Goal: Task Accomplishment & Management: Manage account settings

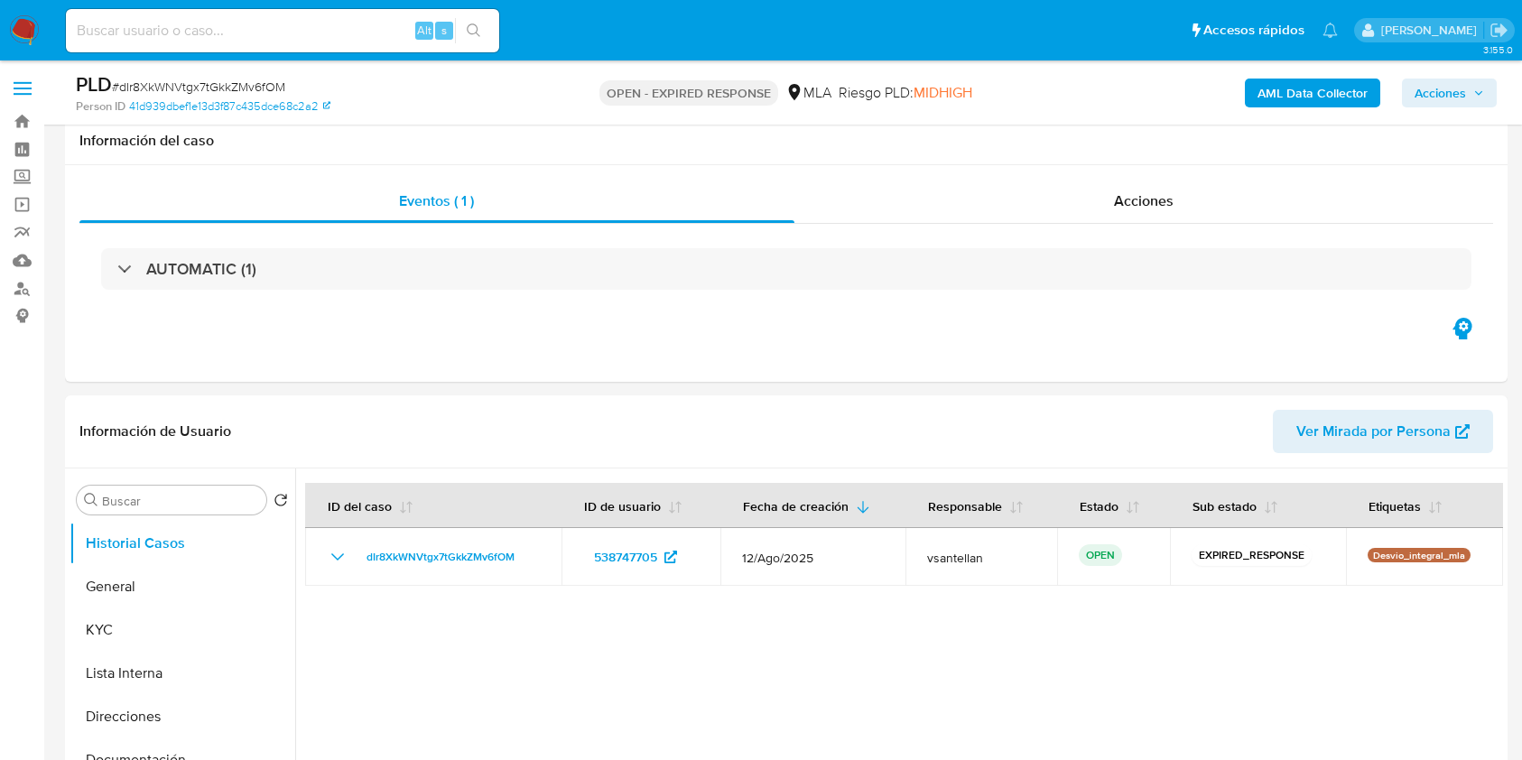
select select "10"
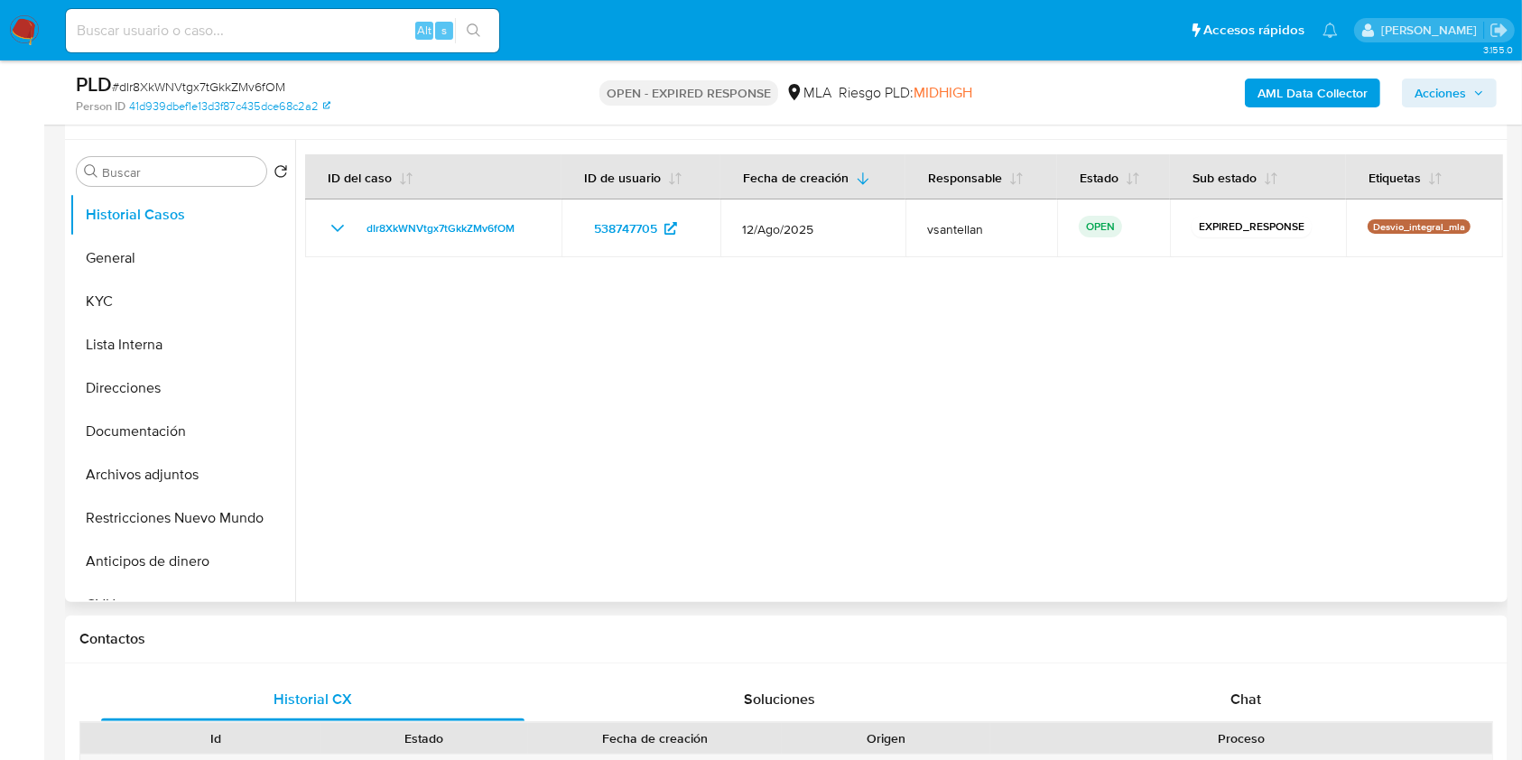
scroll to position [361, 0]
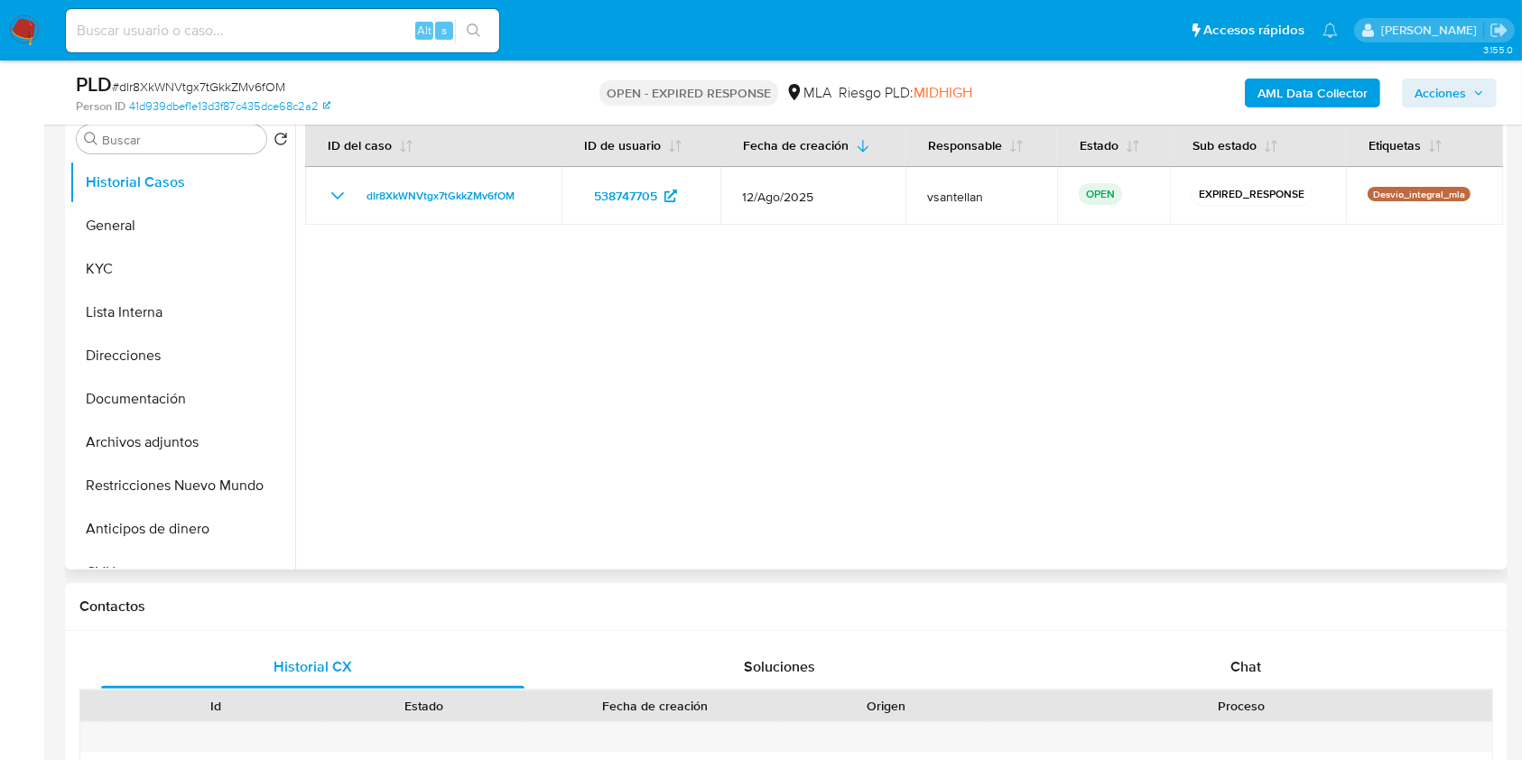
drag, startPoint x: 1289, startPoint y: 675, endPoint x: 1420, endPoint y: 348, distance: 352.9
click at [1288, 675] on div "Chat" at bounding box center [1246, 667] width 423 height 43
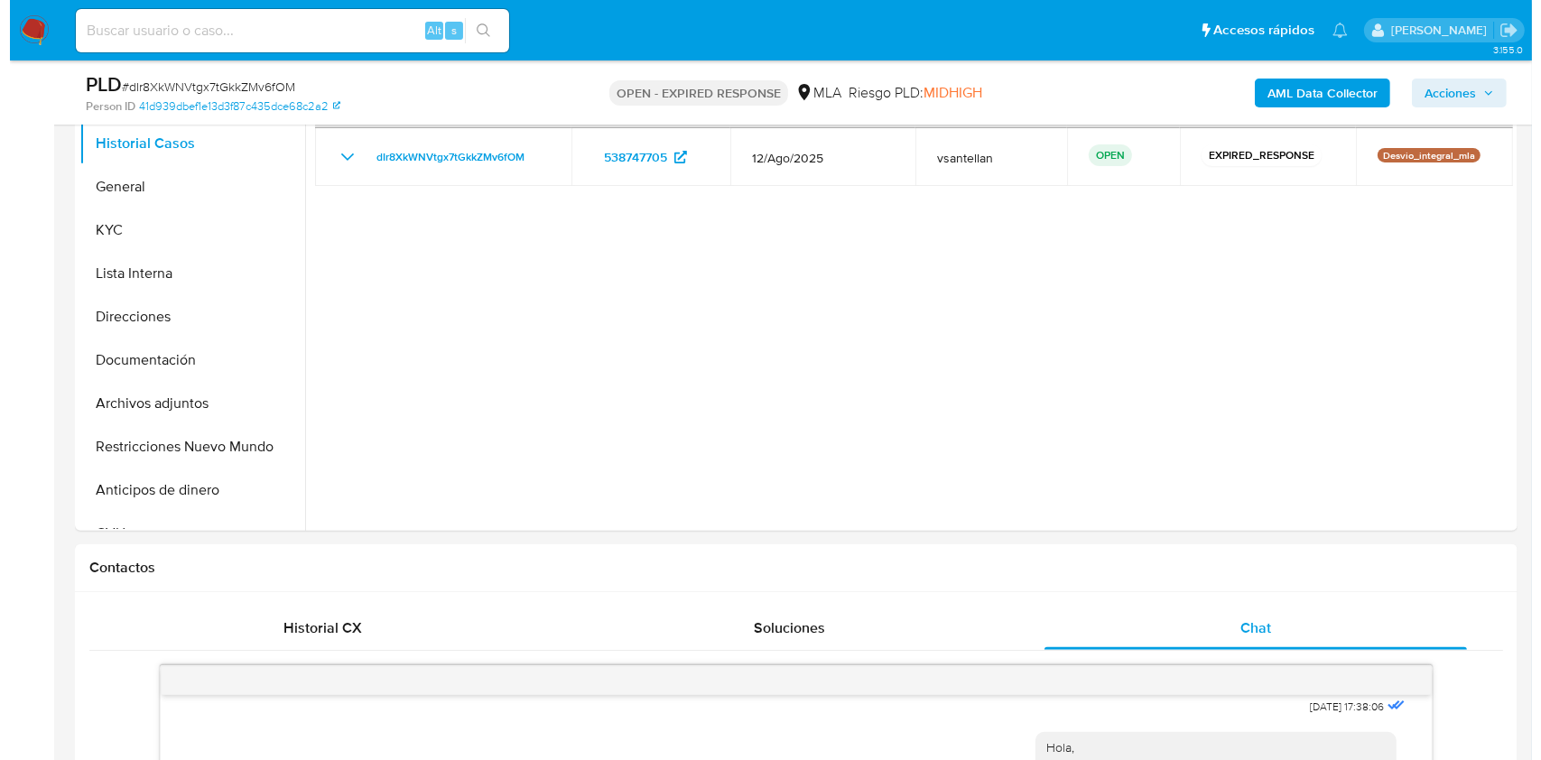
scroll to position [220, 0]
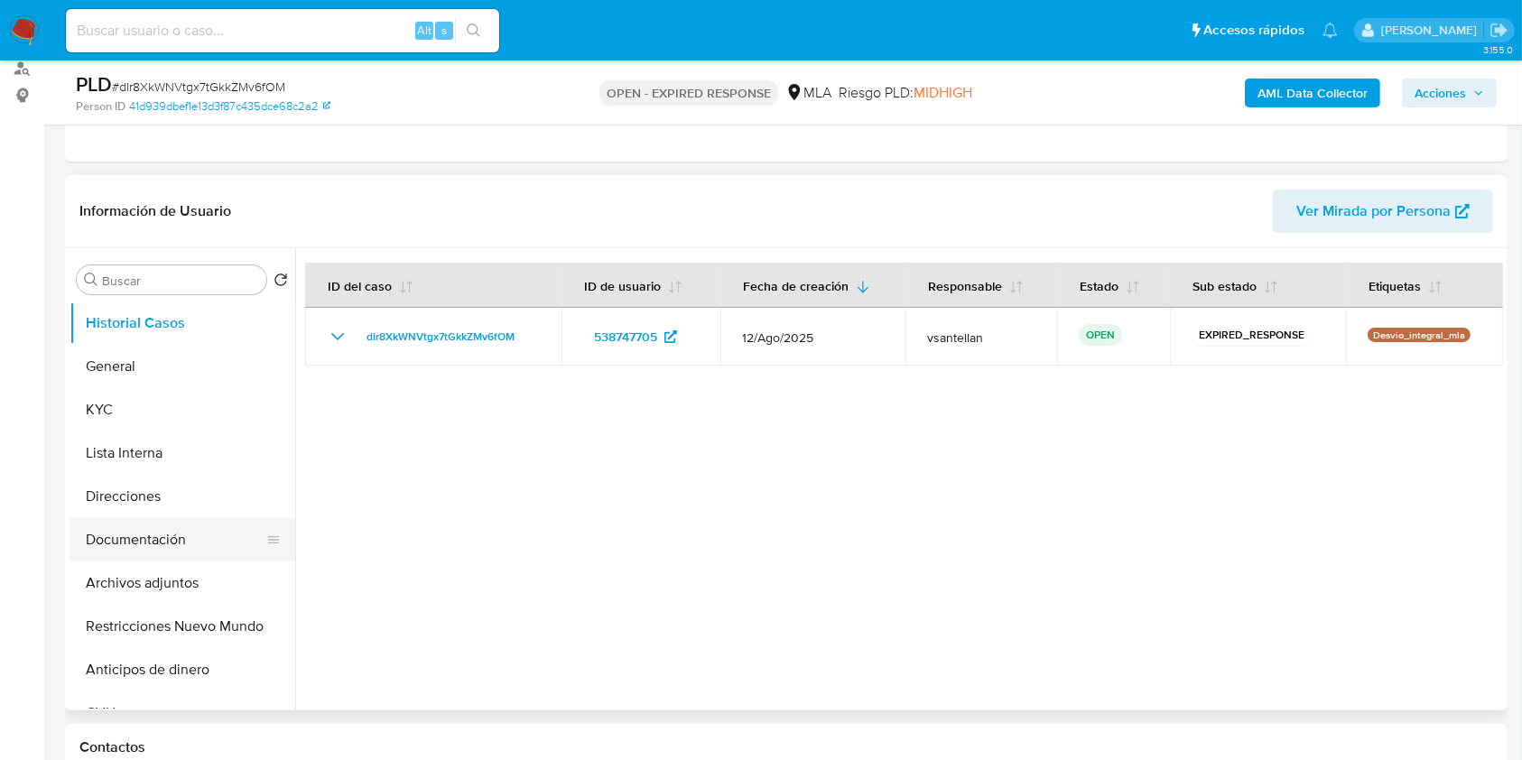
click at [152, 531] on button "Documentación" at bounding box center [175, 539] width 211 height 43
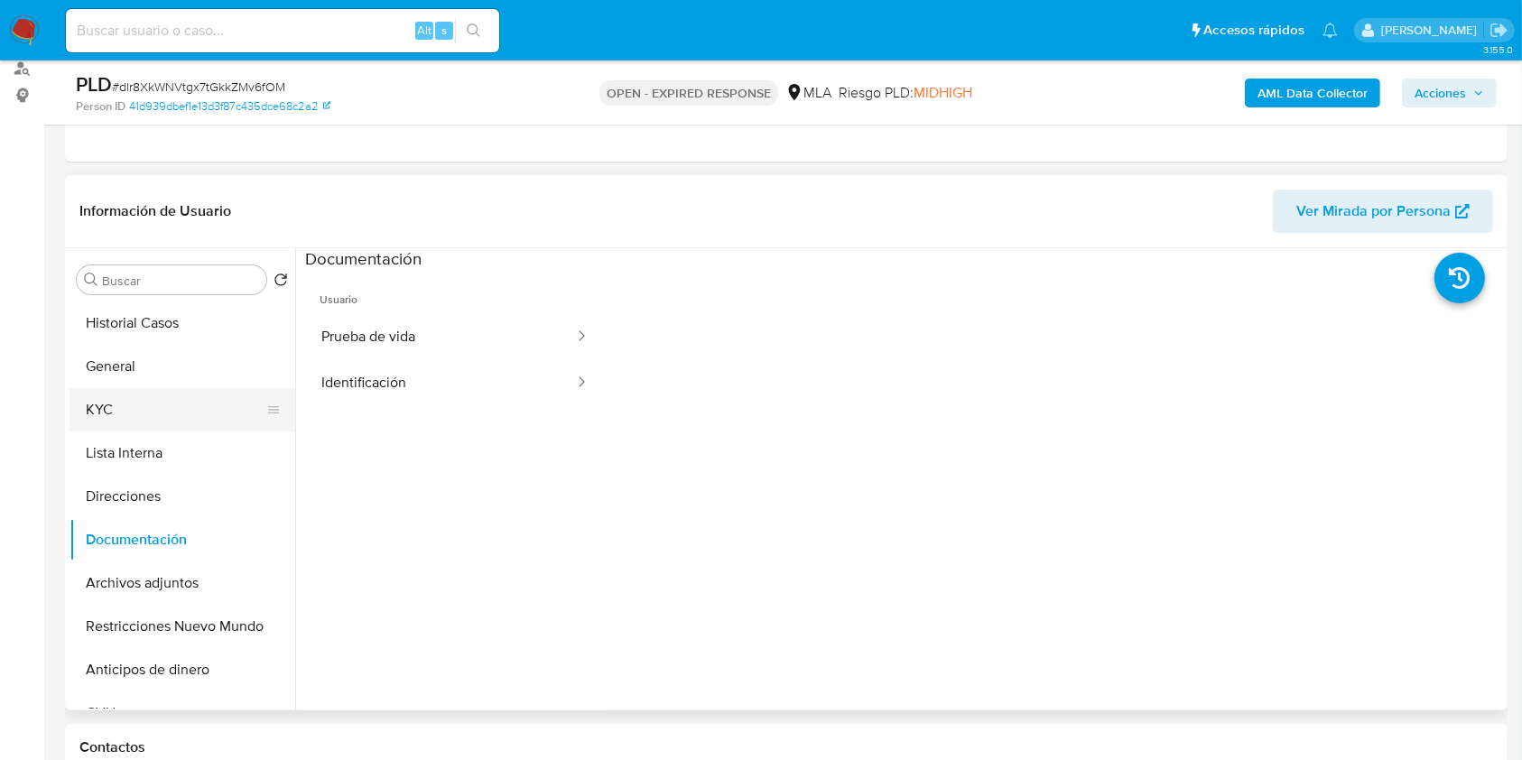
click at [148, 404] on button "KYC" at bounding box center [175, 409] width 211 height 43
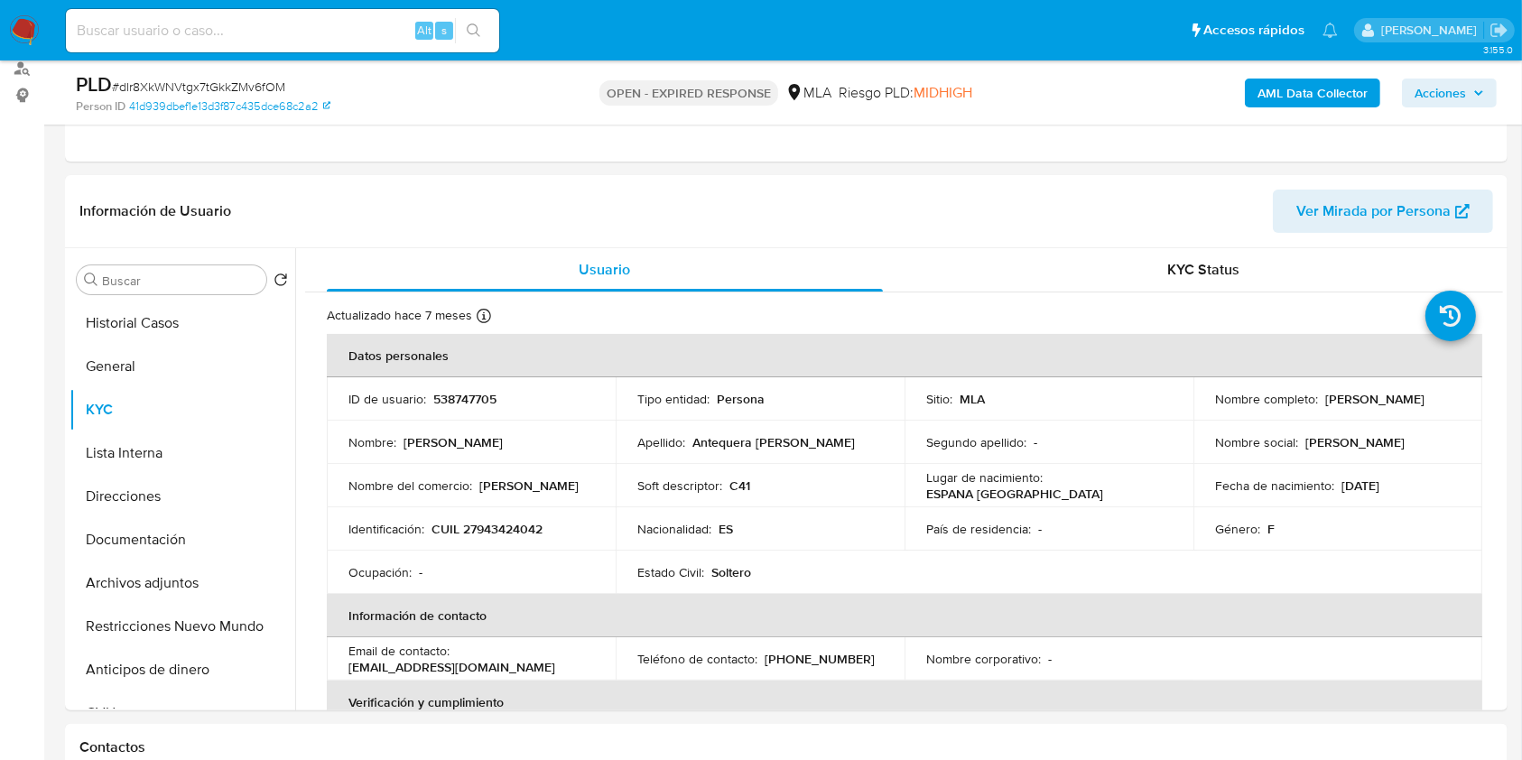
click at [1325, 90] on b "AML Data Collector" at bounding box center [1313, 93] width 110 height 29
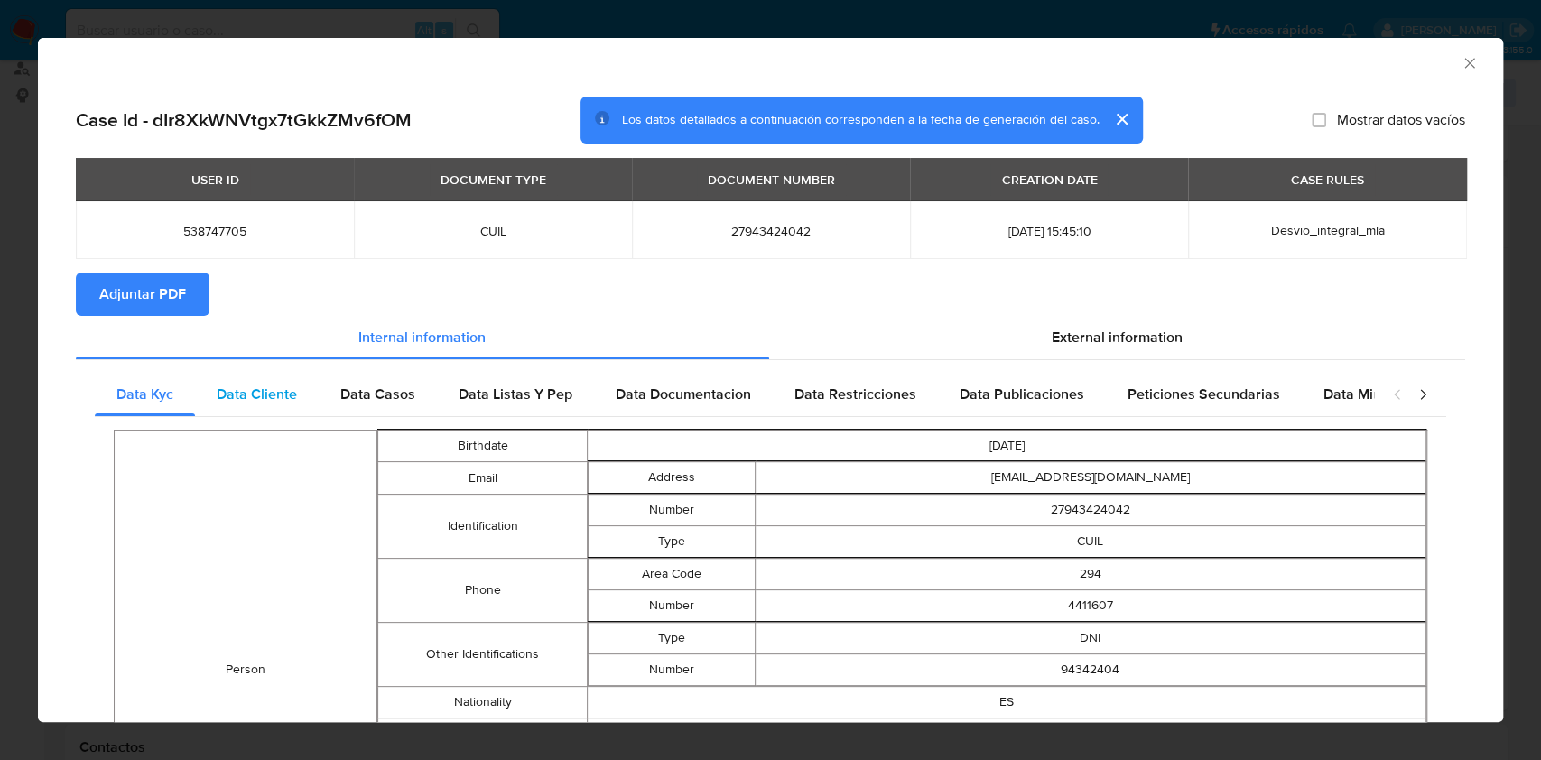
click at [291, 395] on span "Data Cliente" at bounding box center [257, 394] width 80 height 21
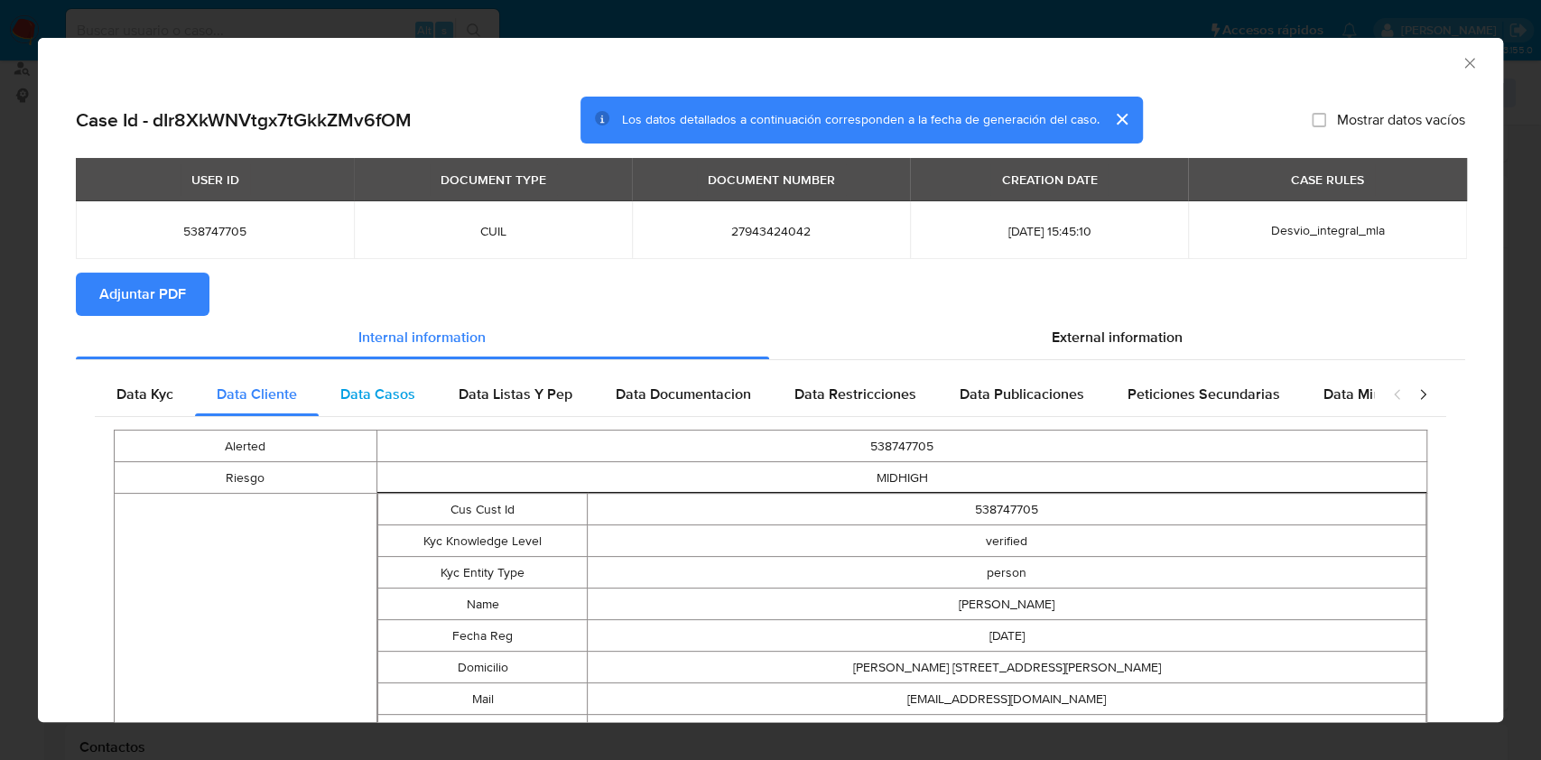
click at [384, 408] on div "Data Casos" at bounding box center [378, 394] width 118 height 43
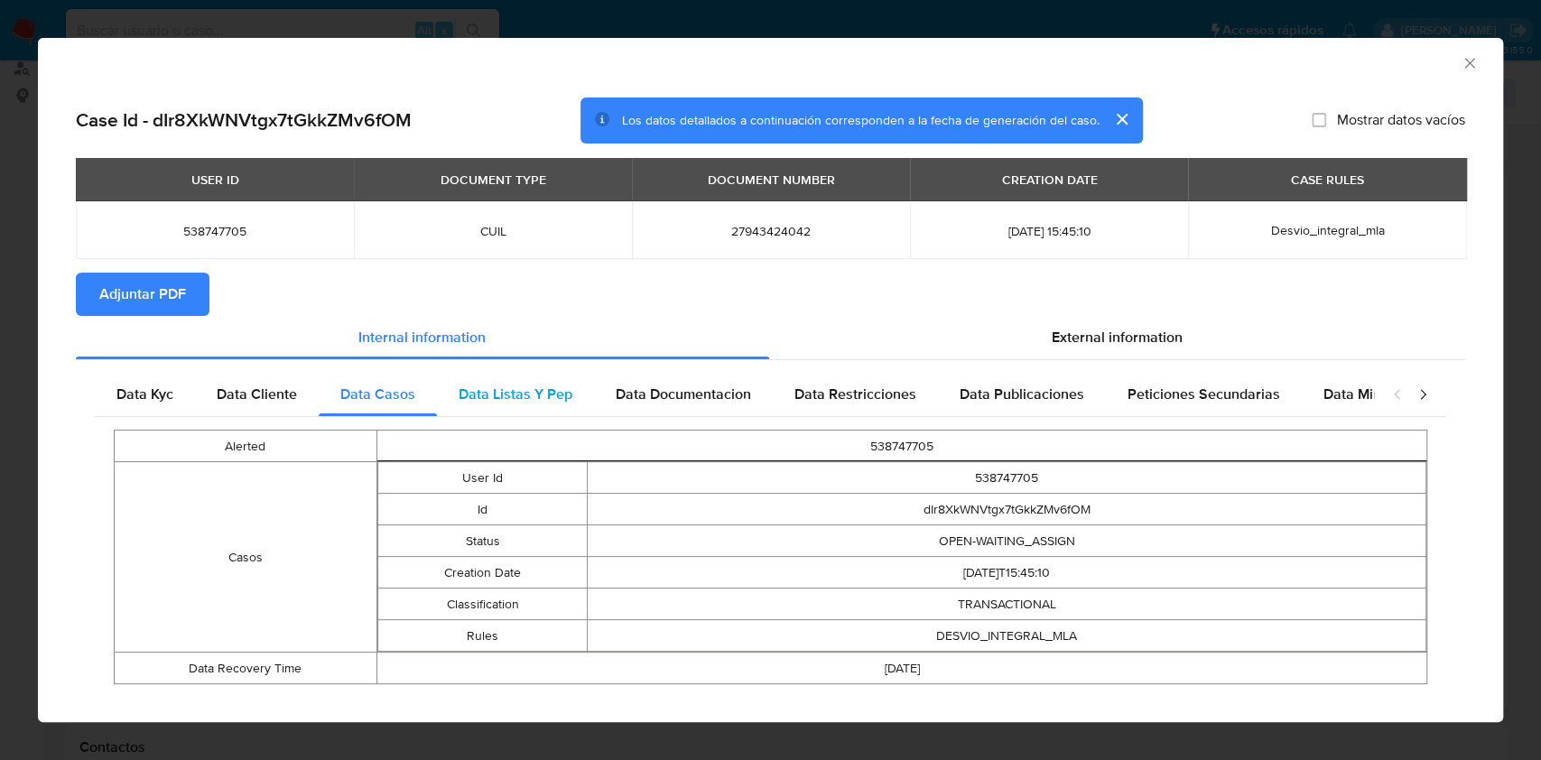
click at [497, 395] on span "Data Listas Y Pep" at bounding box center [516, 394] width 114 height 21
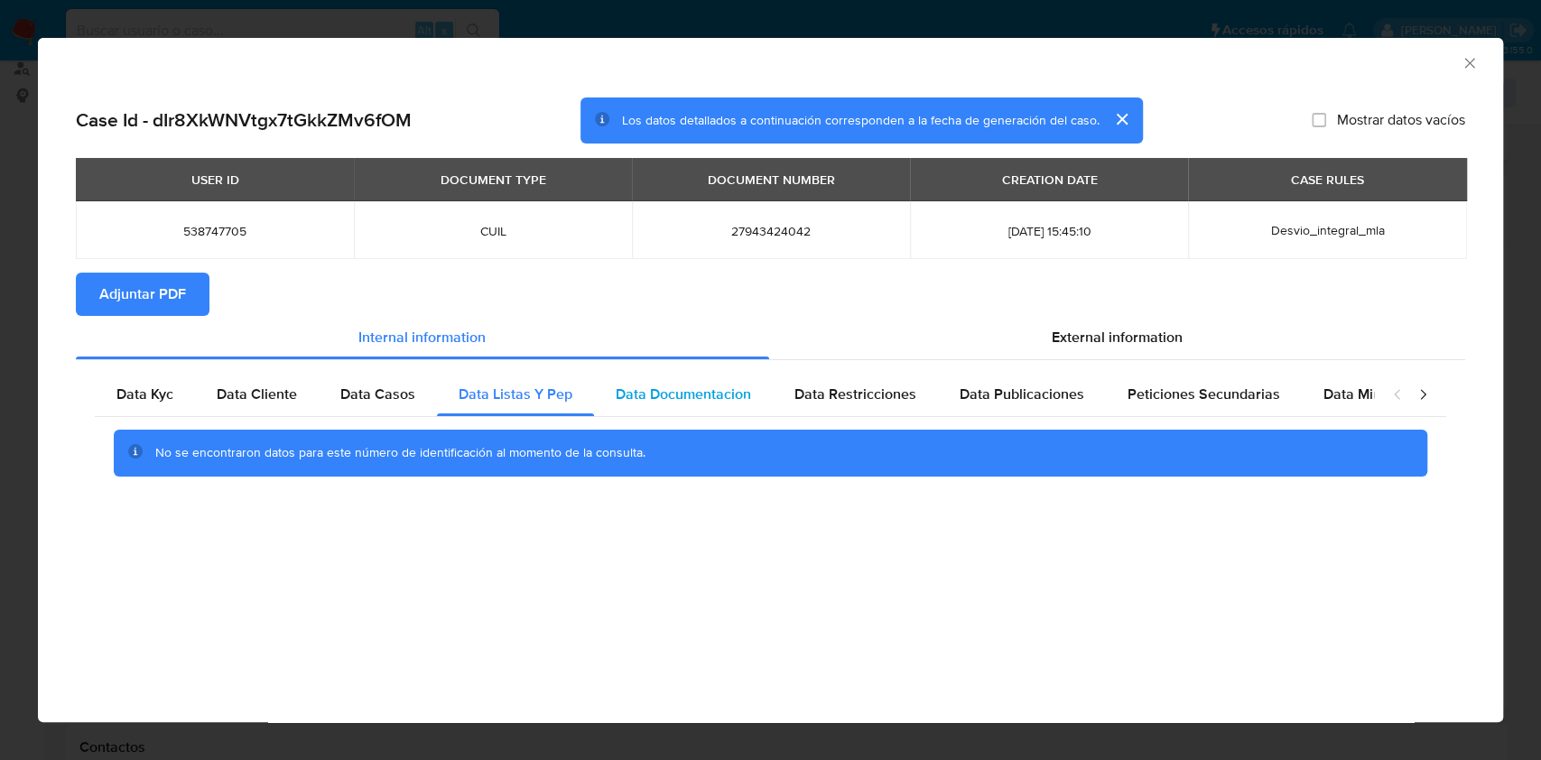
click at [656, 399] on span "Data Documentacion" at bounding box center [683, 394] width 135 height 21
click at [832, 417] on div "No se encontraron datos para este número de identificación al momento de la con…" at bounding box center [771, 453] width 1352 height 72
click at [873, 404] on span "Data Restricciones" at bounding box center [856, 394] width 122 height 21
click at [991, 394] on span "Data Publicaciones" at bounding box center [1022, 394] width 125 height 21
click at [1183, 411] on div "Peticiones Secundarias" at bounding box center [1204, 394] width 196 height 43
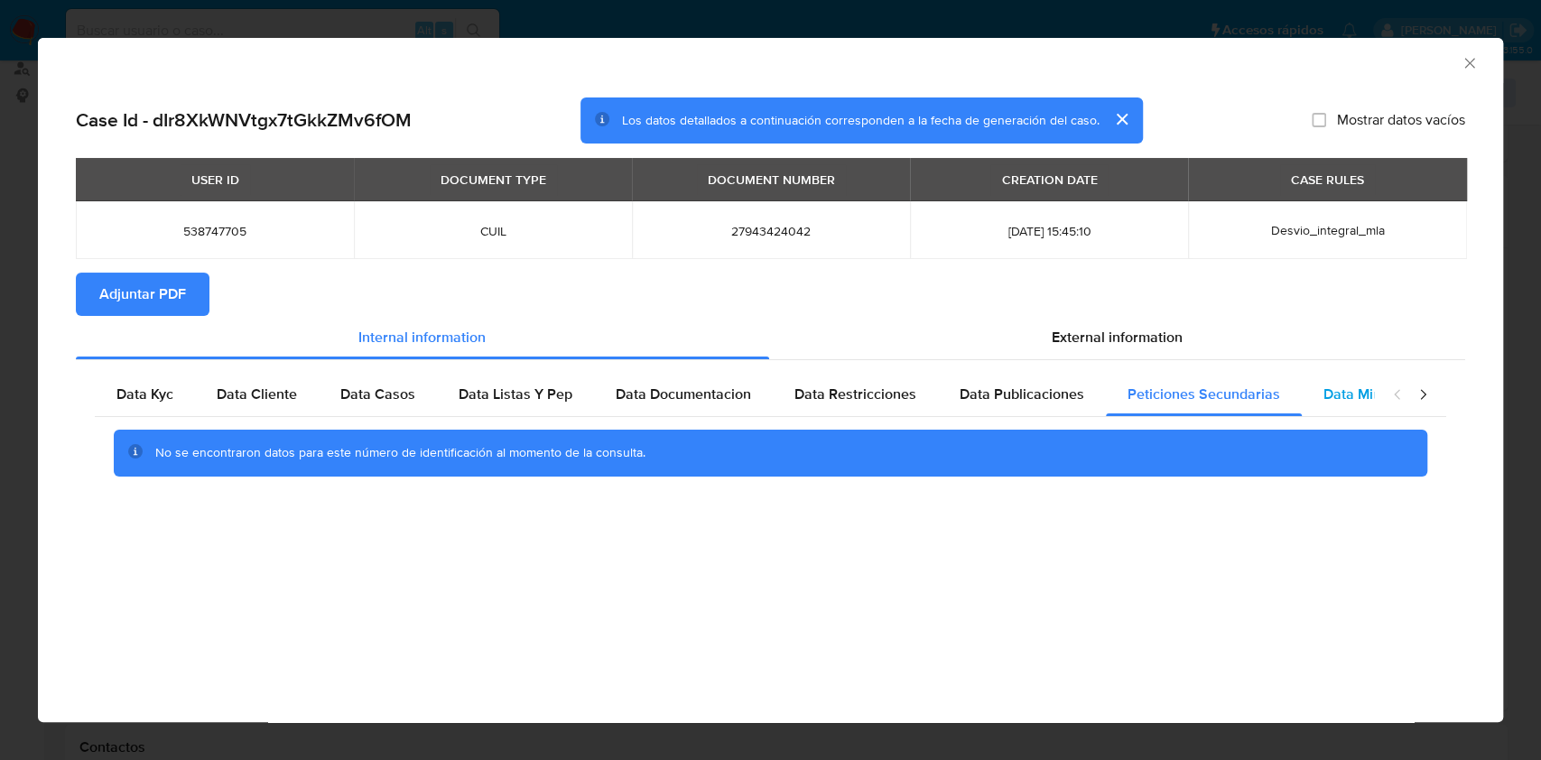
click at [1344, 408] on div "Data Minoridad" at bounding box center [1373, 394] width 143 height 43
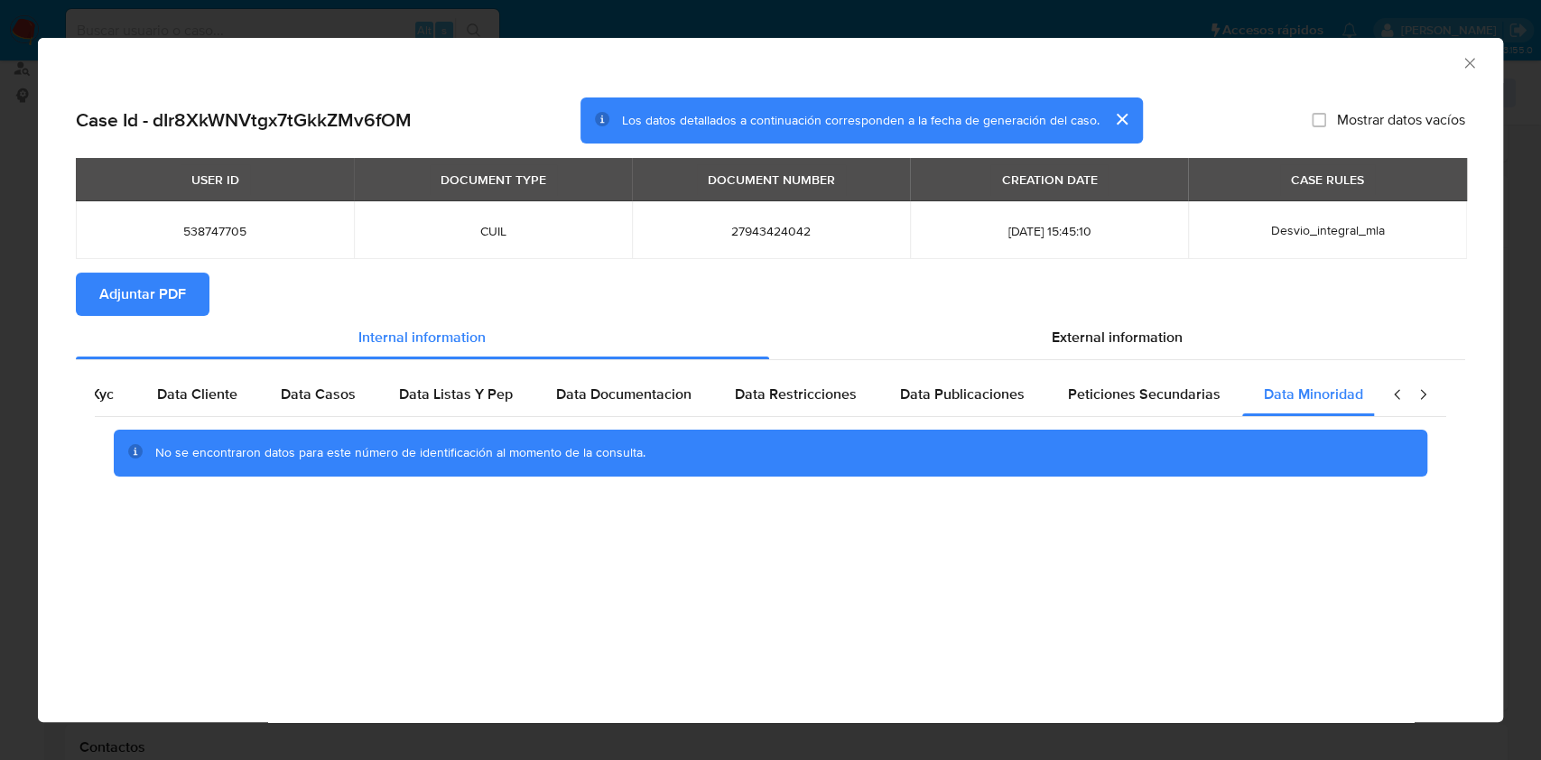
scroll to position [0, 60]
click at [1146, 329] on span "External information" at bounding box center [1117, 337] width 131 height 21
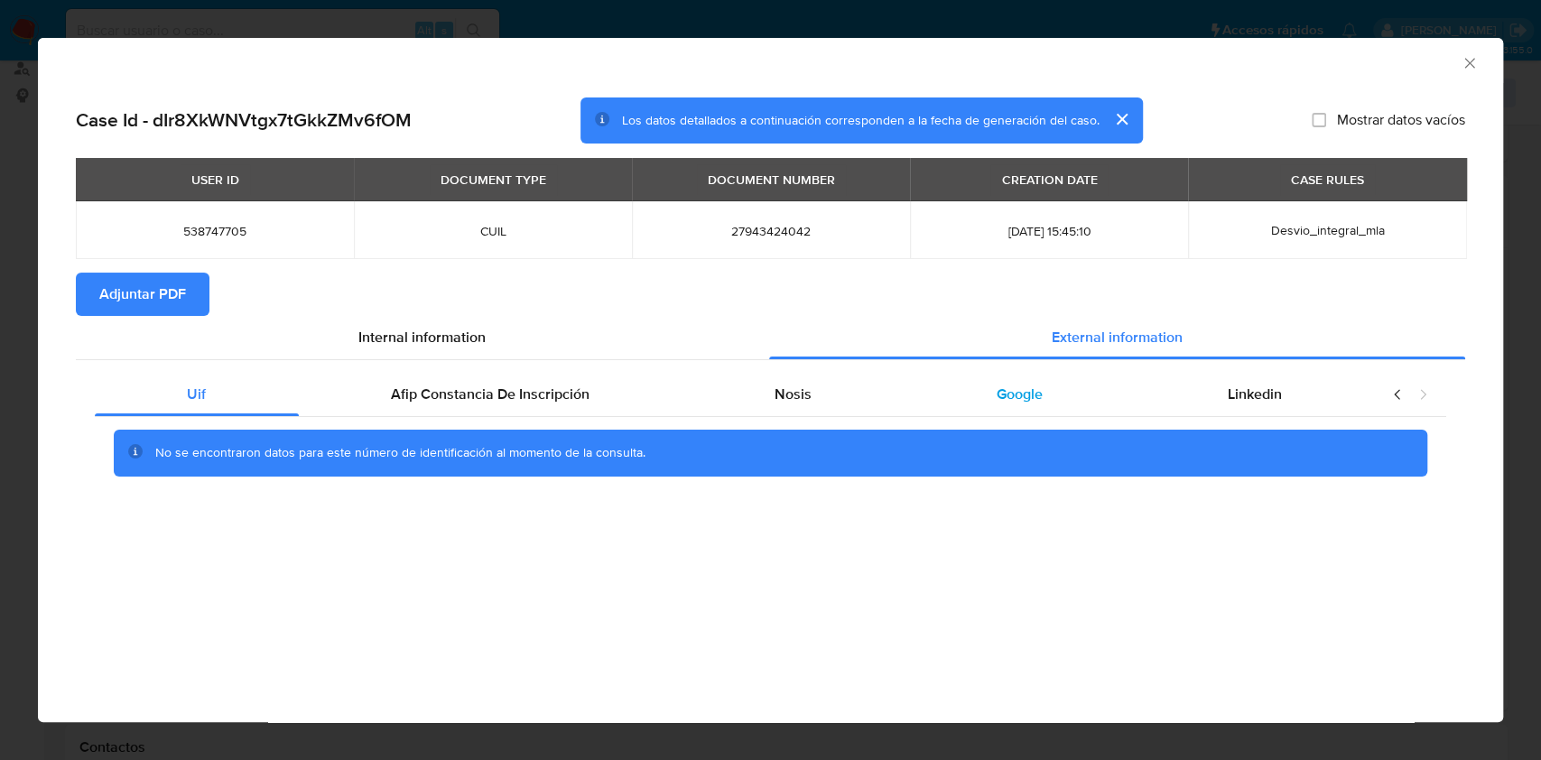
scroll to position [0, 0]
click at [467, 418] on div "No se encontraron datos para este número de identificación al momento de la con…" at bounding box center [771, 453] width 1352 height 72
click at [475, 390] on span "Afip Constancia De Inscripción" at bounding box center [490, 394] width 199 height 21
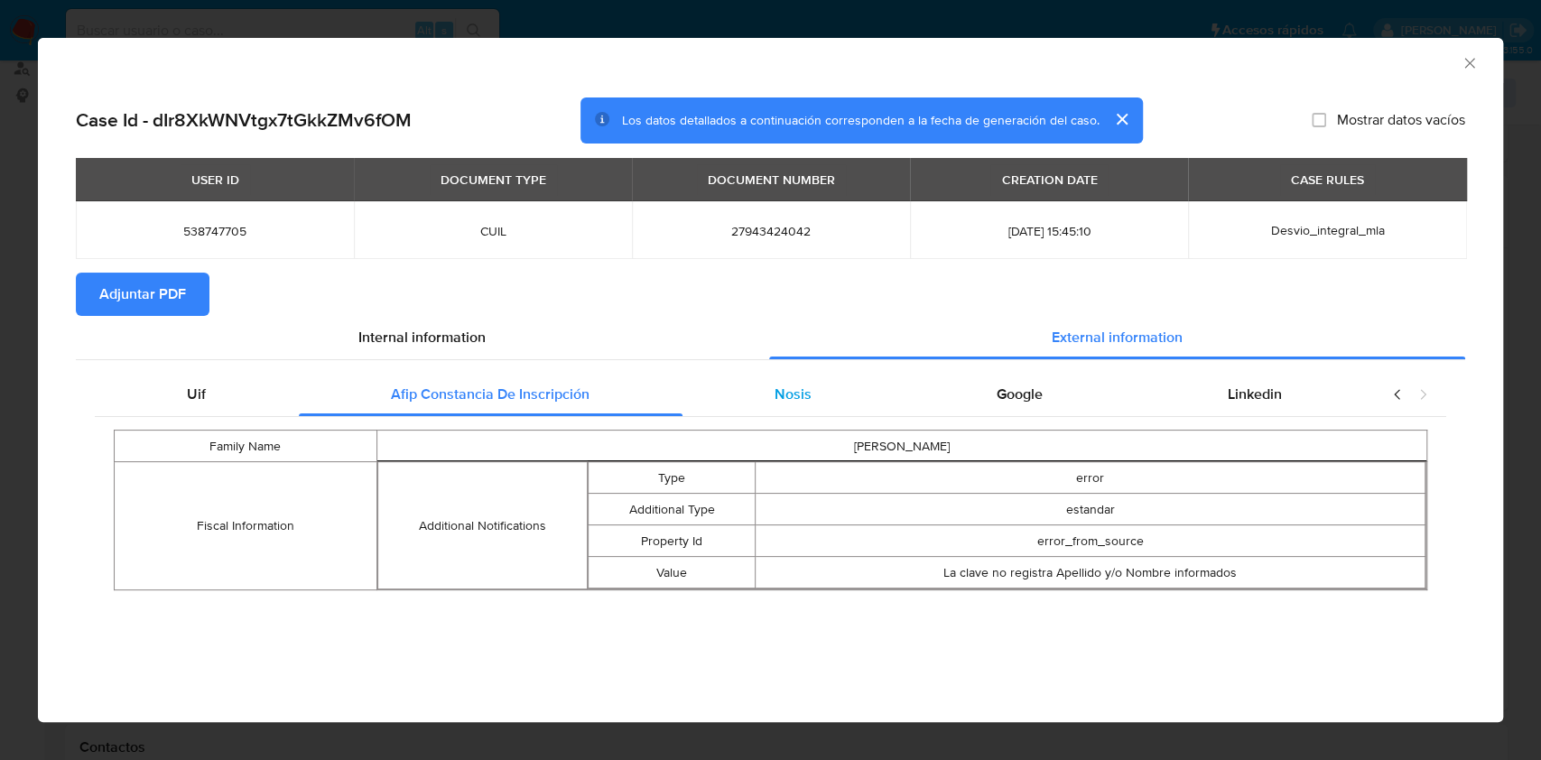
click at [802, 408] on div "Nosis" at bounding box center [794, 394] width 222 height 43
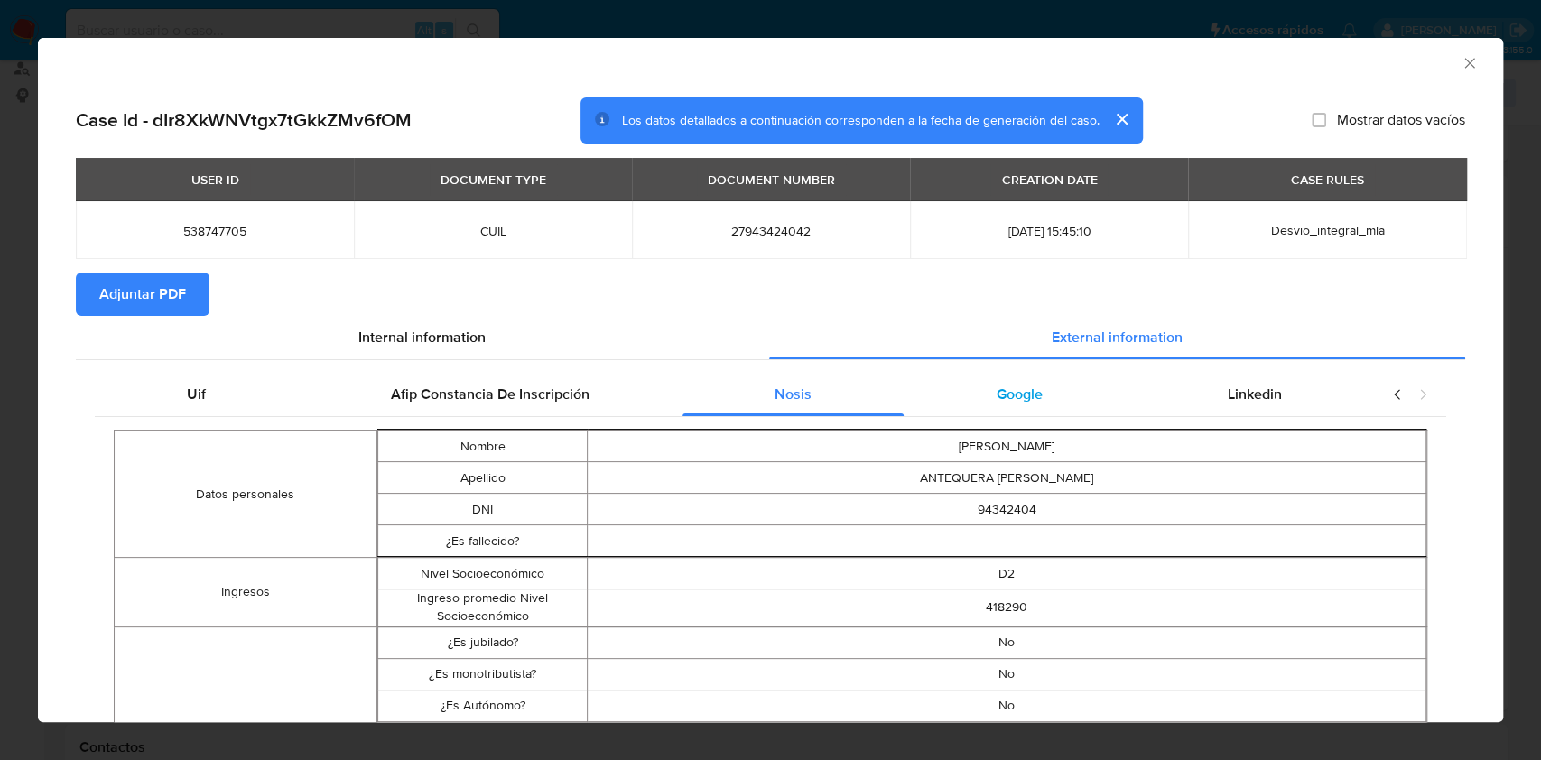
click at [916, 414] on div "Google" at bounding box center [1019, 394] width 231 height 43
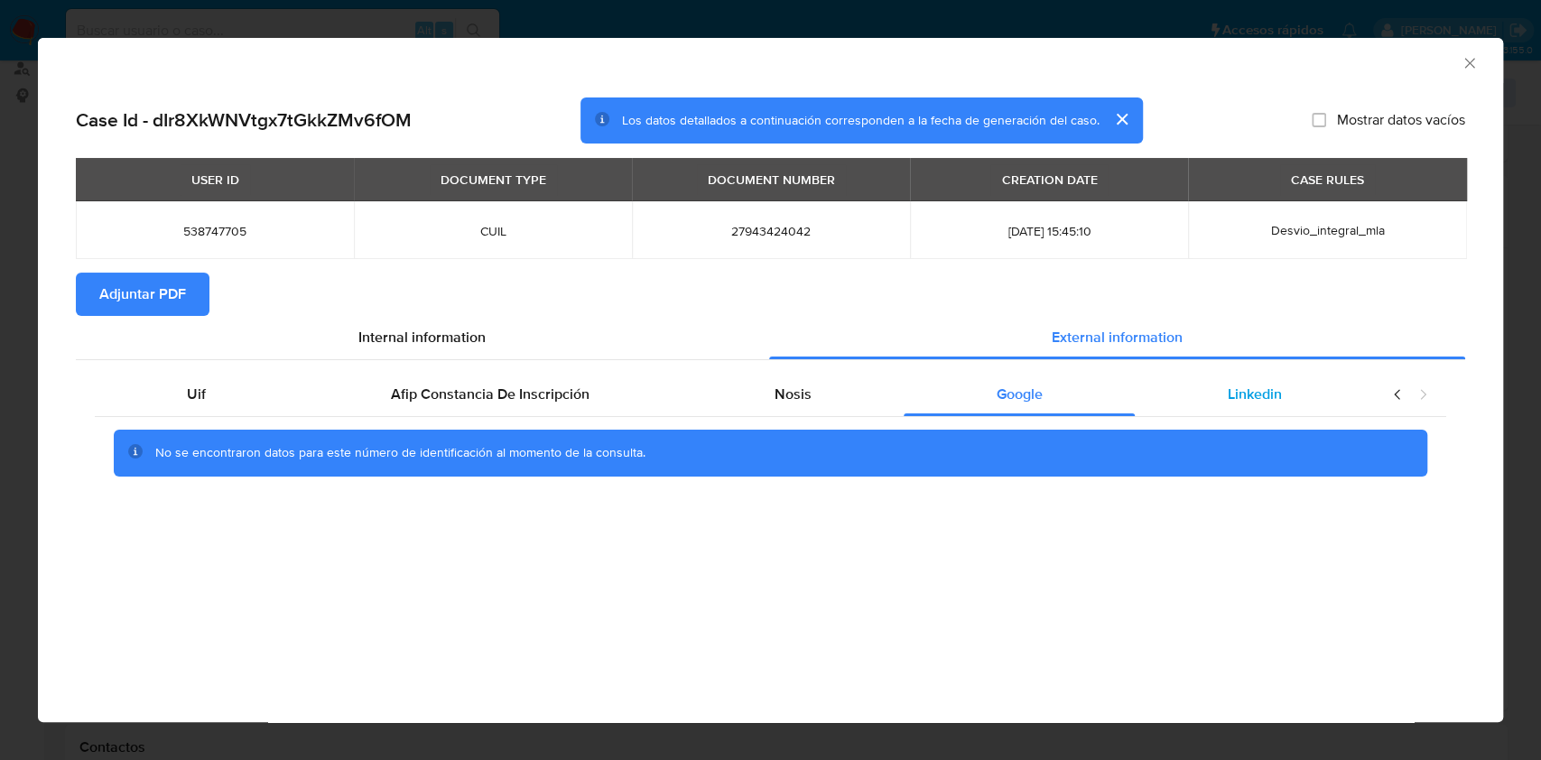
click at [1258, 402] on span "Linkedin" at bounding box center [1255, 394] width 54 height 21
click at [136, 299] on span "Adjuntar PDF" at bounding box center [142, 294] width 87 height 40
drag, startPoint x: 1468, startPoint y: 58, endPoint x: 1344, endPoint y: 149, distance: 154.4
click at [1468, 58] on icon "Cerrar ventana" at bounding box center [1470, 63] width 18 height 18
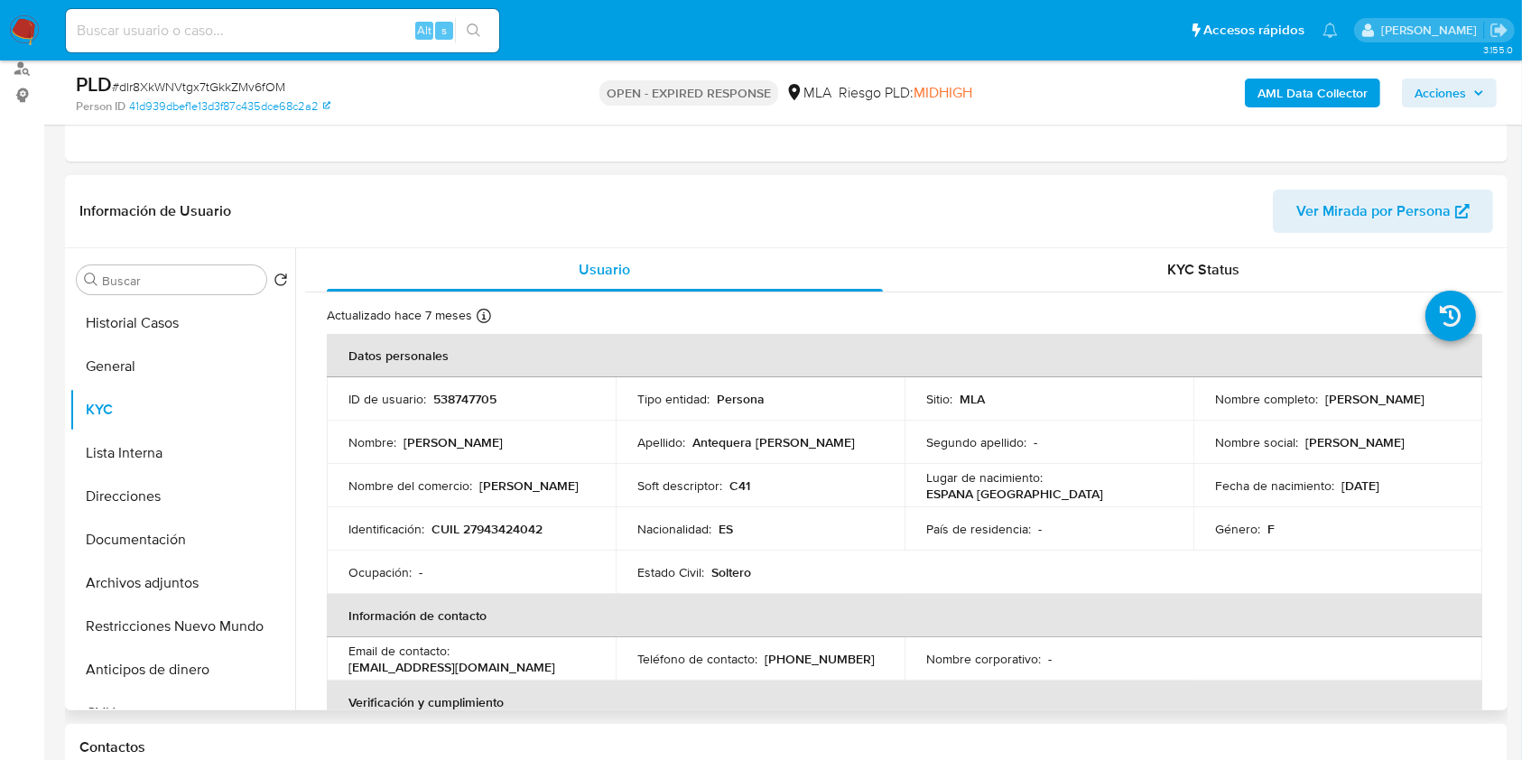
click at [499, 529] on p "CUIL 27943424042" at bounding box center [487, 529] width 111 height 16
copy p "27943424042"
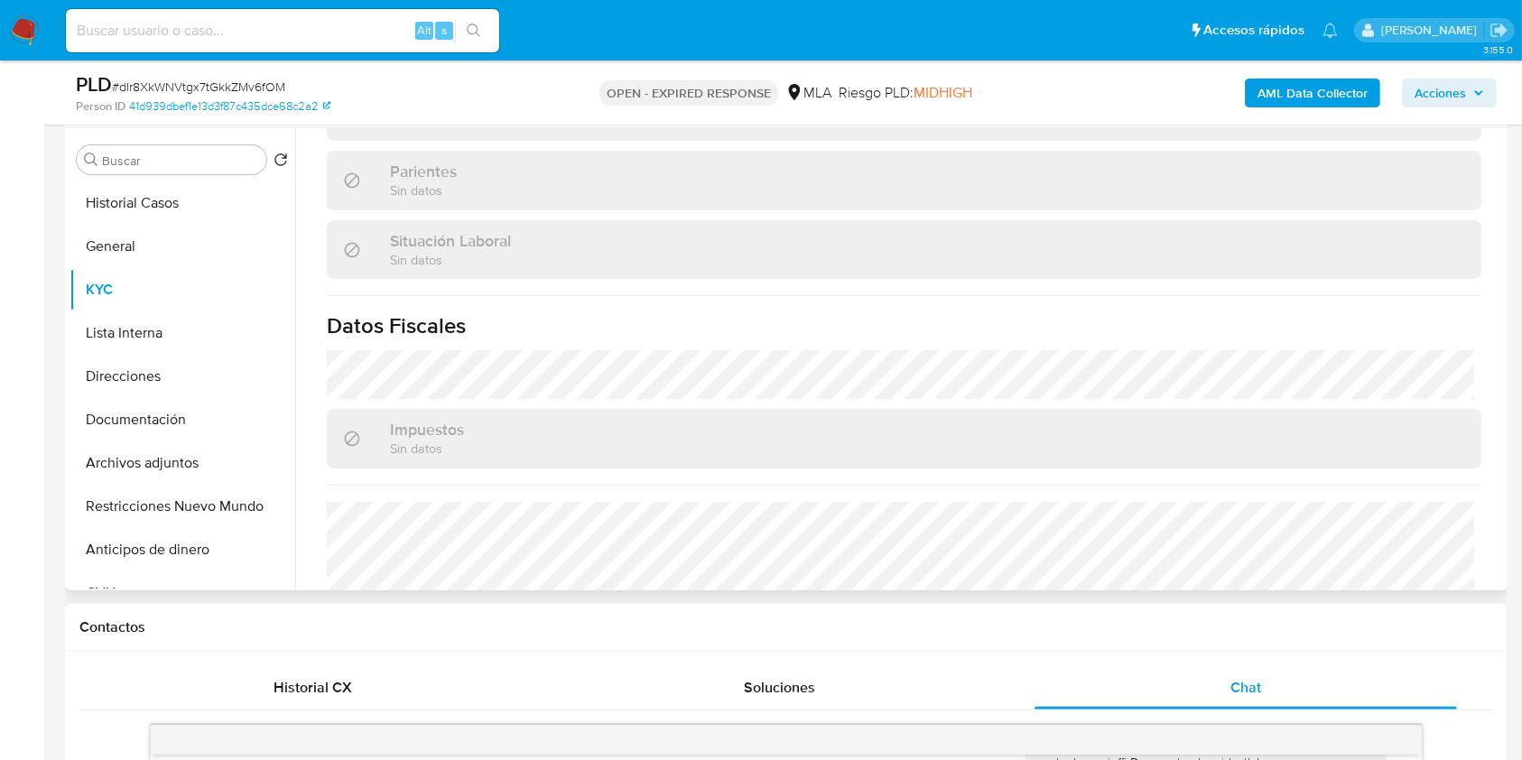
scroll to position [933, 0]
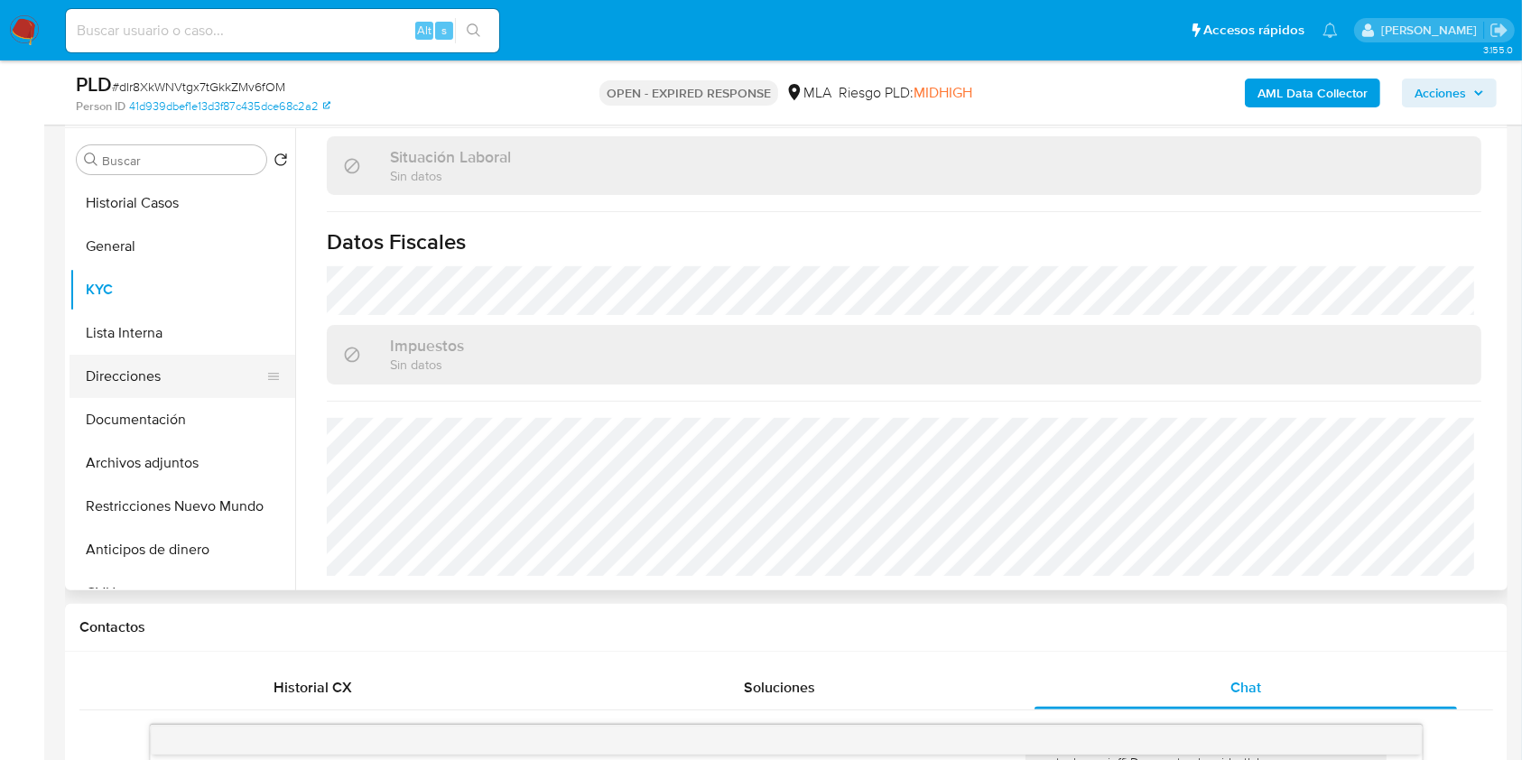
click at [163, 368] on button "Direcciones" at bounding box center [175, 376] width 211 height 43
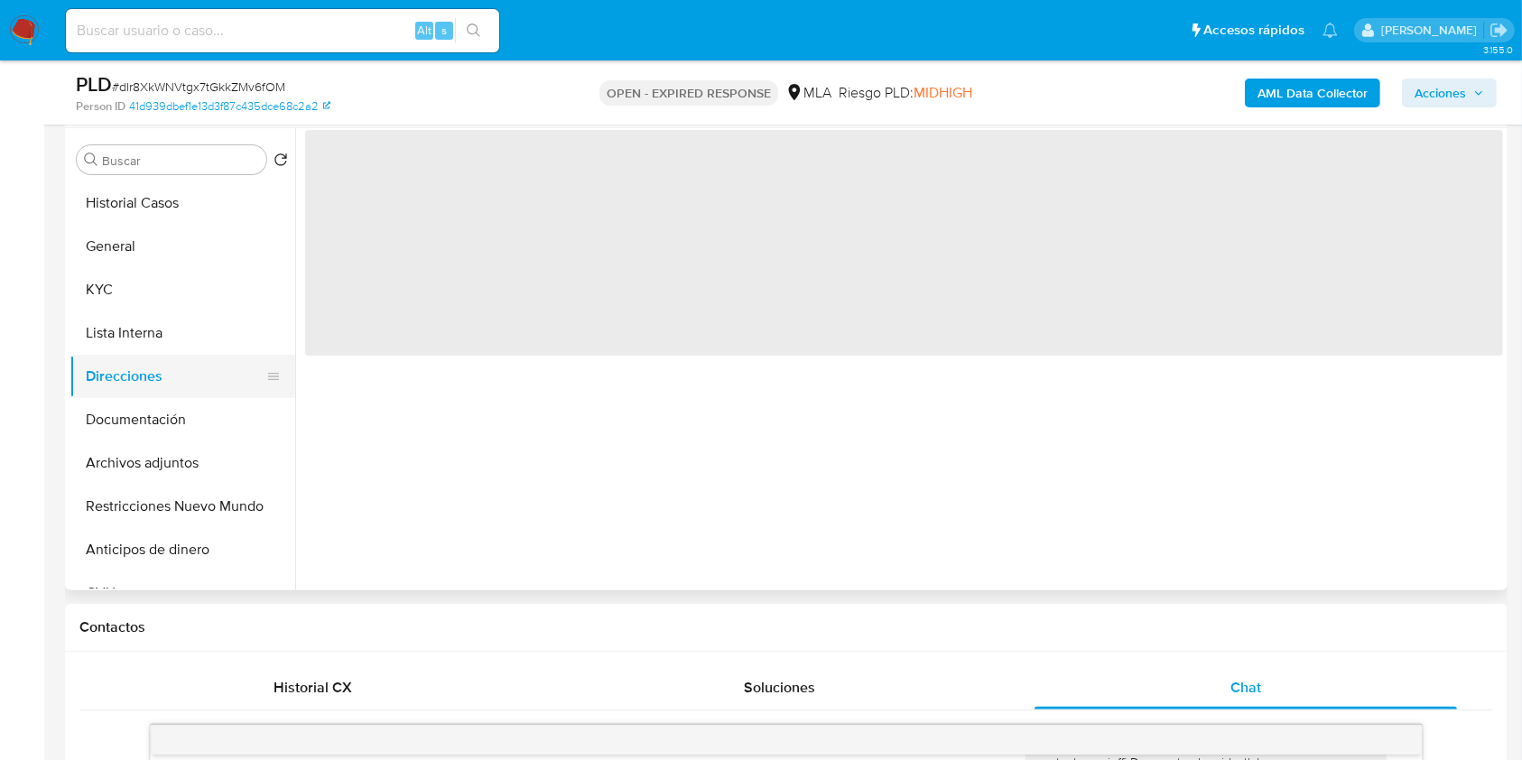
scroll to position [0, 0]
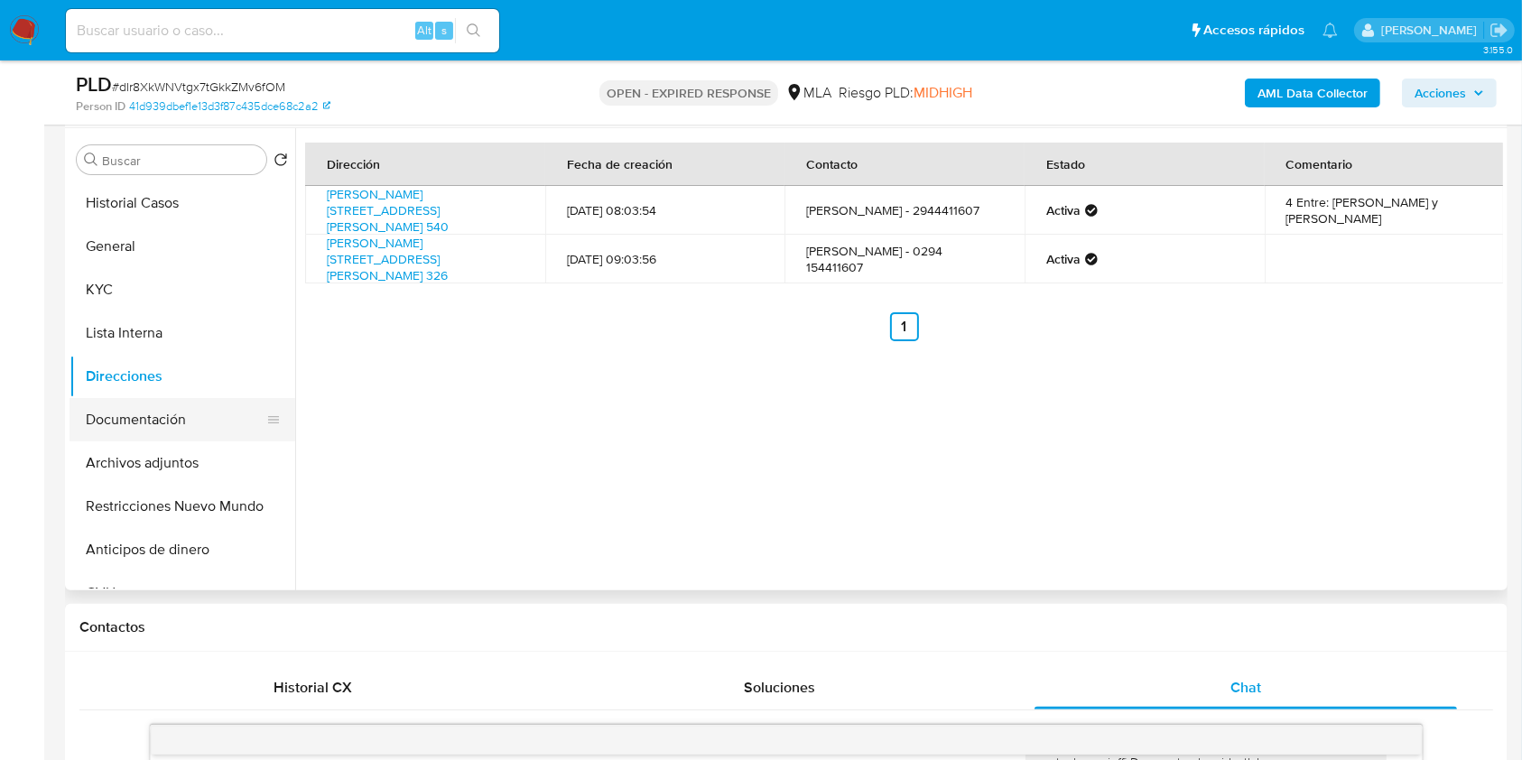
click at [160, 421] on button "Documentación" at bounding box center [175, 419] width 211 height 43
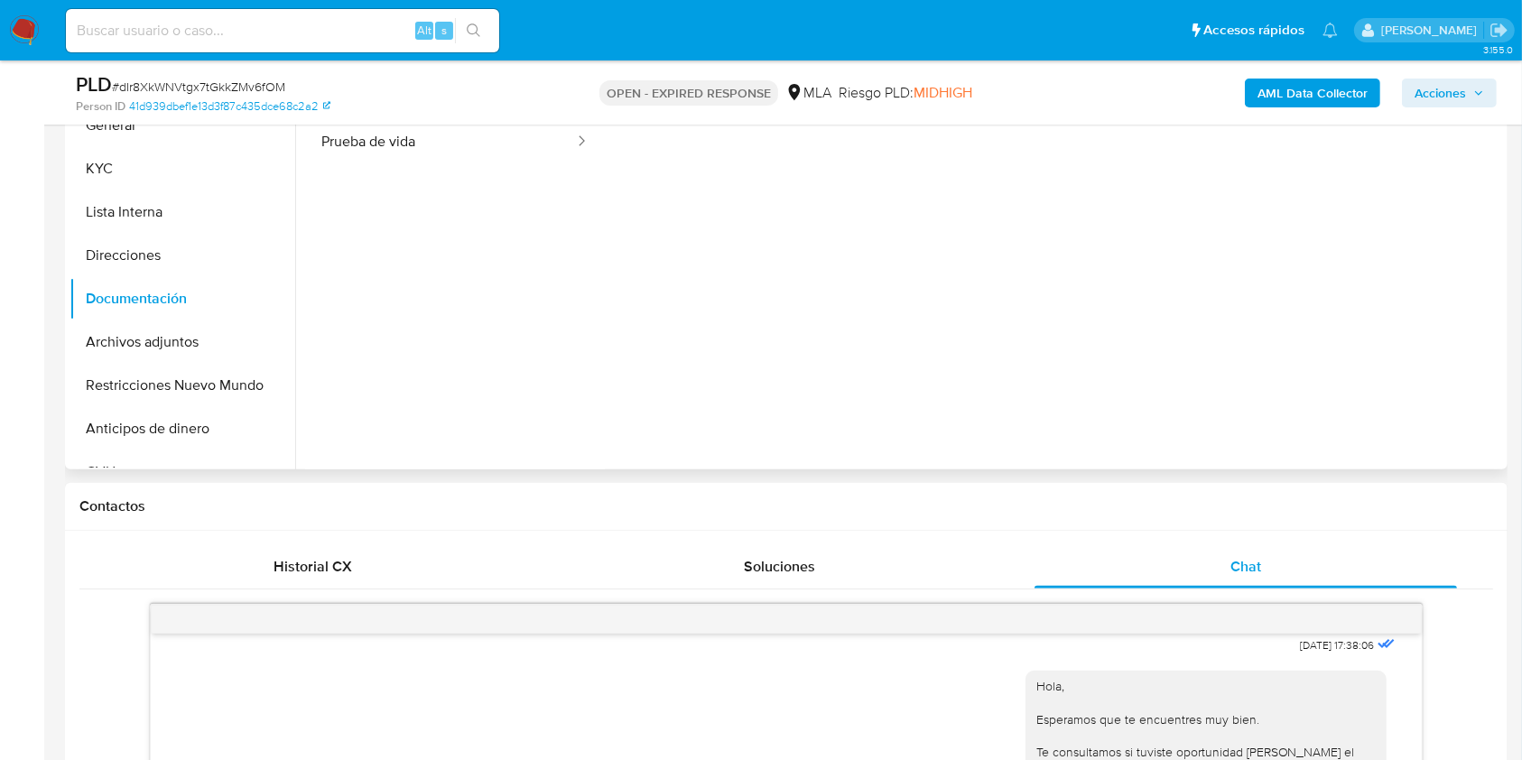
scroll to position [220, 0]
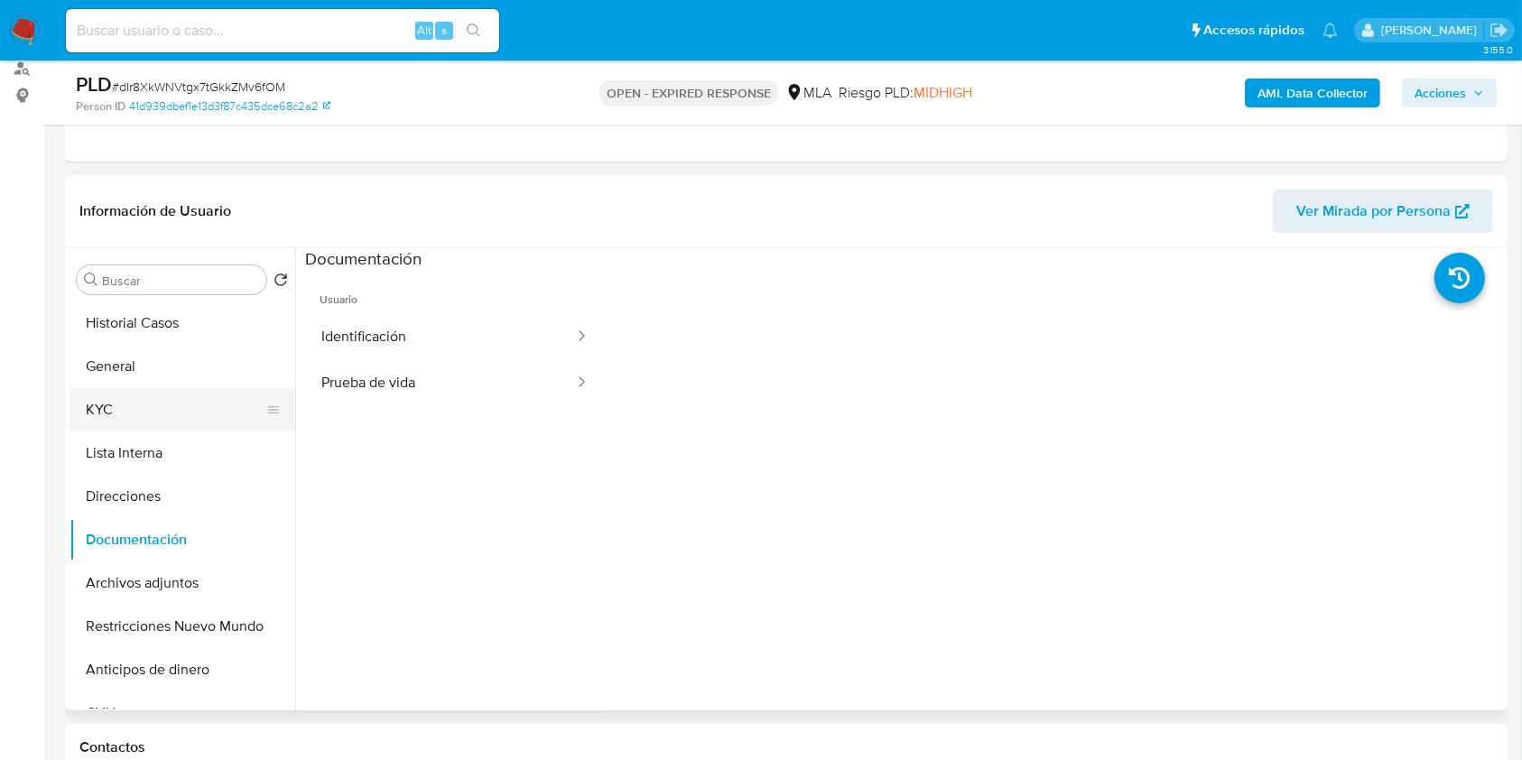
click at [157, 409] on button "KYC" at bounding box center [175, 409] width 211 height 43
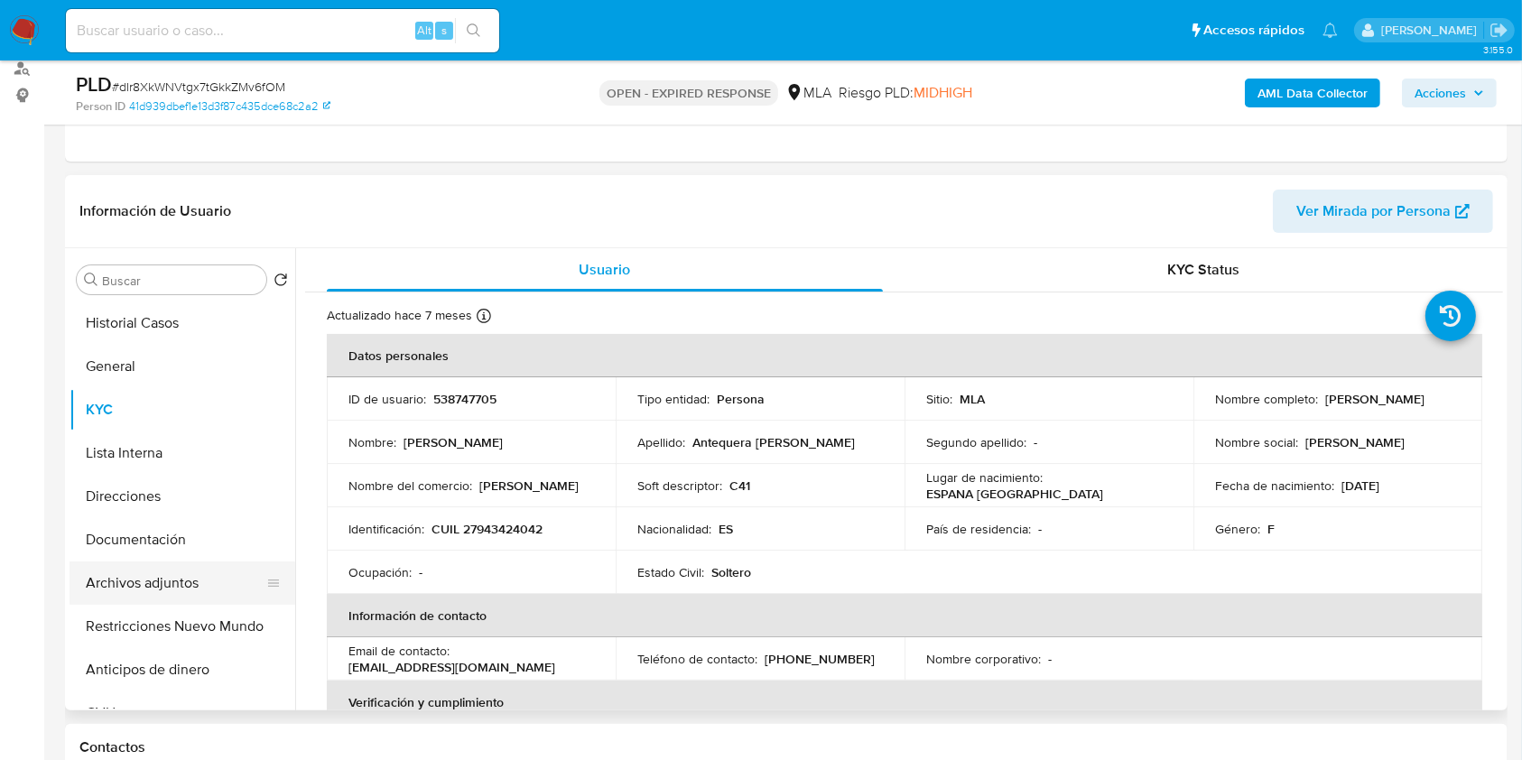
click at [143, 587] on button "Archivos adjuntos" at bounding box center [175, 583] width 211 height 43
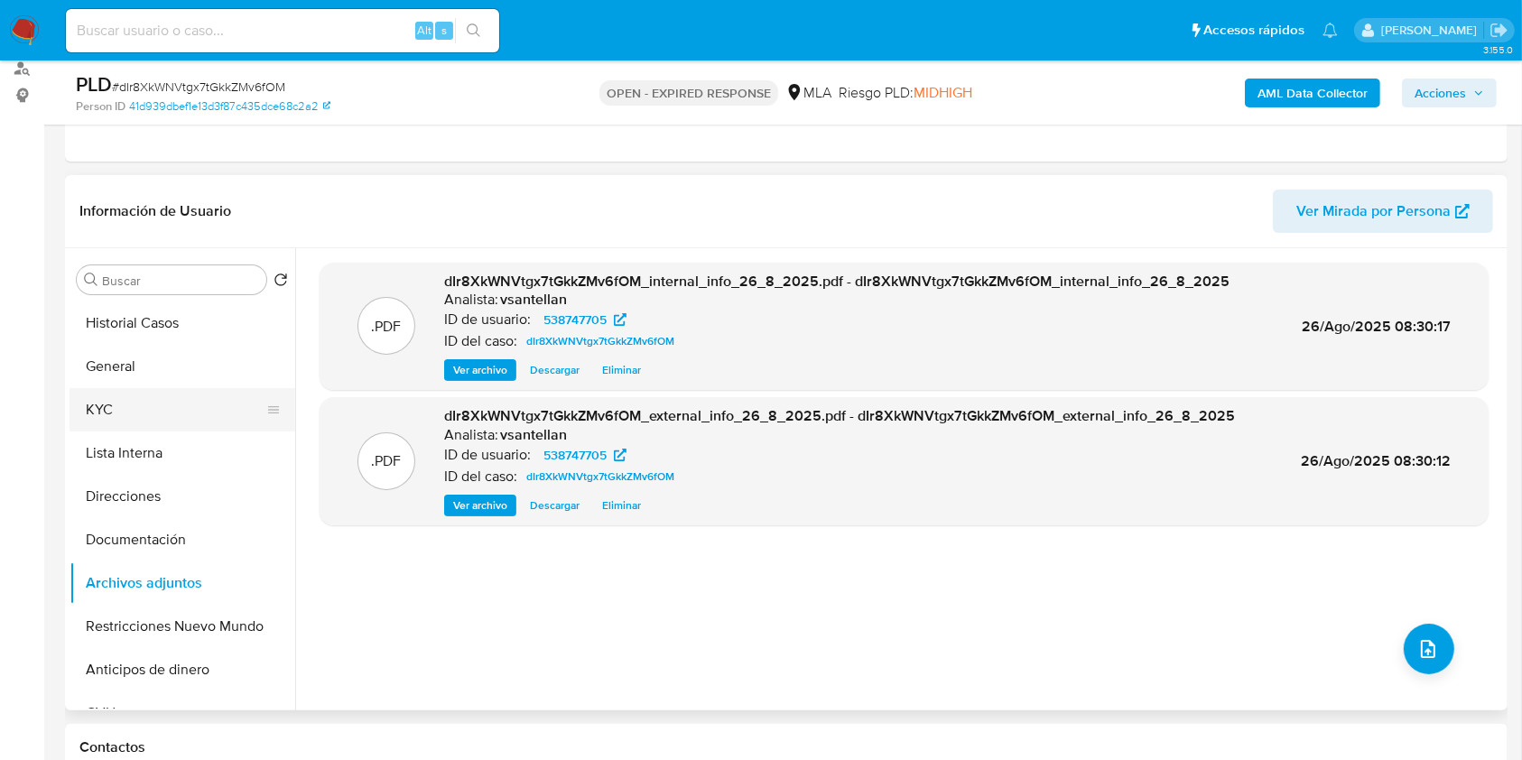
click at [144, 415] on button "KYC" at bounding box center [175, 409] width 211 height 43
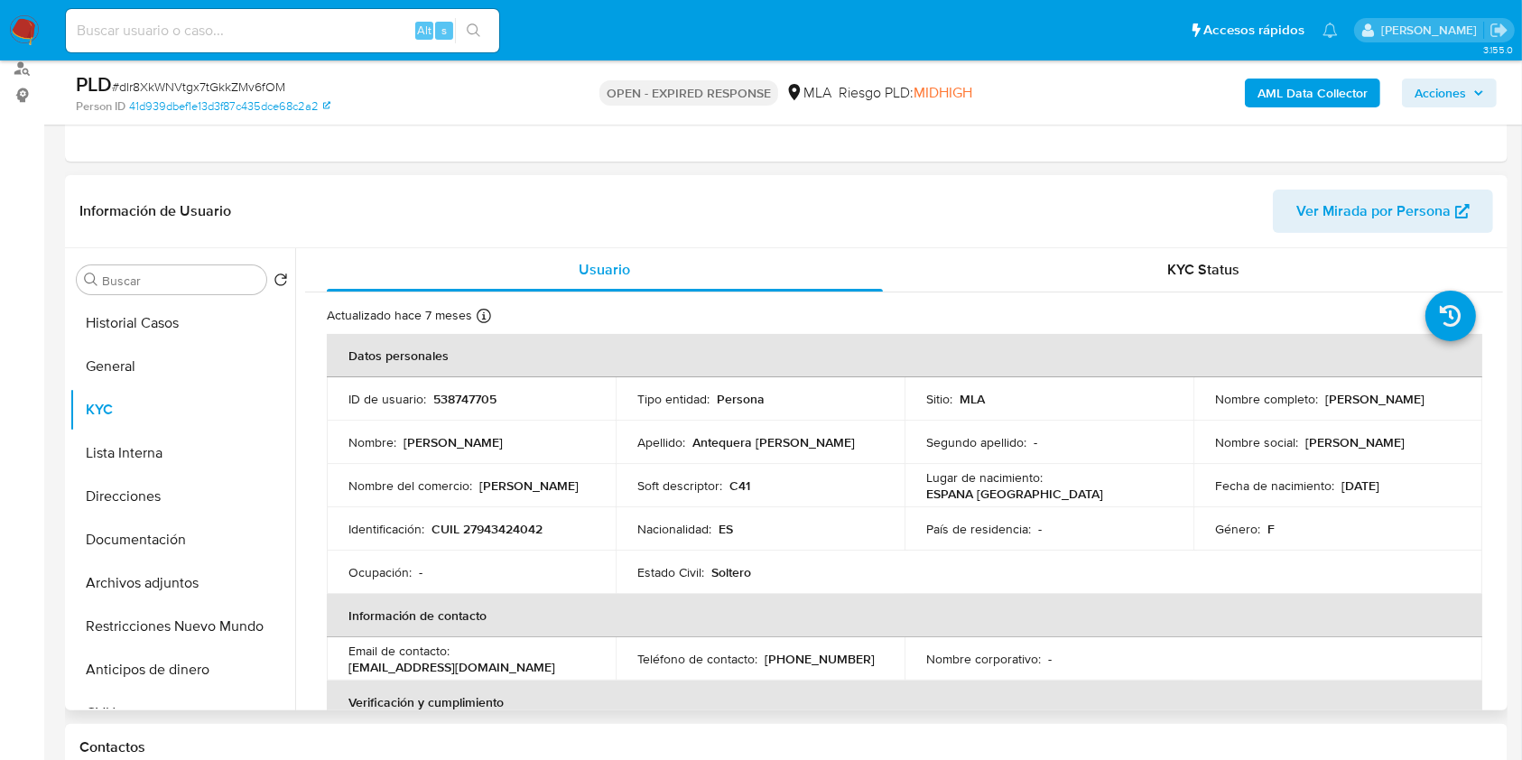
drag, startPoint x: 1214, startPoint y: 406, endPoint x: 1374, endPoint y: 409, distance: 160.7
click at [1374, 409] on td "Nombre completo : Gemma Antequera Devesa" at bounding box center [1338, 398] width 289 height 43
copy p "Gemma Antequera Devesa"
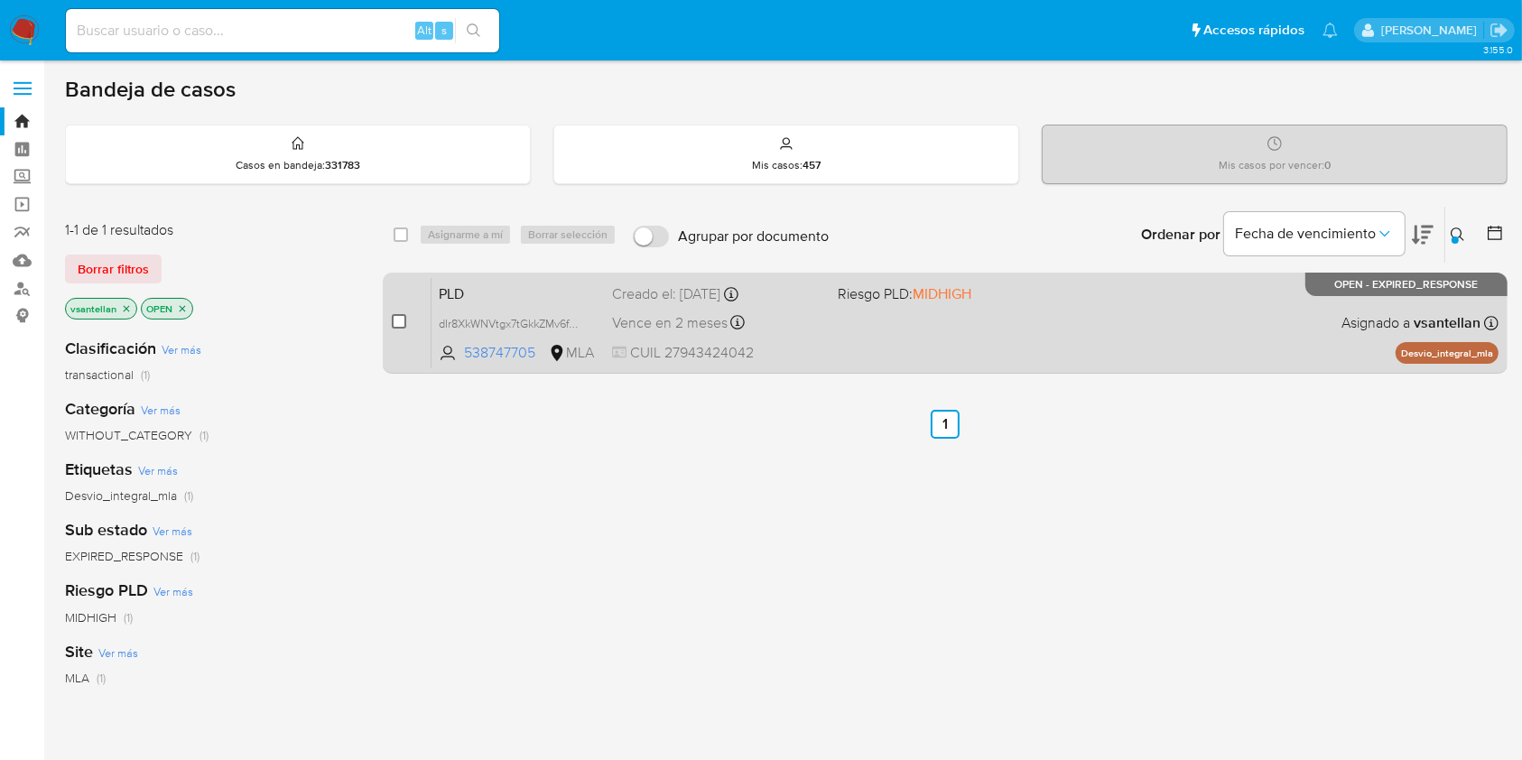
click at [397, 320] on input "checkbox" at bounding box center [399, 321] width 14 height 14
checkbox input "true"
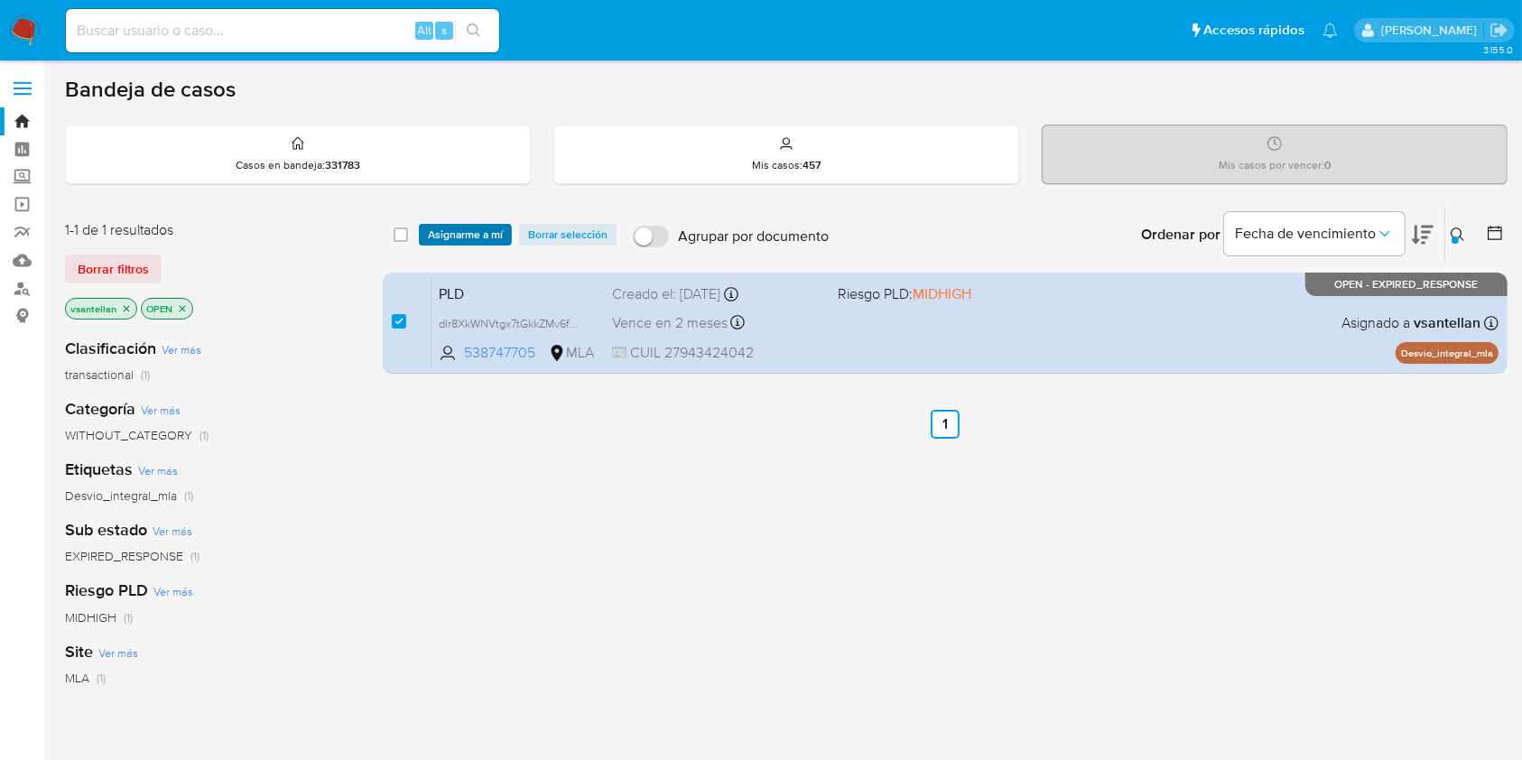
click at [460, 233] on span "Asignarme a mí" at bounding box center [465, 235] width 75 height 18
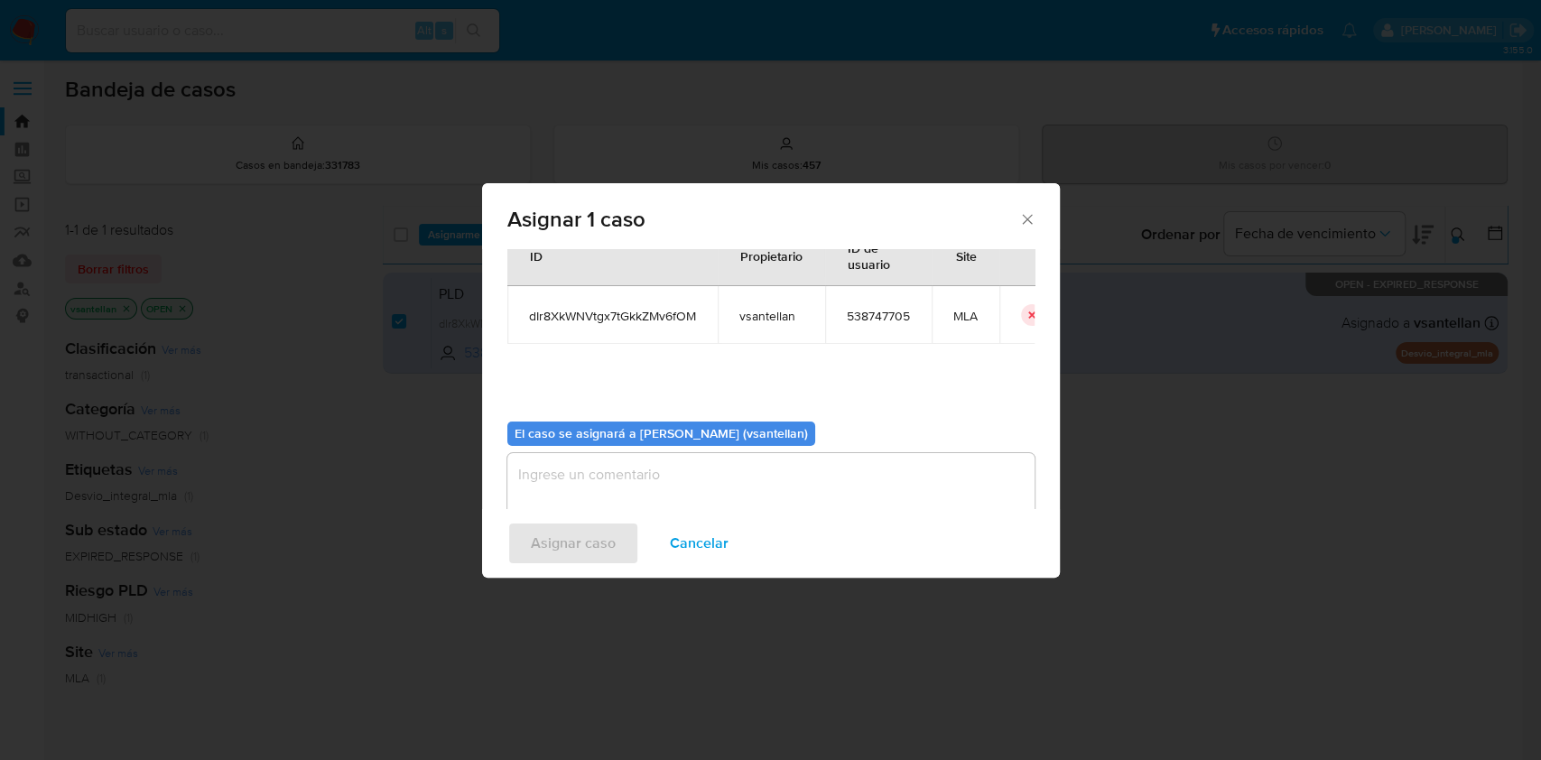
scroll to position [92, 0]
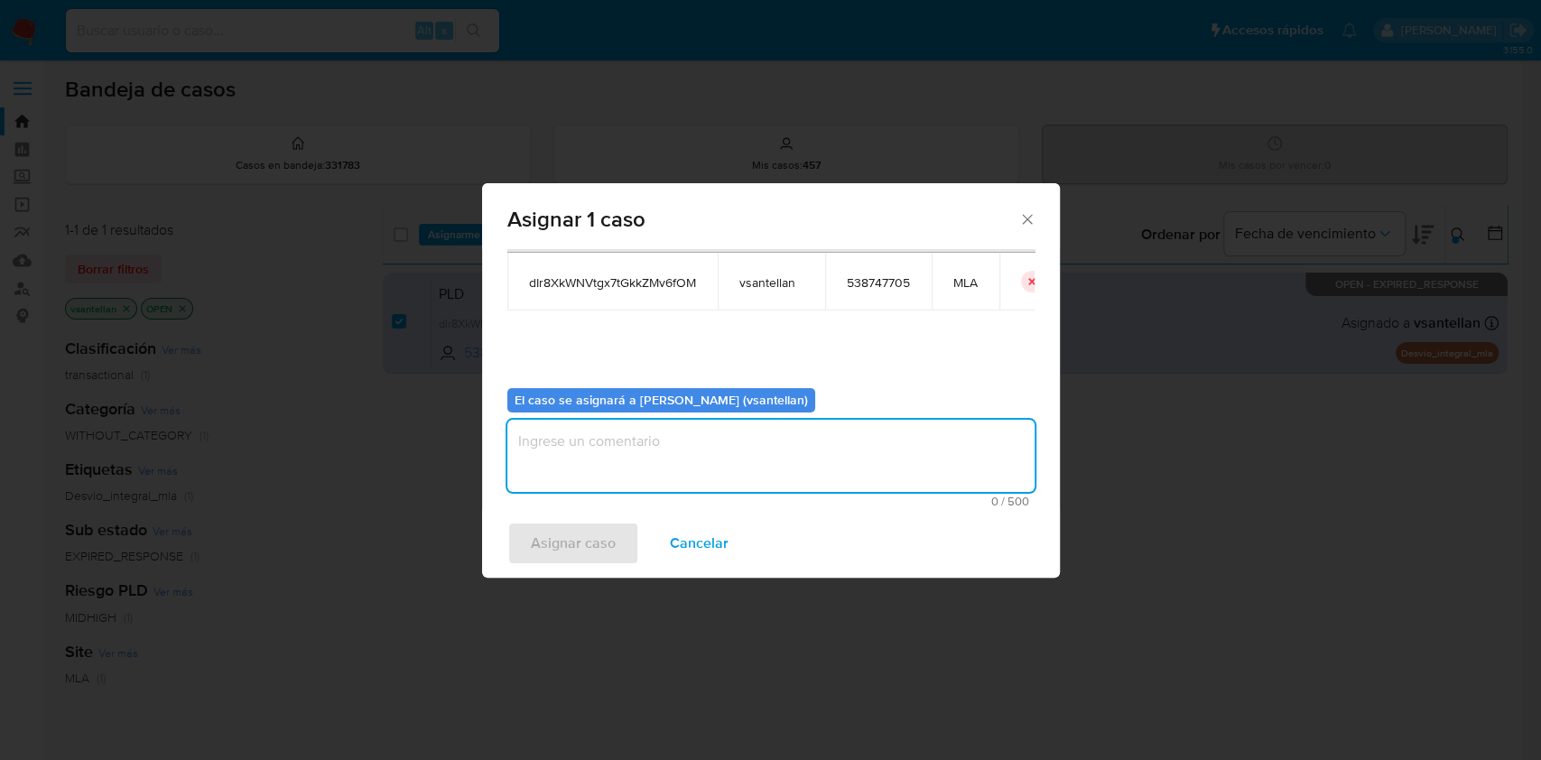
click at [549, 472] on textarea "assign-modal" at bounding box center [770, 456] width 527 height 72
type textarea "1"
click at [552, 545] on span "Asignar caso" at bounding box center [573, 544] width 85 height 40
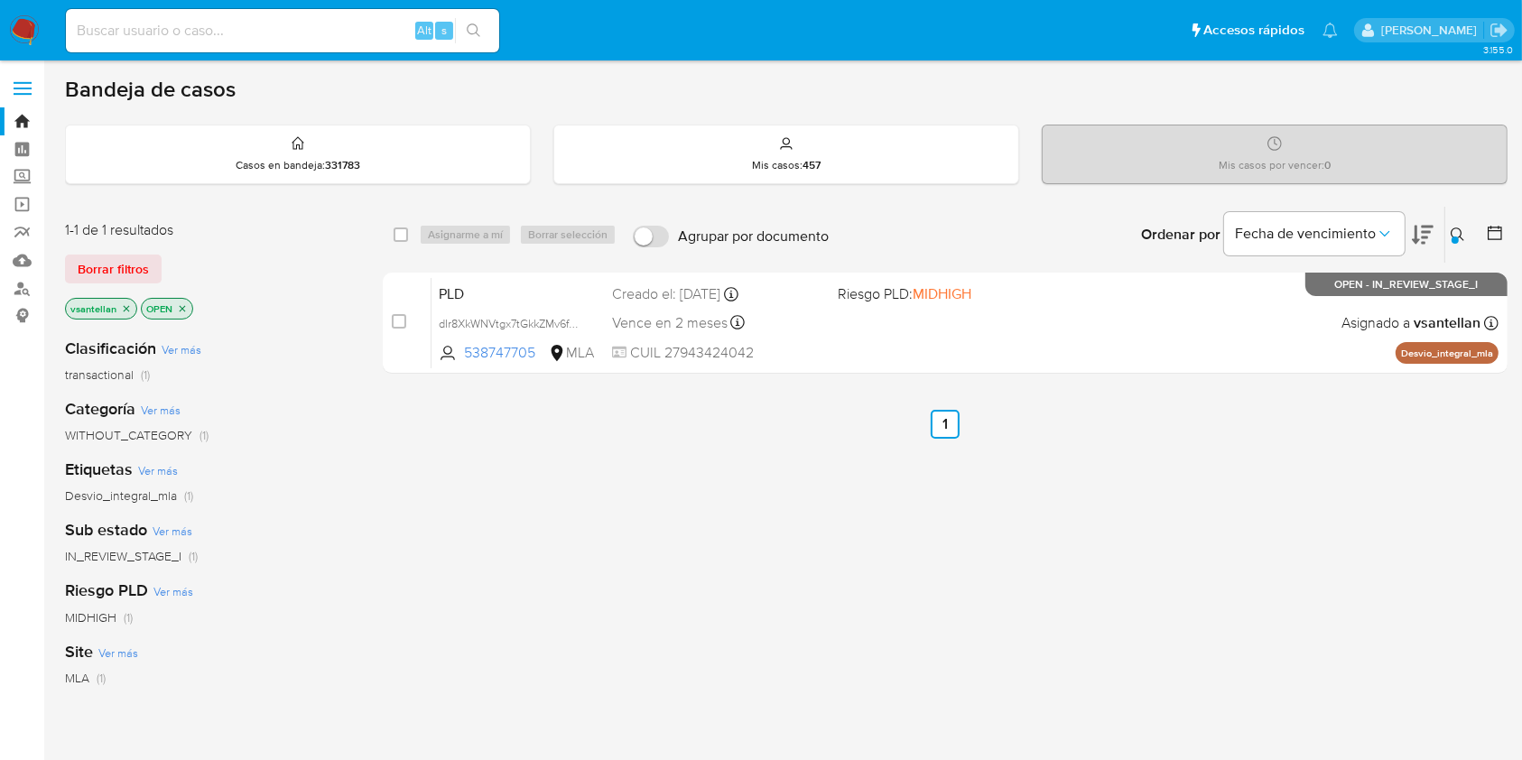
click at [1448, 235] on button at bounding box center [1461, 235] width 30 height 22
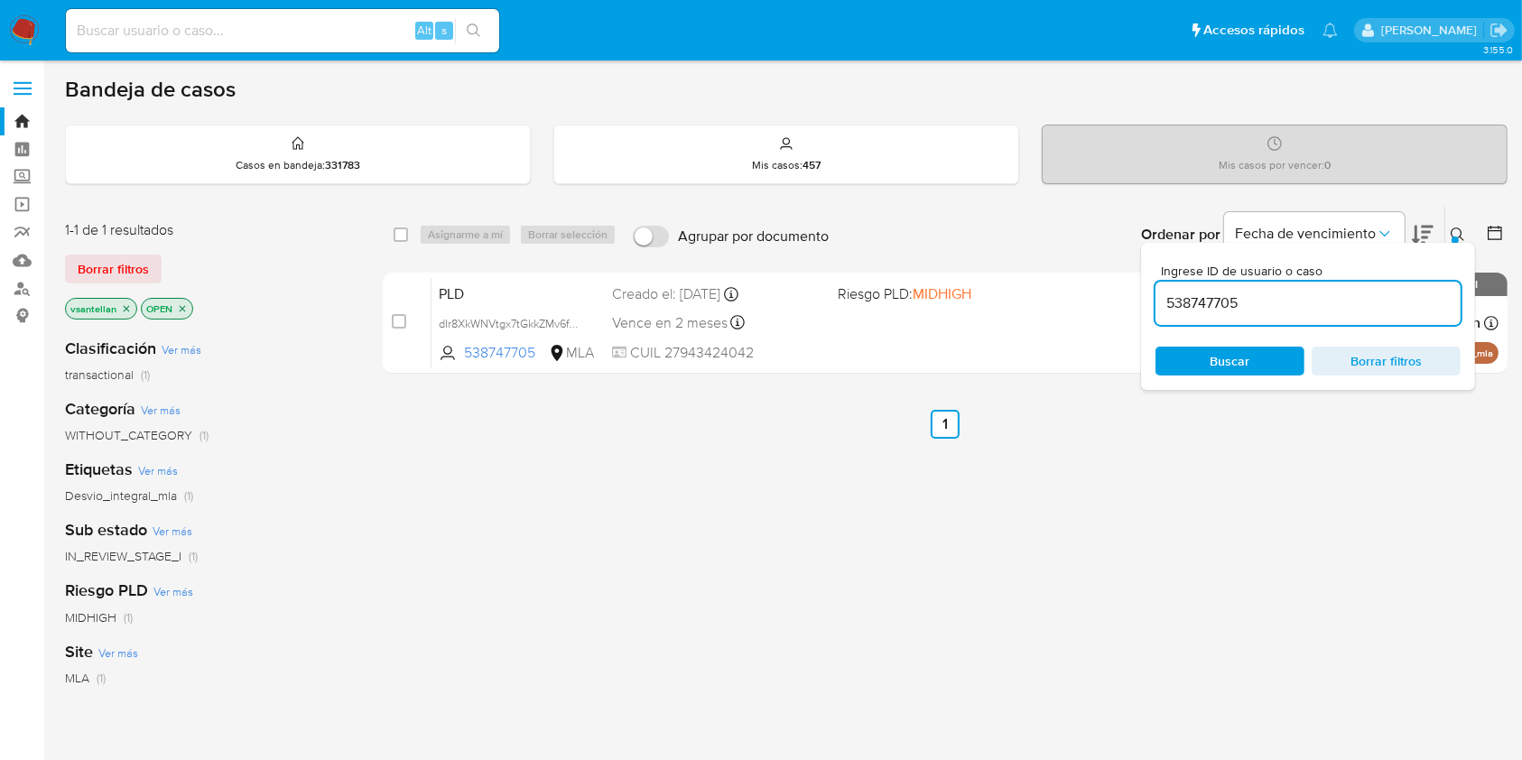
click at [1316, 301] on input "538747705" at bounding box center [1308, 303] width 305 height 23
type input "504280412"
click at [1458, 239] on div at bounding box center [1455, 240] width 7 height 7
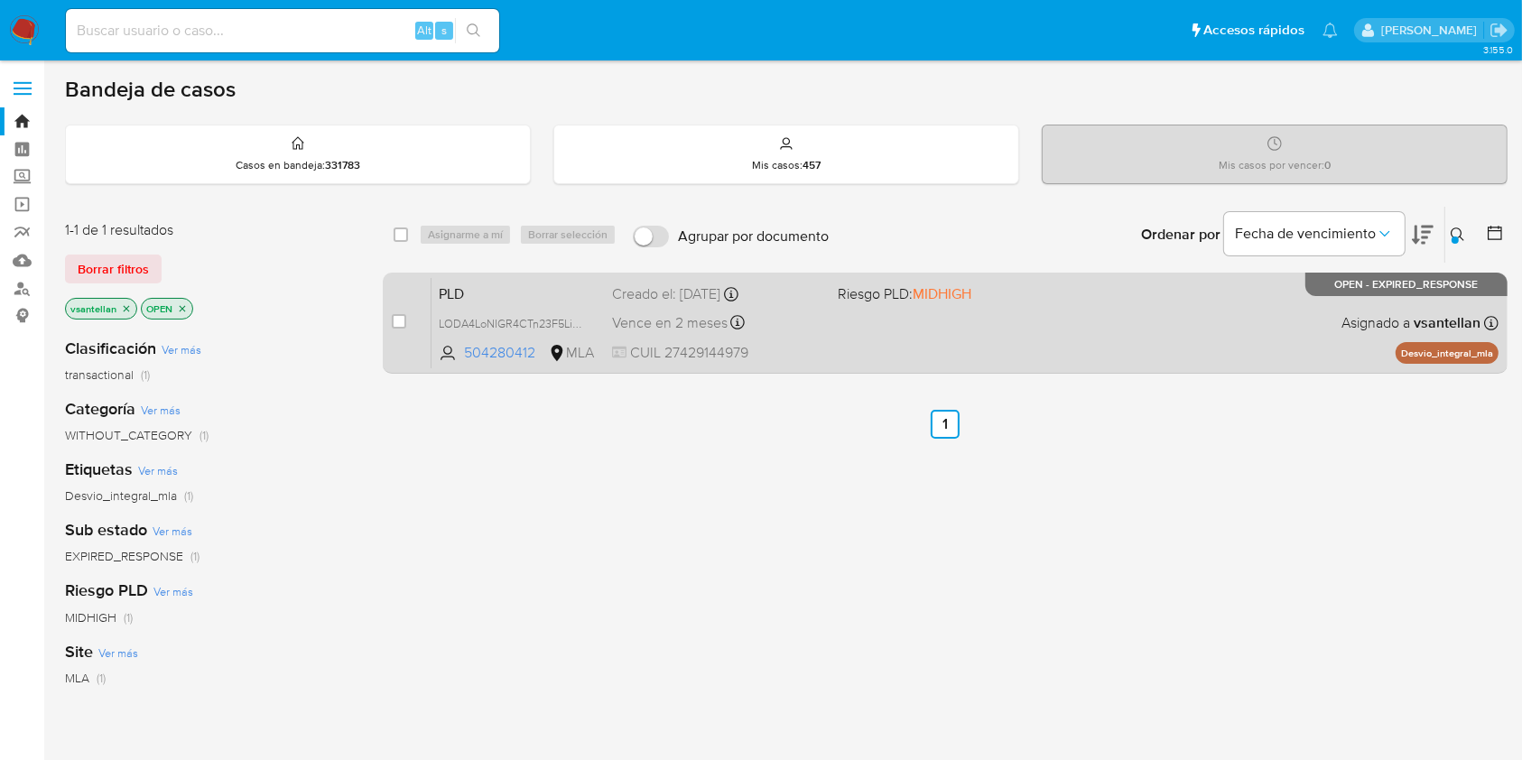
click at [1080, 314] on div "PLD LODA4LoNIGR4CTn23F5Li7a4 504280412 MLA Riesgo PLD: MIDHIGH Creado el: 12/08…" at bounding box center [965, 322] width 1067 height 91
click at [405, 320] on input "checkbox" at bounding box center [399, 321] width 14 height 14
checkbox input "true"
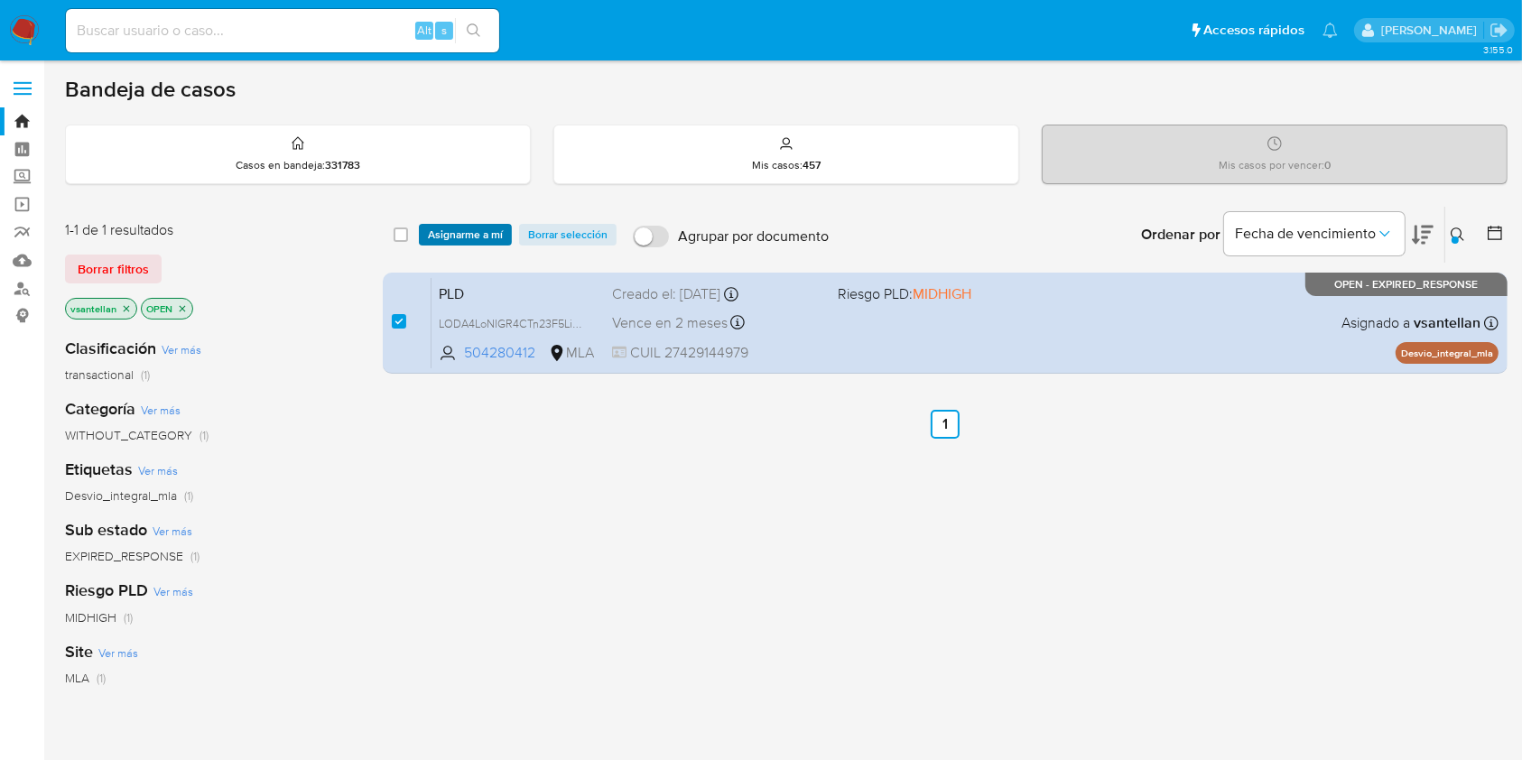
click at [455, 238] on span "Asignarme a mí" at bounding box center [465, 235] width 75 height 18
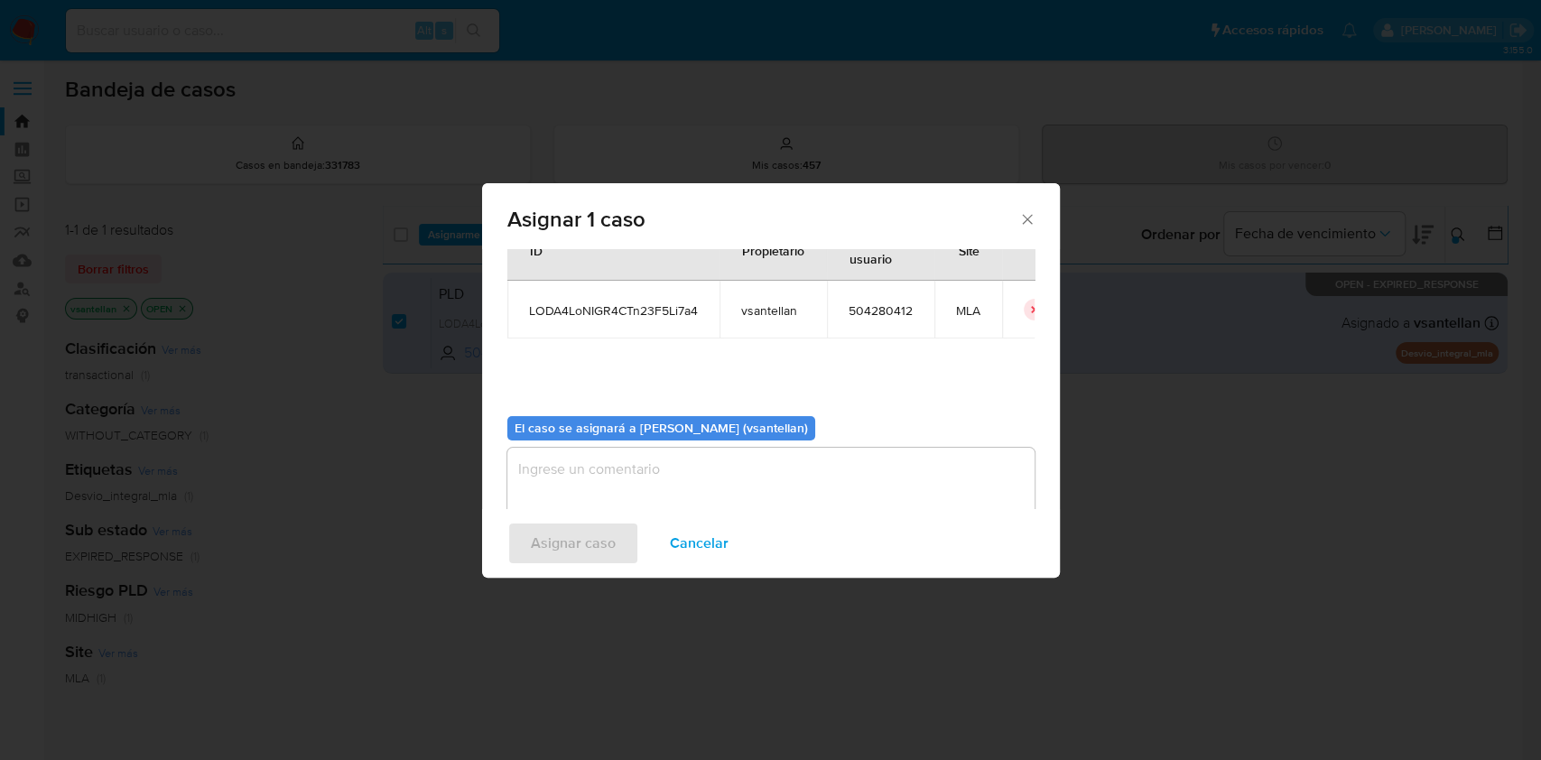
scroll to position [92, 0]
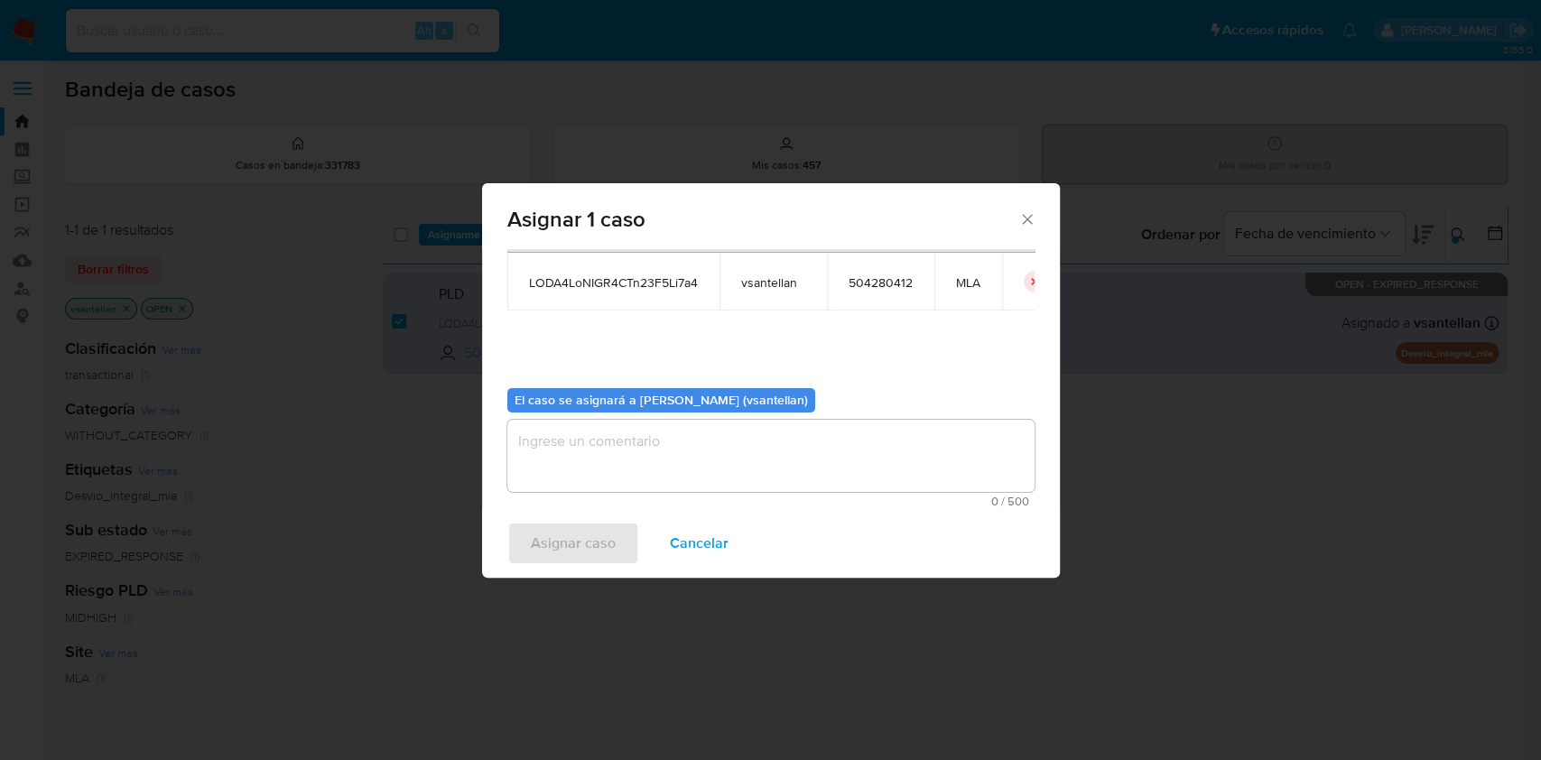
click at [566, 488] on textarea "assign-modal" at bounding box center [770, 456] width 527 height 72
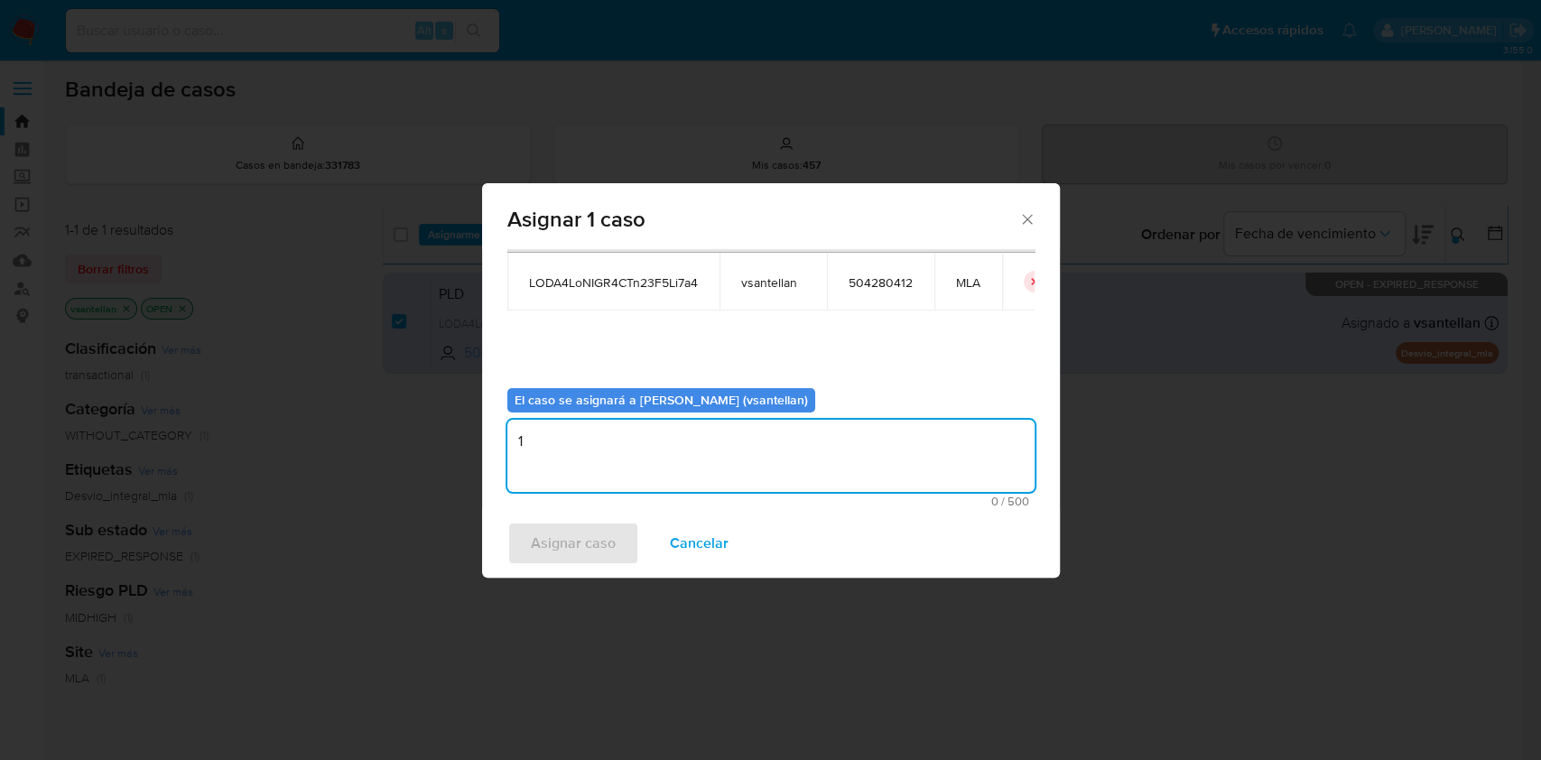
type textarea "1"
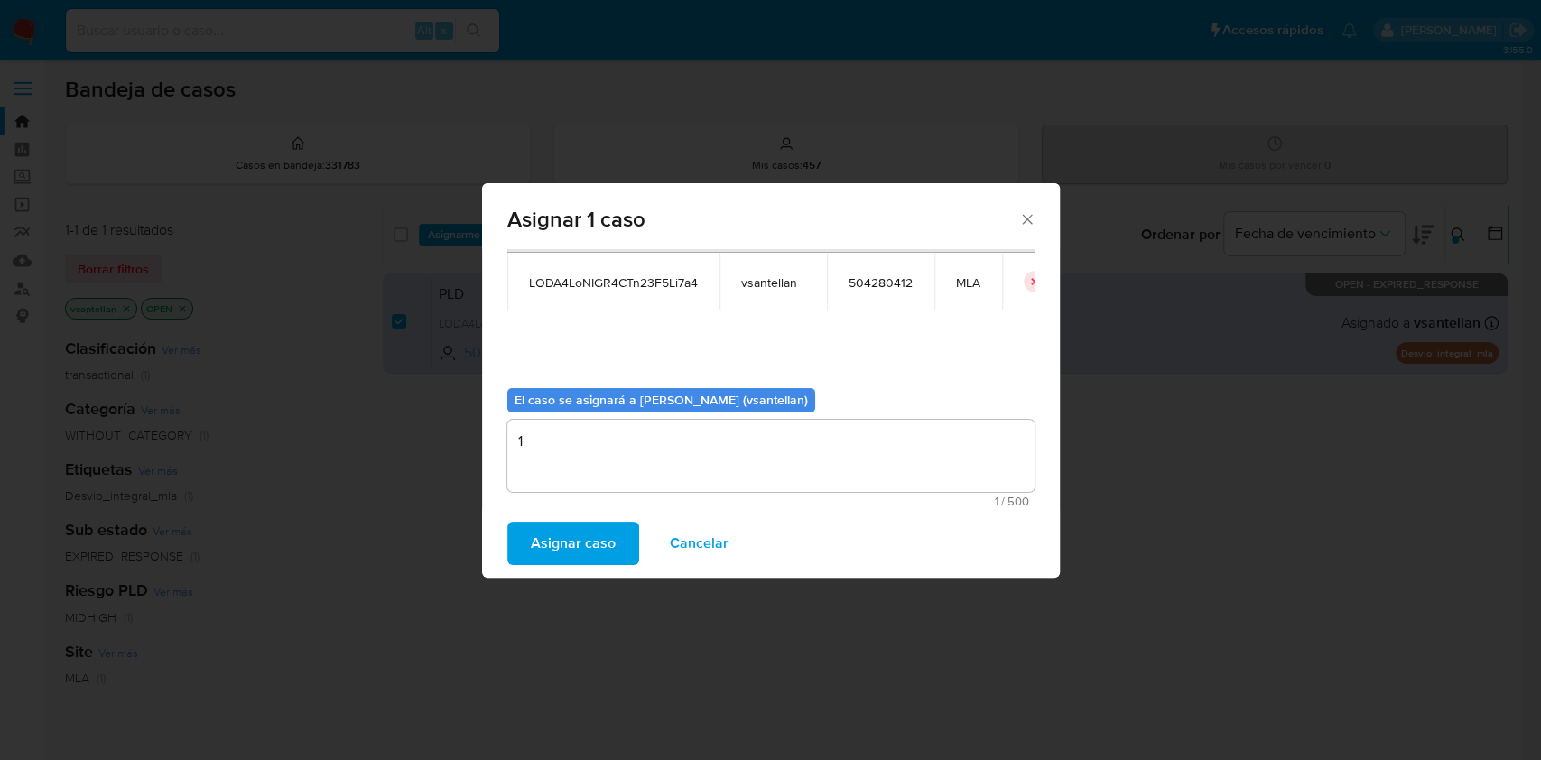
click at [568, 550] on span "Asignar caso" at bounding box center [573, 544] width 85 height 40
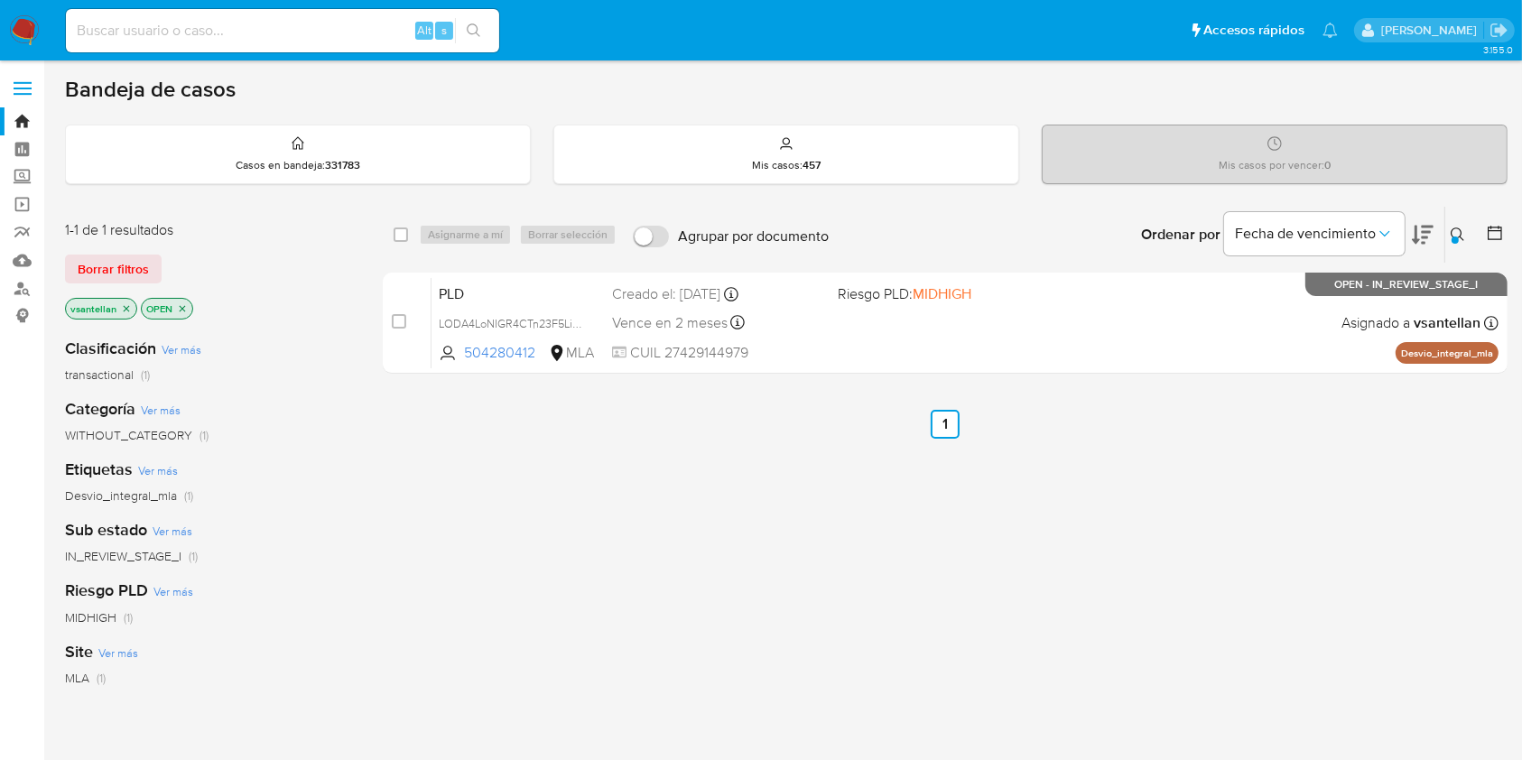
click at [1459, 236] on icon at bounding box center [1458, 235] width 14 height 14
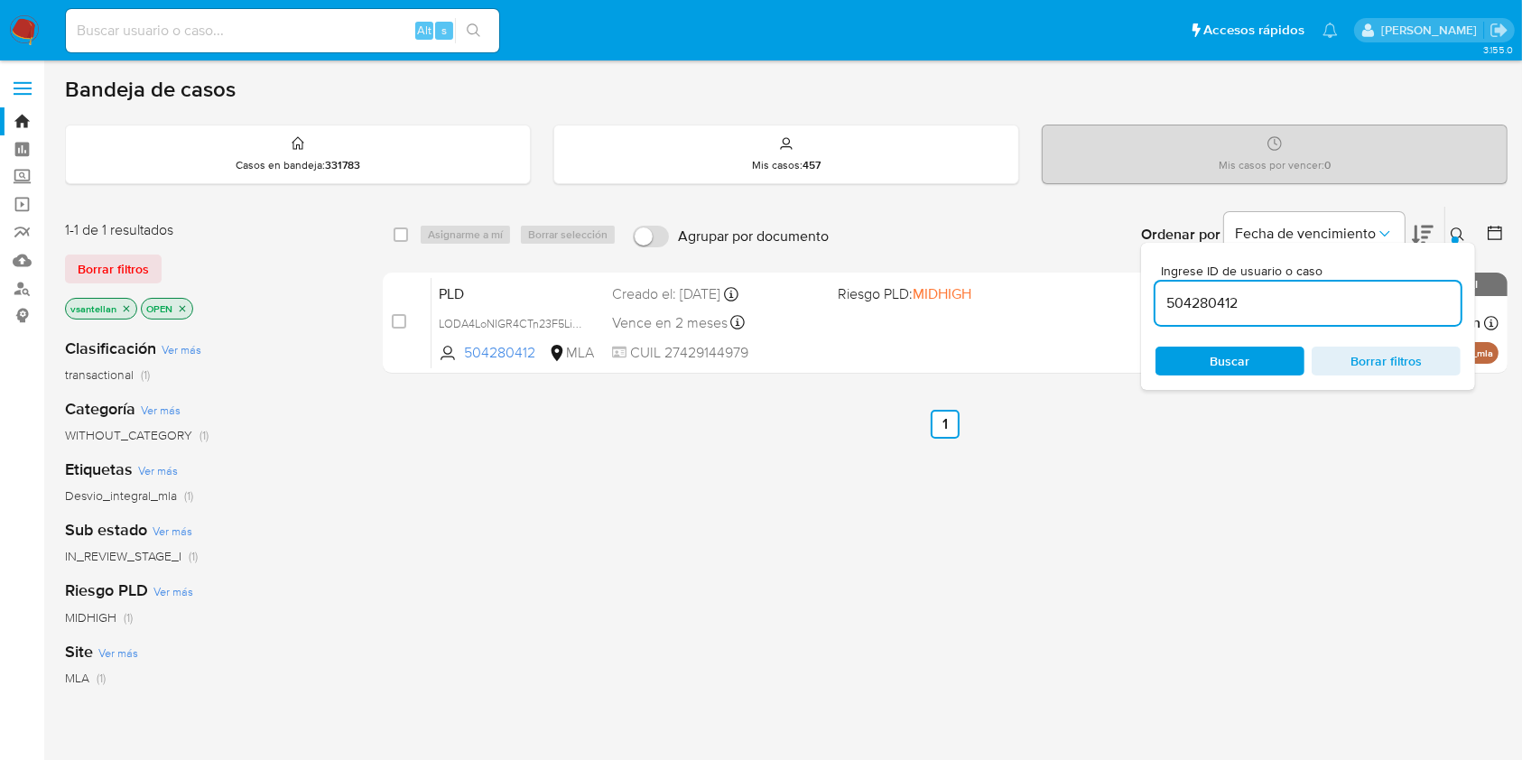
click at [1303, 307] on input "504280412" at bounding box center [1308, 303] width 305 height 23
type input "1691168708"
click at [1456, 232] on icon at bounding box center [1458, 235] width 14 height 14
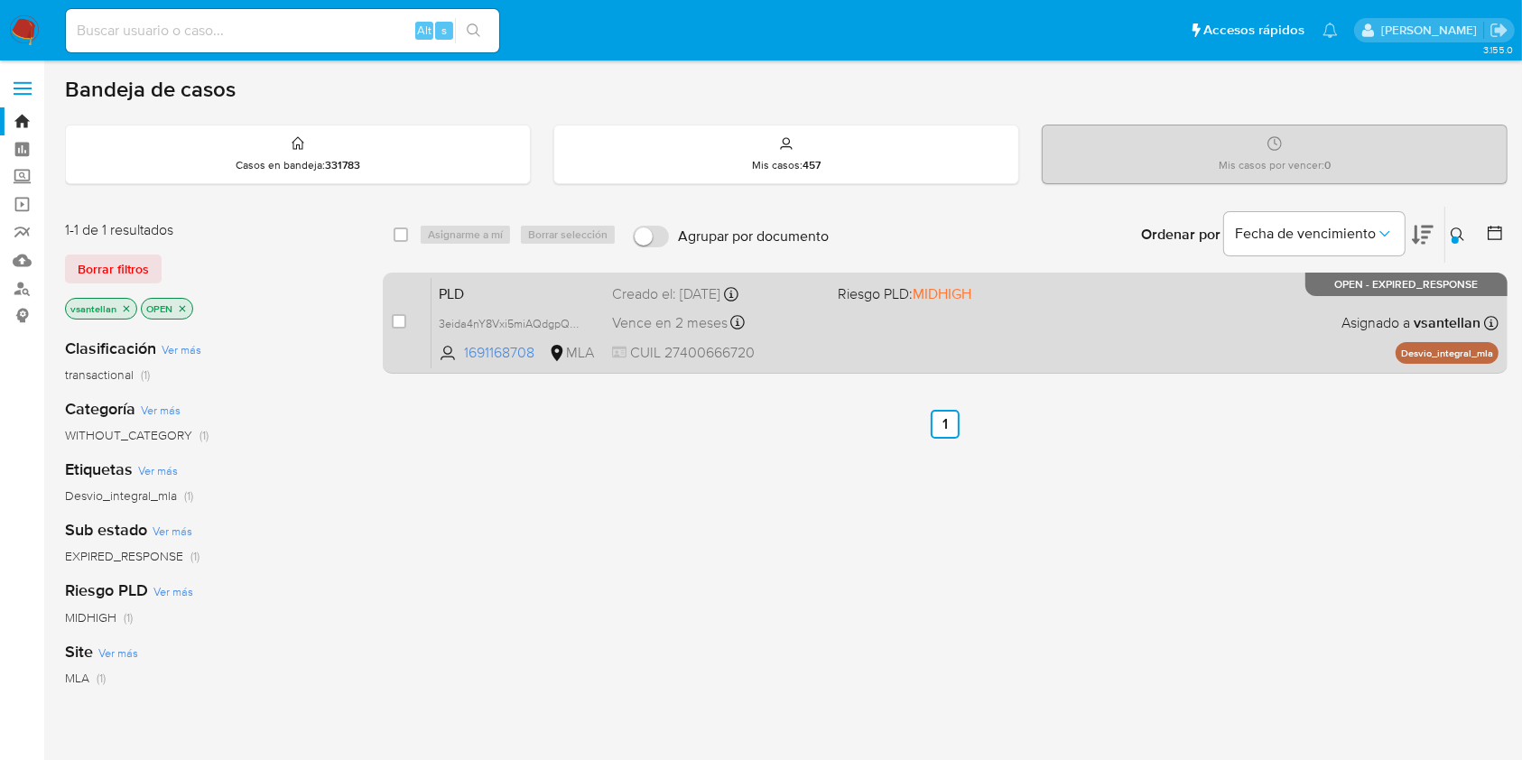
click at [1138, 330] on div "PLD 3eida4nY8Vxi5miAQdgpQPdp 1691168708 MLA Riesgo PLD: MIDHIGH Creado el: 12/0…" at bounding box center [965, 322] width 1067 height 91
click at [399, 317] on input "checkbox" at bounding box center [399, 321] width 14 height 14
checkbox input "true"
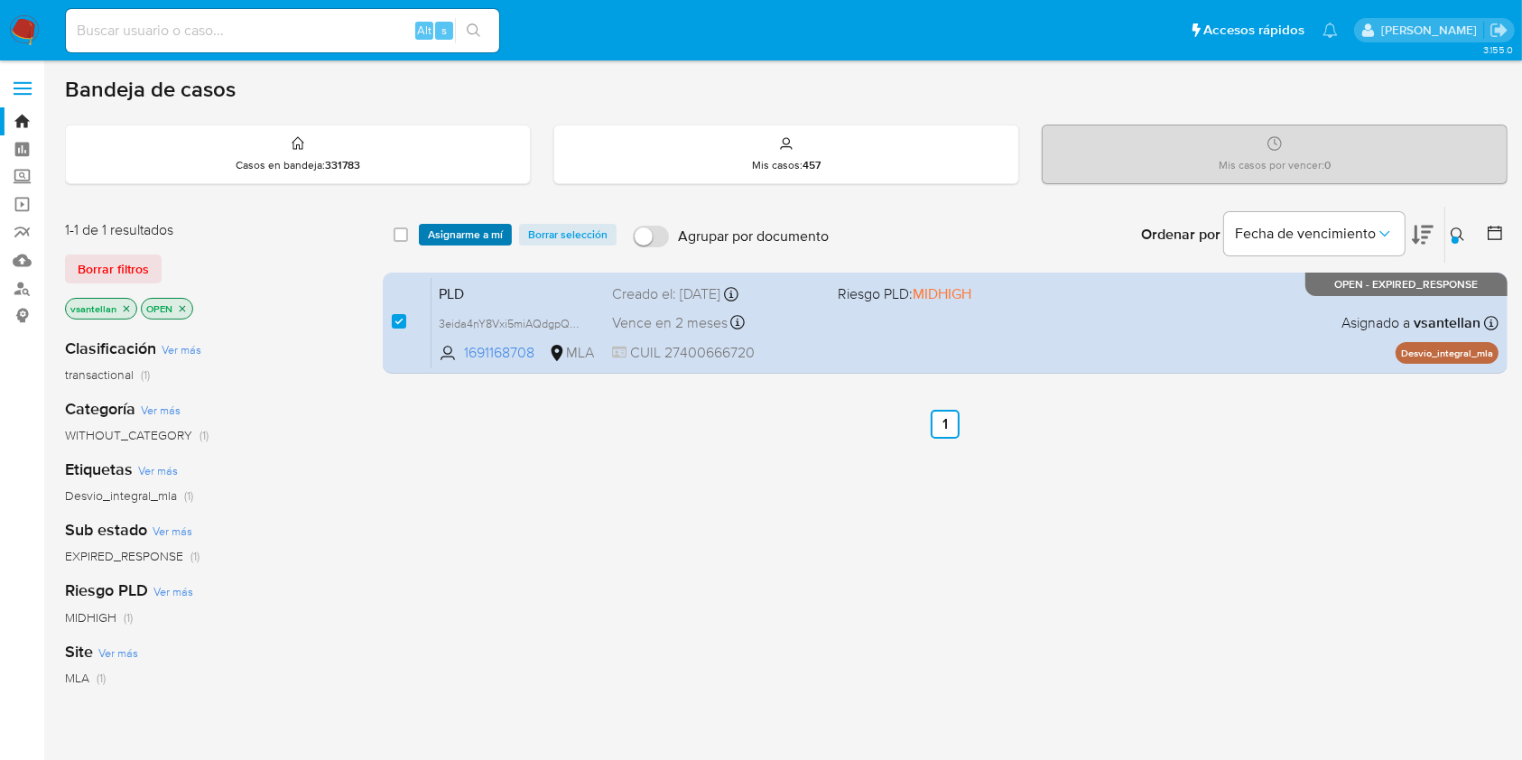
click at [429, 236] on span "Asignarme a mí" at bounding box center [465, 235] width 75 height 18
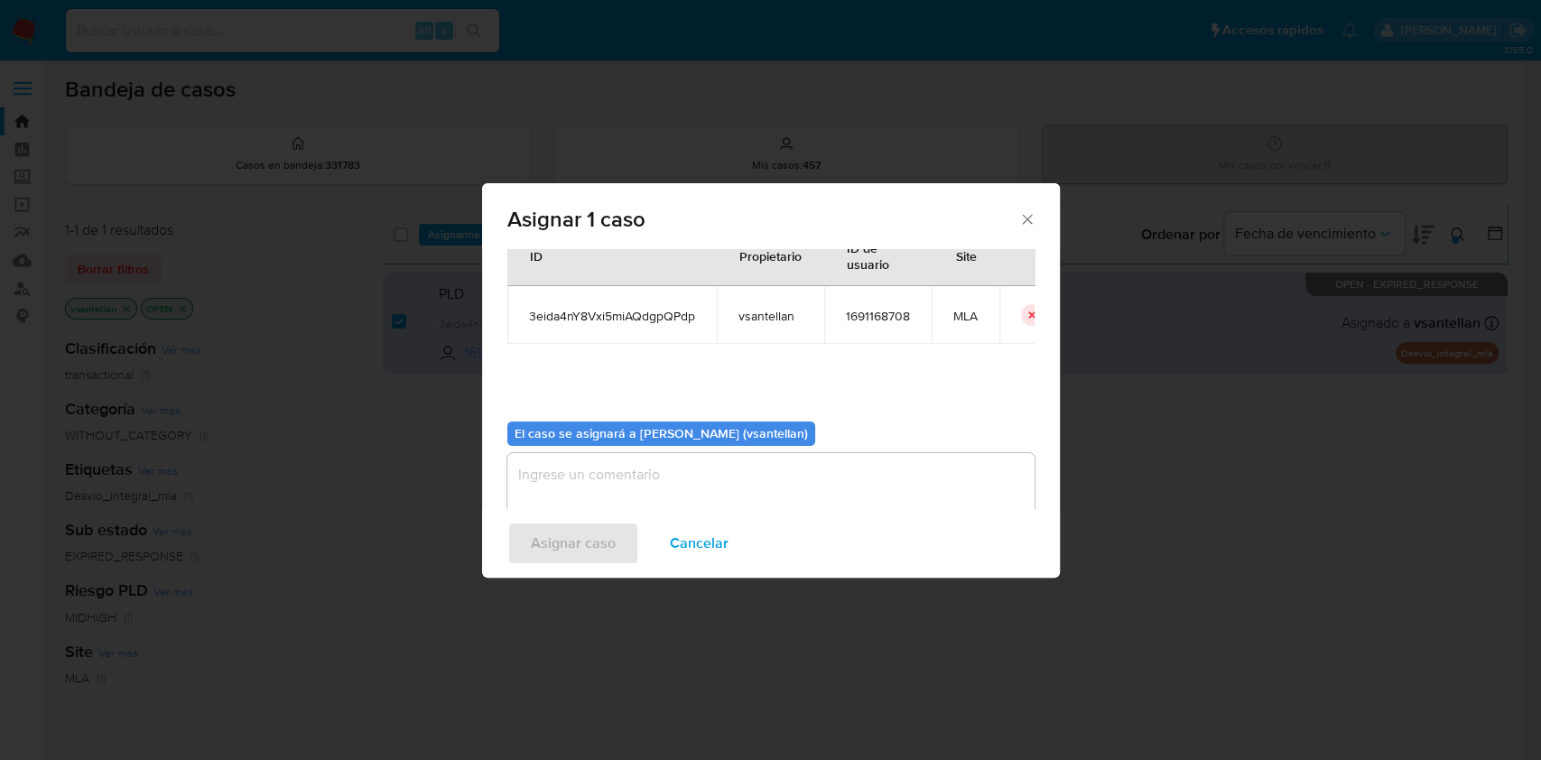
scroll to position [92, 0]
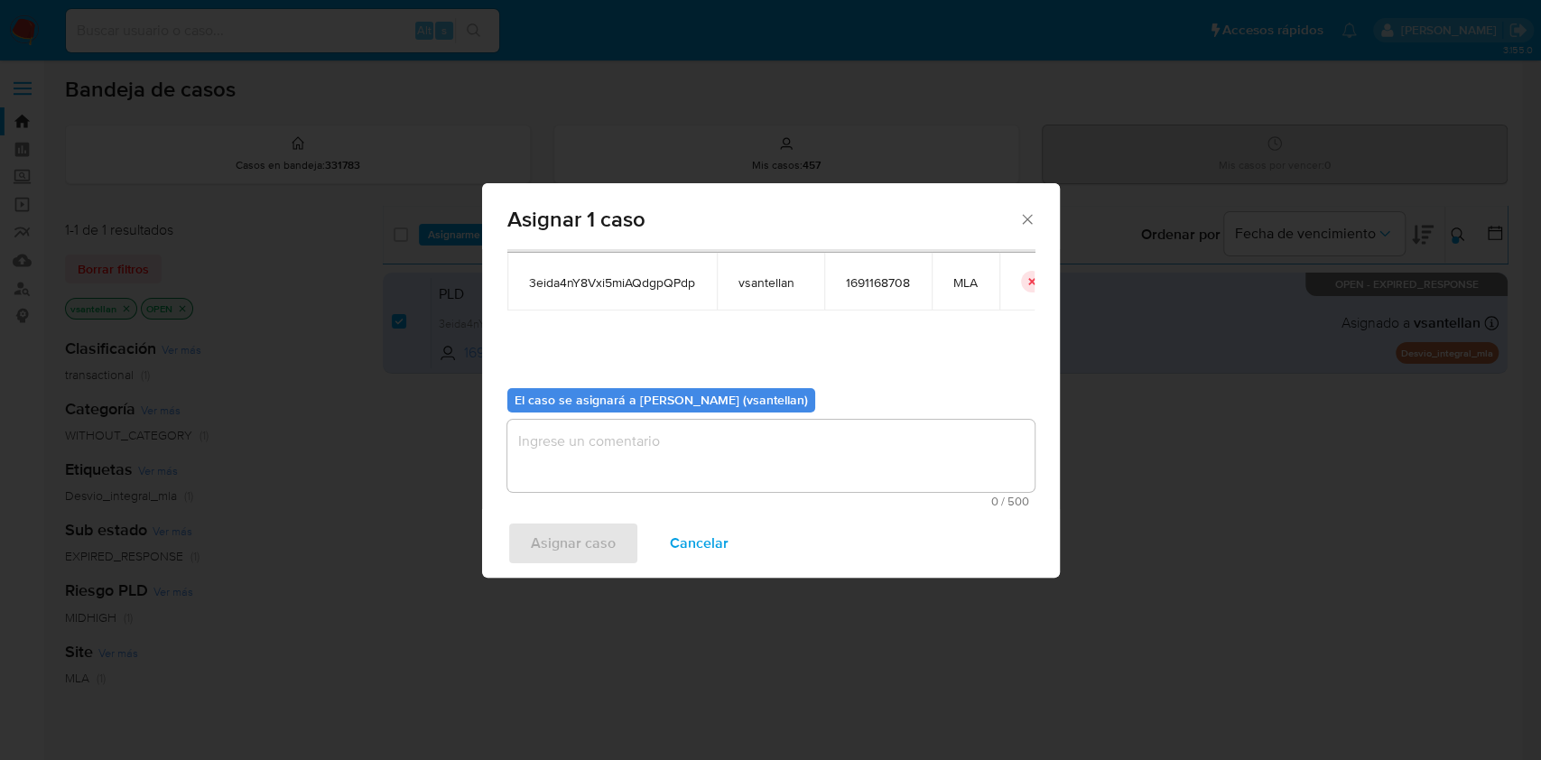
click at [537, 458] on textarea "assign-modal" at bounding box center [770, 456] width 527 height 72
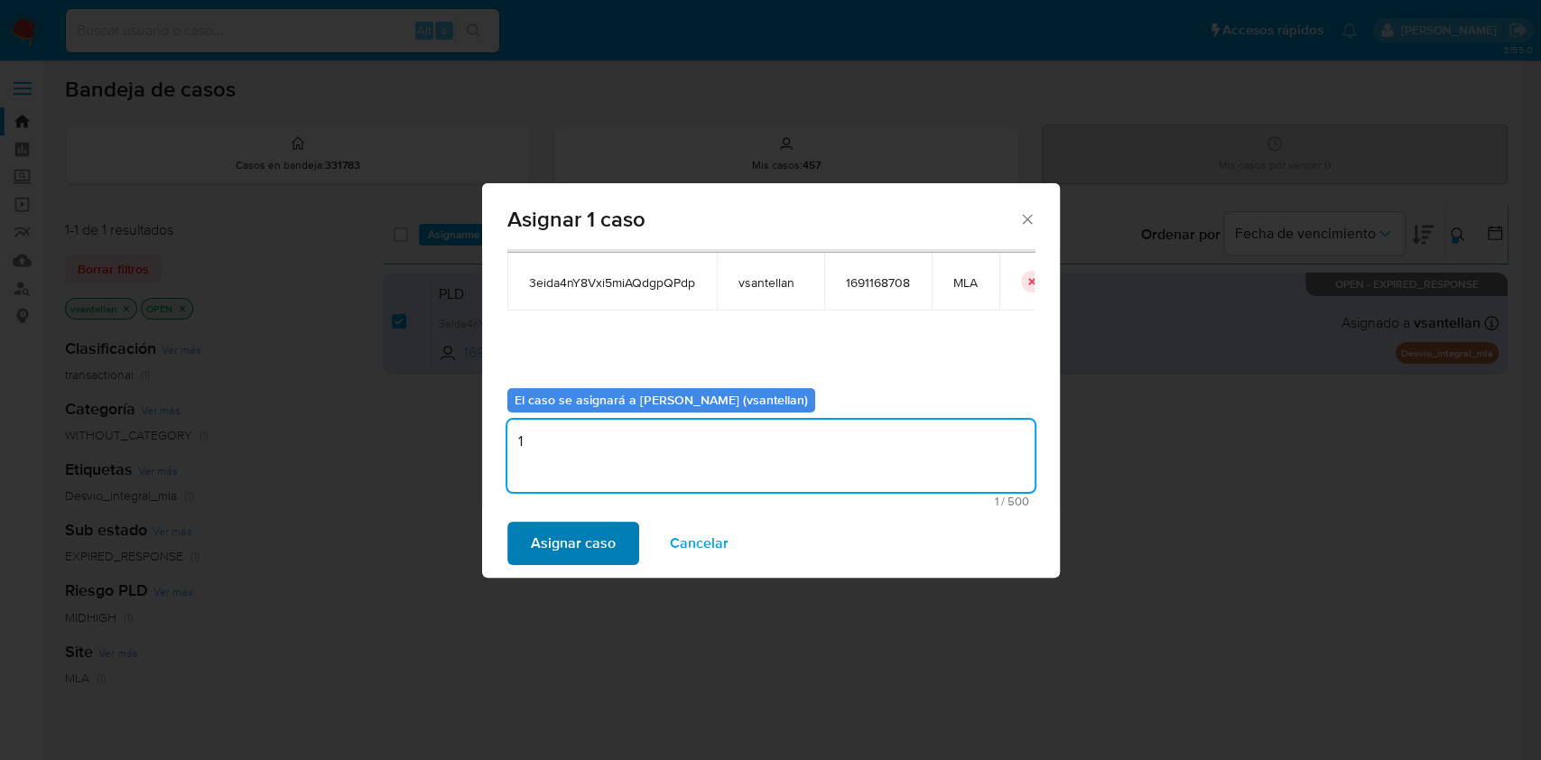
type textarea "1"
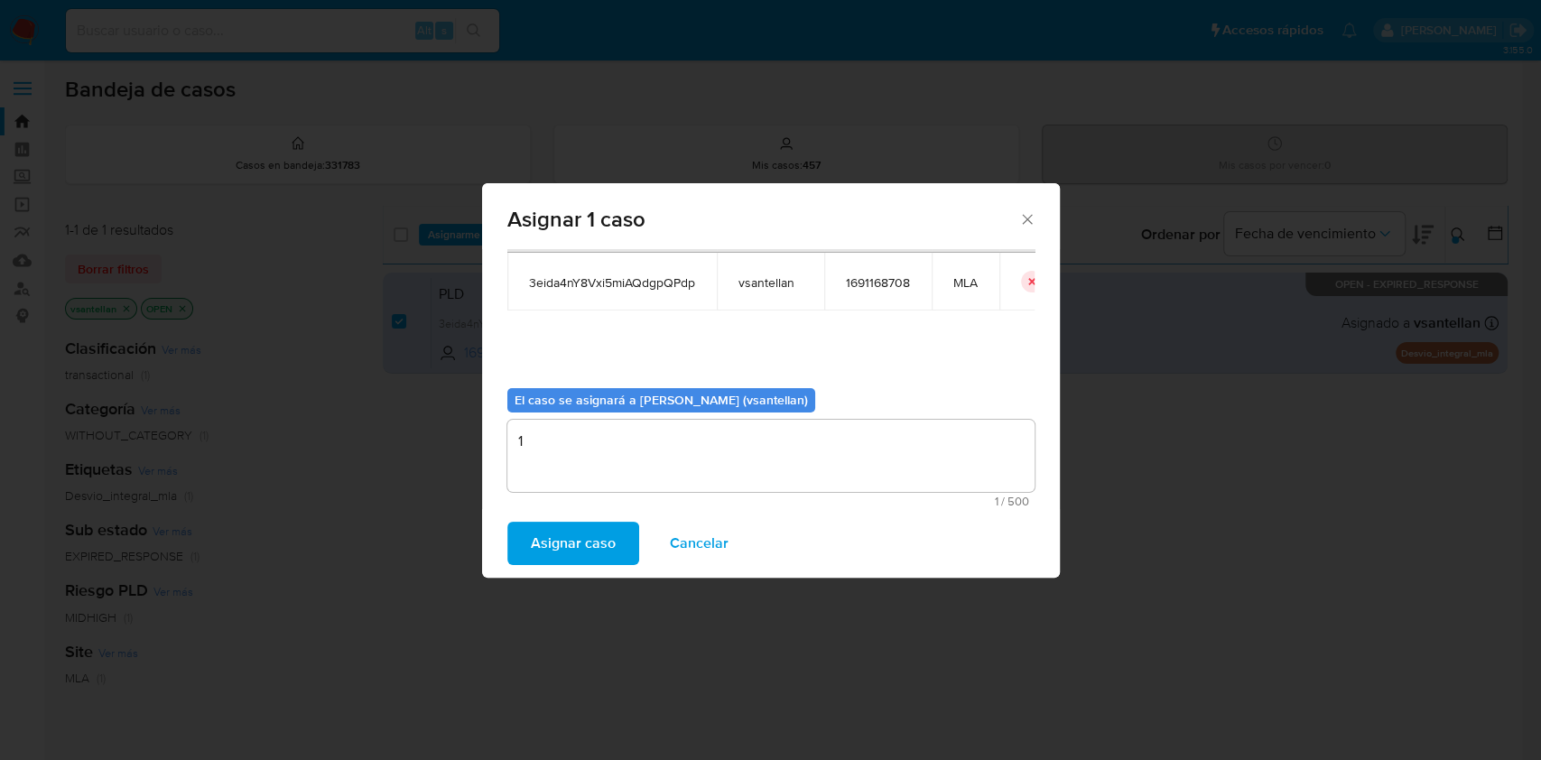
click at [568, 547] on span "Asignar caso" at bounding box center [573, 544] width 85 height 40
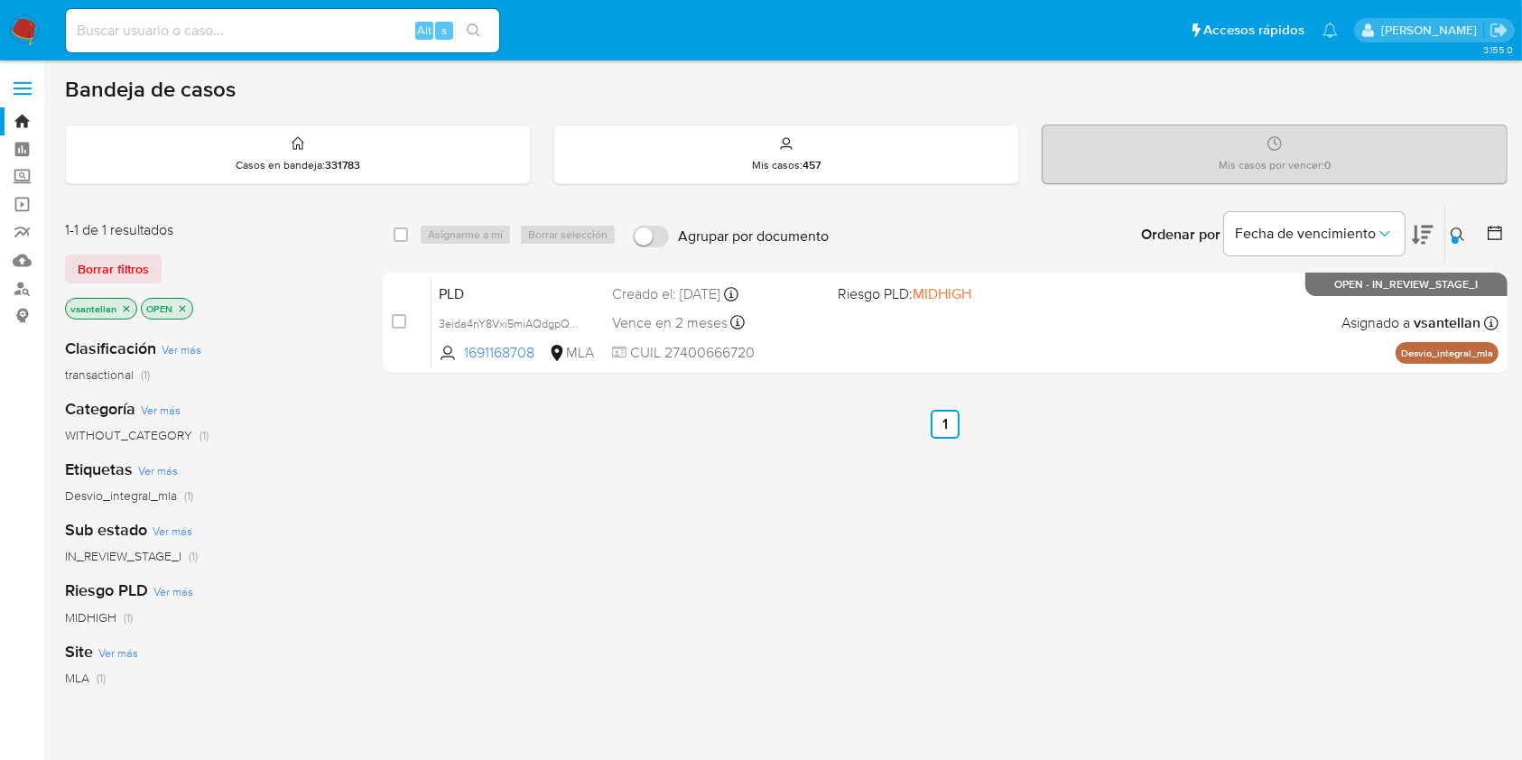
click at [1454, 228] on icon at bounding box center [1458, 235] width 14 height 14
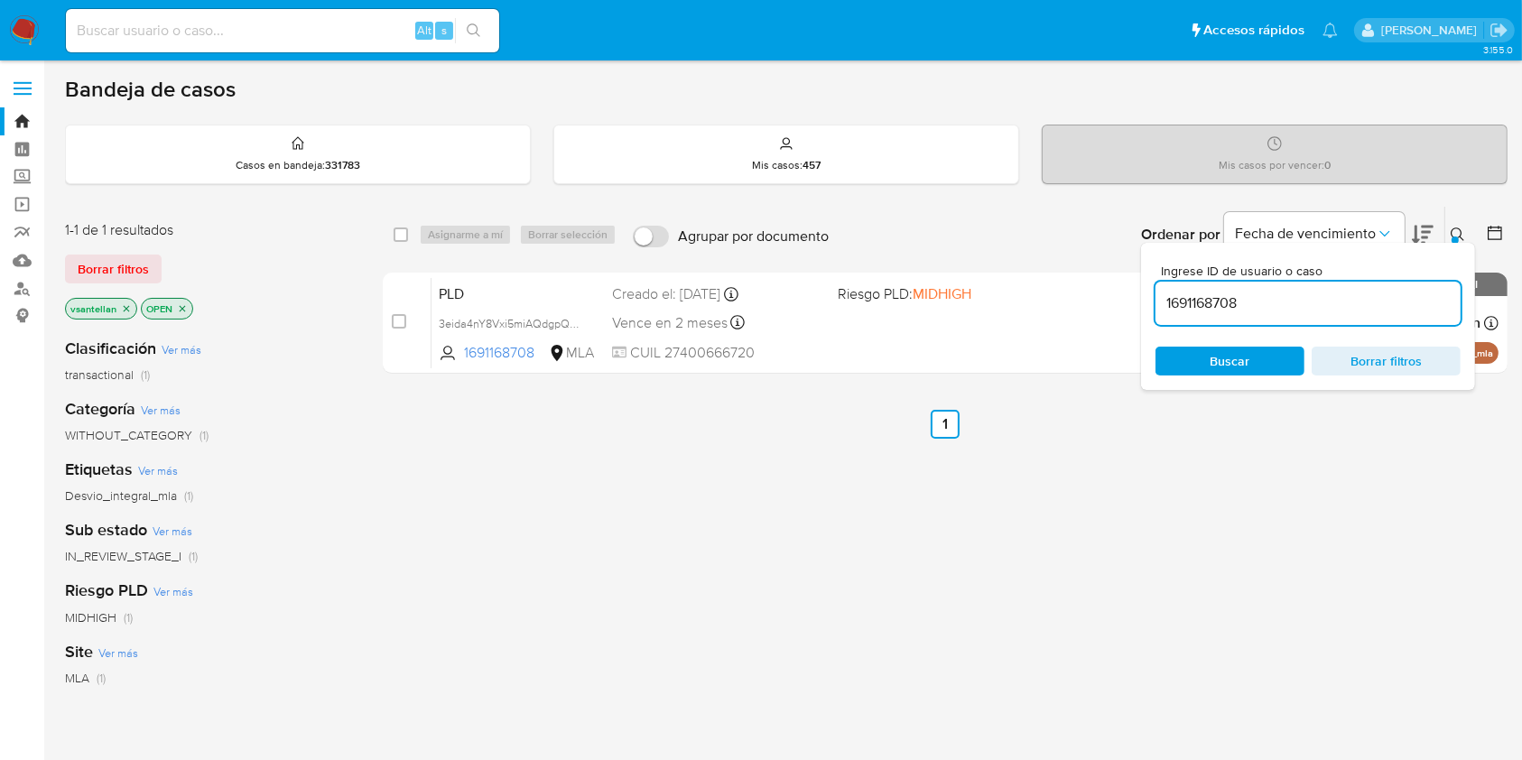
click at [1350, 304] on input "1691168708" at bounding box center [1308, 303] width 305 height 23
type input "1096800842"
click at [1452, 228] on icon at bounding box center [1458, 235] width 14 height 14
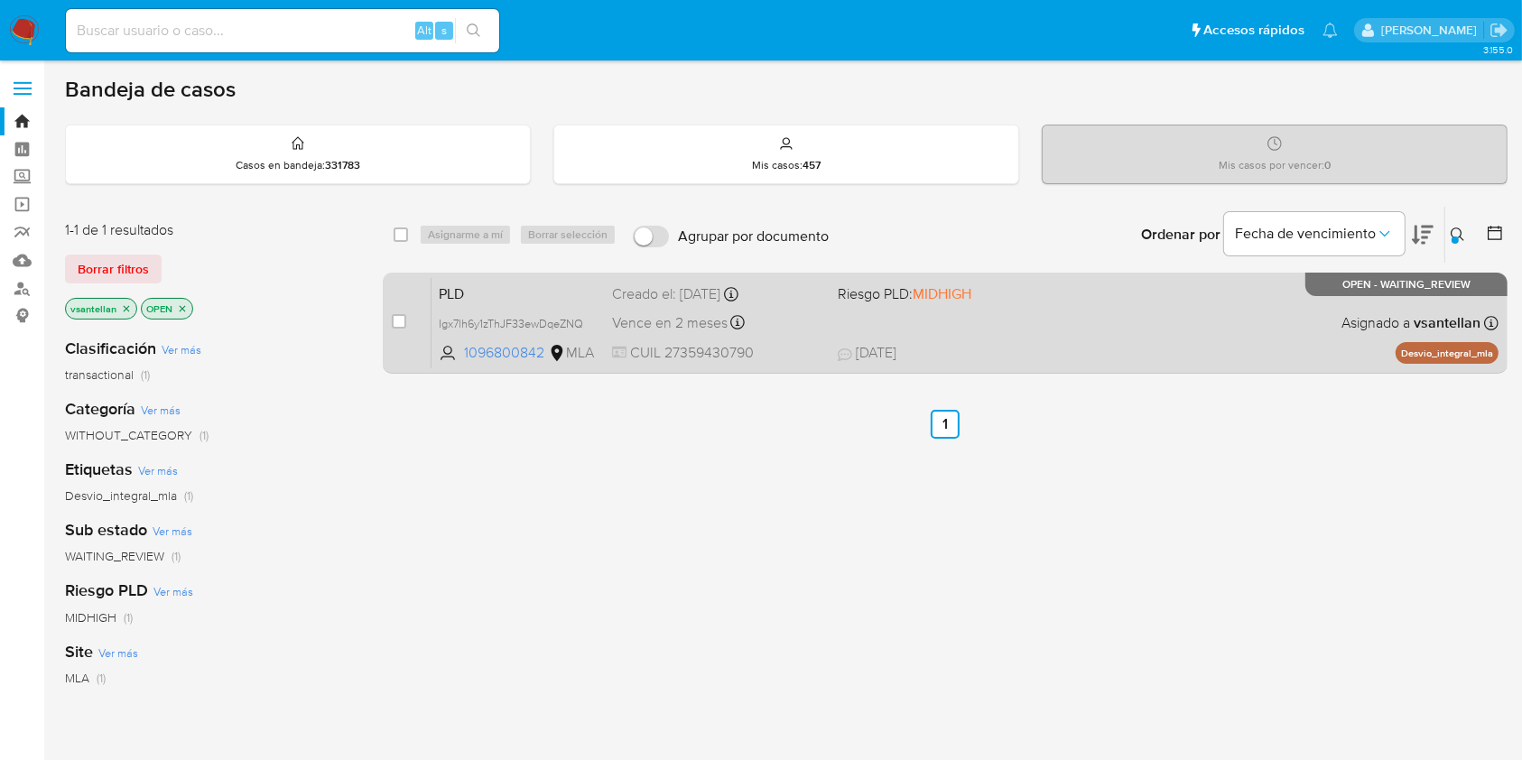
click at [1137, 313] on div "PLD Igx7lh6y1zThJF33ewDqeZNQ 1096800842 MLA Riesgo PLD: MIDHIGH Creado el: 12/0…" at bounding box center [965, 322] width 1067 height 91
click at [405, 319] on input "checkbox" at bounding box center [399, 321] width 14 height 14
checkbox input "true"
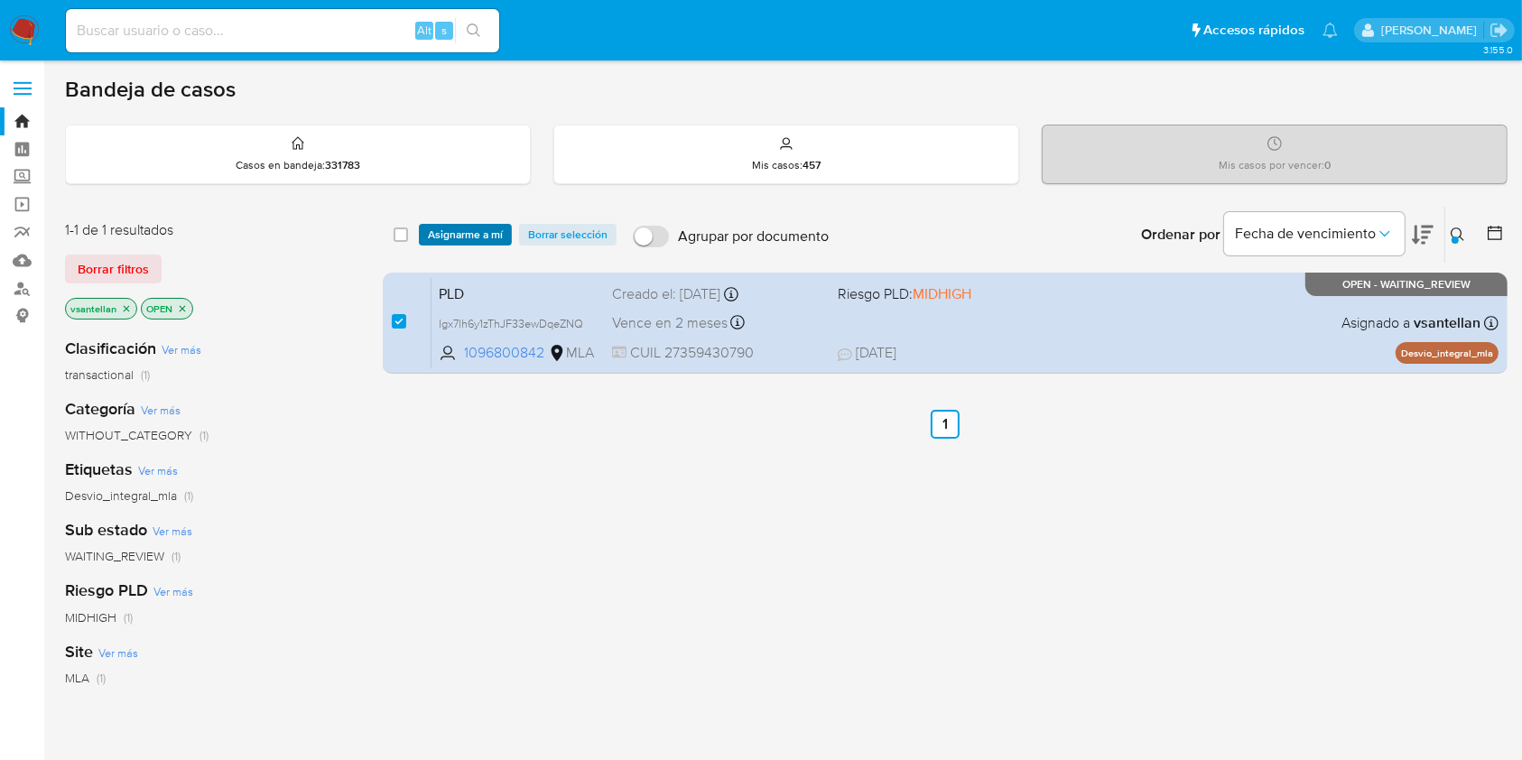
click at [473, 228] on span "Asignarme a mí" at bounding box center [465, 235] width 75 height 18
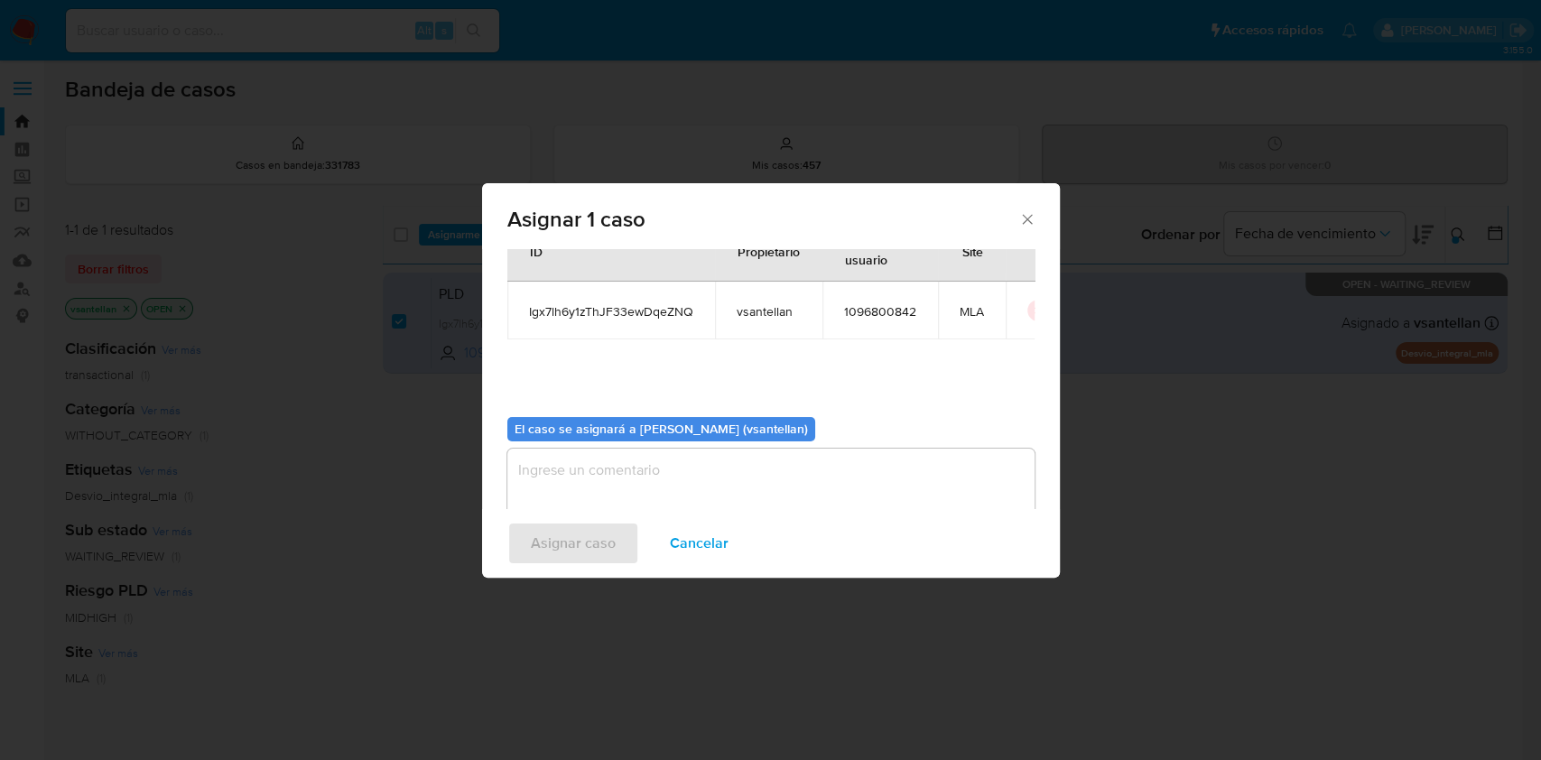
scroll to position [92, 0]
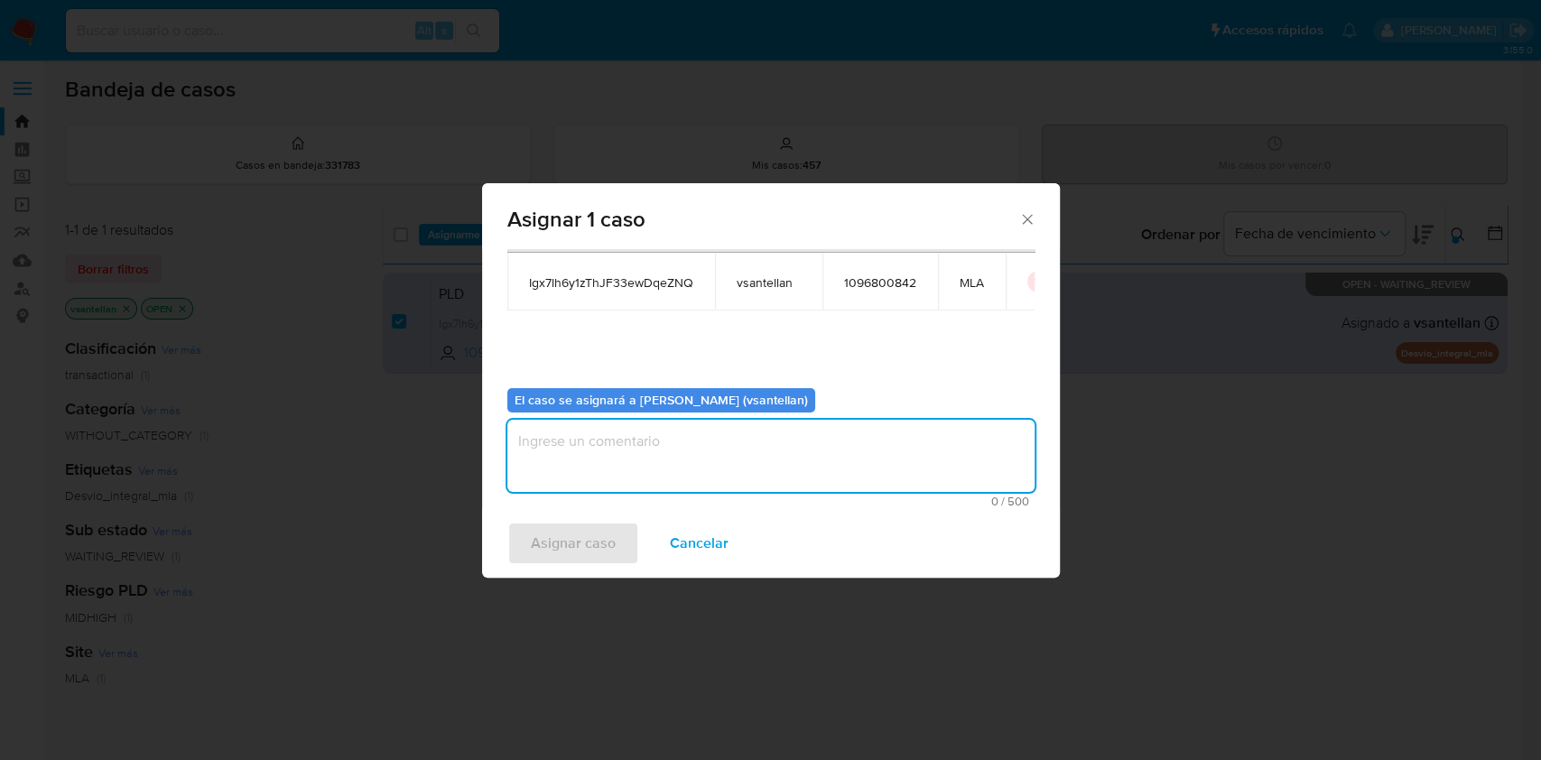
click at [538, 479] on textarea "assign-modal" at bounding box center [770, 456] width 527 height 72
type textarea "1"
click at [589, 567] on div "Asignar caso Cancelar" at bounding box center [771, 543] width 578 height 69
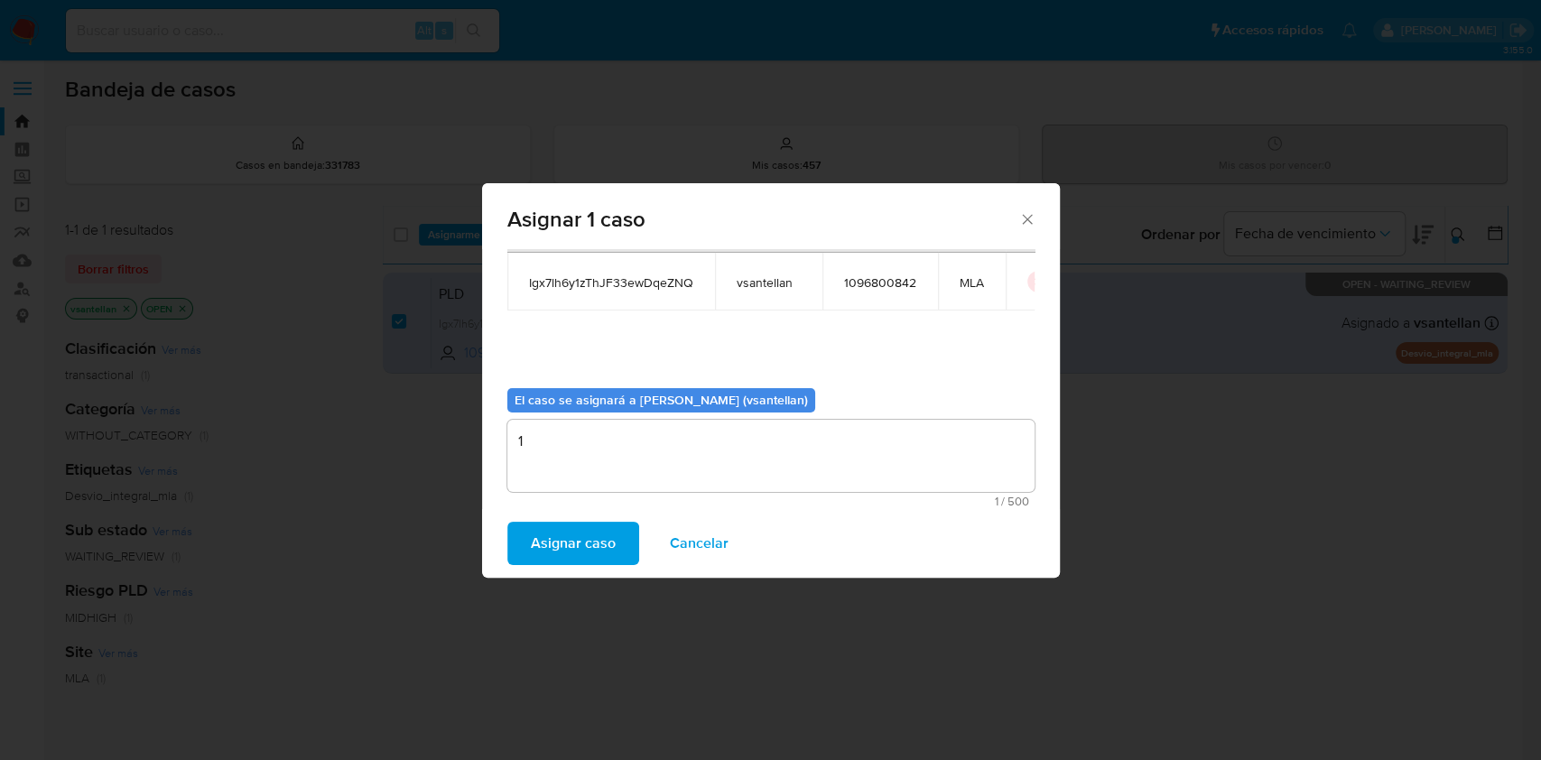
click at [590, 544] on span "Asignar caso" at bounding box center [573, 544] width 85 height 40
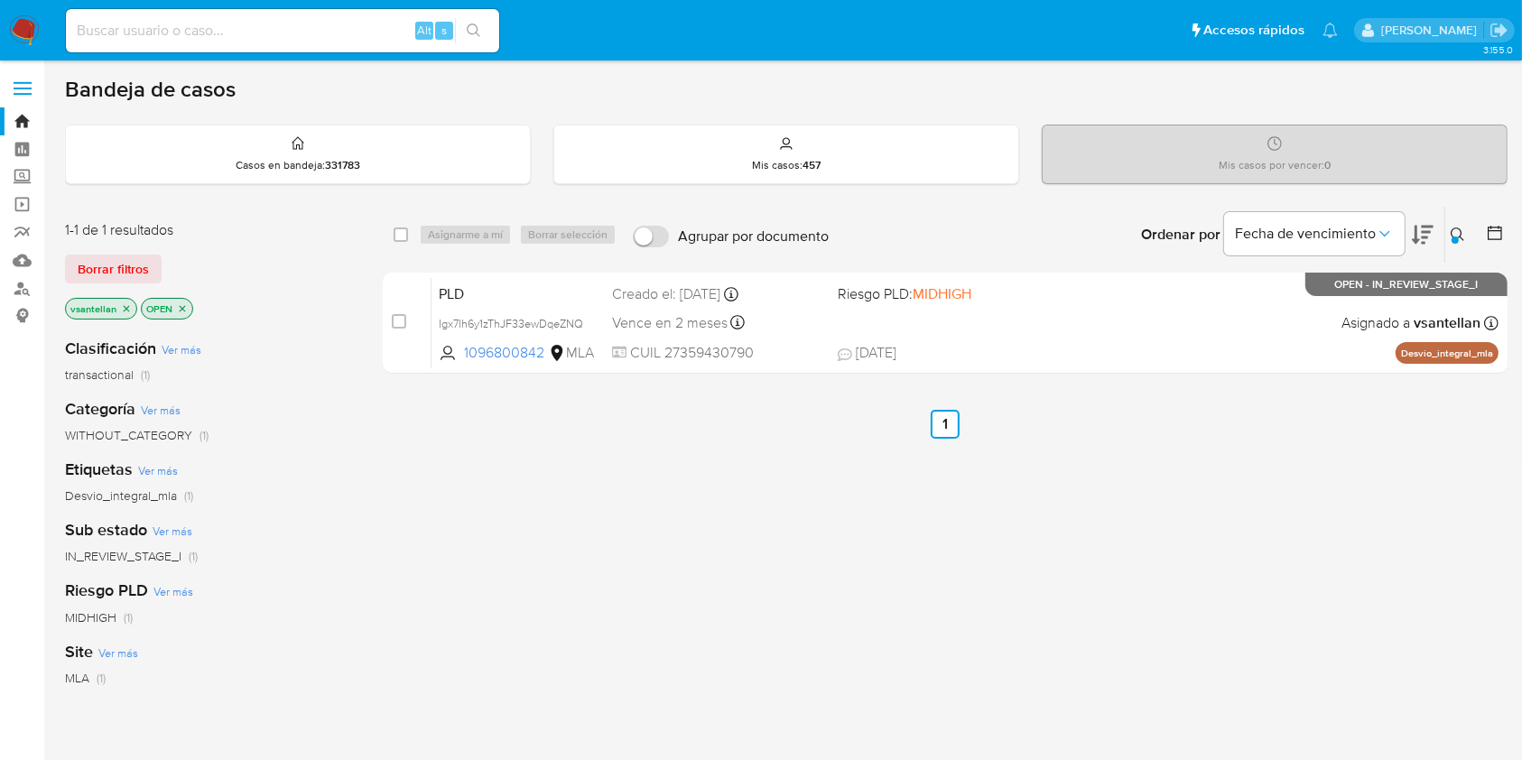
drag, startPoint x: 401, startPoint y: 318, endPoint x: 462, endPoint y: 238, distance: 100.4
click at [402, 318] on input "checkbox" at bounding box center [399, 321] width 14 height 14
checkbox input "true"
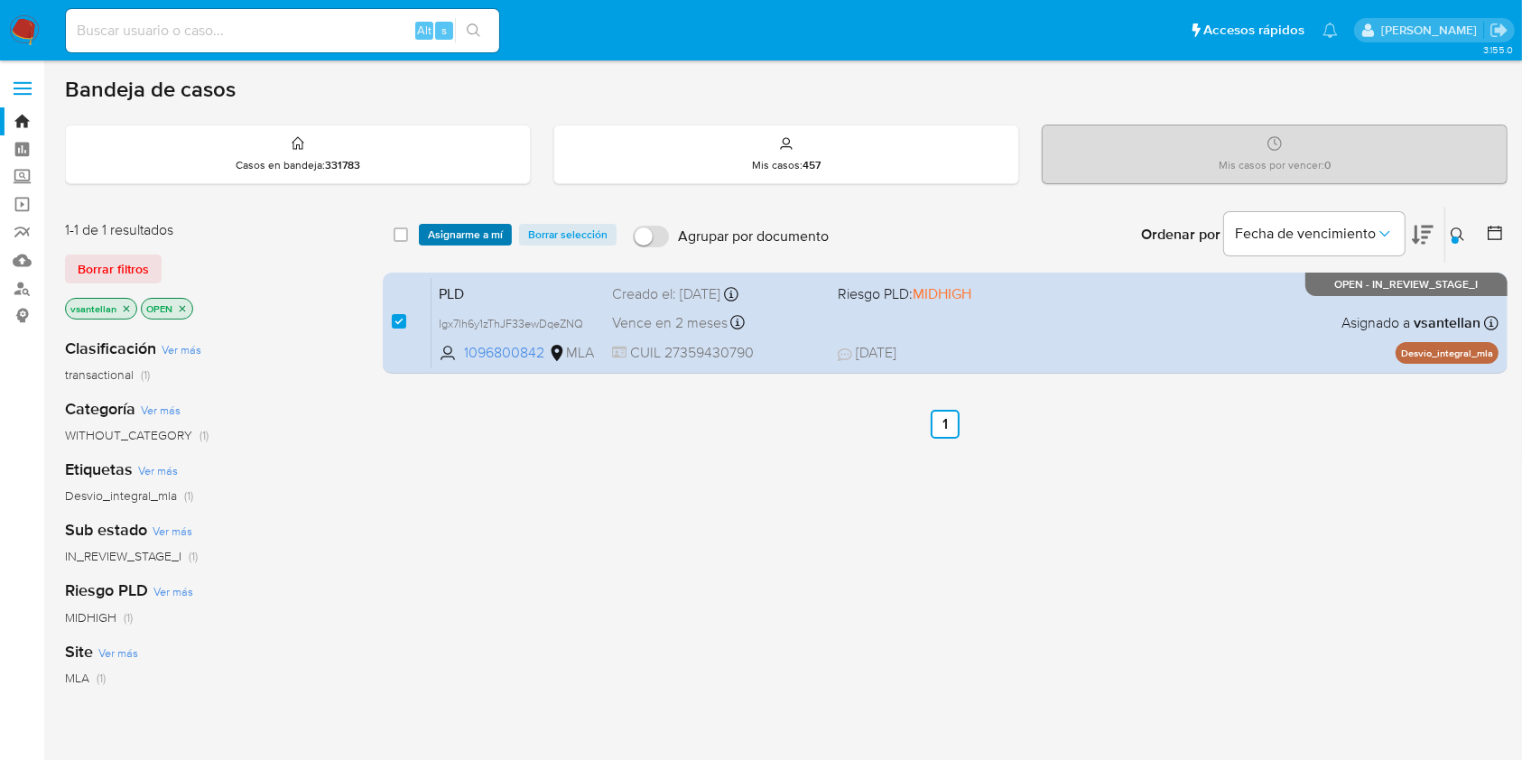
click at [463, 233] on span "Asignarme a mí" at bounding box center [465, 235] width 75 height 18
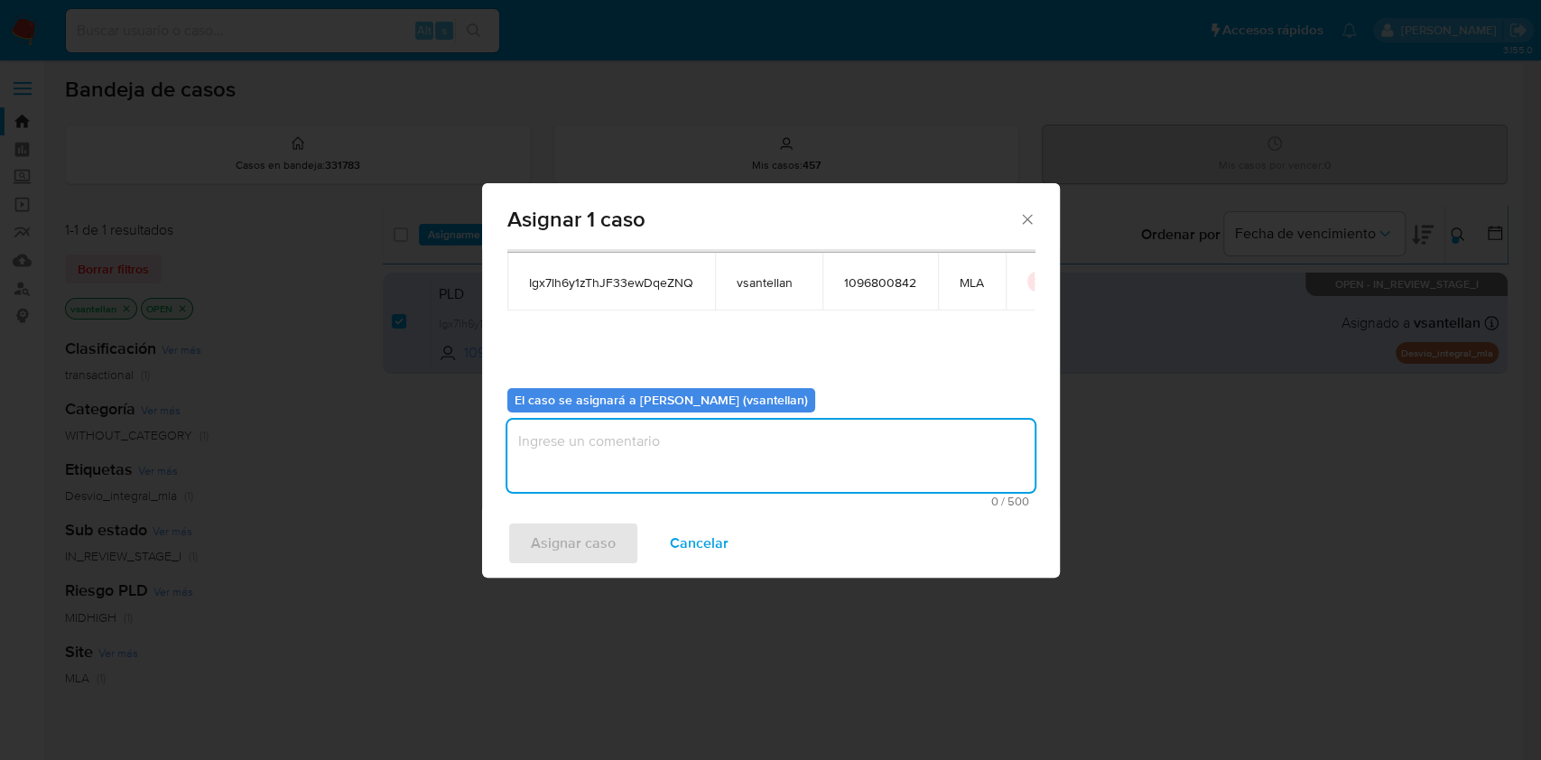
click at [582, 457] on textarea "assign-modal" at bounding box center [770, 456] width 527 height 72
click at [583, 451] on textarea "assign-modal" at bounding box center [770, 456] width 527 height 72
type textarea "1"
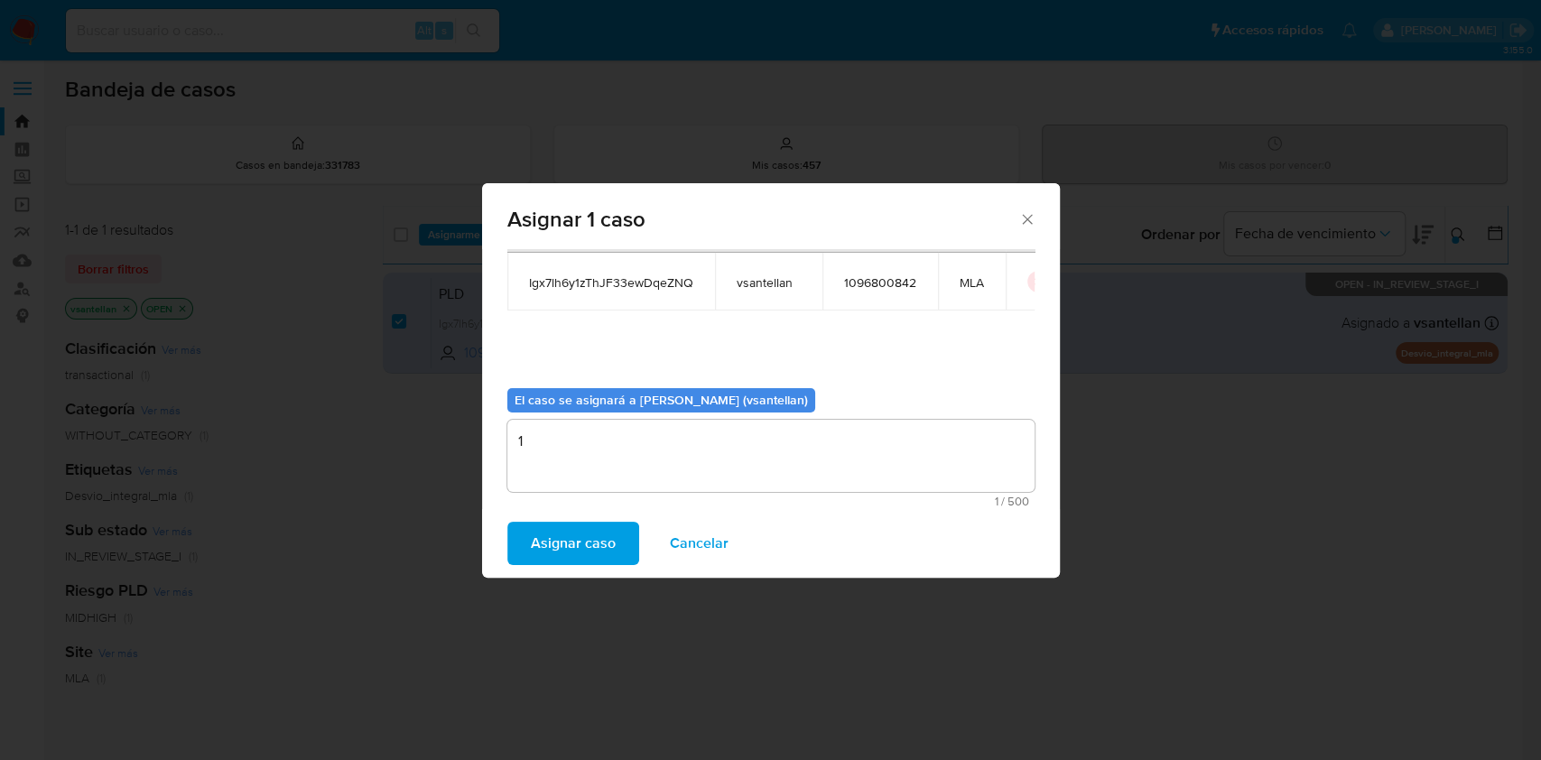
click at [579, 533] on span "Asignar caso" at bounding box center [573, 544] width 85 height 40
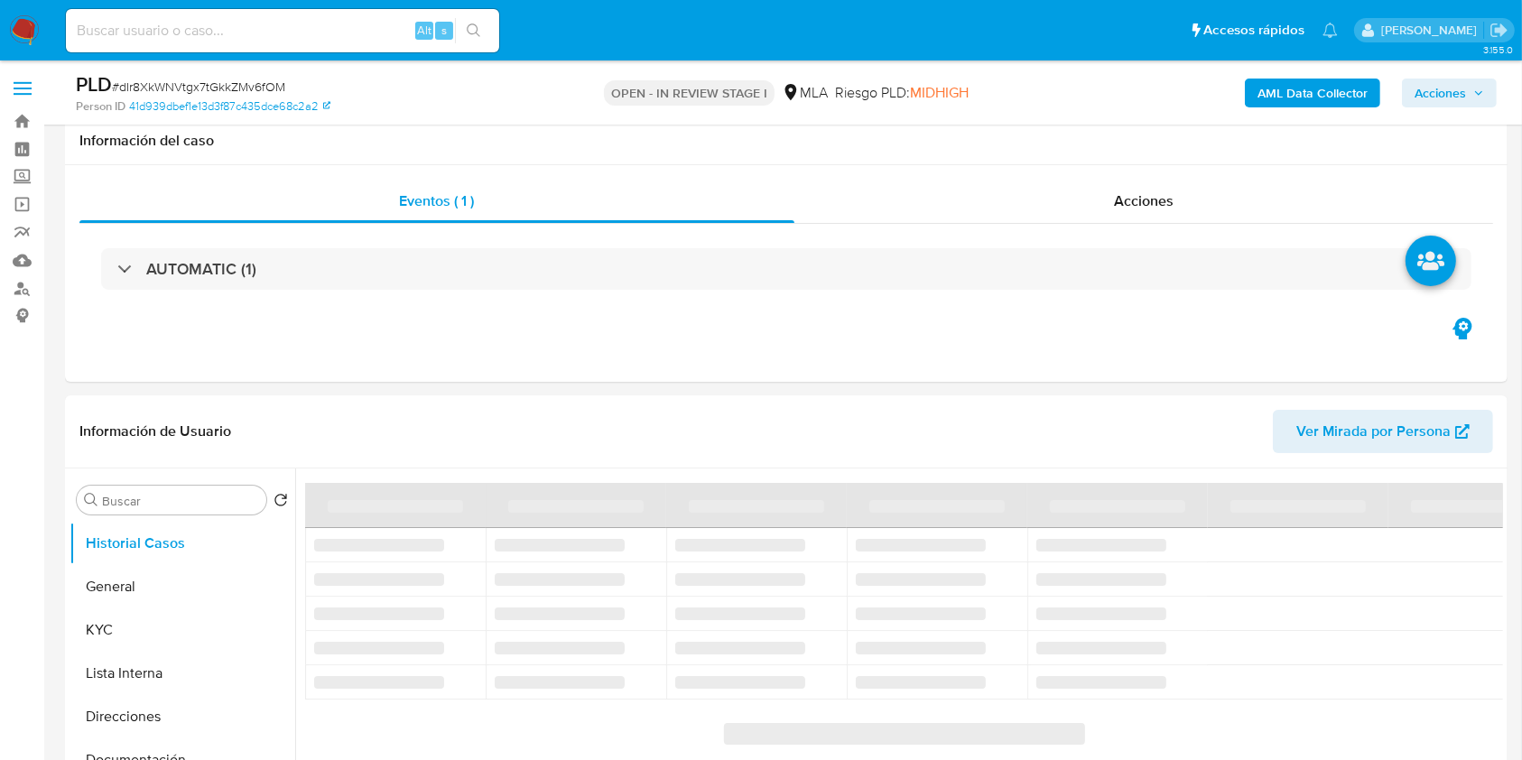
scroll to position [240, 0]
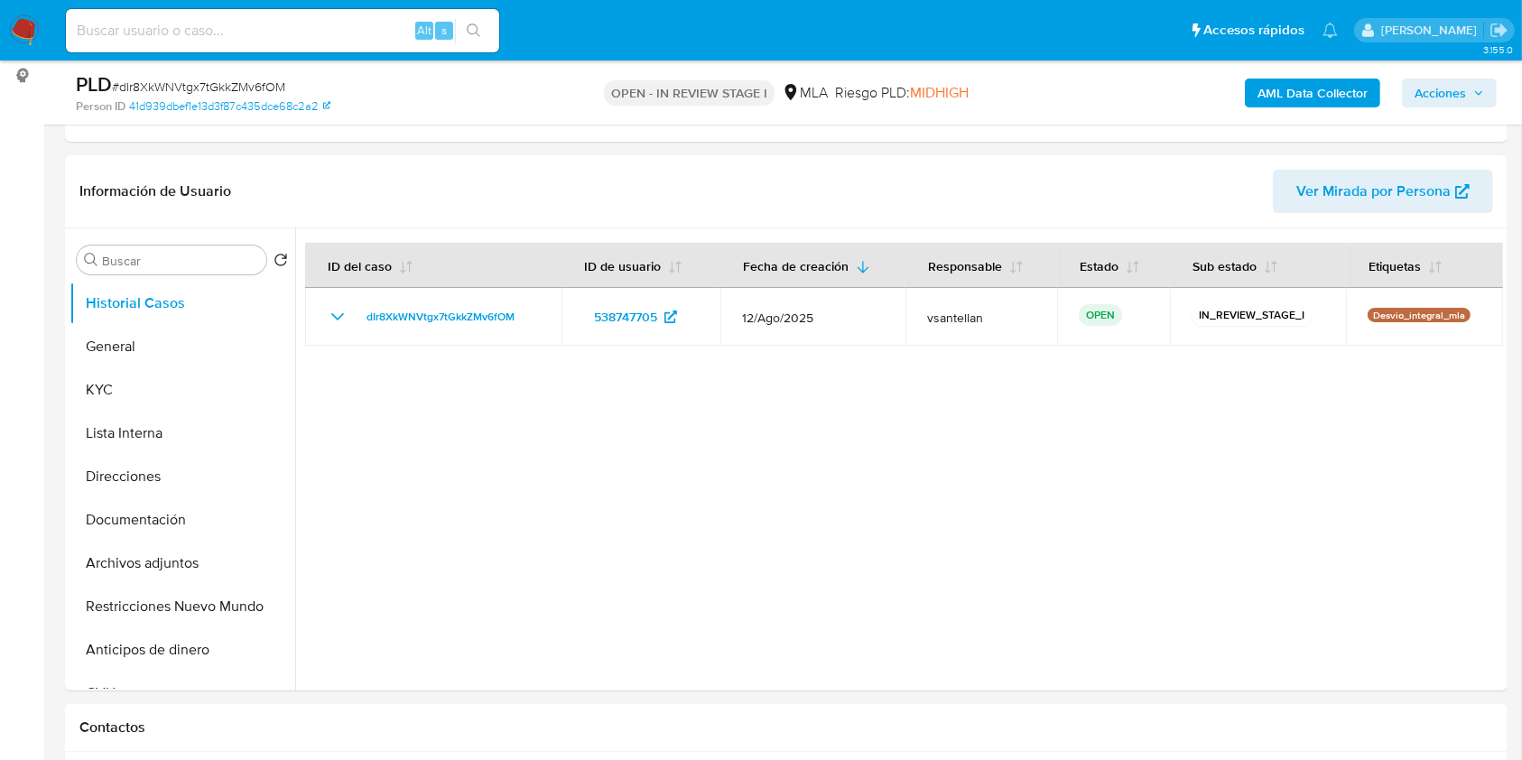
select select "10"
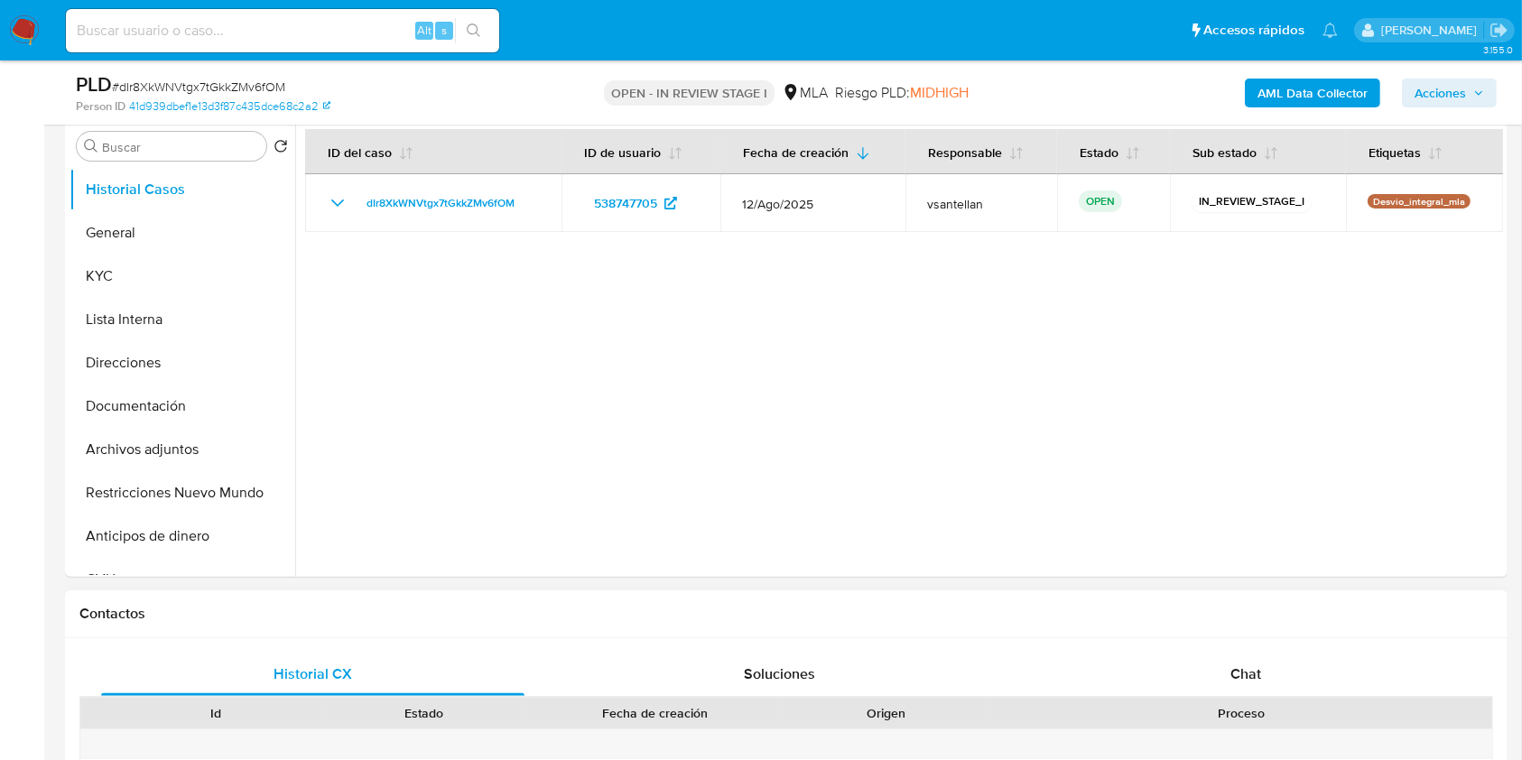
scroll to position [361, 0]
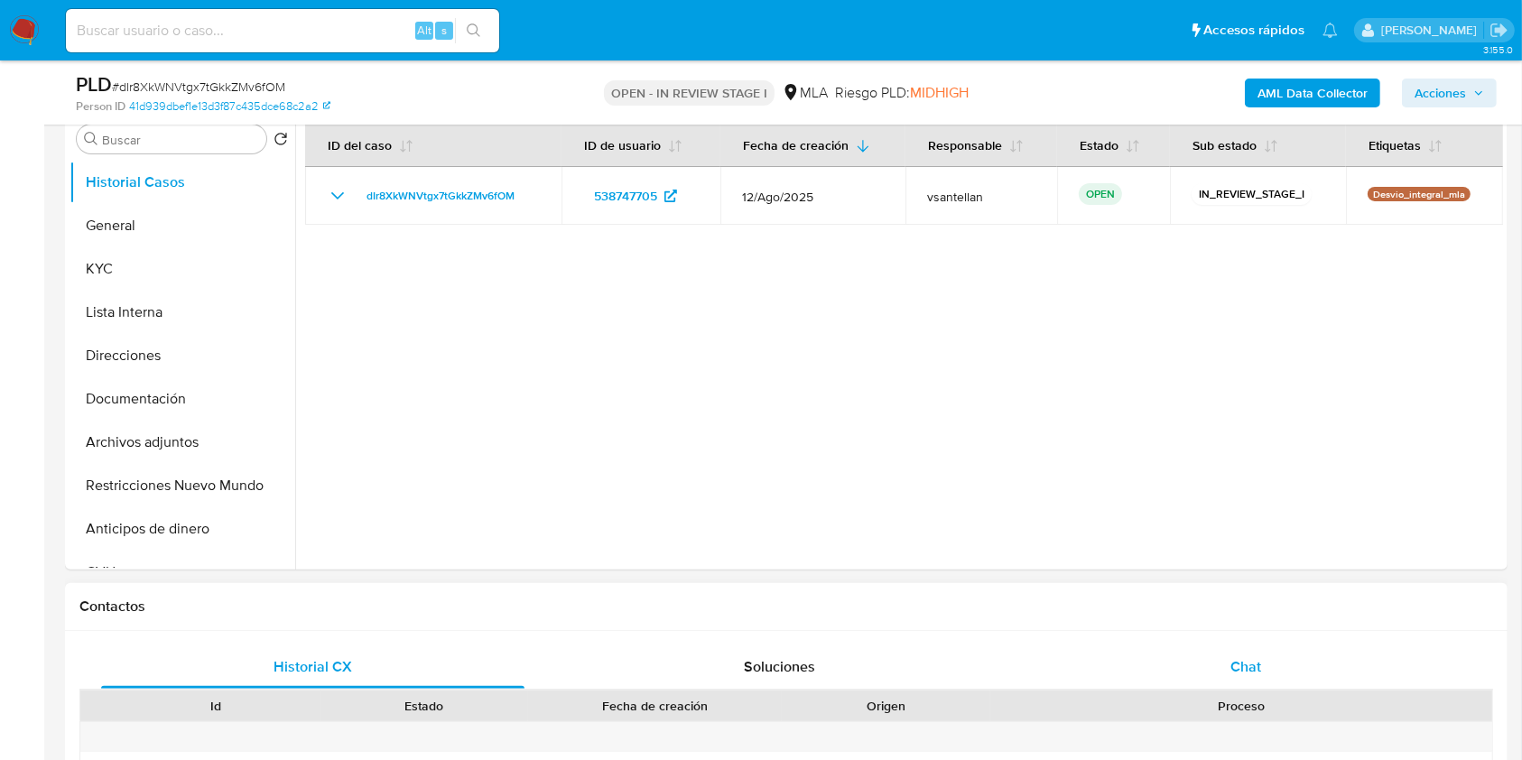
click at [1307, 666] on div "Chat" at bounding box center [1246, 667] width 423 height 43
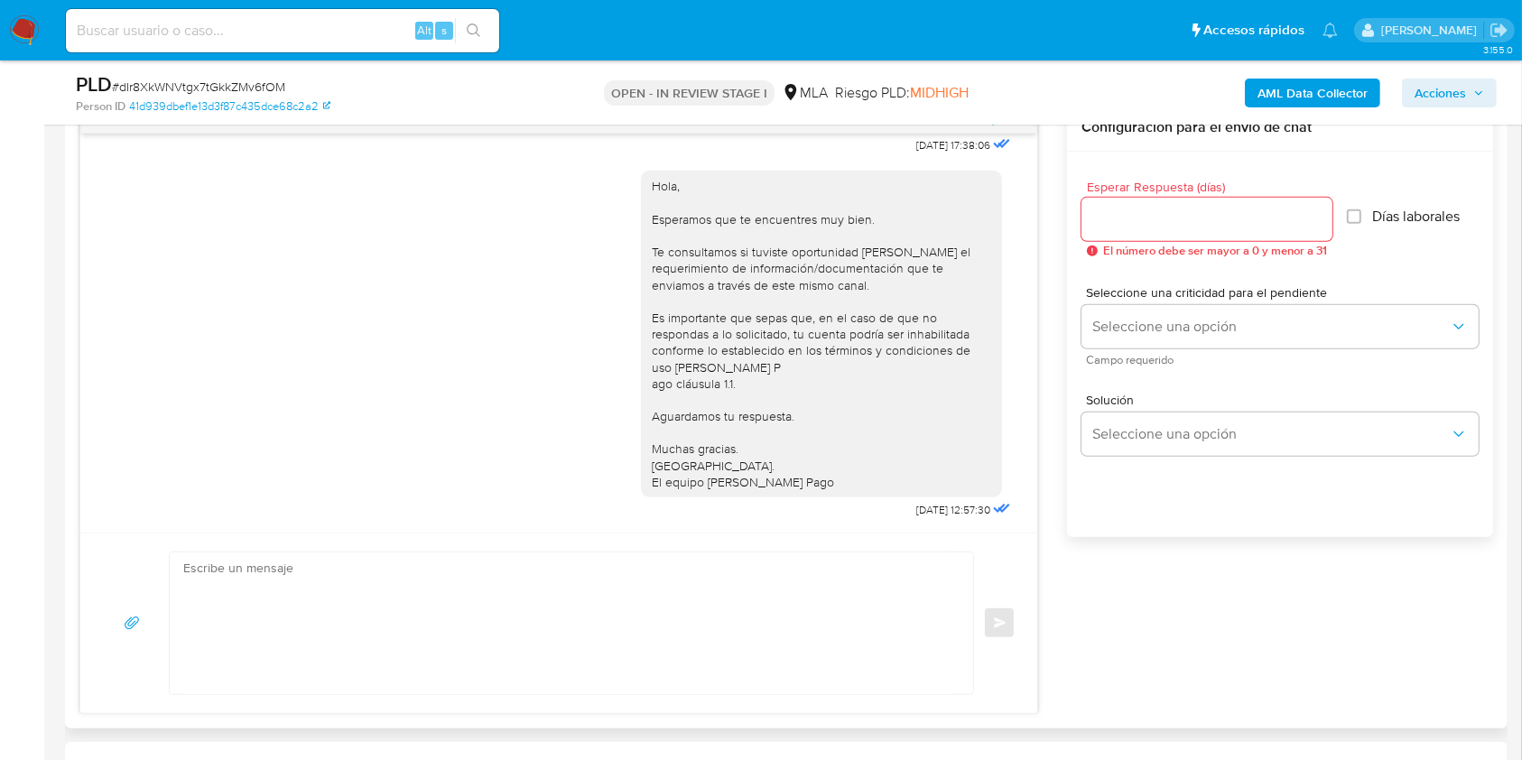
scroll to position [963, 0]
click at [701, 610] on textarea at bounding box center [566, 623] width 767 height 142
paste textarea "Hola Gemma Antequera Devesa, Muchas gracias por tu respuesta. En este caso, te …"
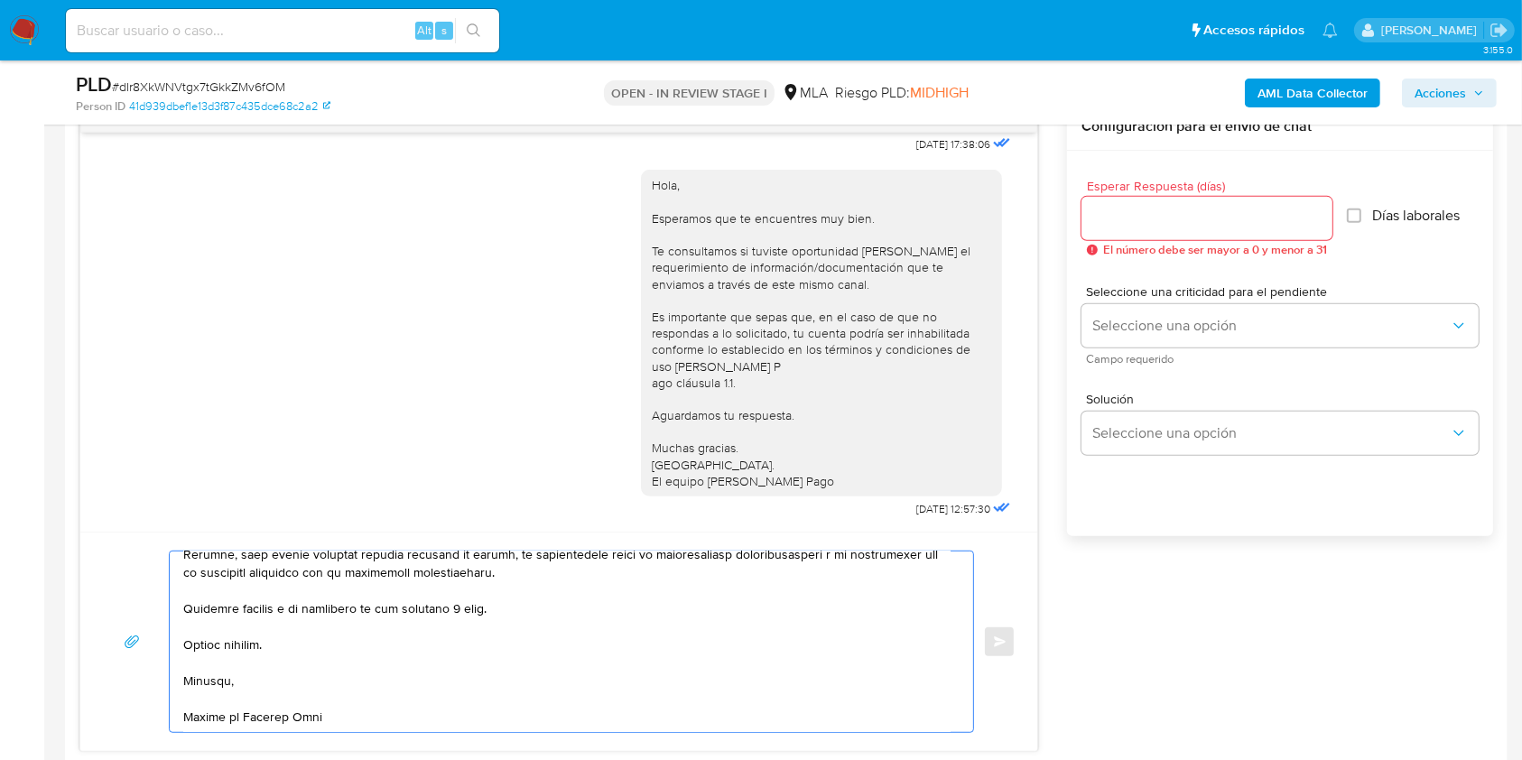
scroll to position [644, 0]
drag, startPoint x: 525, startPoint y: 603, endPoint x: 373, endPoint y: 594, distance: 152.0
click at [373, 594] on textarea at bounding box center [566, 642] width 767 height 181
click at [440, 603] on textarea at bounding box center [566, 642] width 767 height 181
drag, startPoint x: 430, startPoint y: 600, endPoint x: 374, endPoint y: 600, distance: 56.0
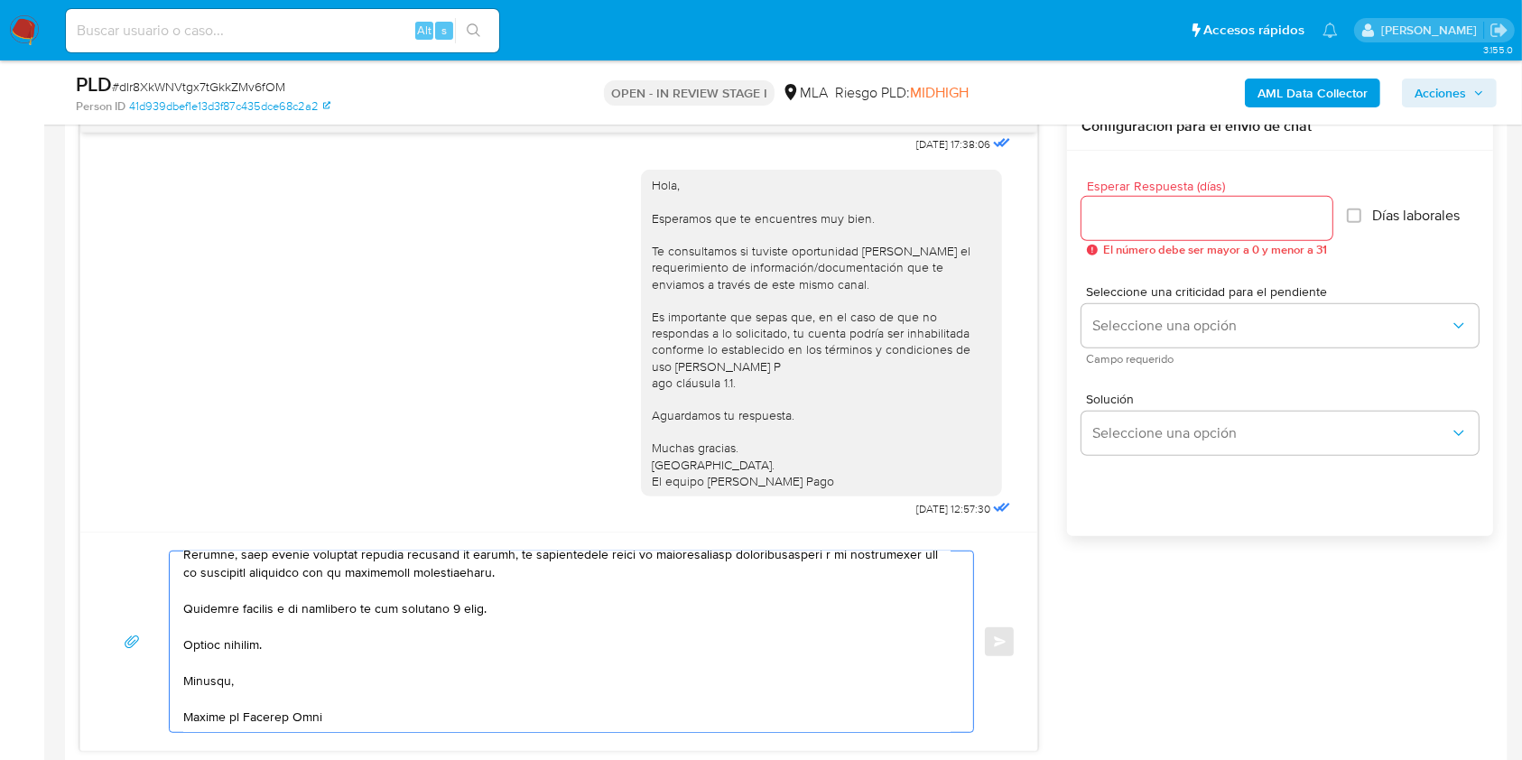
click at [374, 600] on textarea at bounding box center [566, 642] width 767 height 181
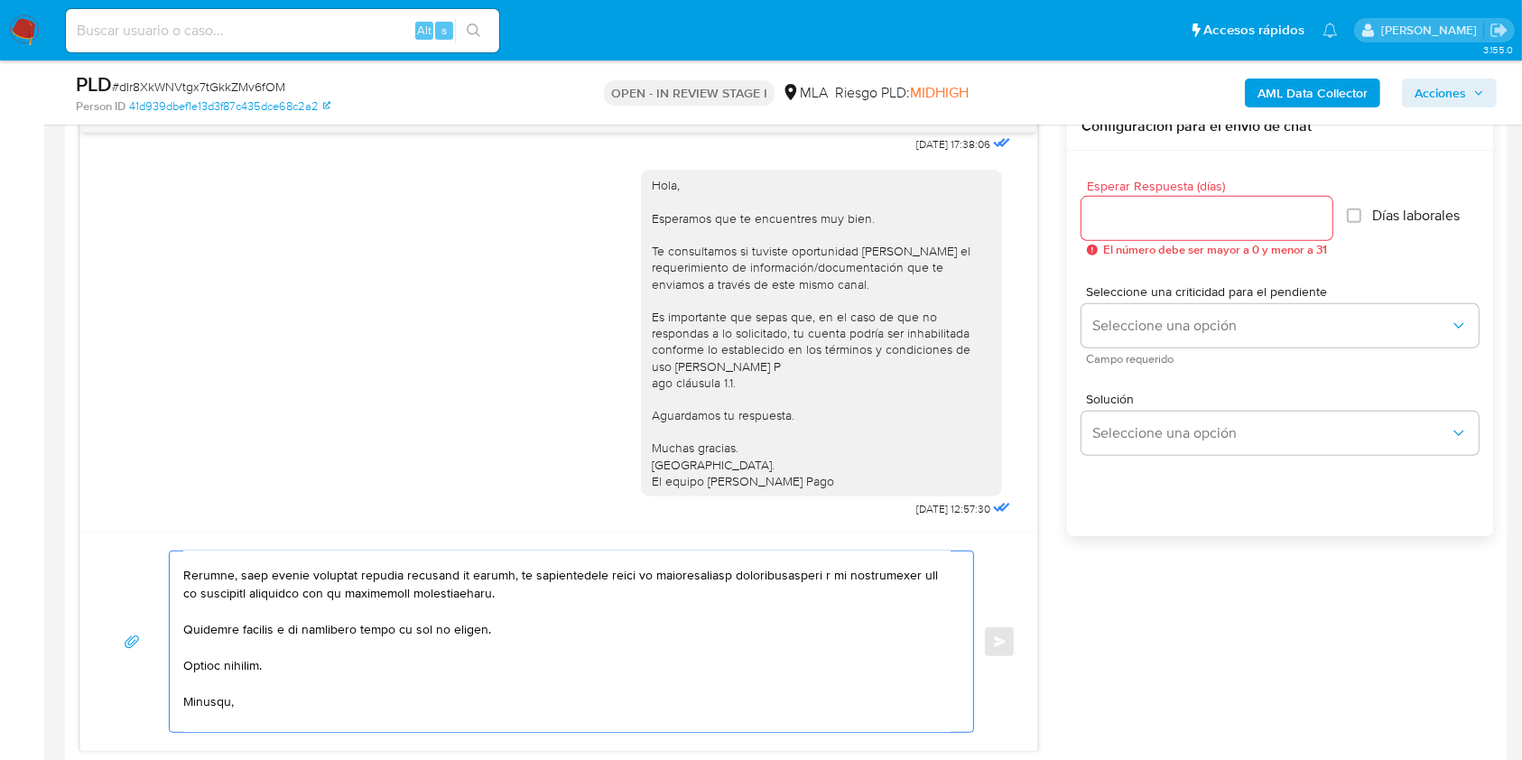
scroll to position [572, 0]
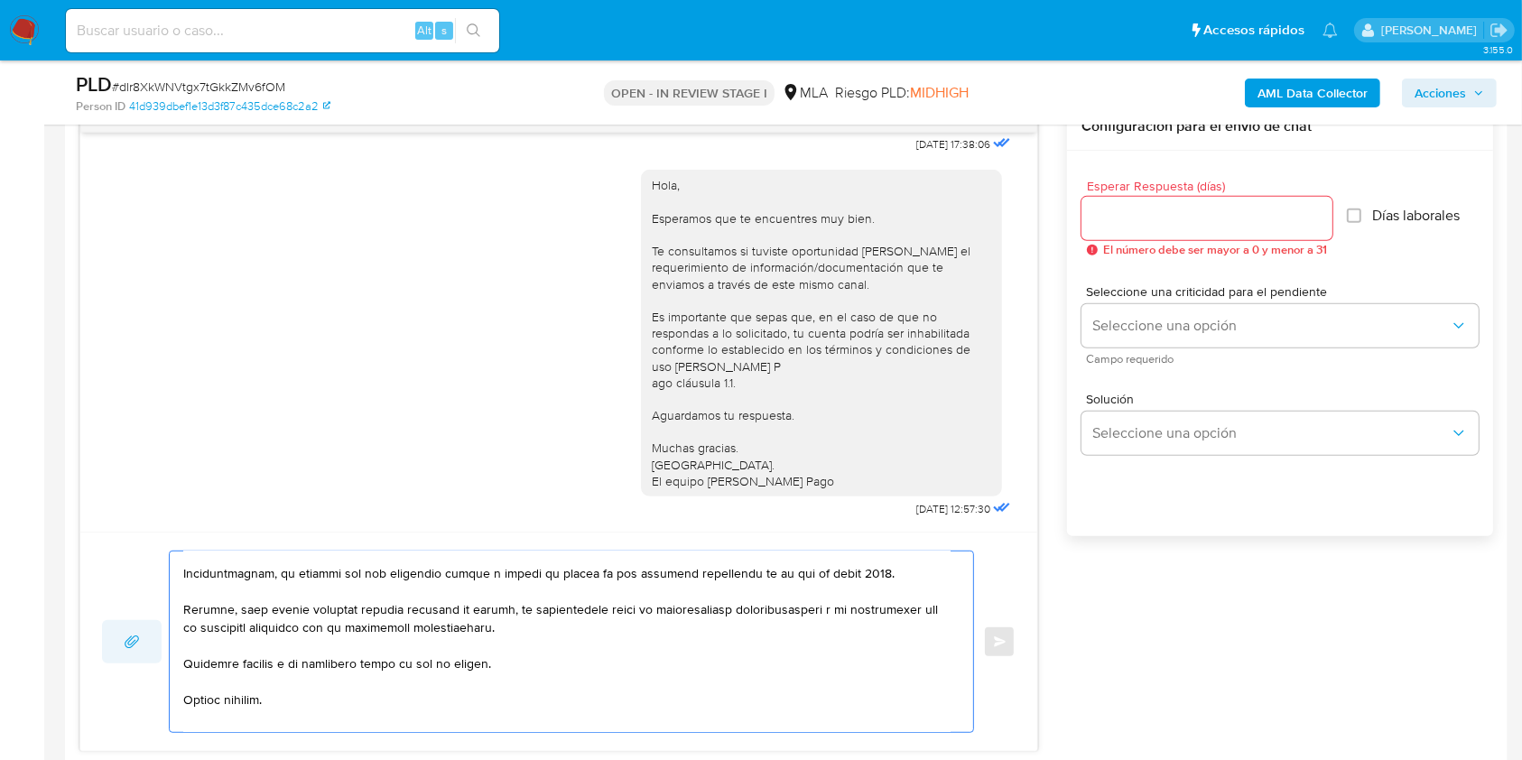
drag, startPoint x: 542, startPoint y: 647, endPoint x: 156, endPoint y: 621, distance: 386.4
click at [155, 621] on div "Enviar" at bounding box center [559, 642] width 914 height 182
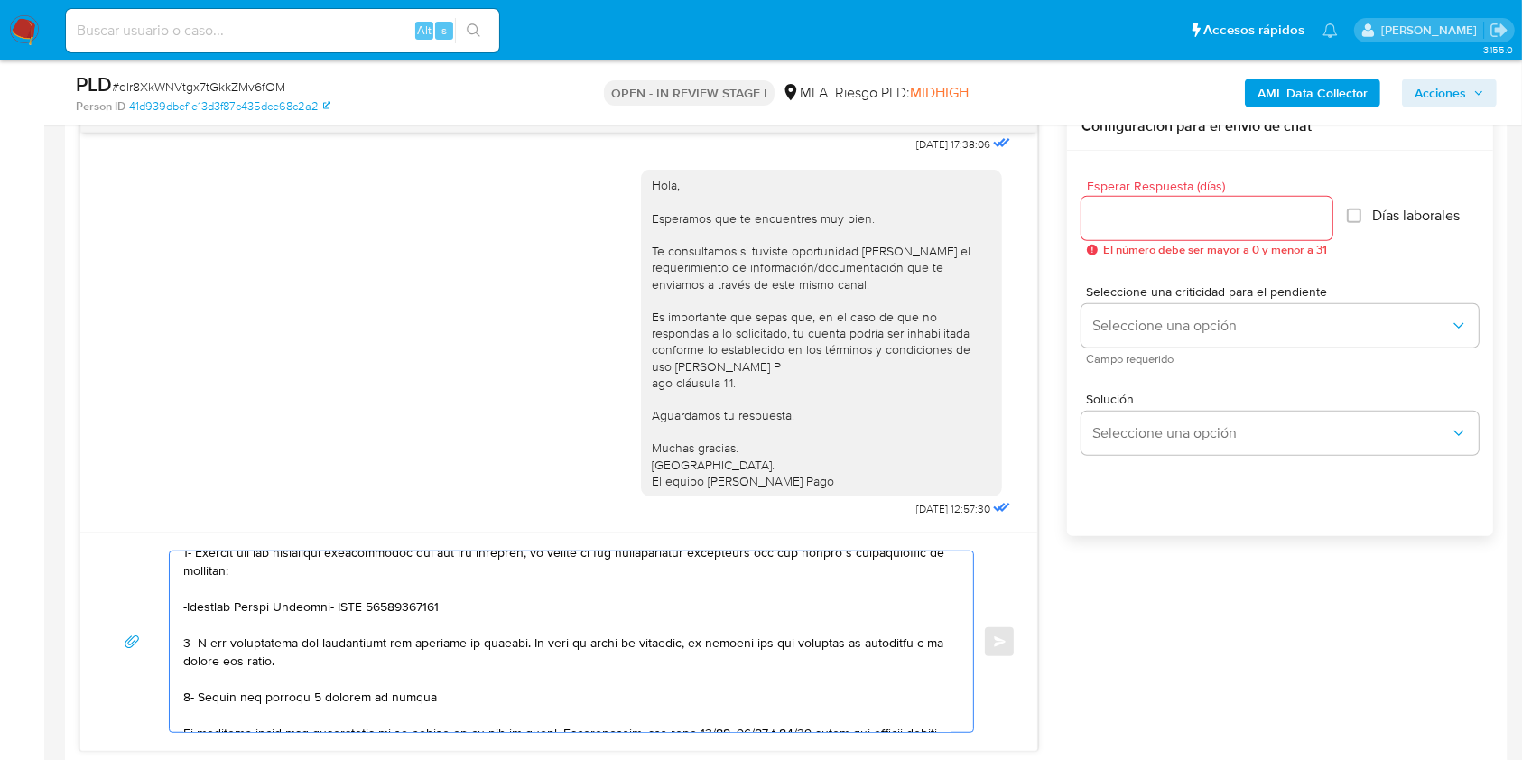
scroll to position [134, 0]
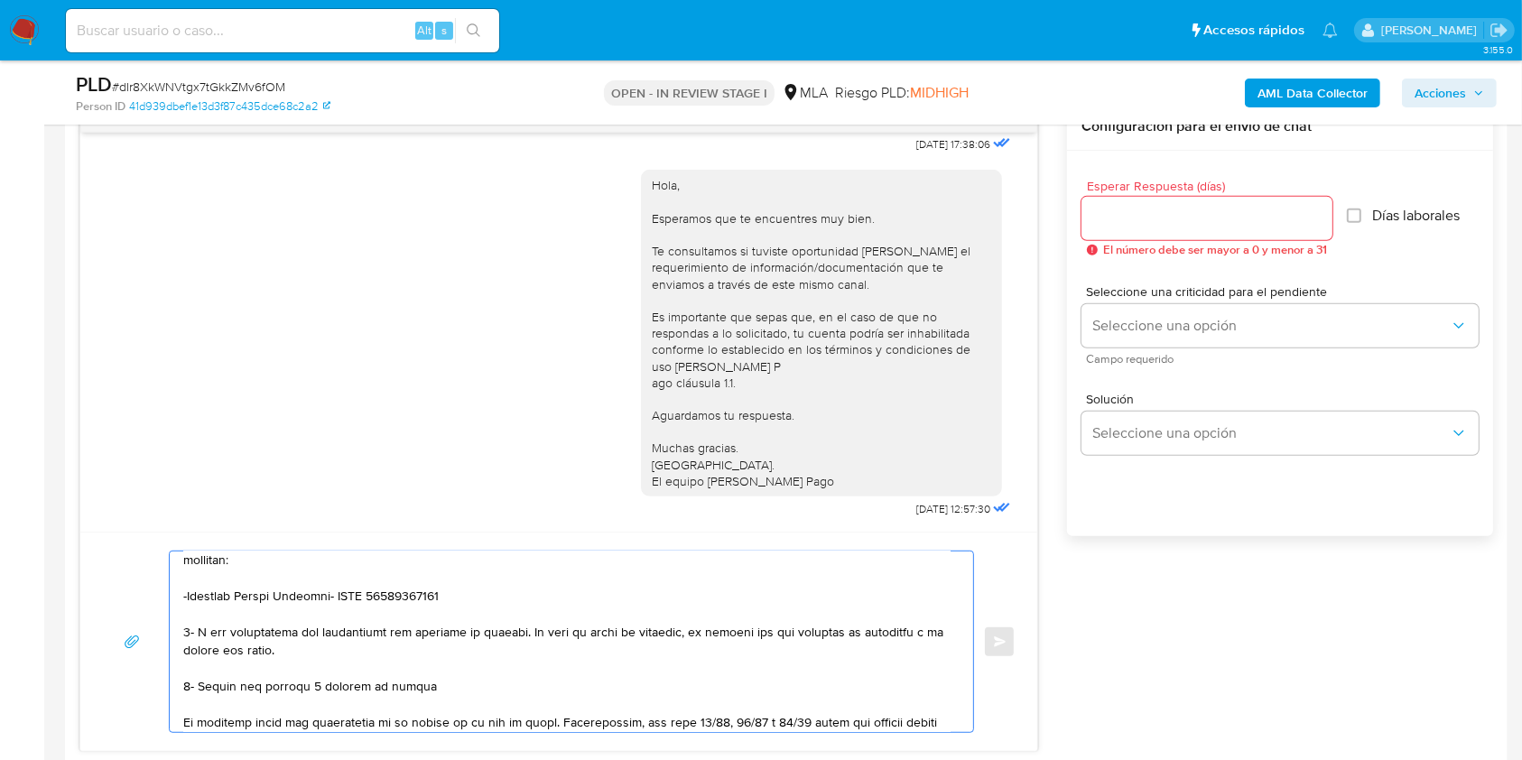
drag, startPoint x: 816, startPoint y: 648, endPoint x: 183, endPoint y: 639, distance: 633.0
click at [183, 639] on textarea at bounding box center [566, 642] width 767 height 181
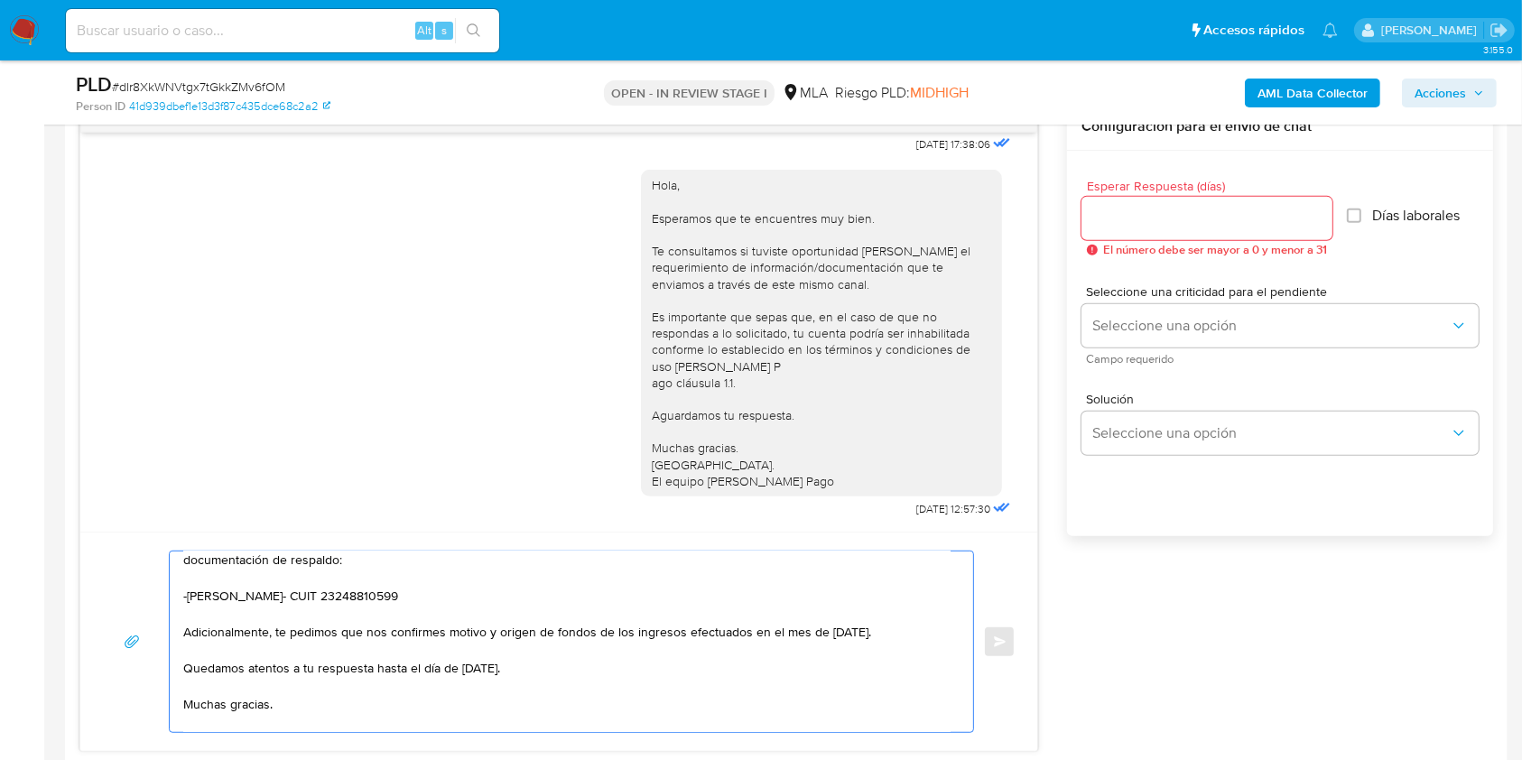
scroll to position [0, 0]
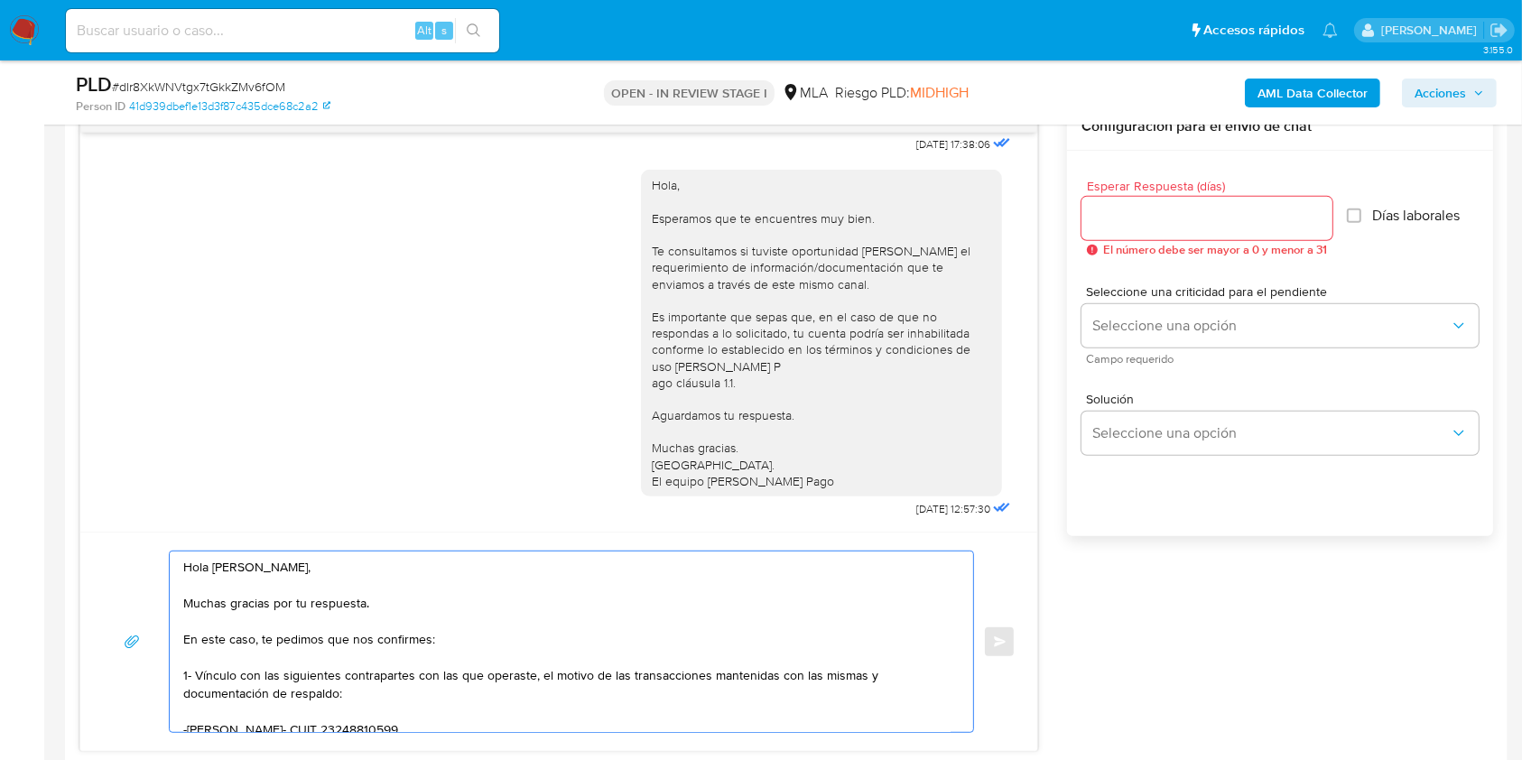
drag, startPoint x: 399, startPoint y: 602, endPoint x: 225, endPoint y: 609, distance: 174.4
click at [151, 592] on div "Hola Gemma Antequera Devesa, Muchas gracias por tu respuesta. En este caso, te …" at bounding box center [559, 642] width 914 height 182
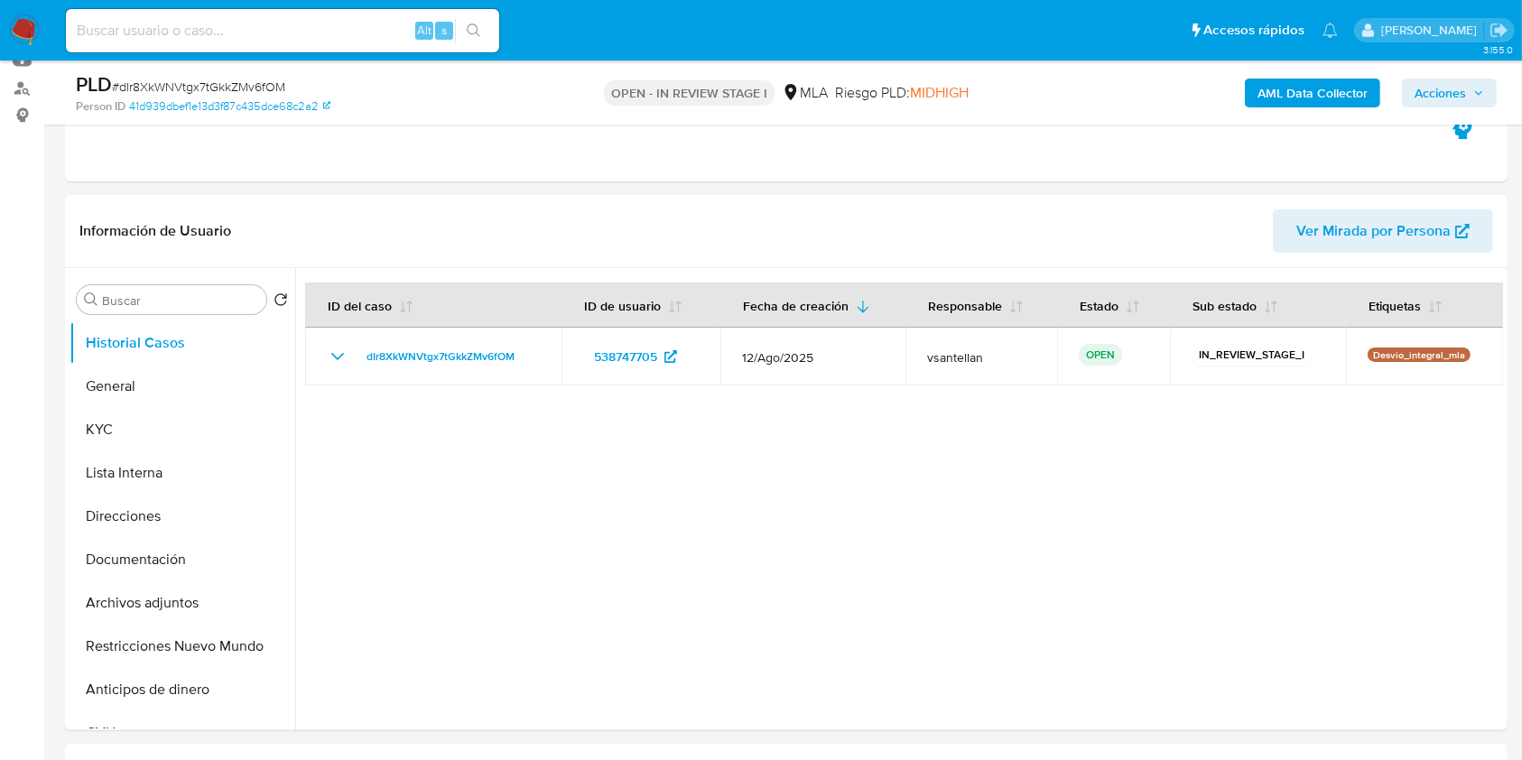
scroll to position [286, 0]
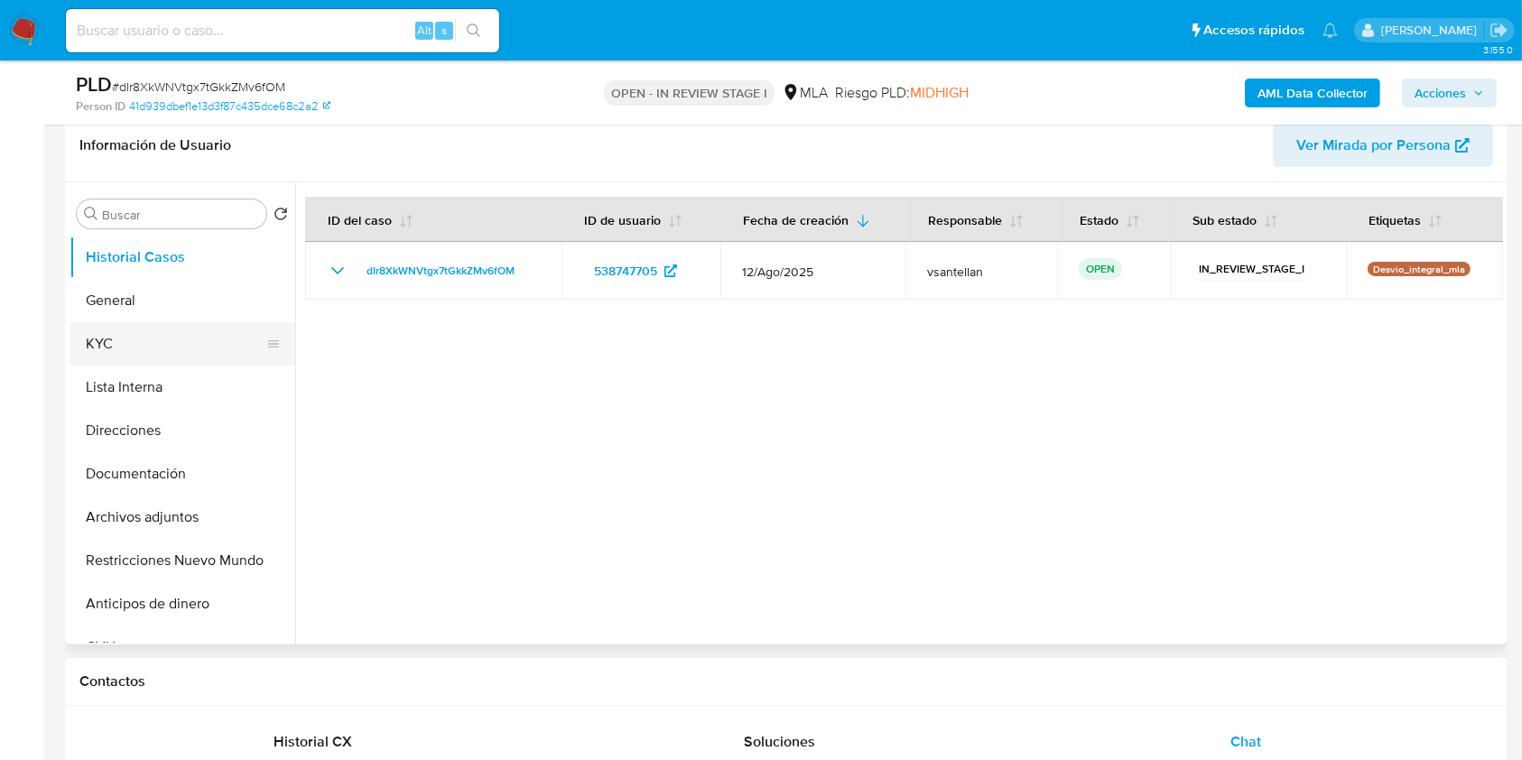
type textarea "Hola Gemma Antequera Devesa, En este caso, te pedimos que nos confirmes: 1- Vín…"
click at [173, 347] on button "KYC" at bounding box center [175, 343] width 211 height 43
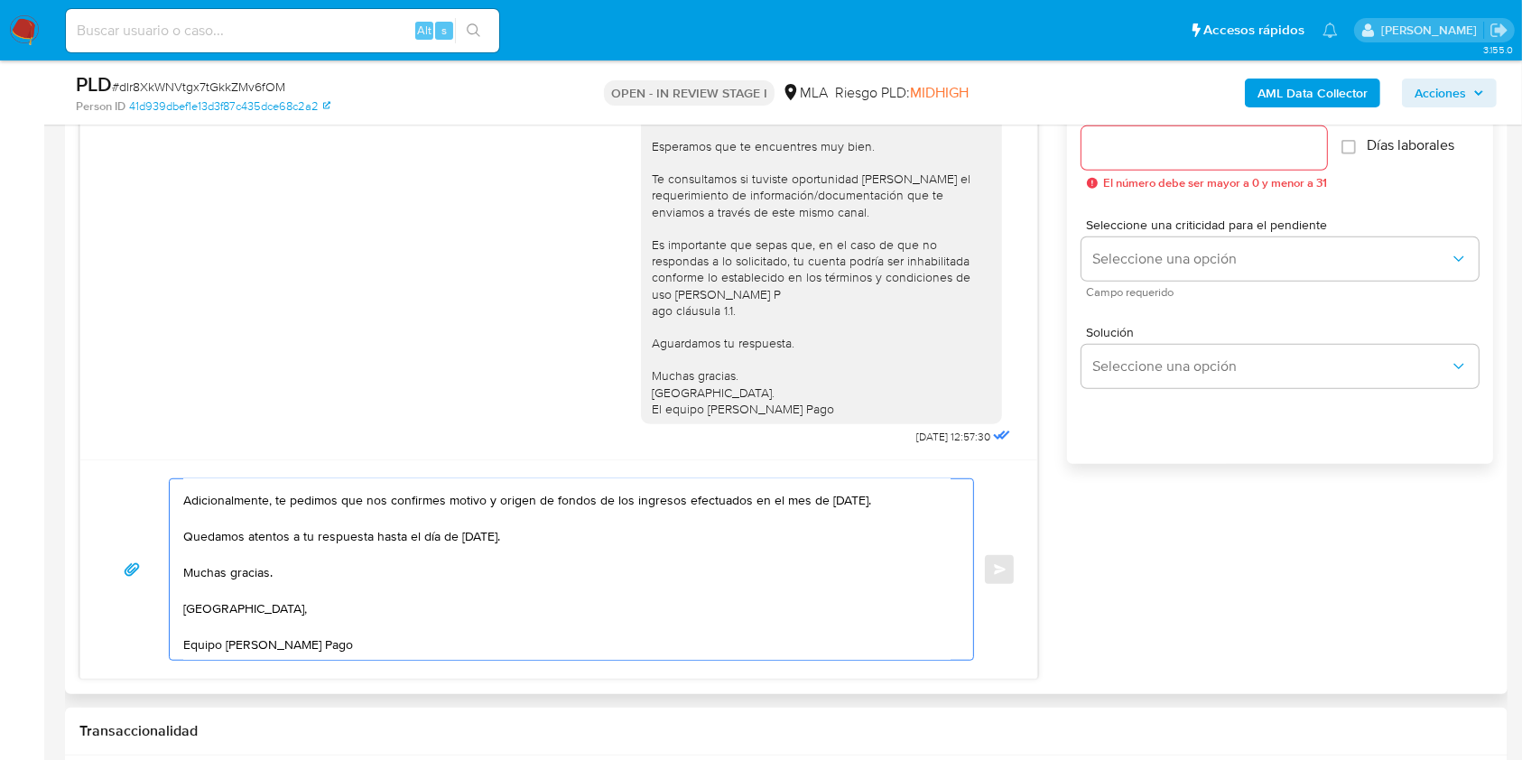
scroll to position [164, 0]
drag, startPoint x: 1151, startPoint y: 151, endPoint x: 1147, endPoint y: 235, distance: 84.1
click at [1150, 149] on input "Esperar Respuesta (días)" at bounding box center [1205, 147] width 246 height 23
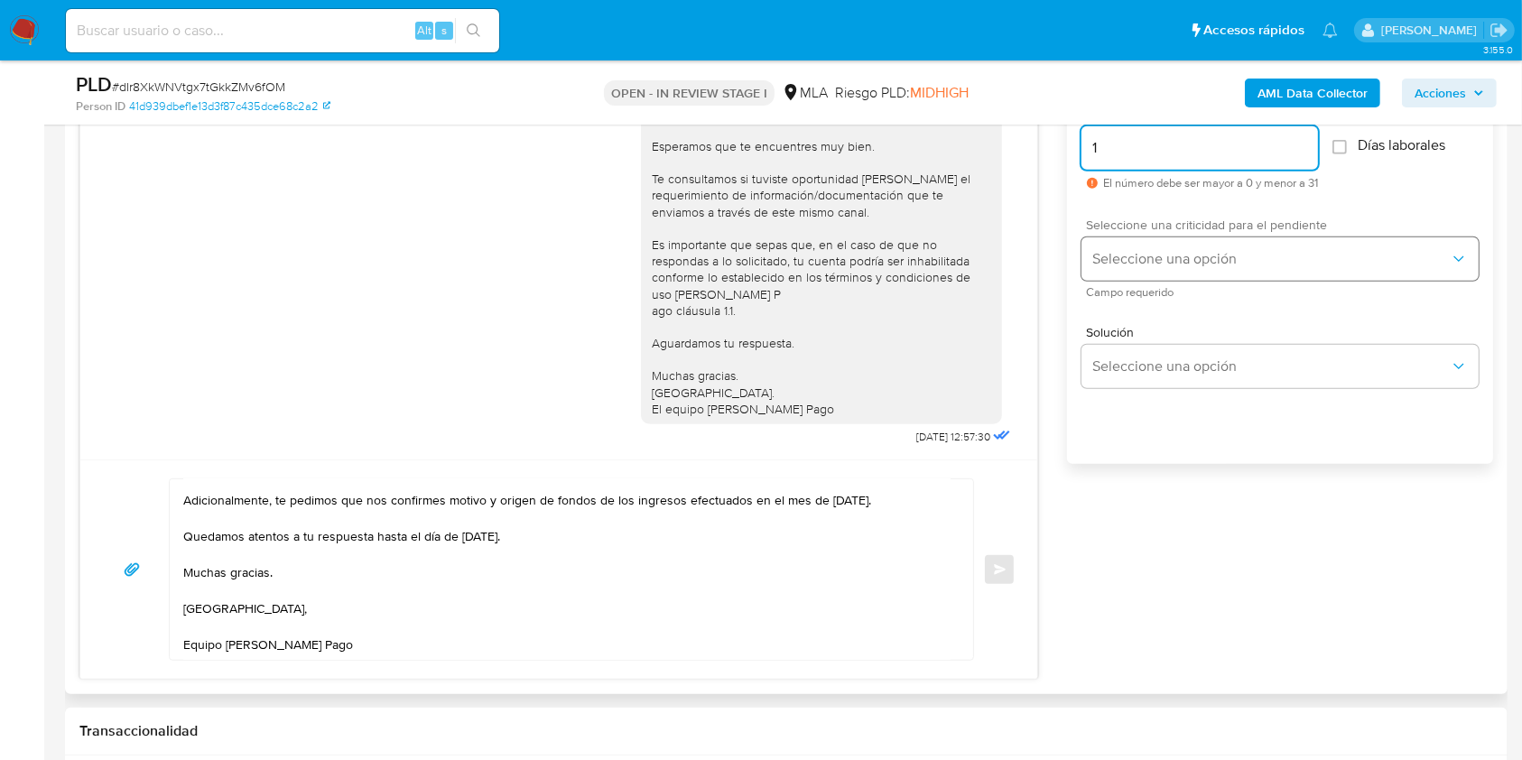
type input "1"
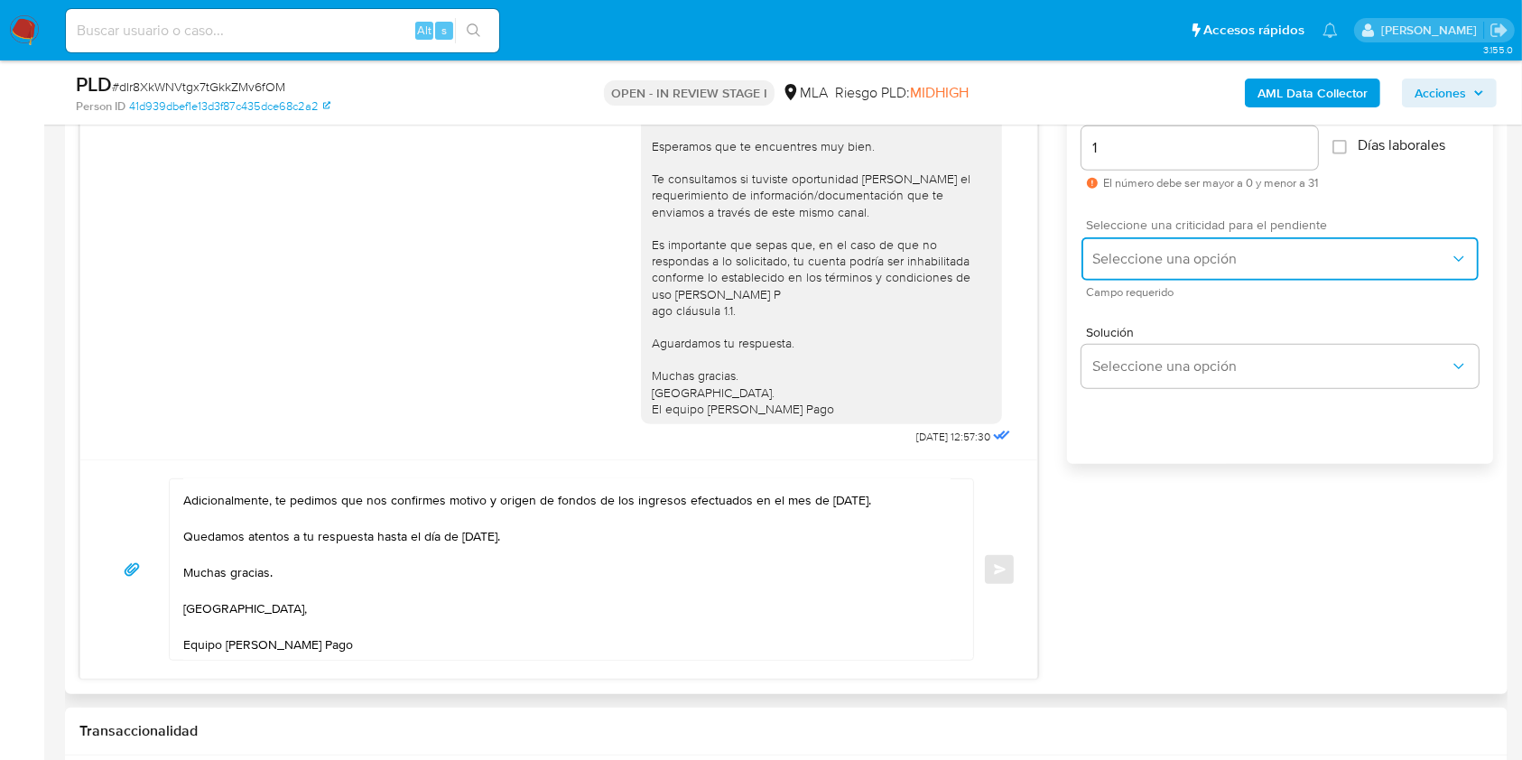
click at [1154, 275] on button "Seleccione una opción" at bounding box center [1280, 258] width 397 height 43
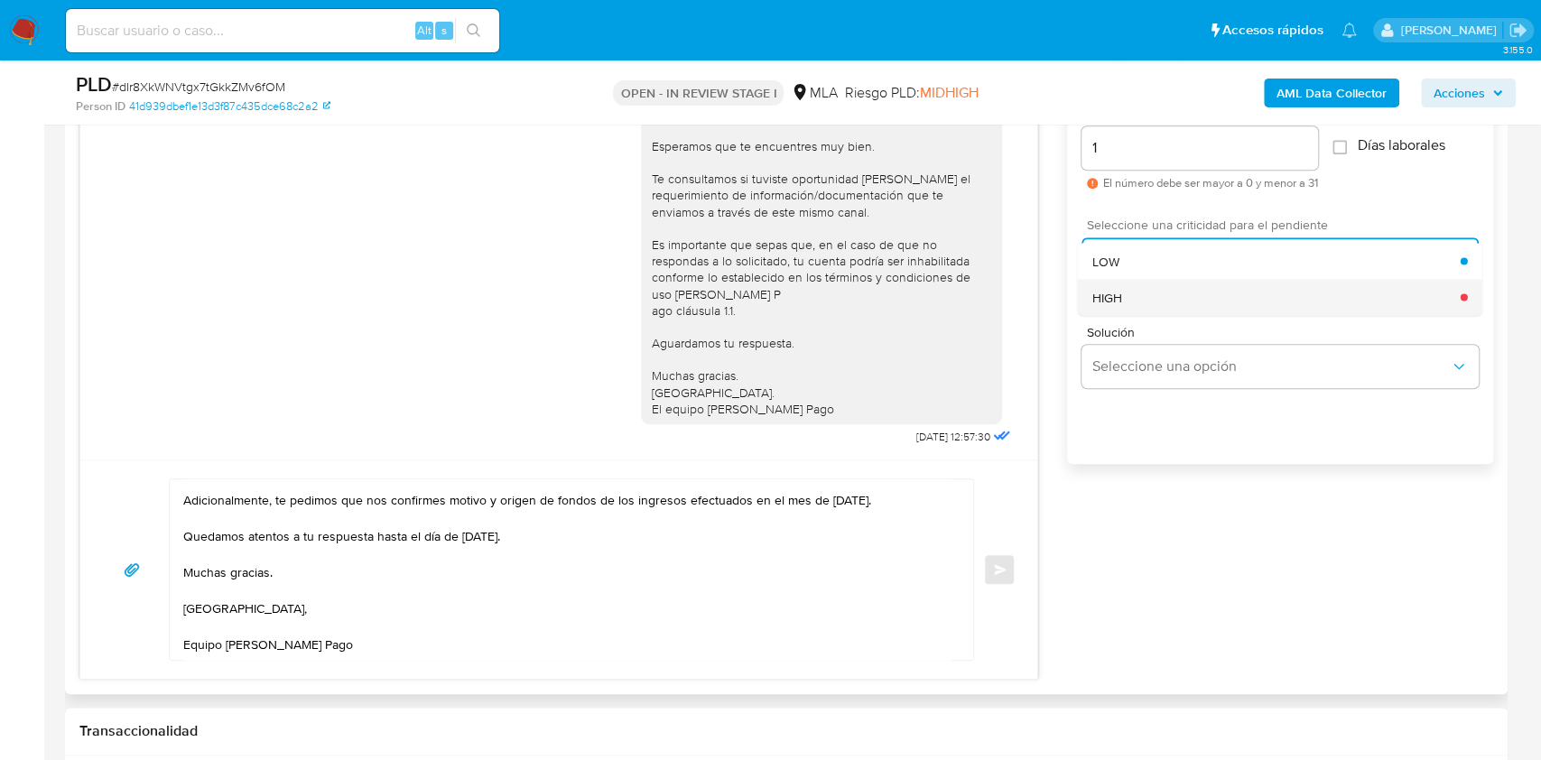
click at [1123, 303] on div "HIGH" at bounding box center [1277, 297] width 368 height 36
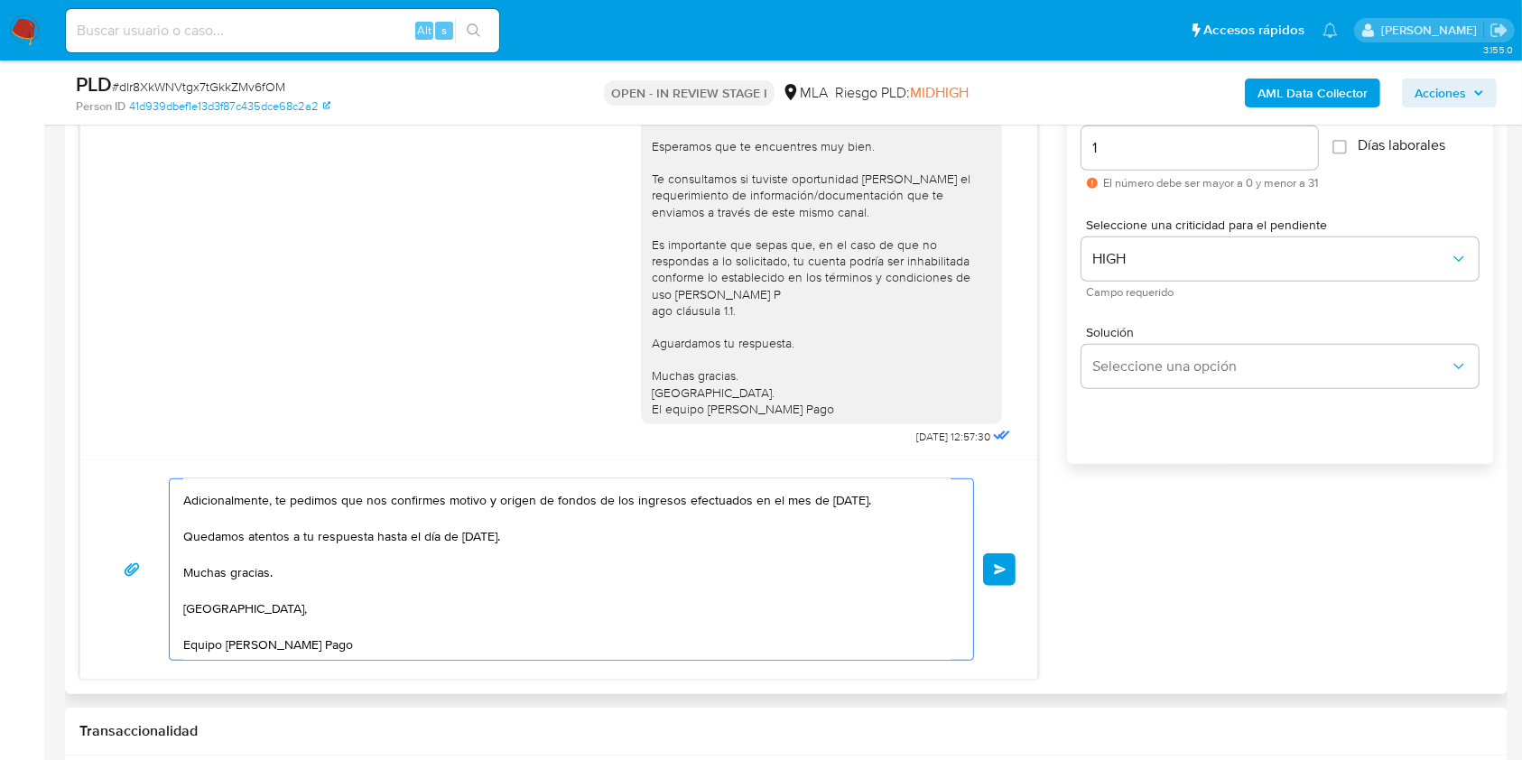
scroll to position [0, 0]
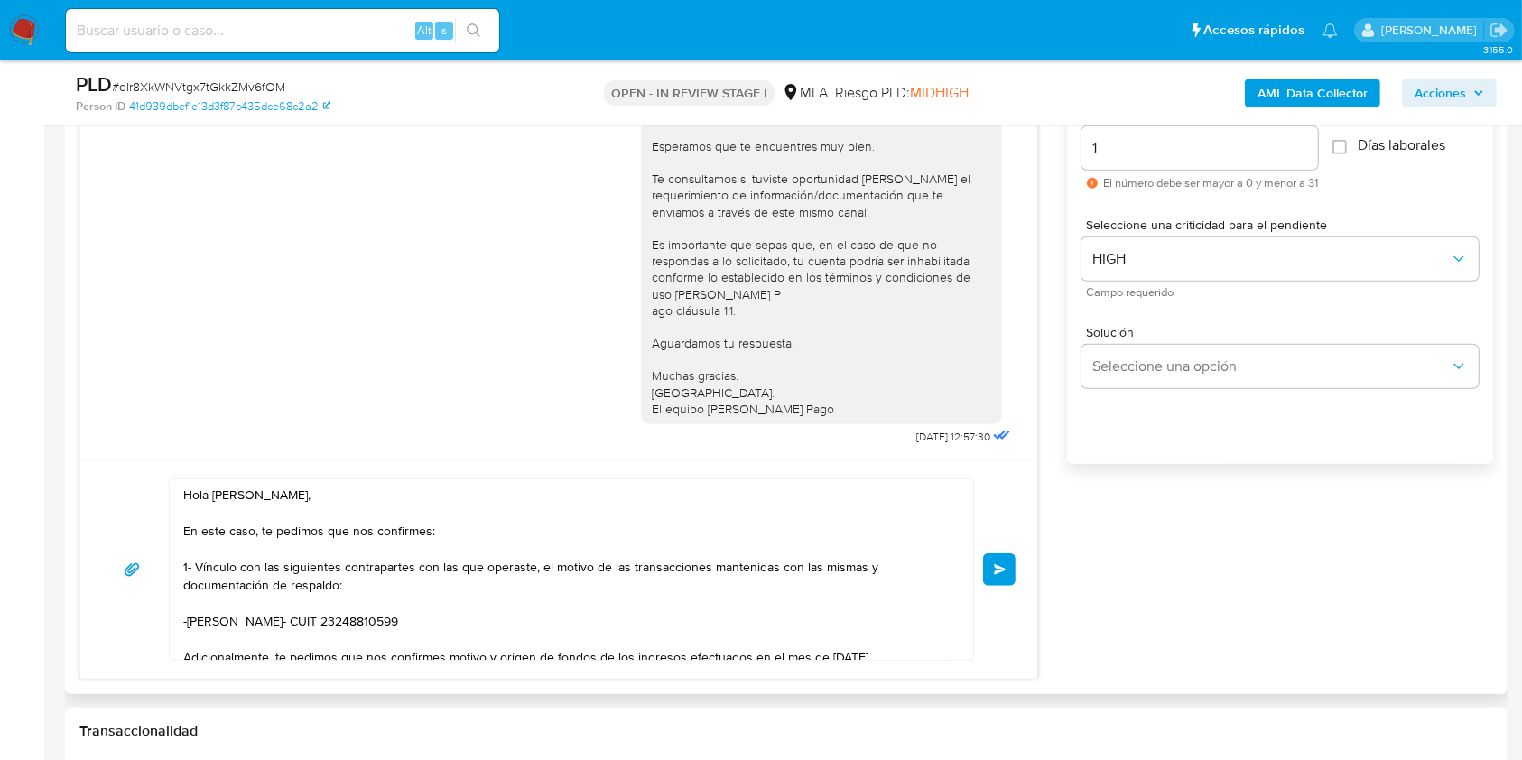
click at [1001, 570] on span "Enviar" at bounding box center [1000, 569] width 13 height 11
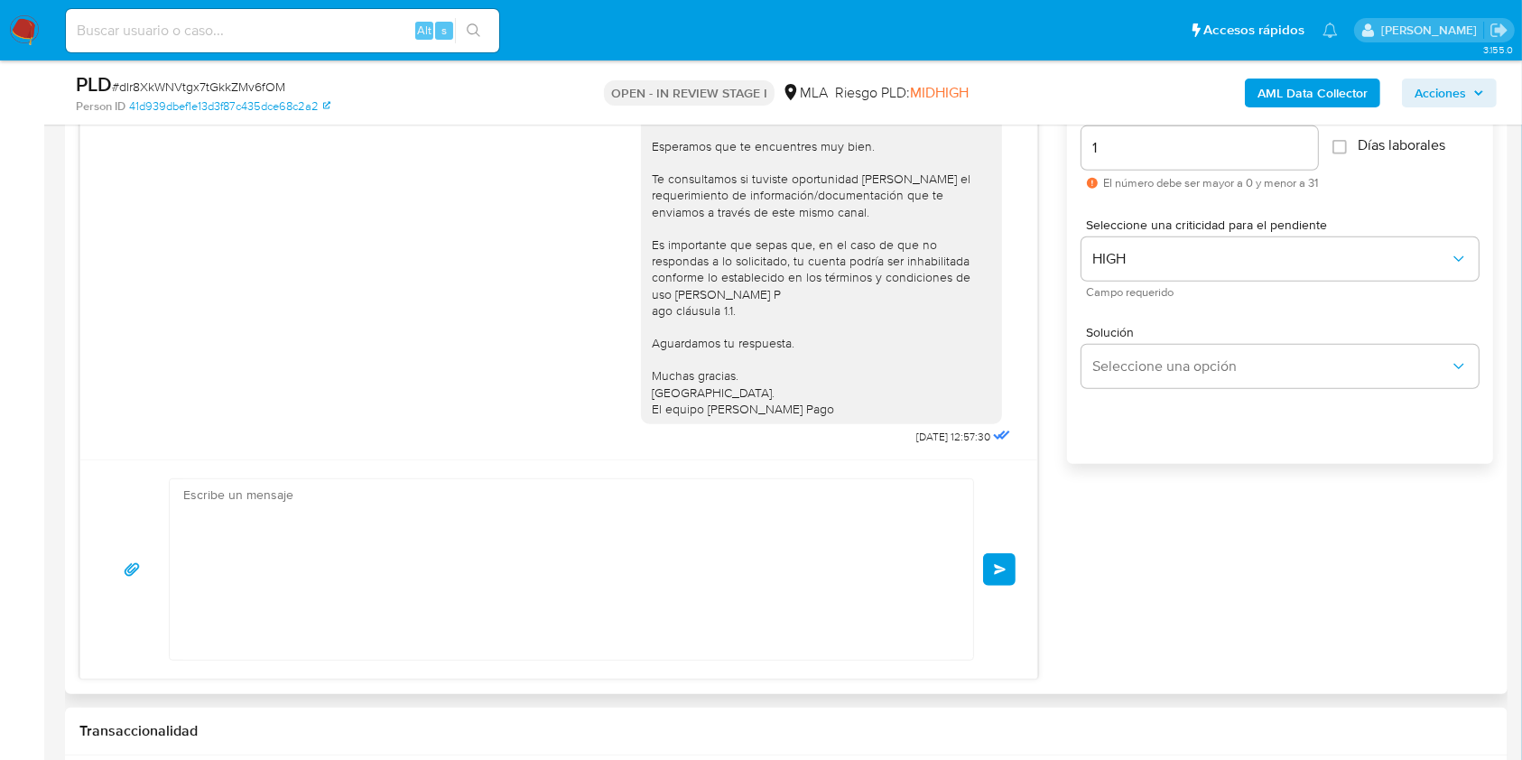
scroll to position [1418, 0]
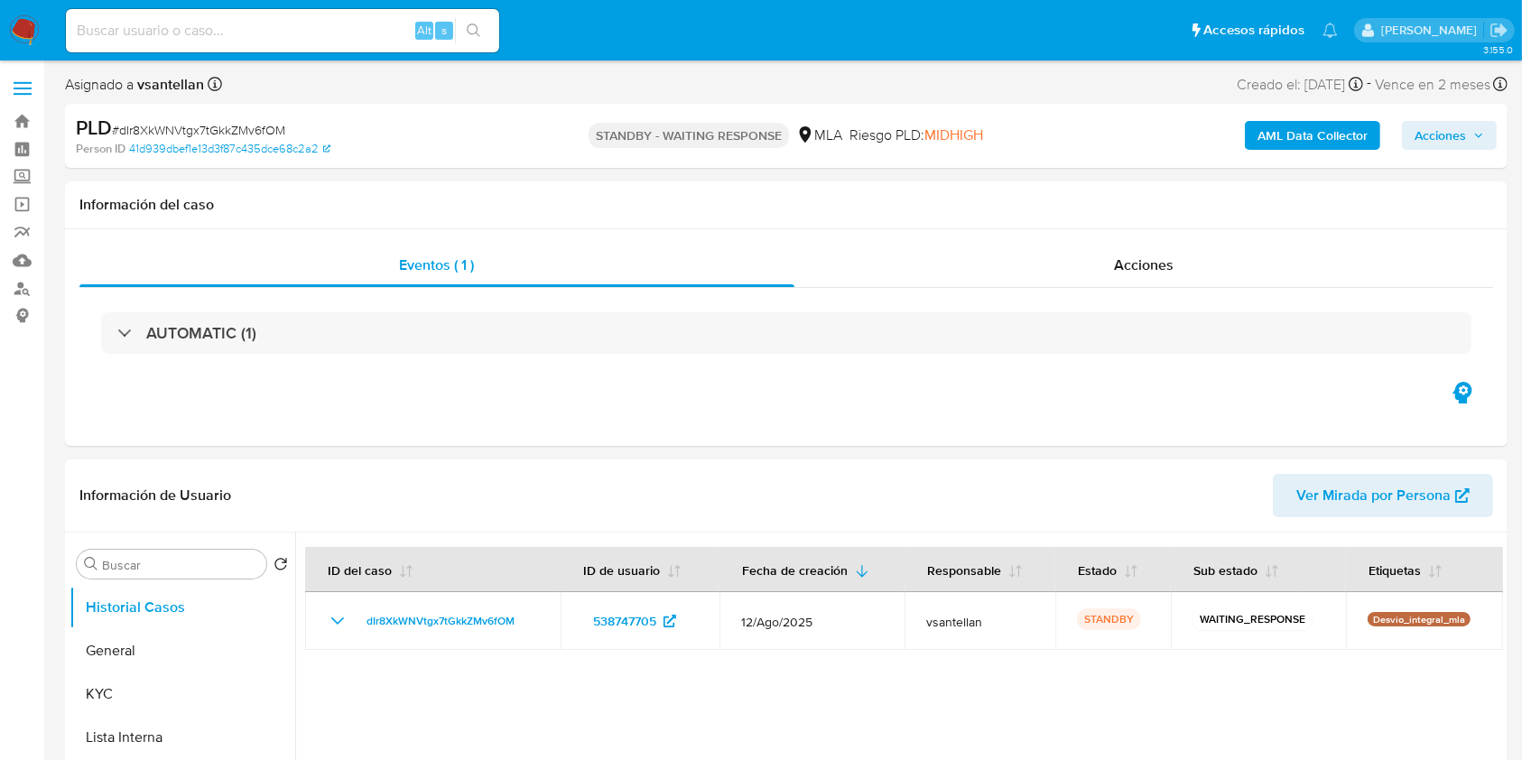
select select "10"
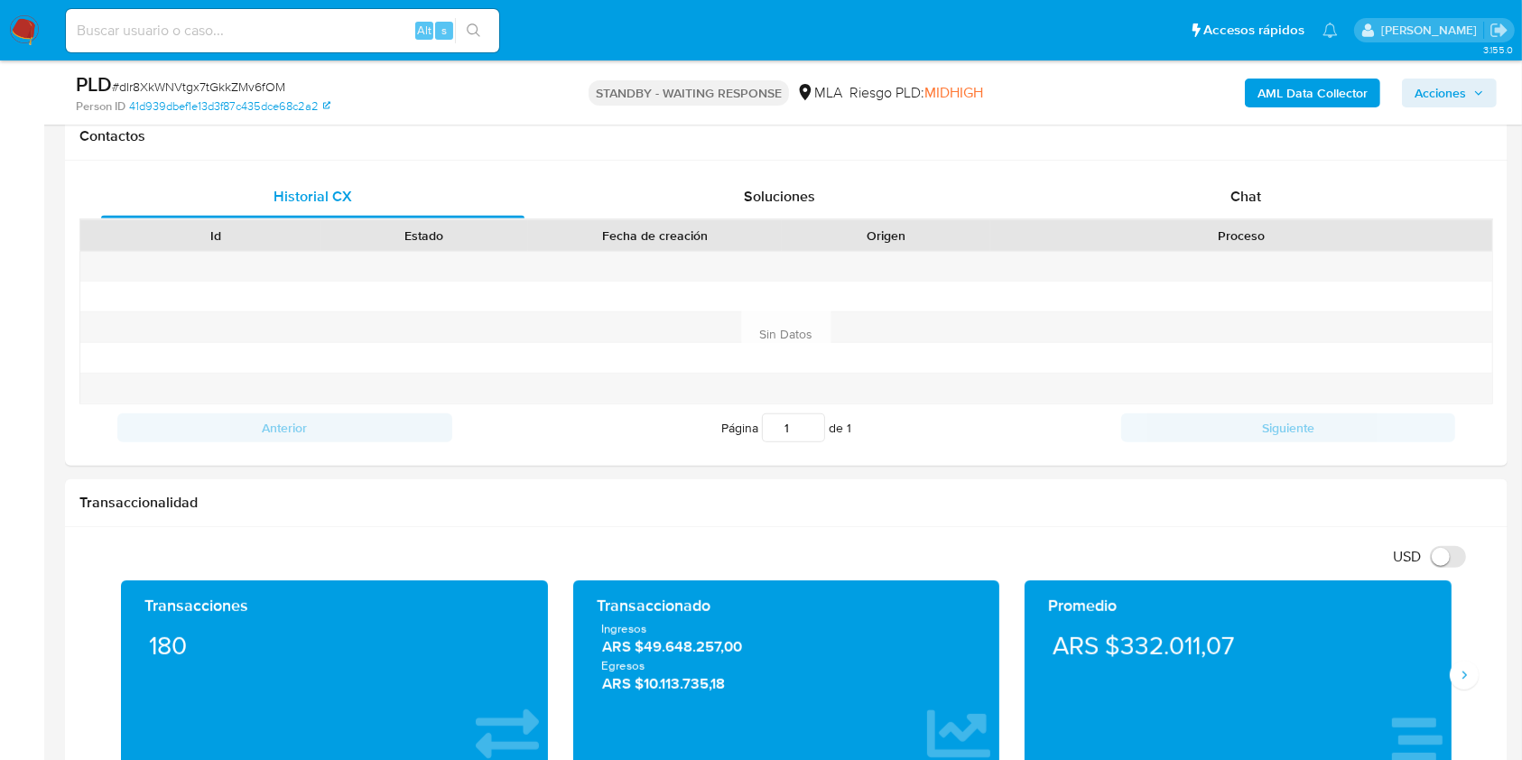
scroll to position [888, 0]
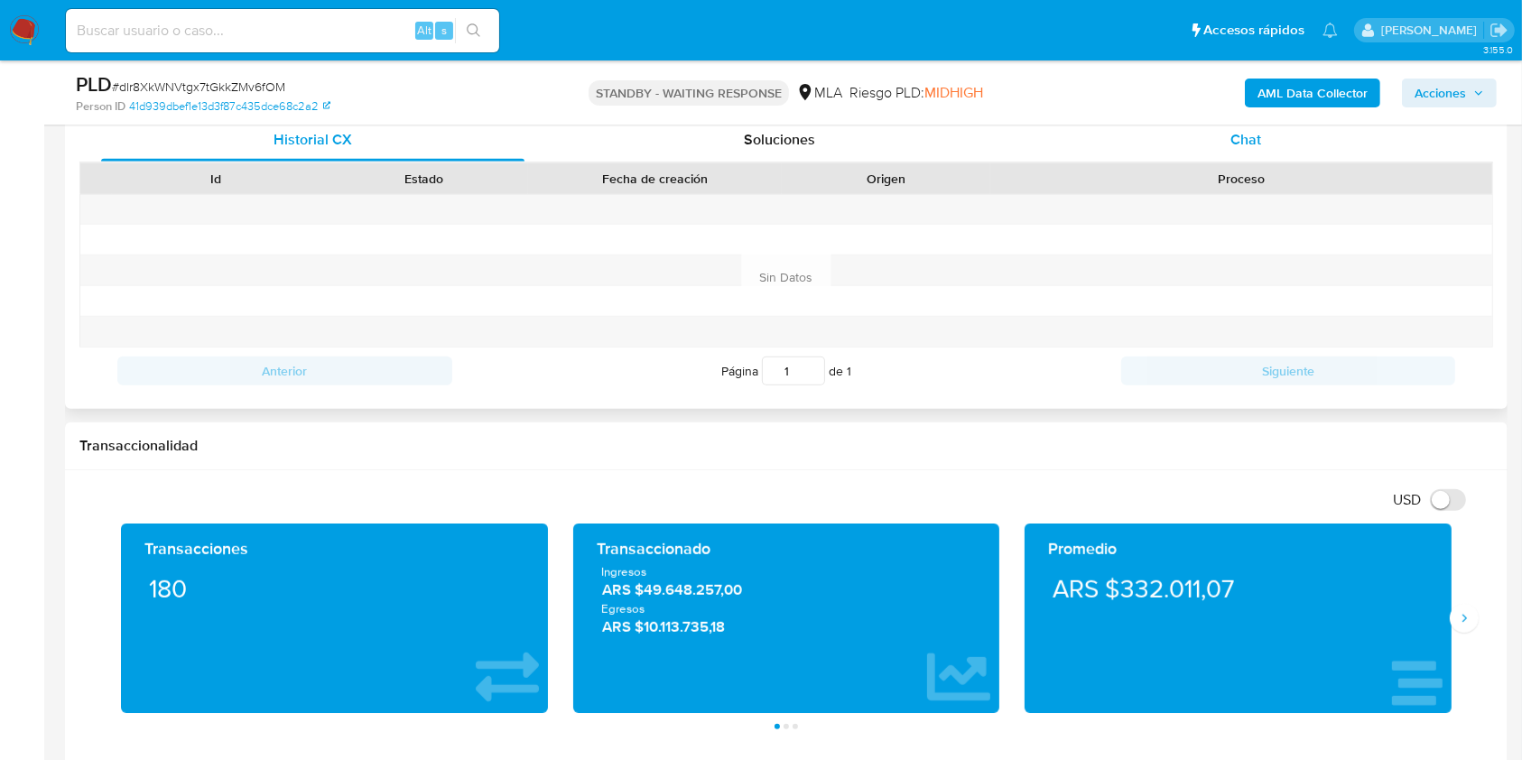
click at [1271, 148] on div "Chat" at bounding box center [1246, 139] width 423 height 43
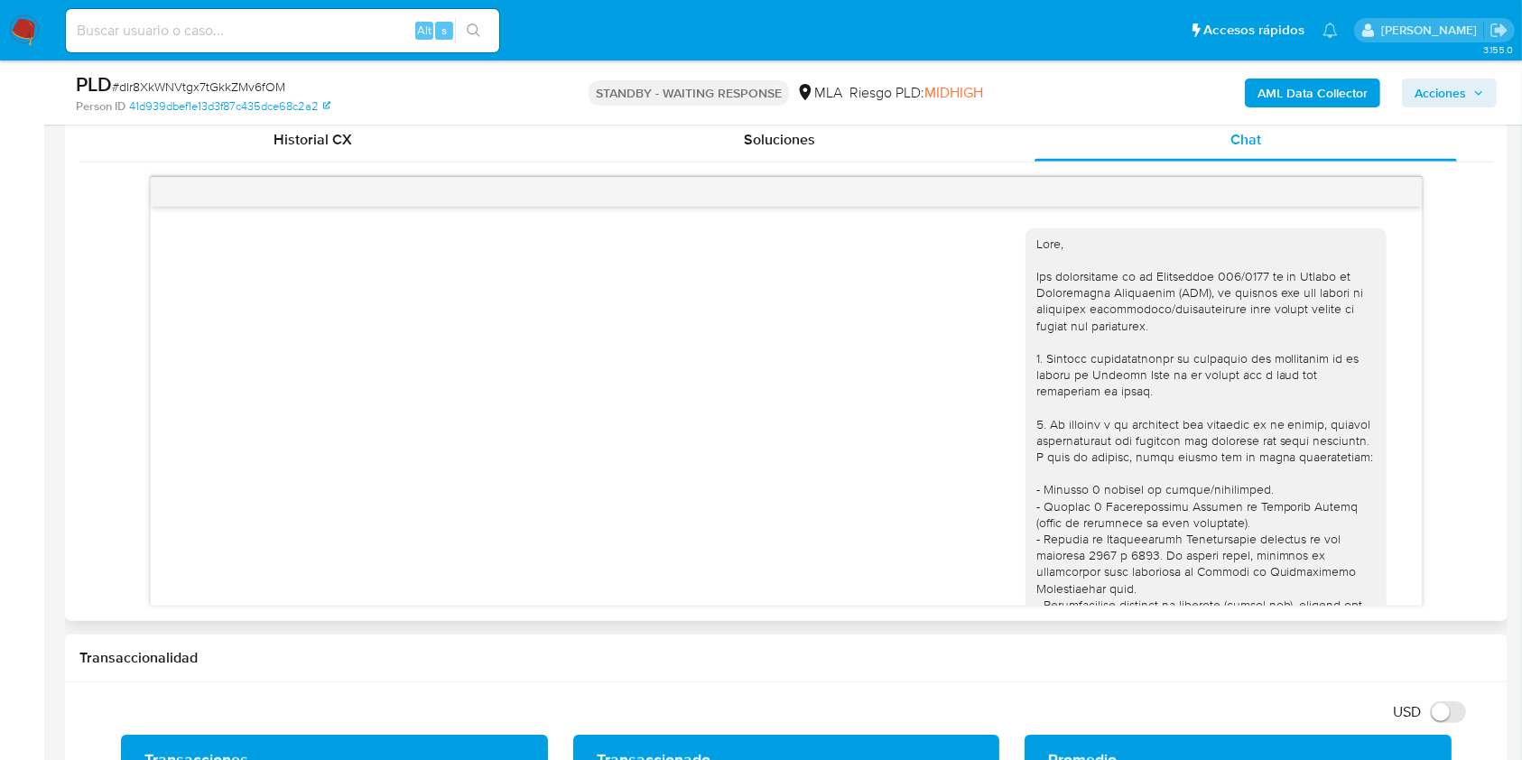
scroll to position [1418, 0]
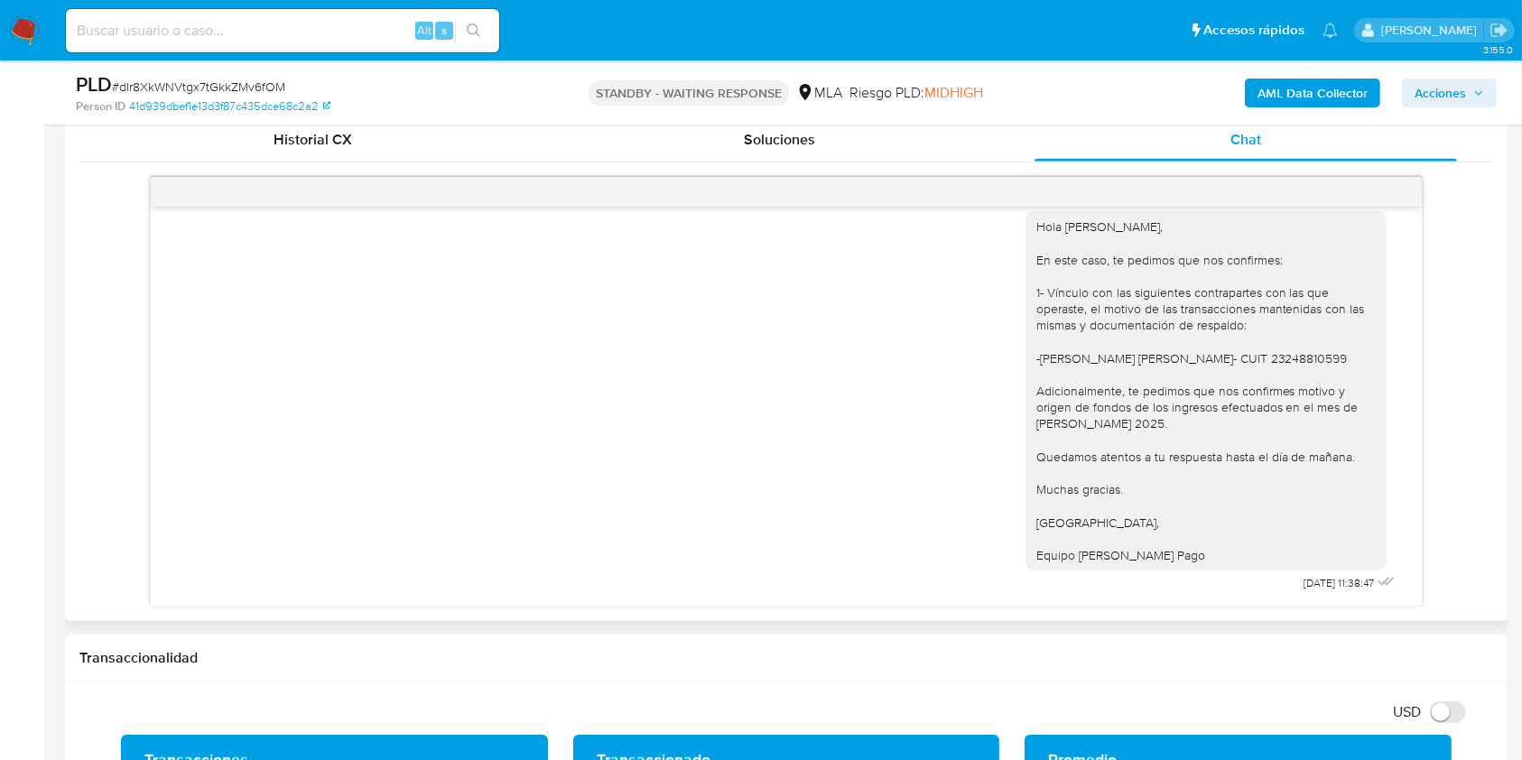
click at [1397, 538] on div "18/08/2025 17:38:06 Hola, Esperamos que te encuentres muy bien. Te consultamos …" at bounding box center [786, 406] width 1270 height 399
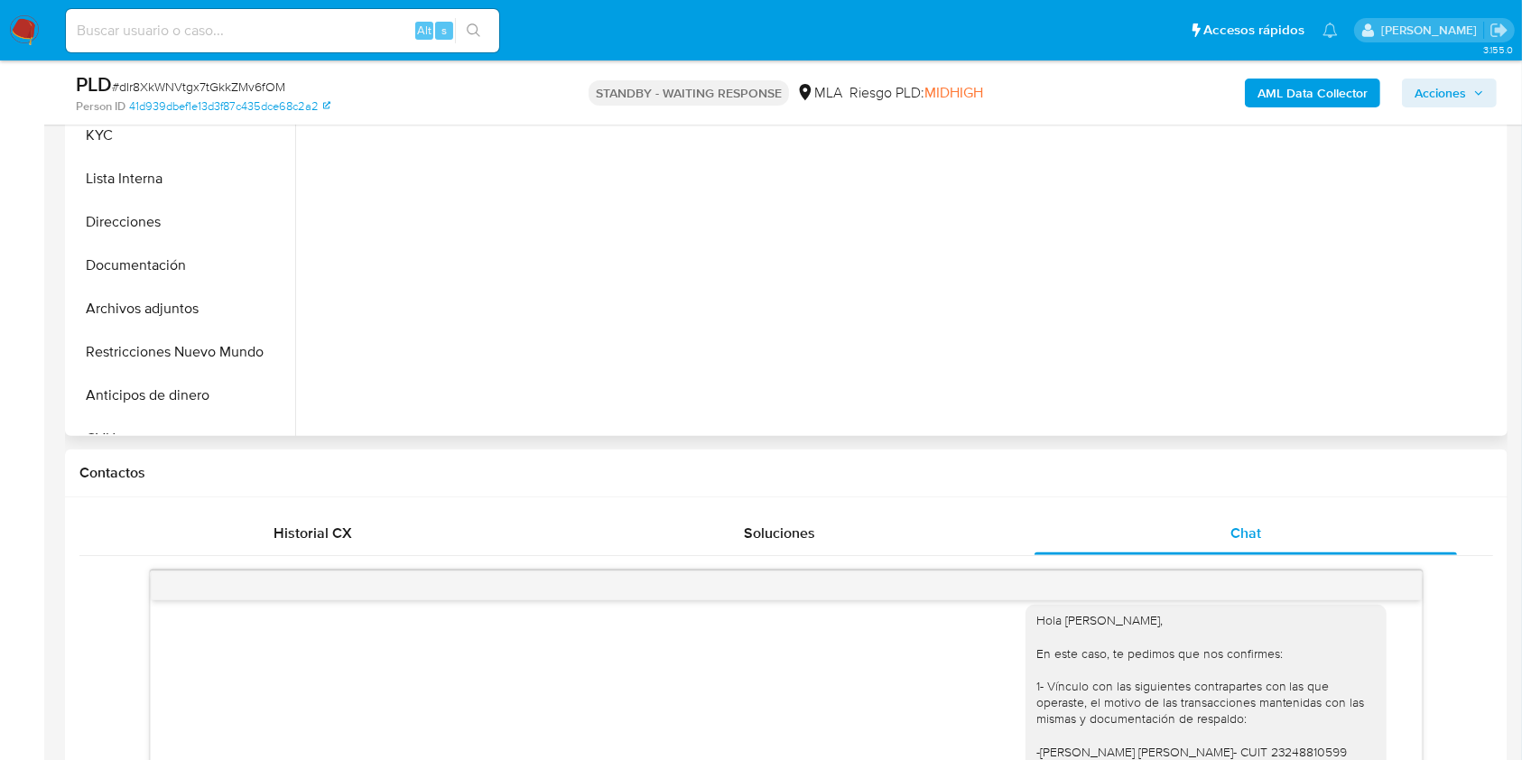
scroll to position [286, 0]
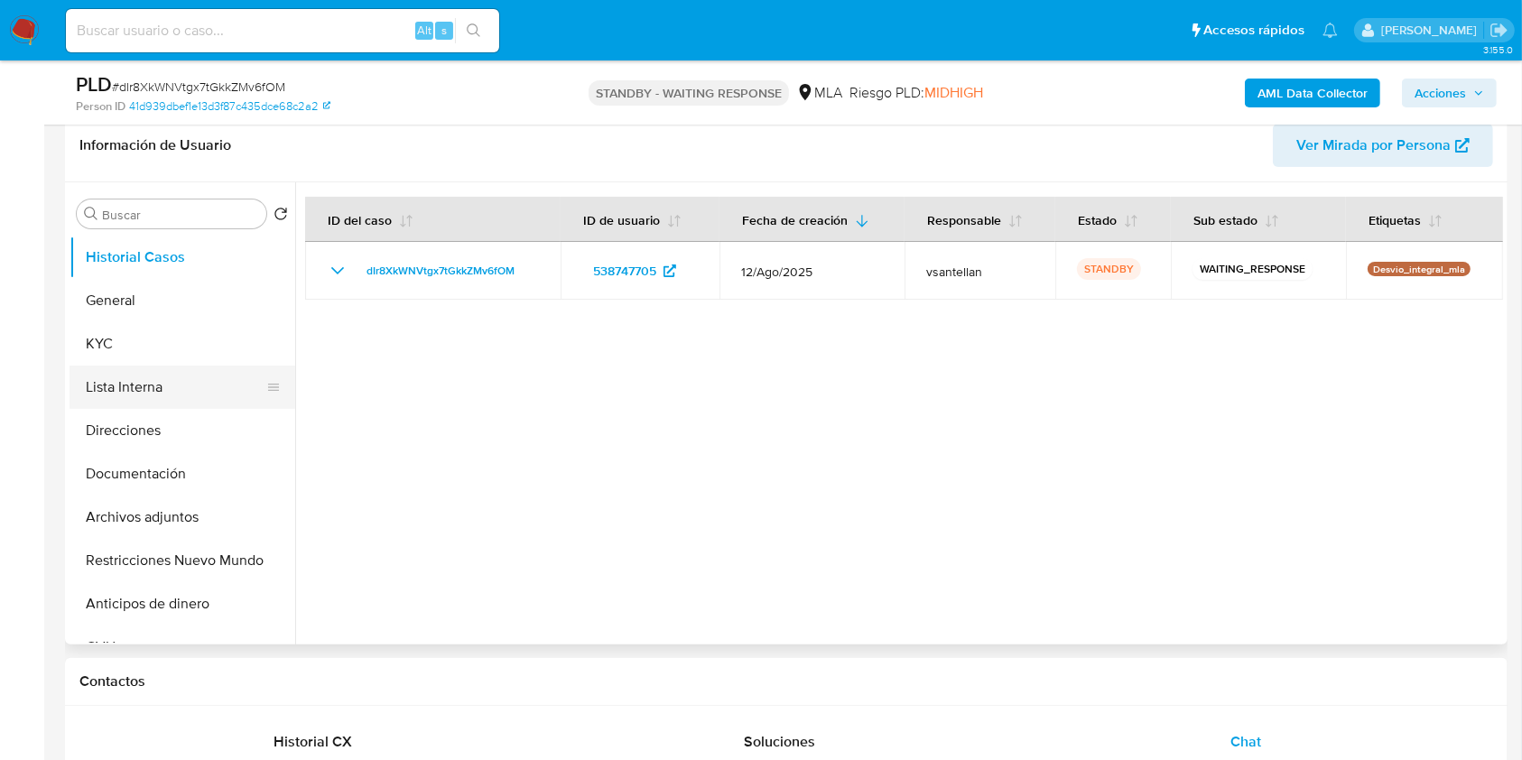
drag, startPoint x: 202, startPoint y: 350, endPoint x: 272, endPoint y: 402, distance: 86.5
click at [202, 349] on button "KYC" at bounding box center [183, 343] width 226 height 43
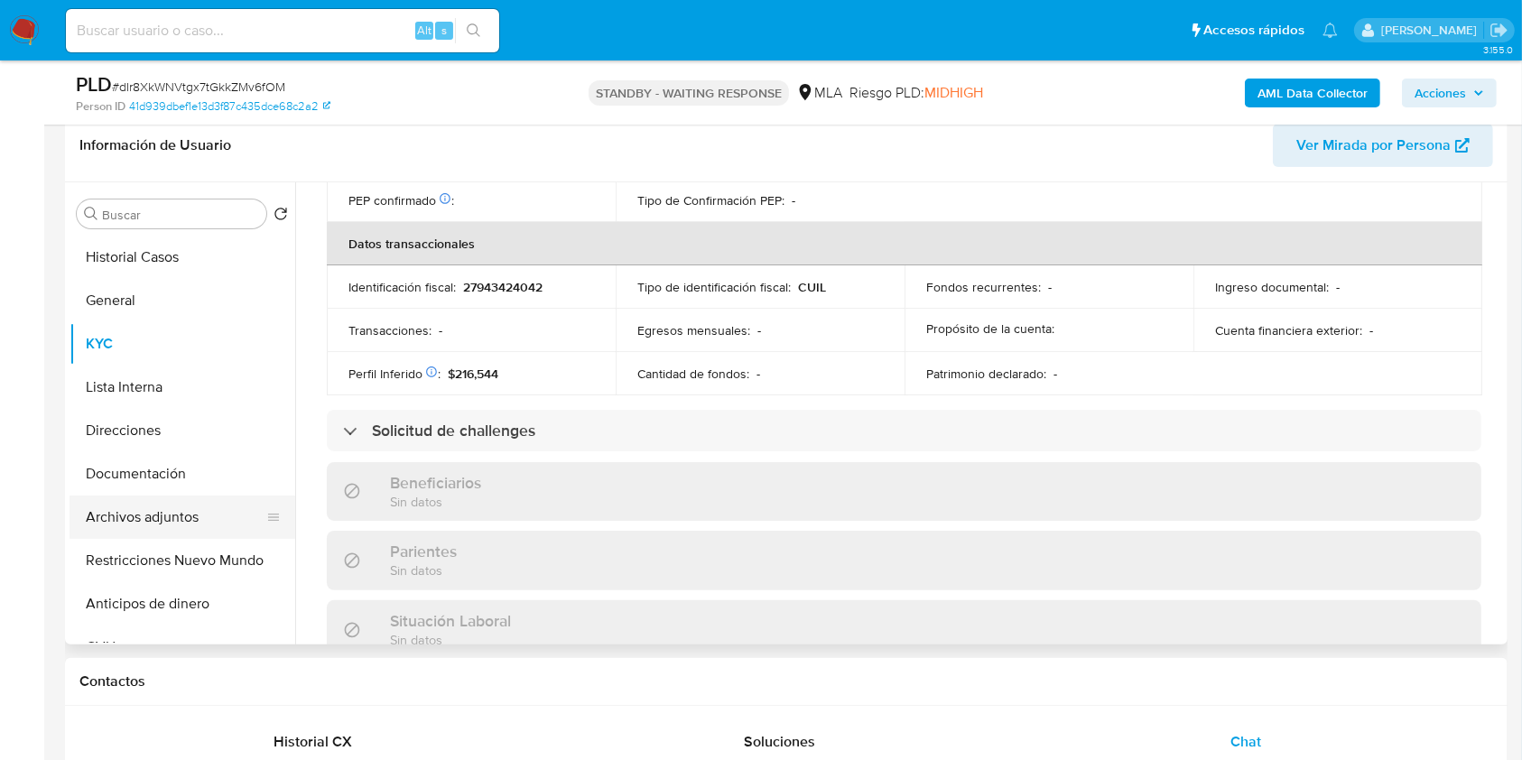
scroll to position [933, 0]
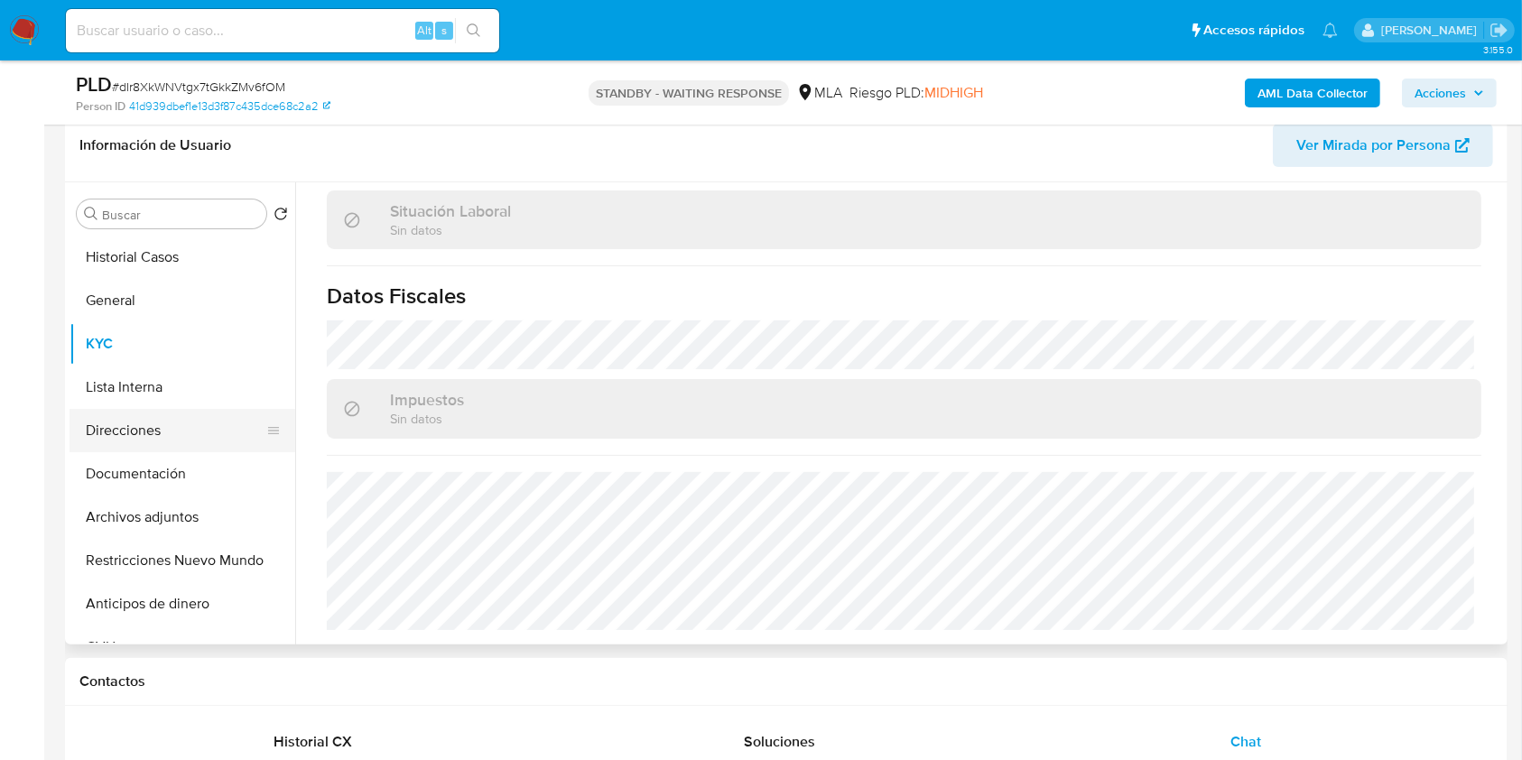
click at [121, 429] on button "Direcciones" at bounding box center [175, 430] width 211 height 43
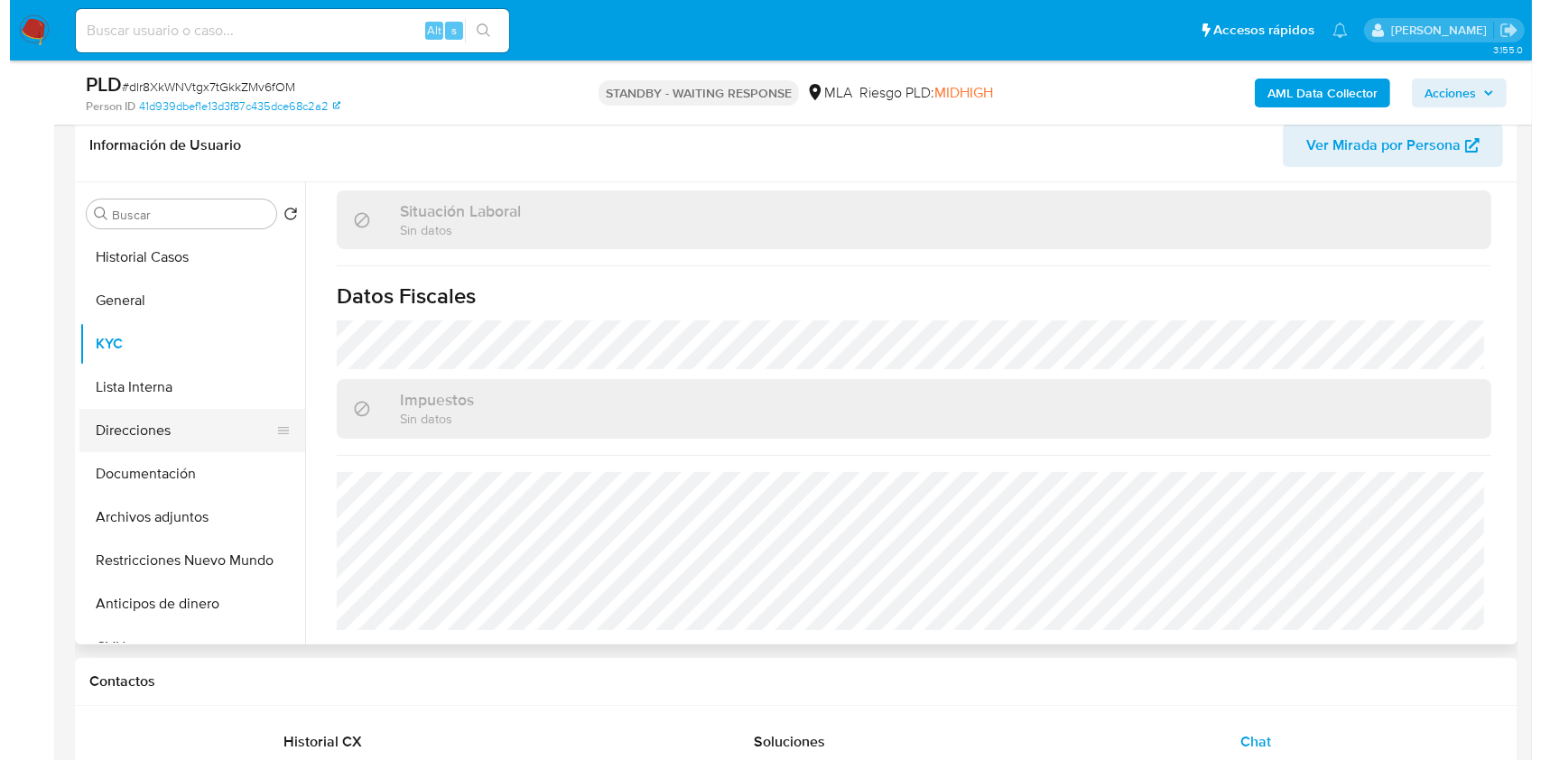
scroll to position [0, 0]
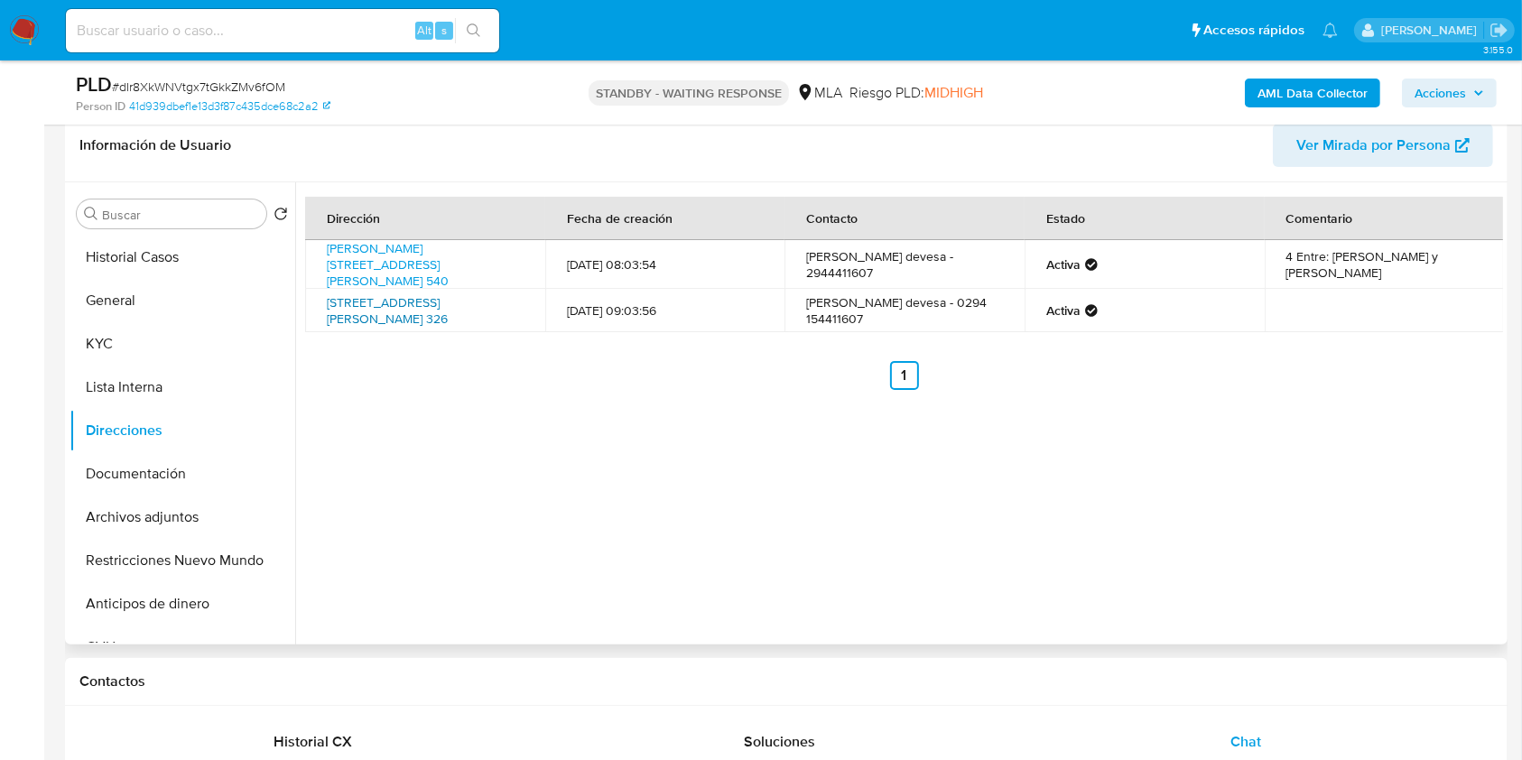
click at [403, 316] on link "Fosbery 326, San Martin De Los Andes, Neuquén, 8370, Argentina 326" at bounding box center [387, 310] width 121 height 34
click at [1298, 86] on b "AML Data Collector" at bounding box center [1313, 93] width 110 height 29
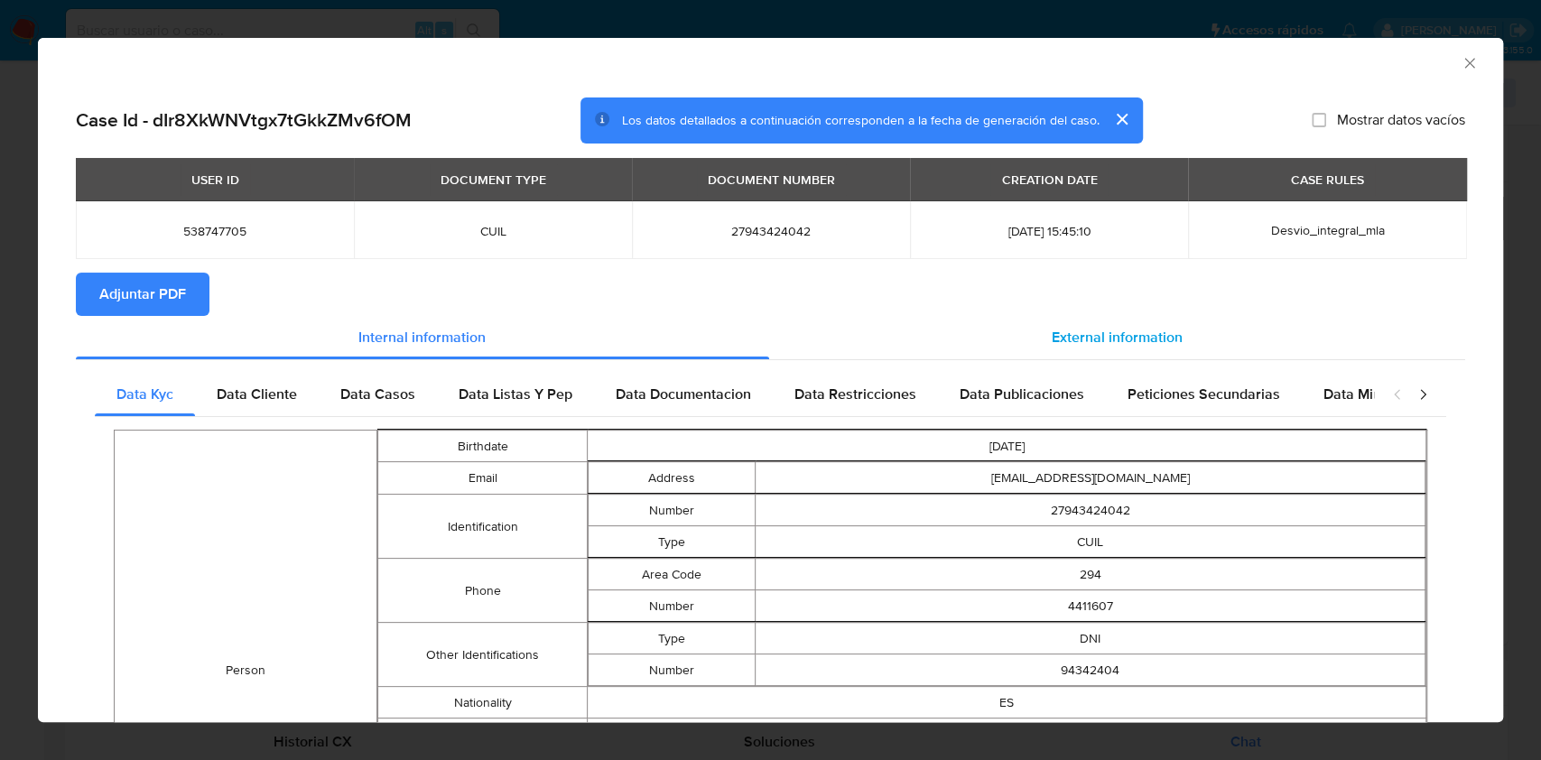
click at [1102, 342] on span "External information" at bounding box center [1117, 337] width 131 height 21
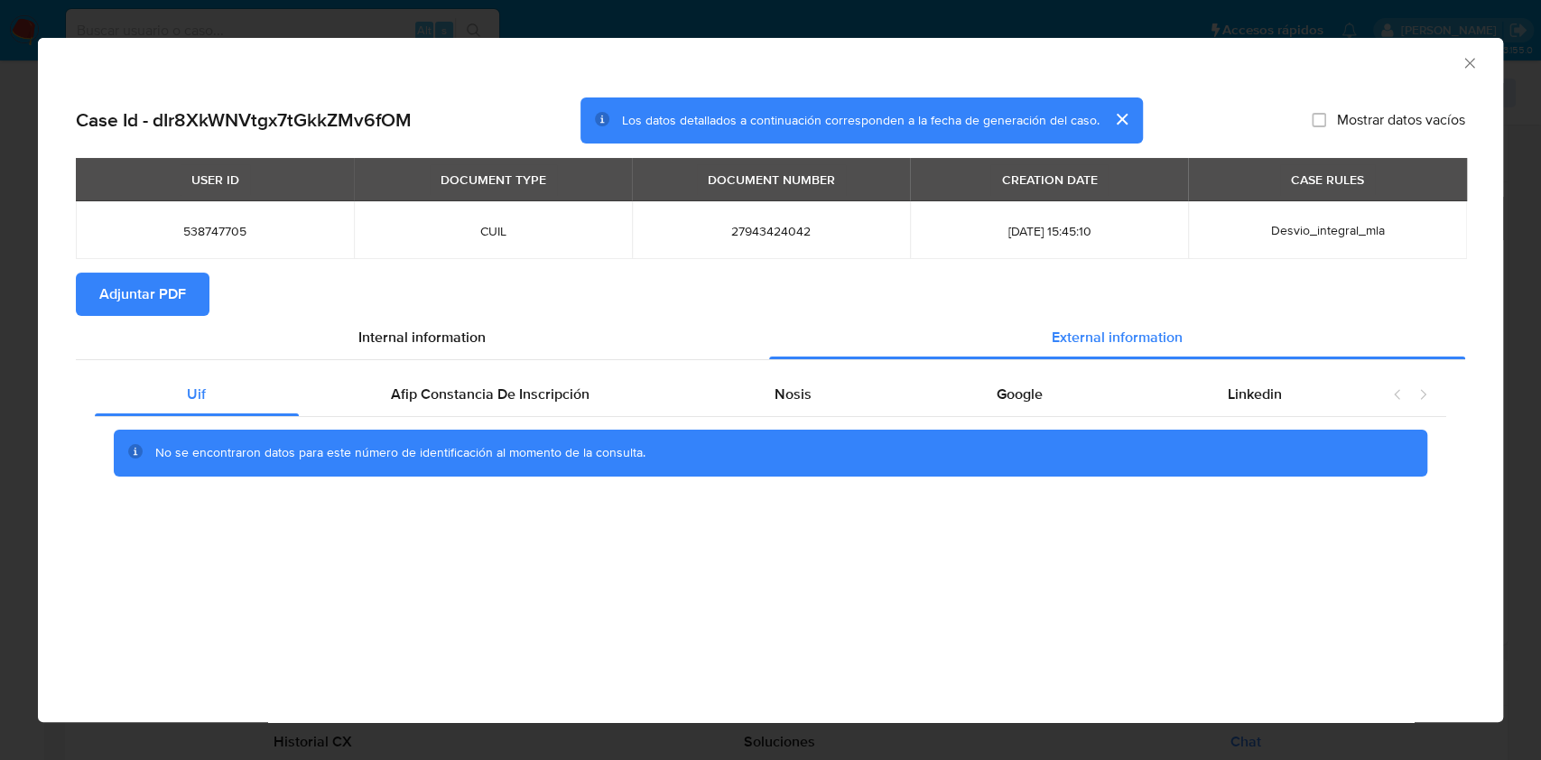
drag, startPoint x: 867, startPoint y: 392, endPoint x: 889, endPoint y: 426, distance: 41.1
click at [866, 393] on div "Nosis" at bounding box center [794, 394] width 222 height 43
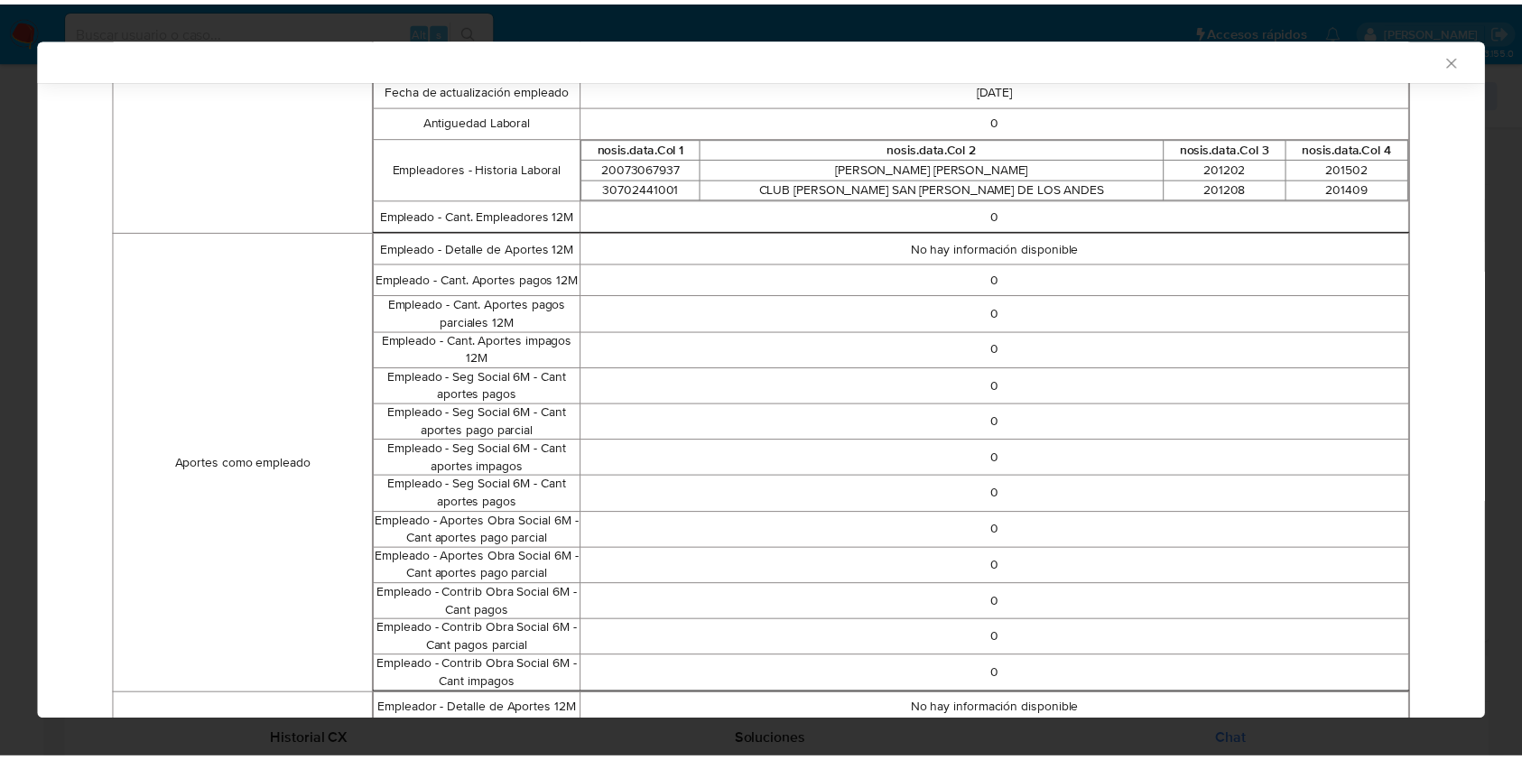
scroll to position [718, 0]
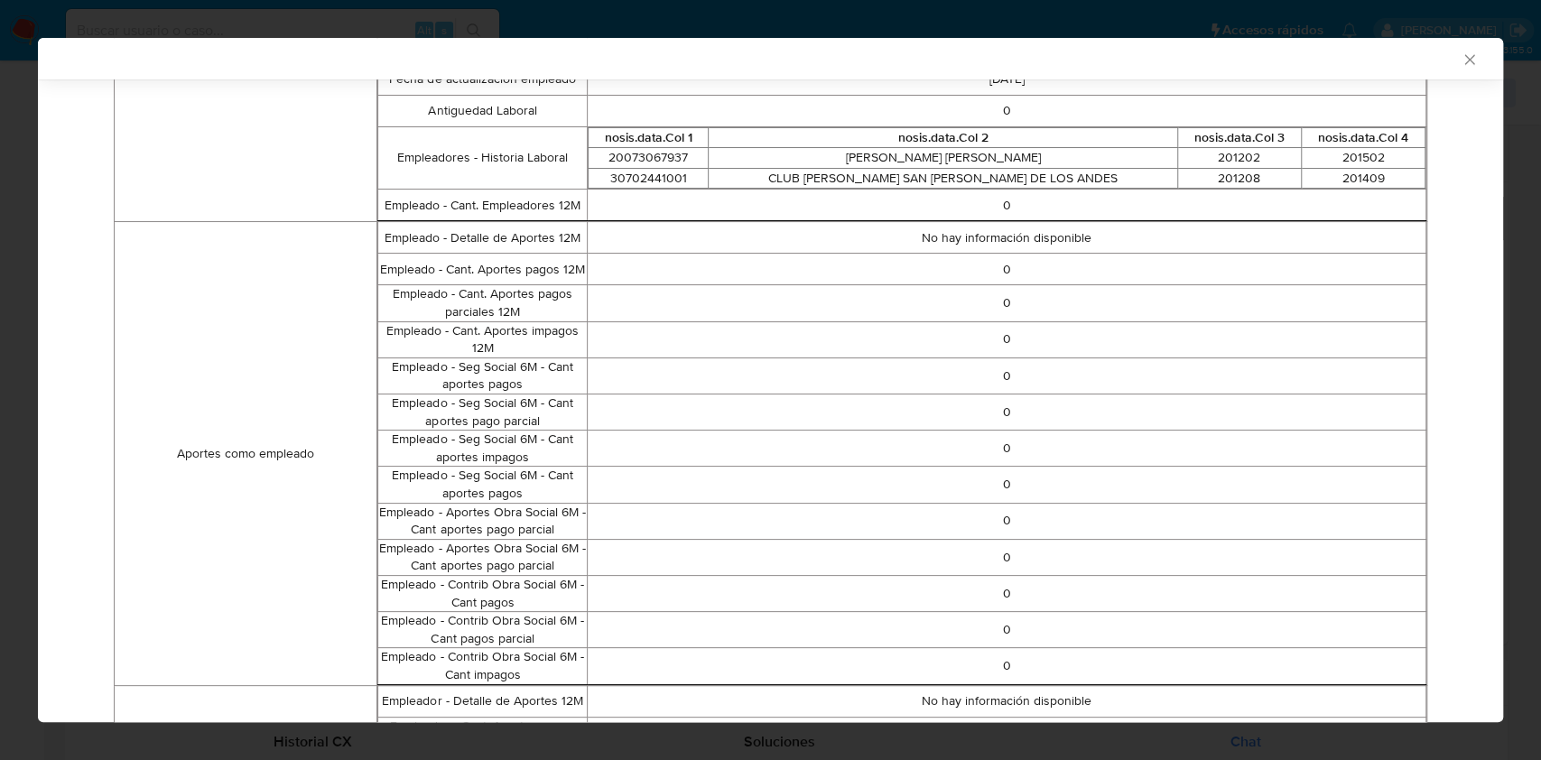
click at [1461, 60] on icon "Cerrar ventana" at bounding box center [1470, 60] width 18 height 18
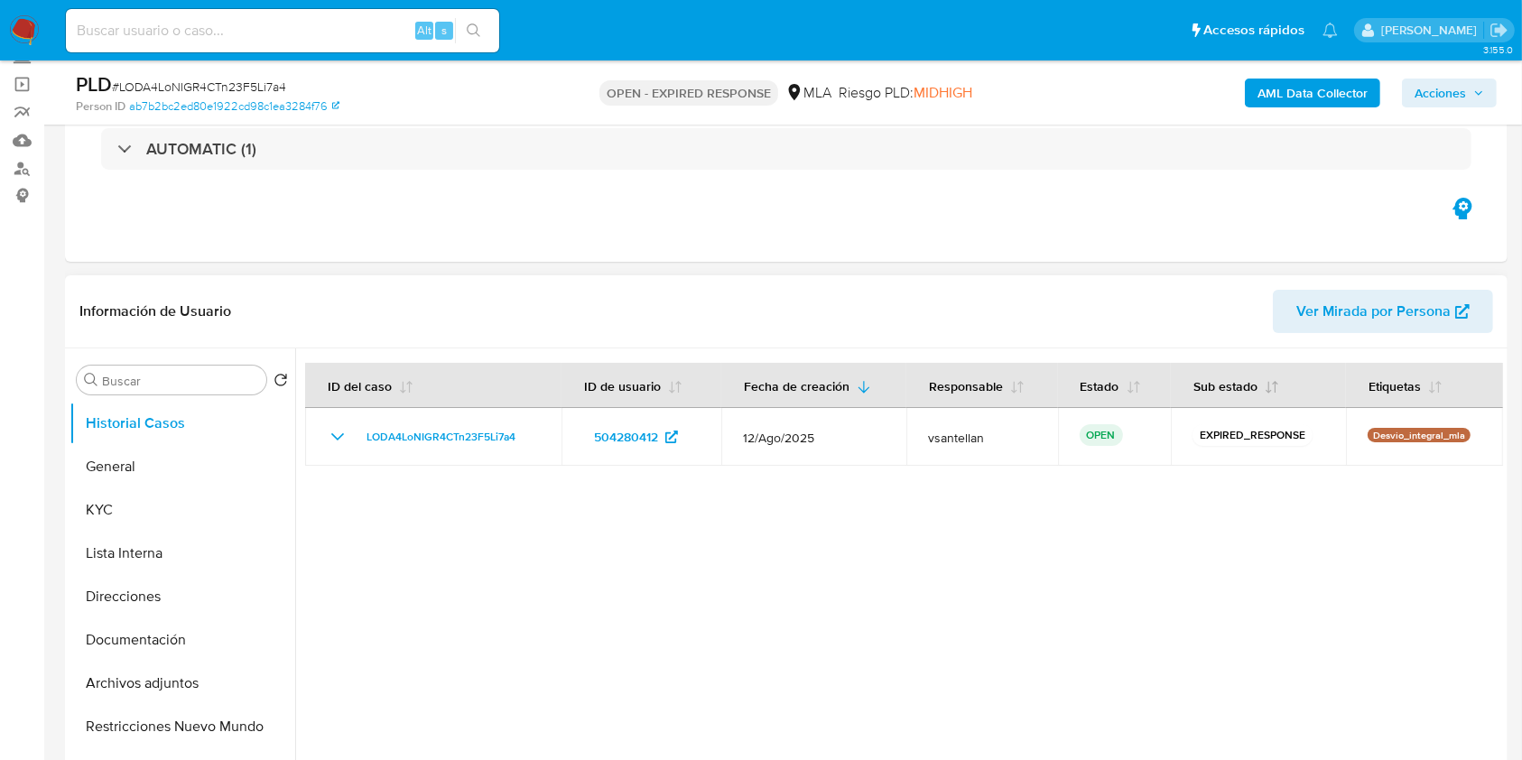
scroll to position [55, 0]
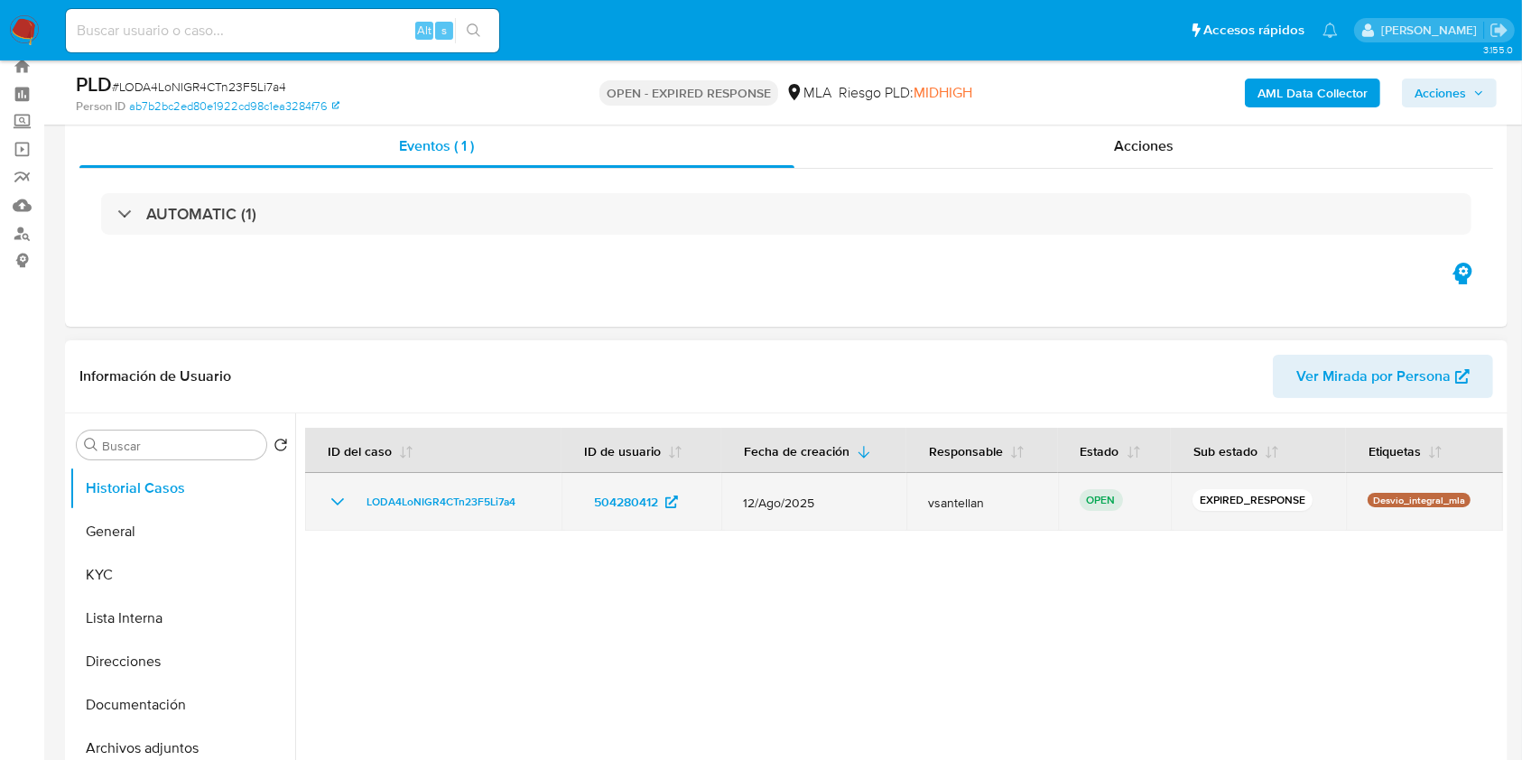
select select "10"
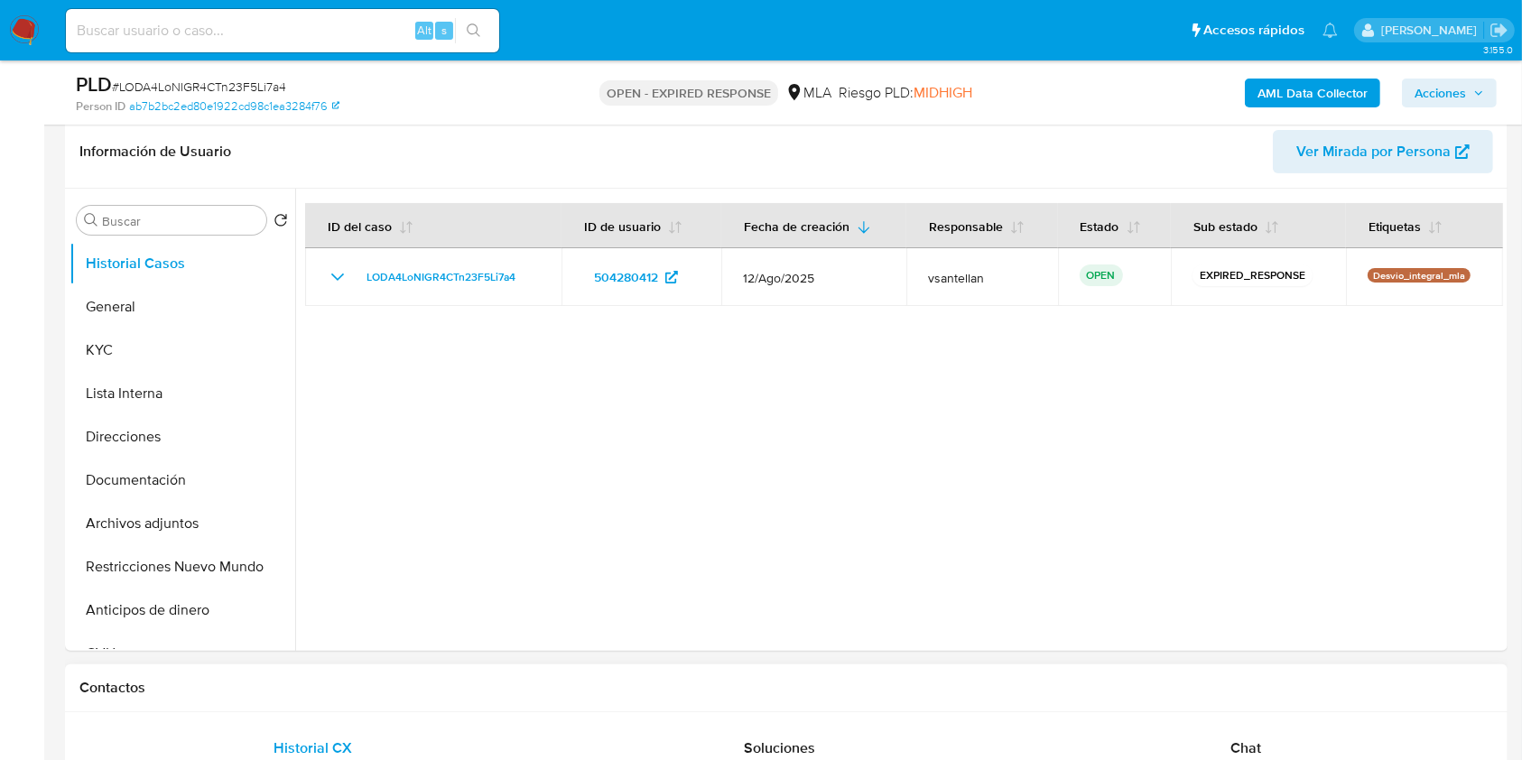
scroll to position [481, 0]
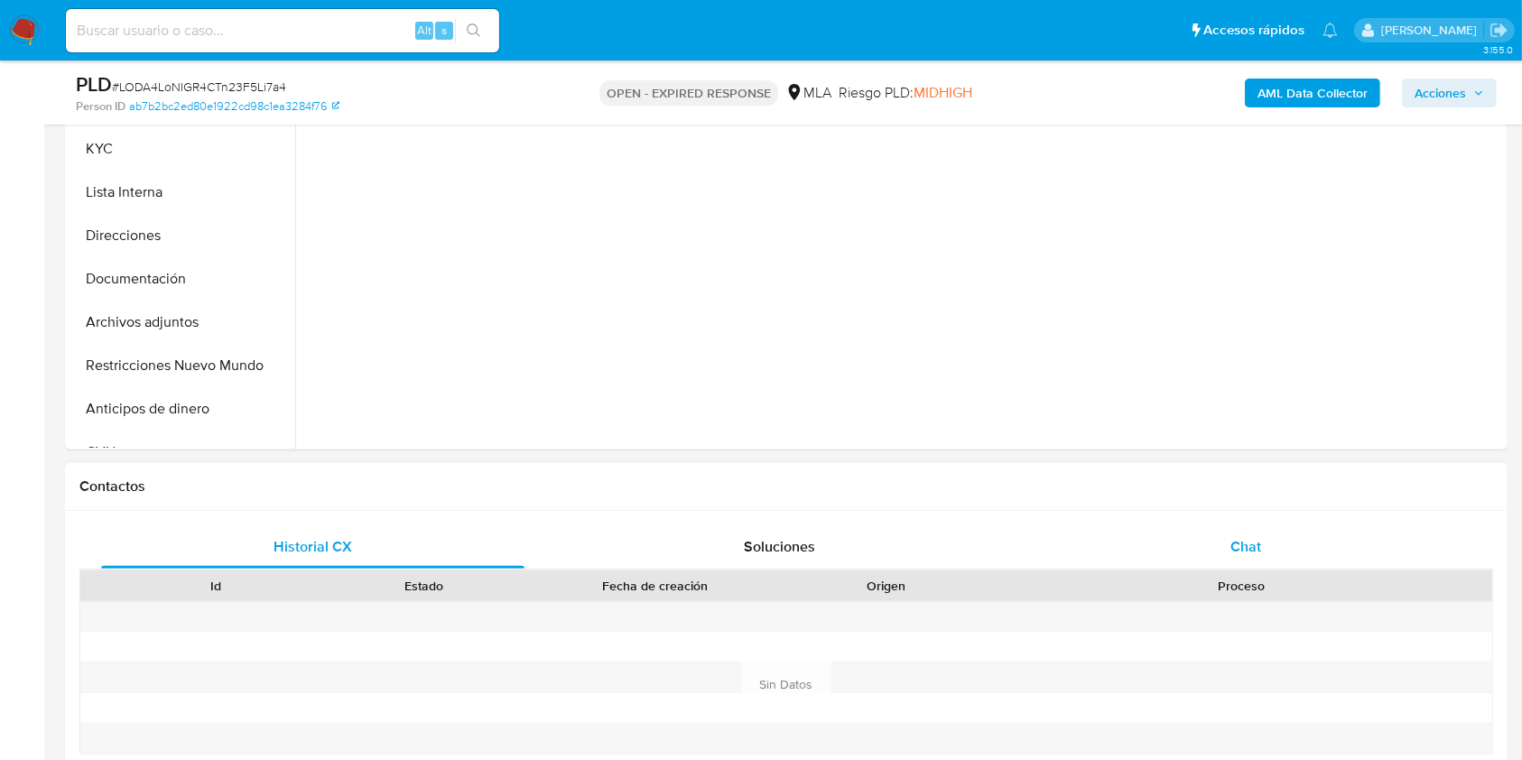
click at [1307, 542] on div "Chat" at bounding box center [1246, 547] width 423 height 43
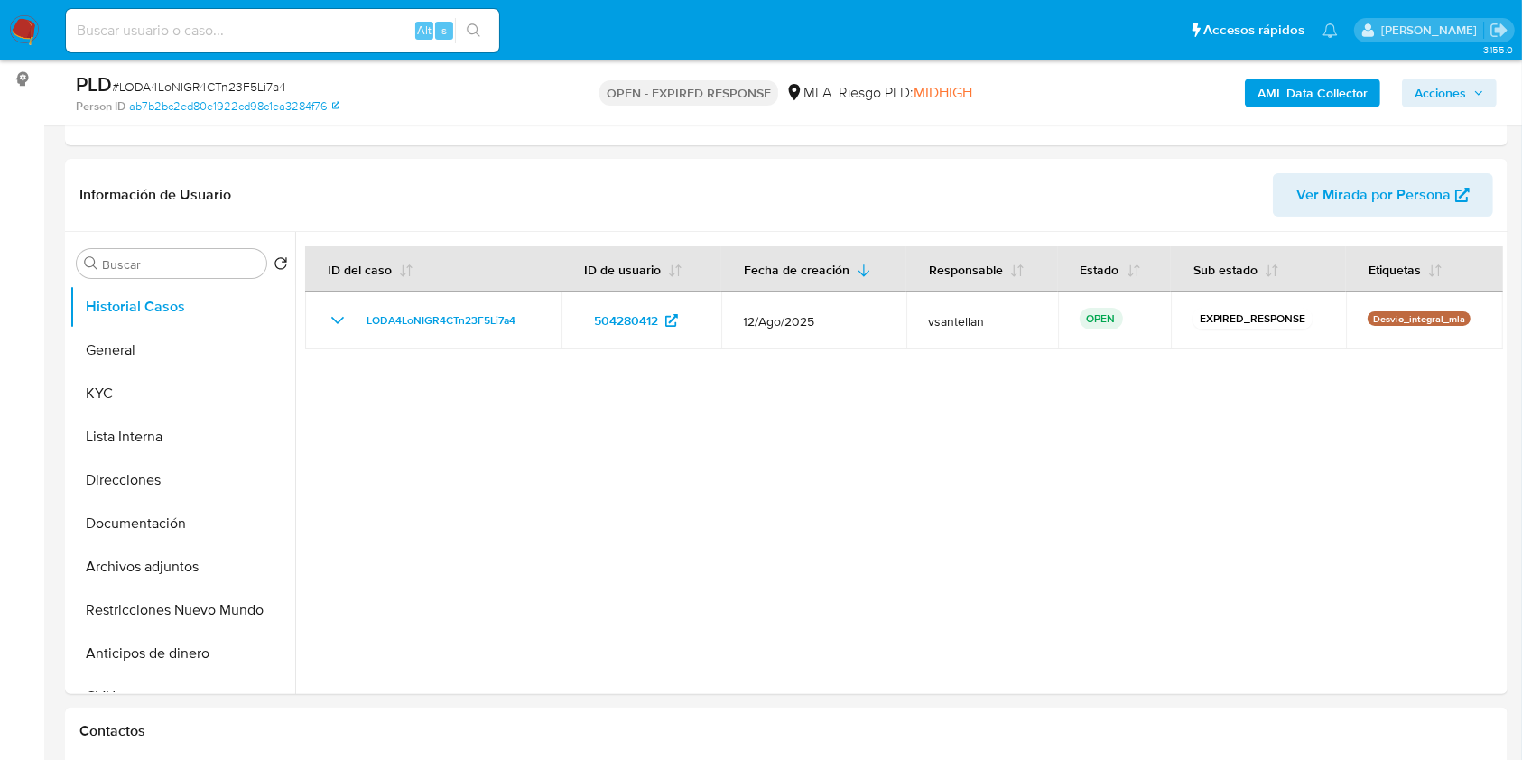
scroll to position [225, 0]
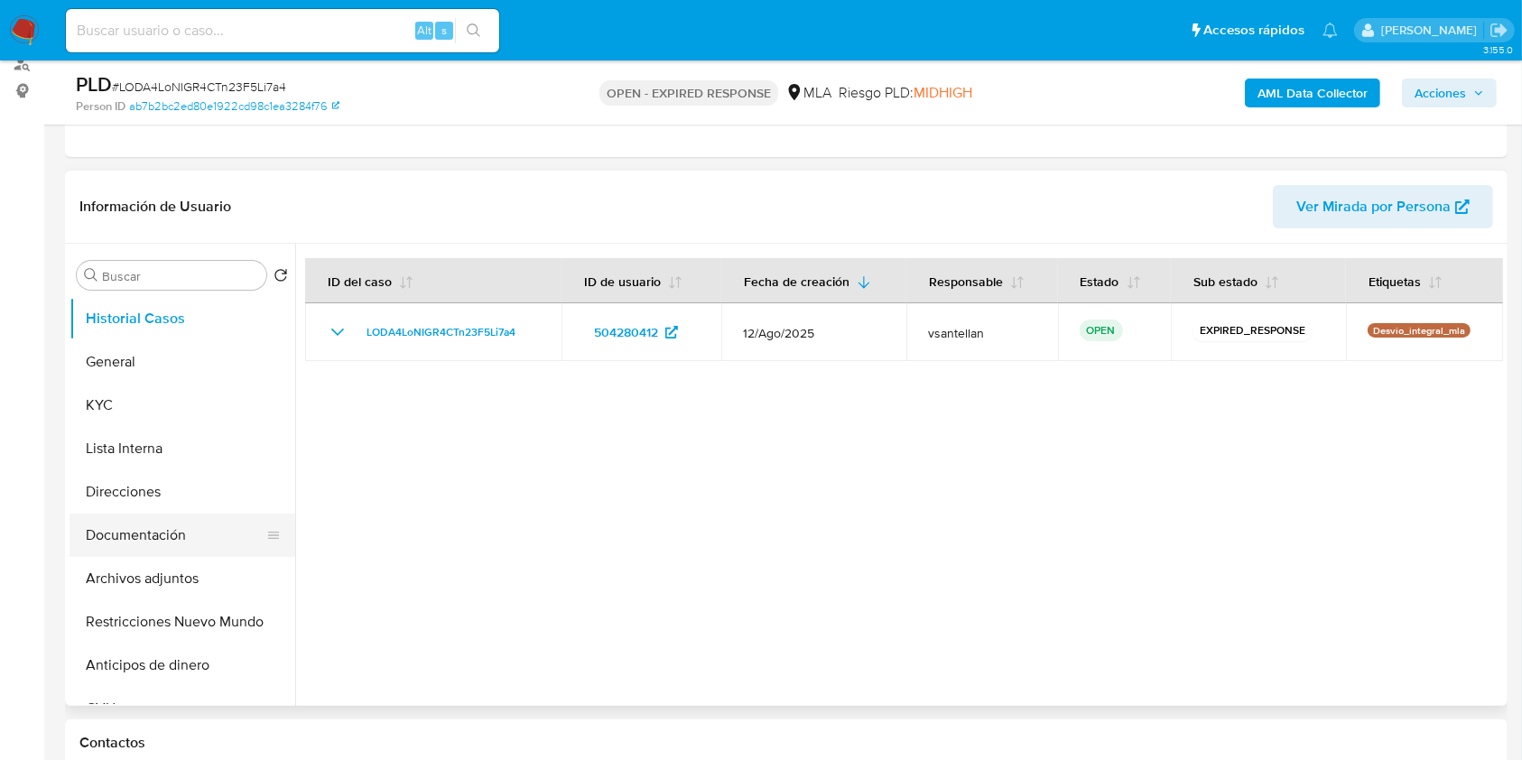
click at [152, 528] on button "Documentación" at bounding box center [175, 535] width 211 height 43
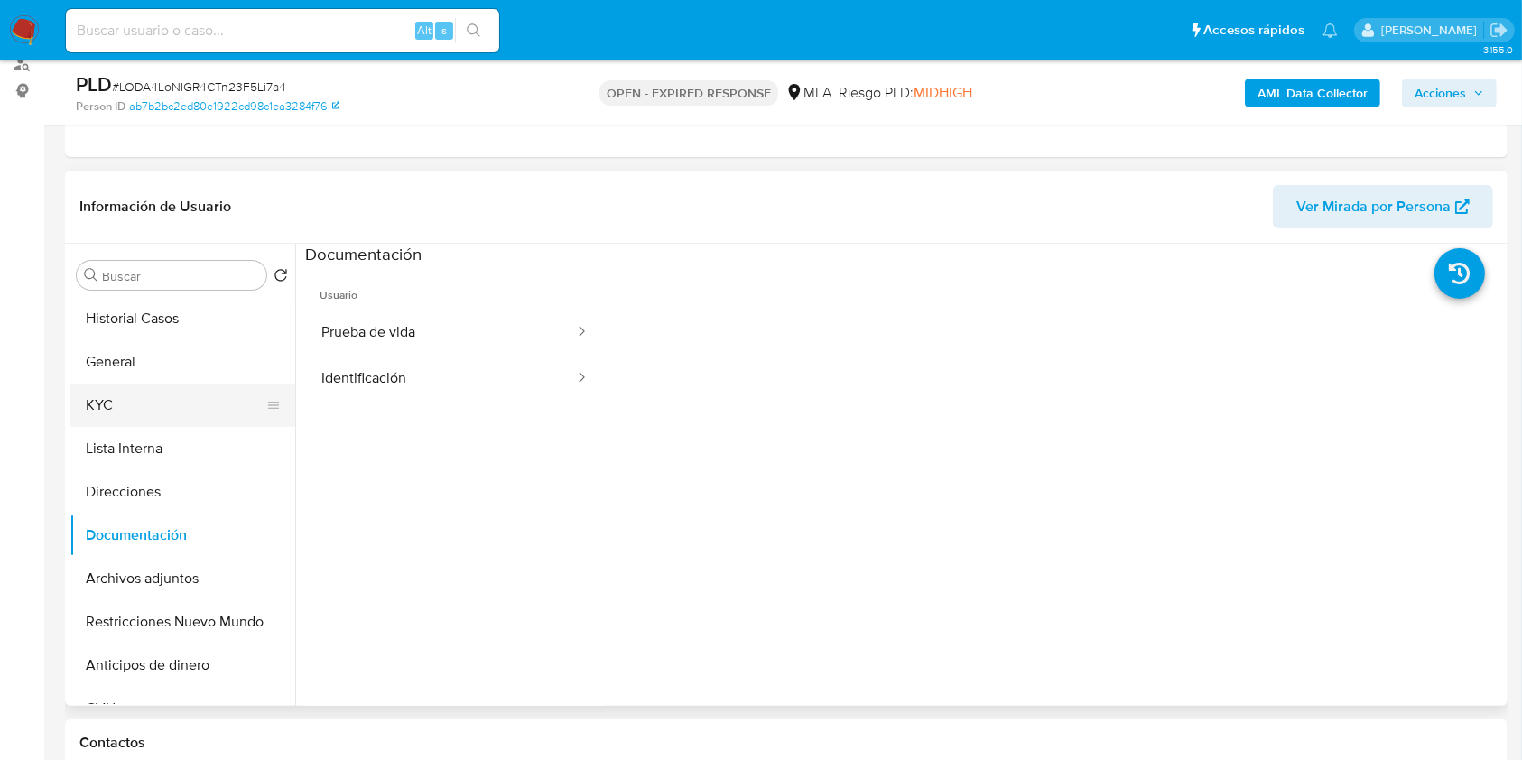
click at [152, 413] on button "KYC" at bounding box center [175, 405] width 211 height 43
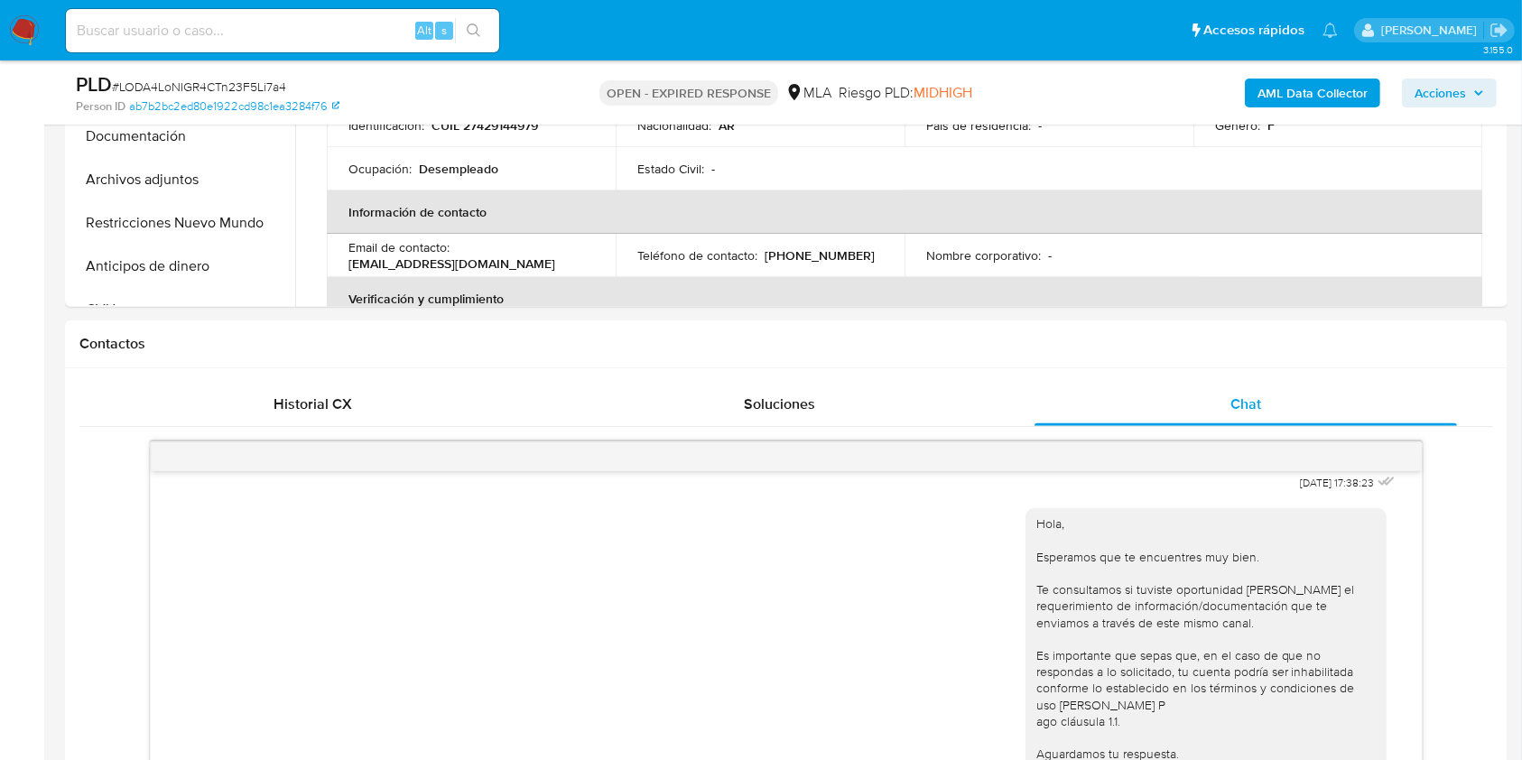
scroll to position [643, 0]
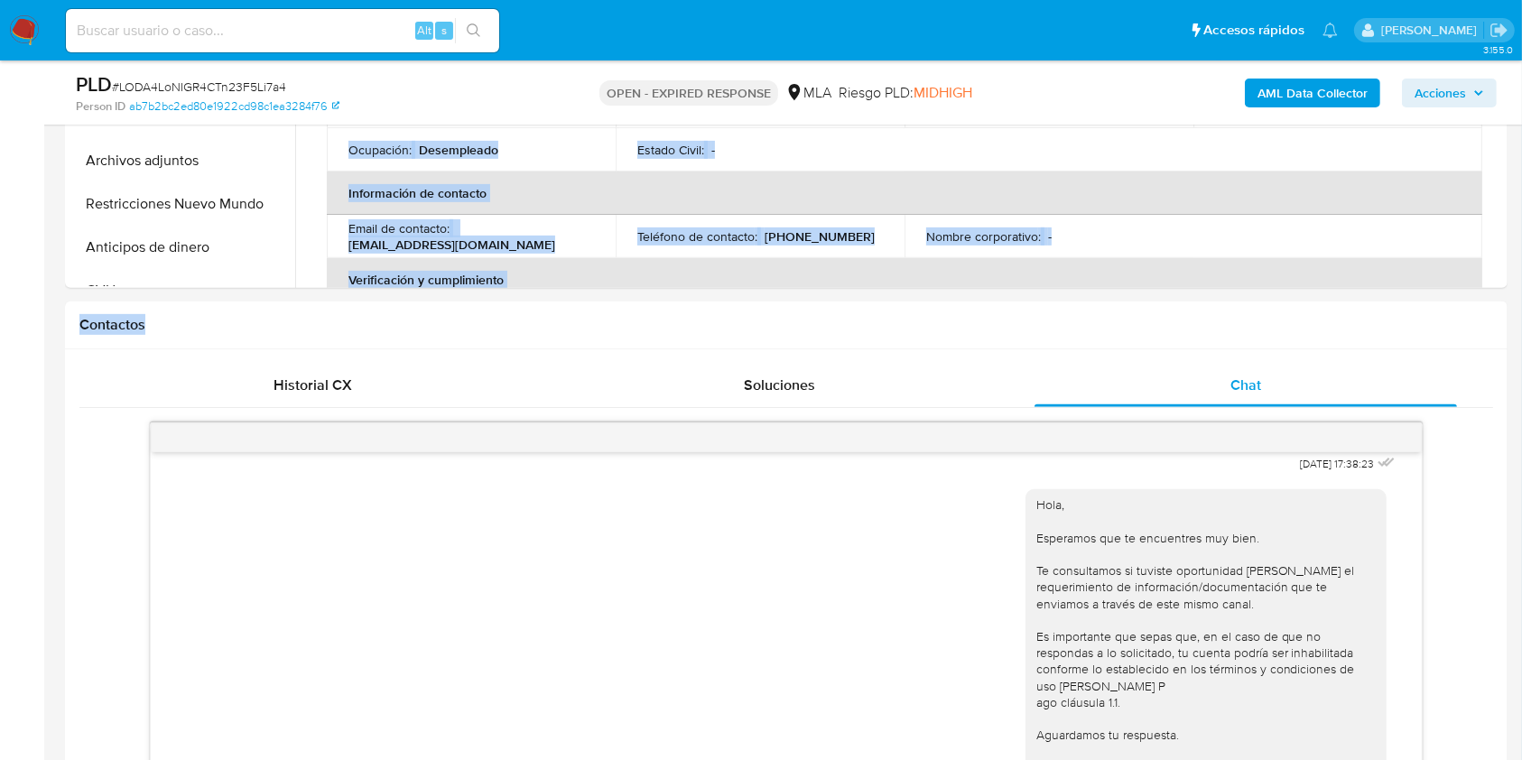
drag, startPoint x: 1521, startPoint y: 276, endPoint x: 1512, endPoint y: 293, distance: 18.6
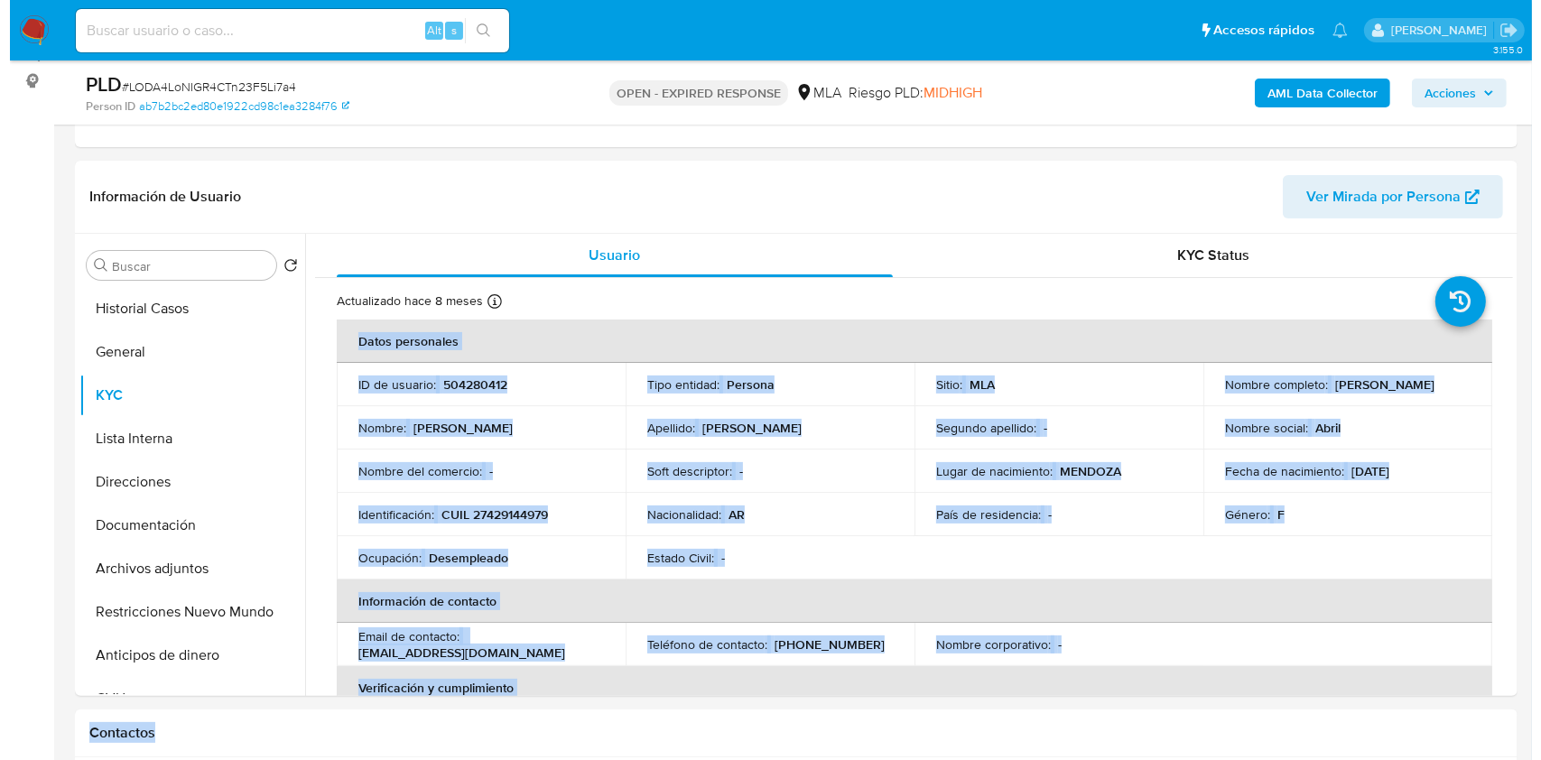
scroll to position [202, 0]
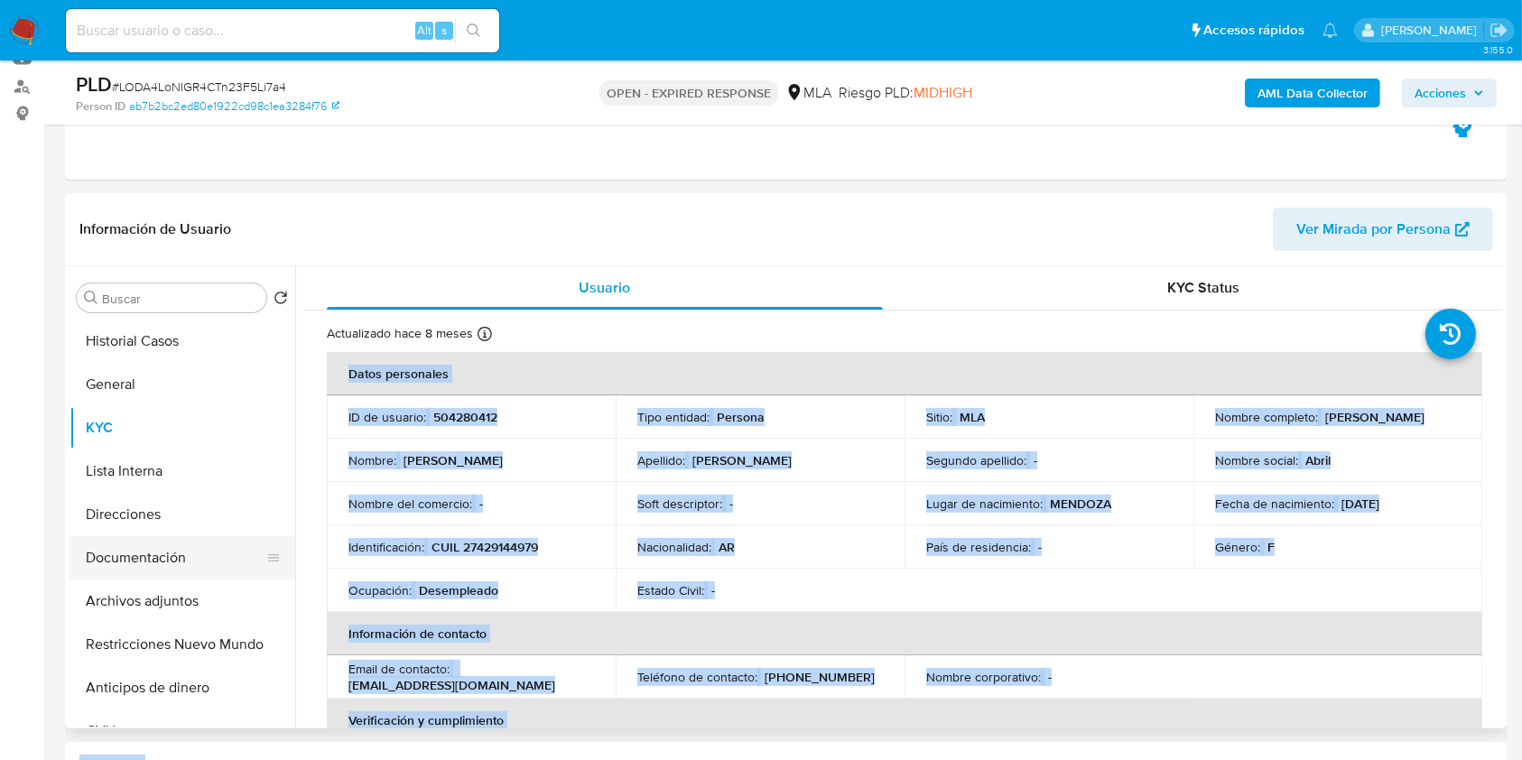
click at [224, 551] on button "Documentación" at bounding box center [175, 557] width 211 height 43
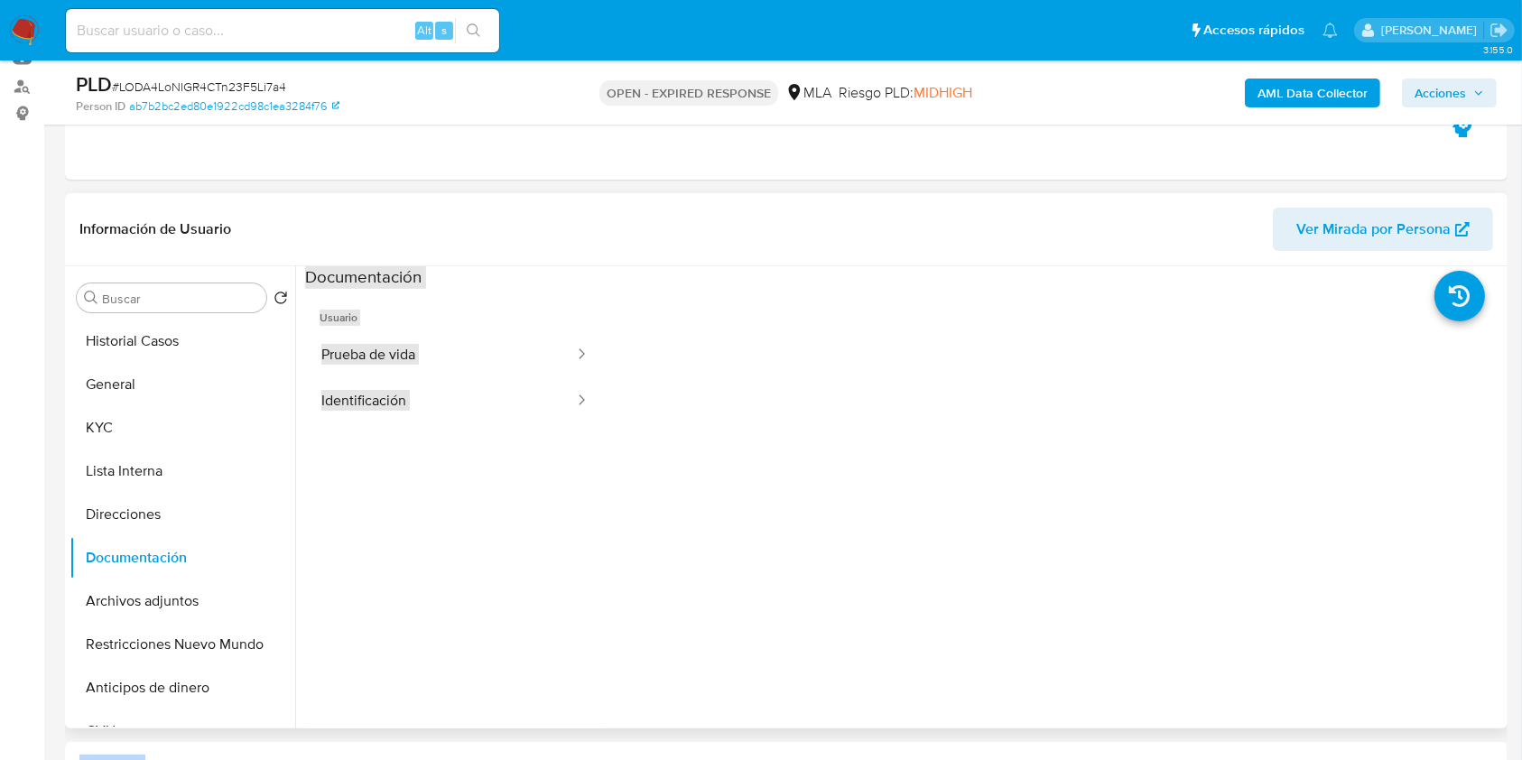
click at [377, 533] on ul "Usuario Prueba de vida Identificación" at bounding box center [455, 549] width 300 height 520
click at [164, 438] on button "KYC" at bounding box center [175, 427] width 211 height 43
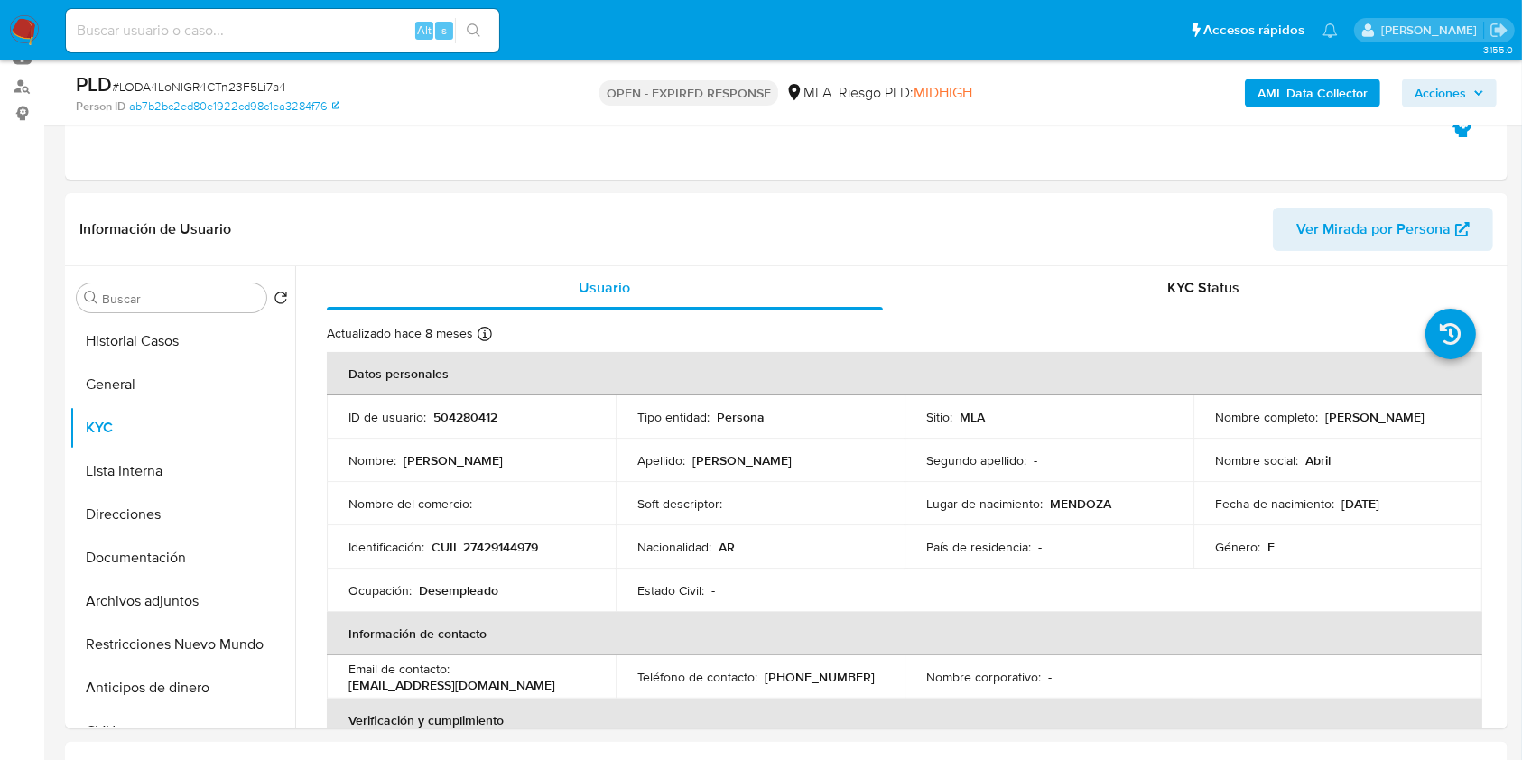
click at [1307, 88] on b "AML Data Collector" at bounding box center [1313, 93] width 110 height 29
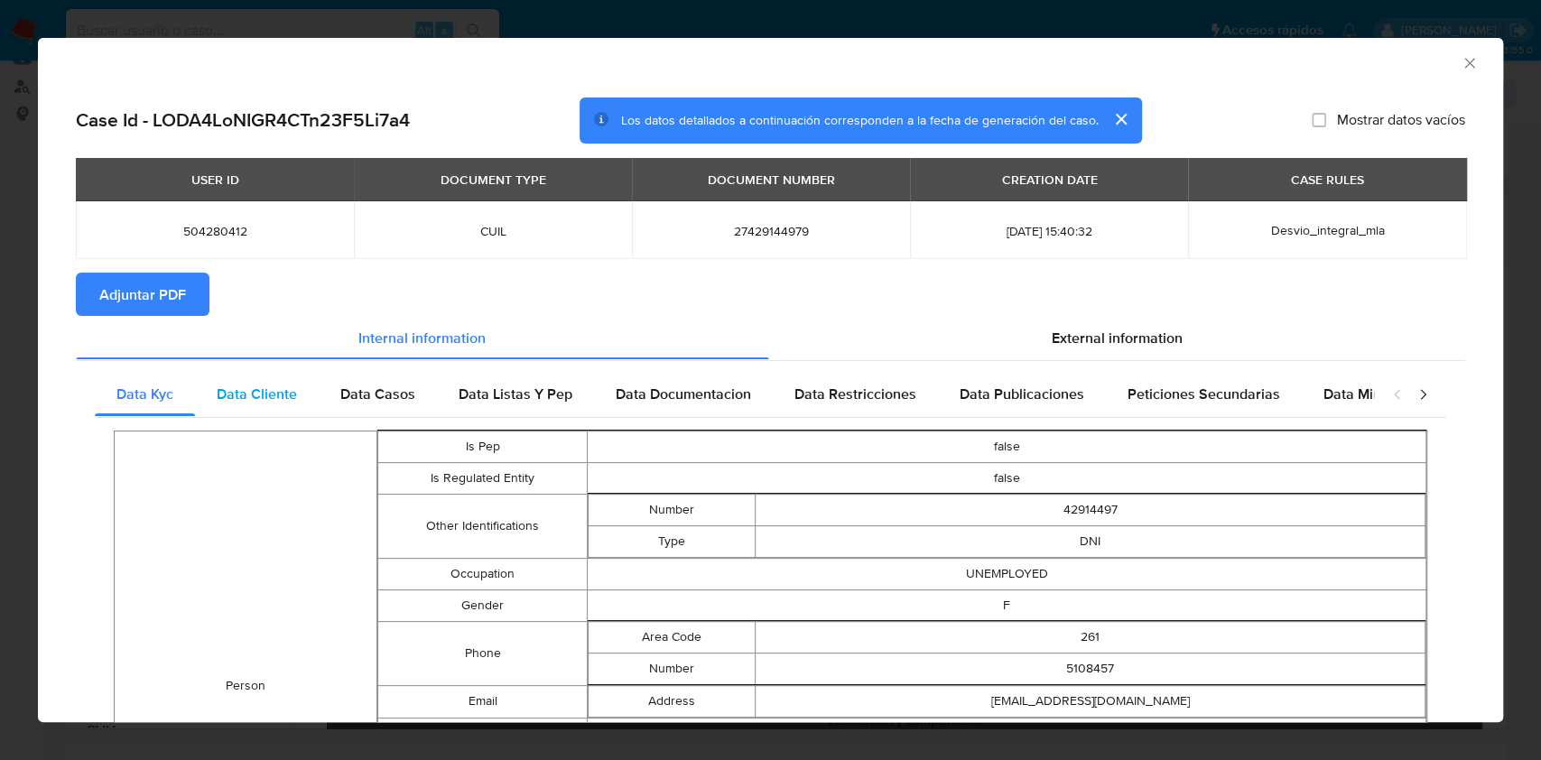
click at [276, 394] on span "Data Cliente" at bounding box center [257, 394] width 80 height 21
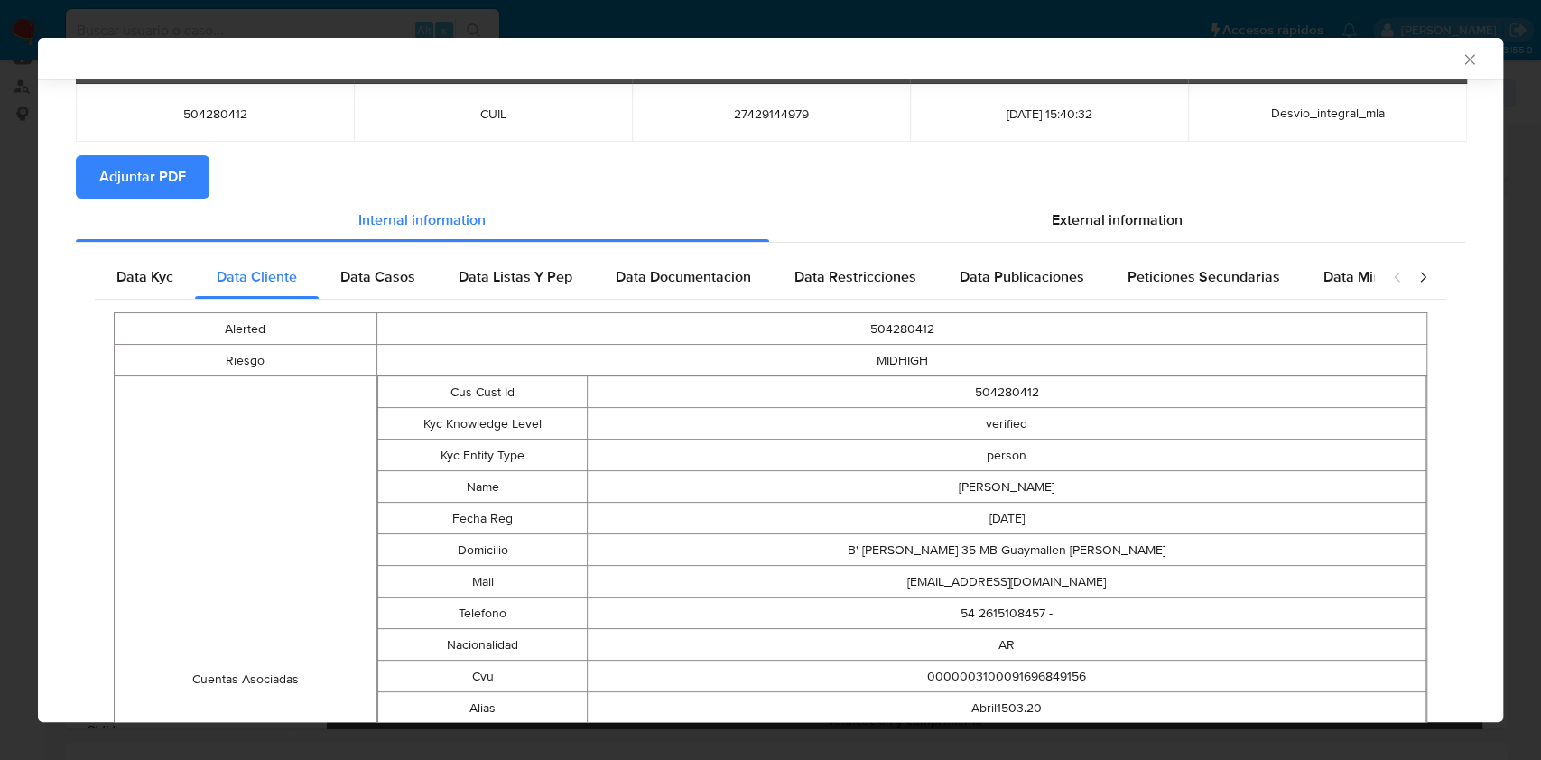
scroll to position [116, 0]
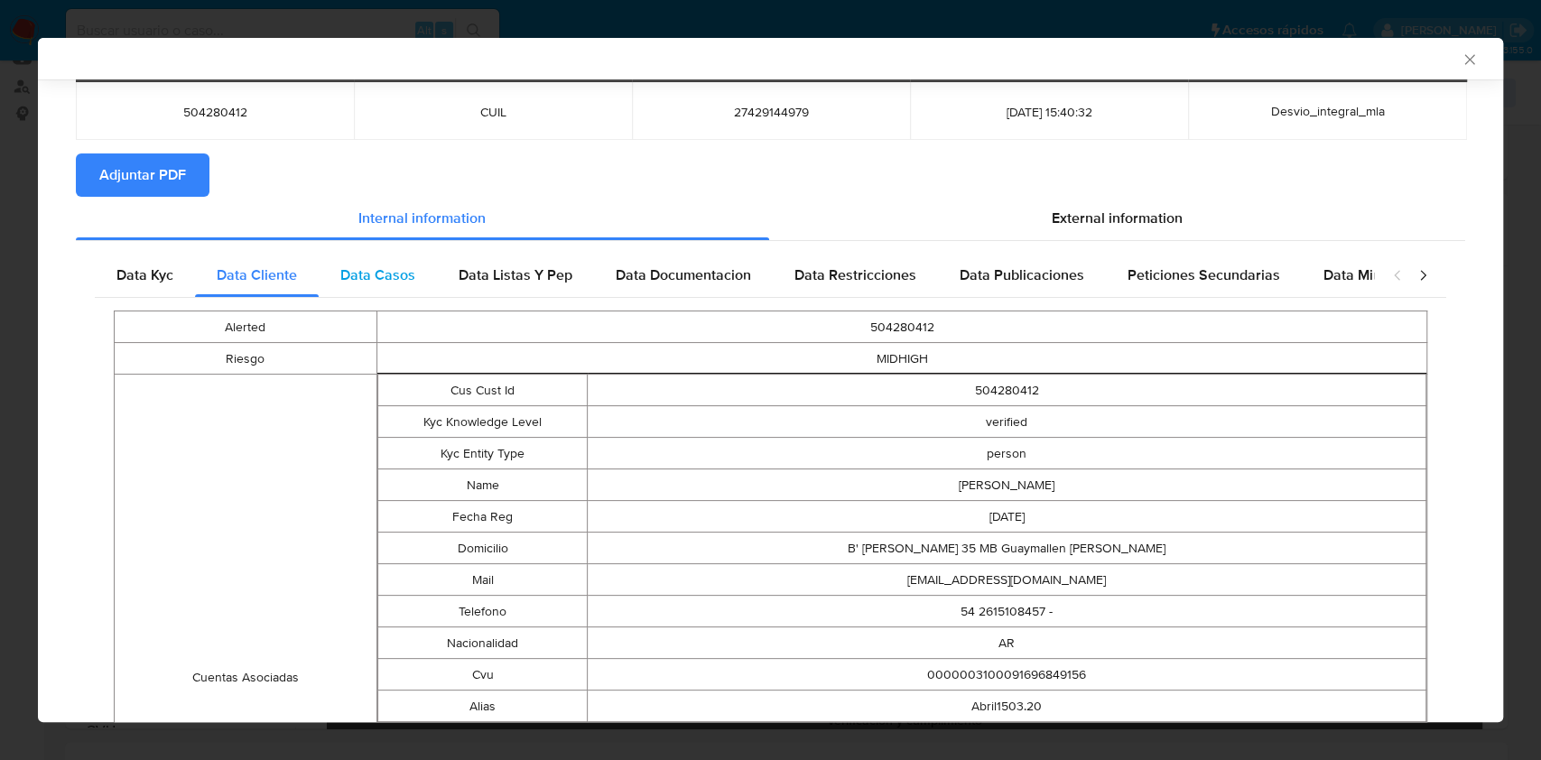
click at [414, 267] on div "Data Casos" at bounding box center [378, 275] width 118 height 43
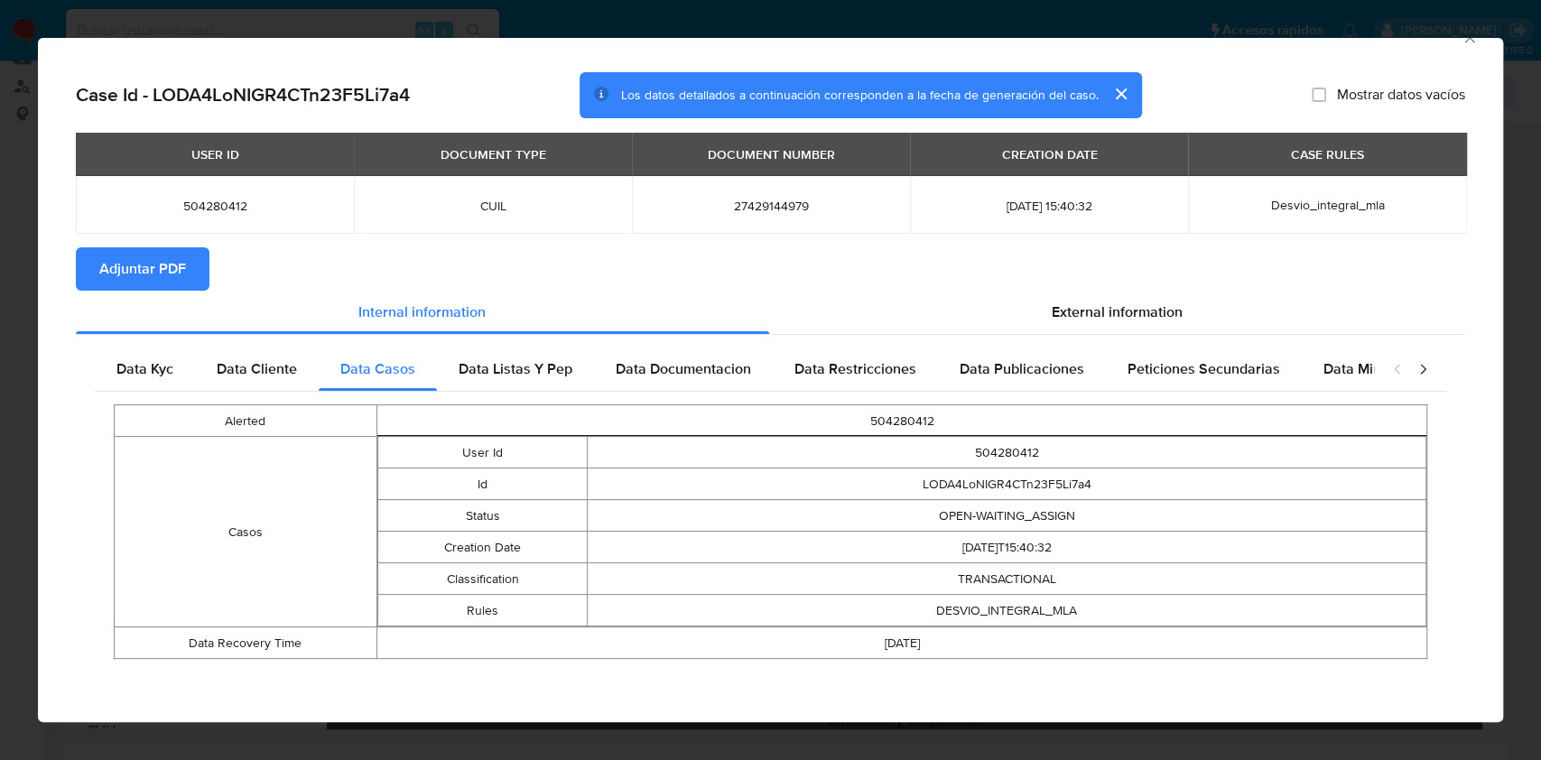
scroll to position [24, 0]
click at [472, 386] on div "Data Listas Y Pep" at bounding box center [515, 370] width 157 height 43
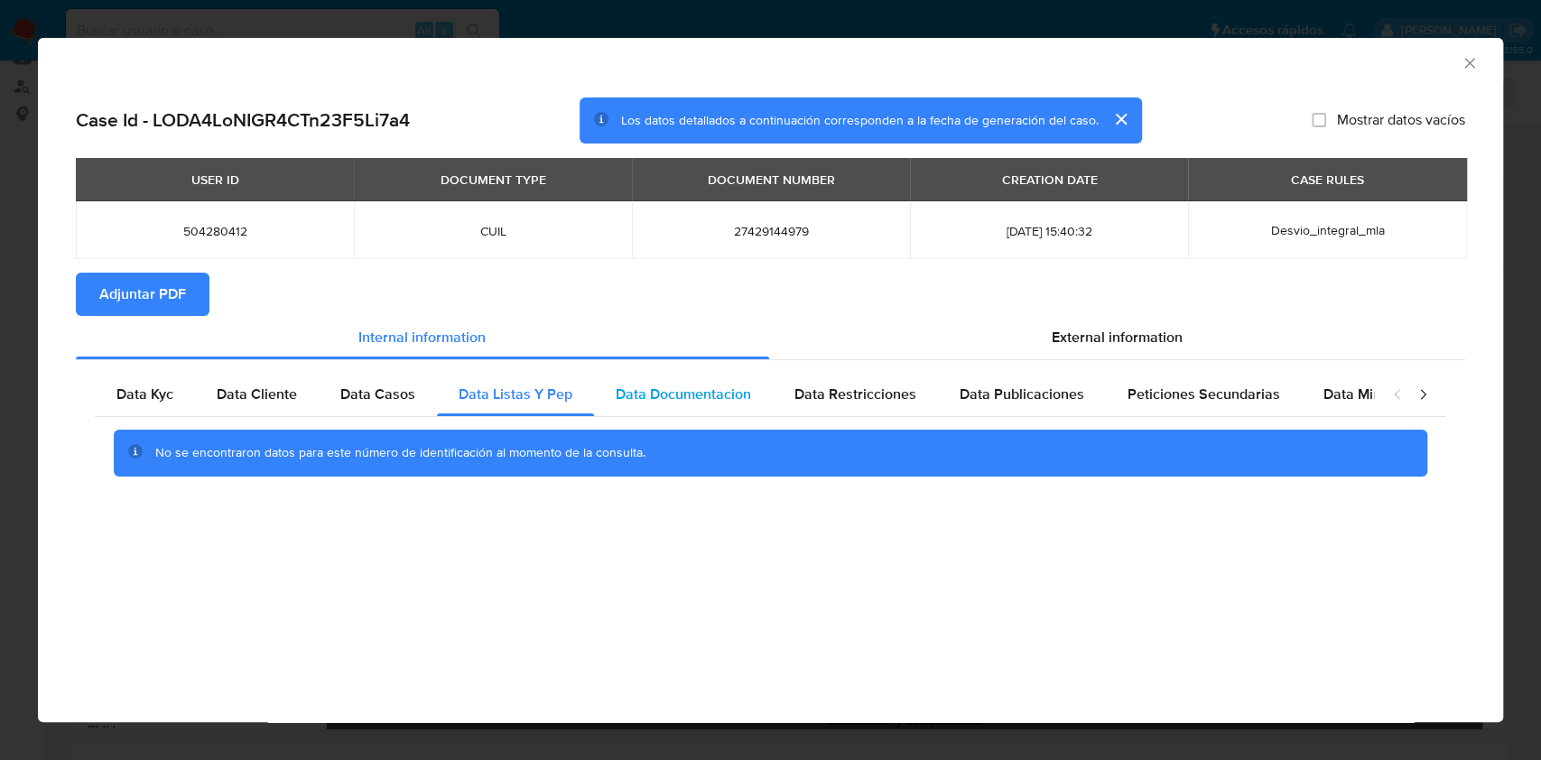
click at [691, 408] on div "Data Documentacion" at bounding box center [683, 394] width 179 height 43
click at [886, 397] on span "Data Restricciones" at bounding box center [856, 394] width 122 height 21
click at [1006, 401] on span "Data Publicaciones" at bounding box center [1022, 394] width 125 height 21
drag, startPoint x: 1157, startPoint y: 409, endPoint x: 1360, endPoint y: 431, distance: 204.3
click at [1163, 408] on div "Peticiones Secundarias" at bounding box center [1204, 394] width 196 height 43
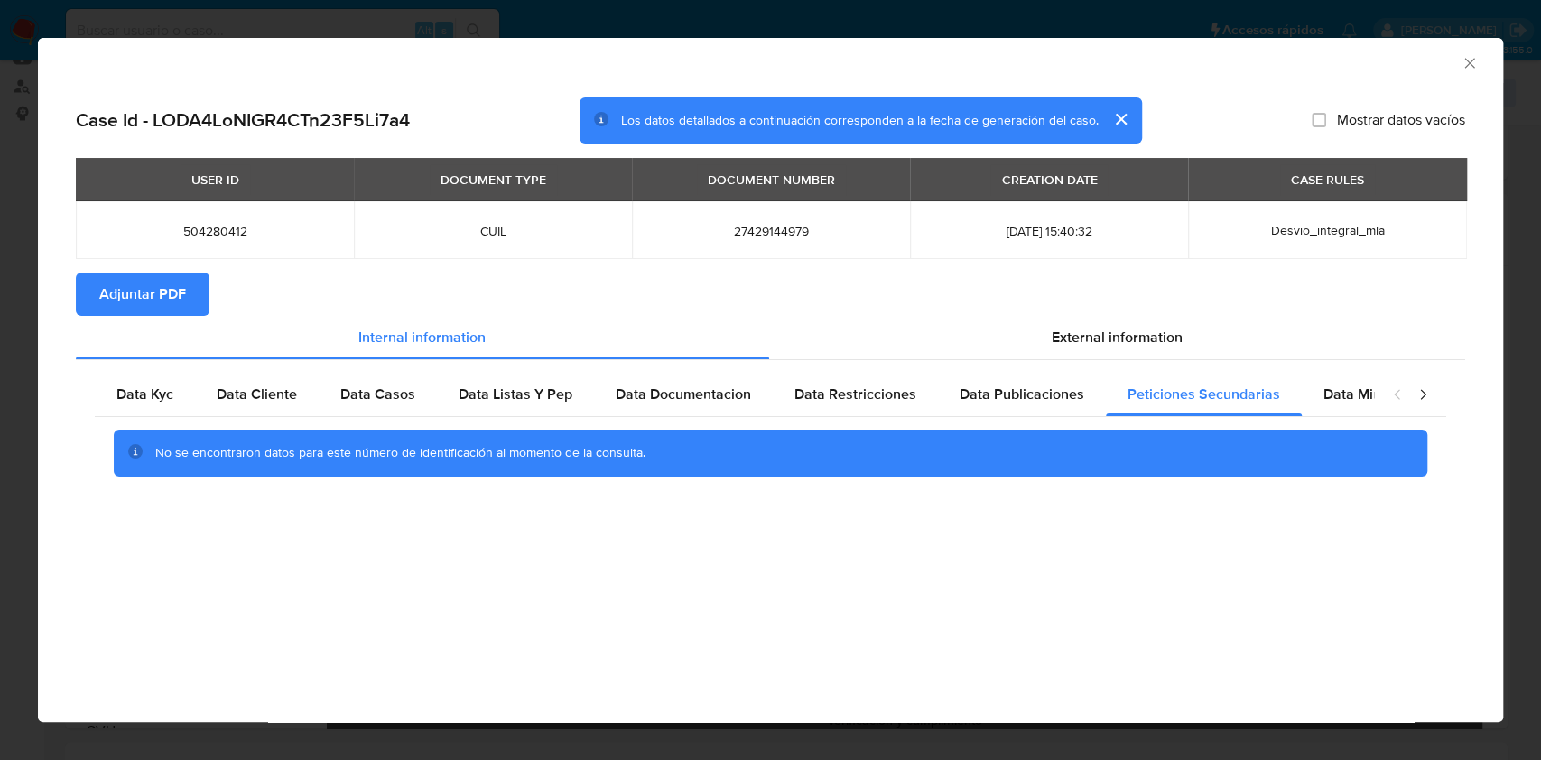
drag, startPoint x: 1363, startPoint y: 399, endPoint x: 1432, endPoint y: 408, distance: 69.2
click at [1368, 398] on span "Data Minoridad" at bounding box center [1373, 394] width 99 height 21
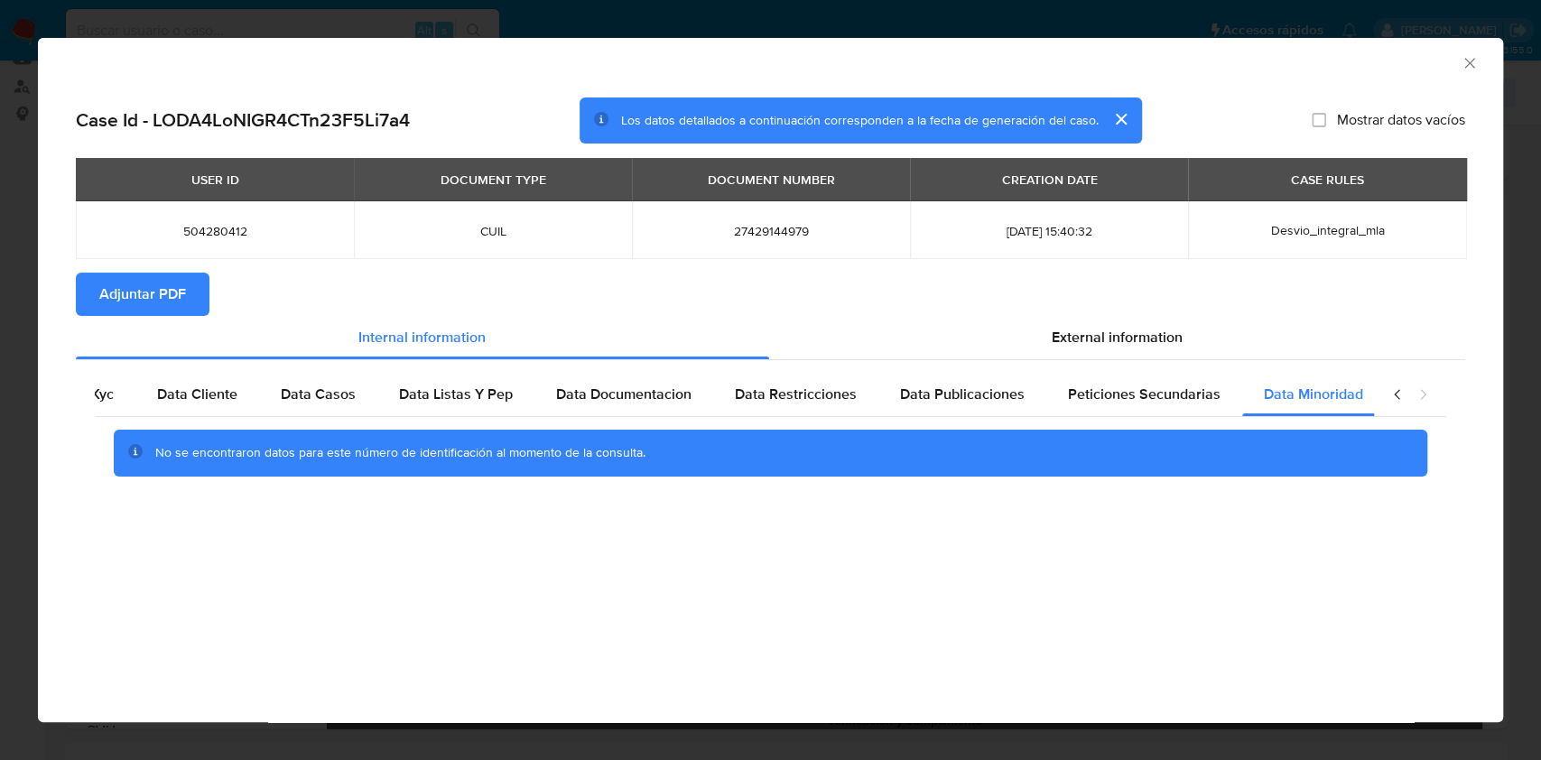
scroll to position [0, 60]
click at [1419, 399] on icon "closure-recommendation-modal" at bounding box center [1423, 395] width 18 height 18
click at [1084, 343] on span "External information" at bounding box center [1117, 337] width 131 height 21
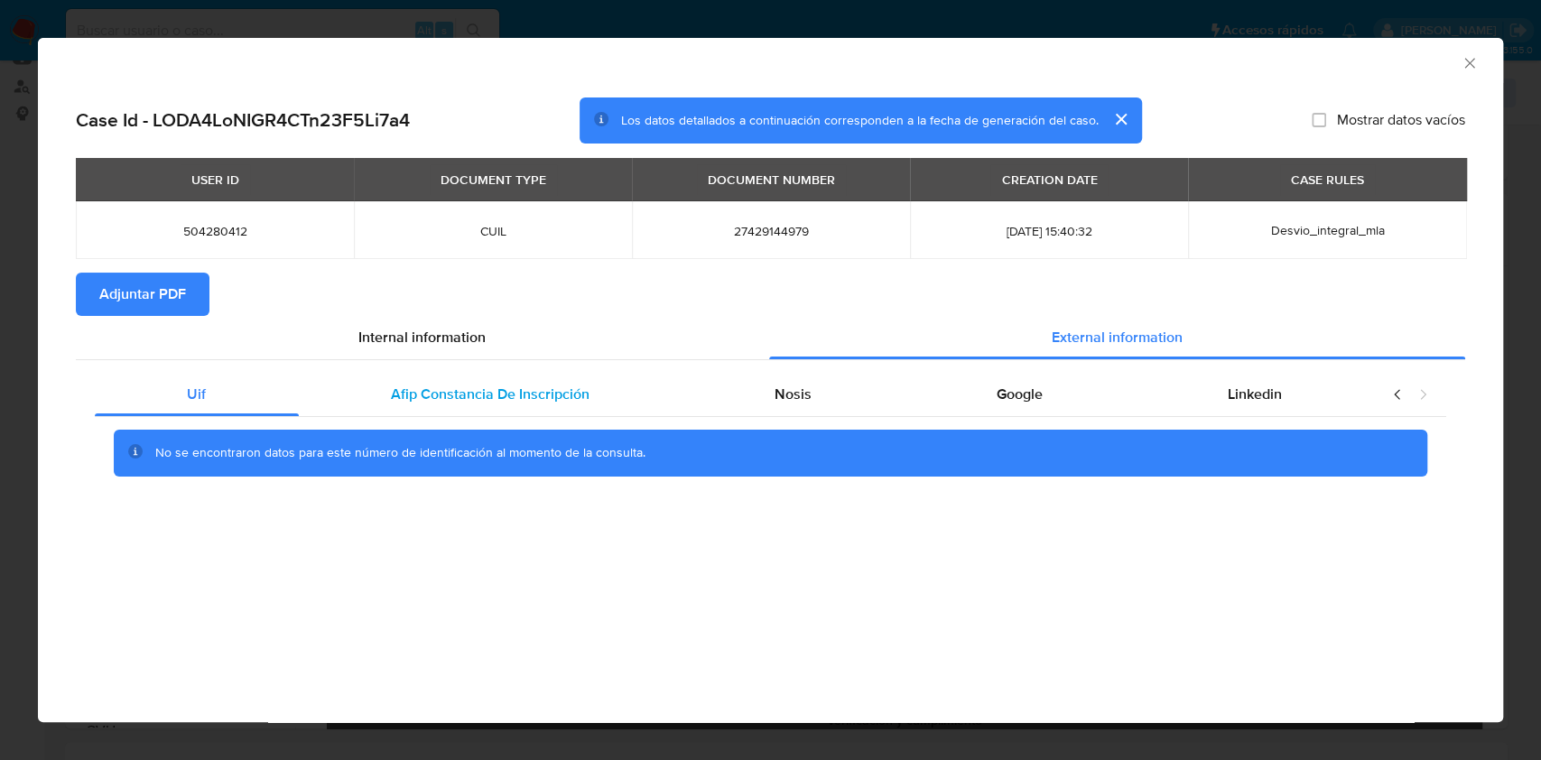
click at [565, 380] on div "Afip Constancia De Inscripción" at bounding box center [491, 394] width 384 height 43
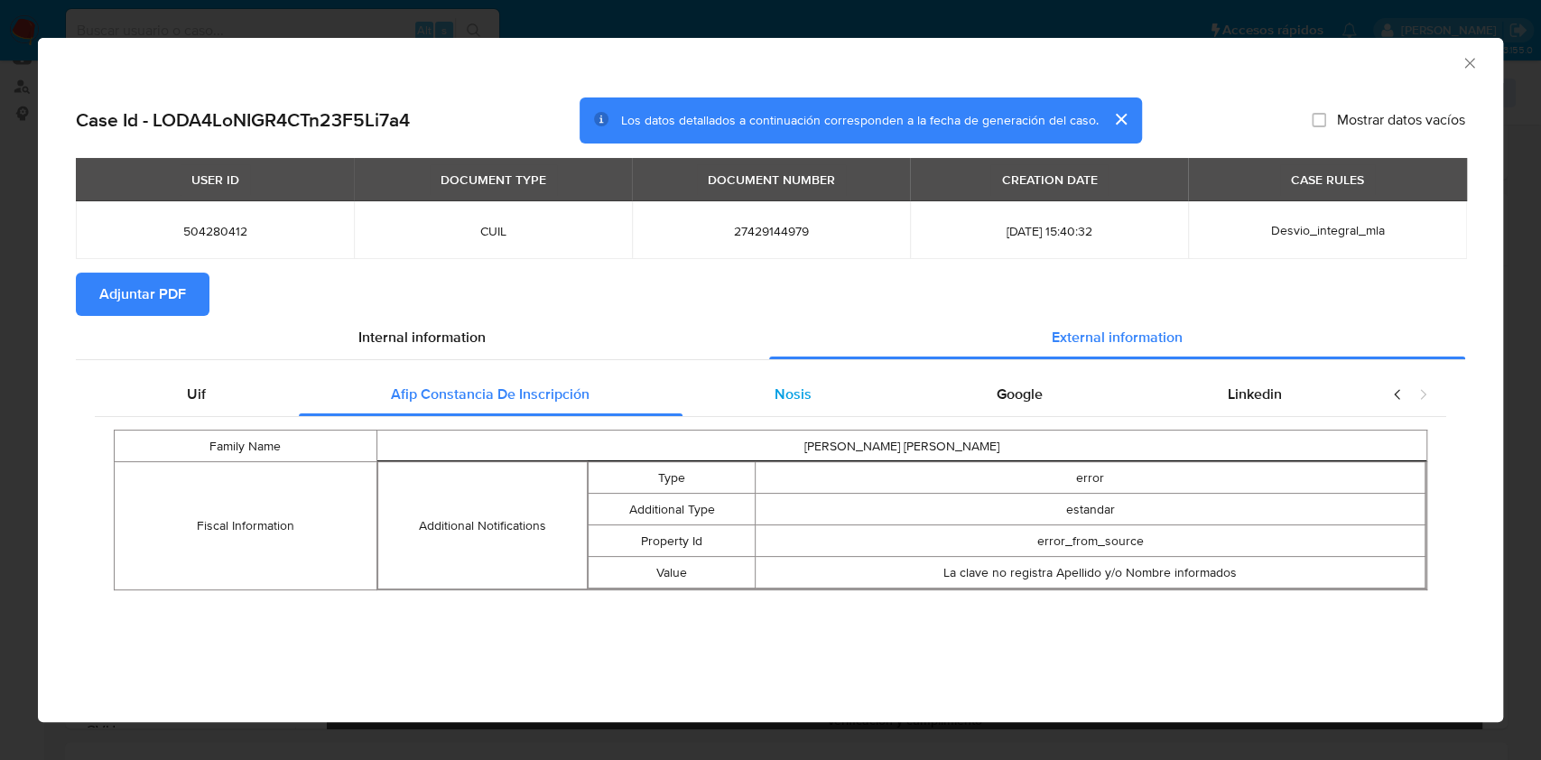
click at [752, 402] on div "Nosis" at bounding box center [794, 394] width 222 height 43
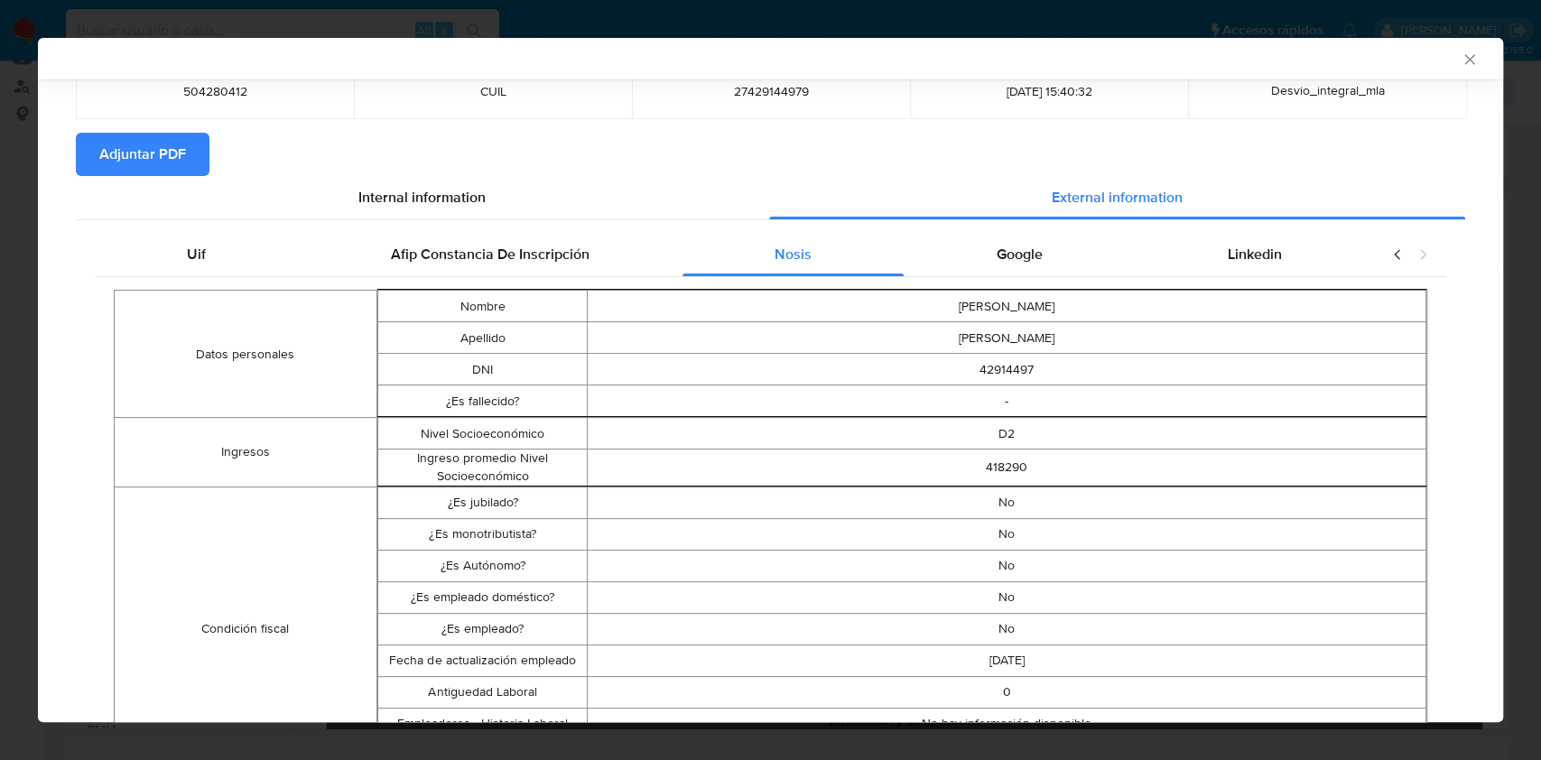
scroll to position [72, 0]
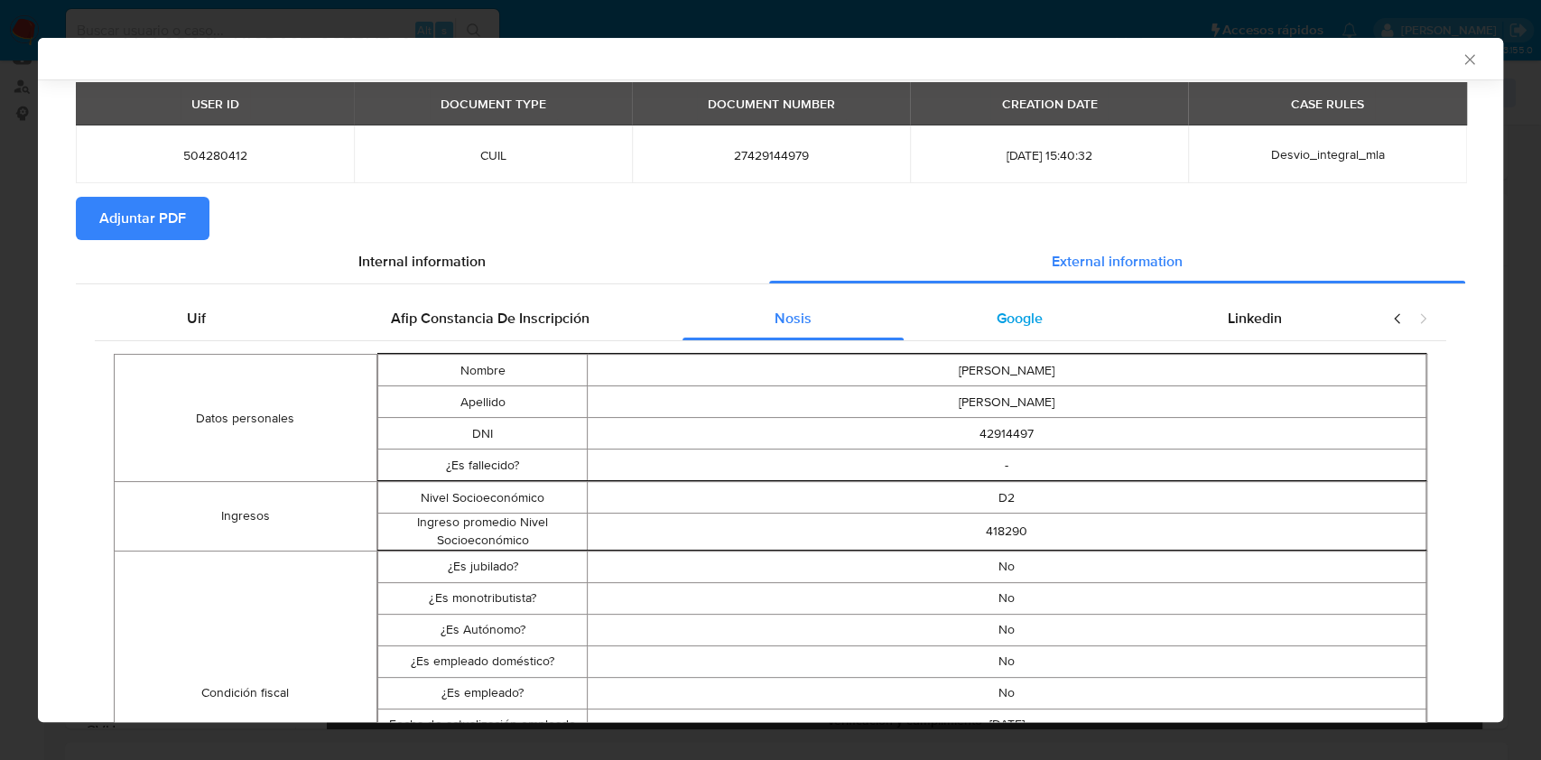
click at [997, 312] on span "Google" at bounding box center [1020, 318] width 46 height 21
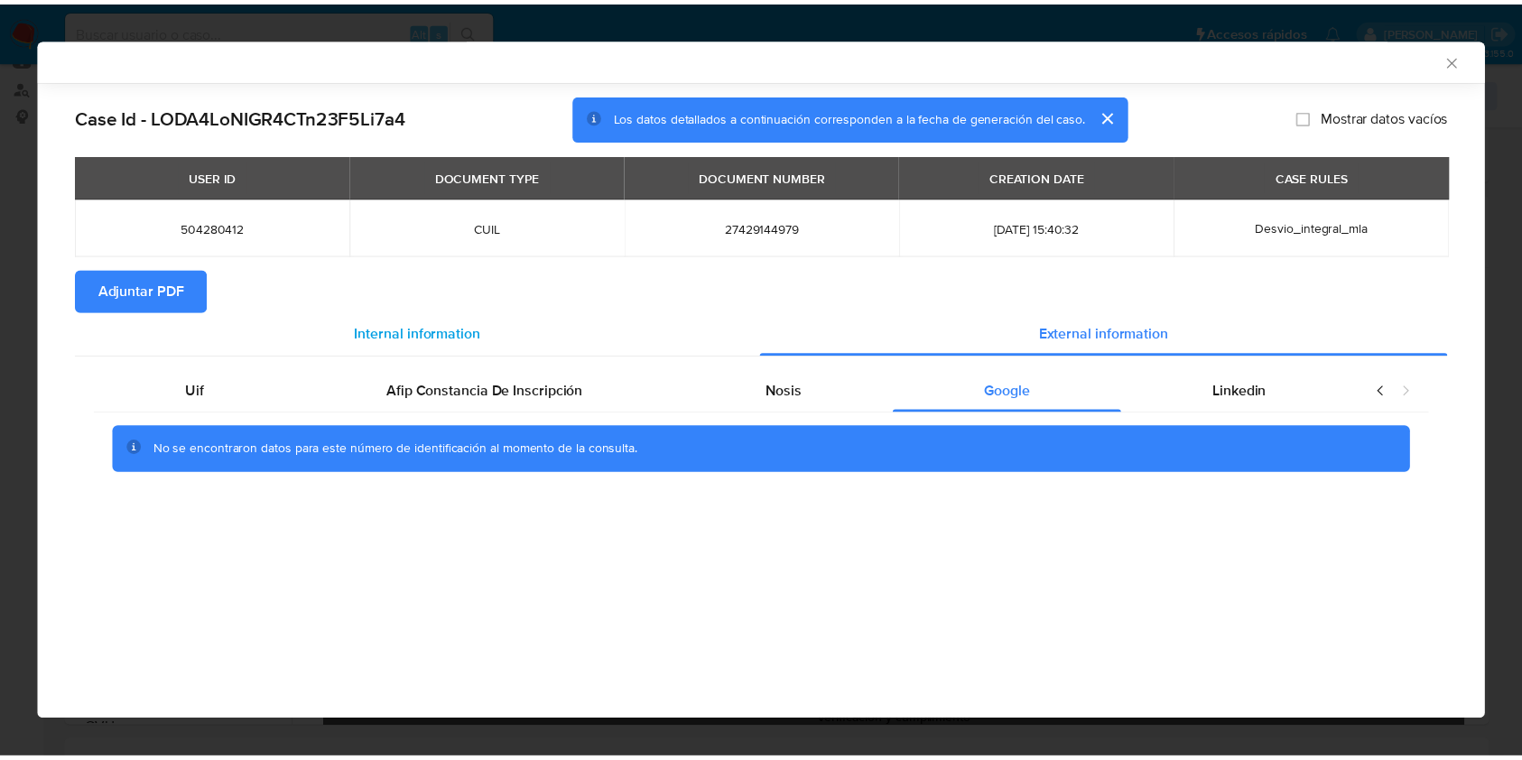
scroll to position [0, 0]
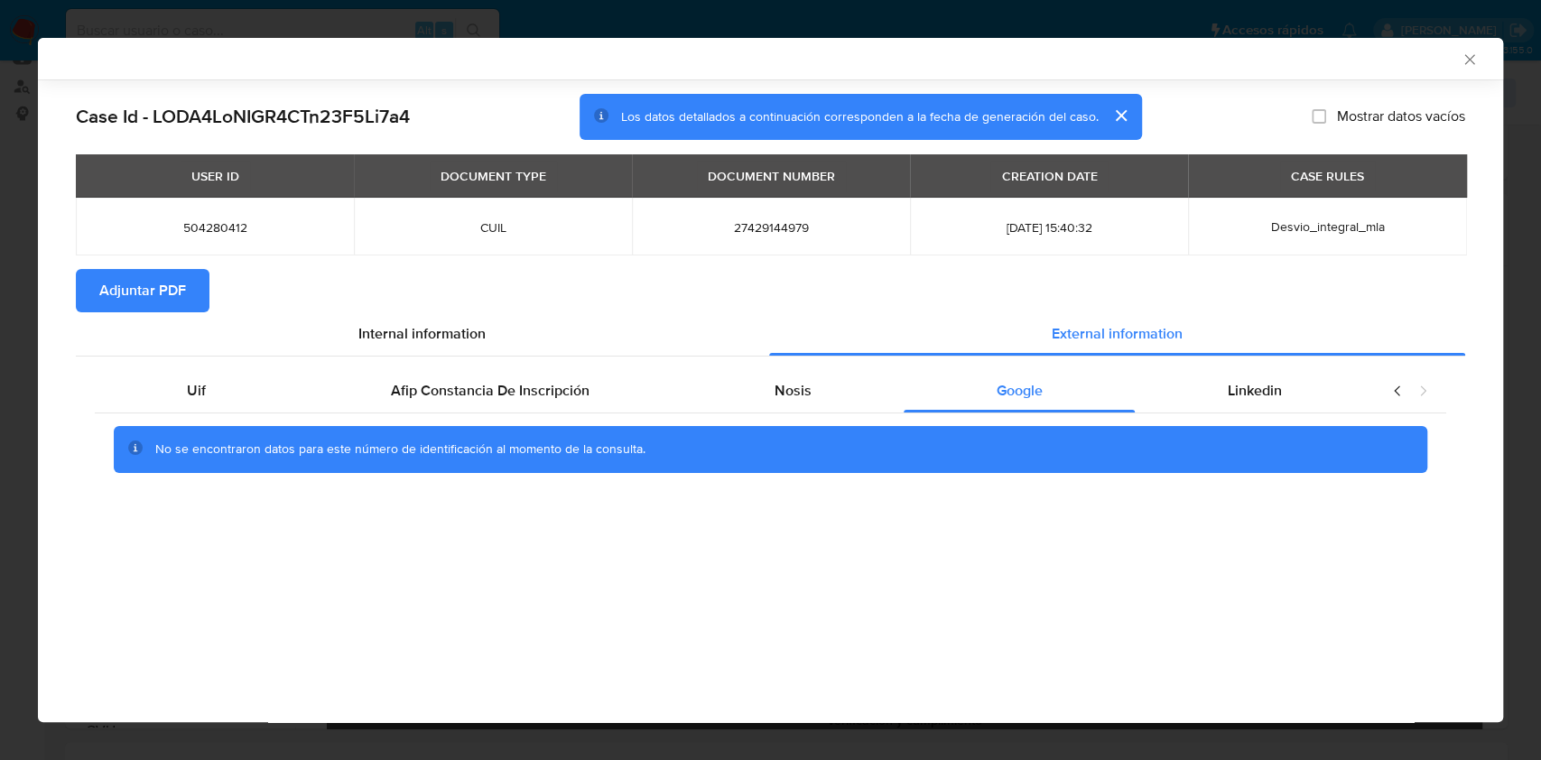
click at [163, 285] on span "Adjuntar PDF" at bounding box center [142, 291] width 87 height 40
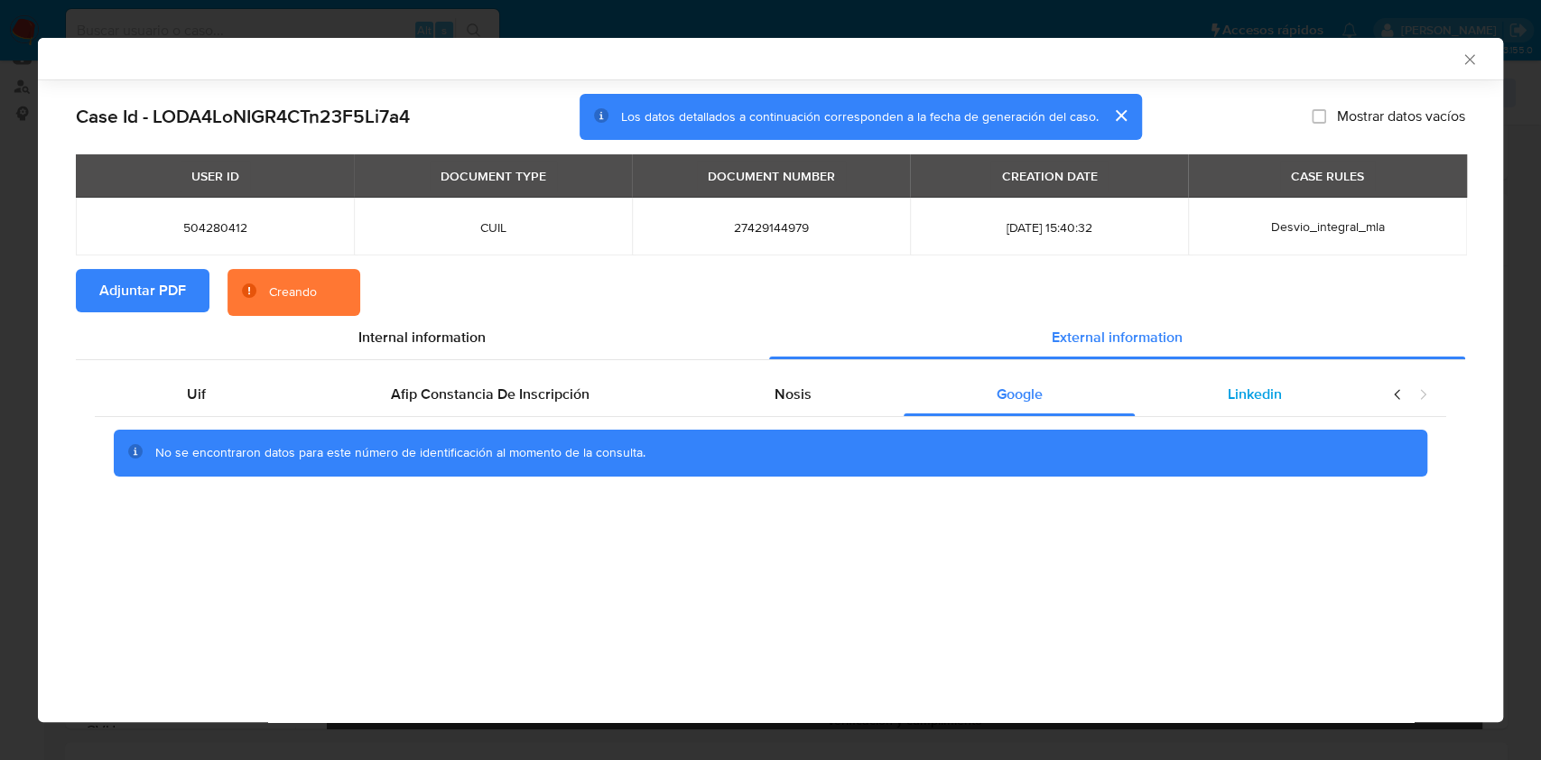
click at [1305, 394] on div "Linkedin" at bounding box center [1254, 394] width 239 height 43
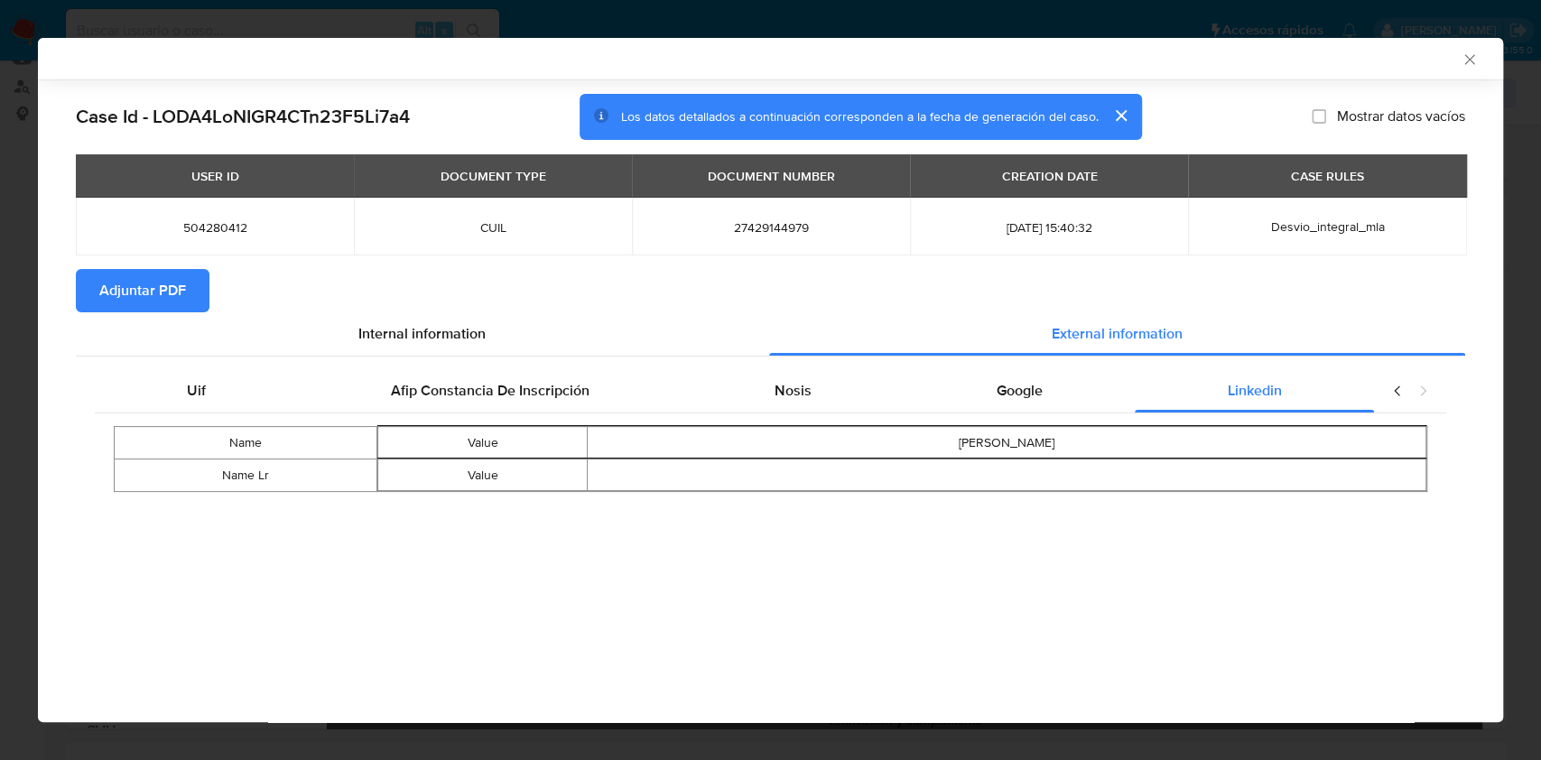
click at [1474, 51] on icon "Cerrar ventana" at bounding box center [1470, 60] width 18 height 18
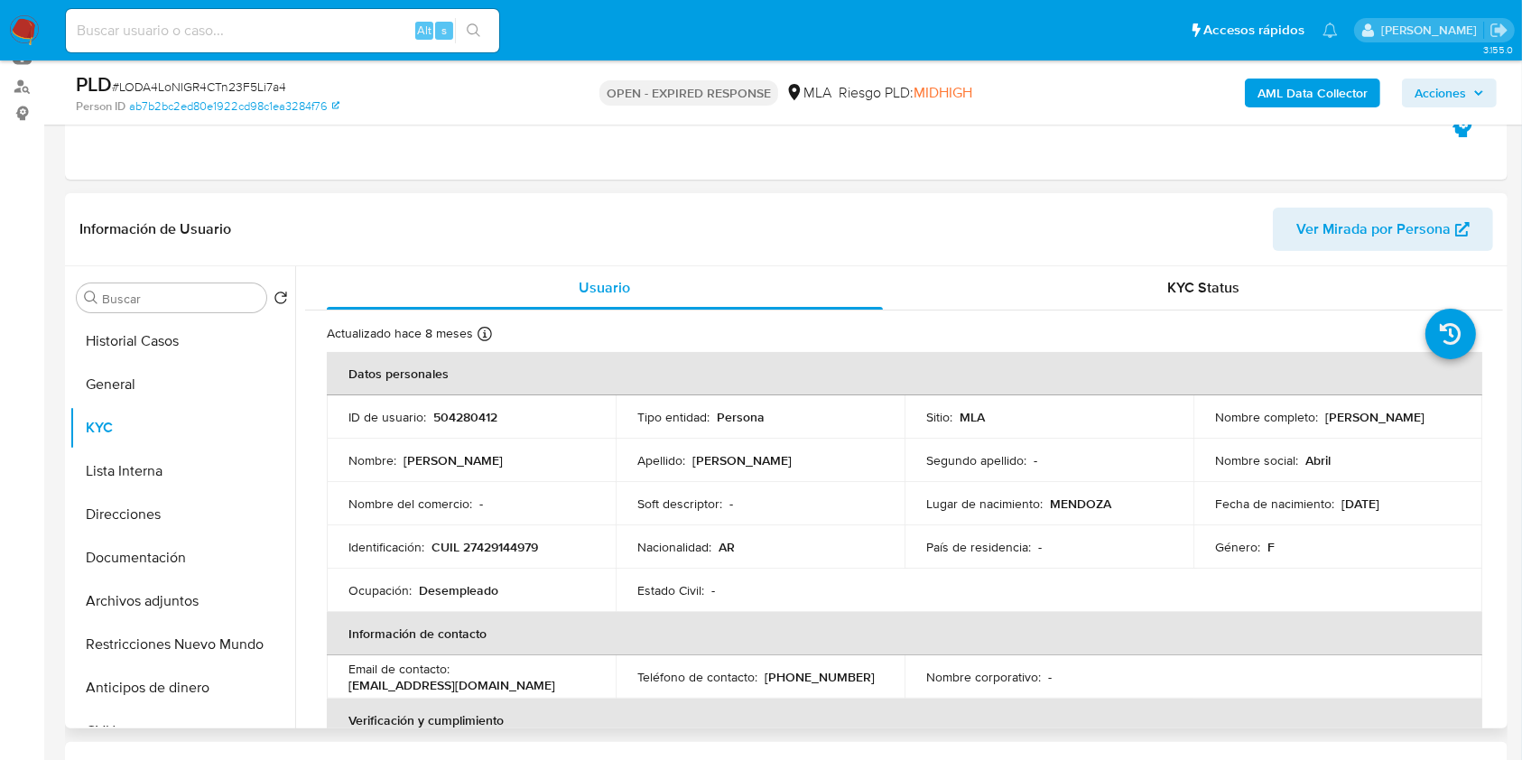
click at [496, 539] on p "CUIL 27429144979" at bounding box center [485, 547] width 107 height 16
copy p "27429144979"
click at [173, 553] on button "Documentación" at bounding box center [175, 557] width 211 height 43
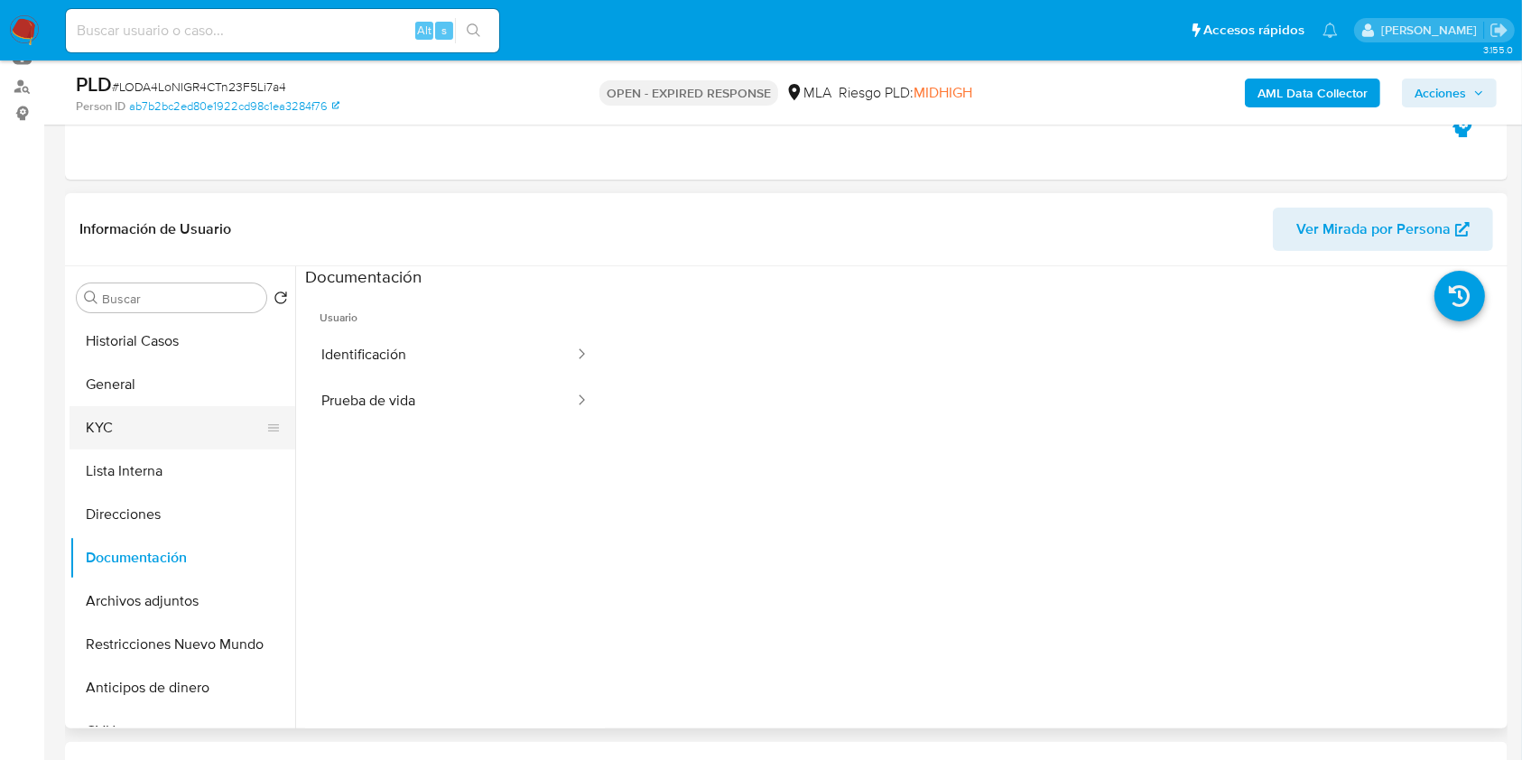
click at [125, 415] on button "KYC" at bounding box center [175, 427] width 211 height 43
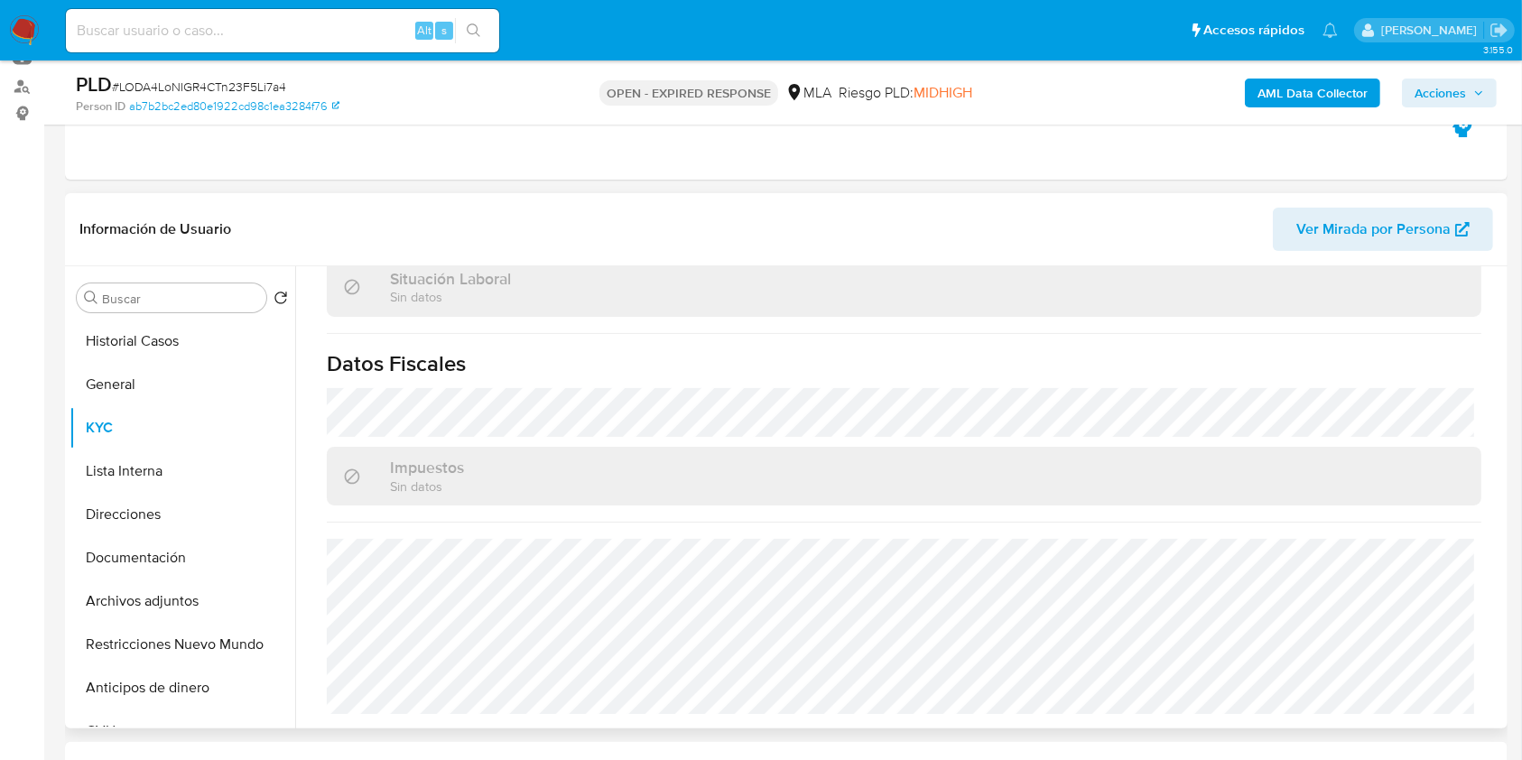
scroll to position [951, 0]
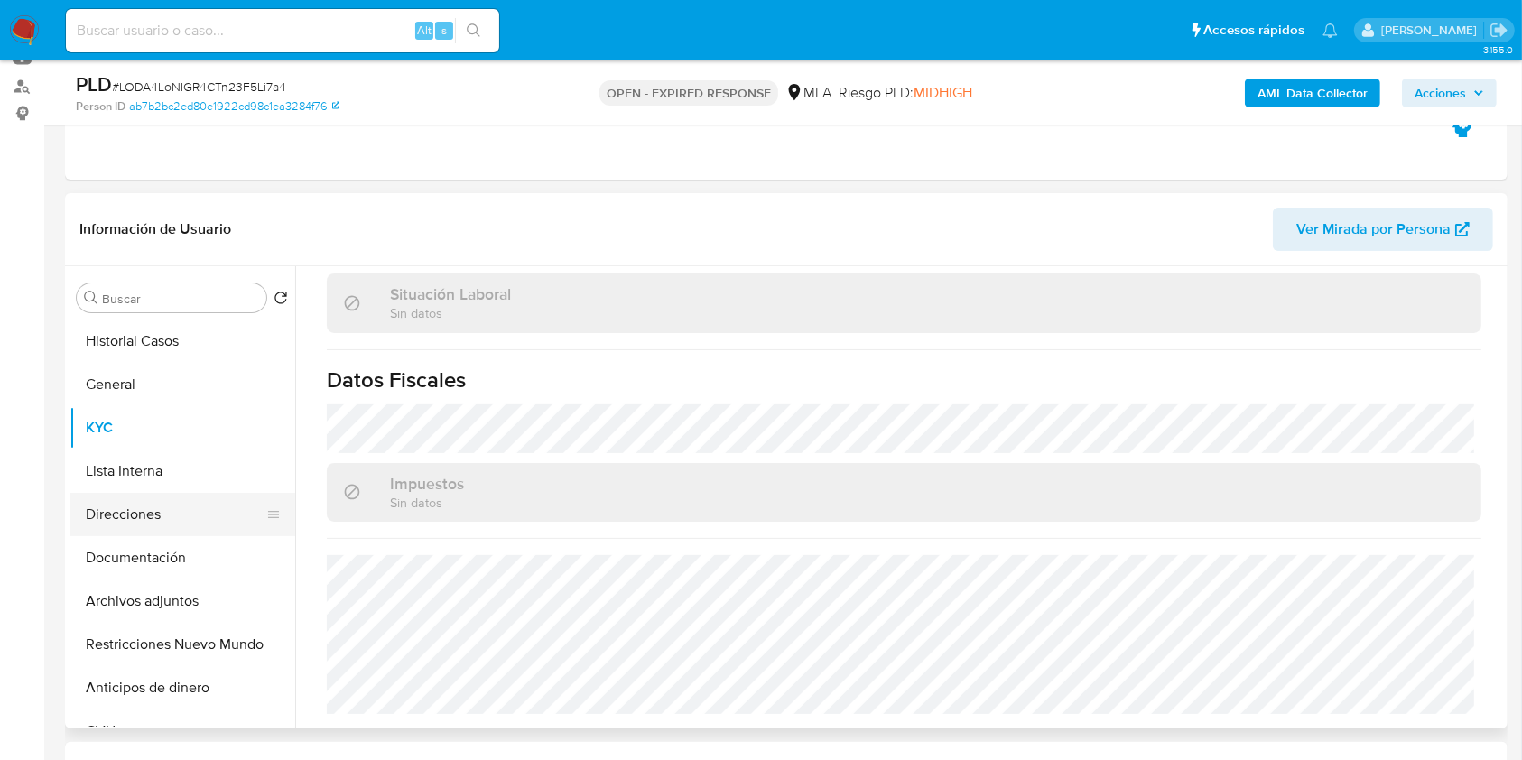
click at [176, 533] on button "Direcciones" at bounding box center [175, 514] width 211 height 43
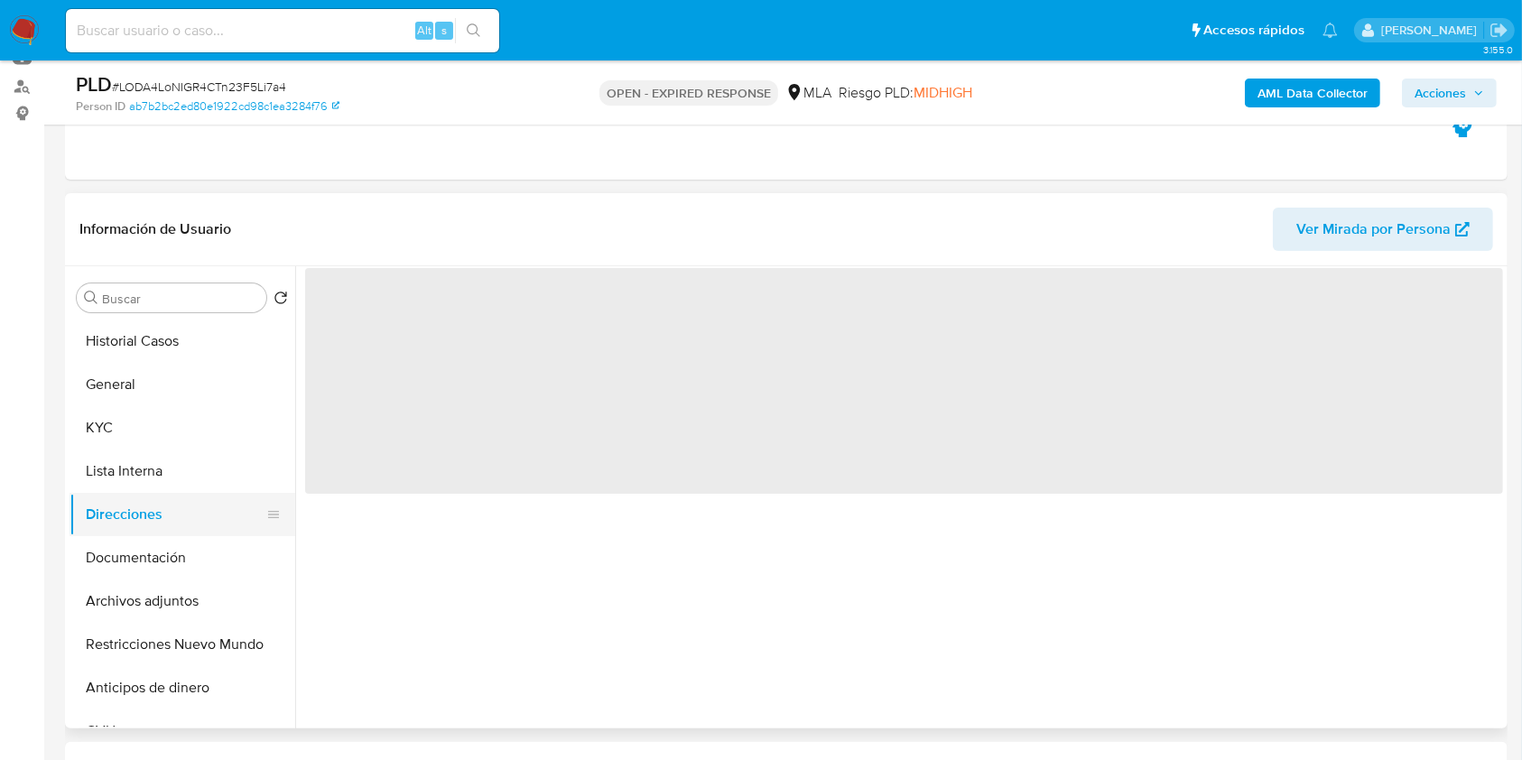
scroll to position [0, 0]
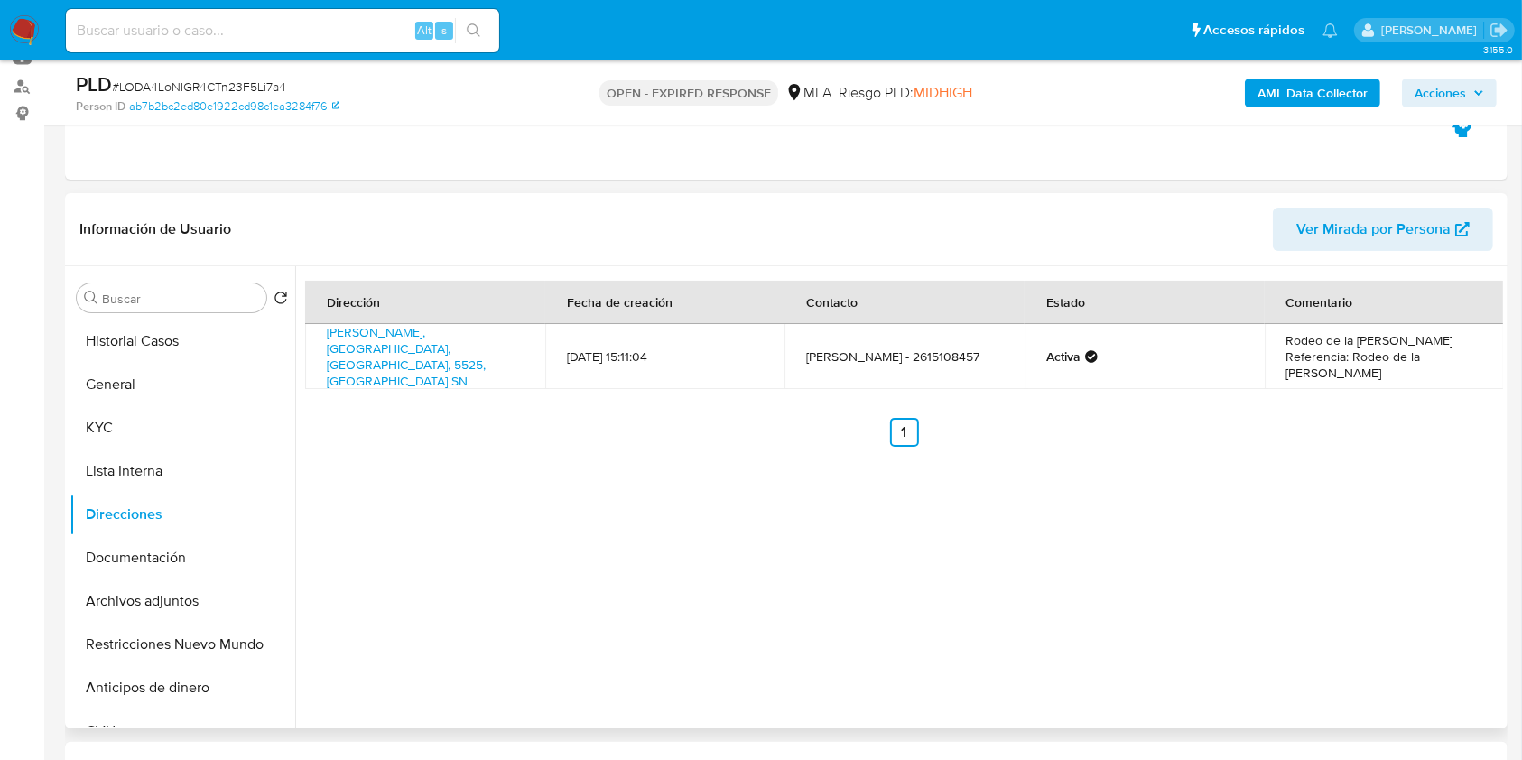
click at [1406, 428] on div "Dirección Fecha de creación Contacto Estado Comentario Agustín Alvares Sn, Guay…" at bounding box center [899, 497] width 1208 height 462
click at [176, 430] on button "KYC" at bounding box center [175, 427] width 211 height 43
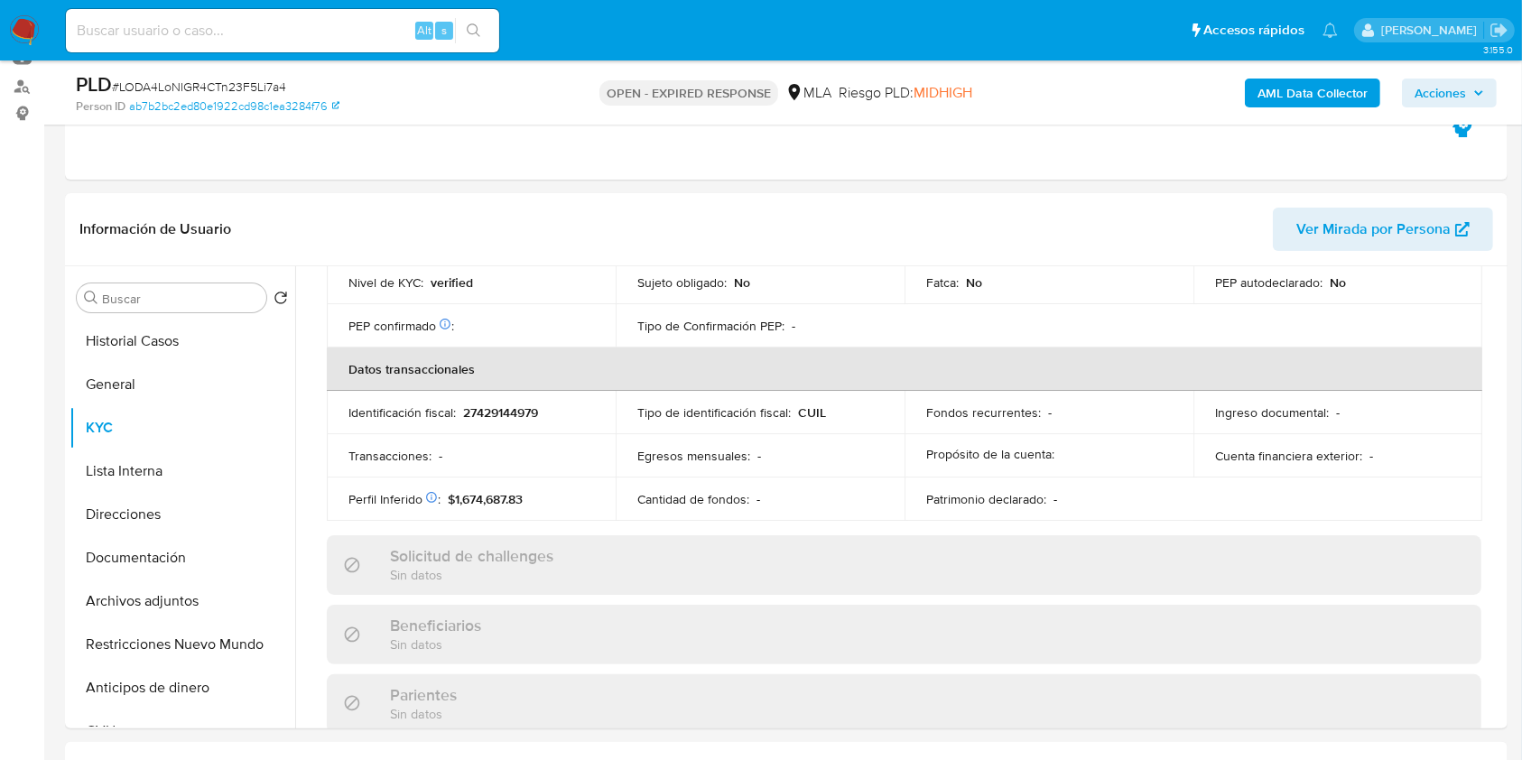
scroll to position [907, 0]
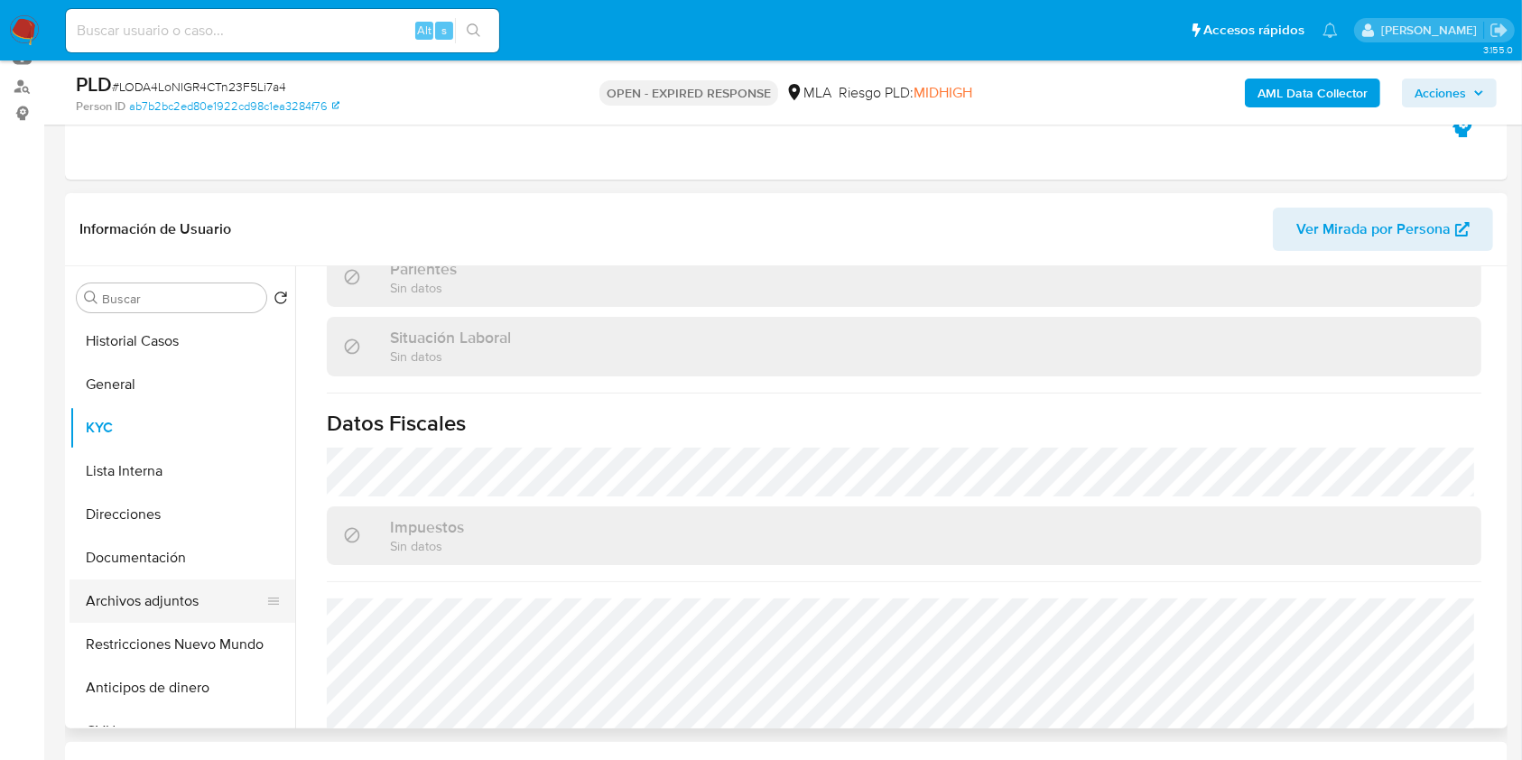
click at [203, 603] on button "Archivos adjuntos" at bounding box center [175, 601] width 211 height 43
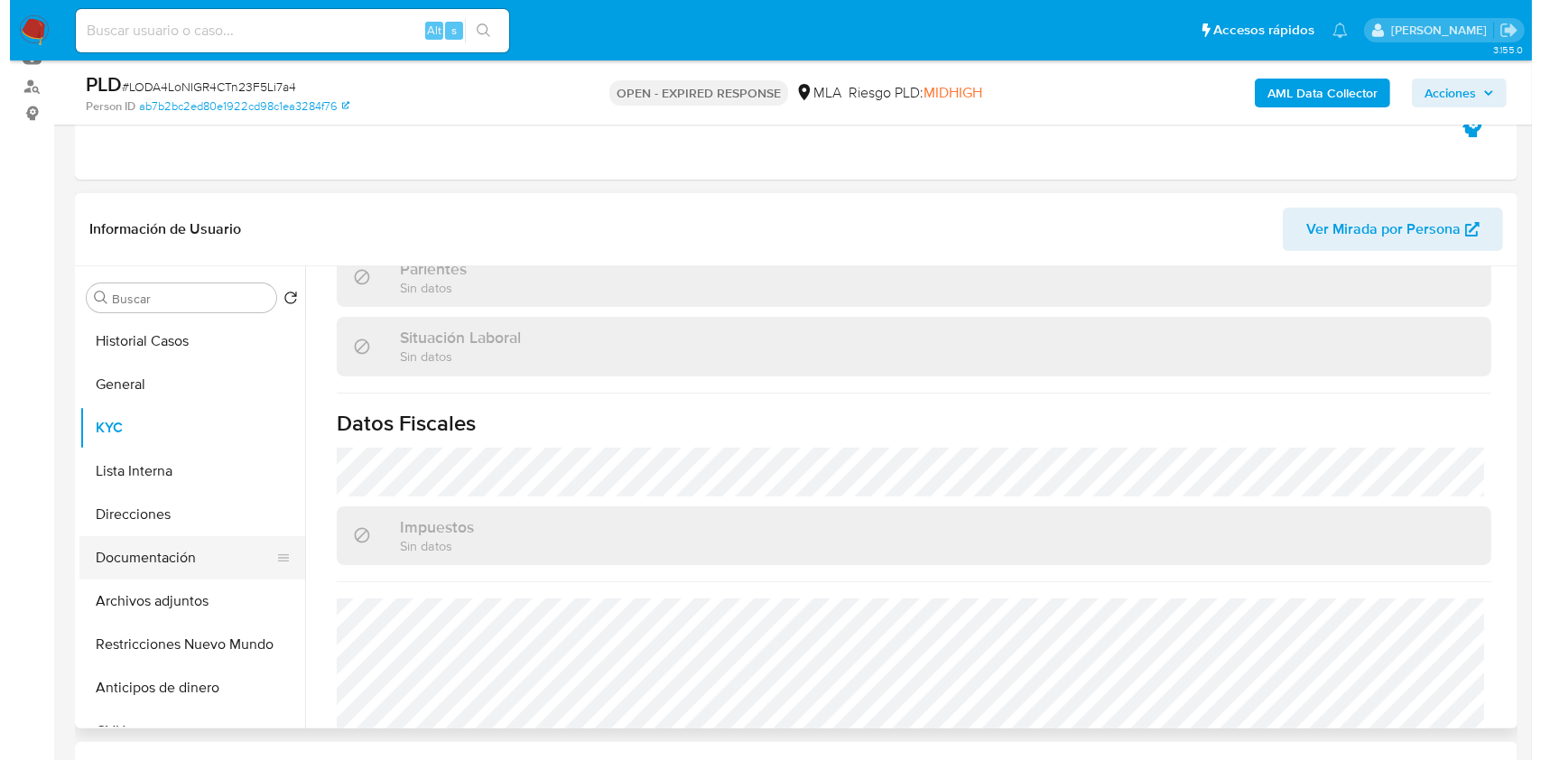
scroll to position [0, 0]
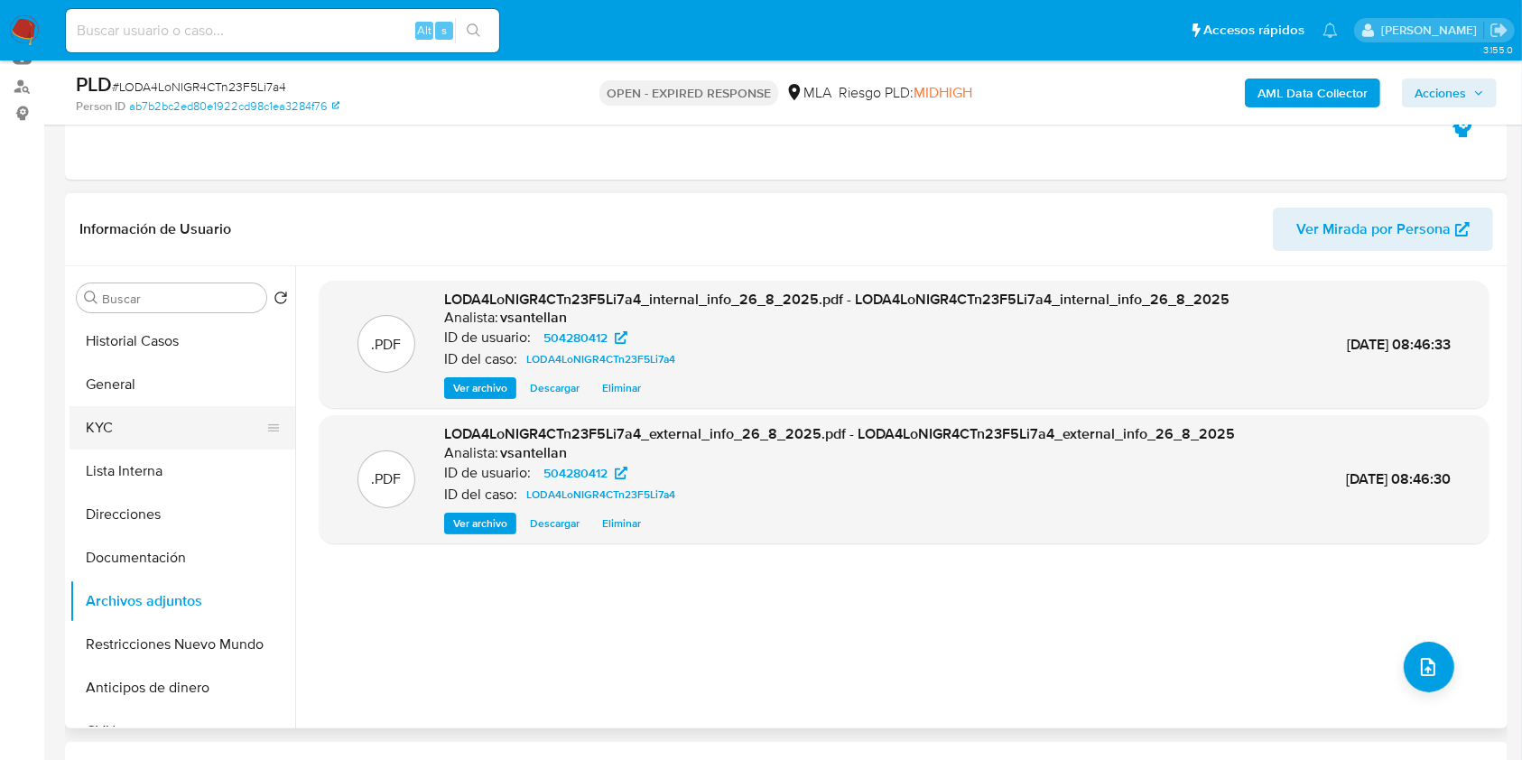
click at [140, 440] on button "KYC" at bounding box center [175, 427] width 211 height 43
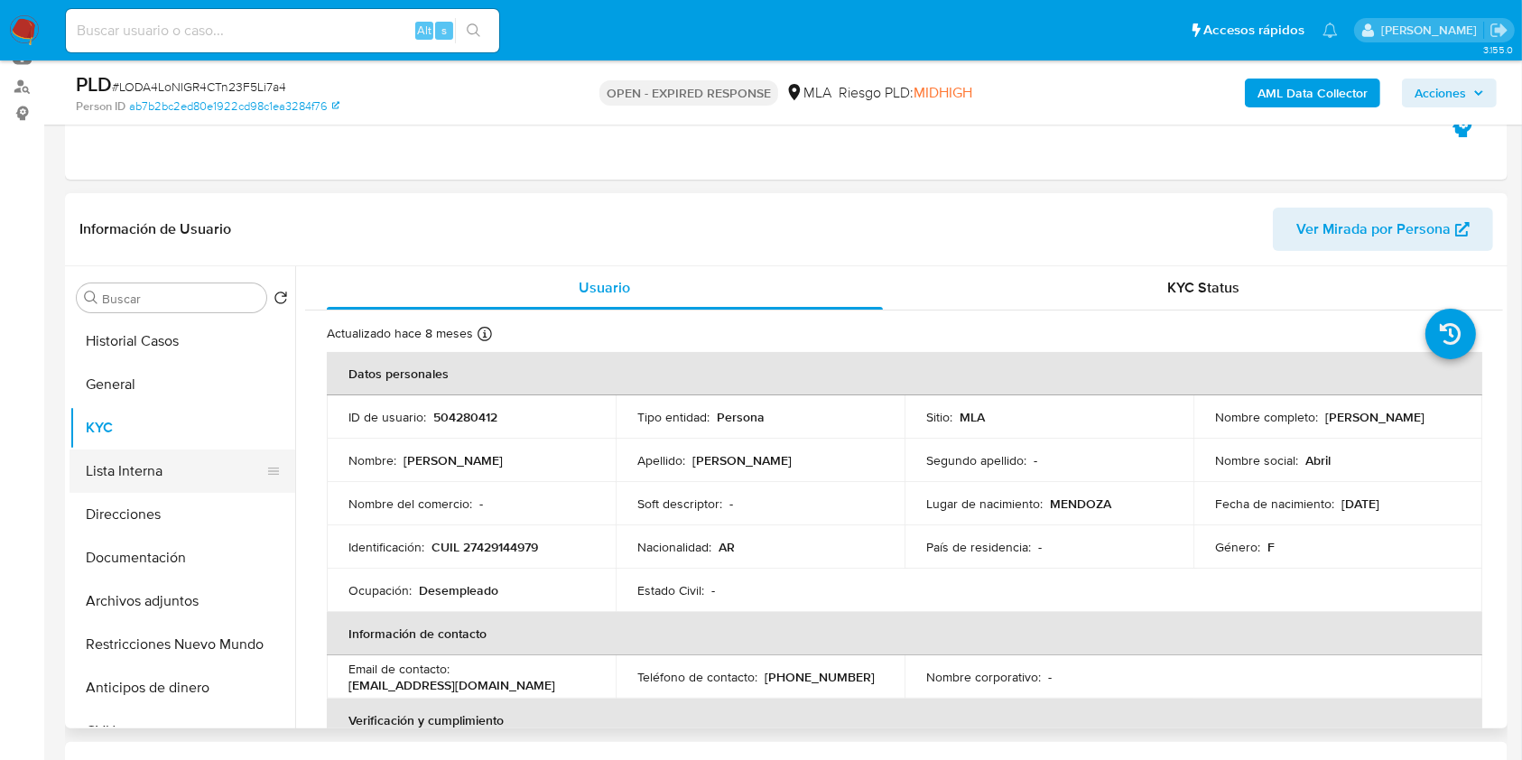
drag, startPoint x: 156, startPoint y: 553, endPoint x: 162, endPoint y: 485, distance: 67.9
click at [156, 553] on button "Documentación" at bounding box center [183, 557] width 226 height 43
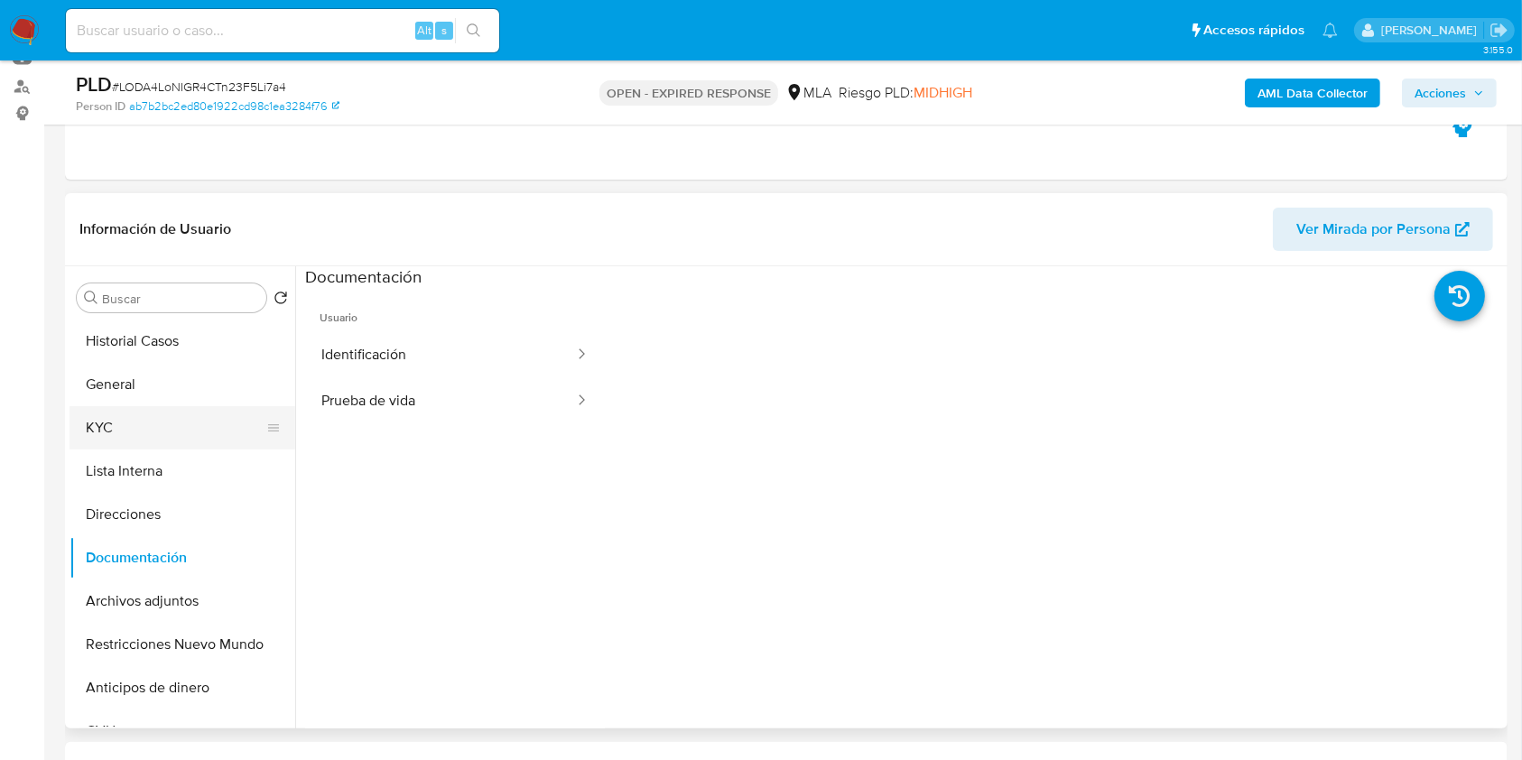
click at [133, 423] on button "KYC" at bounding box center [175, 427] width 211 height 43
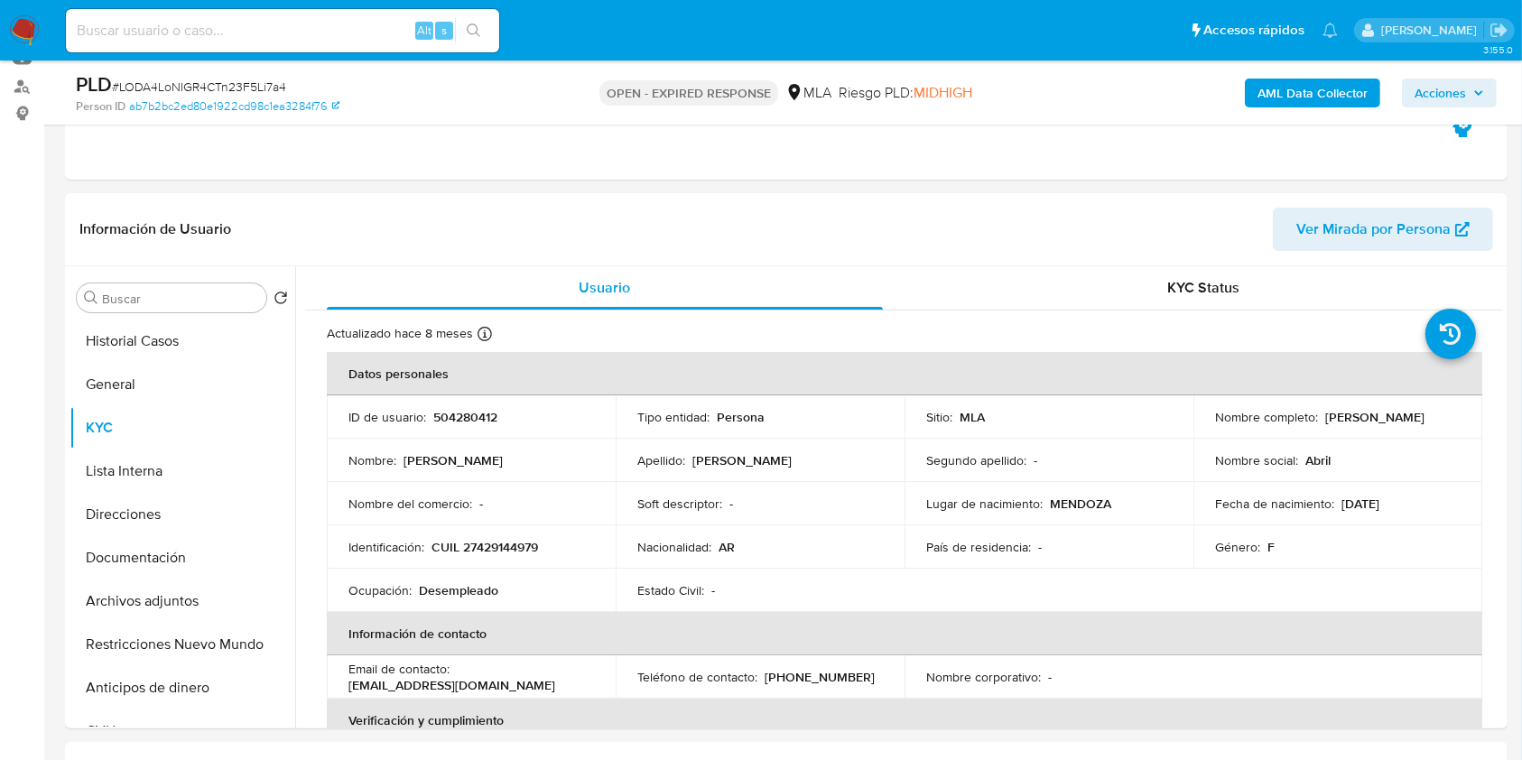
click at [1273, 107] on div "AML Data Collector Acciones" at bounding box center [1262, 92] width 469 height 42
click at [1278, 98] on b "AML Data Collector" at bounding box center [1313, 93] width 110 height 29
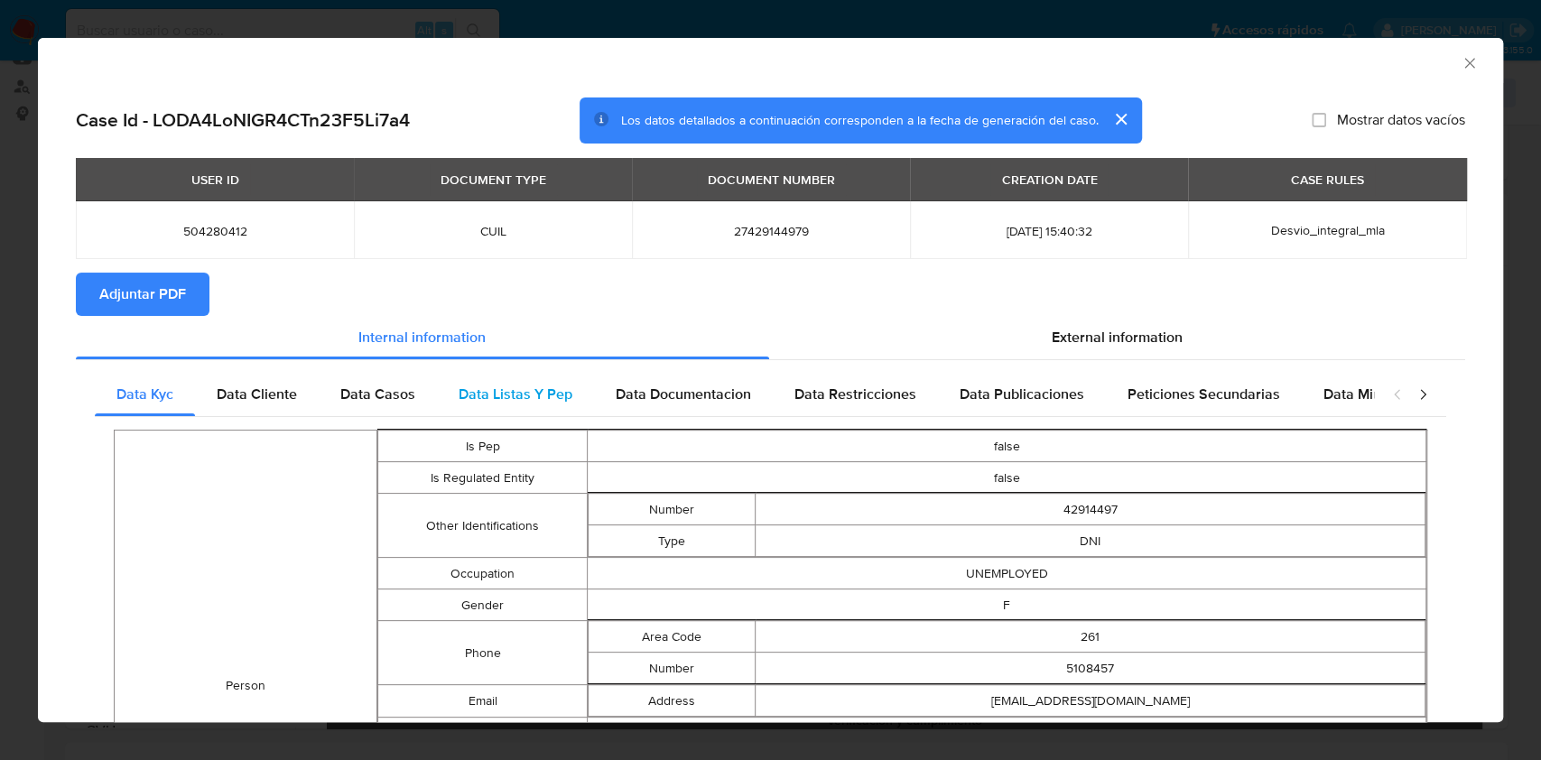
drag, startPoint x: 1045, startPoint y: 349, endPoint x: 978, endPoint y: 400, distance: 84.3
click at [1048, 349] on div "External information" at bounding box center [1117, 337] width 697 height 43
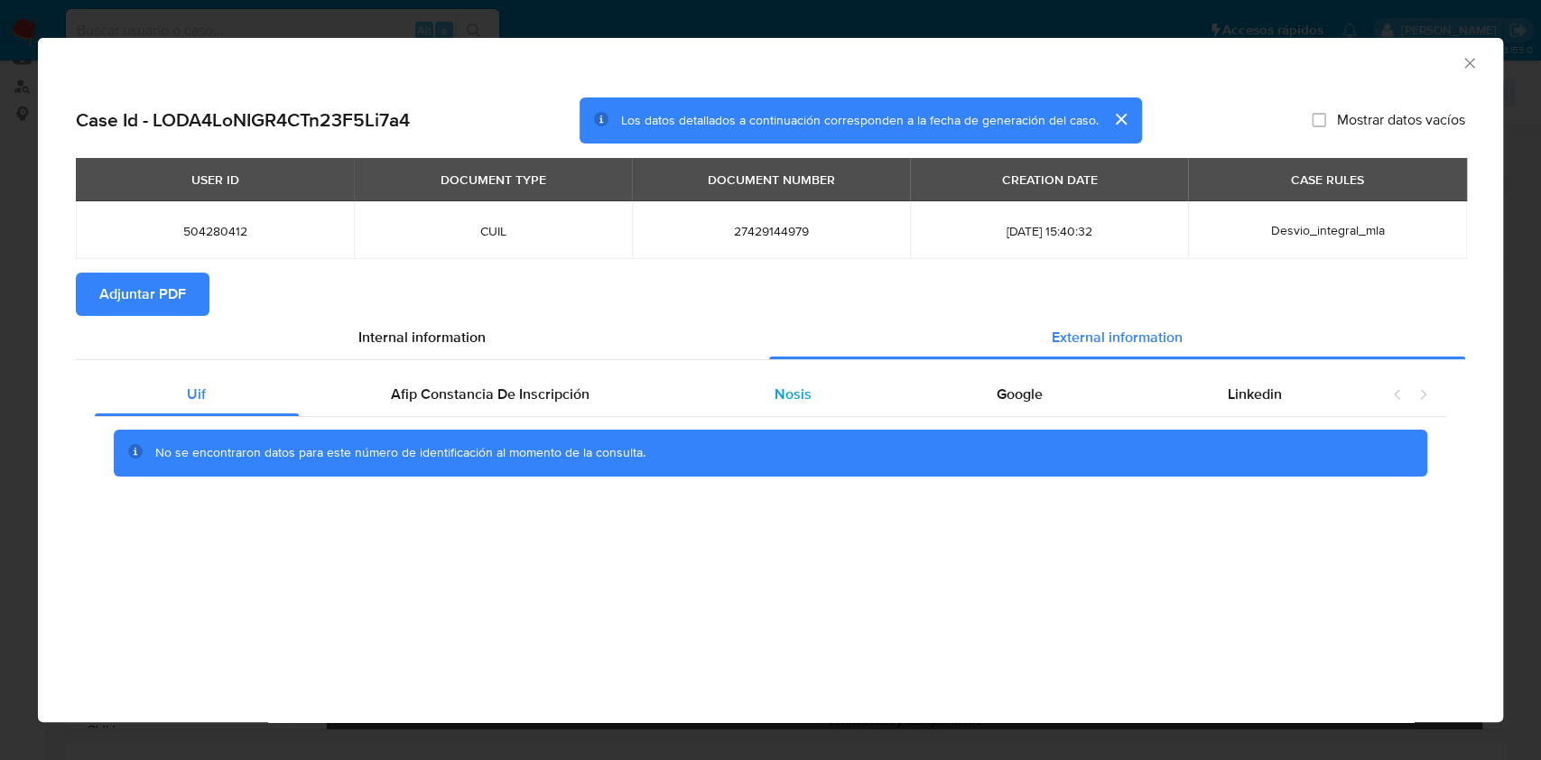
click at [812, 408] on div "Nosis" at bounding box center [794, 394] width 222 height 43
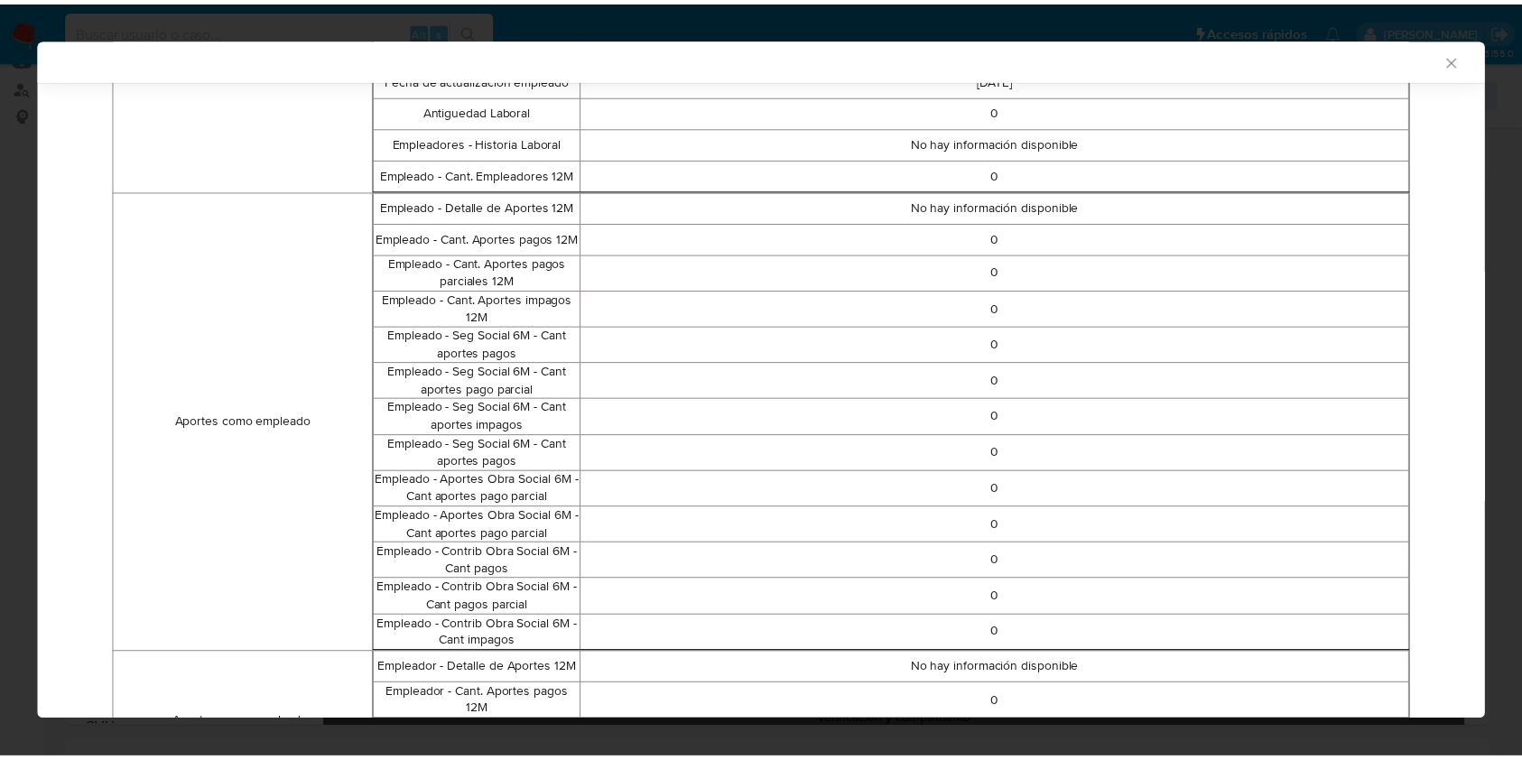
scroll to position [959, 0]
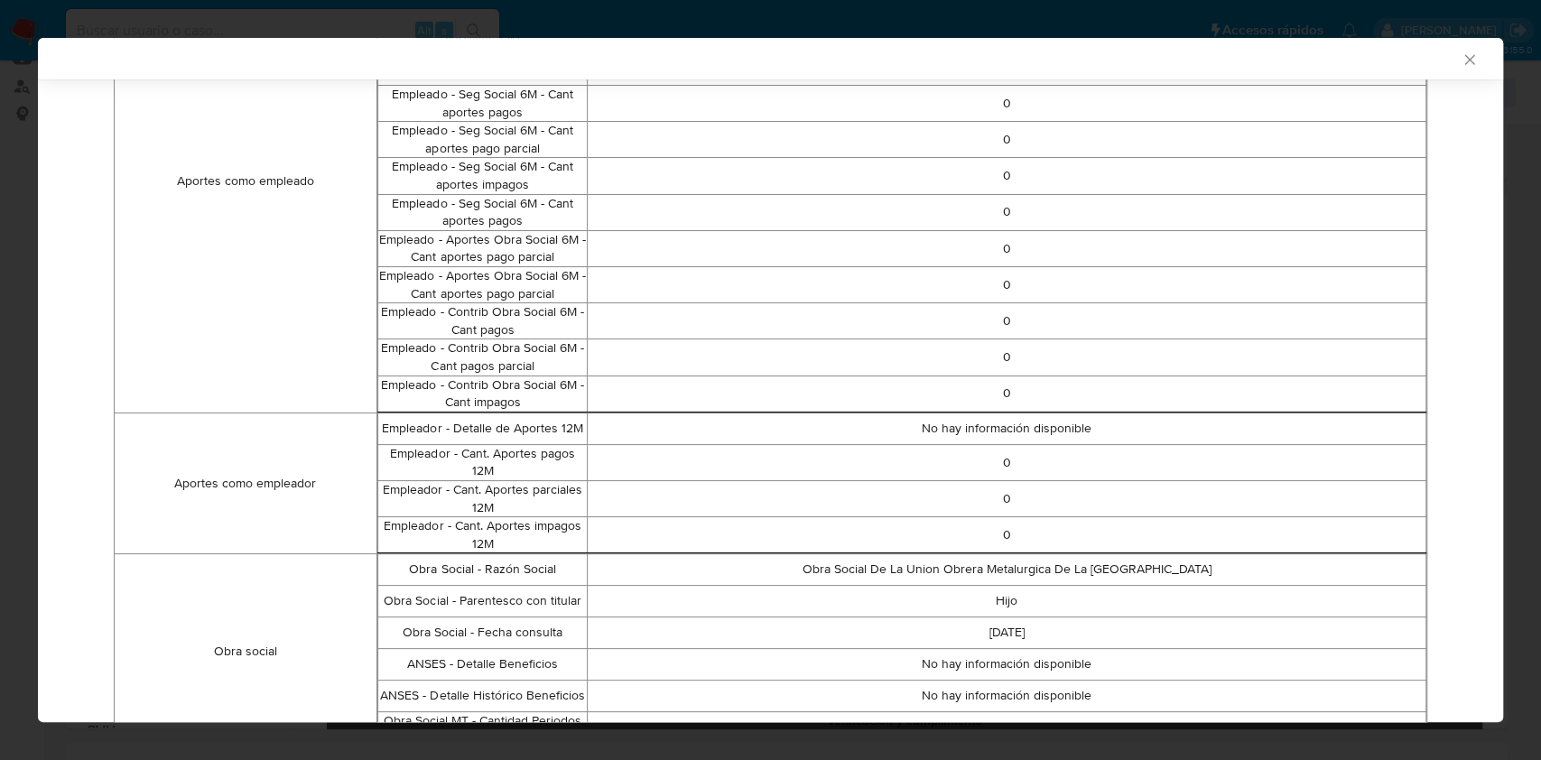
click at [1461, 56] on icon "Cerrar ventana" at bounding box center [1470, 60] width 18 height 18
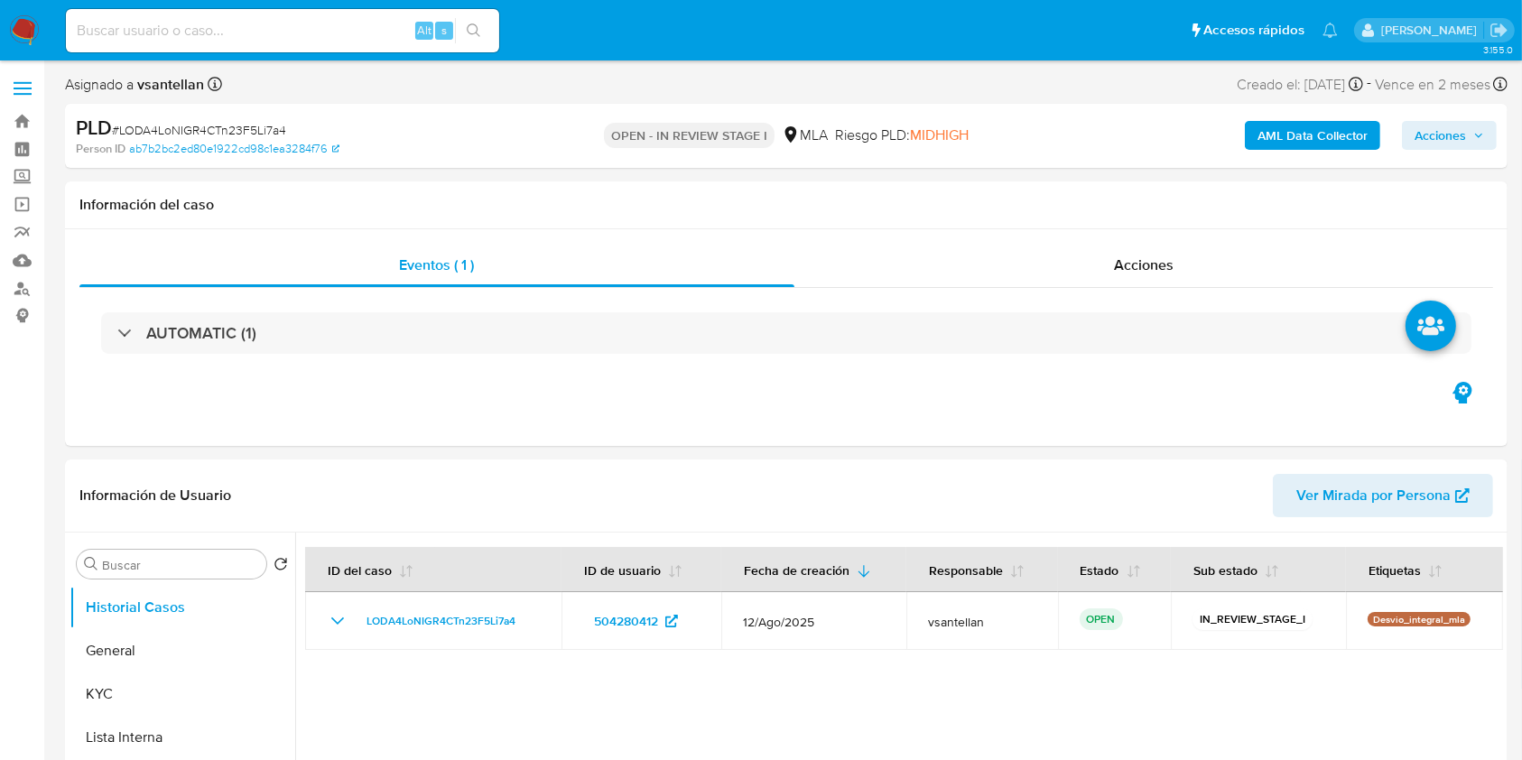
select select "10"
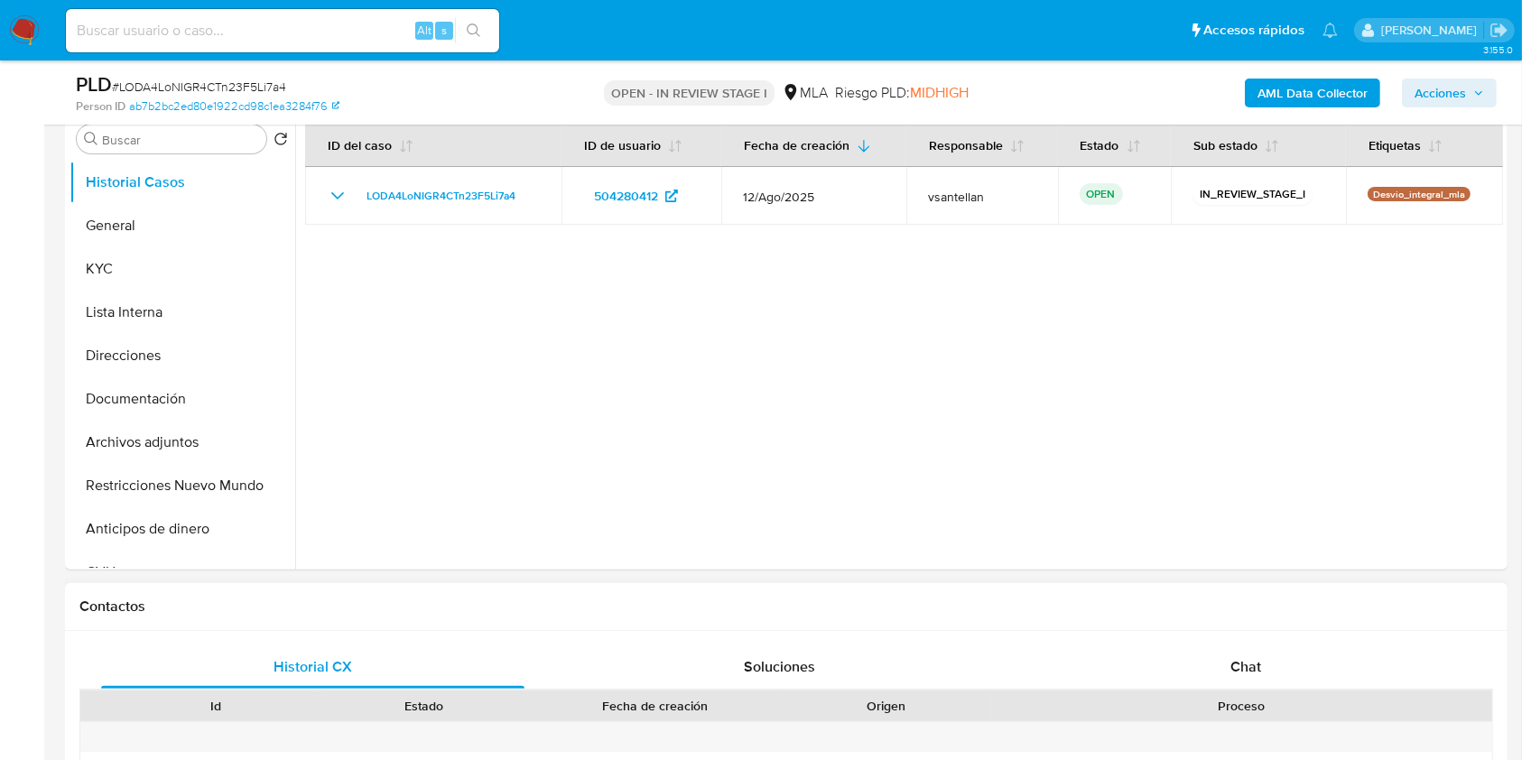
drag, startPoint x: 1220, startPoint y: 651, endPoint x: 1213, endPoint y: 625, distance: 27.2
click at [1220, 653] on div "Chat" at bounding box center [1246, 667] width 423 height 43
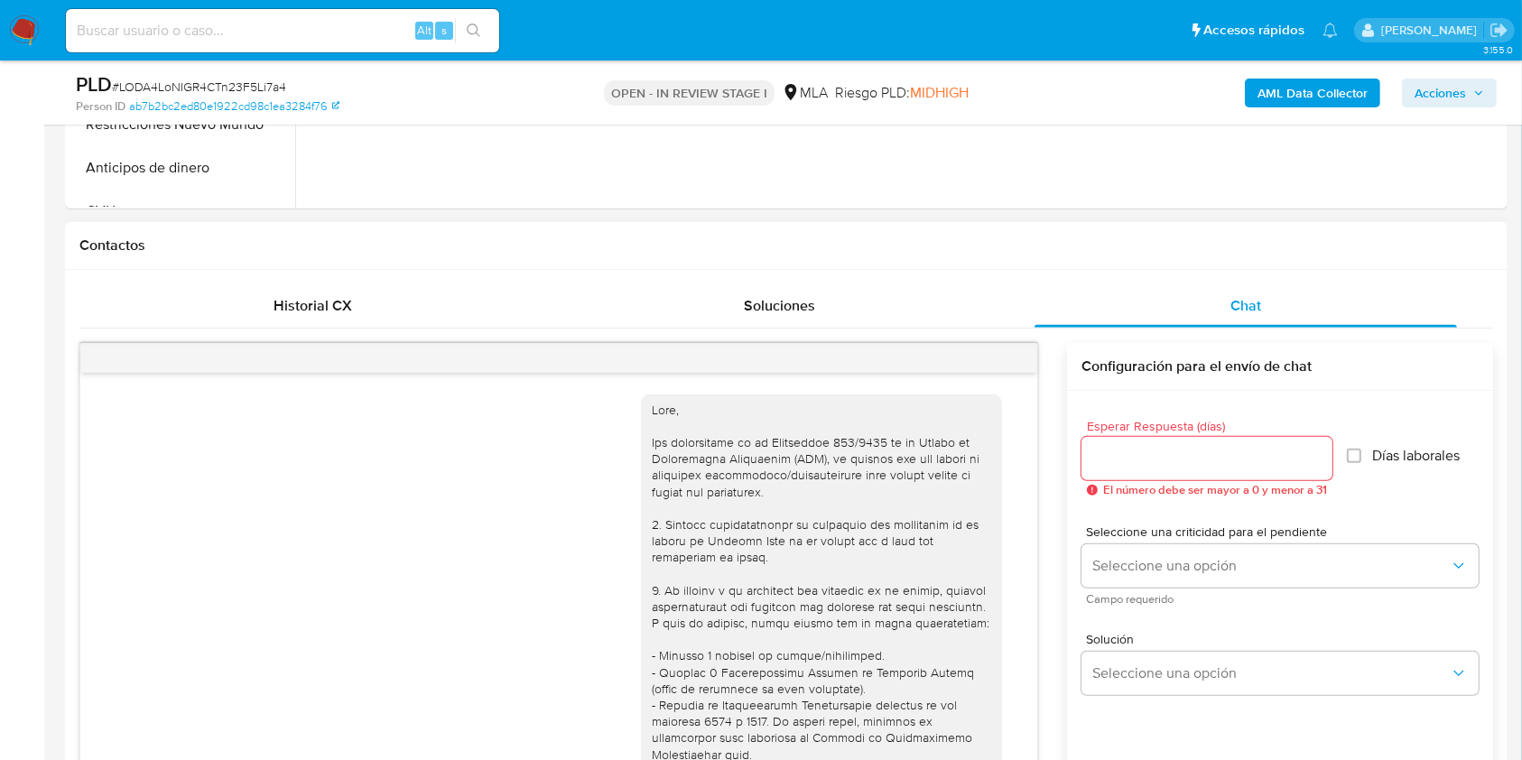
scroll to position [1020, 0]
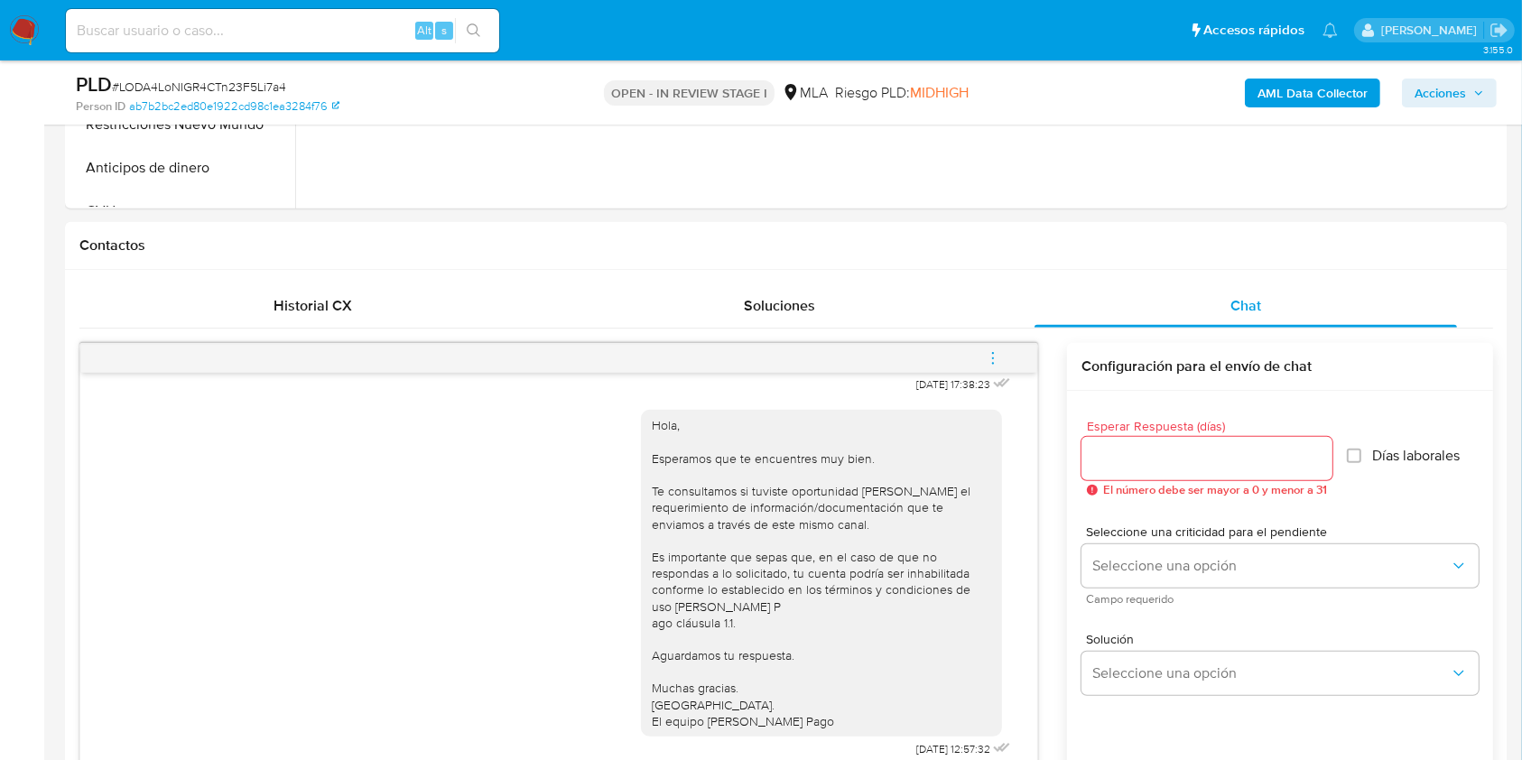
click at [994, 362] on icon "menu-action" at bounding box center [993, 363] width 2 height 2
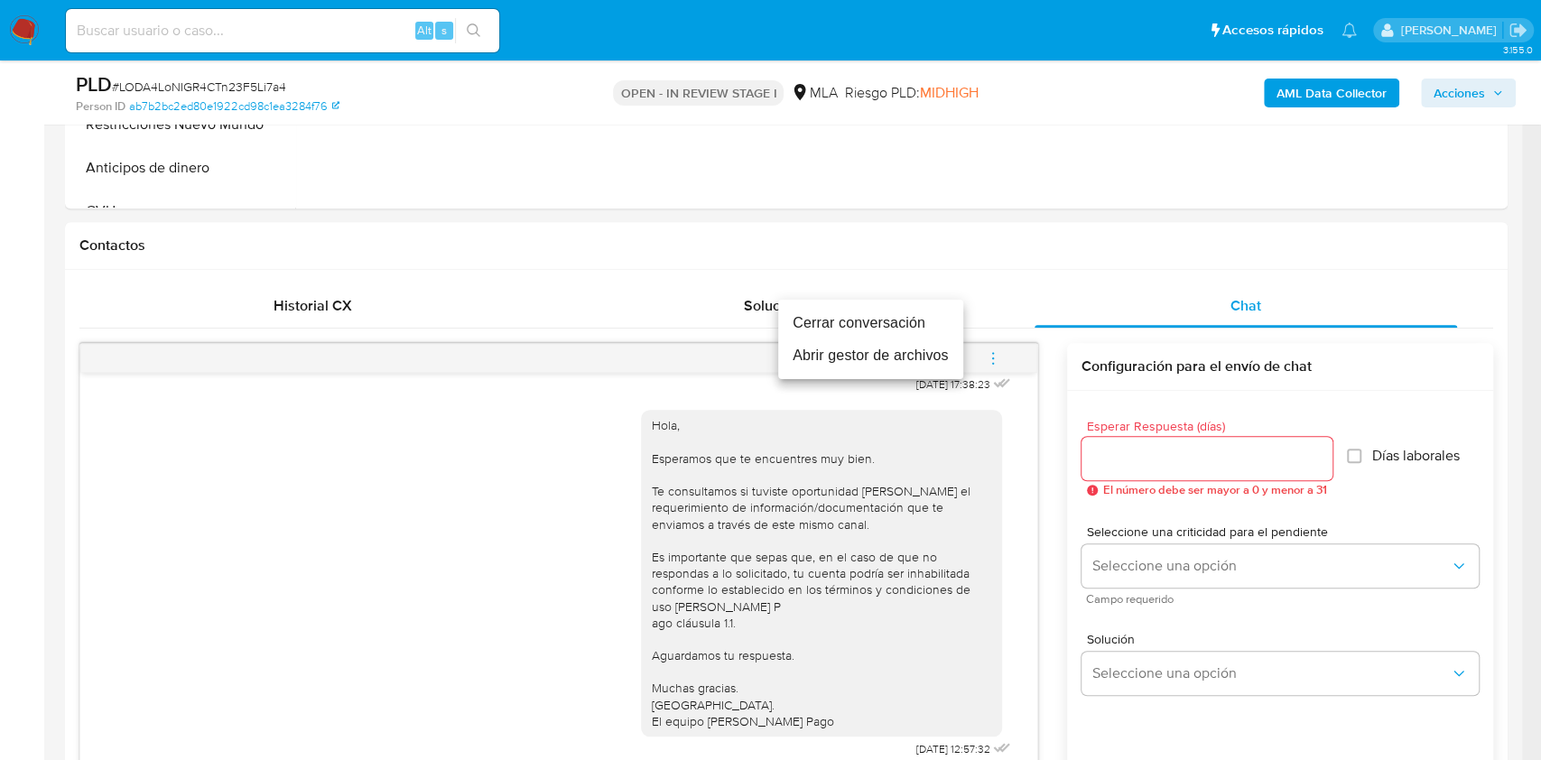
click at [882, 314] on li "Cerrar conversación" at bounding box center [870, 323] width 185 height 33
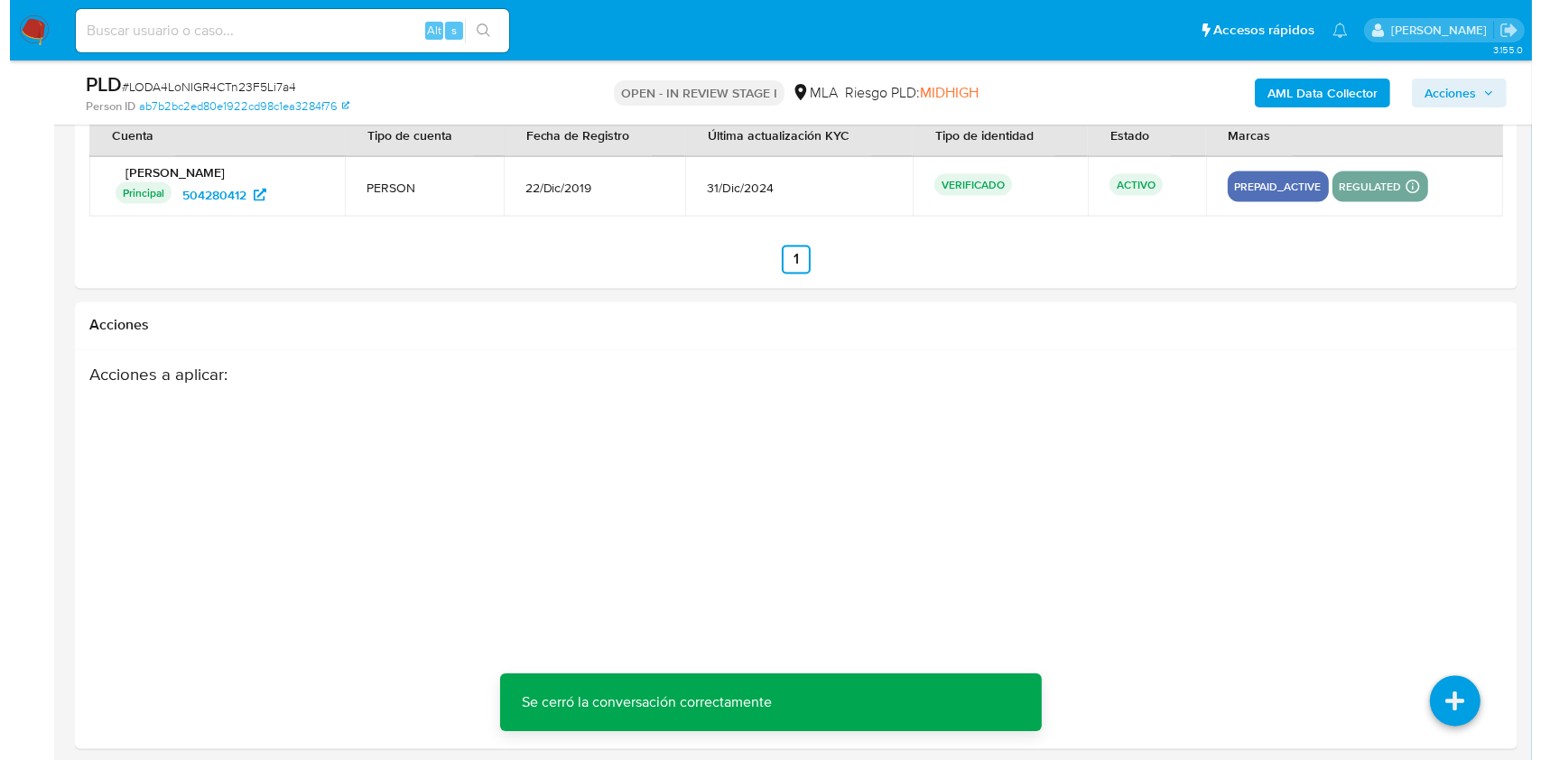
scroll to position [3176, 0]
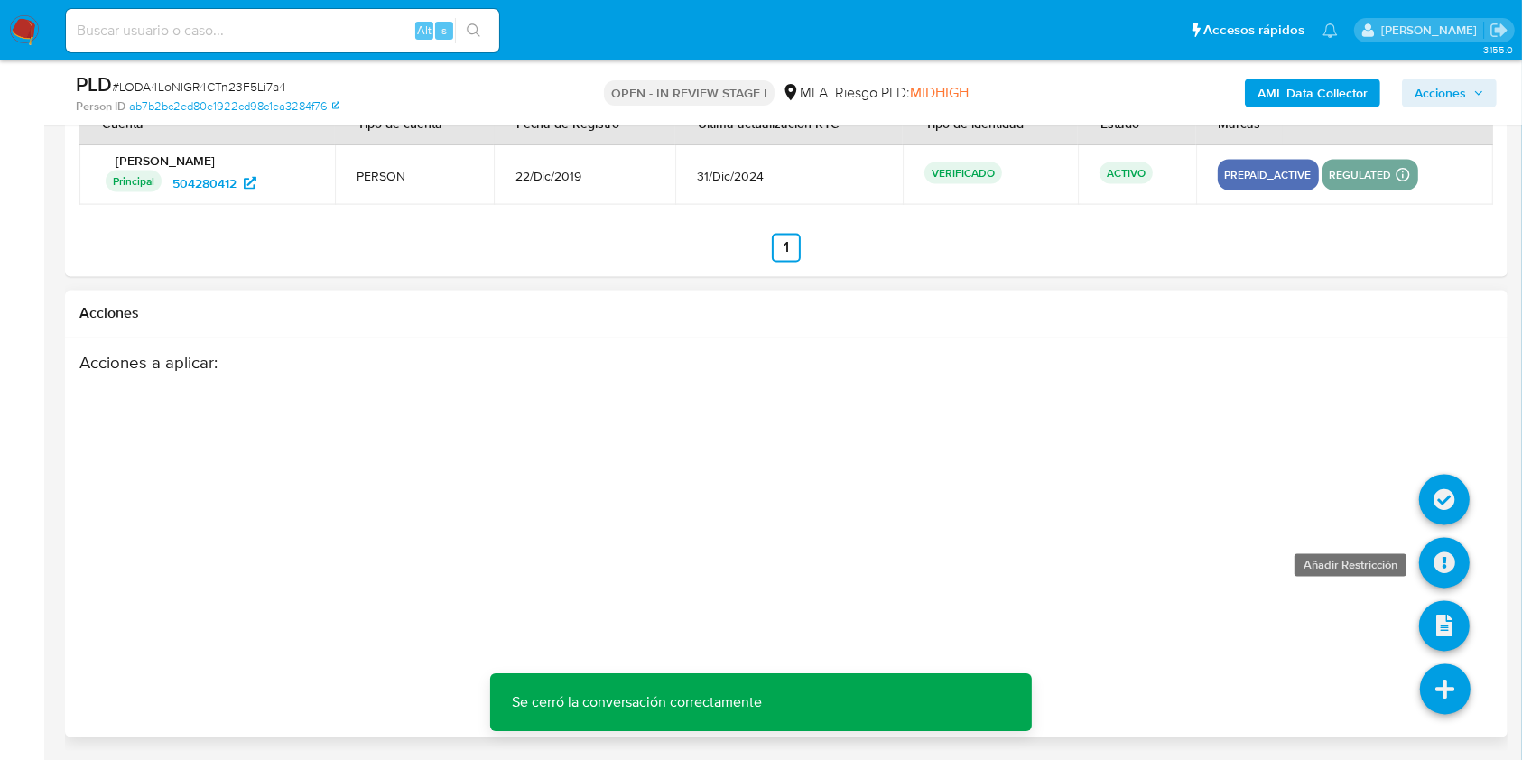
click at [1437, 570] on icon at bounding box center [1444, 563] width 51 height 51
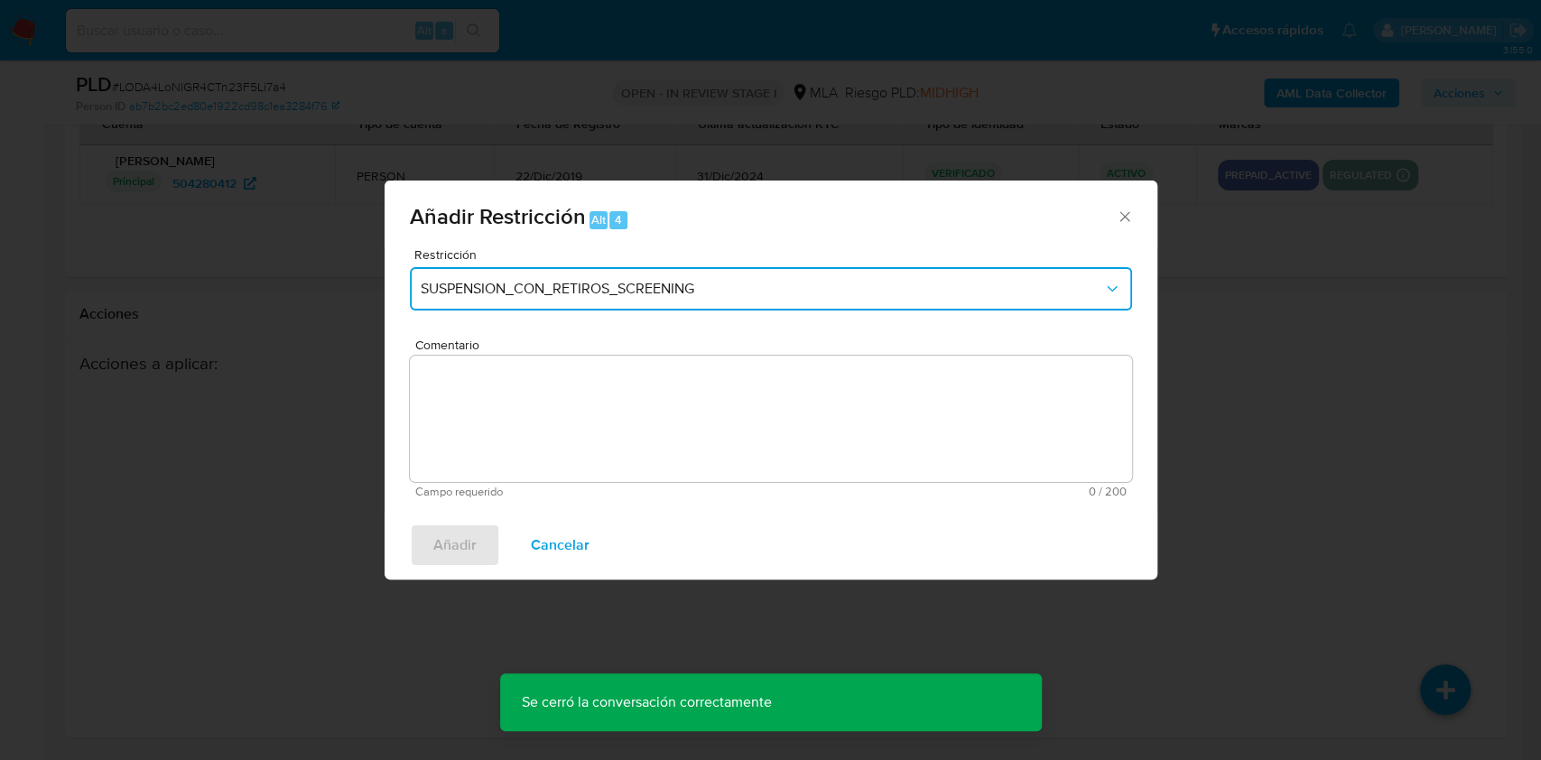
click at [535, 306] on button "SUSPENSION_CON_RETIROS_SCREENING" at bounding box center [771, 288] width 722 height 43
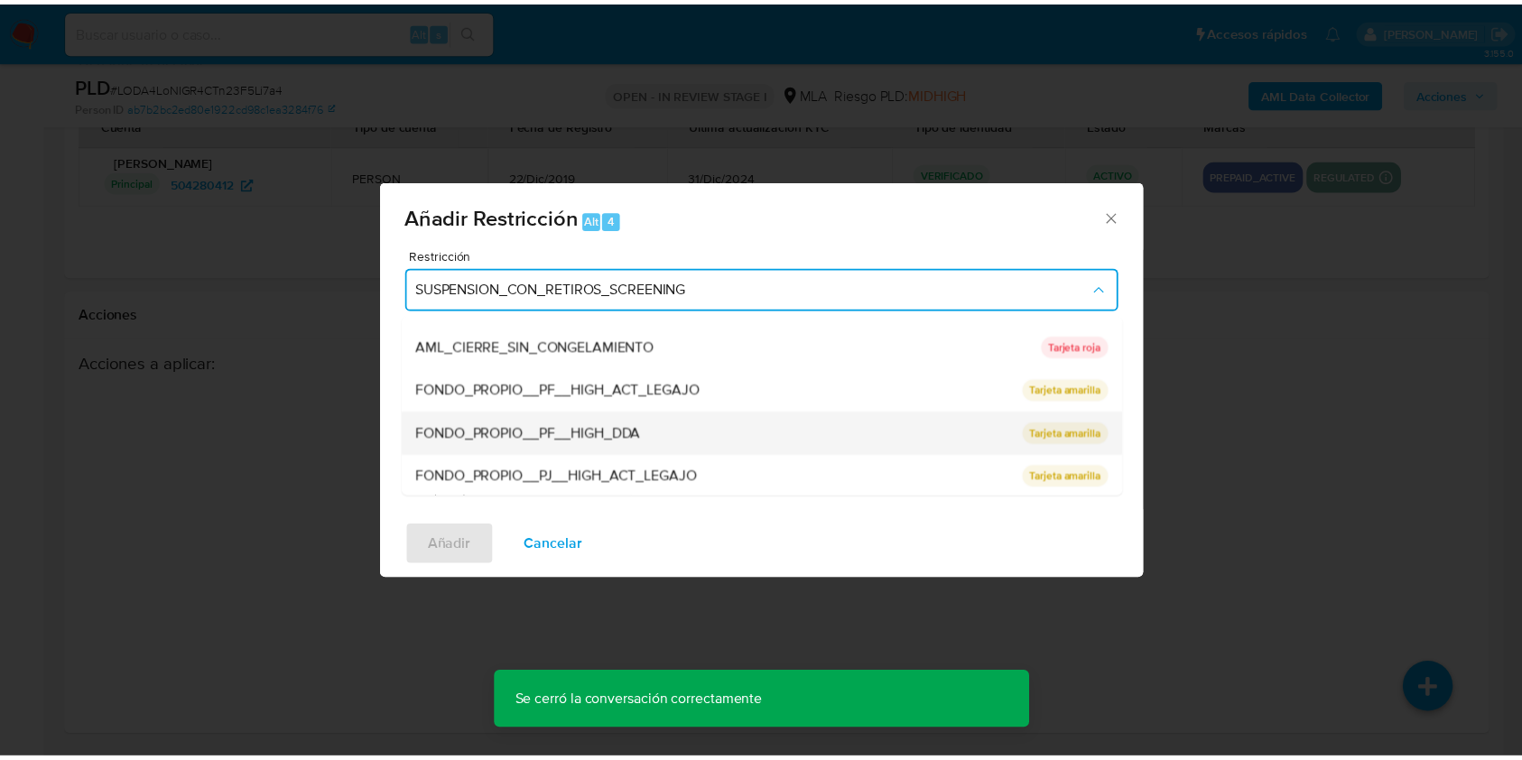
scroll to position [361, 0]
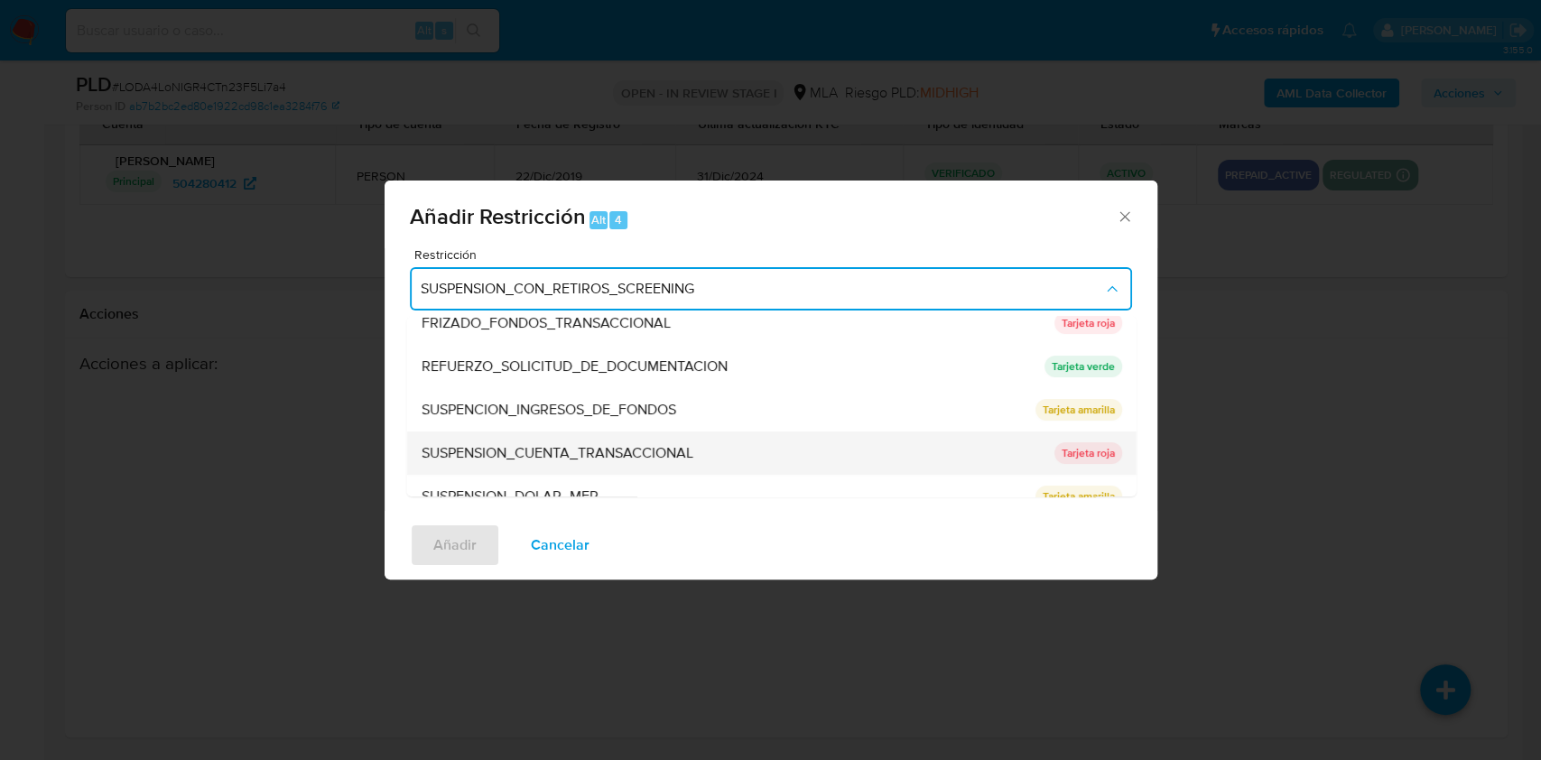
click at [641, 444] on span "SUSPENSION_CUENTA_TRANSACCIONAL" at bounding box center [557, 453] width 272 height 18
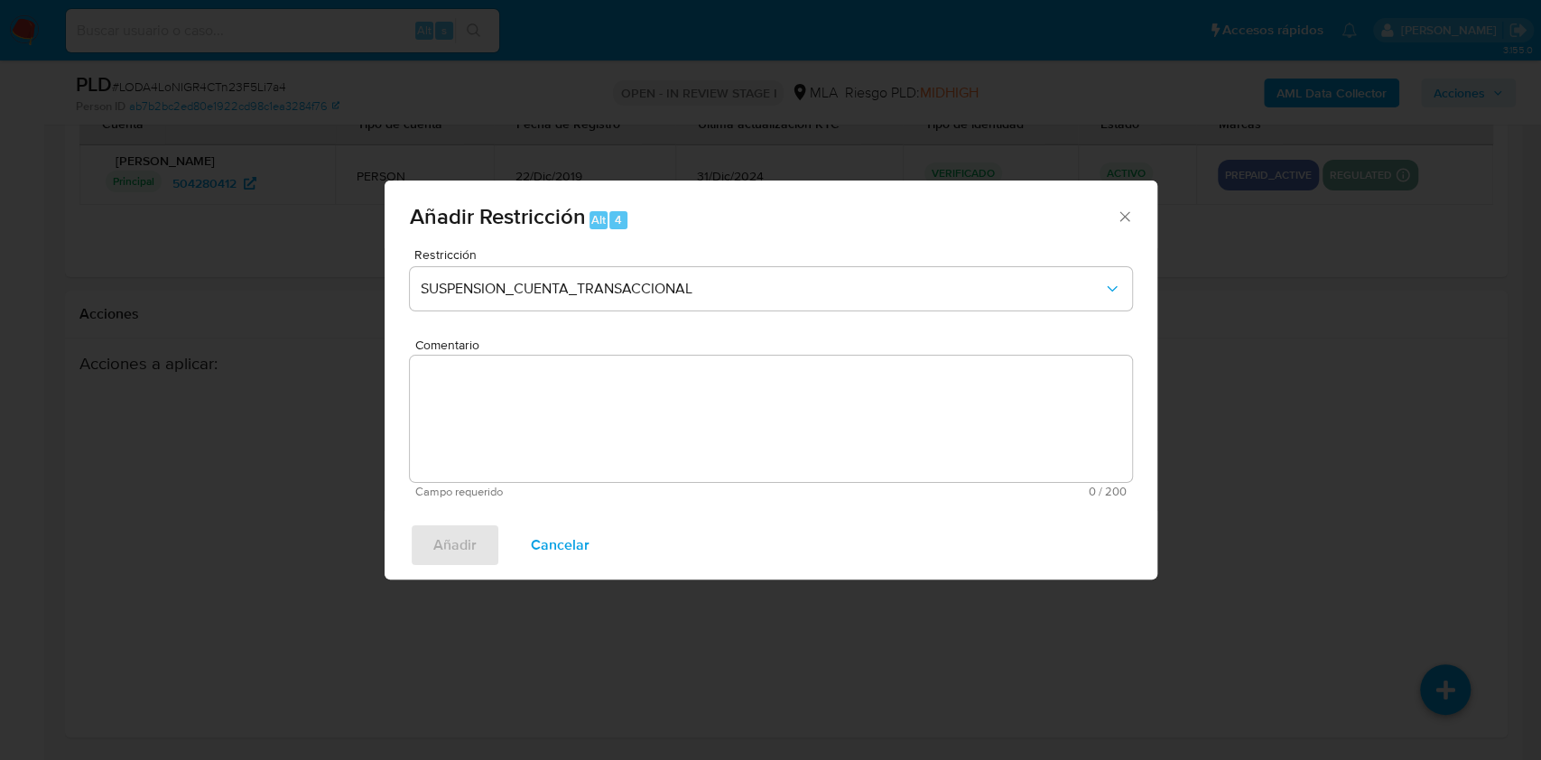
click at [546, 422] on textarea "Comentario" at bounding box center [771, 419] width 722 height 126
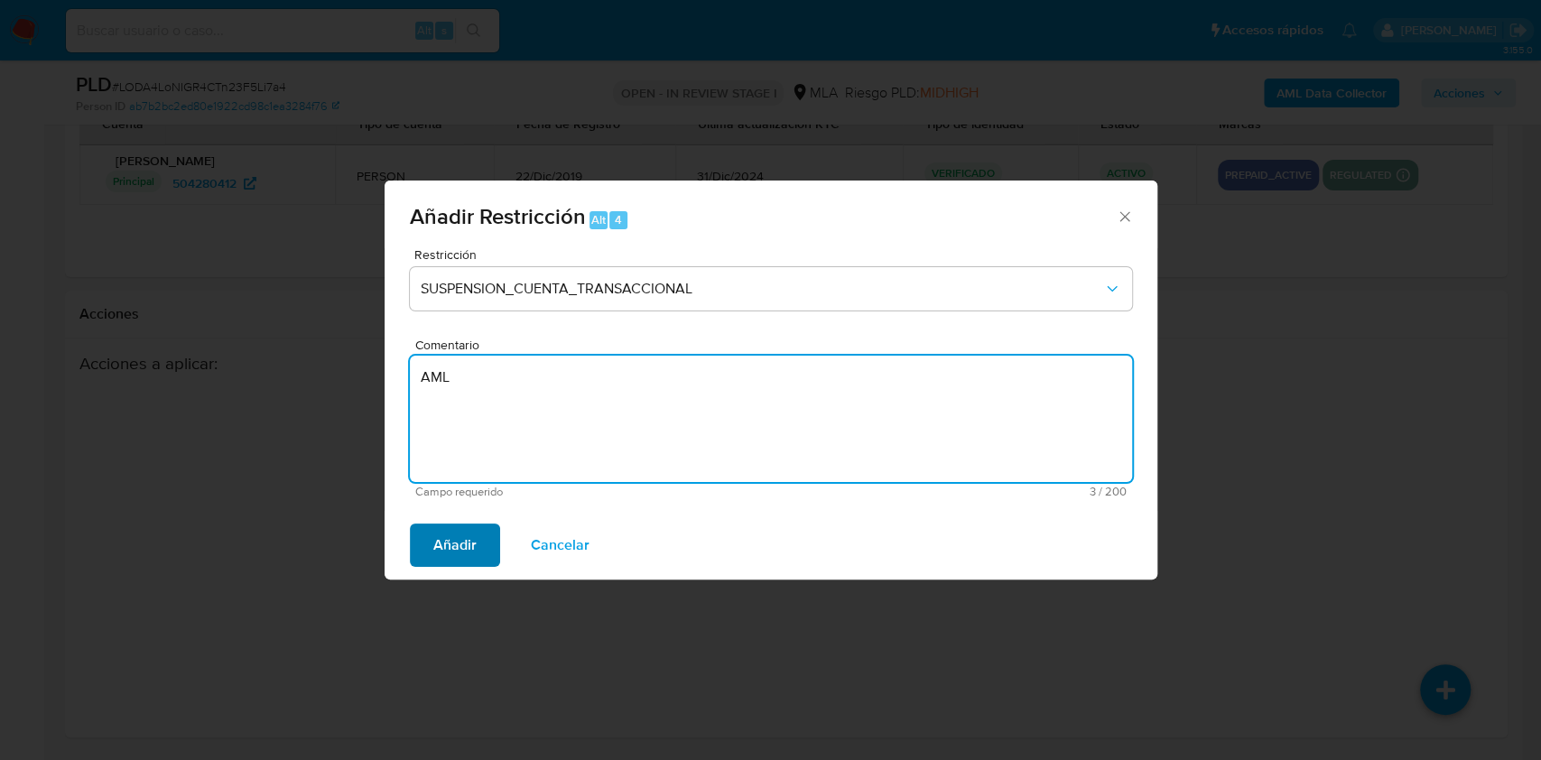
type textarea "AML"
click at [423, 544] on div "Añadir Cancelar" at bounding box center [771, 545] width 773 height 69
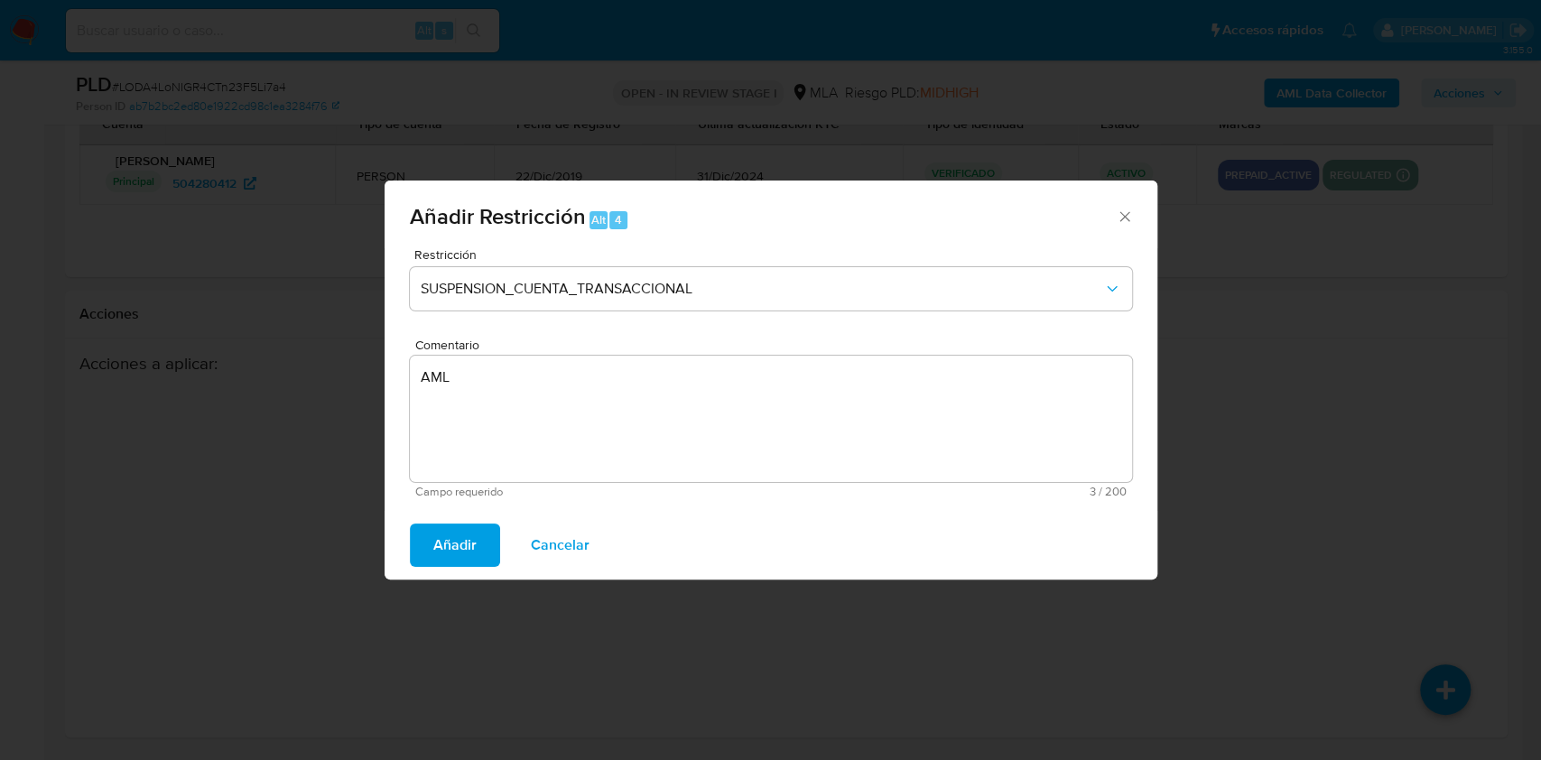
click at [447, 550] on span "Añadir" at bounding box center [454, 546] width 43 height 40
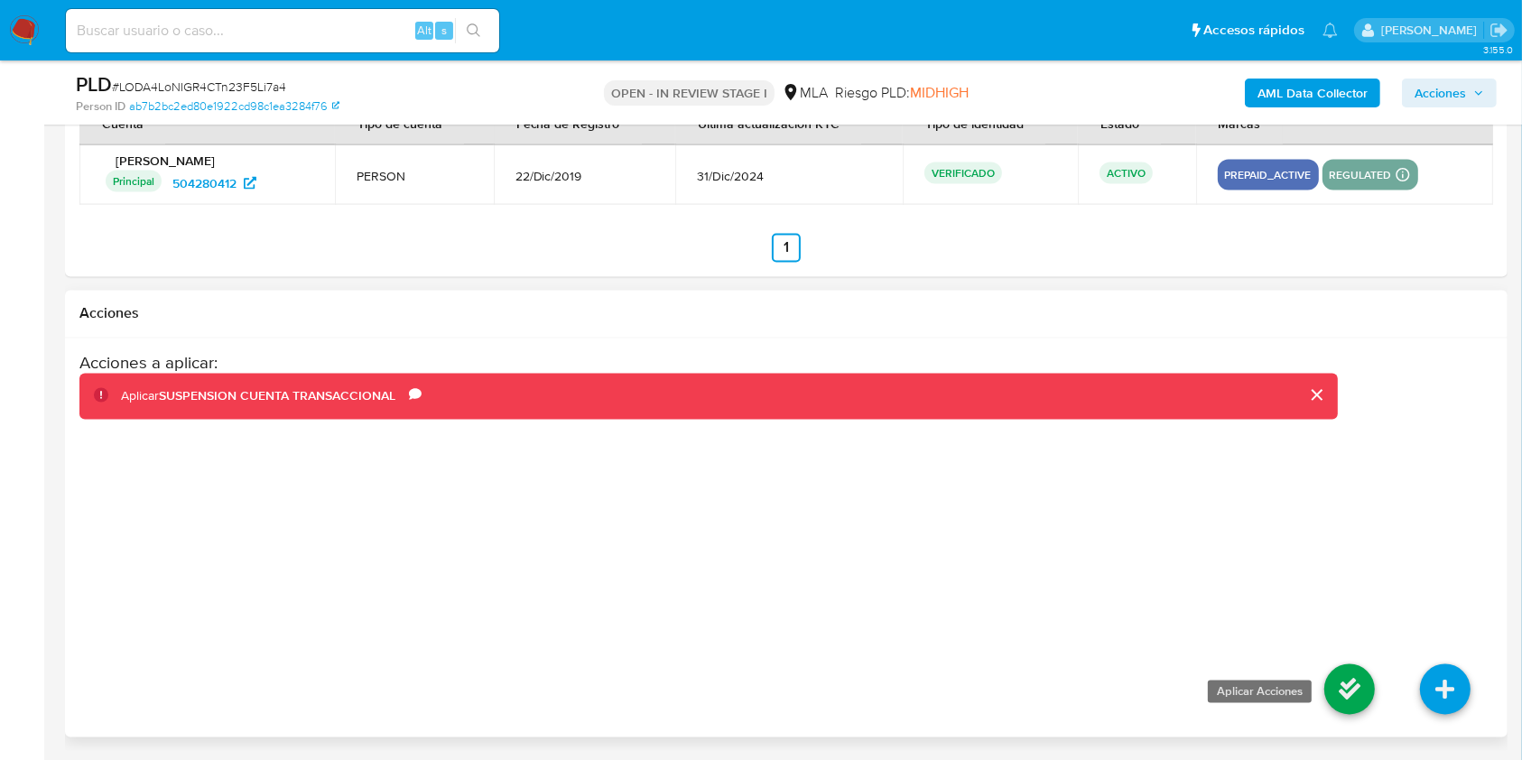
click at [1359, 684] on icon at bounding box center [1350, 690] width 51 height 51
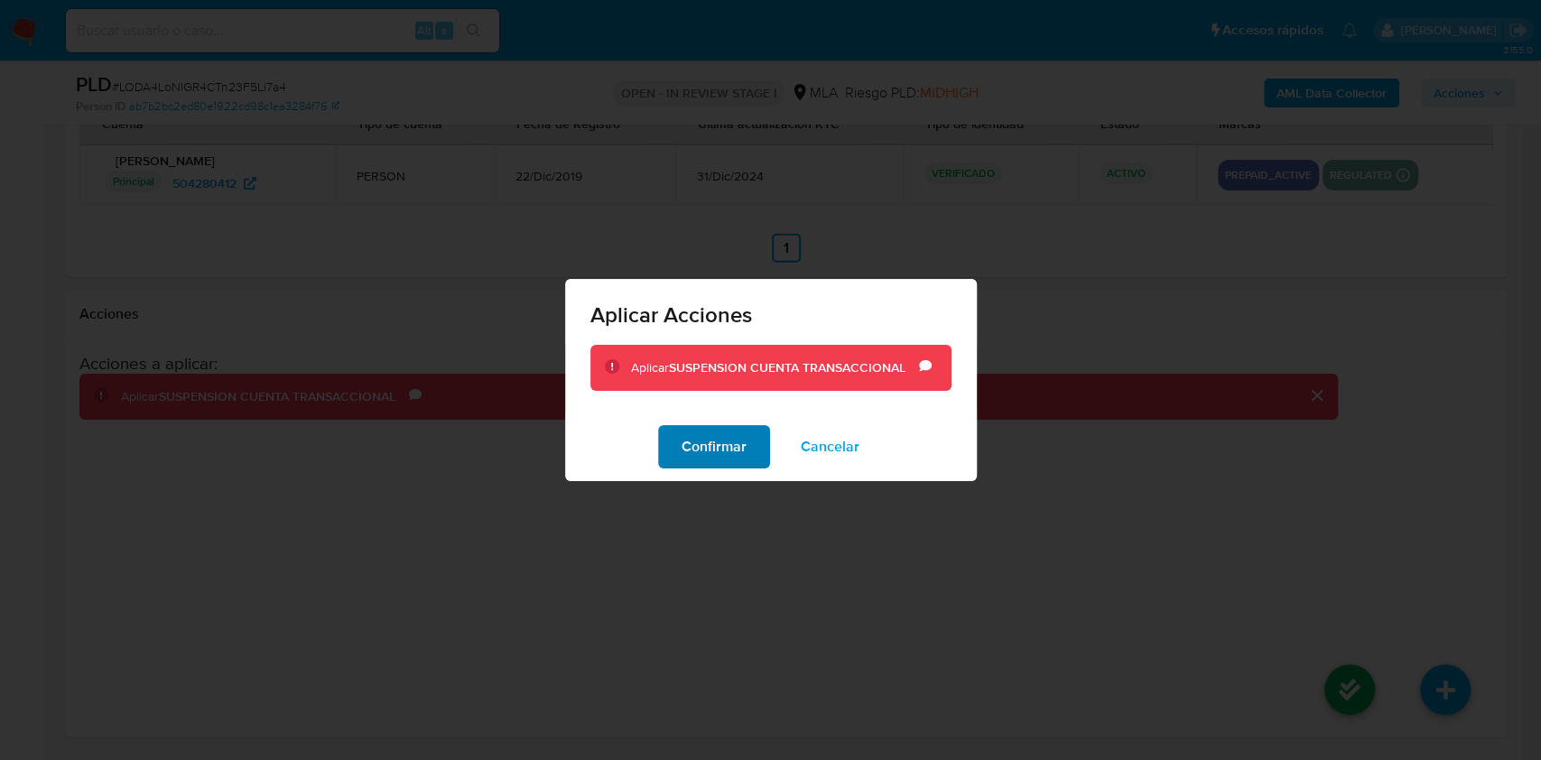
click at [731, 458] on span "Confirmar" at bounding box center [714, 447] width 65 height 40
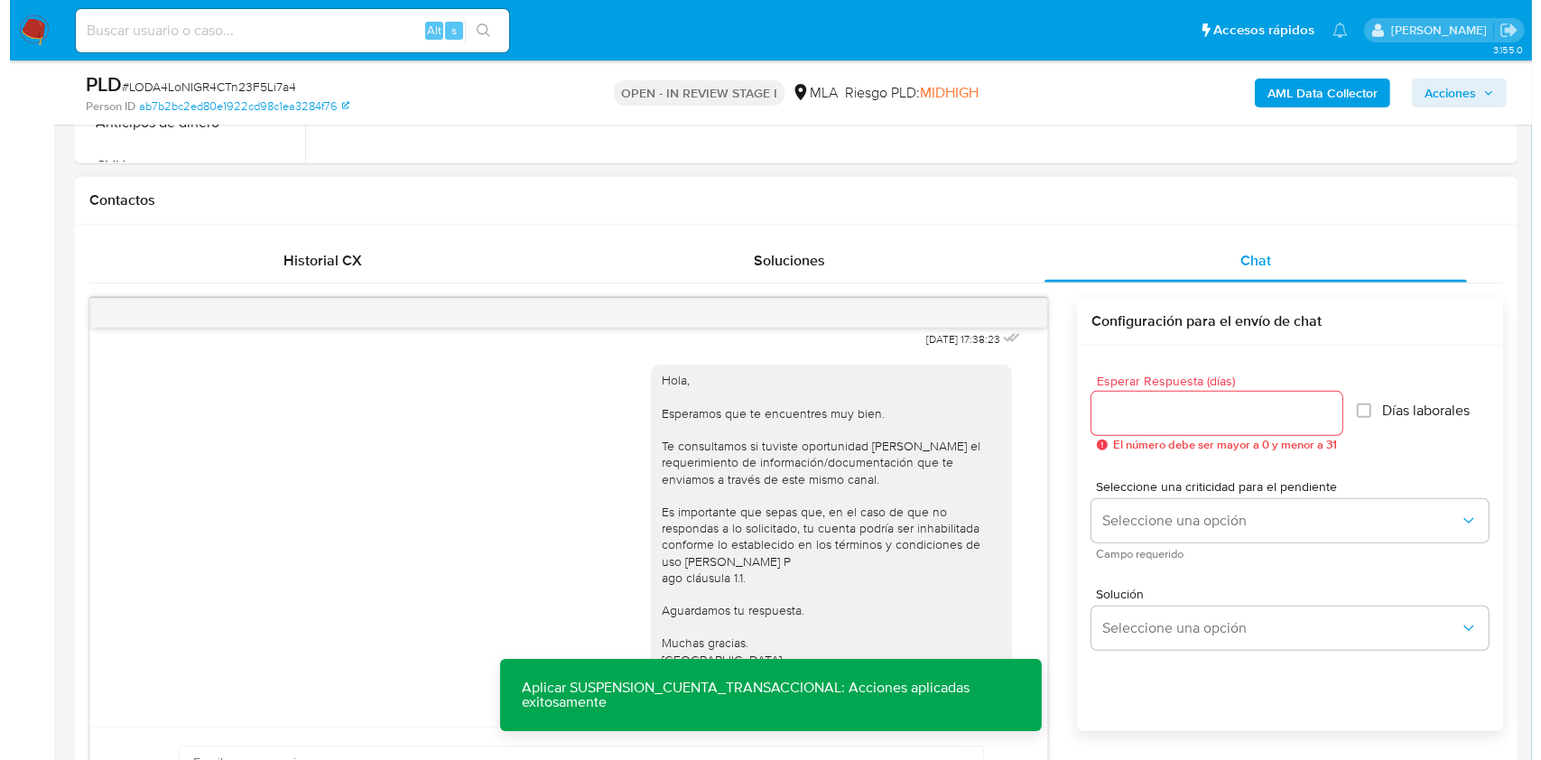
scroll to position [286, 0]
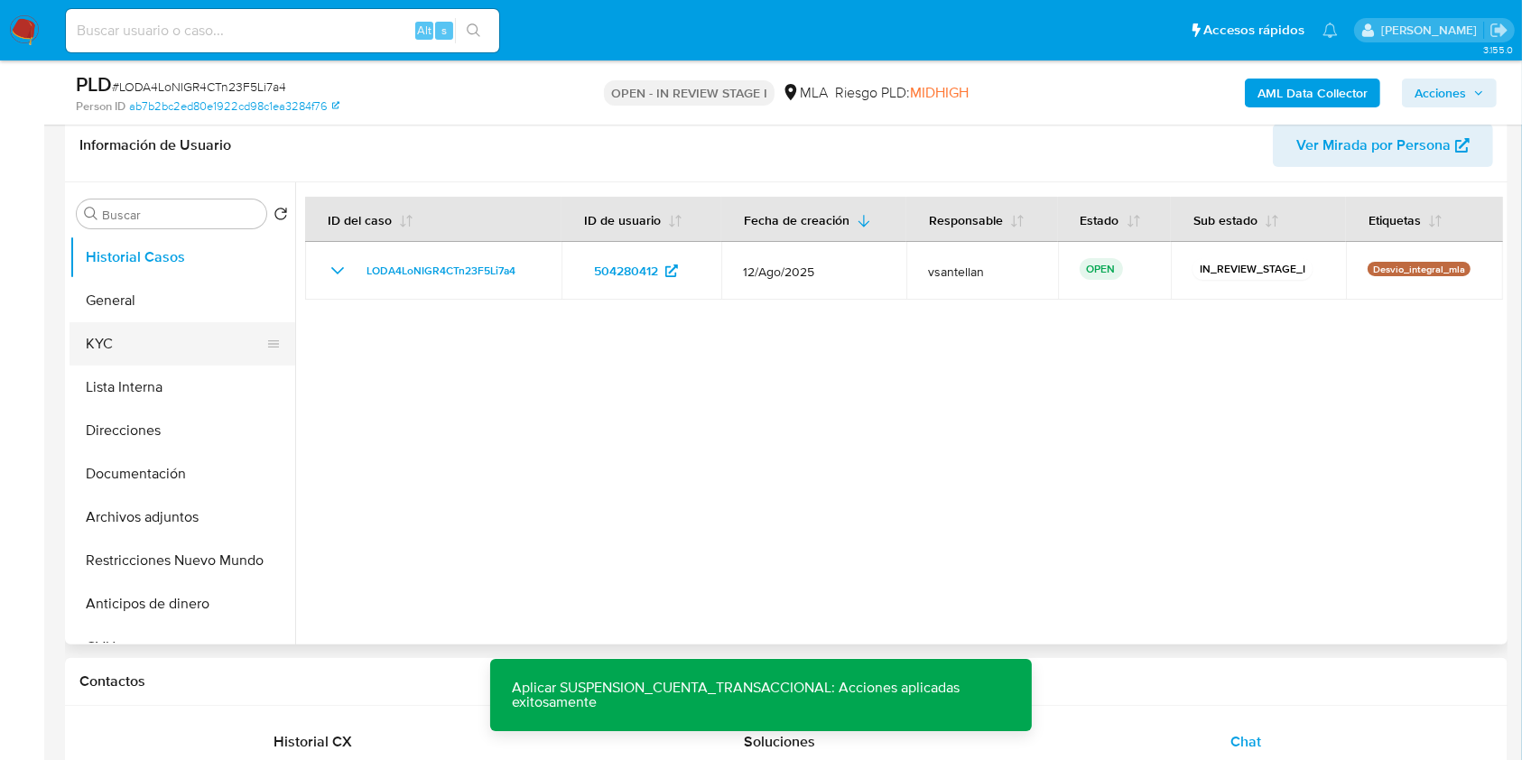
drag, startPoint x: 132, startPoint y: 331, endPoint x: 136, endPoint y: 344, distance: 13.4
click at [131, 330] on button "KYC" at bounding box center [175, 343] width 211 height 43
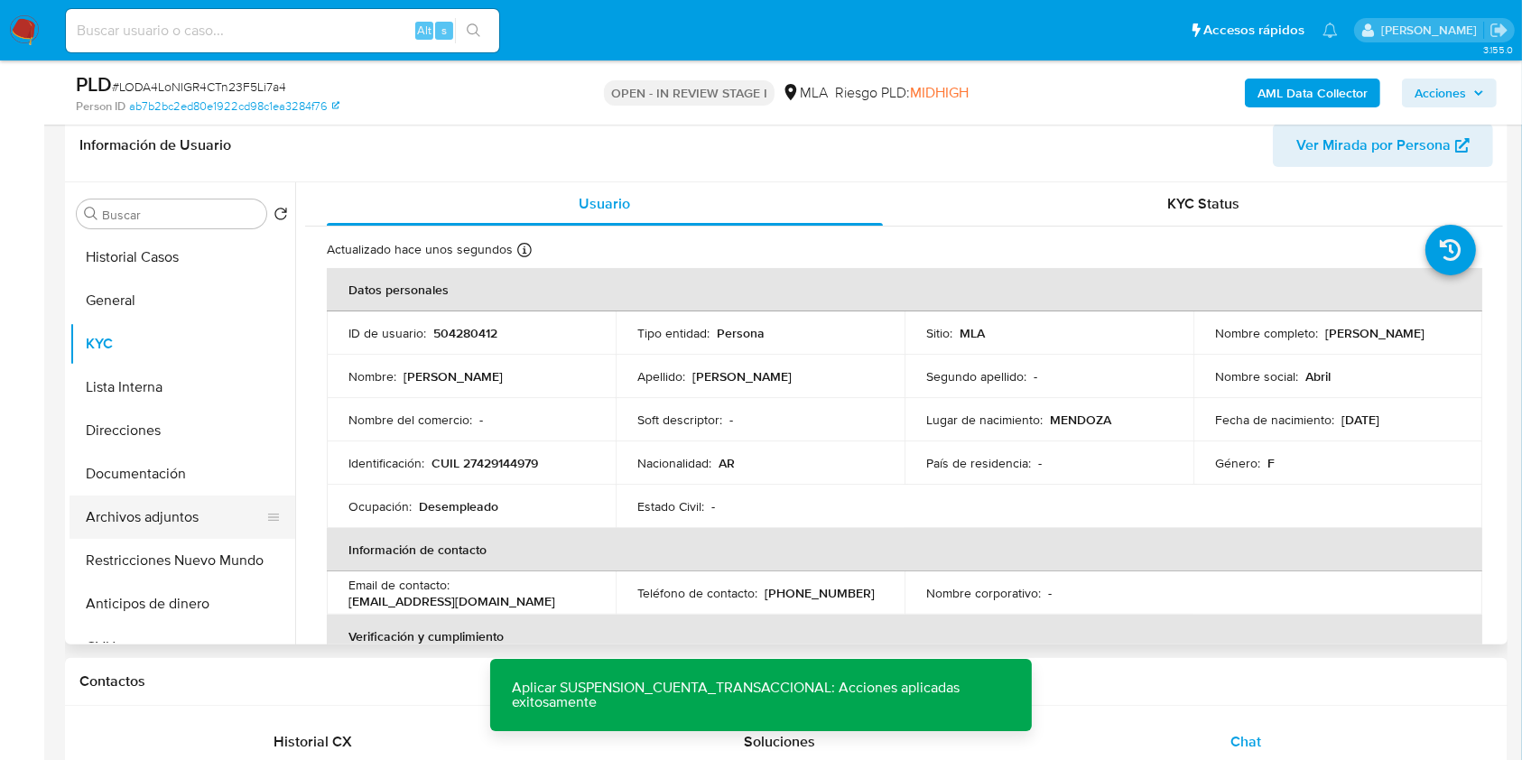
click at [202, 516] on button "Archivos adjuntos" at bounding box center [175, 517] width 211 height 43
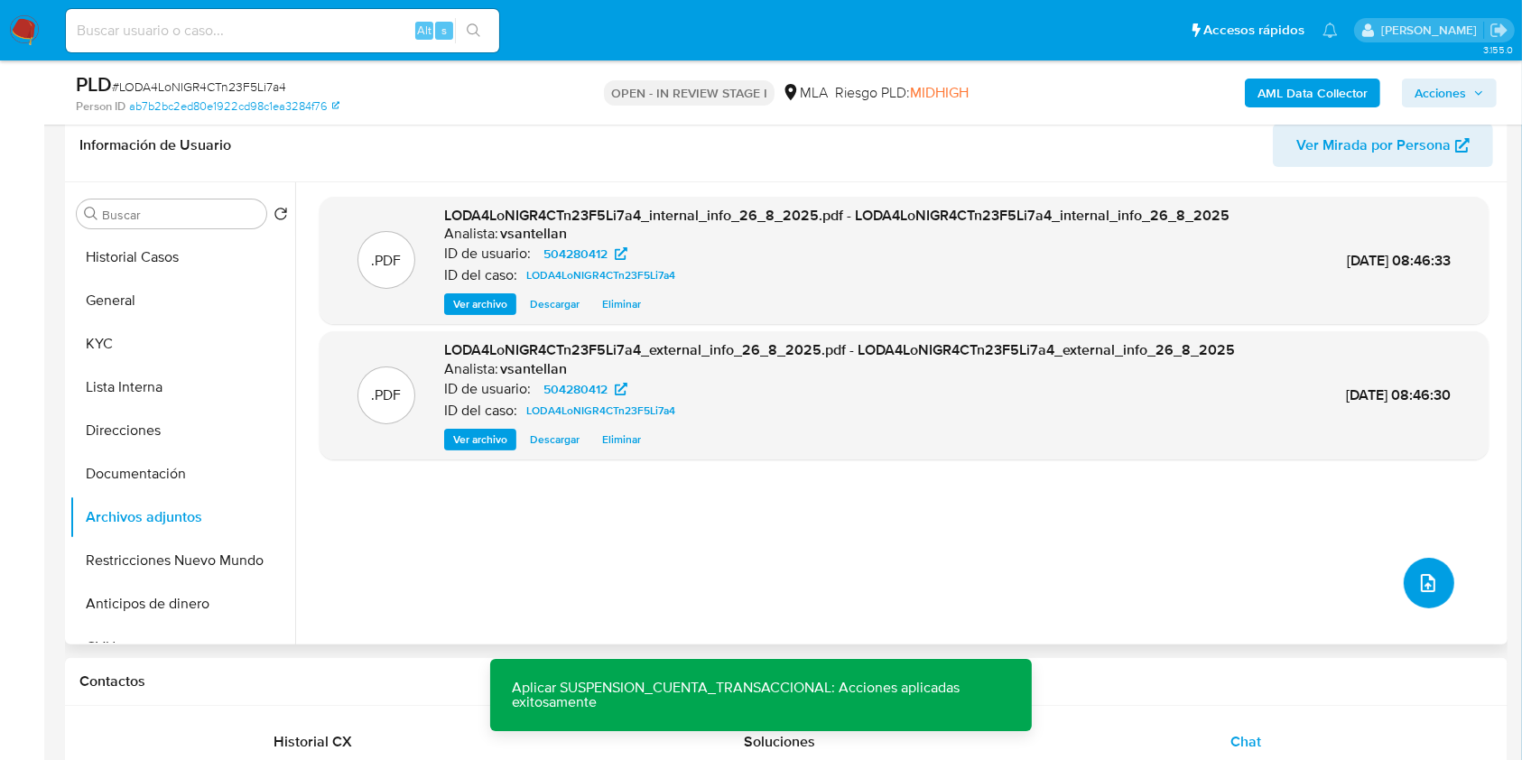
click at [1427, 578] on icon "upload-file" at bounding box center [1429, 583] width 22 height 22
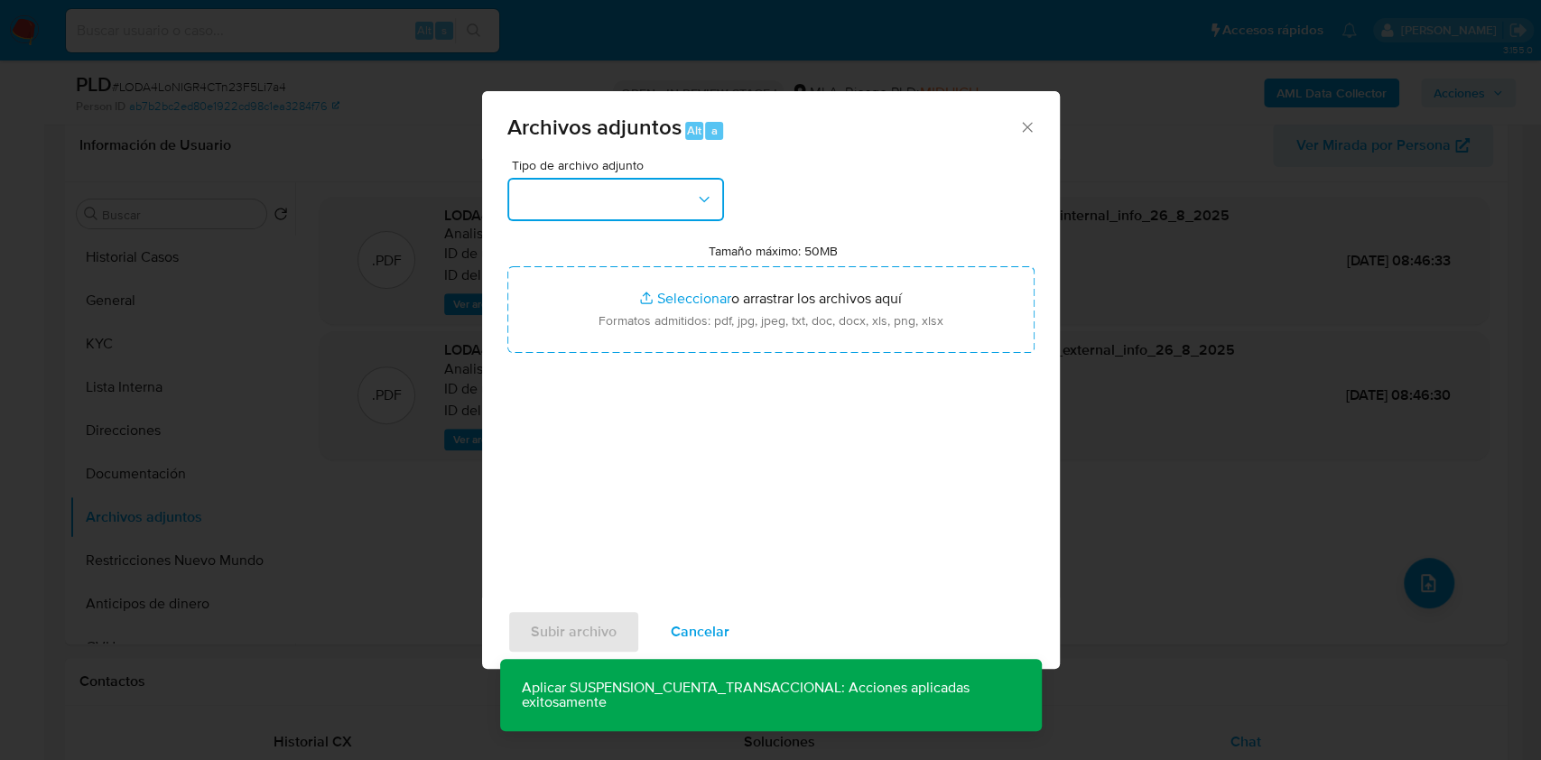
click at [687, 211] on button "button" at bounding box center [615, 199] width 217 height 43
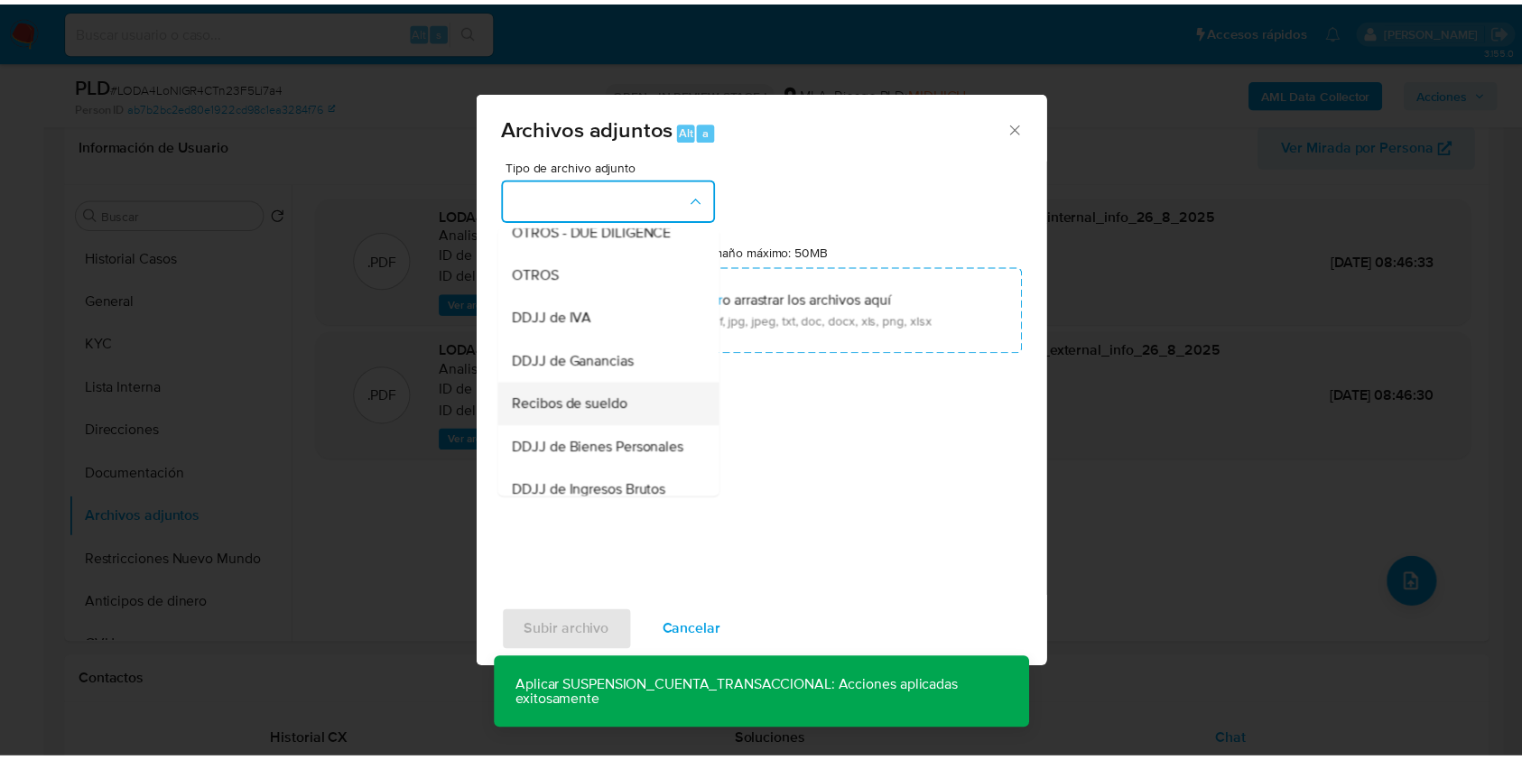
scroll to position [361, 0]
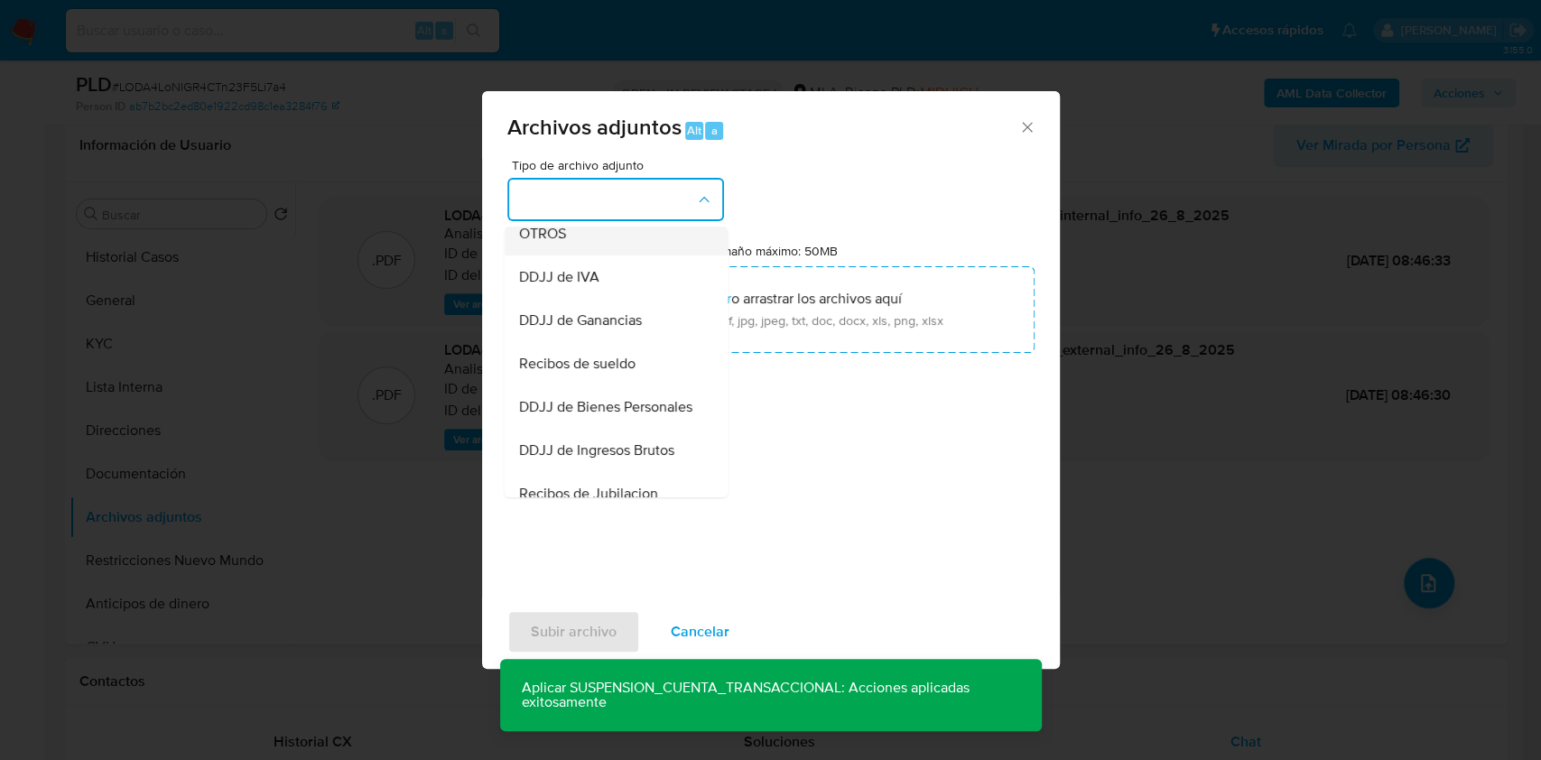
click at [587, 244] on div "OTROS" at bounding box center [610, 233] width 184 height 43
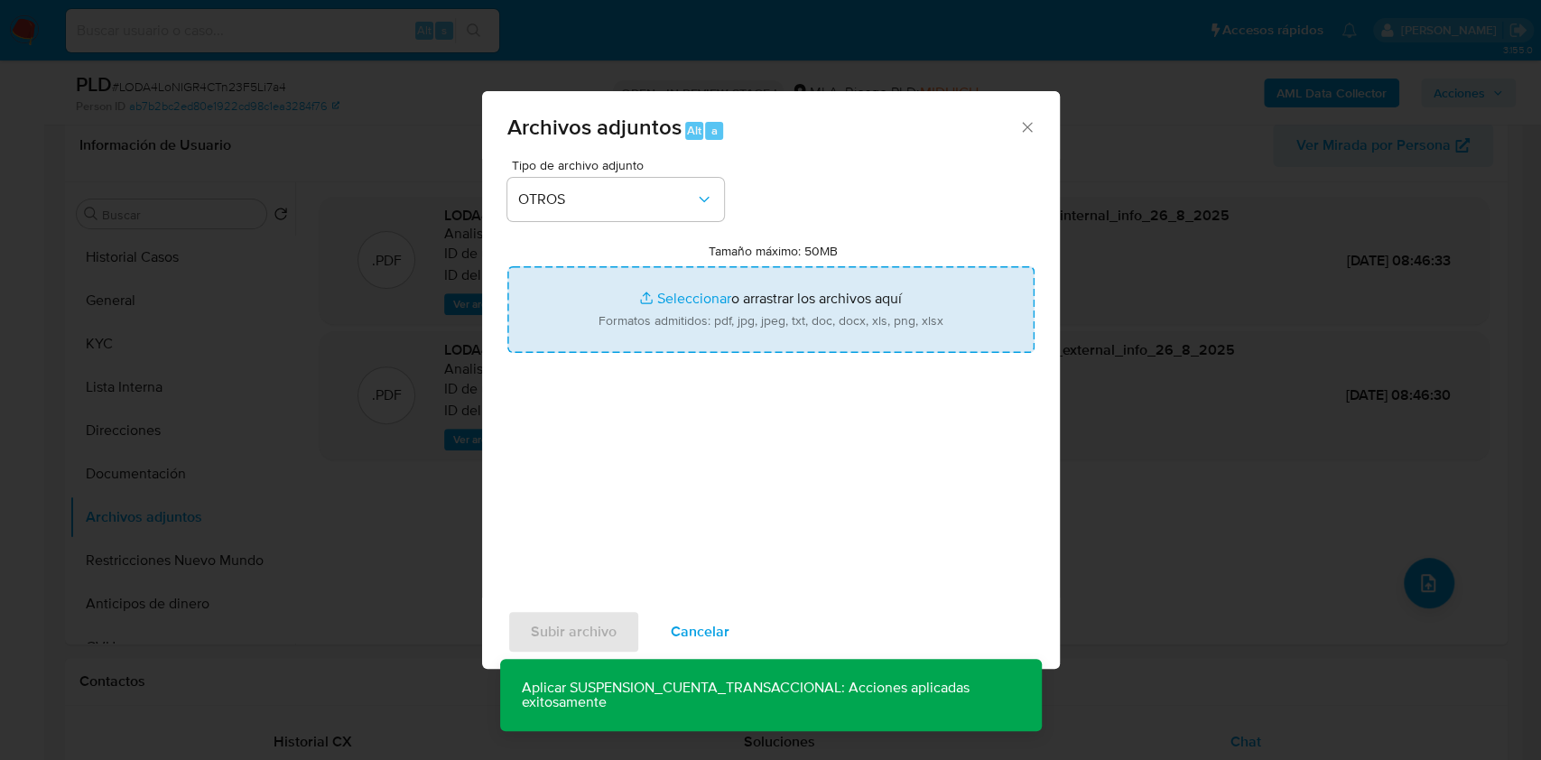
click at [786, 340] on input "Tamaño máximo: 50MB Seleccionar archivos" at bounding box center [770, 309] width 527 height 87
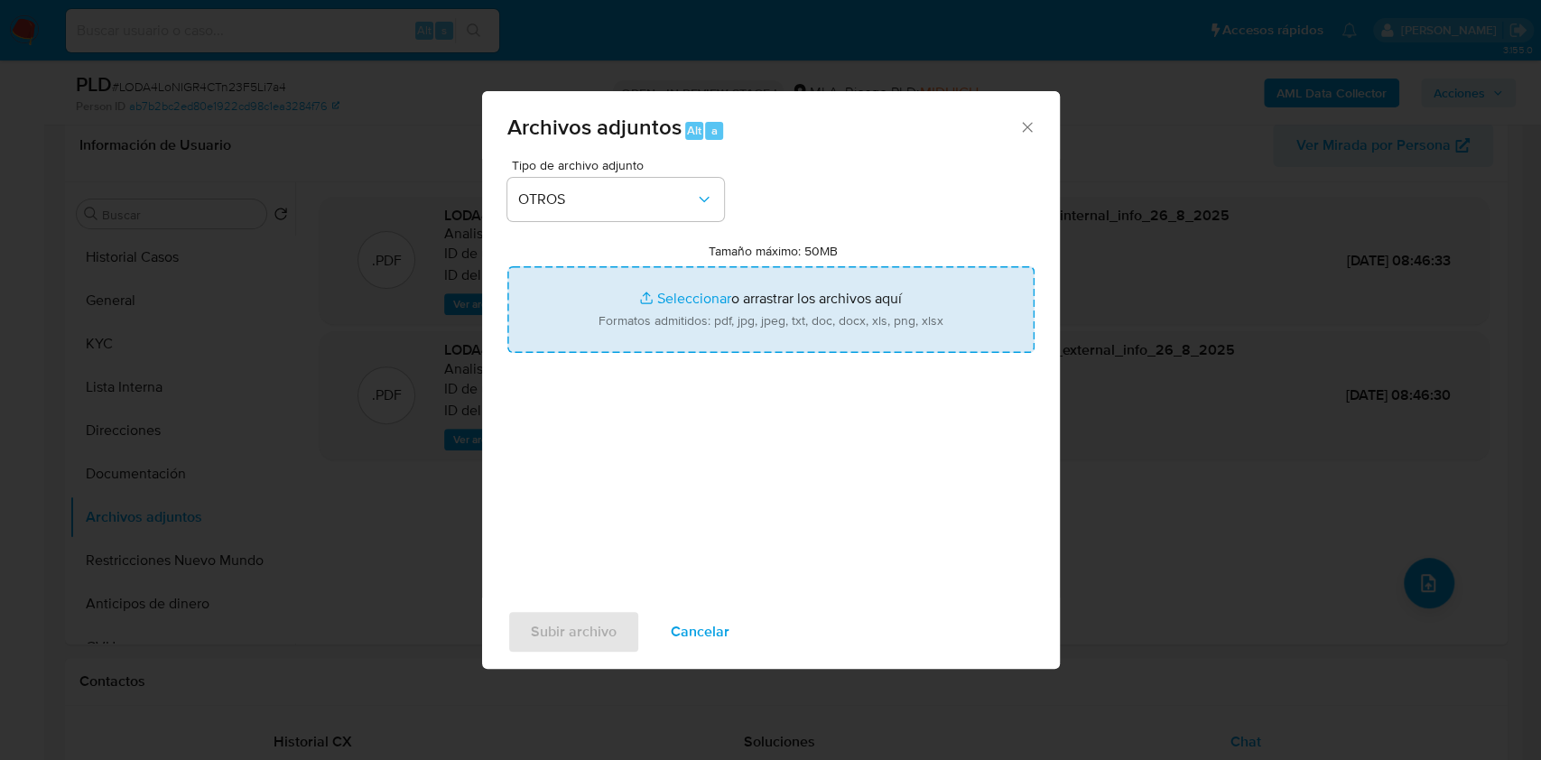
type input "C:\fakepath\Caselog LODA4LoNIGR4CTn23F5Li7a4_2025_08_19_14_18_57.docx"
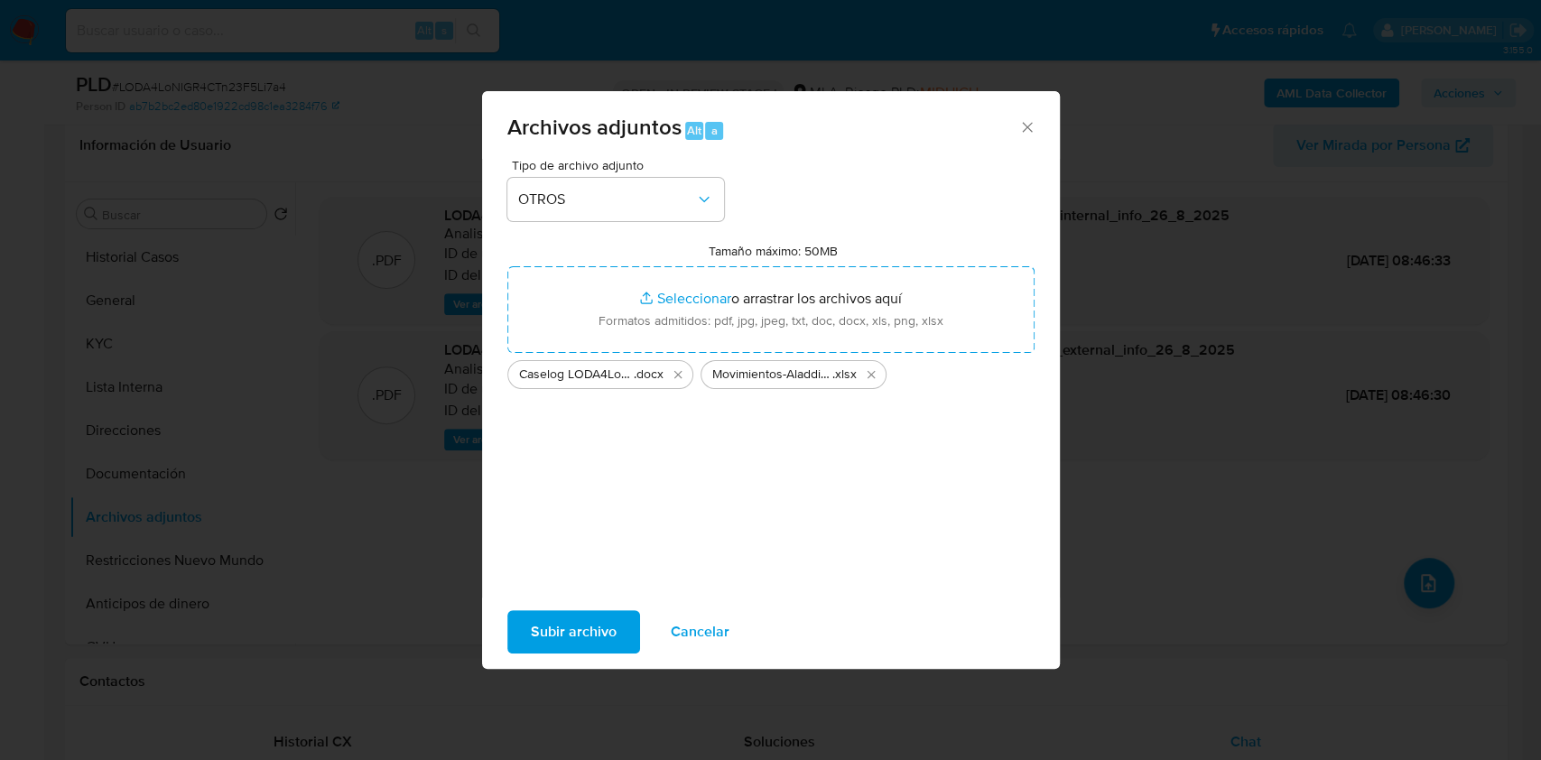
click at [601, 641] on span "Subir archivo" at bounding box center [574, 632] width 86 height 40
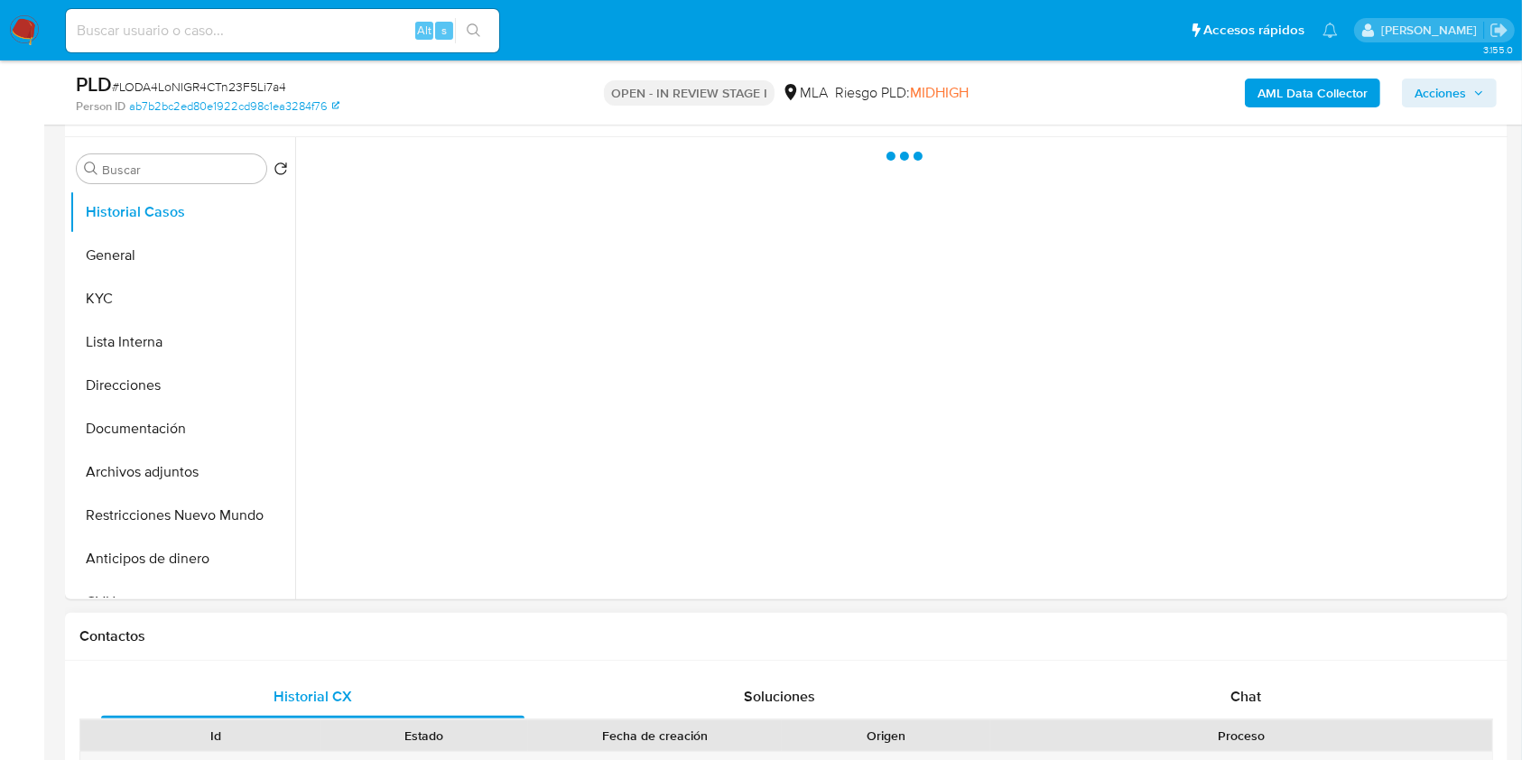
scroll to position [361, 0]
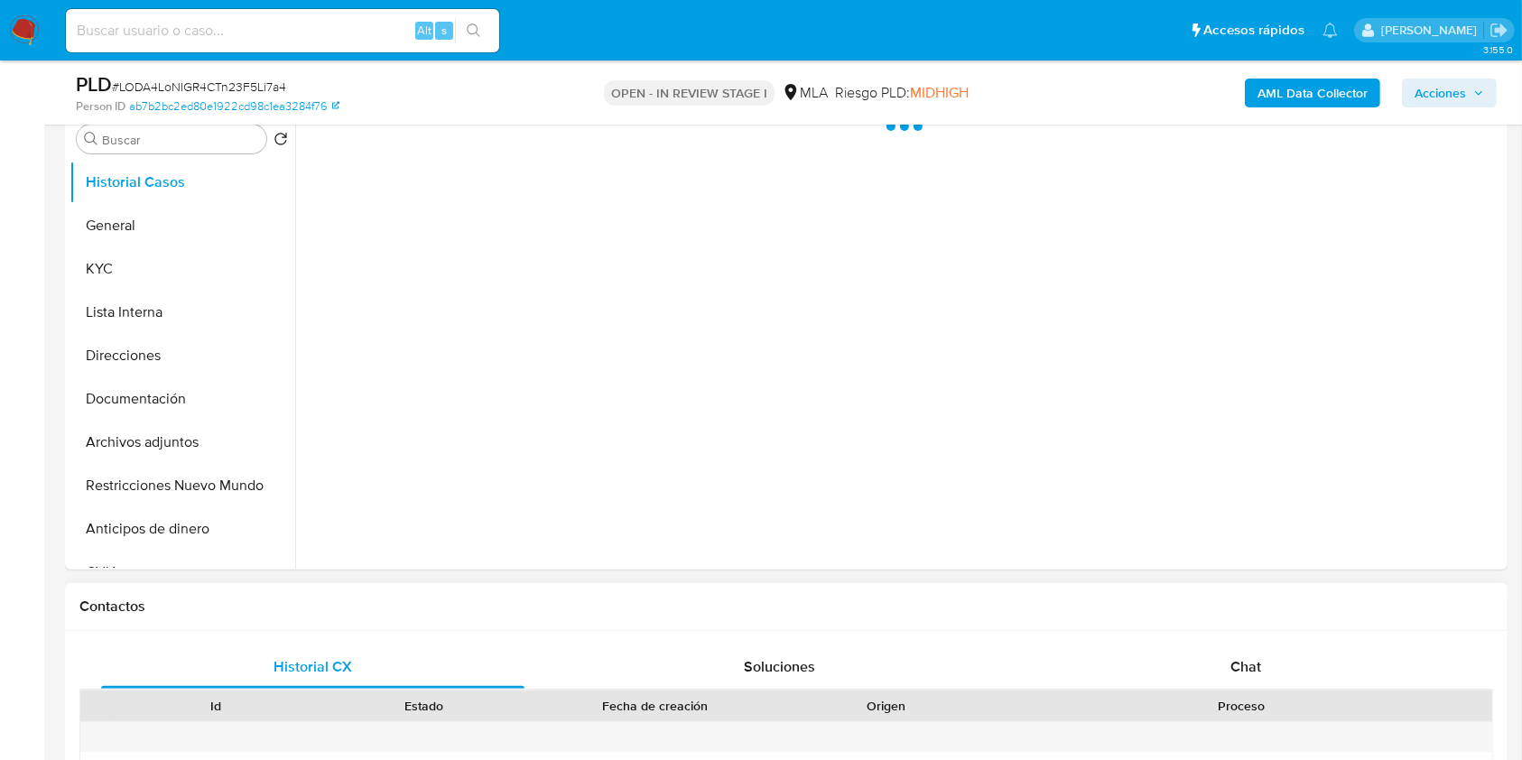
click at [1275, 692] on div "Proceso" at bounding box center [1242, 706] width 502 height 31
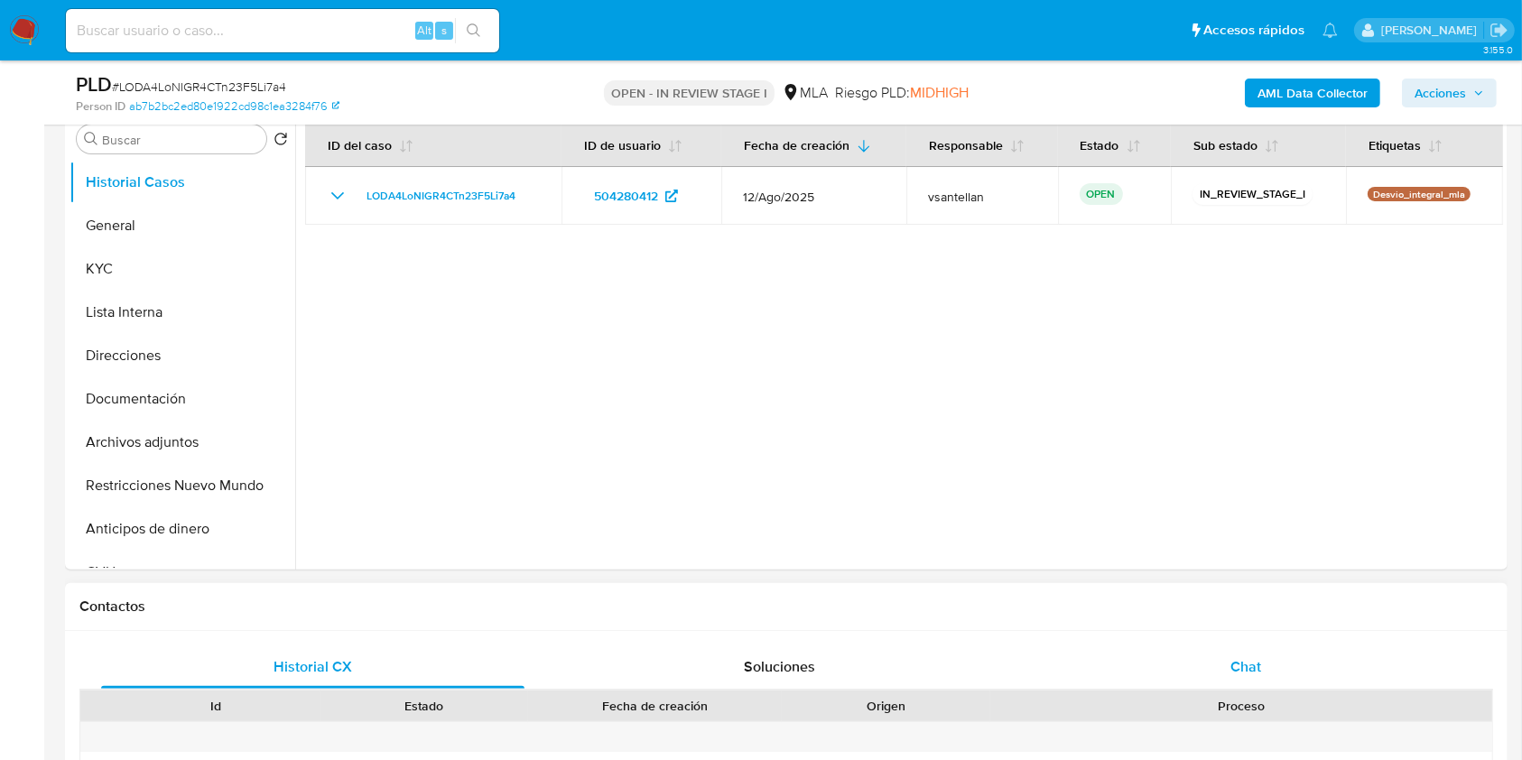
click at [1263, 668] on div "Chat" at bounding box center [1246, 667] width 423 height 43
select select "10"
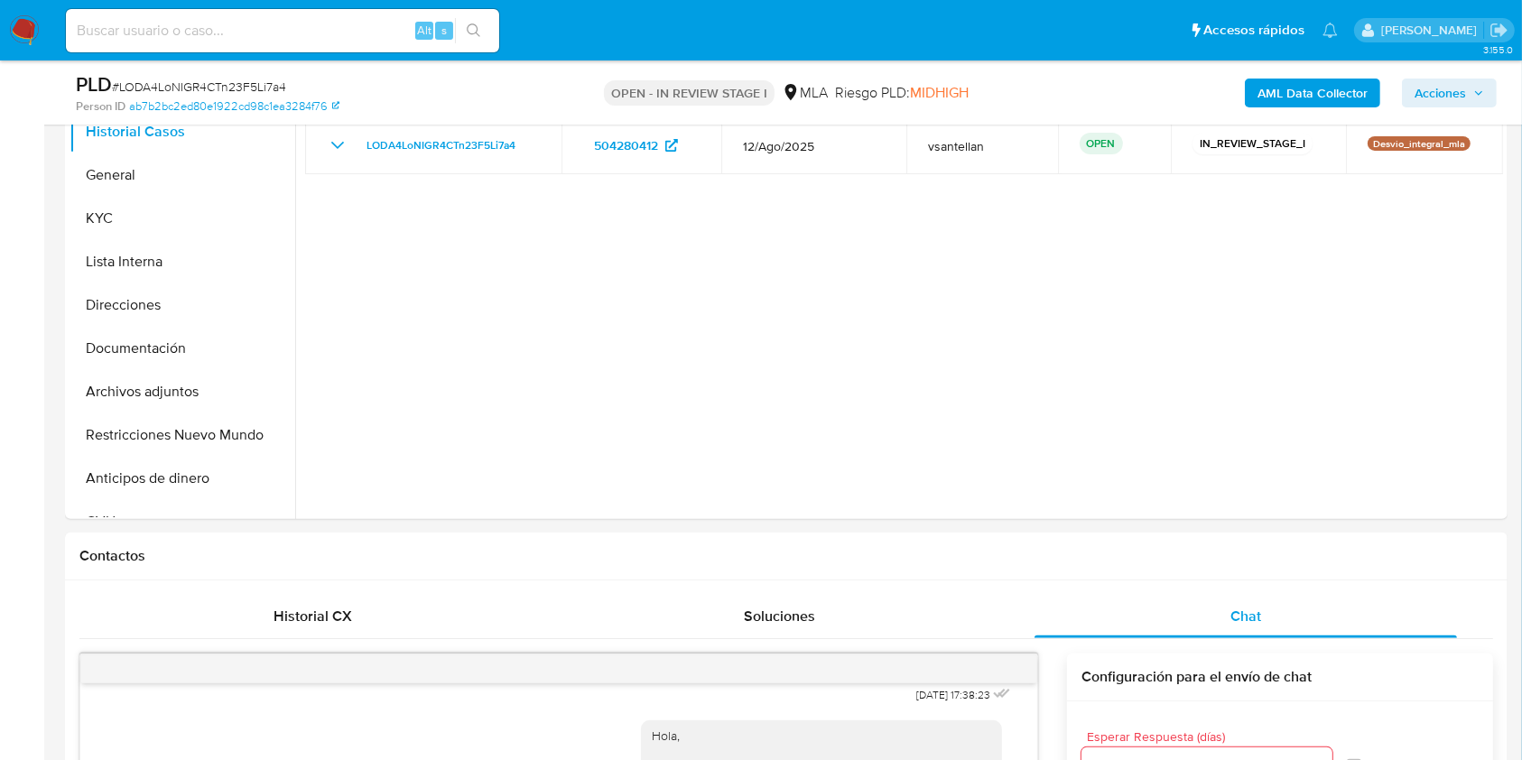
scroll to position [354, 0]
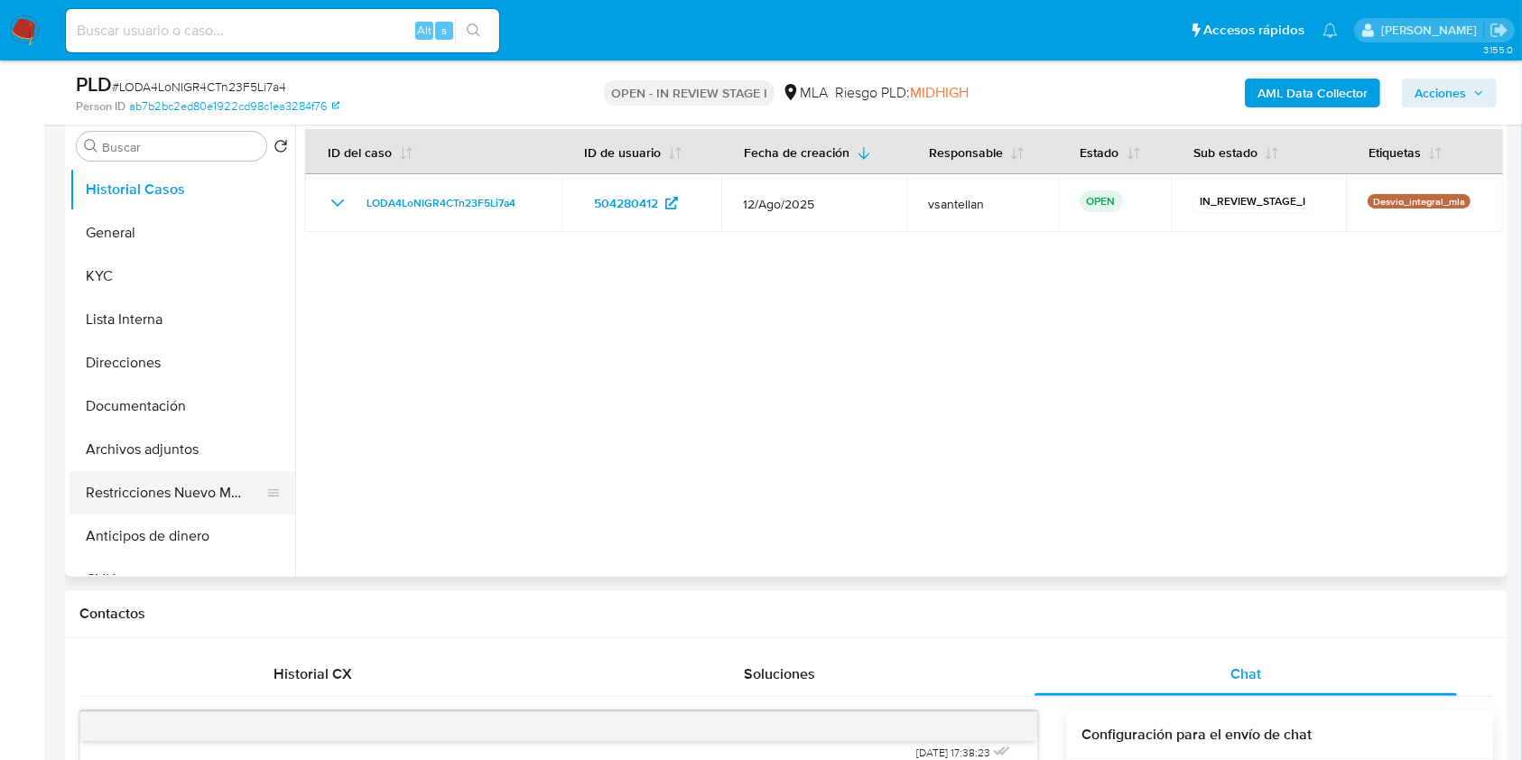
click at [167, 504] on button "Restricciones Nuevo Mundo" at bounding box center [175, 492] width 211 height 43
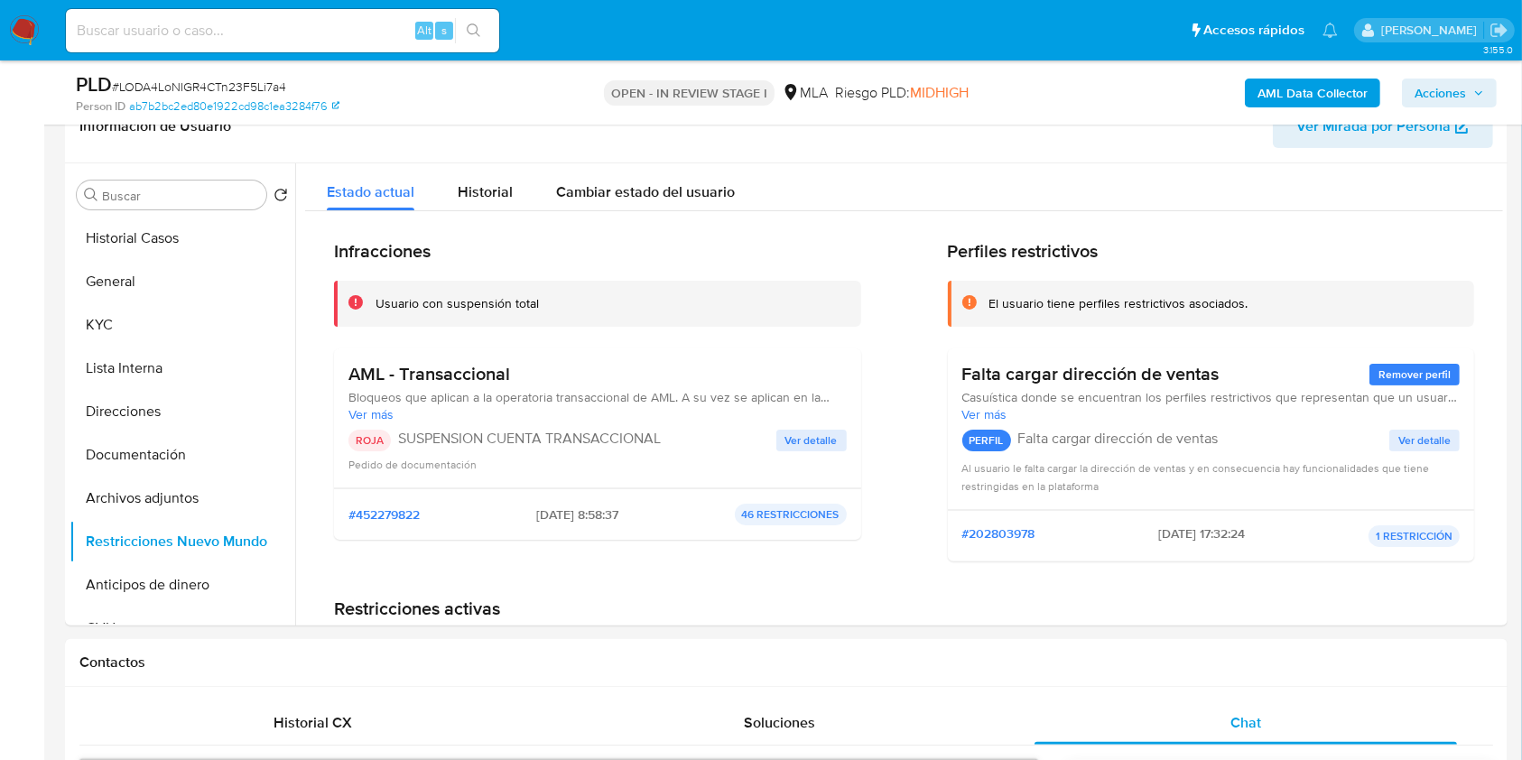
scroll to position [302, 0]
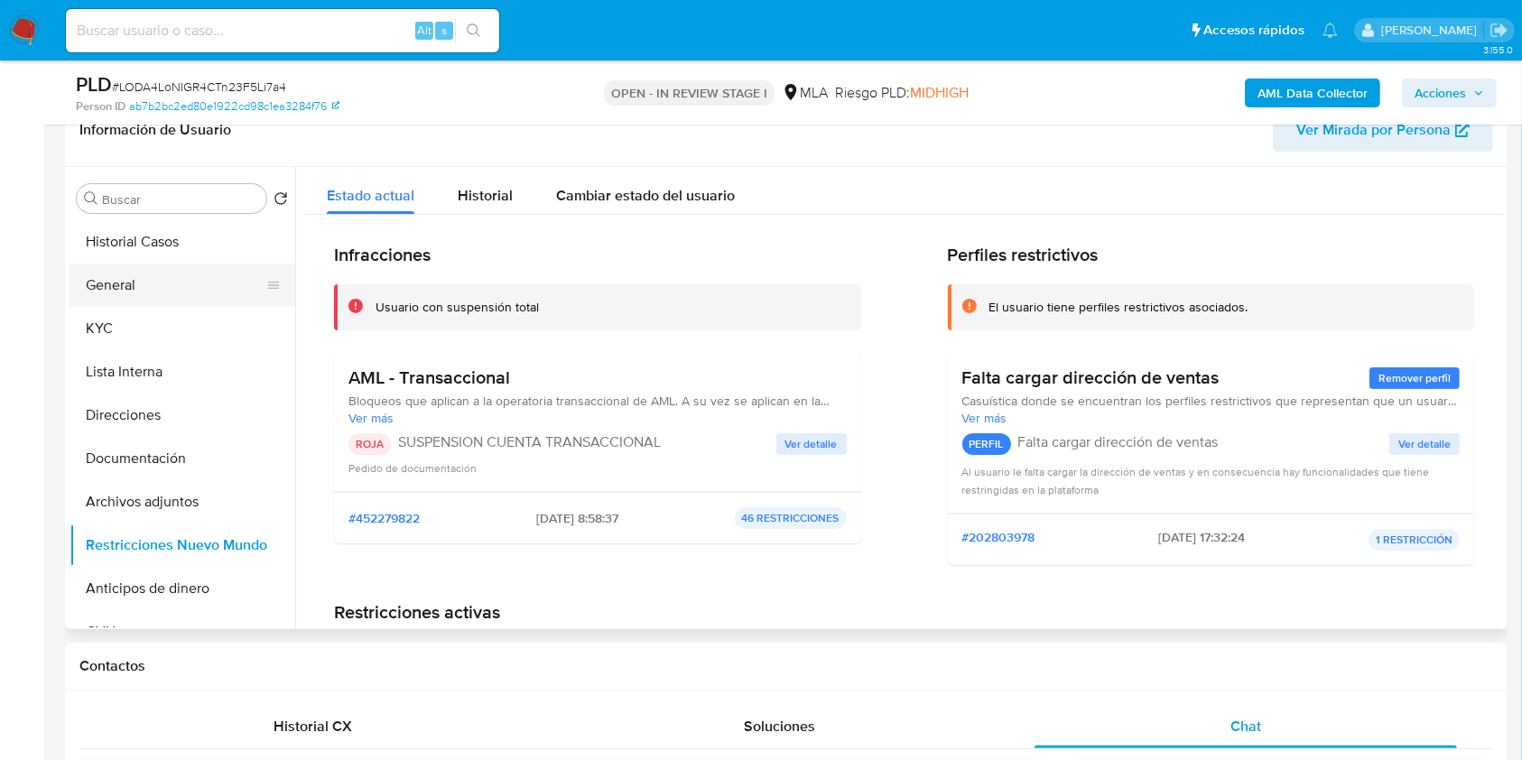
click at [191, 275] on button "General" at bounding box center [175, 285] width 211 height 43
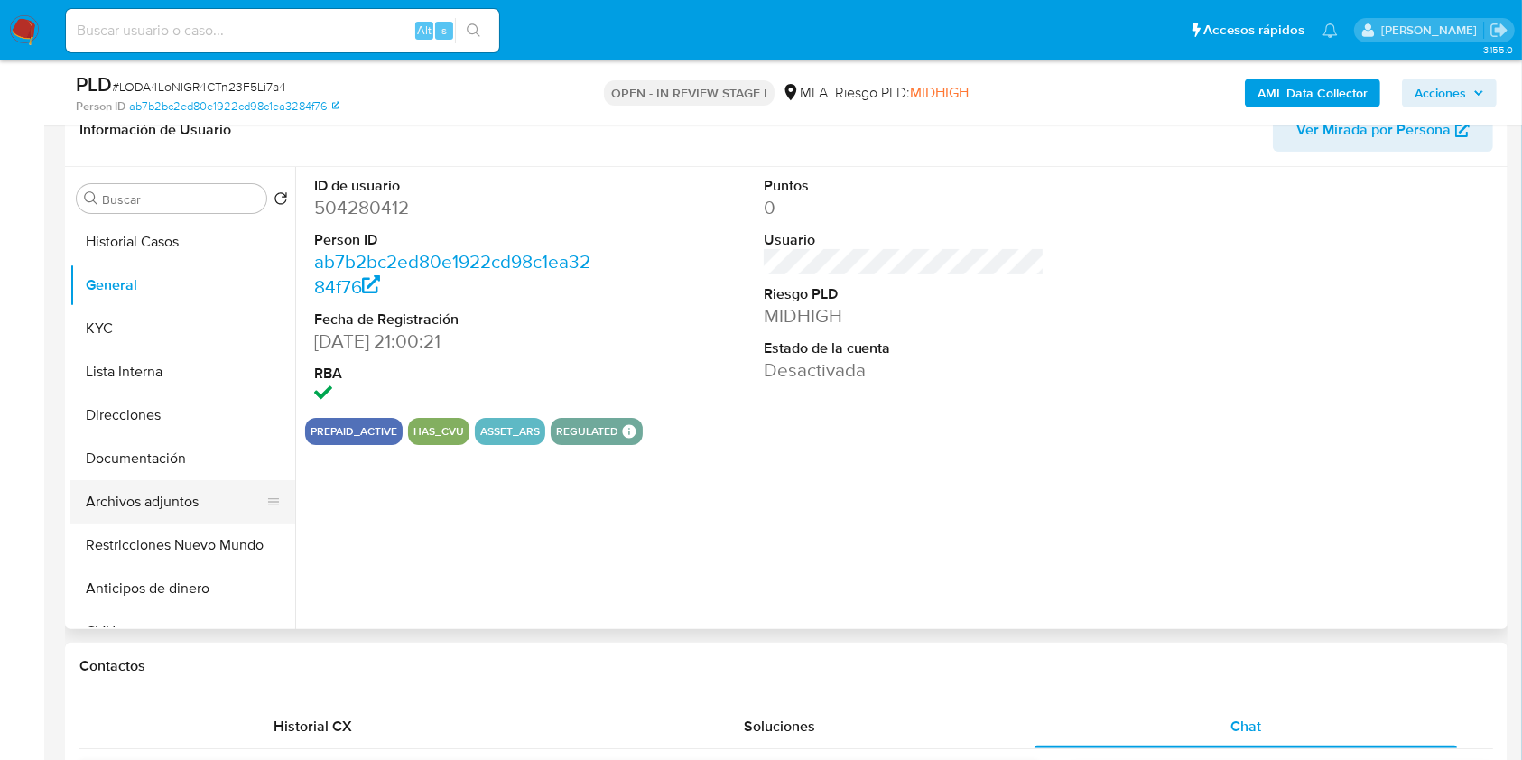
click at [216, 497] on button "Archivos adjuntos" at bounding box center [175, 501] width 211 height 43
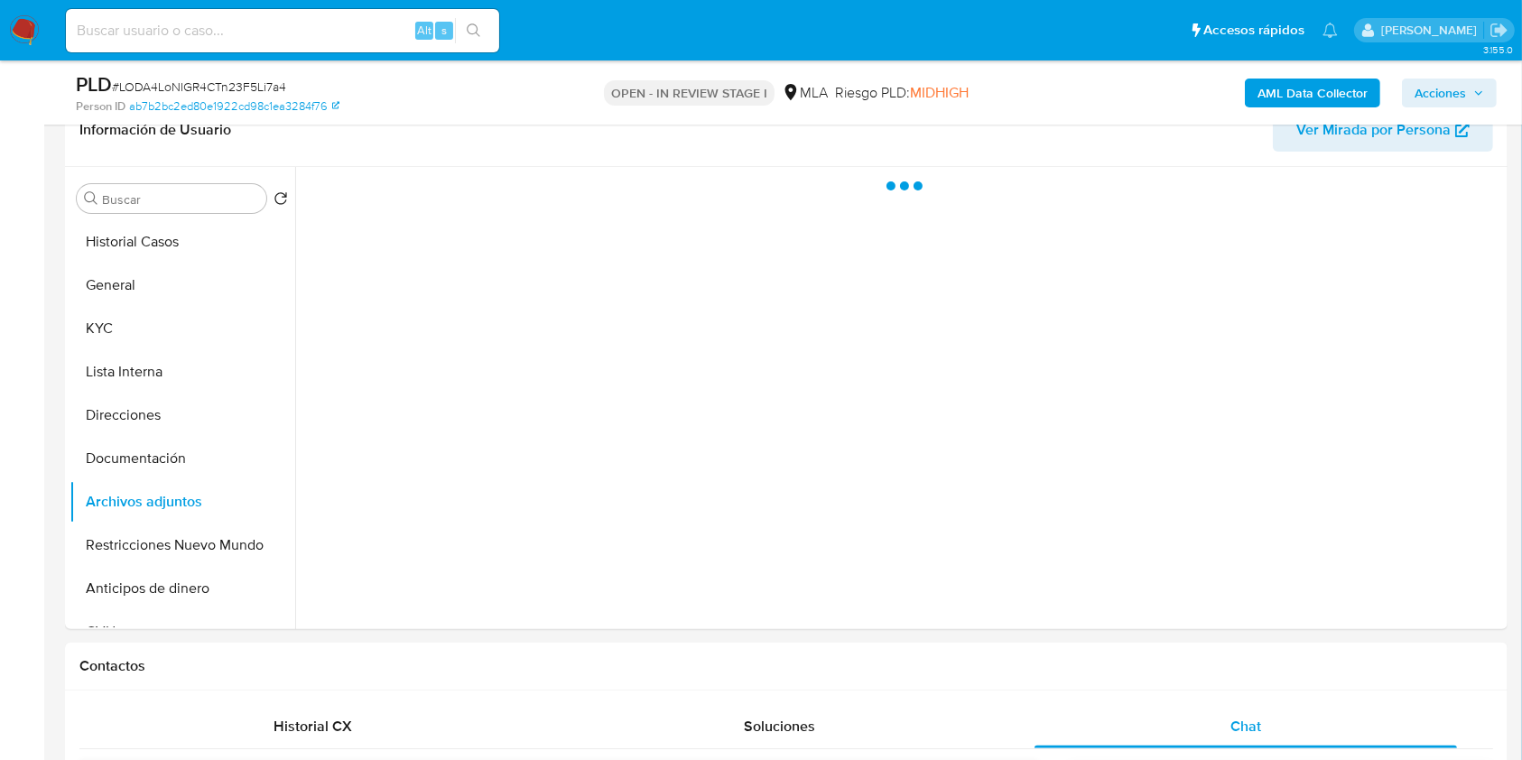
click at [1437, 97] on span "Acciones" at bounding box center [1440, 93] width 51 height 29
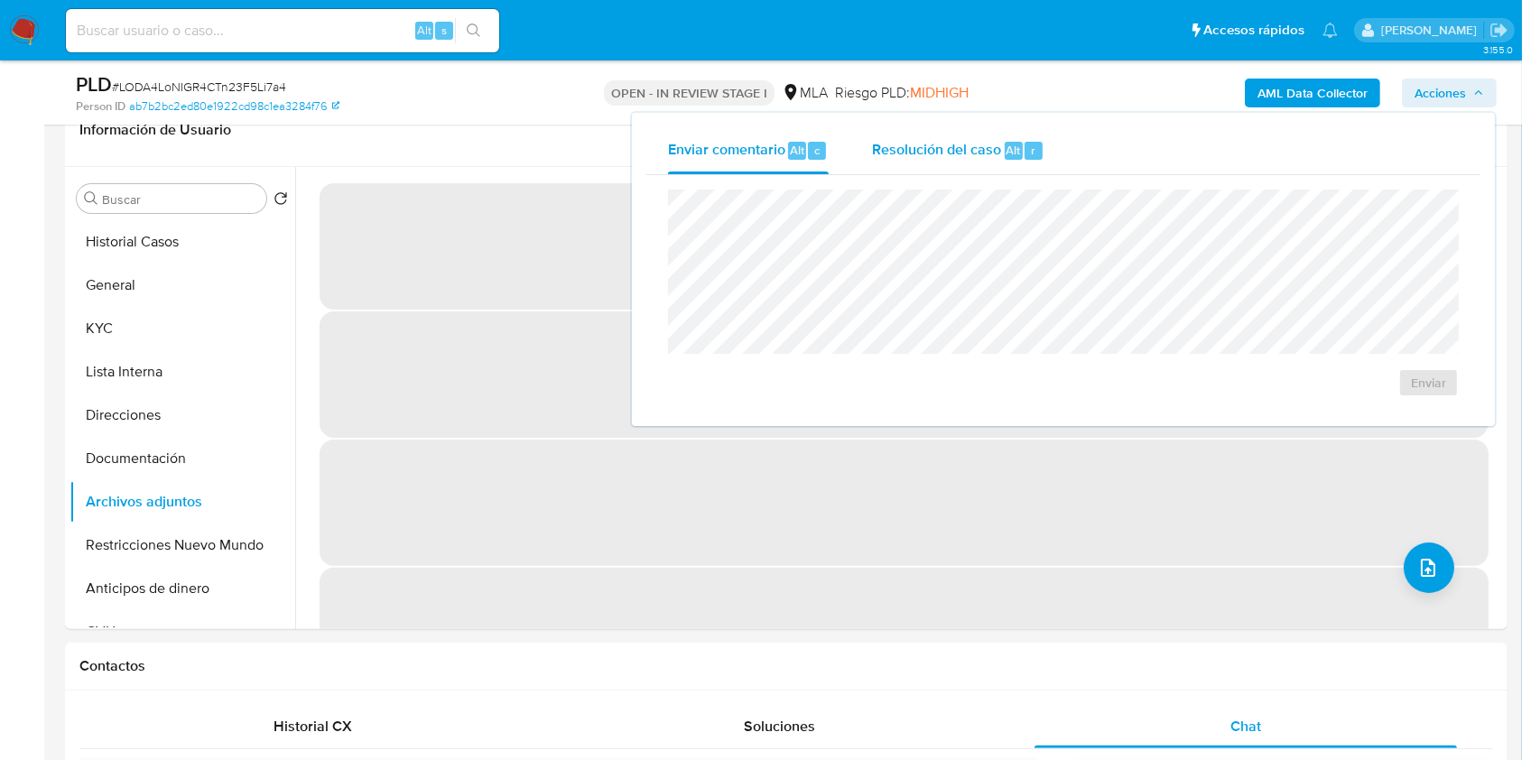
click at [1016, 139] on div "Resolución del caso Alt r" at bounding box center [958, 150] width 172 height 47
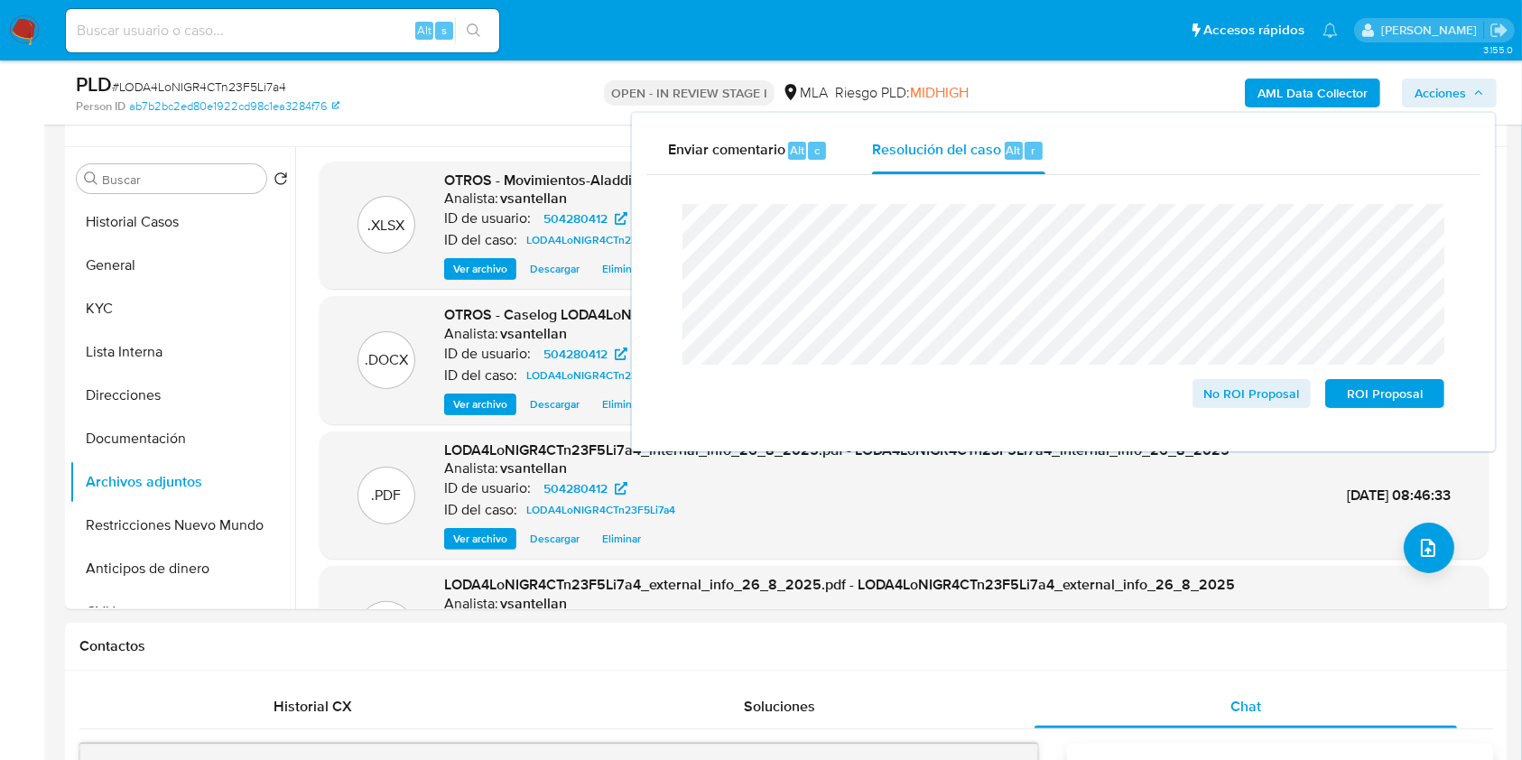
scroll to position [312, 0]
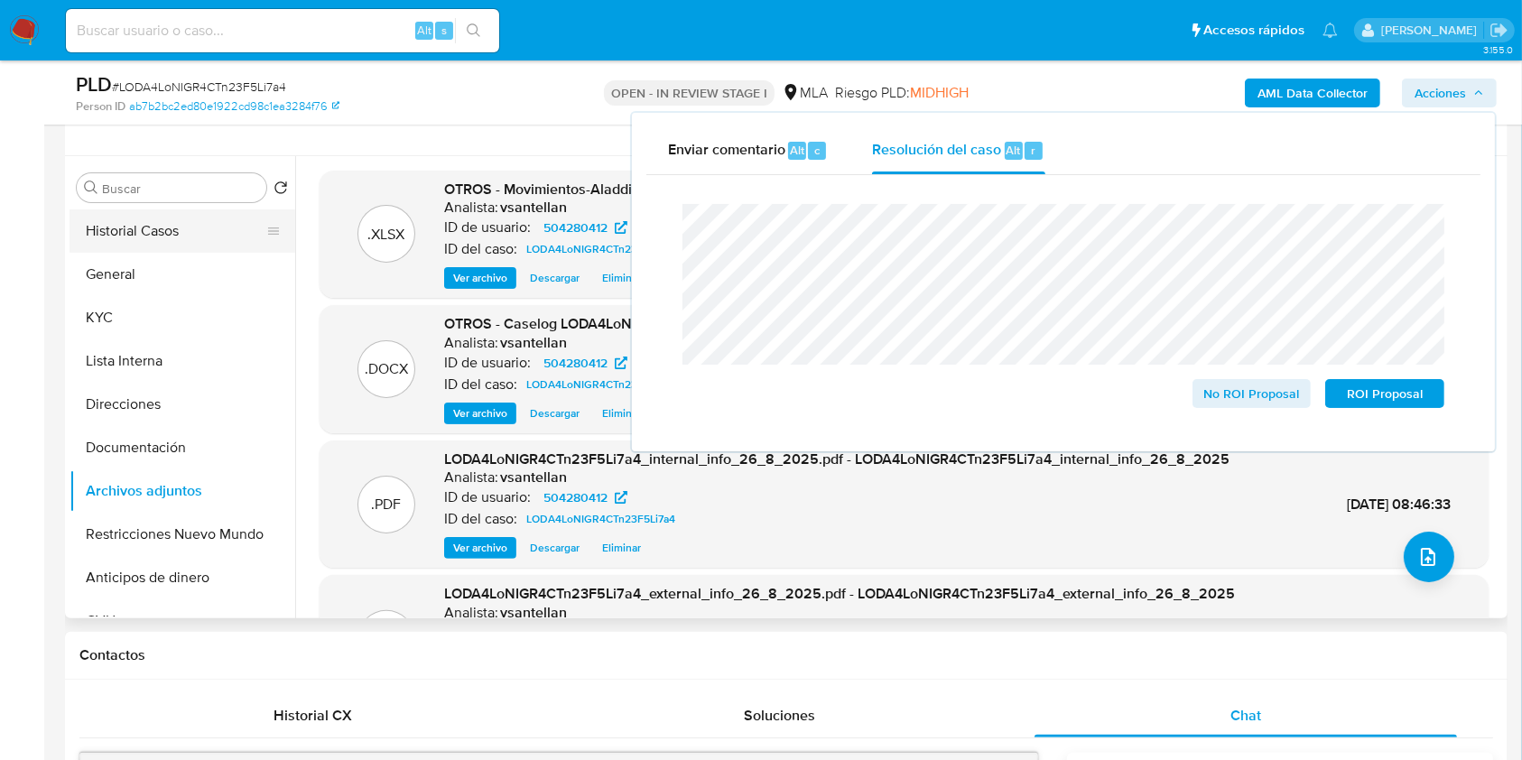
drag, startPoint x: 206, startPoint y: 535, endPoint x: 233, endPoint y: 242, distance: 293.8
click at [233, 249] on ul "Historial Casos General KYC Lista Interna Direcciones Documentación Archivos ad…" at bounding box center [183, 412] width 226 height 407
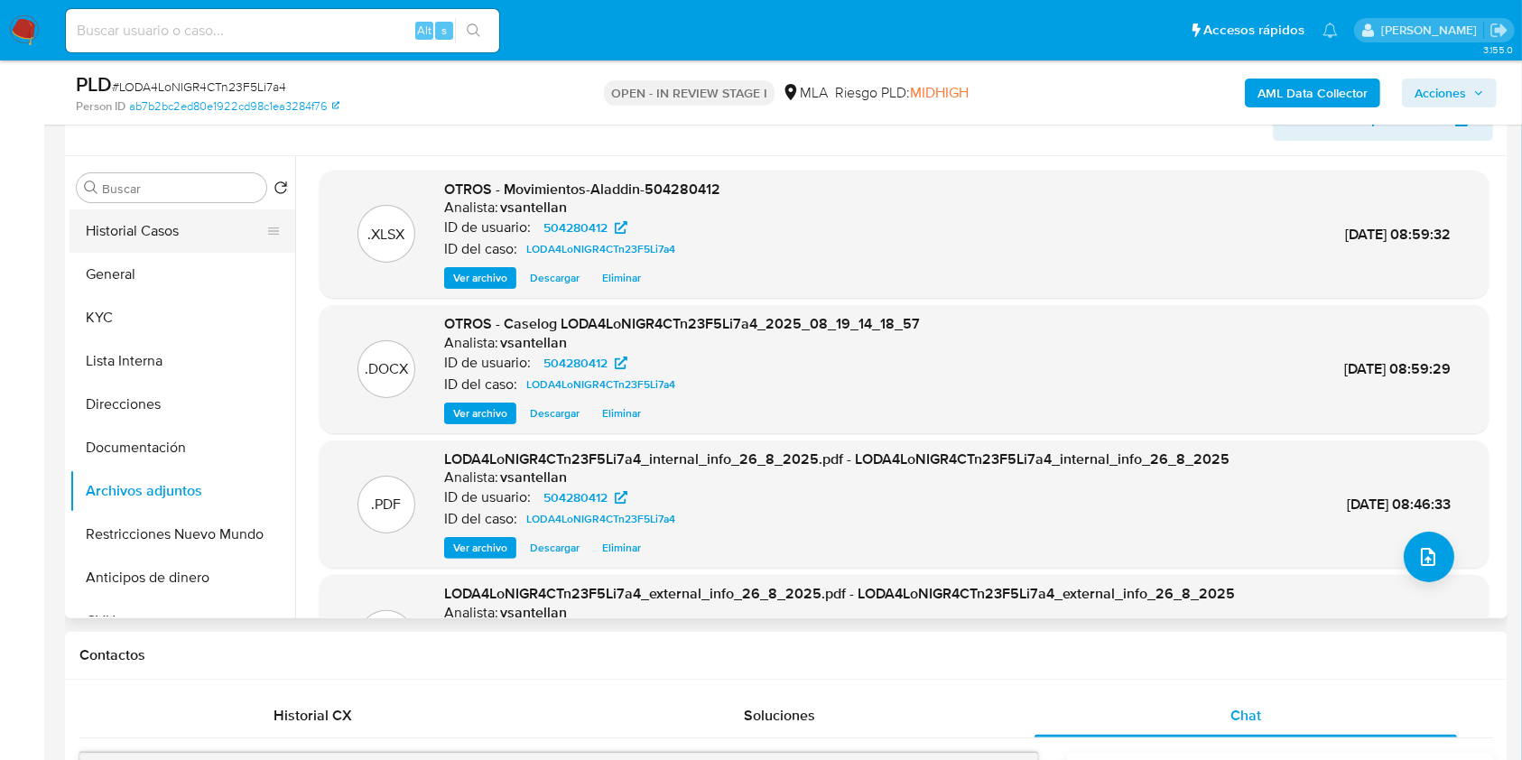
click at [184, 247] on button "Historial Casos" at bounding box center [175, 230] width 211 height 43
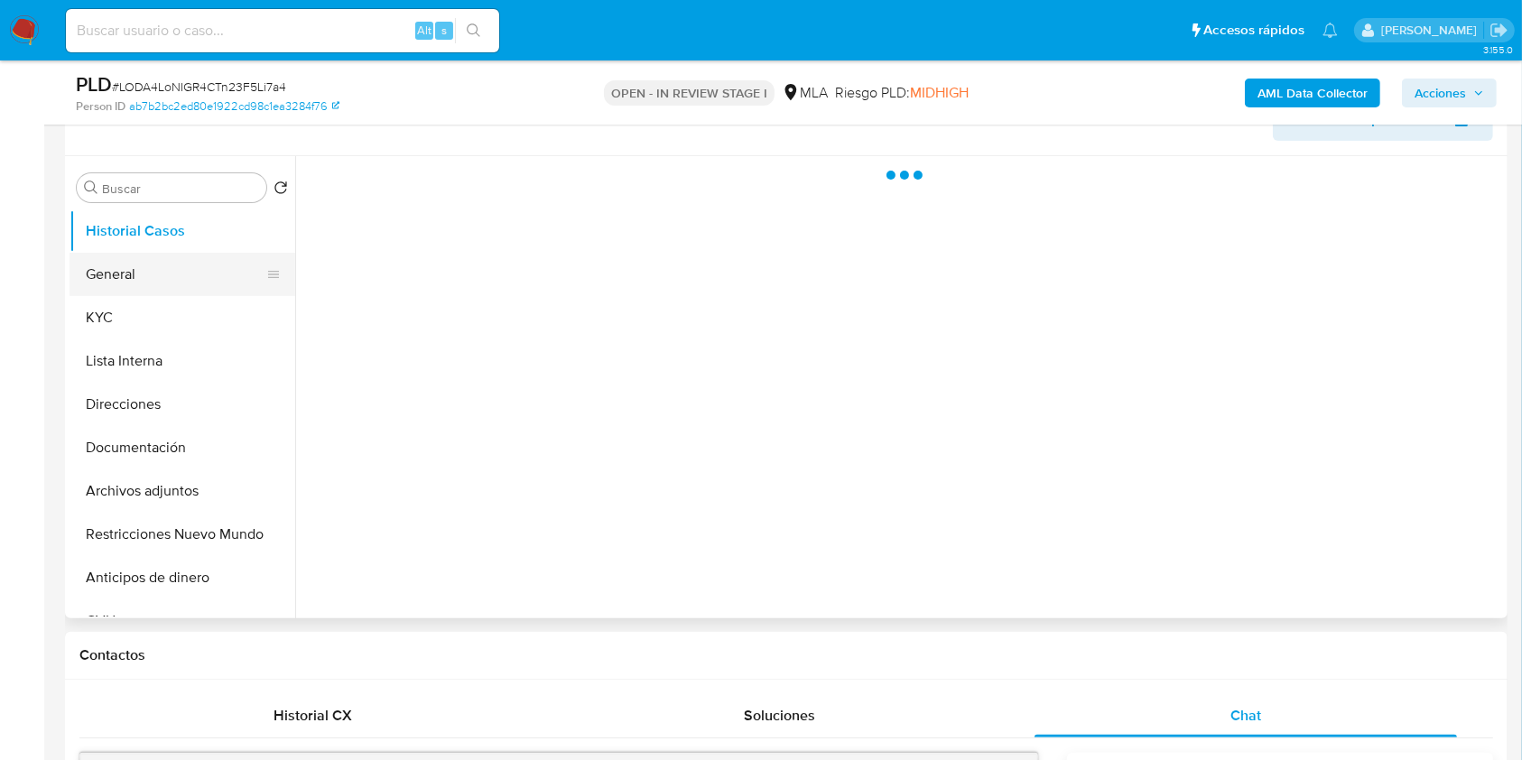
click at [174, 275] on button "General" at bounding box center [175, 274] width 211 height 43
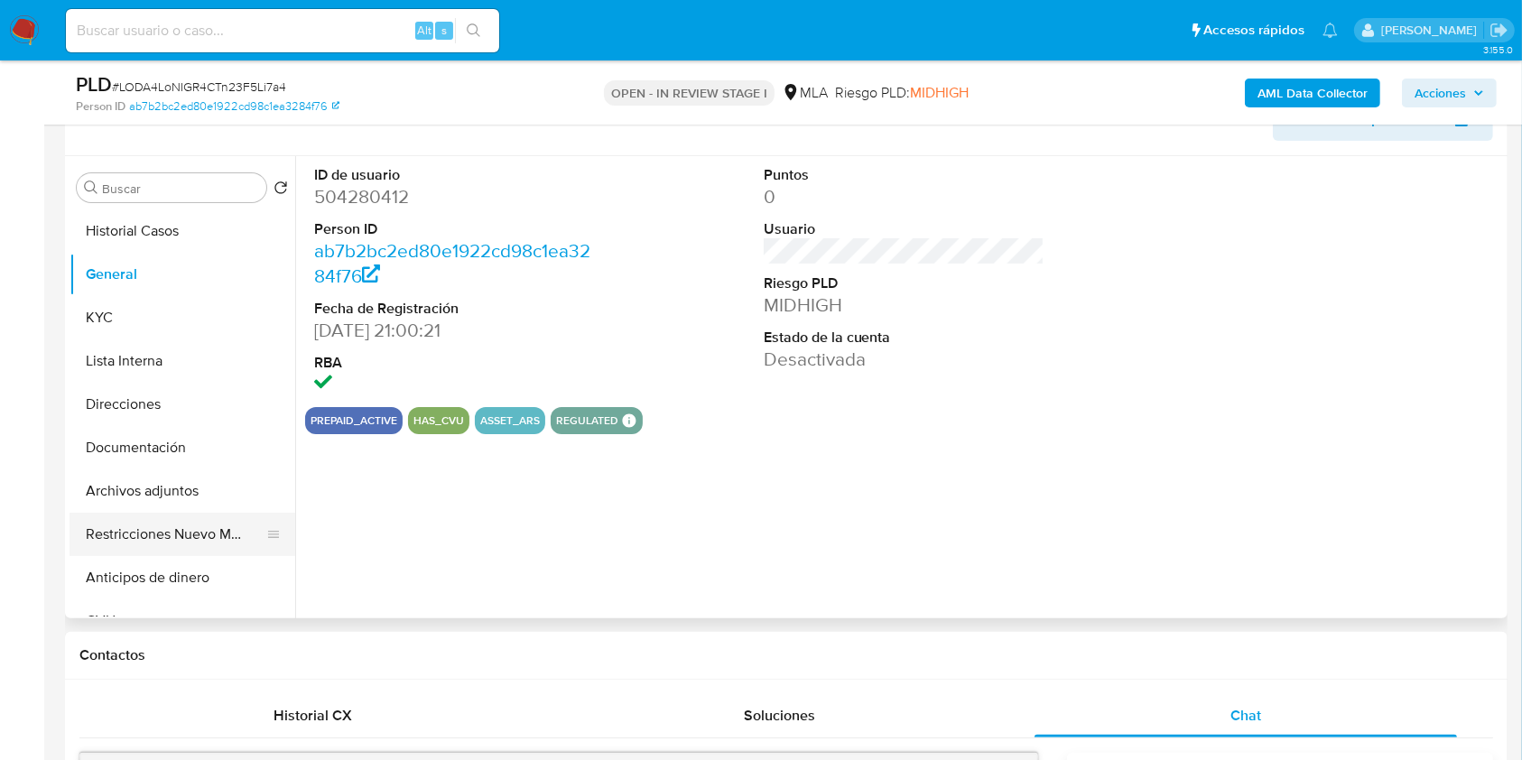
click at [200, 524] on button "Restricciones Nuevo Mundo" at bounding box center [175, 534] width 211 height 43
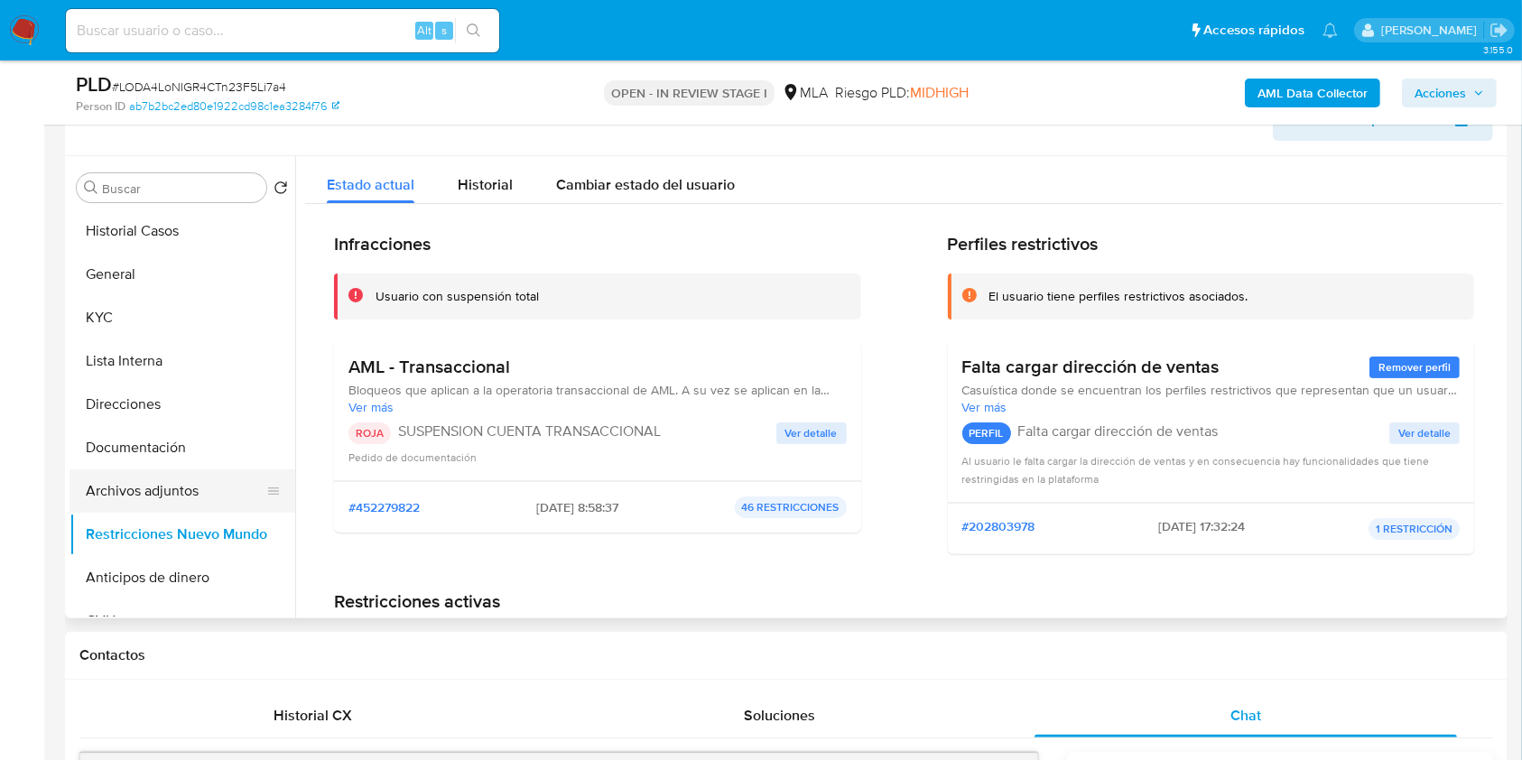
click at [166, 495] on button "Archivos adjuntos" at bounding box center [175, 491] width 211 height 43
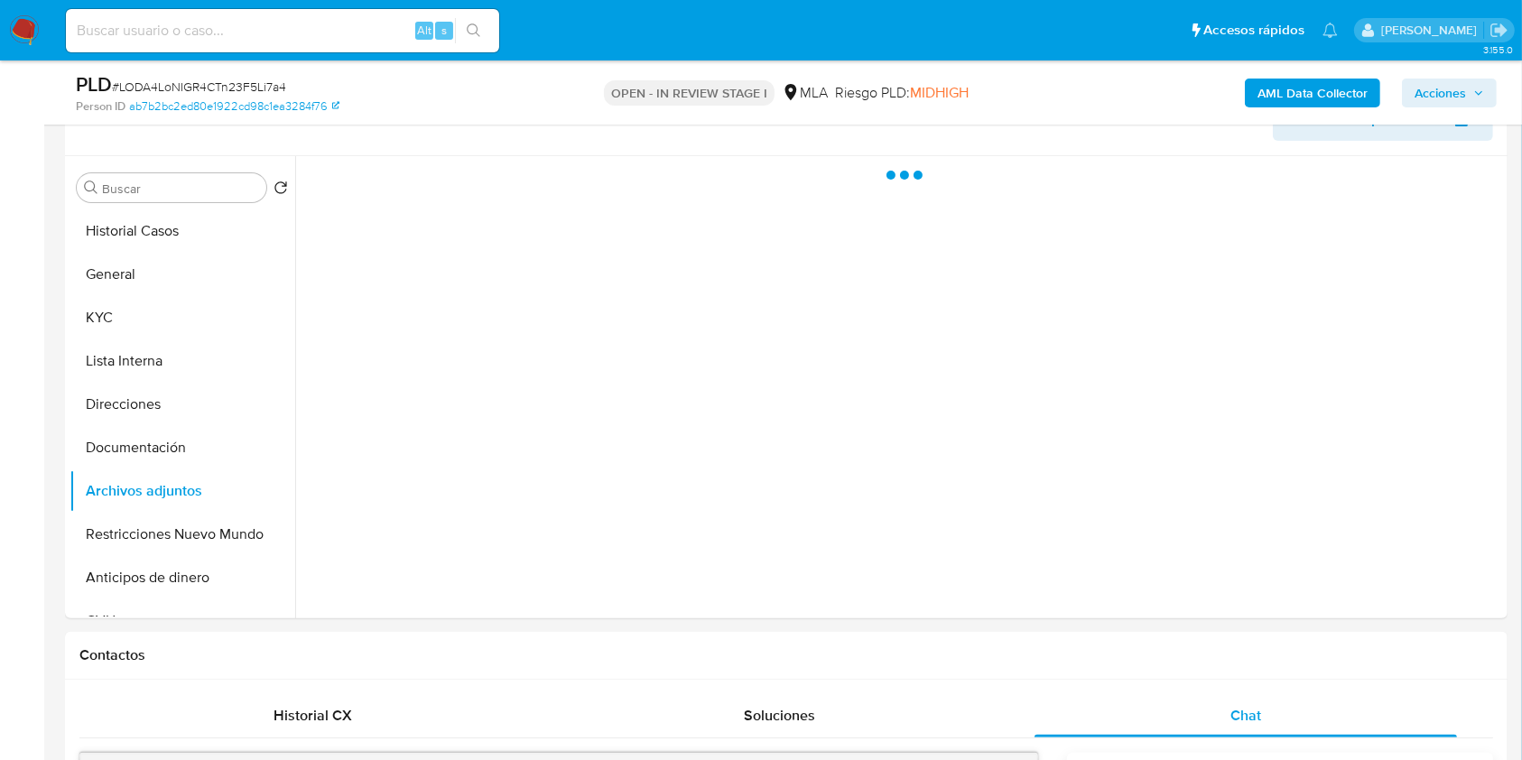
click at [1455, 87] on span "Acciones" at bounding box center [1440, 93] width 51 height 29
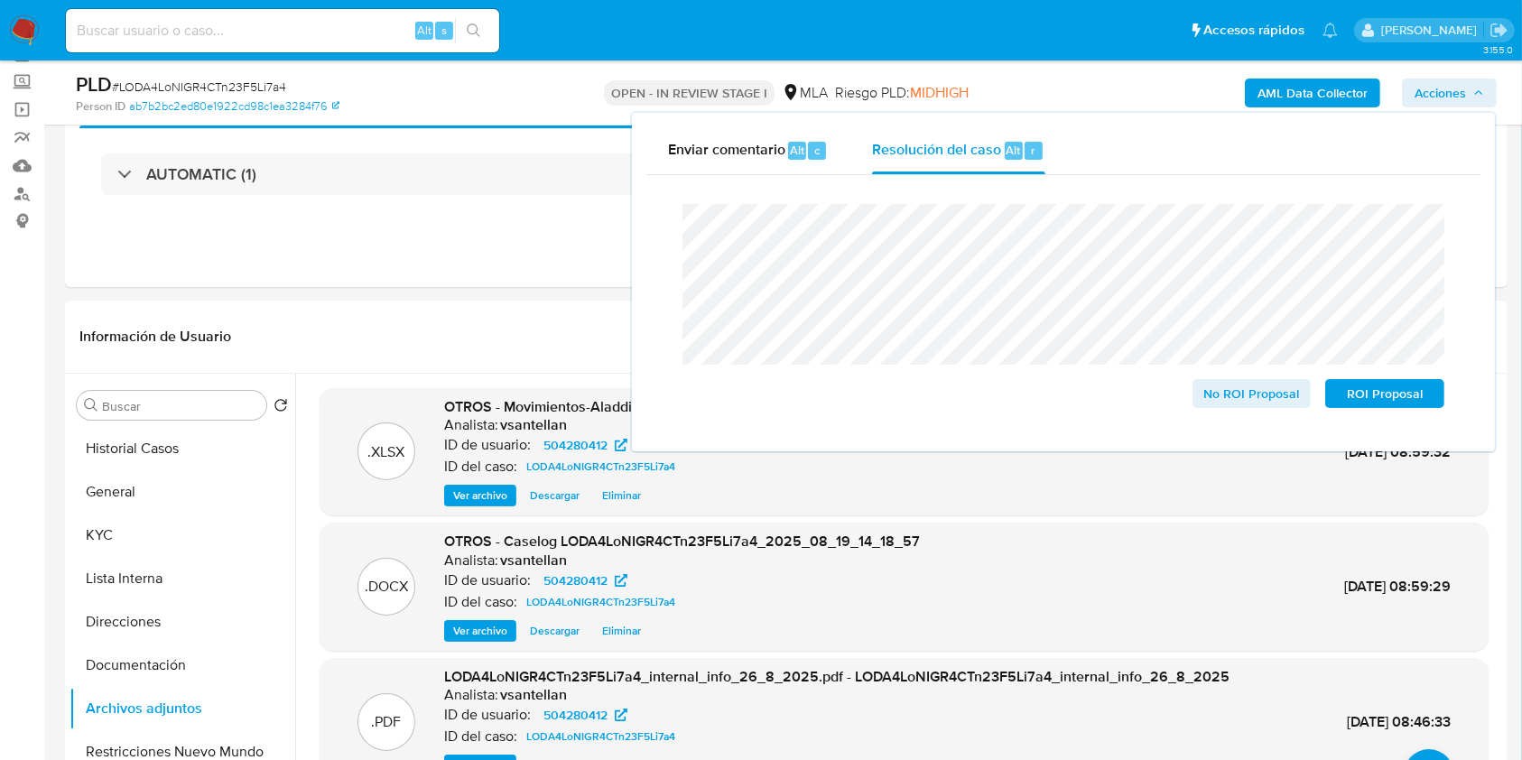
scroll to position [113, 0]
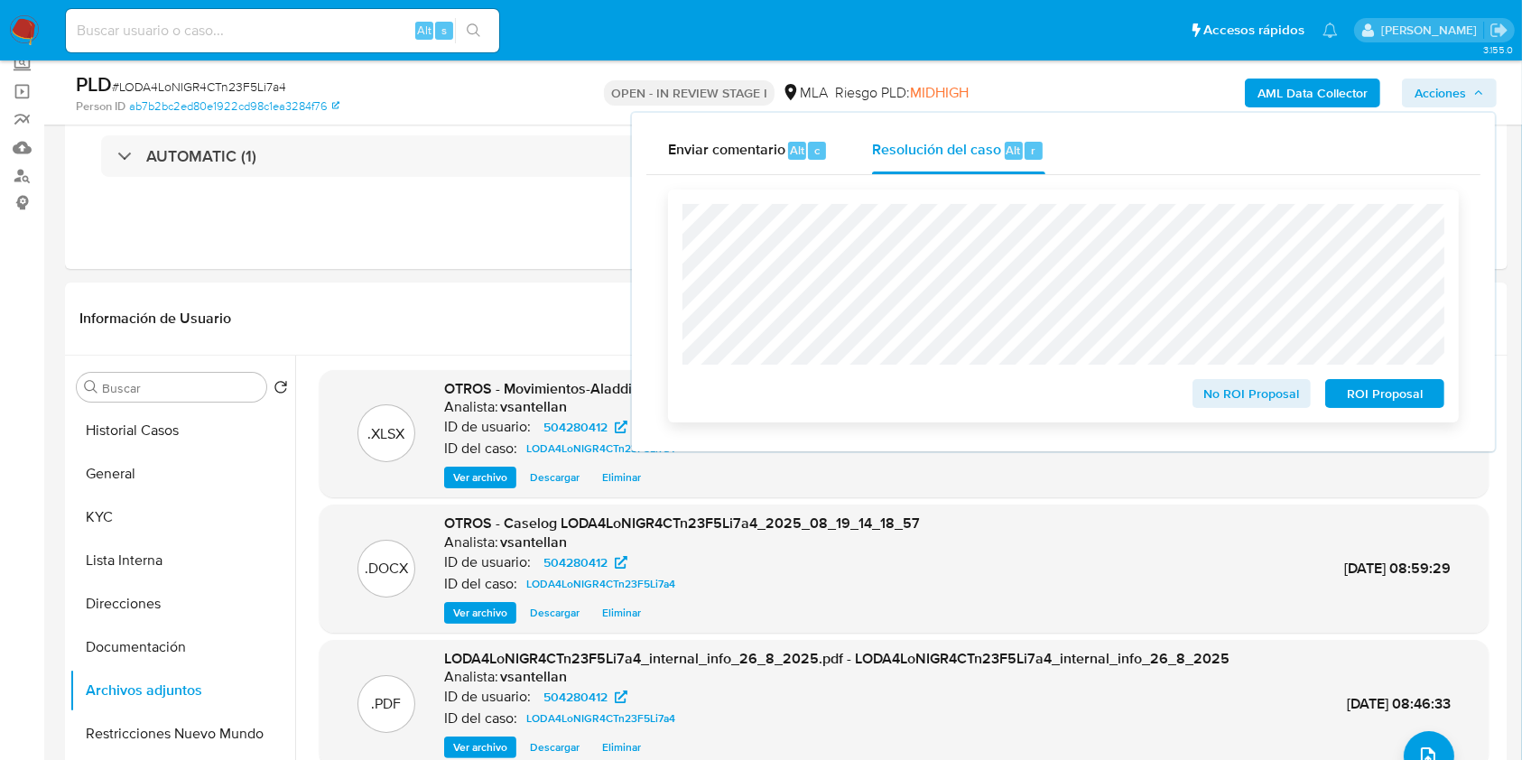
click at [1379, 401] on span "ROI Proposal" at bounding box center [1385, 393] width 94 height 25
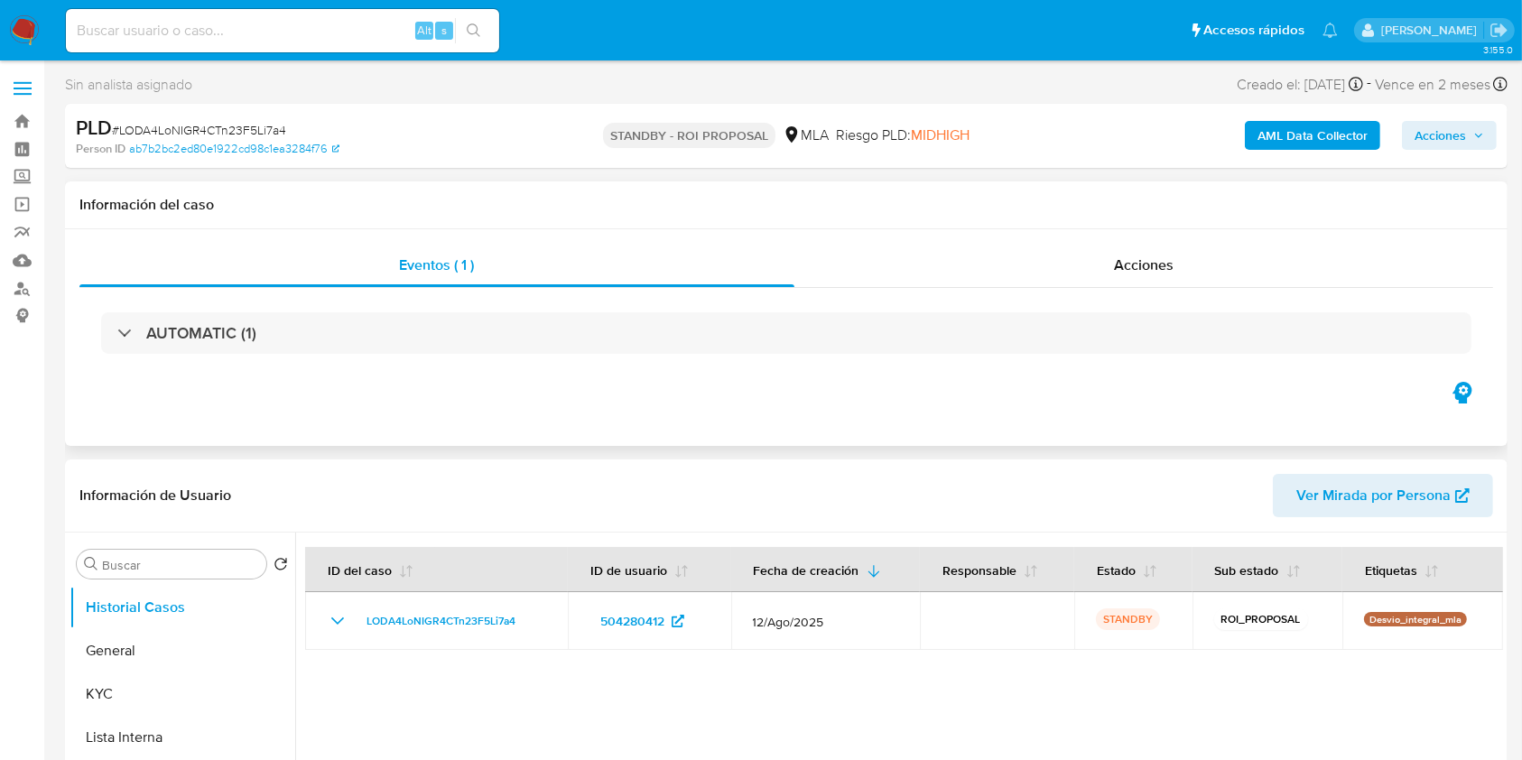
select select "10"
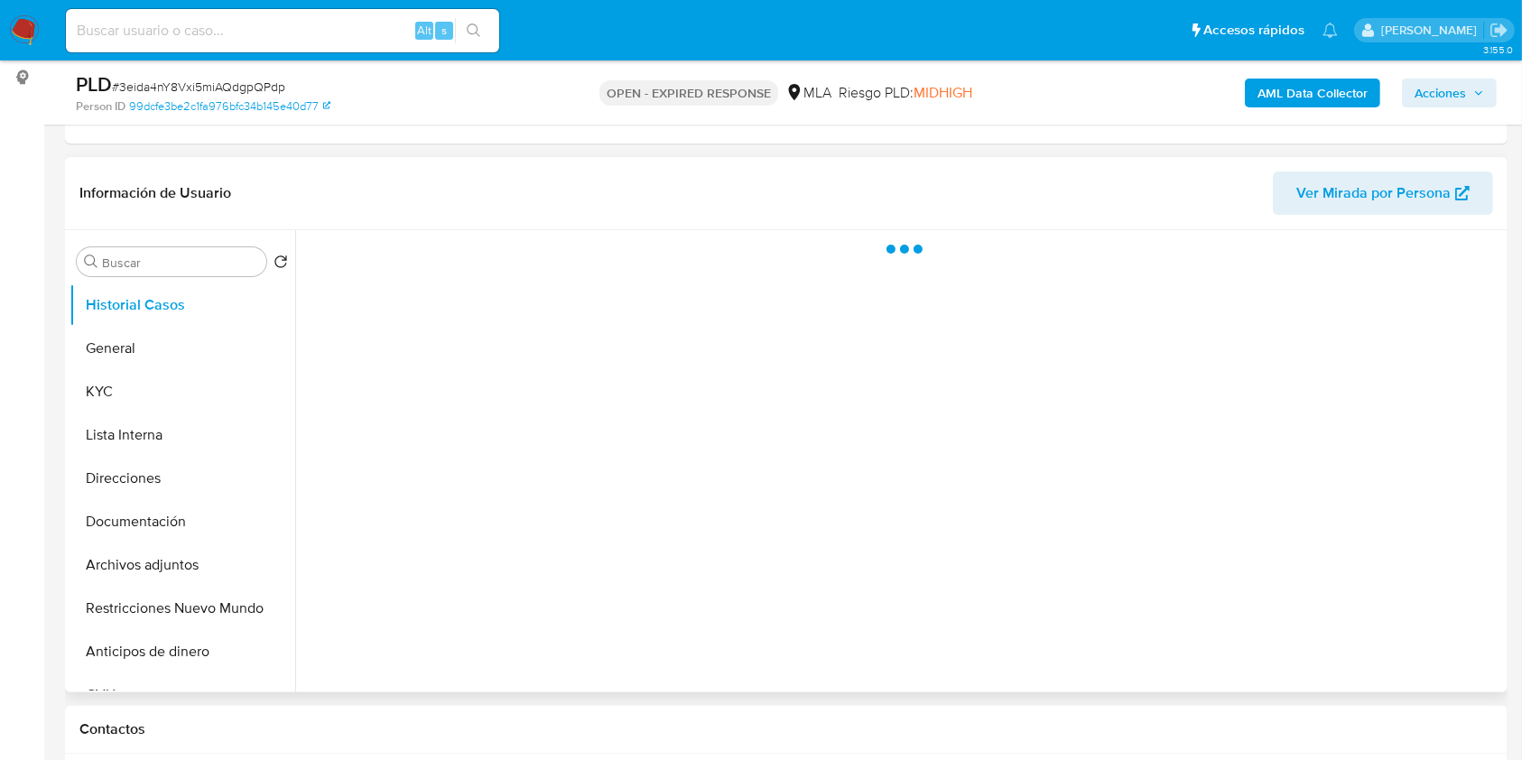
scroll to position [240, 0]
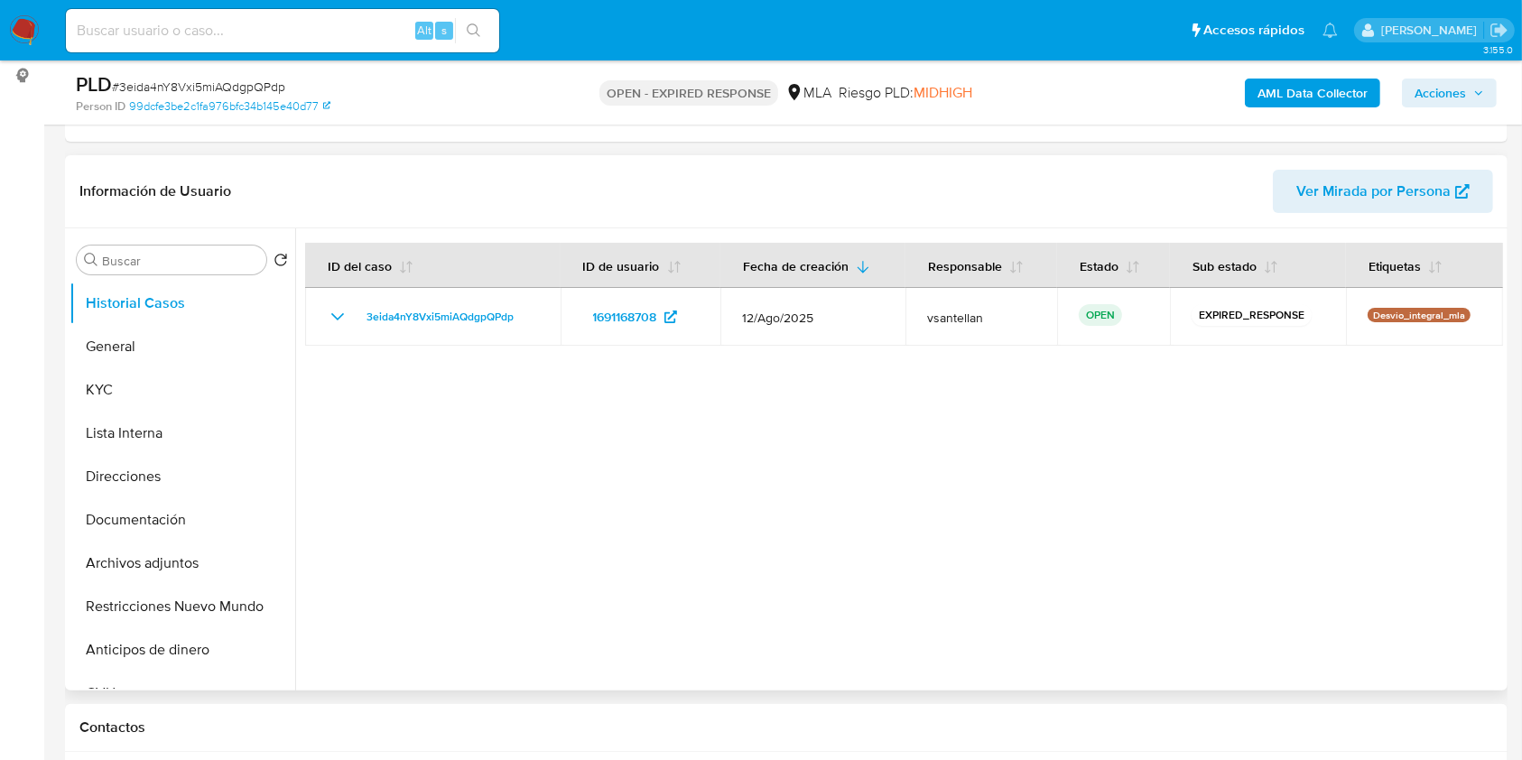
select select "10"
click at [158, 524] on button "Documentación" at bounding box center [175, 519] width 211 height 43
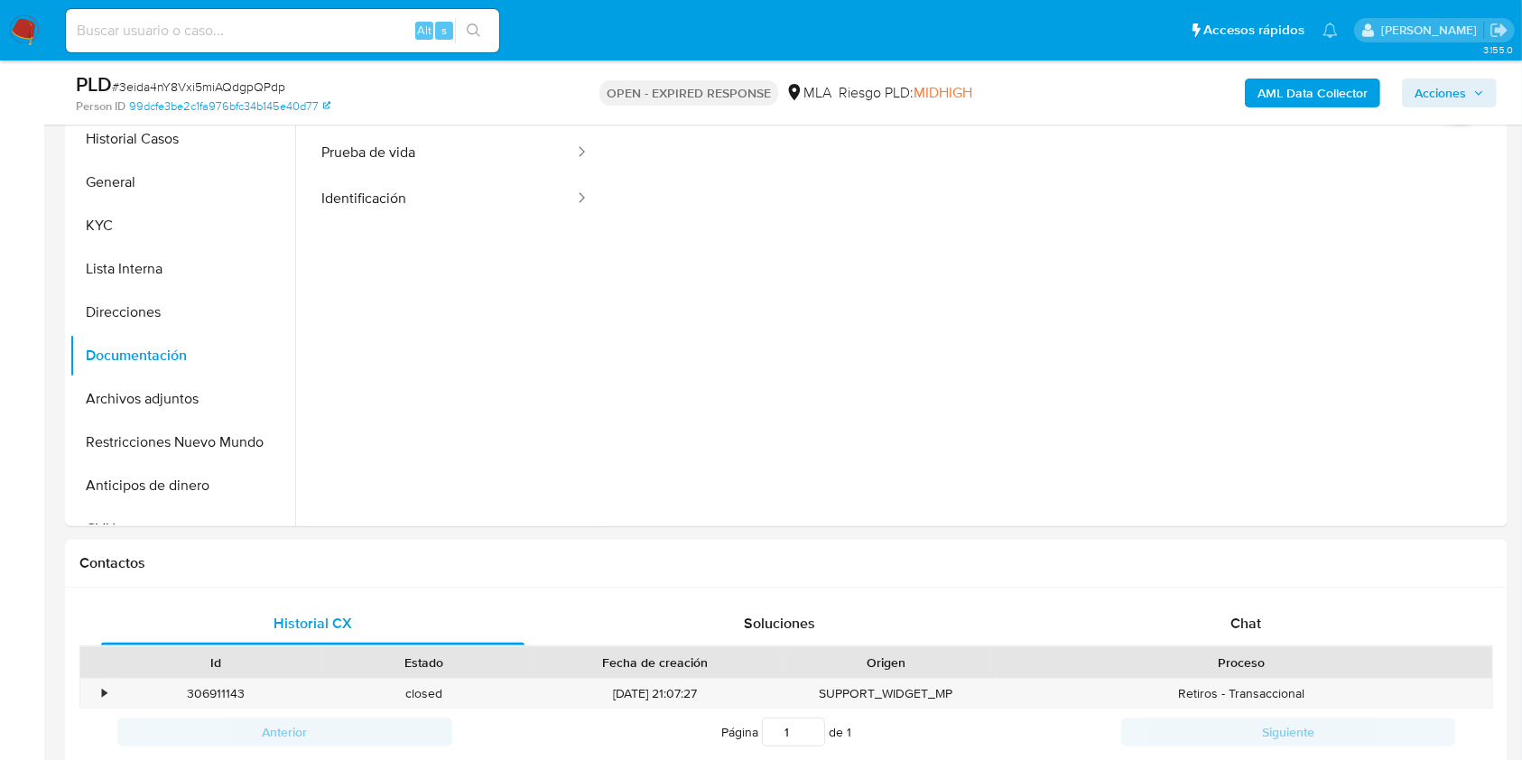
scroll to position [625, 0]
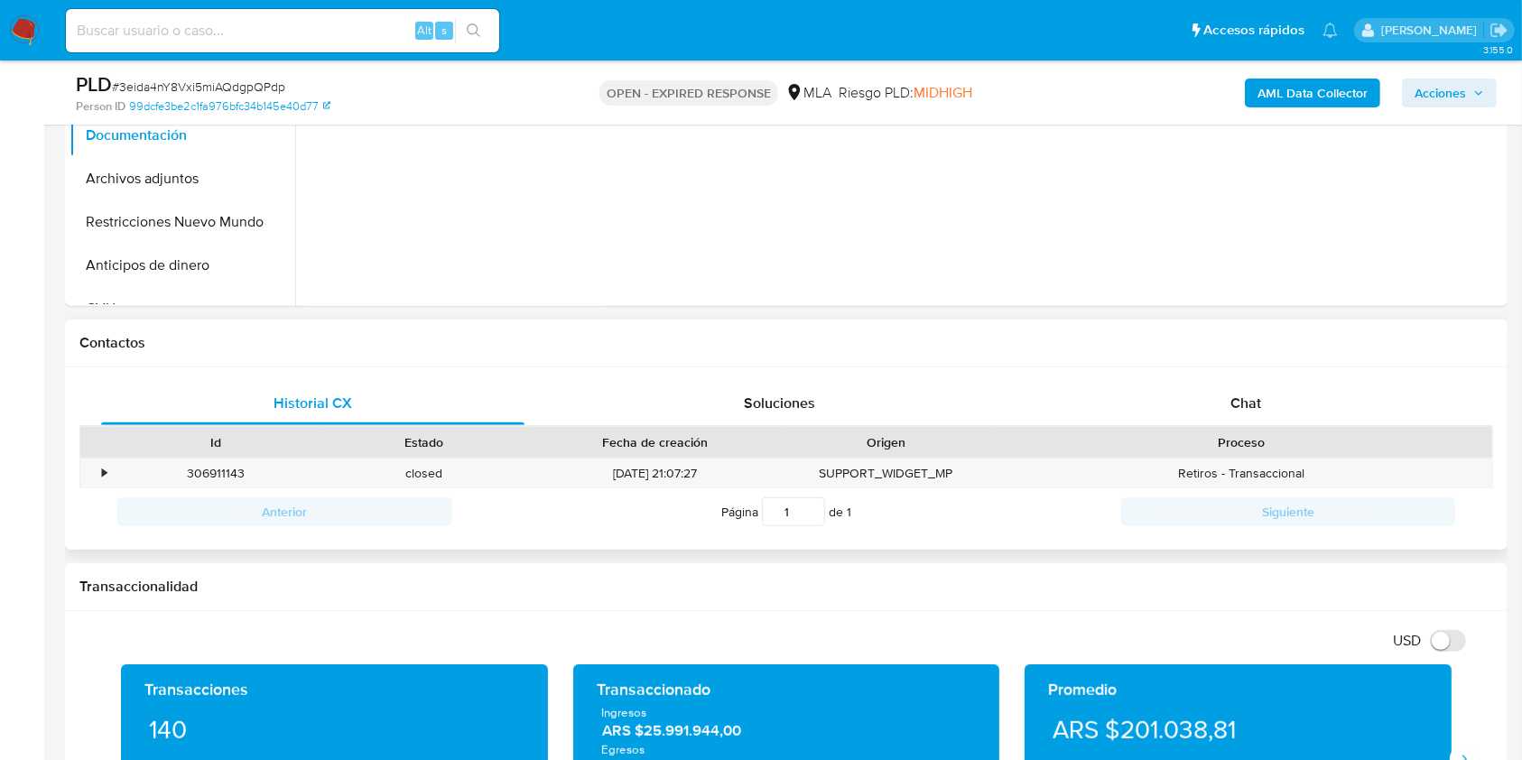
click at [1300, 437] on div "Proceso" at bounding box center [1241, 442] width 477 height 18
click at [1286, 395] on div "Chat" at bounding box center [1246, 403] width 423 height 43
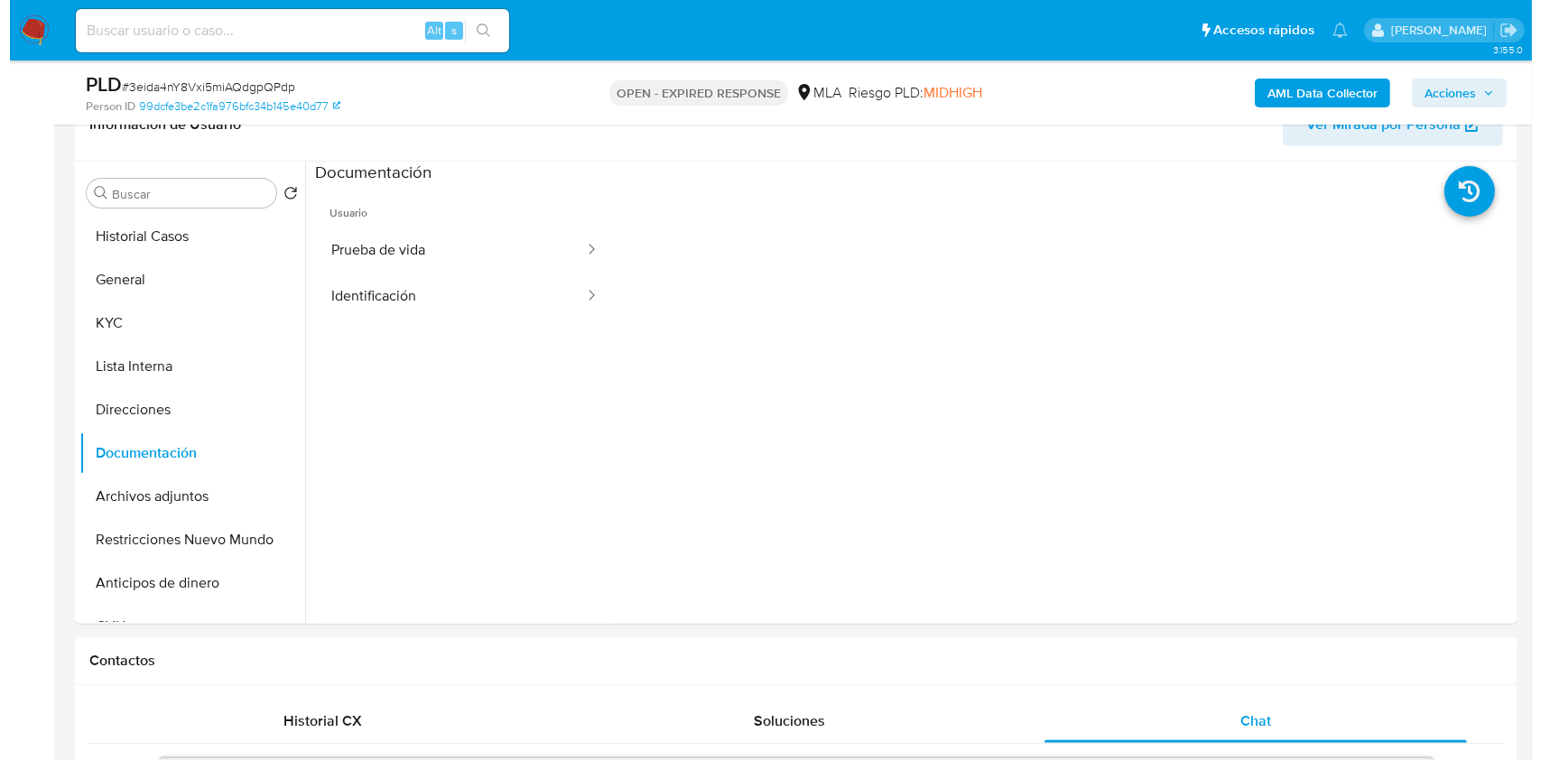
scroll to position [228, 0]
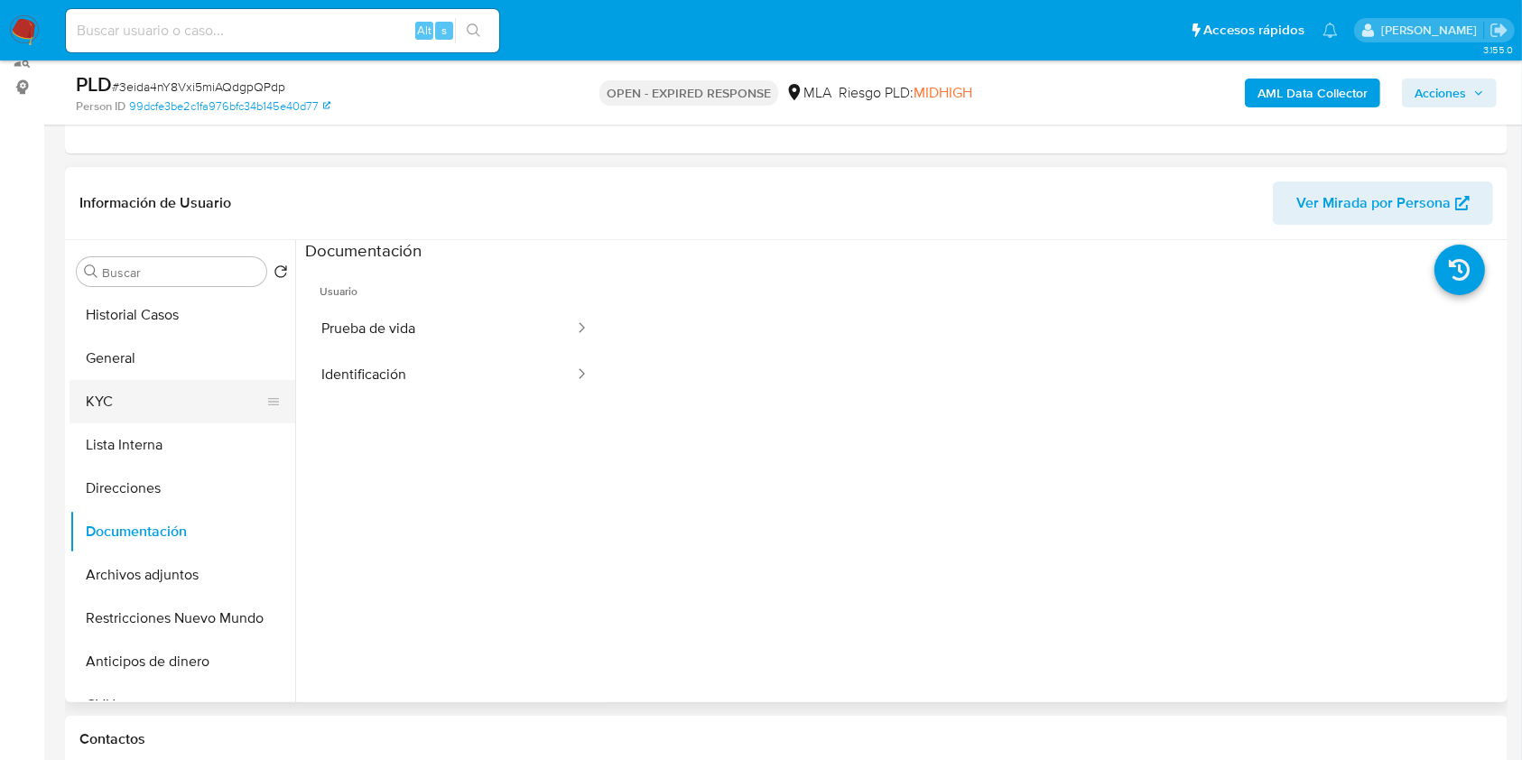
click at [159, 408] on button "KYC" at bounding box center [175, 401] width 211 height 43
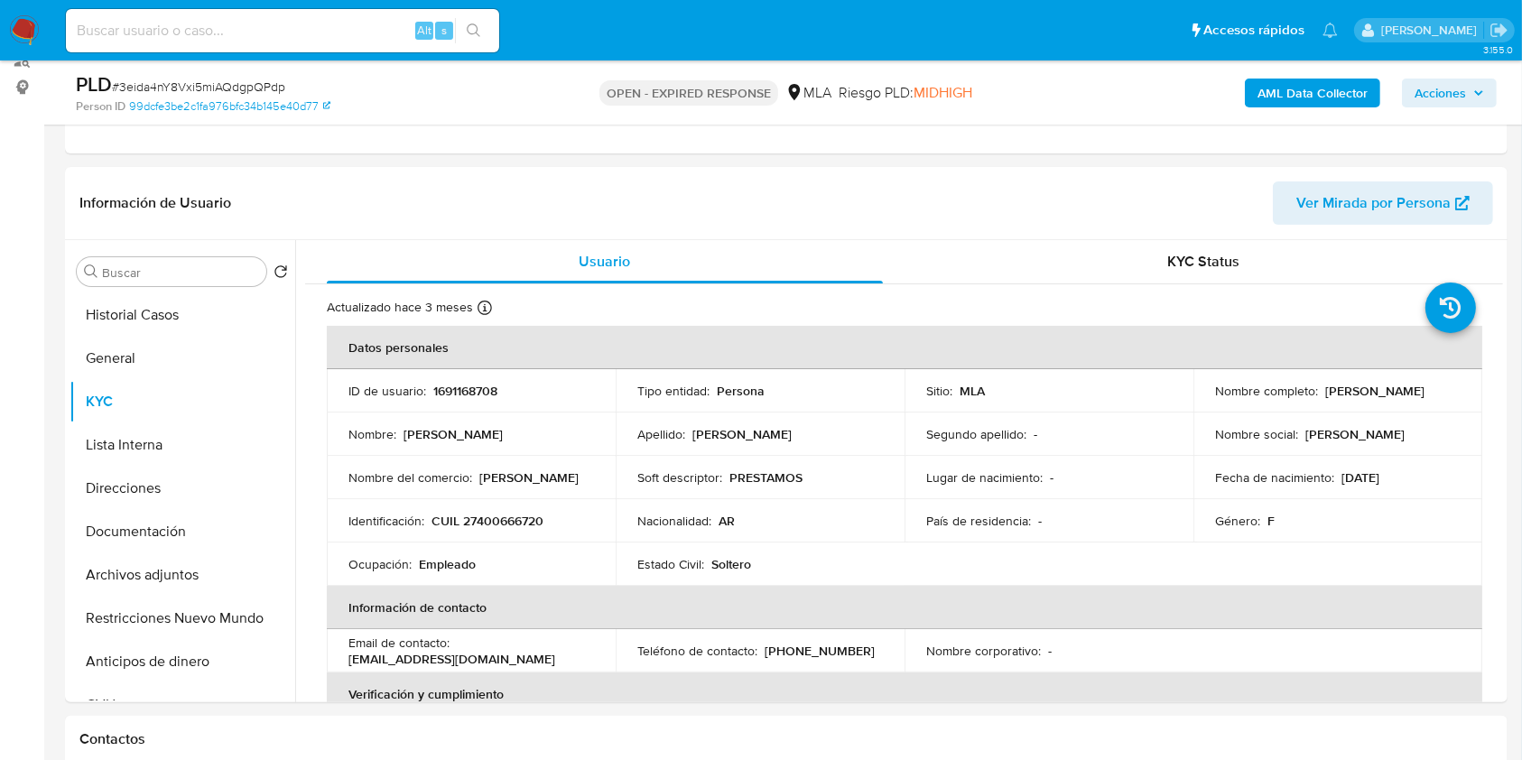
click at [1268, 92] on b "AML Data Collector" at bounding box center [1313, 93] width 110 height 29
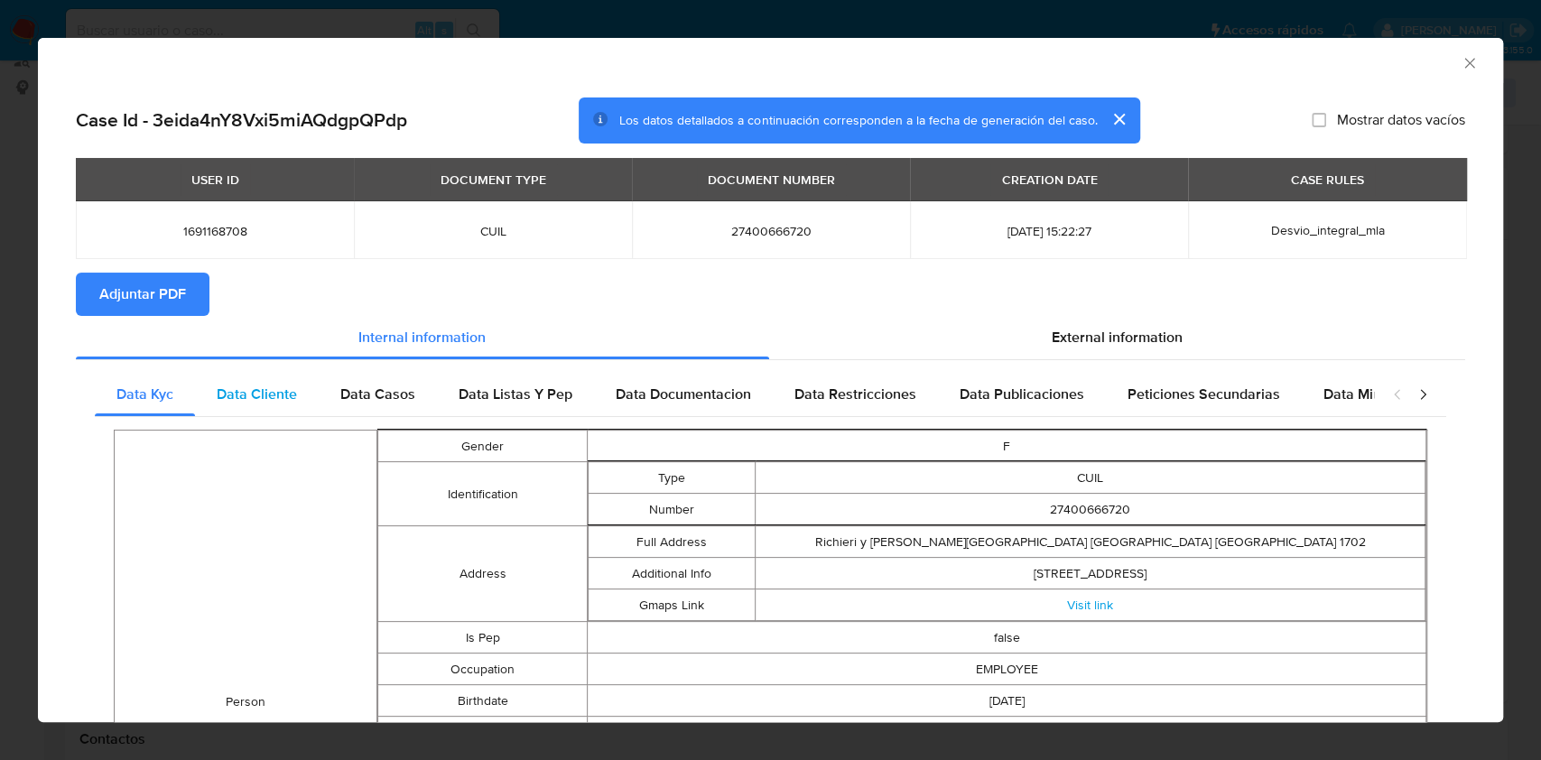
click at [286, 394] on span "Data Cliente" at bounding box center [257, 394] width 80 height 21
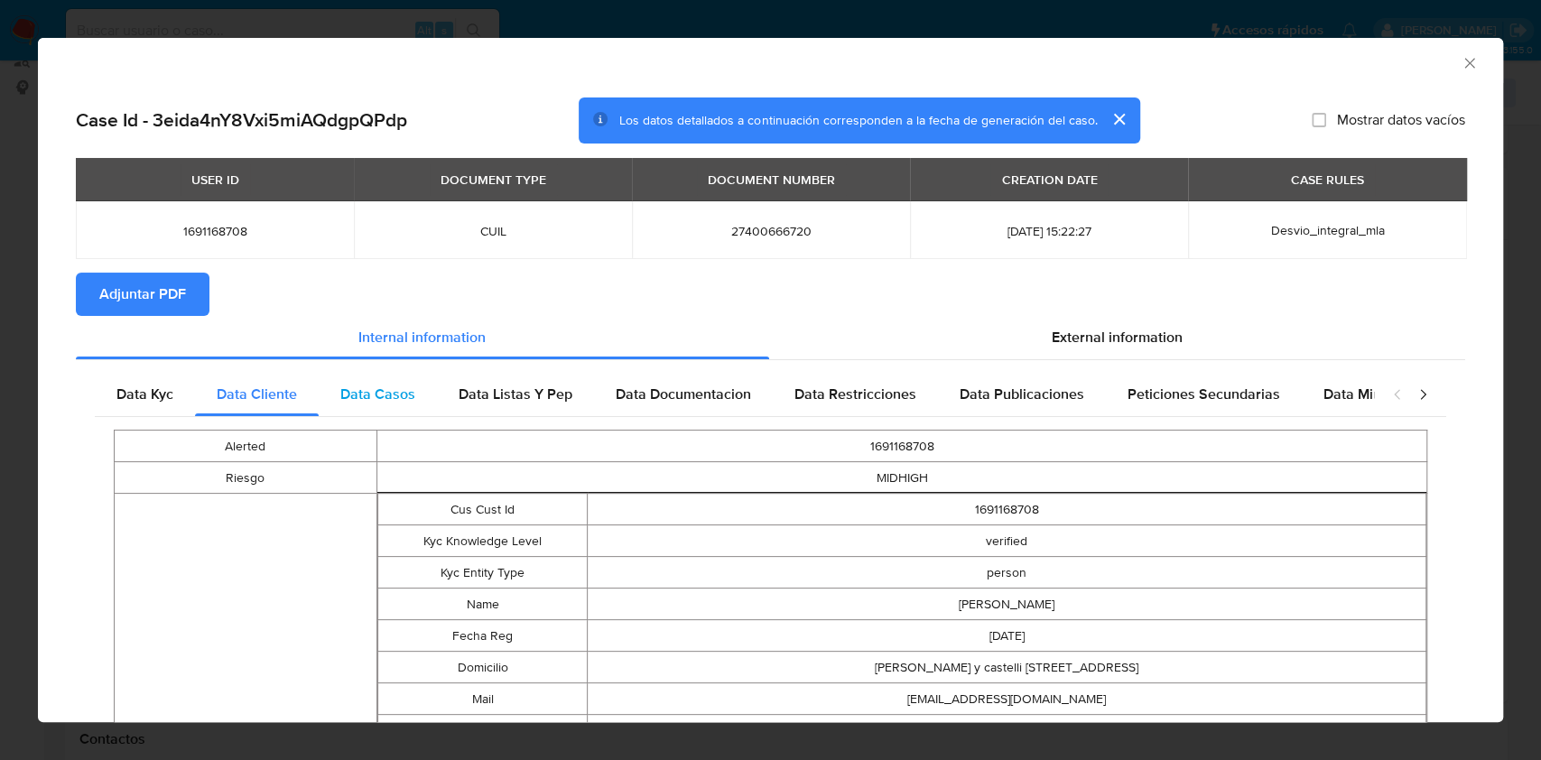
click at [381, 379] on div "Data Casos" at bounding box center [378, 394] width 118 height 43
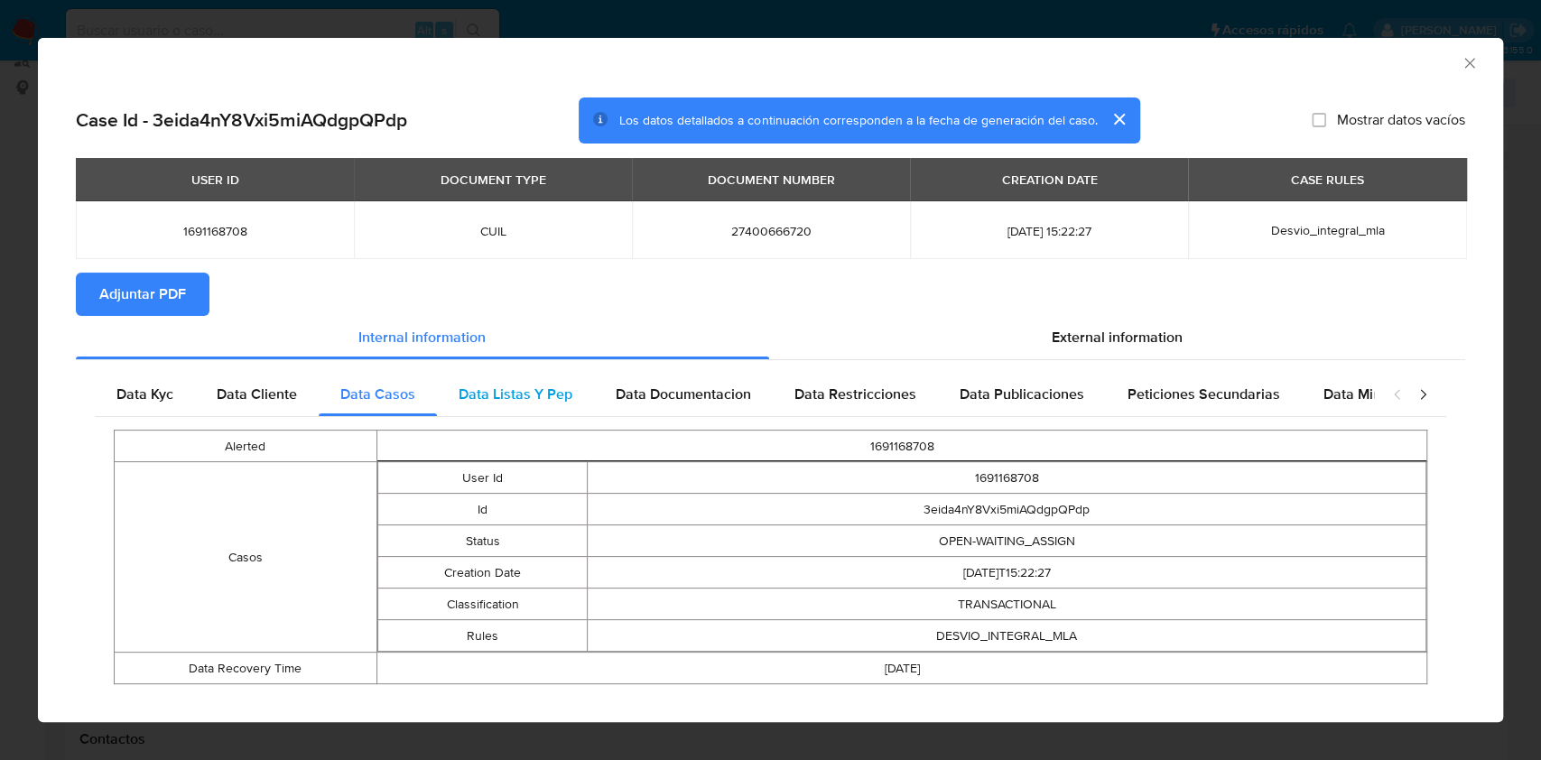
click at [556, 408] on div "Data Listas Y Pep" at bounding box center [515, 394] width 157 height 43
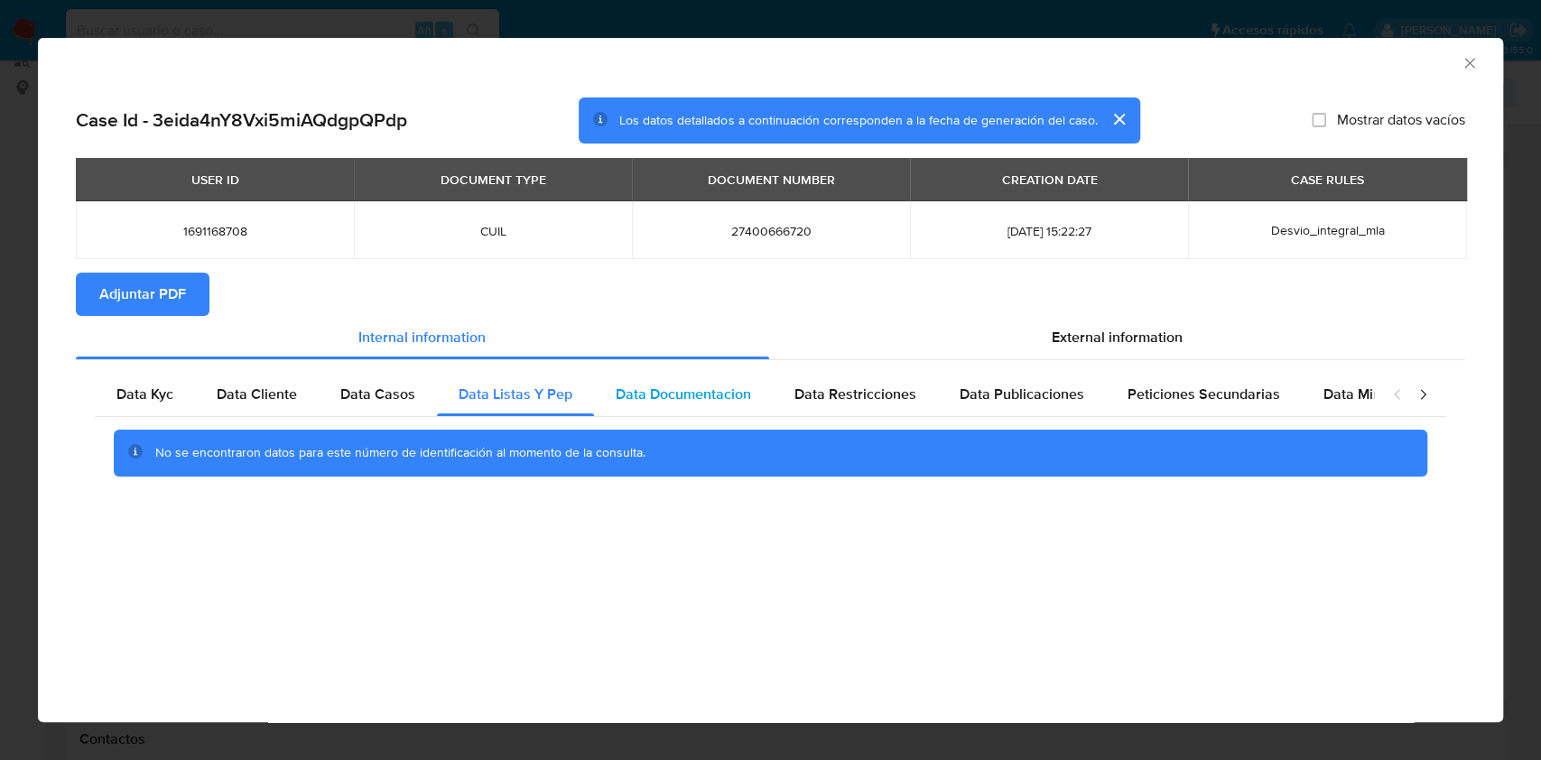
click at [688, 379] on div "Data Documentacion" at bounding box center [683, 394] width 179 height 43
click at [892, 395] on span "Data Restricciones" at bounding box center [856, 394] width 122 height 21
drag, startPoint x: 1048, startPoint y: 412, endPoint x: 1181, endPoint y: 386, distance: 135.1
click at [1049, 412] on div "Data Publicaciones" at bounding box center [1022, 394] width 168 height 43
click at [1187, 386] on span "Peticiones Secundarias" at bounding box center [1204, 394] width 153 height 21
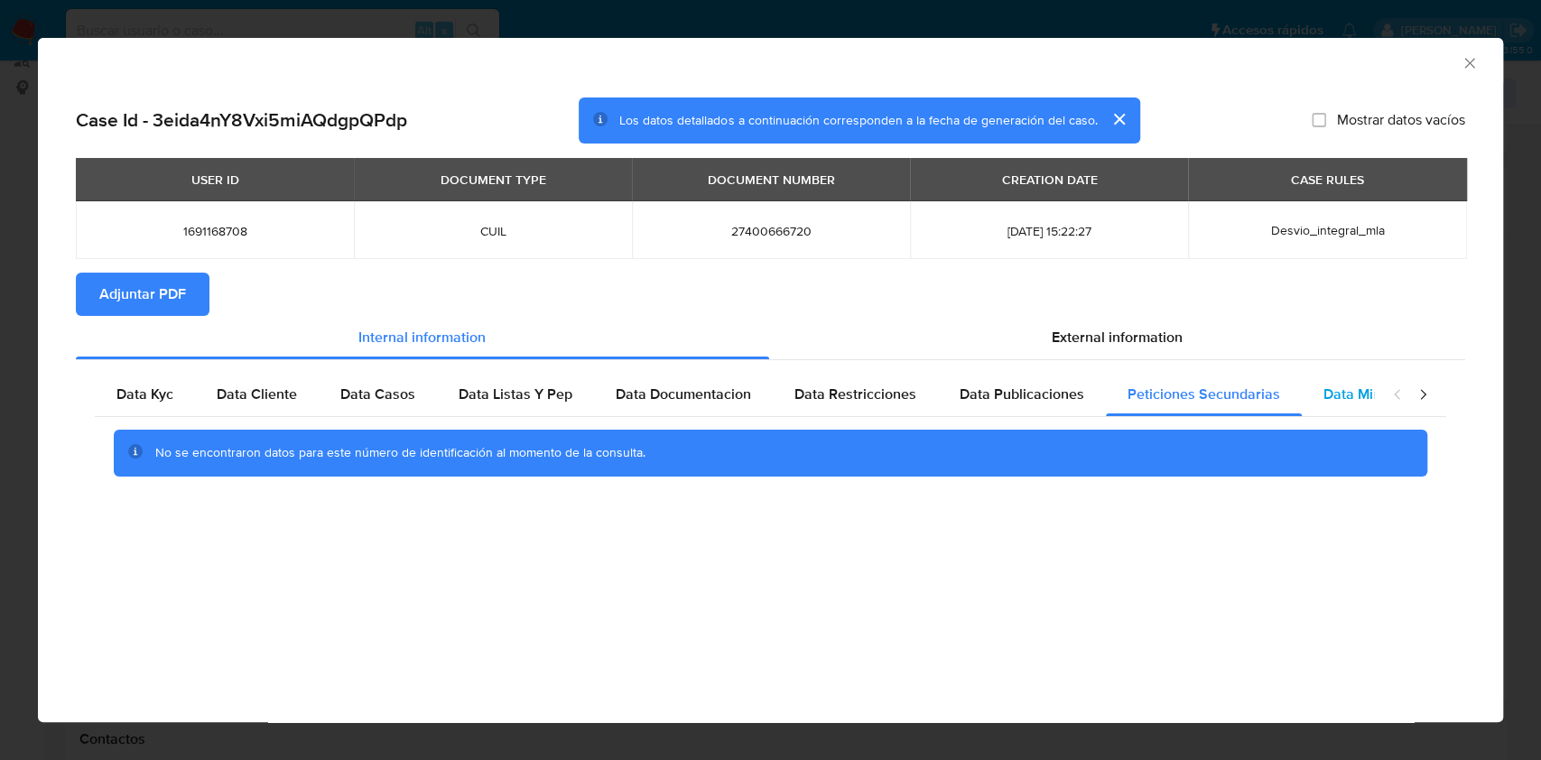
click at [1353, 393] on span "Data Minoridad" at bounding box center [1373, 394] width 99 height 21
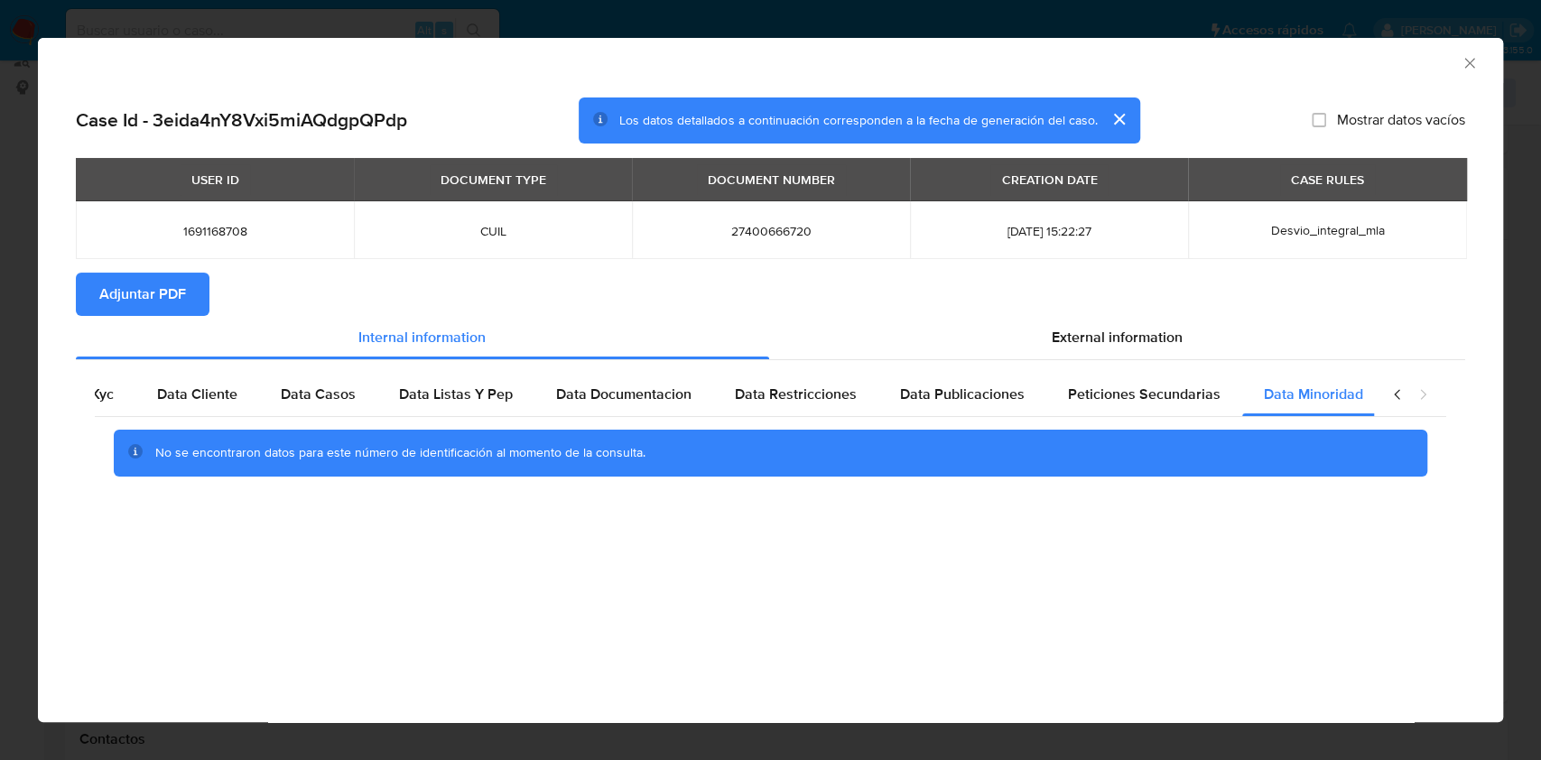
scroll to position [0, 60]
click at [1040, 350] on div "External information" at bounding box center [1117, 337] width 697 height 43
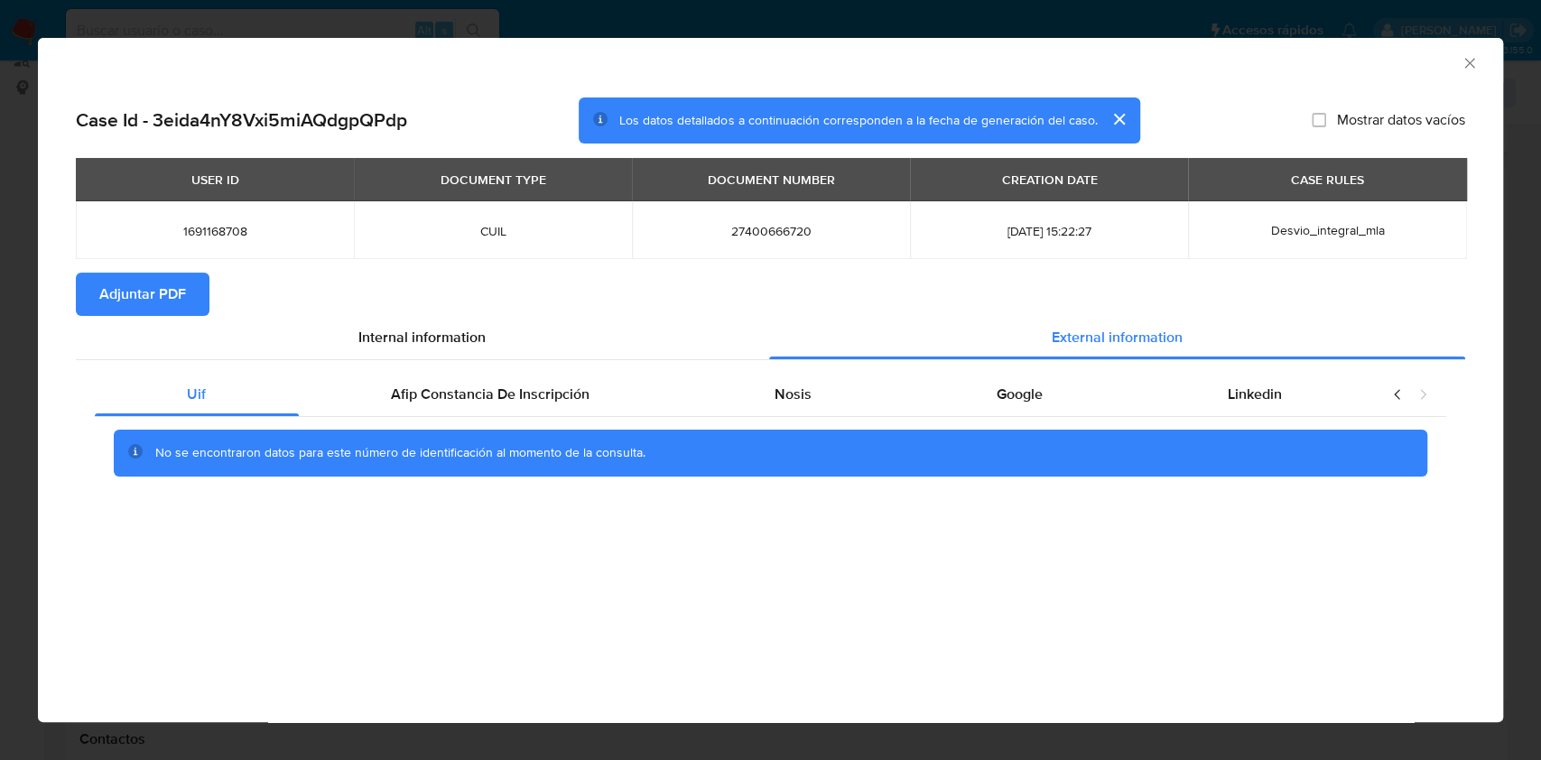
scroll to position [0, 0]
click at [479, 408] on div "Afip Constancia De Inscripción" at bounding box center [491, 394] width 384 height 43
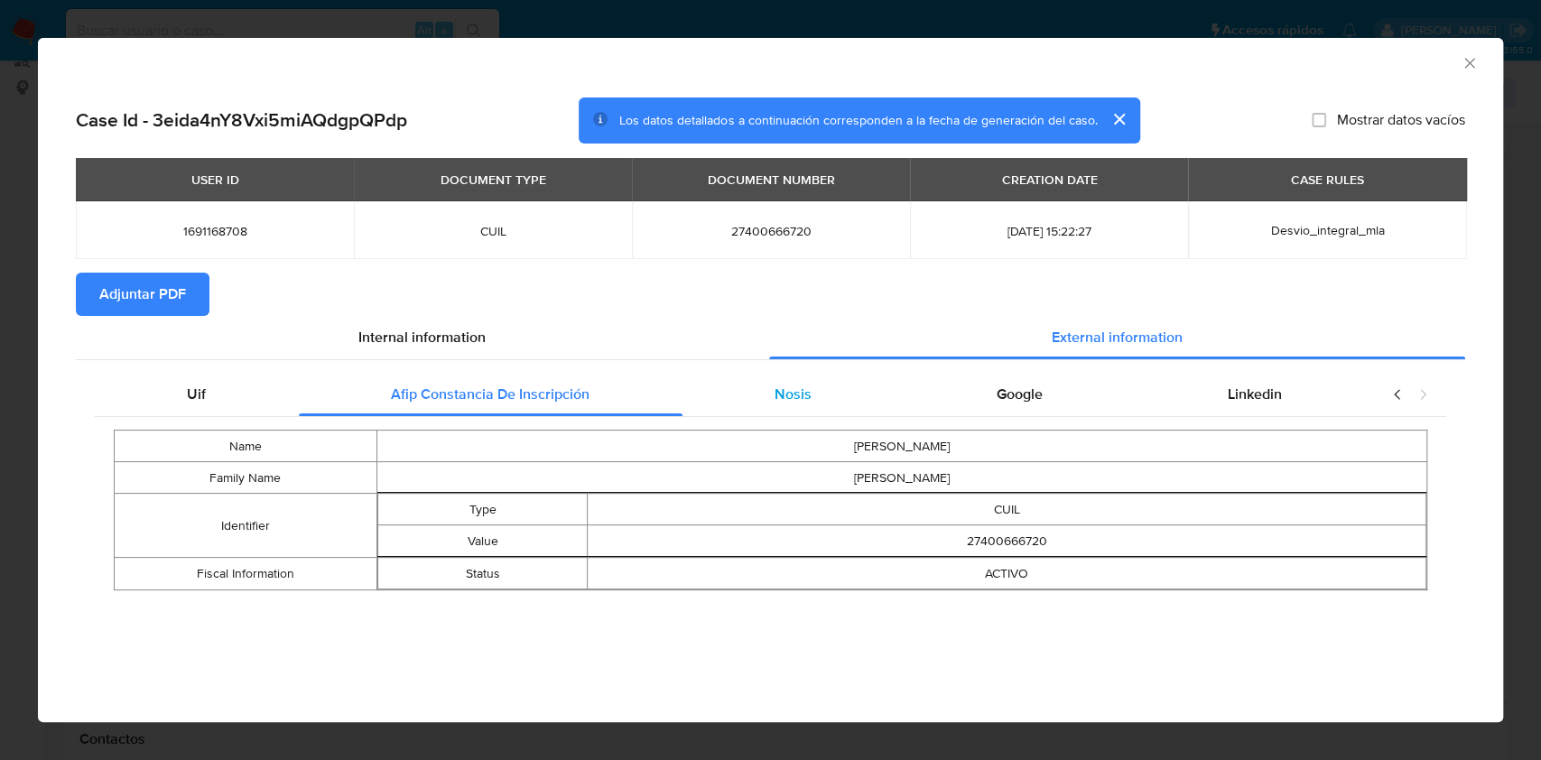
click at [833, 380] on div "Nosis" at bounding box center [794, 394] width 222 height 43
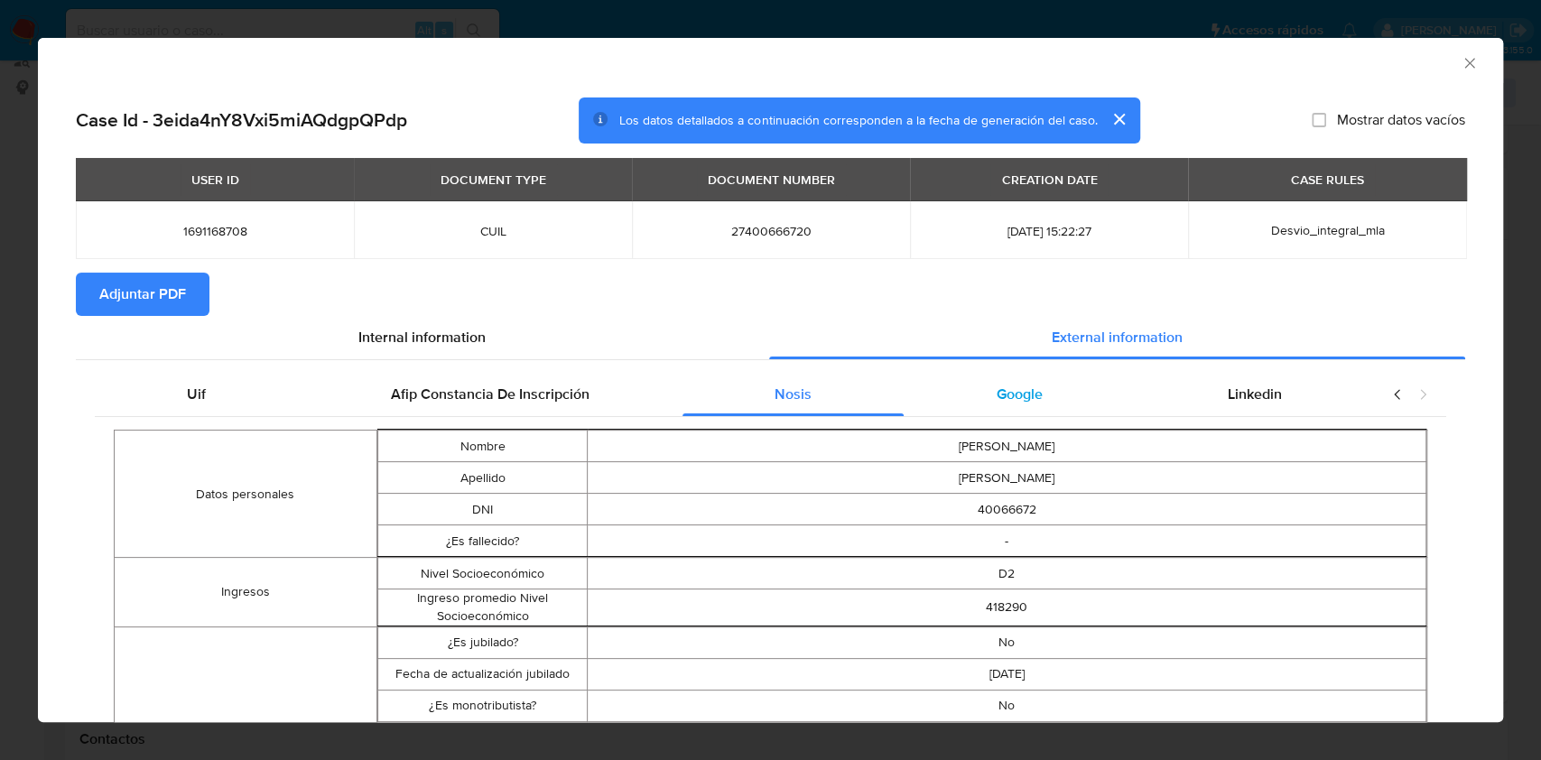
click at [953, 398] on div "Google" at bounding box center [1019, 394] width 231 height 43
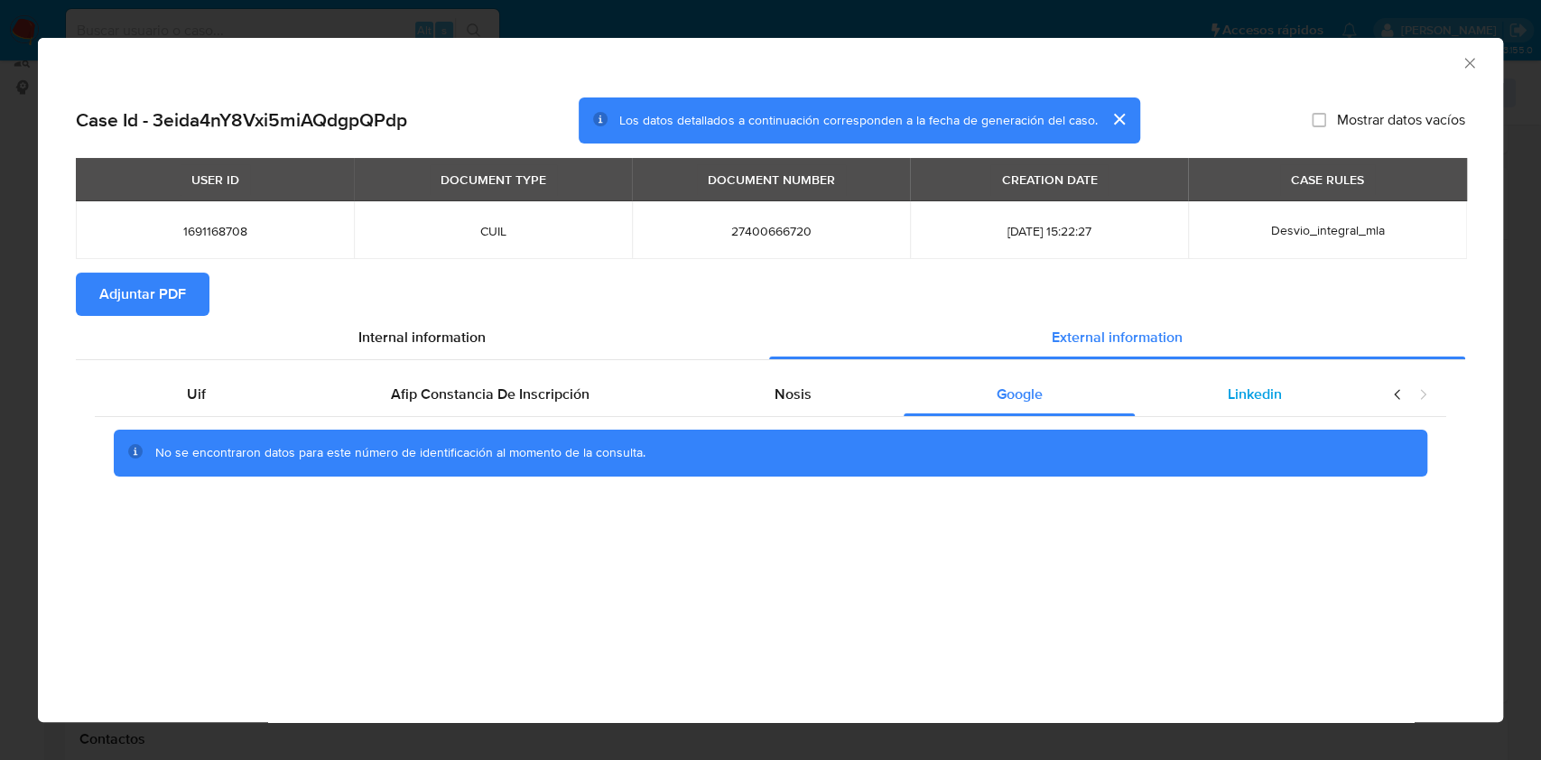
click at [1230, 394] on span "Linkedin" at bounding box center [1255, 394] width 54 height 21
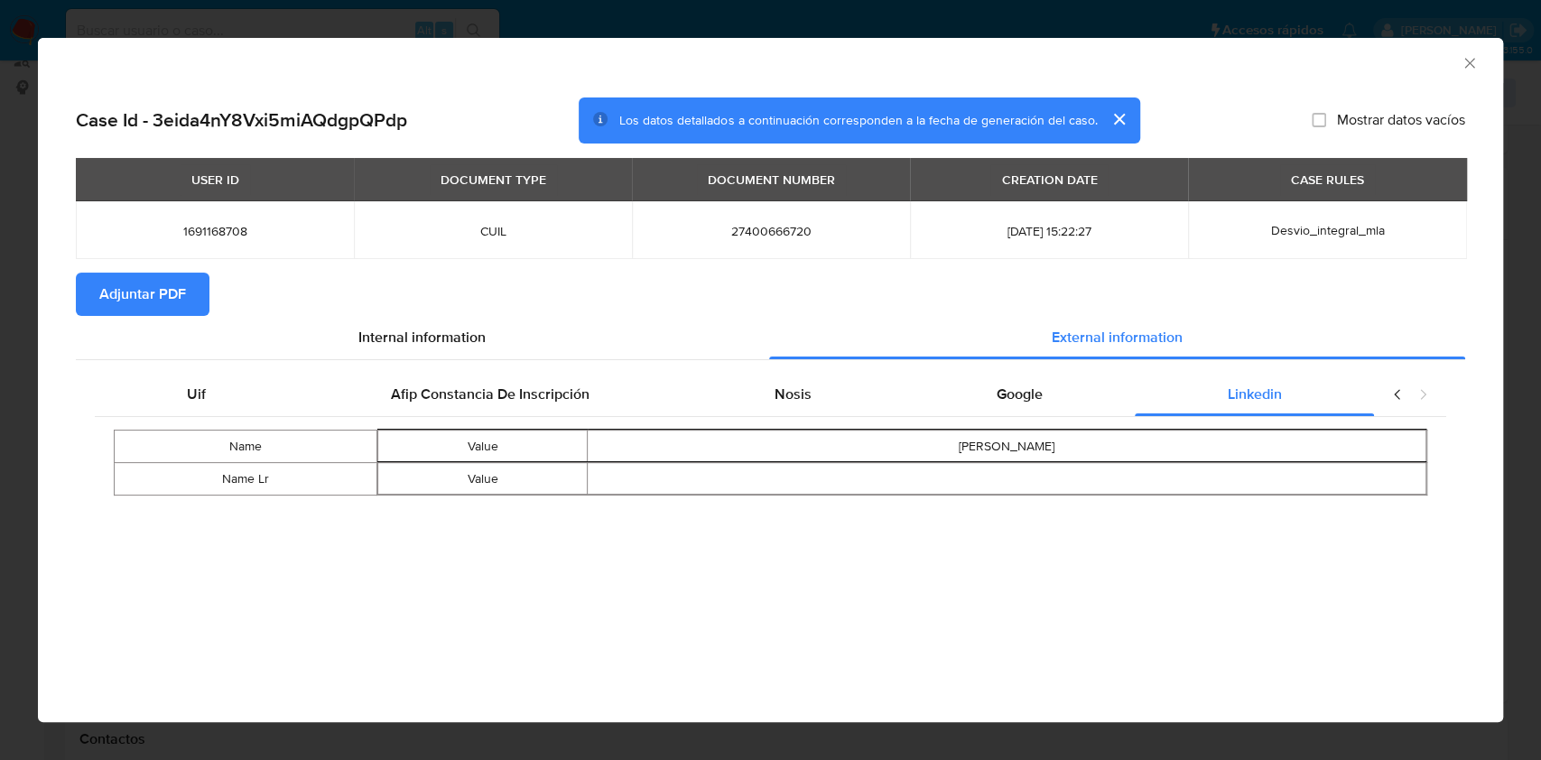
click at [132, 305] on span "Adjuntar PDF" at bounding box center [142, 294] width 87 height 40
drag, startPoint x: 1493, startPoint y: 302, endPoint x: 1514, endPoint y: 297, distance: 21.3
click at [1513, 297] on div "AML Data Collector Case Id - 3eida4nY8Vxi5miAQdgpQPdp Los datos detallados a co…" at bounding box center [770, 380] width 1541 height 760
click at [1514, 297] on div "AML Data Collector Case Id - 3eida4nY8Vxi5miAQdgpQPdp Los datos detallados a co…" at bounding box center [770, 380] width 1541 height 760
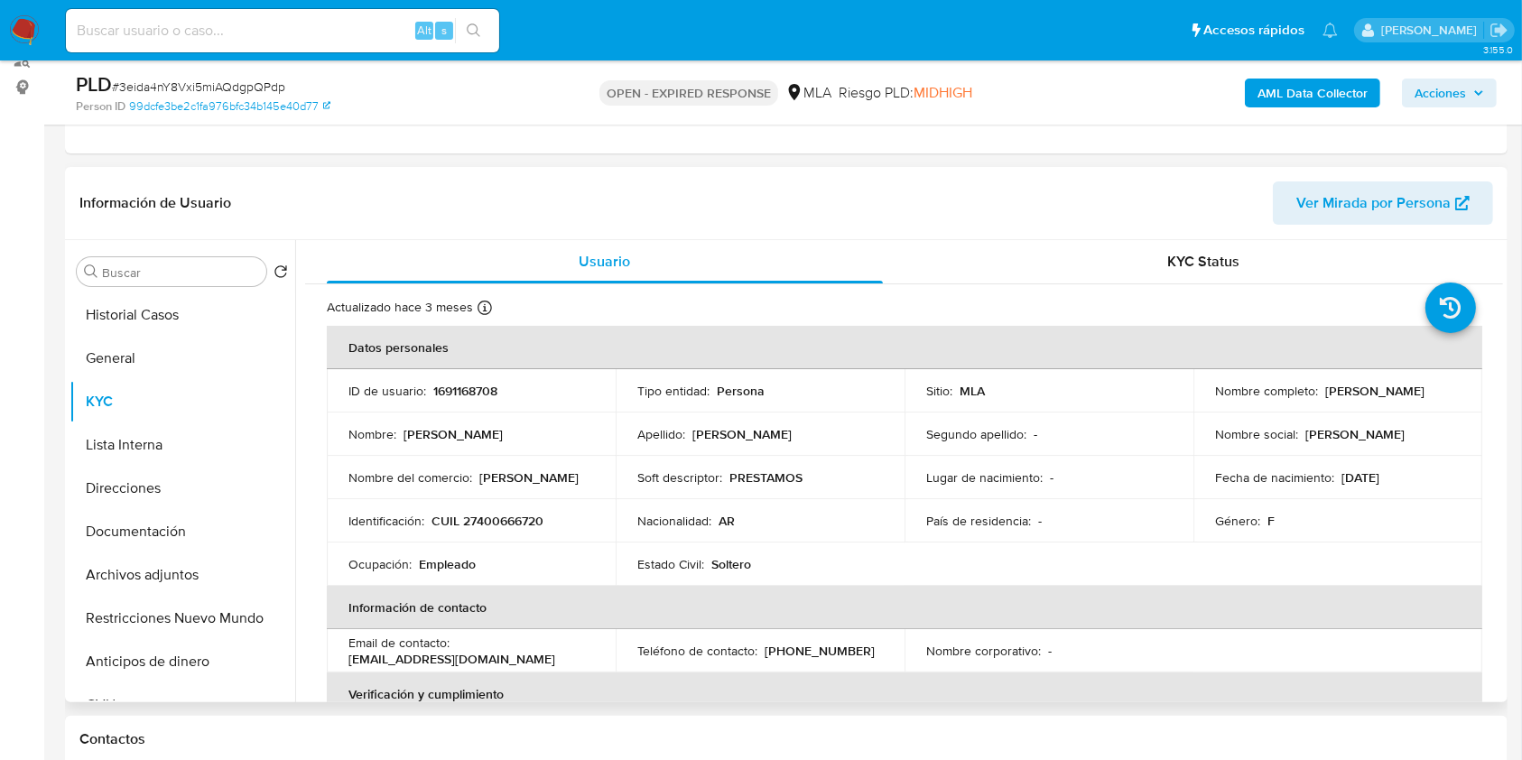
click at [506, 513] on p "CUIL 27400666720" at bounding box center [488, 521] width 112 height 16
copy p "27400666720"
click at [171, 525] on button "Documentación" at bounding box center [175, 531] width 211 height 43
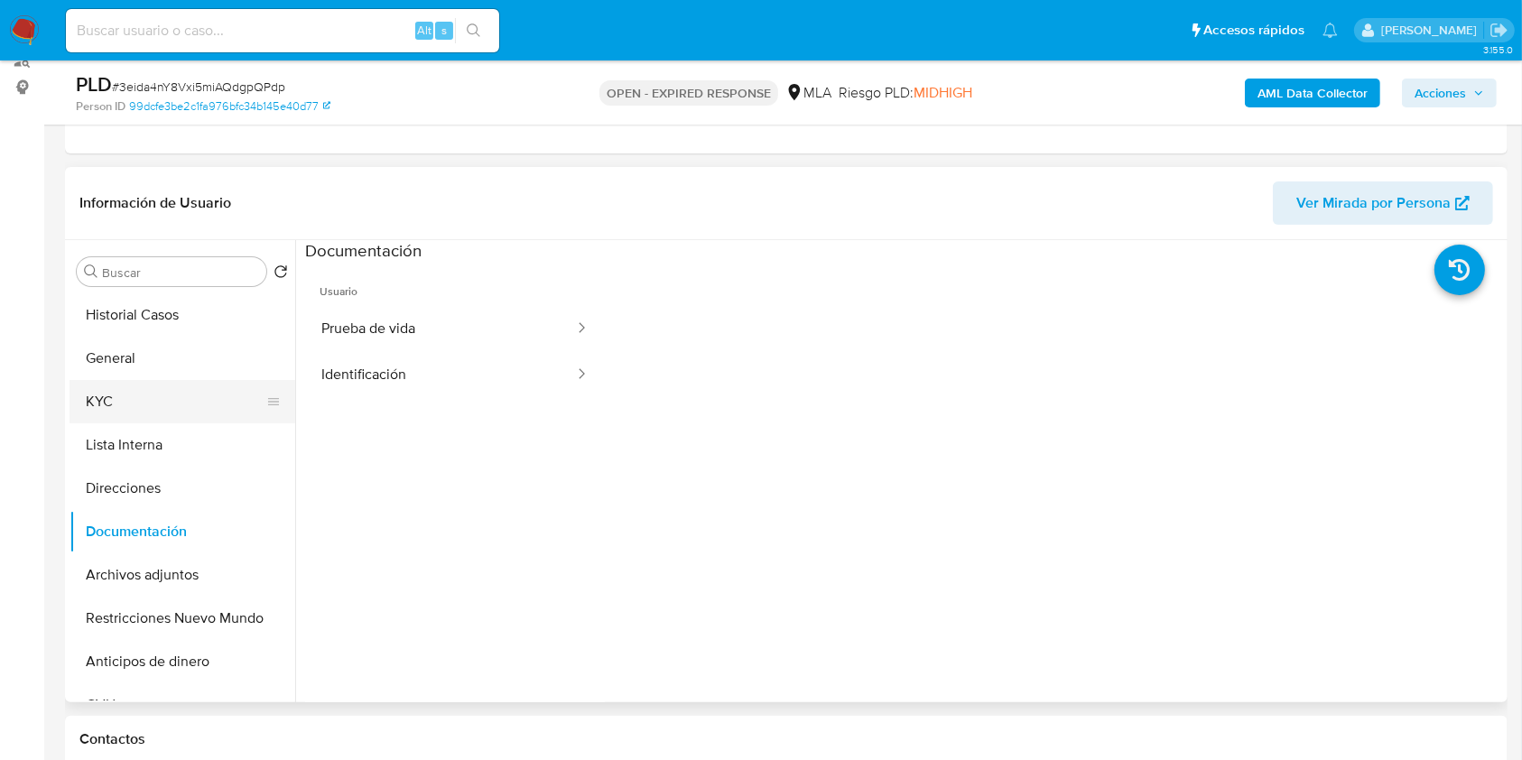
click at [140, 390] on button "KYC" at bounding box center [175, 401] width 211 height 43
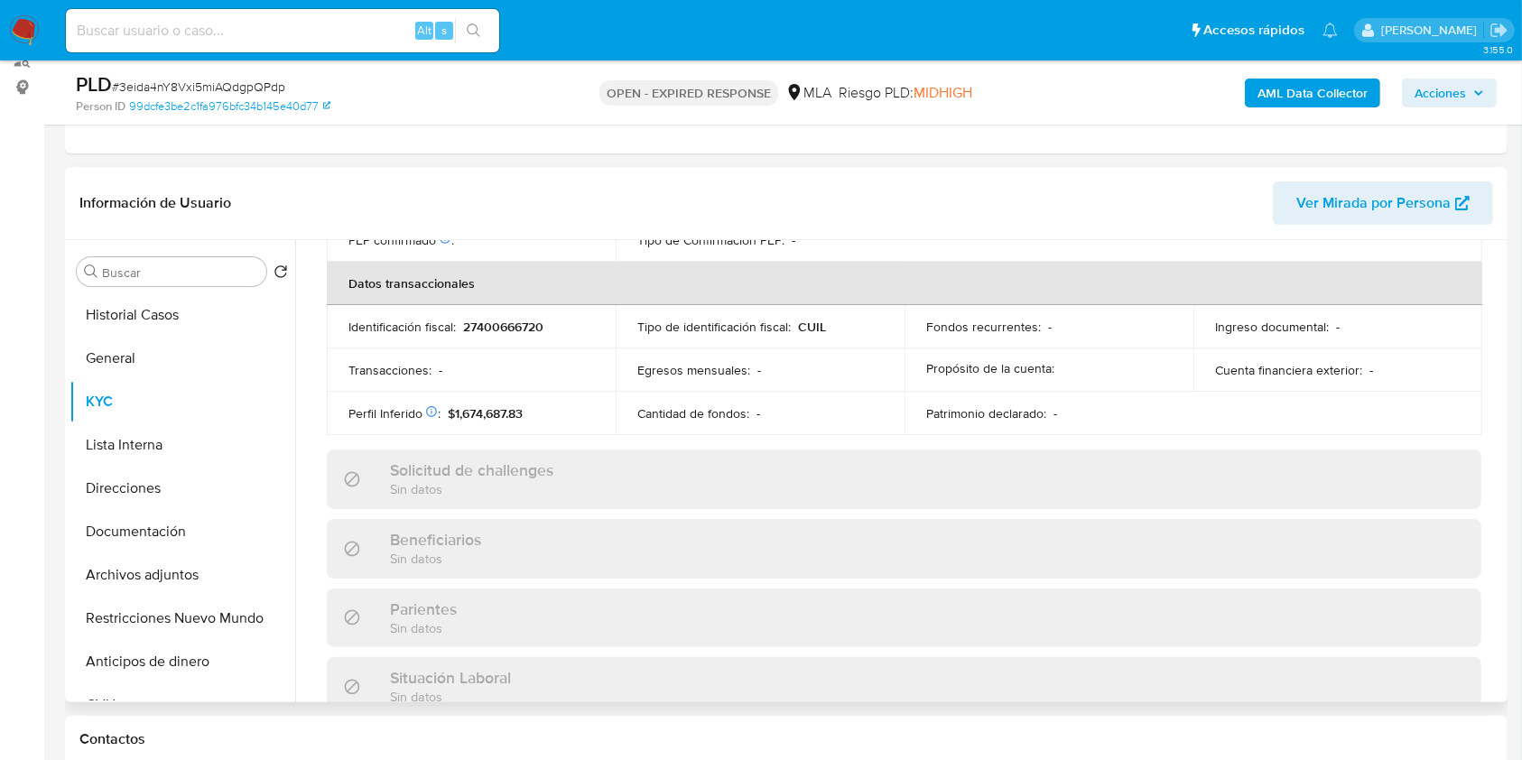
scroll to position [951, 0]
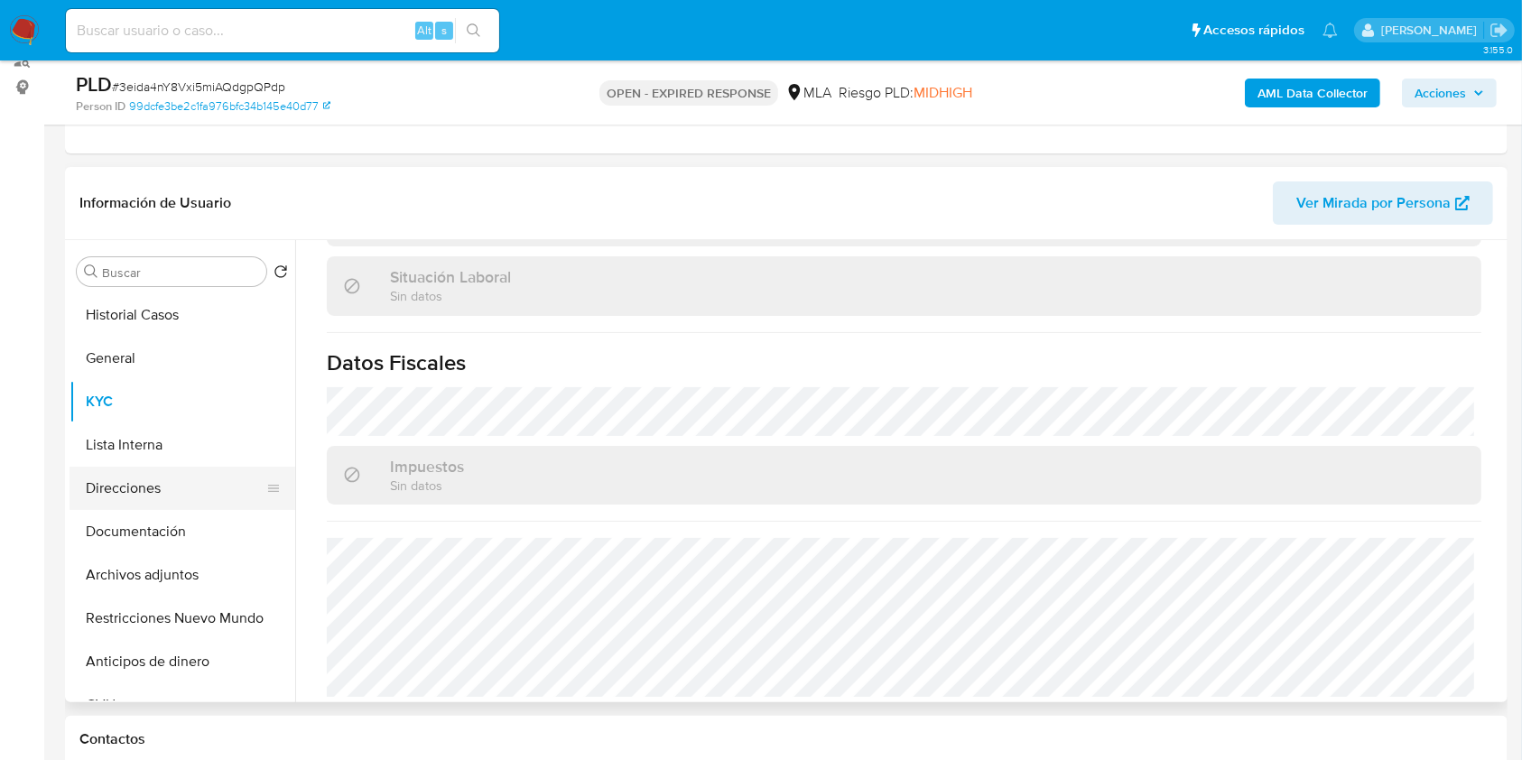
click at [158, 489] on button "Direcciones" at bounding box center [175, 488] width 211 height 43
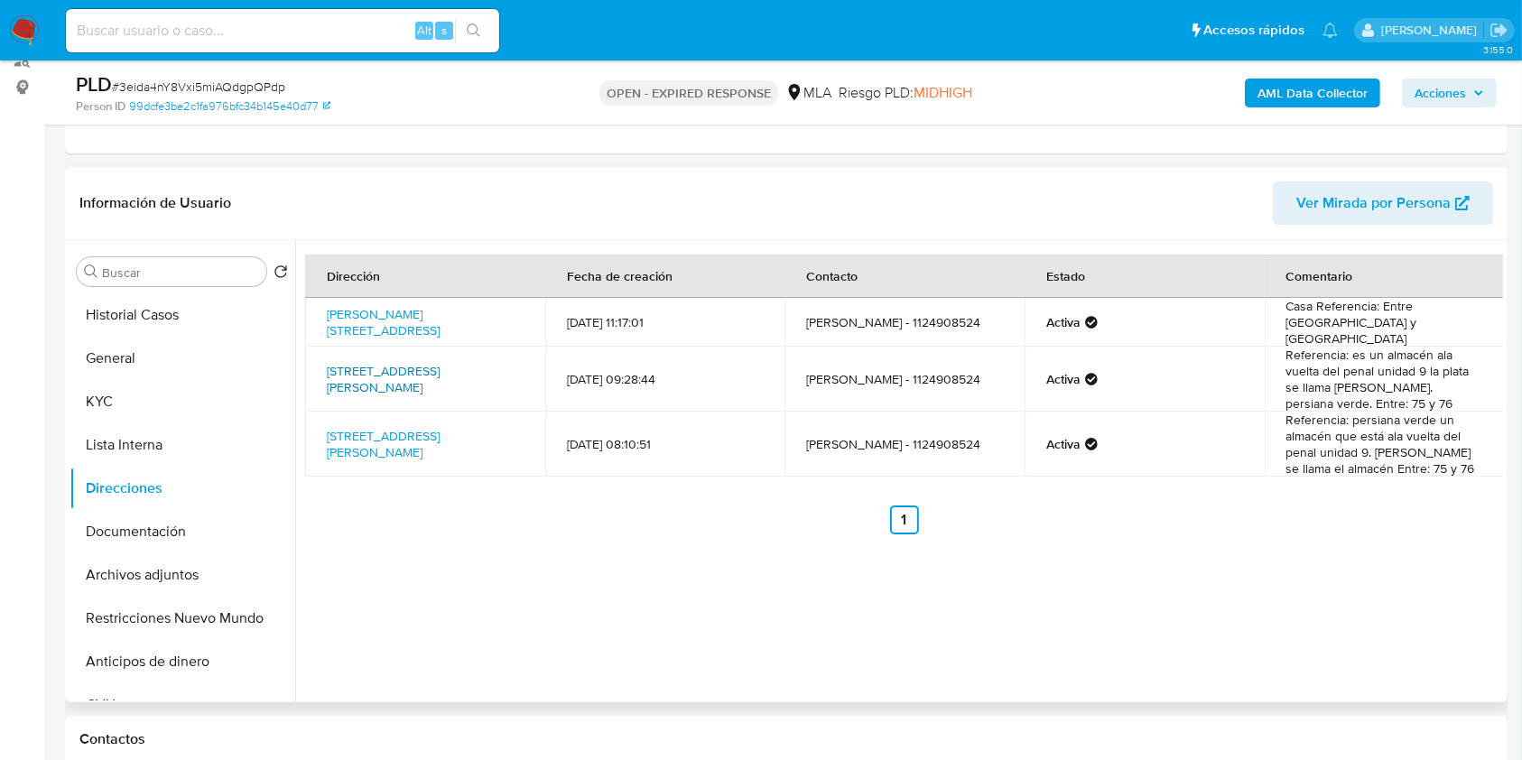
click at [436, 380] on link "Calle 10 2148, Villa Elvira, Buenos Aires, 1900, Argentina 2148" at bounding box center [383, 379] width 113 height 34
drag, startPoint x: 165, startPoint y: 389, endPoint x: 173, endPoint y: 406, distance: 19.0
click at [165, 389] on button "KYC" at bounding box center [175, 401] width 211 height 43
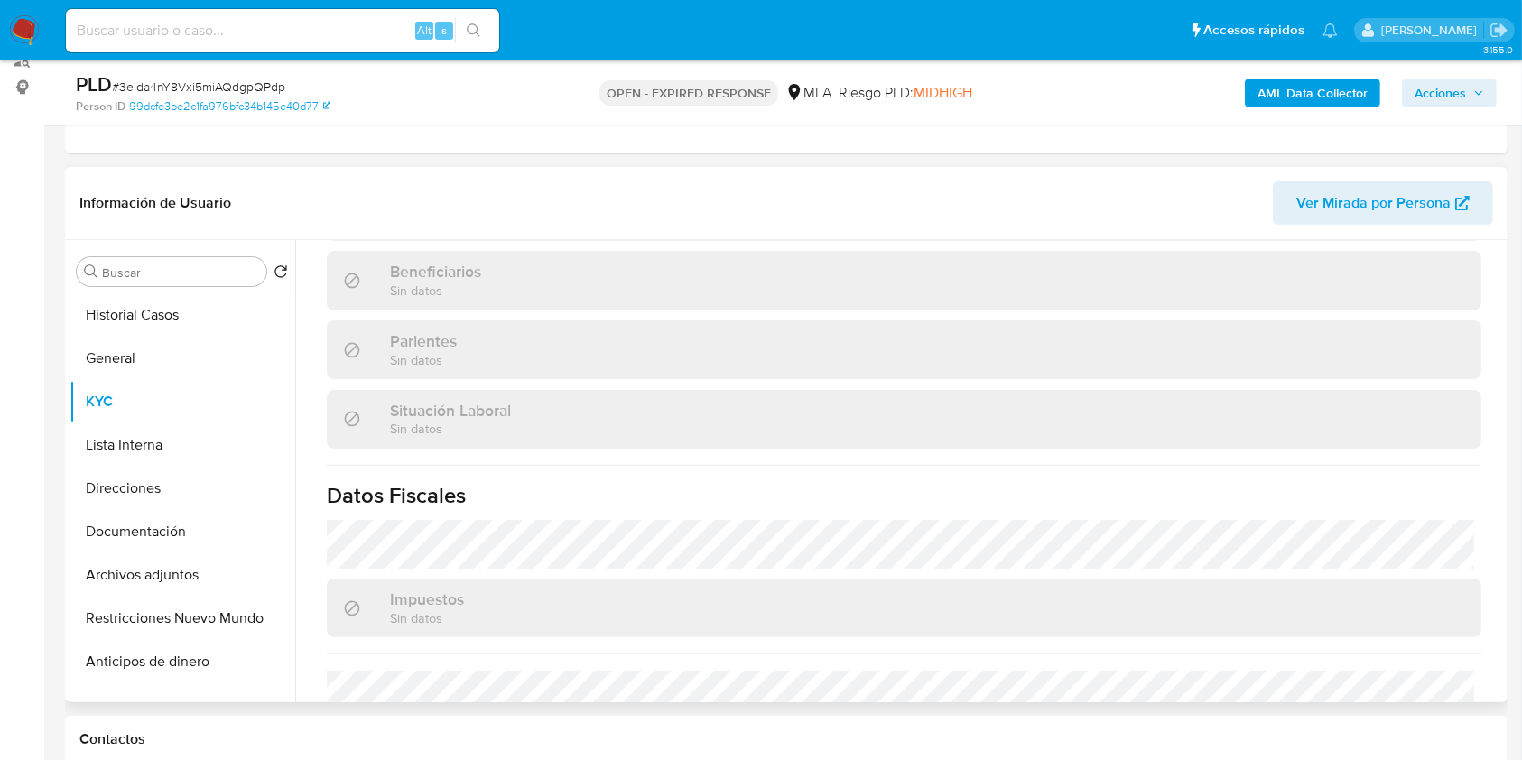
scroll to position [951, 0]
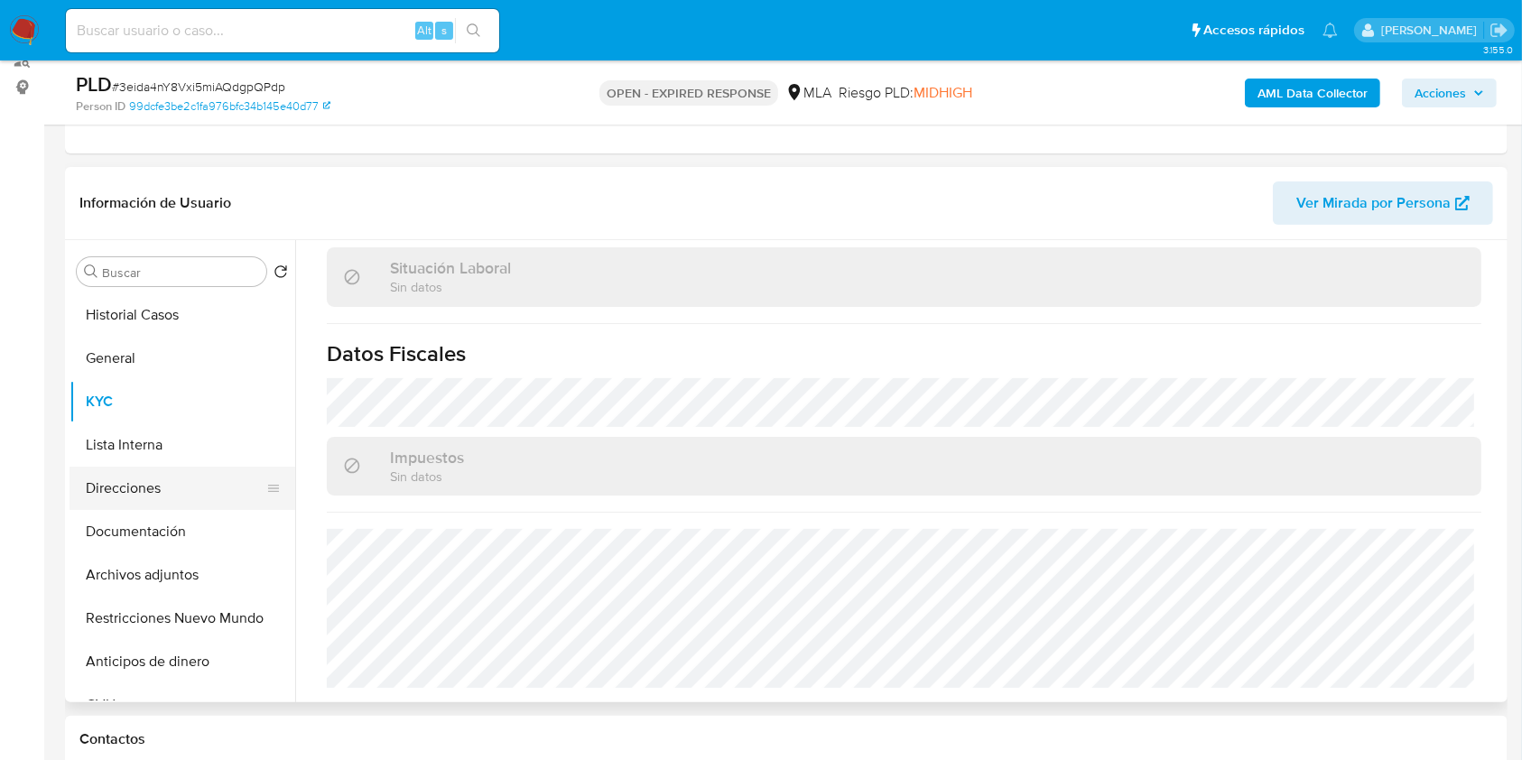
click at [152, 489] on button "Direcciones" at bounding box center [175, 488] width 211 height 43
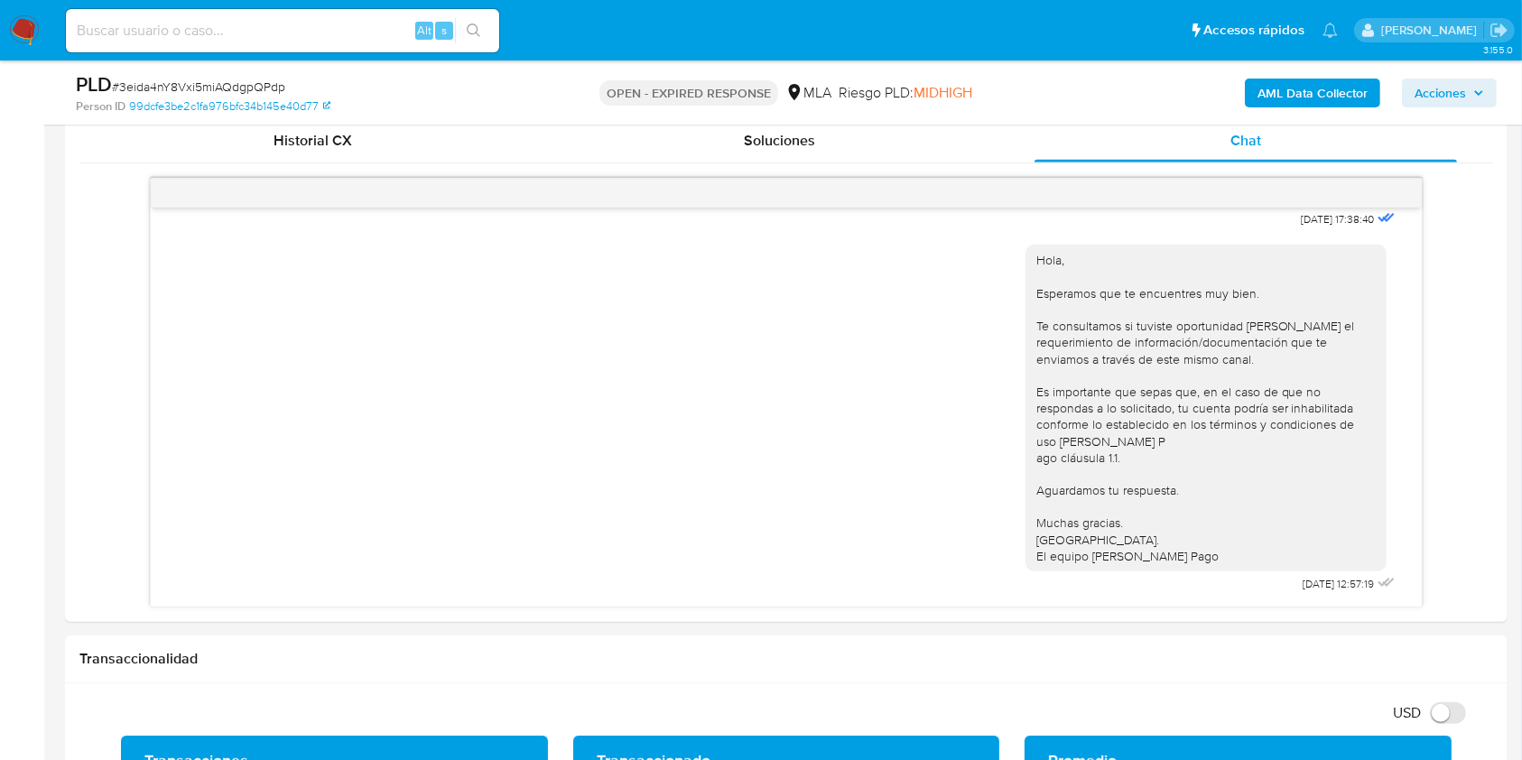
scroll to position [891, 0]
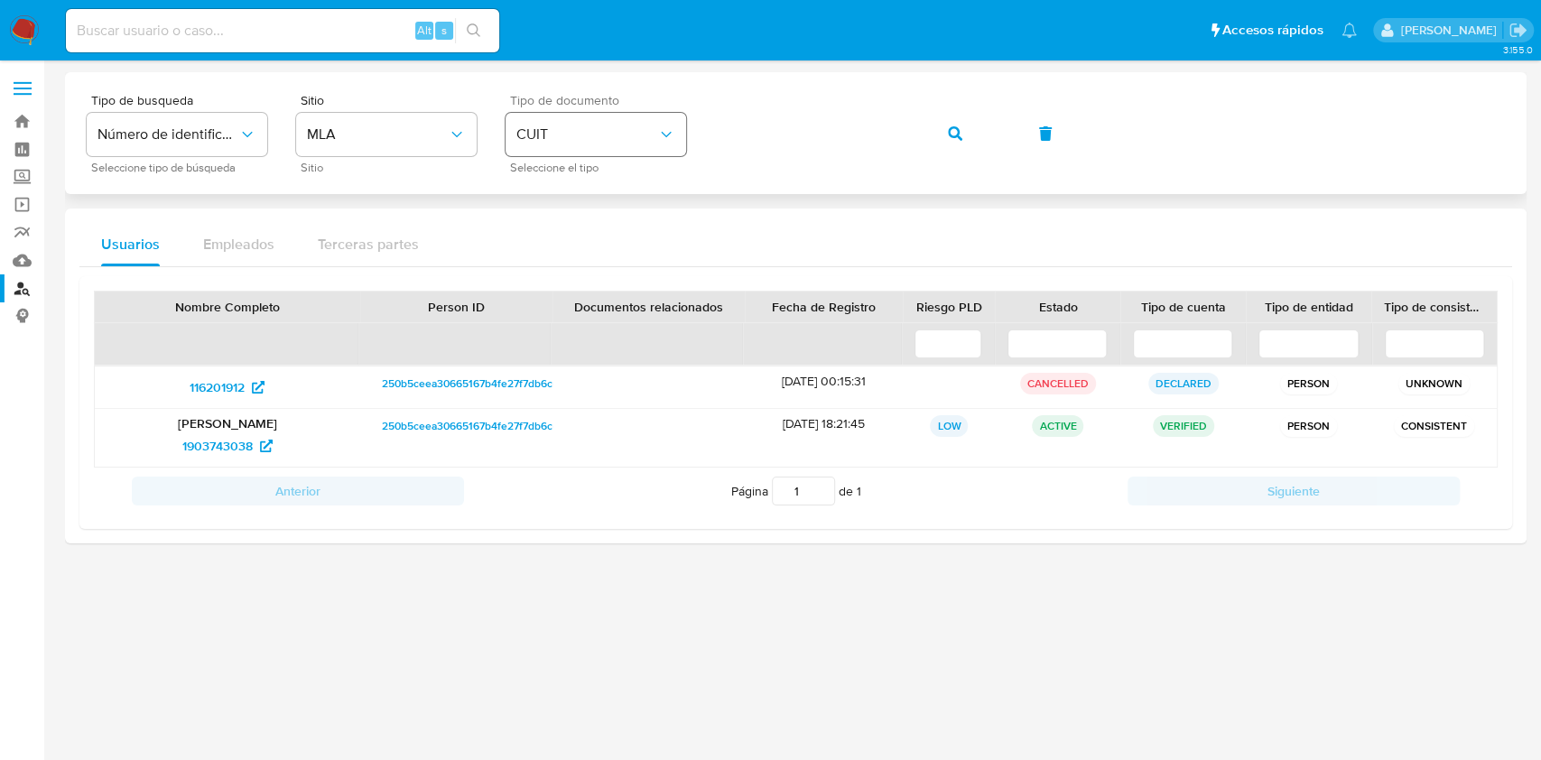
click at [645, 126] on div "Tipo de busqueda Número de identificación Seleccione tipo de búsqueda Sitio MLA…" at bounding box center [796, 133] width 1419 height 79
click at [874, 188] on div "Tipo de busqueda Número de identificación Seleccione tipo de búsqueda Sitio MLA…" at bounding box center [796, 133] width 1462 height 122
click at [945, 138] on button "button" at bounding box center [955, 133] width 61 height 43
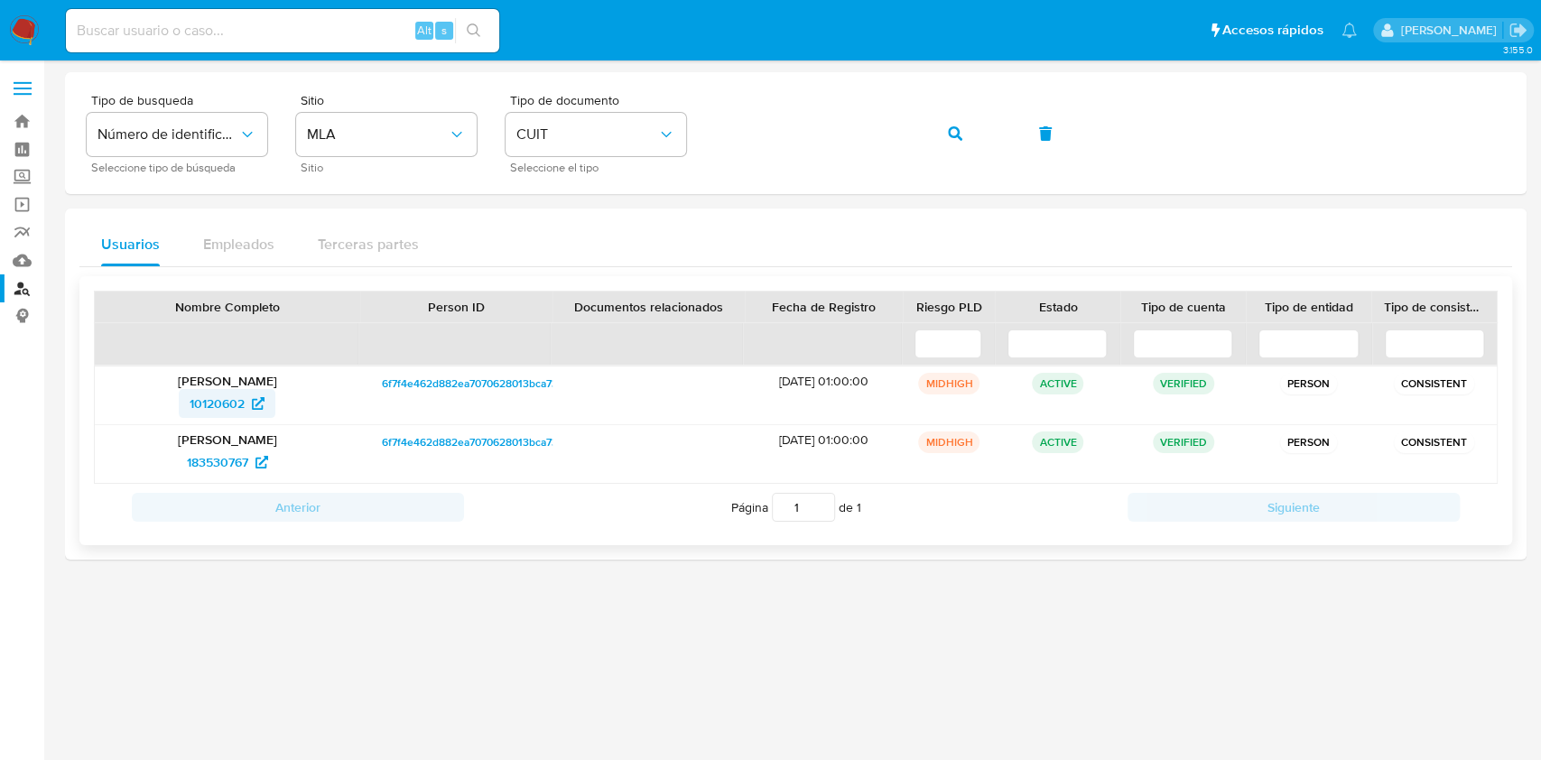
click at [213, 405] on span "10120602" at bounding box center [217, 403] width 55 height 29
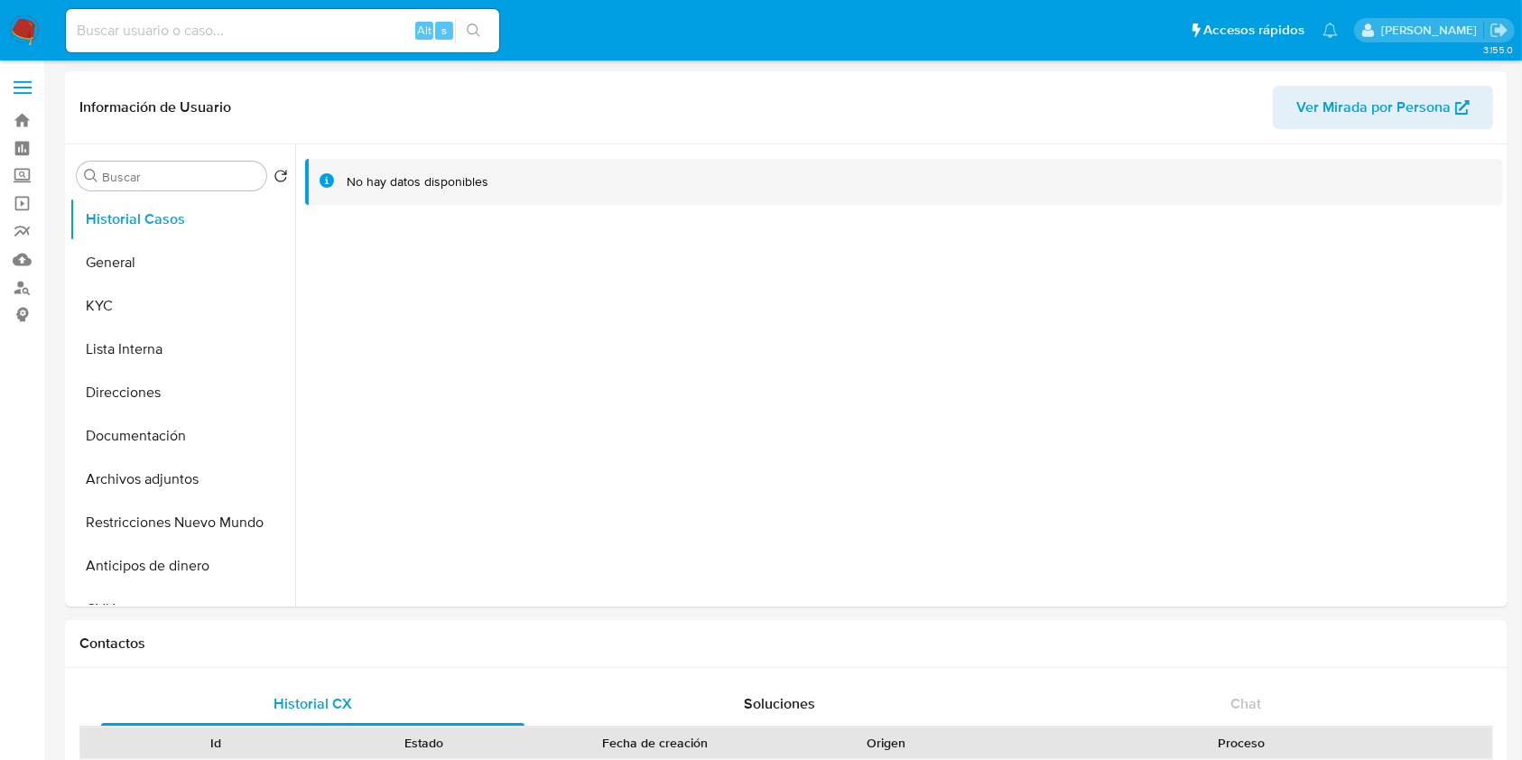
select select "10"
click at [149, 302] on button "KYC" at bounding box center [175, 306] width 211 height 43
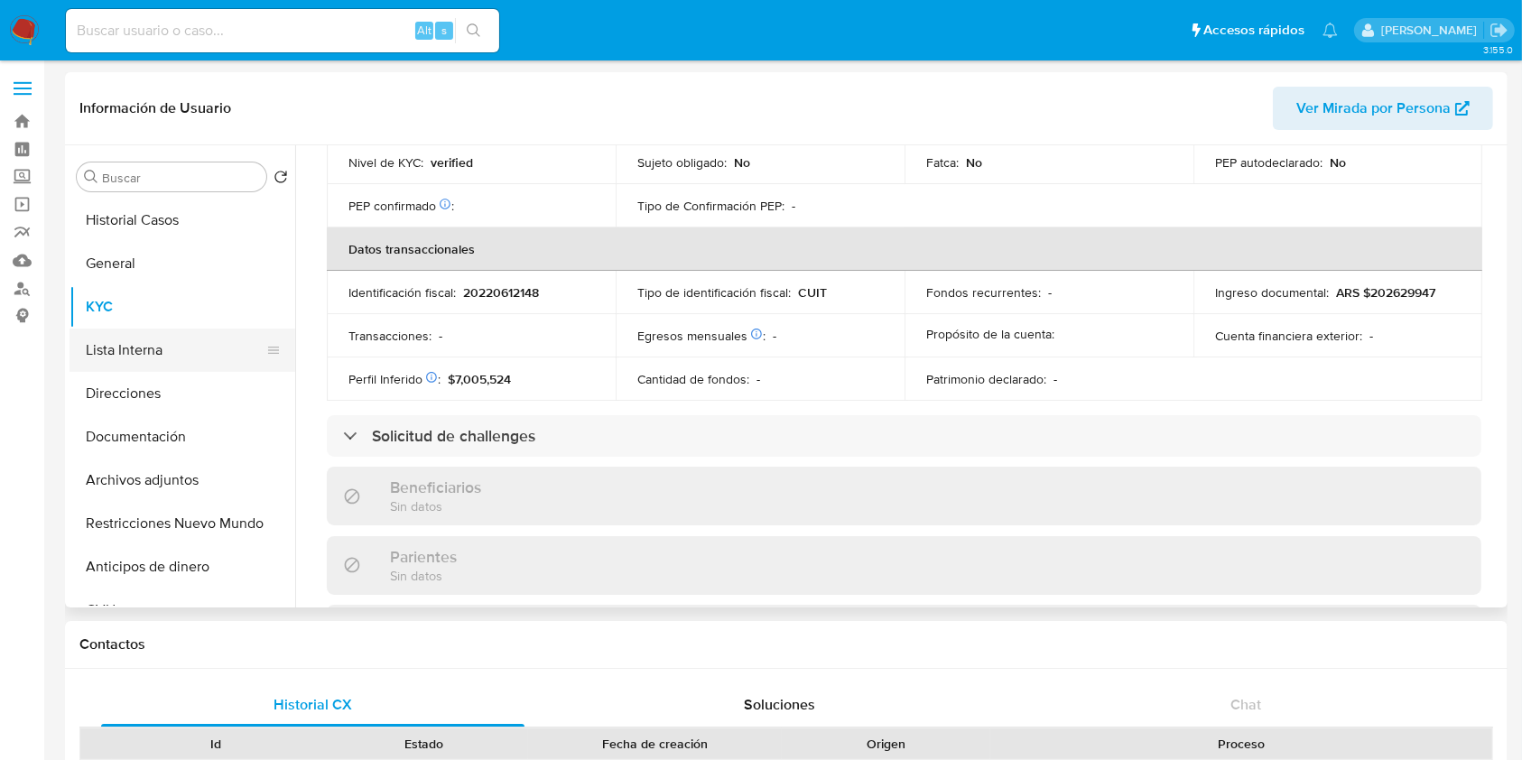
scroll to position [907, 0]
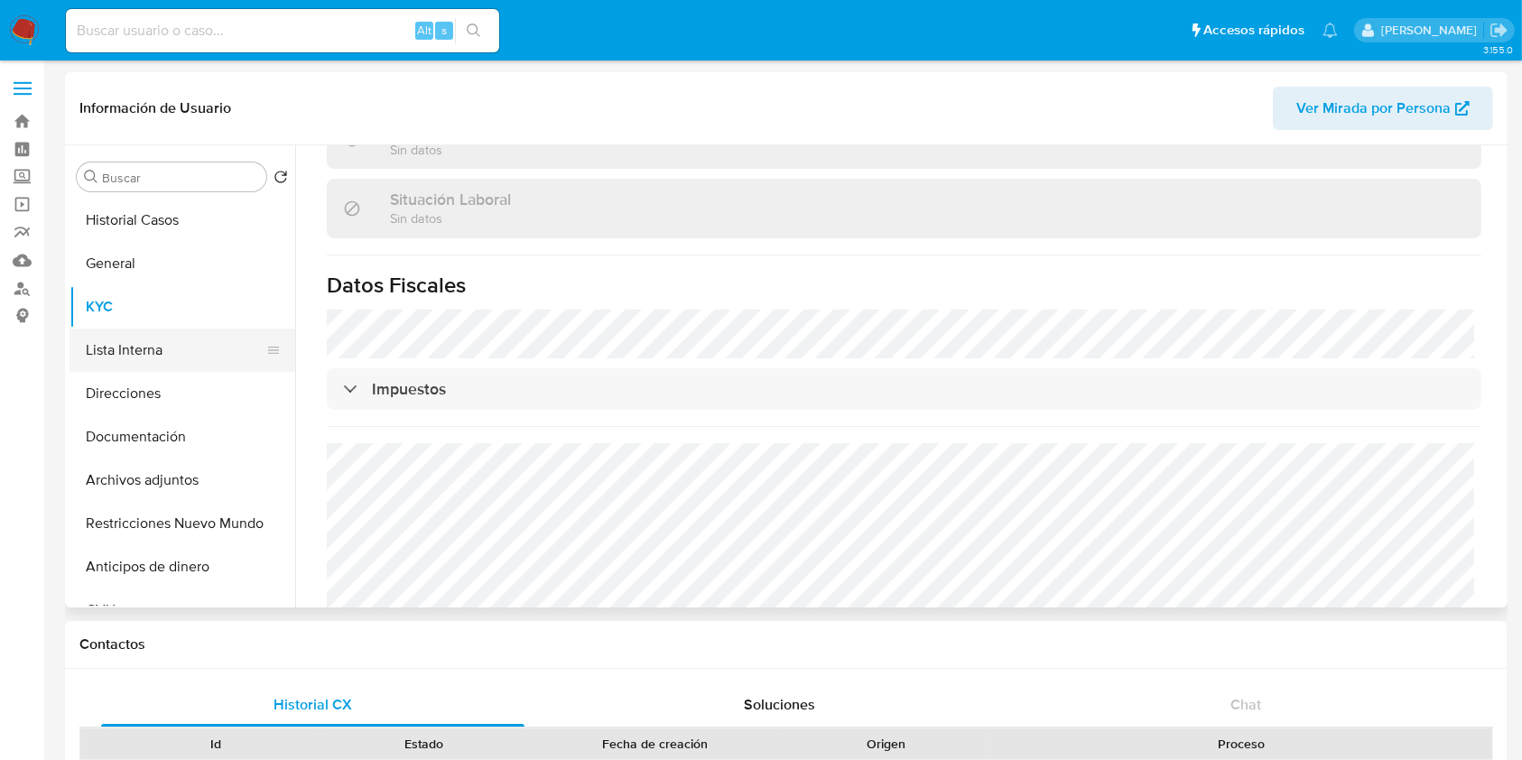
drag, startPoint x: 172, startPoint y: 384, endPoint x: 172, endPoint y: 349, distance: 34.3
click at [172, 386] on button "Direcciones" at bounding box center [183, 393] width 226 height 43
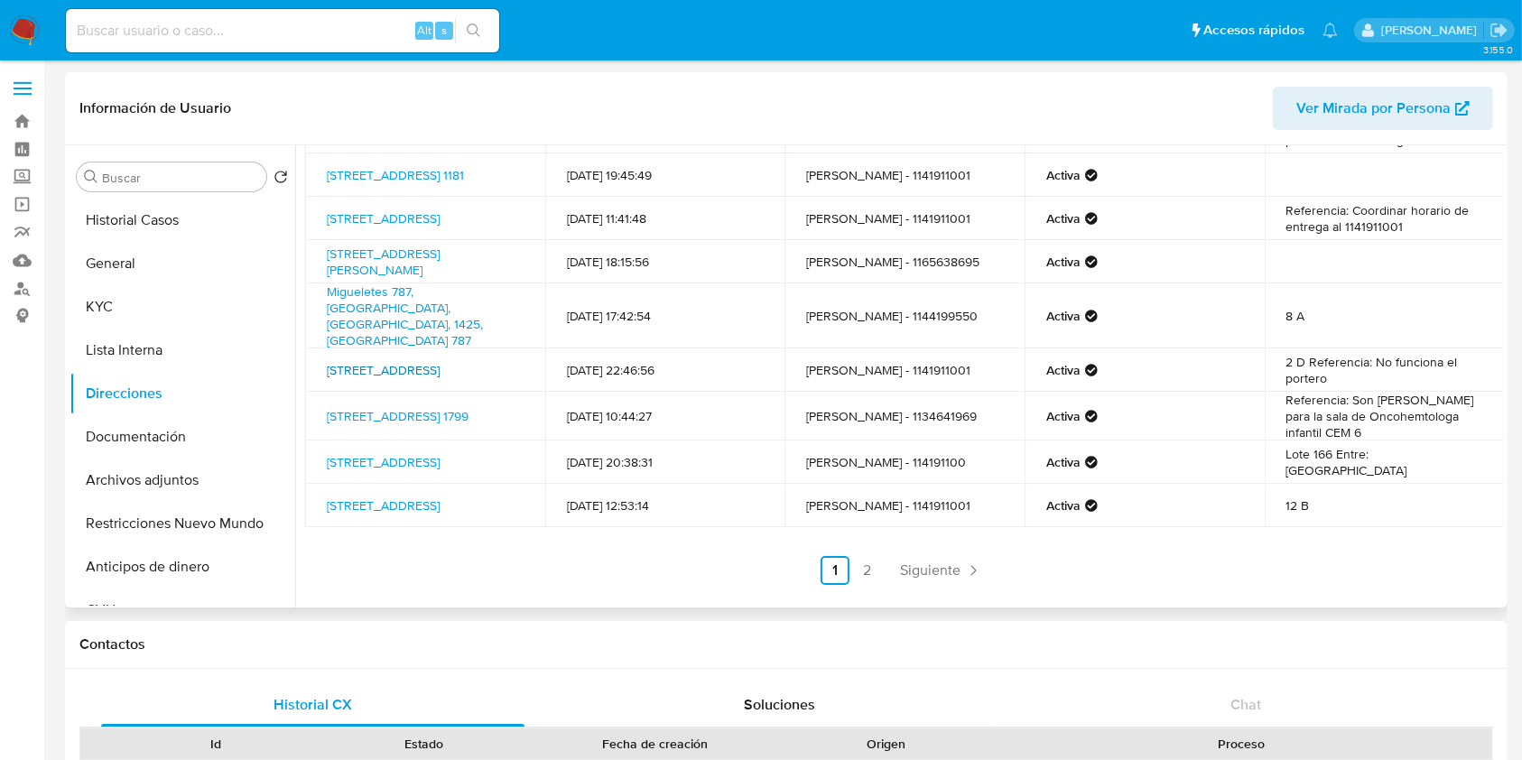
scroll to position [137, 0]
click at [963, 584] on div "Dirección Fecha de creación Contacto Estado Comentario [STREET_ADDRESS][PERSON_…" at bounding box center [899, 376] width 1208 height 462
click at [943, 564] on span "Siguiente" at bounding box center [930, 570] width 60 height 14
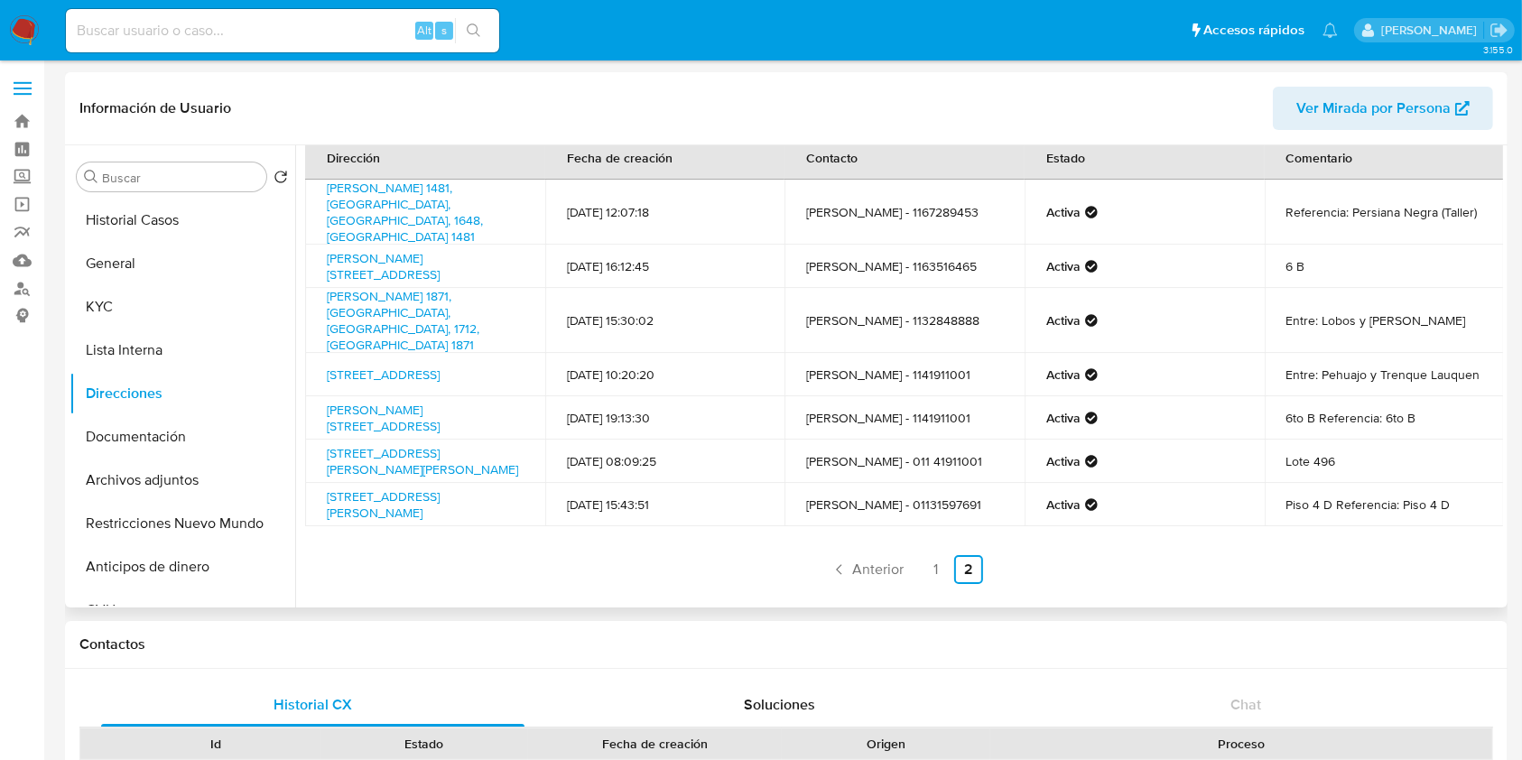
scroll to position [0, 0]
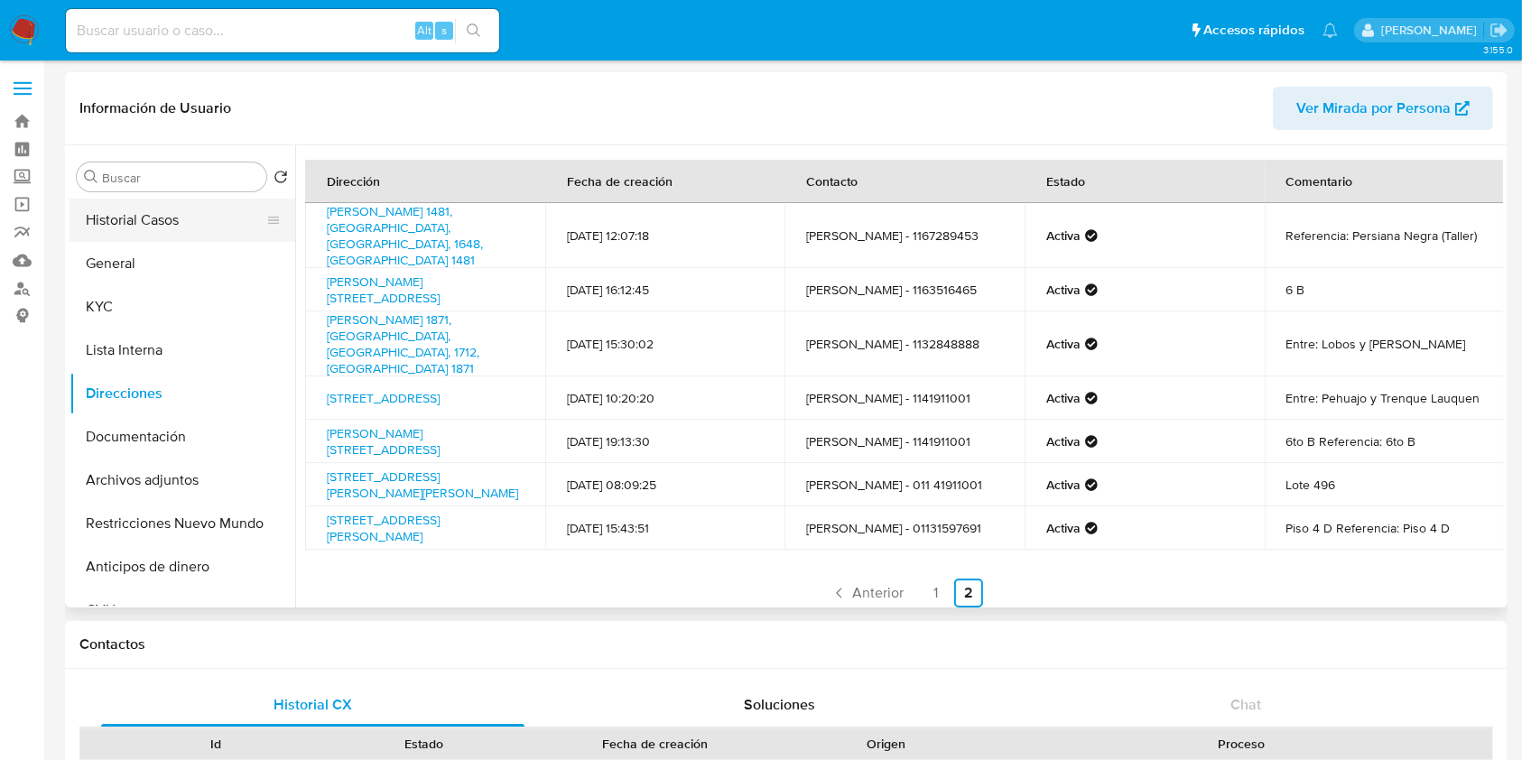
click at [130, 232] on button "Historial Casos" at bounding box center [175, 220] width 211 height 43
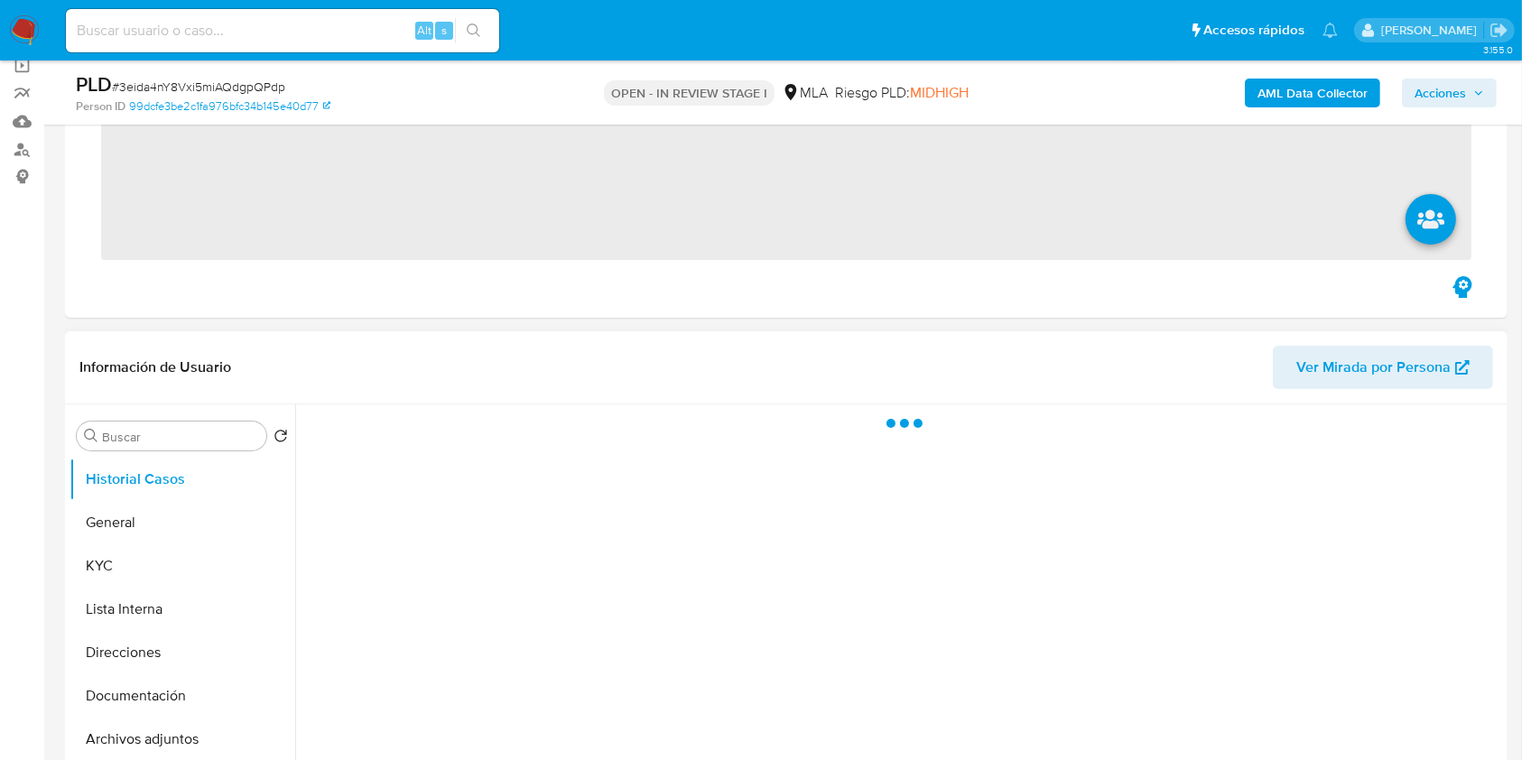
scroll to position [240, 0]
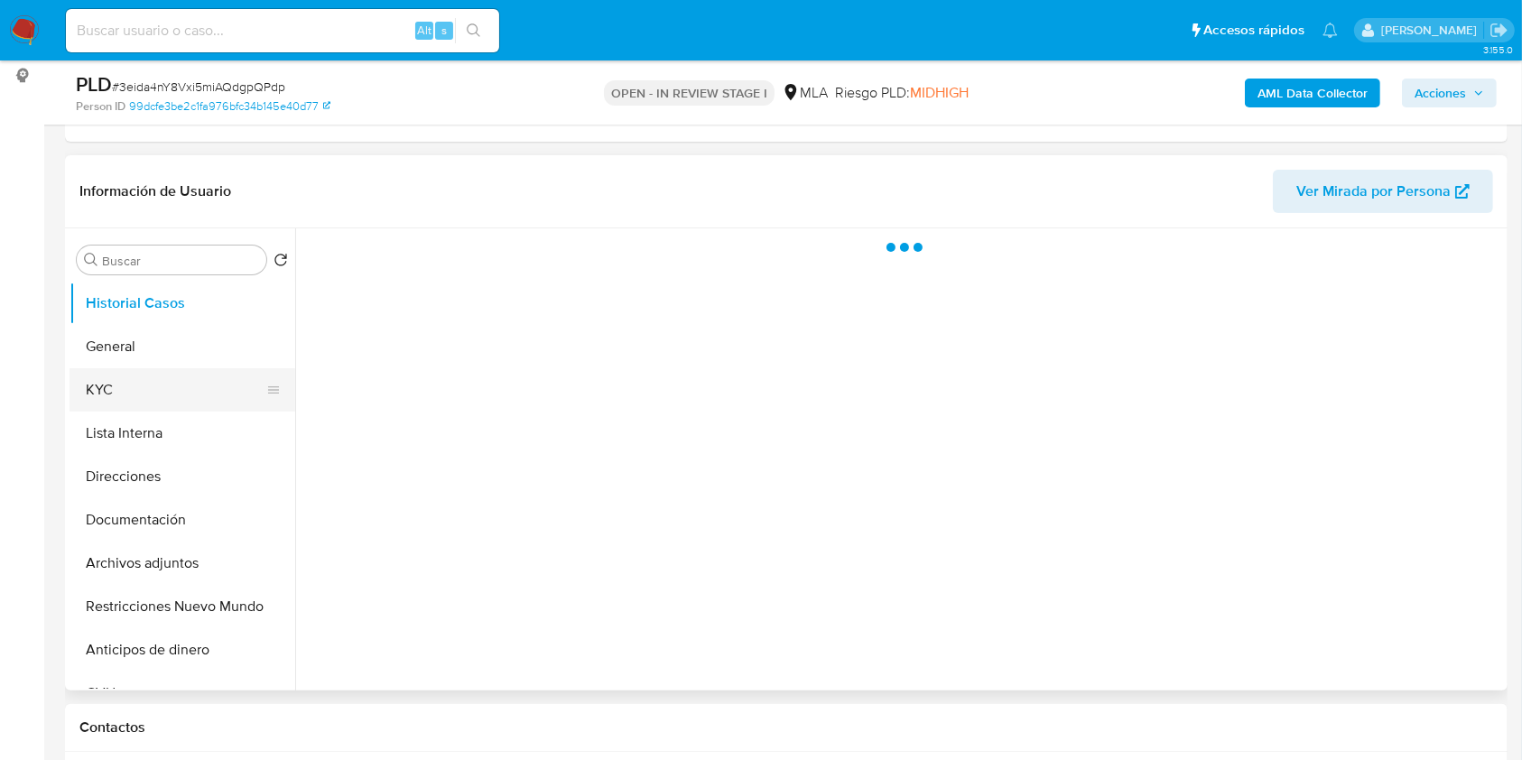
click at [182, 394] on button "KYC" at bounding box center [175, 389] width 211 height 43
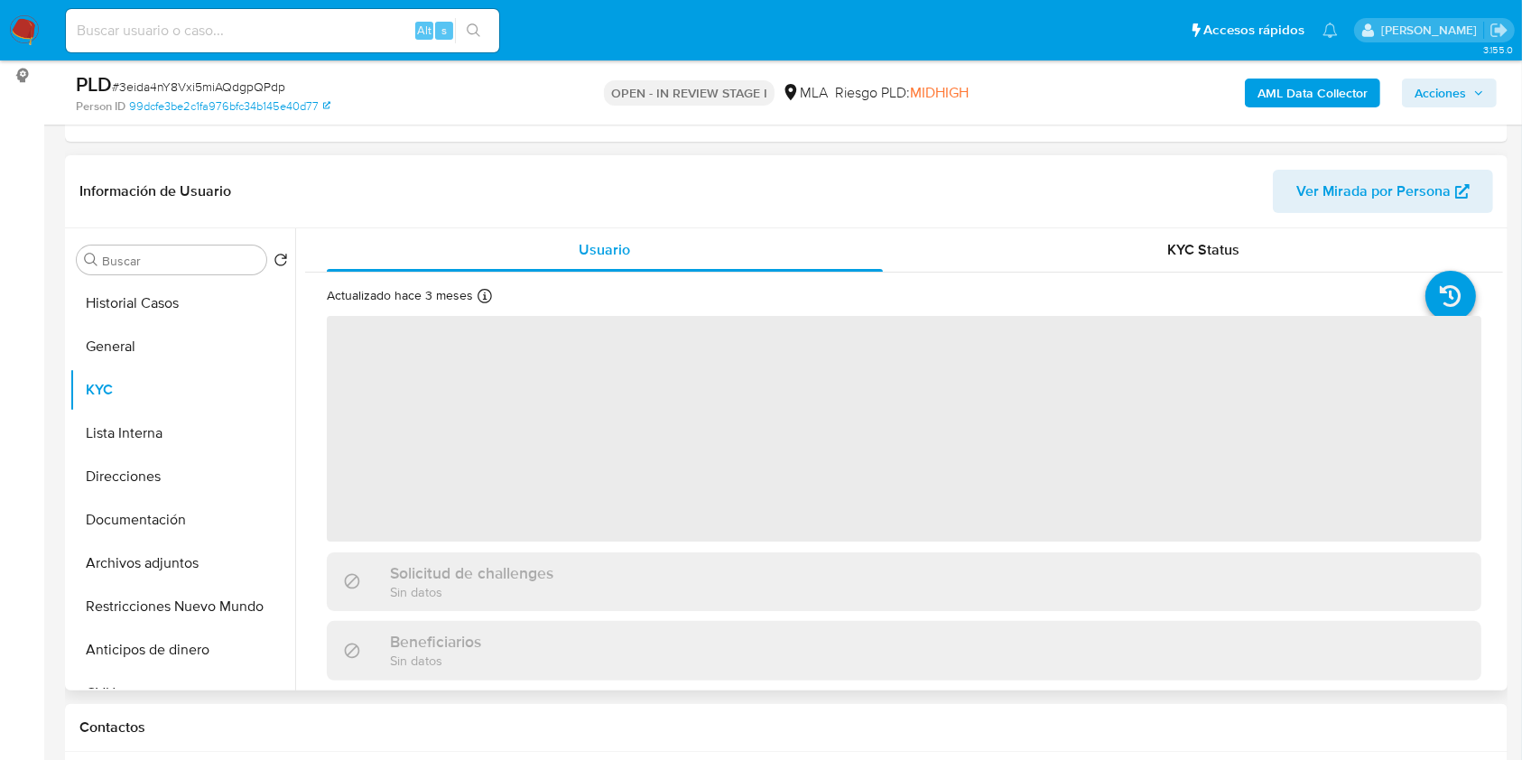
select select "10"
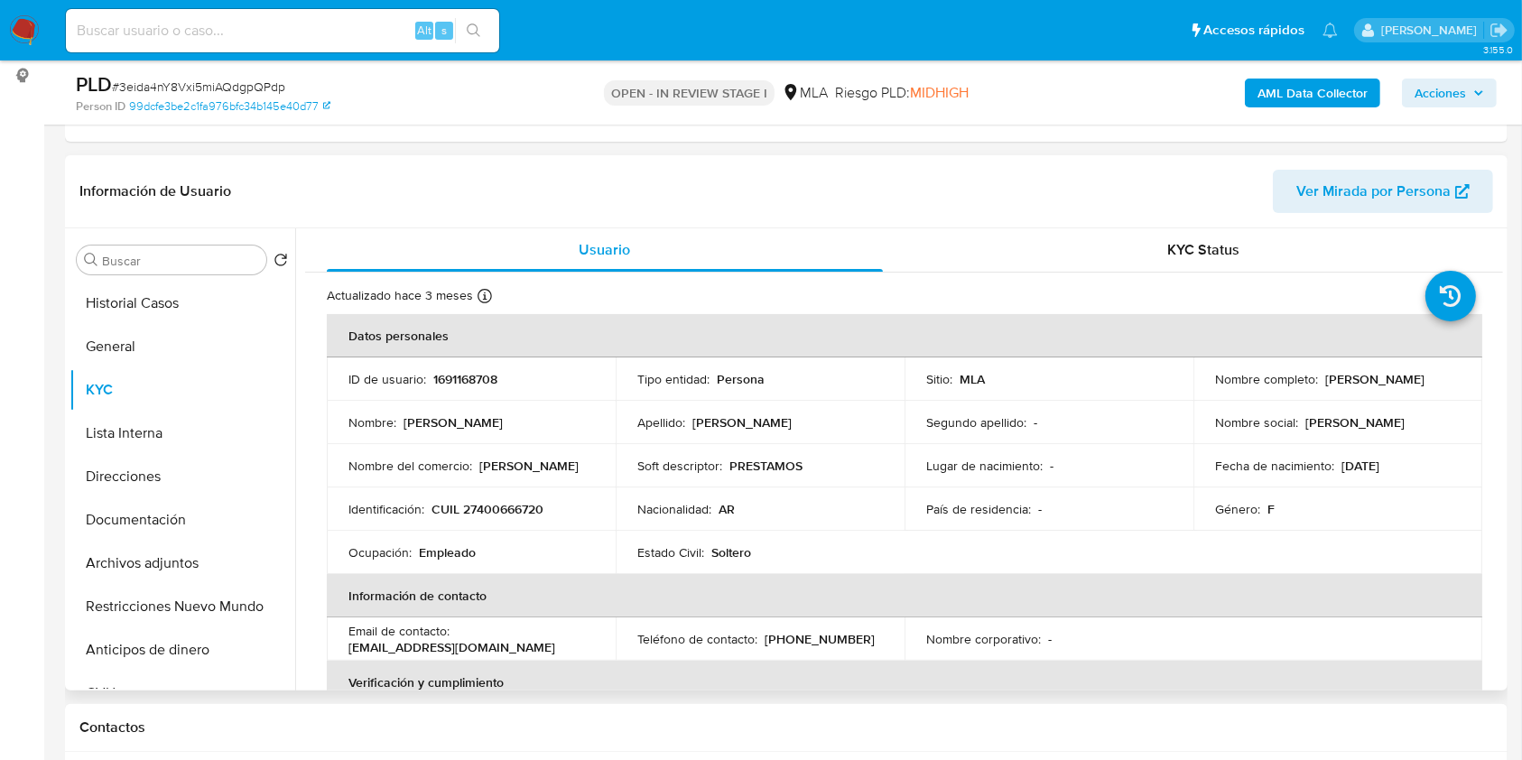
drag, startPoint x: 1320, startPoint y: 376, endPoint x: 1454, endPoint y: 385, distance: 133.9
click at [1454, 385] on td "Nombre completo : [PERSON_NAME]" at bounding box center [1338, 379] width 289 height 43
copy p "[PERSON_NAME]"
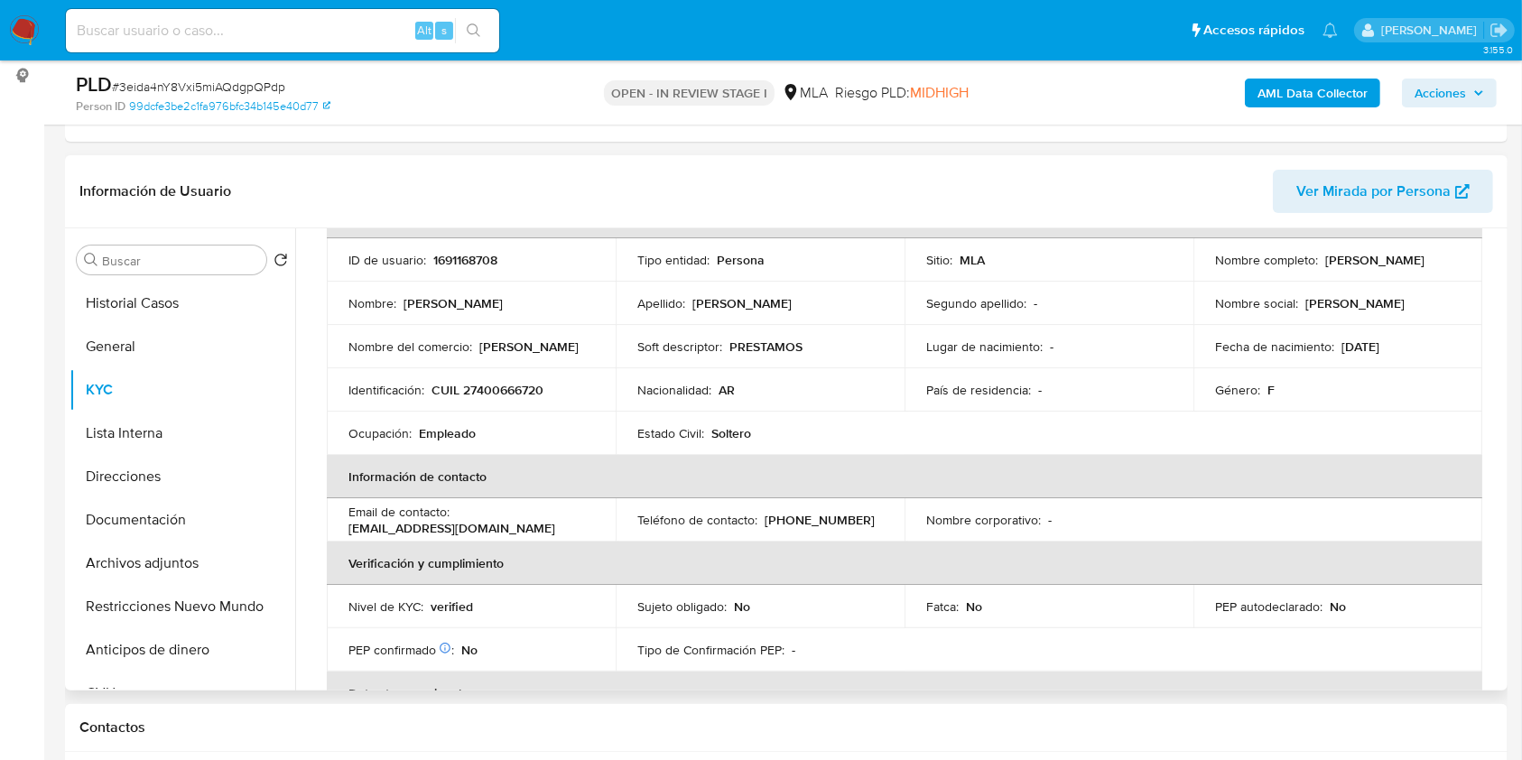
scroll to position [120, 0]
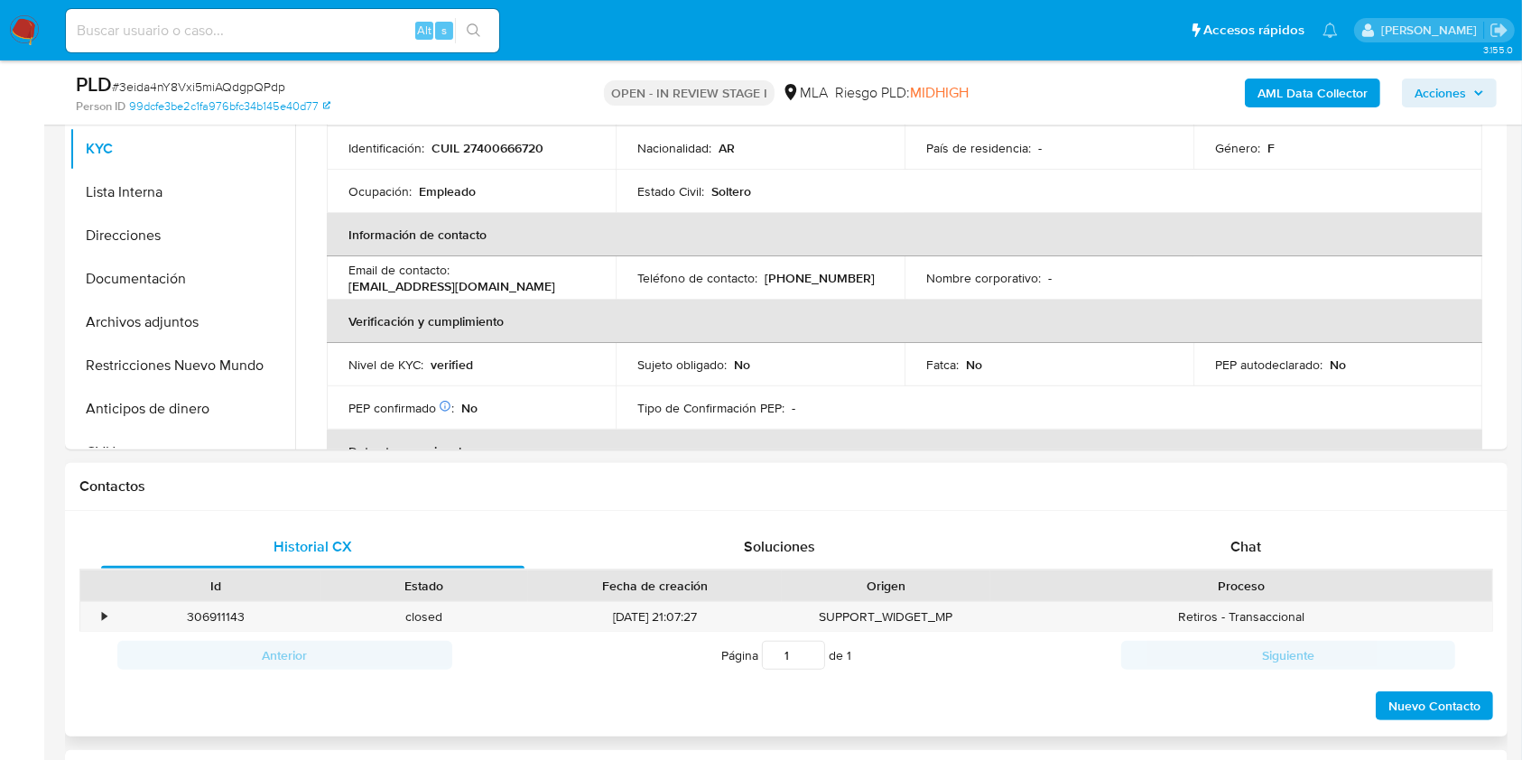
drag, startPoint x: 1204, startPoint y: 553, endPoint x: 1192, endPoint y: 572, distance: 22.3
click at [1204, 553] on div "Chat" at bounding box center [1246, 547] width 423 height 43
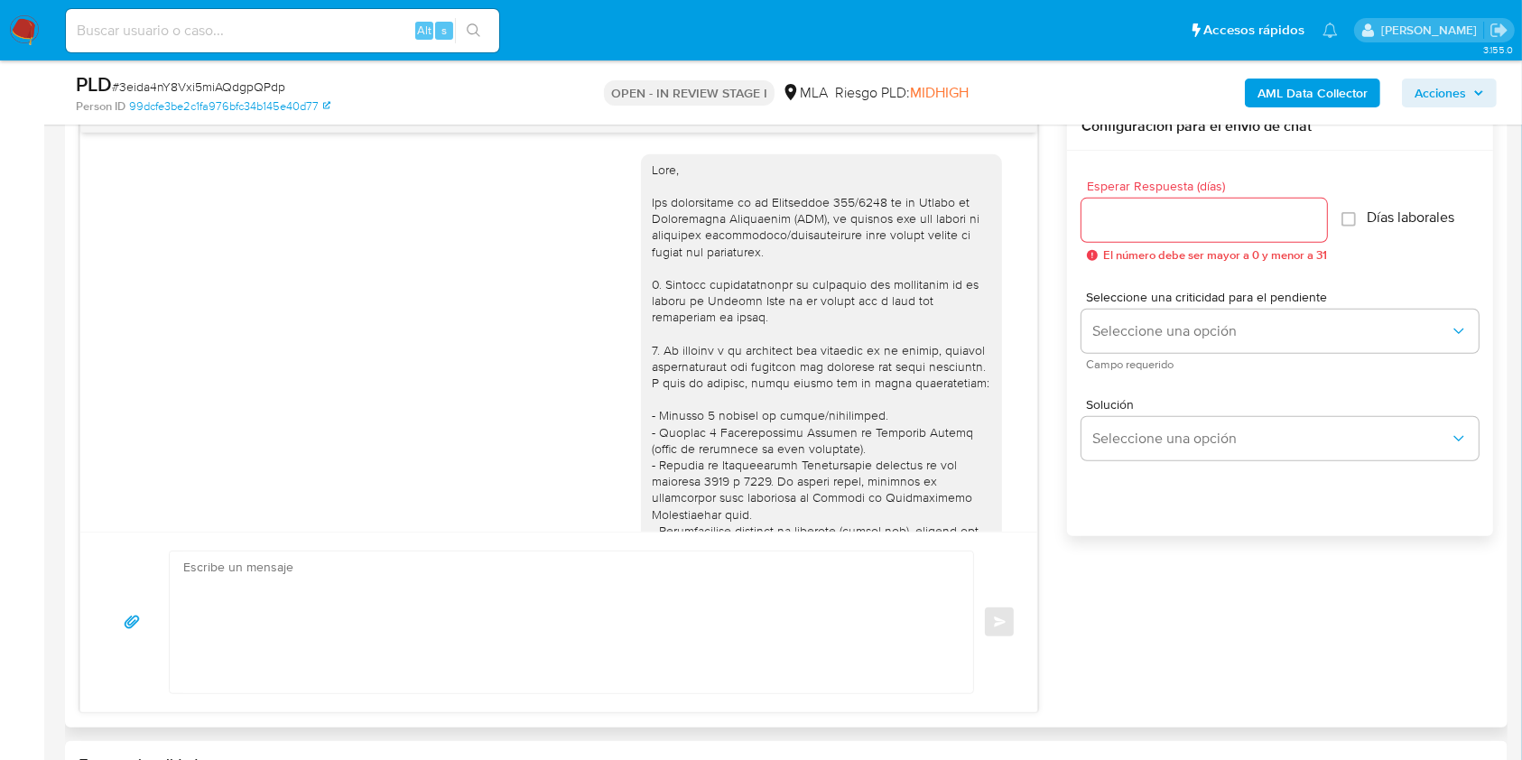
scroll to position [1020, 0]
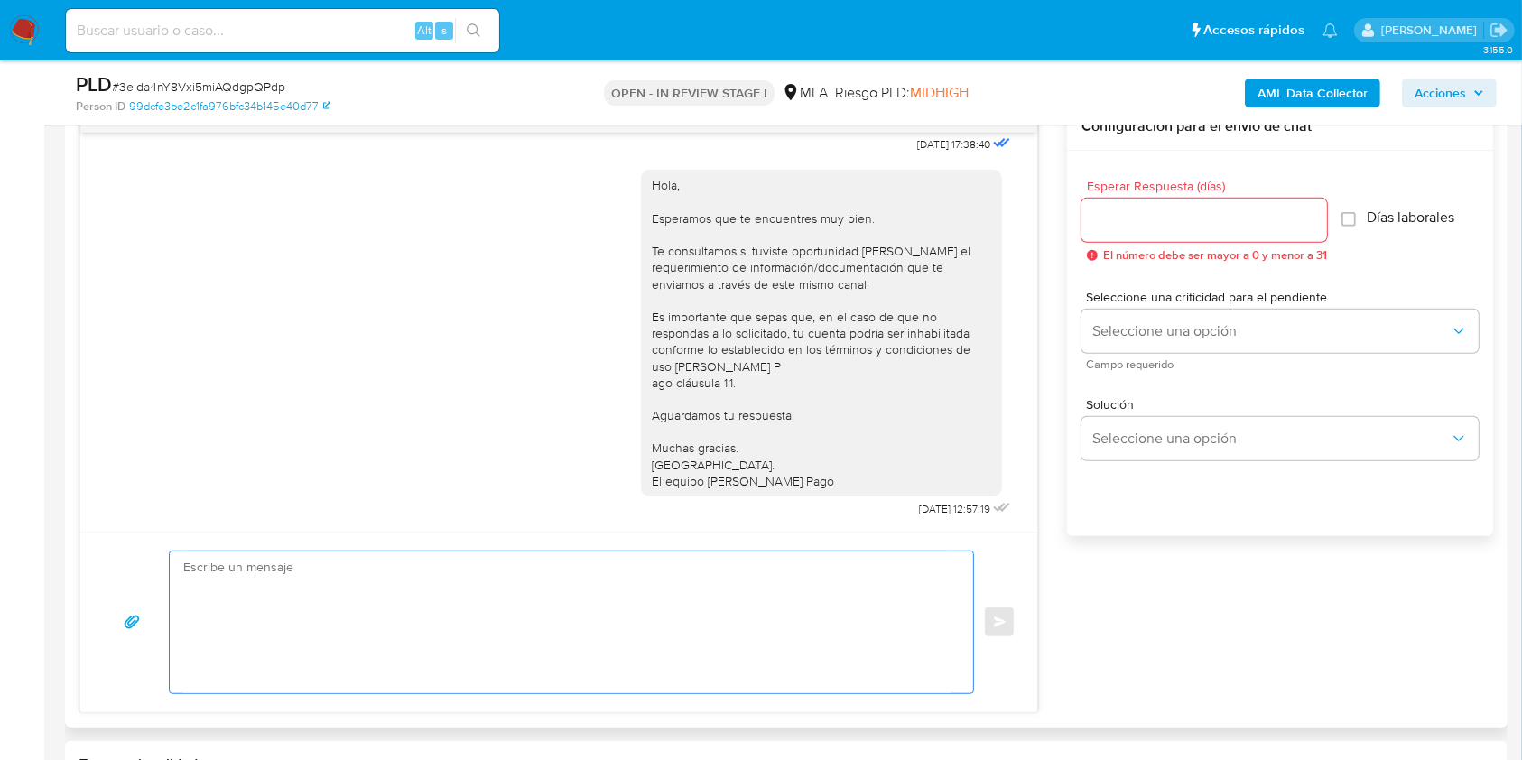
click at [648, 603] on textarea at bounding box center [566, 623] width 767 height 142
paste textarea "Lore Ipsumd Sitame Consec, Ad elitsed do eiu temporincid utlaboreetd ma al enim…"
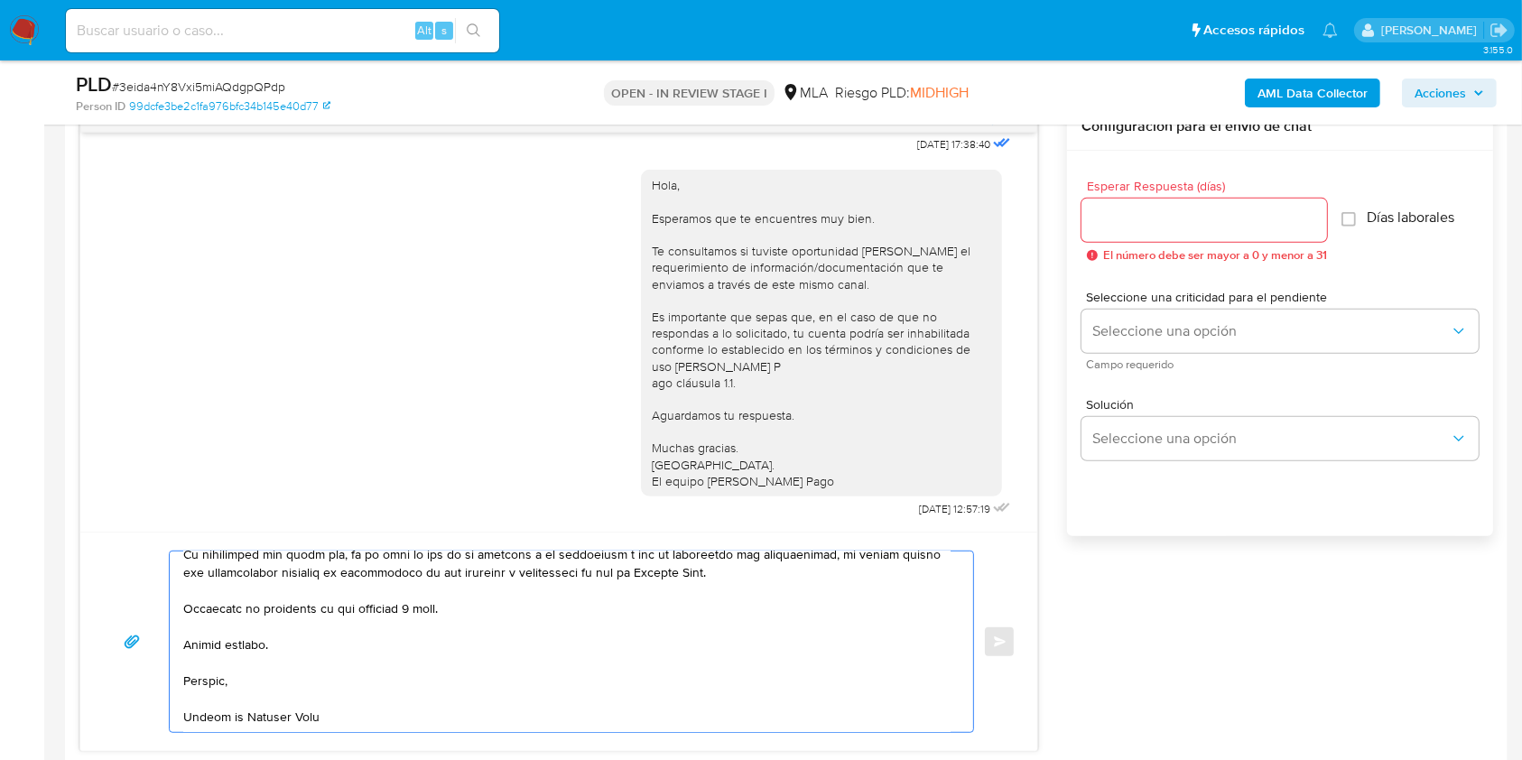
scroll to position [642, 0]
drag, startPoint x: 467, startPoint y: 608, endPoint x: 321, endPoint y: 601, distance: 145.5
click at [321, 601] on textarea at bounding box center [566, 642] width 767 height 181
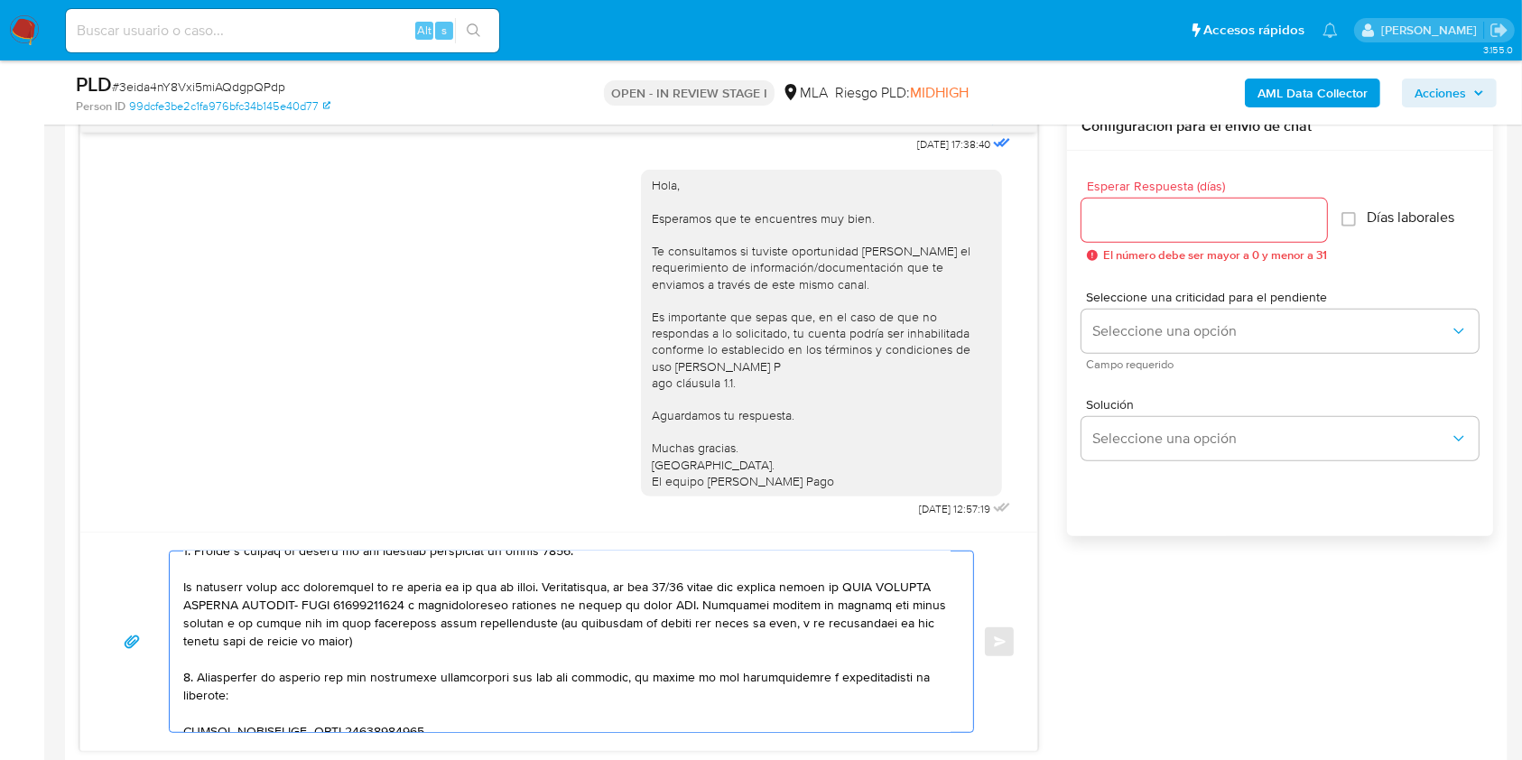
scroll to position [414, 0]
drag, startPoint x: 453, startPoint y: 655, endPoint x: 144, endPoint y: 589, distance: 315.8
click at [144, 589] on div "Enviar" at bounding box center [559, 642] width 914 height 182
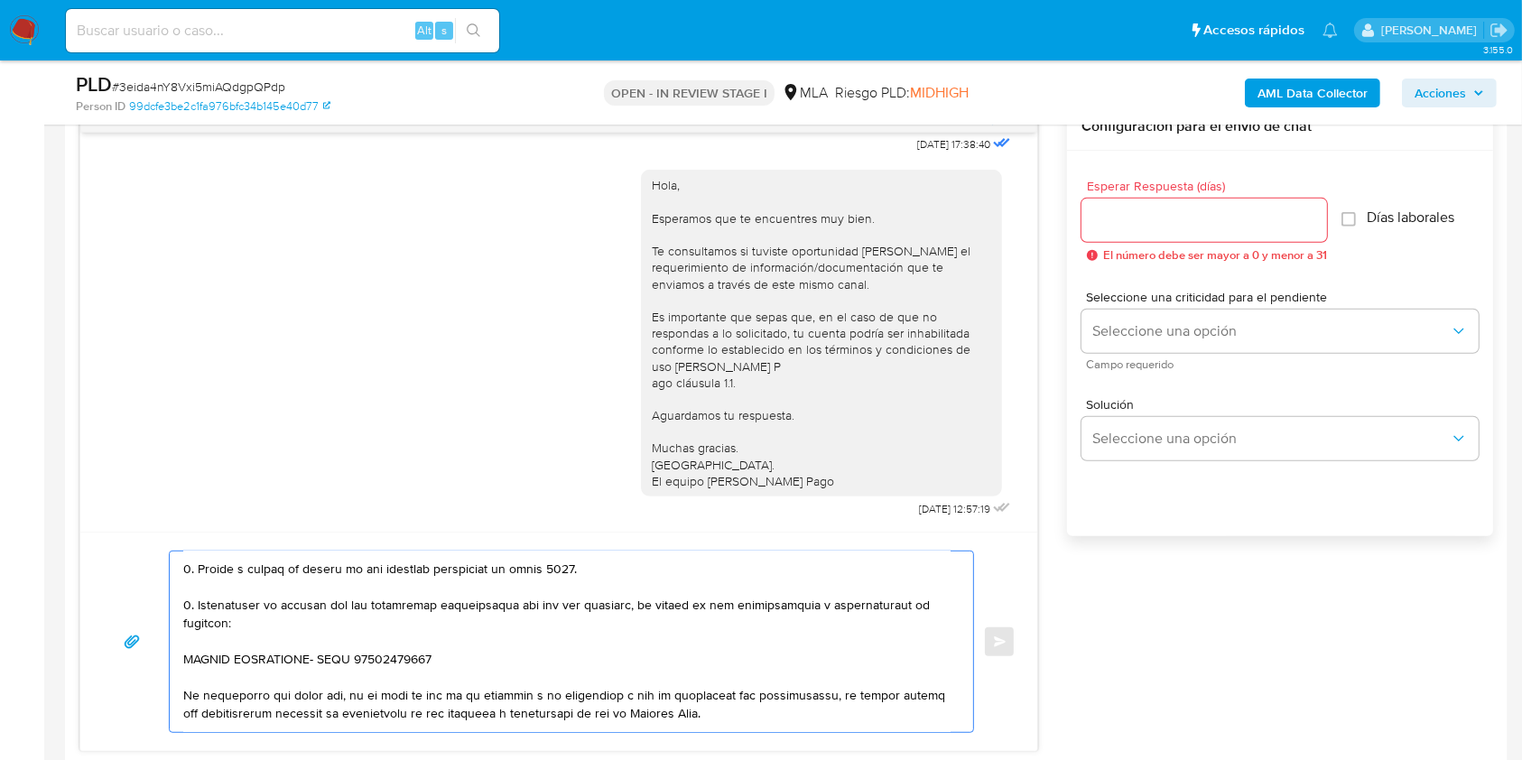
scroll to position [395, 0]
type textarea "Hola Aldana Milene Julian, En función de las operaciones registradas en tu cuen…"
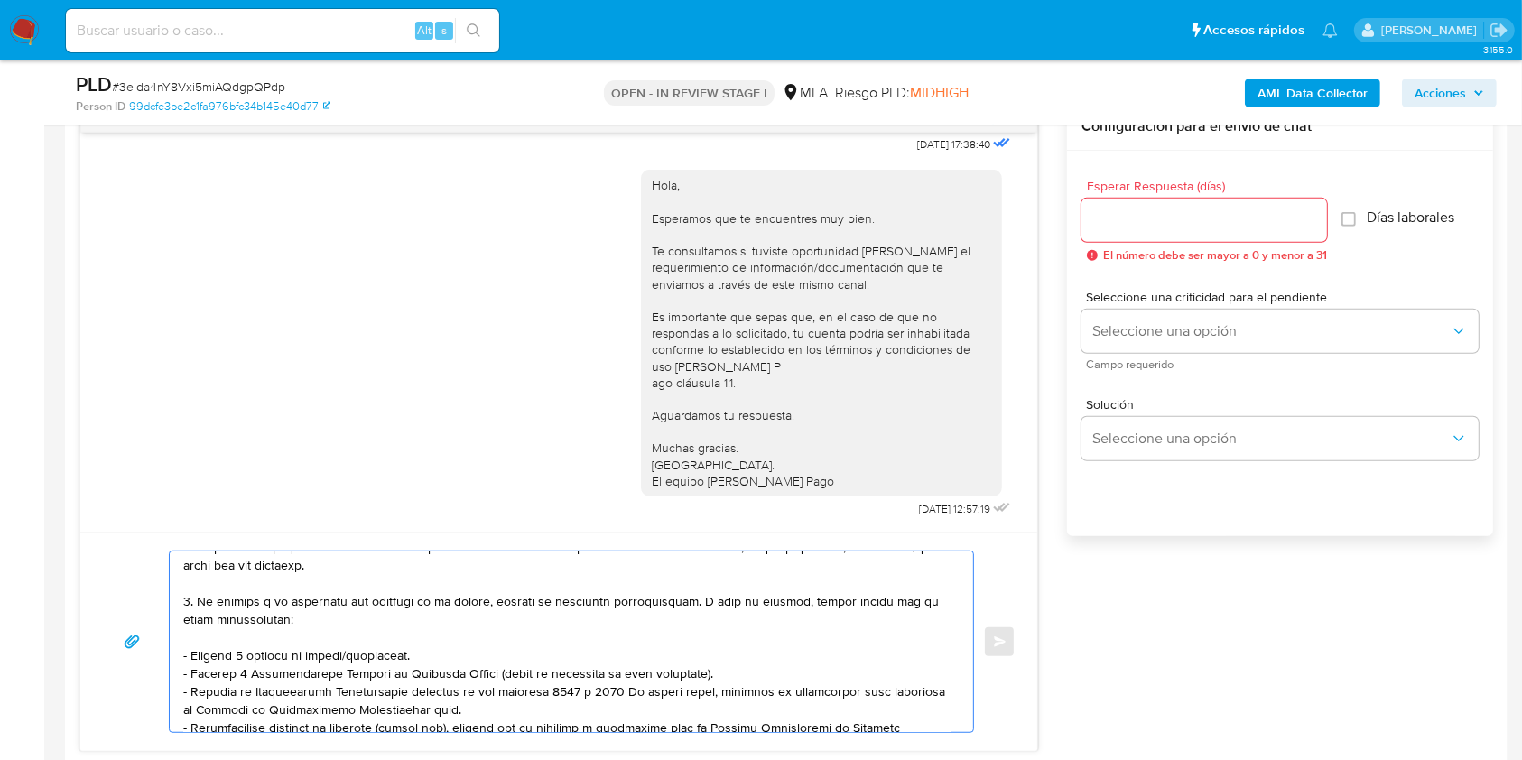
scroll to position [0, 0]
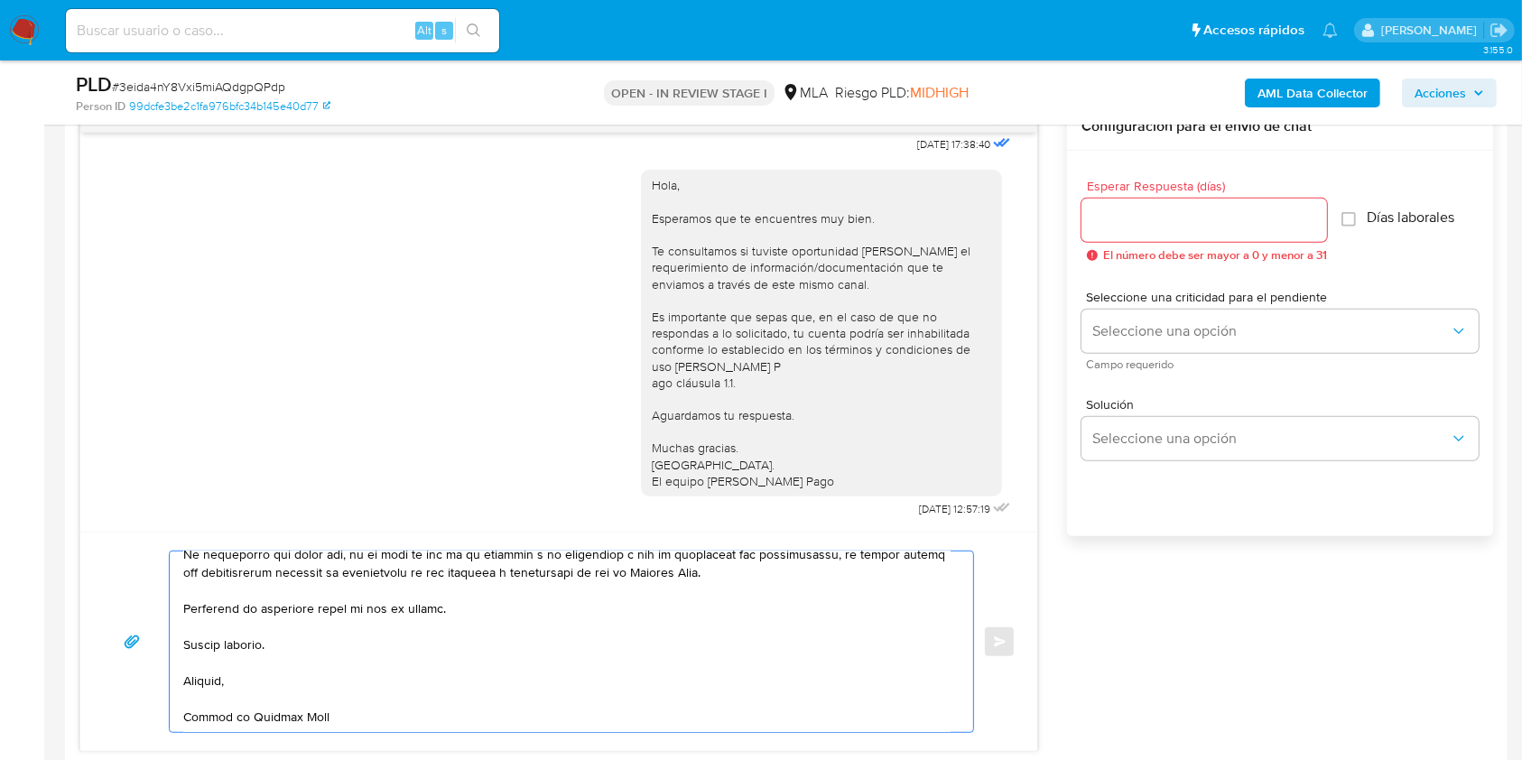
click at [1174, 212] on input "Esperar Respuesta (días)" at bounding box center [1205, 220] width 246 height 23
type input "1"
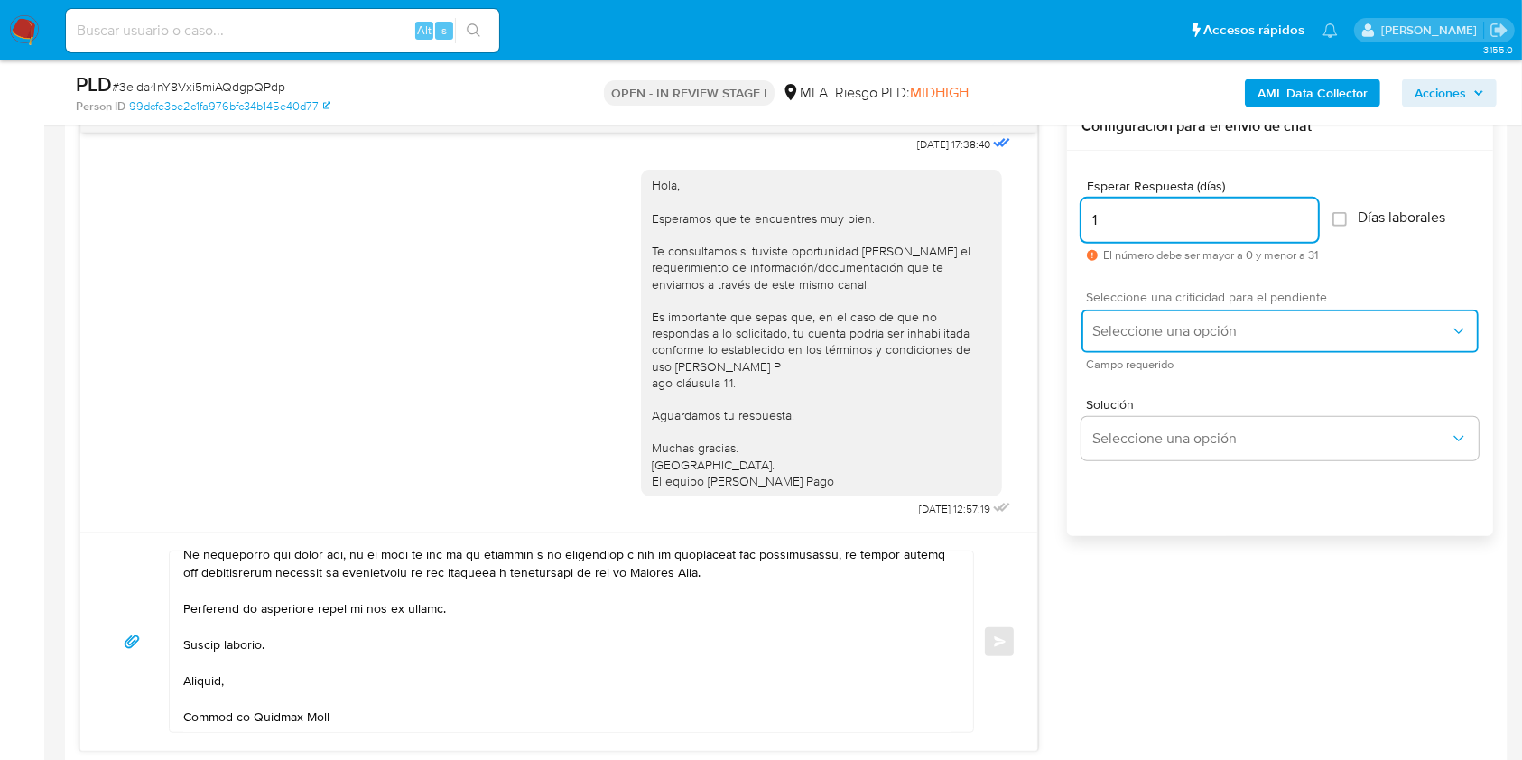
click at [1120, 336] on span "Seleccione una opción" at bounding box center [1272, 331] width 358 height 18
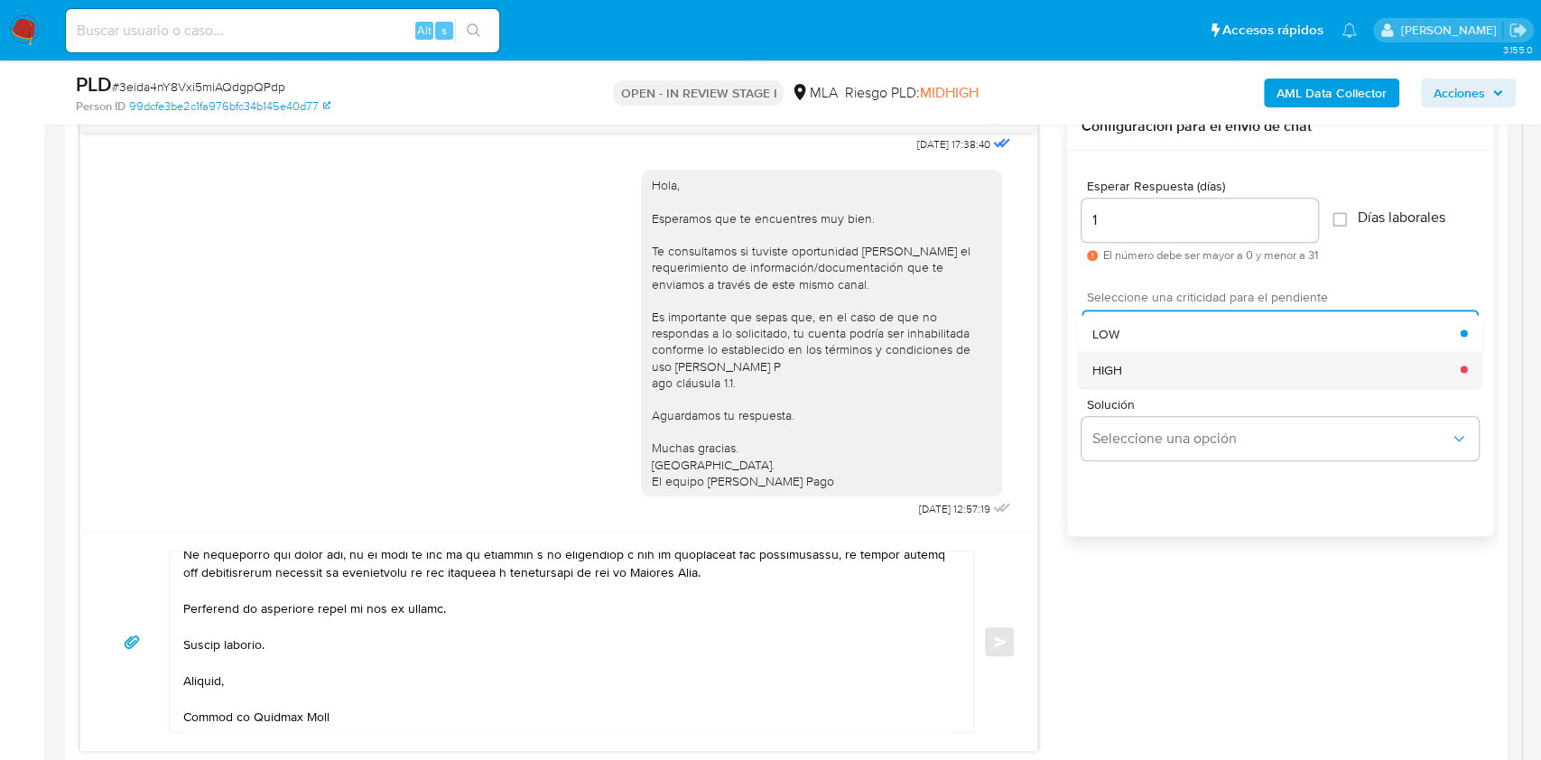
click at [1131, 367] on div "HIGH" at bounding box center [1277, 369] width 368 height 36
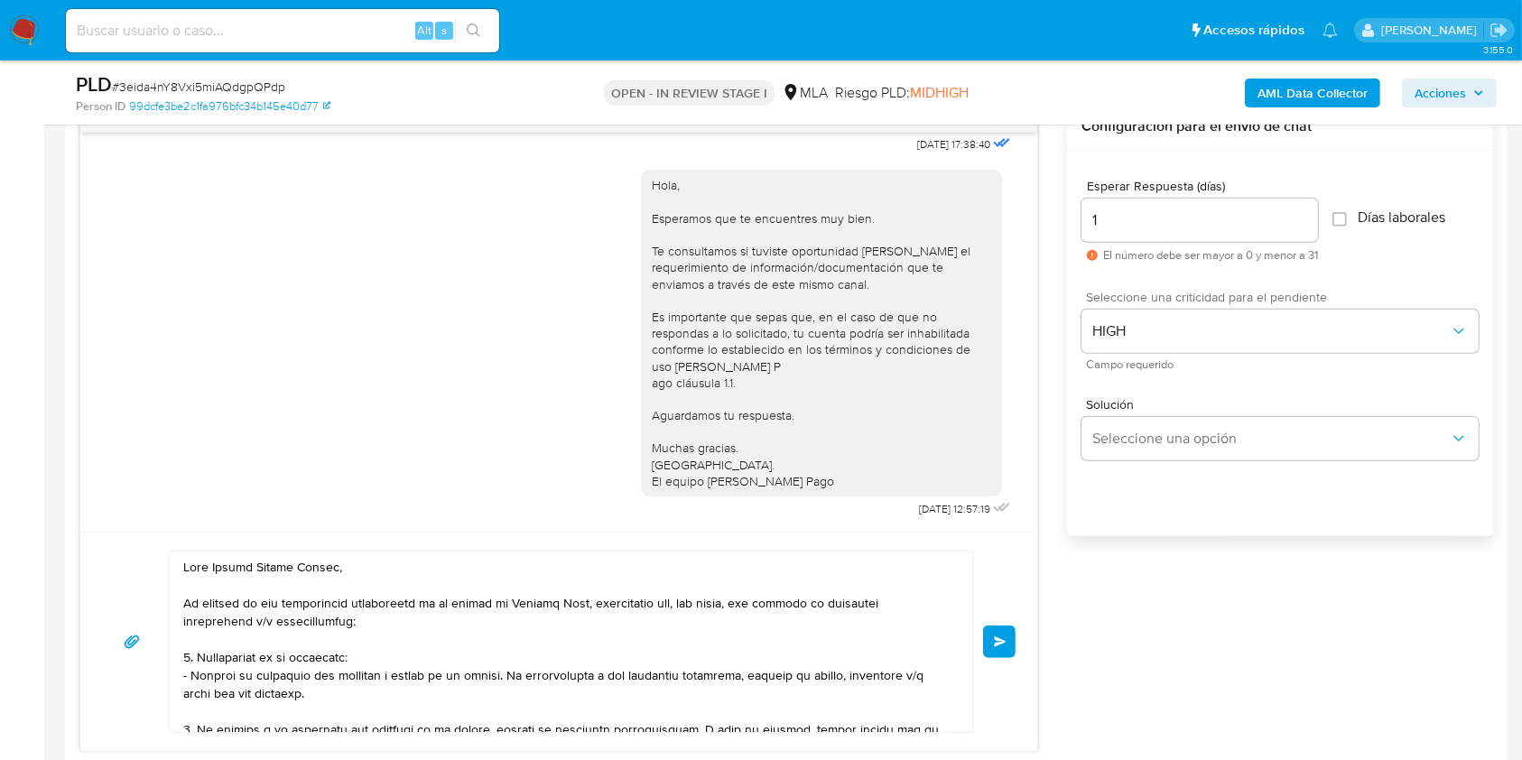
click at [1017, 637] on div "Enviar" at bounding box center [558, 641] width 957 height 219
click at [1015, 647] on button "Enviar" at bounding box center [999, 642] width 33 height 33
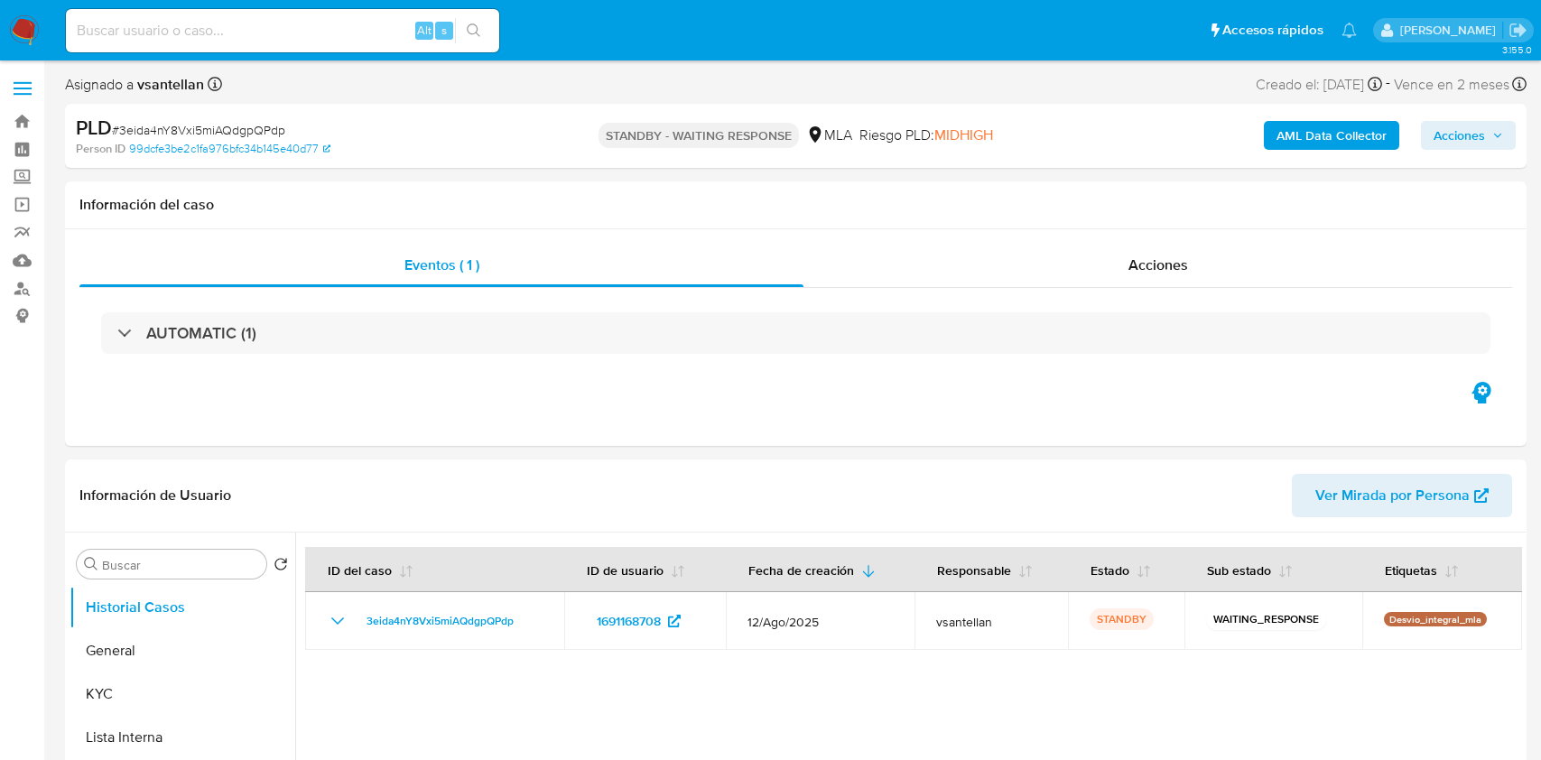
select select "10"
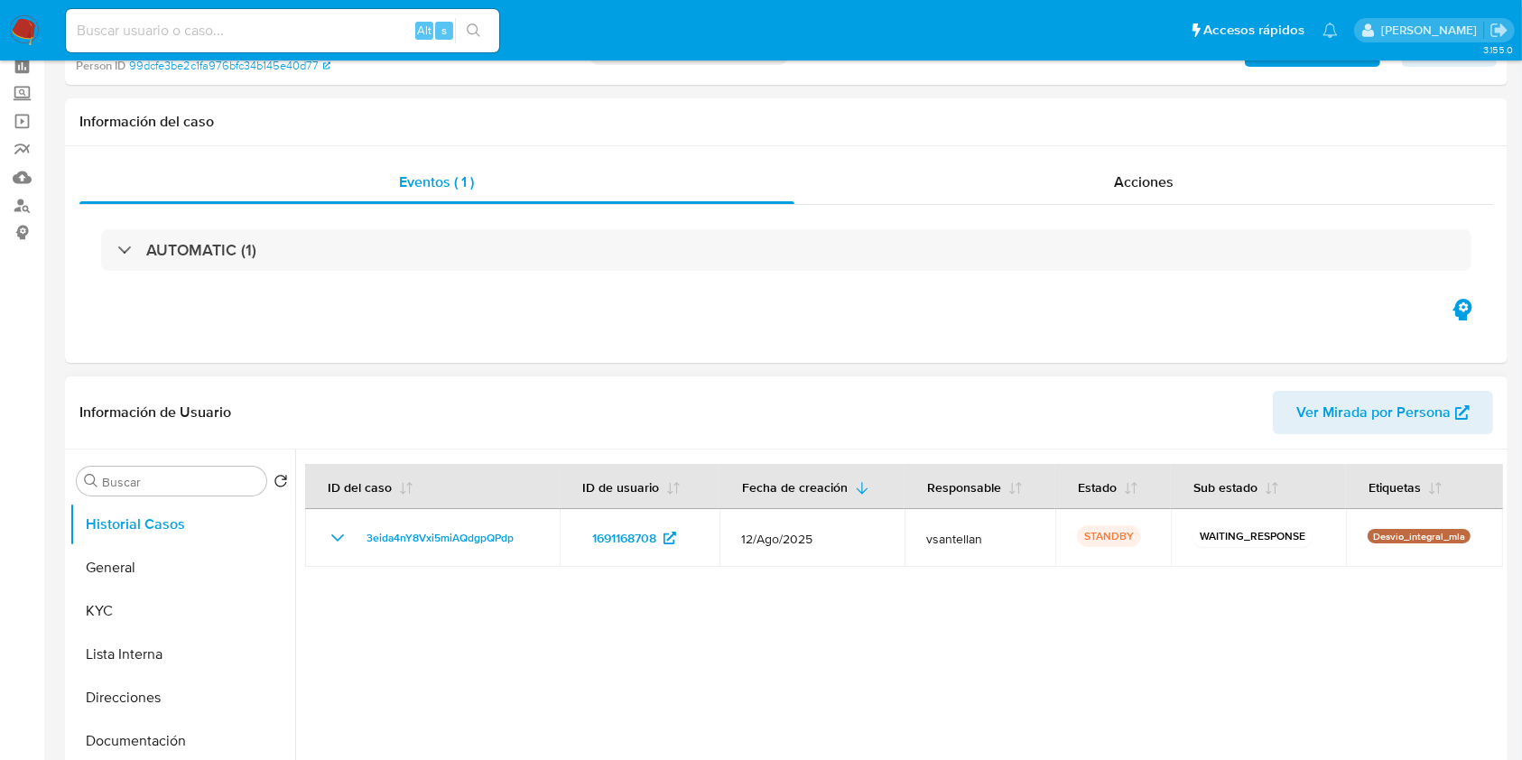
scroll to position [361, 0]
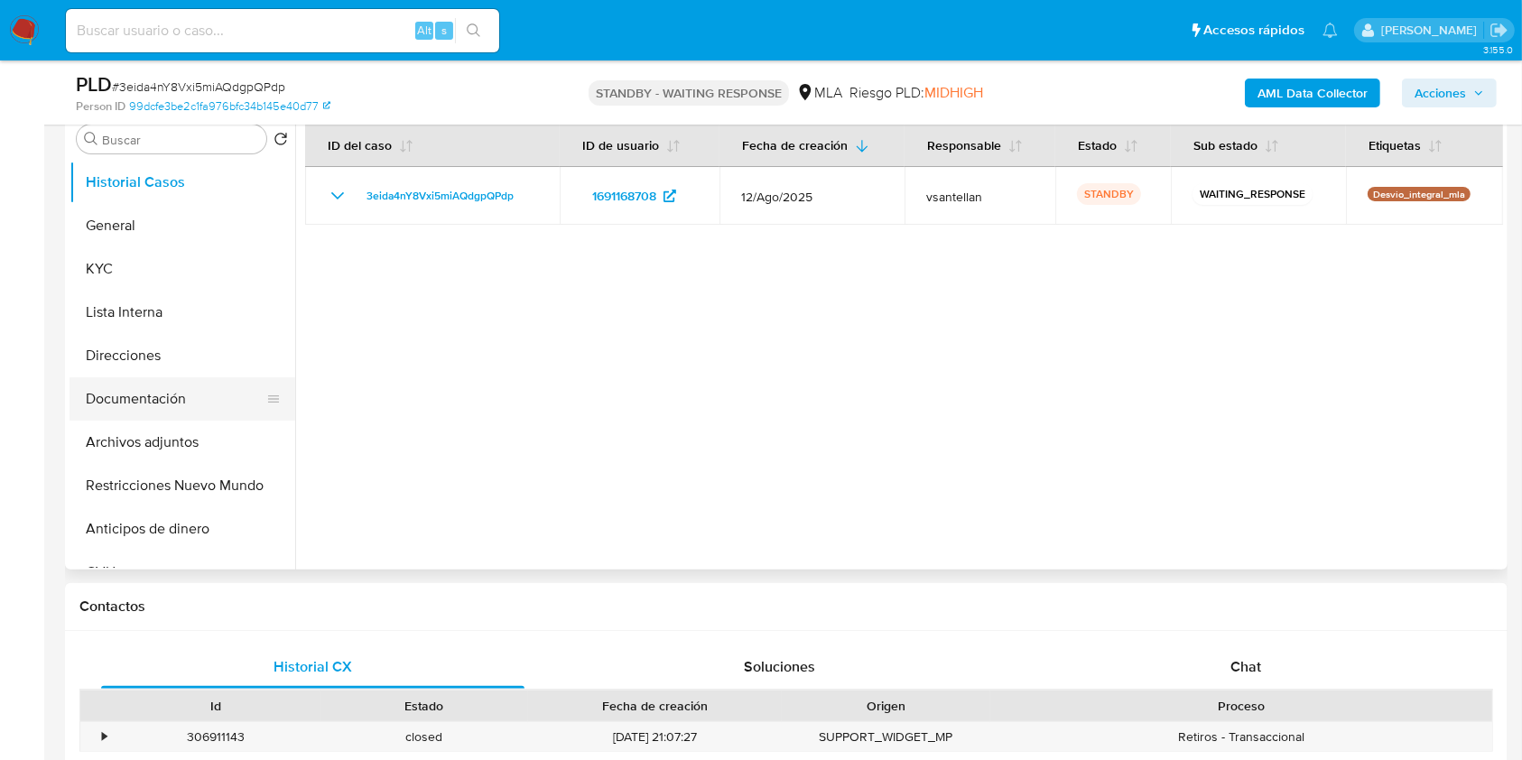
click at [187, 405] on button "Documentación" at bounding box center [175, 398] width 211 height 43
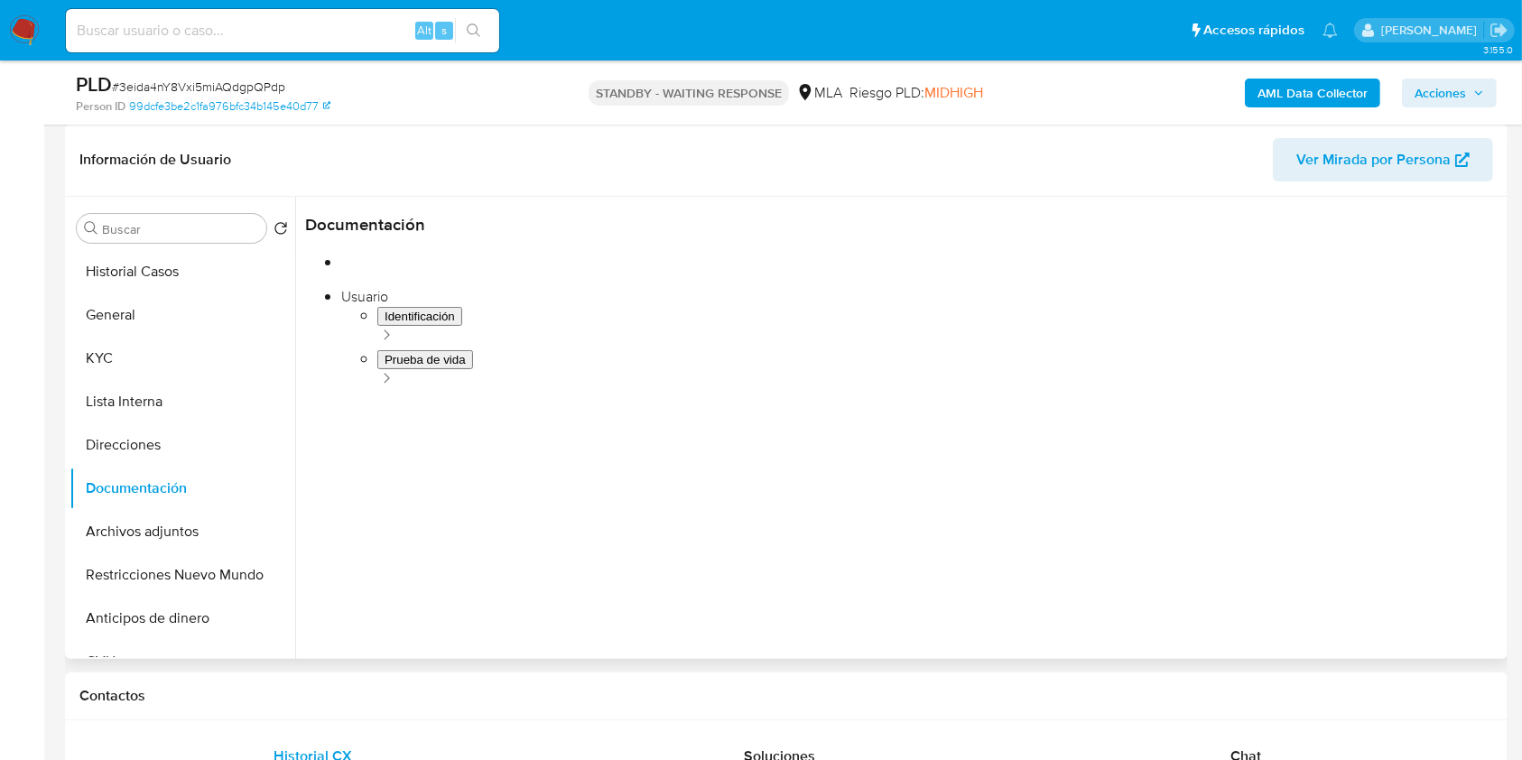
scroll to position [240, 0]
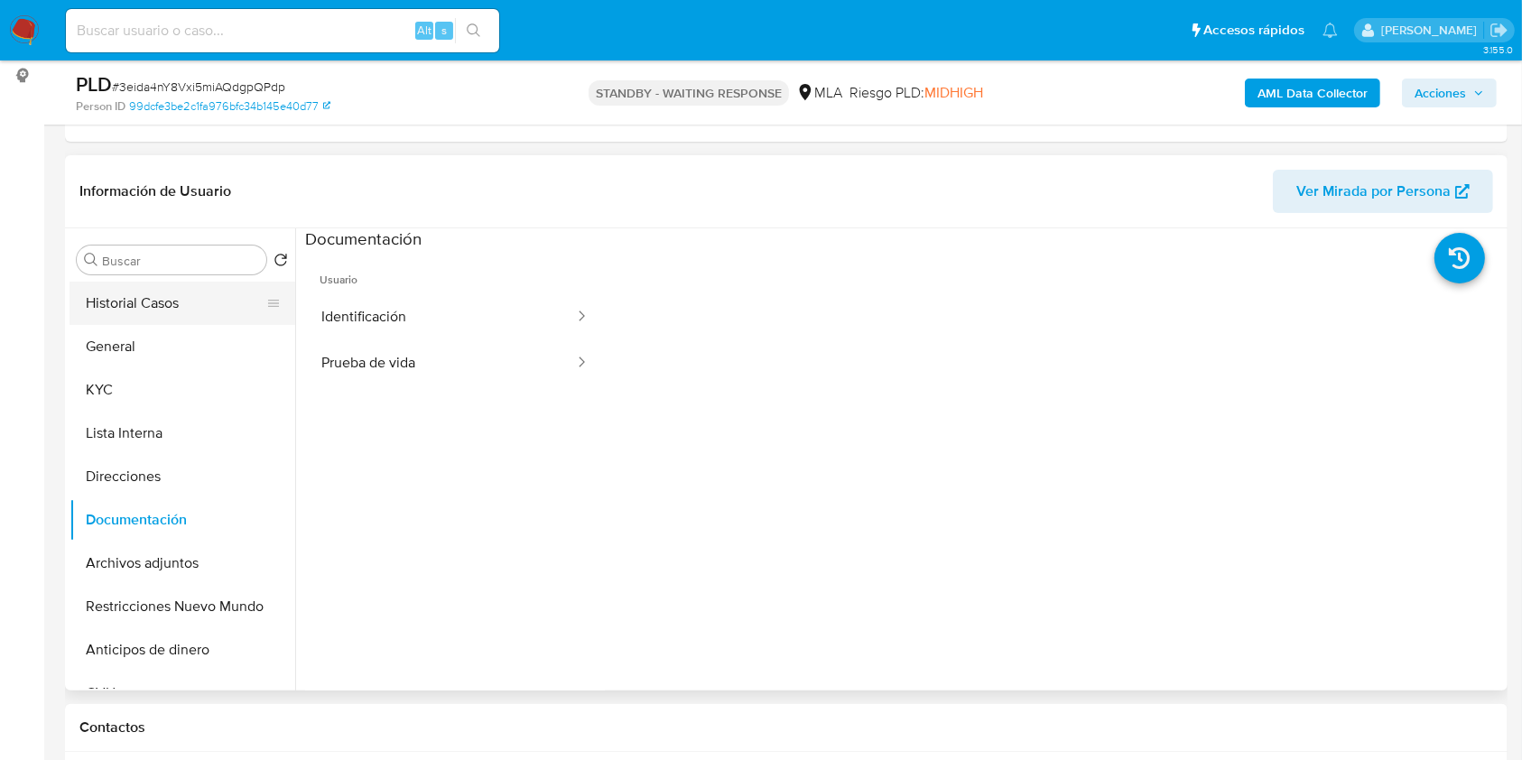
click at [108, 306] on button "Historial Casos" at bounding box center [175, 303] width 211 height 43
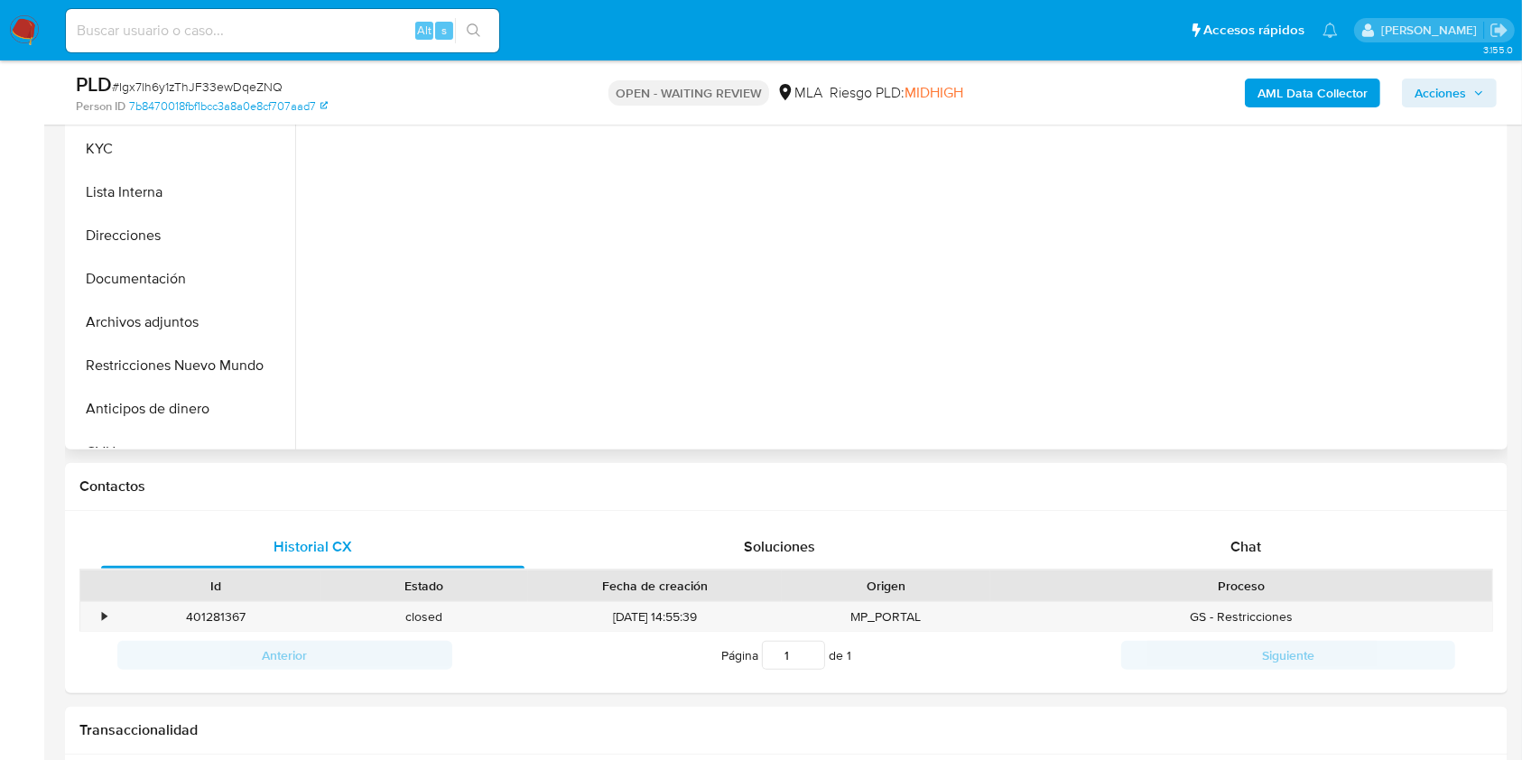
select select "10"
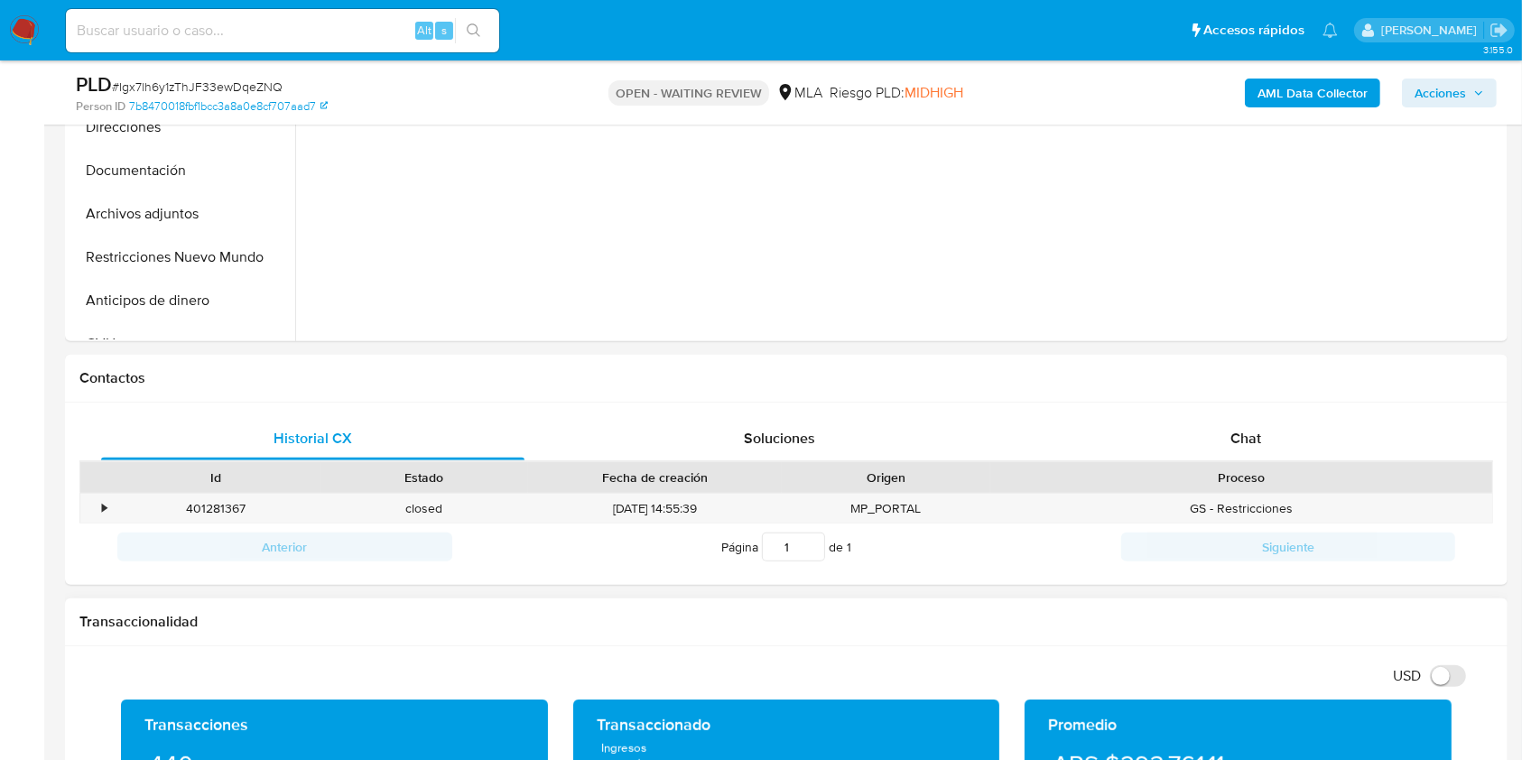
scroll to position [722, 0]
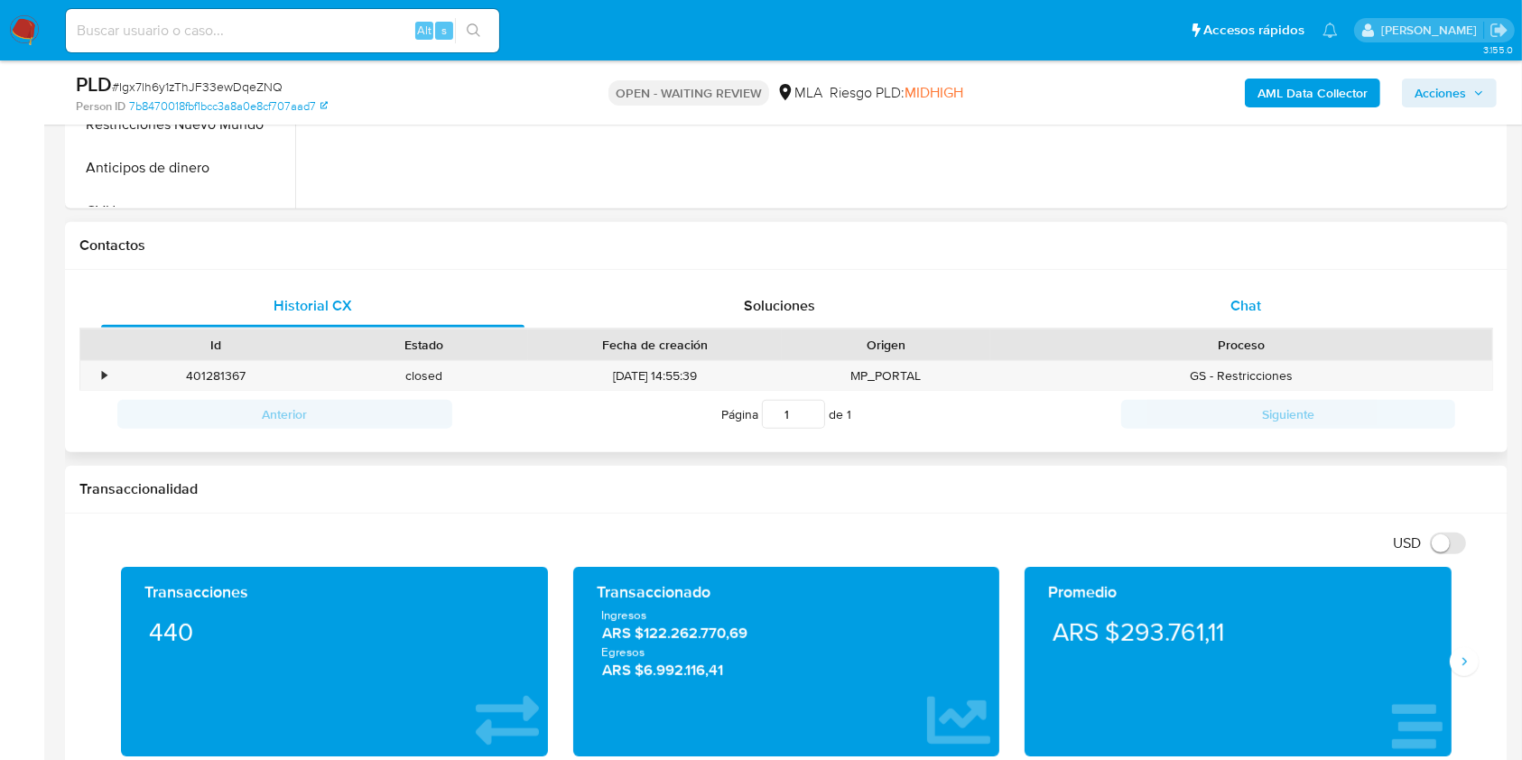
click at [1308, 321] on div "Chat" at bounding box center [1246, 305] width 423 height 43
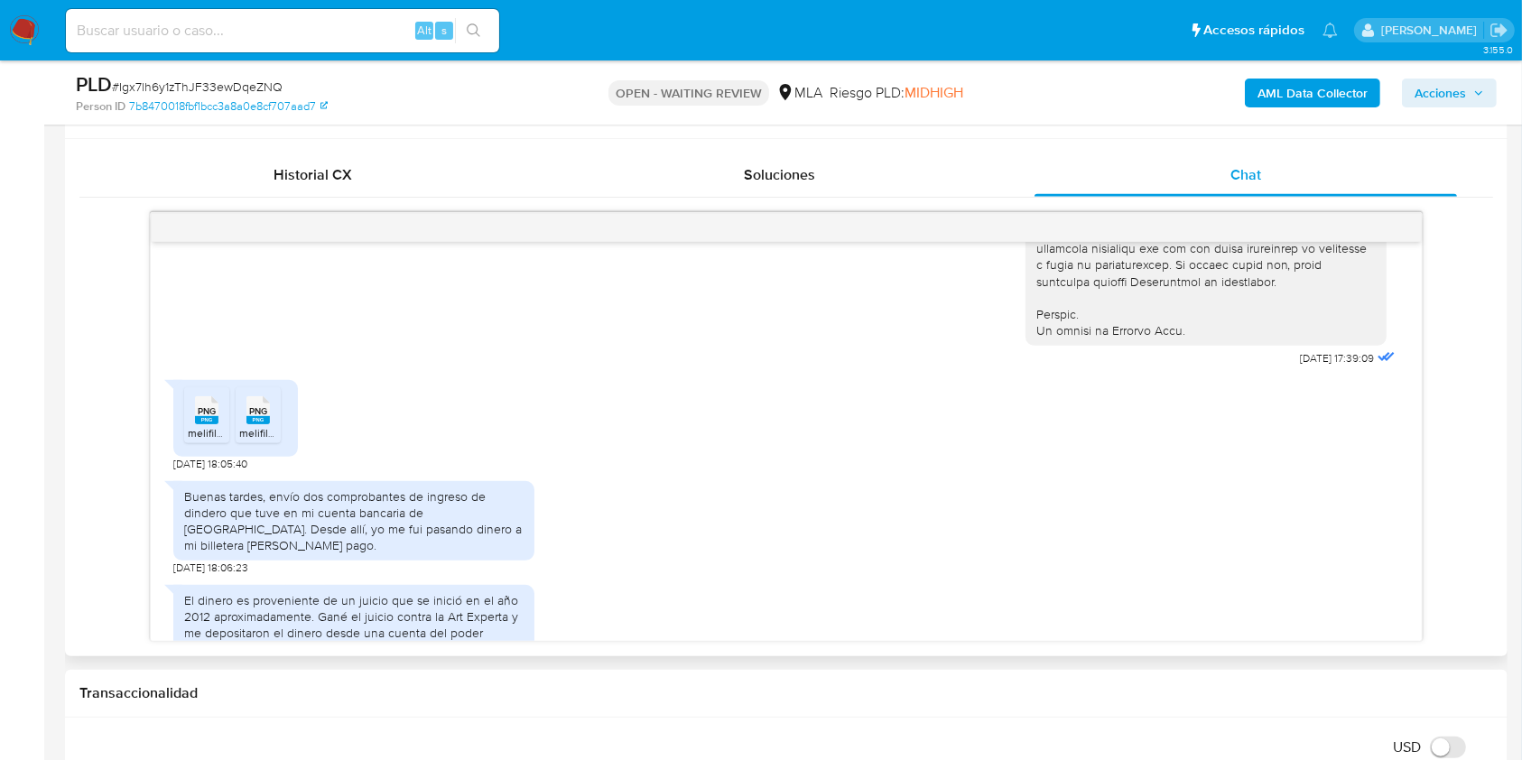
scroll to position [906, 0]
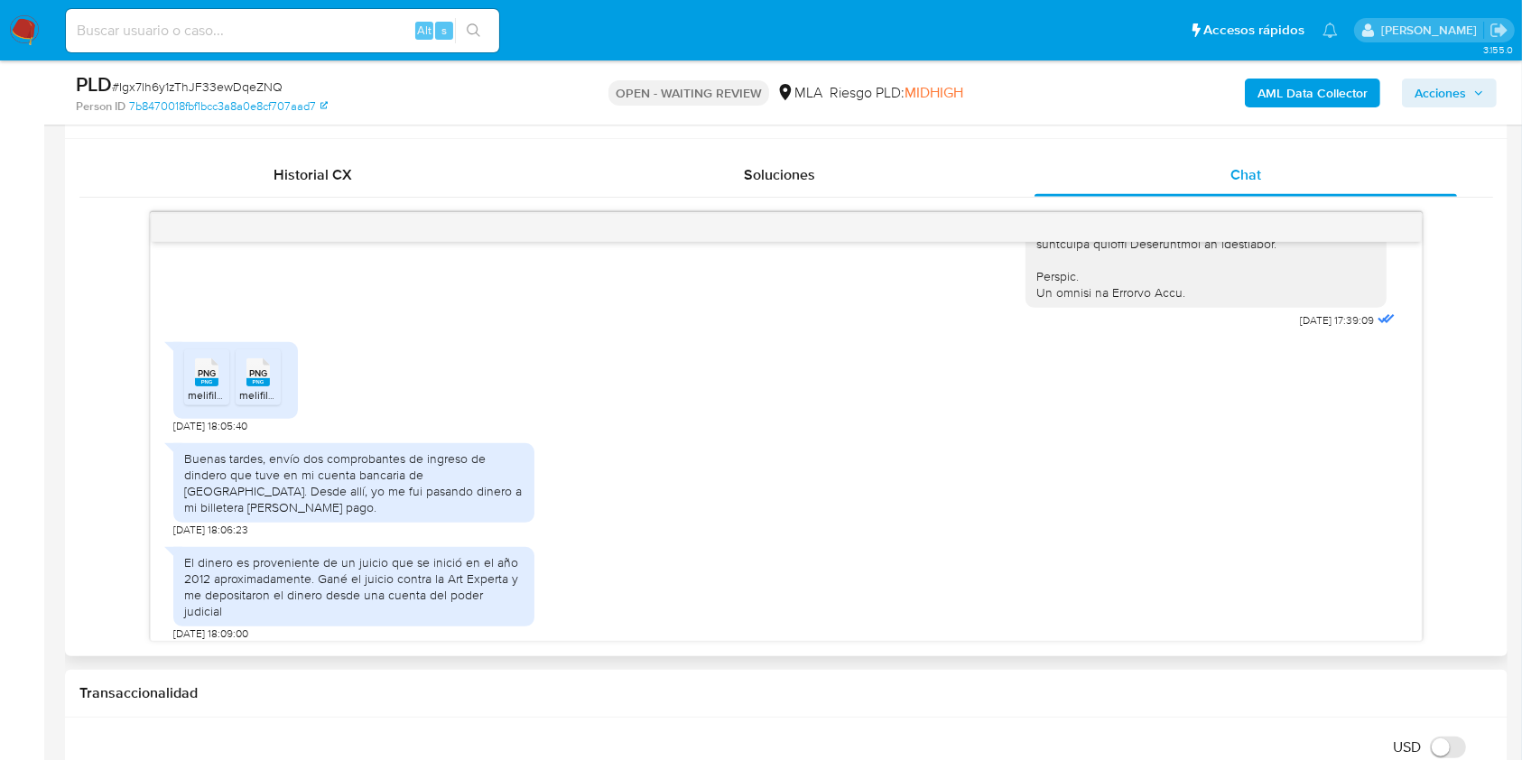
click at [207, 403] on span "melifile2687127879357931930.png" at bounding box center [272, 394] width 168 height 15
click at [252, 386] on rect at bounding box center [258, 382] width 23 height 8
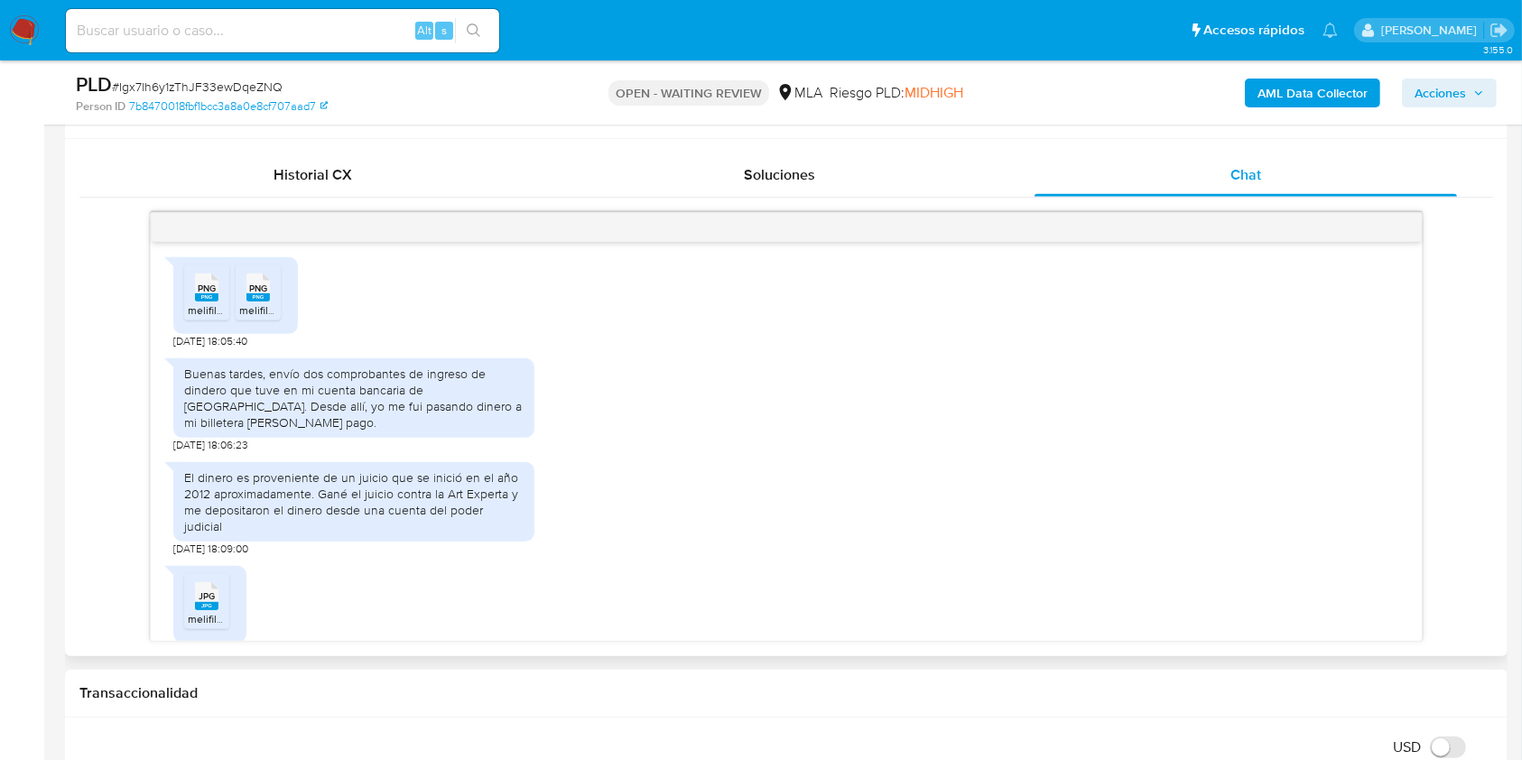
scroll to position [1026, 0]
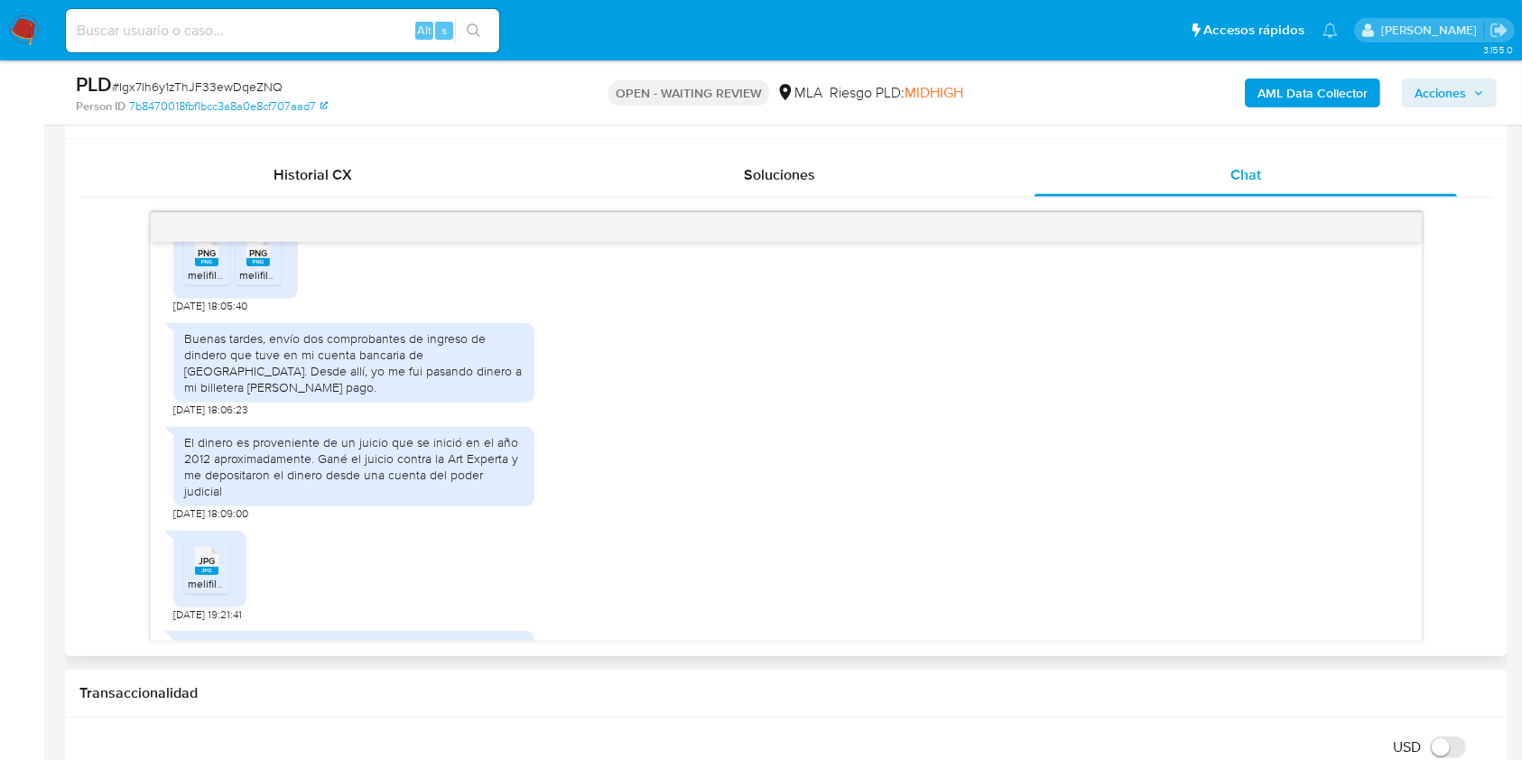
click at [206, 555] on span "JPG" at bounding box center [207, 561] width 16 height 12
drag, startPoint x: 1402, startPoint y: 500, endPoint x: 1397, endPoint y: 516, distance: 16.3
click at [1397, 516] on div "[DATE] 17:39:09 PNG PNG melifile2687127879357931930.png PNG PNG melifile4651927…" at bounding box center [786, 441] width 1270 height 399
click at [1405, 519] on div "[DATE] 17:39:09 PNG PNG melifile2687127879357931930.png PNG PNG melifile4651927…" at bounding box center [786, 441] width 1270 height 399
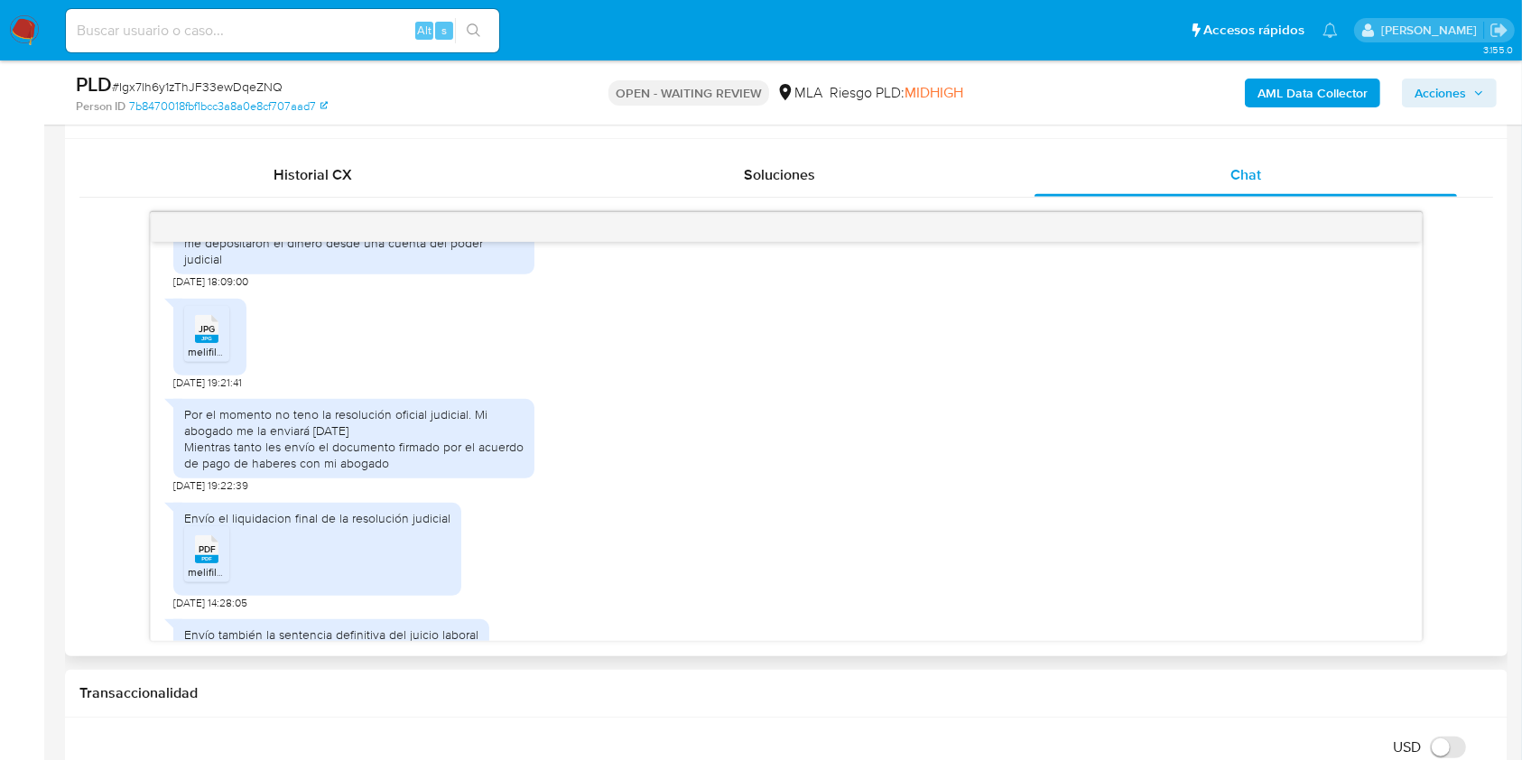
scroll to position [1271, 0]
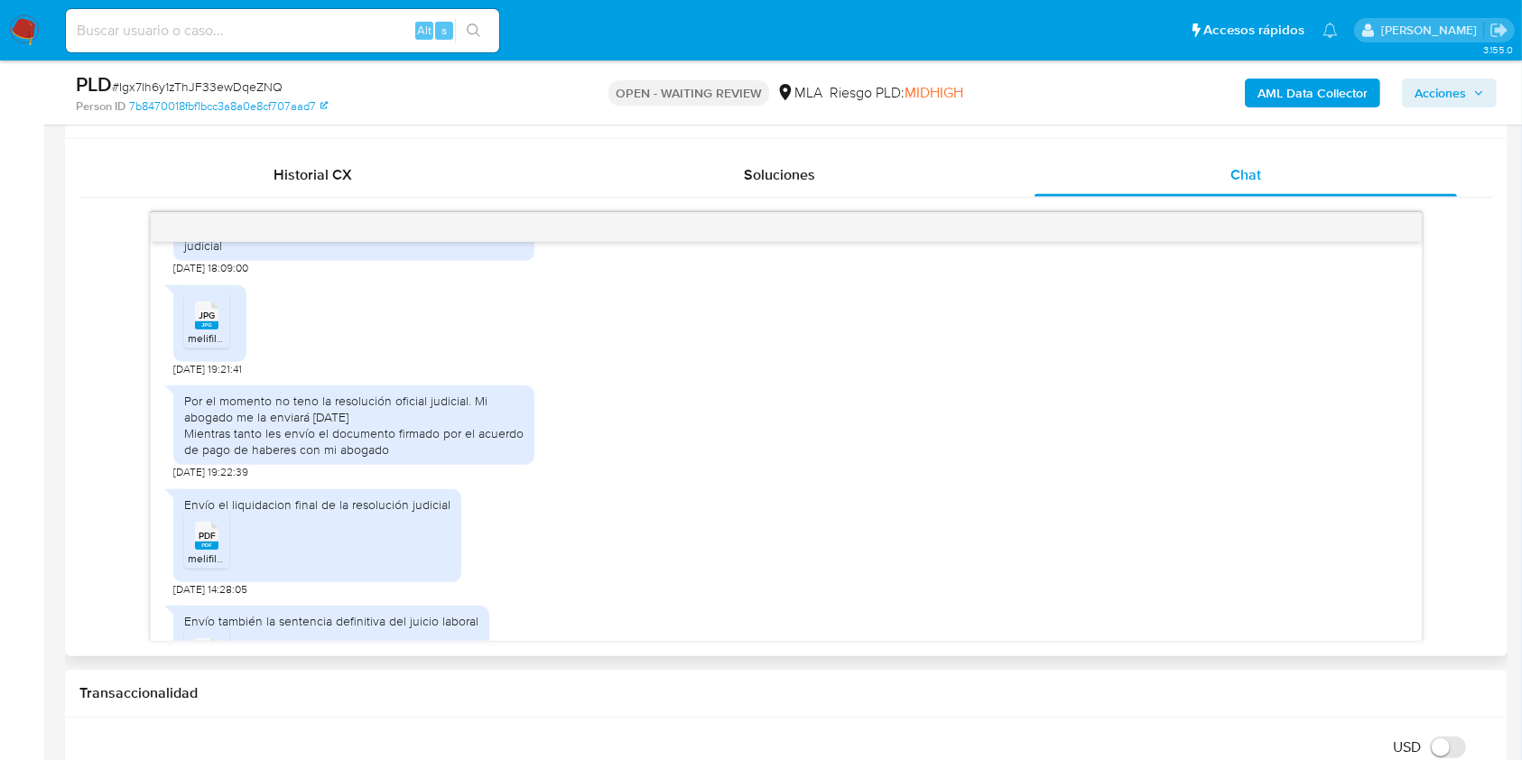
click at [660, 491] on div "Envío el liquidacion final de la resolución judicial PDF PDF melifile2110833087…" at bounding box center [785, 538] width 1225 height 116
click at [195, 550] on icon "PDF" at bounding box center [206, 536] width 23 height 32
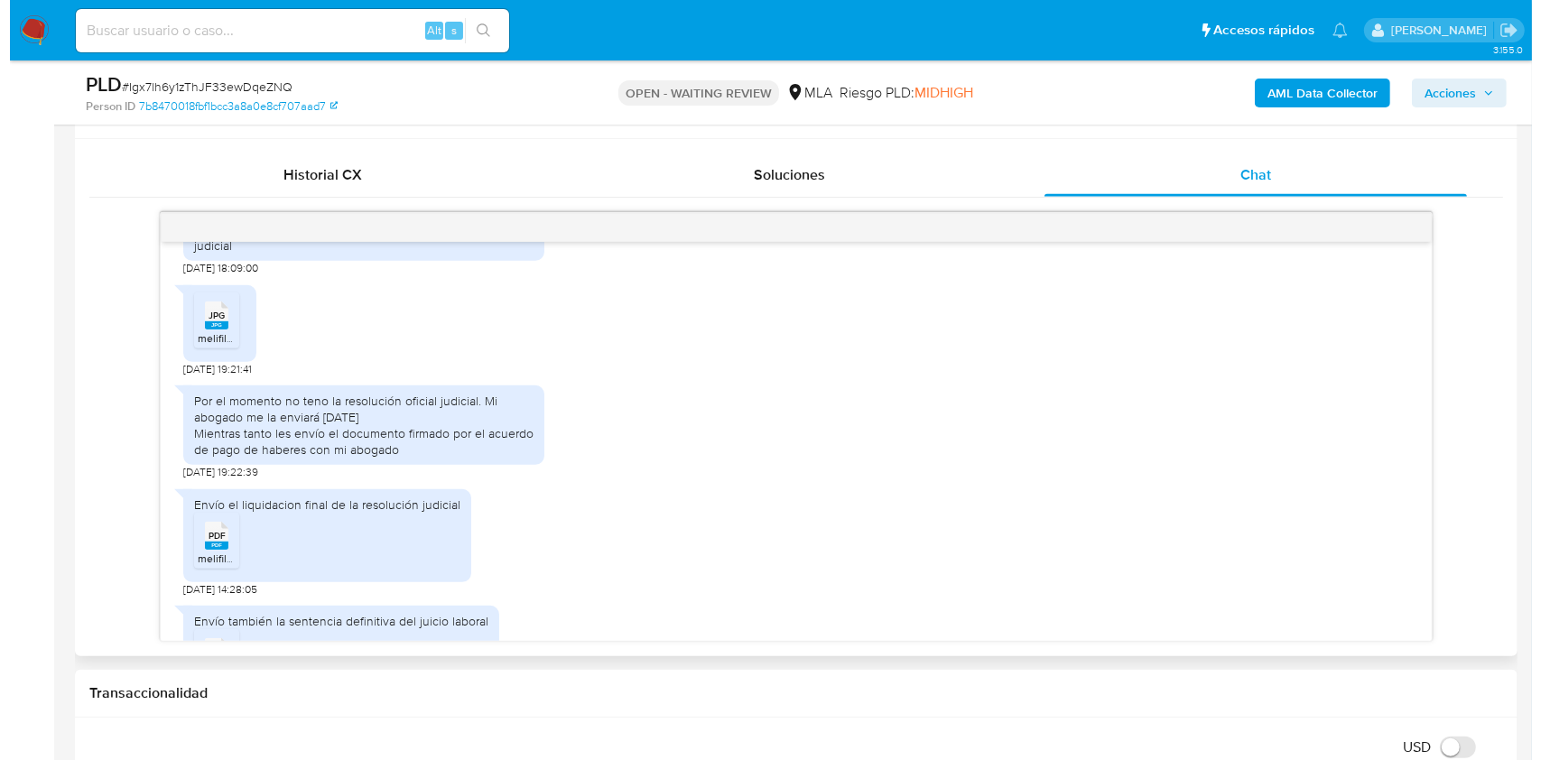
scroll to position [1424, 0]
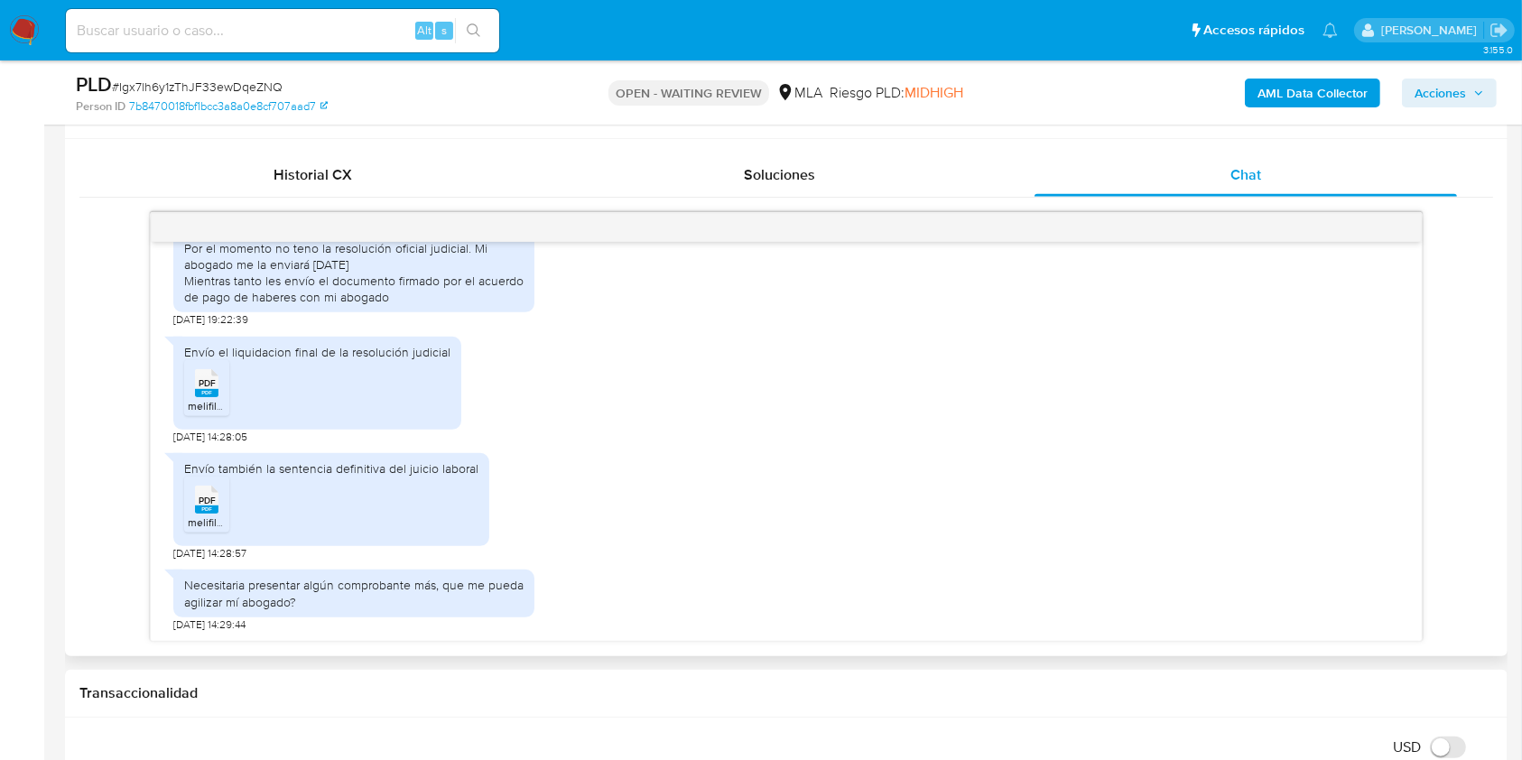
click at [234, 502] on ul "PDF PDF melifile7423740176258956384.pdf" at bounding box center [331, 508] width 294 height 62
click at [197, 508] on rect at bounding box center [206, 510] width 23 height 8
click at [1284, 81] on b "AML Data Collector" at bounding box center [1313, 93] width 110 height 29
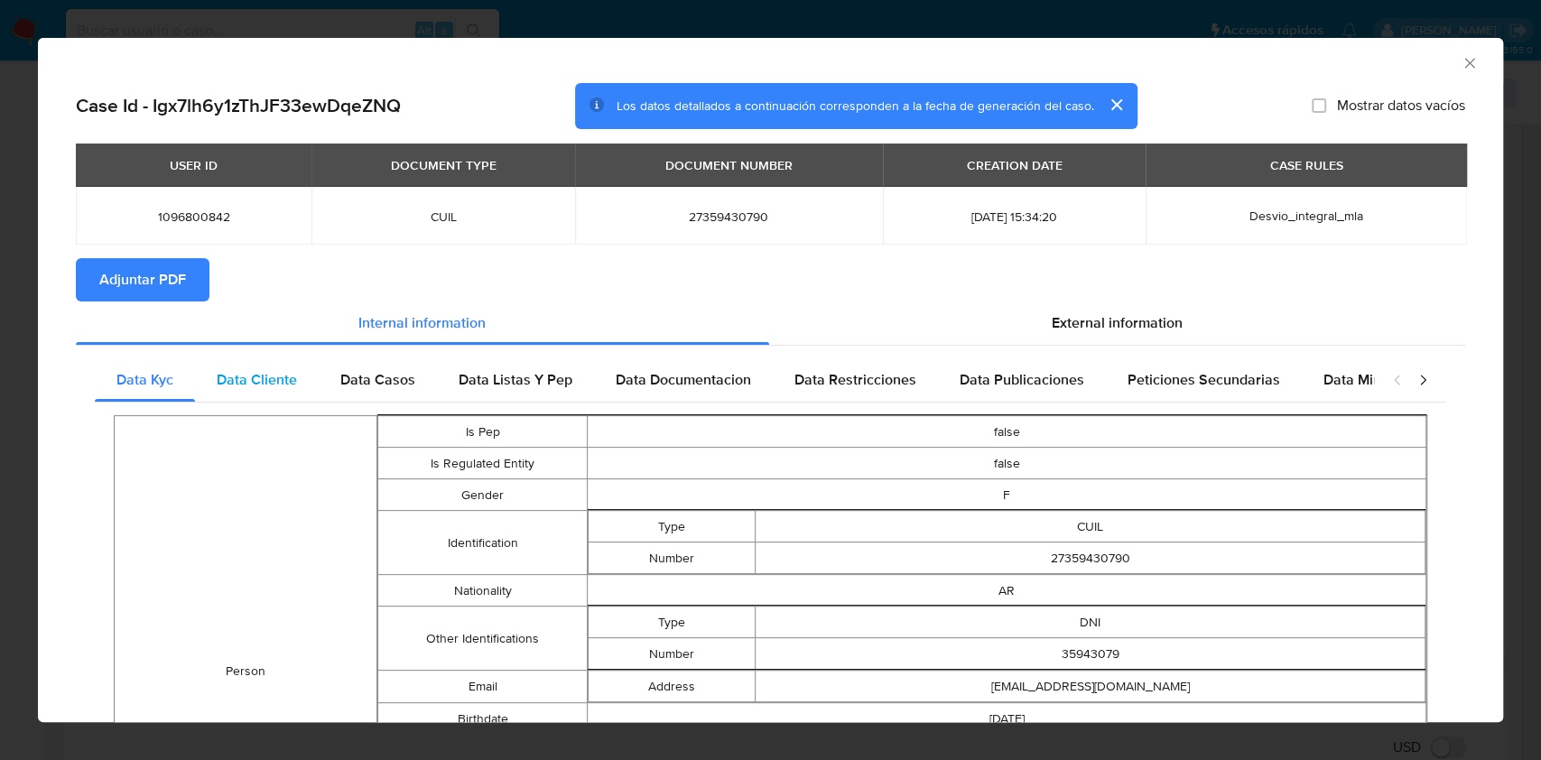
click at [204, 384] on div "Data Cliente" at bounding box center [257, 379] width 124 height 43
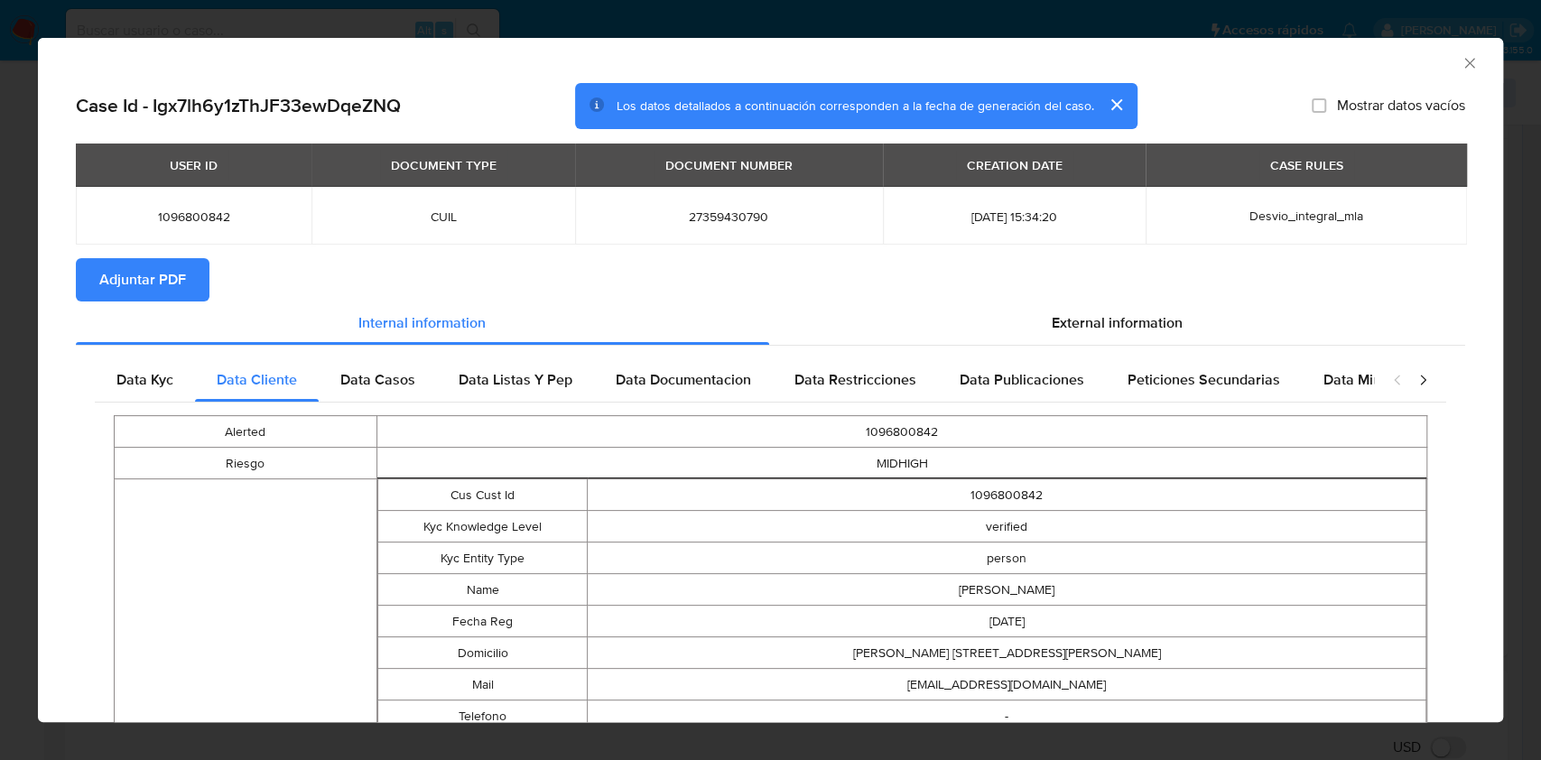
click at [363, 354] on div "Data Kyc Data Cliente Data Casos Data Listas Y Pep Data Documentacion Data Rest…" at bounding box center [771, 758] width 1390 height 824
click at [369, 365] on div "Data Casos" at bounding box center [378, 379] width 118 height 43
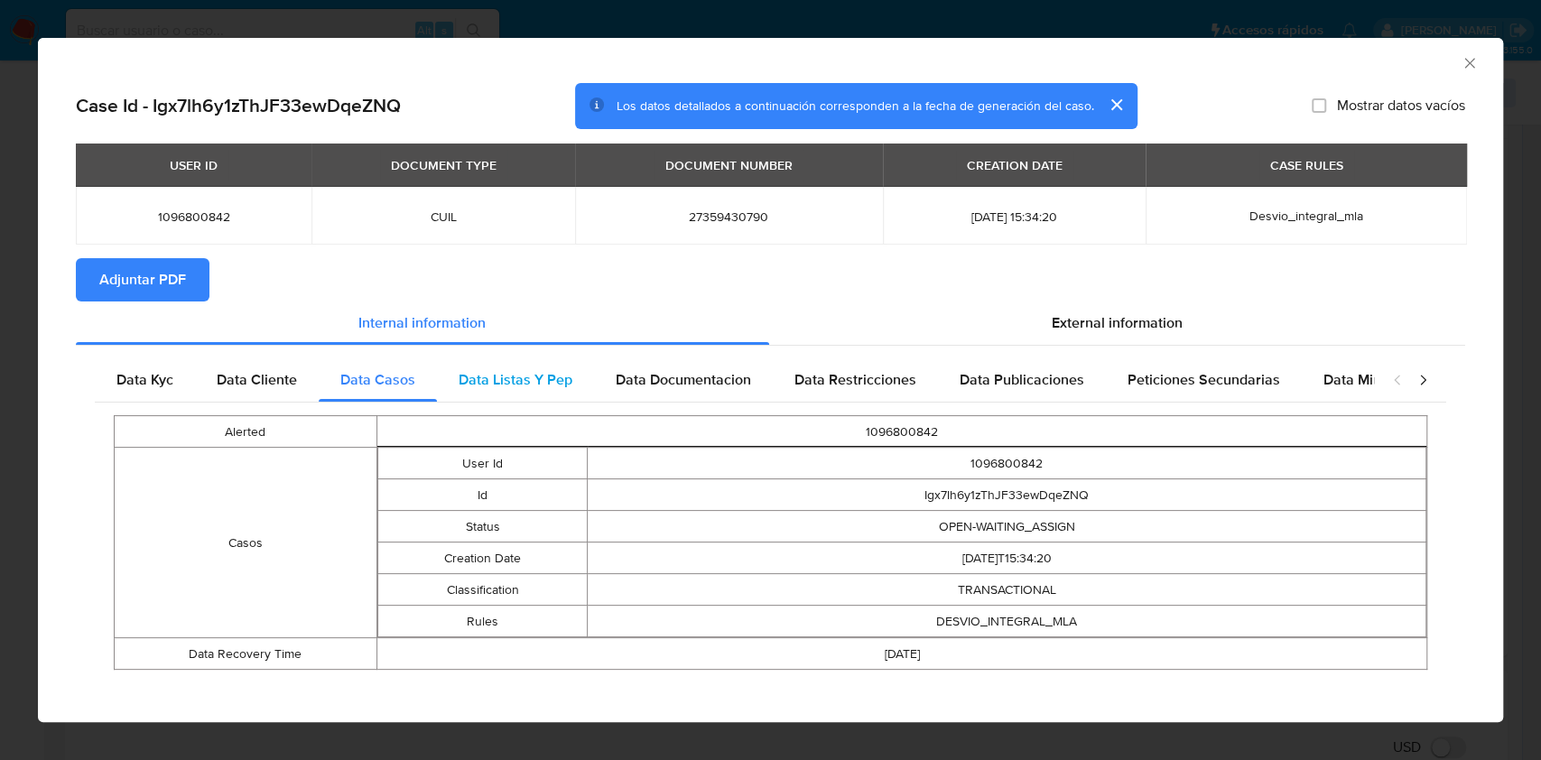
click at [511, 381] on span "Data Listas Y Pep" at bounding box center [516, 379] width 114 height 21
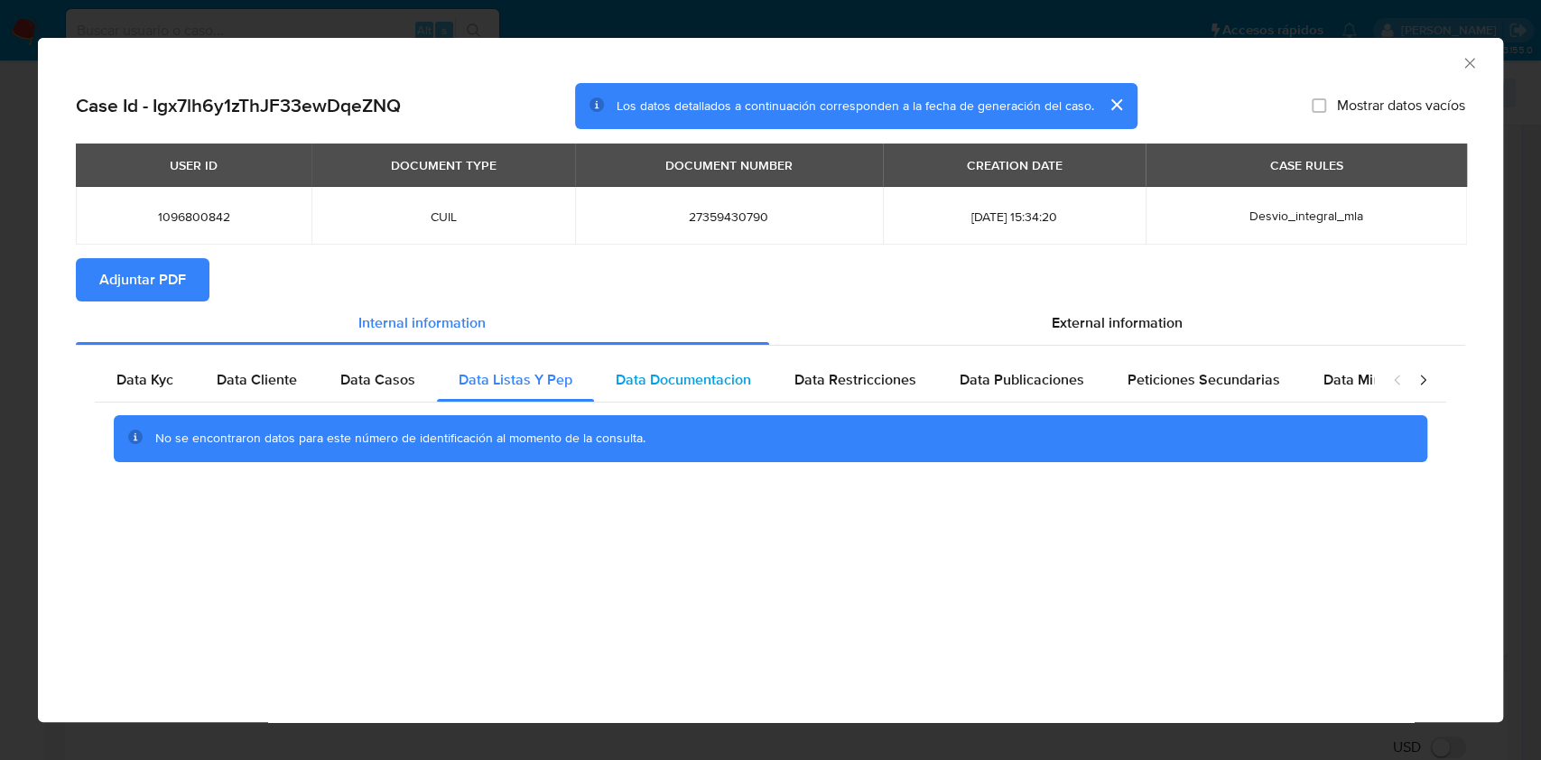
click at [672, 372] on span "Data Documentacion" at bounding box center [683, 379] width 135 height 21
click at [870, 399] on div "Data Restricciones" at bounding box center [855, 379] width 165 height 43
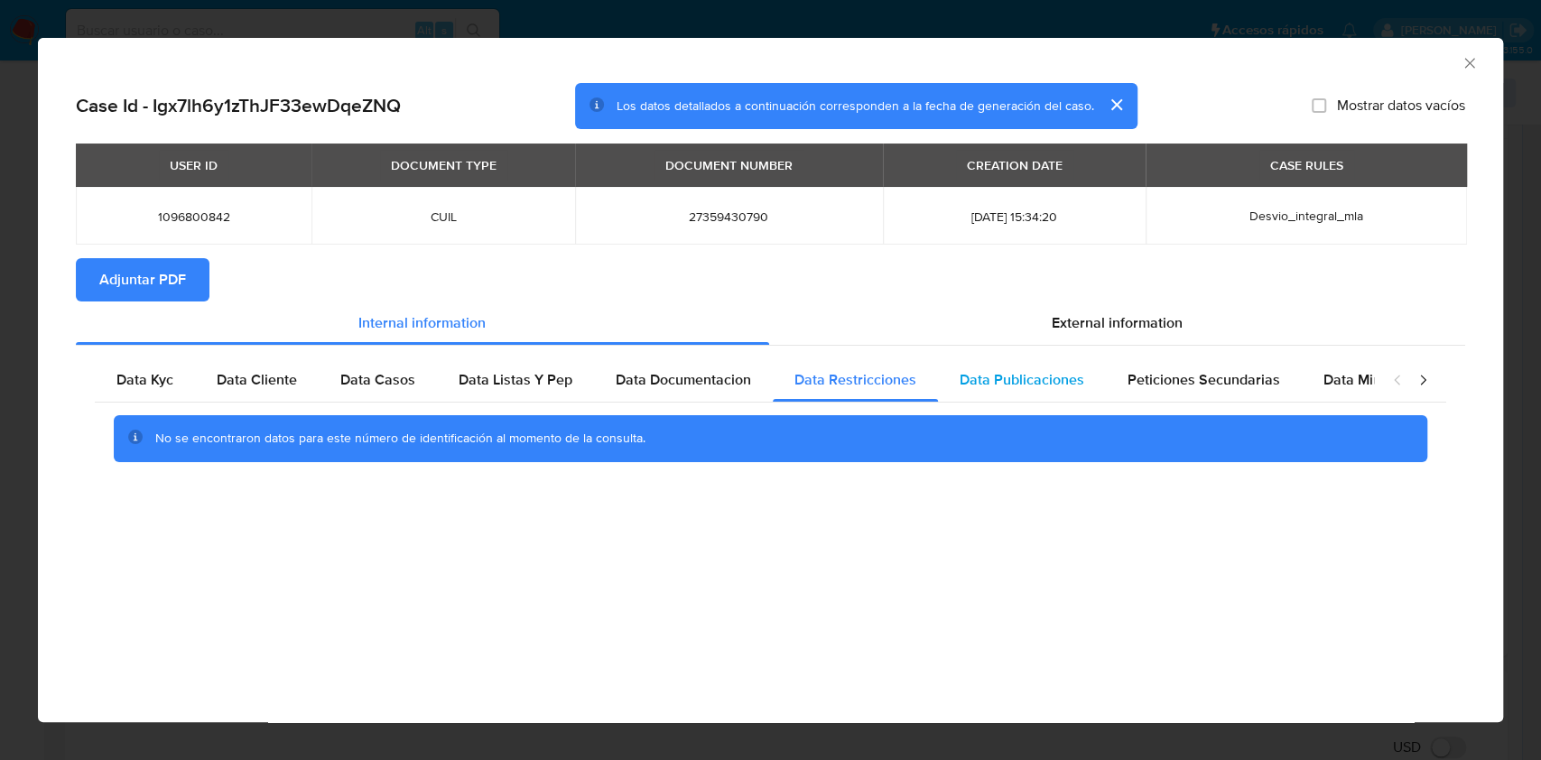
click at [1026, 377] on span "Data Publicaciones" at bounding box center [1022, 379] width 125 height 21
click at [1167, 376] on span "Peticiones Secundarias" at bounding box center [1204, 379] width 153 height 21
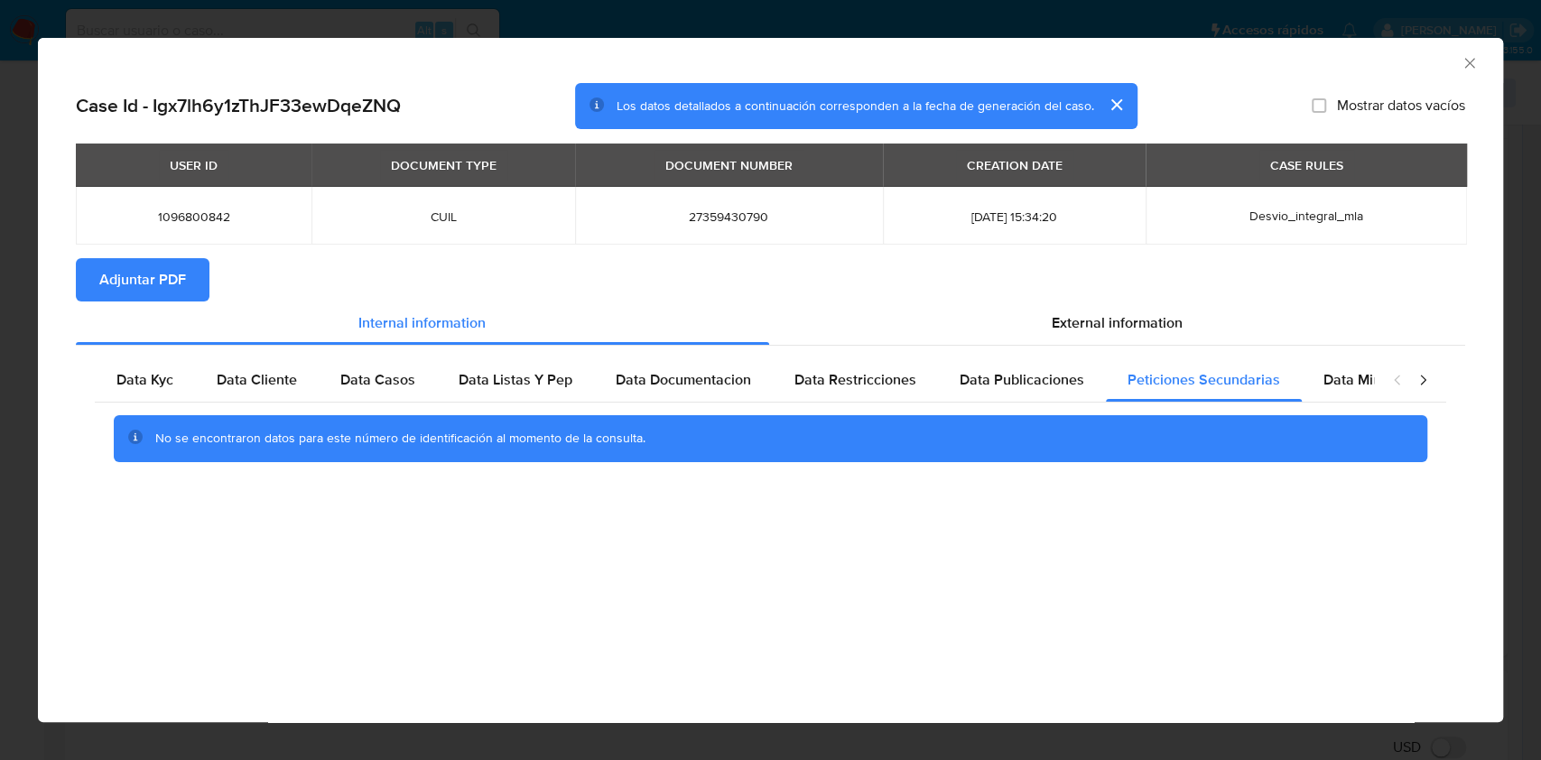
drag, startPoint x: 1349, startPoint y: 379, endPoint x: 1381, endPoint y: 387, distance: 33.5
click at [1349, 380] on span "Data Minoridad" at bounding box center [1373, 379] width 99 height 21
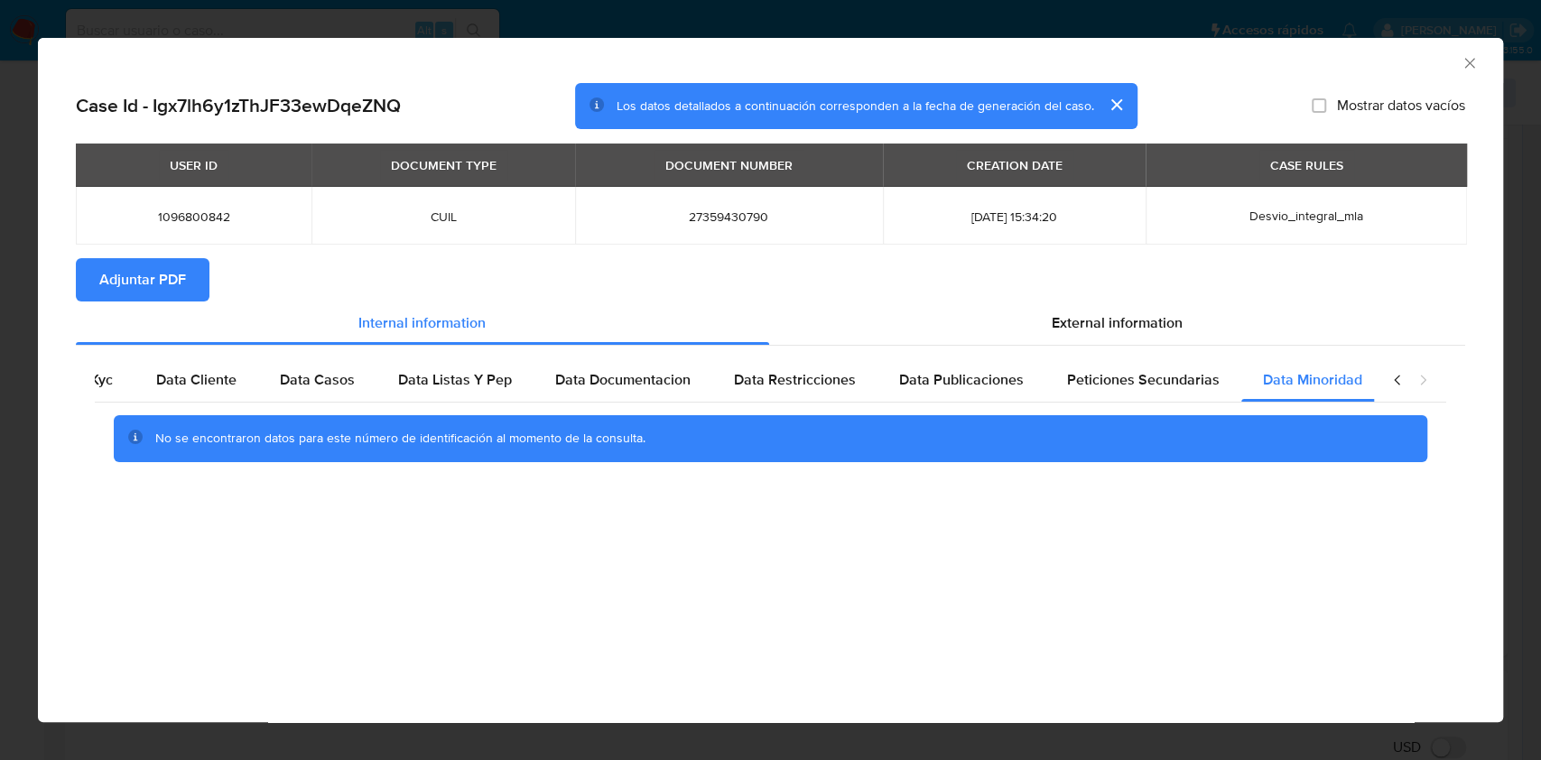
drag, startPoint x: 1434, startPoint y: 389, endPoint x: 1422, endPoint y: 385, distance: 12.6
click at [1434, 388] on div "closure-recommendation-modal" at bounding box center [1410, 379] width 72 height 43
click at [1017, 302] on div "External information" at bounding box center [1117, 323] width 697 height 43
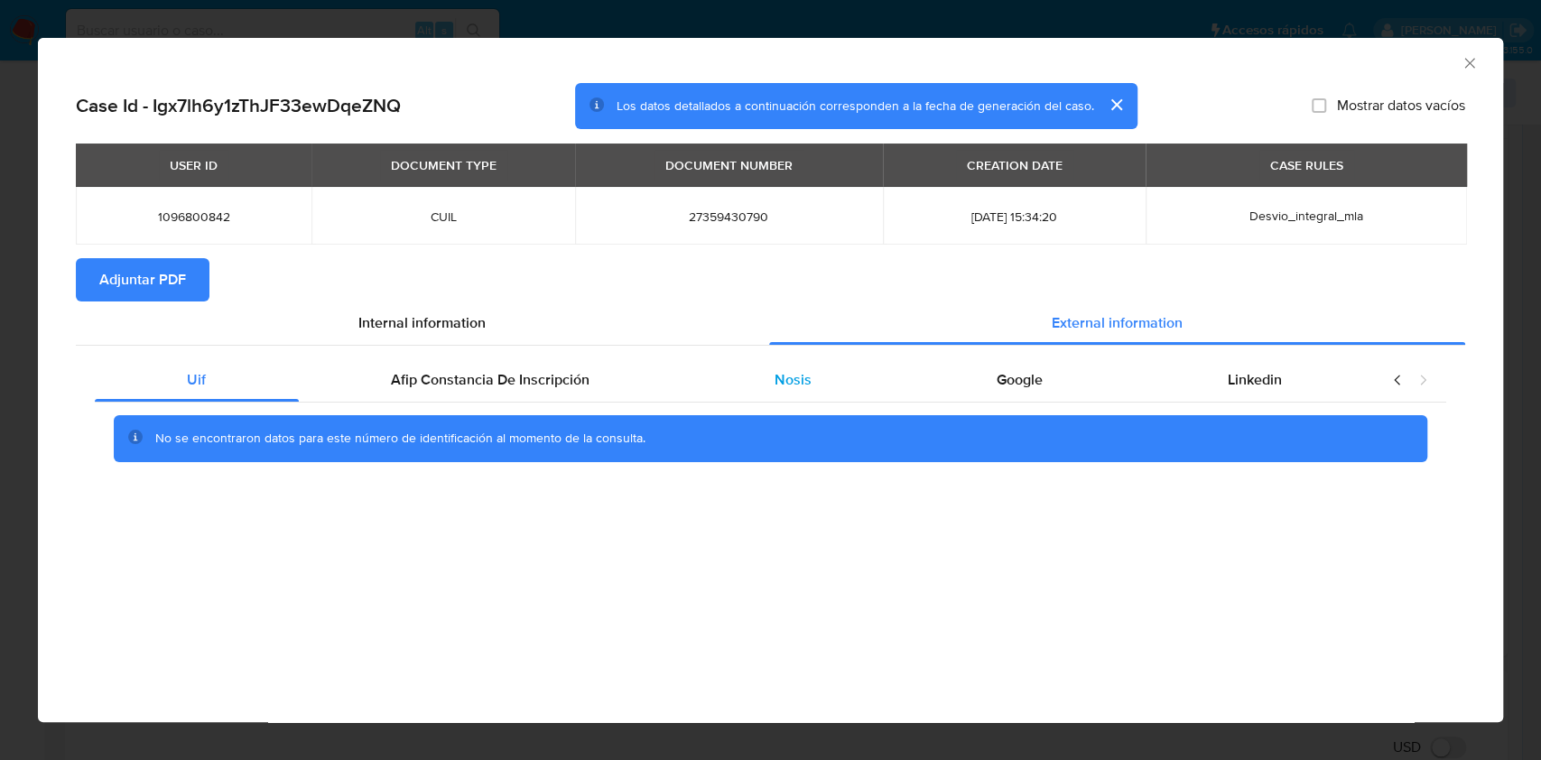
scroll to position [0, 0]
click at [442, 378] on span "Afip Constancia De Inscripción" at bounding box center [490, 379] width 199 height 21
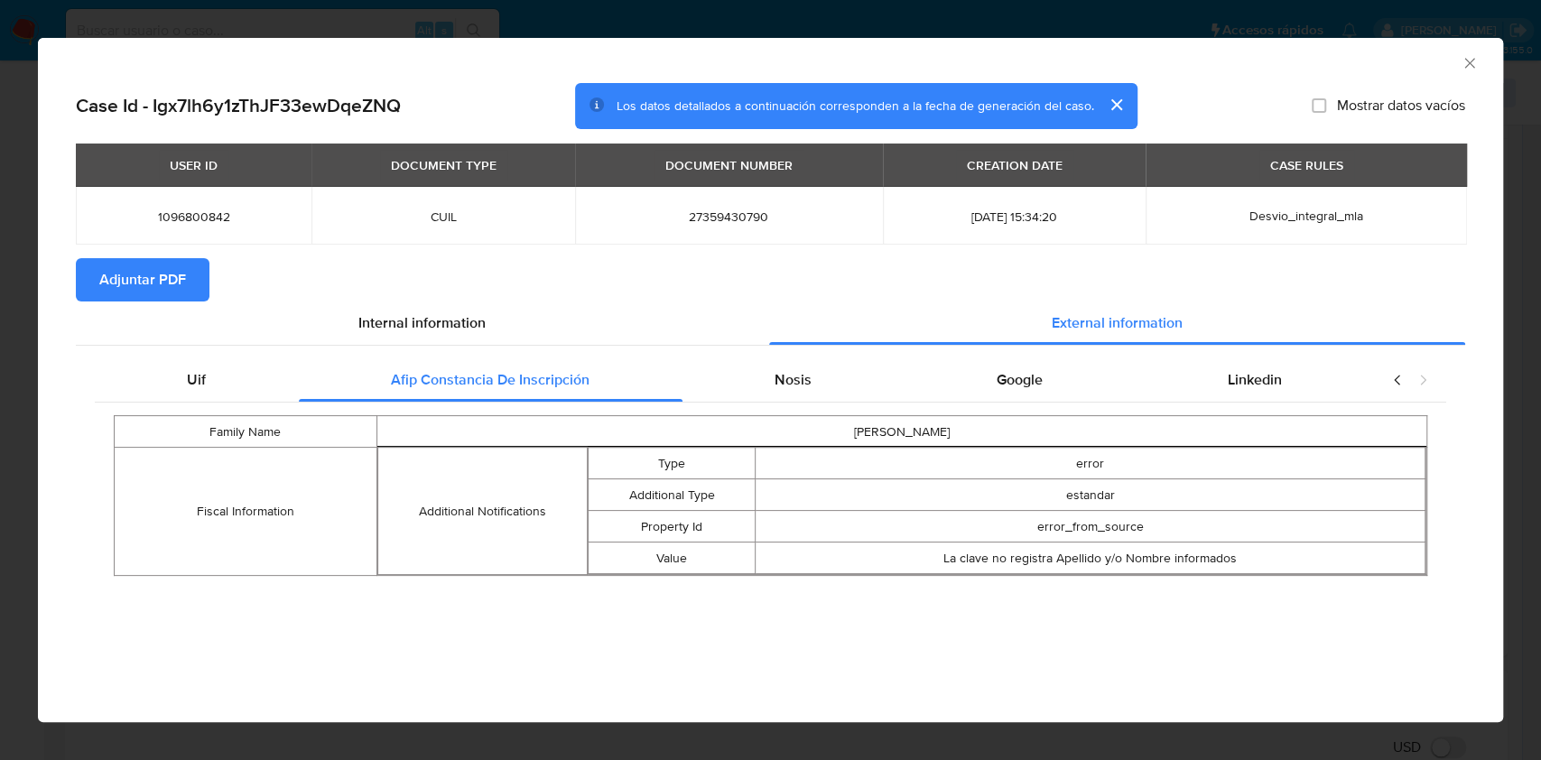
click at [860, 403] on div "Family Name FIGUEREDO IVANA GISELLE Fiscal Information Additional Notifications…" at bounding box center [771, 496] width 1352 height 186
click at [785, 354] on div "Uif Afip Constancia De Inscripción Nosis Google Linkedin Family Name FIGUEREDO …" at bounding box center [771, 474] width 1390 height 256
click at [839, 380] on div "Nosis" at bounding box center [794, 379] width 222 height 43
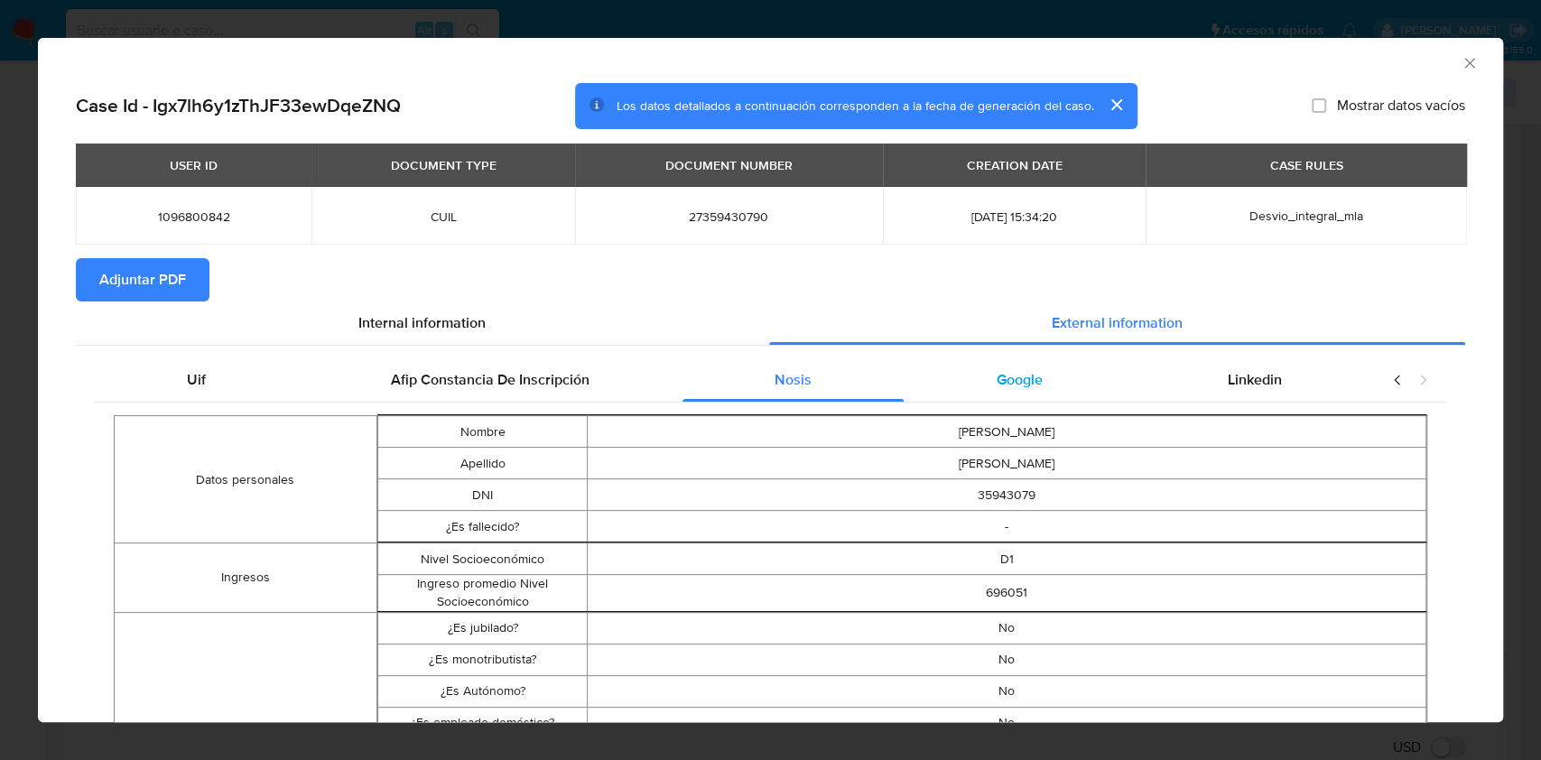
click at [1014, 372] on span "Google" at bounding box center [1020, 379] width 46 height 21
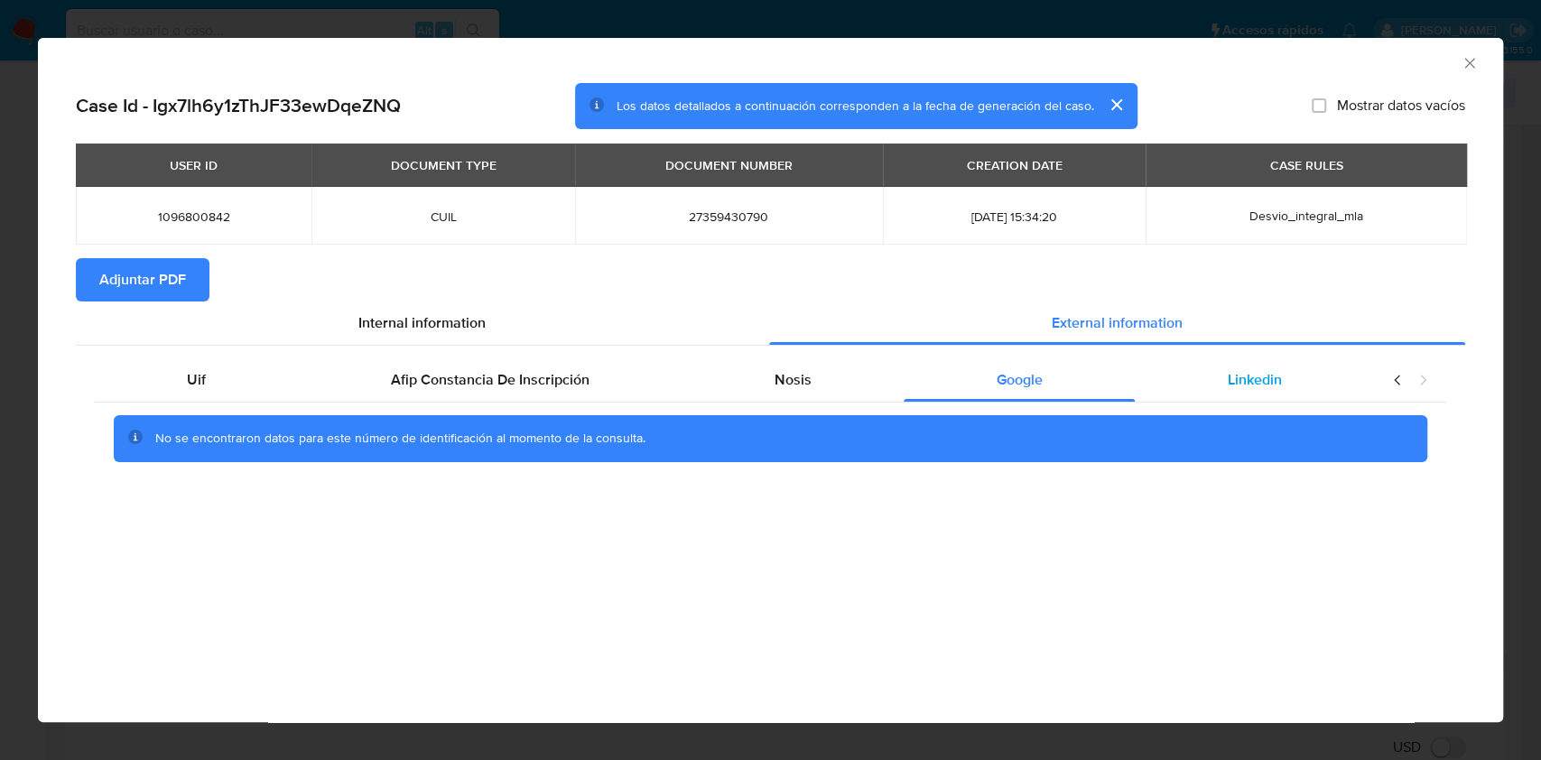
click at [1205, 389] on div "Linkedin" at bounding box center [1254, 379] width 239 height 43
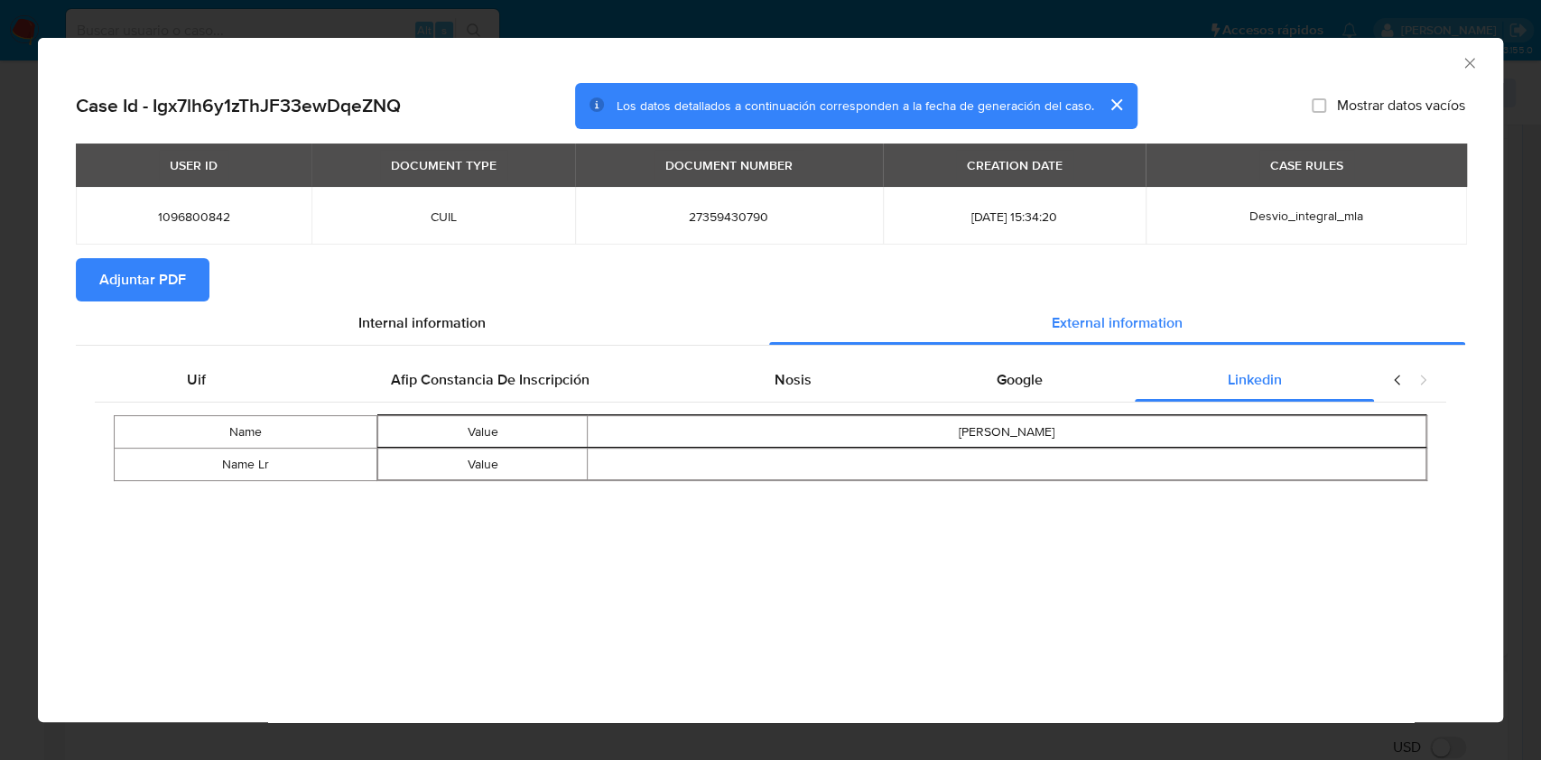
click at [202, 278] on button "Adjuntar PDF" at bounding box center [143, 279] width 134 height 43
click at [1465, 60] on icon "Cerrar ventana" at bounding box center [1470, 63] width 18 height 18
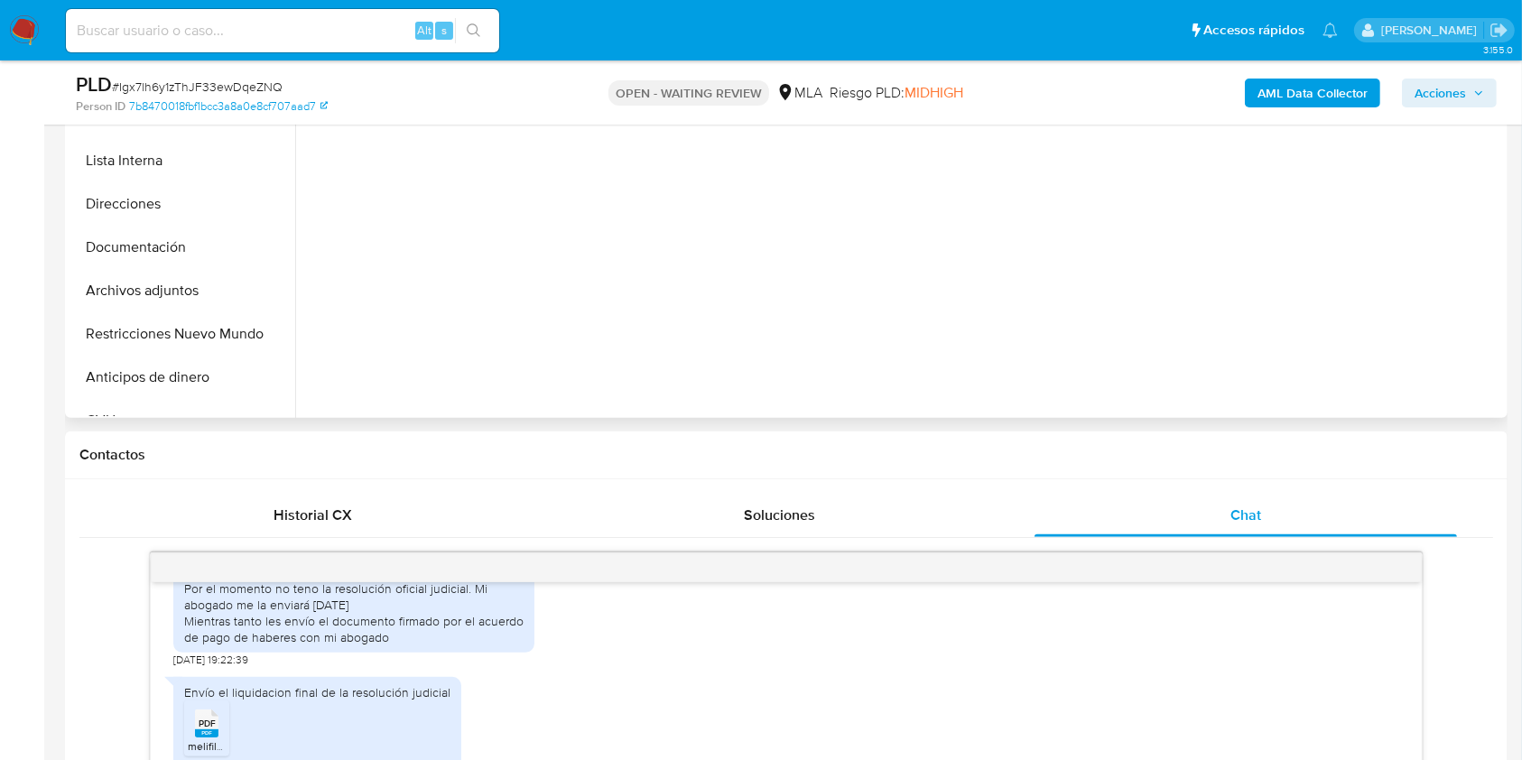
scroll to position [252, 0]
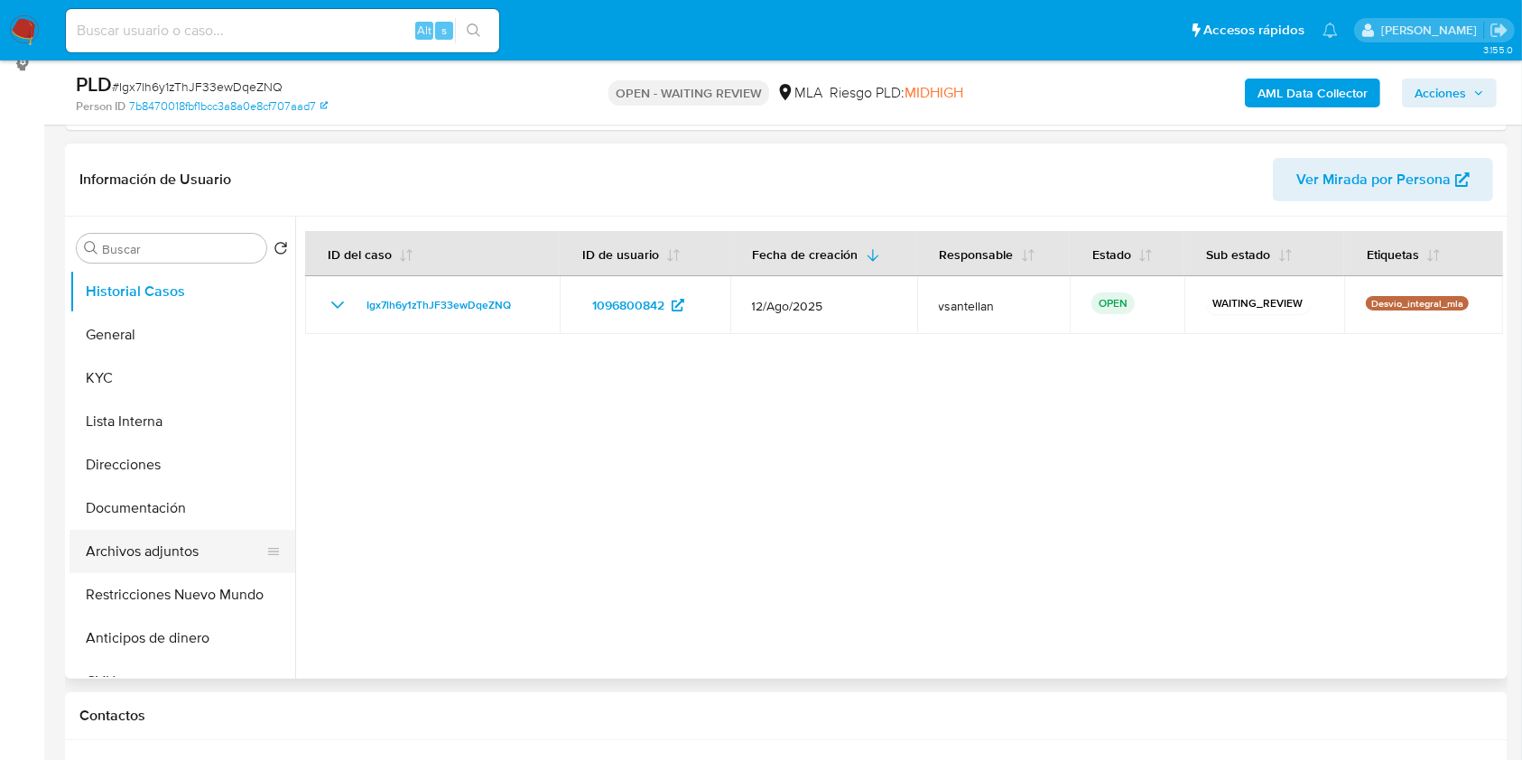
click at [144, 544] on button "Archivos adjuntos" at bounding box center [175, 551] width 211 height 43
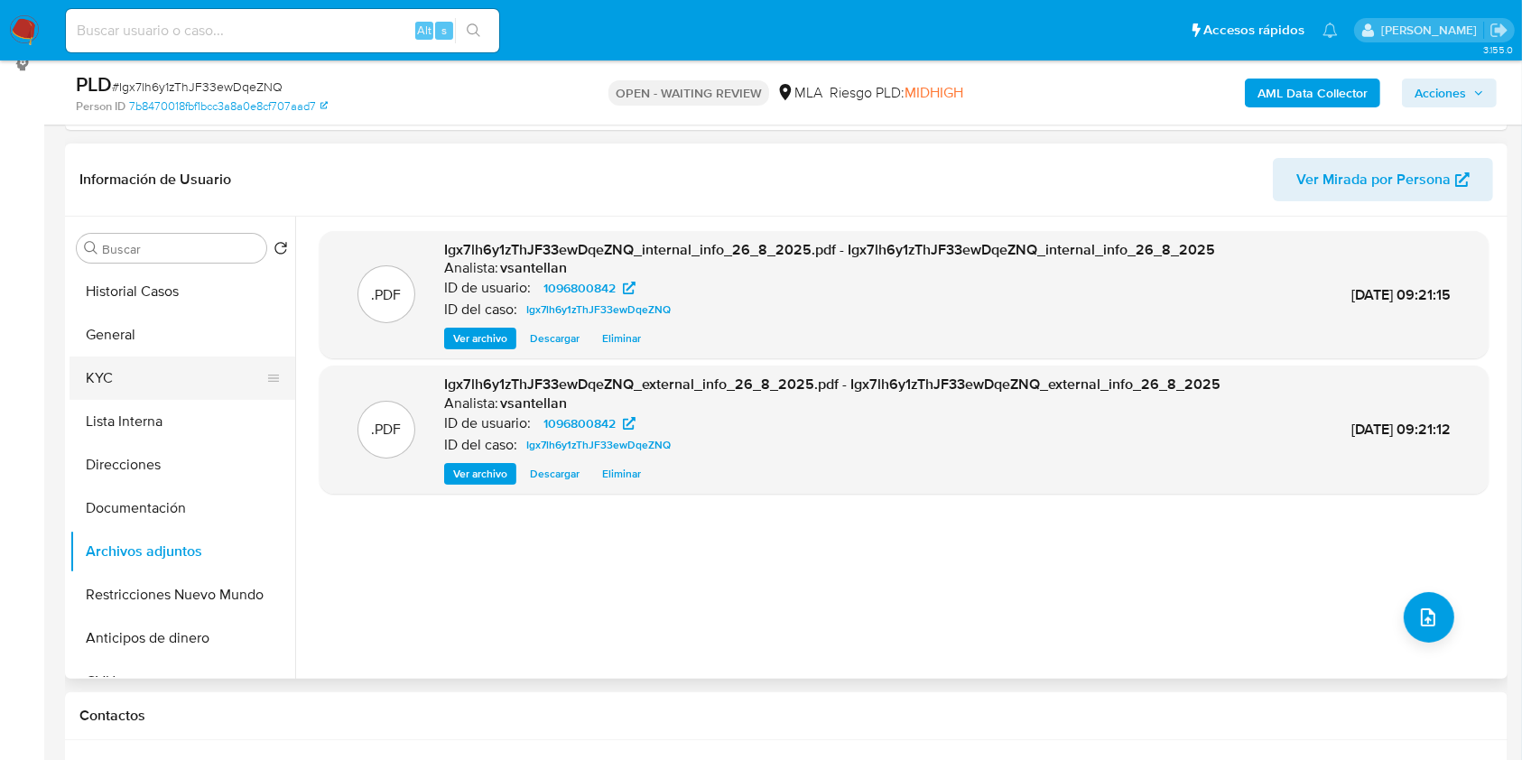
click at [101, 382] on button "KYC" at bounding box center [175, 378] width 211 height 43
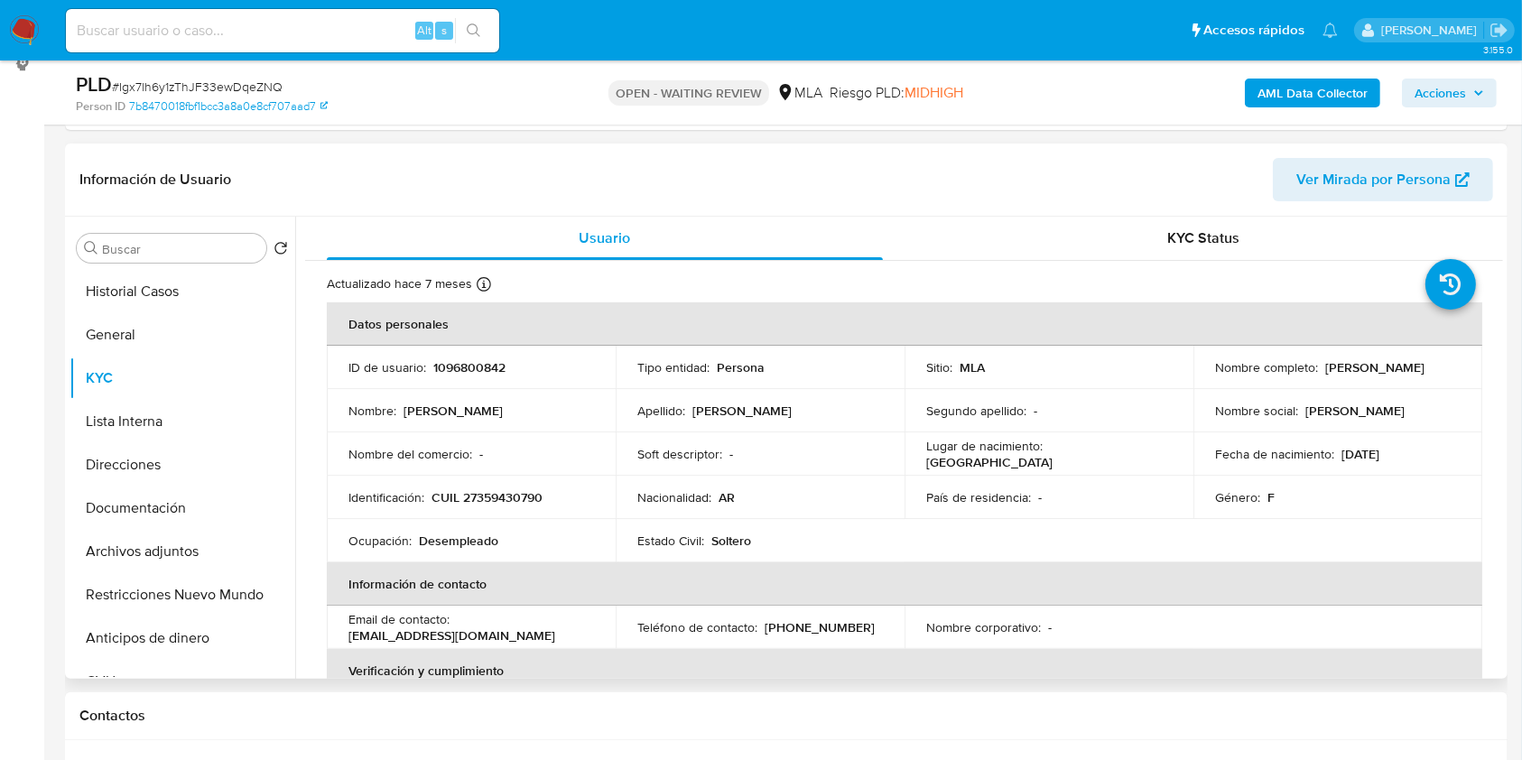
click at [507, 495] on p "CUIL 27359430790" at bounding box center [487, 497] width 111 height 16
copy p "27359430790"
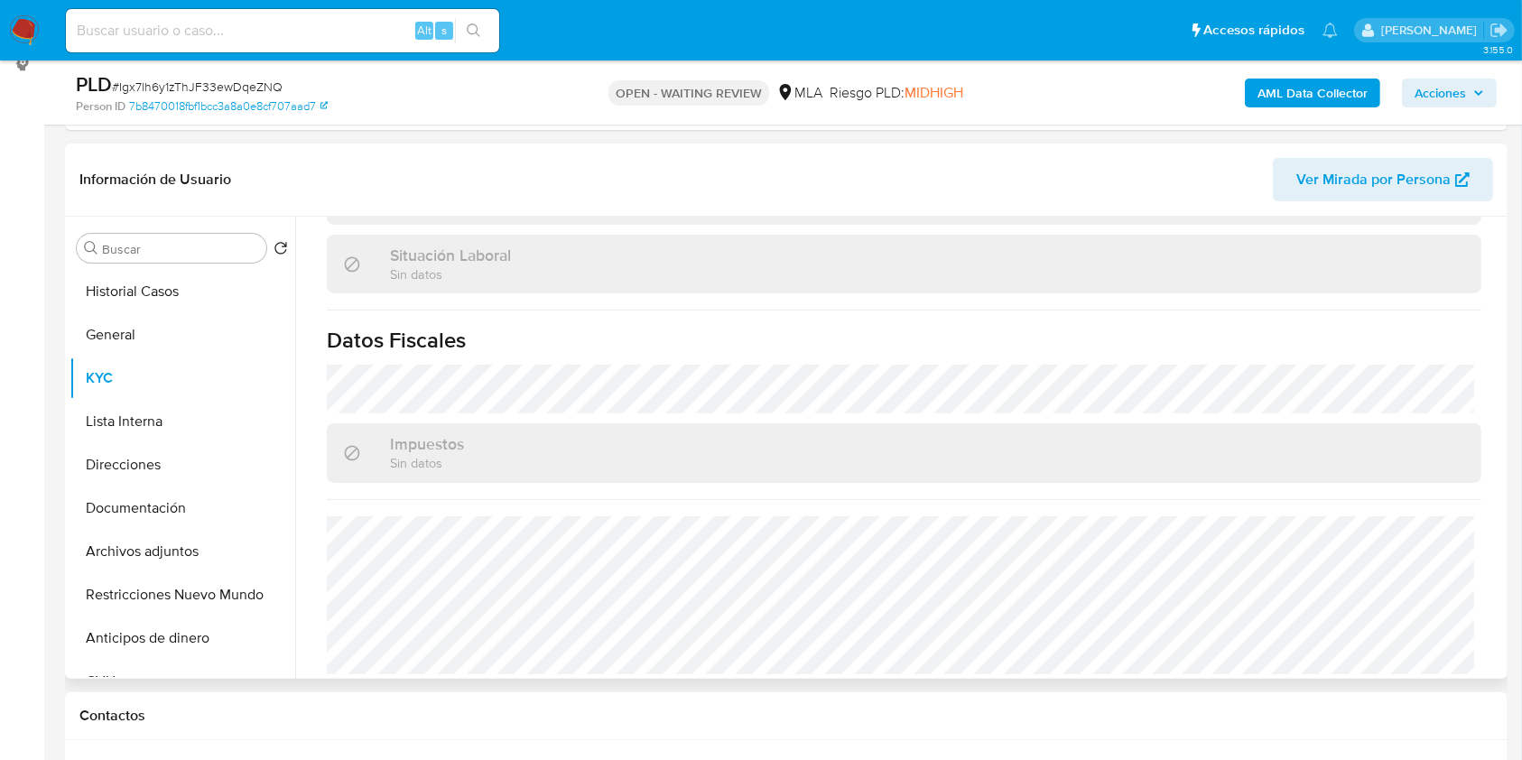
scroll to position [933, 0]
click at [202, 458] on button "Direcciones" at bounding box center [175, 464] width 211 height 43
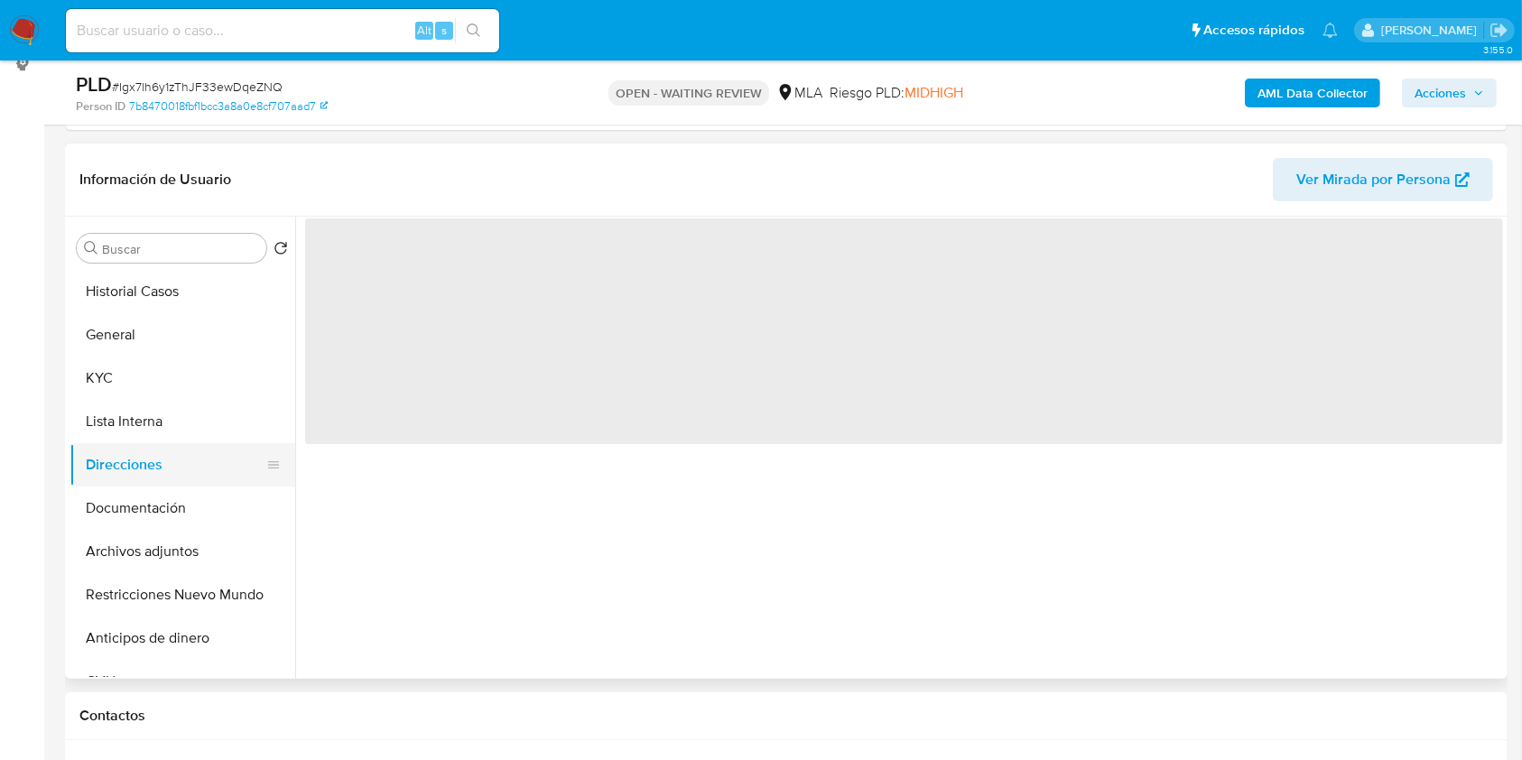
scroll to position [0, 0]
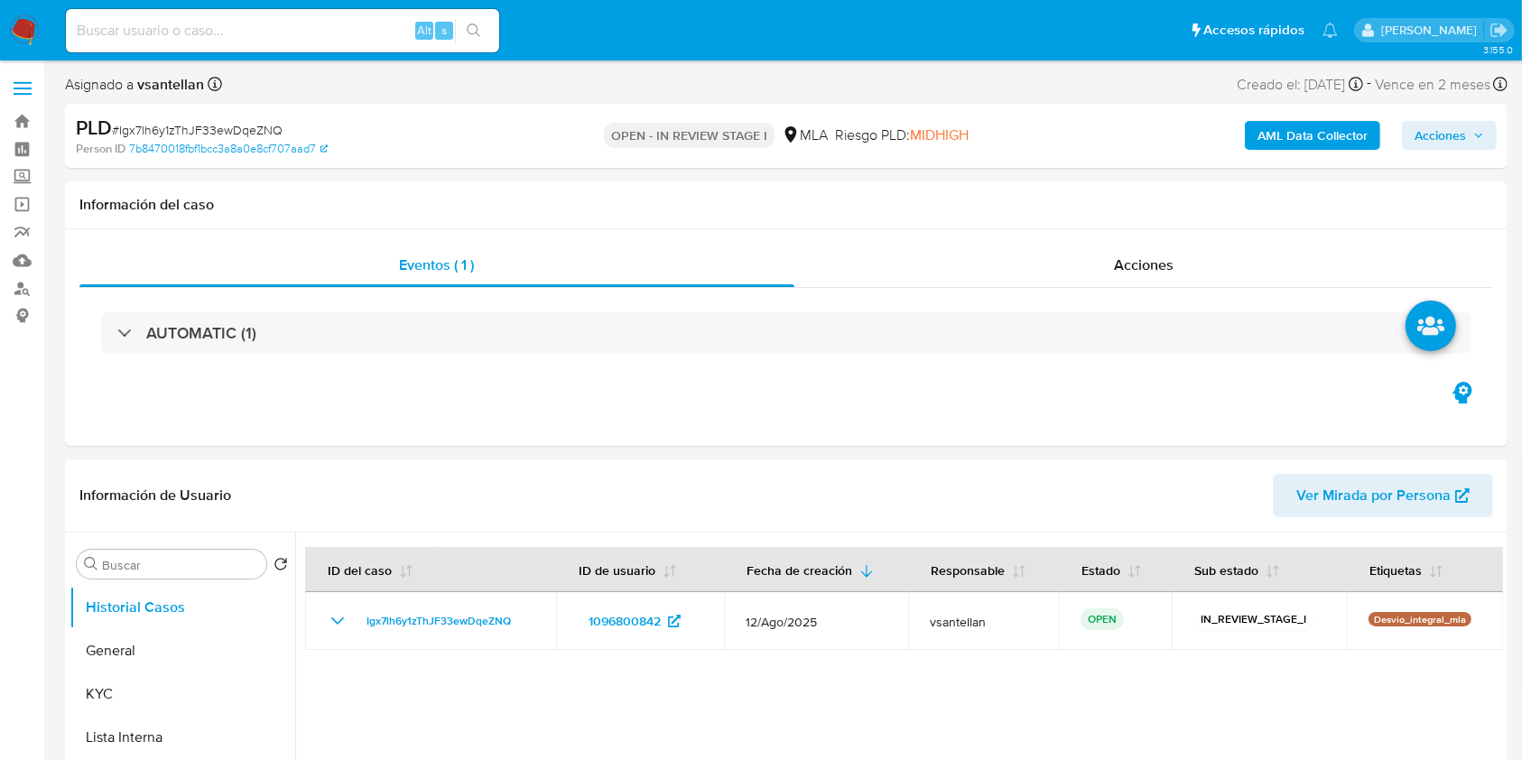
select select "10"
click at [175, 682] on button "KYC" at bounding box center [175, 694] width 211 height 43
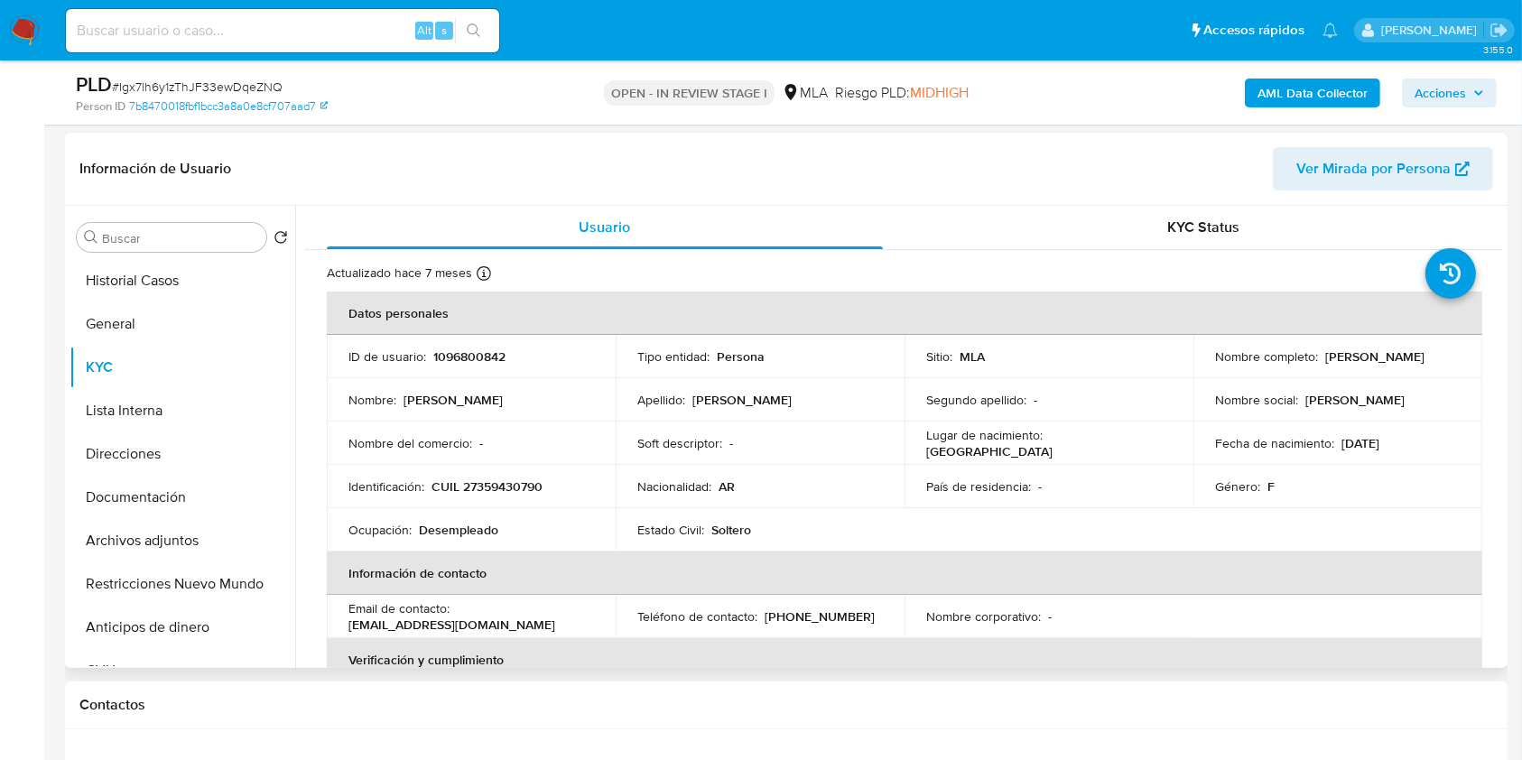
scroll to position [240, 0]
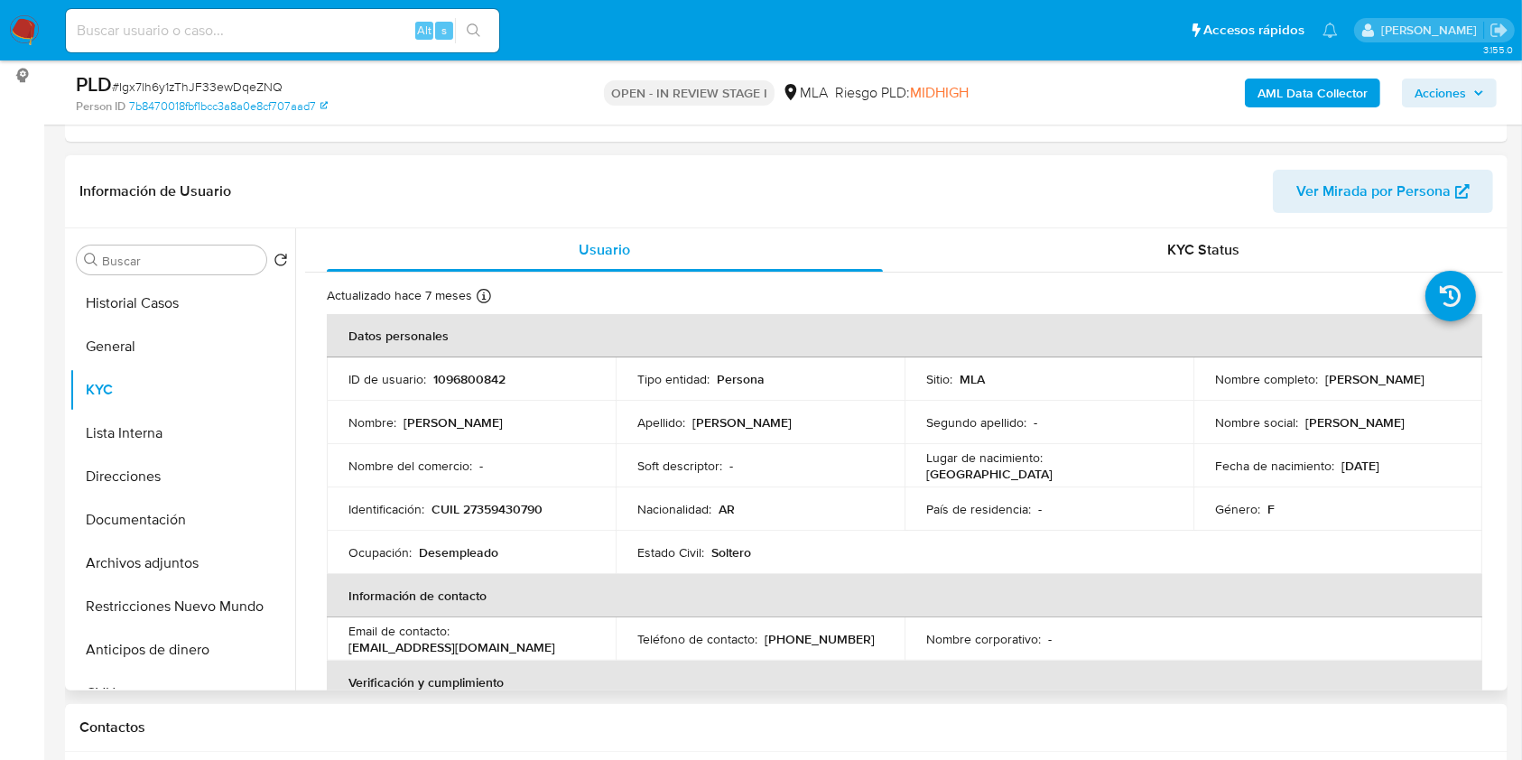
drag, startPoint x: 1209, startPoint y: 386, endPoint x: 1367, endPoint y: 389, distance: 158.0
click at [1367, 389] on td "Nombre completo : Ivana Giselle Figueredo" at bounding box center [1338, 379] width 289 height 43
copy p "[PERSON_NAME]"
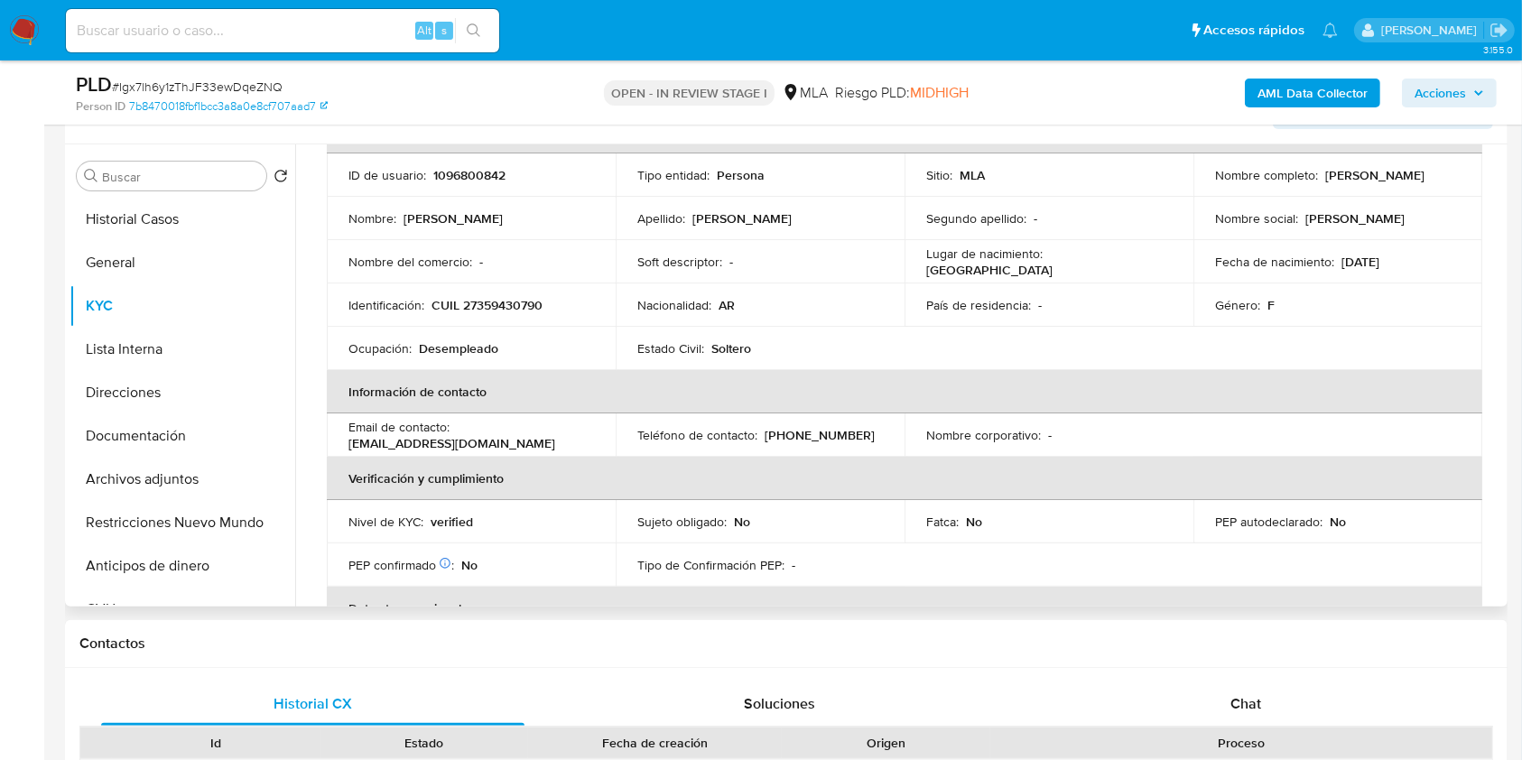
scroll to position [361, 0]
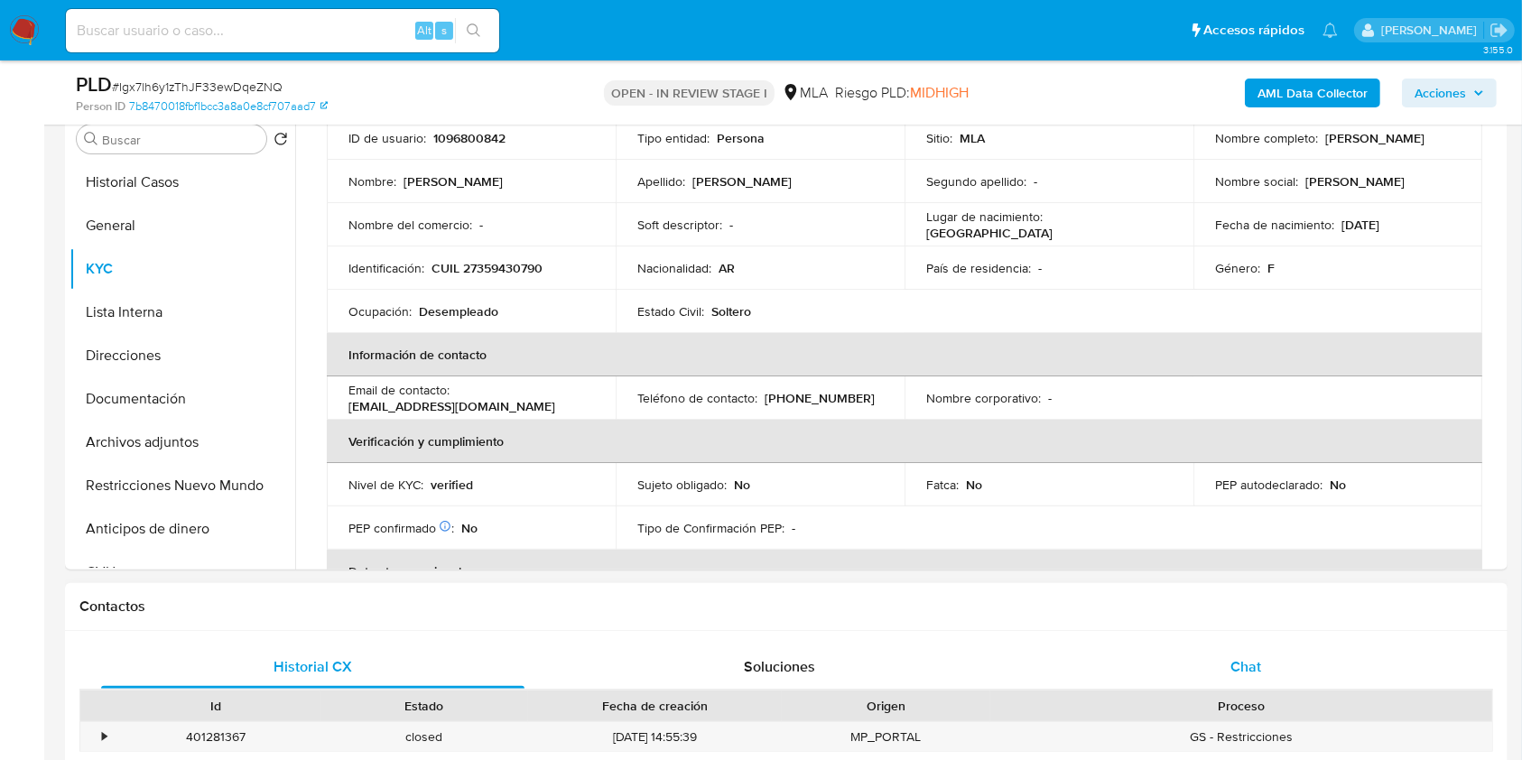
click at [1275, 664] on div "Chat" at bounding box center [1246, 667] width 423 height 43
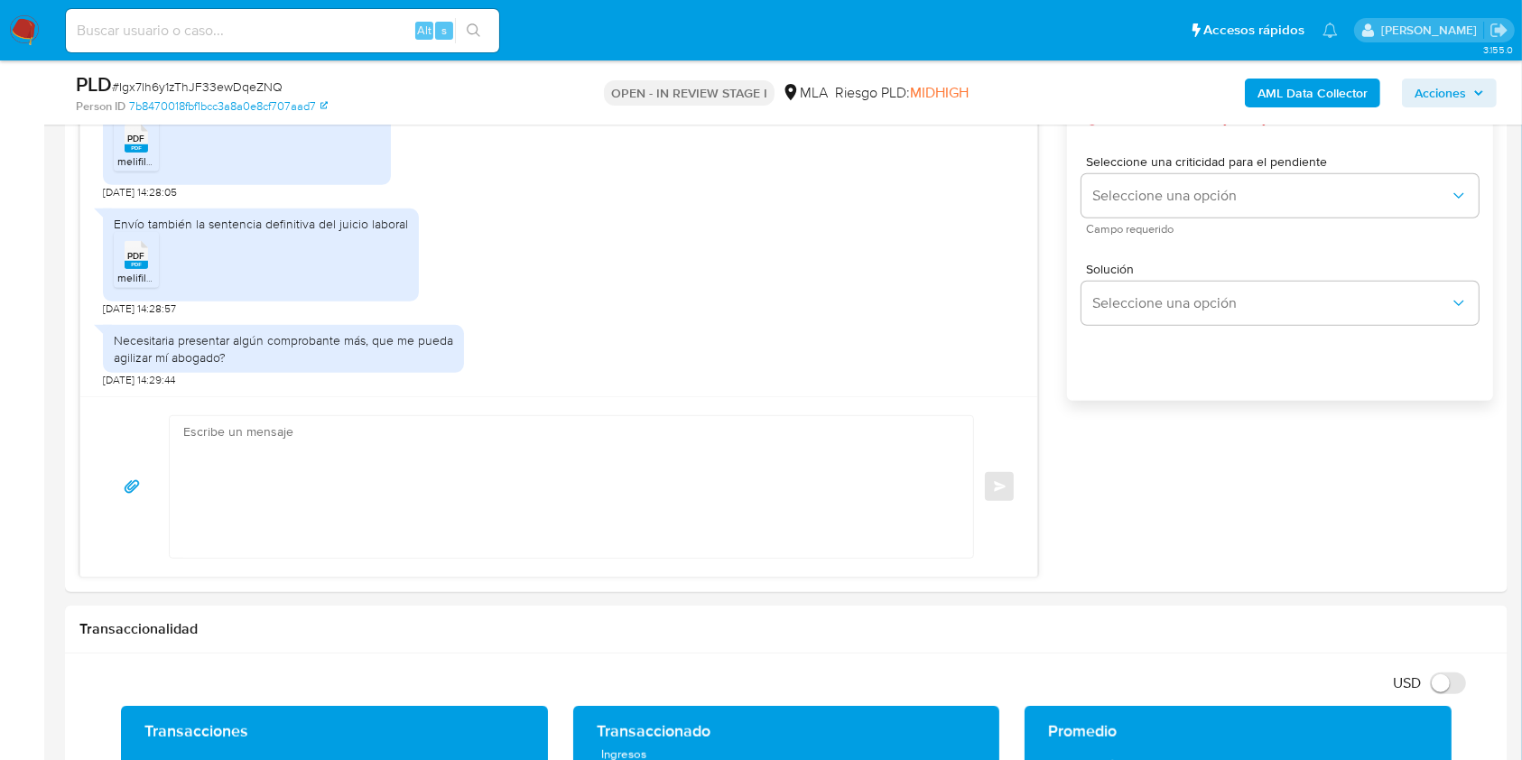
scroll to position [1112, 0]
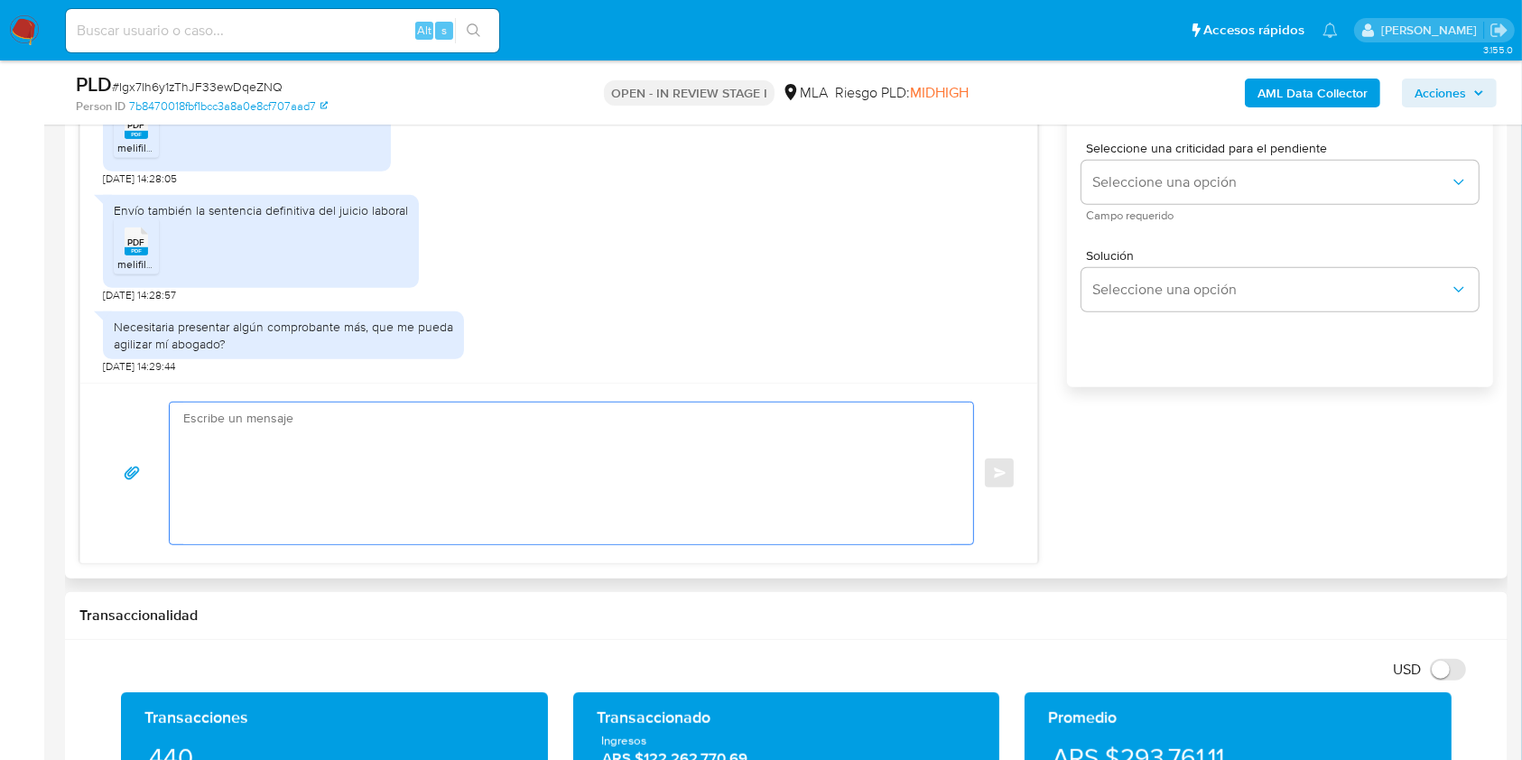
click at [281, 455] on textarea at bounding box center [566, 474] width 767 height 142
paste textarea "Hola [PERSON_NAME], Muchas gracias por la respuesta. Te confirmamos la recepció…"
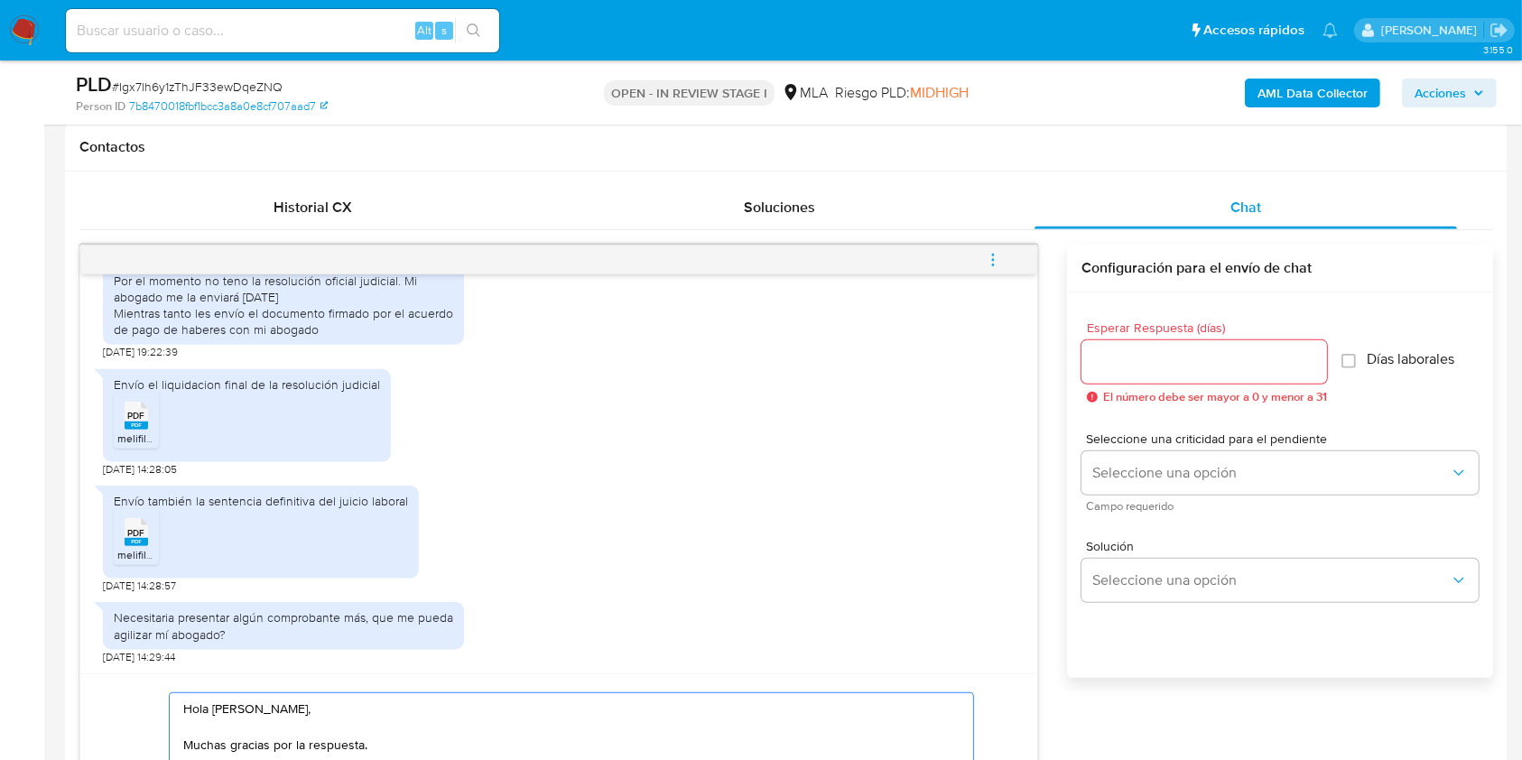
scroll to position [802, 0]
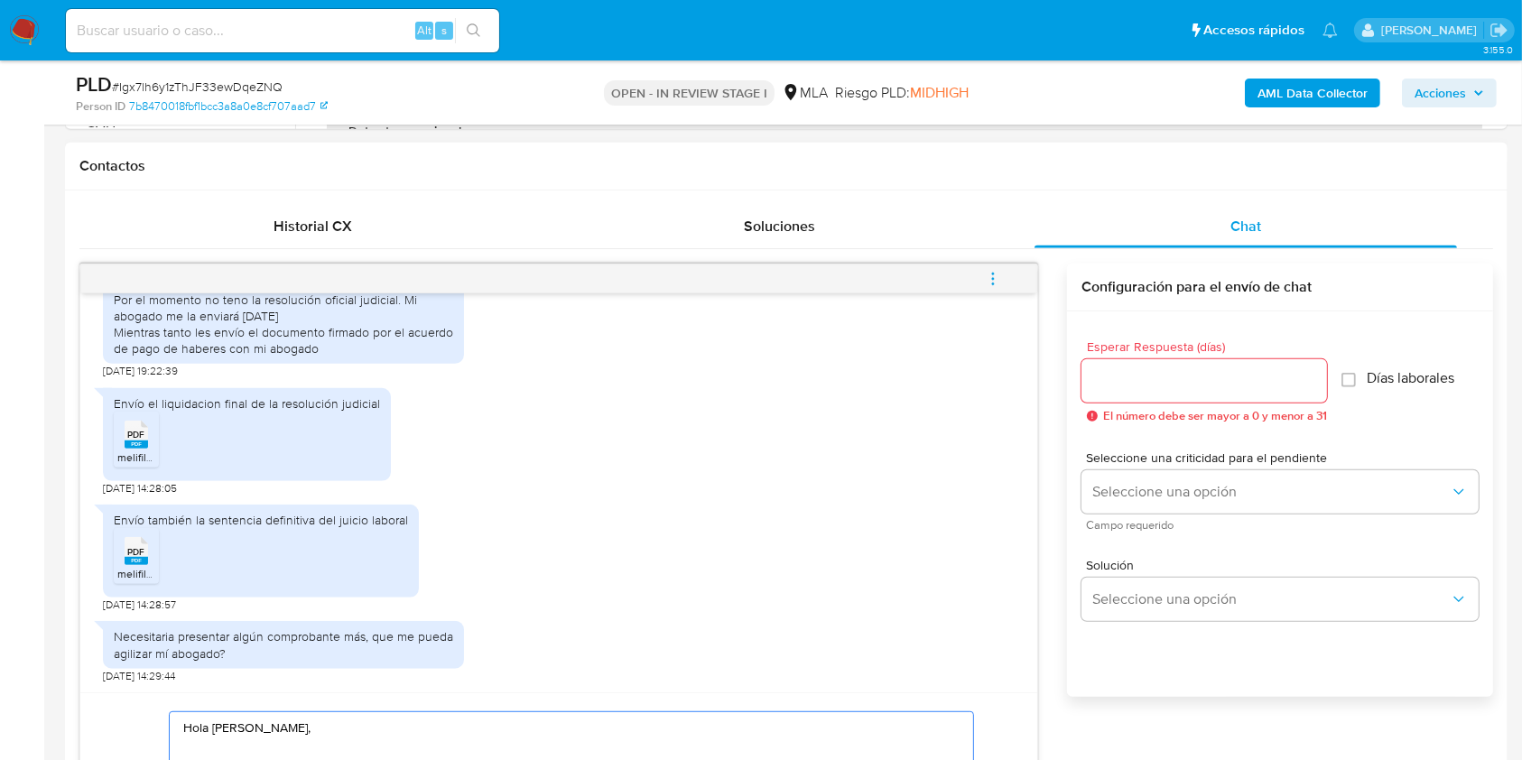
type textarea "Hola [PERSON_NAME], Muchas gracias por la respuesta. Te confirmamos la recepció…"
click at [1177, 379] on input "Esperar Respuesta (días)" at bounding box center [1205, 380] width 246 height 23
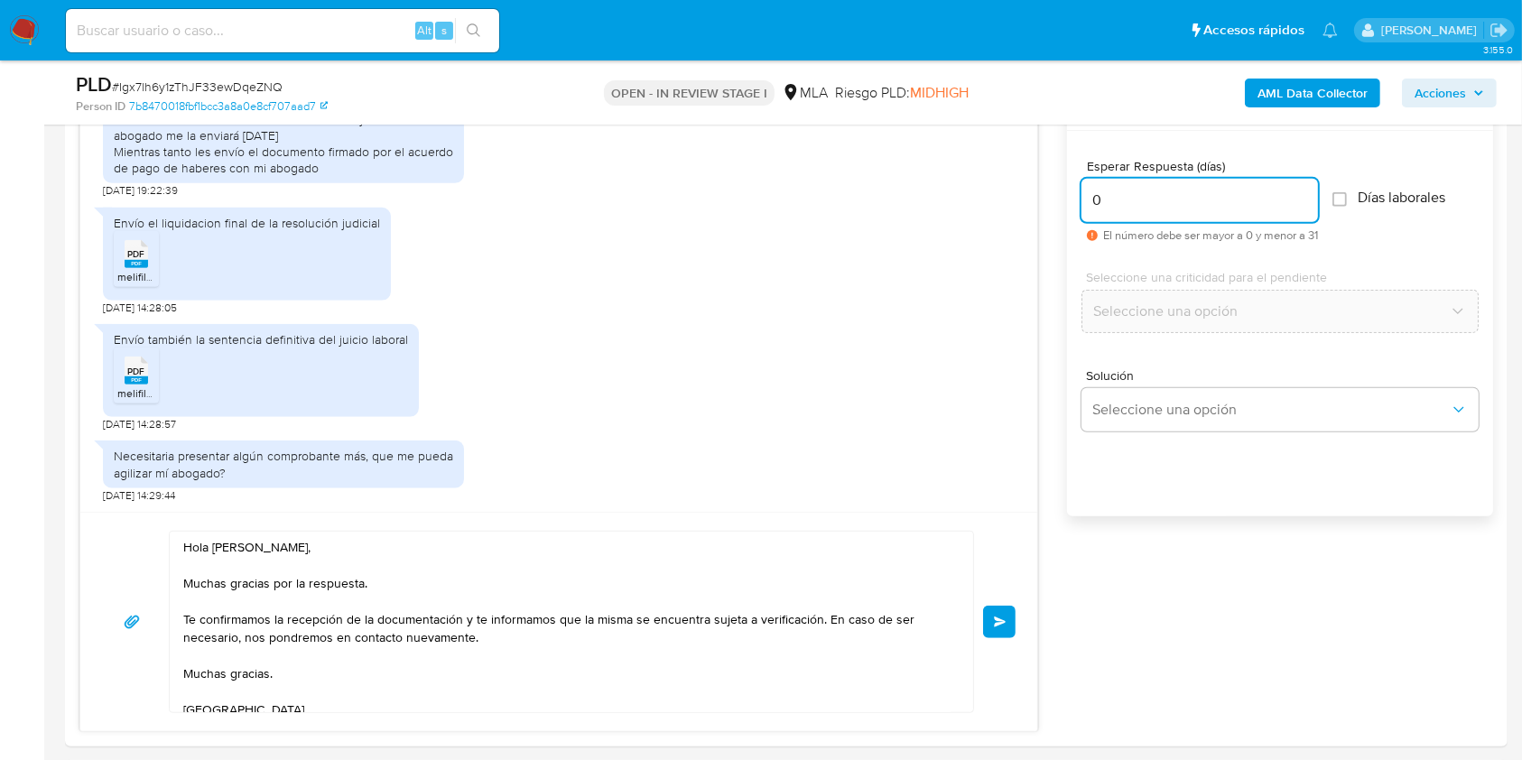
scroll to position [992, 0]
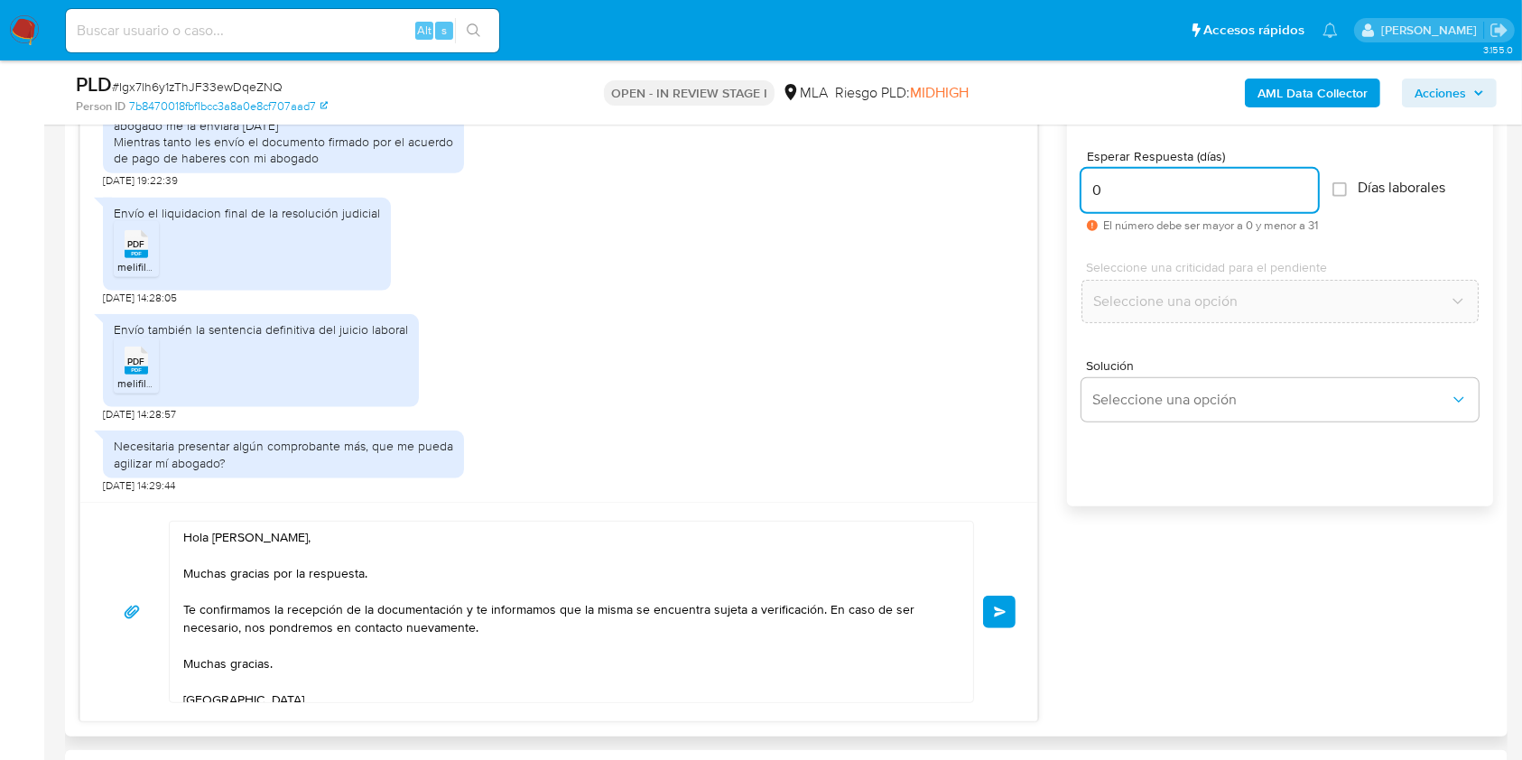
type input "0"
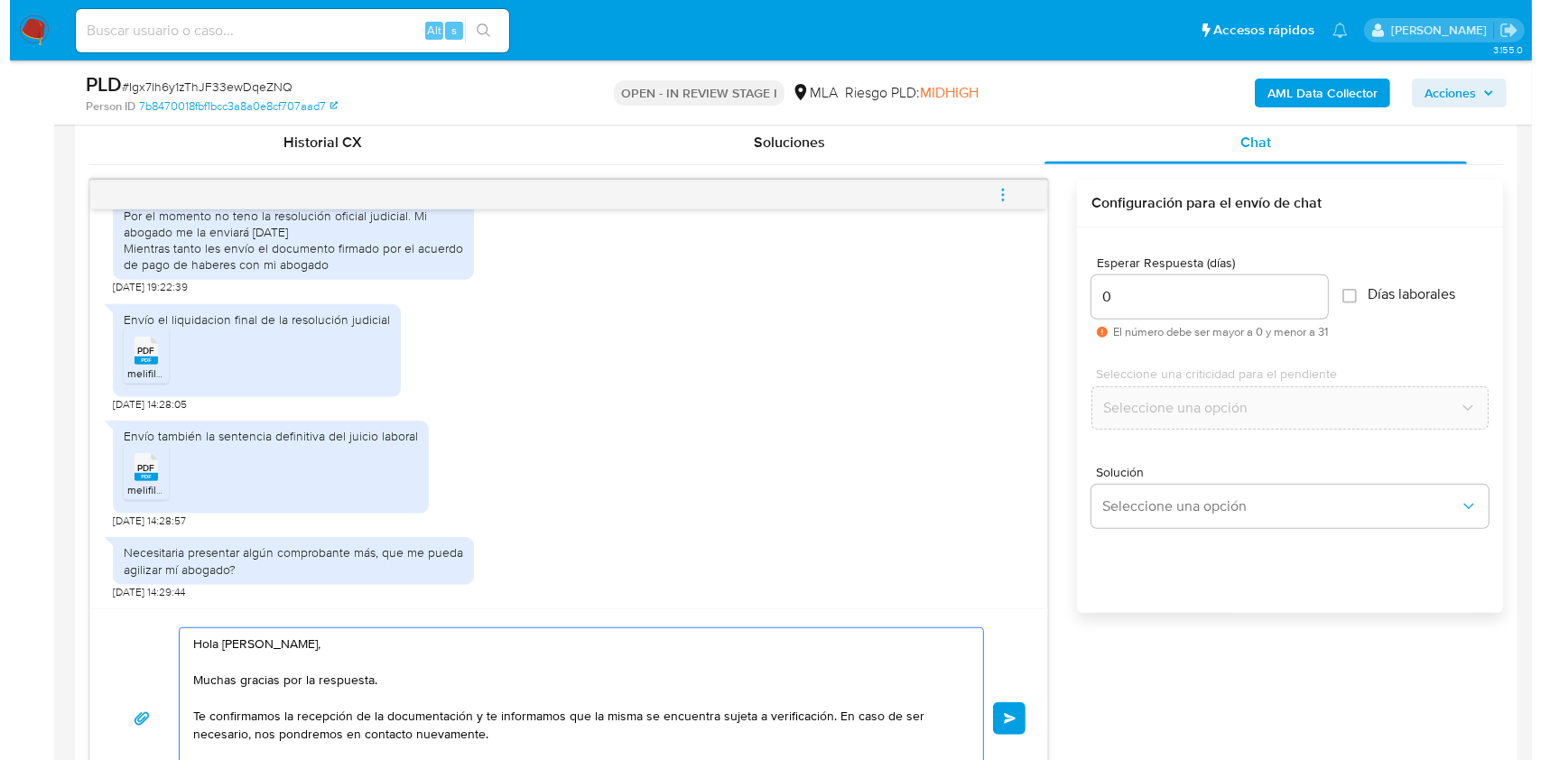
scroll to position [872, 0]
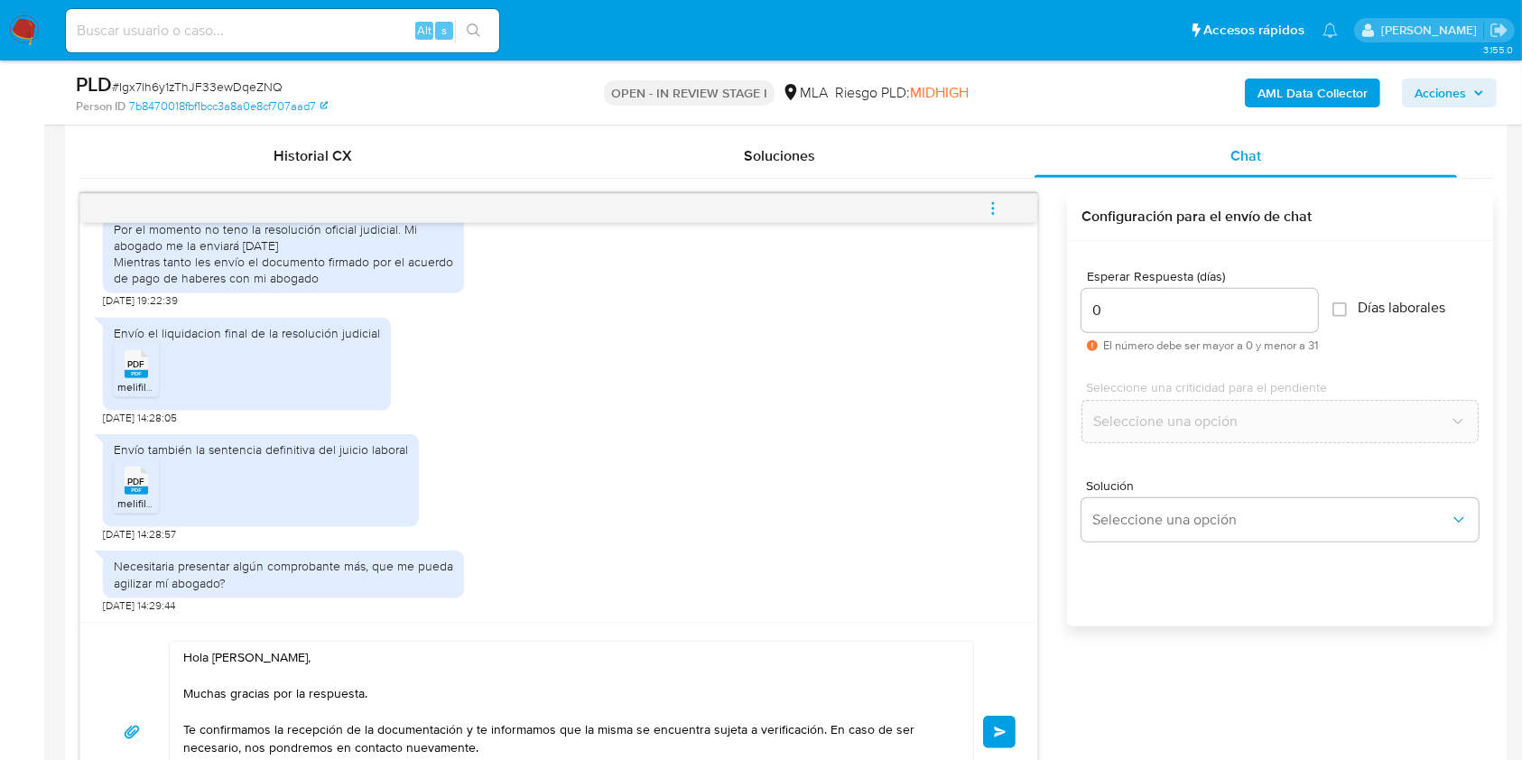
click at [996, 730] on span "Enviar" at bounding box center [1000, 732] width 13 height 11
click at [999, 200] on icon "menu-action" at bounding box center [993, 208] width 16 height 16
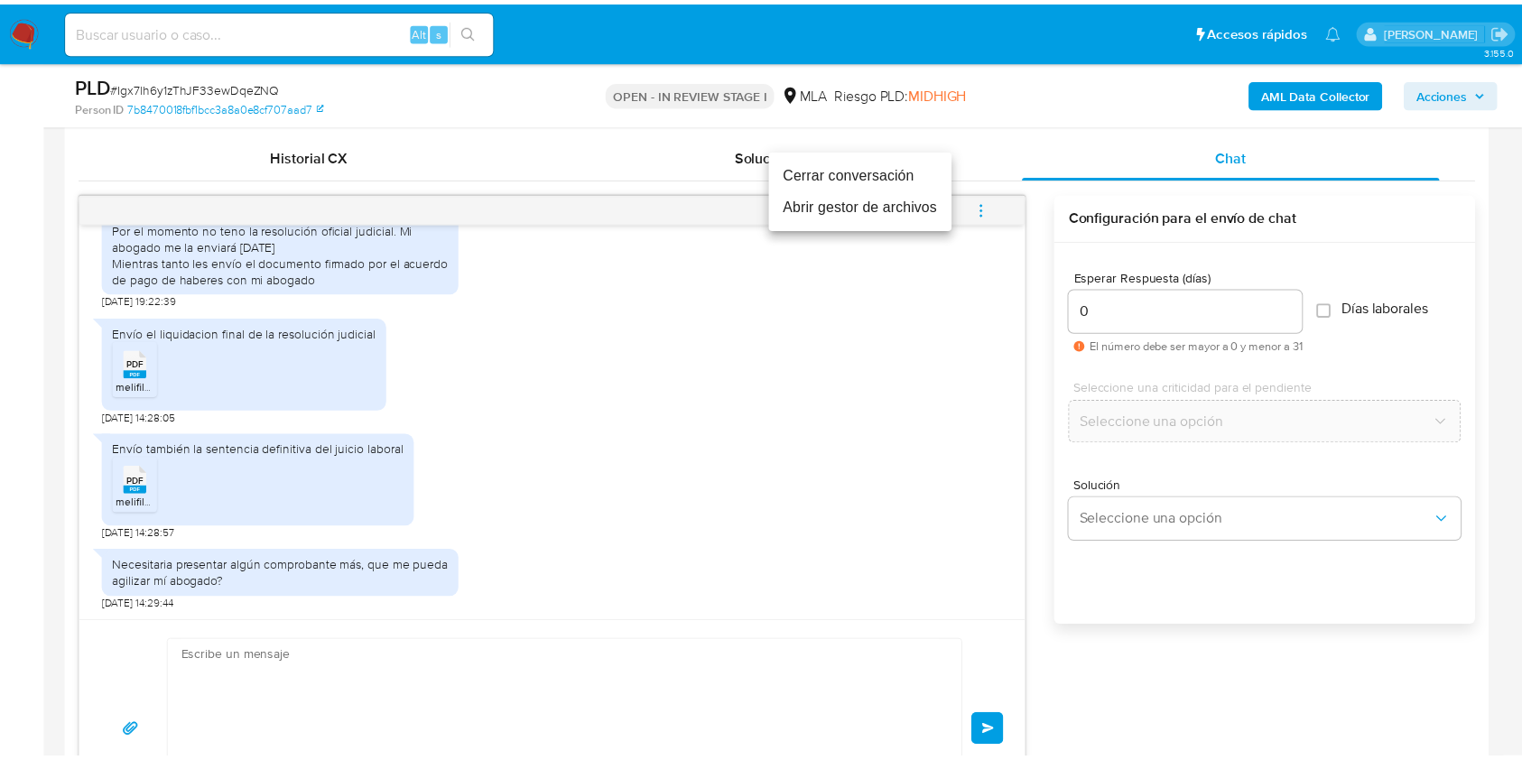
scroll to position [1706, 0]
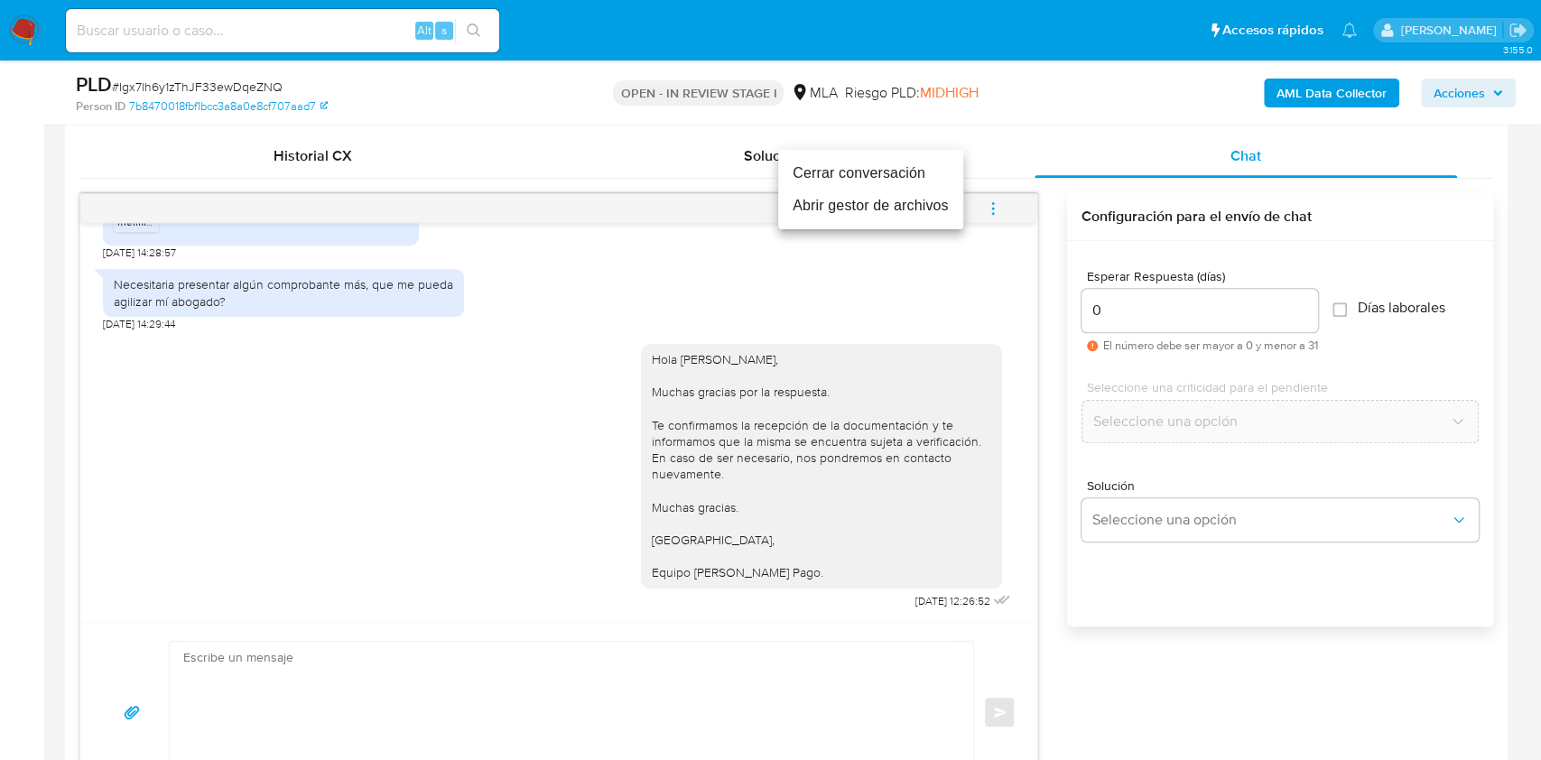
click at [892, 168] on li "Cerrar conversación" at bounding box center [870, 173] width 185 height 33
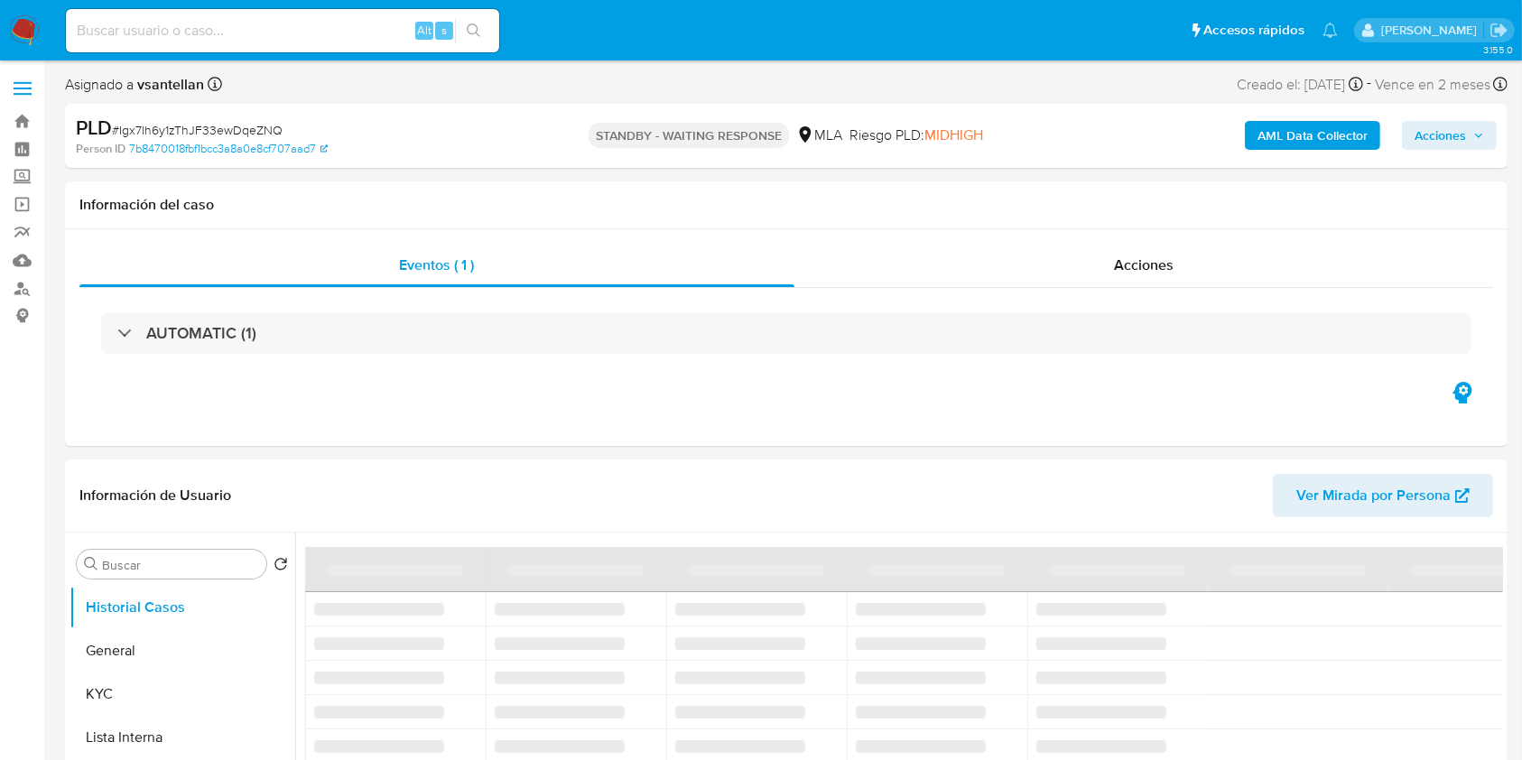
select select "10"
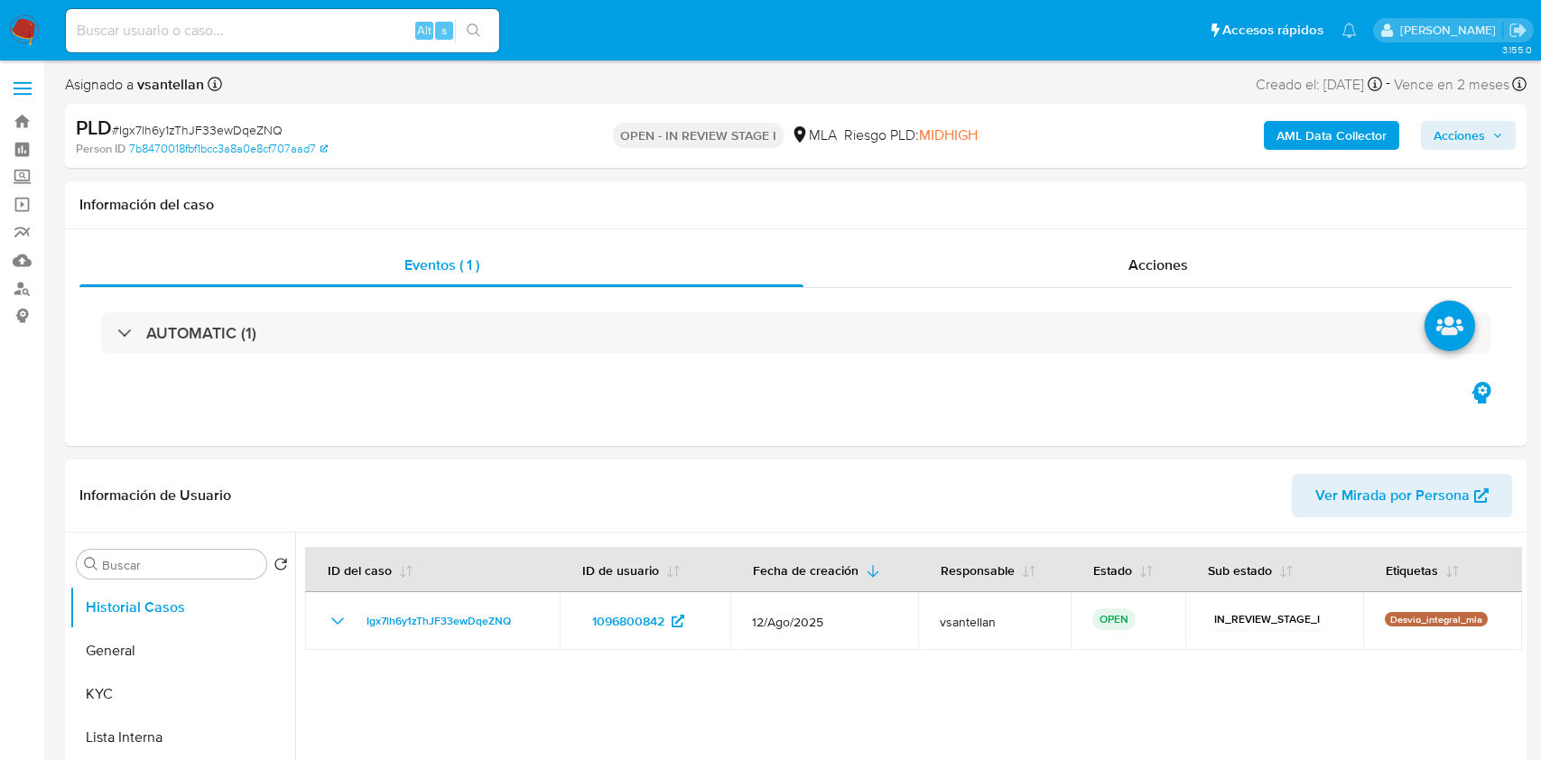
select select "10"
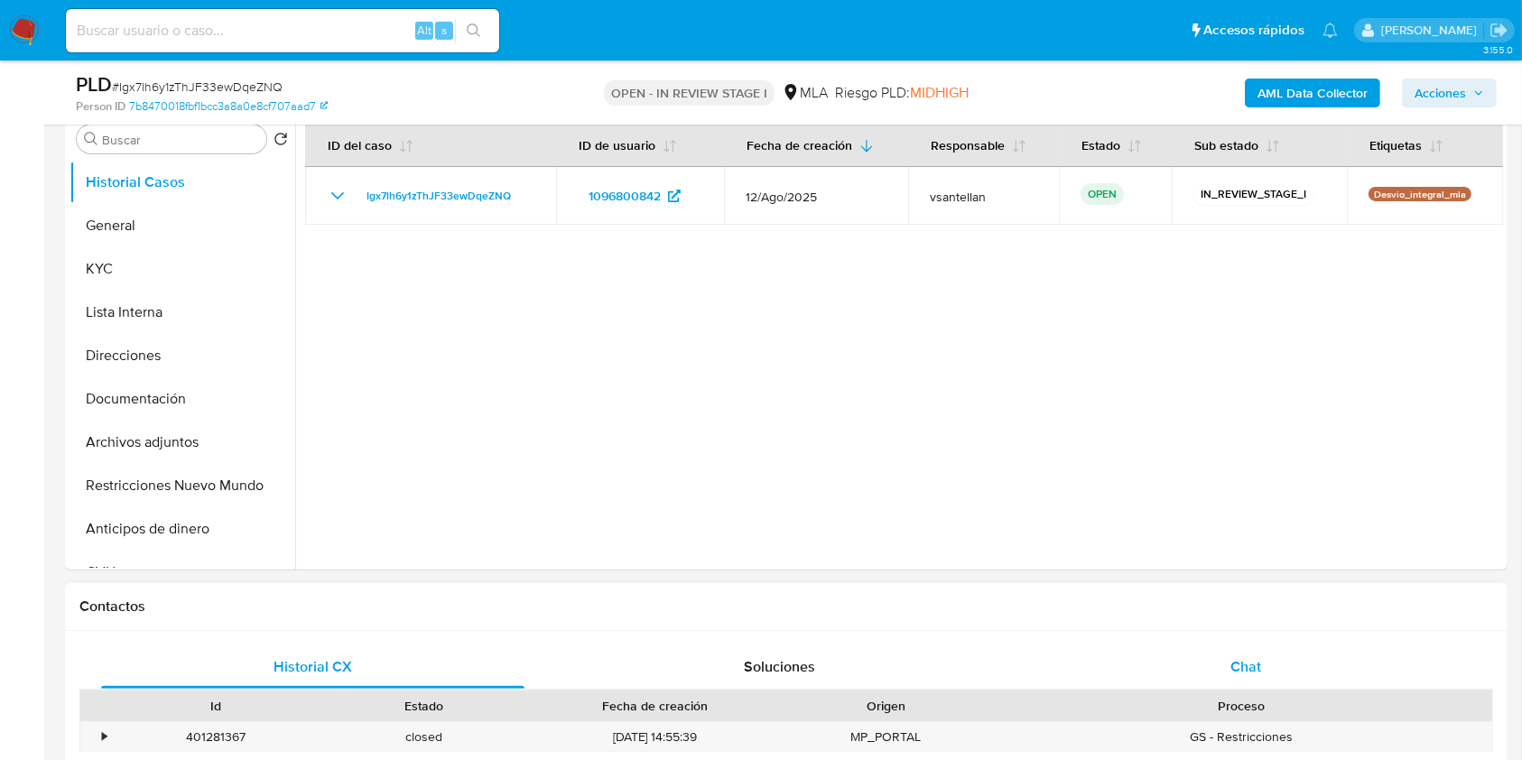
click at [1219, 675] on div "Chat" at bounding box center [1246, 667] width 423 height 43
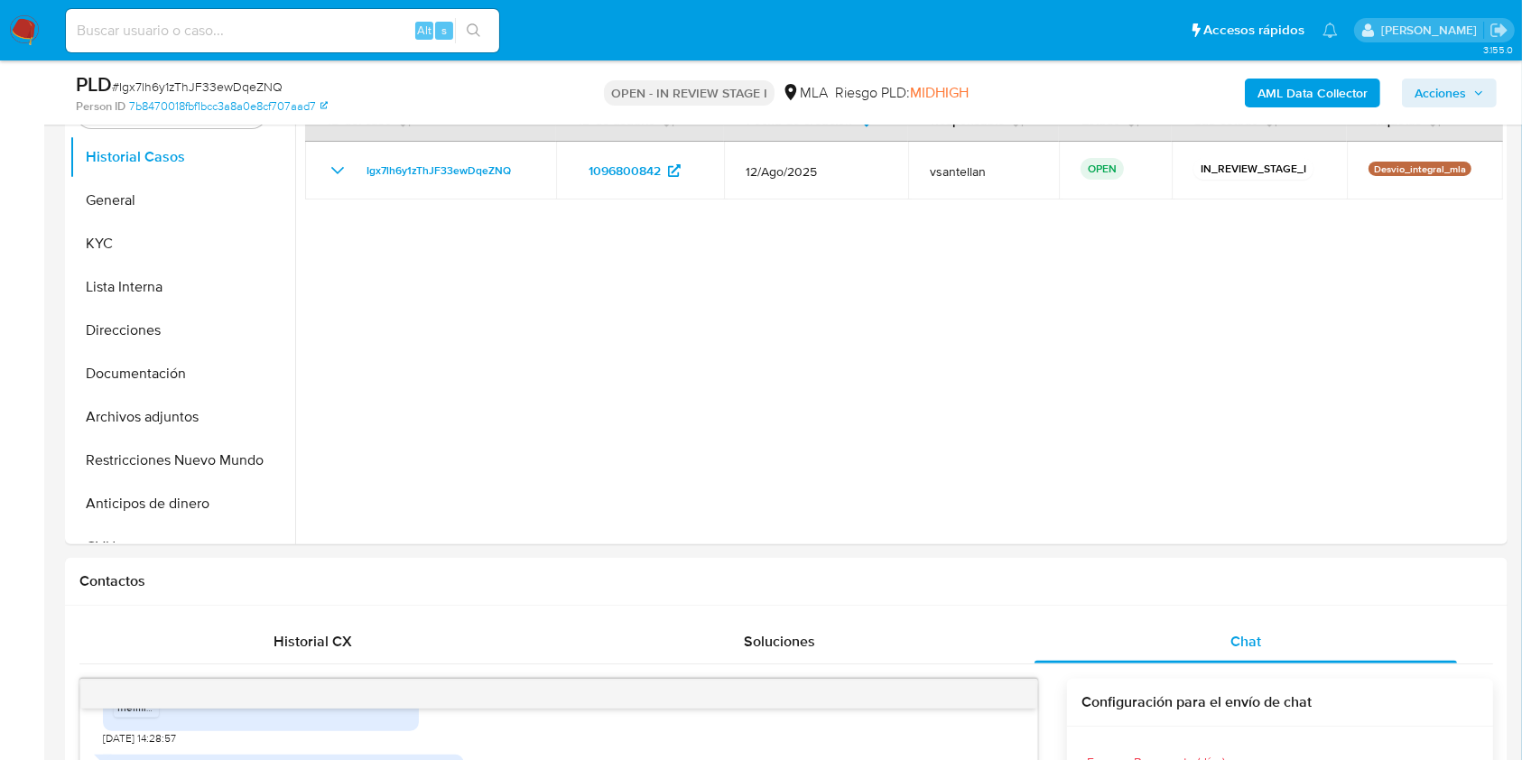
scroll to position [340, 0]
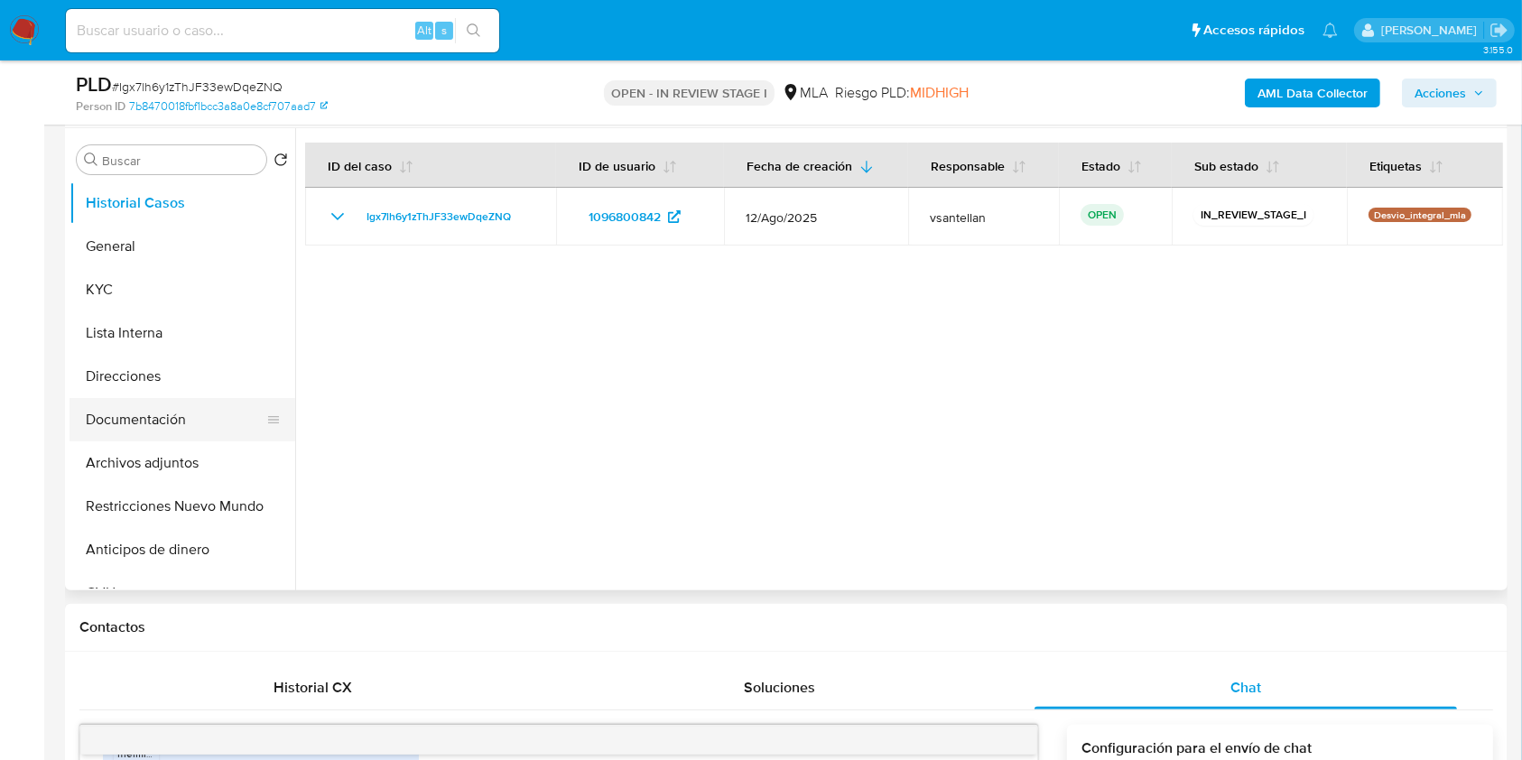
click at [211, 409] on button "Documentación" at bounding box center [175, 419] width 211 height 43
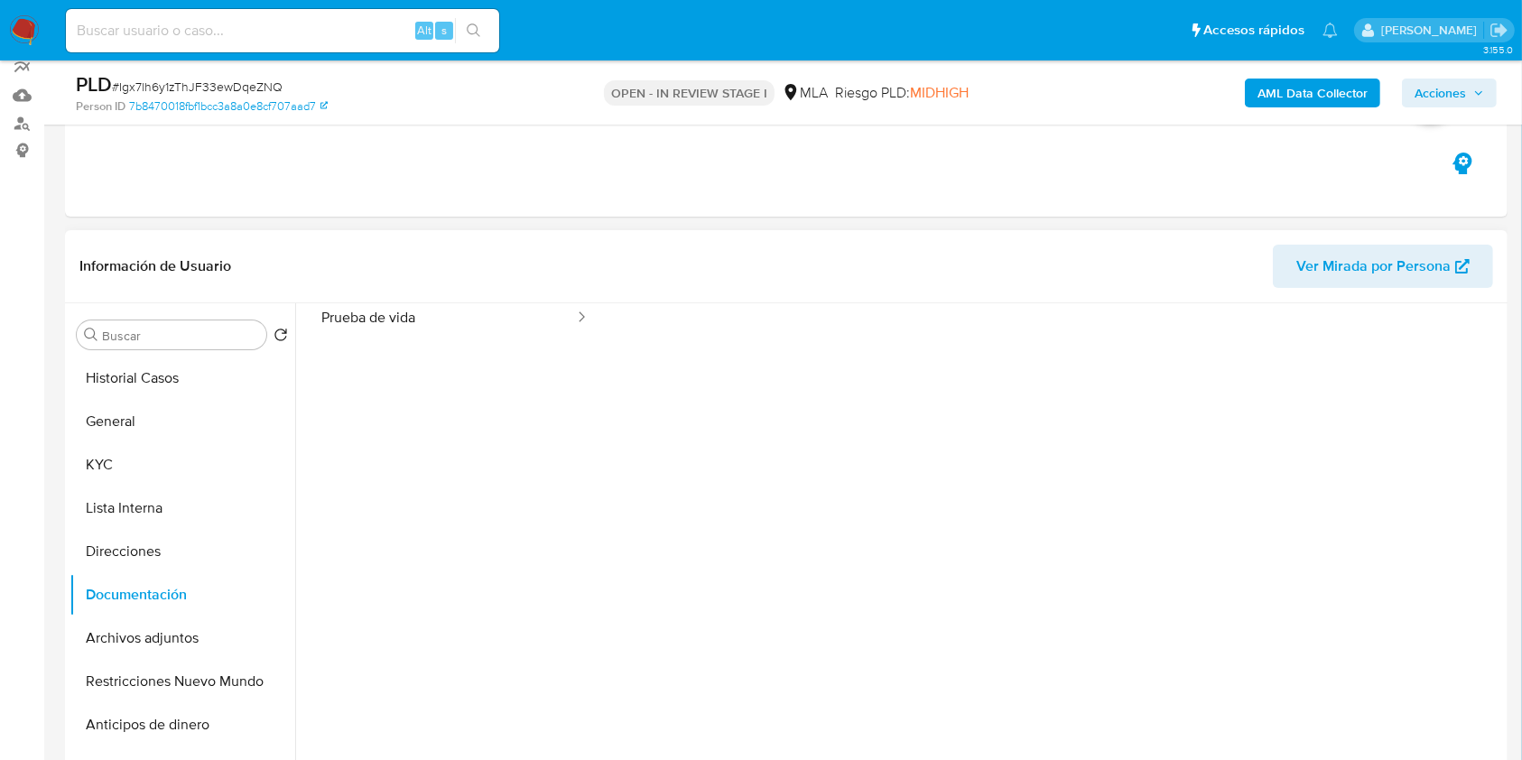
scroll to position [0, 0]
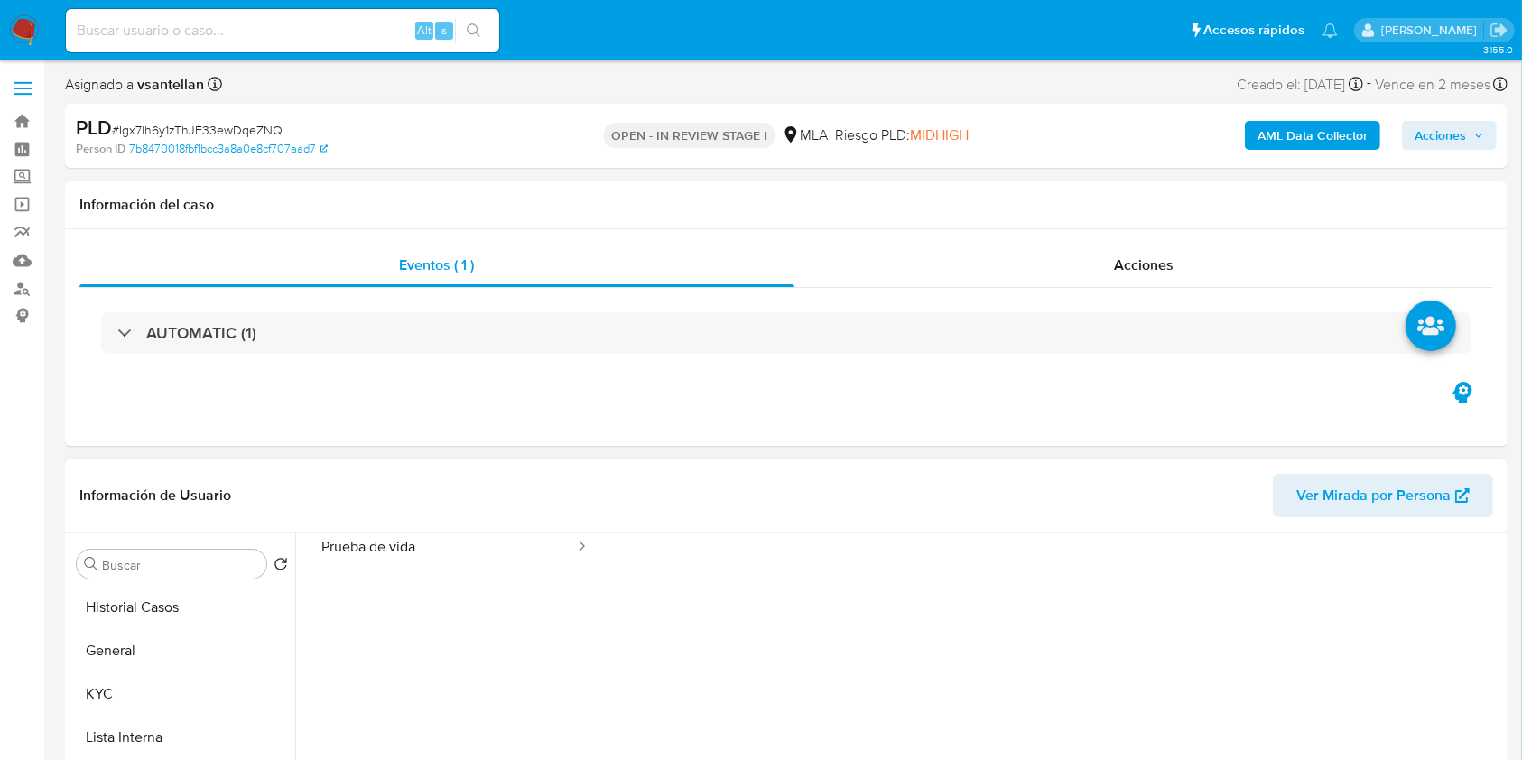
drag, startPoint x: 116, startPoint y: 688, endPoint x: 274, endPoint y: 570, distance: 197.4
click at [117, 690] on button "KYC" at bounding box center [183, 694] width 226 height 43
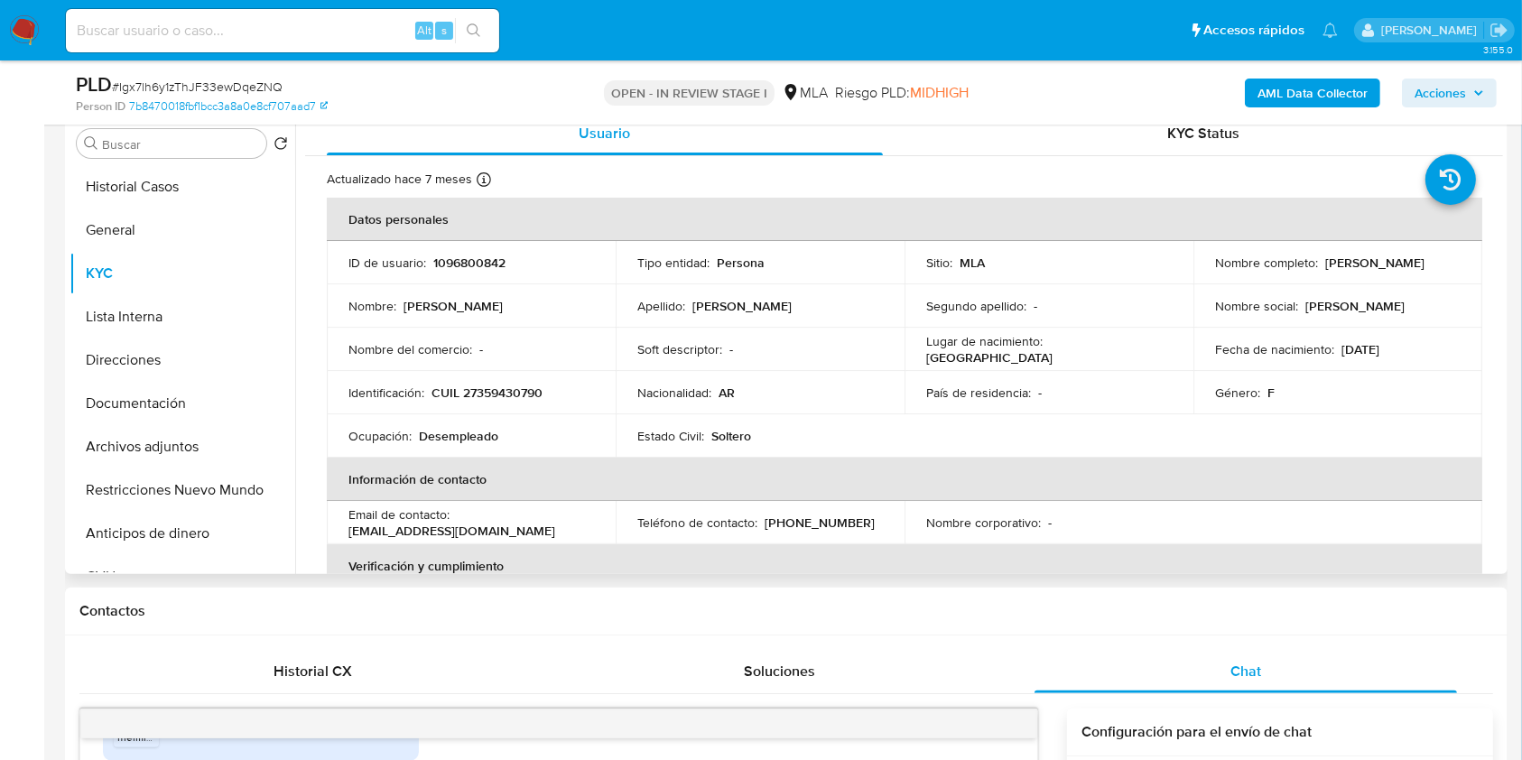
scroll to position [311, 0]
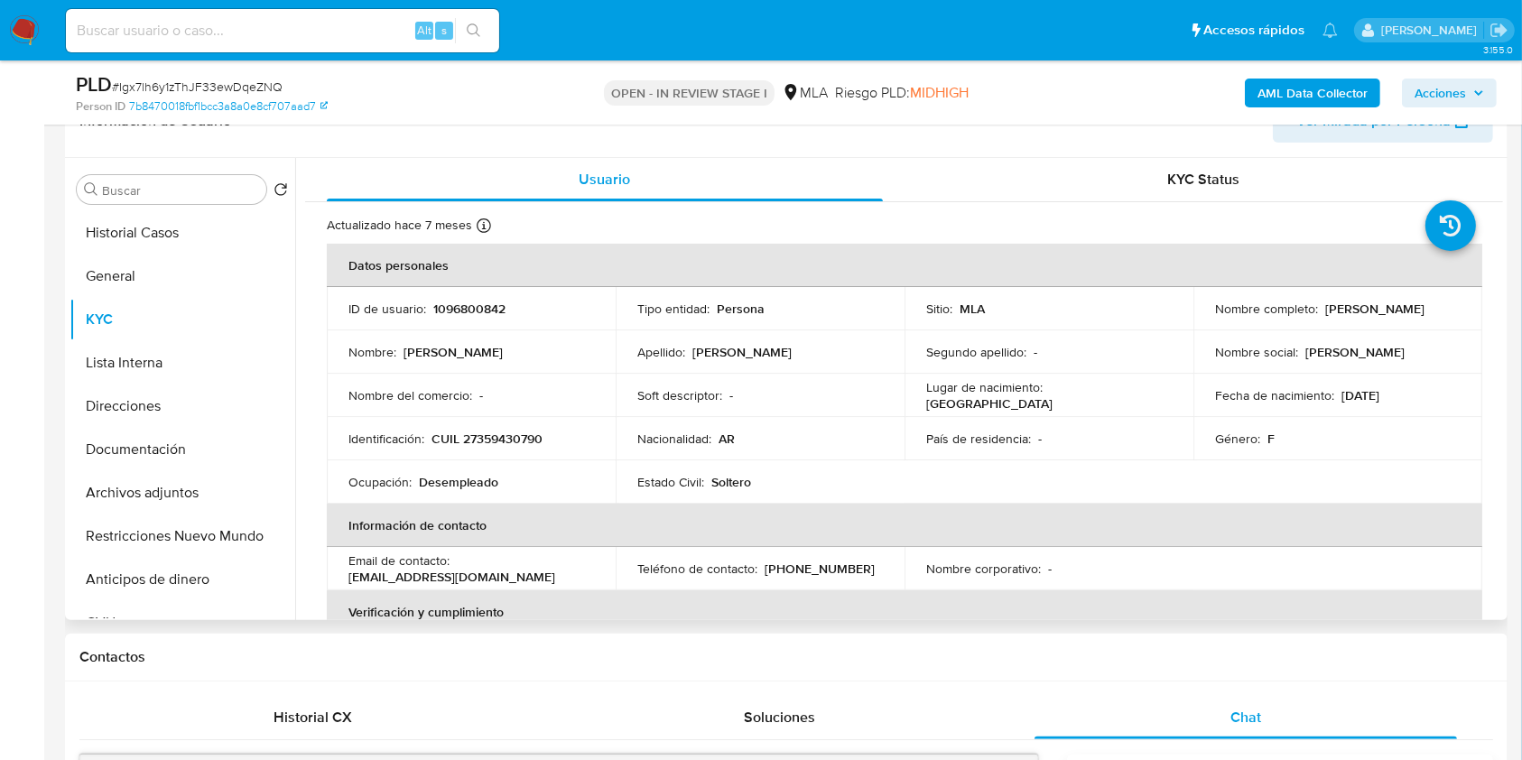
click at [119, 528] on button "Restricciones Nuevo Mundo" at bounding box center [183, 536] width 226 height 43
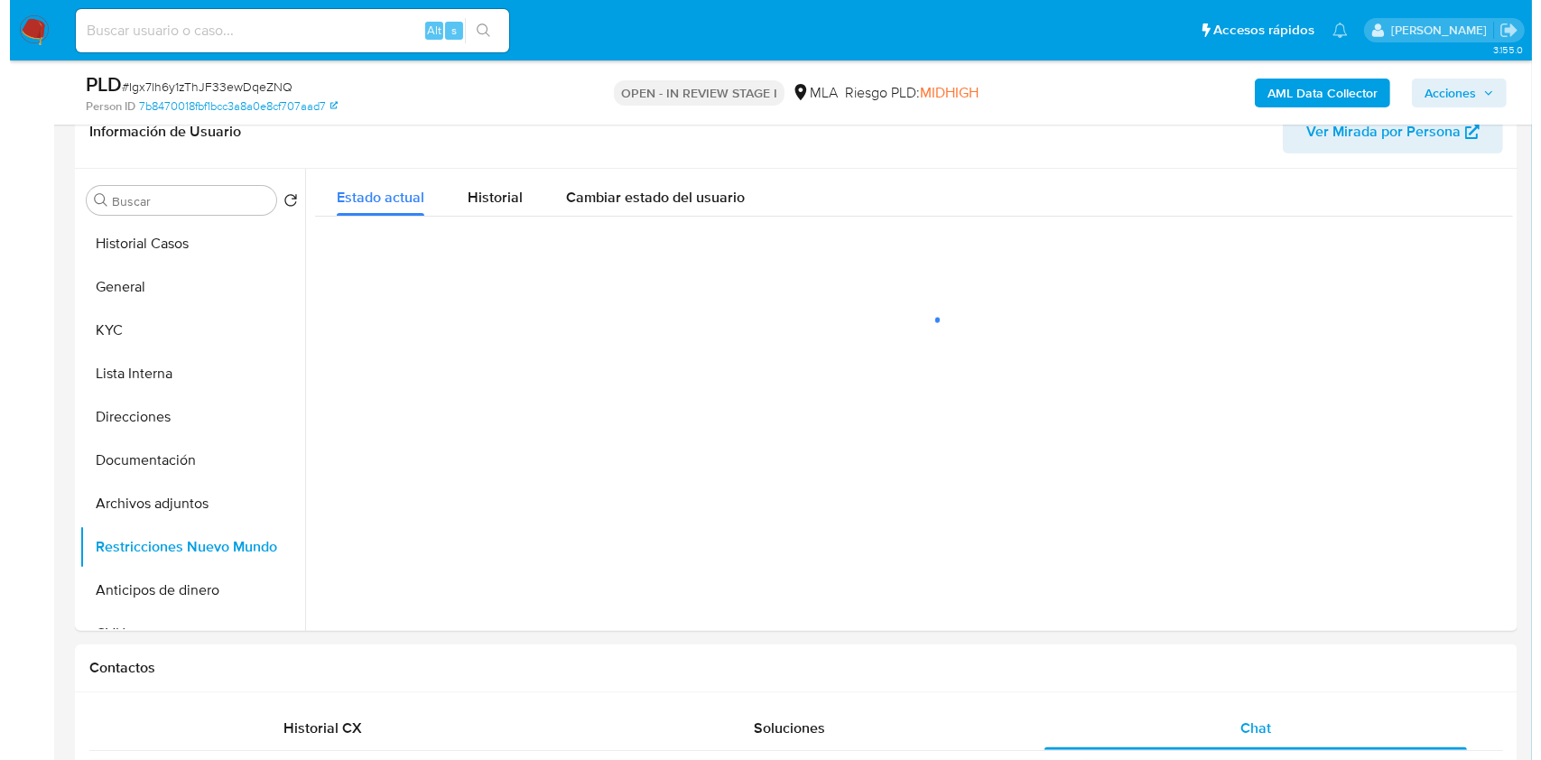
scroll to position [291, 0]
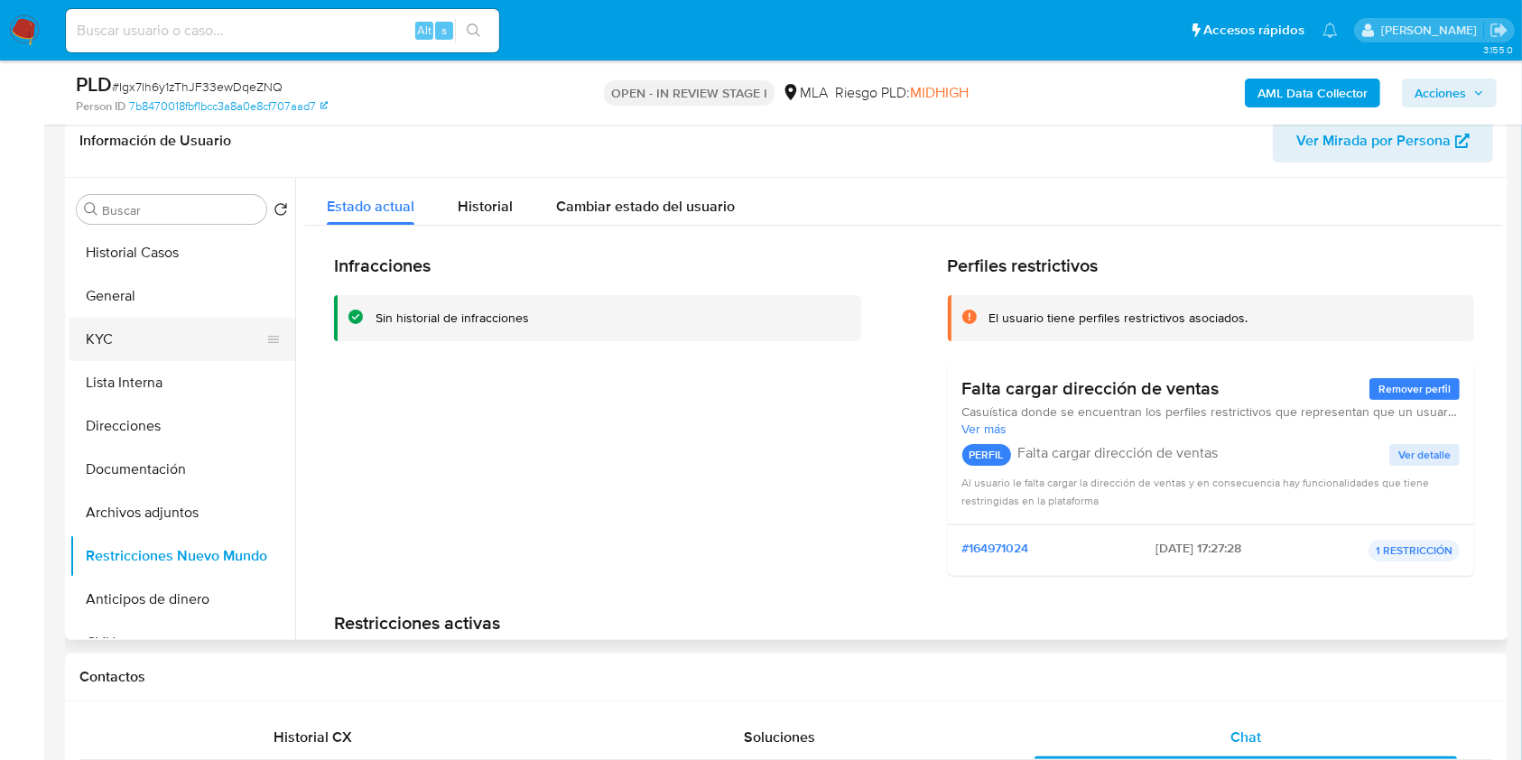
click at [158, 341] on button "KYC" at bounding box center [175, 339] width 211 height 43
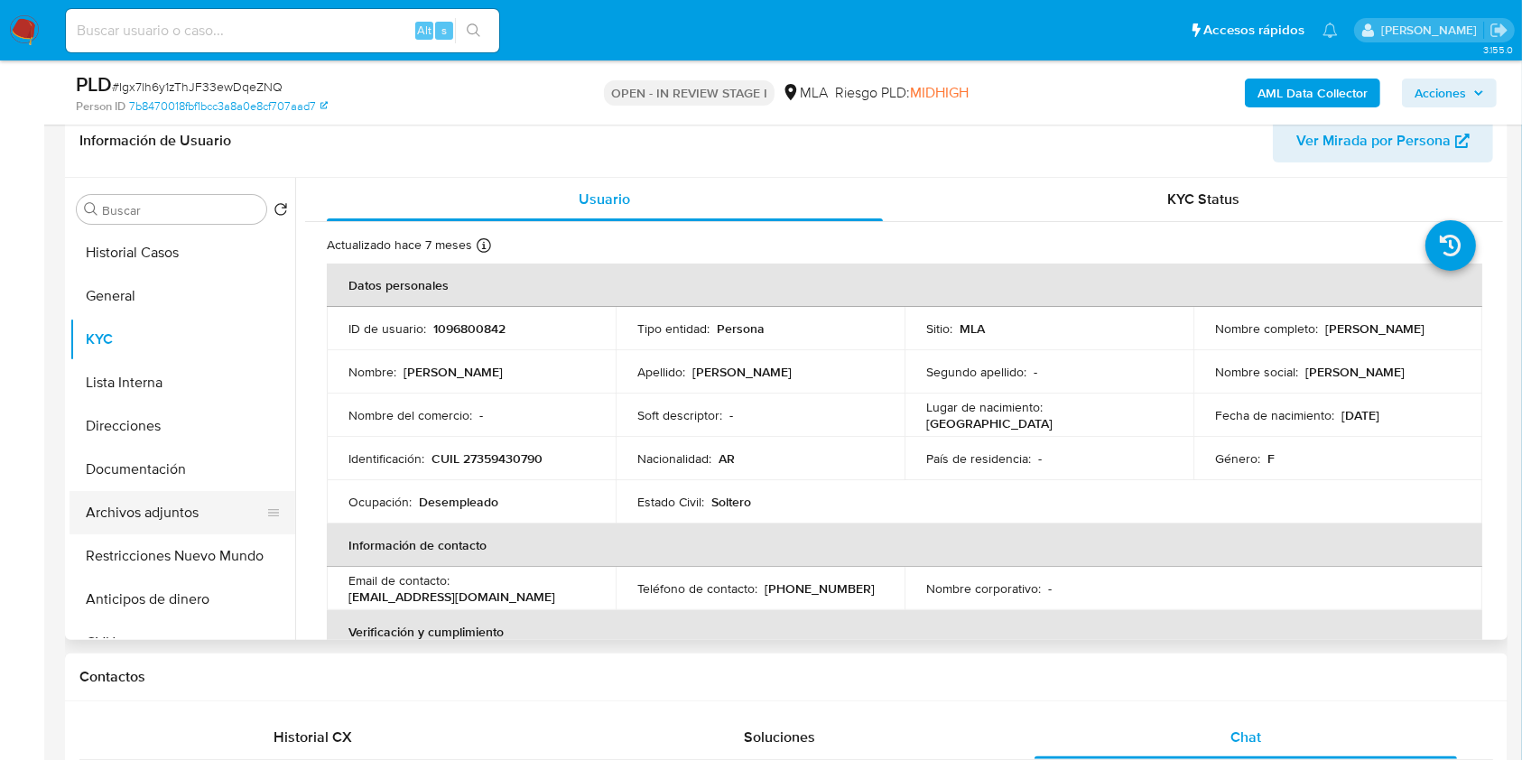
click at [195, 518] on button "Archivos adjuntos" at bounding box center [175, 512] width 211 height 43
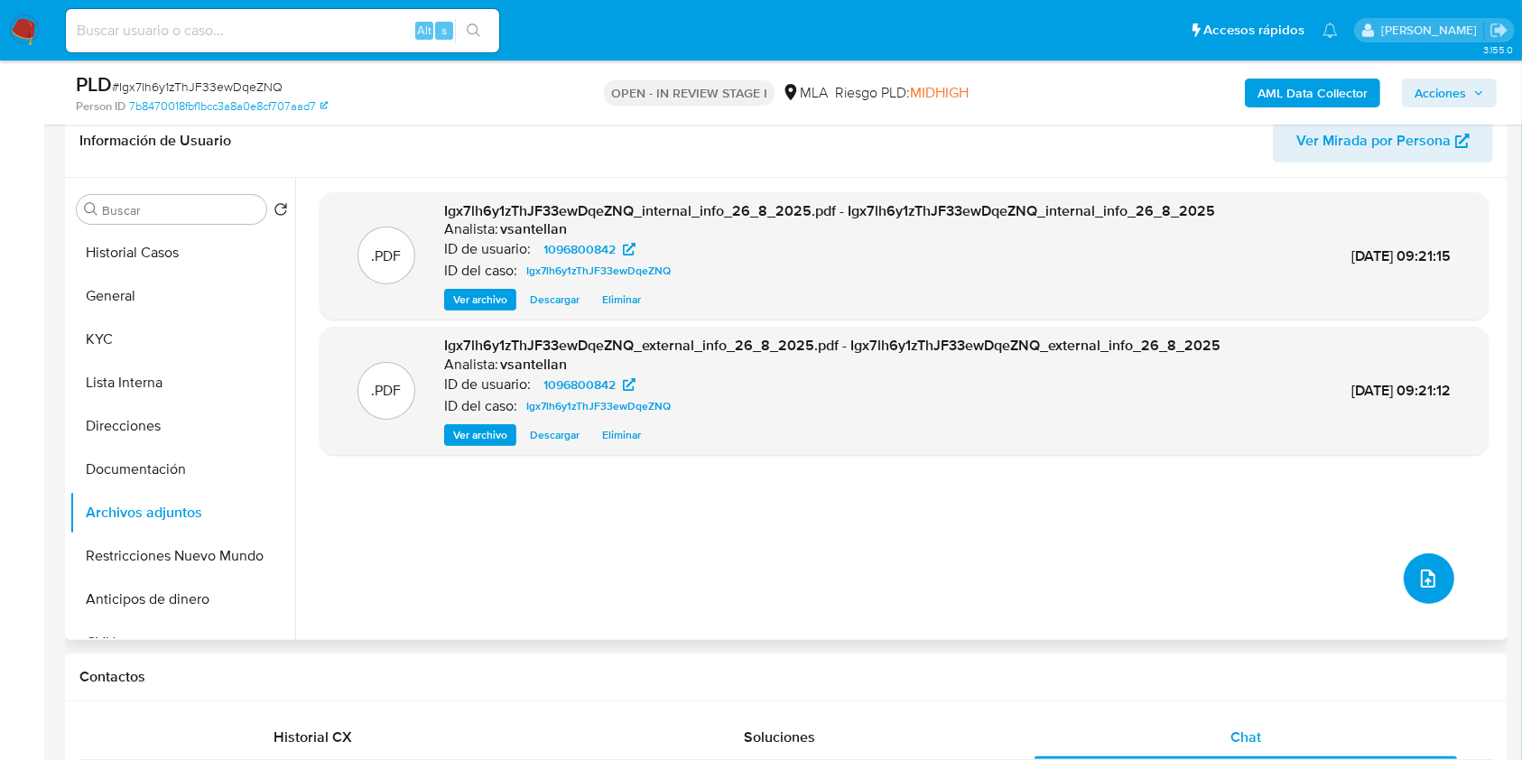
click at [1418, 573] on icon "upload-file" at bounding box center [1429, 579] width 22 height 22
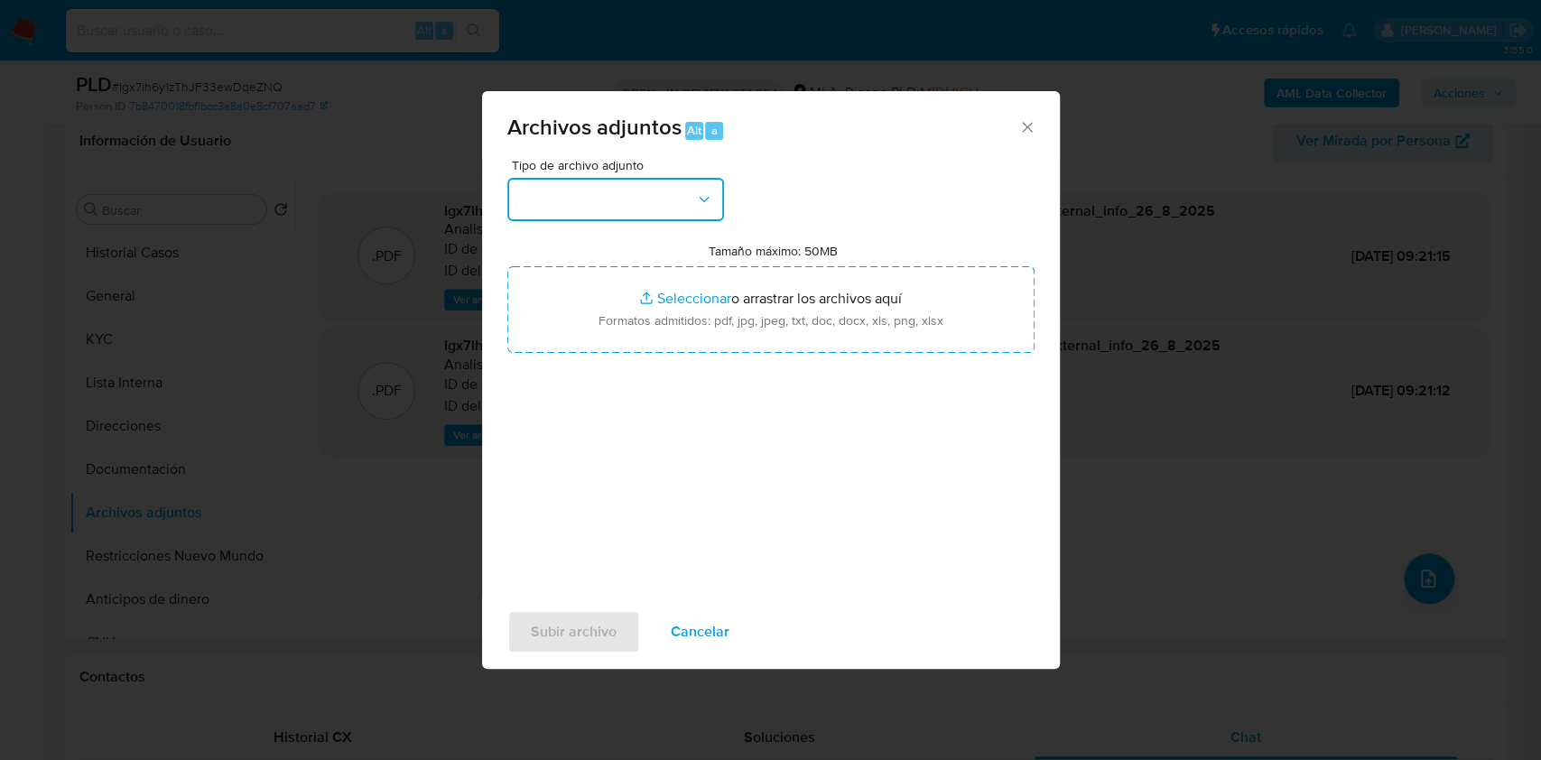
drag, startPoint x: 686, startPoint y: 192, endPoint x: 686, endPoint y: 213, distance: 20.8
click at [686, 193] on button "button" at bounding box center [615, 199] width 217 height 43
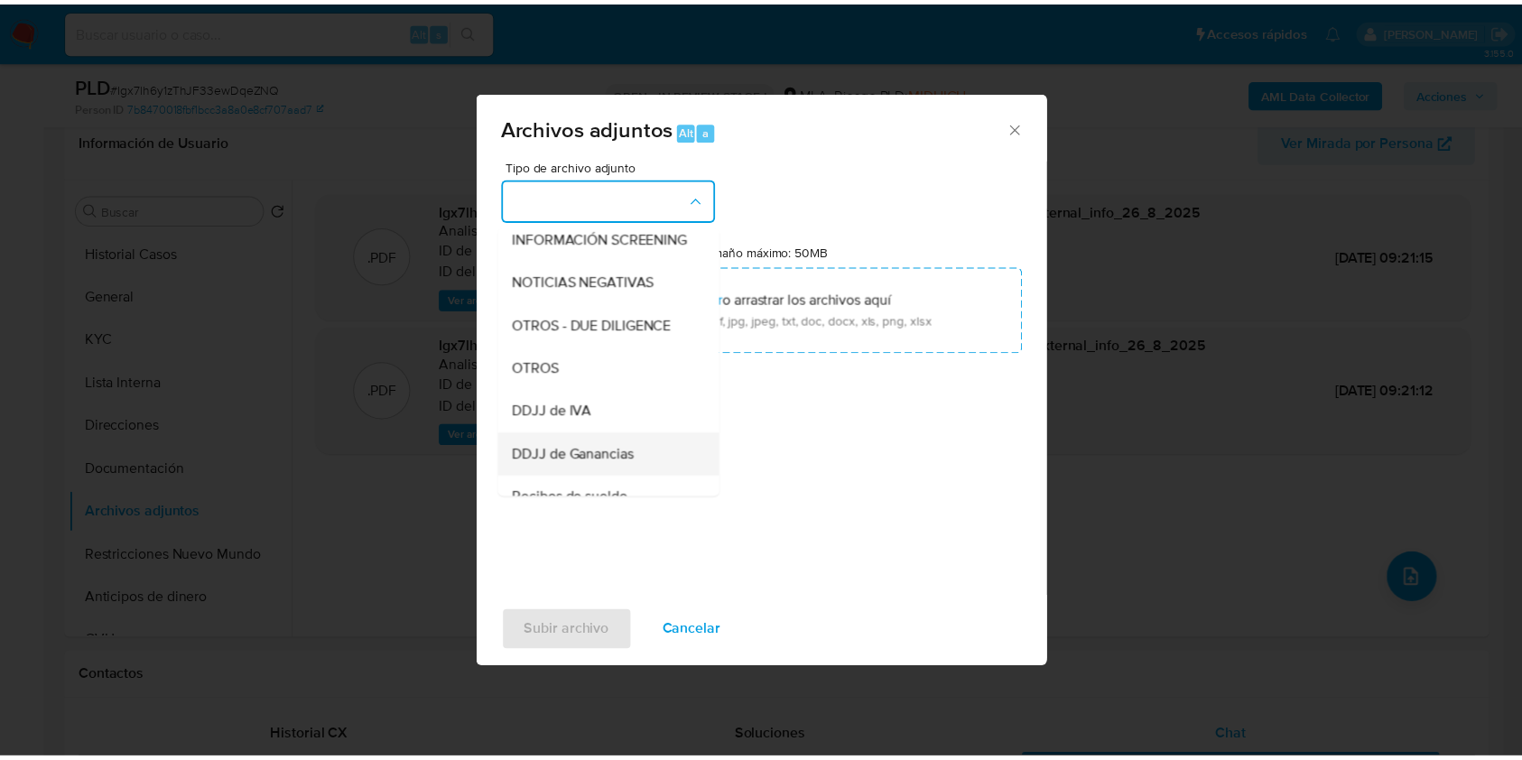
scroll to position [361, 0]
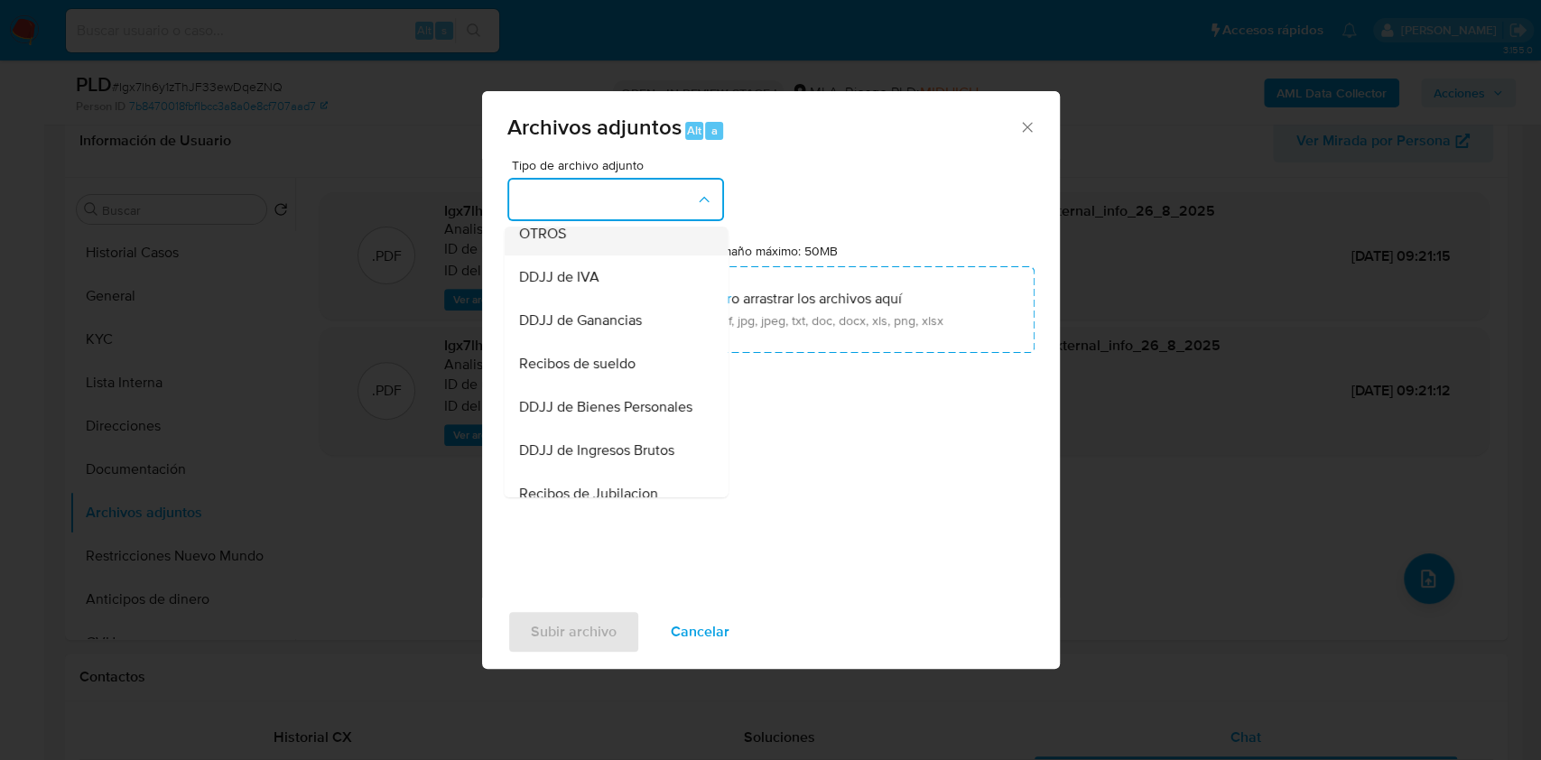
click at [570, 256] on div "OTROS" at bounding box center [610, 233] width 184 height 43
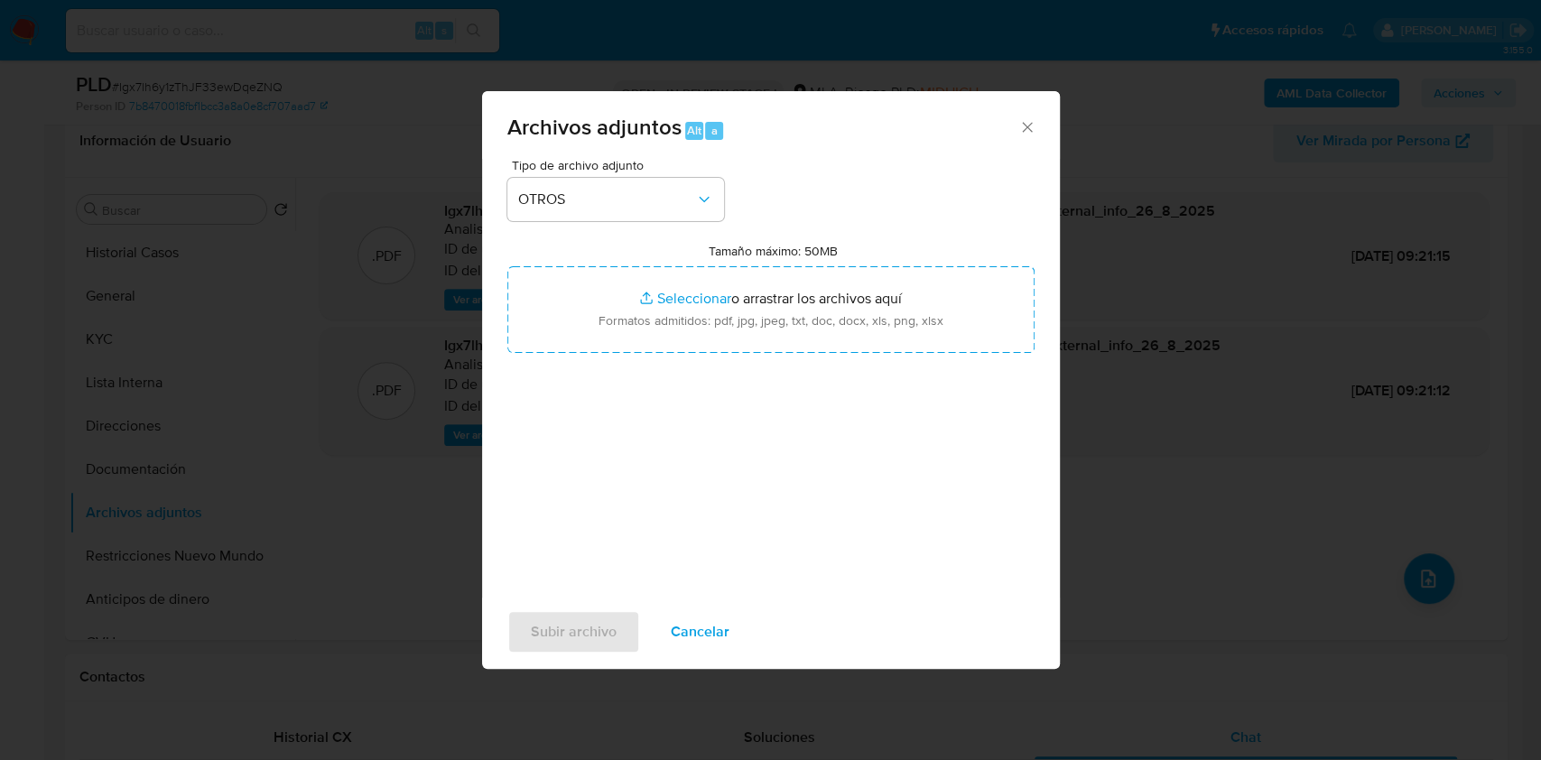
click at [694, 358] on div "Tipo de archivo adjunto OTROS Tamaño máximo: 50MB Seleccionar archivos Seleccio…" at bounding box center [770, 372] width 527 height 426
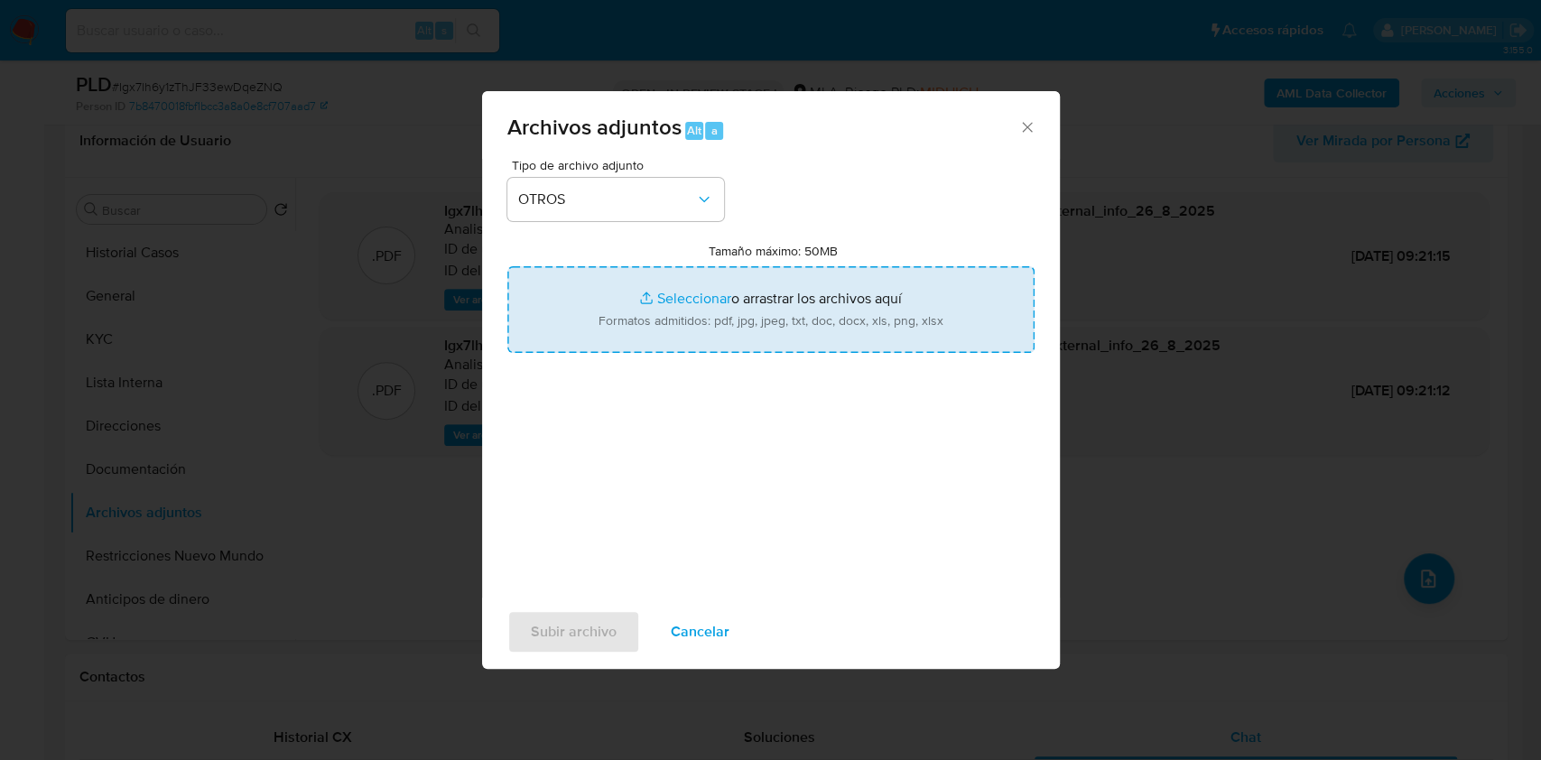
click at [677, 306] on input "Tamaño máximo: 50MB Seleccionar archivos" at bounding box center [770, 309] width 527 height 87
type input "C:\fakepath\Caselog-1096800842- NO ROI.docx"
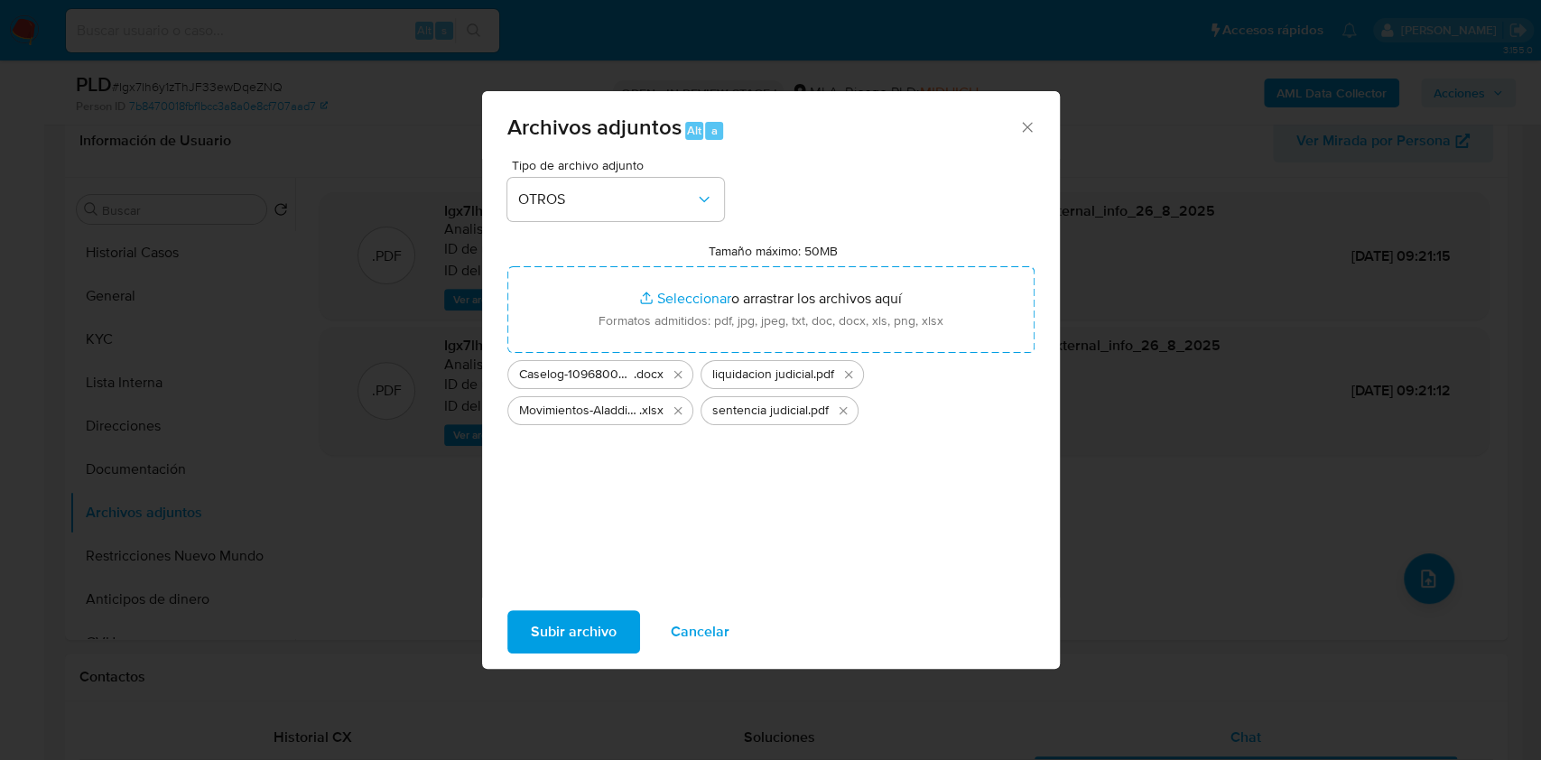
click at [589, 637] on span "Subir archivo" at bounding box center [574, 632] width 86 height 40
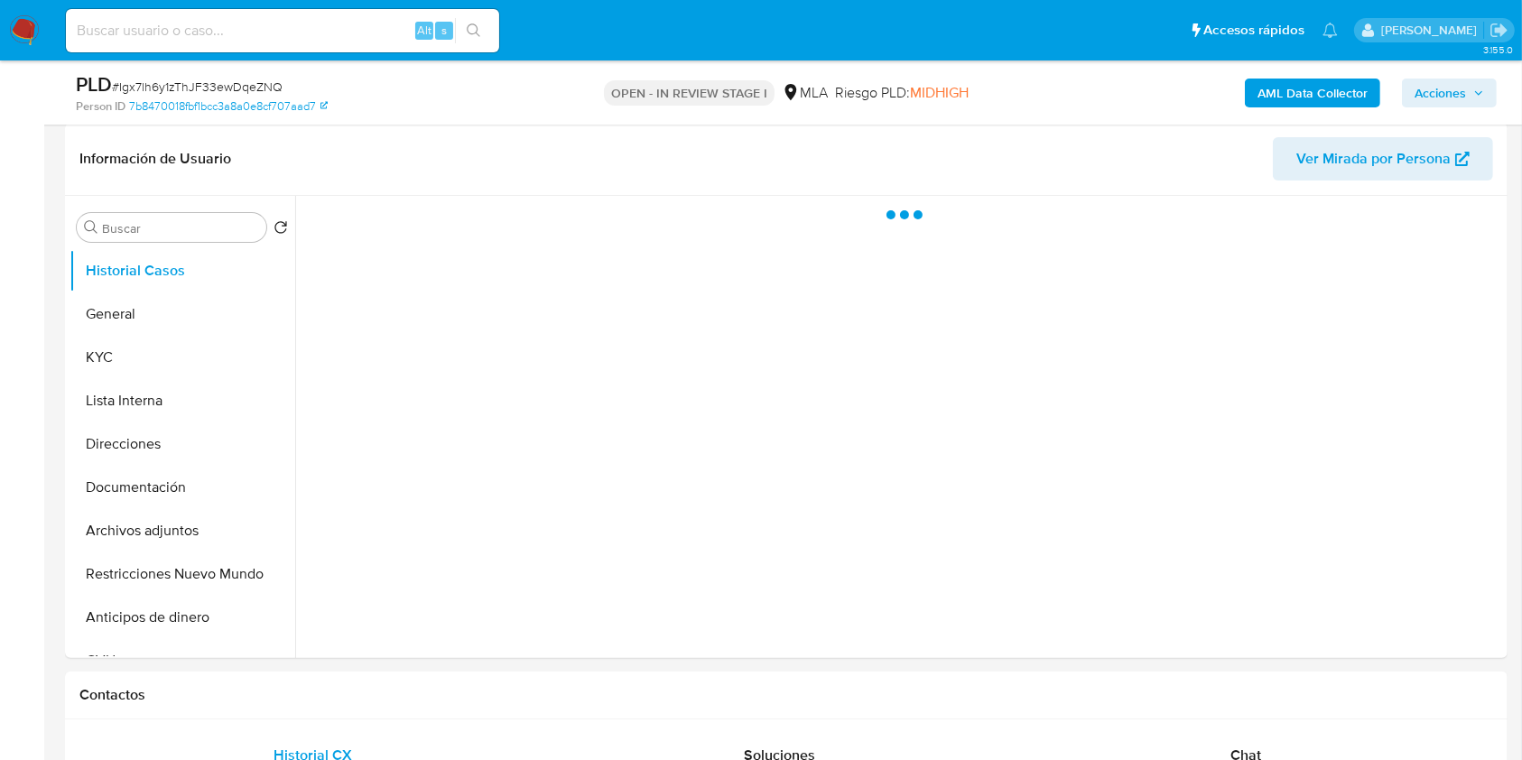
scroll to position [448, 0]
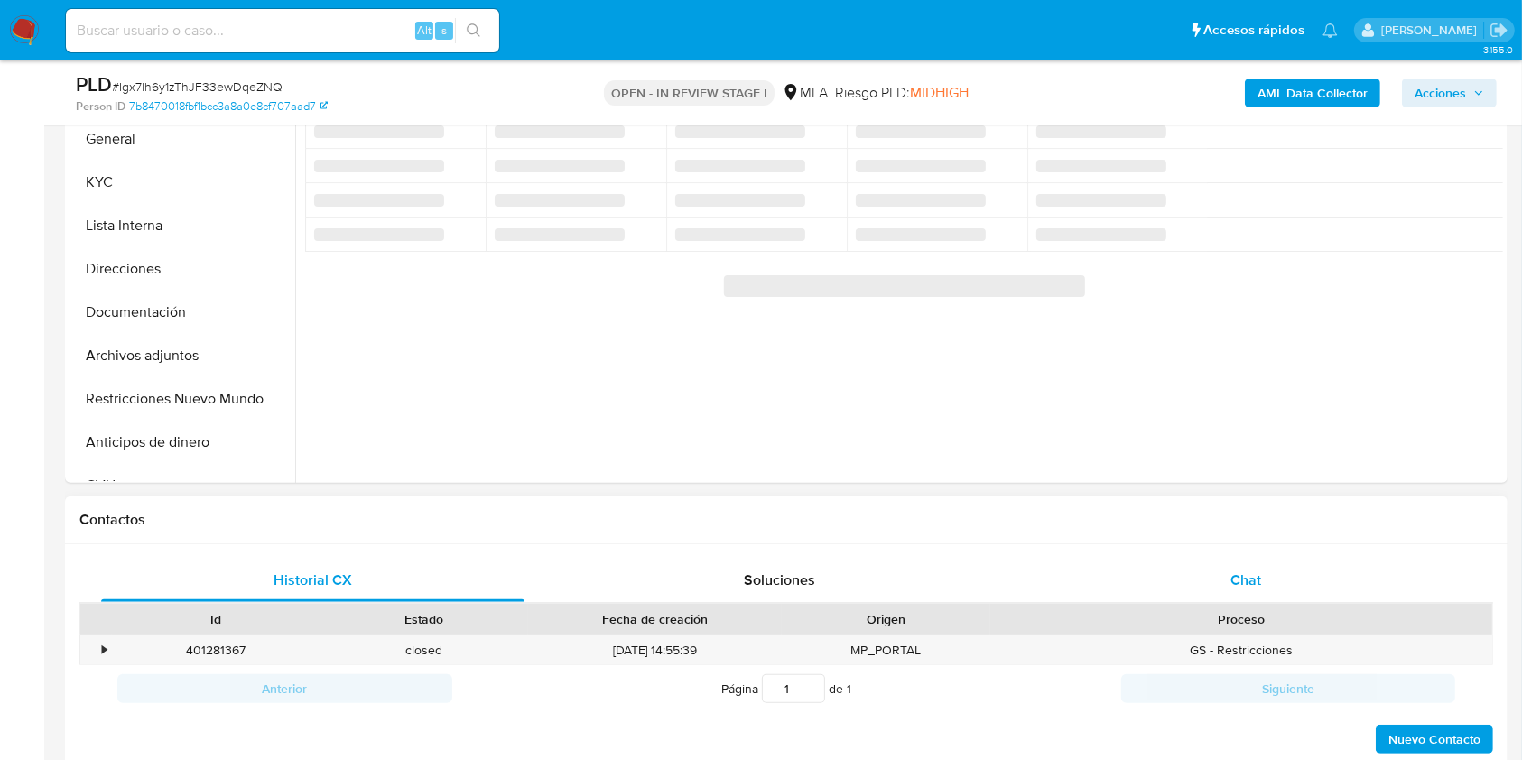
click at [1296, 572] on div "Chat" at bounding box center [1246, 580] width 423 height 43
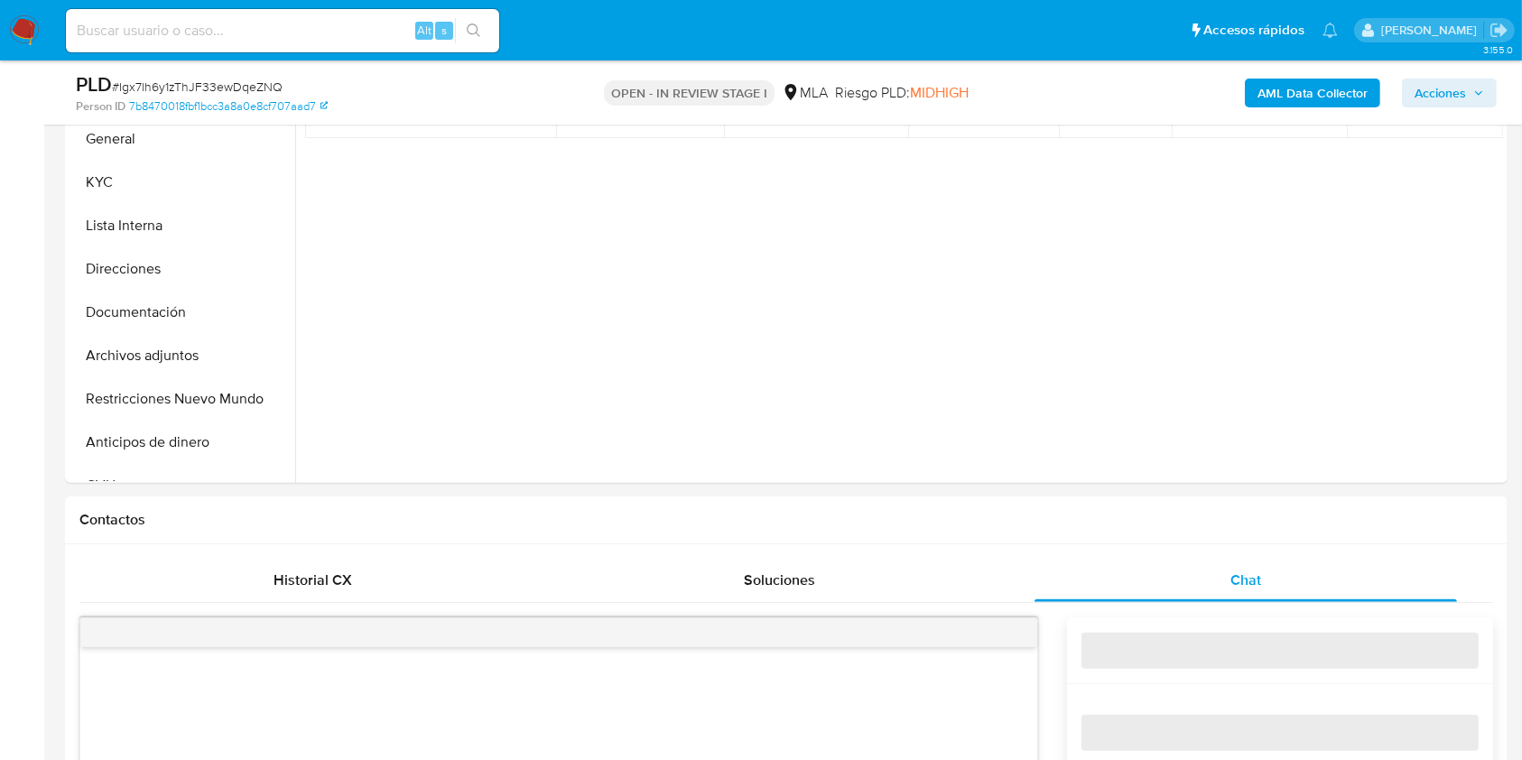
select select "10"
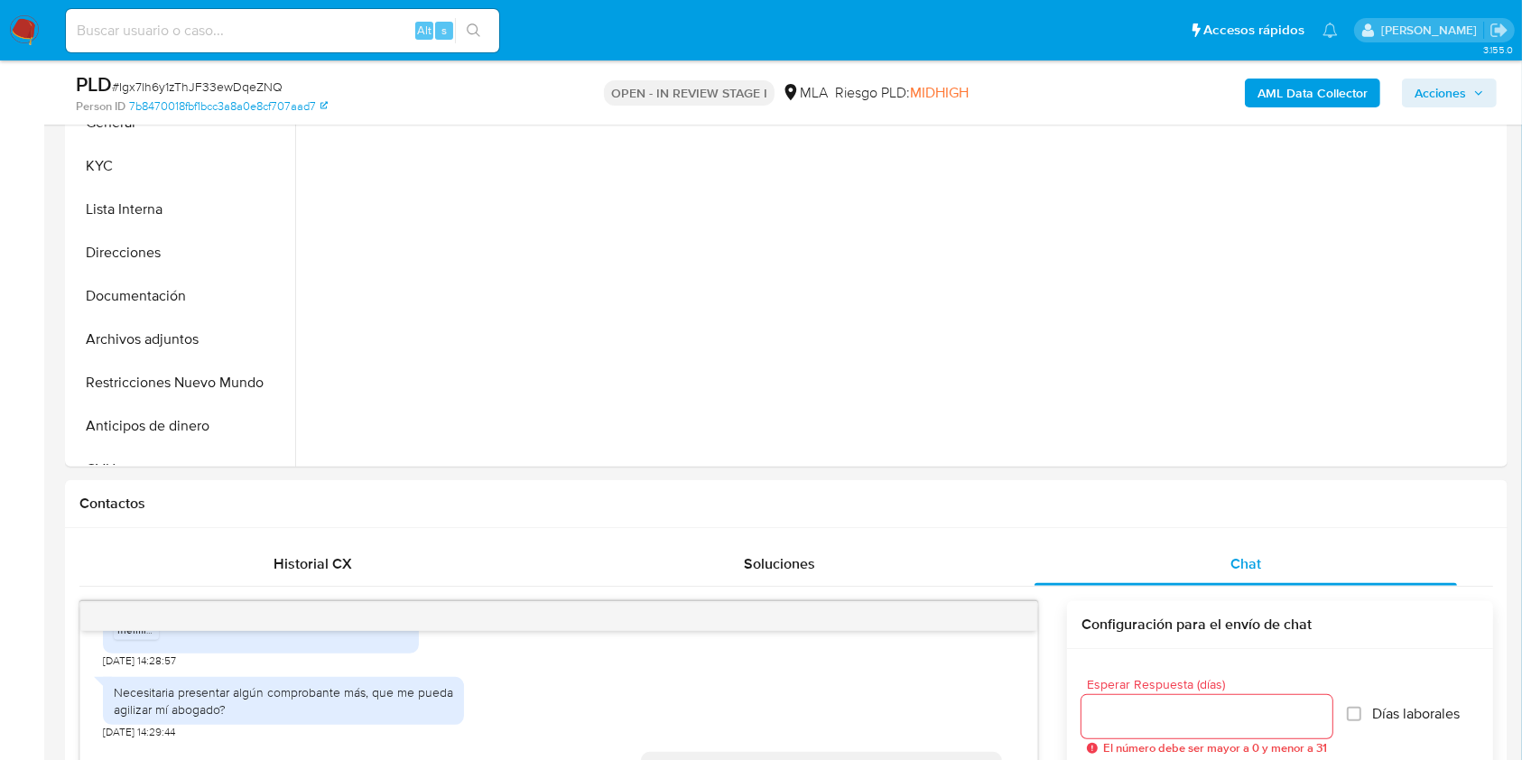
scroll to position [437, 0]
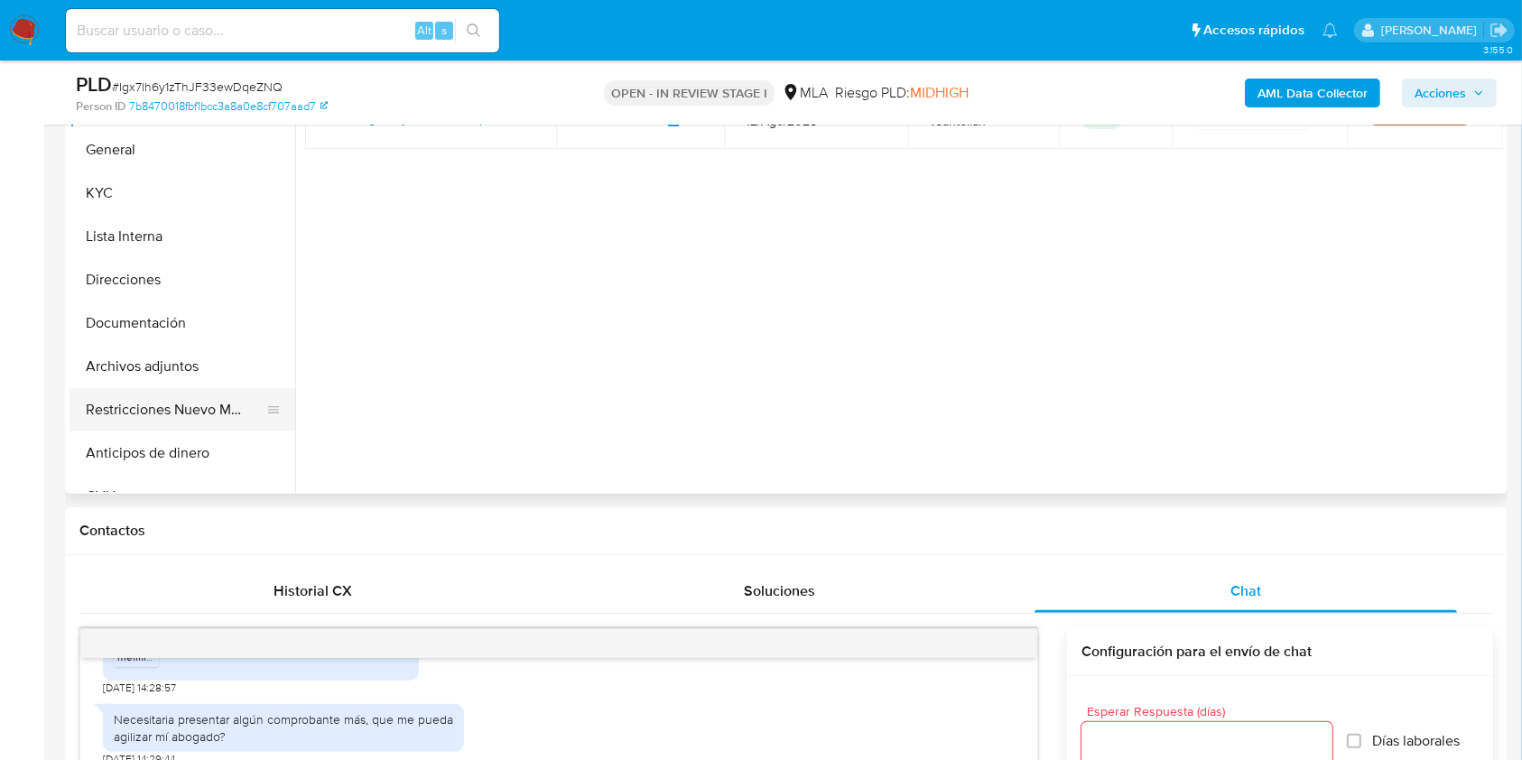
click at [202, 395] on button "Restricciones Nuevo Mundo" at bounding box center [175, 409] width 211 height 43
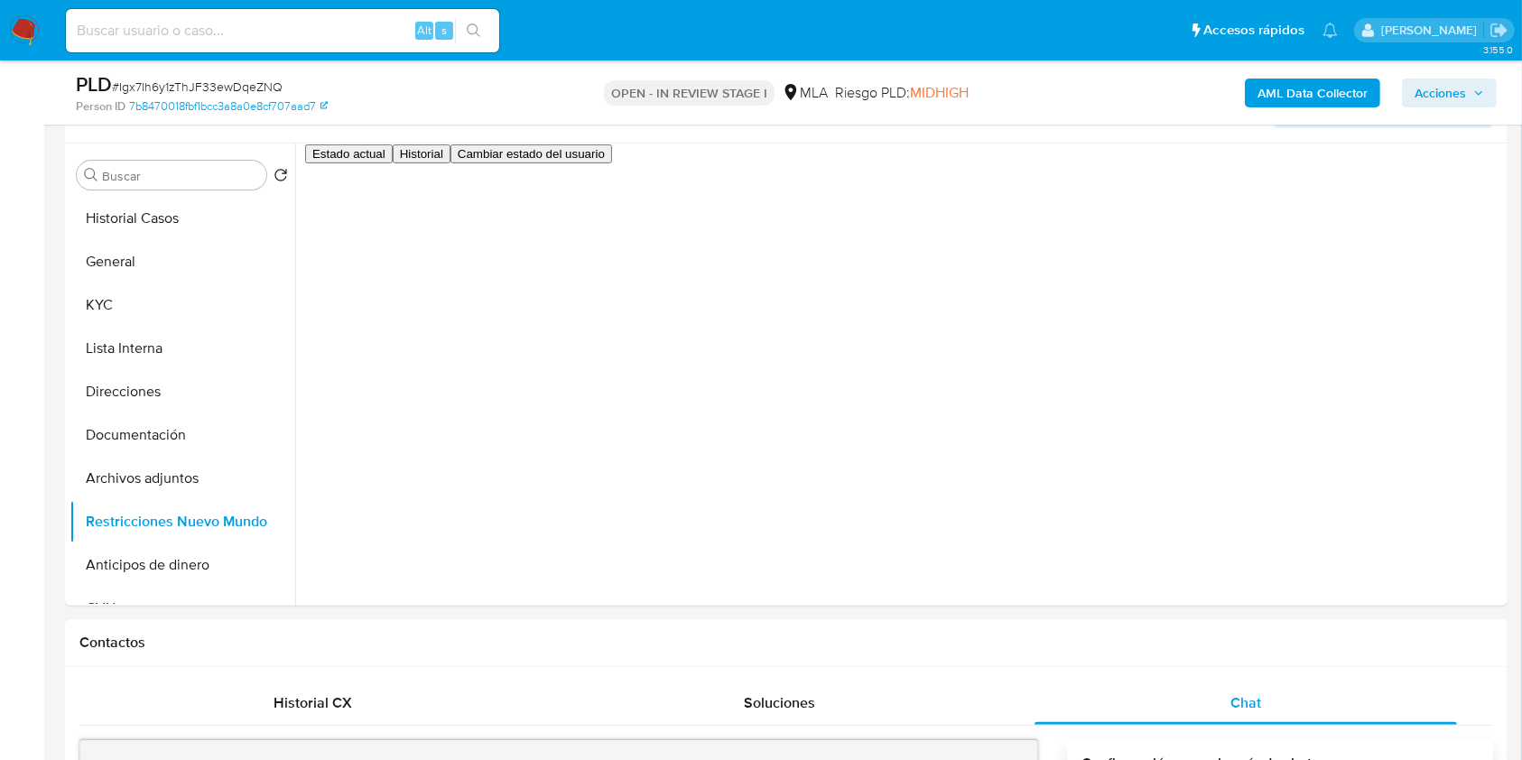
scroll to position [312, 0]
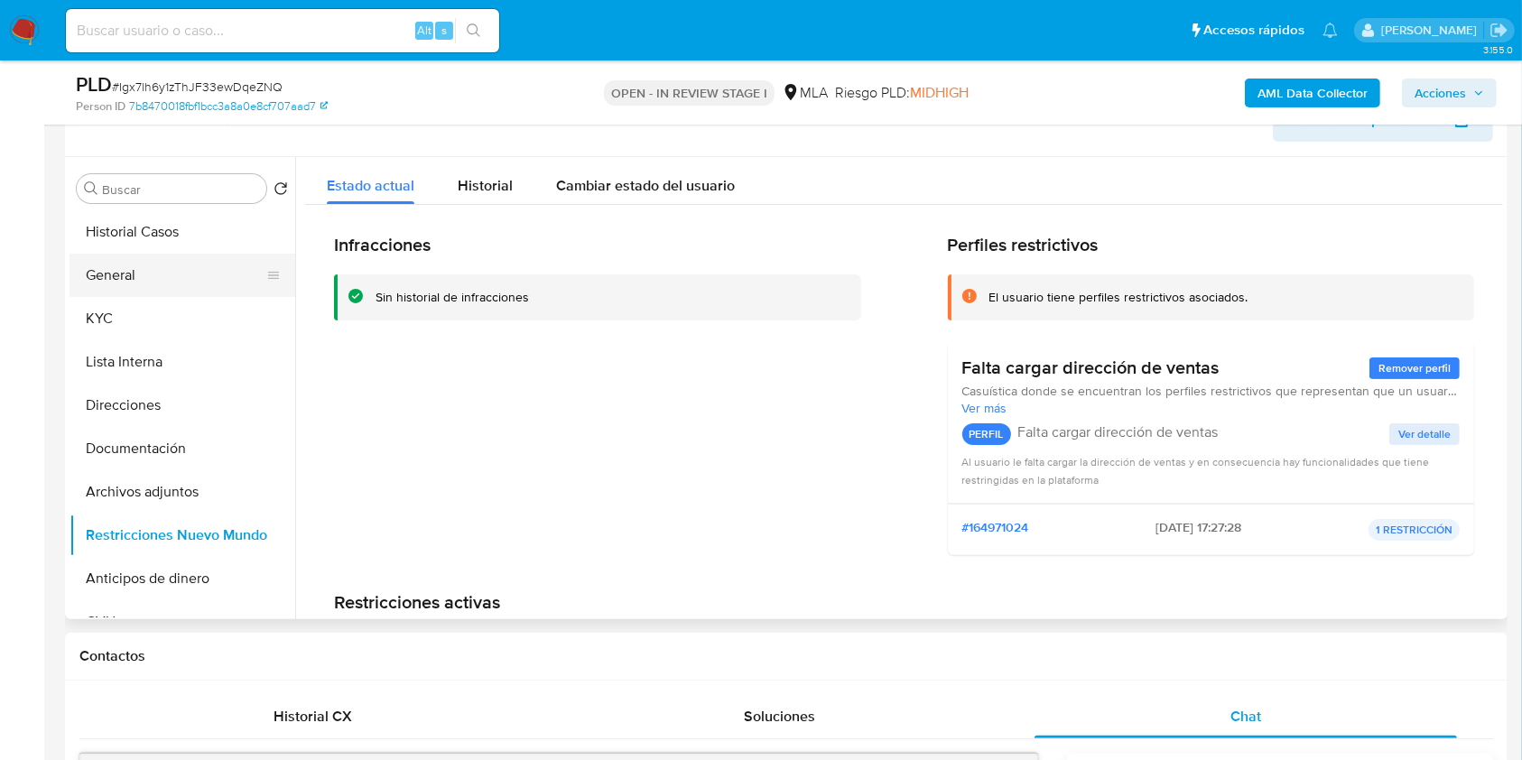
click at [147, 283] on button "General" at bounding box center [175, 275] width 211 height 43
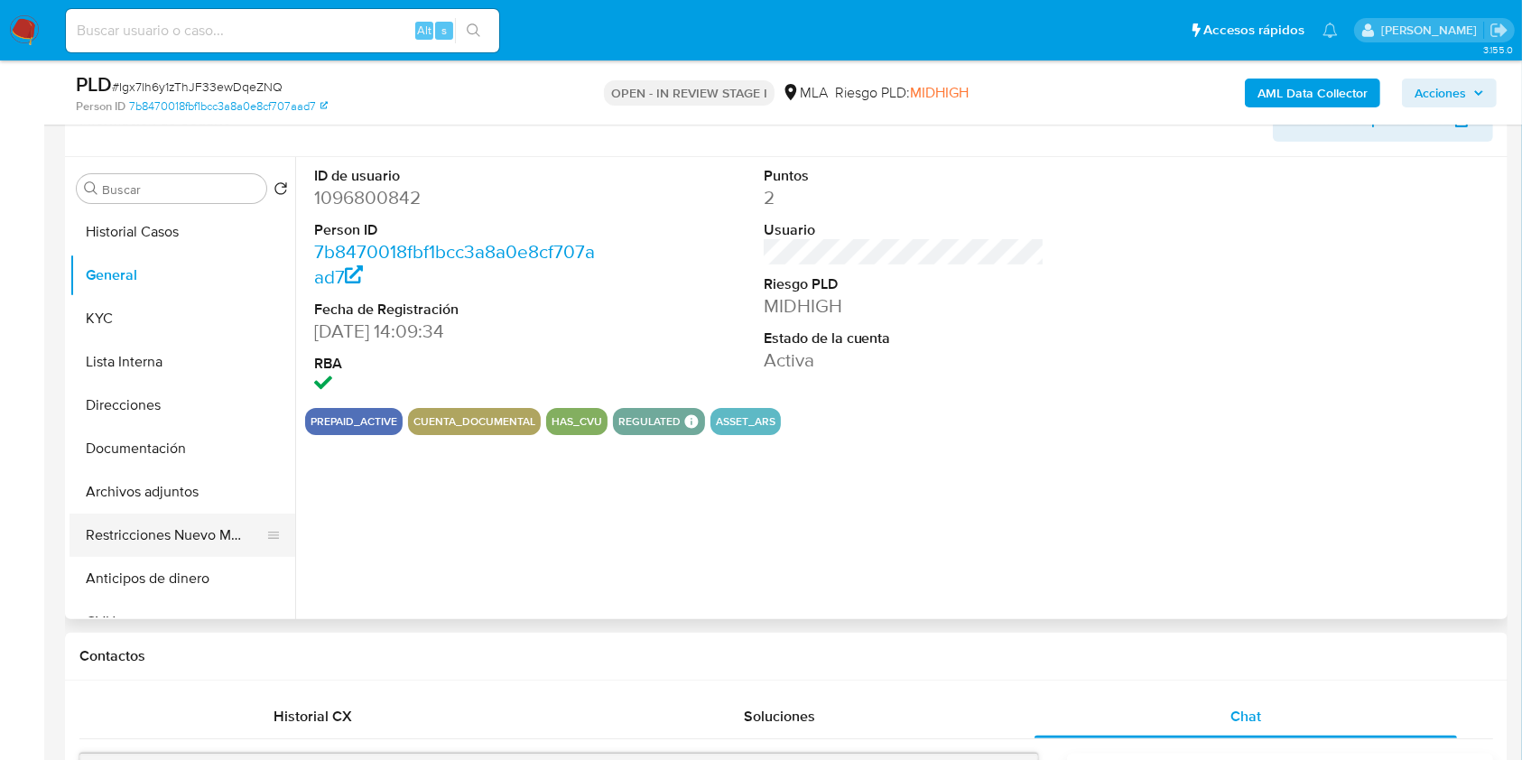
click at [178, 544] on button "Restricciones Nuevo Mundo" at bounding box center [175, 535] width 211 height 43
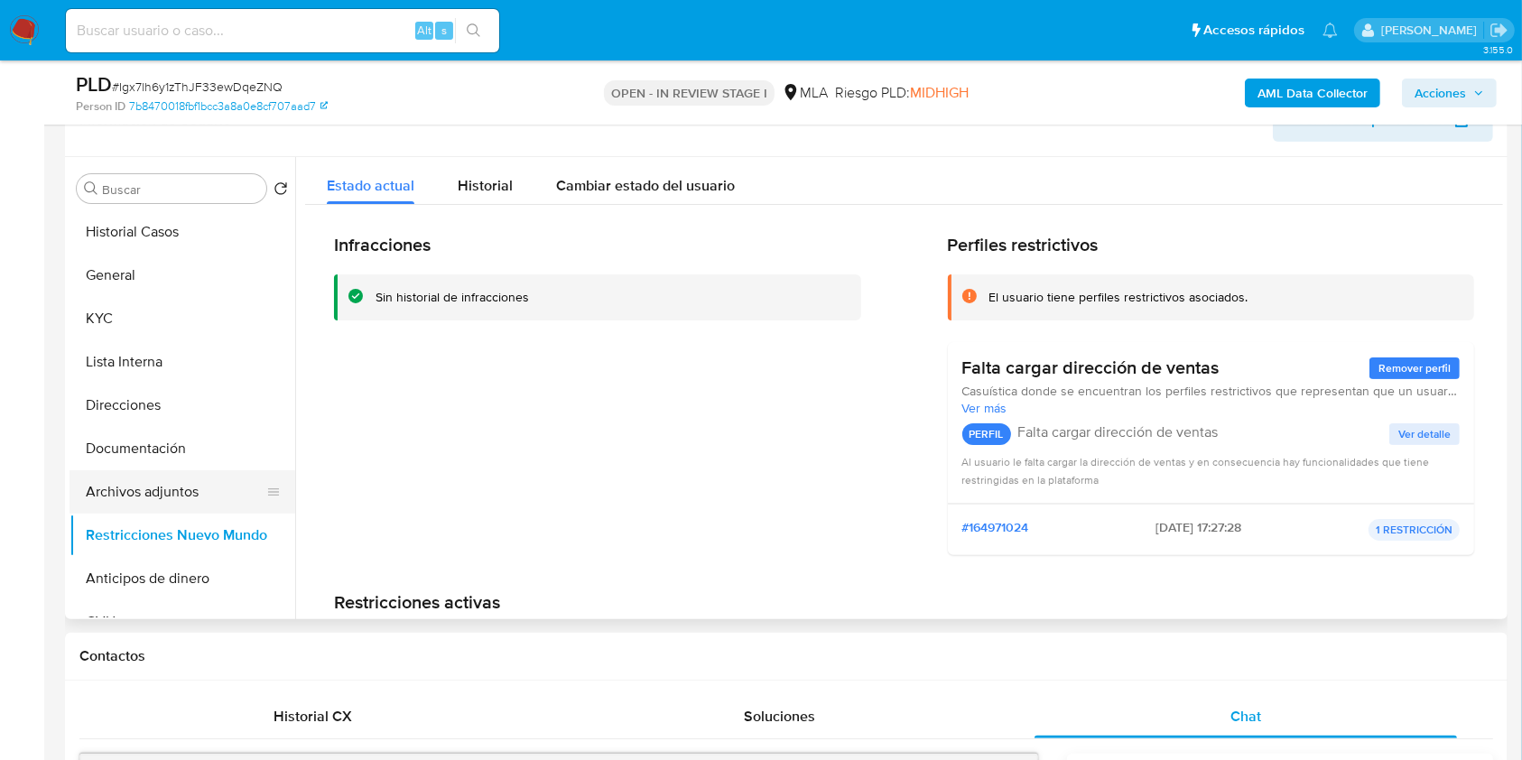
click at [168, 502] on button "Archivos adjuntos" at bounding box center [175, 491] width 211 height 43
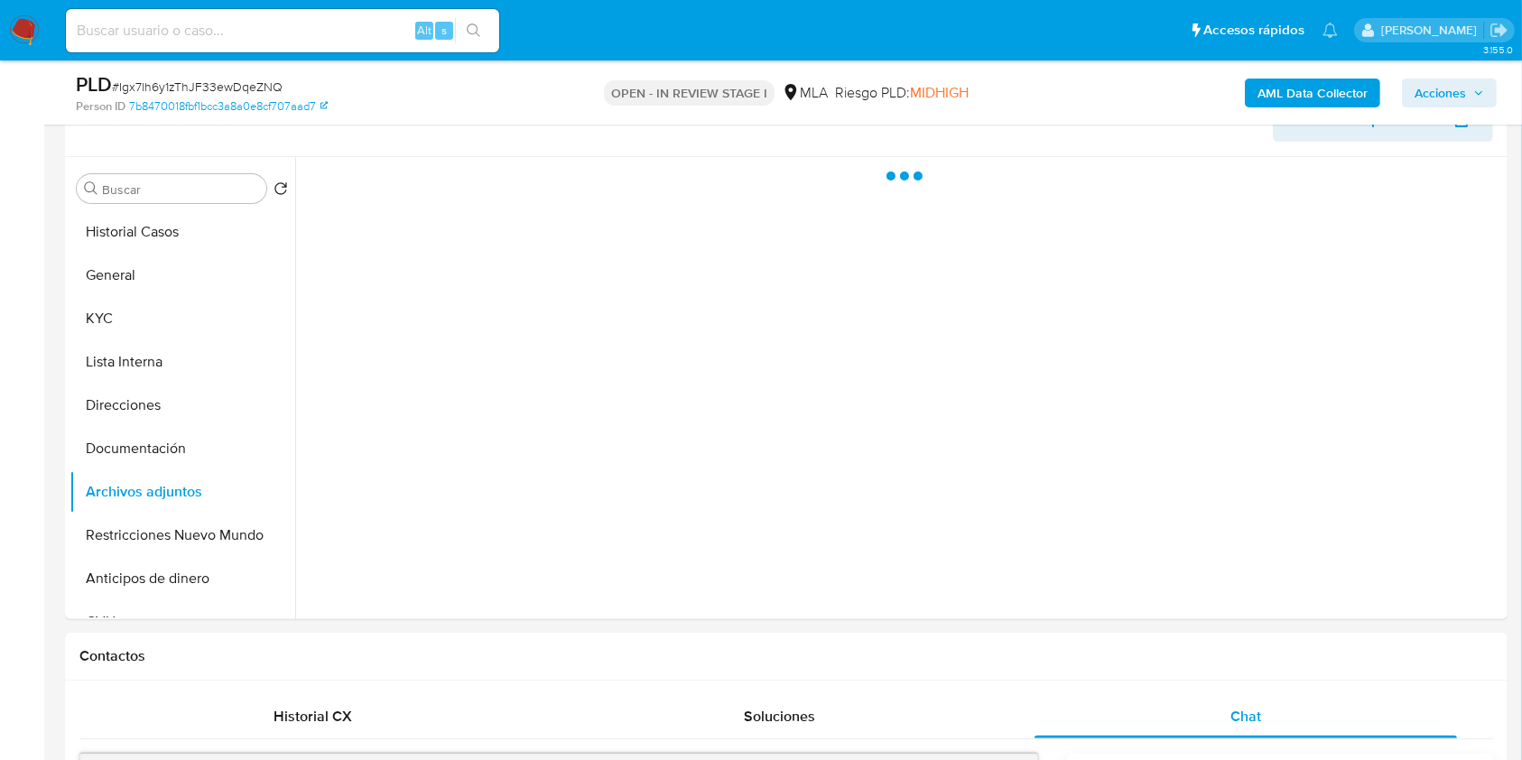
click at [1446, 94] on span "Acciones" at bounding box center [1440, 93] width 51 height 29
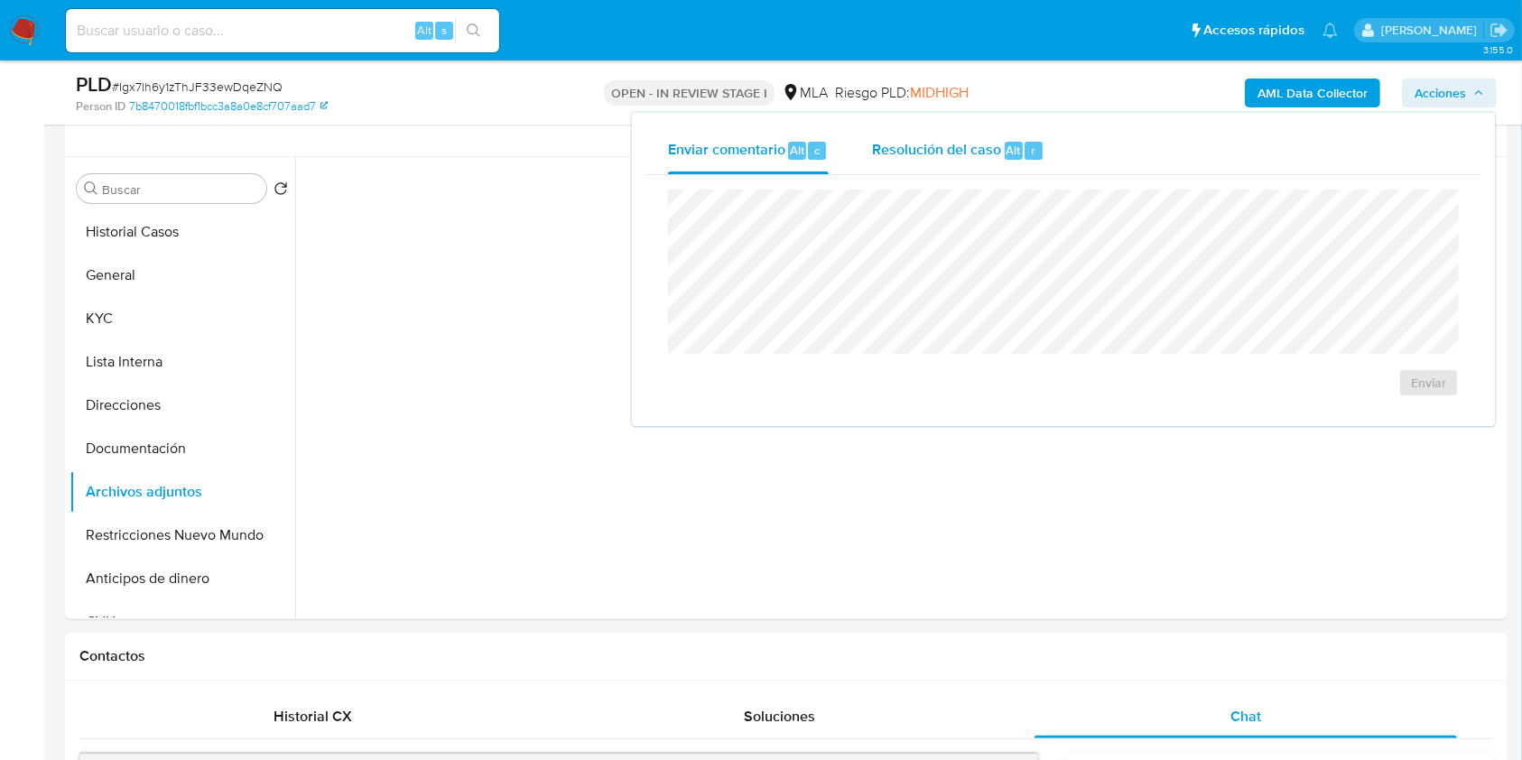
click at [944, 140] on span "Resolución del caso" at bounding box center [936, 149] width 129 height 21
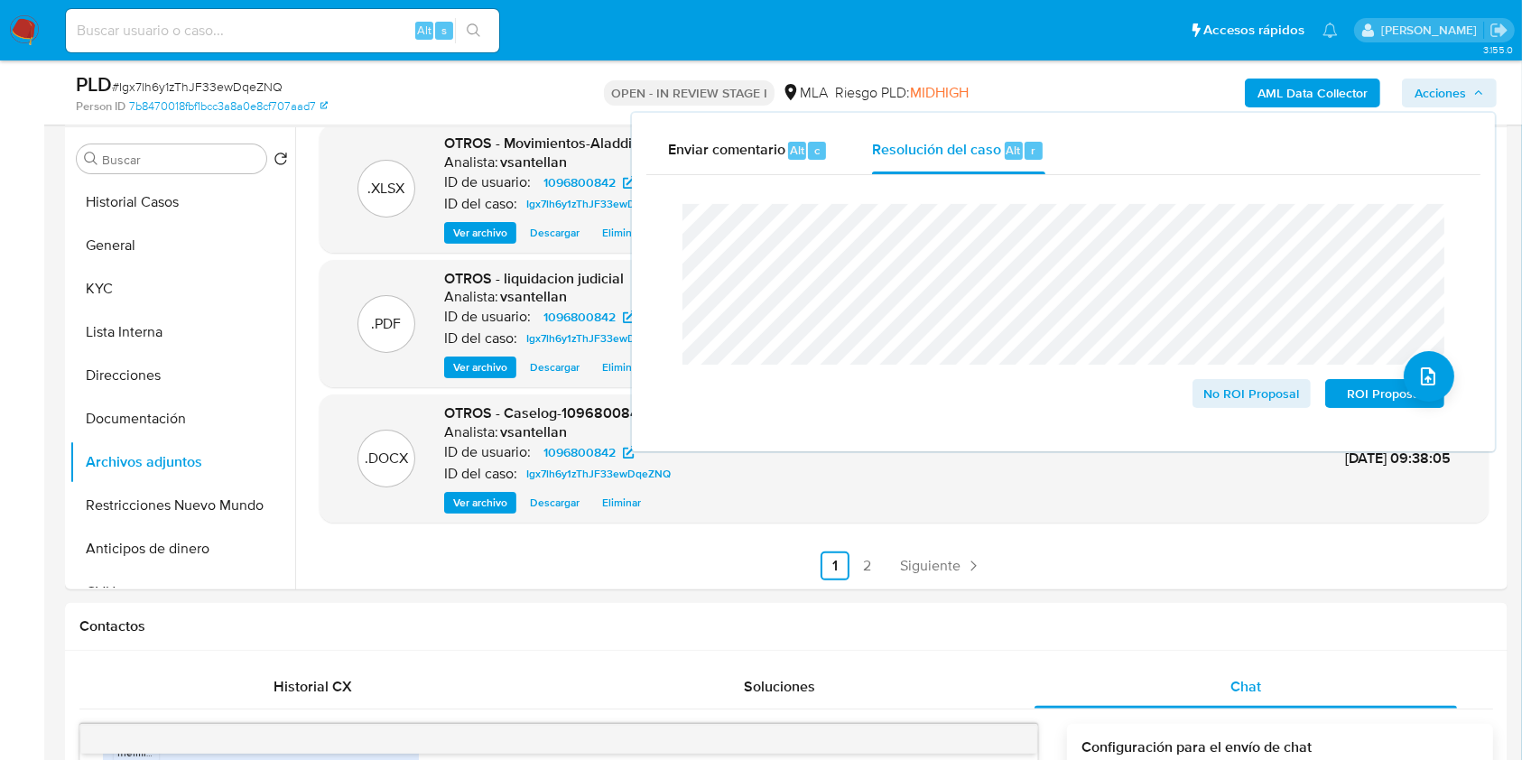
scroll to position [120, 0]
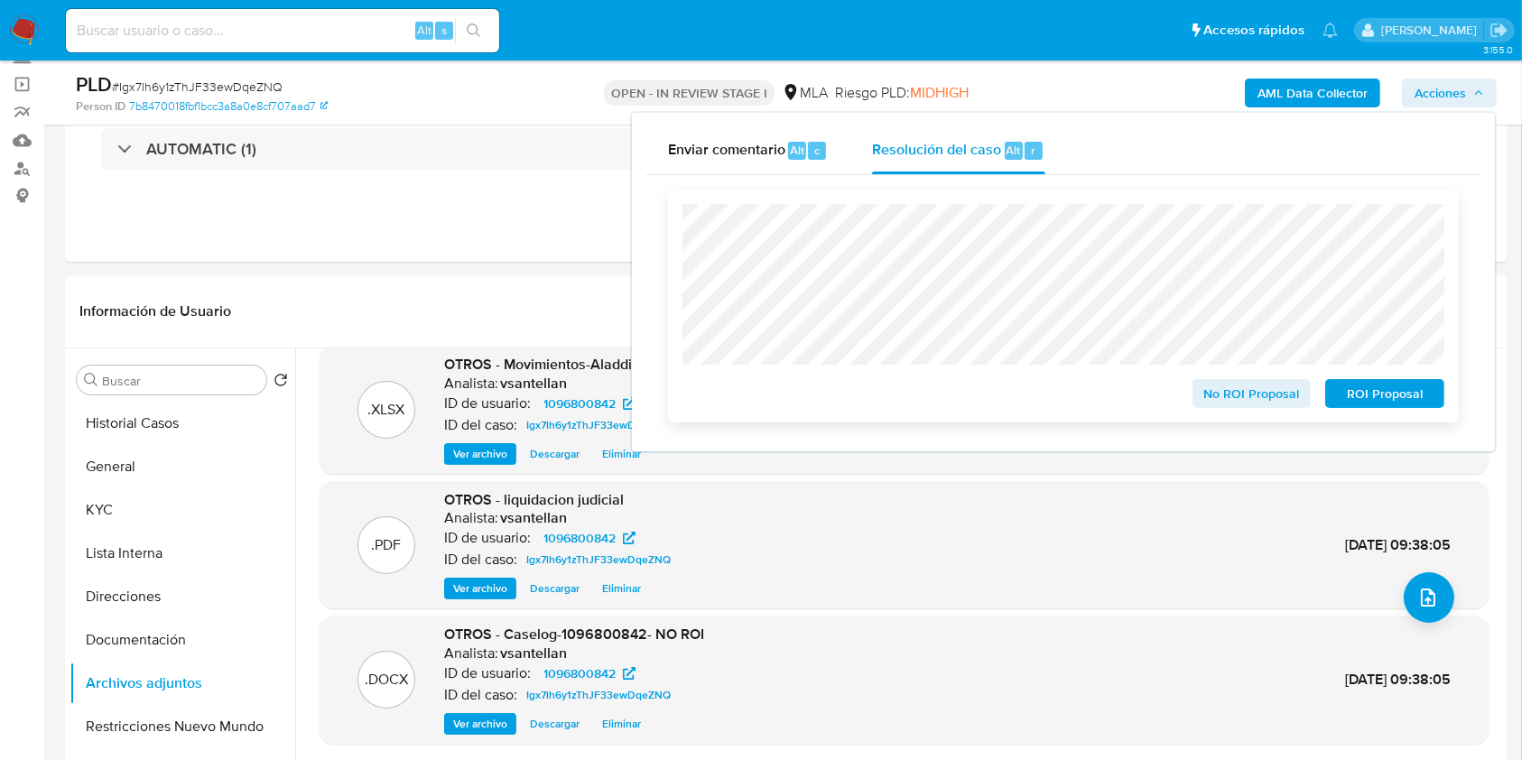
click at [1214, 394] on span "No ROI Proposal" at bounding box center [1252, 393] width 94 height 25
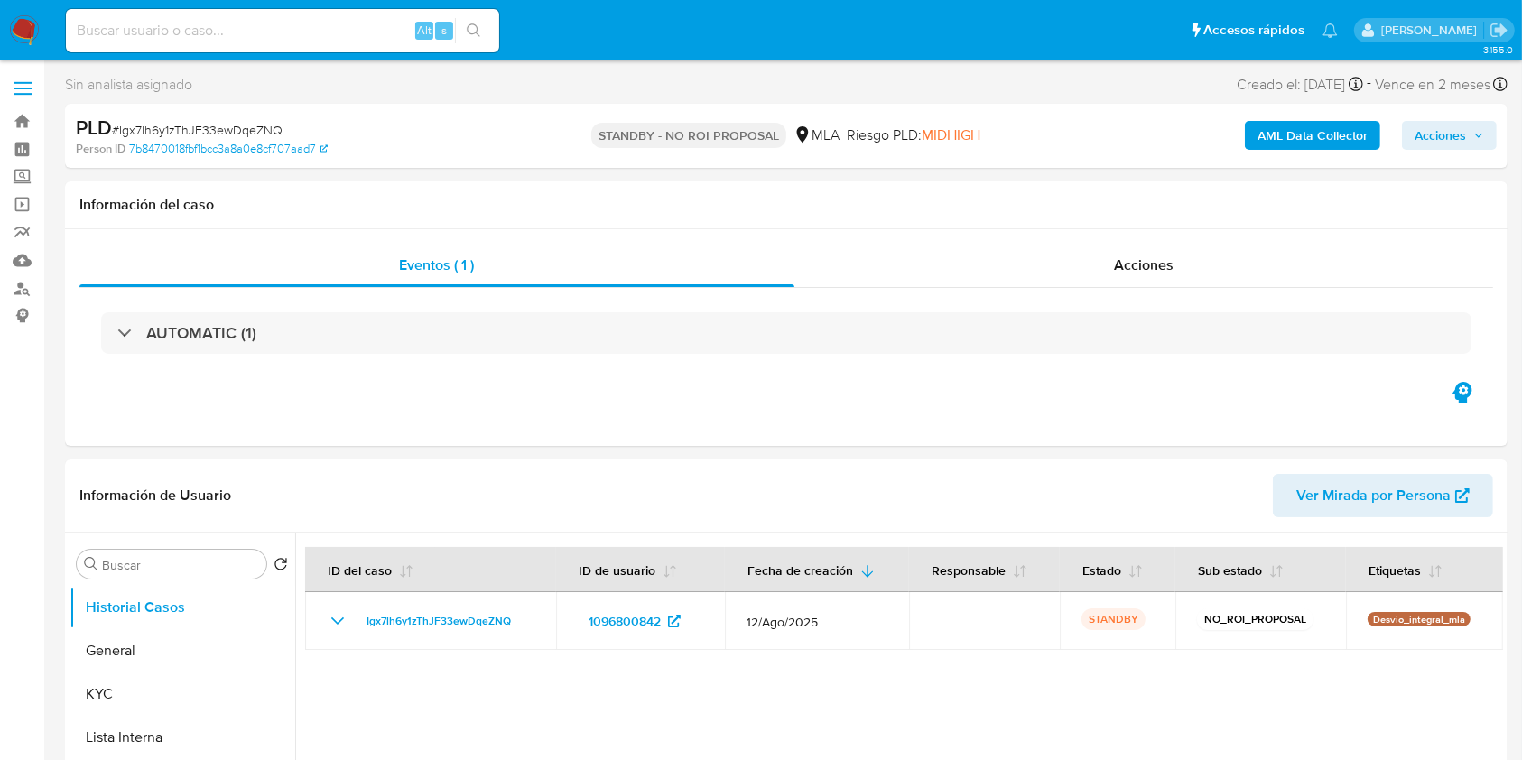
select select "10"
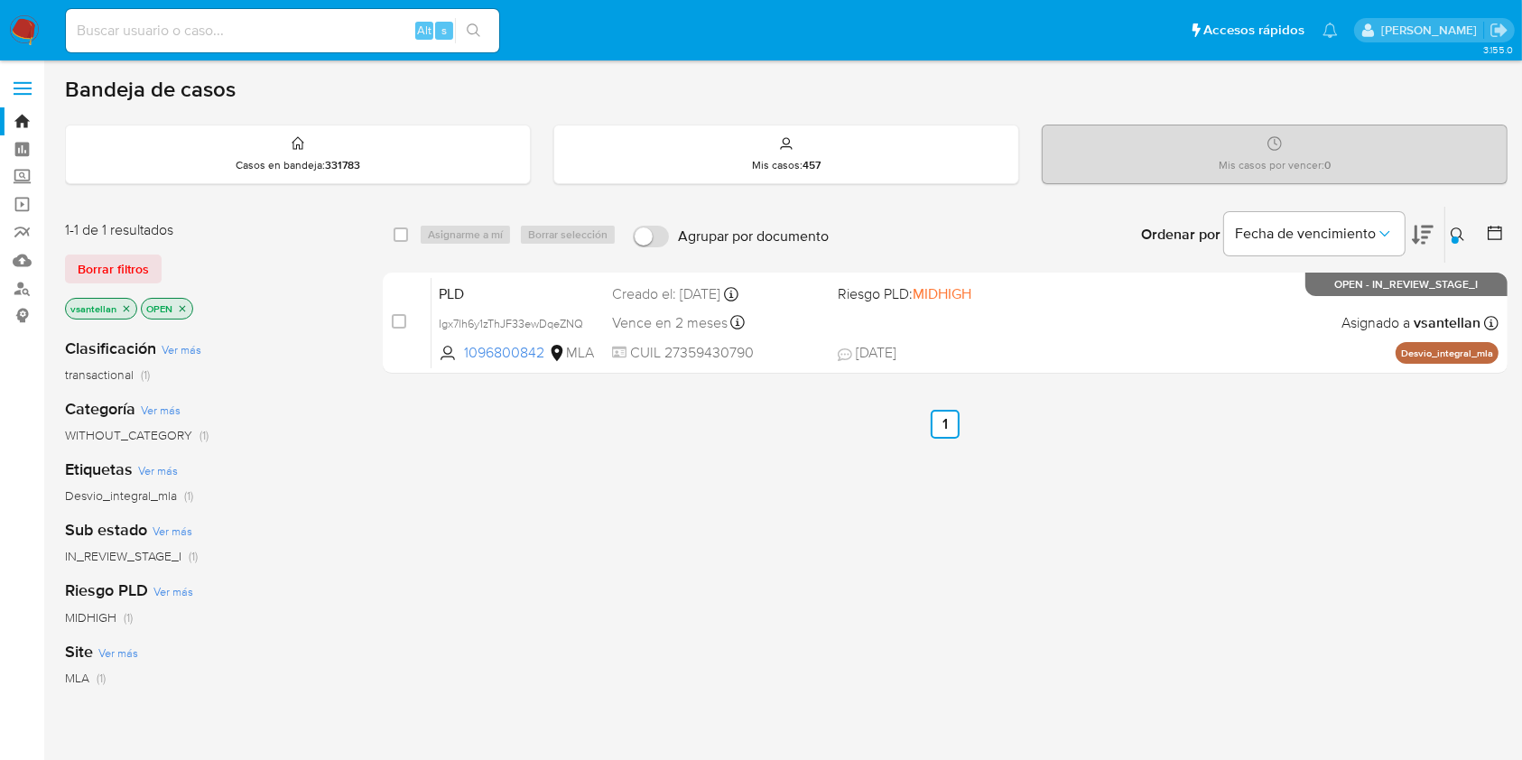
click at [1454, 225] on button at bounding box center [1461, 235] width 30 height 22
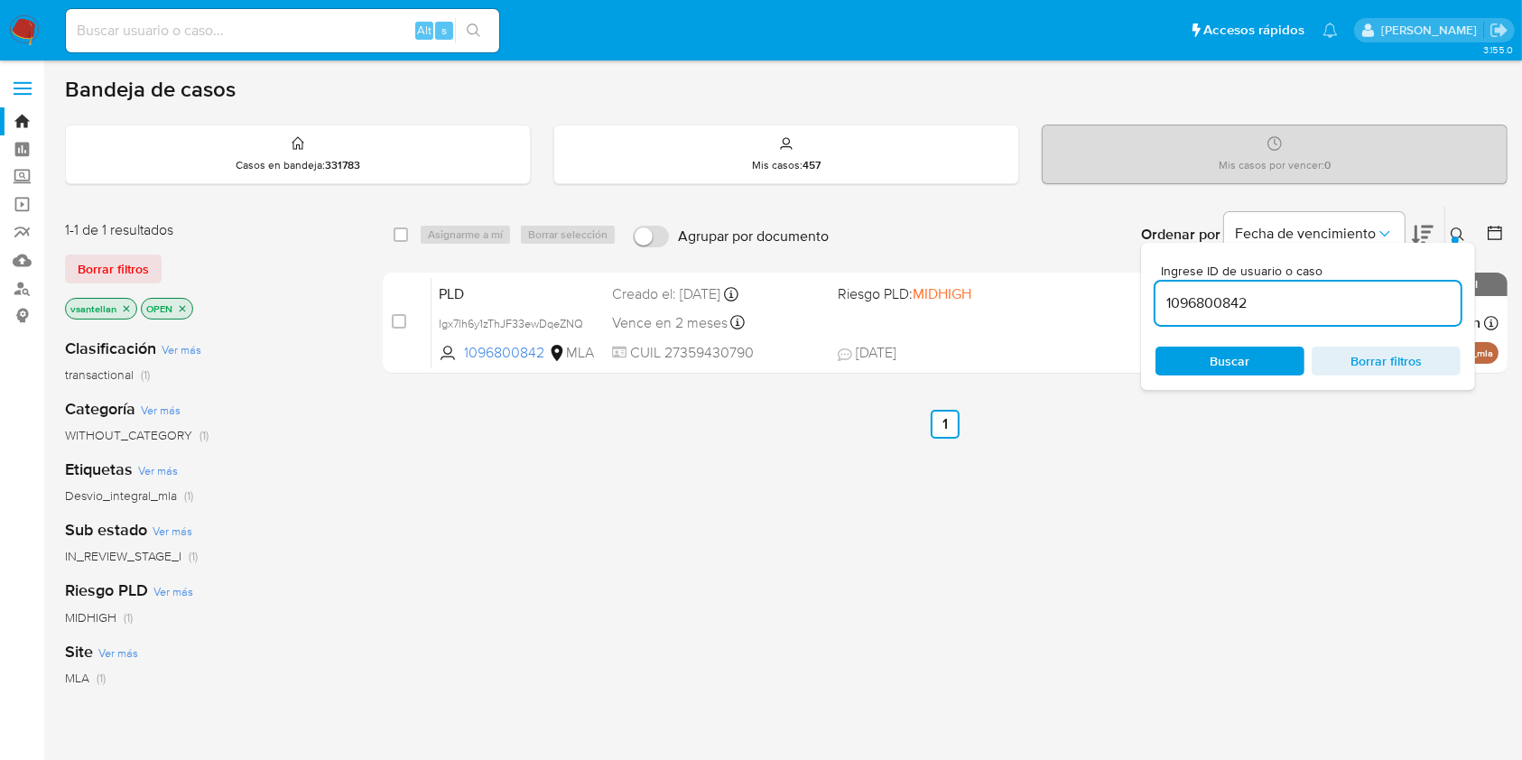
click at [1393, 293] on input "1096800842" at bounding box center [1308, 303] width 305 height 23
type input "348544161"
click at [1451, 233] on icon at bounding box center [1458, 235] width 14 height 14
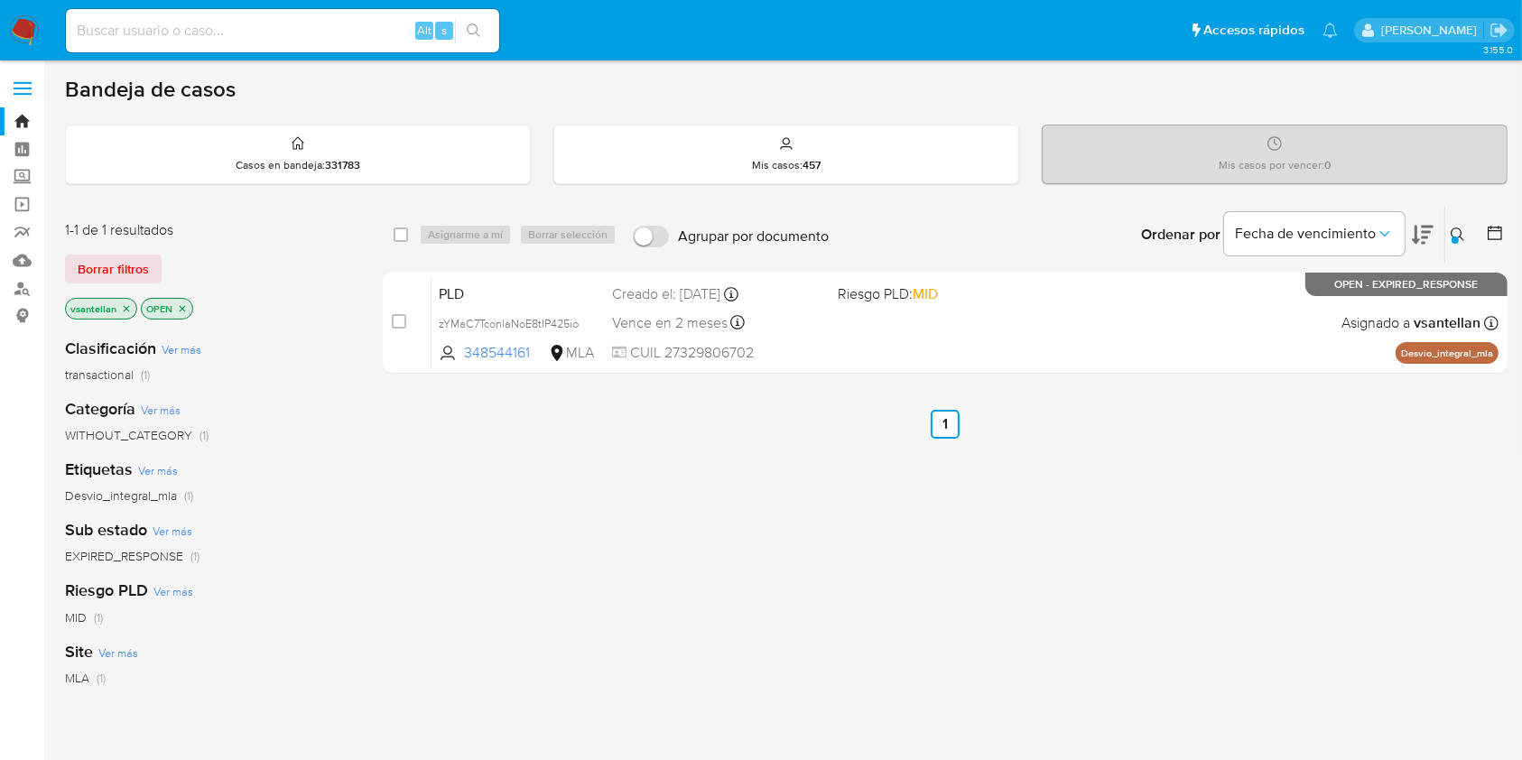
click at [1451, 233] on icon at bounding box center [1458, 235] width 14 height 14
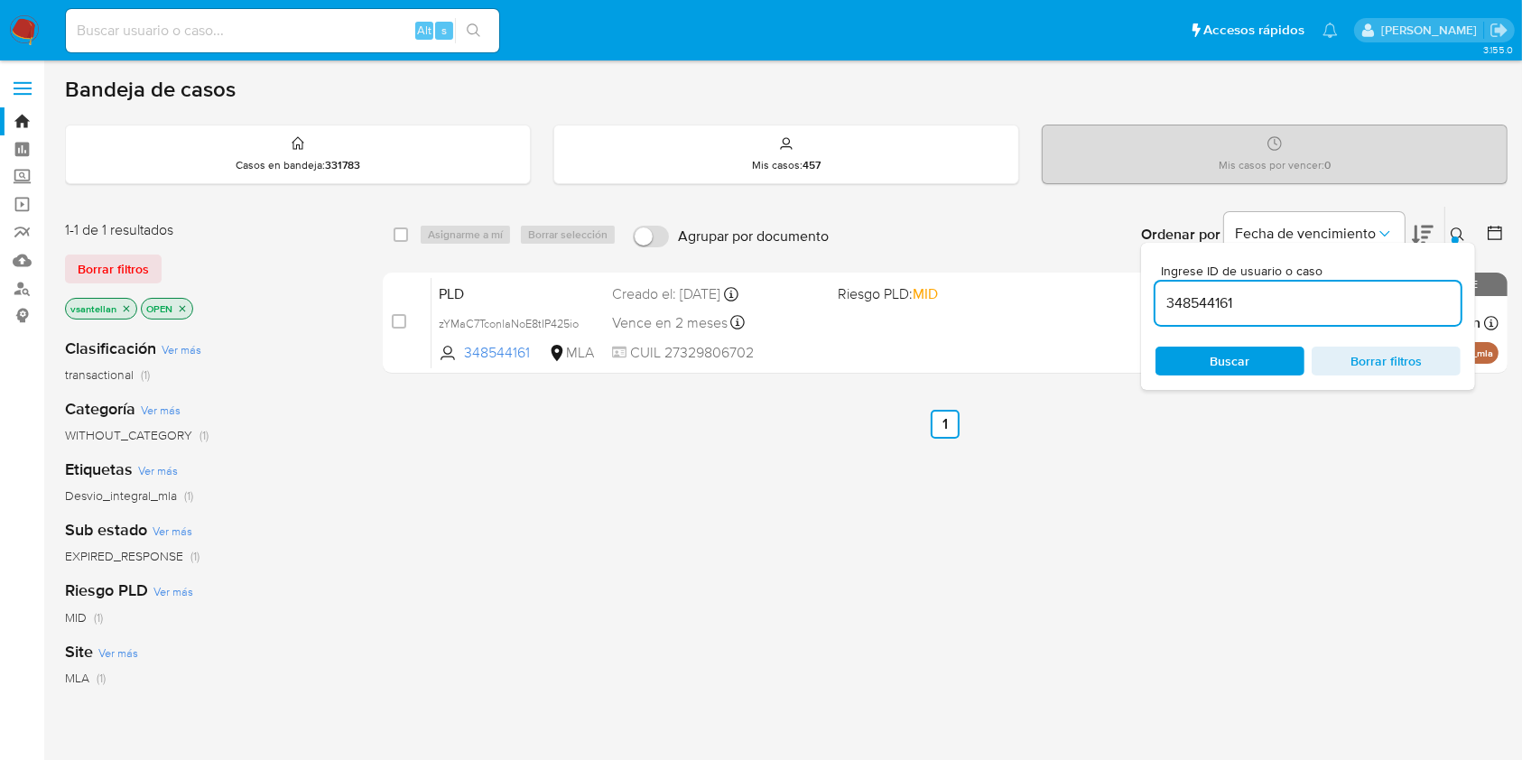
click at [1451, 233] on icon at bounding box center [1458, 235] width 14 height 14
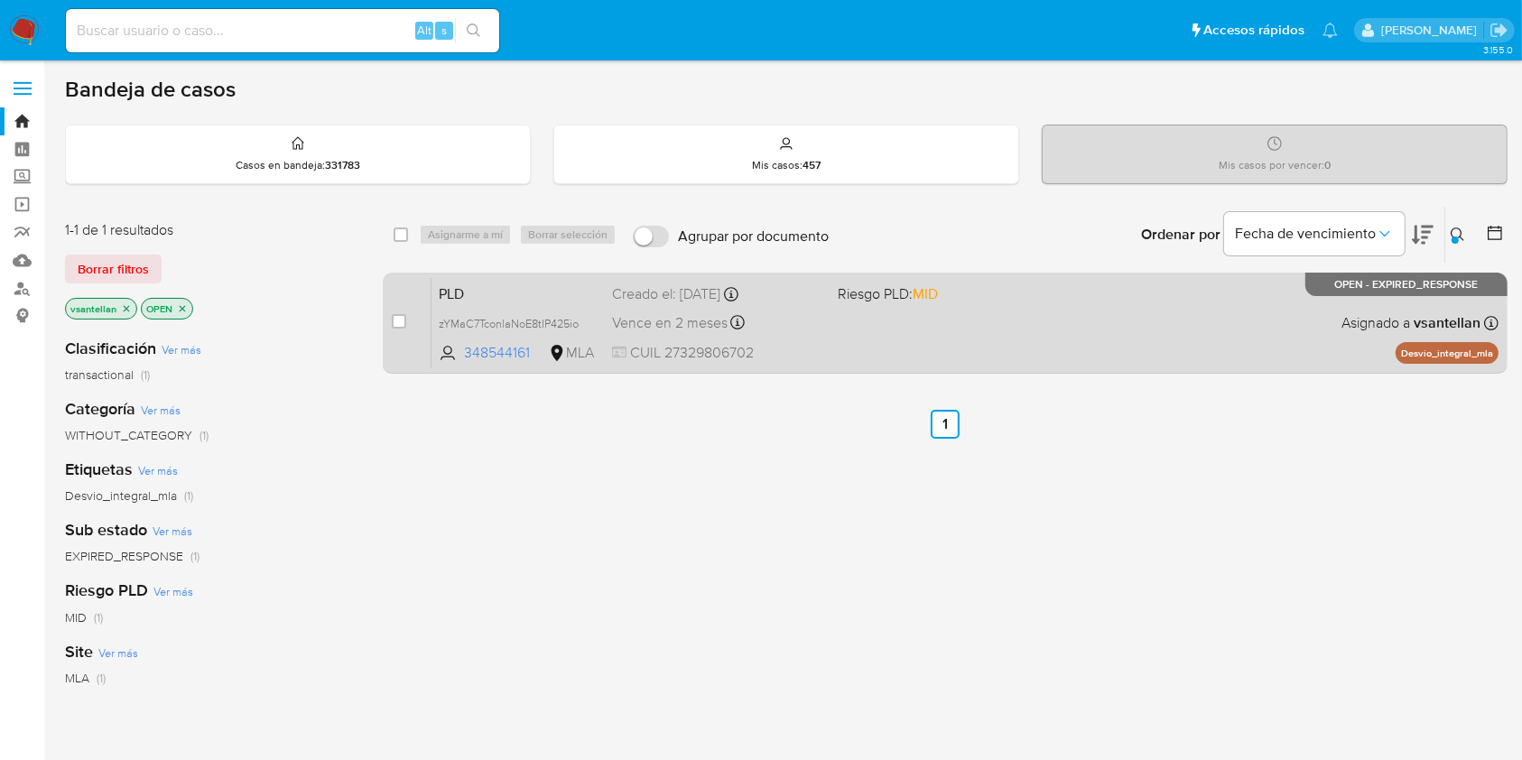
click at [1186, 306] on div "PLD zYMaC7TconlaNoE8tIP425io 348544161 MLA Riesgo PLD: MID Creado el: 12/08/202…" at bounding box center [965, 322] width 1067 height 91
drag, startPoint x: 396, startPoint y: 323, endPoint x: 429, endPoint y: 282, distance: 52.7
click at [395, 323] on input "checkbox" at bounding box center [399, 321] width 14 height 14
checkbox input "true"
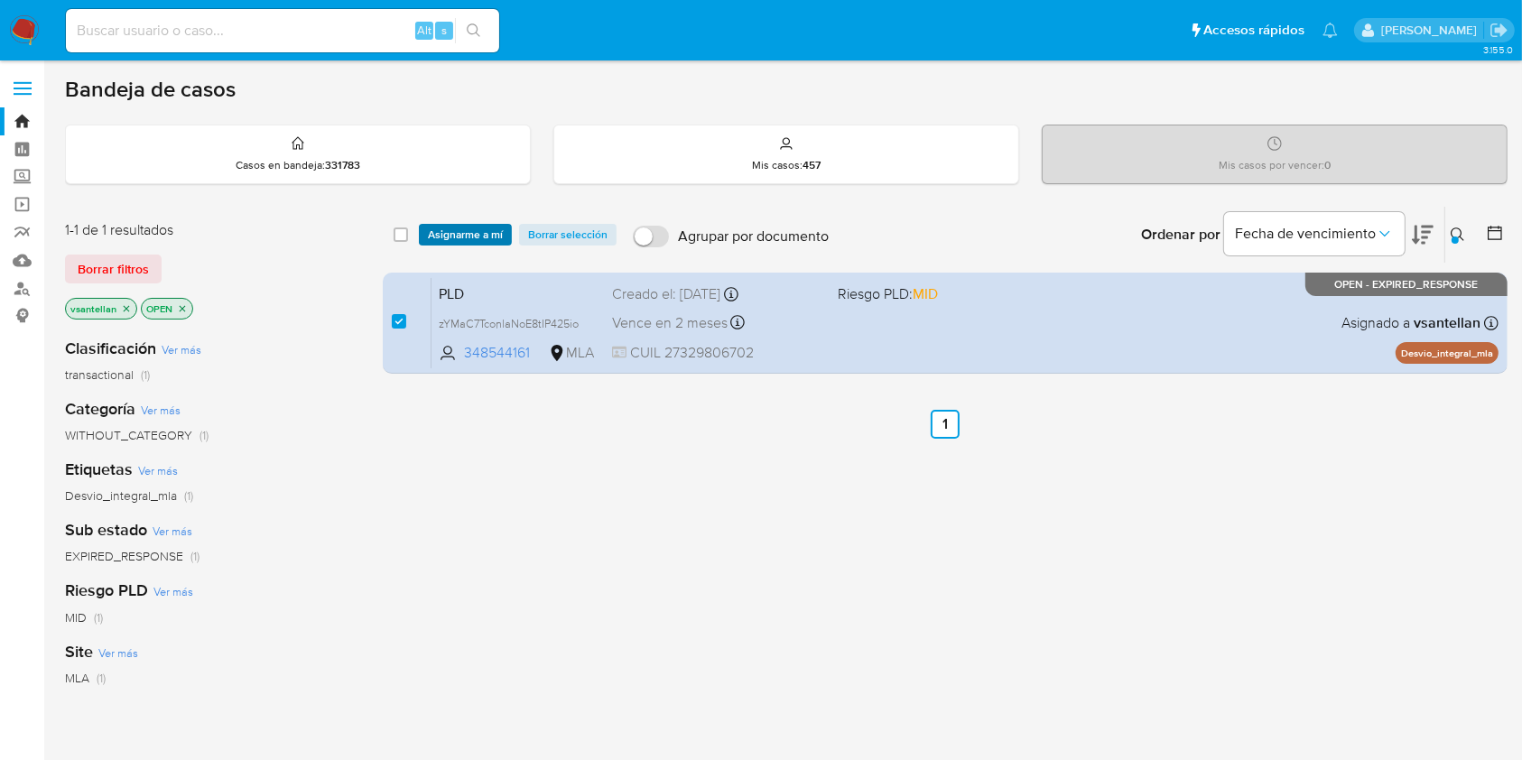
click at [448, 226] on span "Asignarme a mí" at bounding box center [465, 235] width 75 height 18
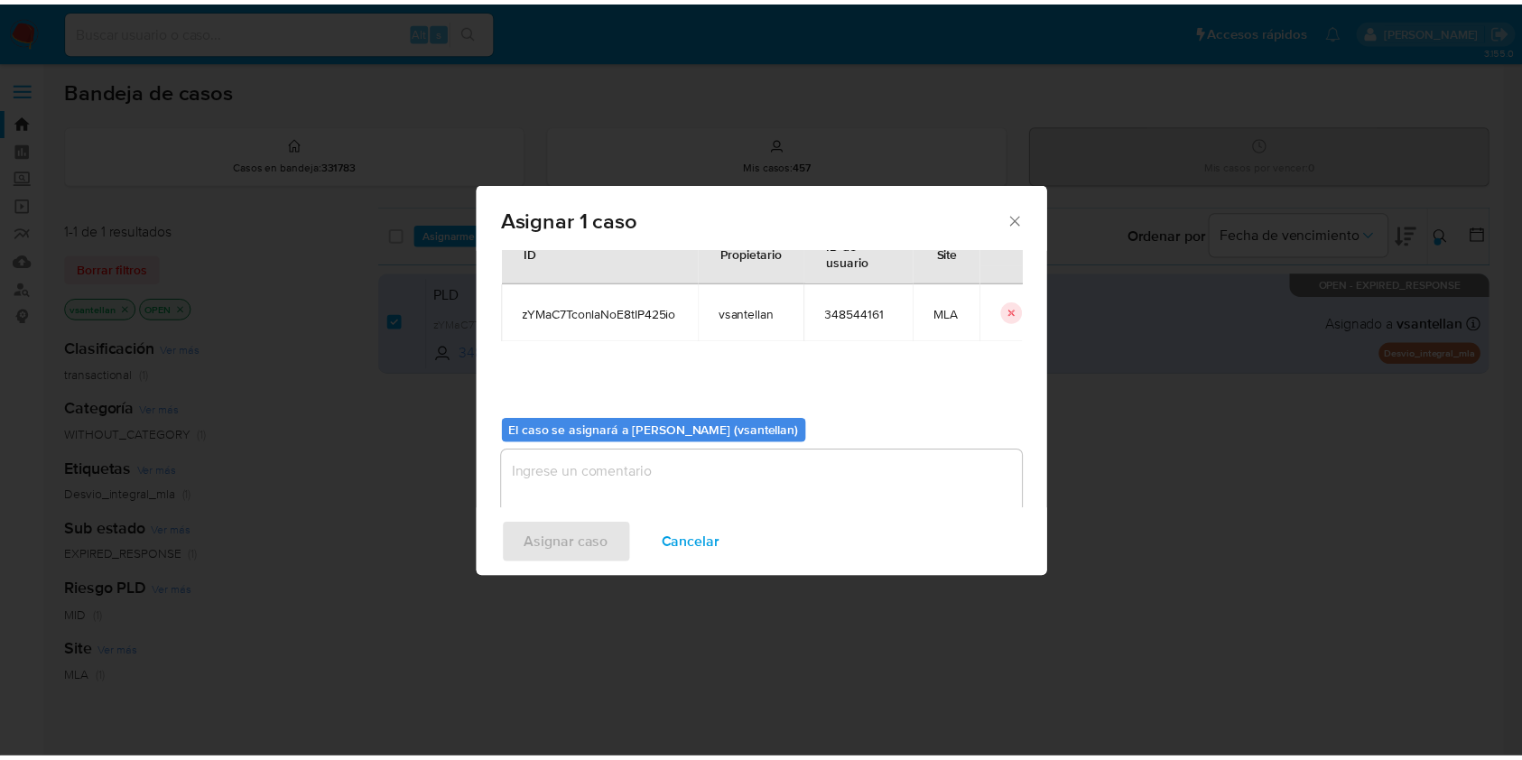
scroll to position [92, 0]
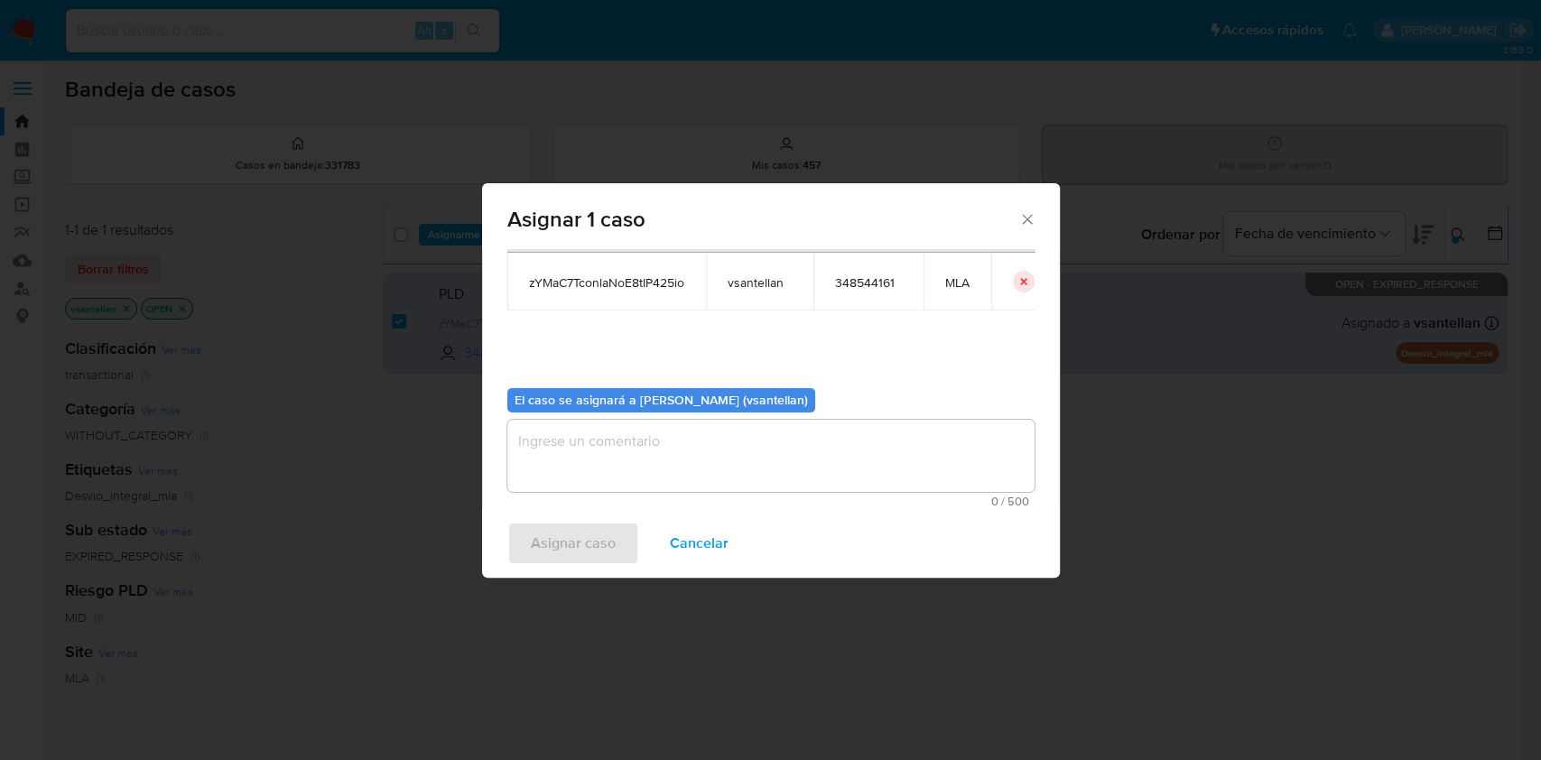
click at [582, 455] on textarea "assign-modal" at bounding box center [770, 456] width 527 height 72
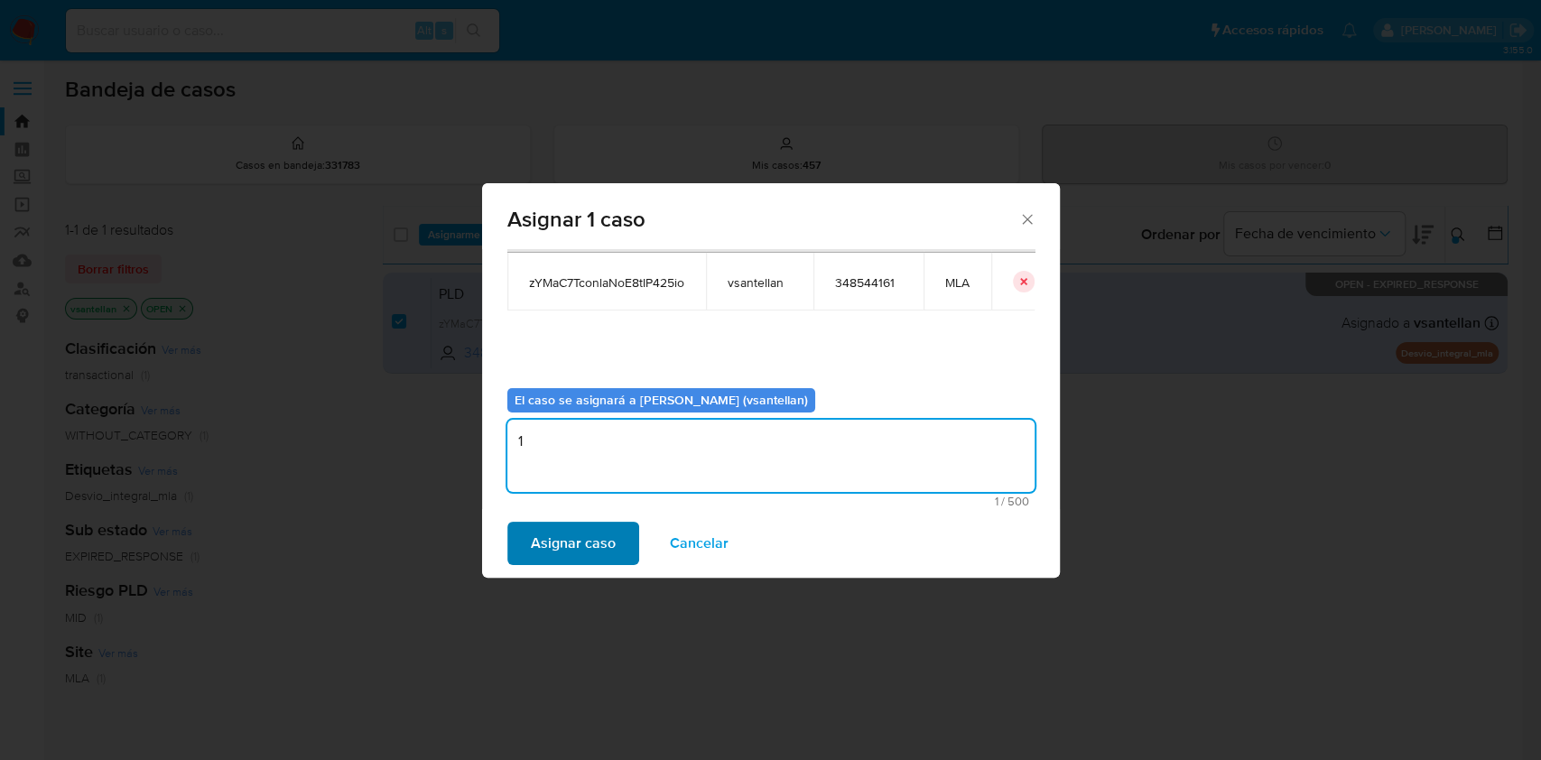
type textarea "1"
click at [573, 537] on span "Asignar caso" at bounding box center [573, 544] width 85 height 40
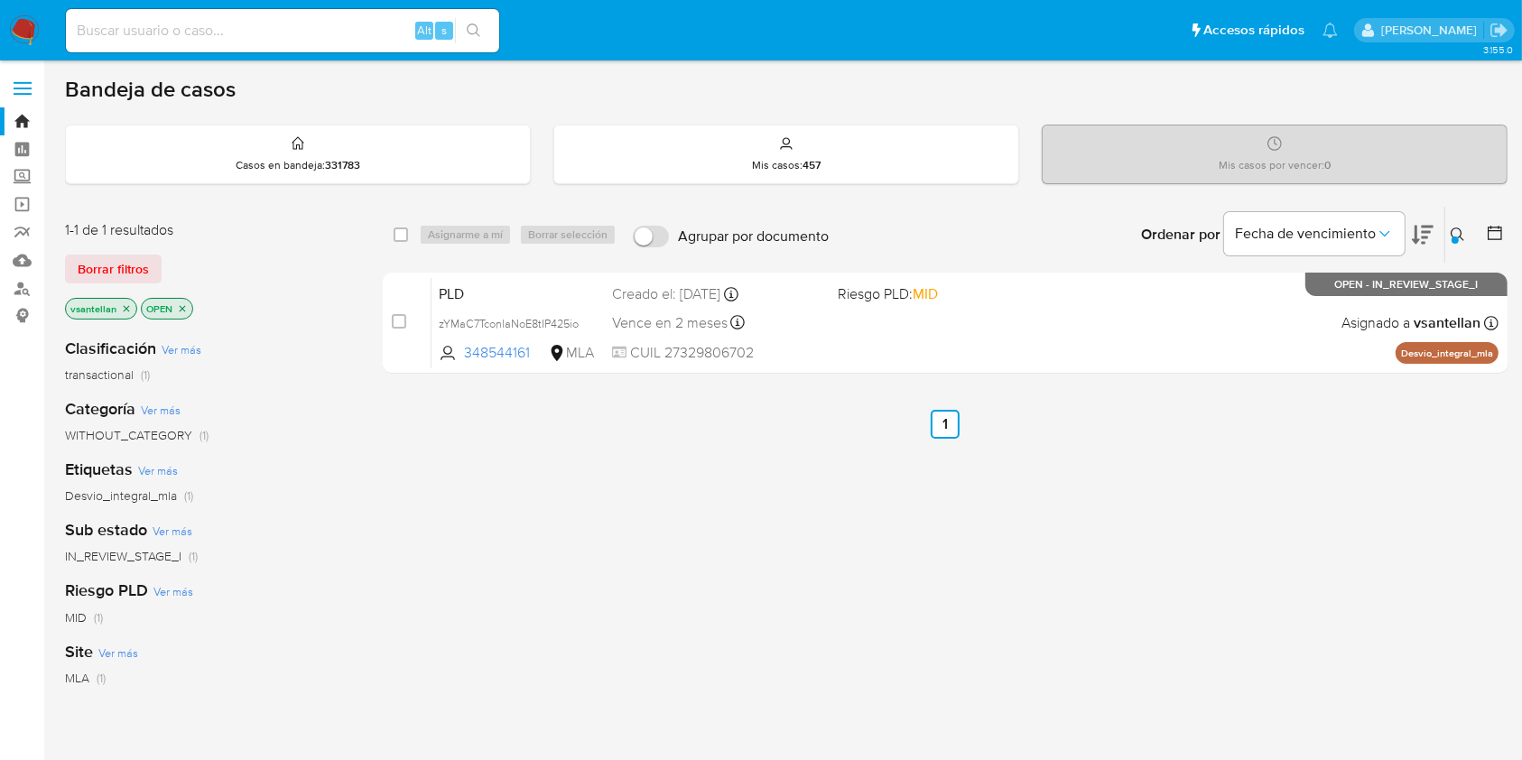
click at [24, 25] on img at bounding box center [24, 30] width 31 height 31
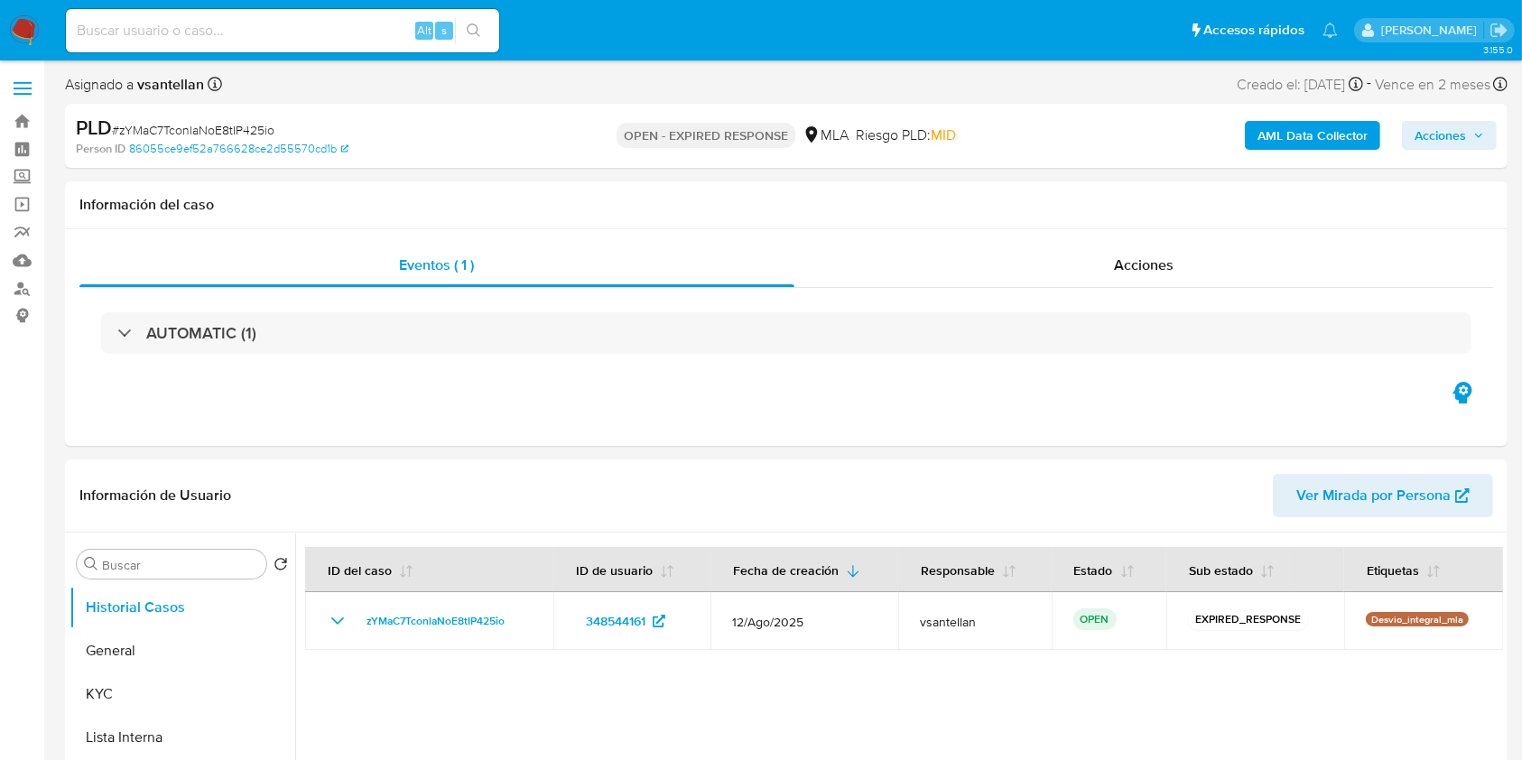
select select "10"
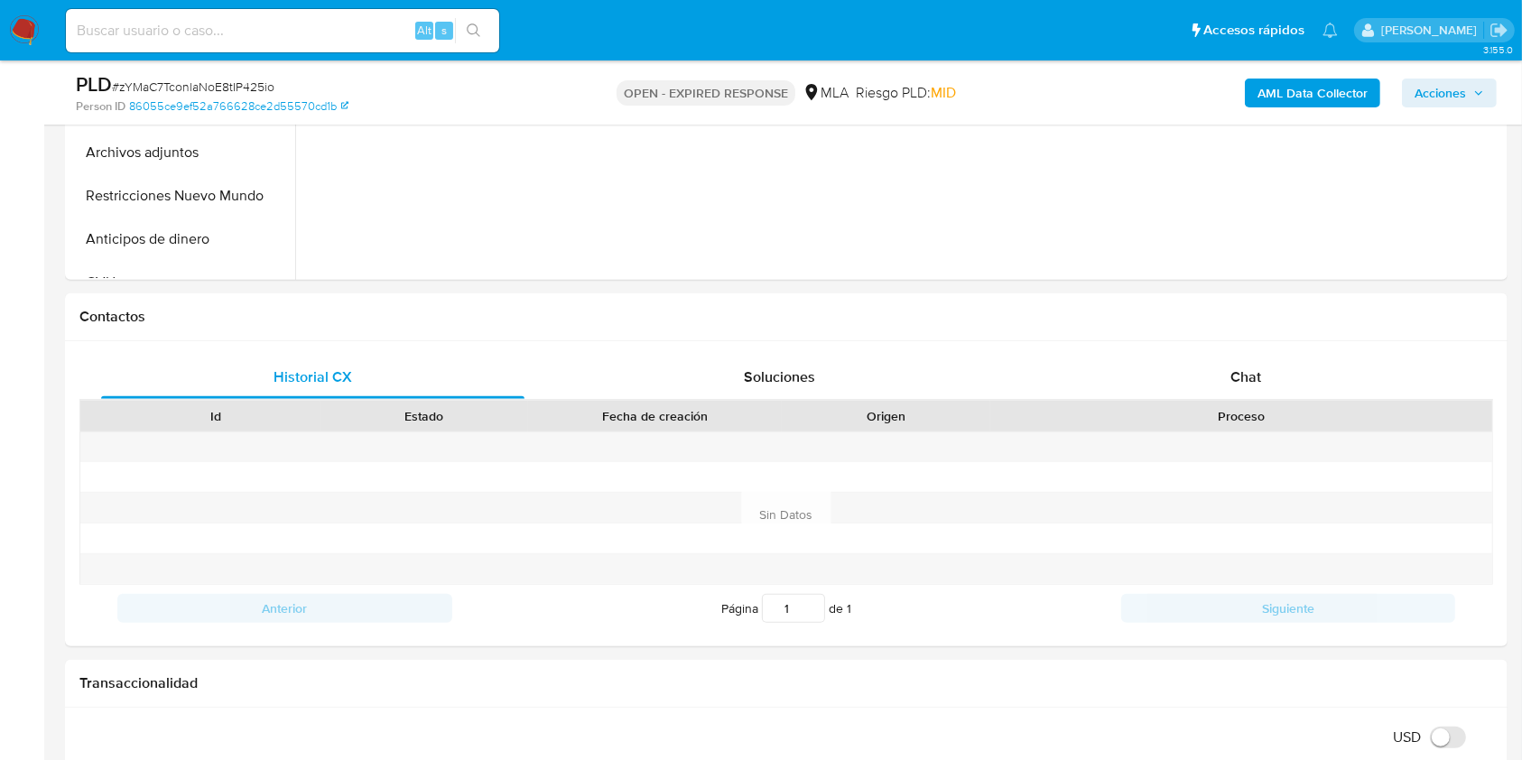
scroll to position [693, 0]
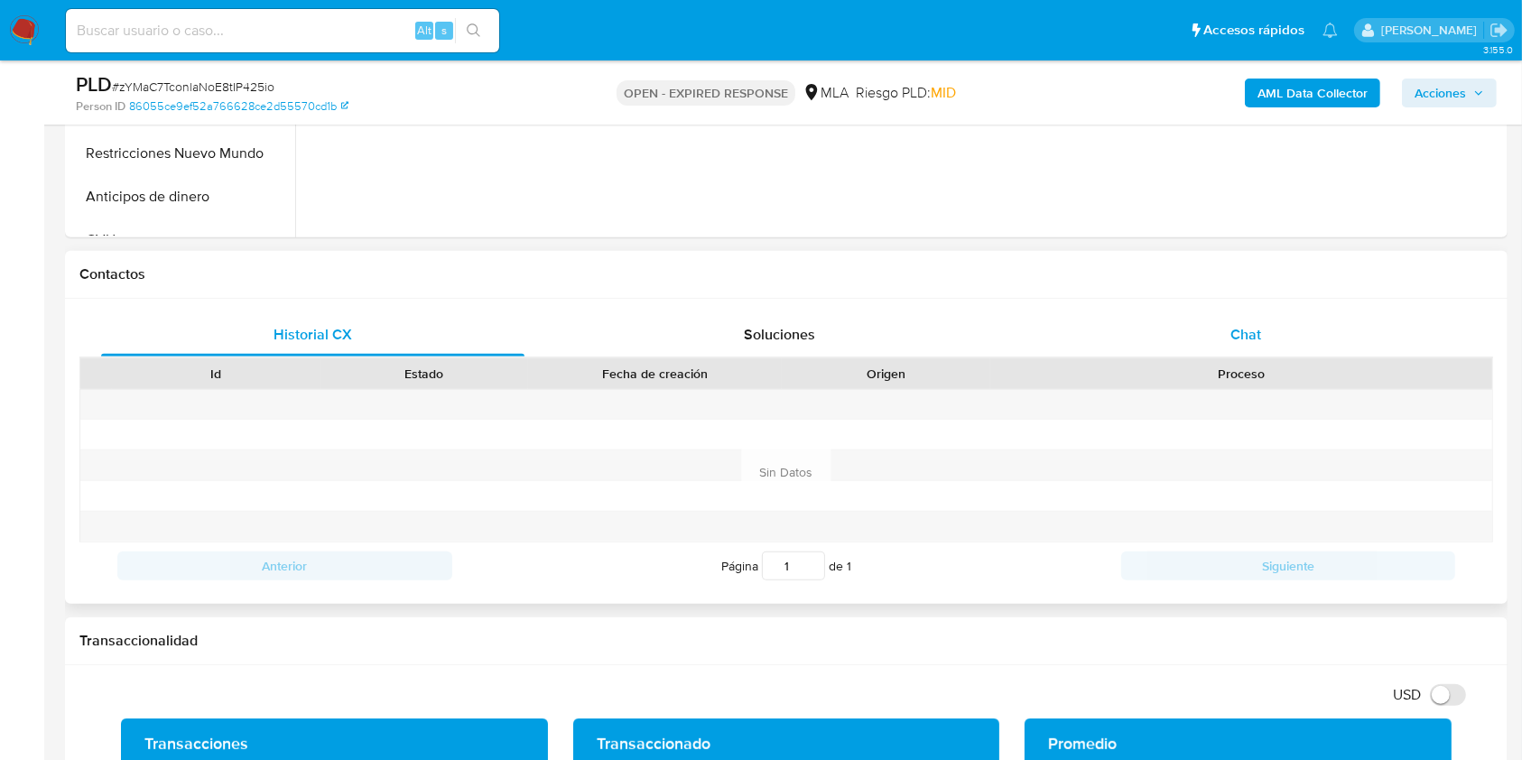
click at [1339, 326] on div "Chat" at bounding box center [1246, 334] width 423 height 43
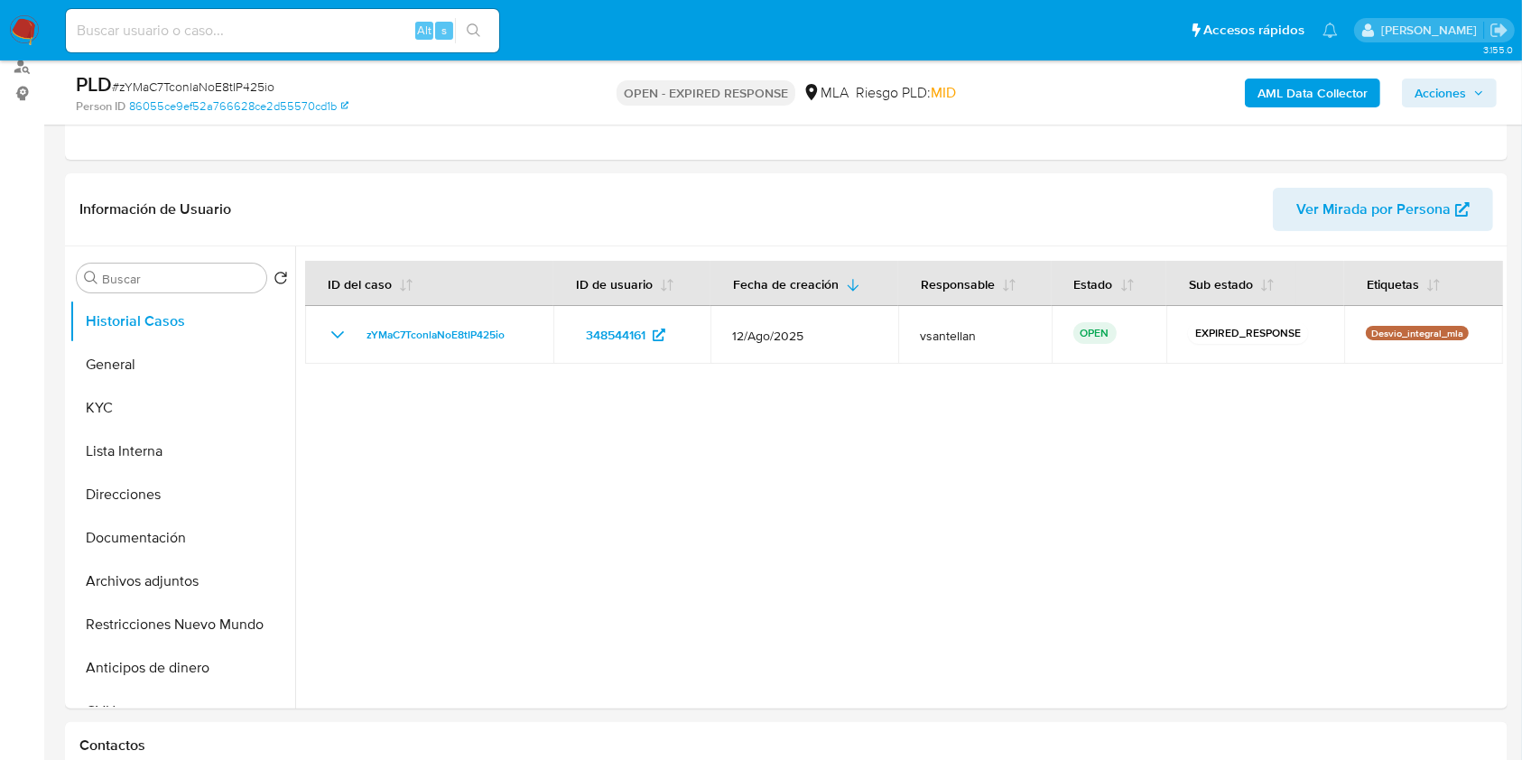
scroll to position [237, 0]
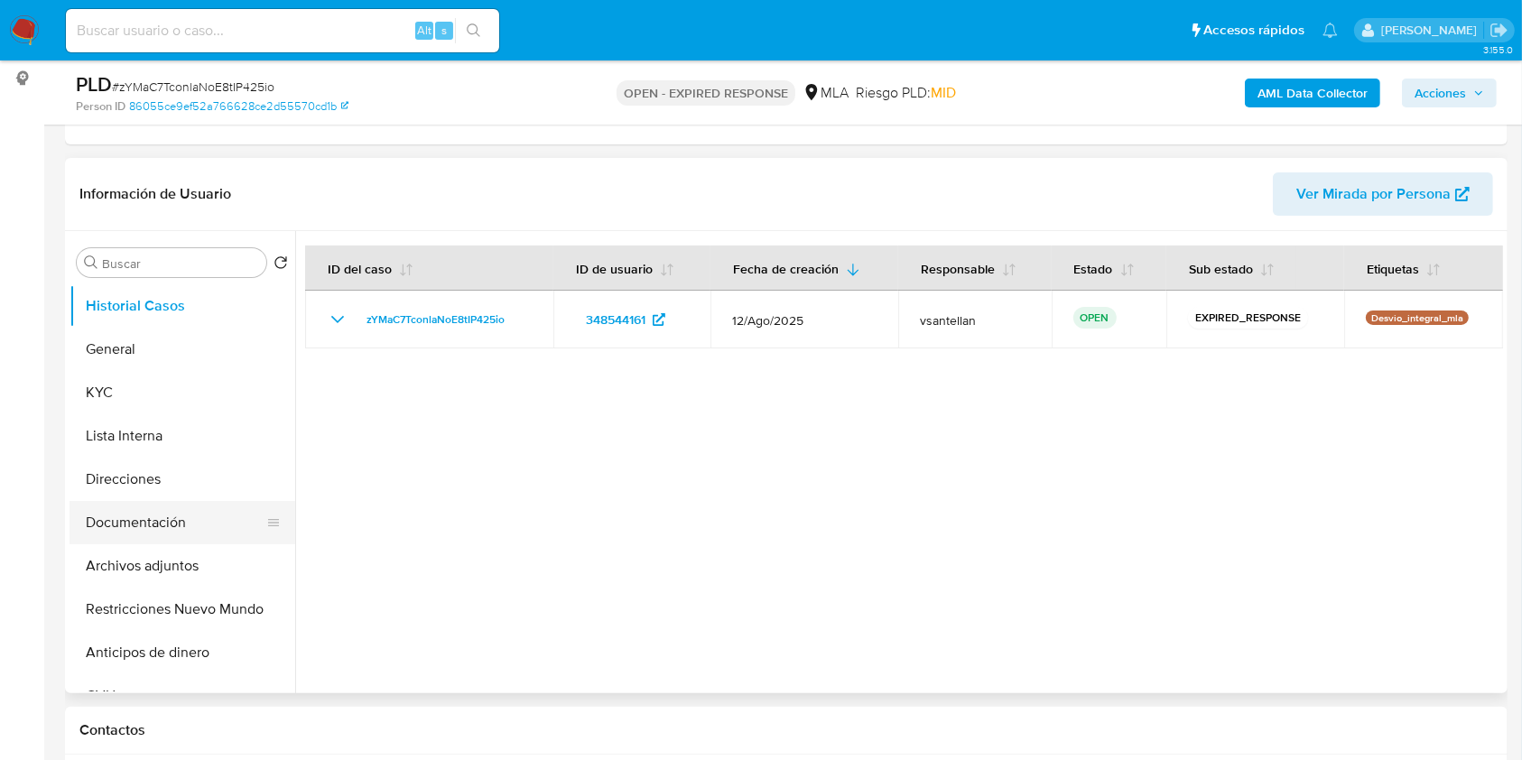
click at [158, 521] on button "Documentación" at bounding box center [175, 522] width 211 height 43
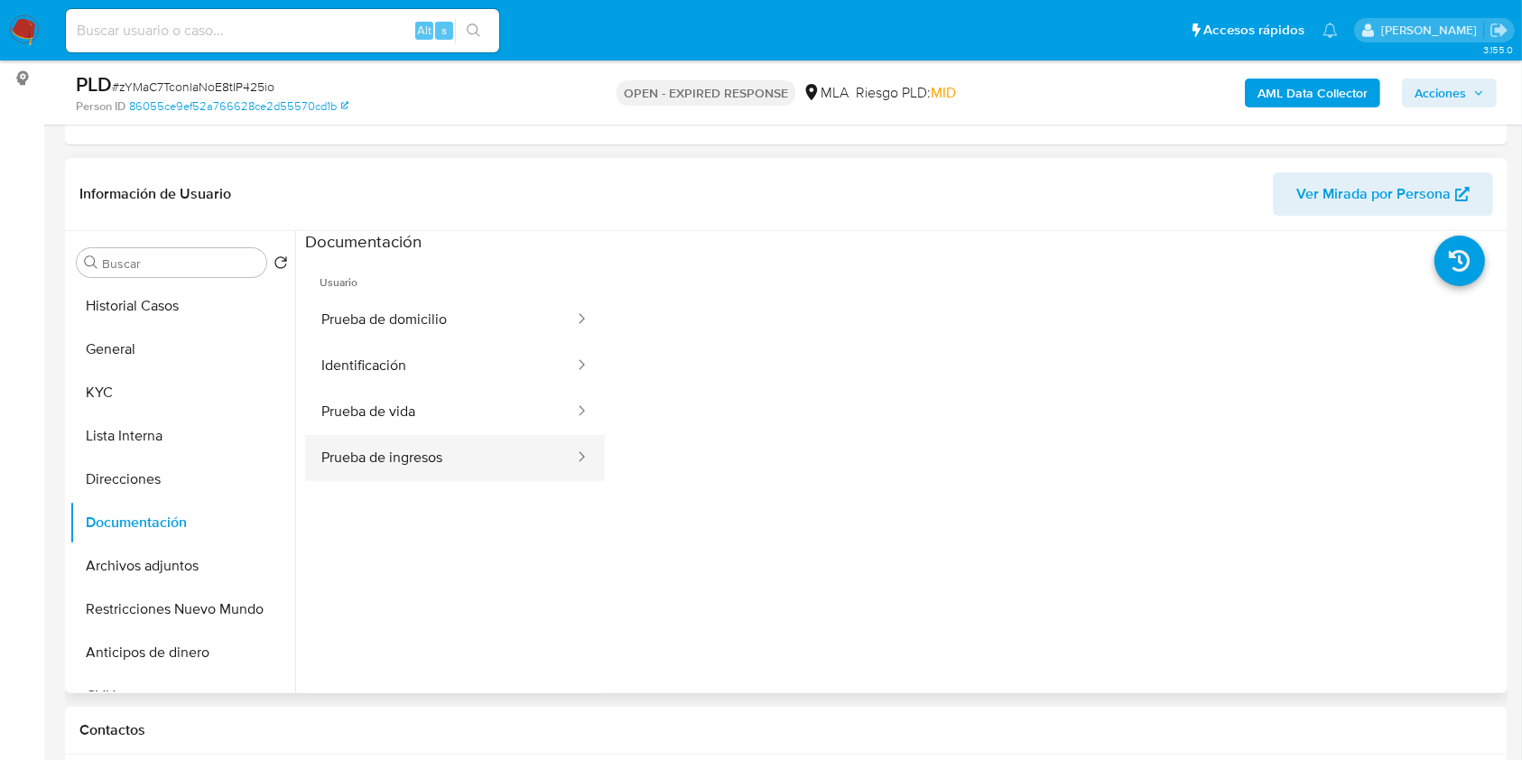
click at [470, 479] on button "Prueba de ingresos" at bounding box center [440, 458] width 271 height 46
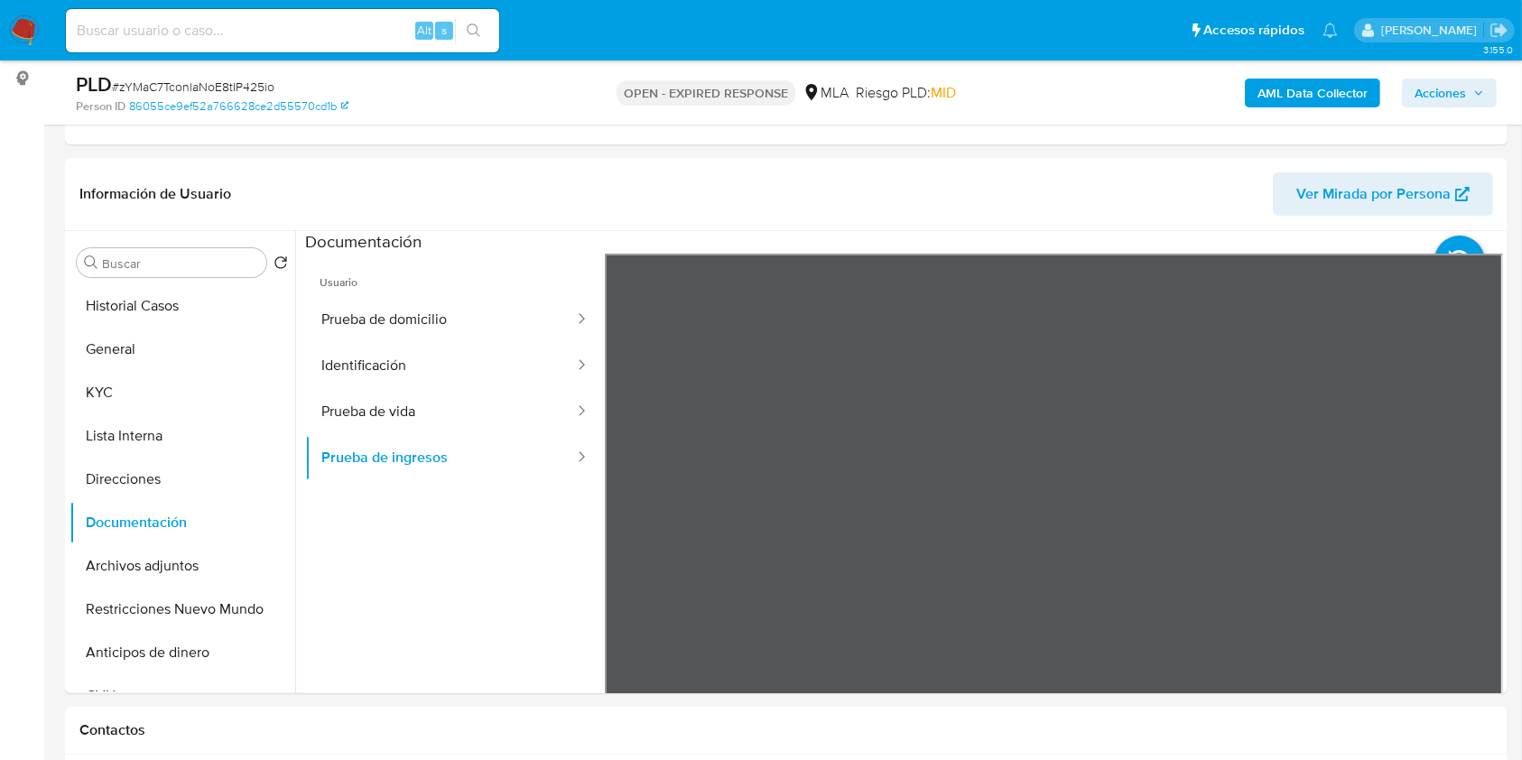
click at [120, 380] on button "KYC" at bounding box center [175, 392] width 211 height 43
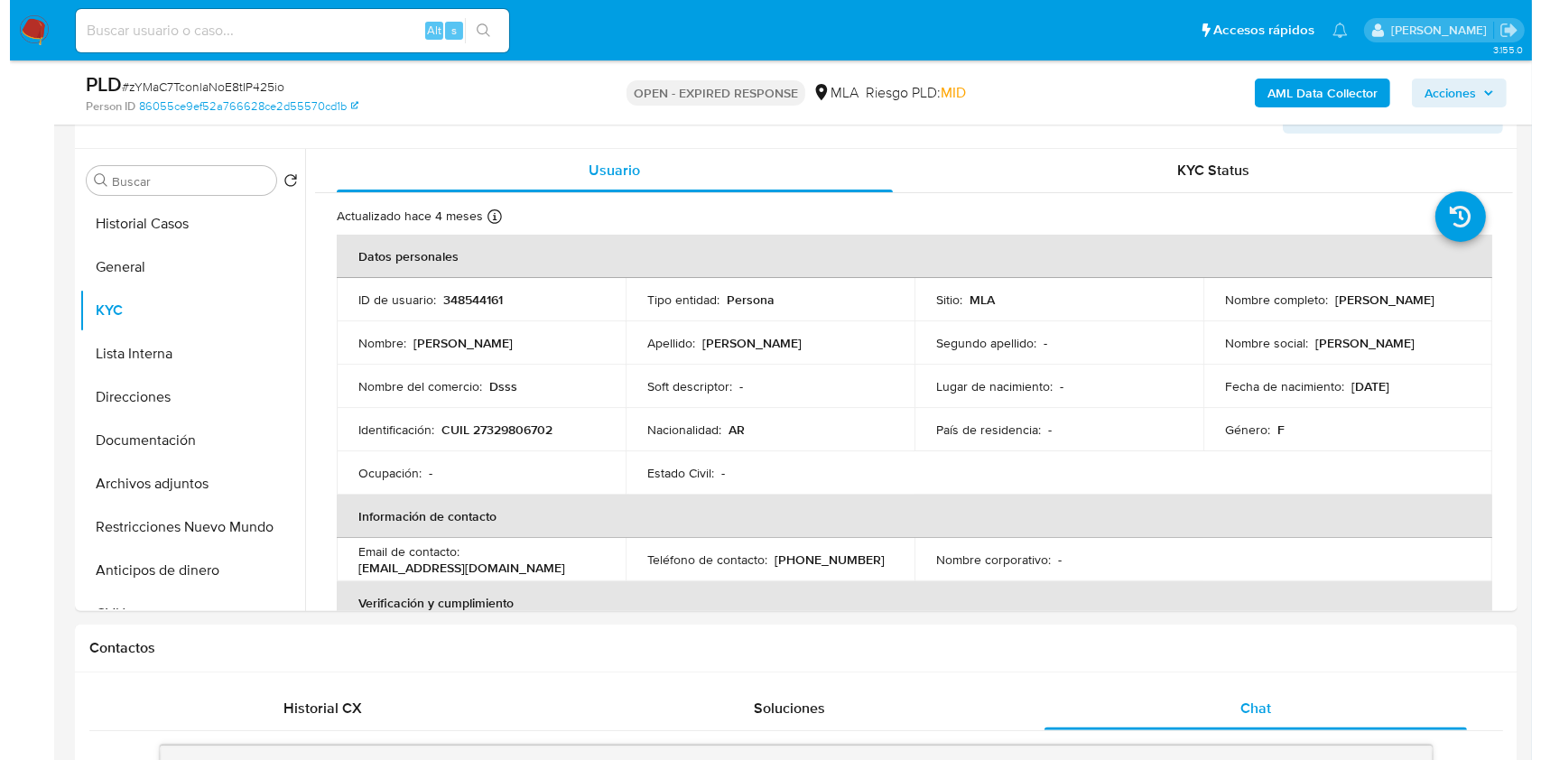
scroll to position [309, 0]
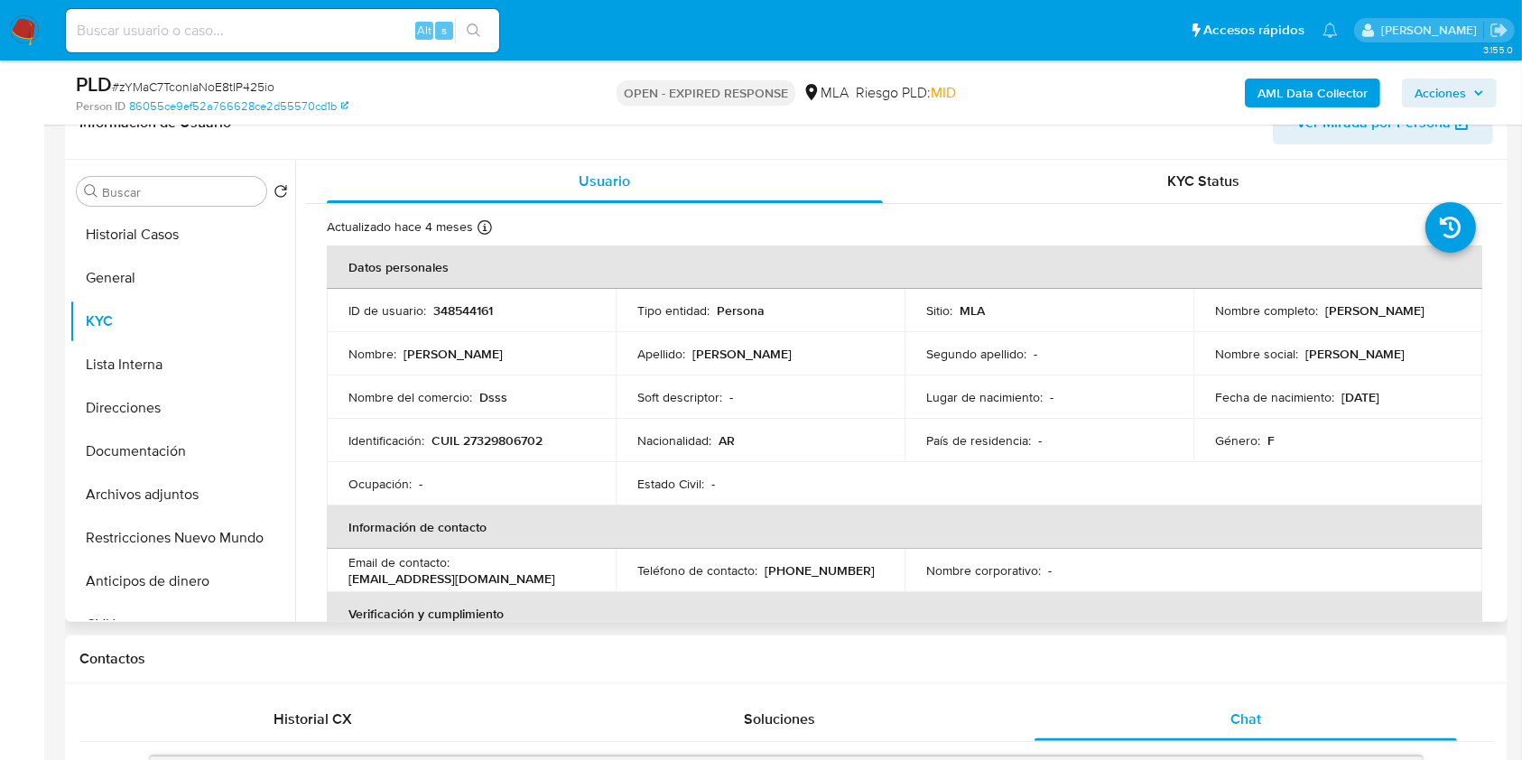
click at [529, 449] on p "CUIL 27329806702" at bounding box center [487, 441] width 111 height 16
click at [529, 450] on td "Identificación : CUIL 27329806702" at bounding box center [471, 440] width 289 height 43
click at [522, 442] on p "CUIL 27329806702" at bounding box center [487, 441] width 111 height 16
click at [522, 444] on p "CUIL 27329806702" at bounding box center [487, 441] width 111 height 16
click at [524, 442] on p "CUIL 27329806702" at bounding box center [487, 441] width 111 height 16
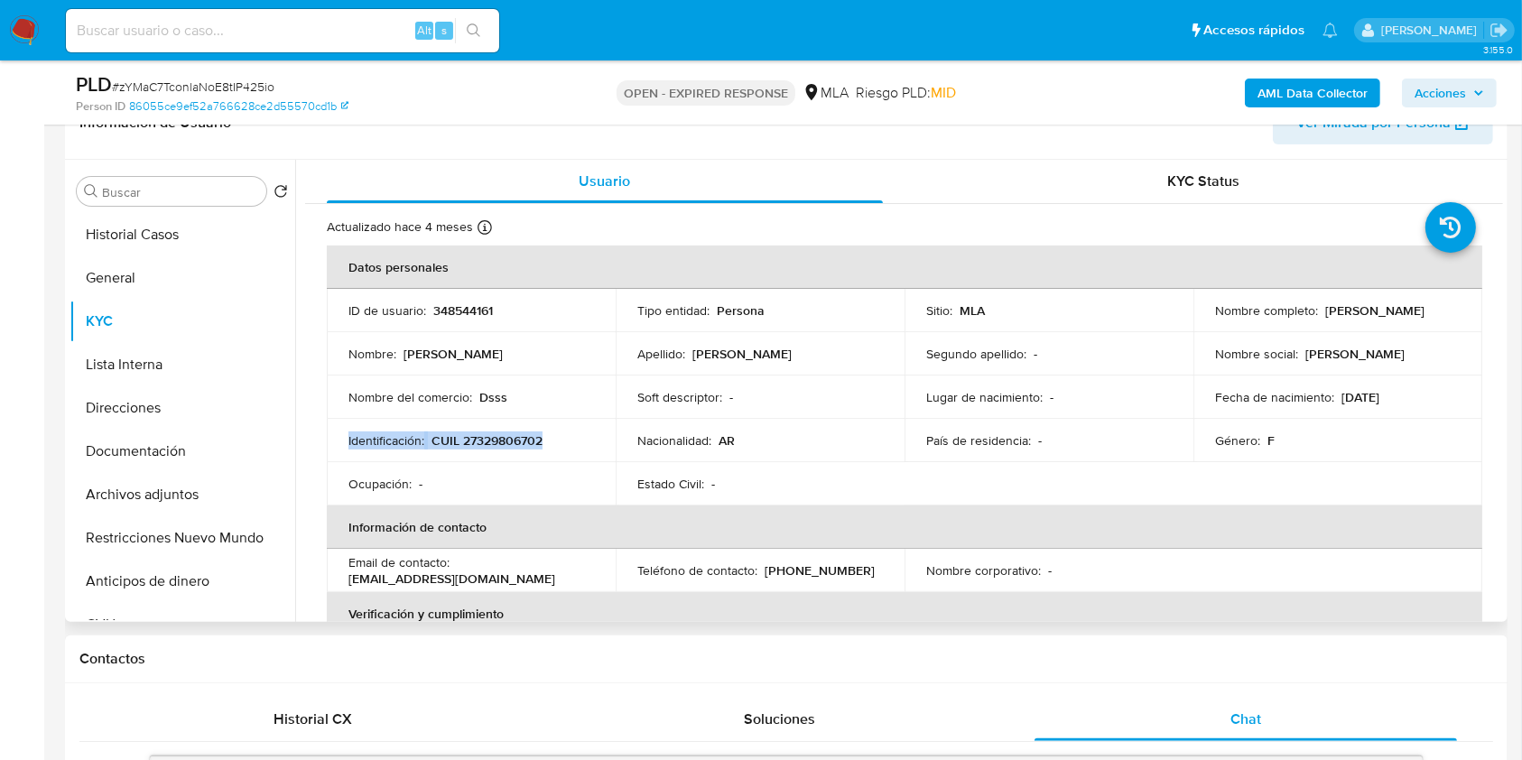
drag, startPoint x: 524, startPoint y: 442, endPoint x: 548, endPoint y: 400, distance: 48.9
click at [526, 442] on p "CUIL 27329806702" at bounding box center [487, 441] width 111 height 16
drag, startPoint x: 511, startPoint y: 494, endPoint x: 510, endPoint y: 446, distance: 47.9
click at [512, 489] on td "Ocupación : -" at bounding box center [471, 483] width 289 height 43
click at [498, 442] on p "CUIL 27329806702" at bounding box center [487, 441] width 111 height 16
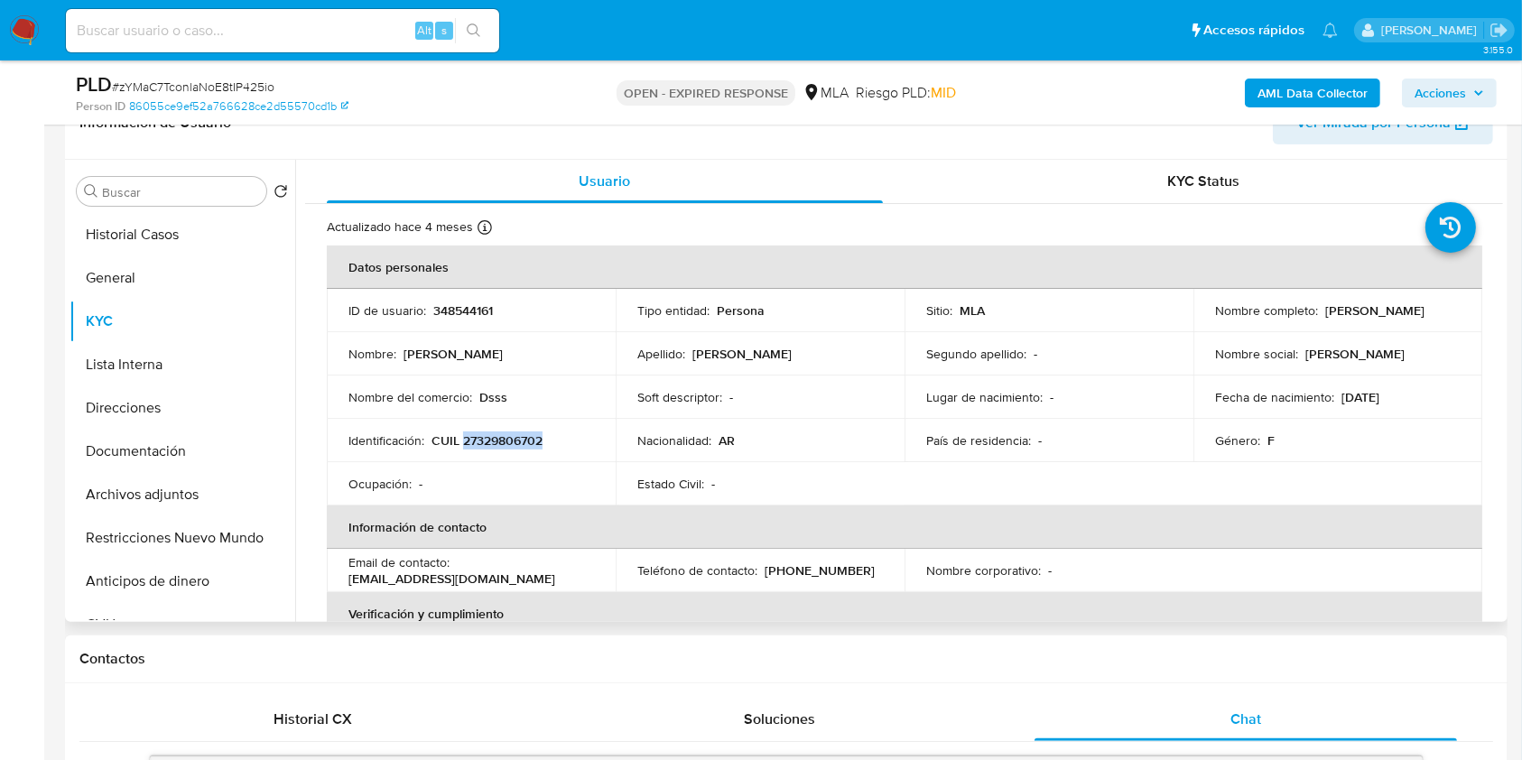
click at [498, 442] on p "CUIL 27329806702" at bounding box center [487, 441] width 111 height 16
copy p "27329806702"
click at [231, 502] on button "Archivos adjuntos" at bounding box center [175, 494] width 211 height 43
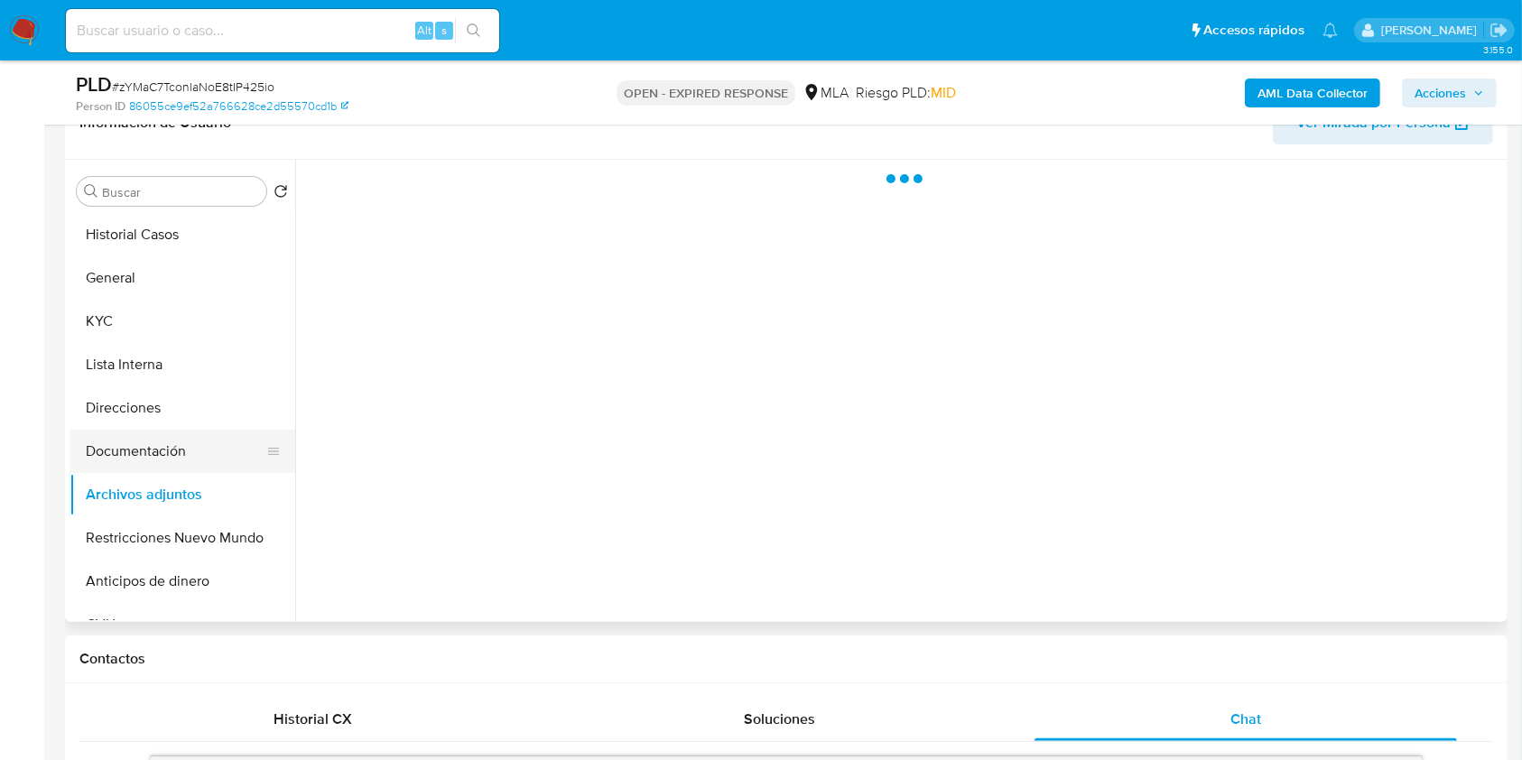
click at [168, 451] on button "Documentación" at bounding box center [175, 451] width 211 height 43
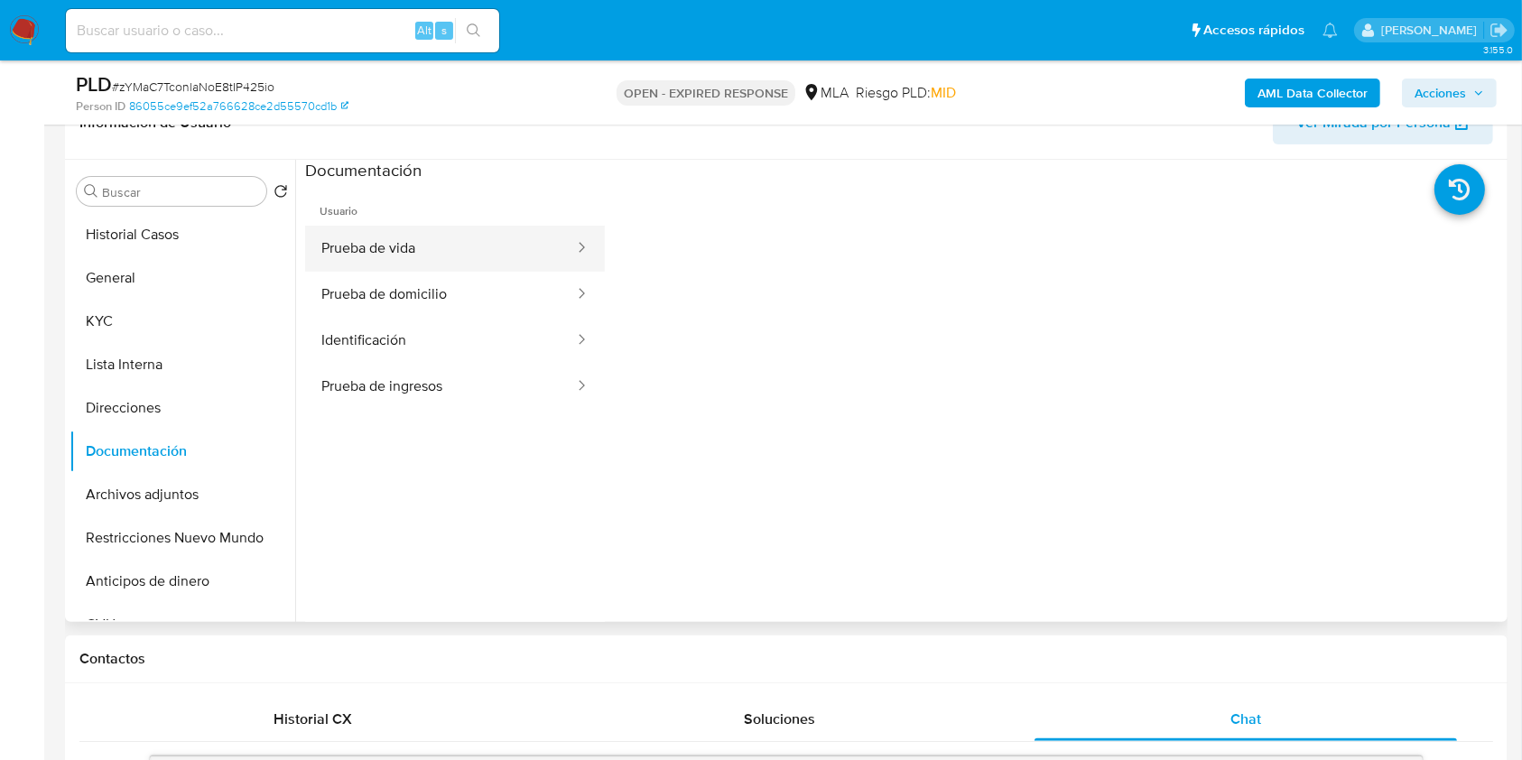
click at [432, 245] on button "Prueba de vida" at bounding box center [440, 249] width 271 height 46
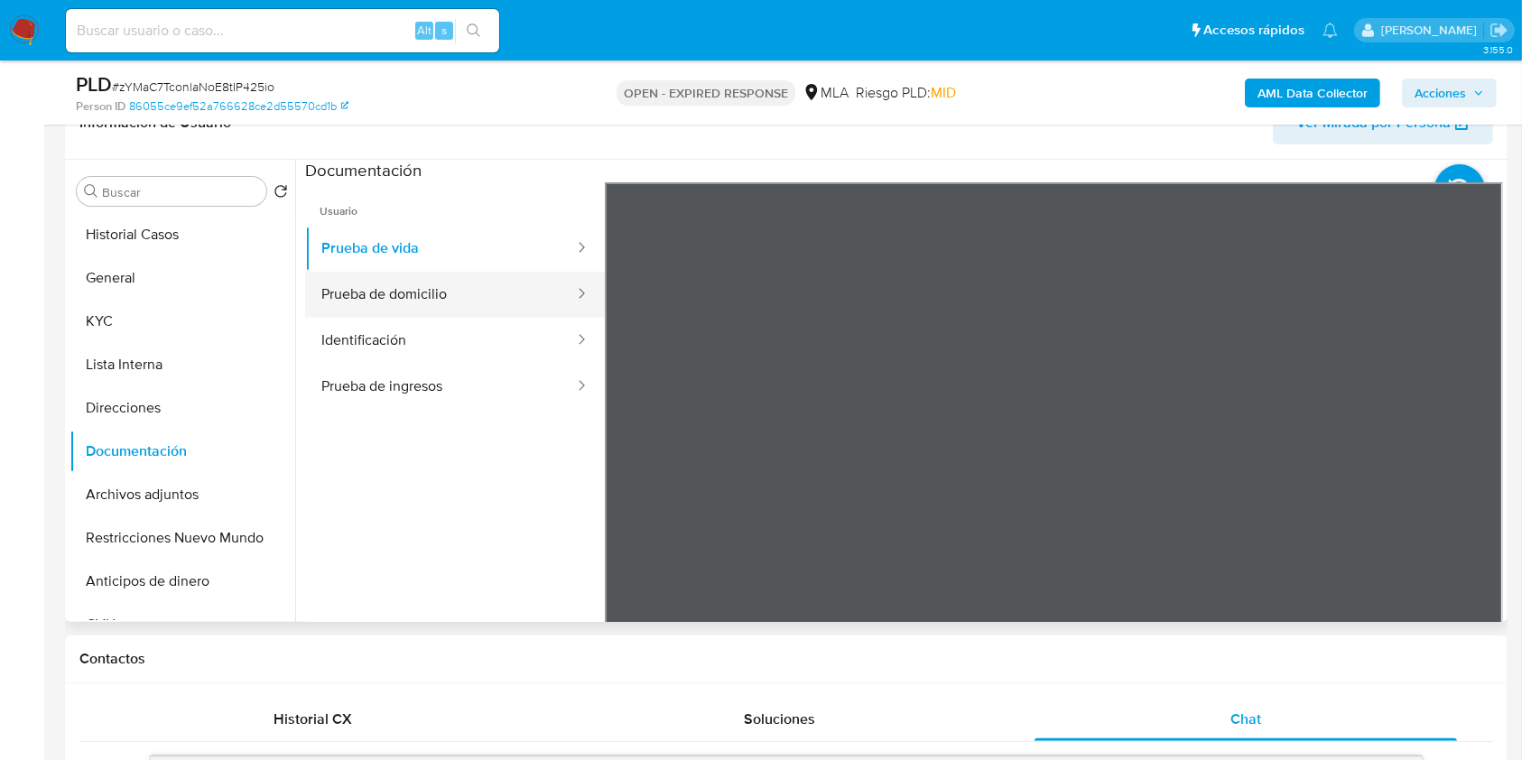
click at [469, 298] on button "Prueba de domicilio" at bounding box center [440, 295] width 271 height 46
click at [327, 342] on button "Identificación" at bounding box center [440, 341] width 271 height 46
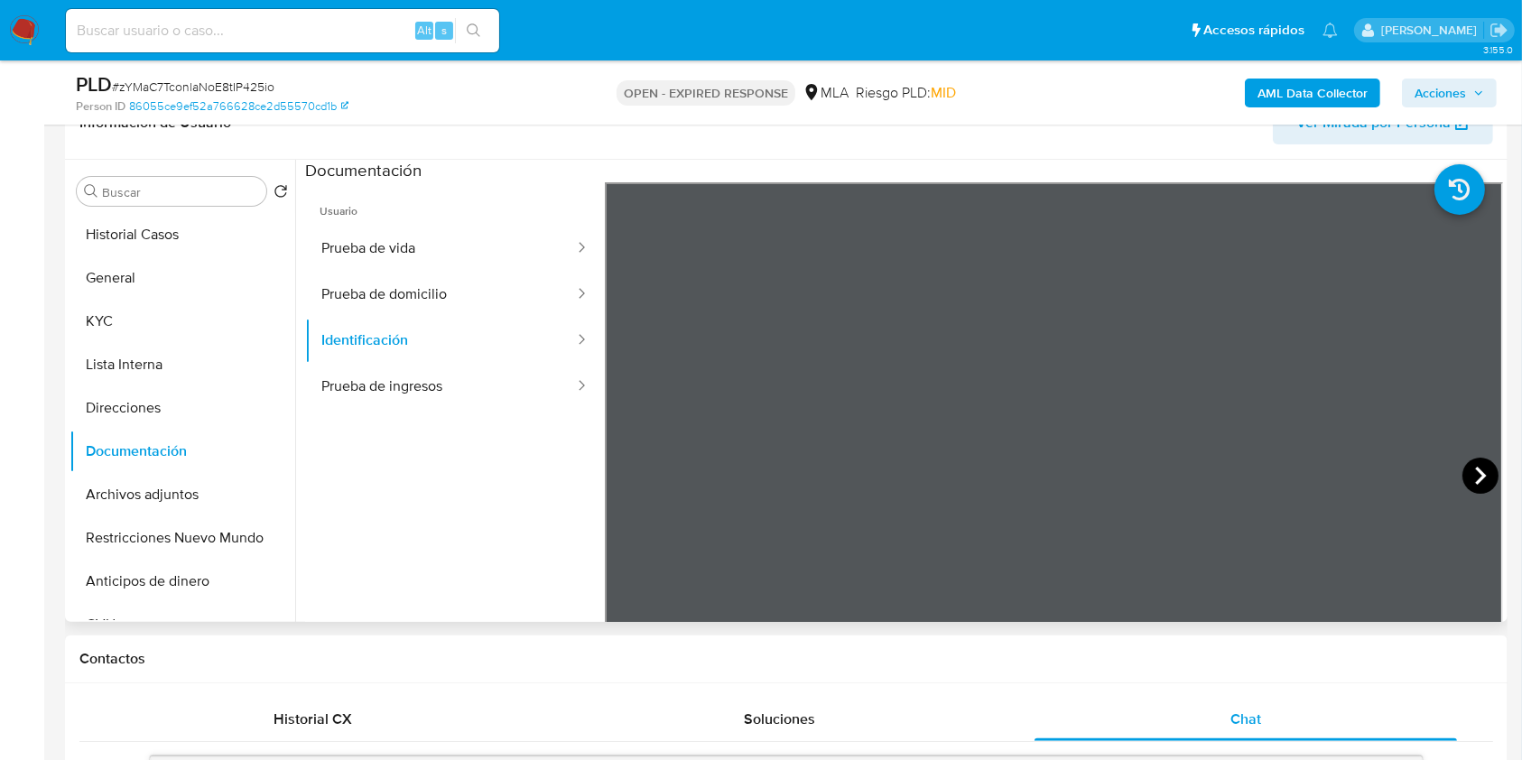
click at [1469, 480] on icon at bounding box center [1481, 476] width 36 height 36
click at [165, 303] on button "KYC" at bounding box center [175, 321] width 211 height 43
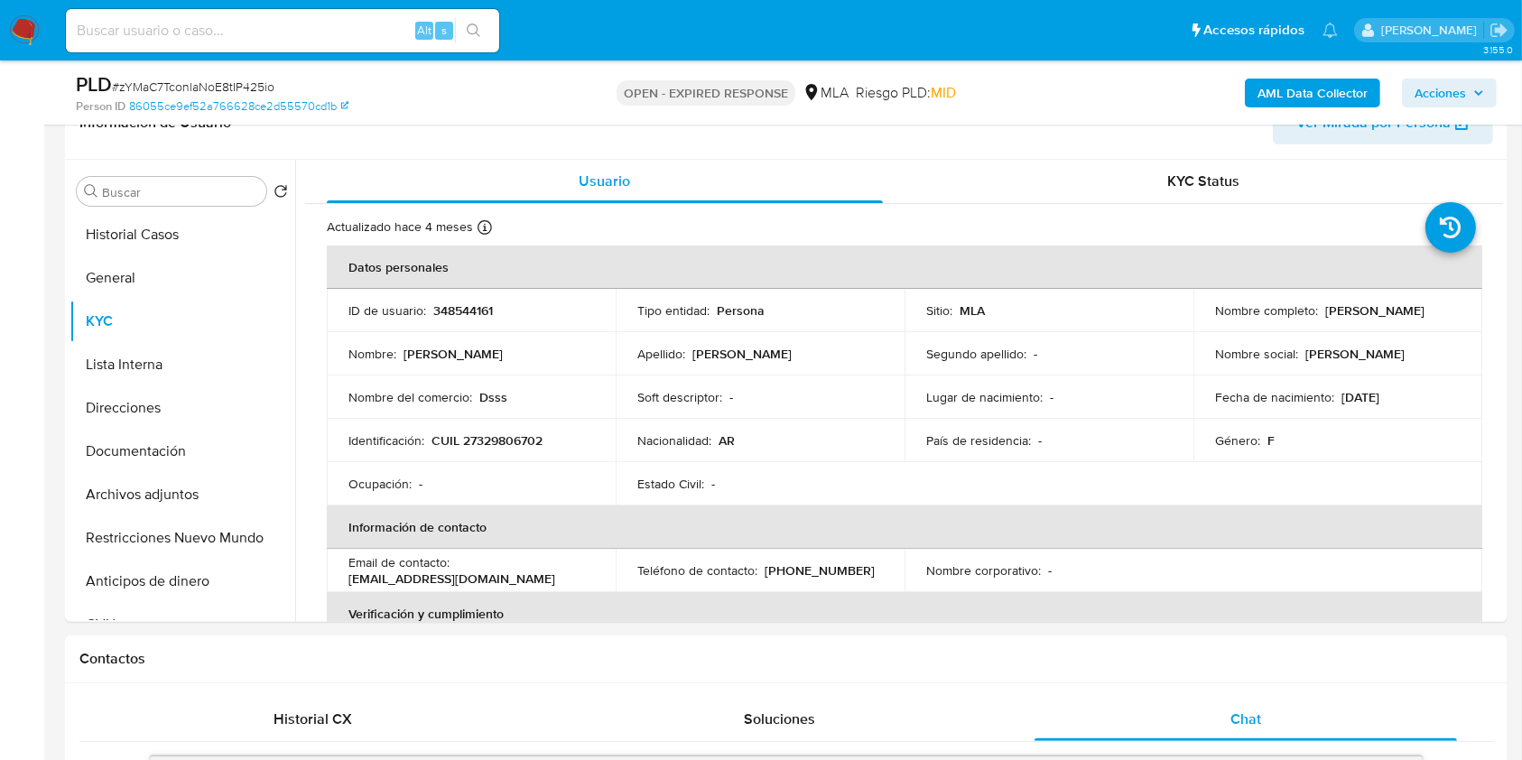
click at [520, 446] on p "CUIL 27329806702" at bounding box center [487, 441] width 111 height 16
click at [520, 445] on p "CUIL 27329806702" at bounding box center [487, 441] width 111 height 16
copy p "27329806702"
drag, startPoint x: 190, startPoint y: 442, endPoint x: 188, endPoint y: 403, distance: 39.8
click at [190, 444] on button "Documentación" at bounding box center [183, 451] width 226 height 43
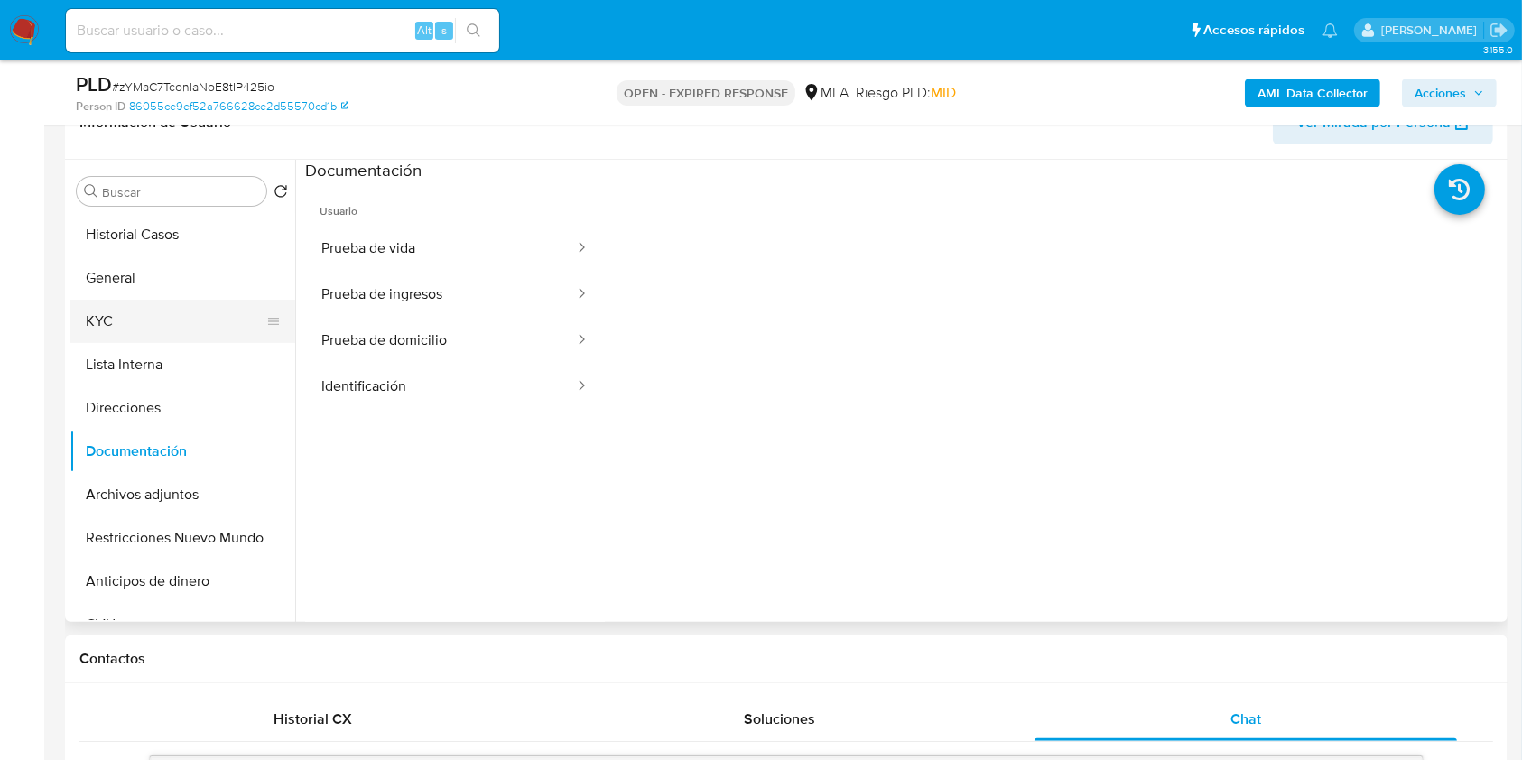
click at [144, 313] on button "KYC" at bounding box center [175, 321] width 211 height 43
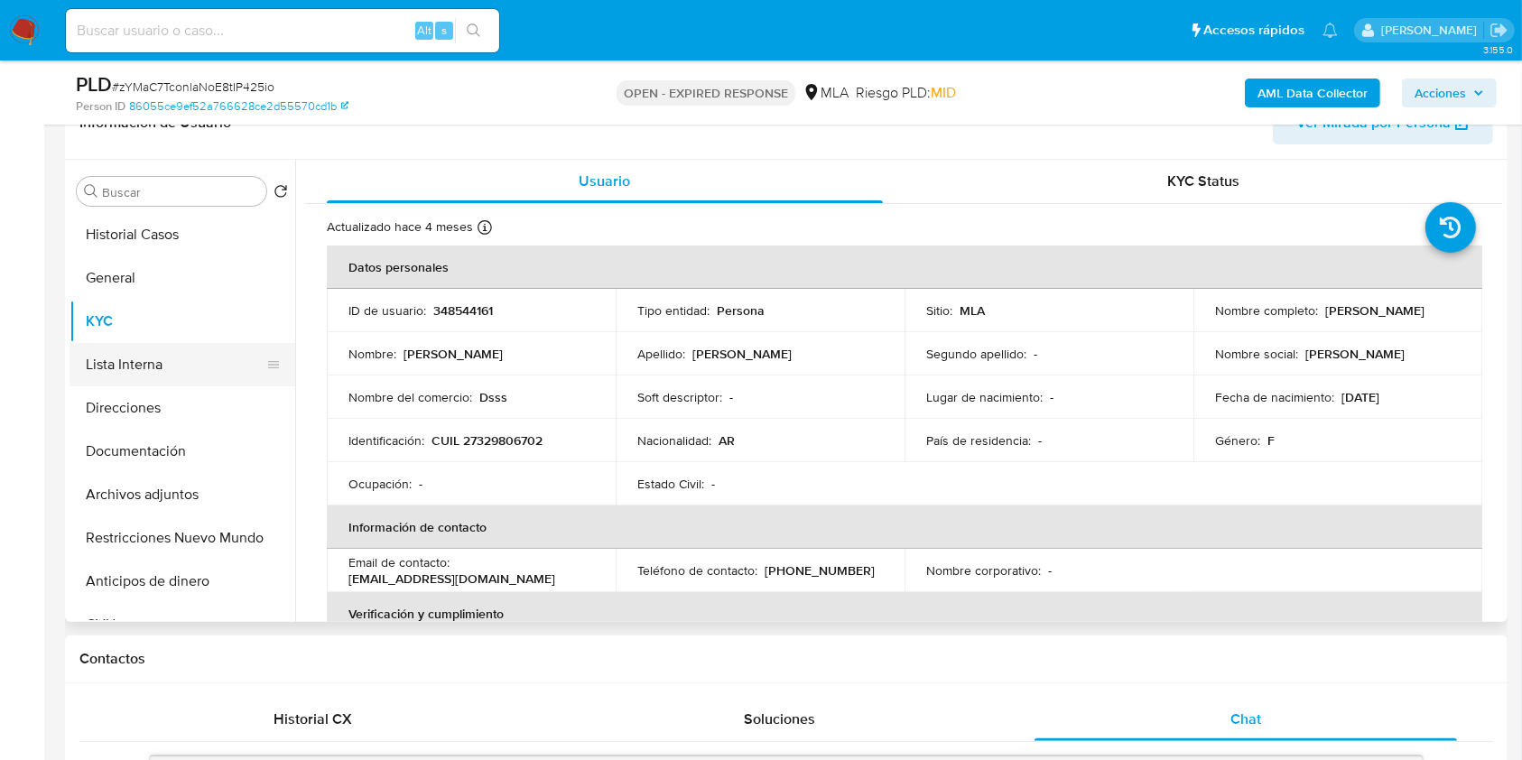
drag, startPoint x: 213, startPoint y: 498, endPoint x: 140, endPoint y: 343, distance: 171.7
click at [210, 498] on button "Archivos adjuntos" at bounding box center [183, 494] width 226 height 43
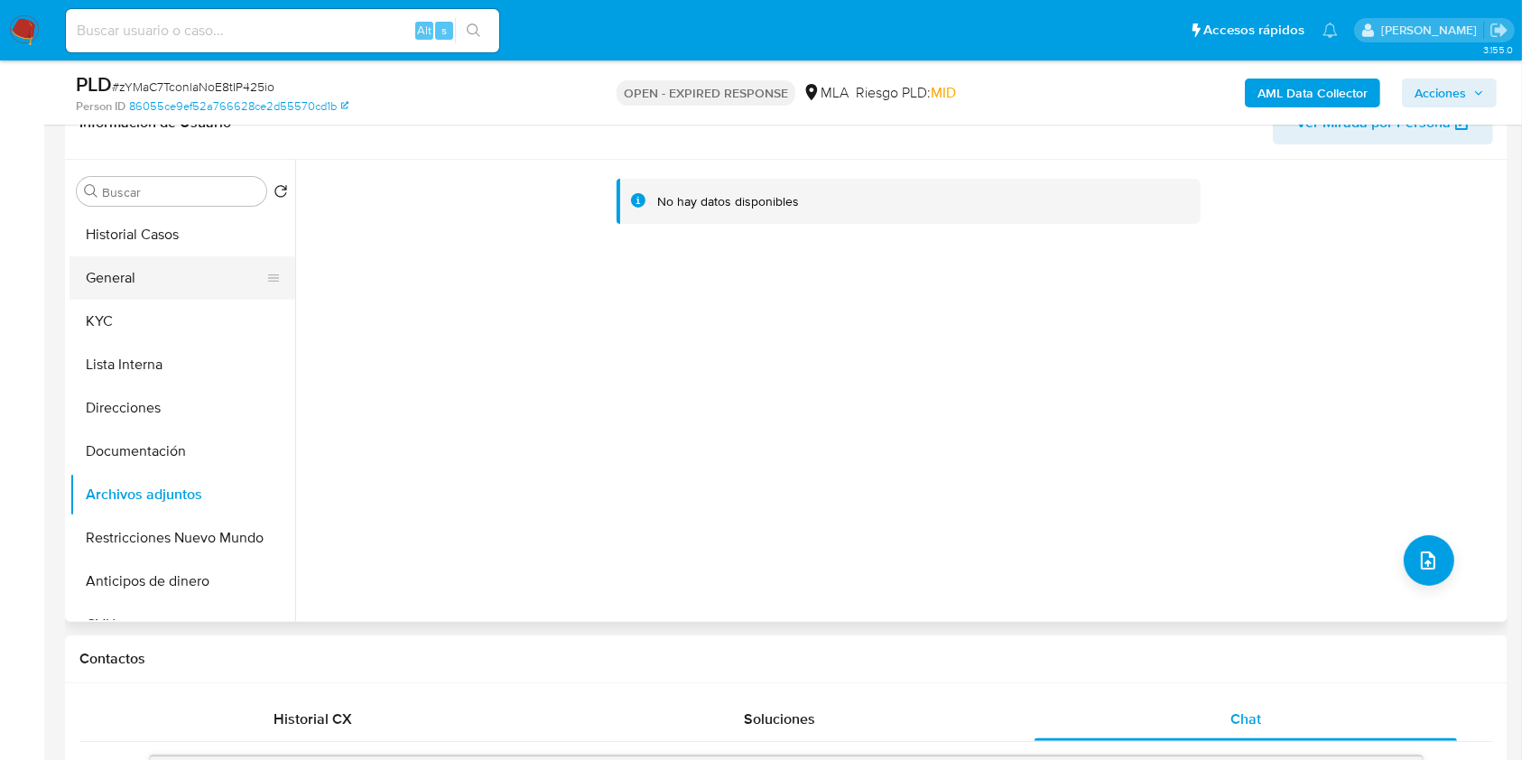
drag, startPoint x: 137, startPoint y: 332, endPoint x: 274, endPoint y: 289, distance: 143.1
click at [137, 333] on button "KYC" at bounding box center [183, 321] width 226 height 43
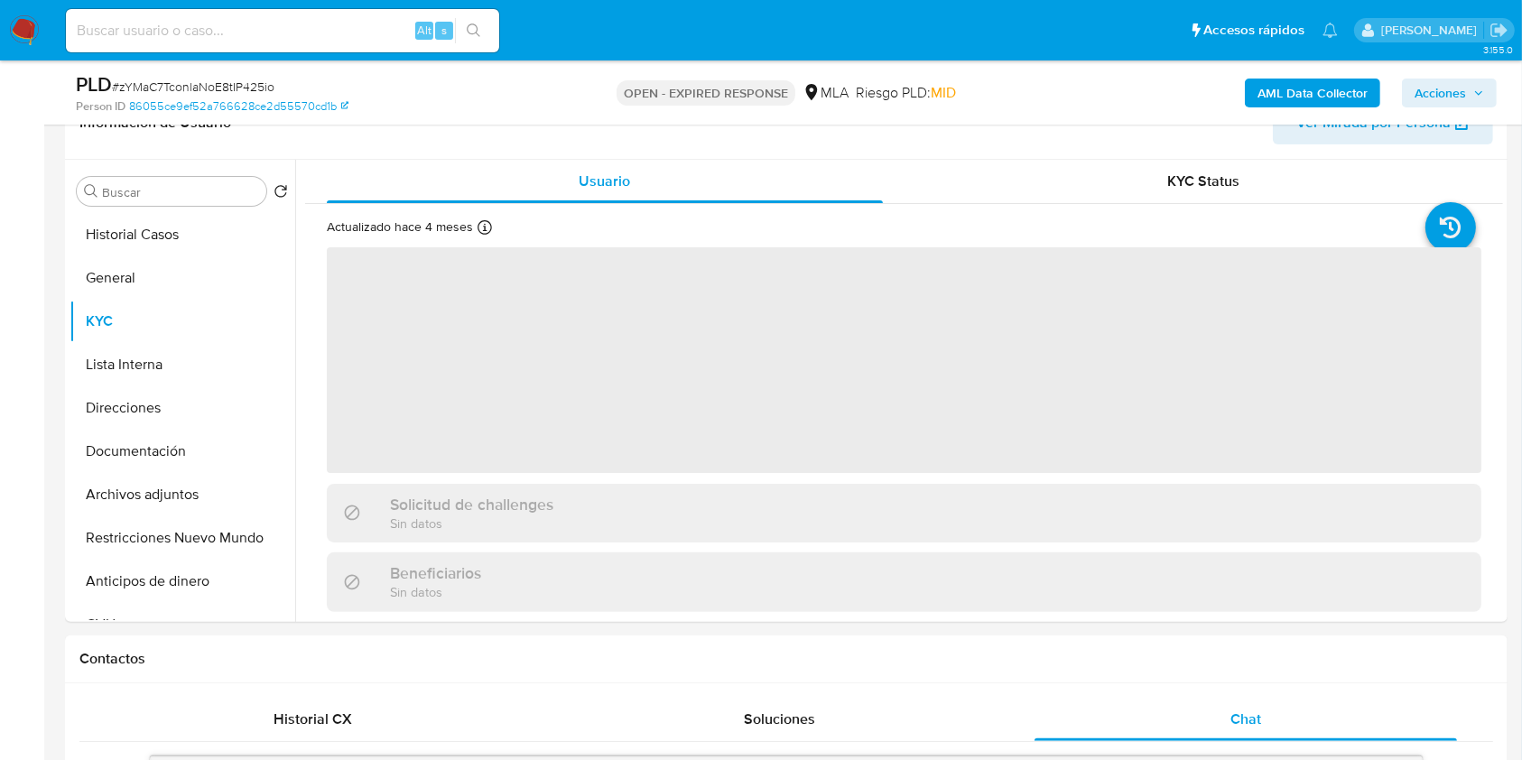
click at [1260, 81] on b "AML Data Collector" at bounding box center [1313, 93] width 110 height 29
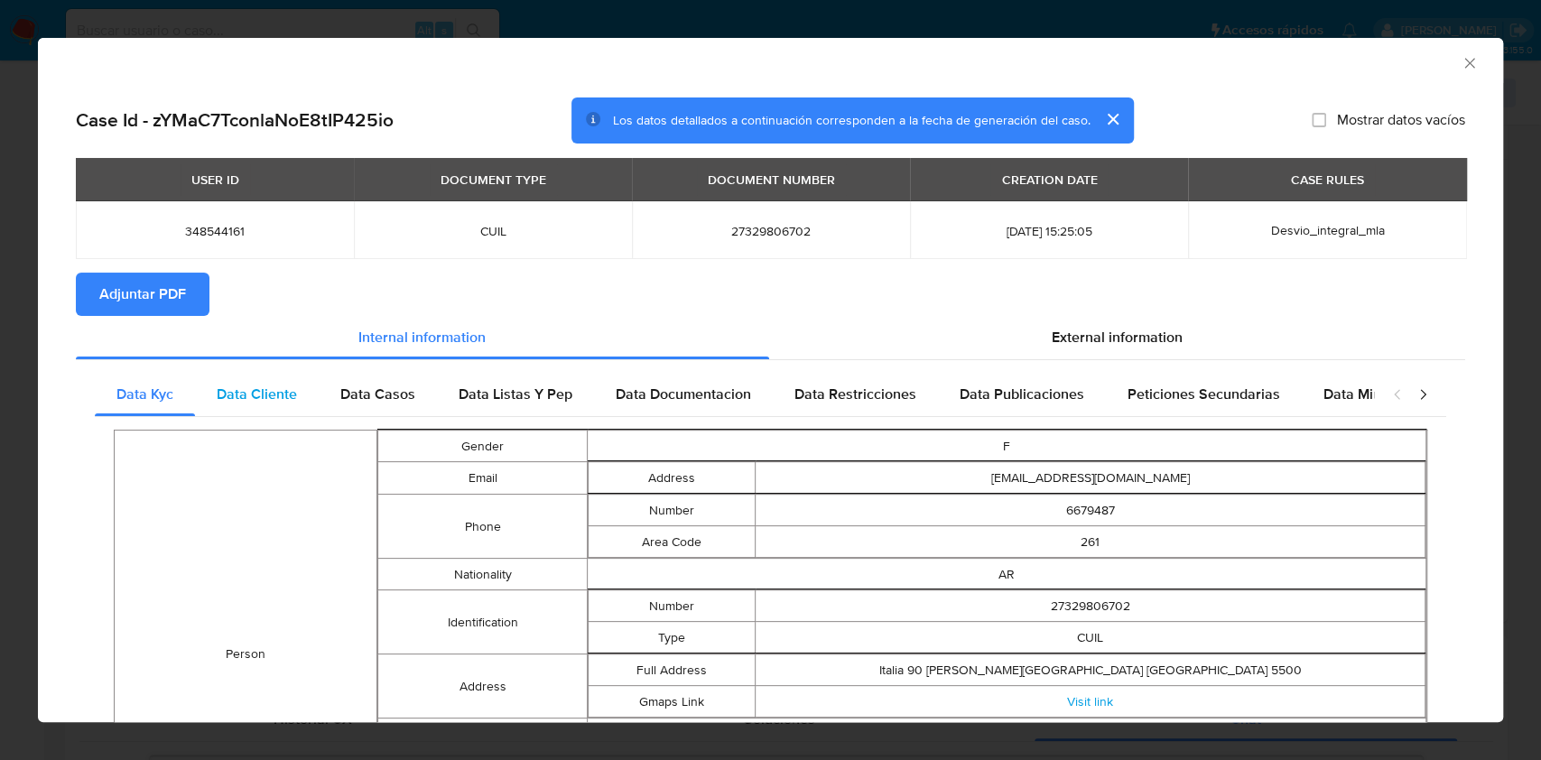
click at [276, 400] on span "Data Cliente" at bounding box center [257, 394] width 80 height 21
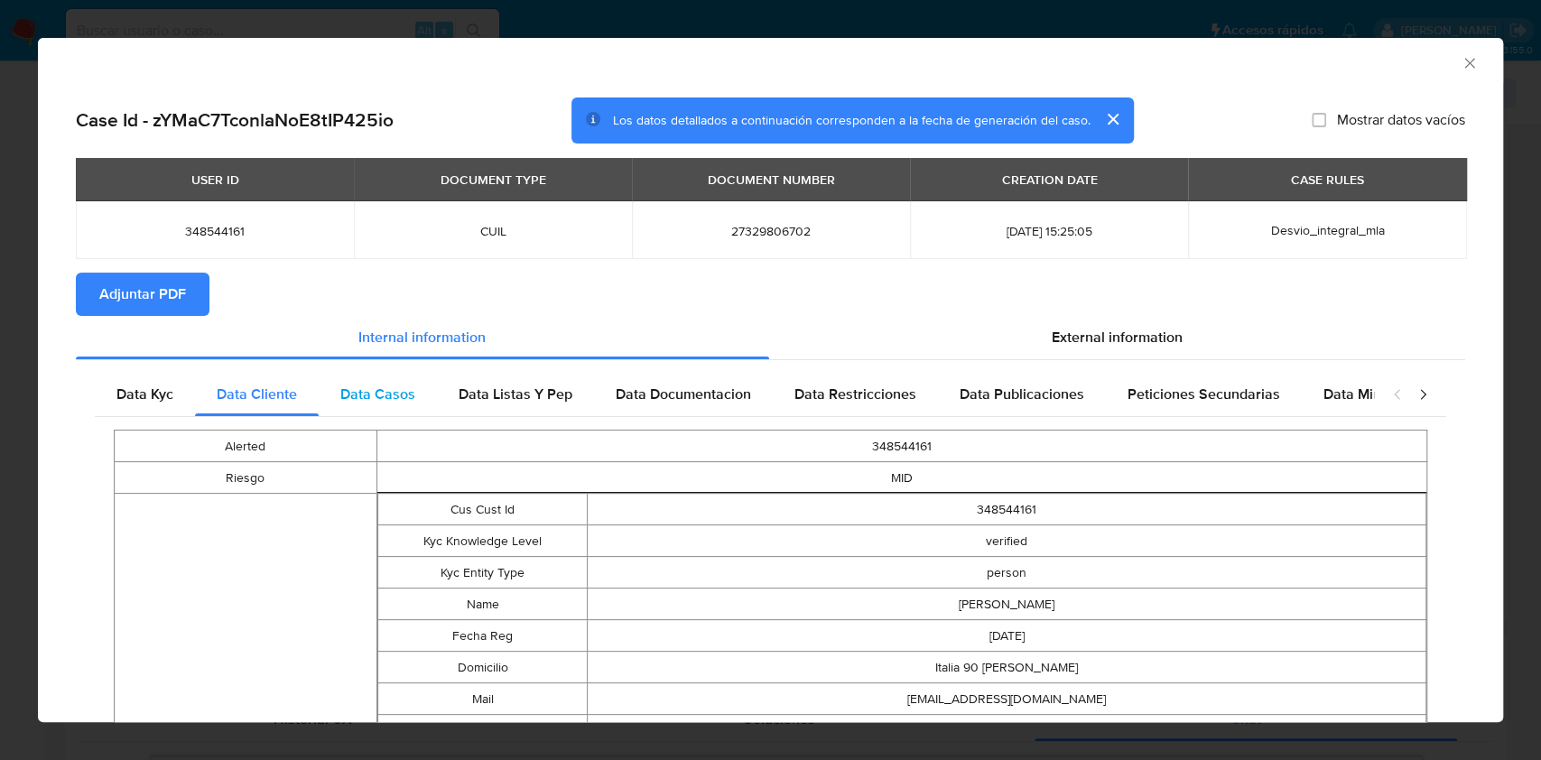
click at [426, 413] on div "Data Casos" at bounding box center [378, 394] width 118 height 43
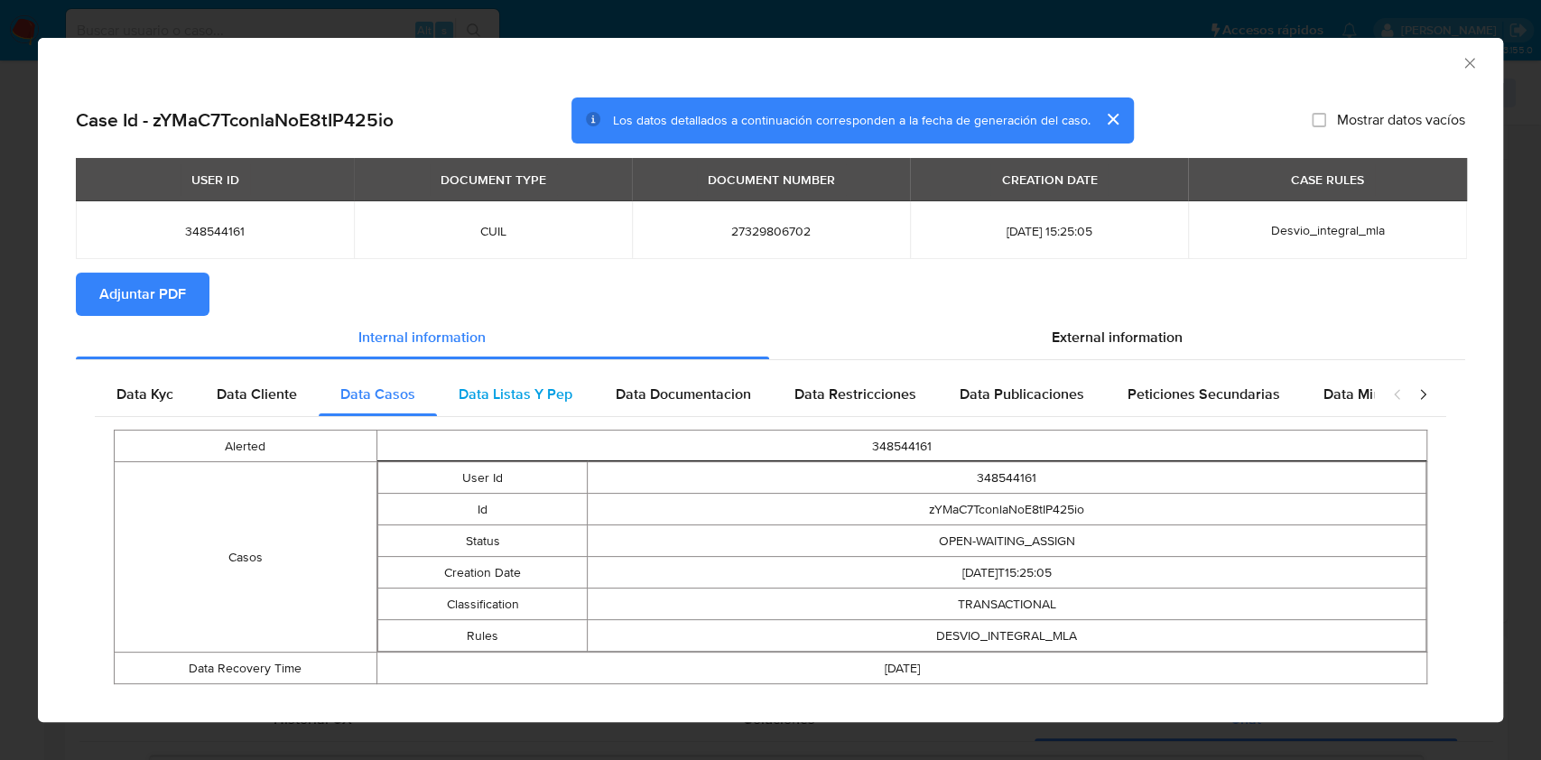
click at [516, 394] on span "Data Listas Y Pep" at bounding box center [516, 394] width 114 height 21
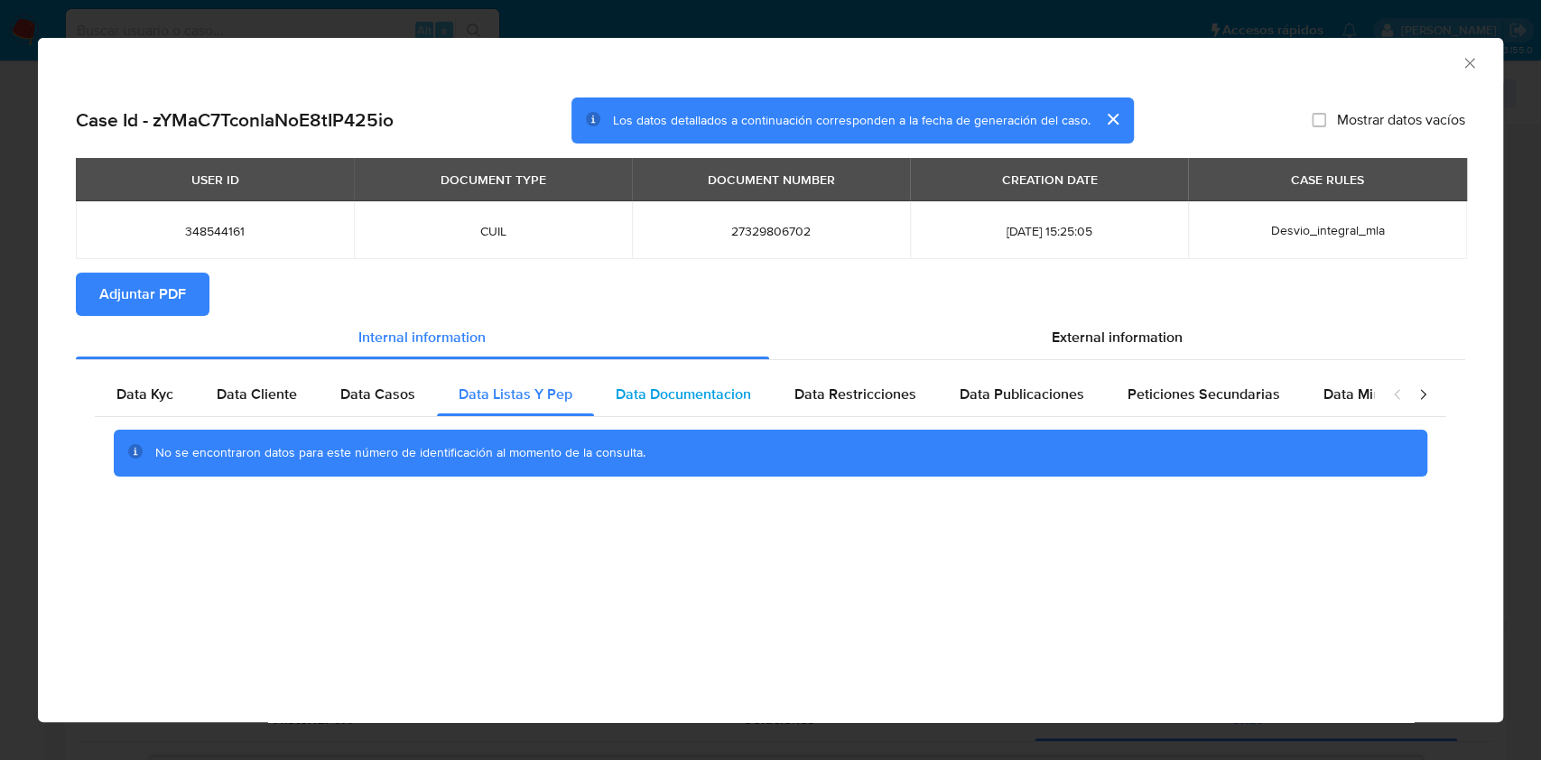
drag, startPoint x: 622, startPoint y: 402, endPoint x: 753, endPoint y: 393, distance: 131.2
click at [623, 403] on span "Data Documentacion" at bounding box center [683, 394] width 135 height 21
click at [874, 400] on span "Data Restricciones" at bounding box center [856, 394] width 122 height 21
click at [1047, 386] on span "Data Publicaciones" at bounding box center [1022, 394] width 125 height 21
click at [1196, 416] on div "Data Kyc Data Cliente Data Casos Data Listas Y Pep Data Documentacion Data Rest…" at bounding box center [771, 431] width 1352 height 116
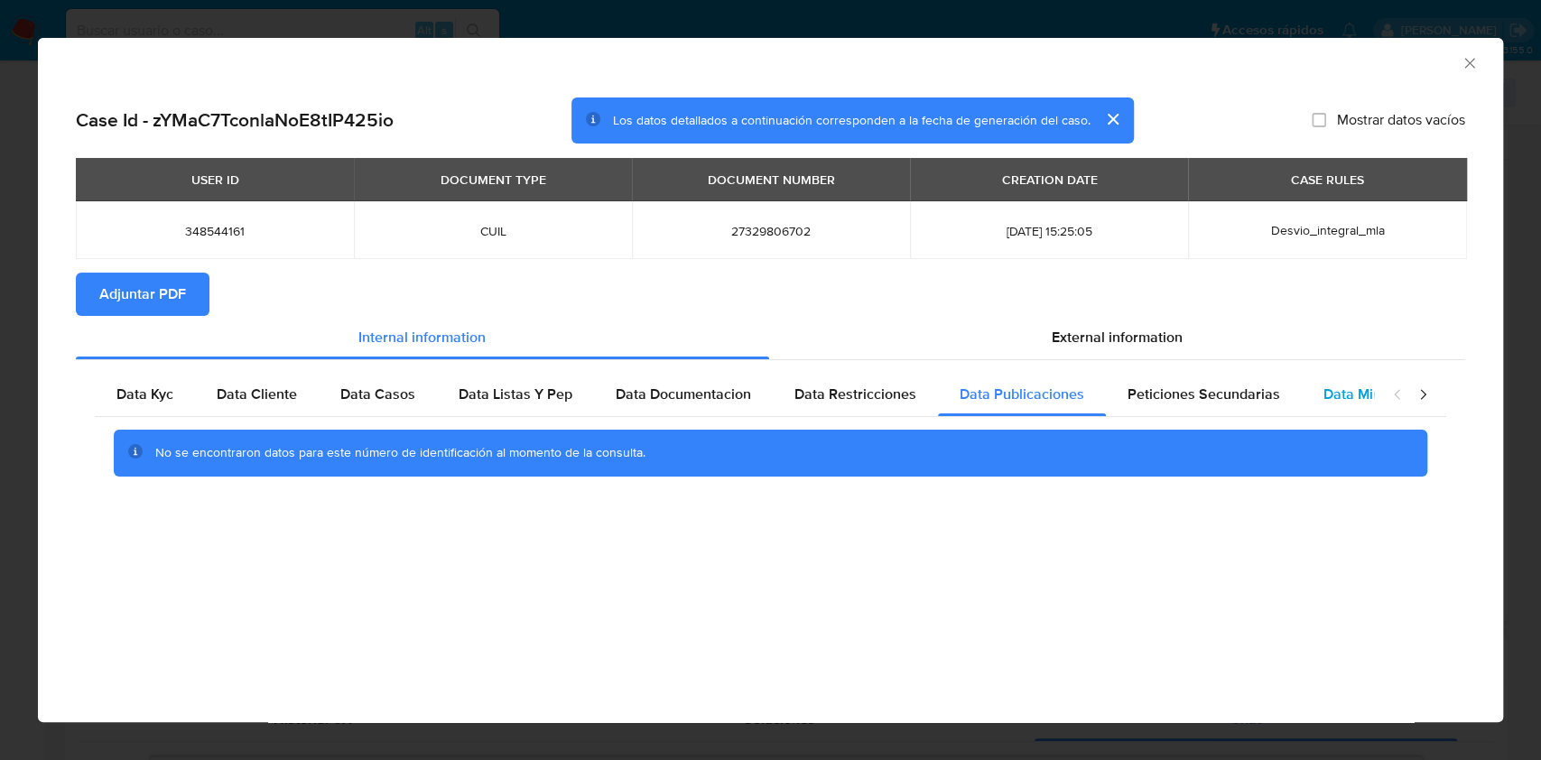
click at [1347, 397] on span "Data Minoridad" at bounding box center [1373, 394] width 99 height 21
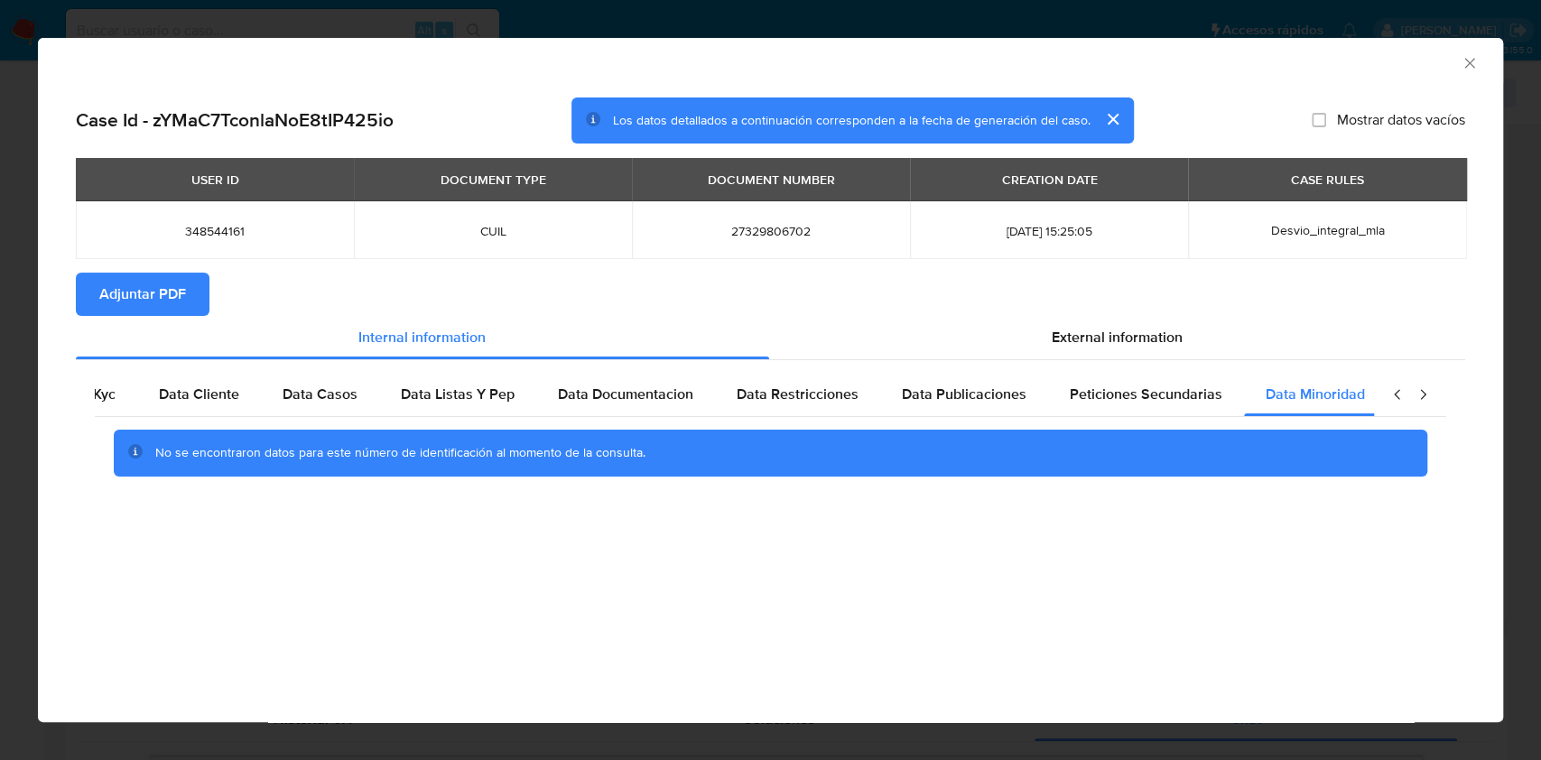
scroll to position [0, 60]
click at [1419, 387] on icon "closure-recommendation-modal" at bounding box center [1423, 395] width 18 height 18
click at [1158, 329] on span "External information" at bounding box center [1117, 337] width 131 height 21
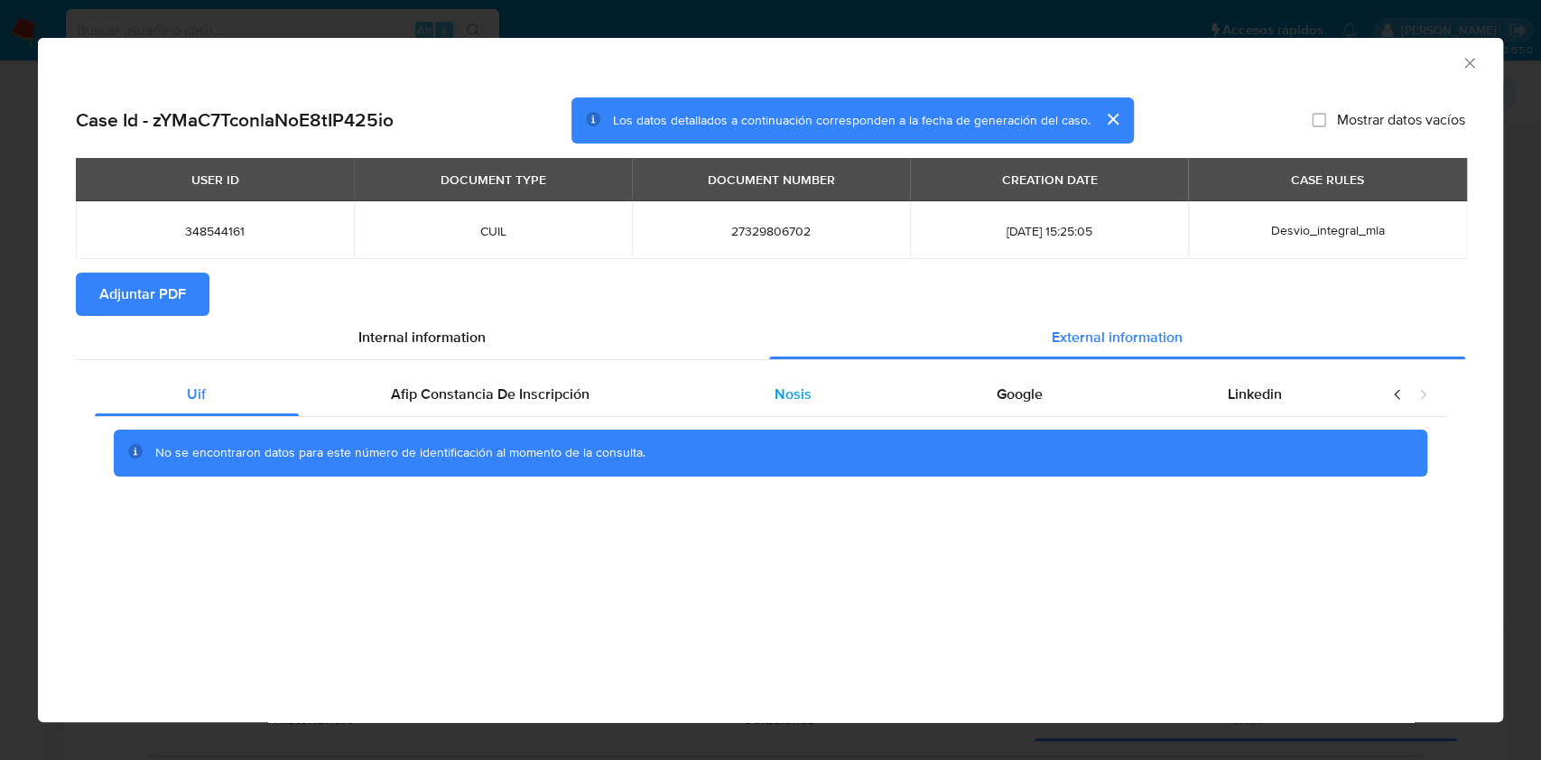
scroll to position [0, 0]
click at [527, 397] on span "Afip Constancia De Inscripción" at bounding box center [490, 394] width 199 height 21
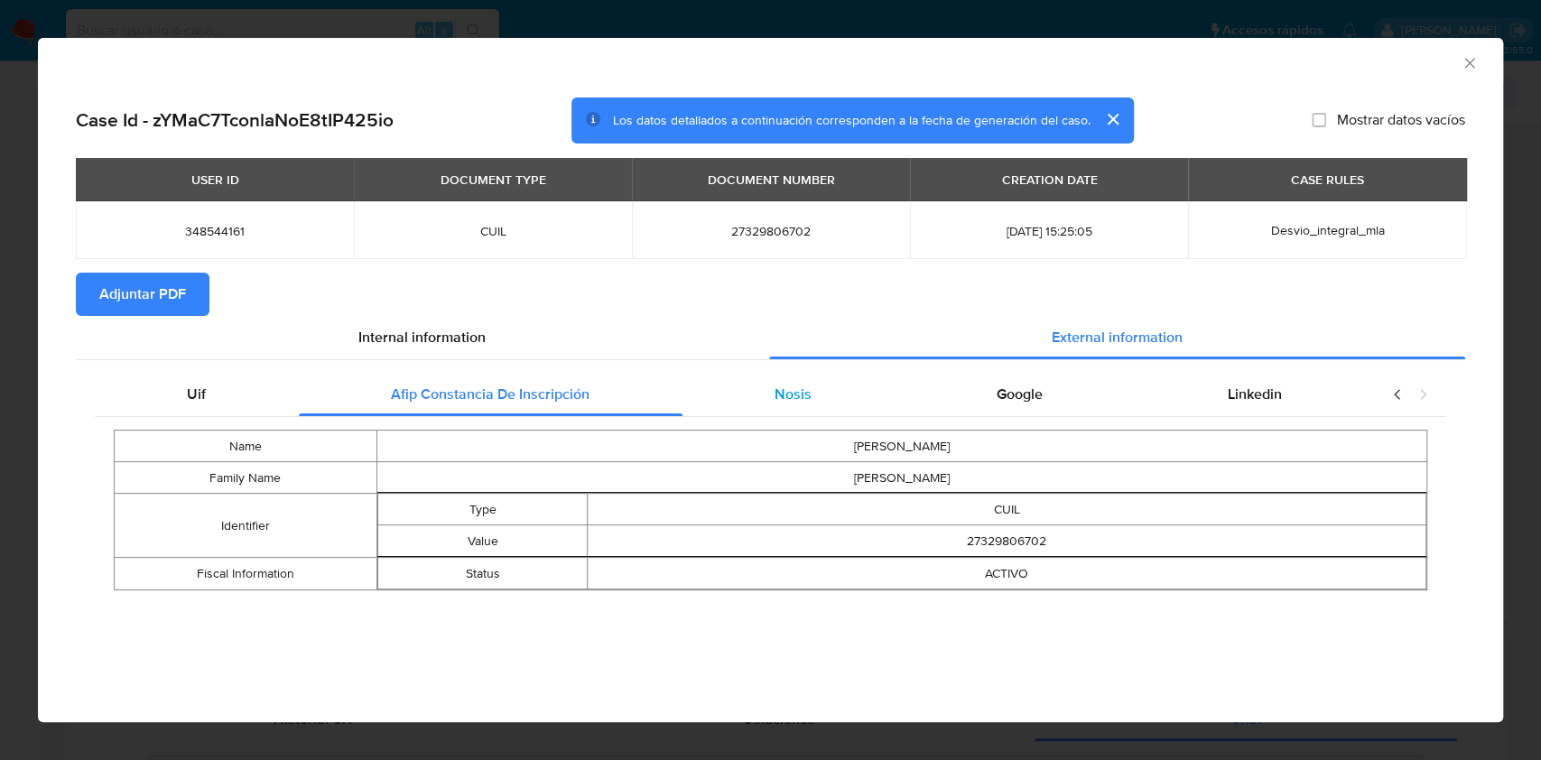
click at [740, 391] on div "Nosis" at bounding box center [794, 394] width 222 height 43
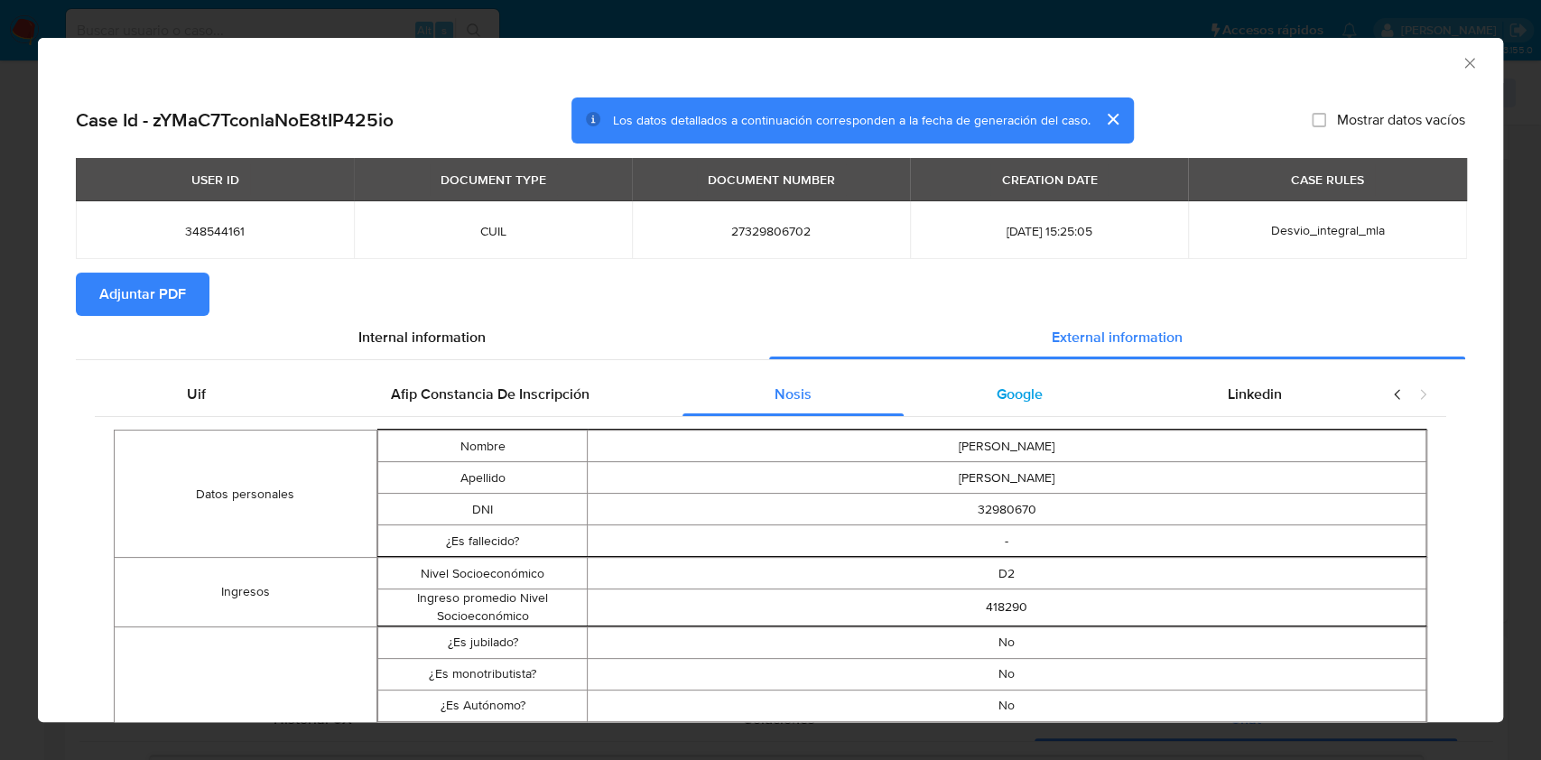
click at [1055, 392] on div "Google" at bounding box center [1019, 394] width 231 height 43
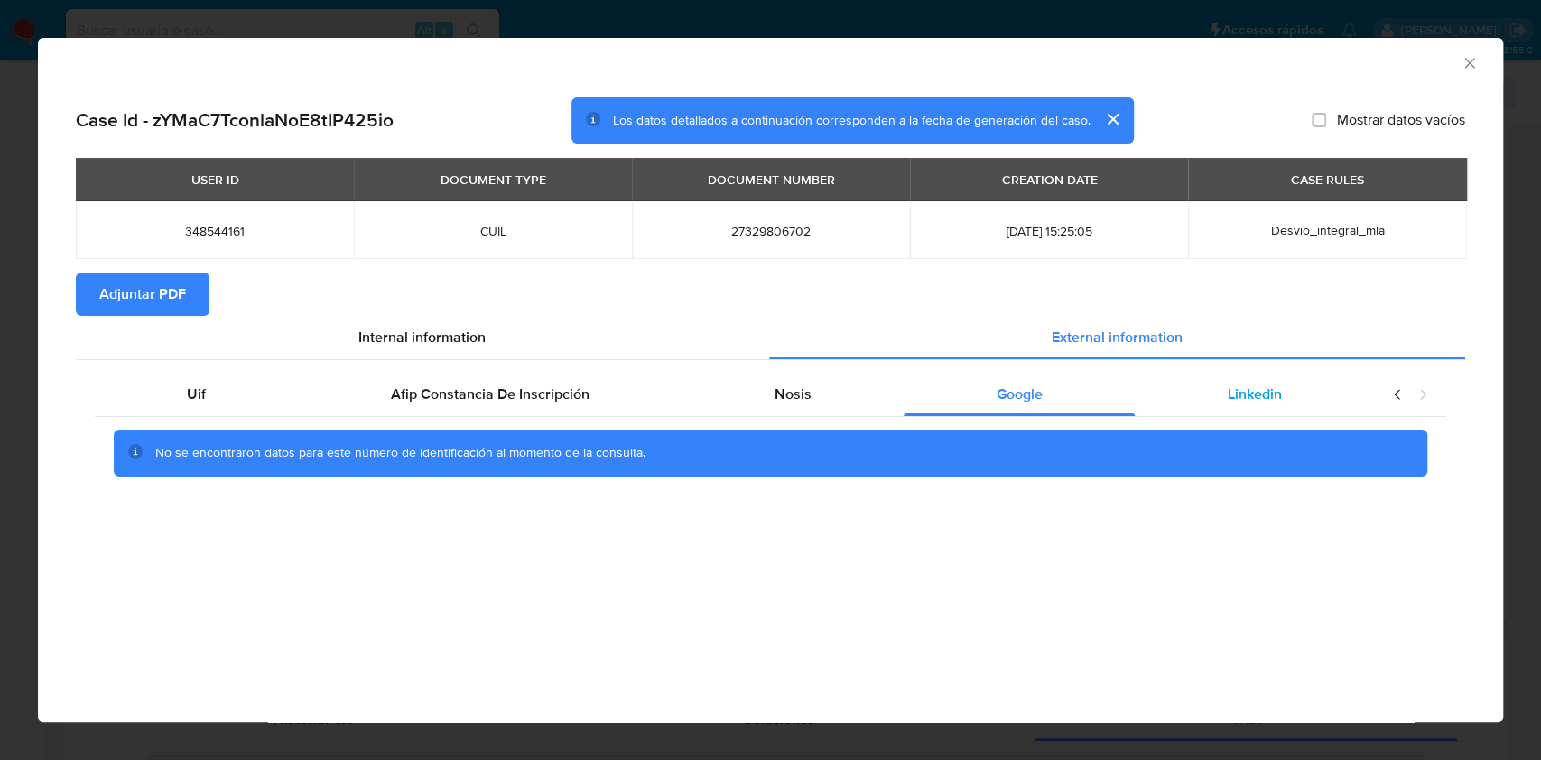
click at [1277, 408] on div "Linkedin" at bounding box center [1254, 394] width 239 height 43
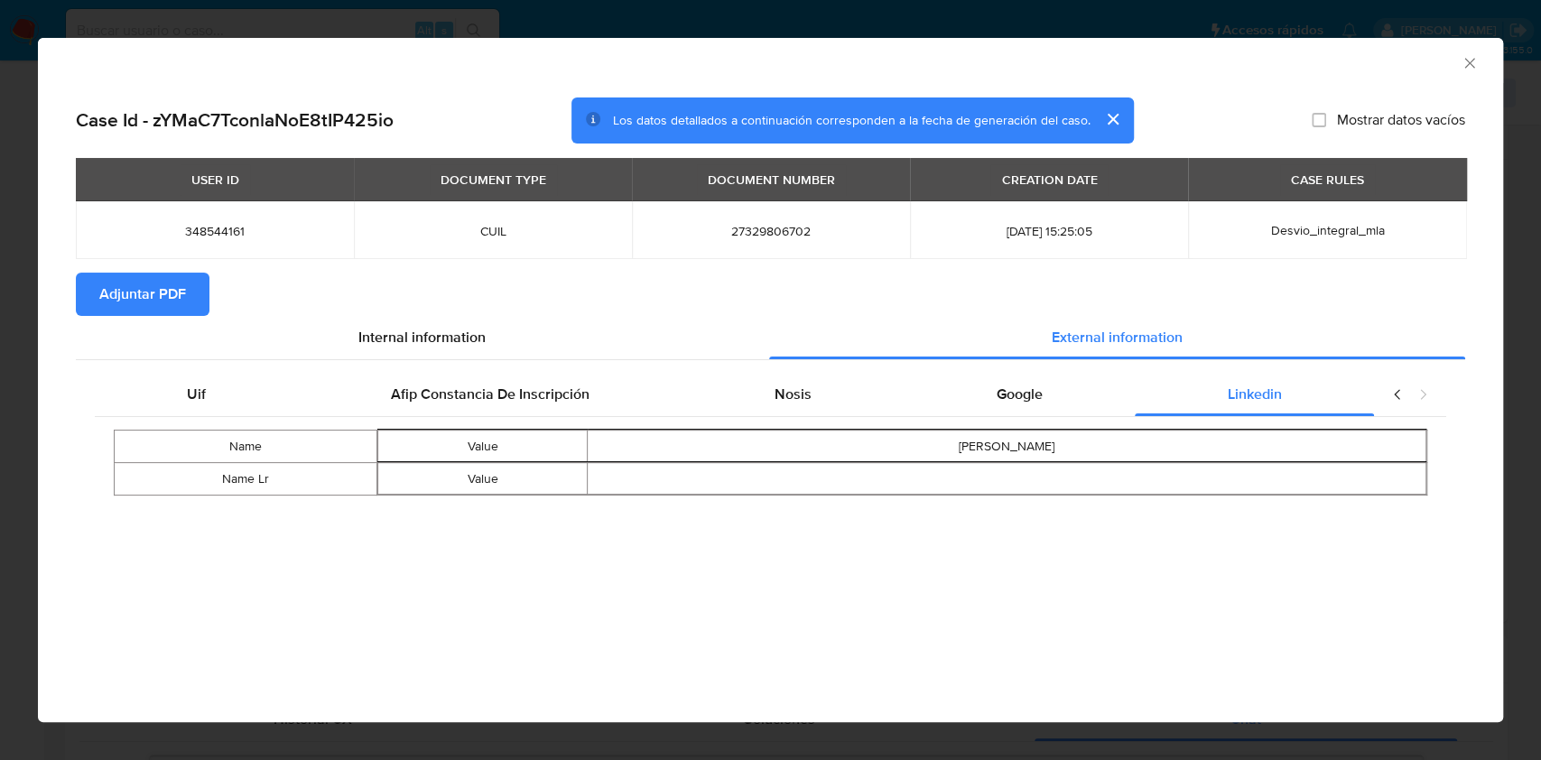
click at [194, 285] on button "Adjuntar PDF" at bounding box center [143, 294] width 134 height 43
click at [1464, 53] on div "AML Data Collector" at bounding box center [770, 60] width 1465 height 45
click at [1470, 70] on icon "Cerrar ventana" at bounding box center [1470, 63] width 18 height 18
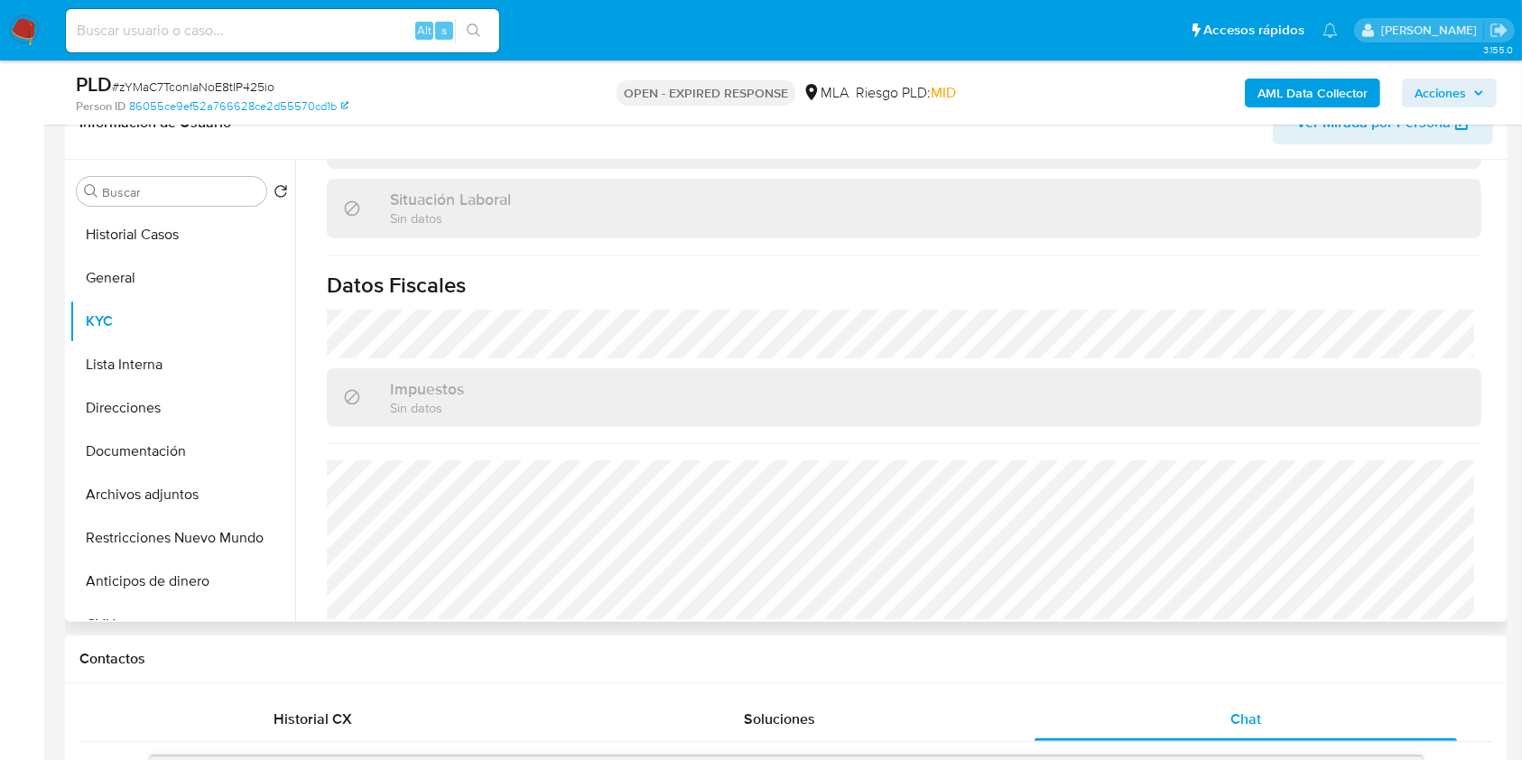
scroll to position [951, 0]
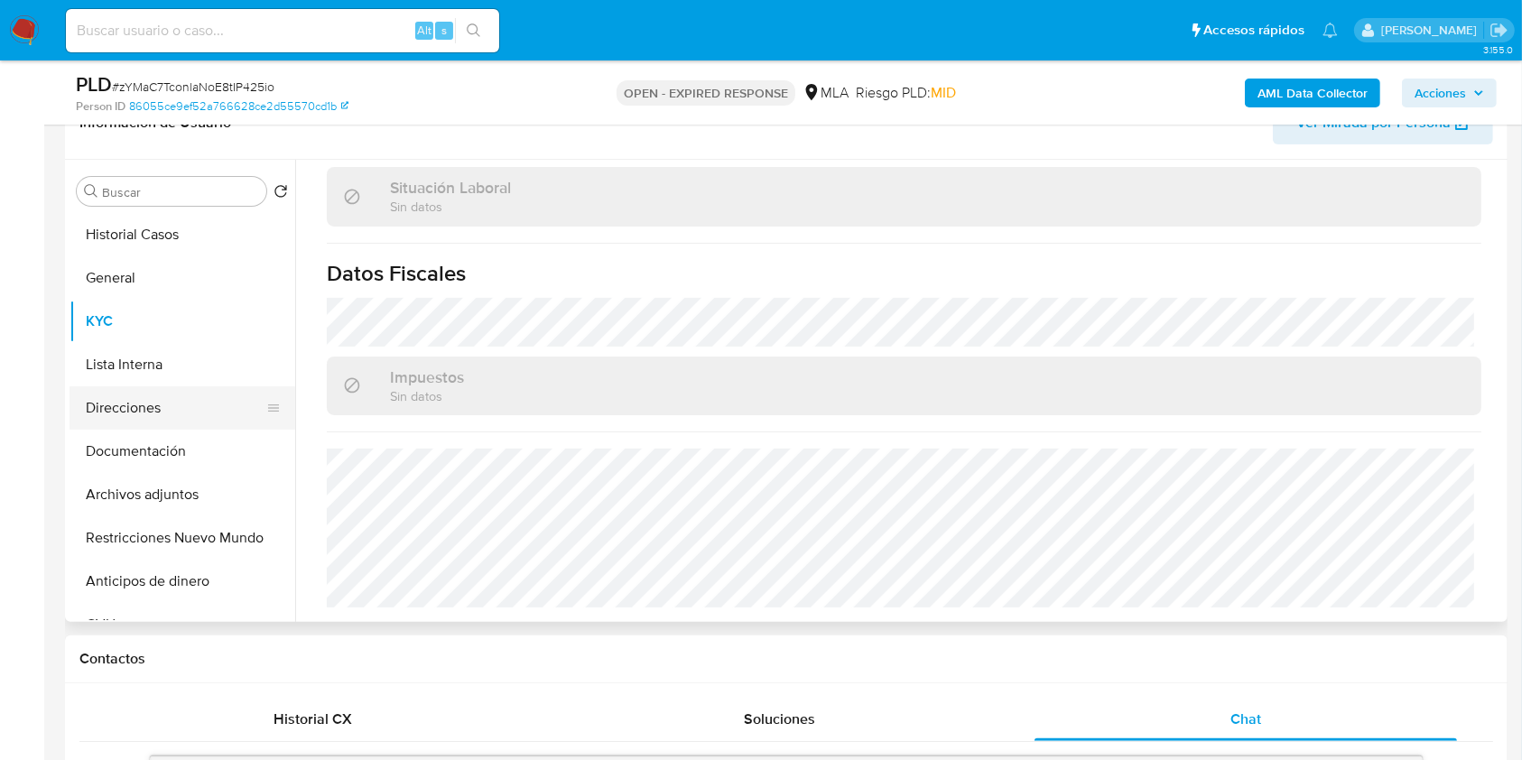
click at [201, 417] on button "Direcciones" at bounding box center [175, 407] width 211 height 43
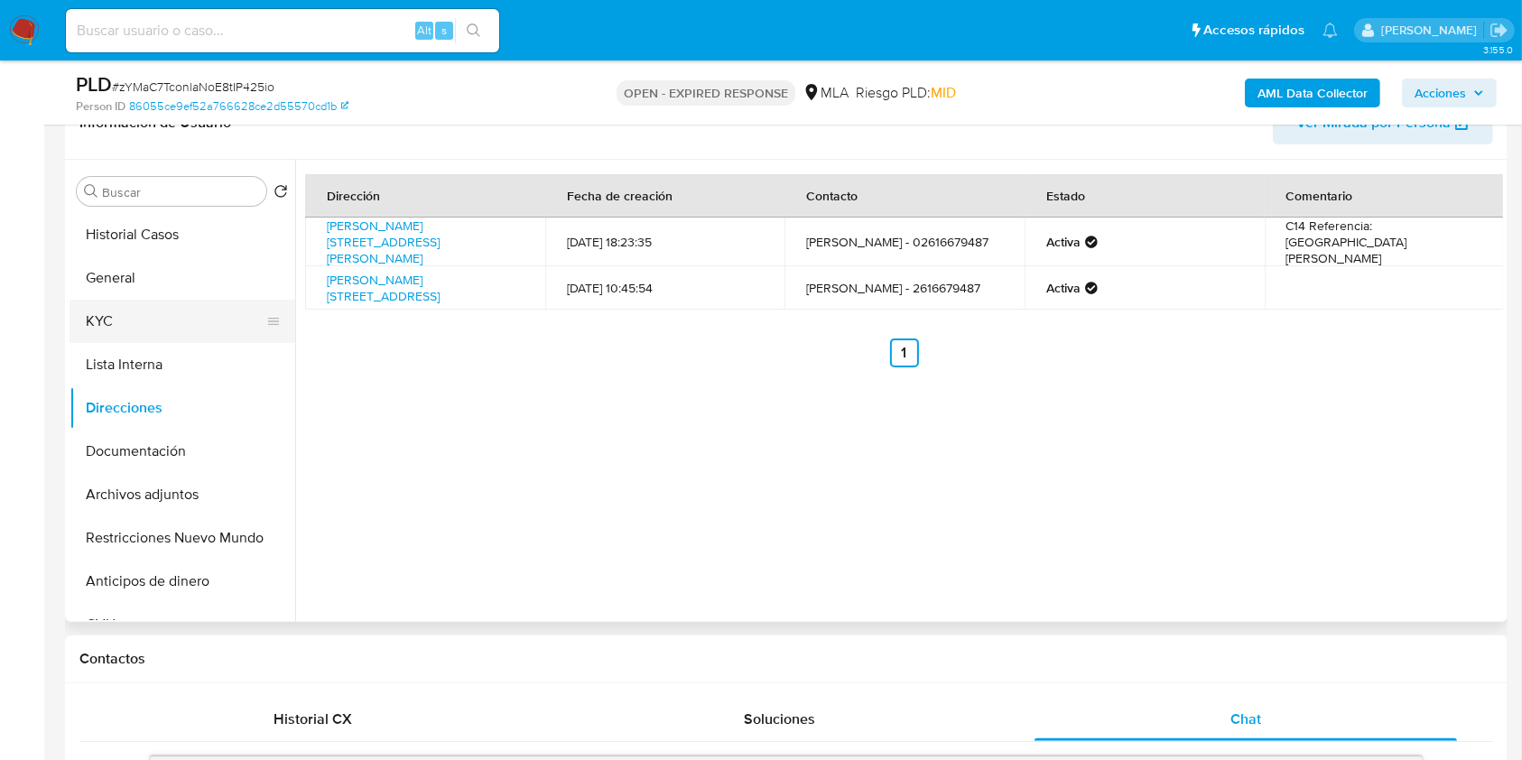
click at [188, 313] on button "KYC" at bounding box center [175, 321] width 211 height 43
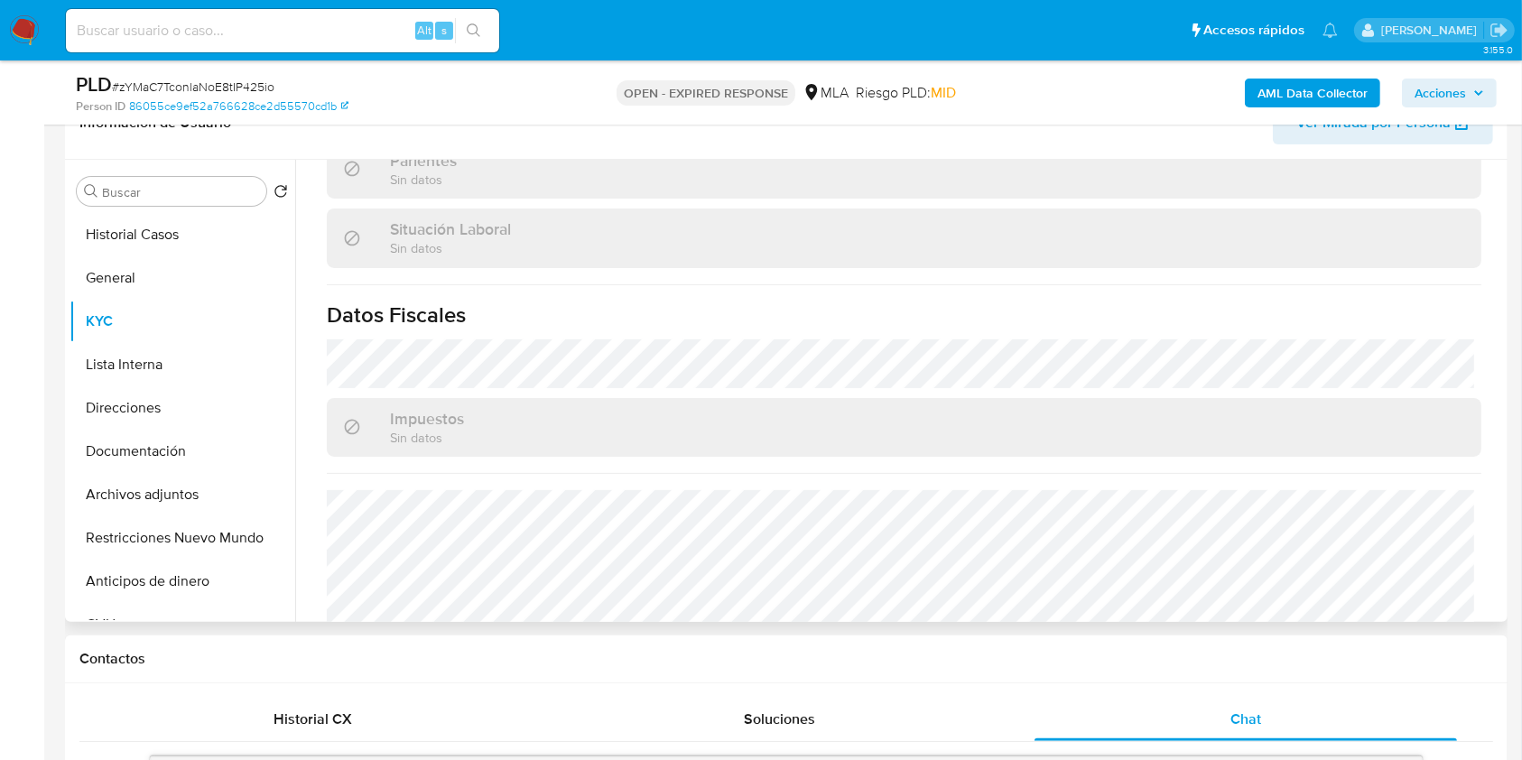
scroll to position [951, 0]
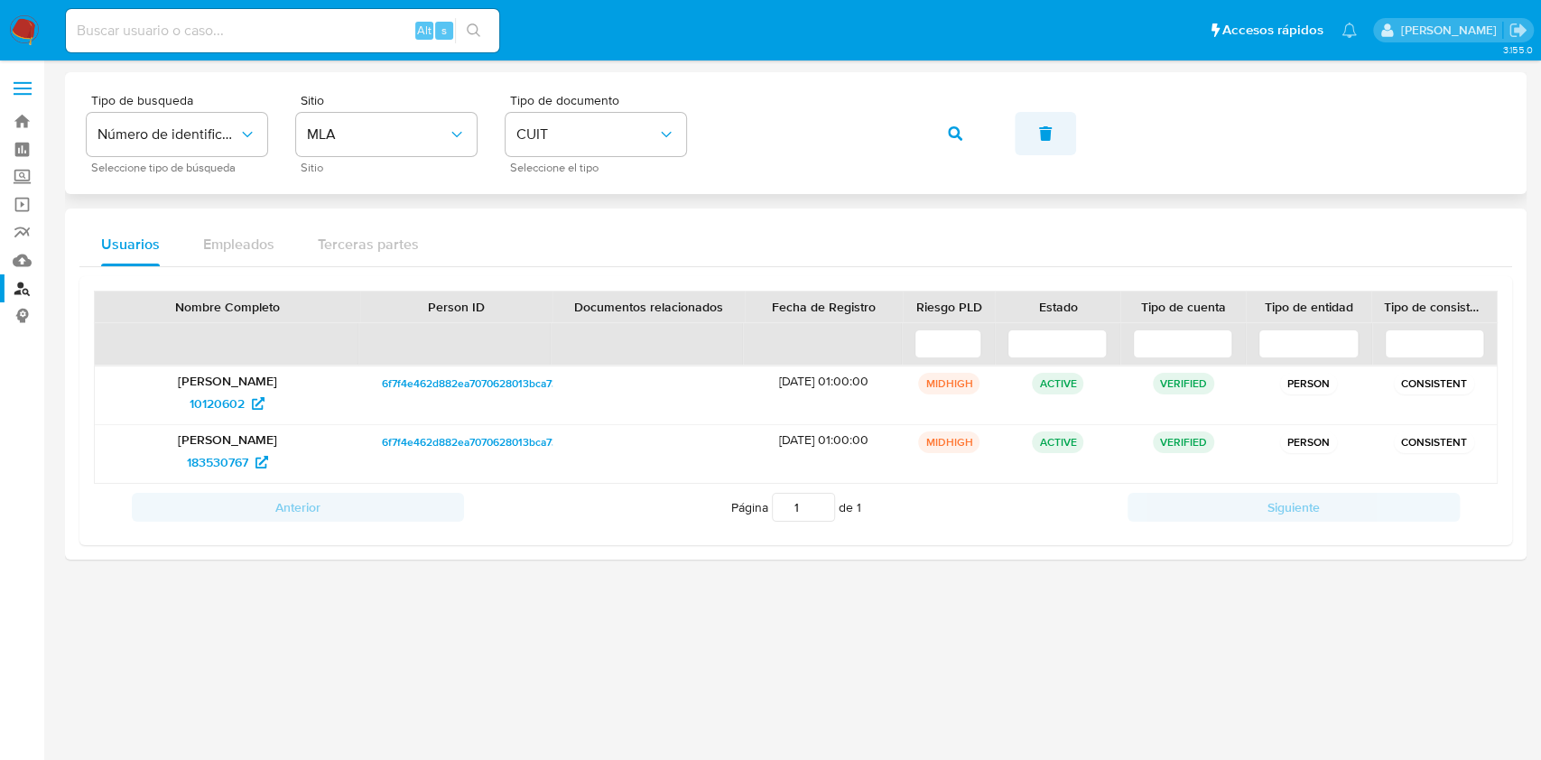
click at [578, 131] on div "Tipo de busqueda Número de identificación Seleccione tipo de búsqueda Sitio MLA…" at bounding box center [796, 133] width 1419 height 79
drag, startPoint x: 963, startPoint y: 142, endPoint x: 940, endPoint y: 163, distance: 31.3
click at [963, 143] on button "button" at bounding box center [955, 133] width 61 height 43
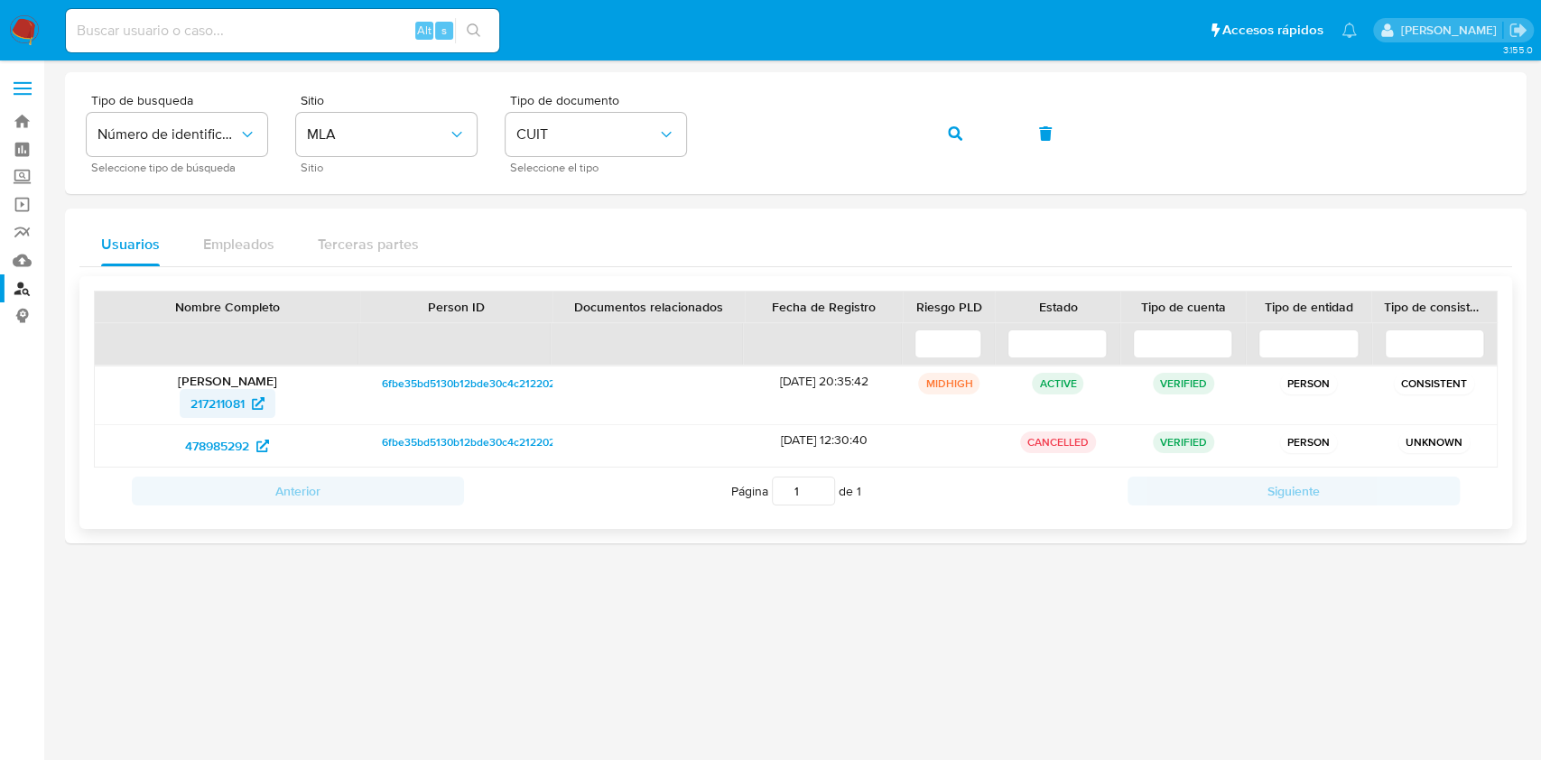
click at [212, 408] on span "217211081" at bounding box center [218, 403] width 54 height 29
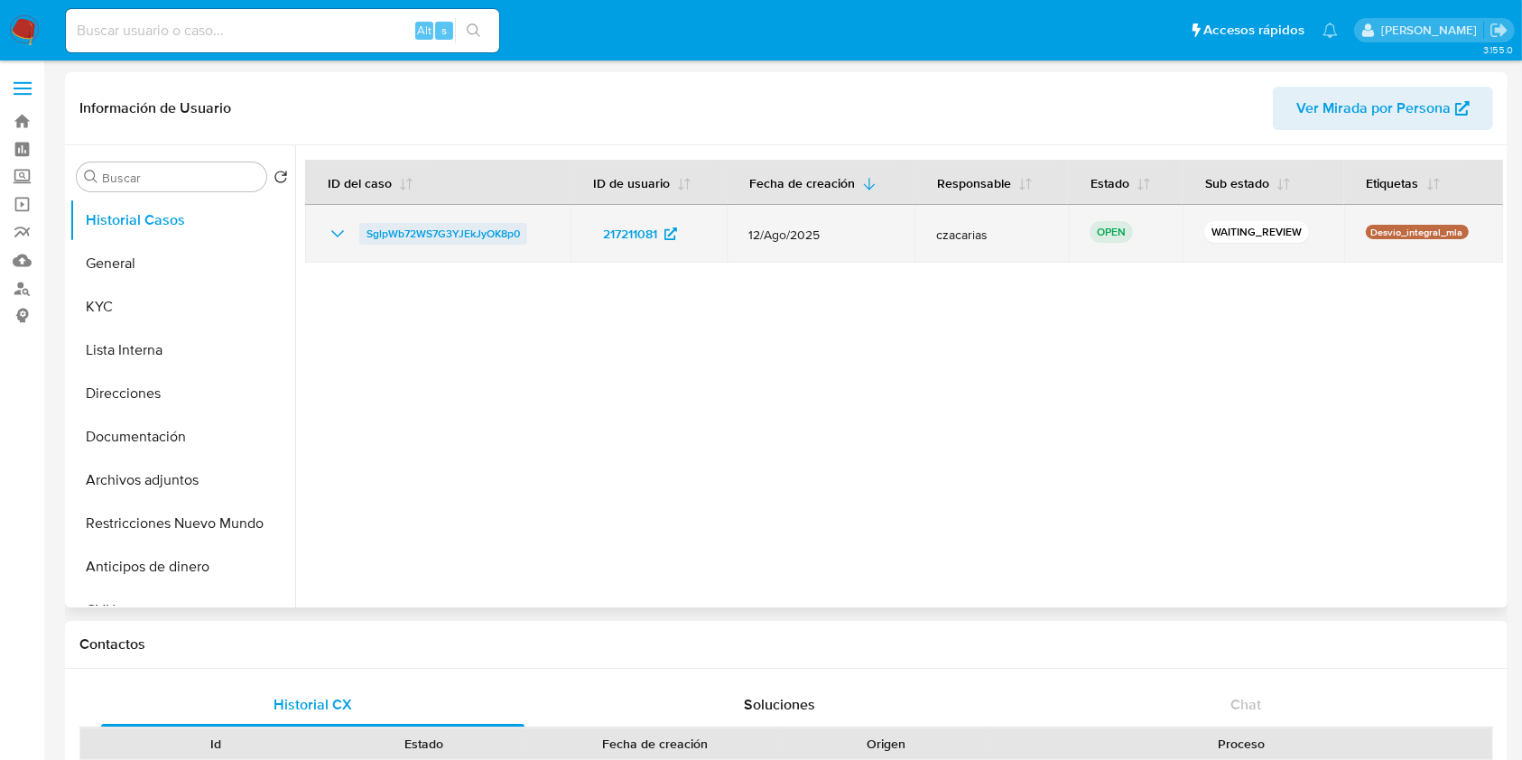
select select "10"
click at [383, 235] on span "SglpWb72WS7G3YJEkJyOK8p0" at bounding box center [443, 234] width 153 height 22
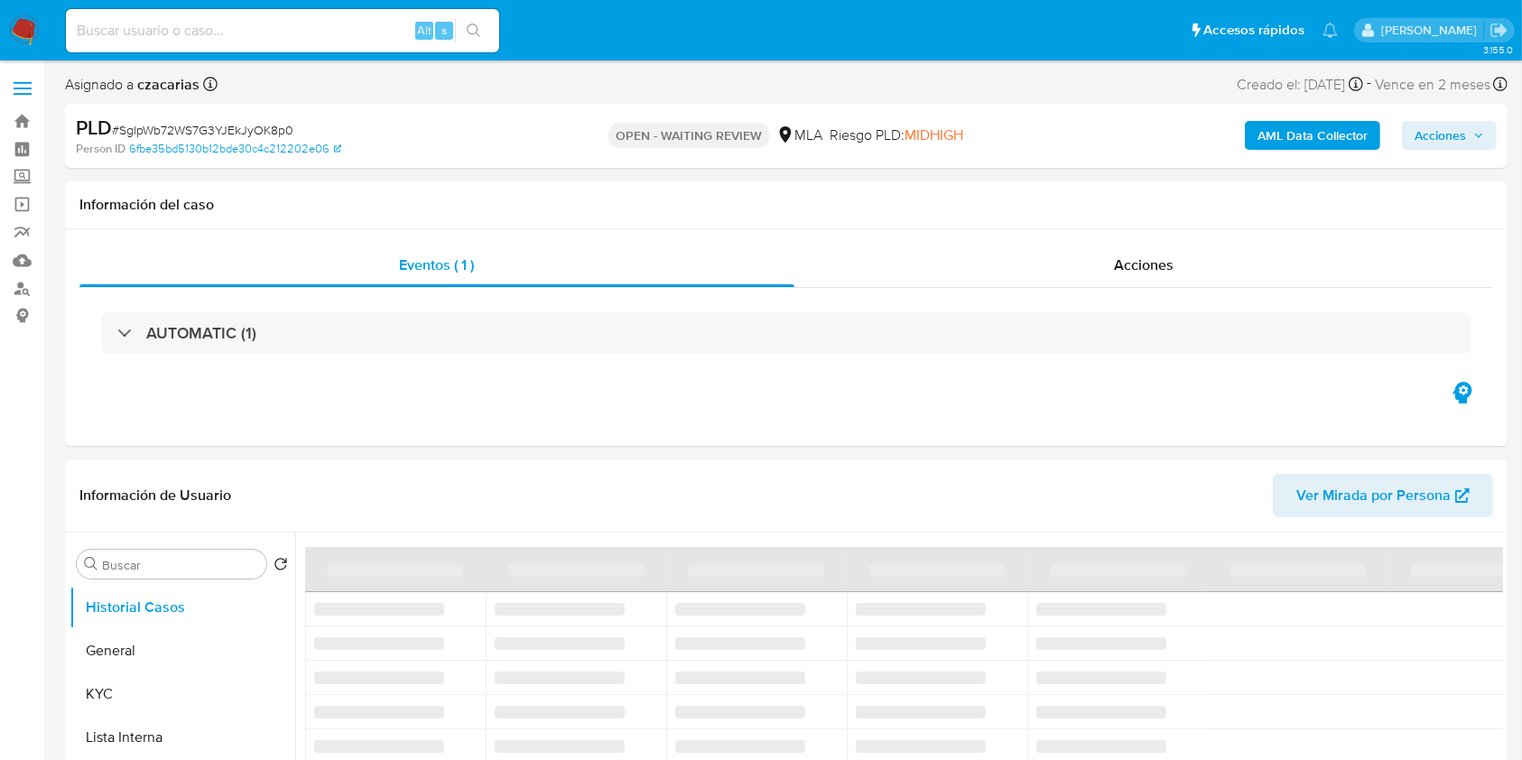
select select "10"
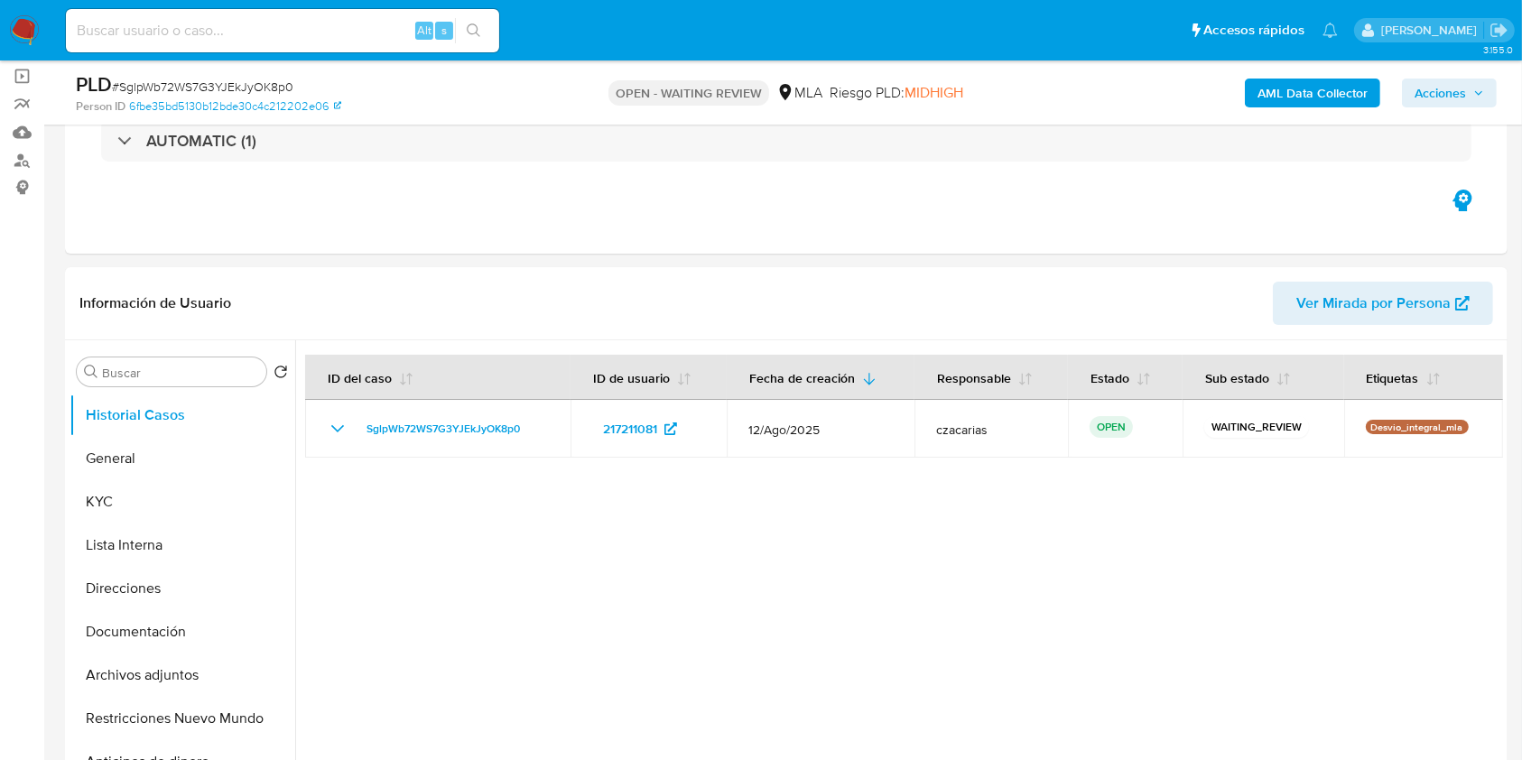
scroll to position [361, 0]
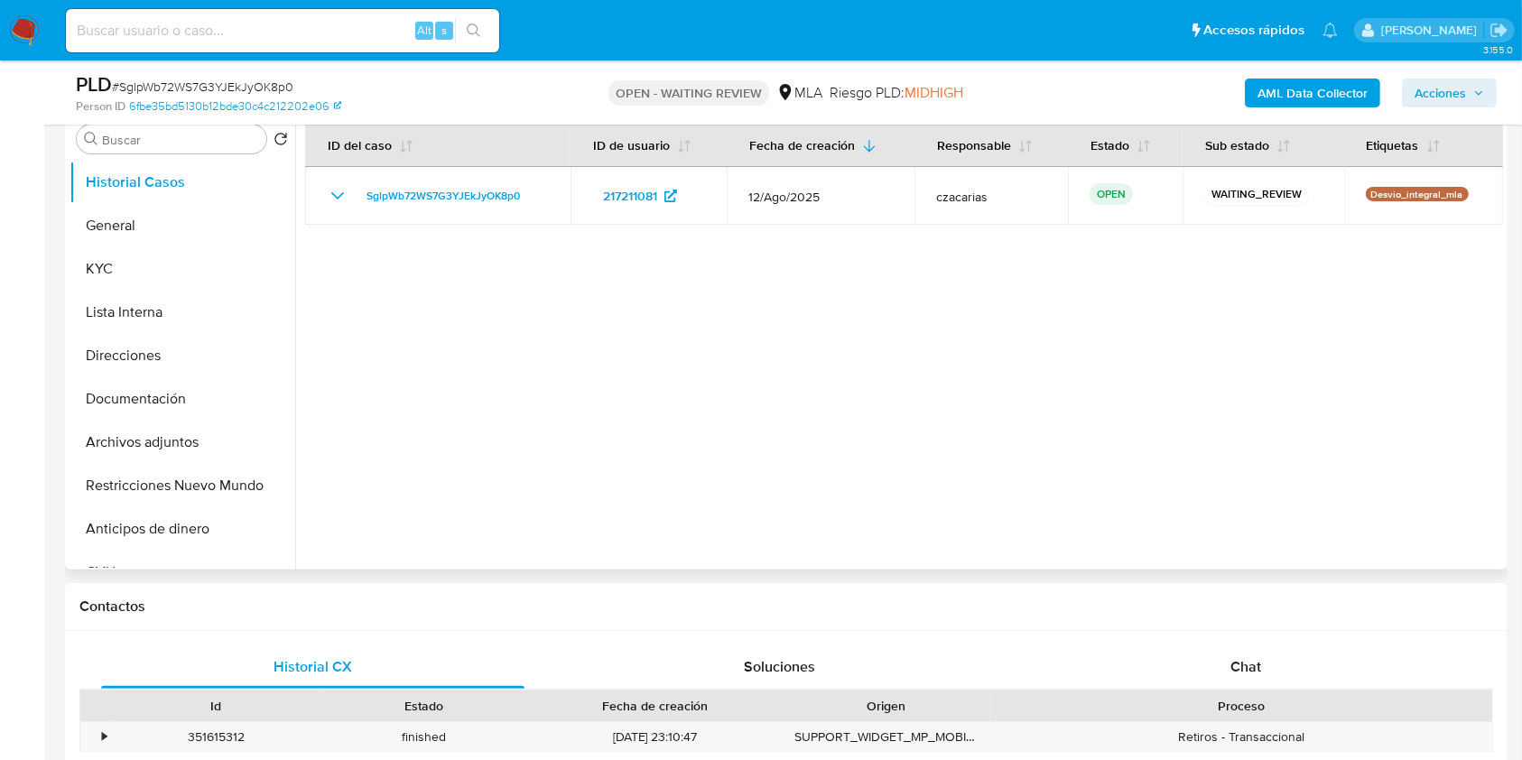
drag, startPoint x: 1257, startPoint y: 661, endPoint x: 1290, endPoint y: 545, distance: 120.3
click at [1257, 662] on span "Chat" at bounding box center [1246, 666] width 31 height 21
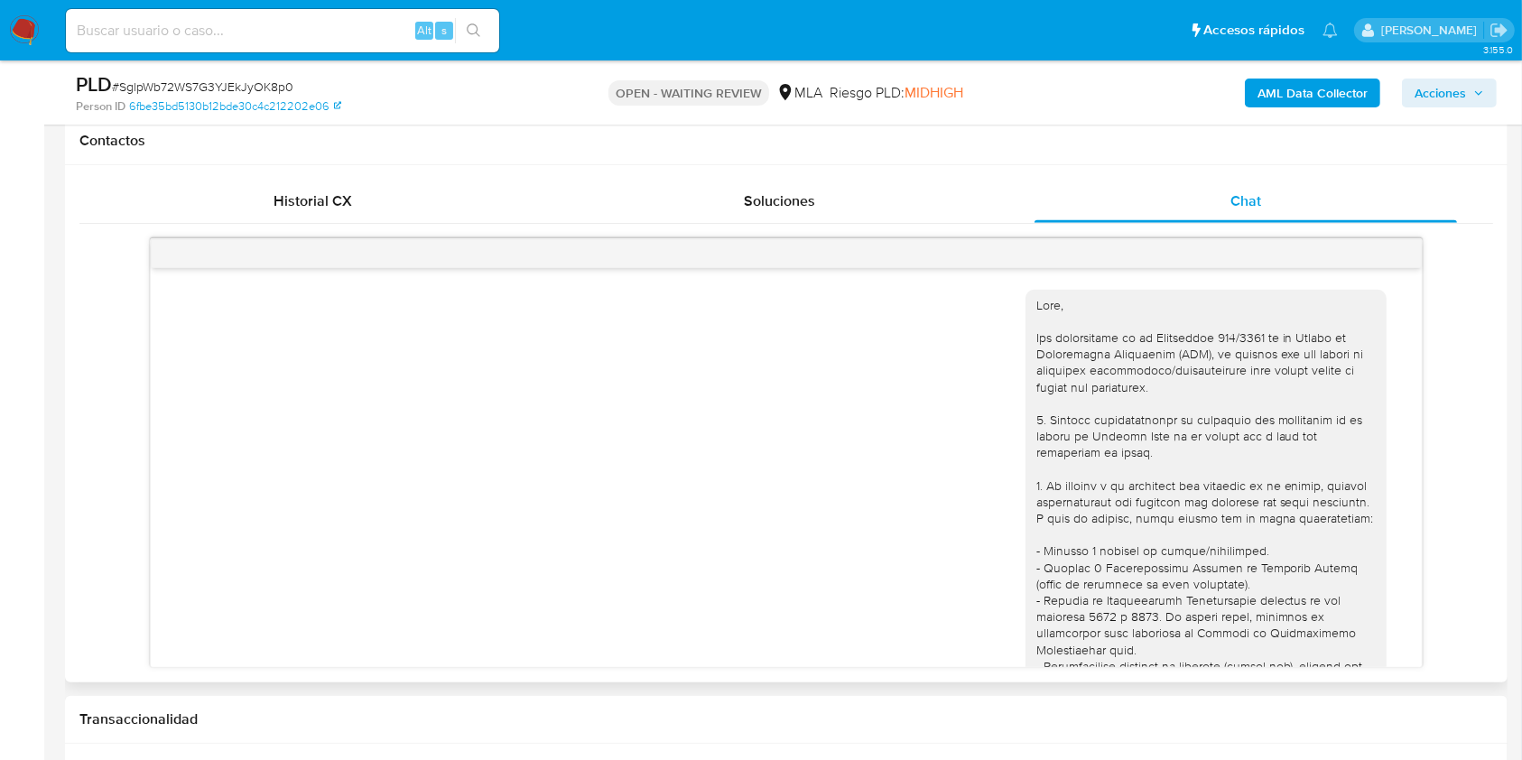
scroll to position [728, 0]
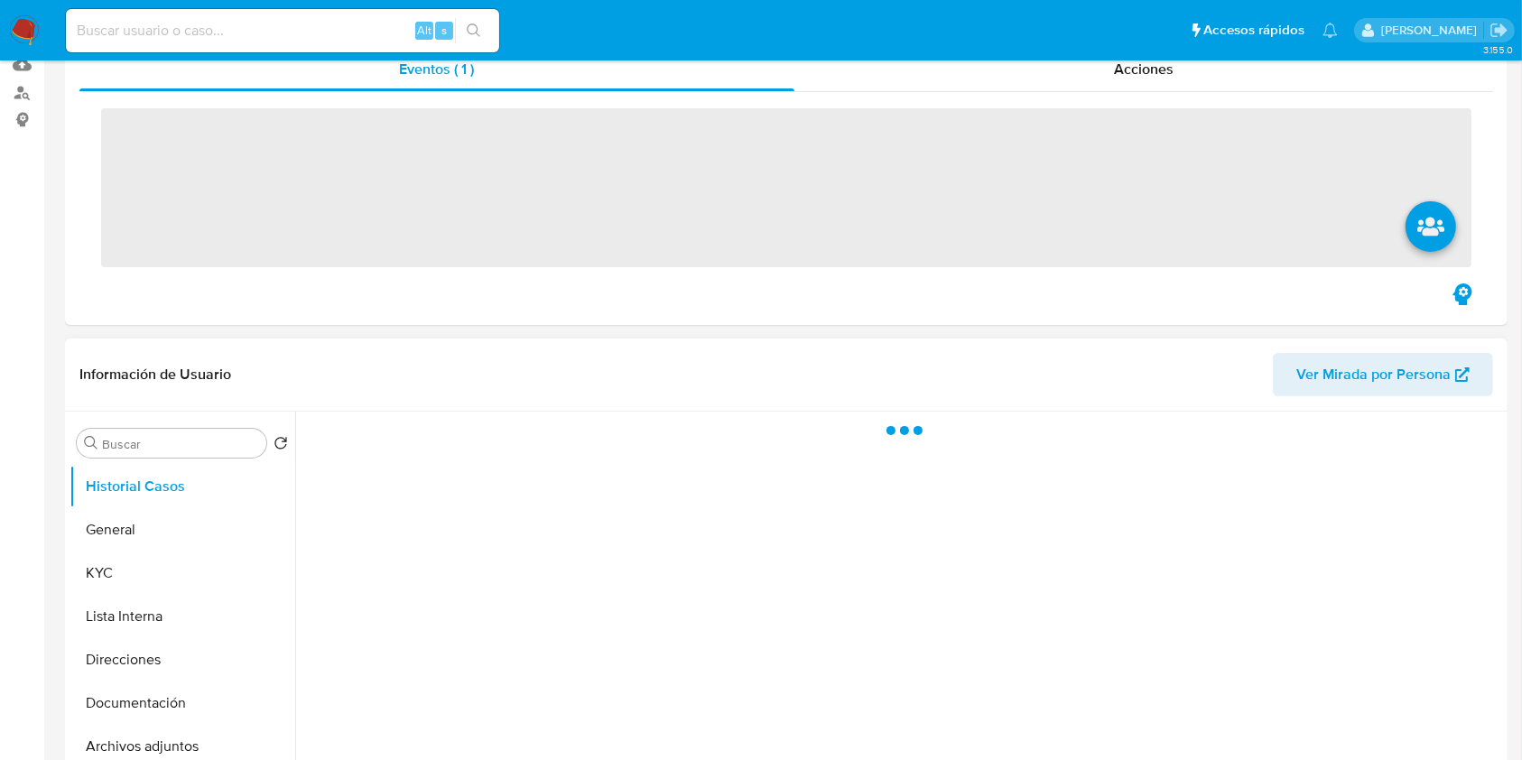
scroll to position [361, 0]
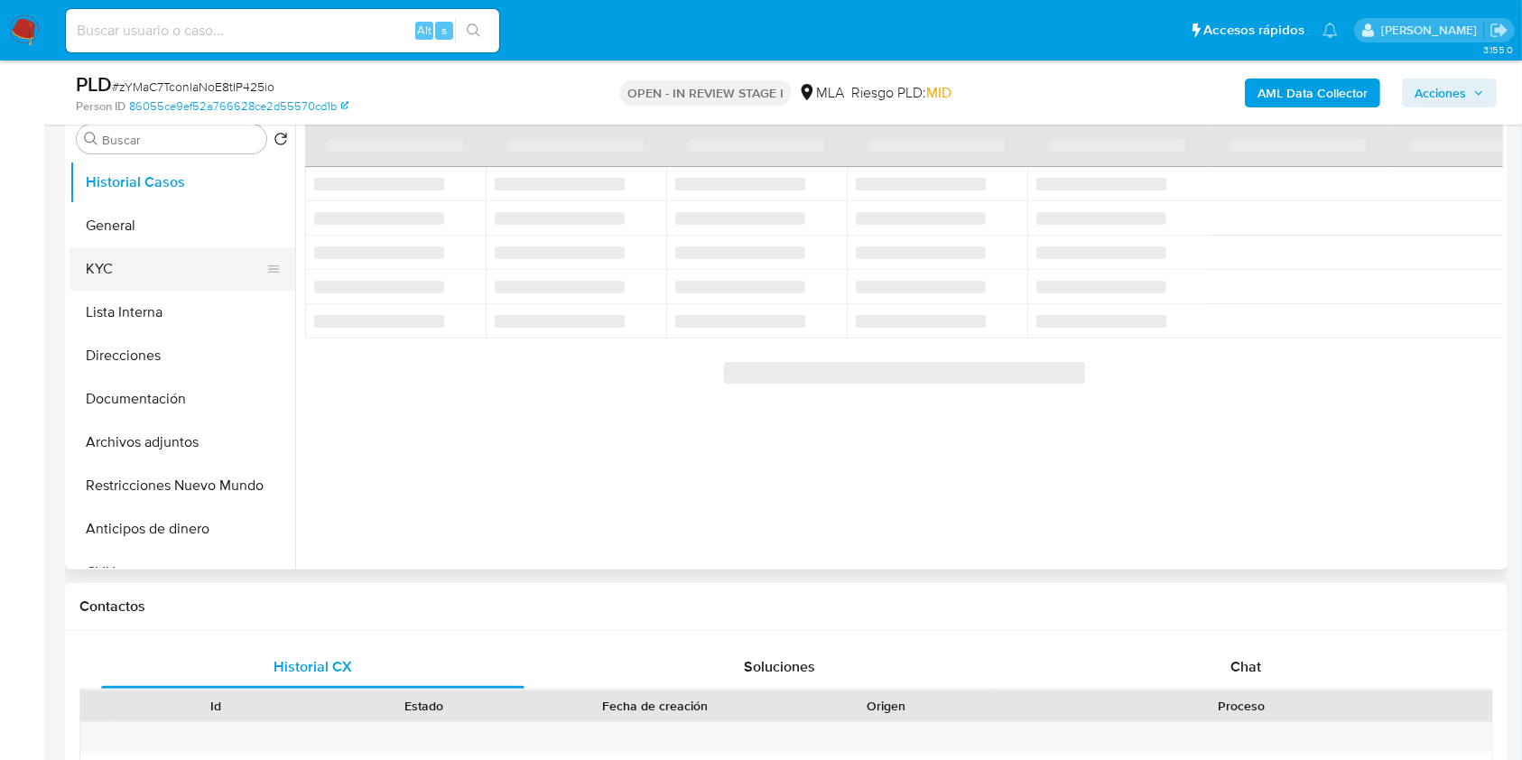
click at [124, 261] on button "KYC" at bounding box center [175, 268] width 211 height 43
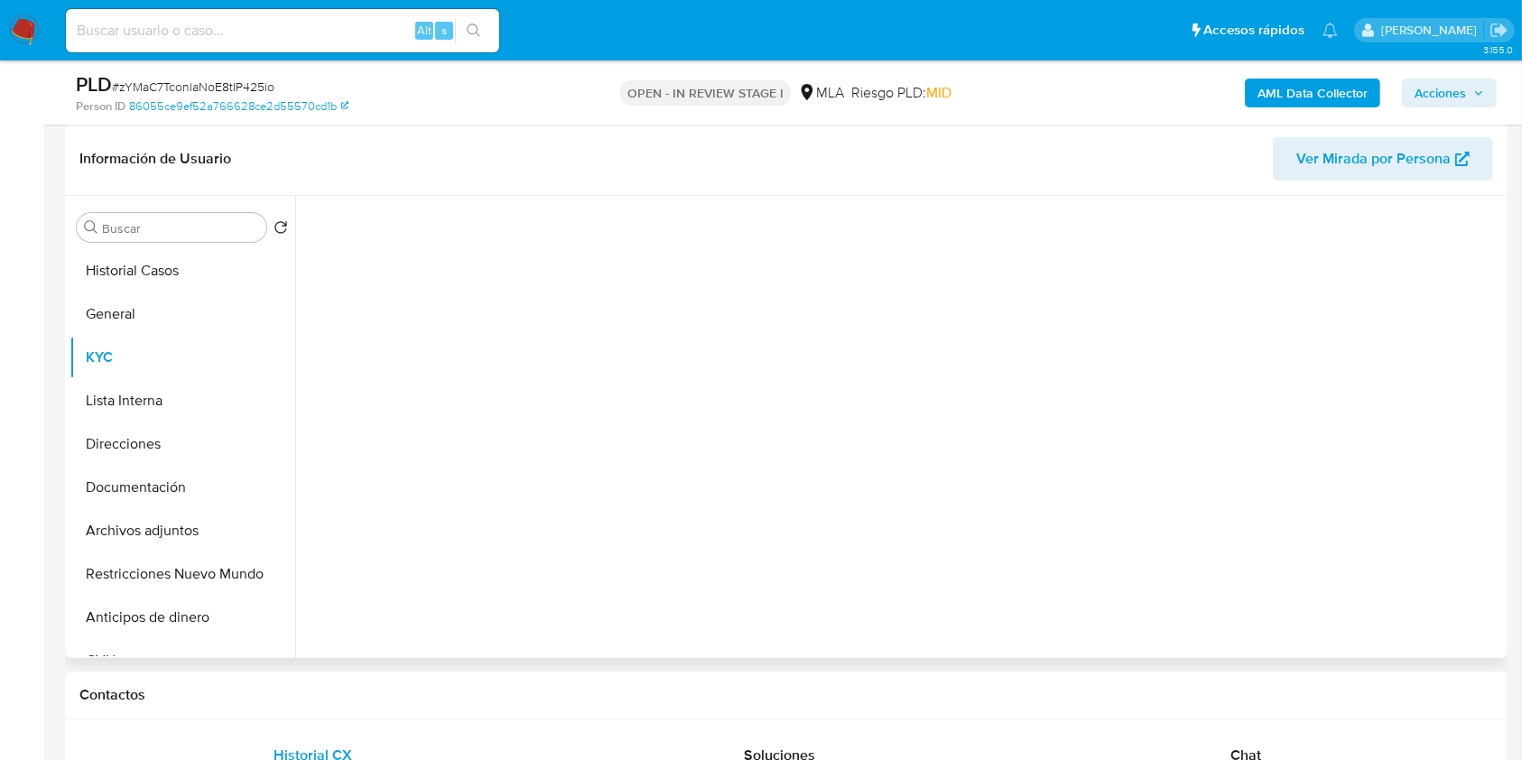
select select "10"
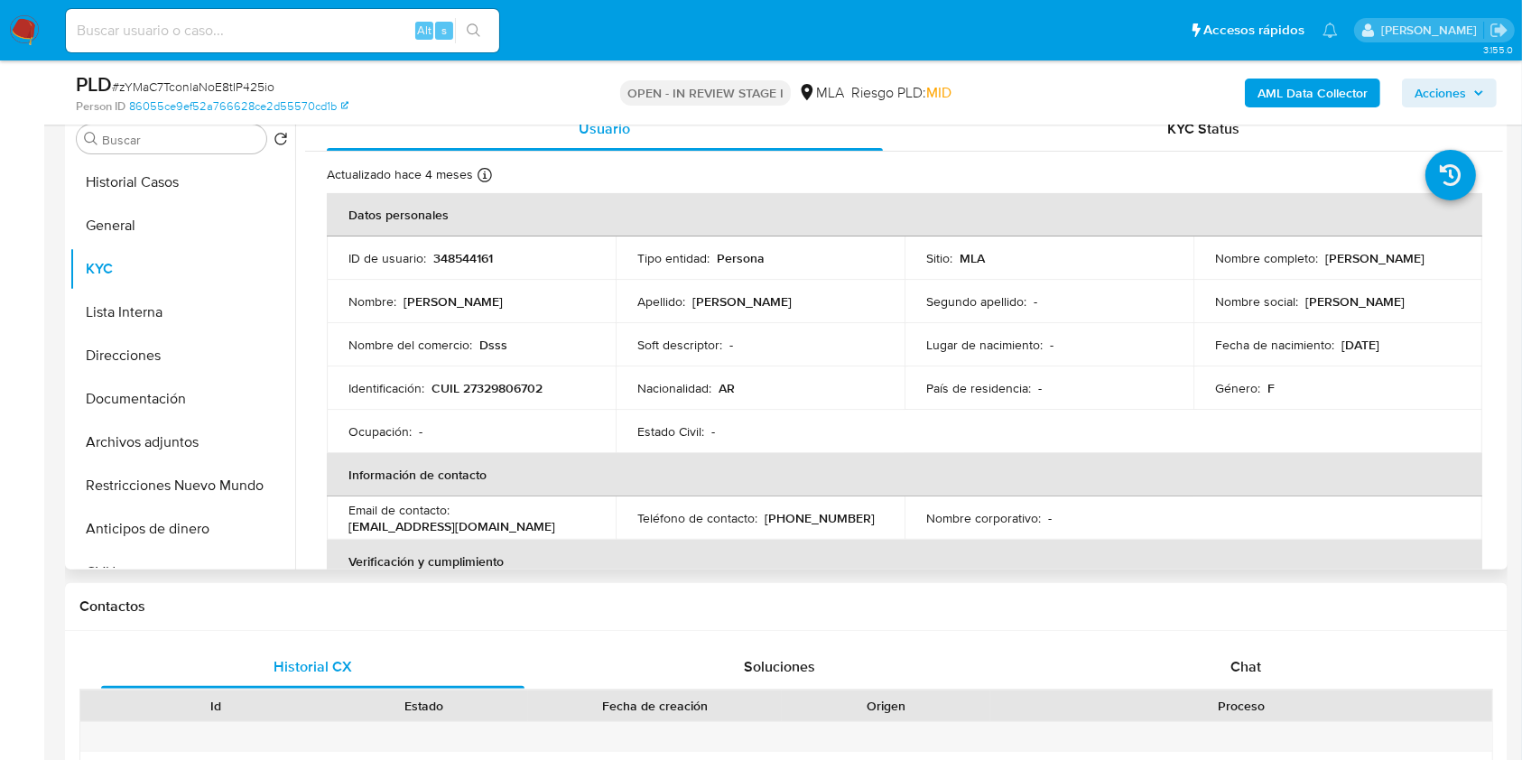
drag, startPoint x: 1323, startPoint y: 256, endPoint x: 1452, endPoint y: 256, distance: 129.1
click at [1452, 256] on div "Nombre completo : Evelyn Yanina Marzetti" at bounding box center [1338, 258] width 246 height 16
copy p "Evelyn Yanina Marzetti"
click at [1264, 660] on div "Chat" at bounding box center [1246, 667] width 423 height 43
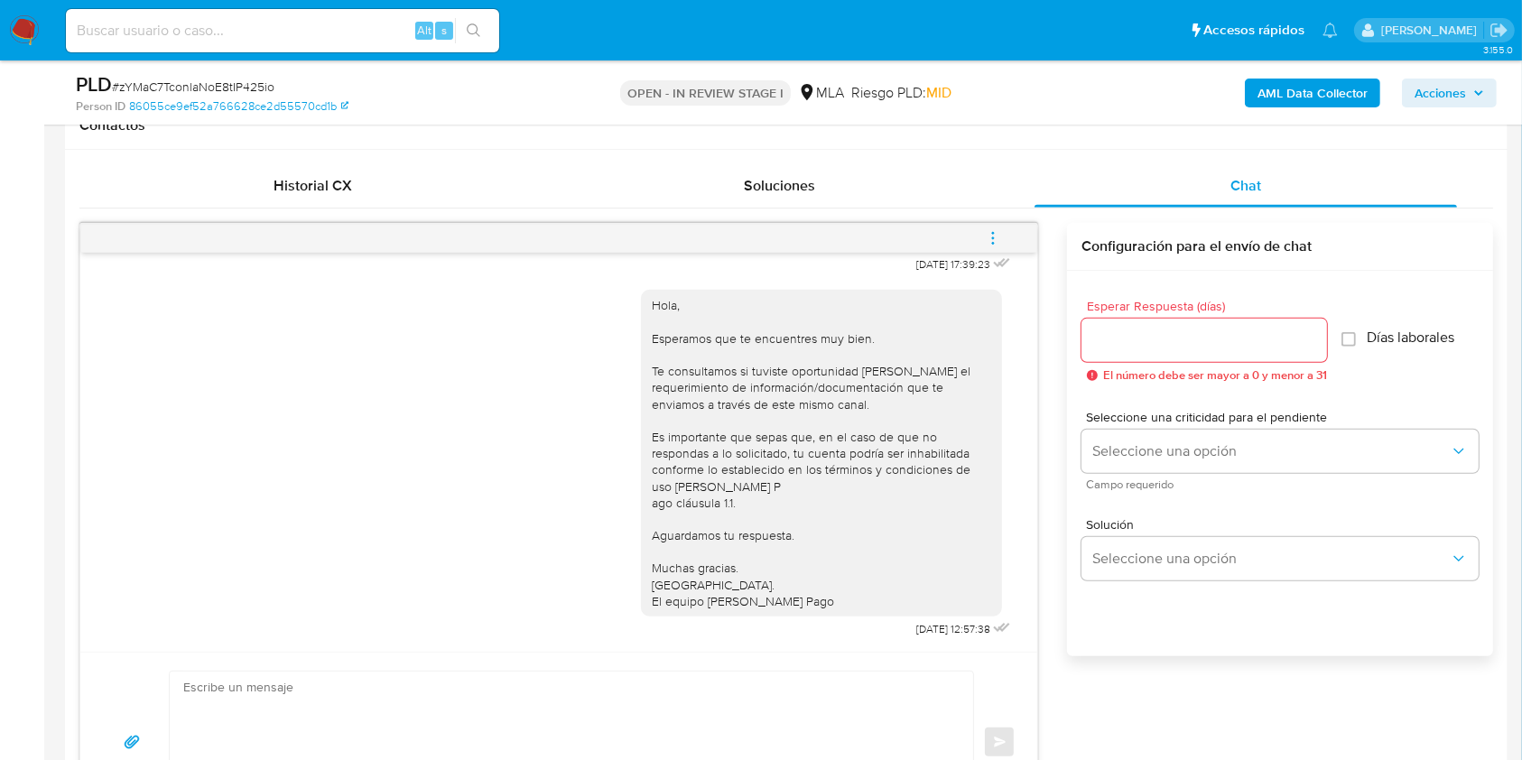
scroll to position [1084, 0]
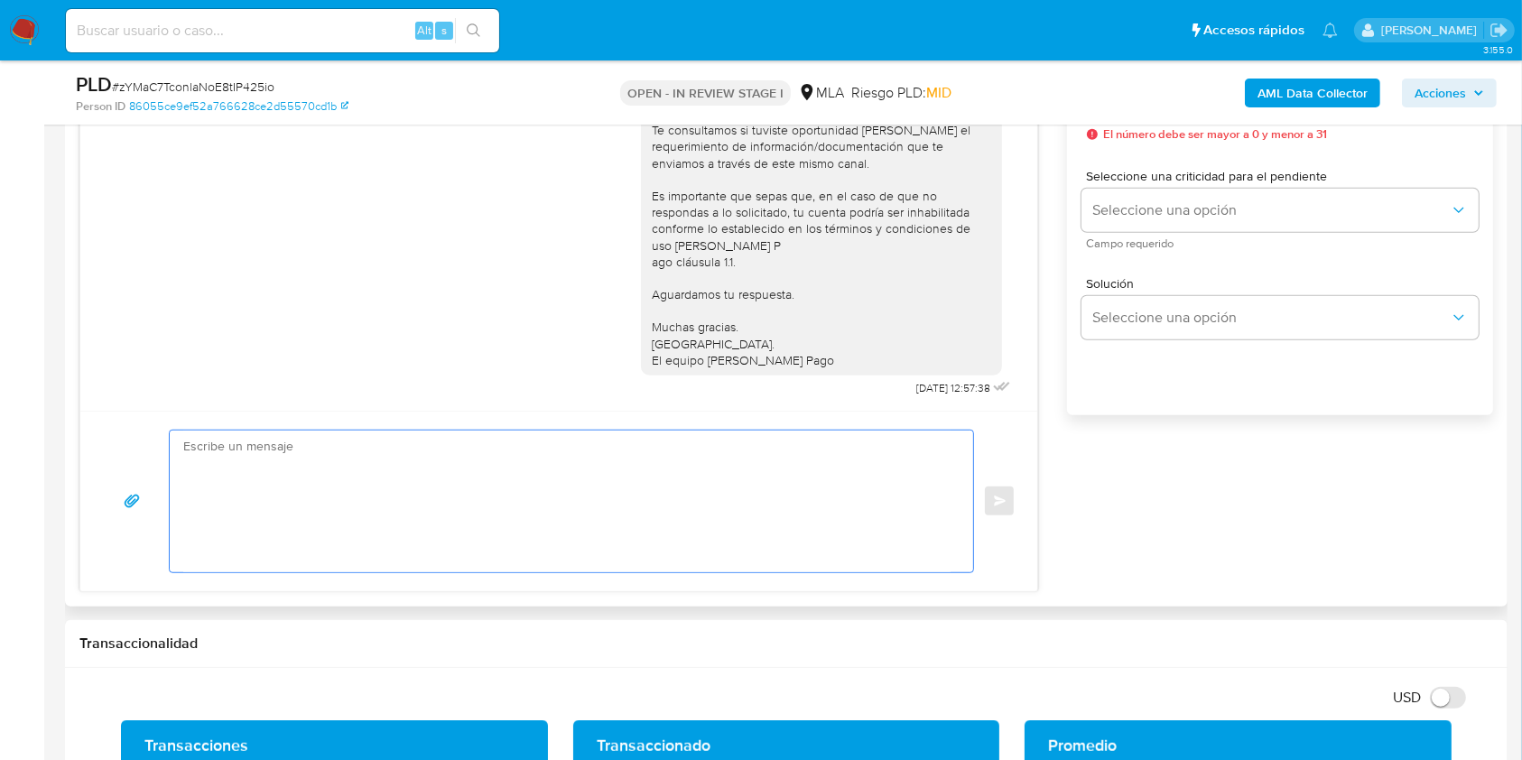
click at [605, 530] on textarea at bounding box center [566, 502] width 767 height 142
paste textarea "Hola Evelyn Yanina Marzetti, En función de las operaciones registradas en tu cu…"
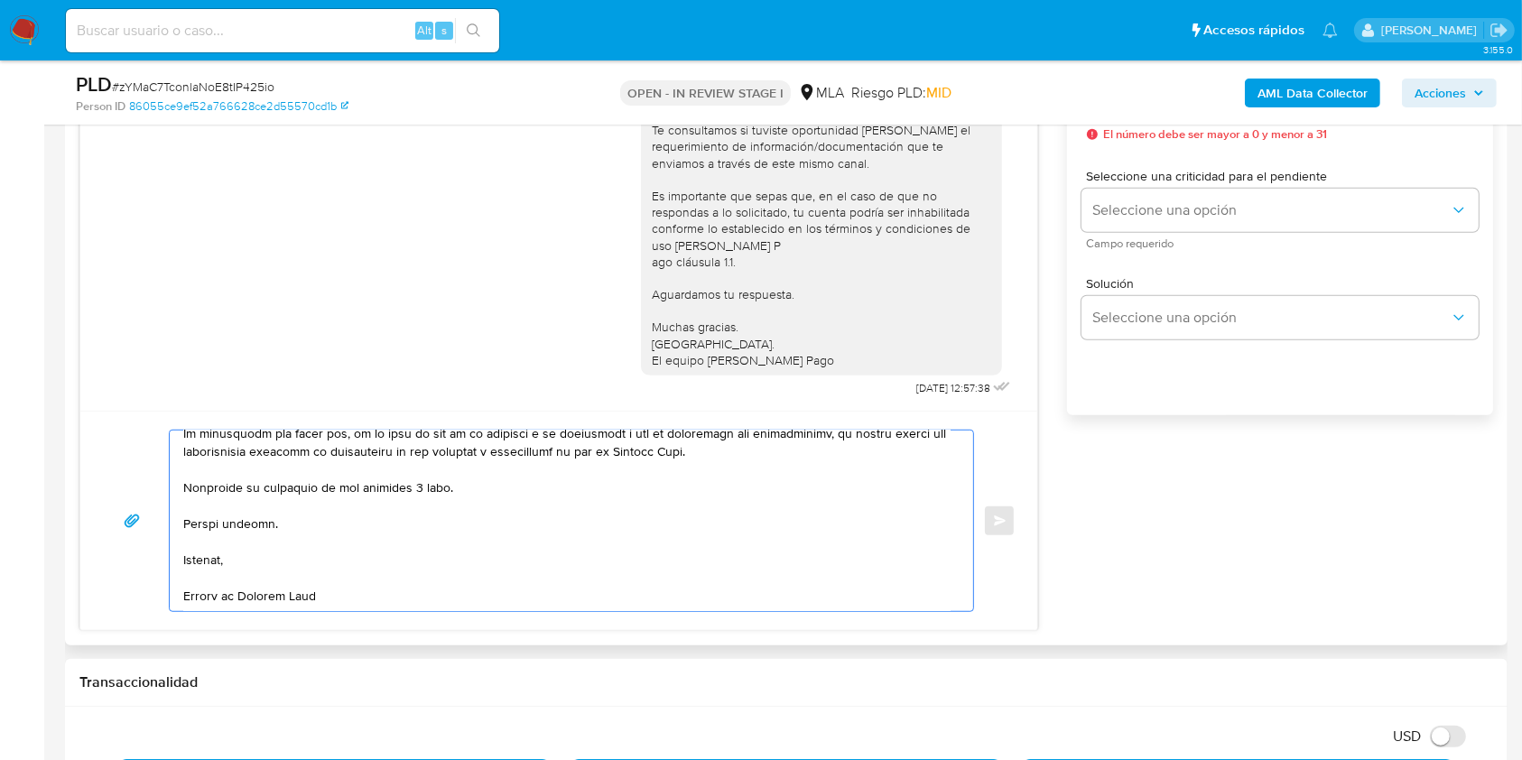
scroll to position [642, 0]
drag, startPoint x: 465, startPoint y: 484, endPoint x: 321, endPoint y: 475, distance: 144.8
click at [321, 475] on textarea at bounding box center [566, 521] width 767 height 181
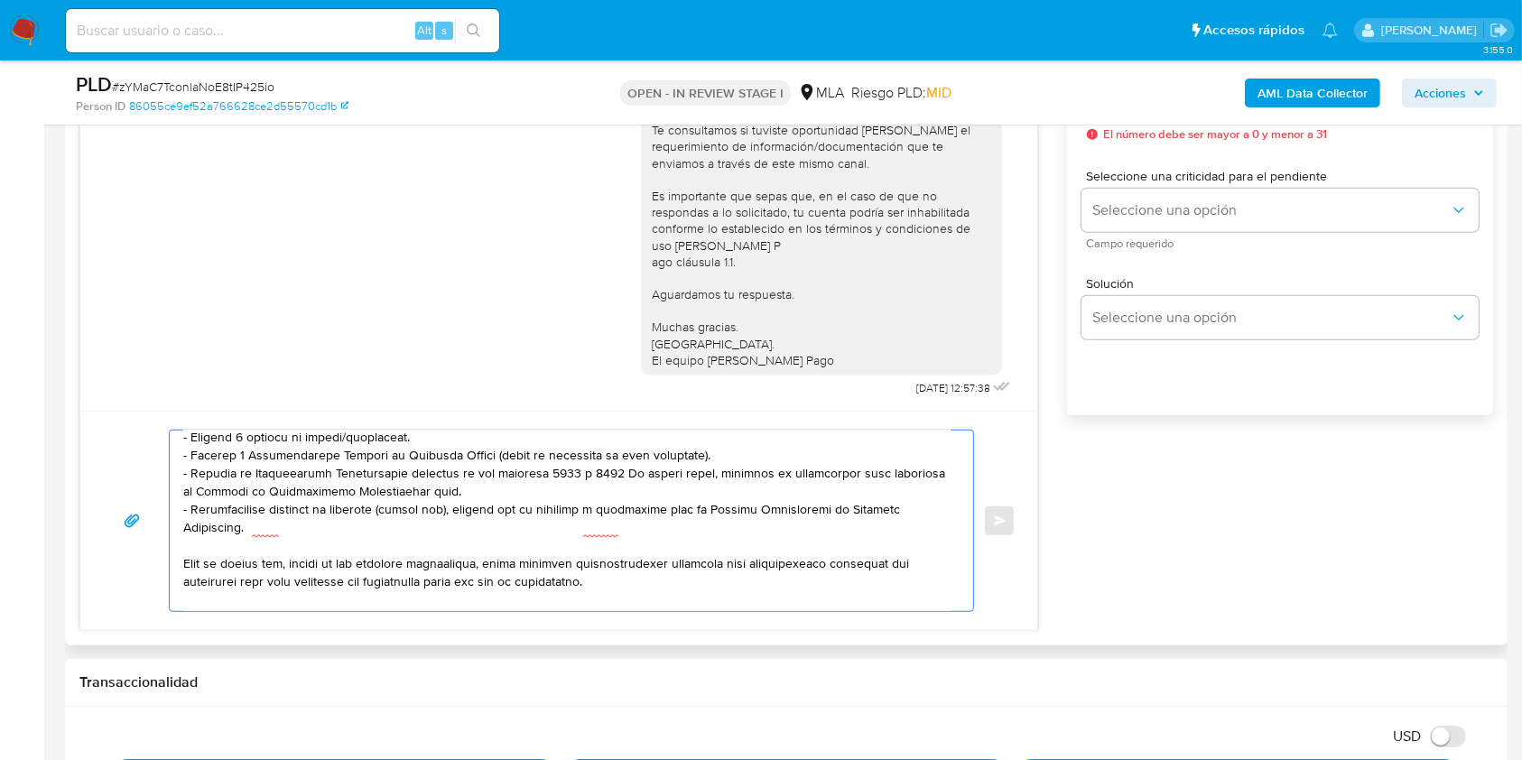
scroll to position [236, 0]
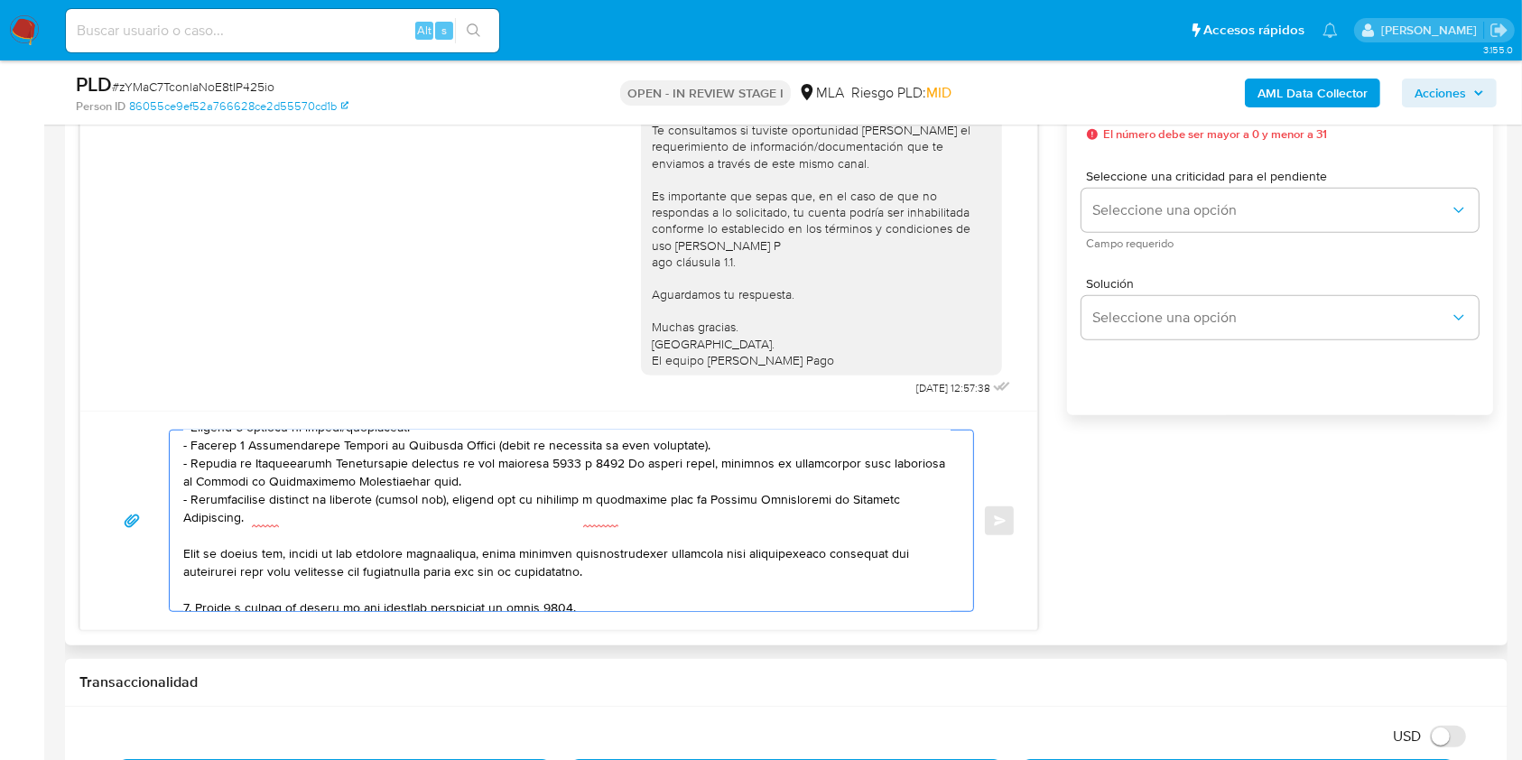
drag, startPoint x: 271, startPoint y: 525, endPoint x: 245, endPoint y: 454, distance: 75.1
click at [172, 455] on div at bounding box center [567, 521] width 795 height 181
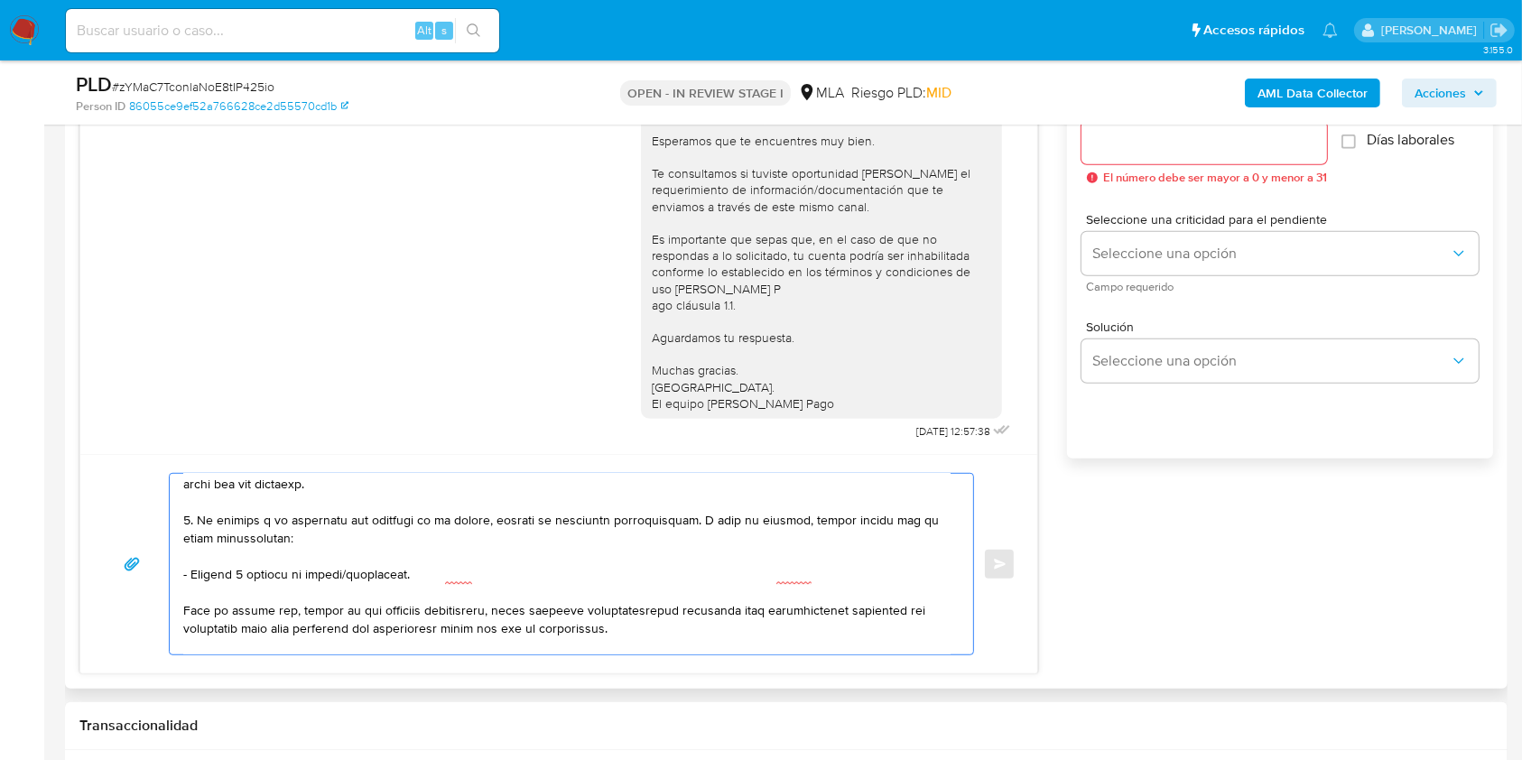
scroll to position [0, 0]
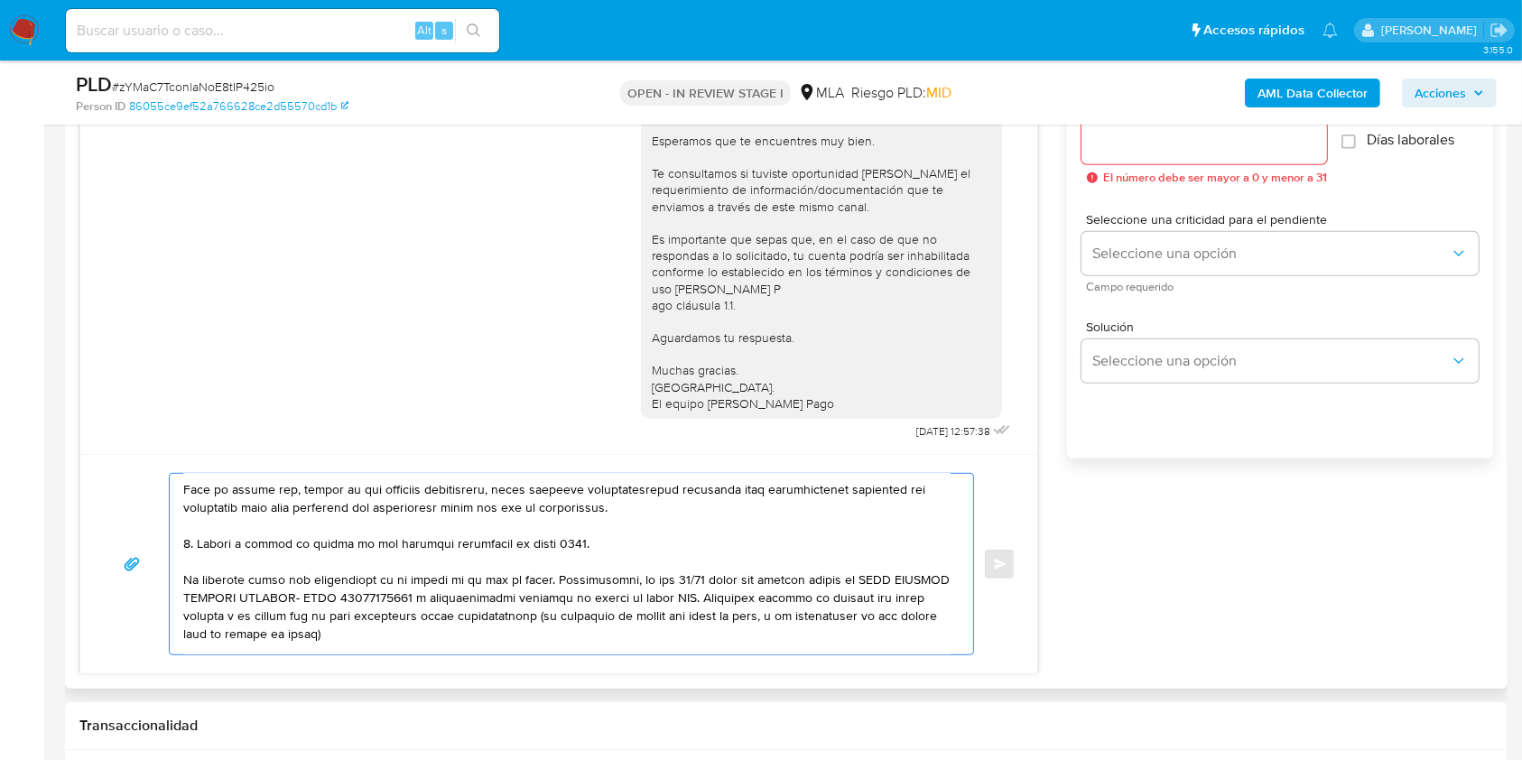
drag, startPoint x: 408, startPoint y: 641, endPoint x: 181, endPoint y: 586, distance: 233.2
click at [181, 586] on div at bounding box center [567, 564] width 795 height 181
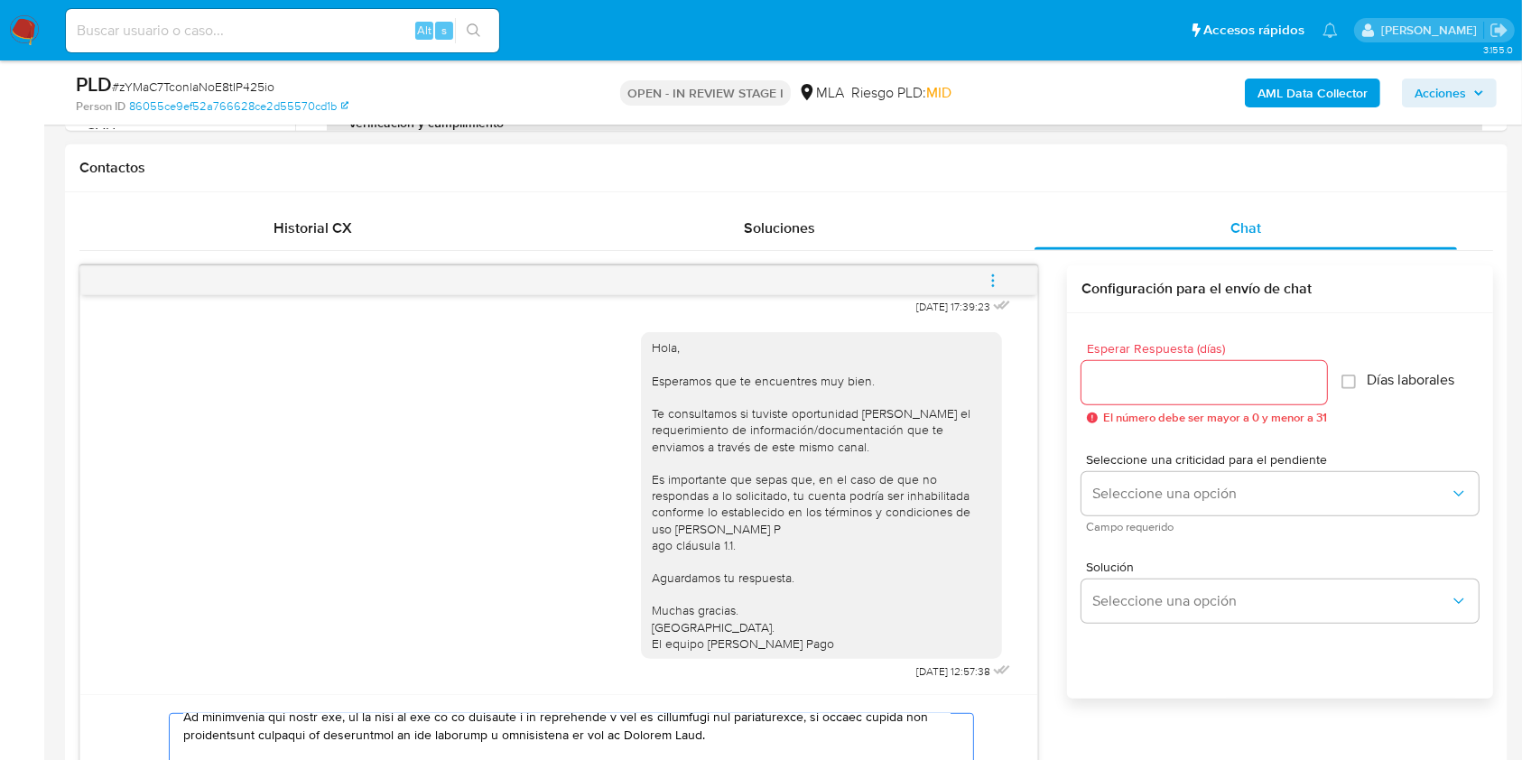
type textarea "Hola Evelyn Yanina Marzetti, En función de las operaciones registradas en tu cu…"
click at [1142, 374] on input "Esperar Respuesta (días)" at bounding box center [1205, 382] width 246 height 23
type input "1"
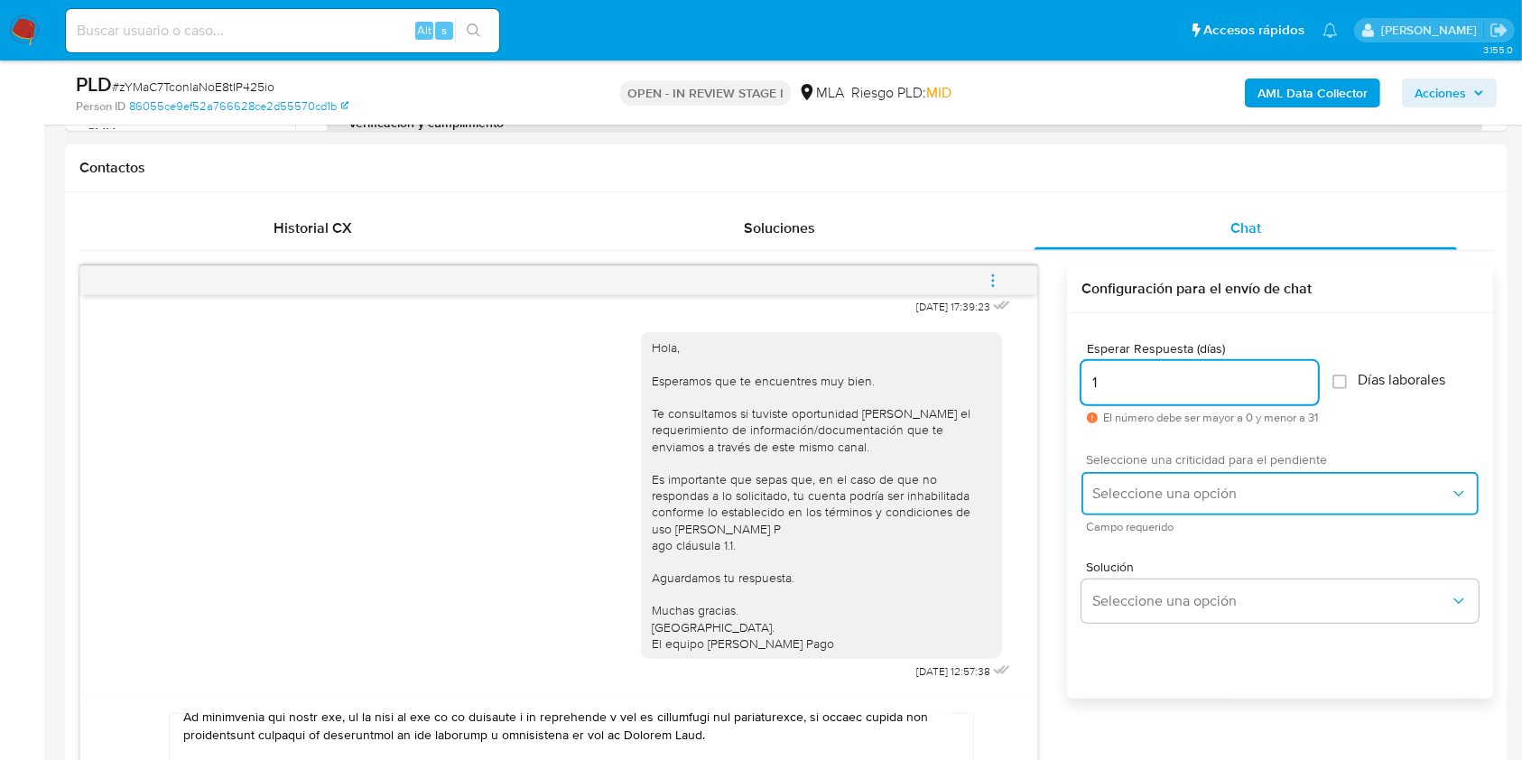
click at [1140, 475] on button "Seleccione una opción" at bounding box center [1280, 493] width 397 height 43
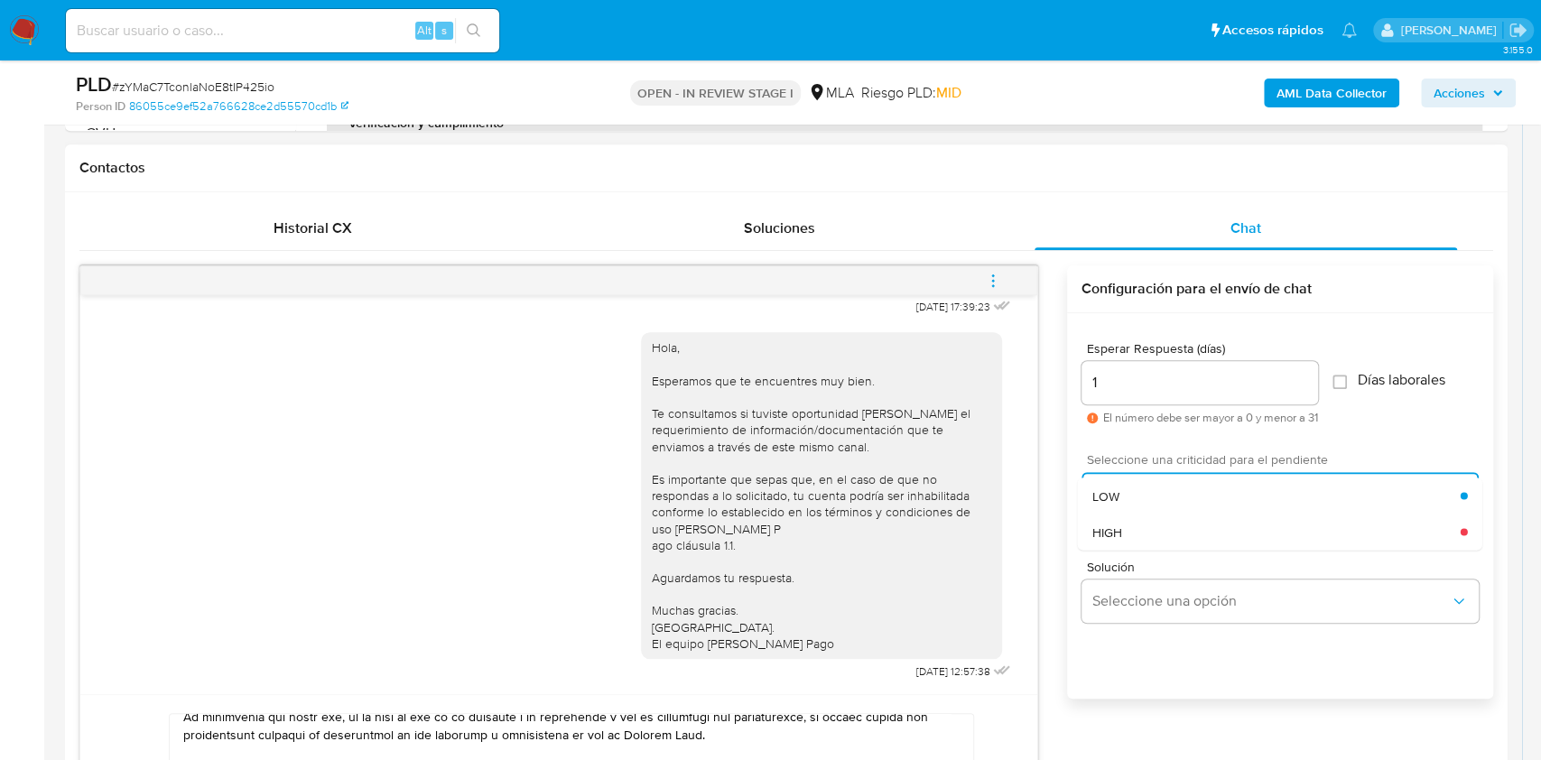
click at [1139, 530] on div "HIGH" at bounding box center [1277, 532] width 368 height 36
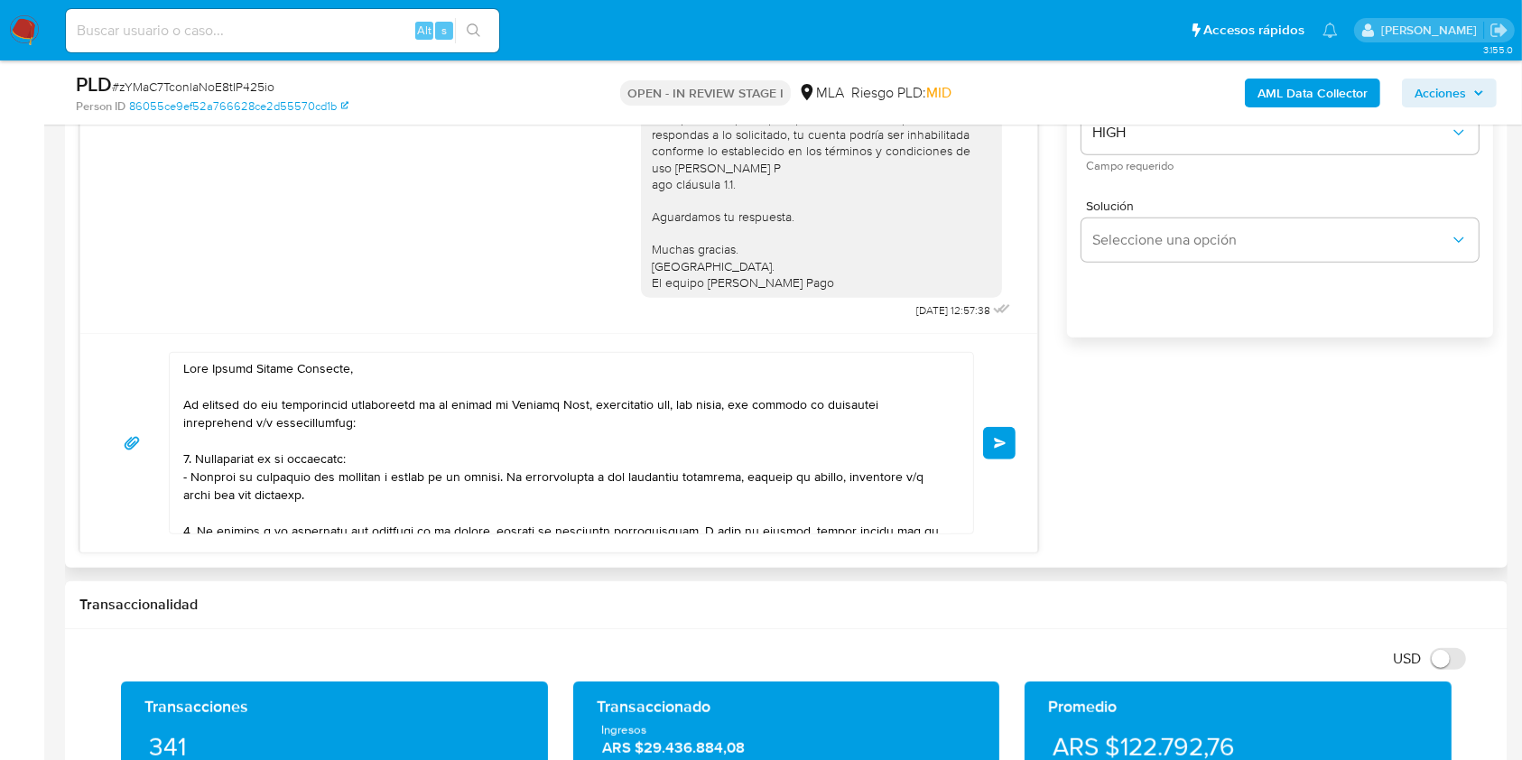
click at [998, 438] on span "Enviar" at bounding box center [1000, 443] width 13 height 11
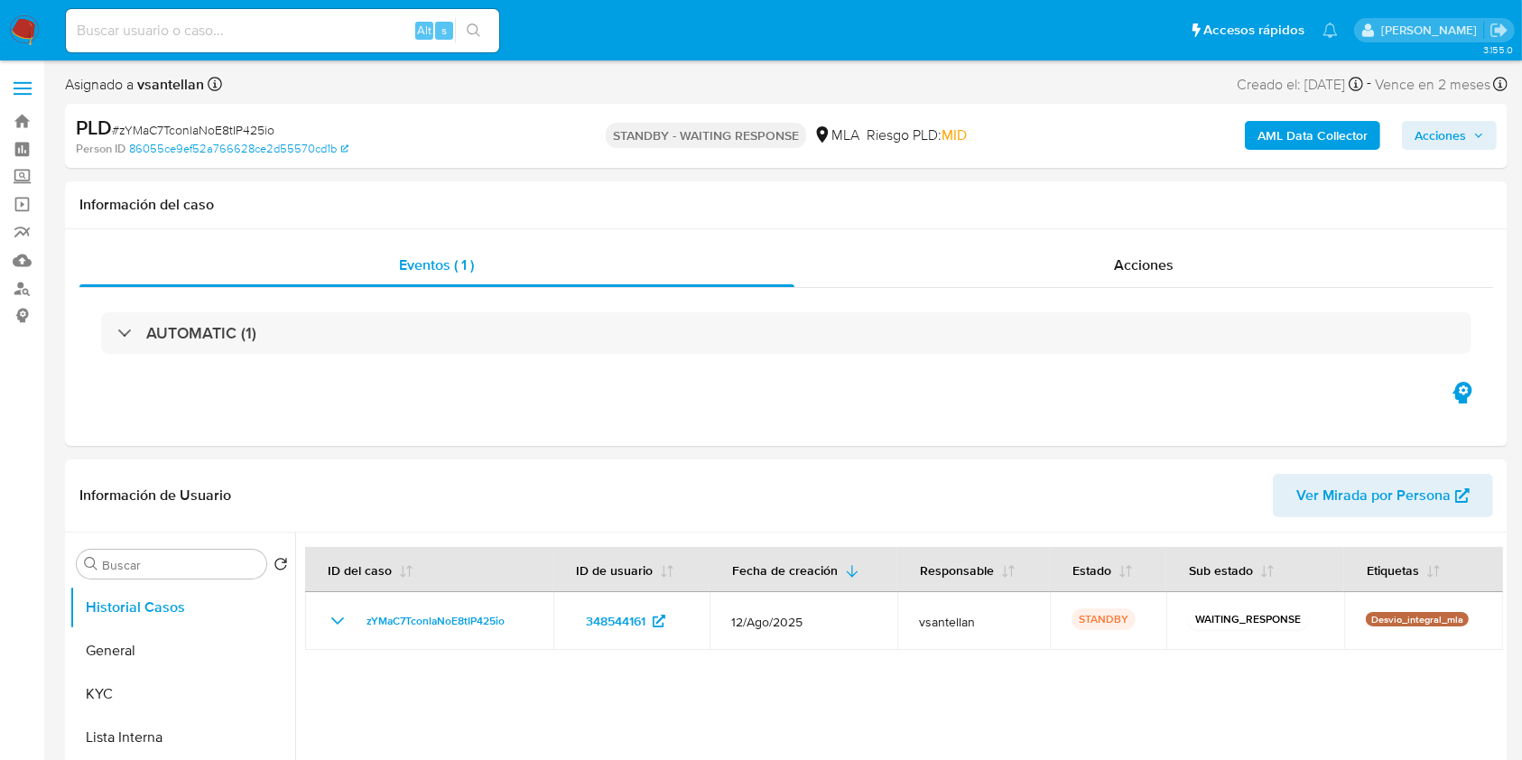
select select "10"
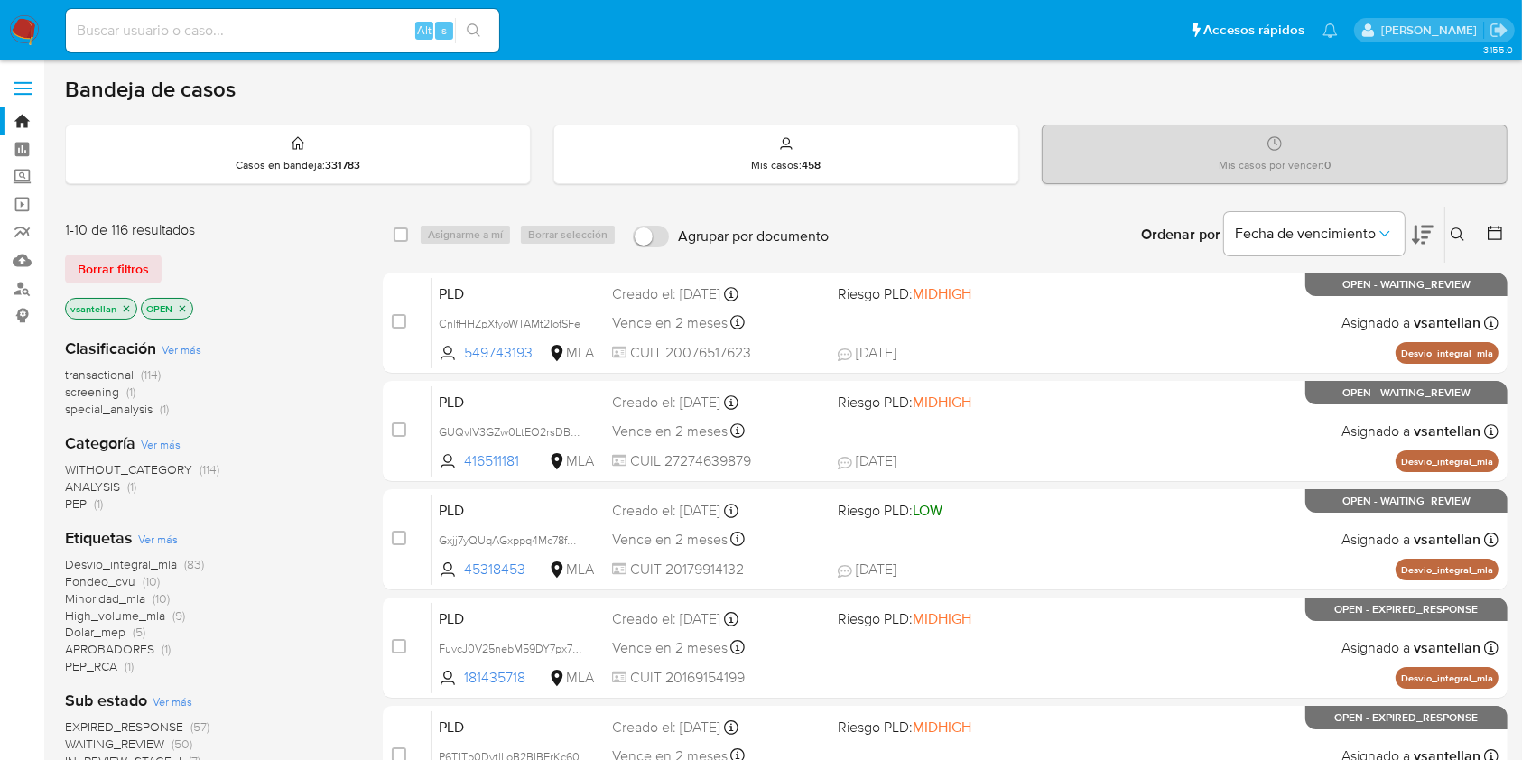
click at [299, 249] on div "1-10 de 116 resultados Borrar filtros vsantellan OPEN" at bounding box center [209, 271] width 289 height 103
click at [1462, 234] on icon at bounding box center [1458, 235] width 14 height 14
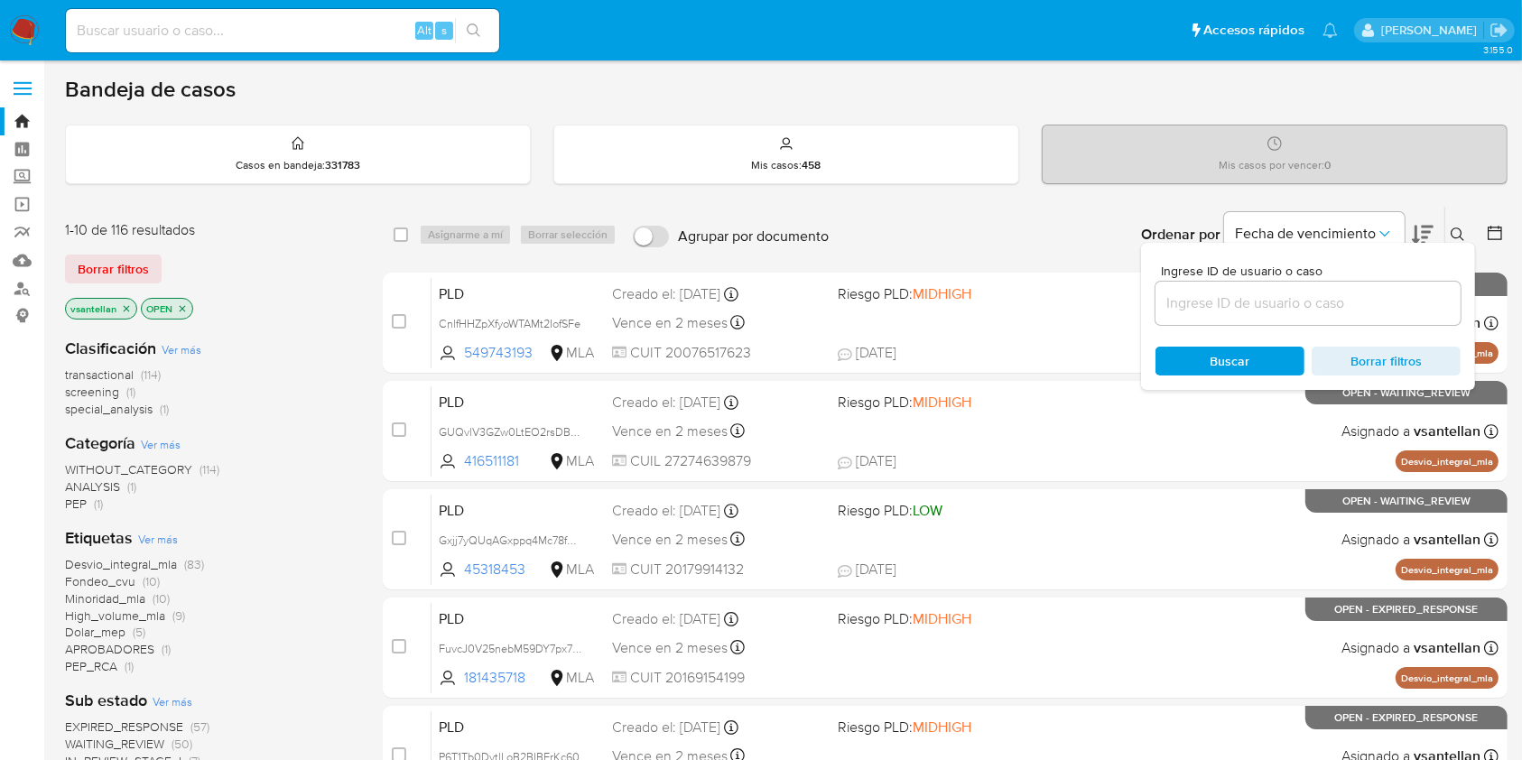
click at [1313, 295] on input at bounding box center [1308, 303] width 305 height 23
type input "1104387023"
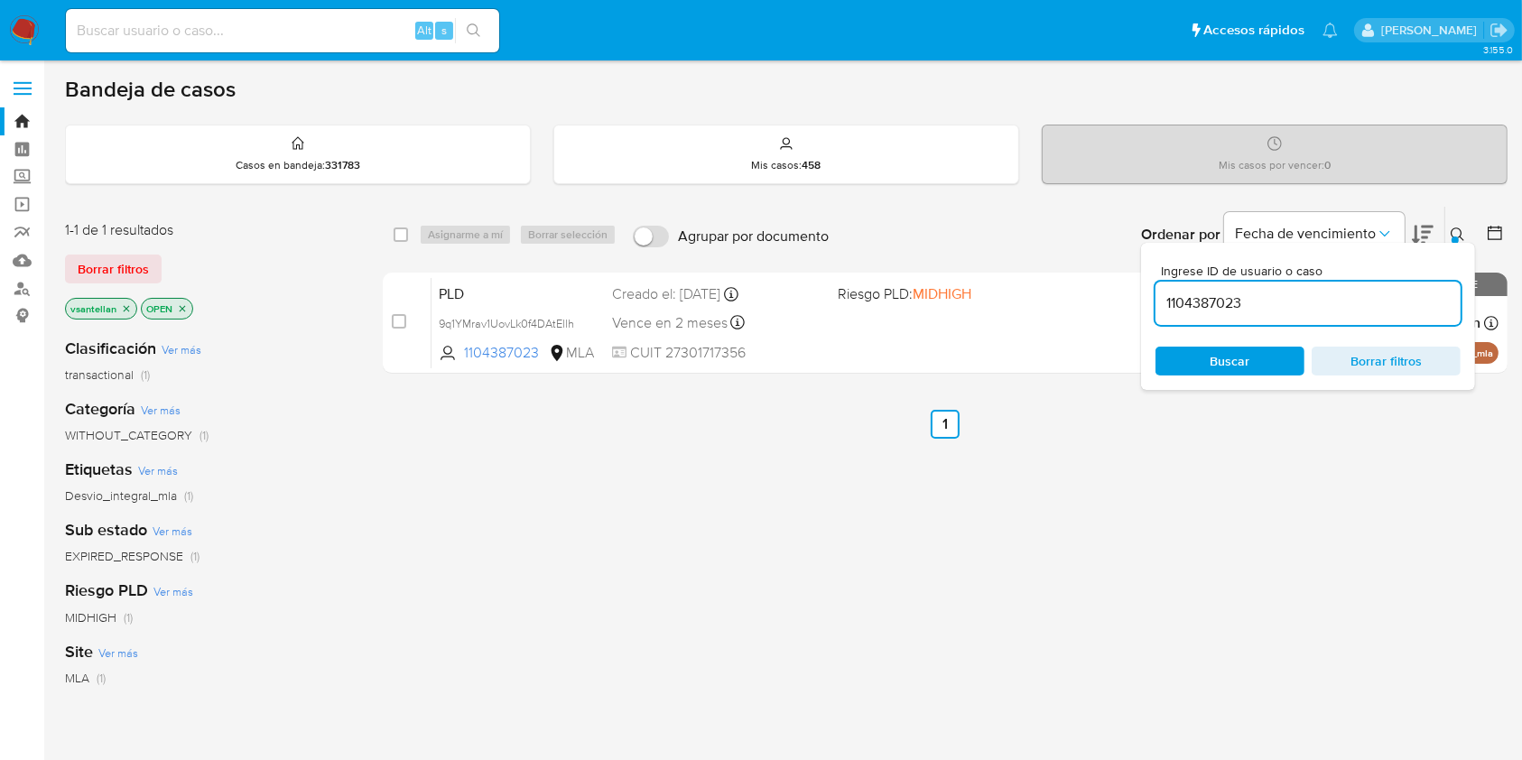
click at [1454, 220] on div "Ingrese ID de usuario o caso 1104387023 Buscar Borrar filtros" at bounding box center [1460, 235] width 31 height 56
click at [1448, 227] on button at bounding box center [1461, 235] width 30 height 22
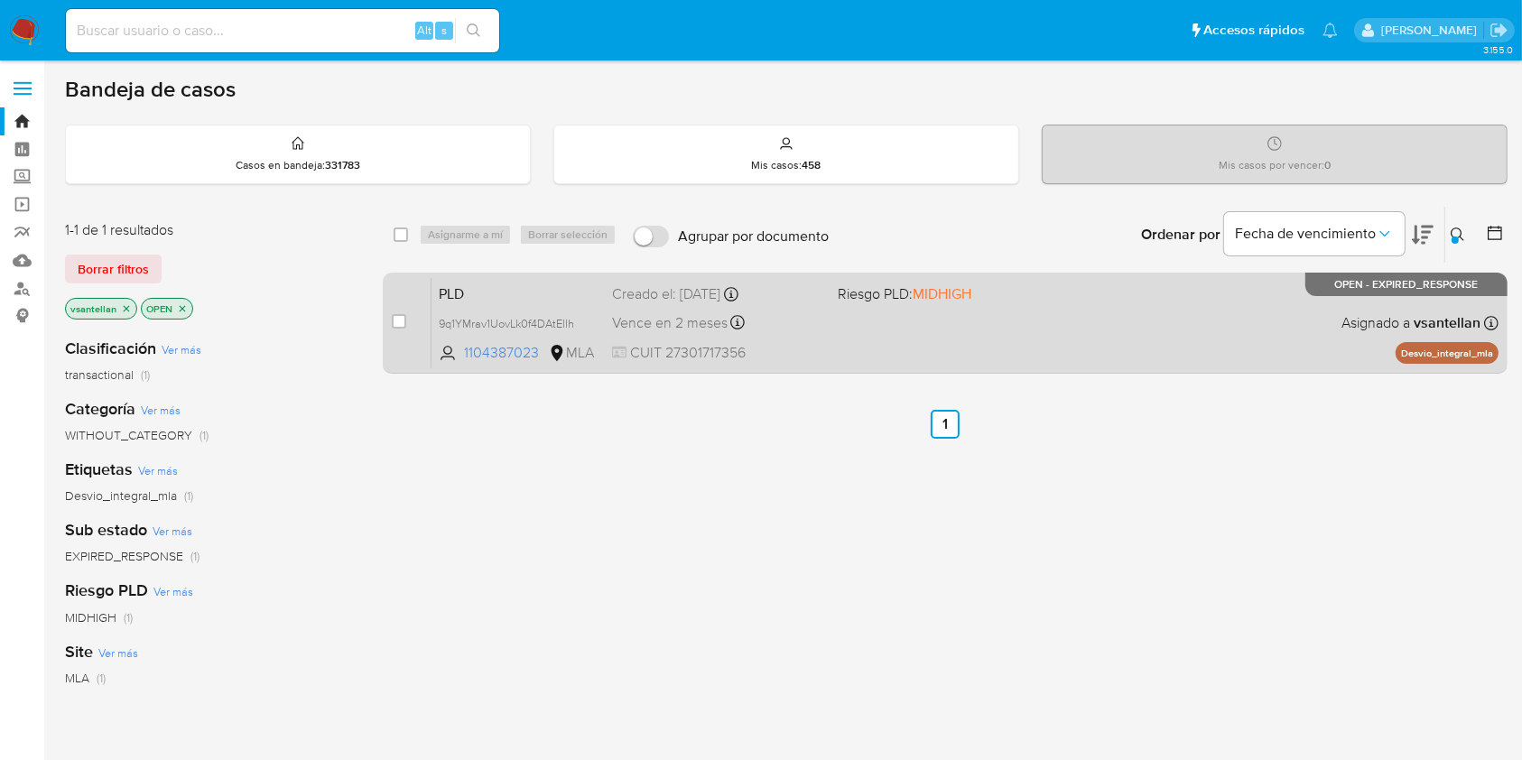
click at [1132, 317] on div "PLD 9q1YMrav1UovLk0f4DAtEllh 1104387023 MLA Riesgo PLD: MIDHIGH Creado el: [DAT…" at bounding box center [965, 322] width 1067 height 91
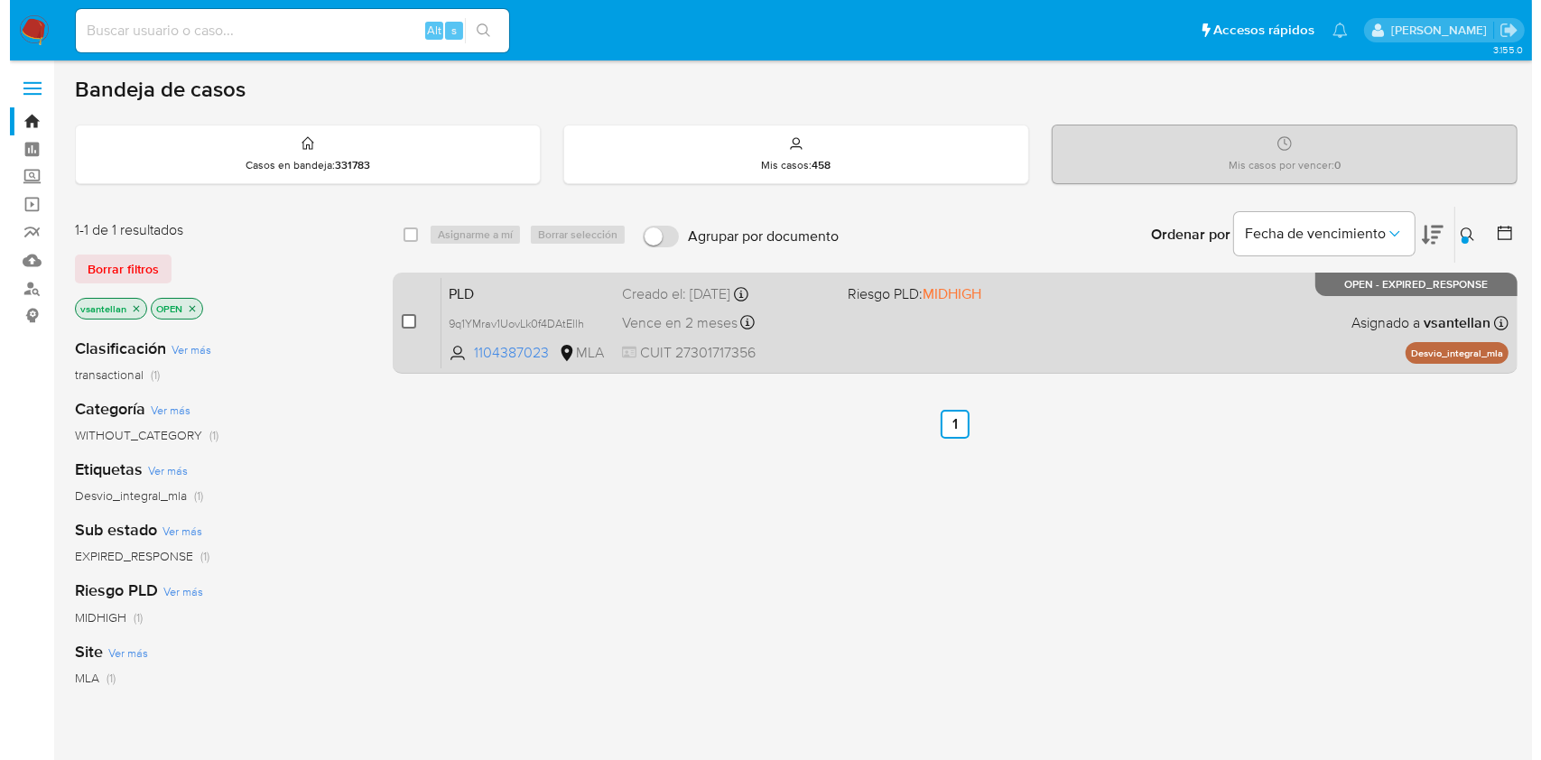
scroll to position [120, 0]
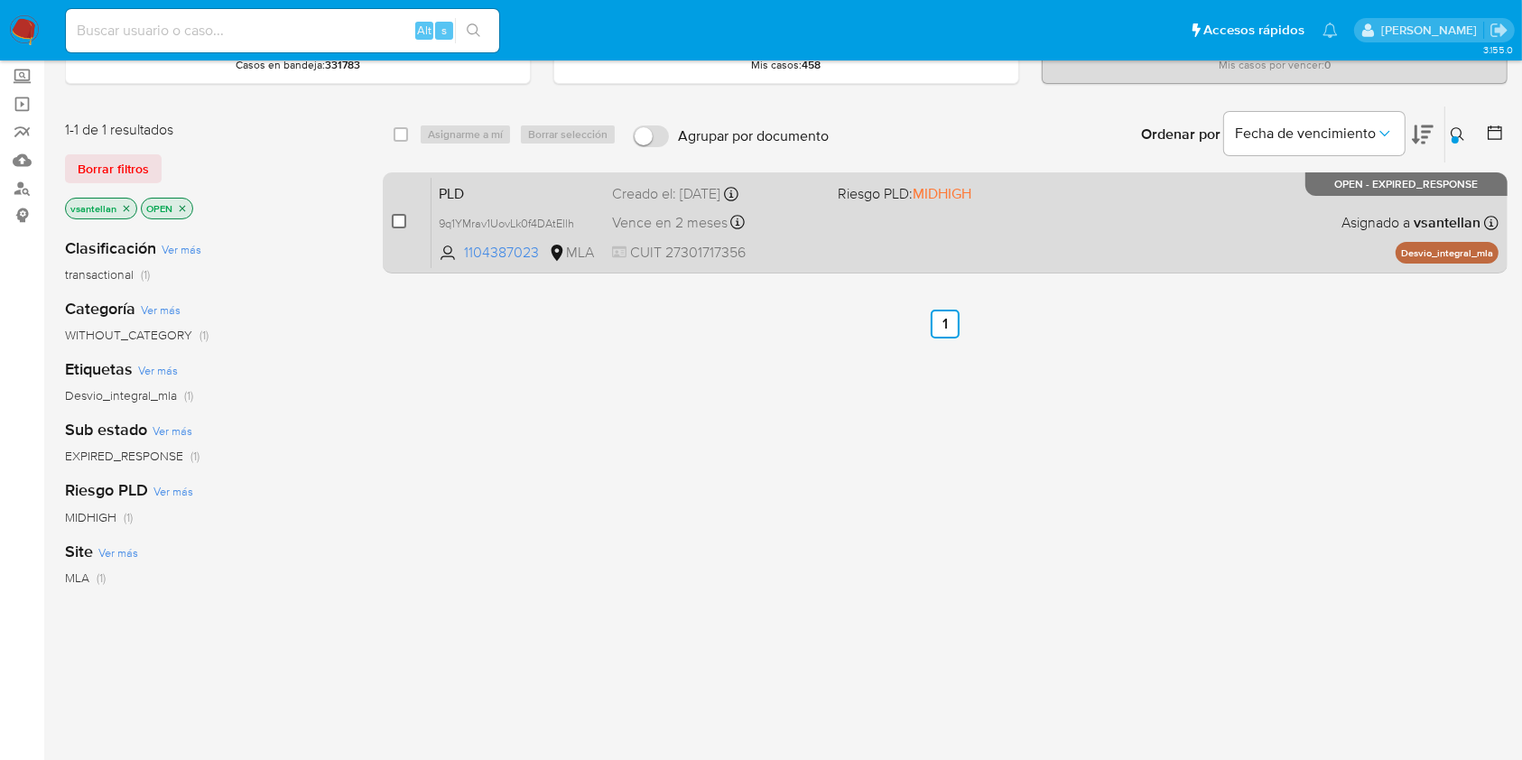
click at [397, 317] on div "select-all-cases-checkbox Asignarme a mí Borrar selección Agrupar por documento…" at bounding box center [945, 515] width 1125 height 818
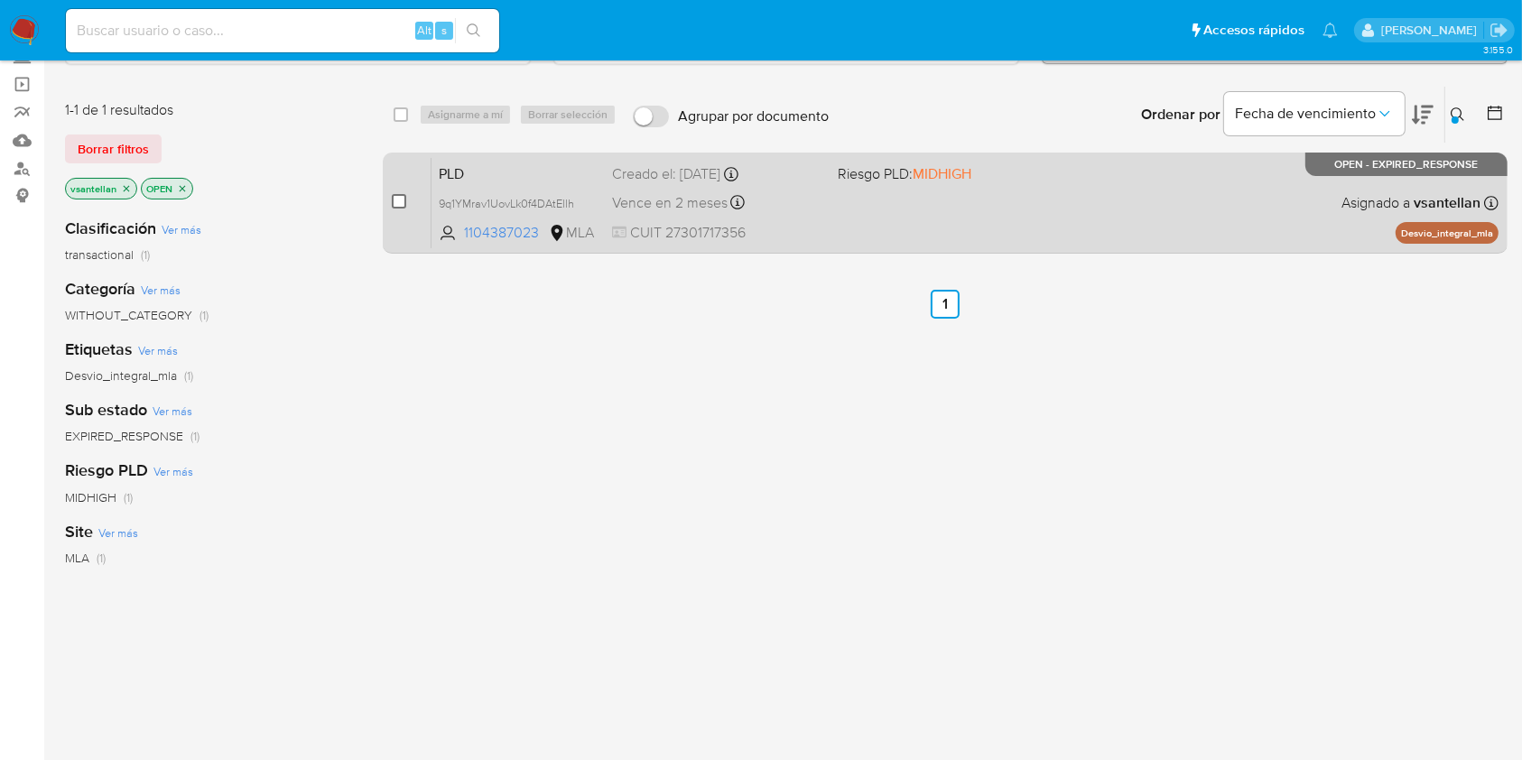
click at [395, 196] on input "checkbox" at bounding box center [399, 201] width 14 height 14
checkbox input "true"
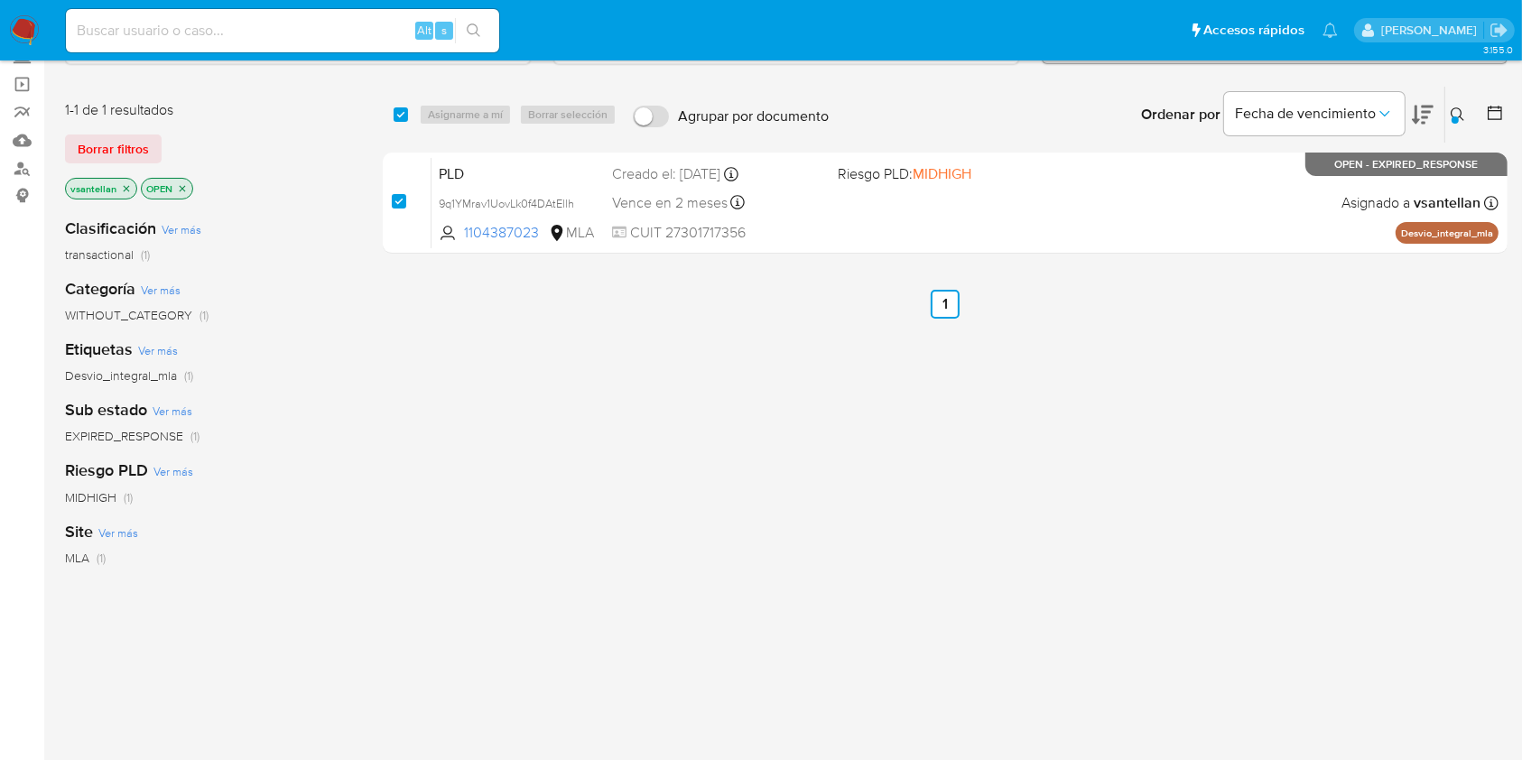
checkbox input "true"
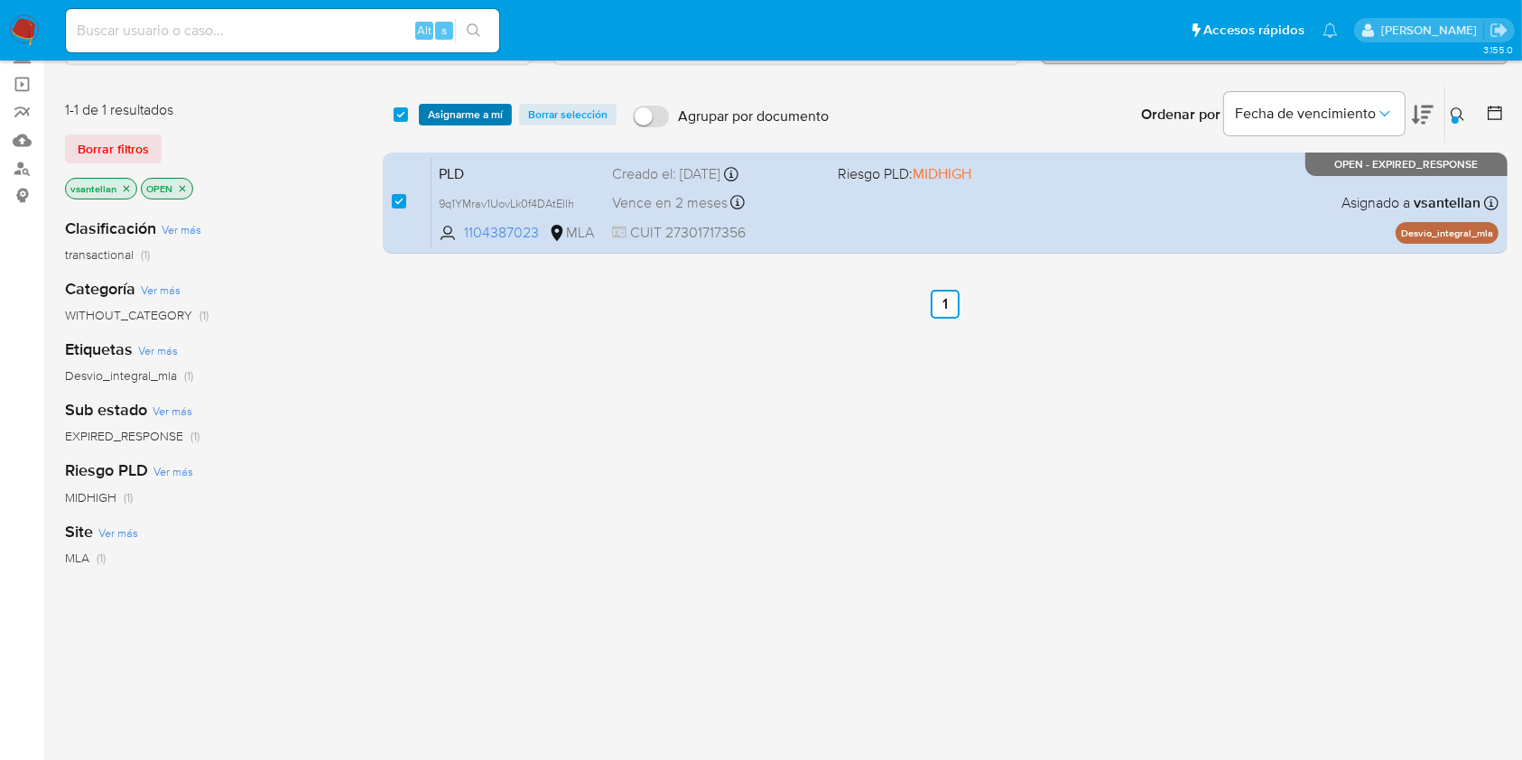
click at [484, 114] on span "Asignarme a mí" at bounding box center [465, 115] width 75 height 18
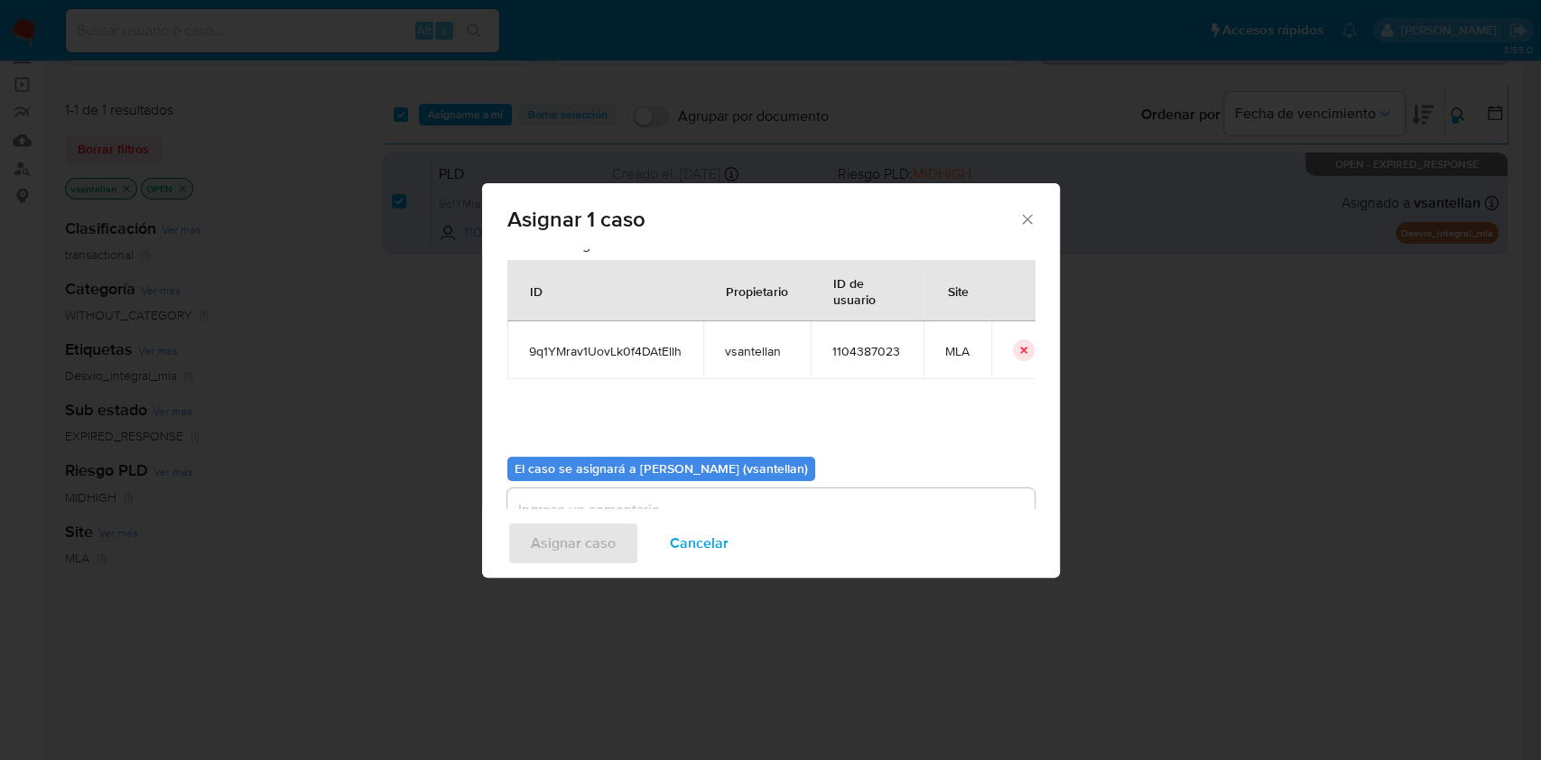
scroll to position [92, 0]
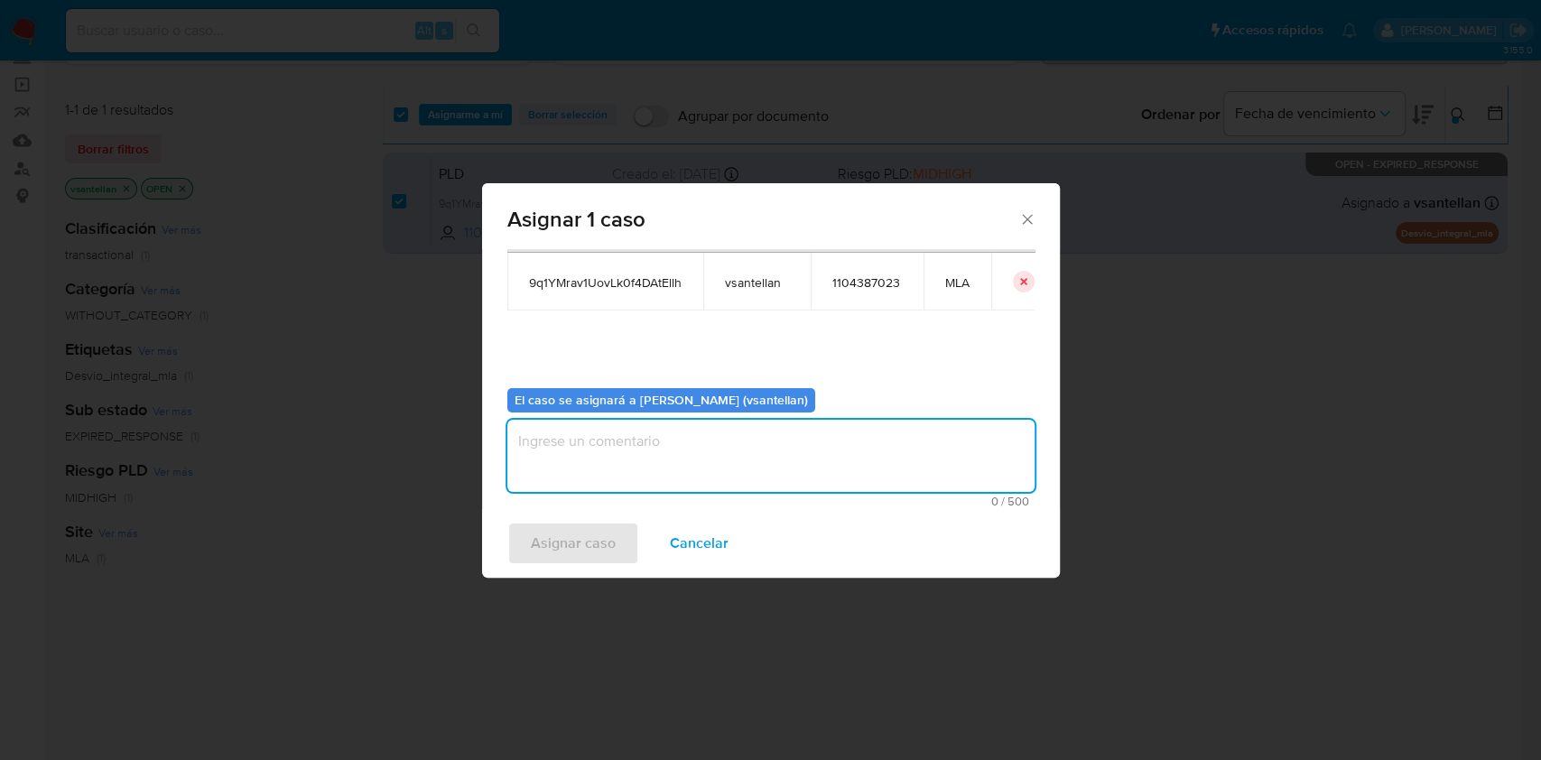
drag, startPoint x: 578, startPoint y: 457, endPoint x: 577, endPoint y: 472, distance: 15.4
click at [578, 458] on textarea "assign-modal" at bounding box center [770, 456] width 527 height 72
type textarea "1"
click at [581, 534] on span "Asignar caso" at bounding box center [573, 544] width 85 height 40
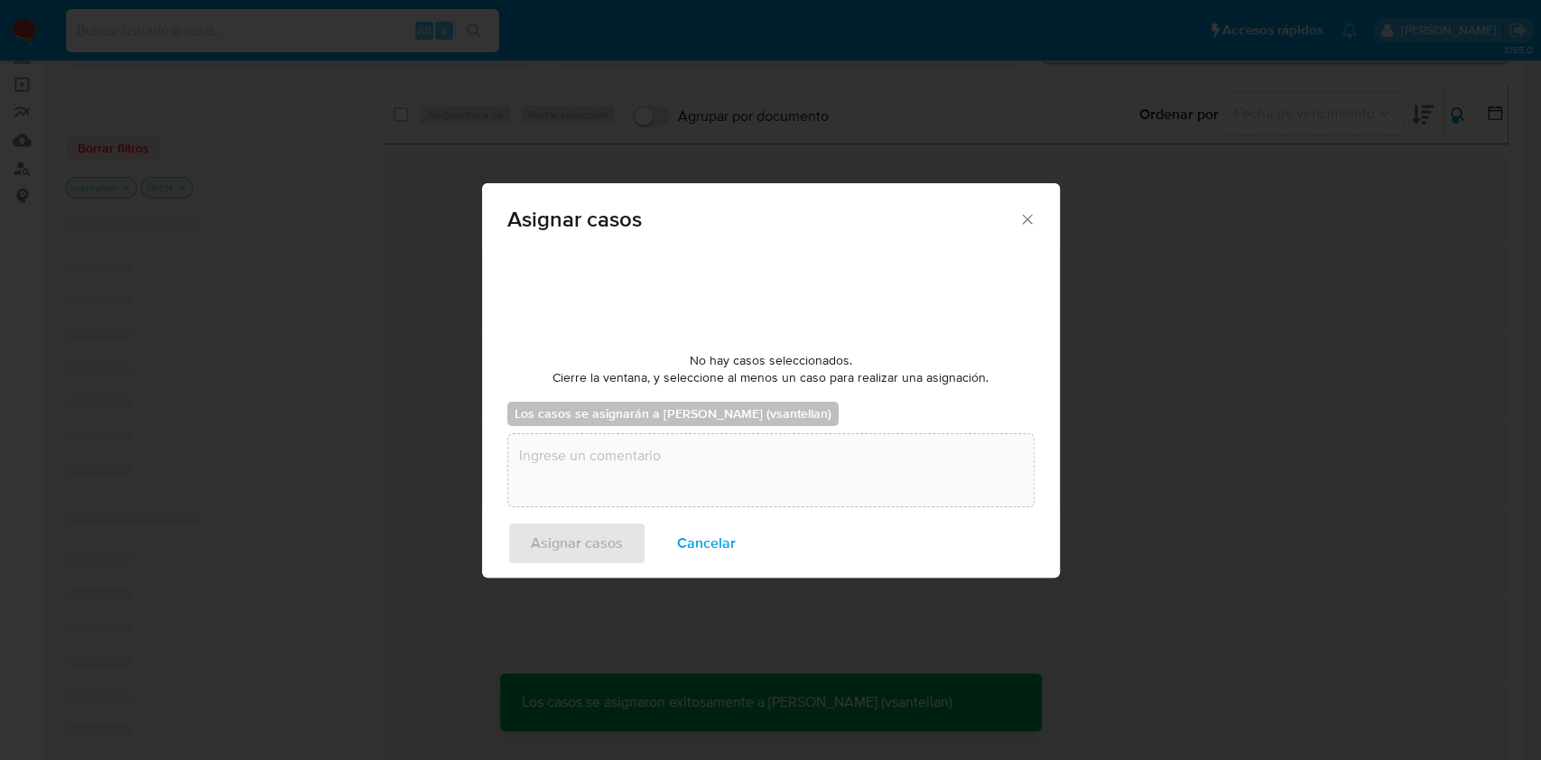
checkbox input "false"
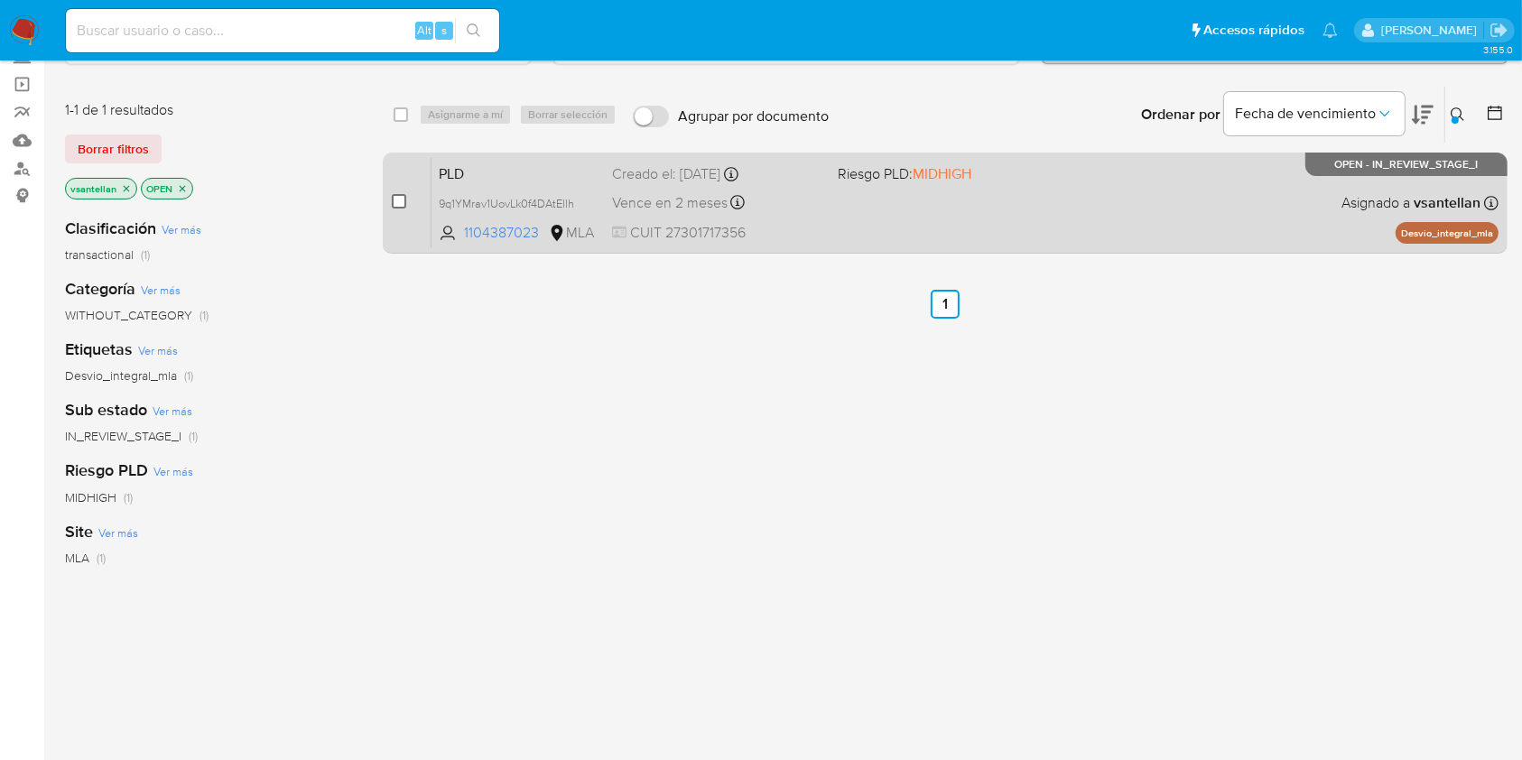
click at [396, 196] on input "checkbox" at bounding box center [399, 201] width 14 height 14
checkbox input "true"
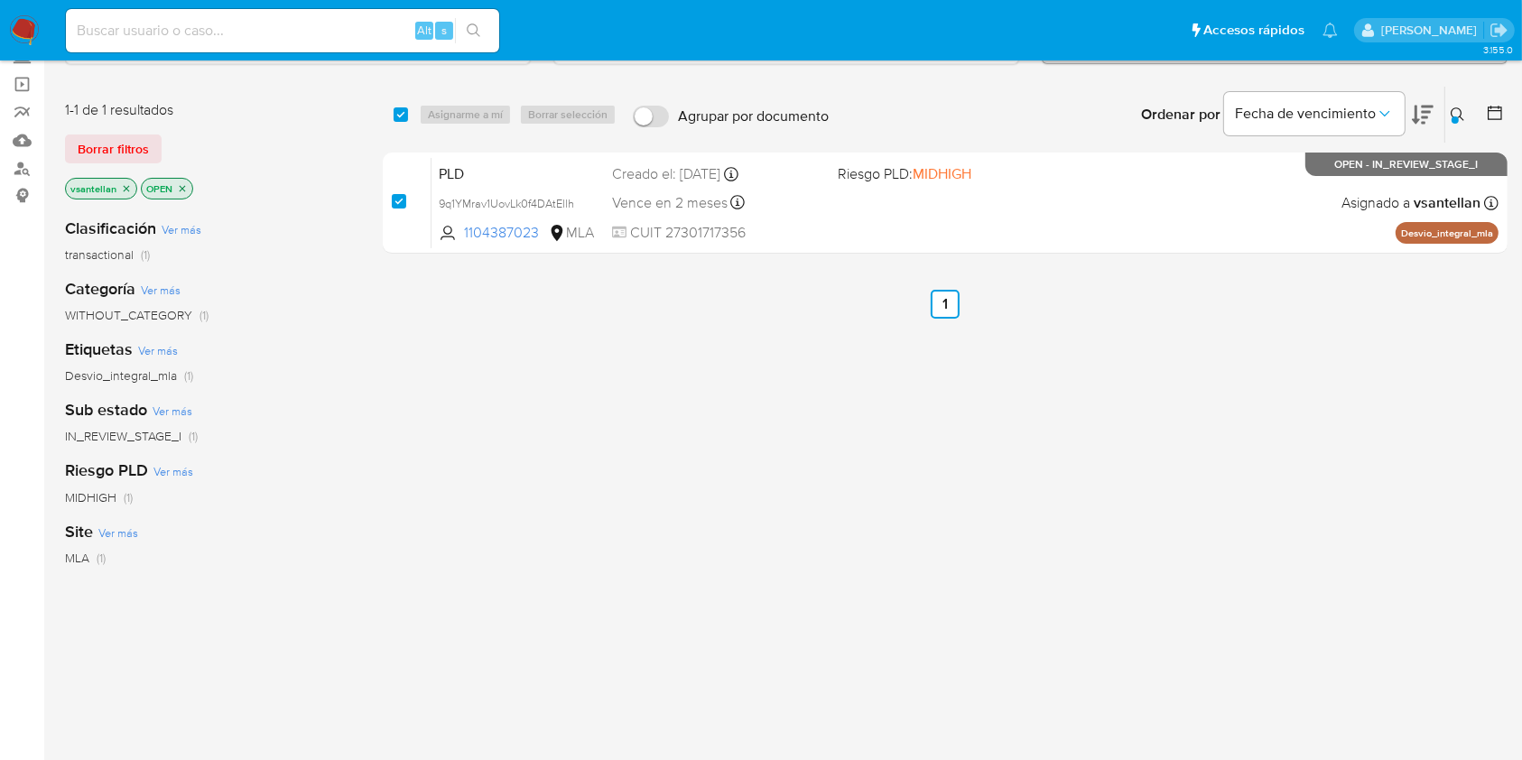
checkbox input "true"
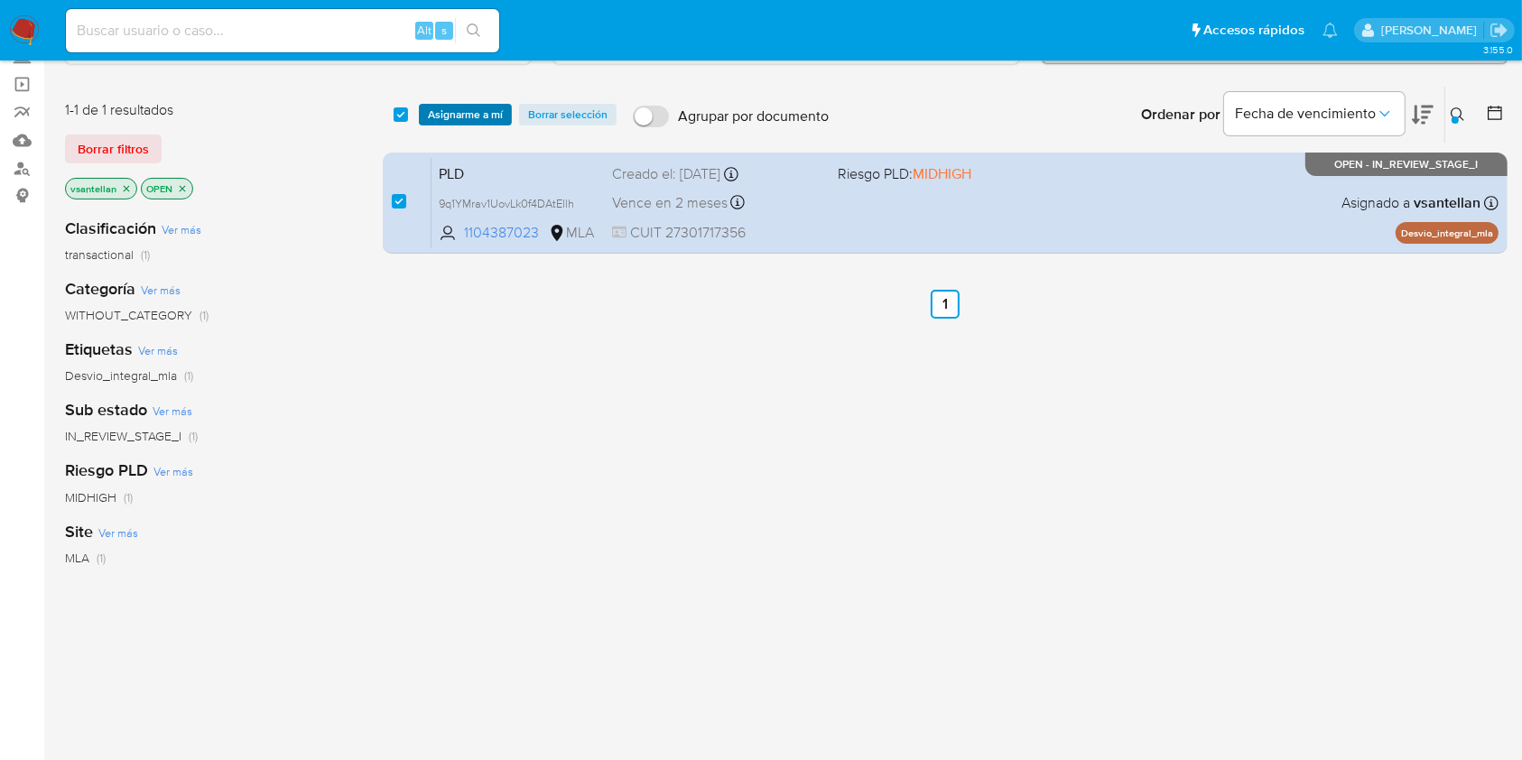
click at [477, 119] on span "Asignarme a mí" at bounding box center [465, 115] width 75 height 18
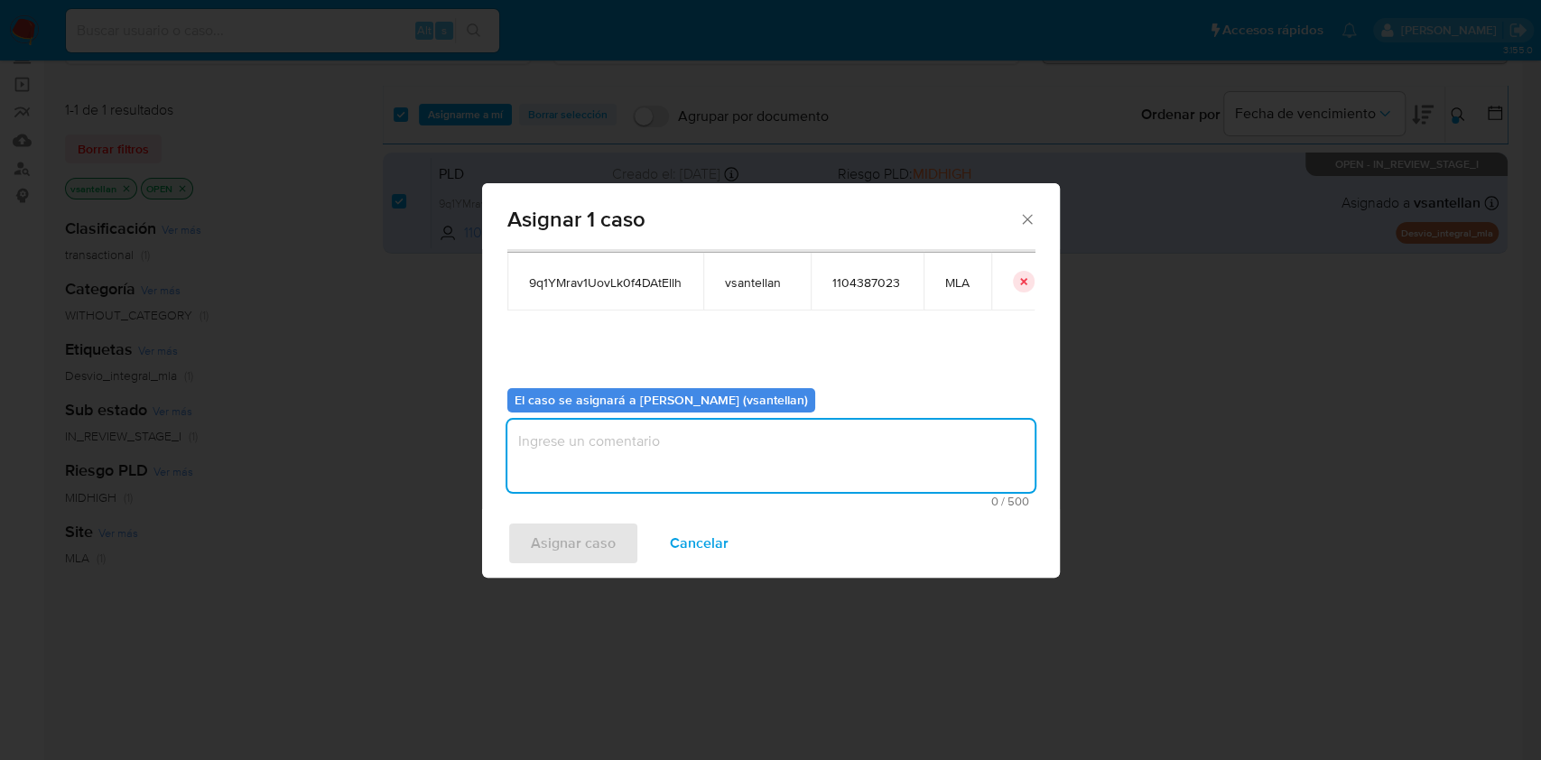
click at [645, 442] on textarea "assign-modal" at bounding box center [770, 456] width 527 height 72
type textarea "1"
click at [630, 517] on div "Asignar caso Cancelar" at bounding box center [771, 543] width 578 height 69
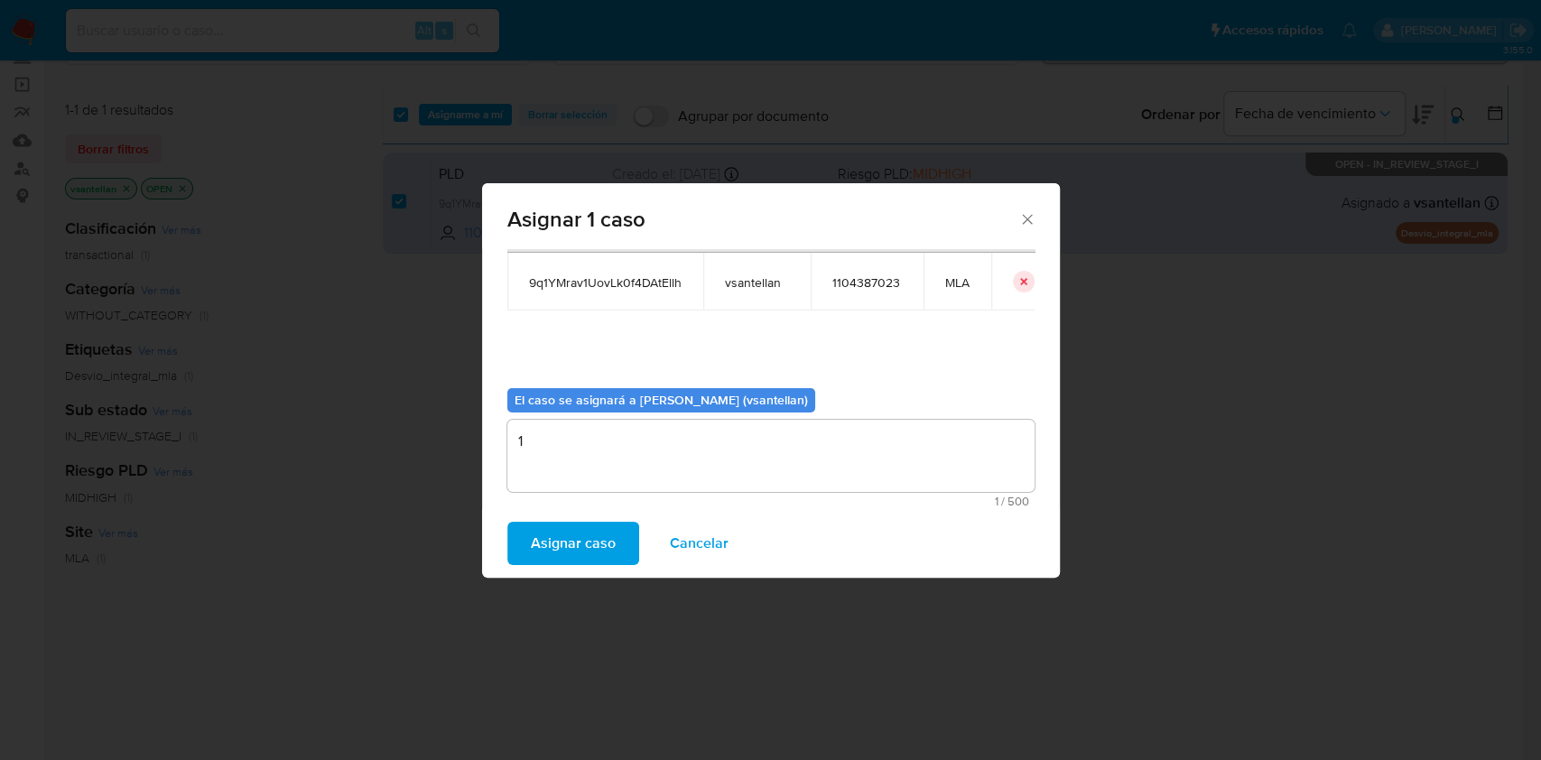
click at [618, 538] on button "Asignar caso" at bounding box center [573, 543] width 132 height 43
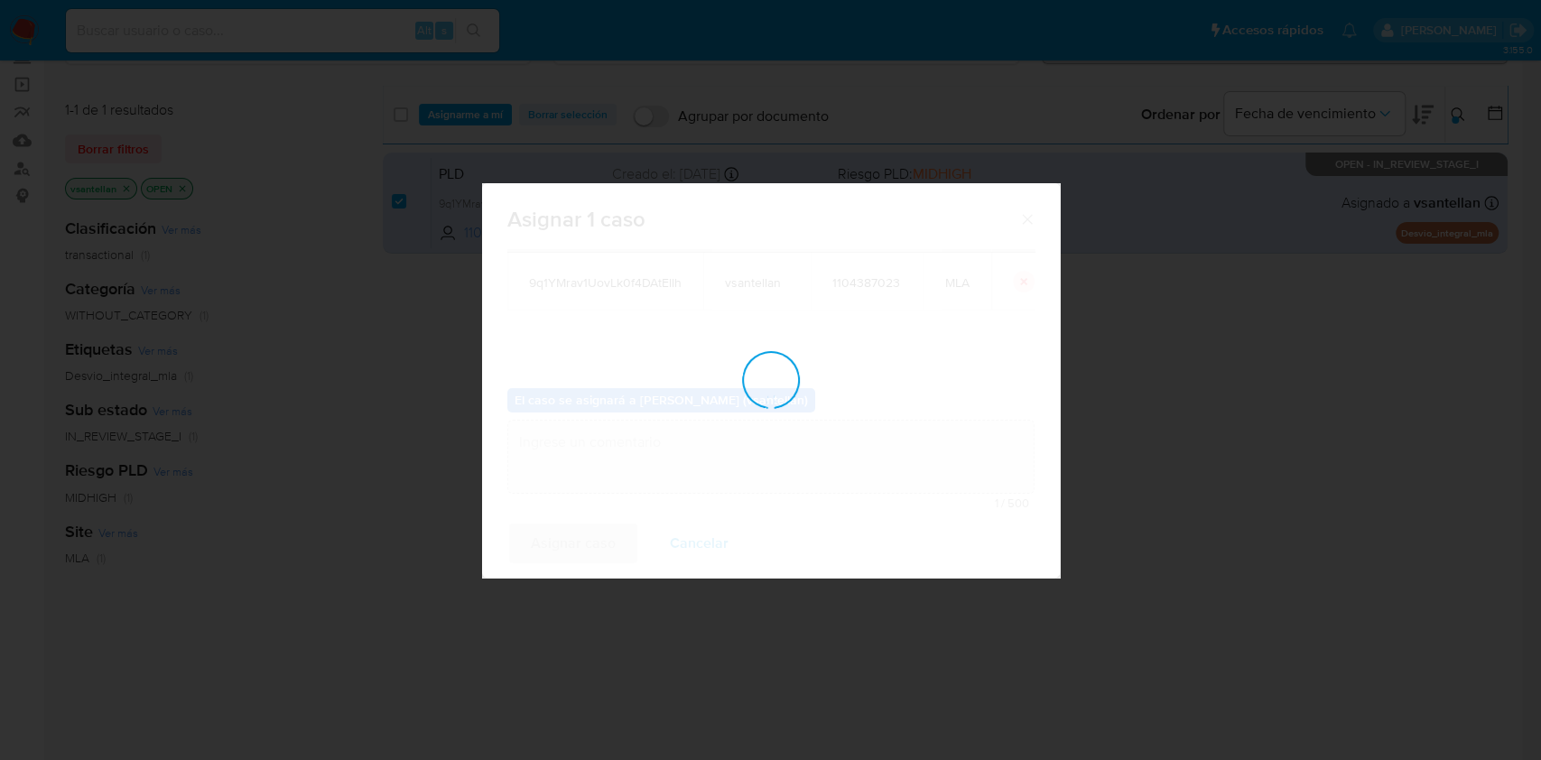
checkbox input "false"
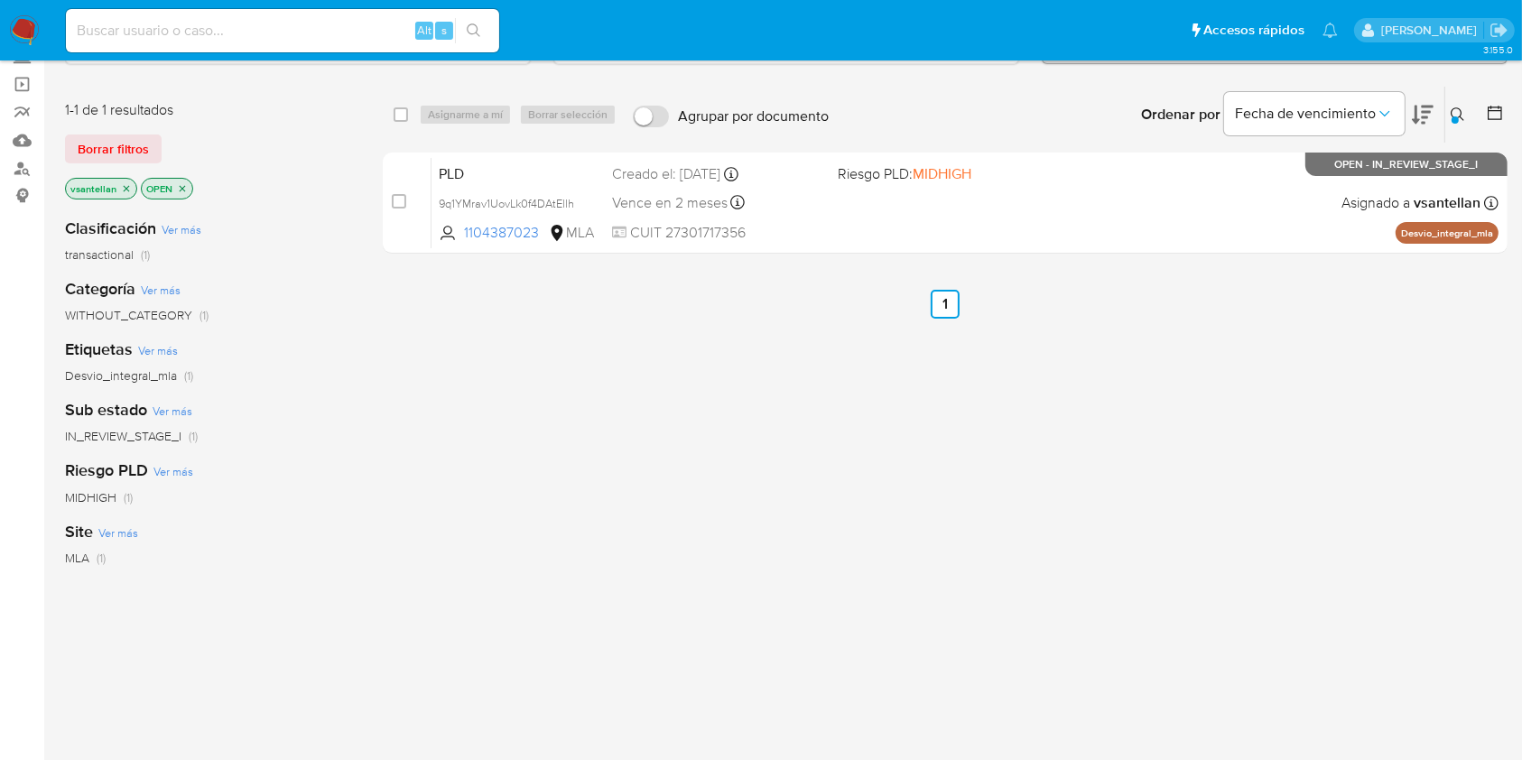
click at [19, 42] on img at bounding box center [24, 30] width 31 height 31
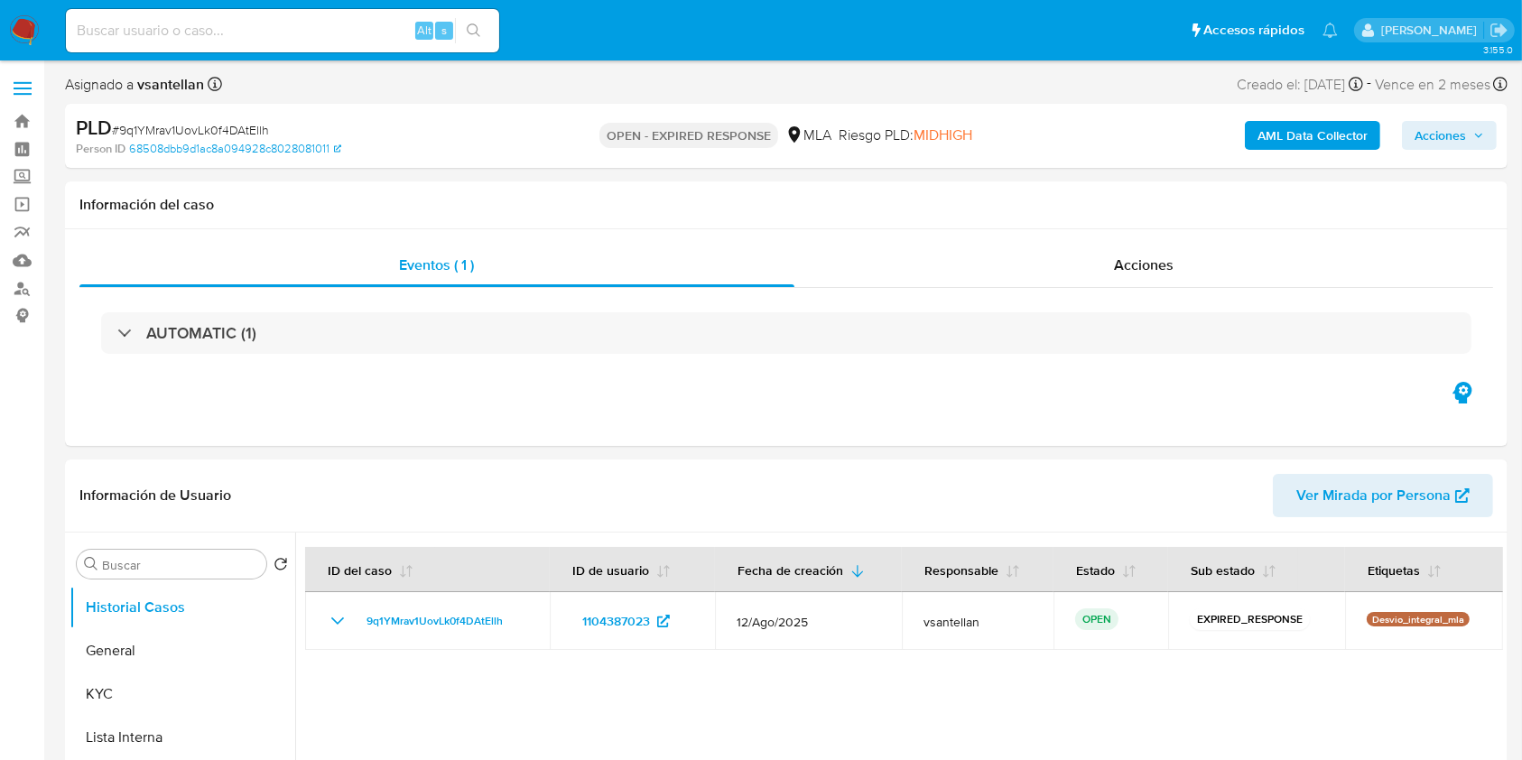
select select "10"
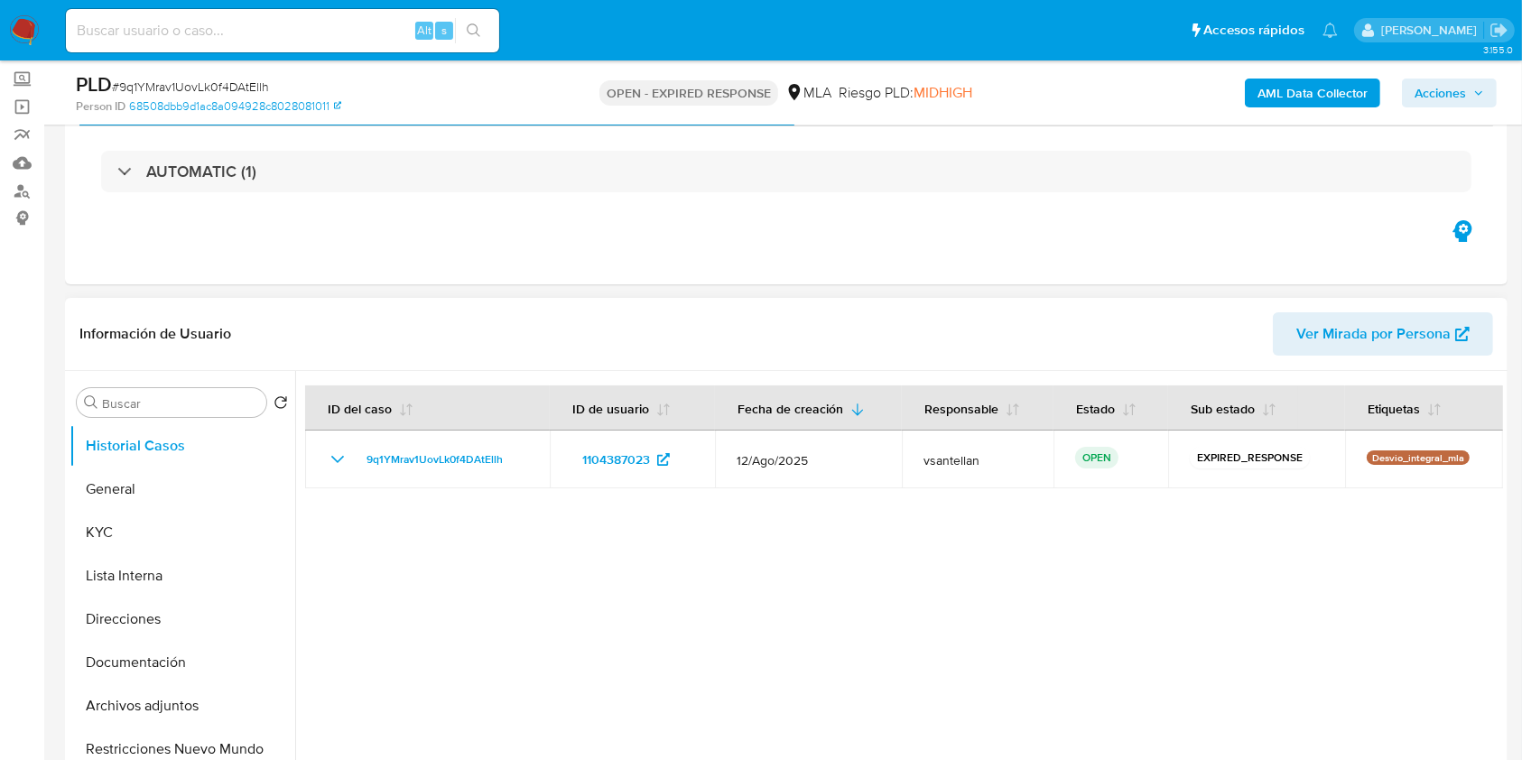
scroll to position [120, 0]
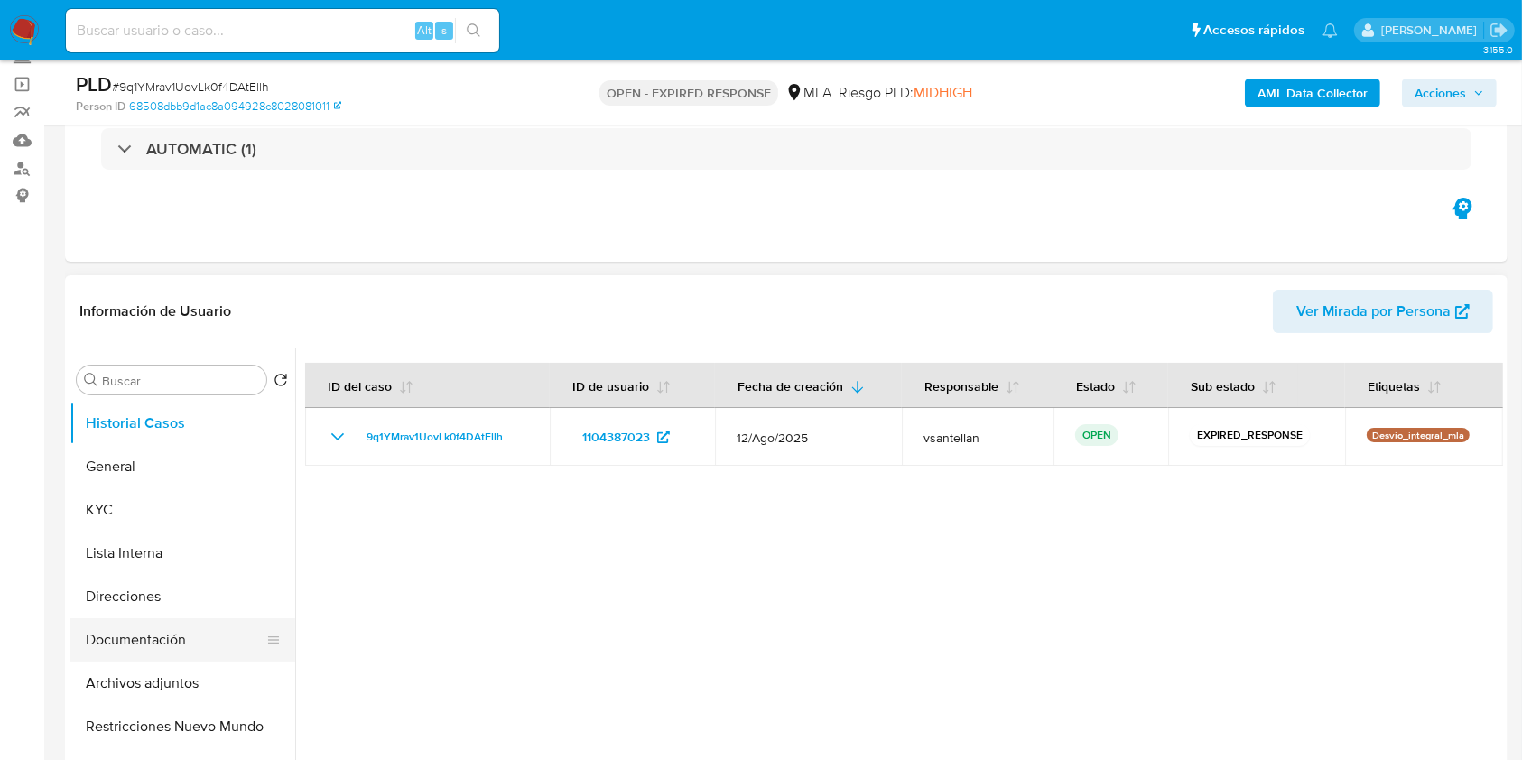
click at [199, 632] on button "Documentación" at bounding box center [175, 640] width 211 height 43
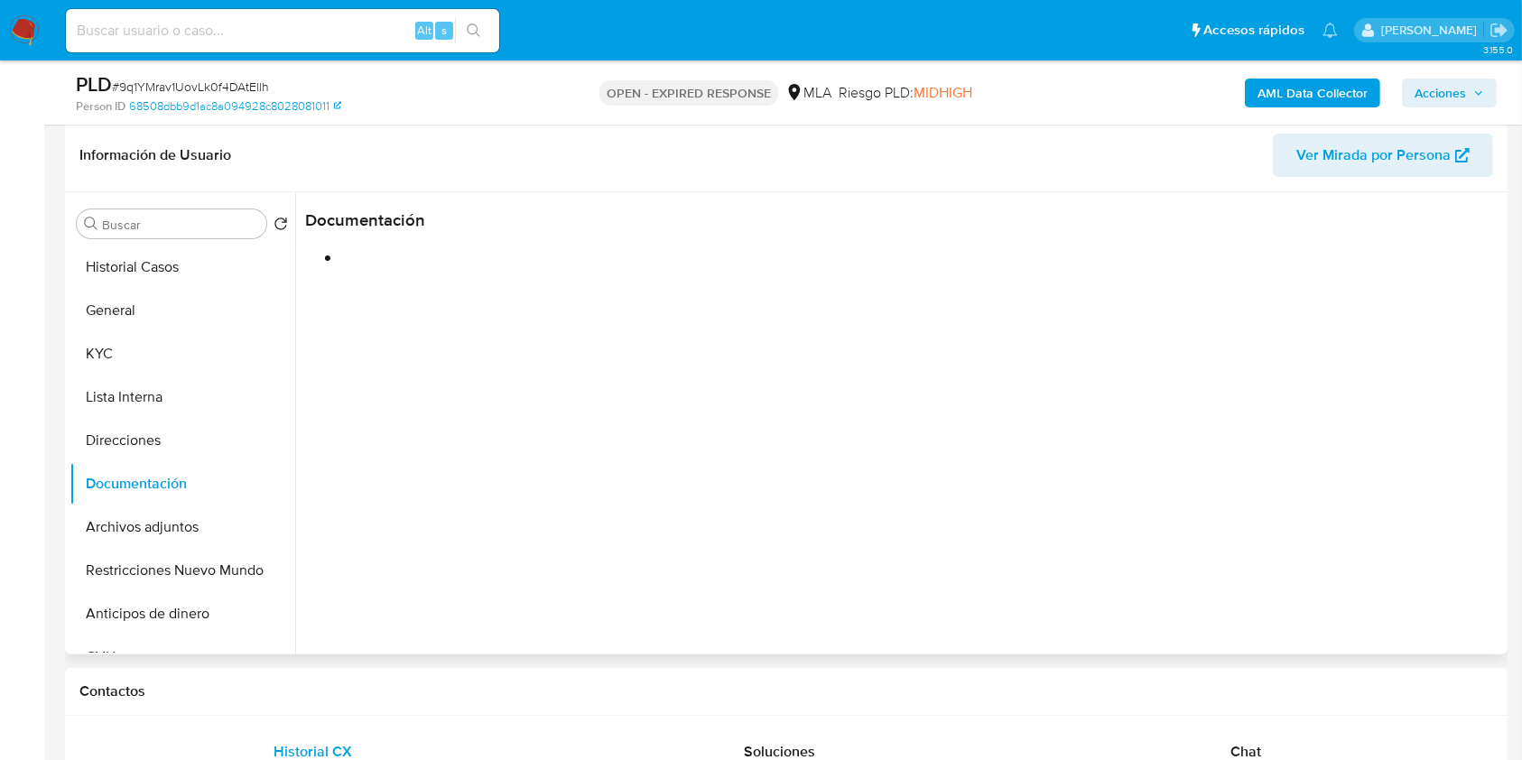
scroll to position [240, 0]
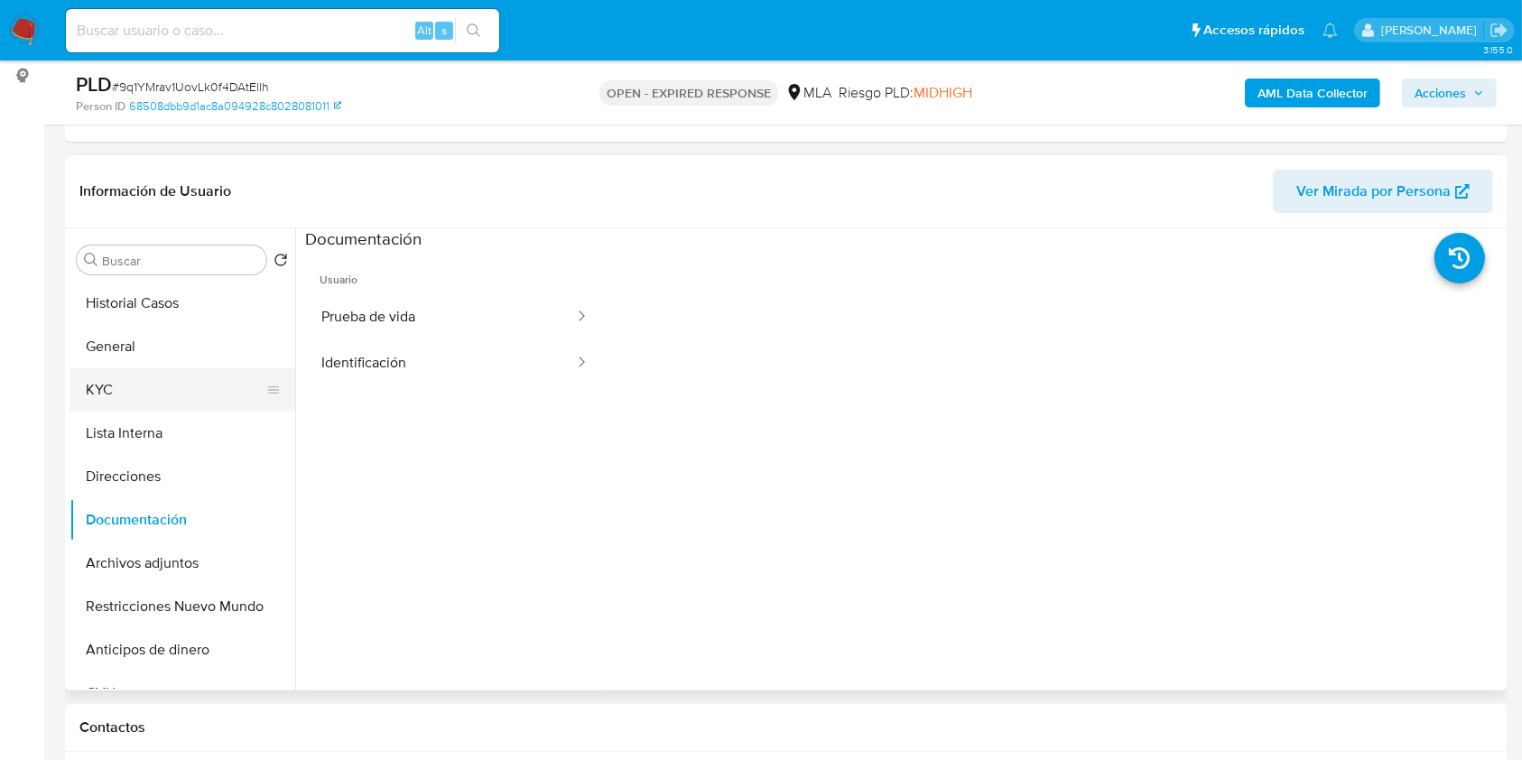
click at [173, 378] on button "KYC" at bounding box center [175, 389] width 211 height 43
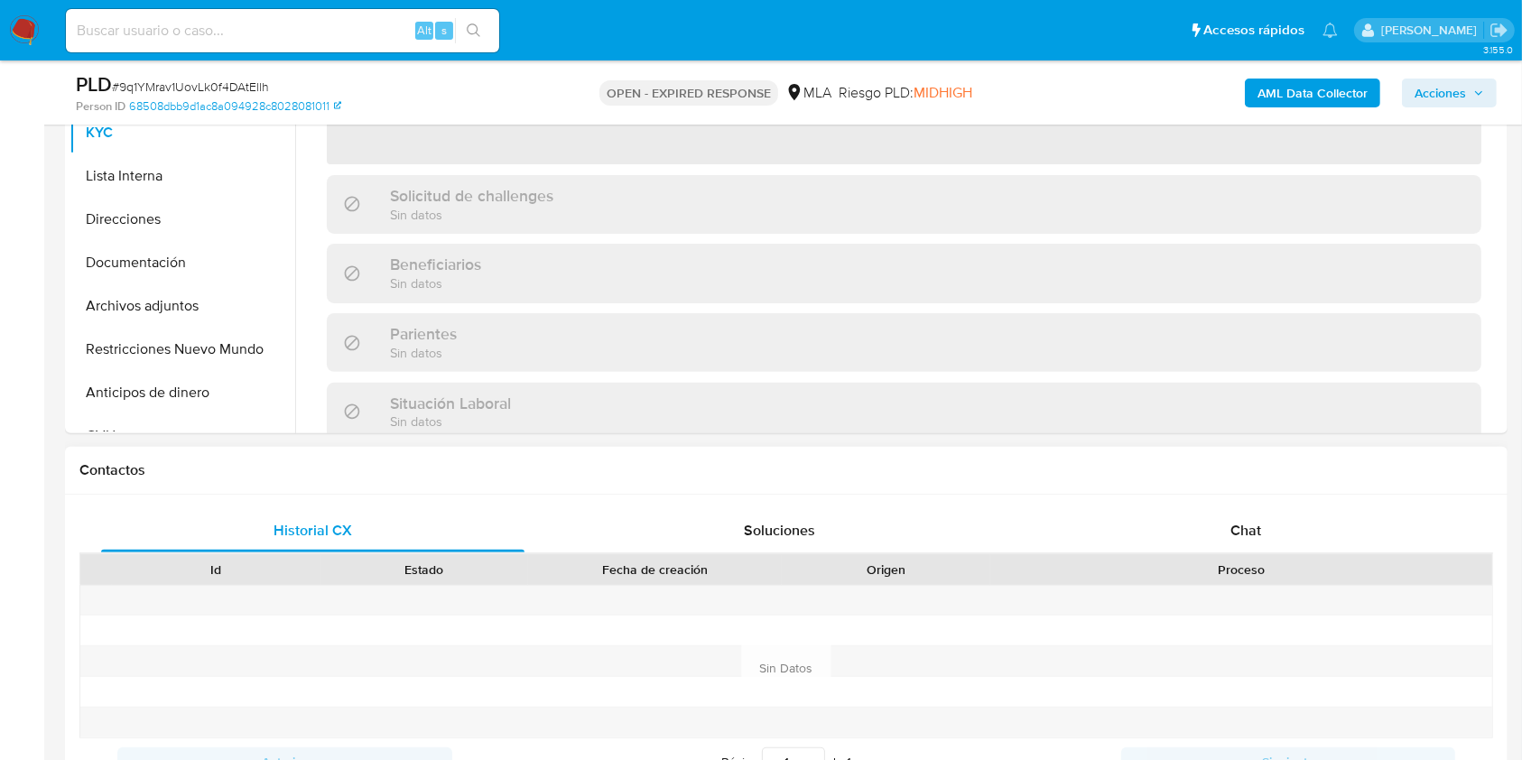
scroll to position [601, 0]
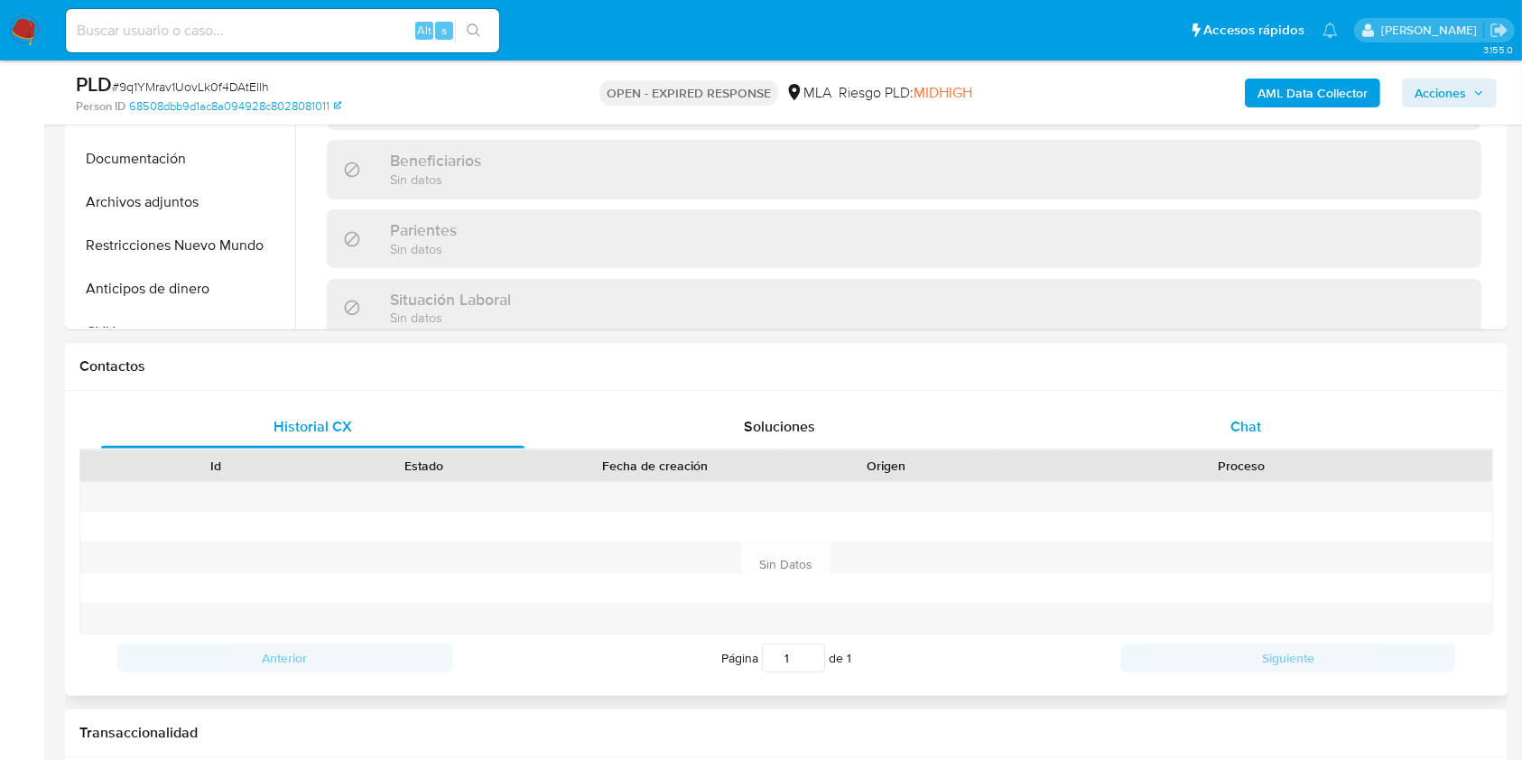
click at [1299, 411] on div "Chat" at bounding box center [1246, 426] width 423 height 43
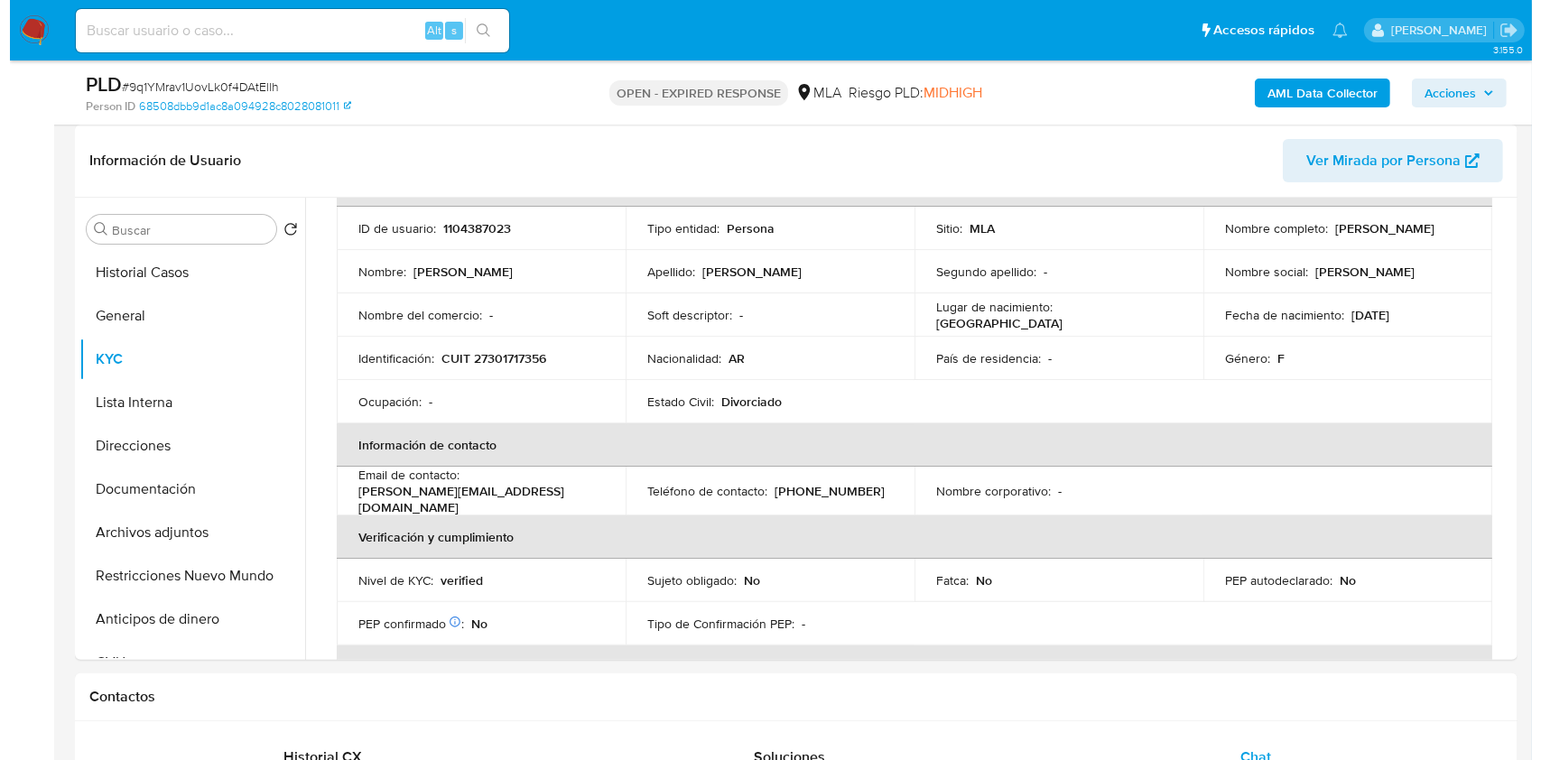
scroll to position [245, 0]
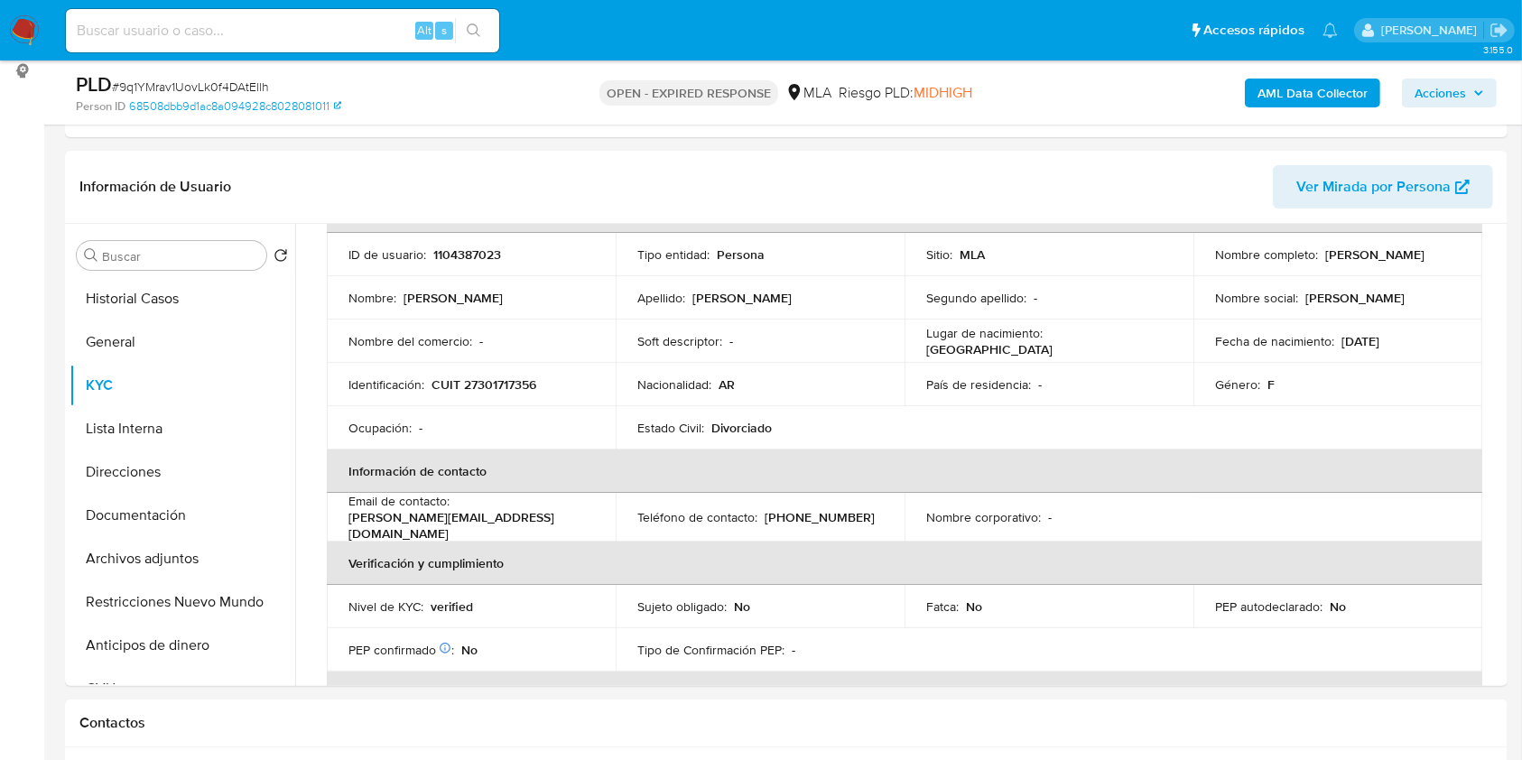
click at [1293, 99] on b "AML Data Collector" at bounding box center [1313, 93] width 110 height 29
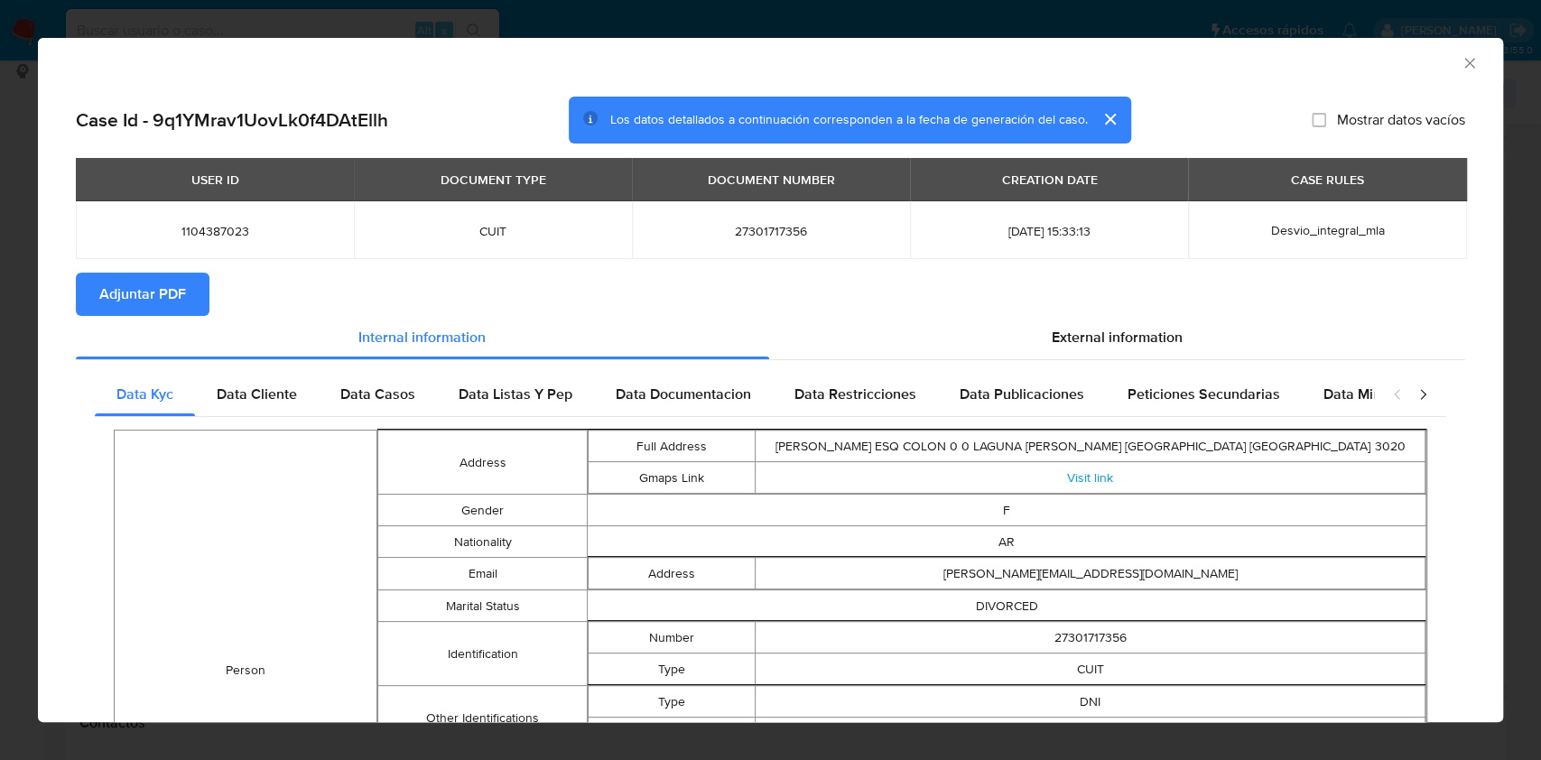
drag, startPoint x: 291, startPoint y: 391, endPoint x: 463, endPoint y: 419, distance: 174.7
click at [291, 393] on span "Data Cliente" at bounding box center [257, 394] width 80 height 21
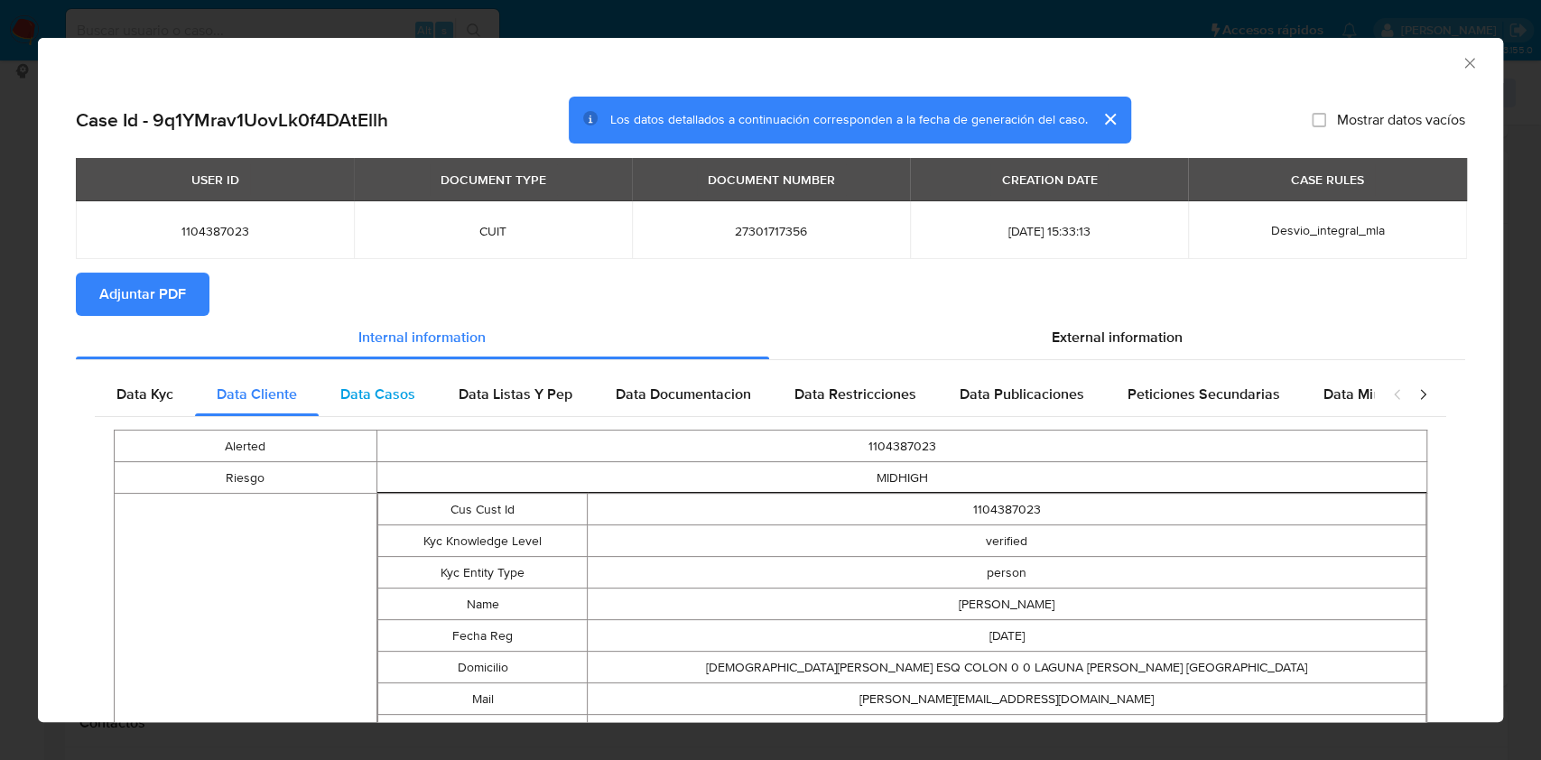
click at [429, 408] on div "Data Casos" at bounding box center [378, 394] width 118 height 43
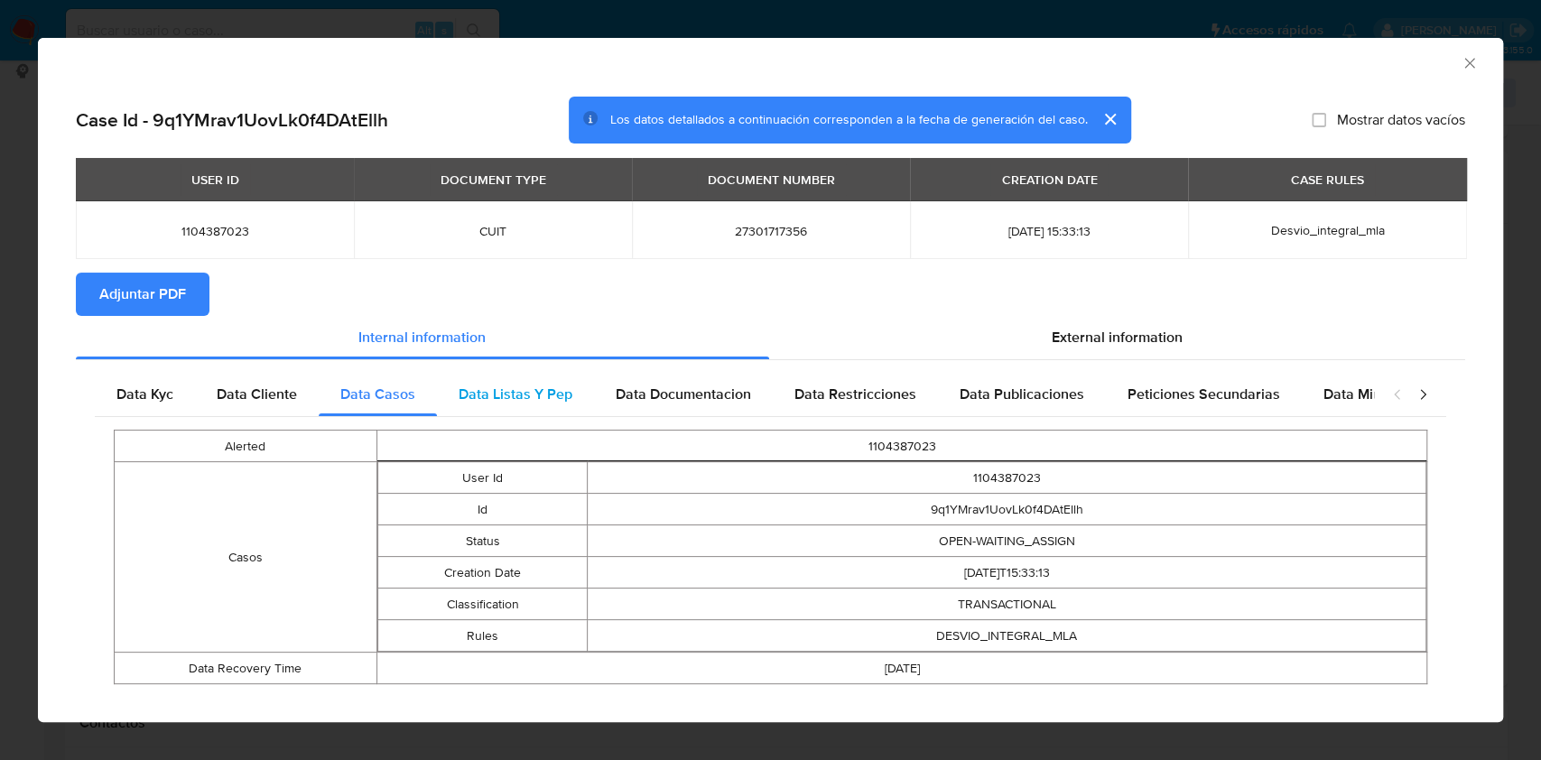
click at [477, 394] on span "Data Listas Y Pep" at bounding box center [516, 394] width 114 height 21
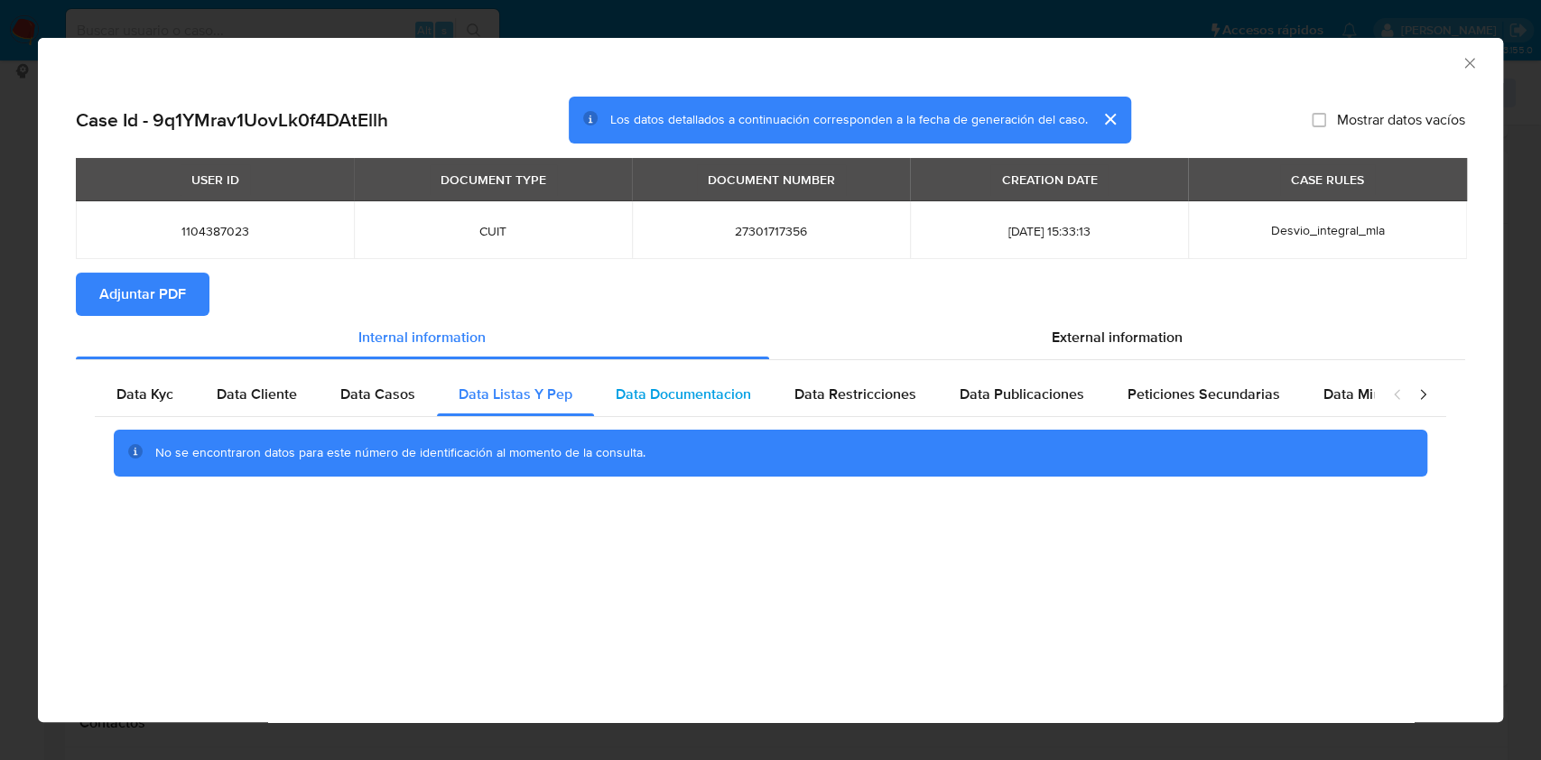
drag, startPoint x: 648, startPoint y: 395, endPoint x: 673, endPoint y: 387, distance: 25.4
click at [650, 392] on span "Data Documentacion" at bounding box center [683, 394] width 135 height 21
drag, startPoint x: 990, startPoint y: 408, endPoint x: 874, endPoint y: 392, distance: 116.7
click at [980, 406] on div "Data Publicaciones" at bounding box center [1022, 394] width 168 height 43
click at [863, 389] on span "Data Restricciones" at bounding box center [856, 394] width 122 height 21
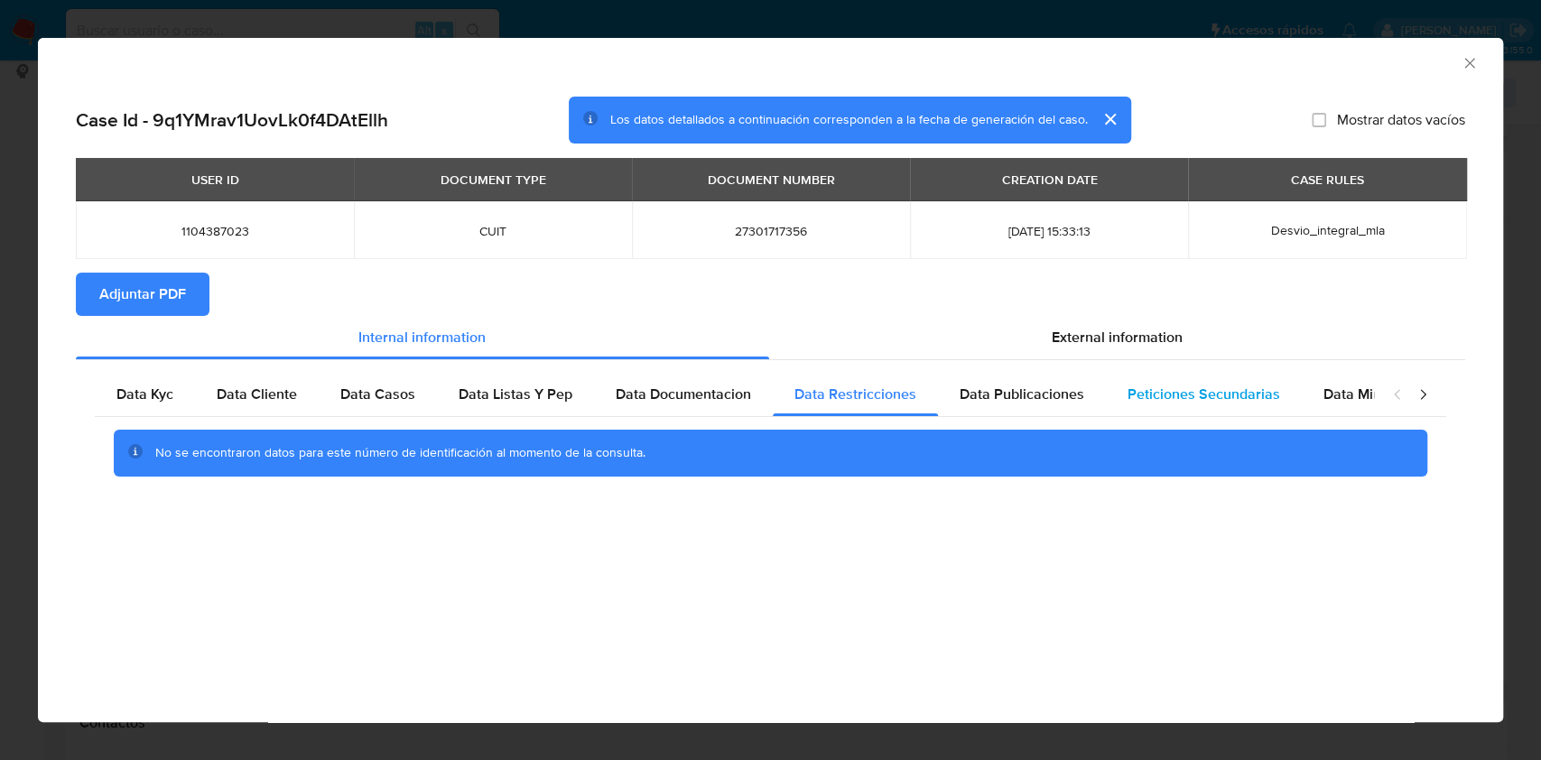
click at [1157, 394] on span "Peticiones Secundarias" at bounding box center [1204, 394] width 153 height 21
drag, startPoint x: 1343, startPoint y: 394, endPoint x: 1391, endPoint y: 391, distance: 48.8
click at [1351, 394] on span "Data Minoridad" at bounding box center [1373, 394] width 99 height 21
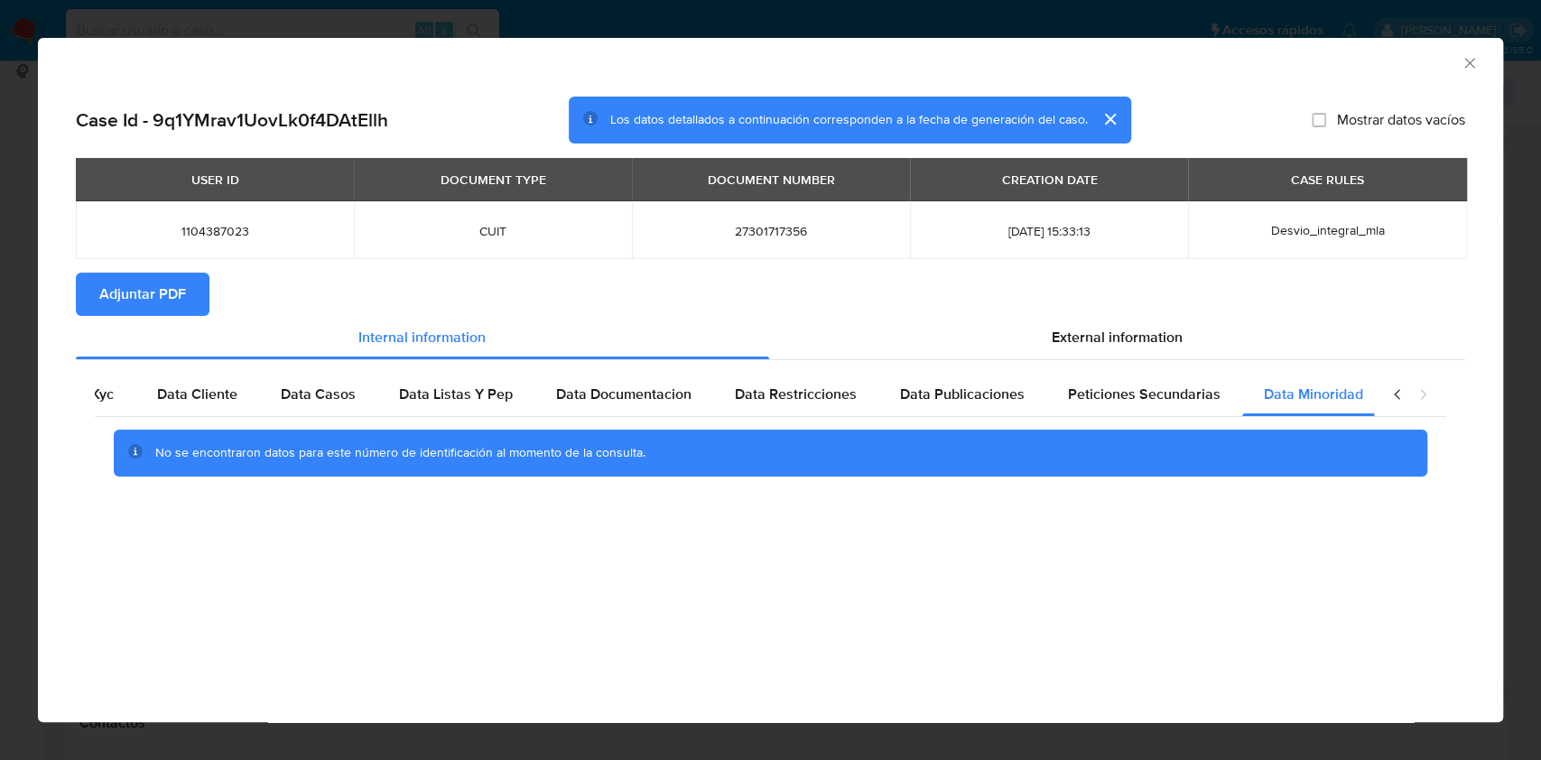
scroll to position [0, 60]
click at [1417, 388] on icon "closure-recommendation-modal" at bounding box center [1423, 395] width 18 height 18
click at [1151, 340] on span "External information" at bounding box center [1117, 337] width 131 height 21
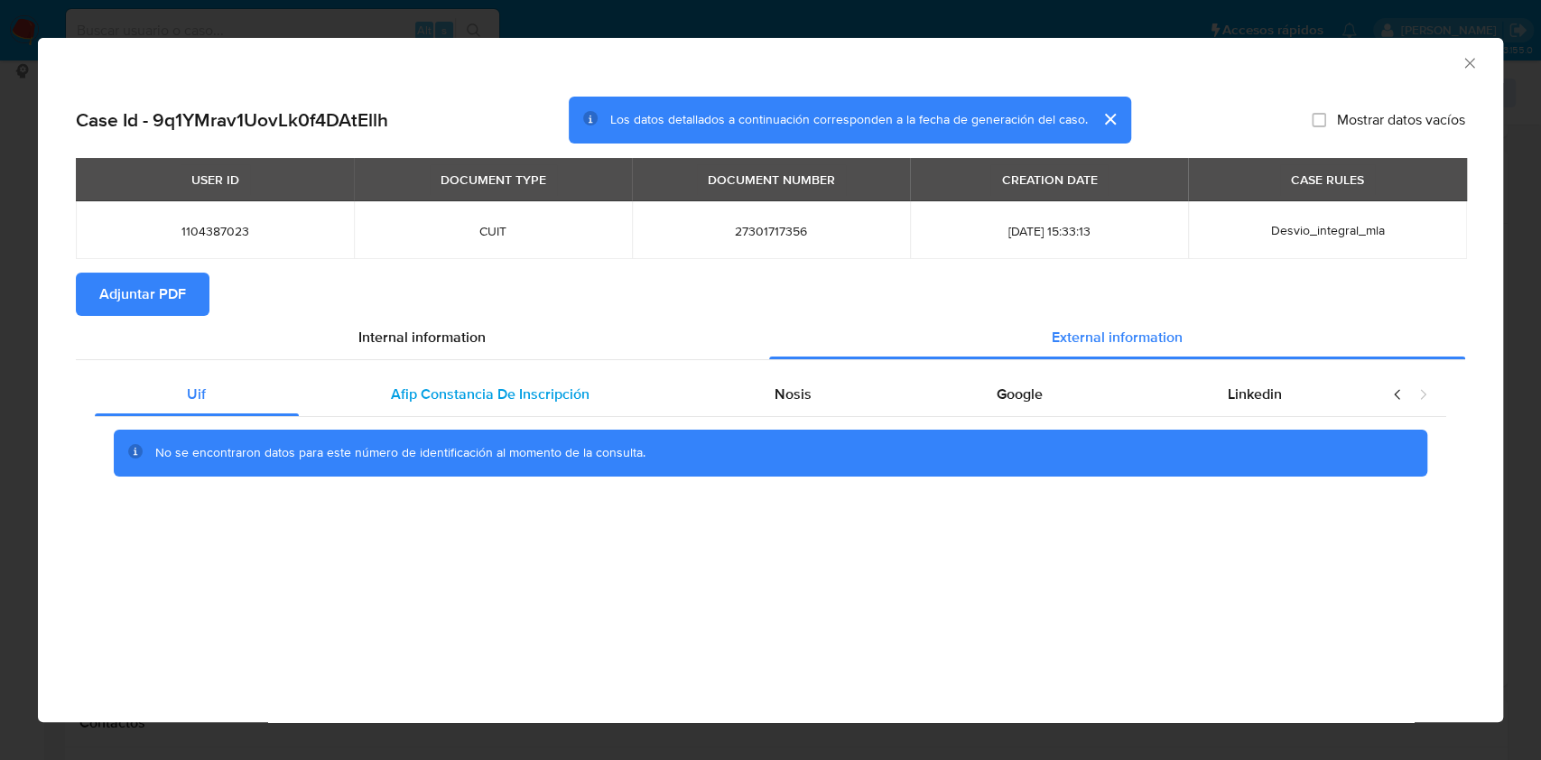
click at [530, 375] on div "Afip Constancia De Inscripción" at bounding box center [491, 394] width 384 height 43
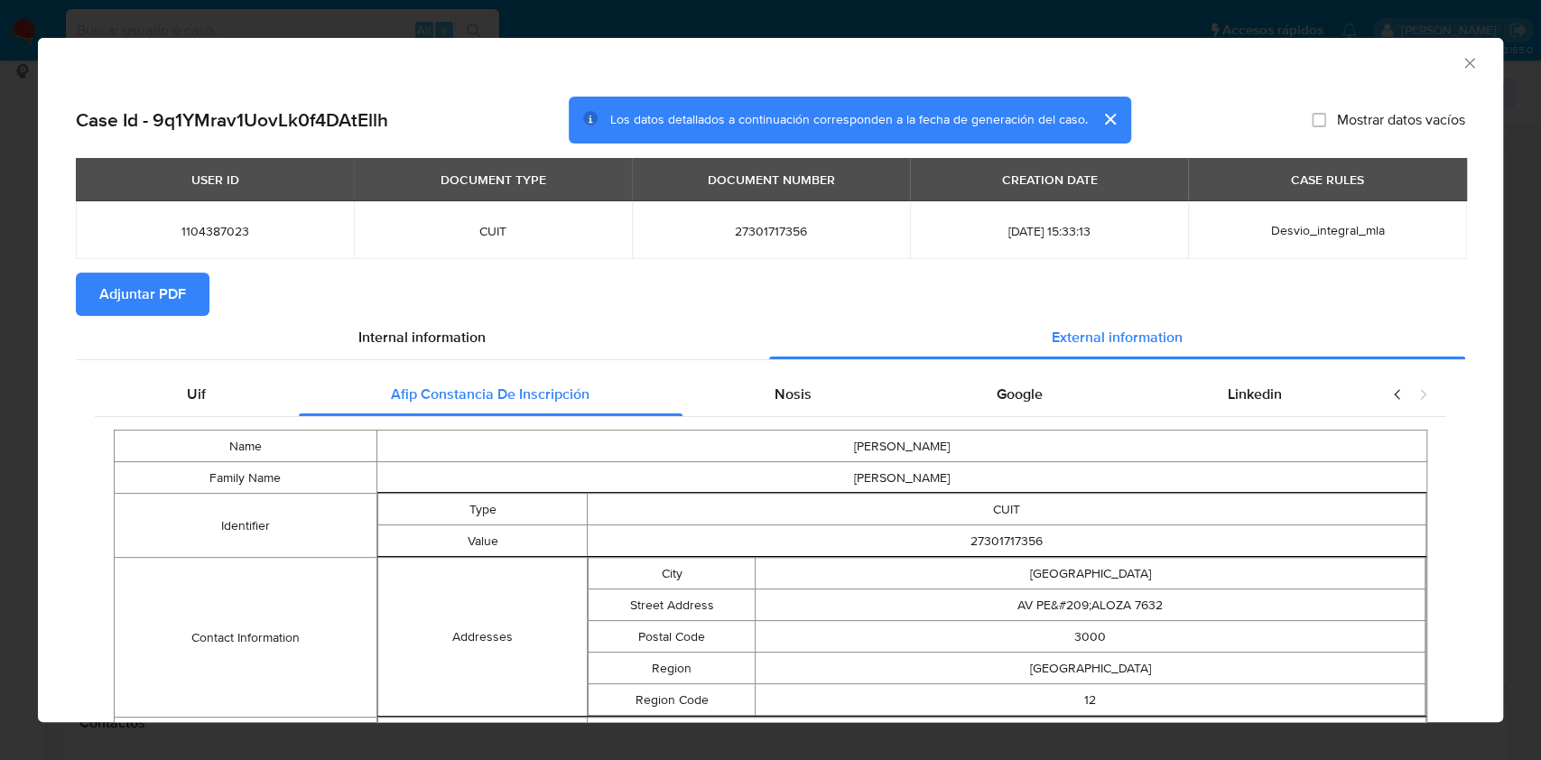
scroll to position [86, 0]
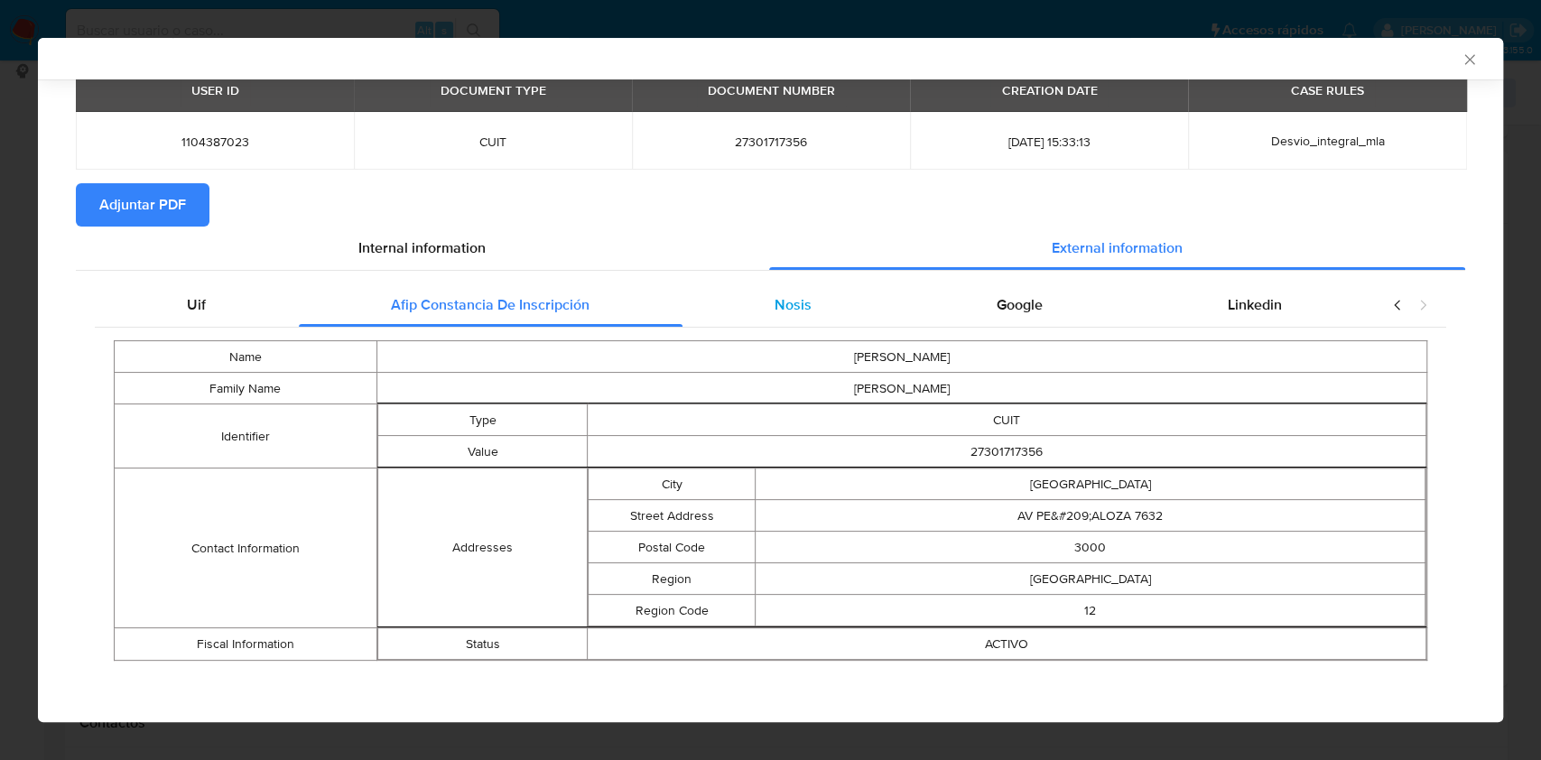
click at [800, 307] on span "Nosis" at bounding box center [793, 304] width 37 height 21
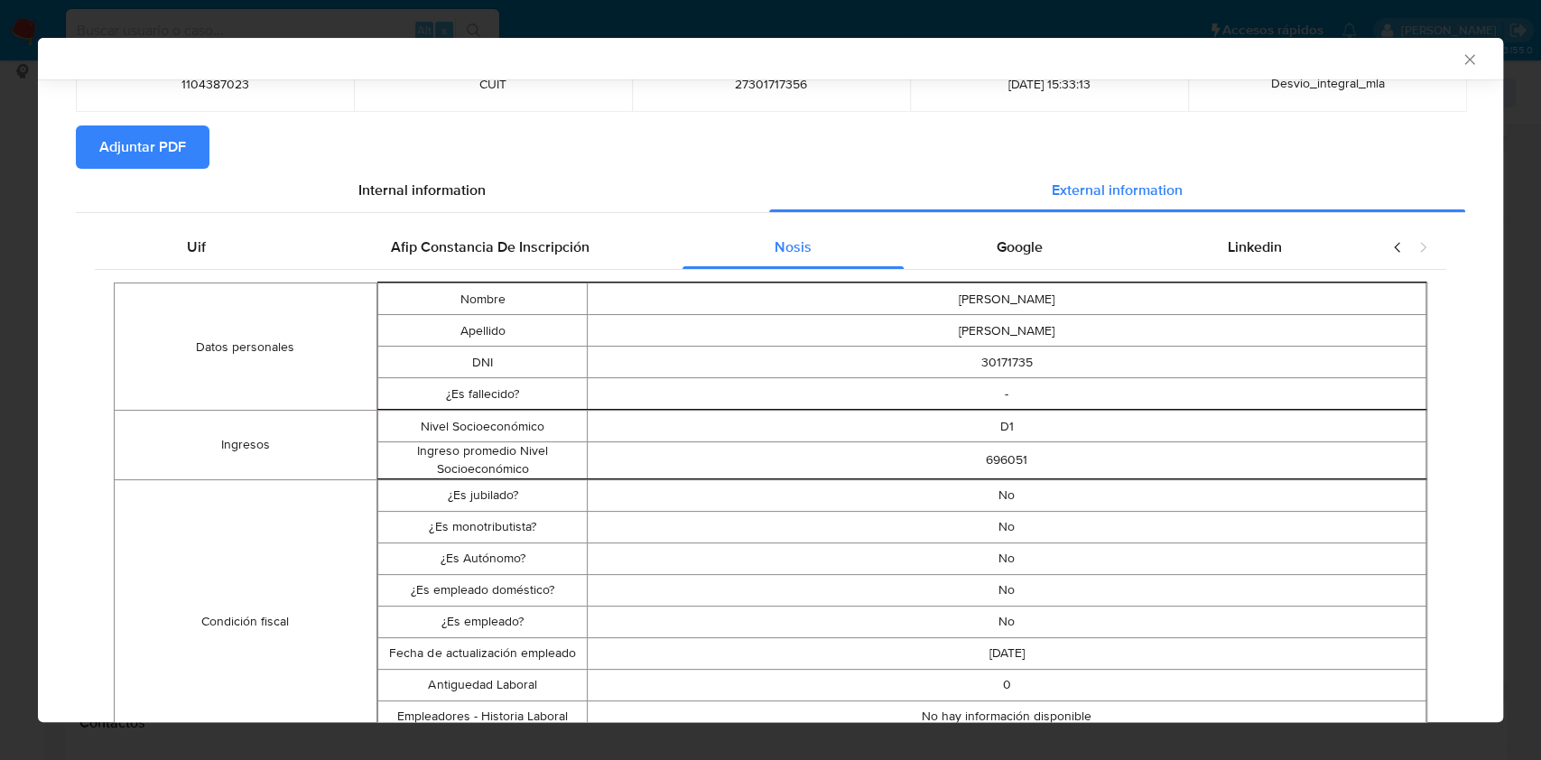
scroll to position [123, 0]
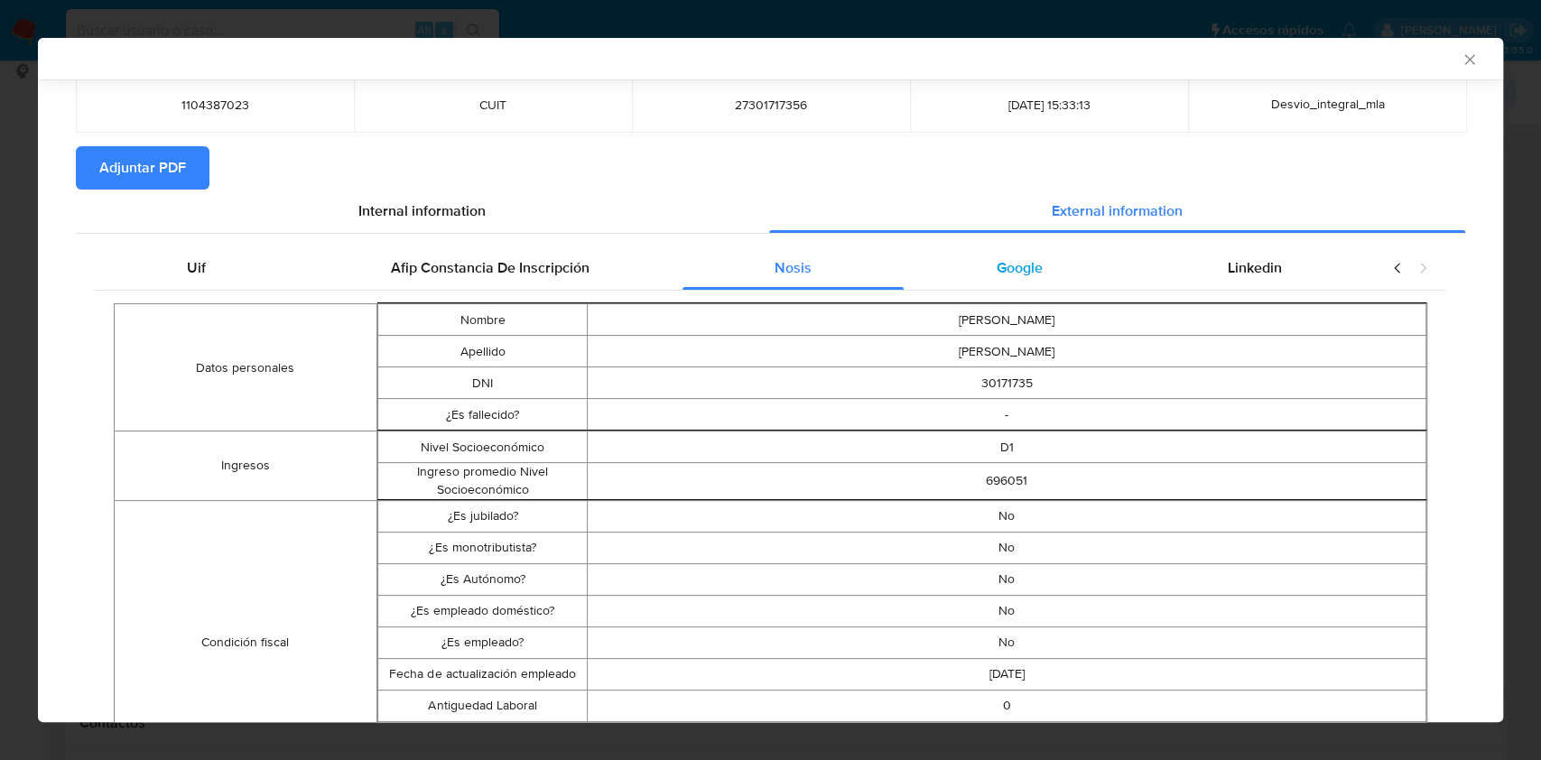
click at [998, 263] on span "Google" at bounding box center [1020, 267] width 46 height 21
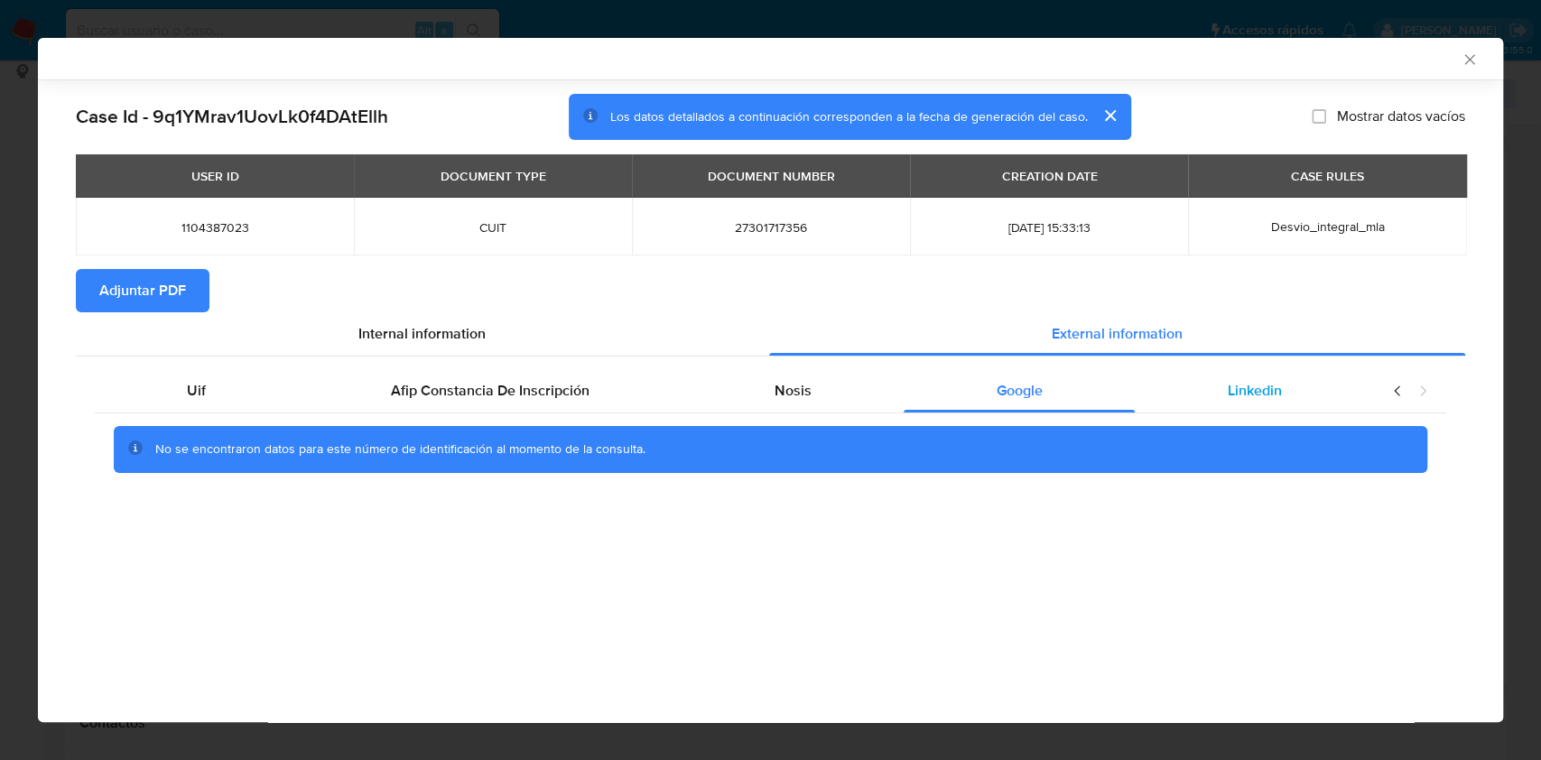
click at [1285, 394] on div "Linkedin" at bounding box center [1254, 390] width 239 height 43
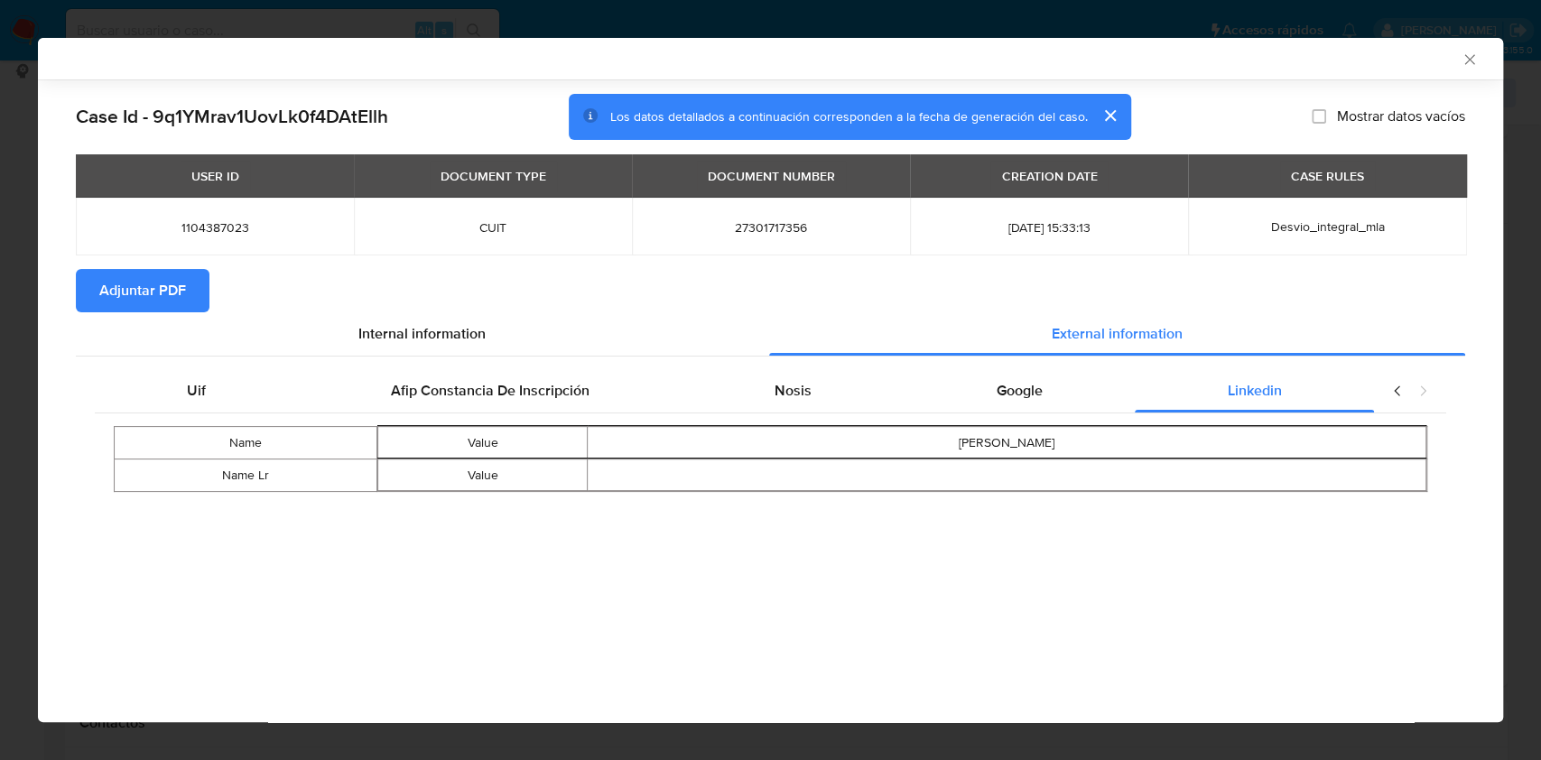
drag, startPoint x: 182, startPoint y: 283, endPoint x: 200, endPoint y: 286, distance: 17.5
click at [182, 284] on span "Adjuntar PDF" at bounding box center [142, 291] width 87 height 40
click at [1011, 379] on div "Google" at bounding box center [1019, 394] width 231 height 43
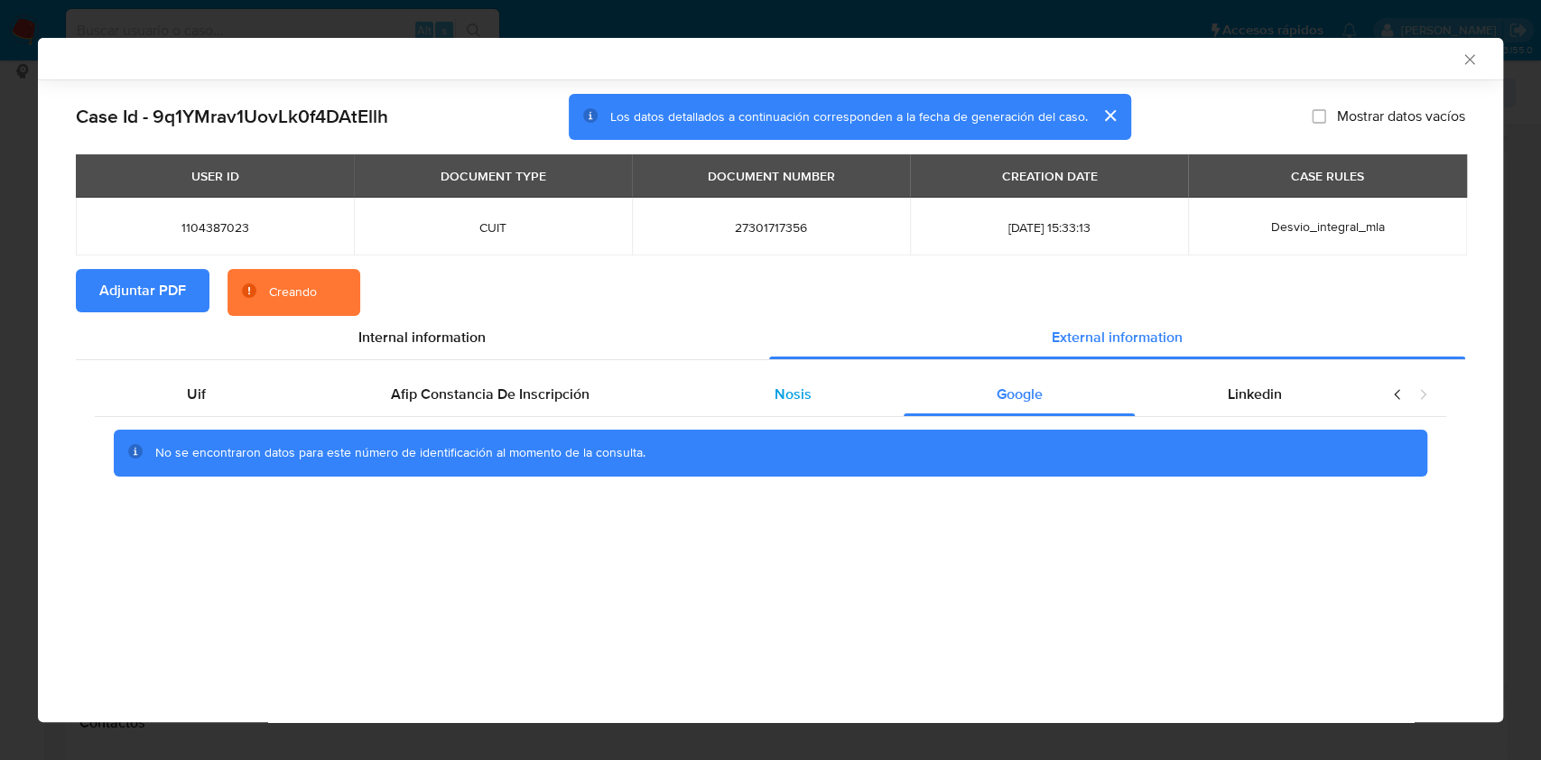
click at [776, 411] on div "Nosis" at bounding box center [794, 394] width 222 height 43
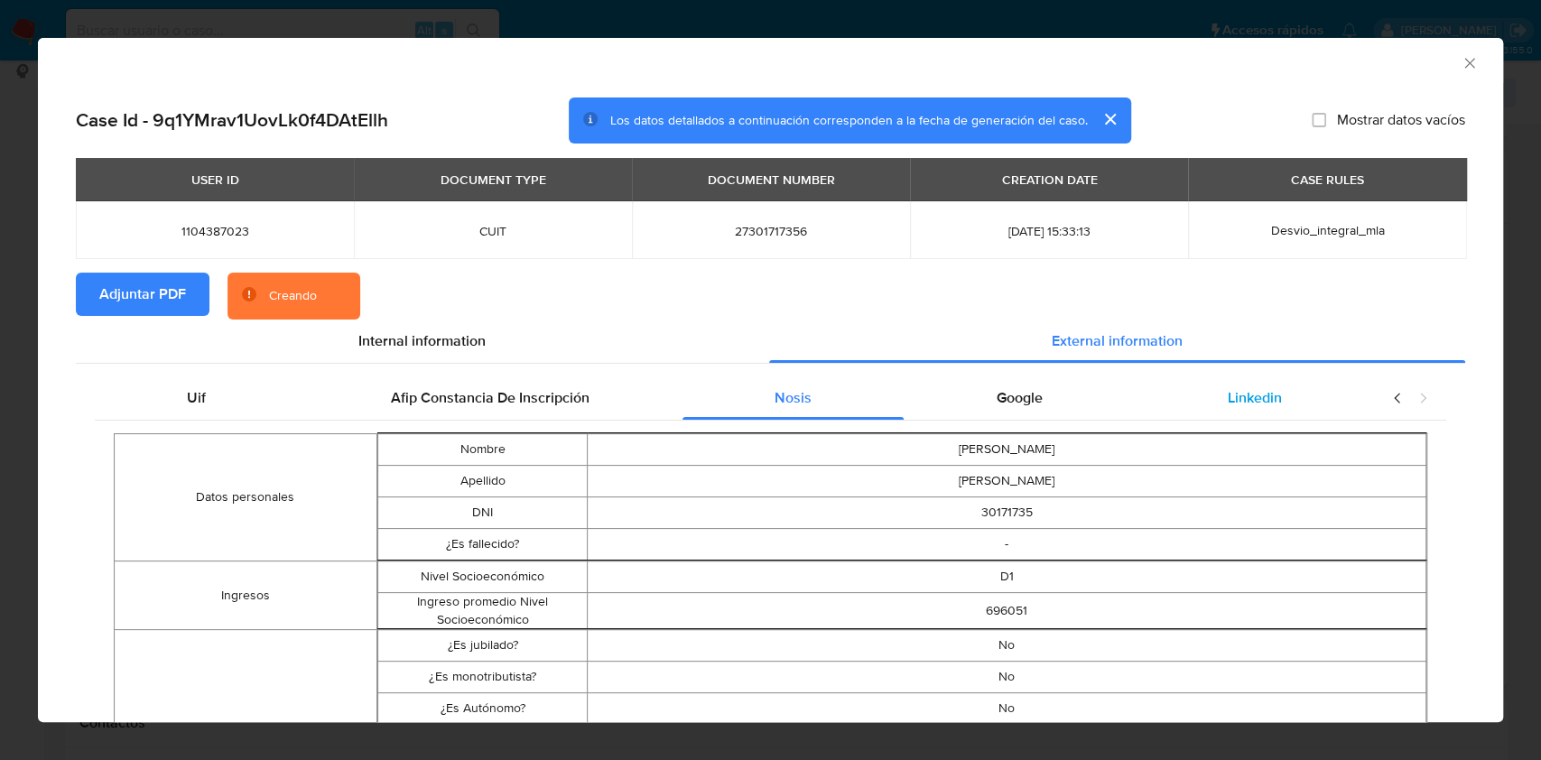
click at [1256, 399] on span "Linkedin" at bounding box center [1255, 397] width 54 height 21
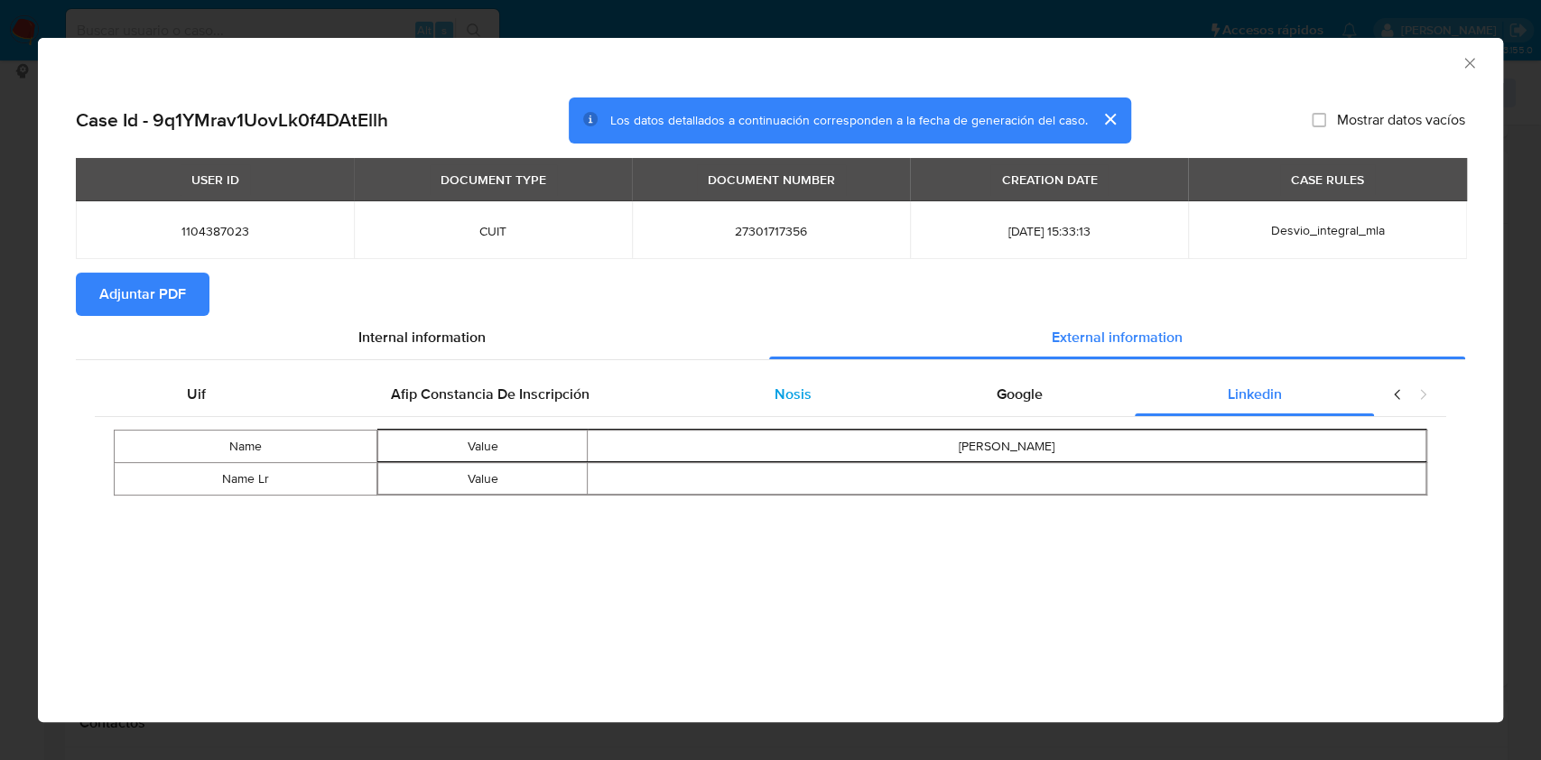
click at [881, 377] on div "Nosis" at bounding box center [794, 394] width 222 height 43
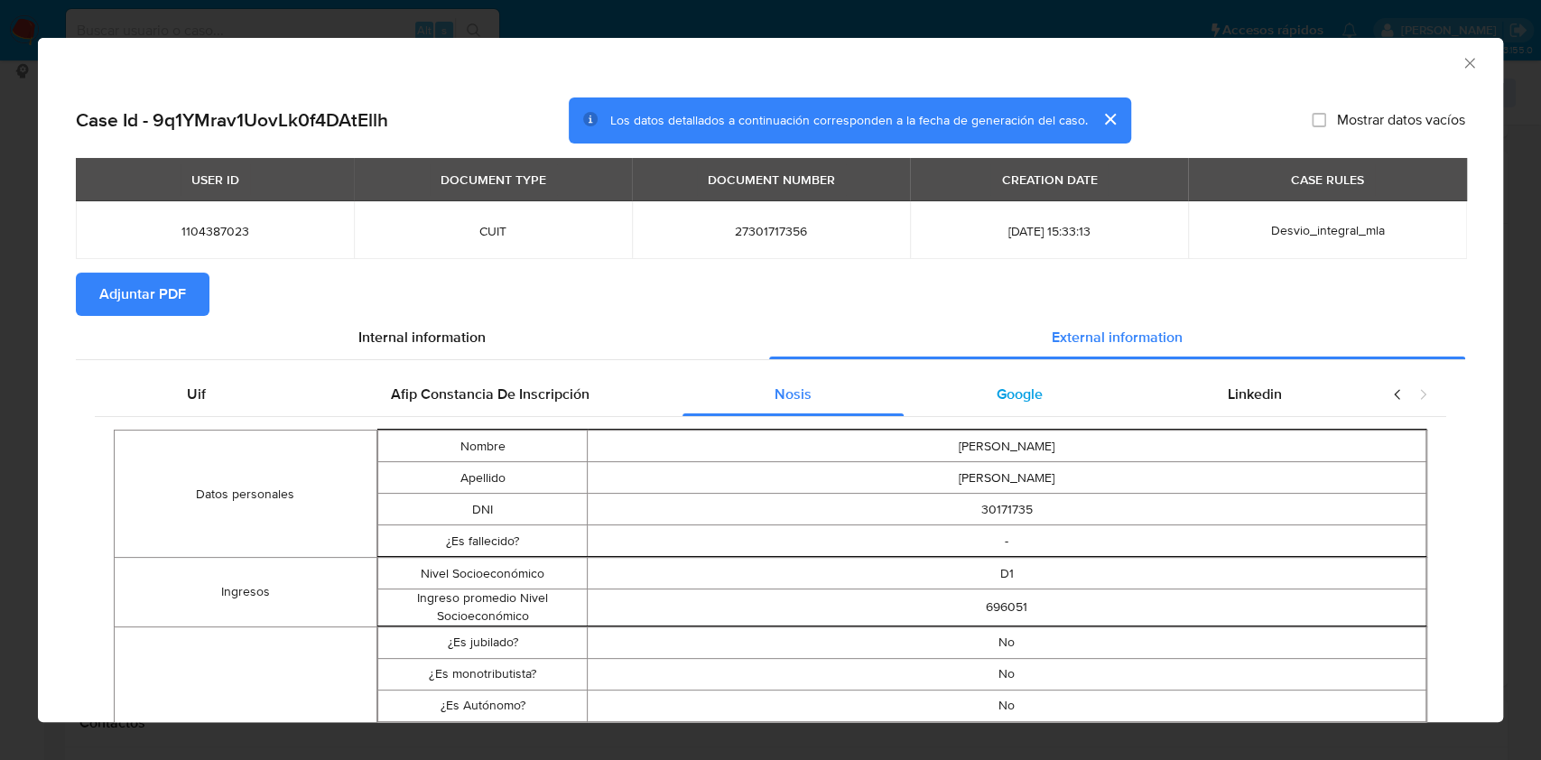
click at [981, 412] on div "Google" at bounding box center [1019, 394] width 231 height 43
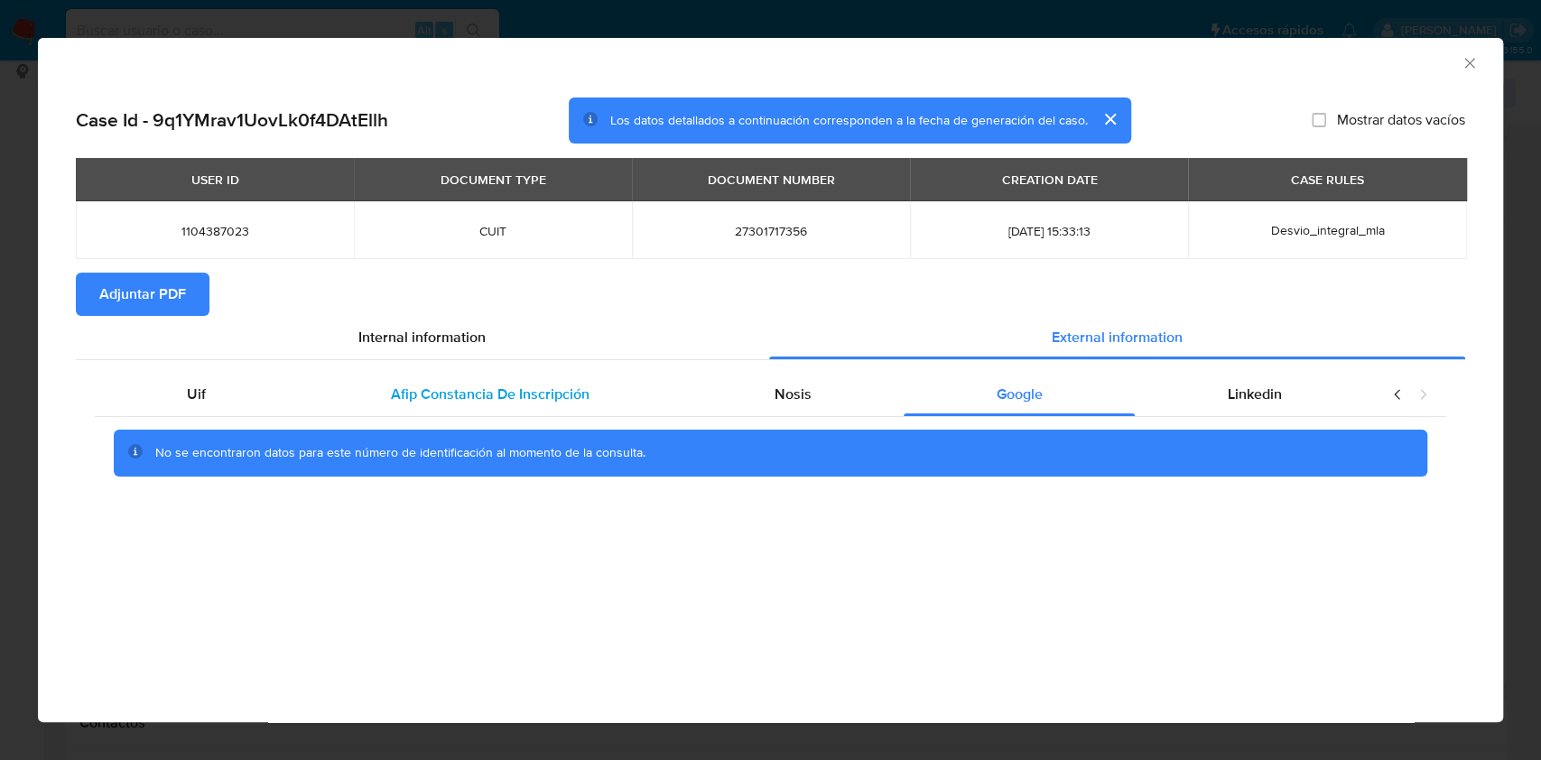
click at [462, 377] on div "Afip Constancia De Inscripción" at bounding box center [491, 394] width 384 height 43
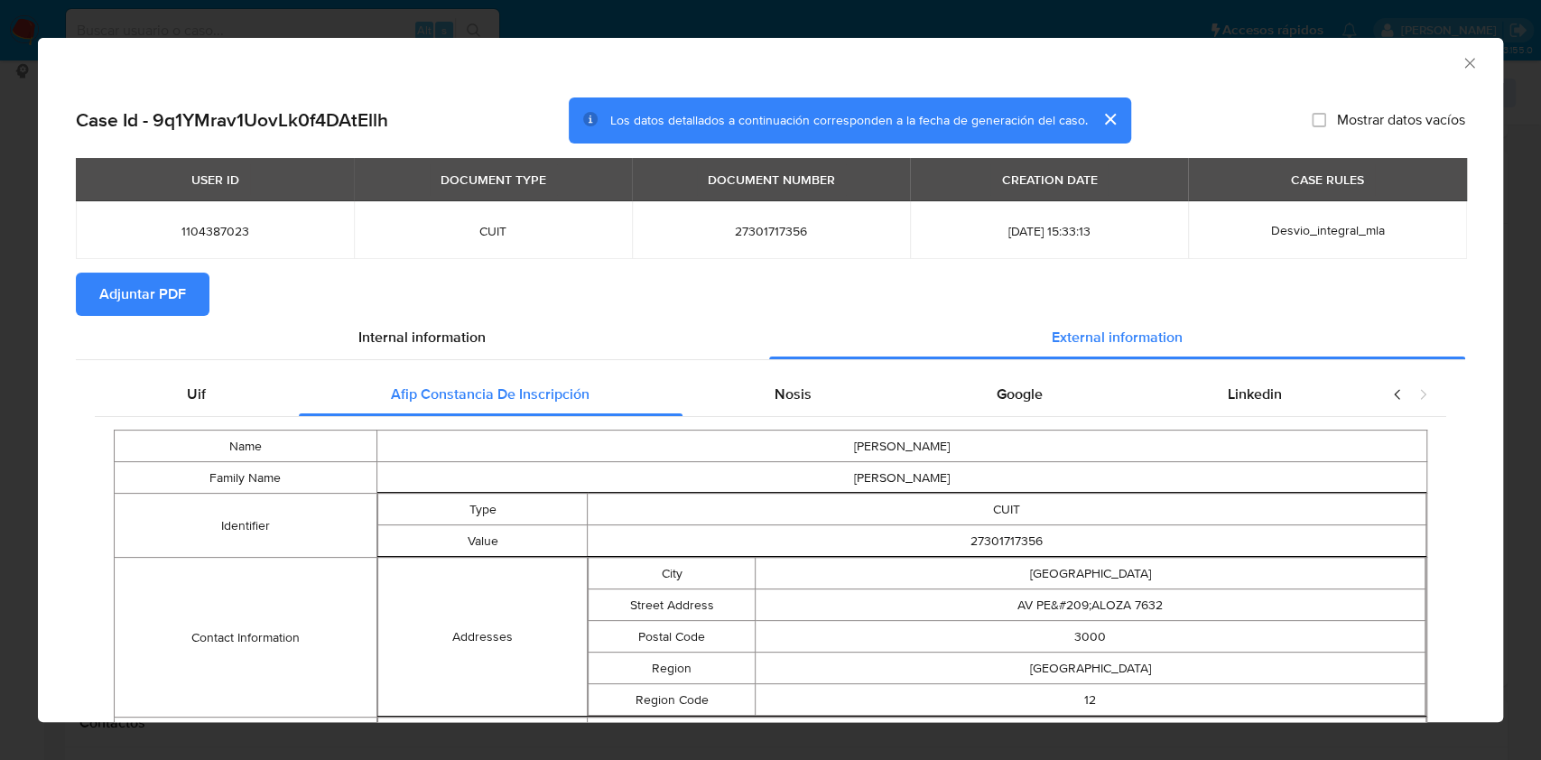
click at [1461, 62] on icon "Cerrar ventana" at bounding box center [1470, 63] width 18 height 18
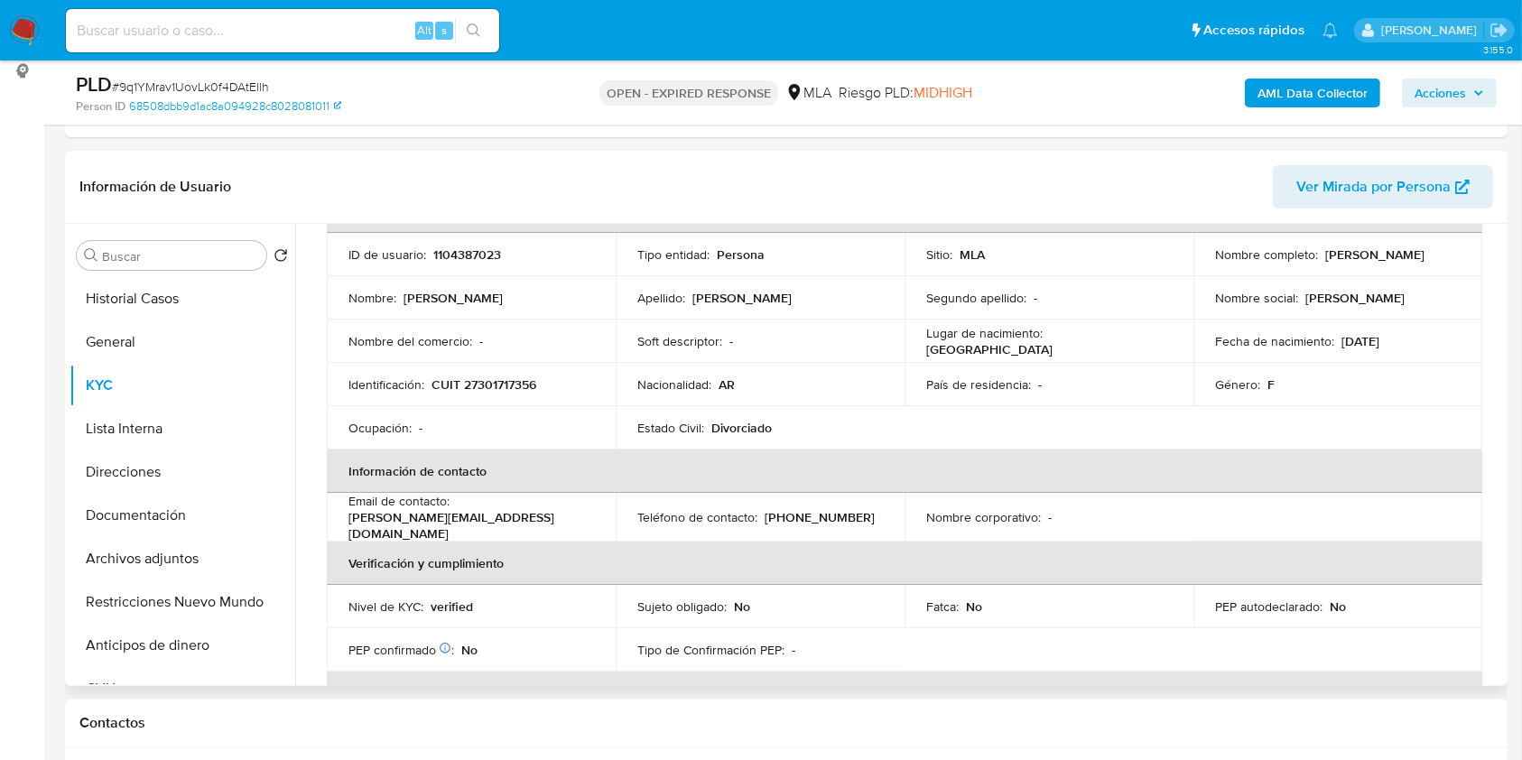
click at [477, 392] on p "CUIT 27301717356" at bounding box center [484, 385] width 105 height 16
click at [477, 393] on p "CUIT 27301717356" at bounding box center [484, 385] width 105 height 16
copy p "27301717356"
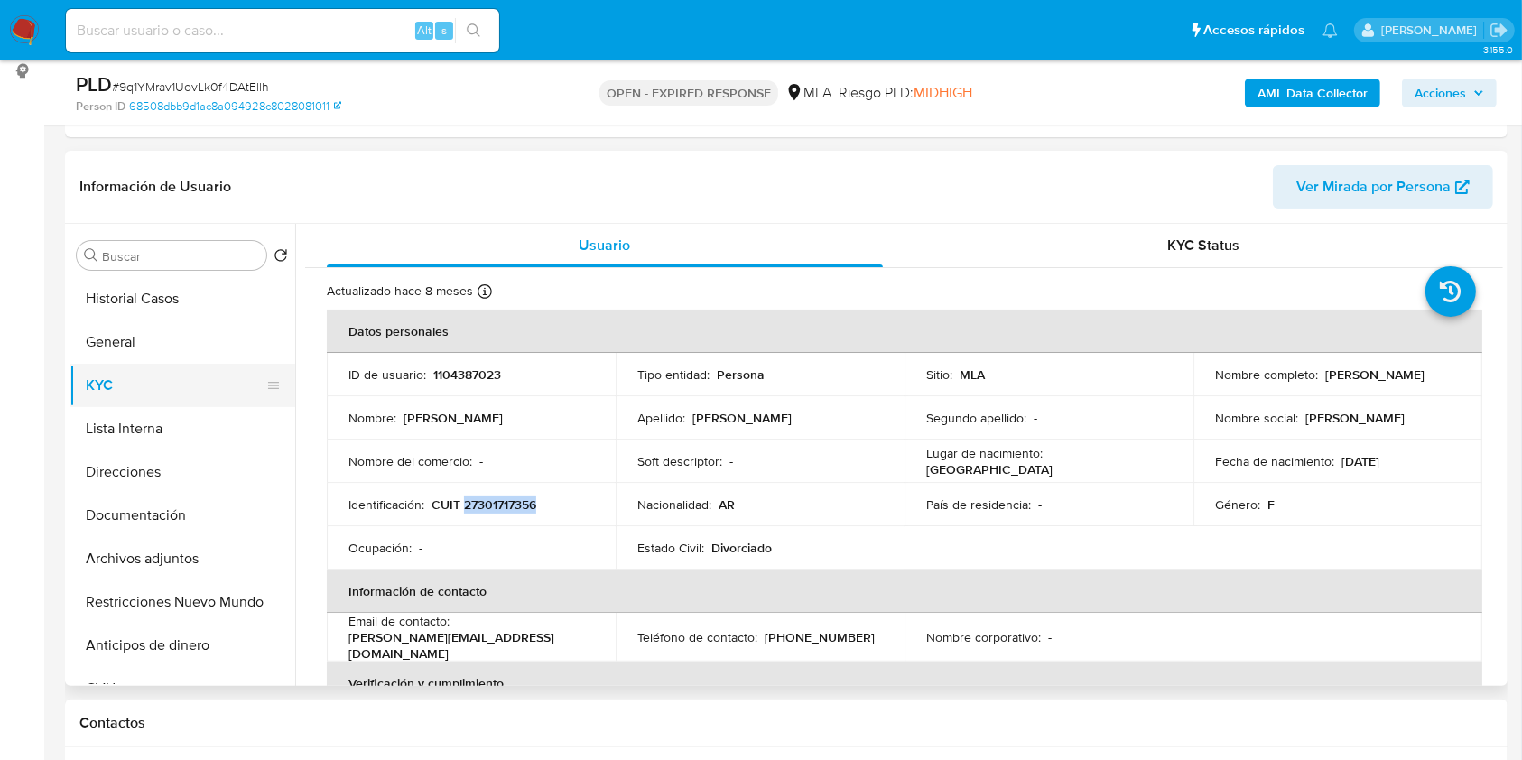
drag, startPoint x: 223, startPoint y: 518, endPoint x: 179, endPoint y: 388, distance: 137.3
click at [223, 519] on button "Documentación" at bounding box center [183, 515] width 226 height 43
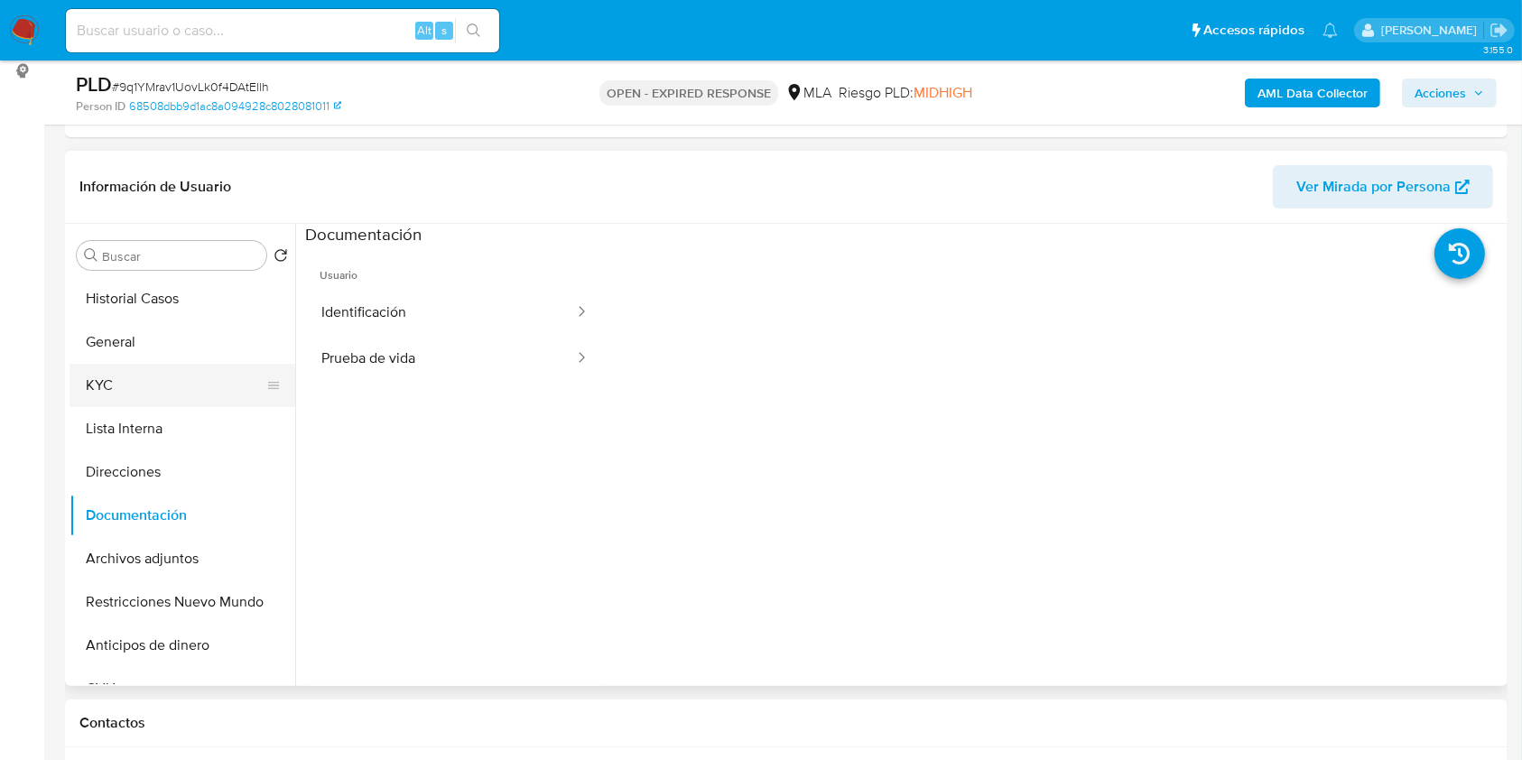
click at [171, 377] on button "KYC" at bounding box center [175, 385] width 211 height 43
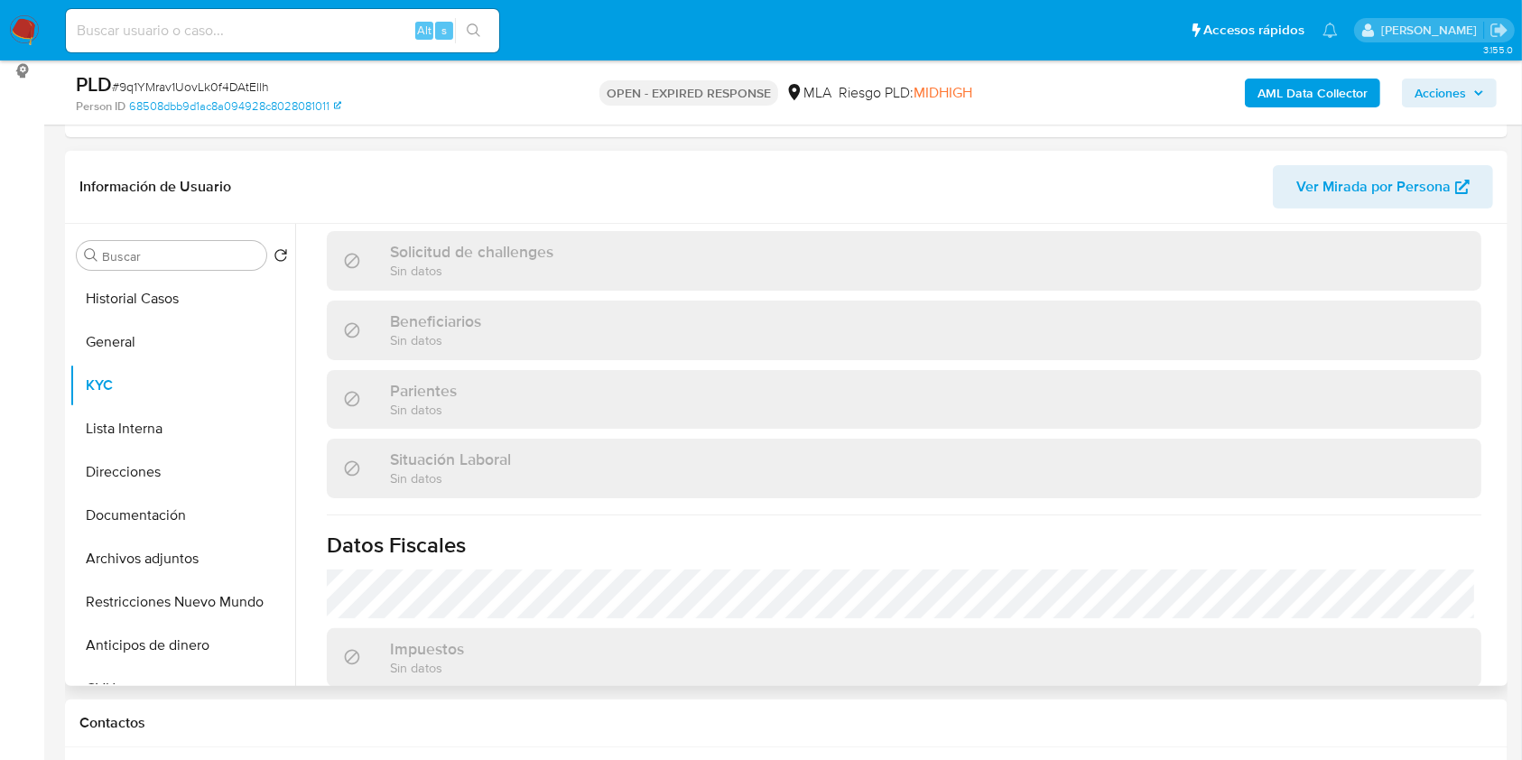
scroll to position [951, 0]
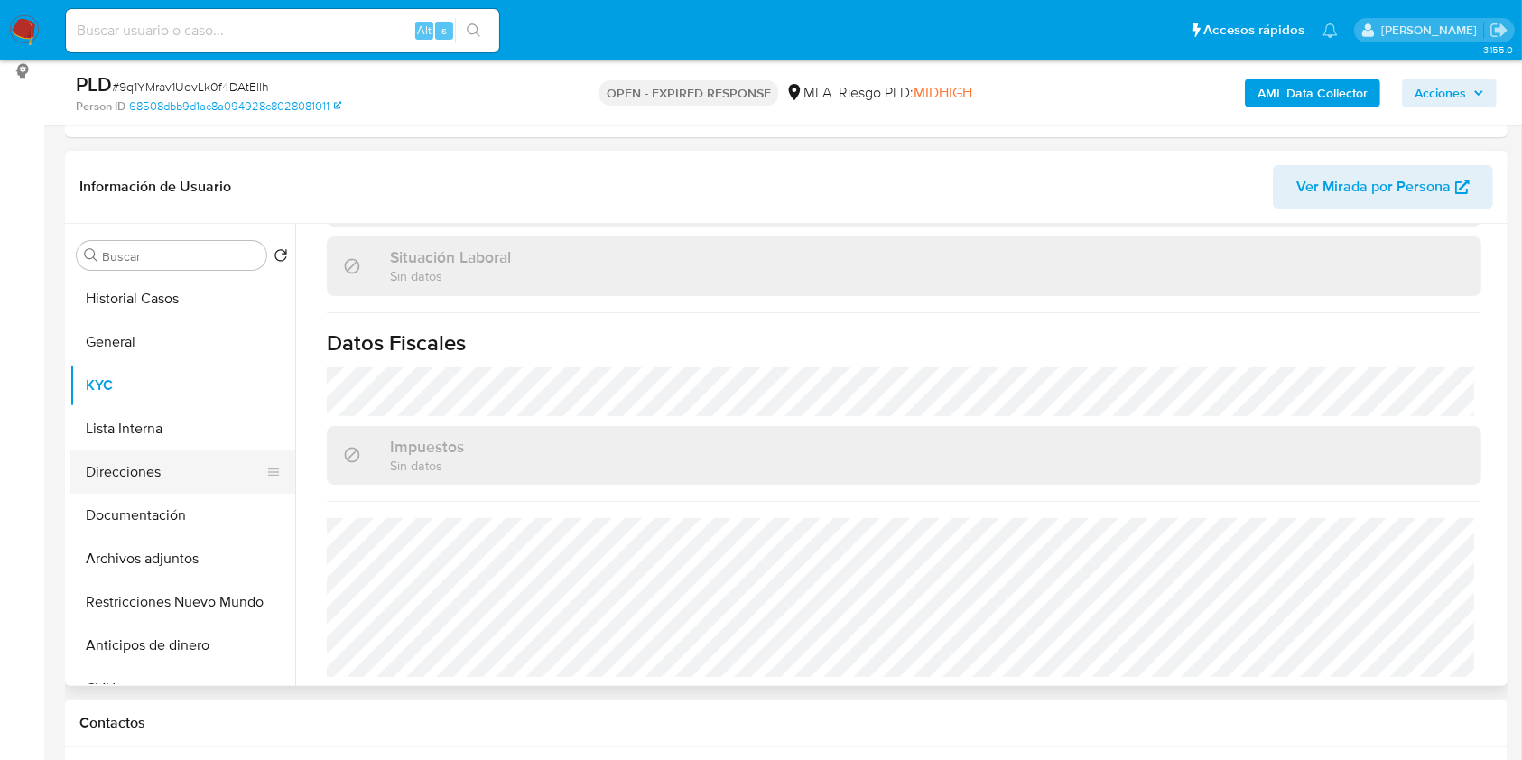
click at [159, 476] on button "Direcciones" at bounding box center [175, 472] width 211 height 43
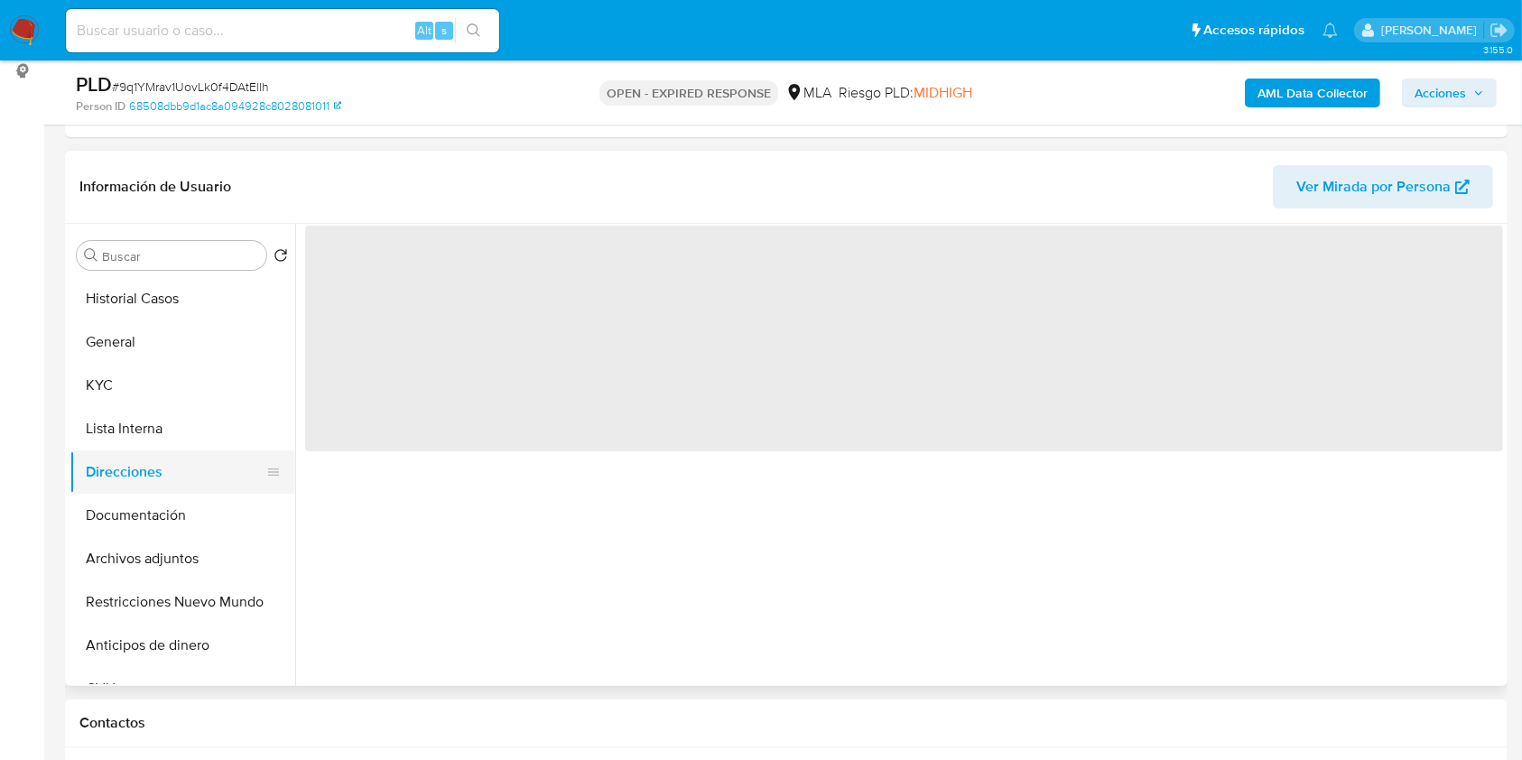
scroll to position [0, 0]
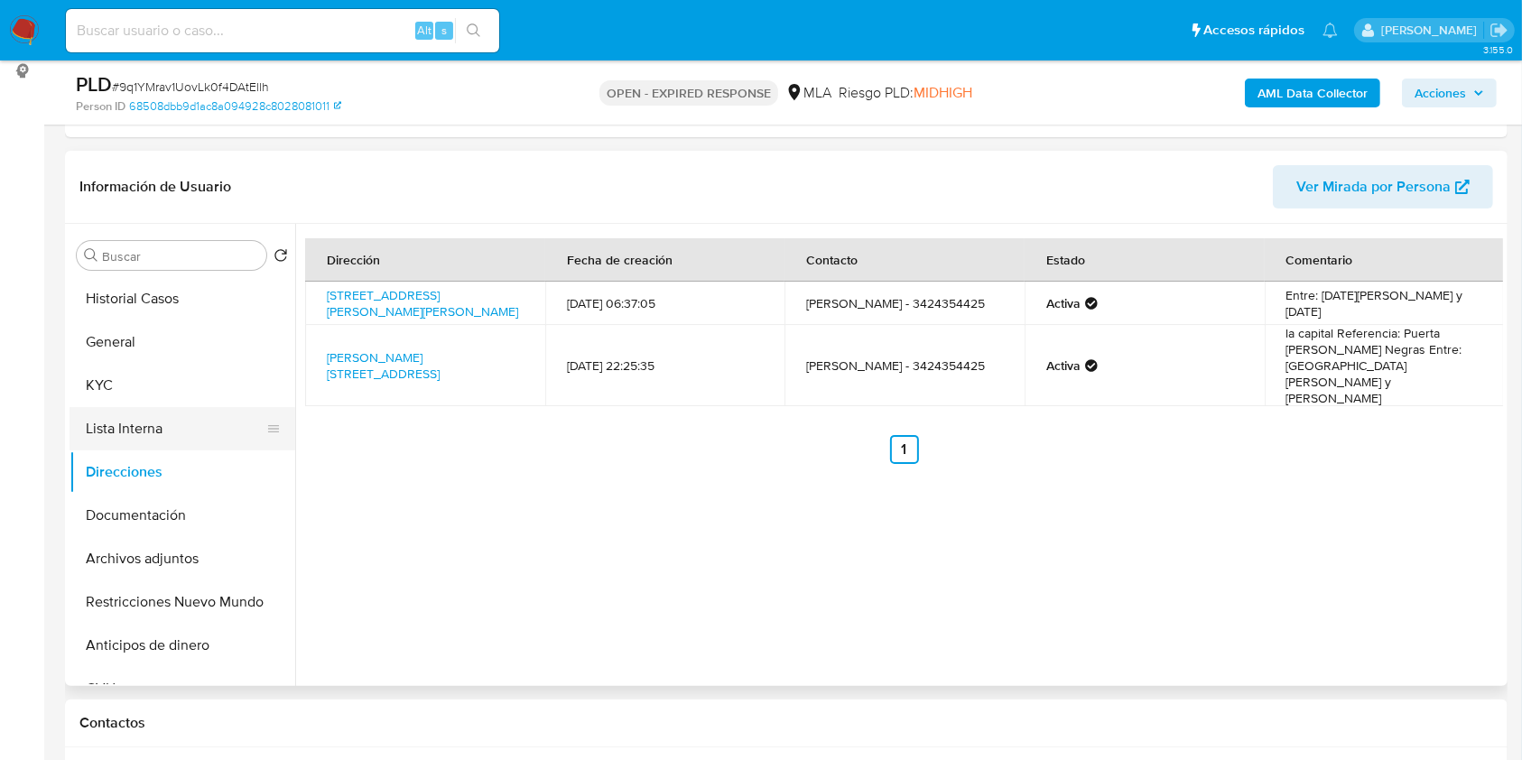
drag, startPoint x: 162, startPoint y: 501, endPoint x: 169, endPoint y: 449, distance: 52.9
click at [162, 502] on button "Documentación" at bounding box center [183, 515] width 226 height 43
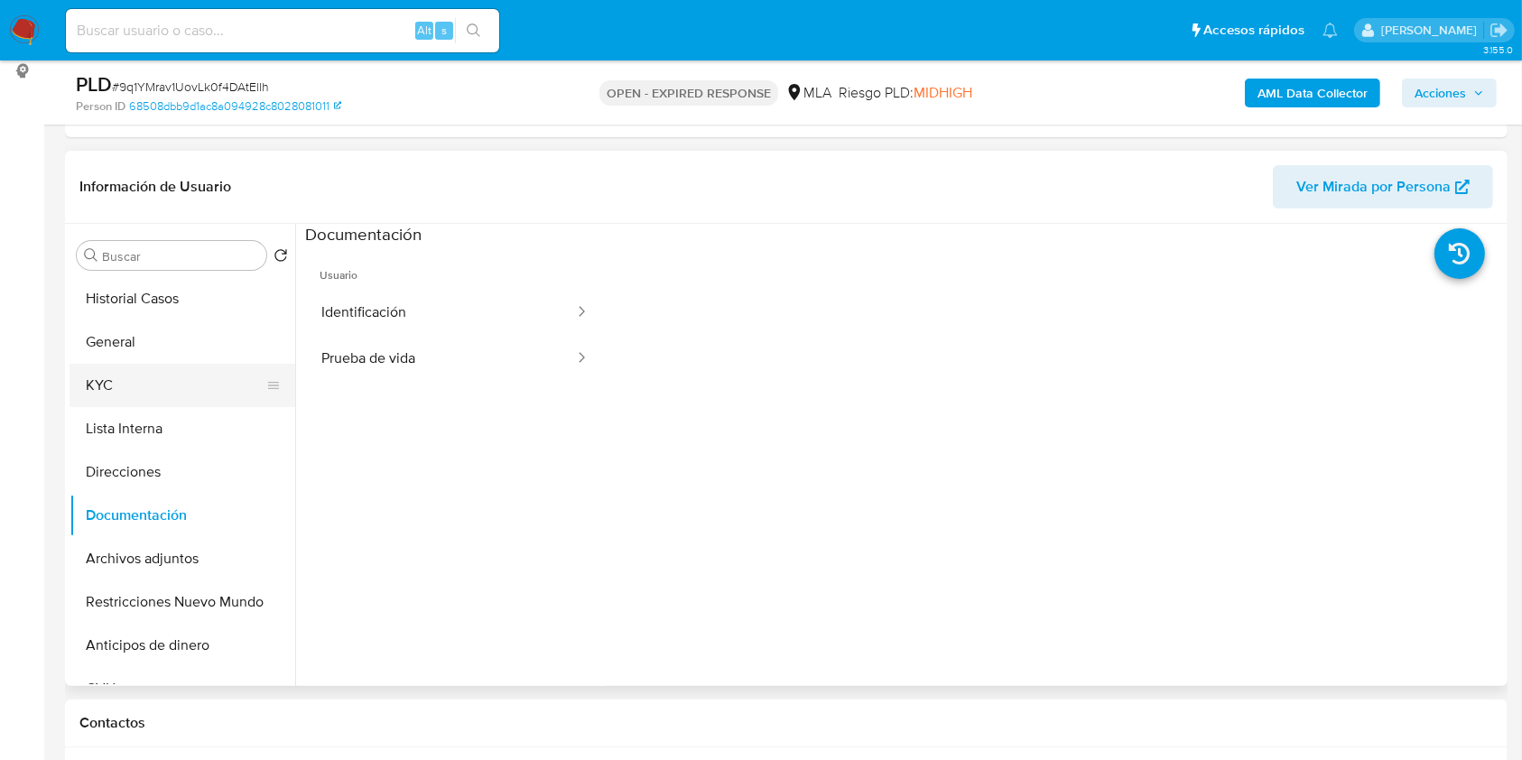
click at [172, 391] on button "KYC" at bounding box center [175, 385] width 211 height 43
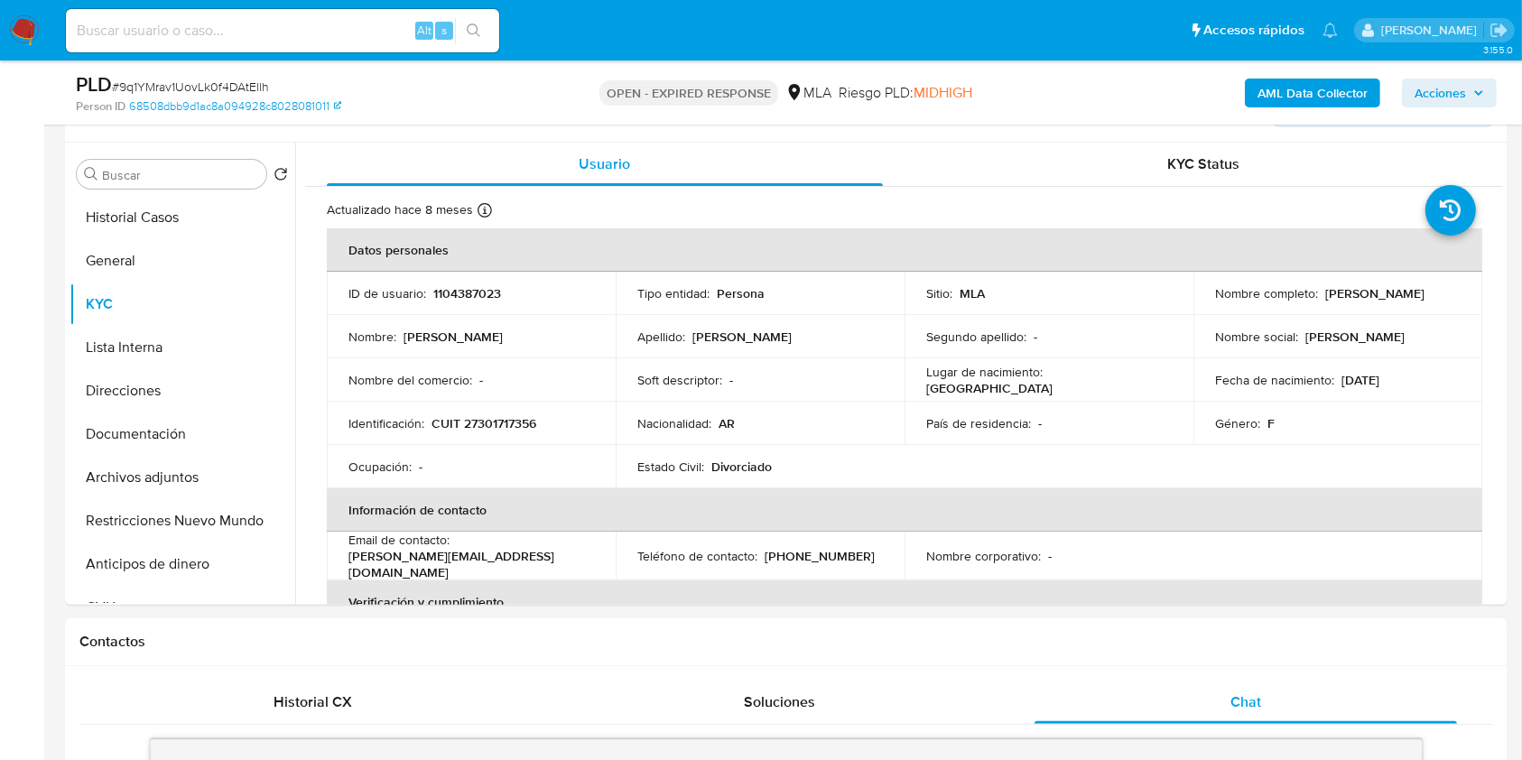
scroll to position [296, 0]
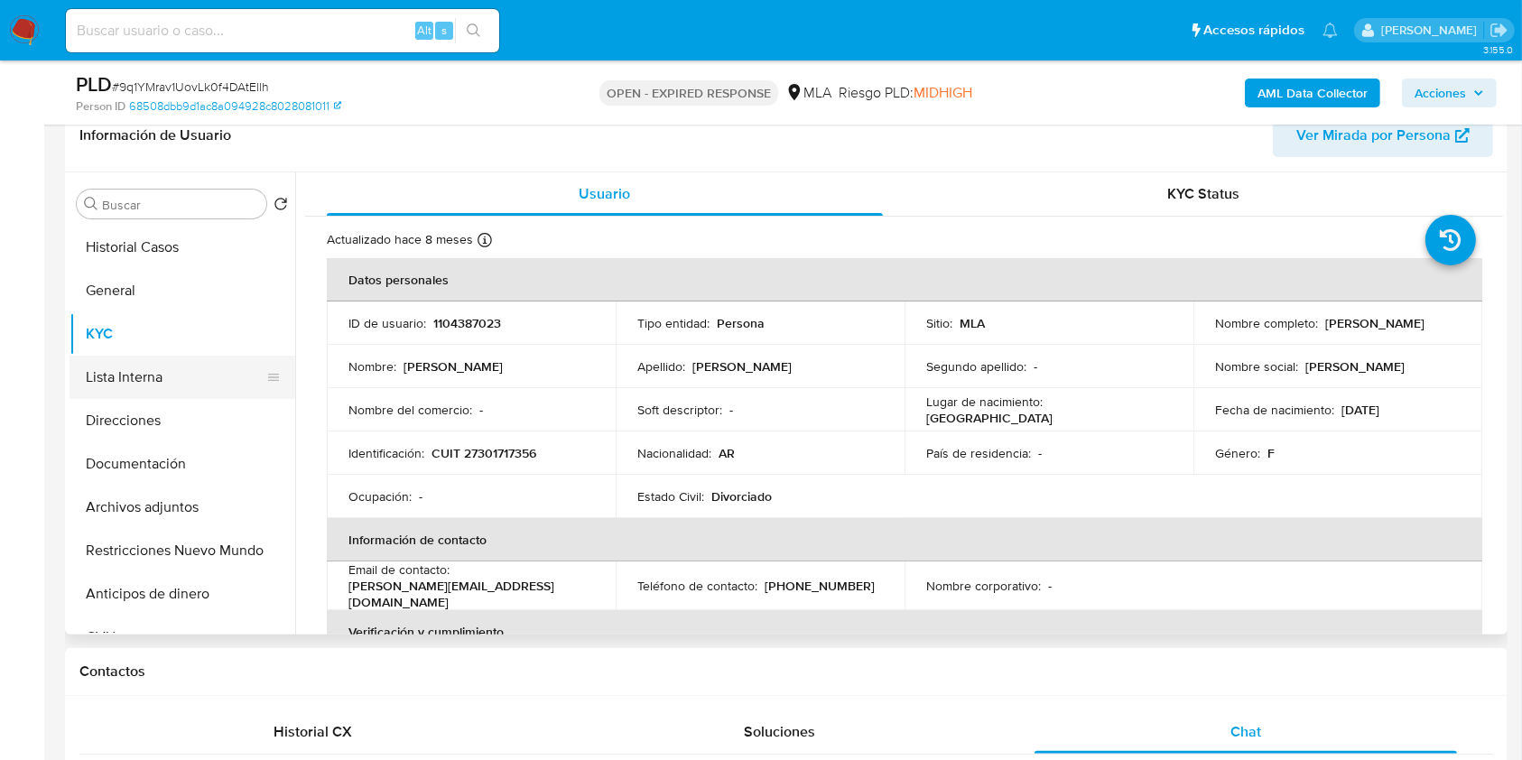
drag, startPoint x: 177, startPoint y: 448, endPoint x: 164, endPoint y: 372, distance: 76.9
click at [177, 449] on button "Documentación" at bounding box center [183, 463] width 226 height 43
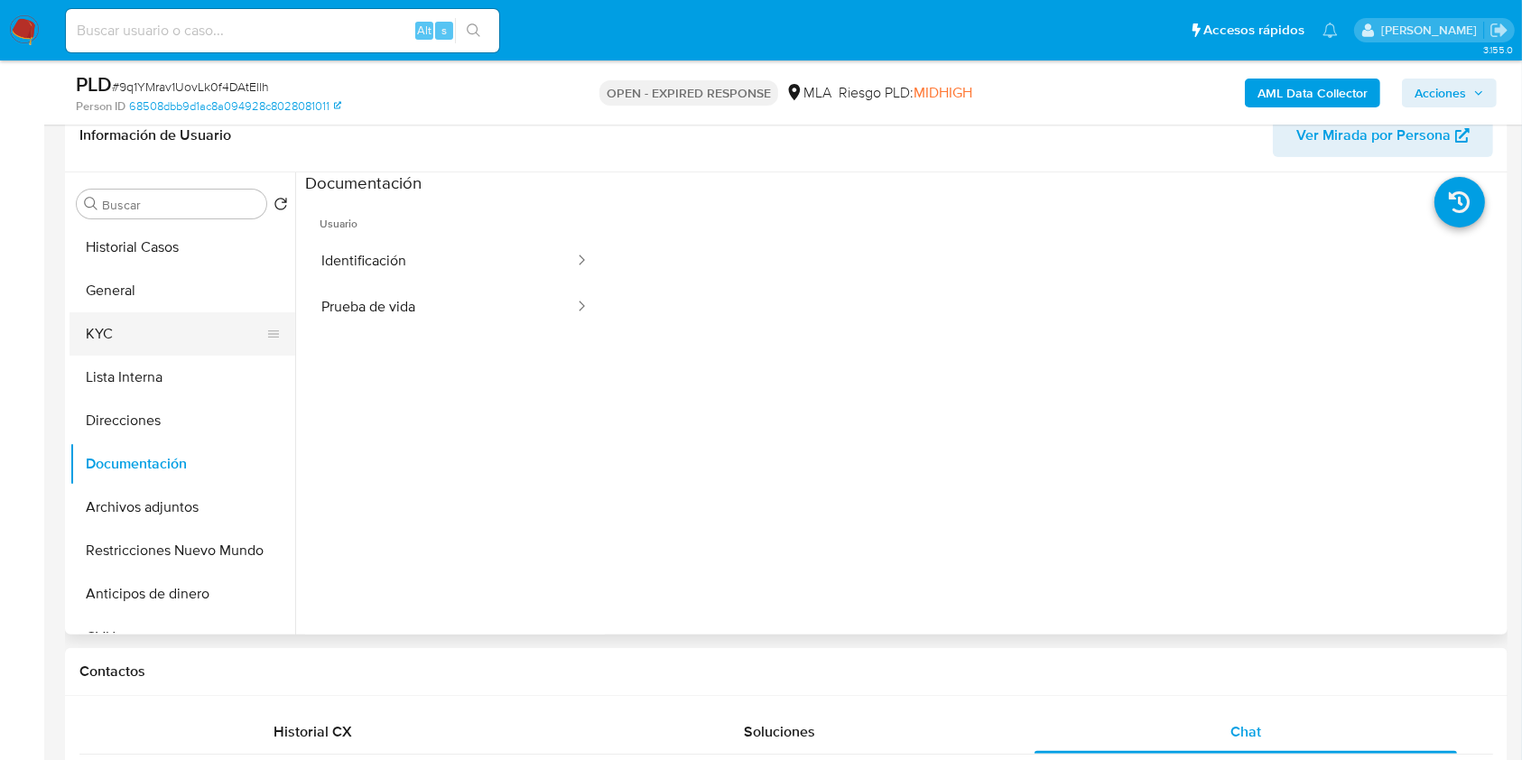
click at [145, 330] on button "KYC" at bounding box center [175, 333] width 211 height 43
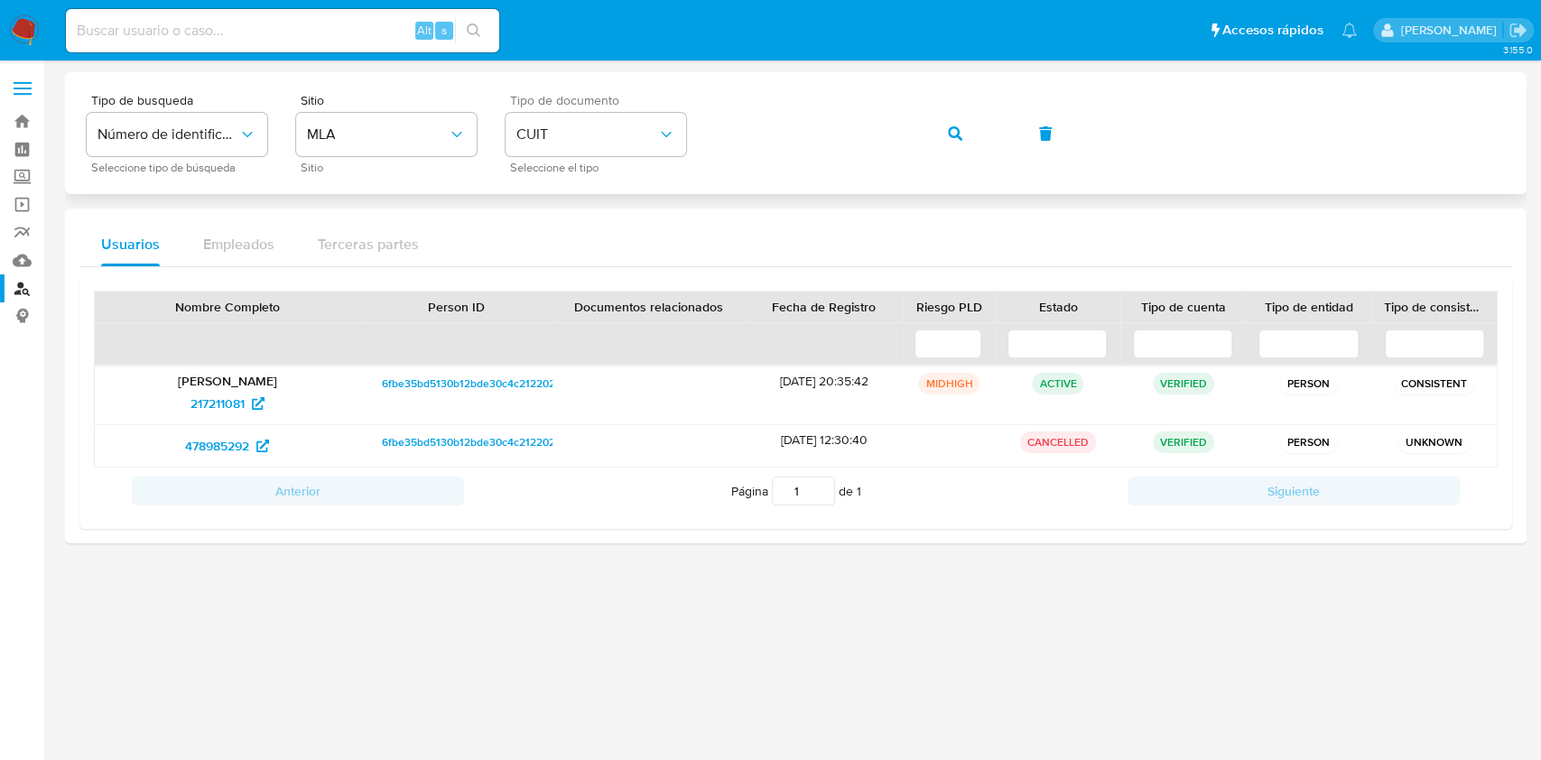
click at [538, 153] on div "Tipo de busqueda Número de identificación Seleccione tipo de búsqueda Sitio MLA…" at bounding box center [796, 133] width 1419 height 79
click at [963, 145] on button "button" at bounding box center [955, 133] width 61 height 43
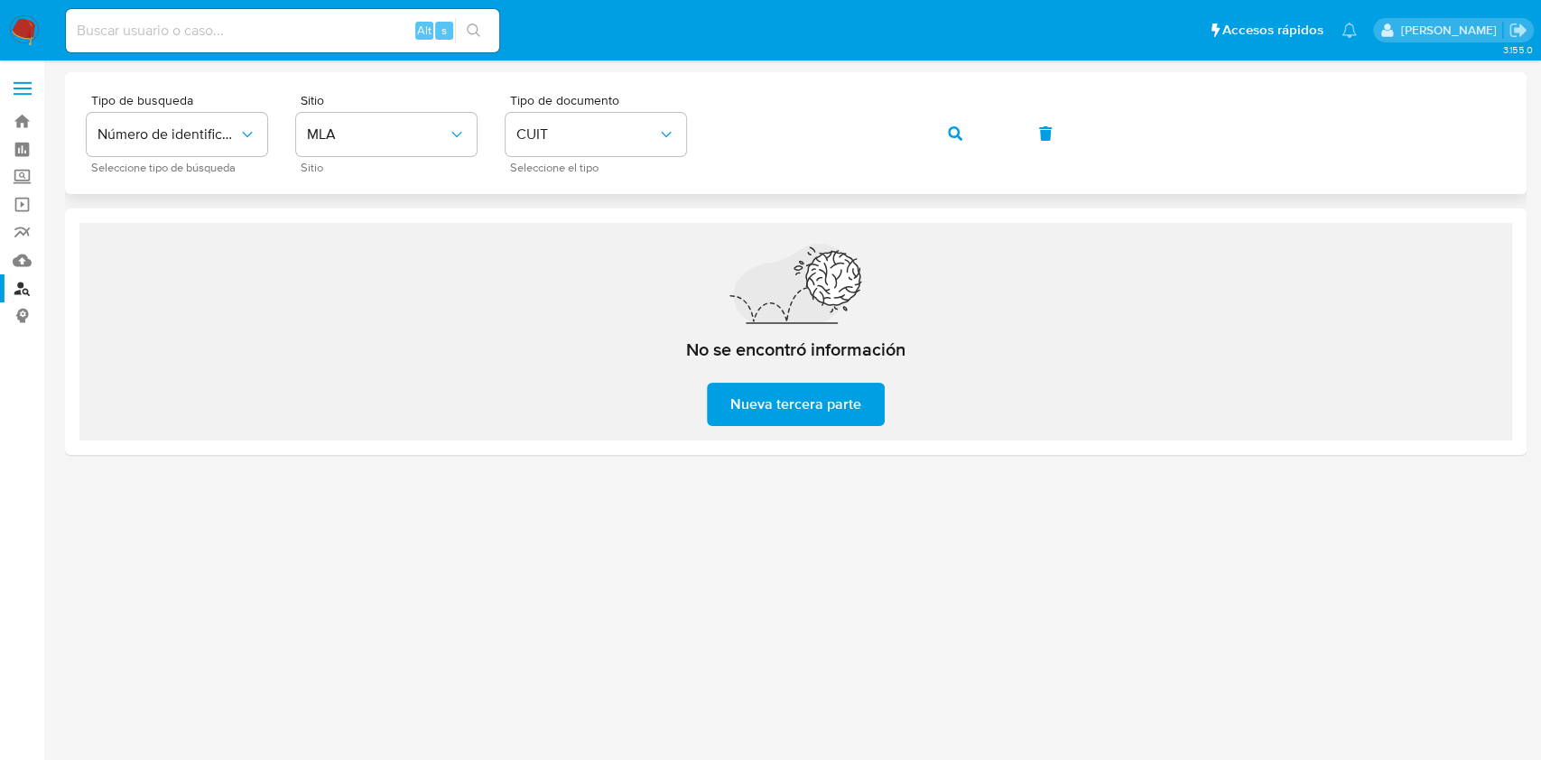
click at [956, 135] on icon "button" at bounding box center [955, 133] width 14 height 14
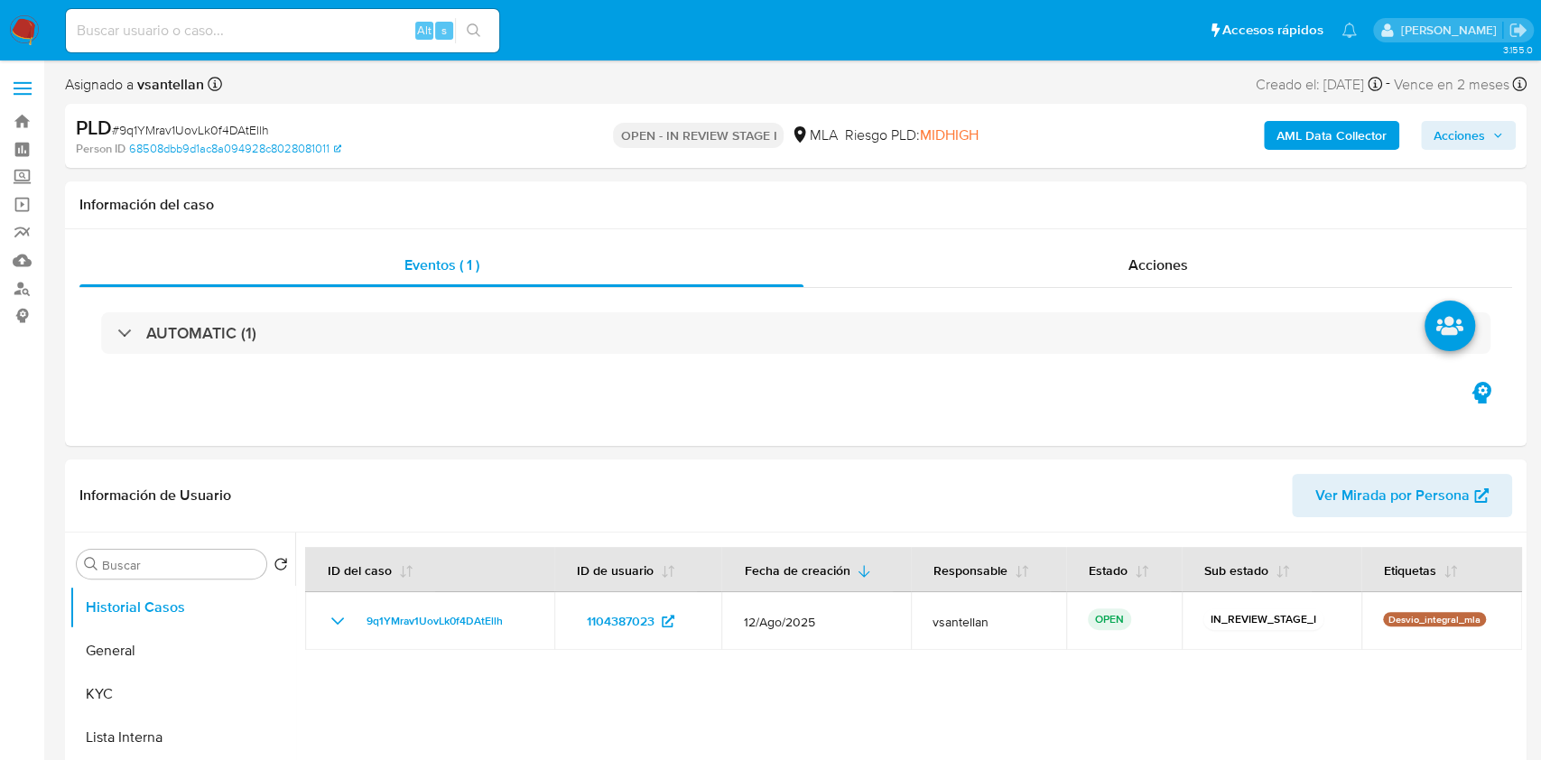
select select "10"
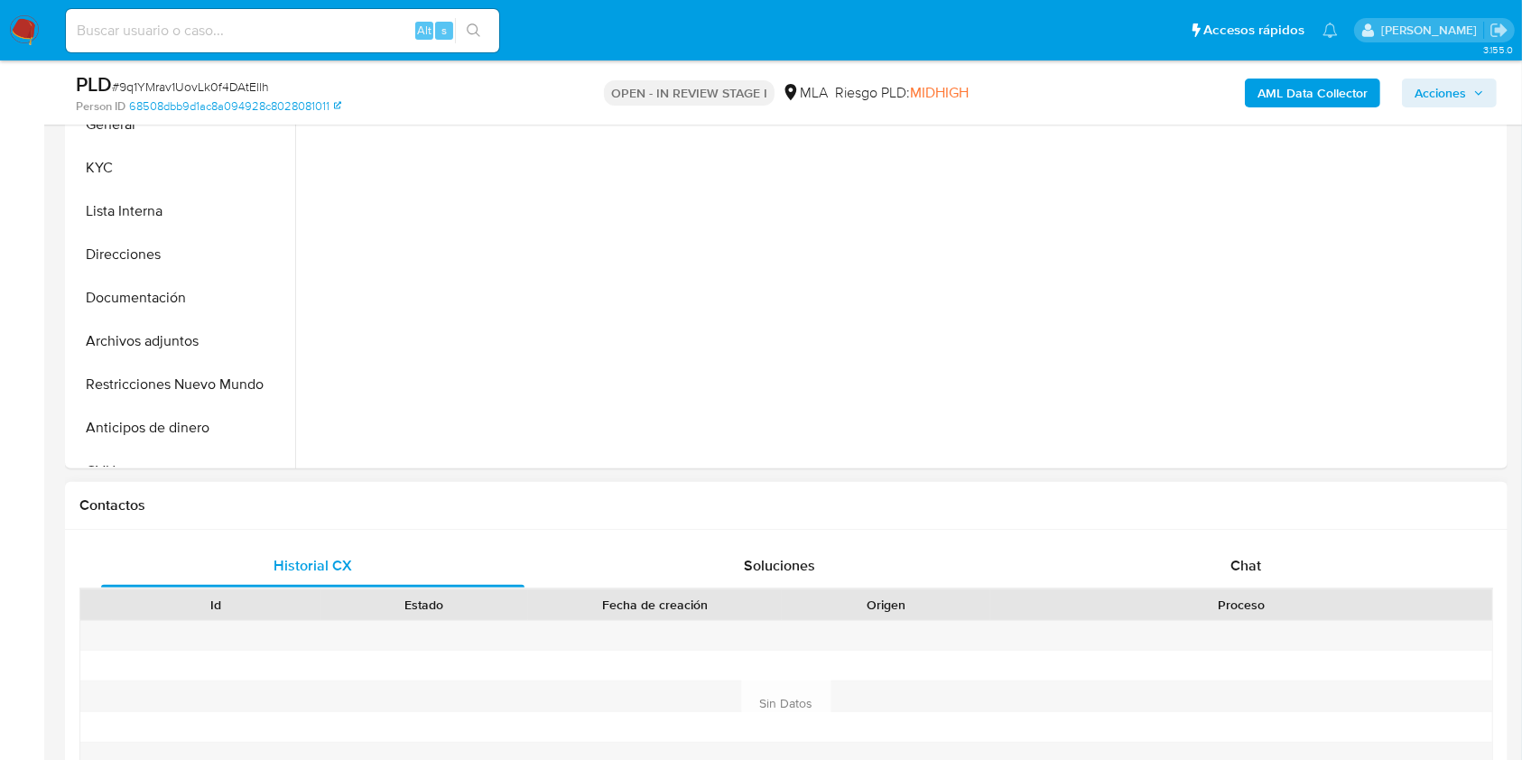
scroll to position [481, 0]
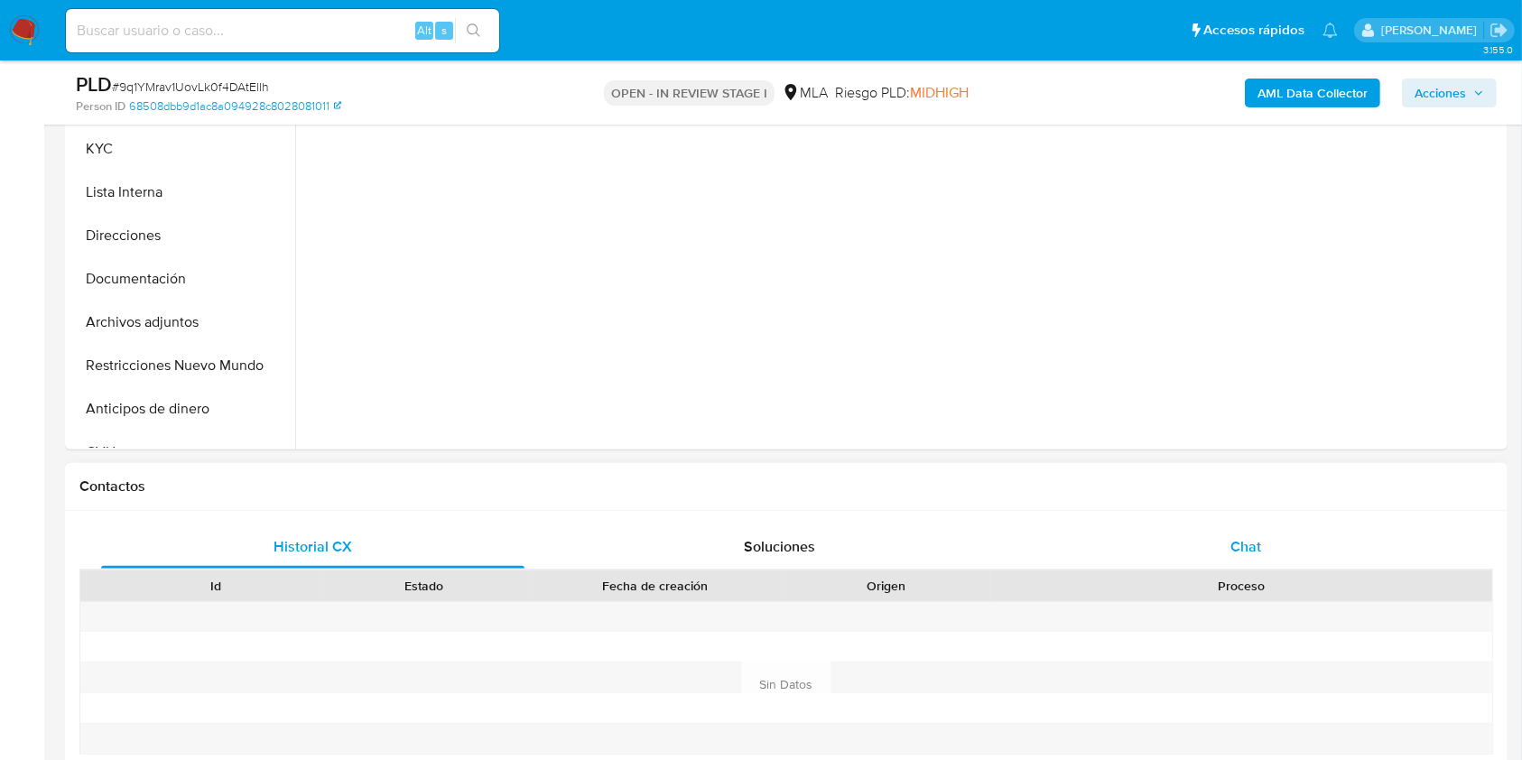
click at [1295, 533] on div "Chat" at bounding box center [1246, 547] width 423 height 43
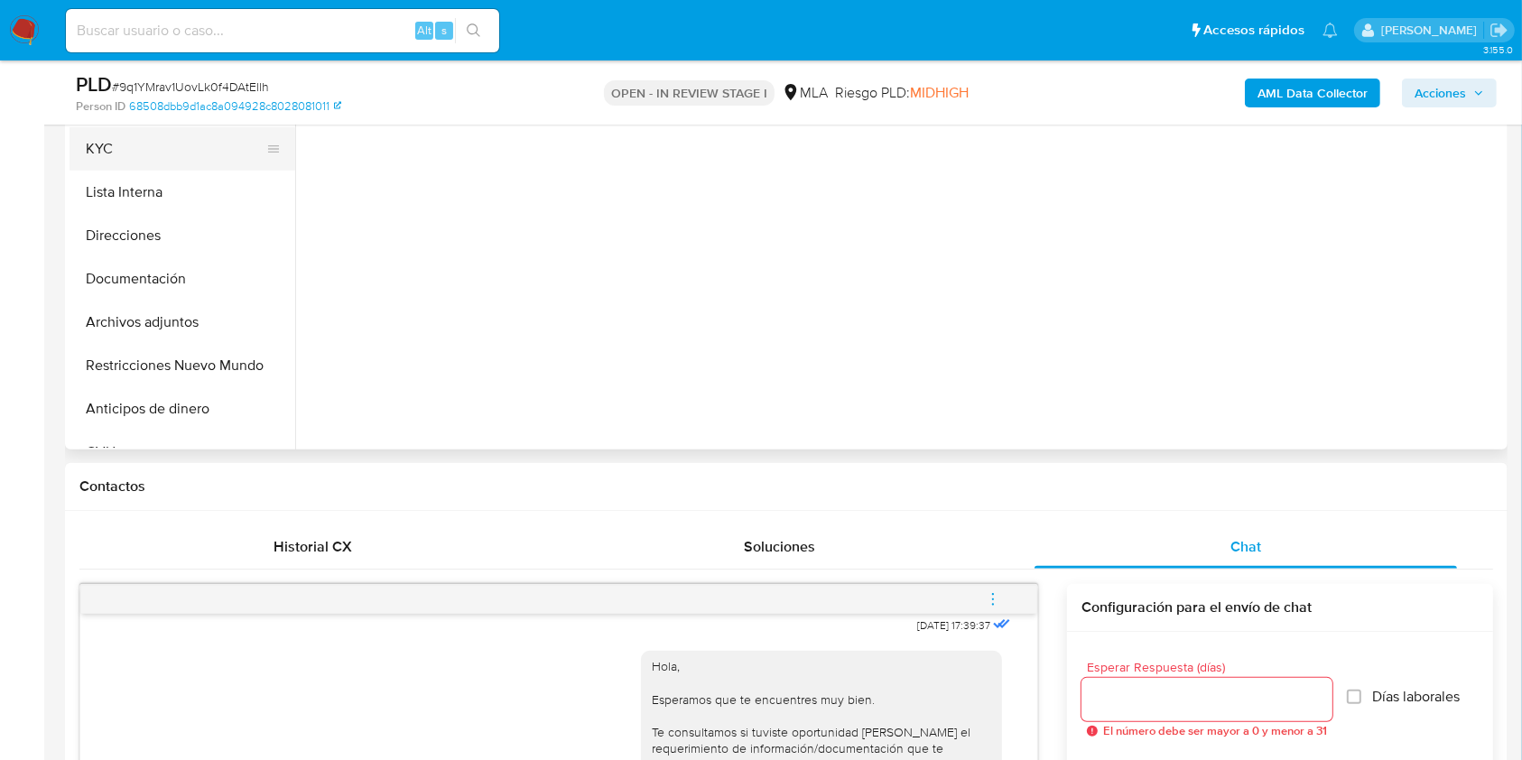
click at [101, 165] on button "KYC" at bounding box center [175, 148] width 211 height 43
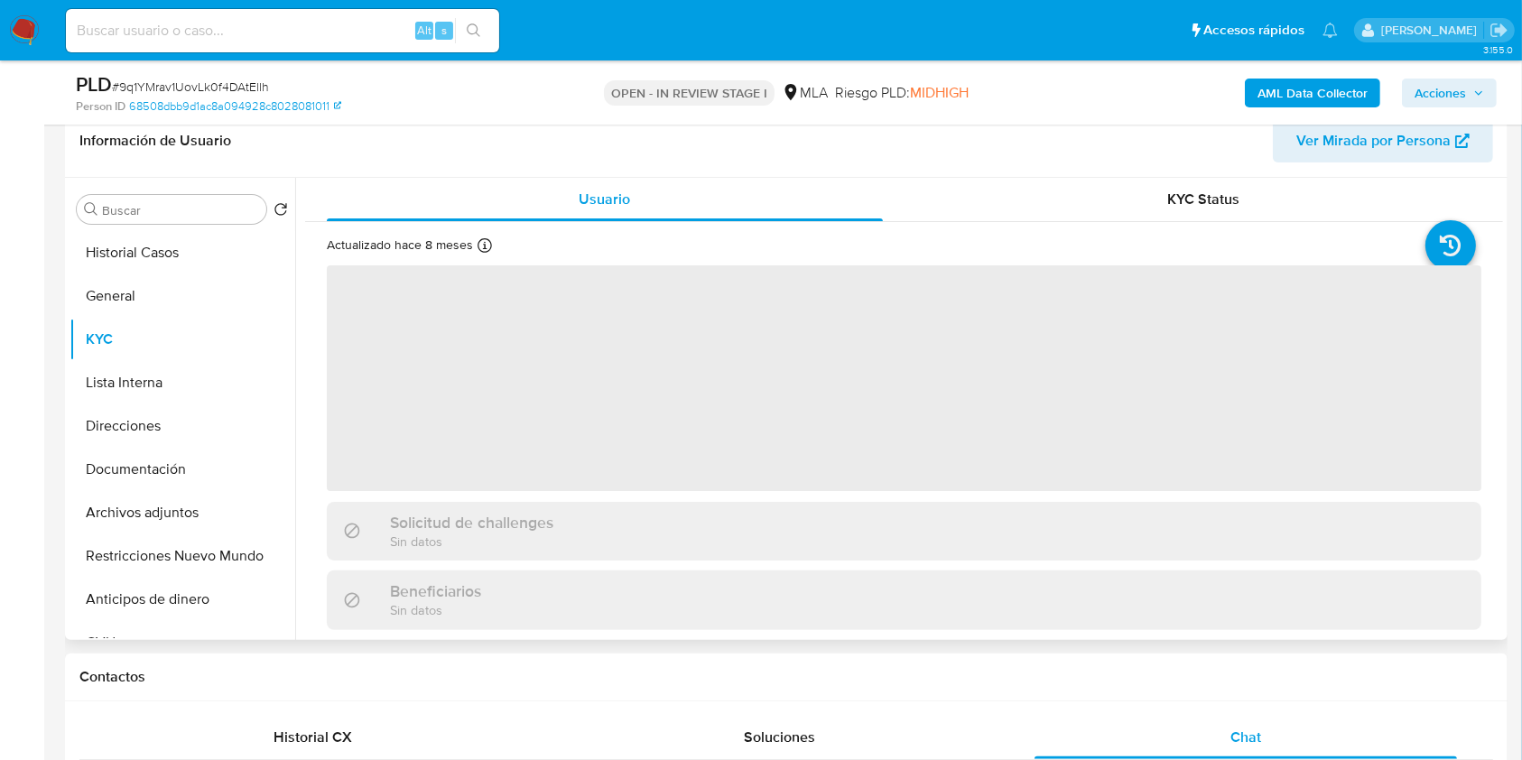
scroll to position [240, 0]
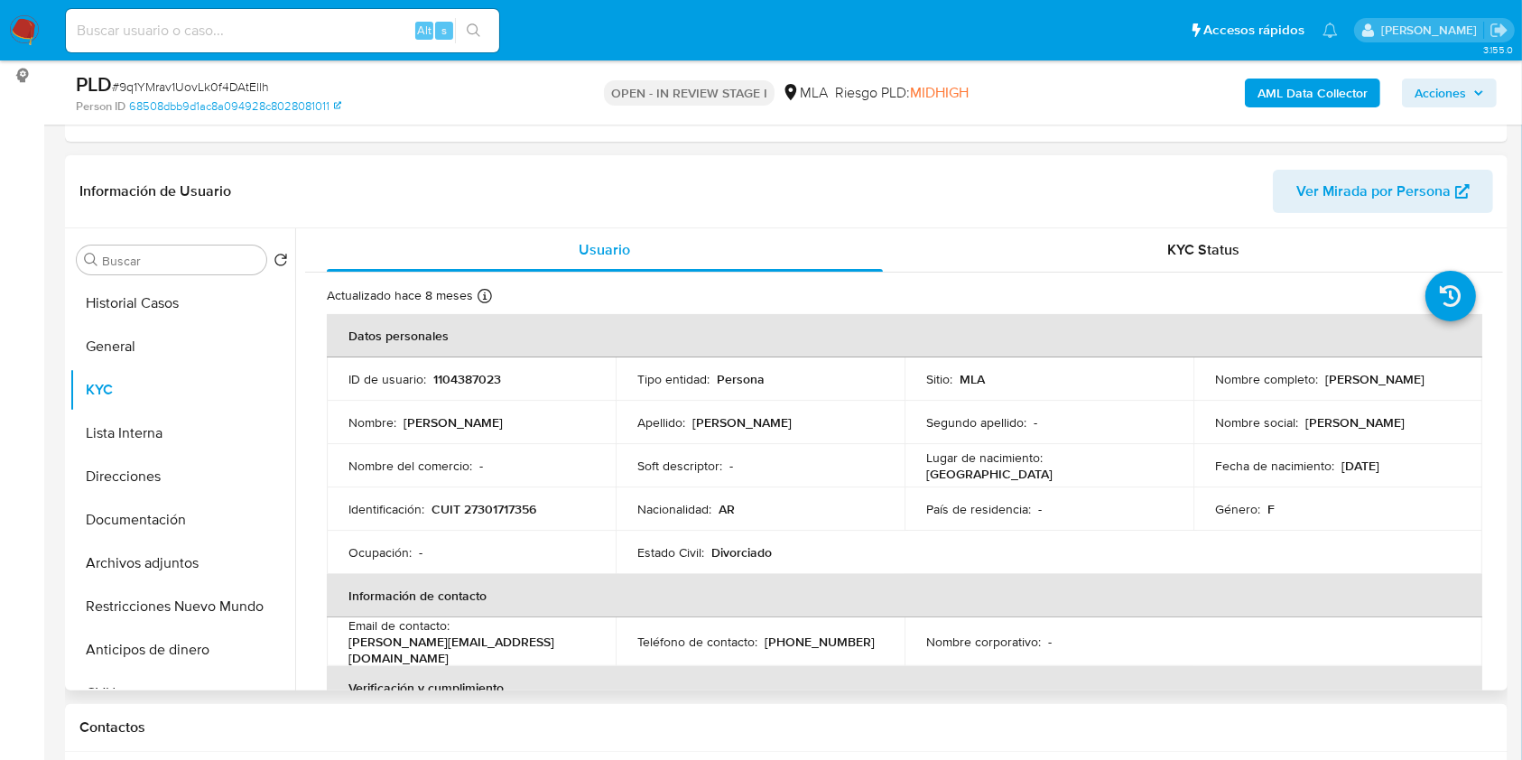
drag, startPoint x: 1209, startPoint y: 383, endPoint x: 1383, endPoint y: 395, distance: 174.7
click at [1383, 395] on td "Nombre completo : [PERSON_NAME]" at bounding box center [1338, 379] width 289 height 43
copy p "[PERSON_NAME]"
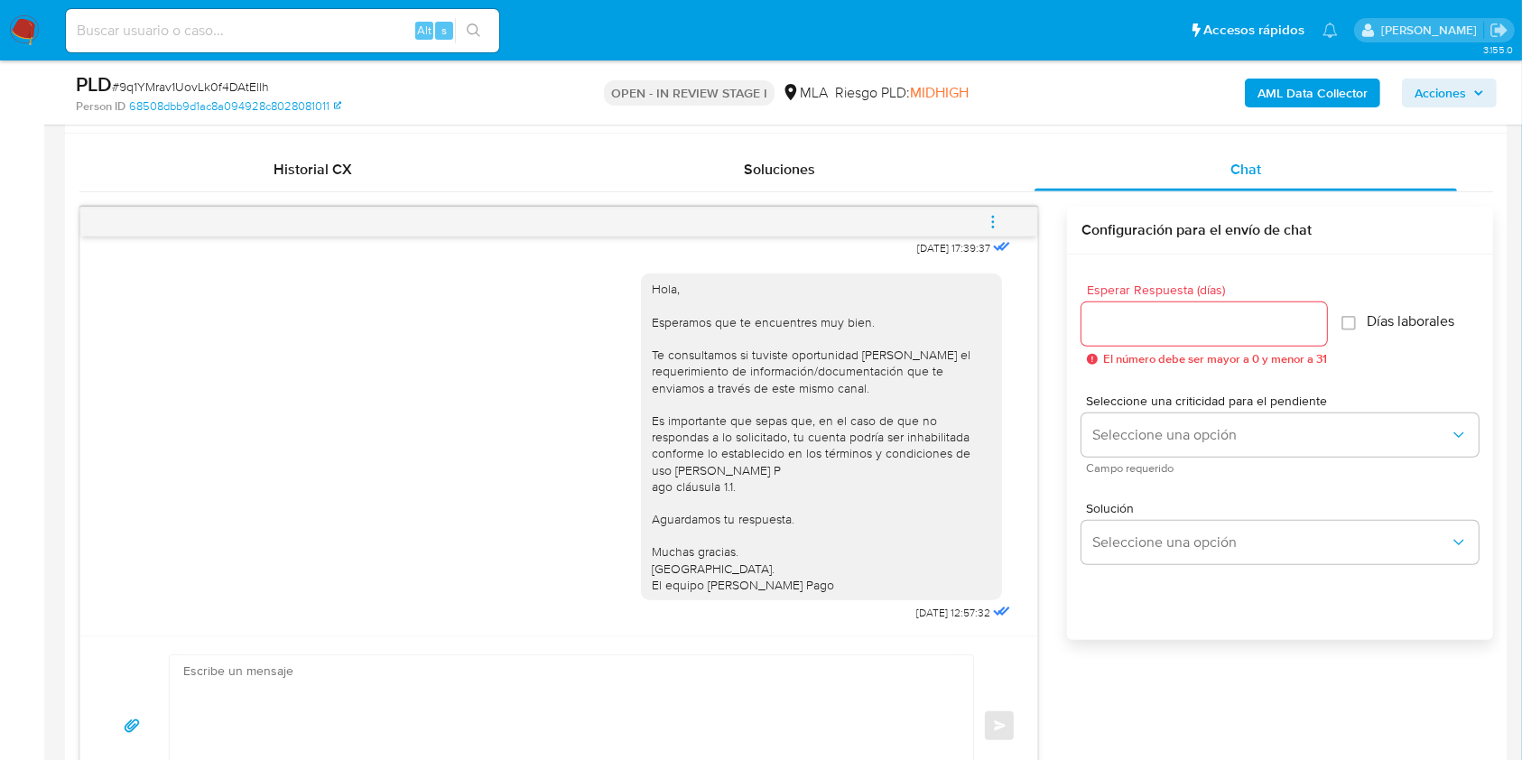
scroll to position [1098, 0]
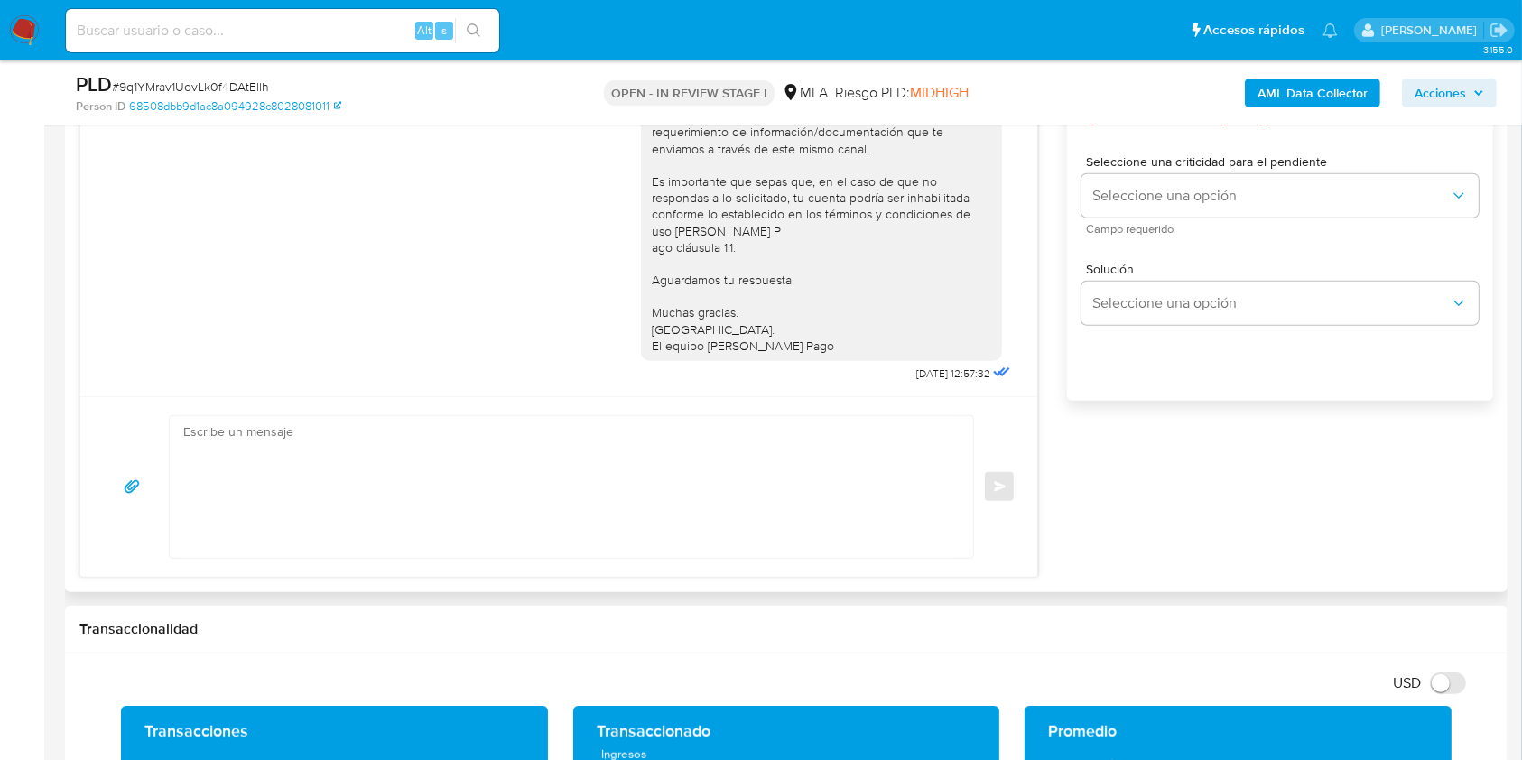
click at [463, 535] on textarea at bounding box center [566, 487] width 767 height 142
paste textarea "Hola [PERSON_NAME], Muchas gracias por tu respuesta. Te informamos que el uso d…"
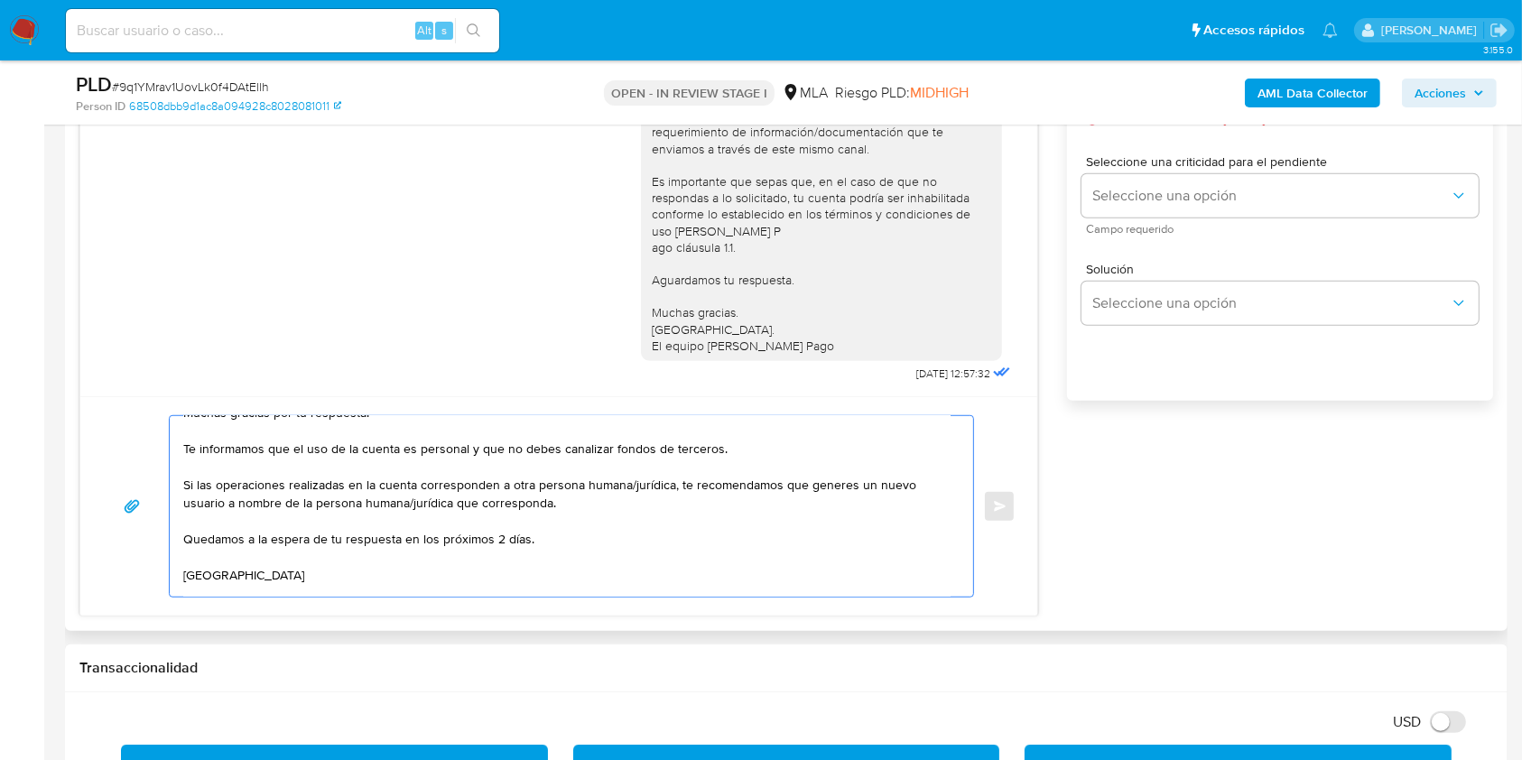
scroll to position [0, 0]
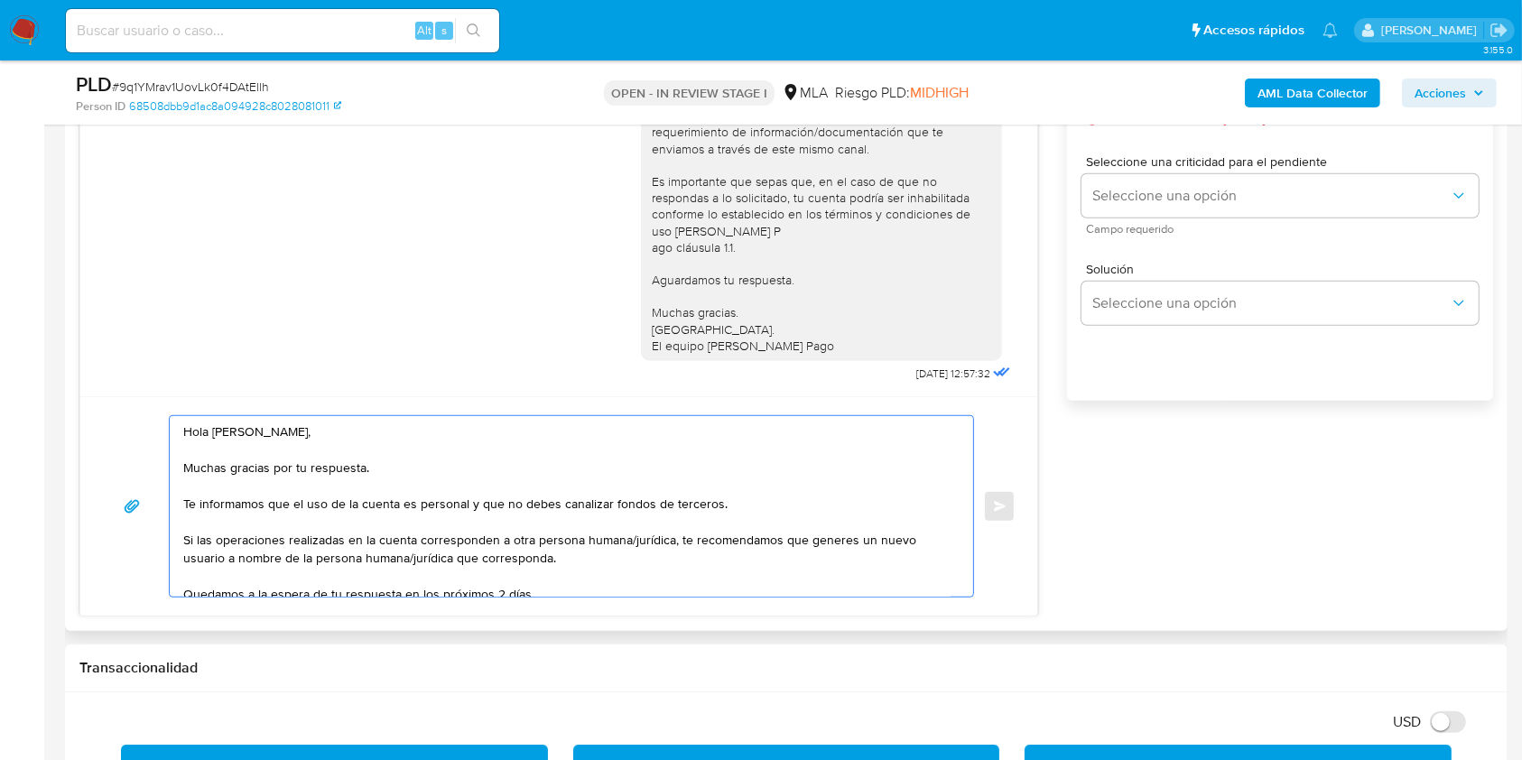
drag, startPoint x: 383, startPoint y: 477, endPoint x: 174, endPoint y: 458, distance: 209.4
click at [174, 458] on div "Hola [PERSON_NAME], Muchas gracias por tu respuesta. Te informamos que el uso d…" at bounding box center [567, 506] width 795 height 181
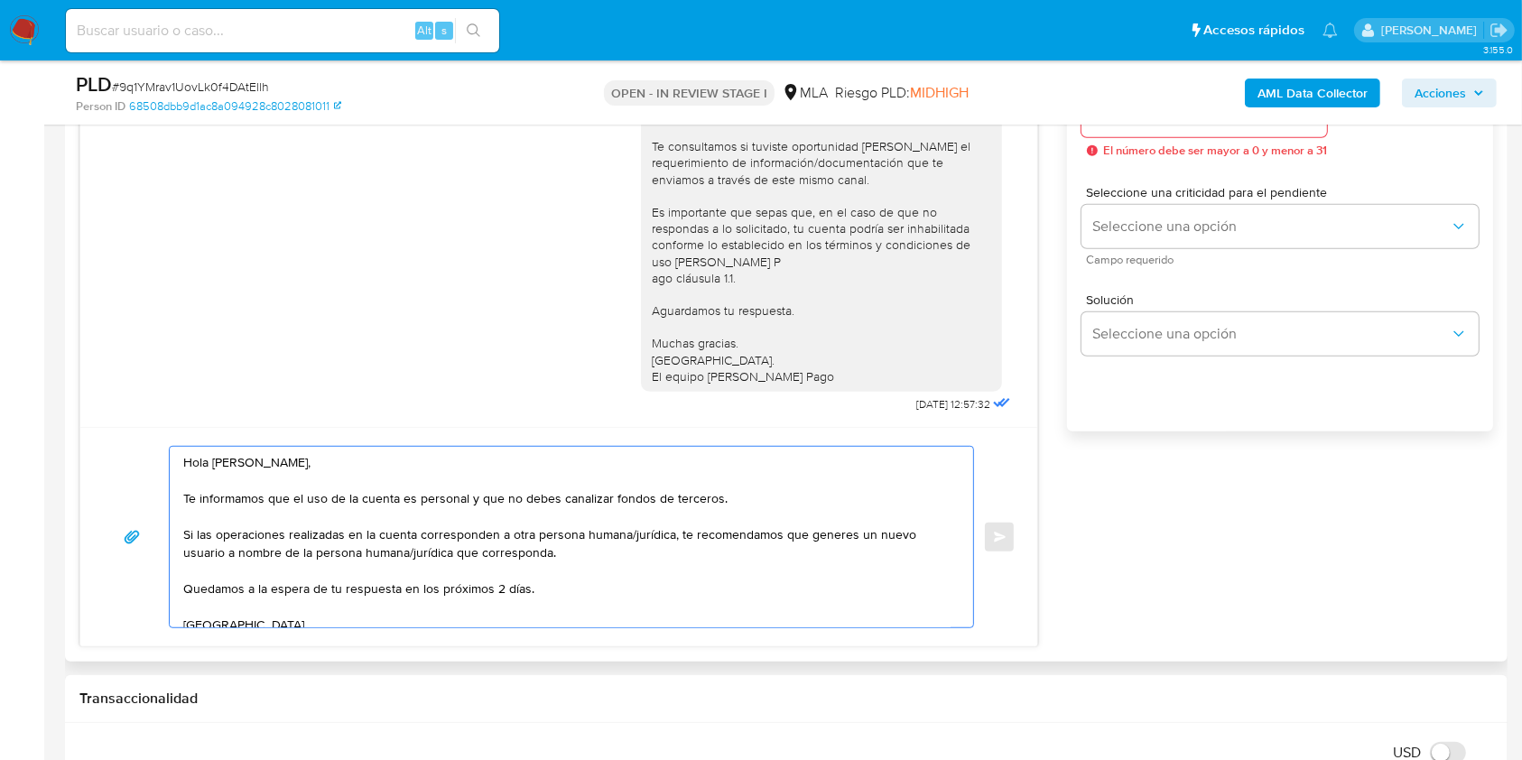
scroll to position [1098, 0]
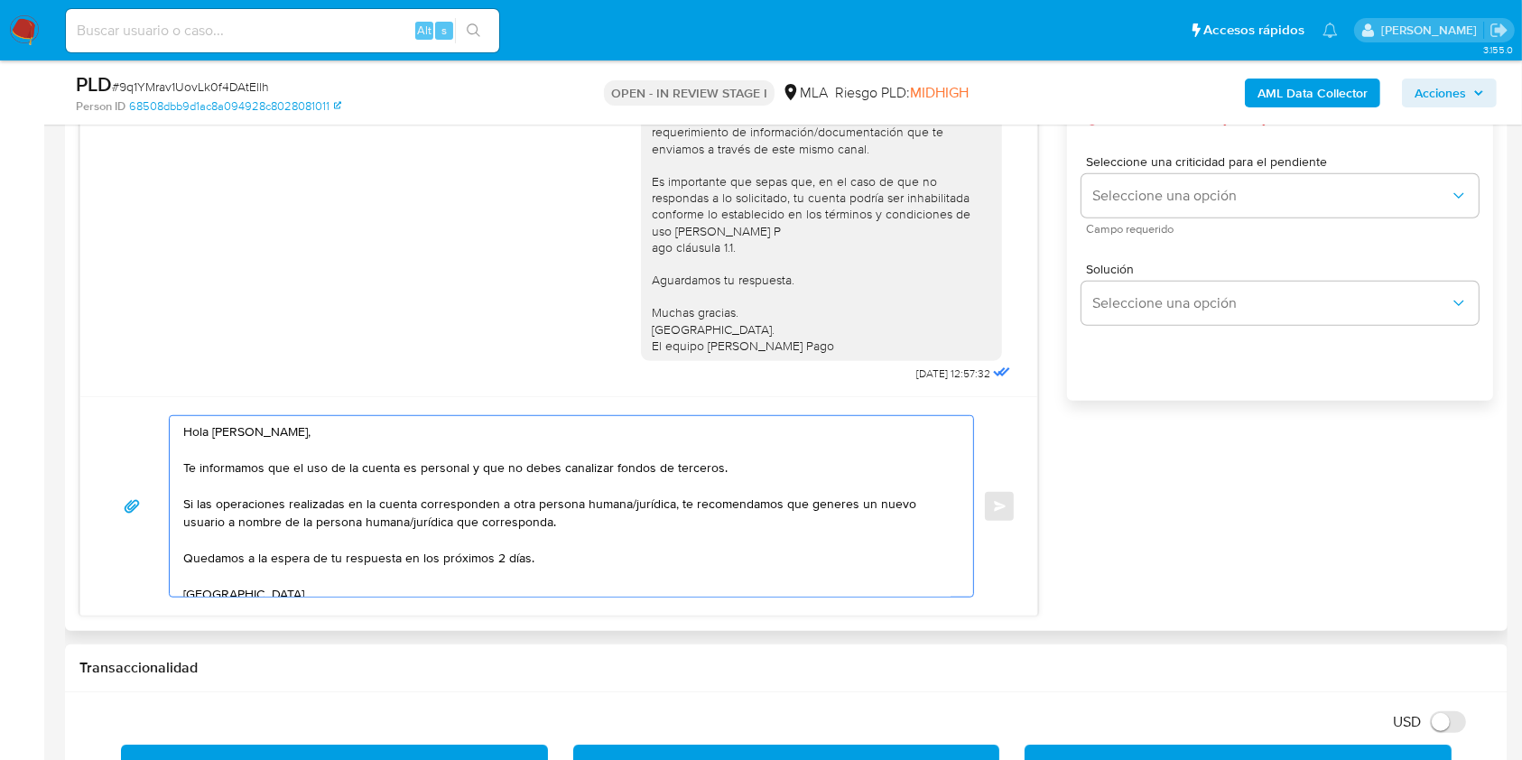
drag, startPoint x: 548, startPoint y: 560, endPoint x: 92, endPoint y: 545, distance: 456.2
click at [92, 545] on div "Hola [PERSON_NAME], Te informamos que el uso de la cuenta es personal y que no …" at bounding box center [558, 505] width 957 height 219
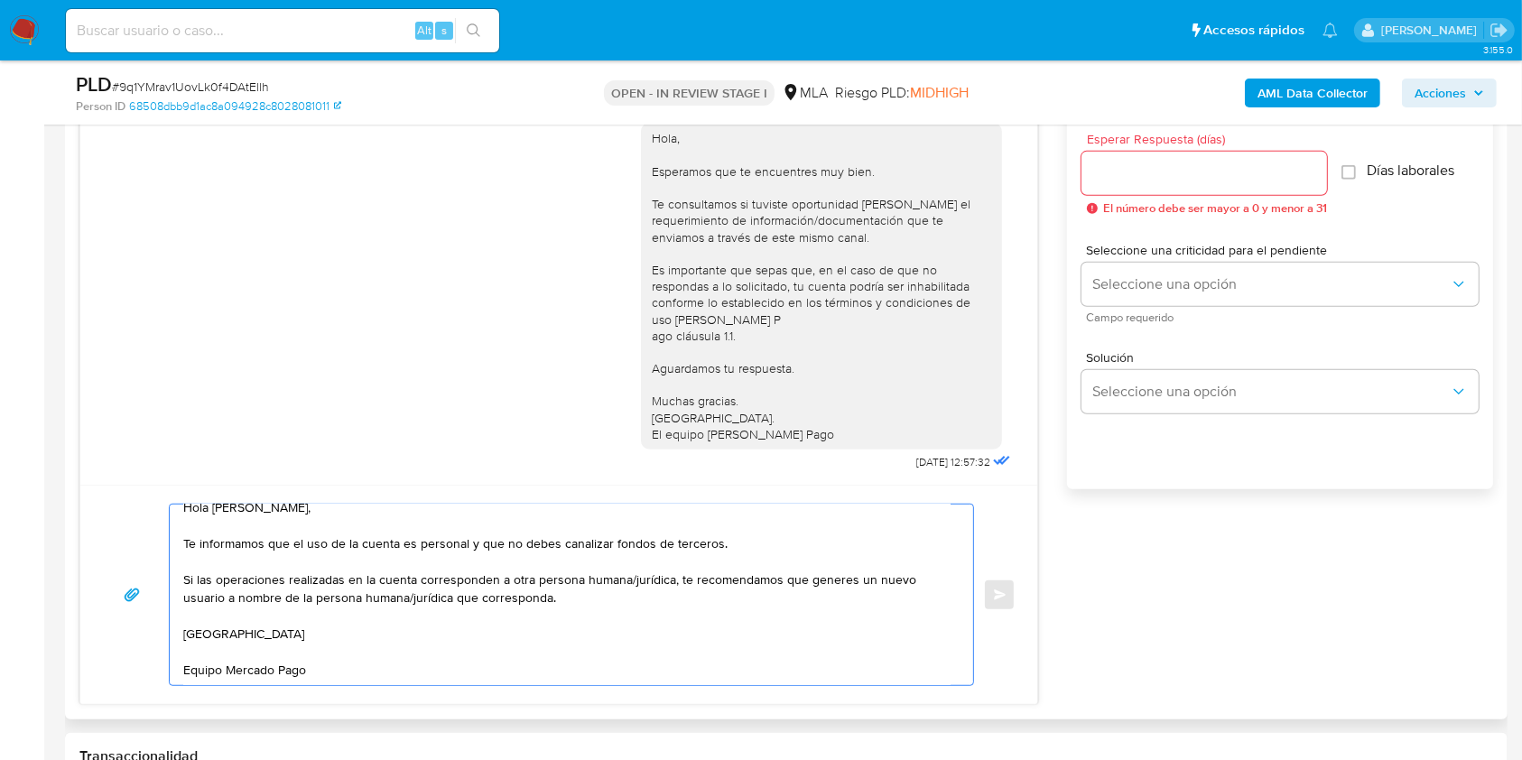
scroll to position [768, 0]
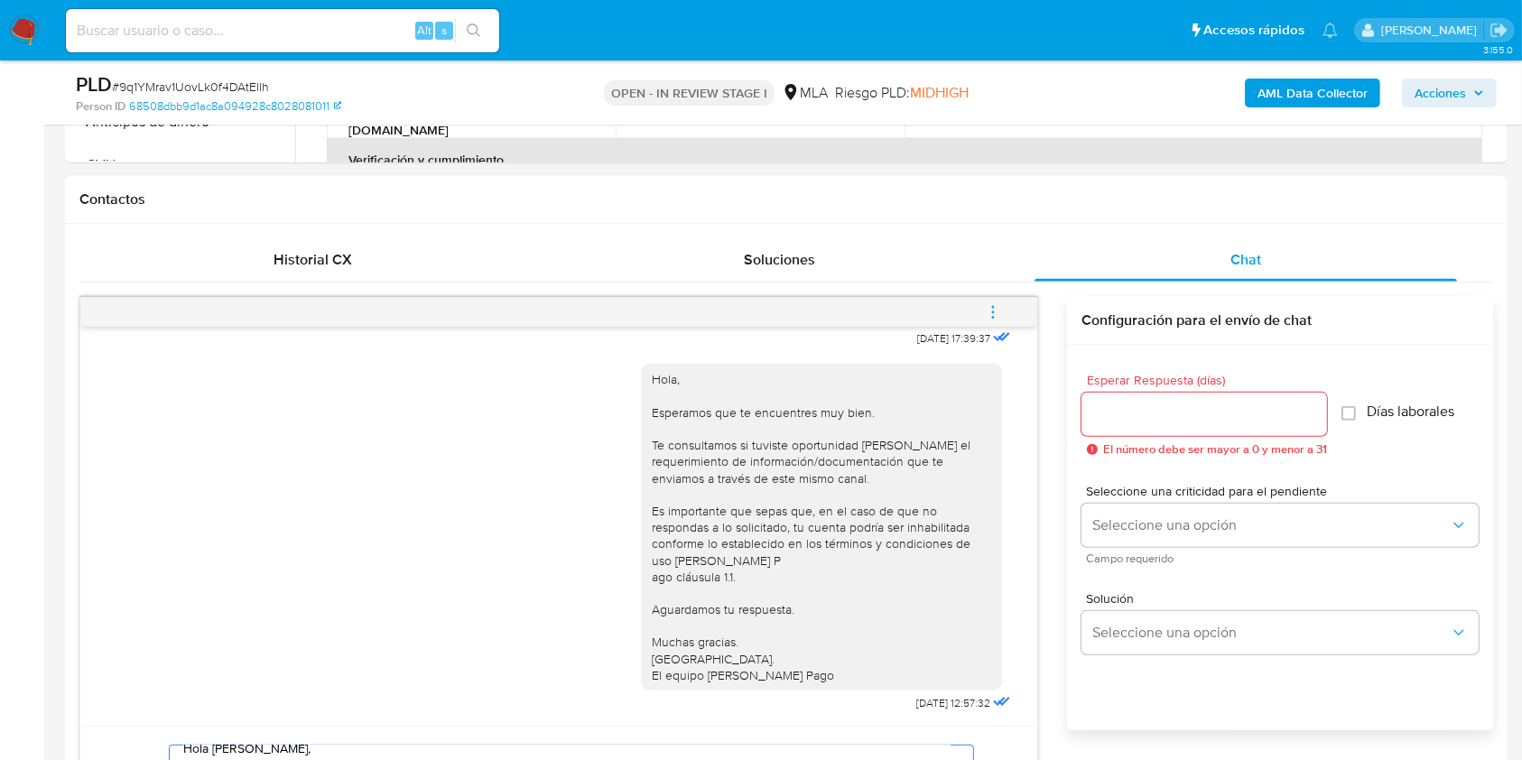
type textarea "Hola [PERSON_NAME], Te informamos que el uso de la cuenta es personal y que no …"
click at [1155, 408] on input "Esperar Respuesta (días)" at bounding box center [1205, 414] width 246 height 23
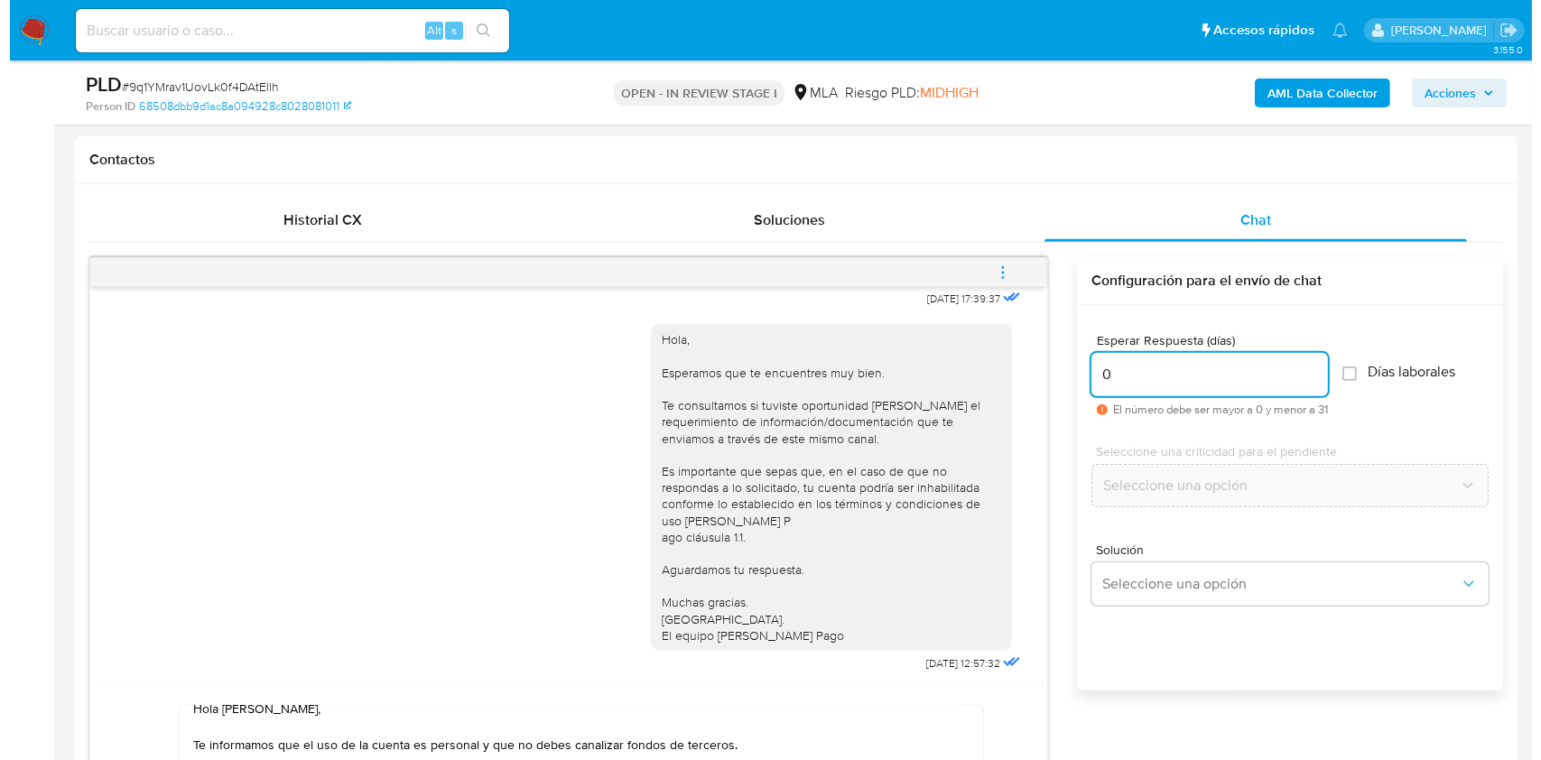
scroll to position [867, 0]
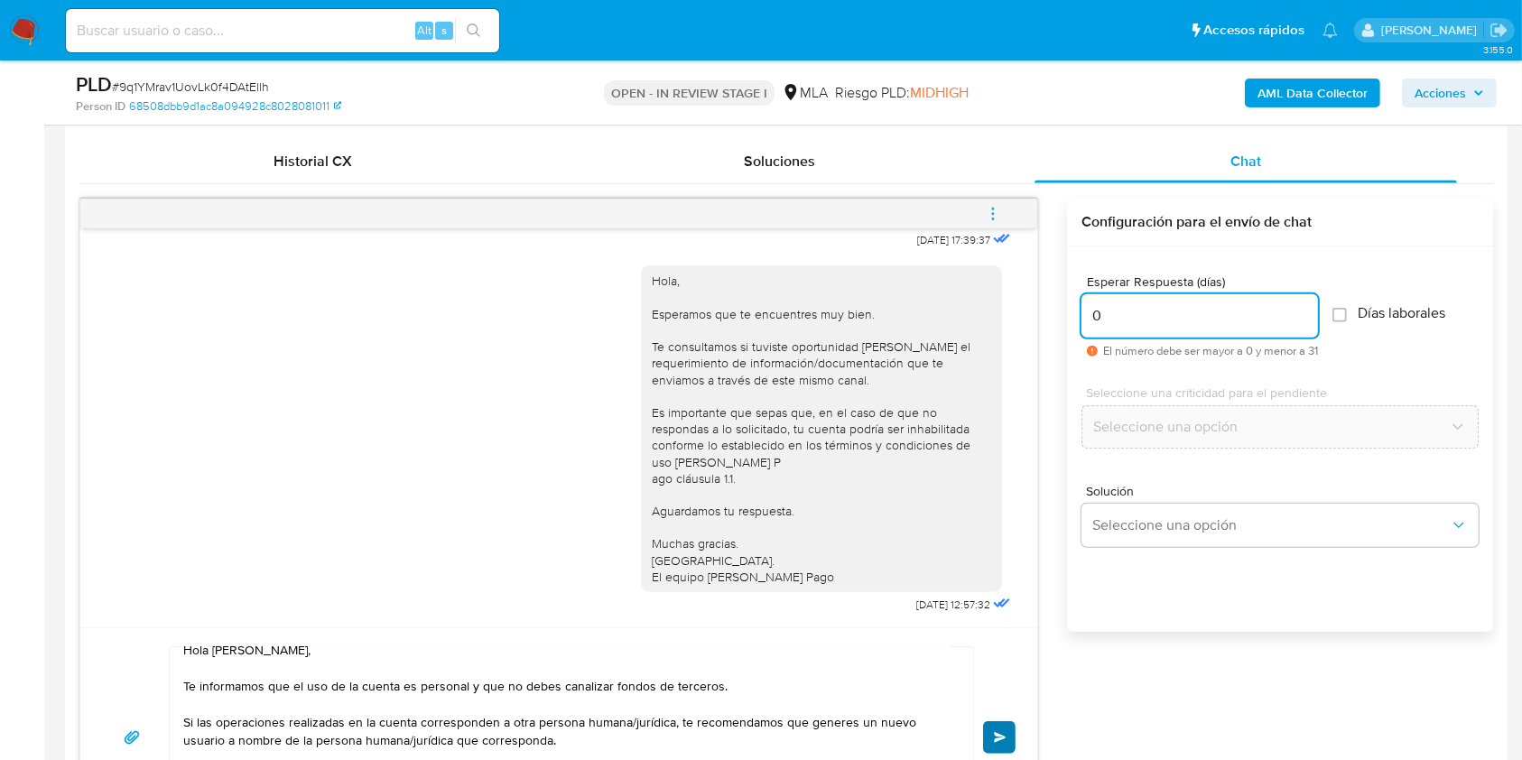
type input "0"
click at [1007, 731] on button "Enviar" at bounding box center [999, 737] width 33 height 33
drag, startPoint x: 1004, startPoint y: 220, endPoint x: 979, endPoint y: 204, distance: 30.1
click at [1004, 219] on button "menu-action" at bounding box center [993, 213] width 60 height 43
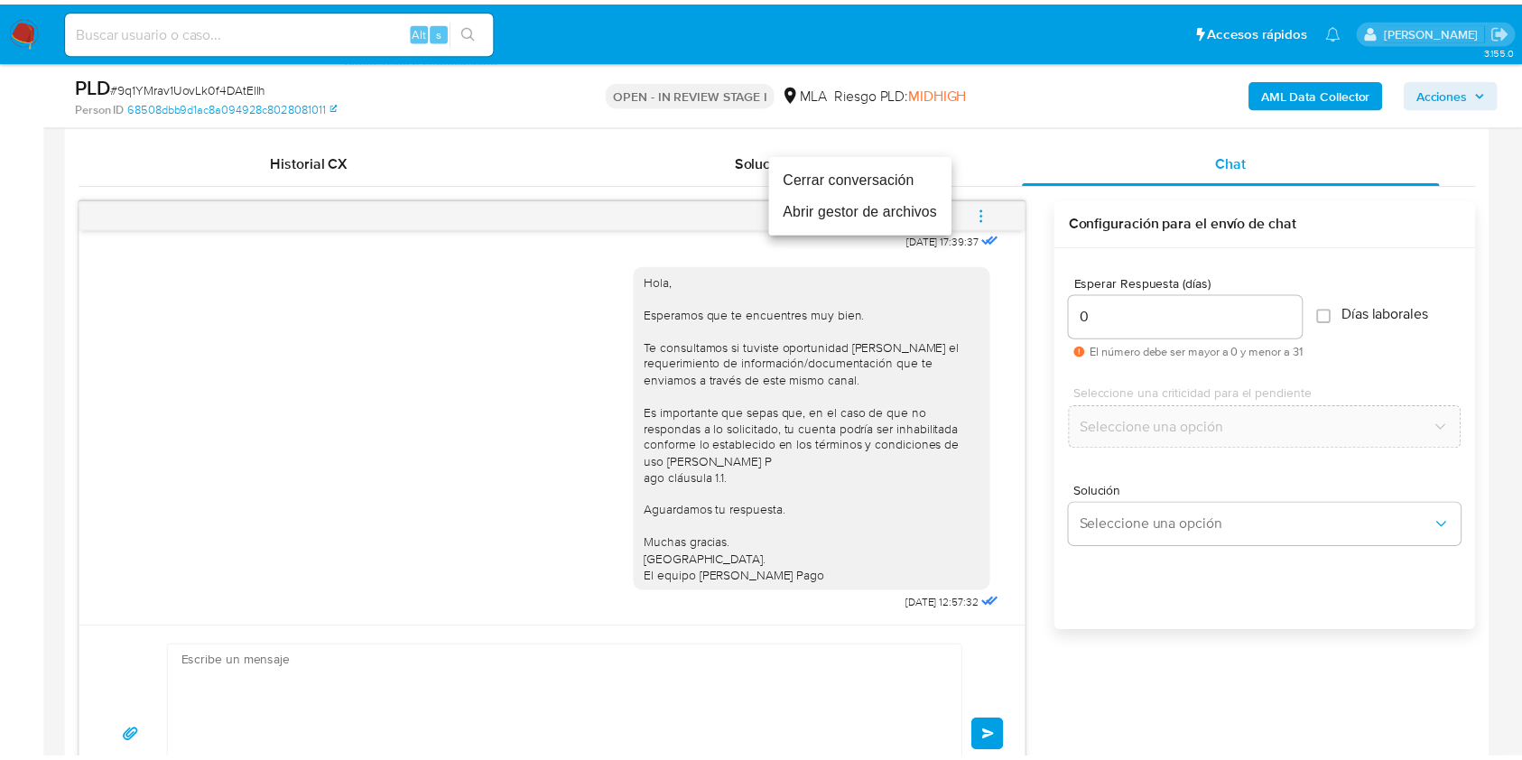
scroll to position [0, 0]
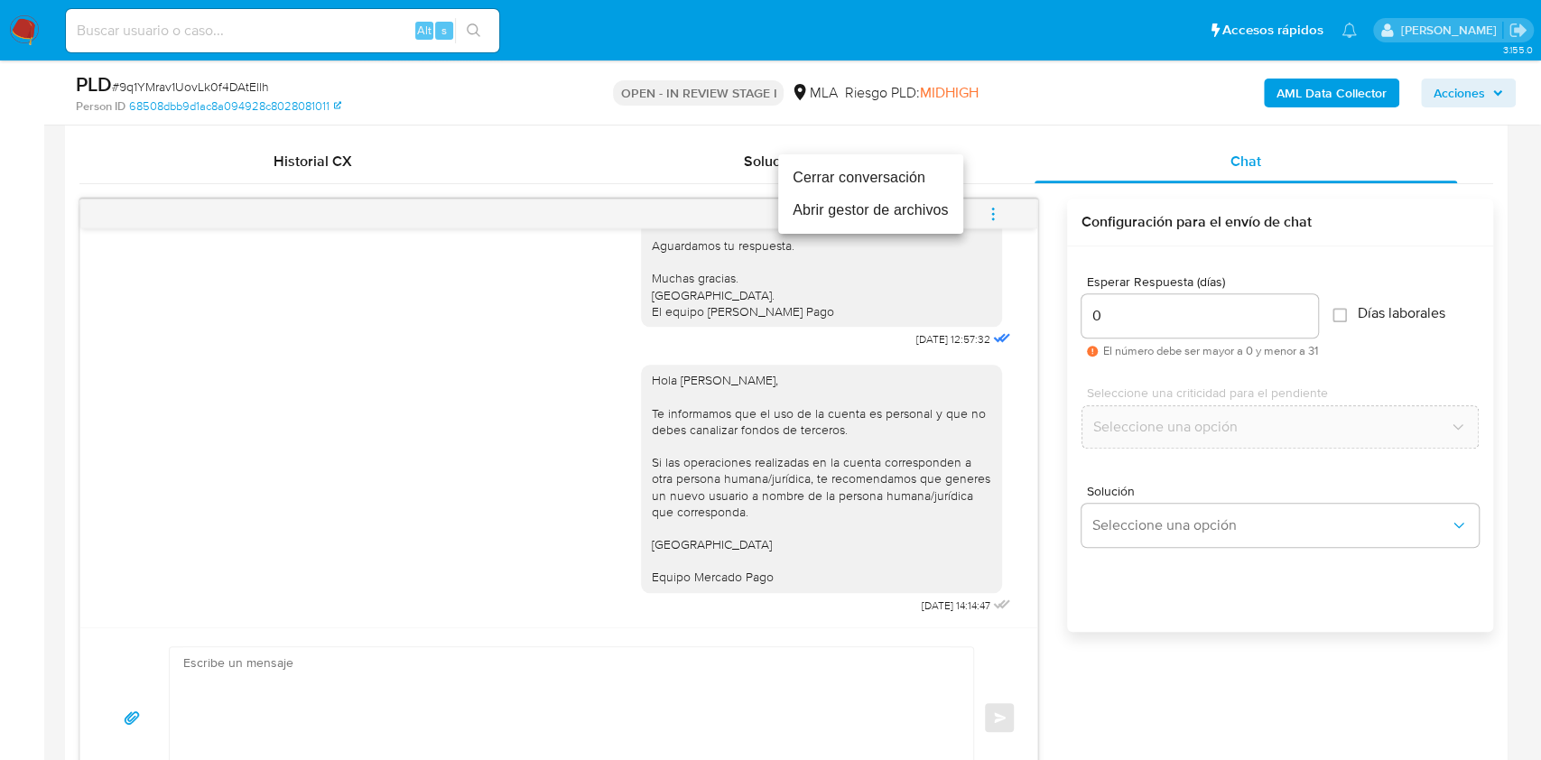
click at [901, 170] on li "Cerrar conversación" at bounding box center [870, 178] width 185 height 33
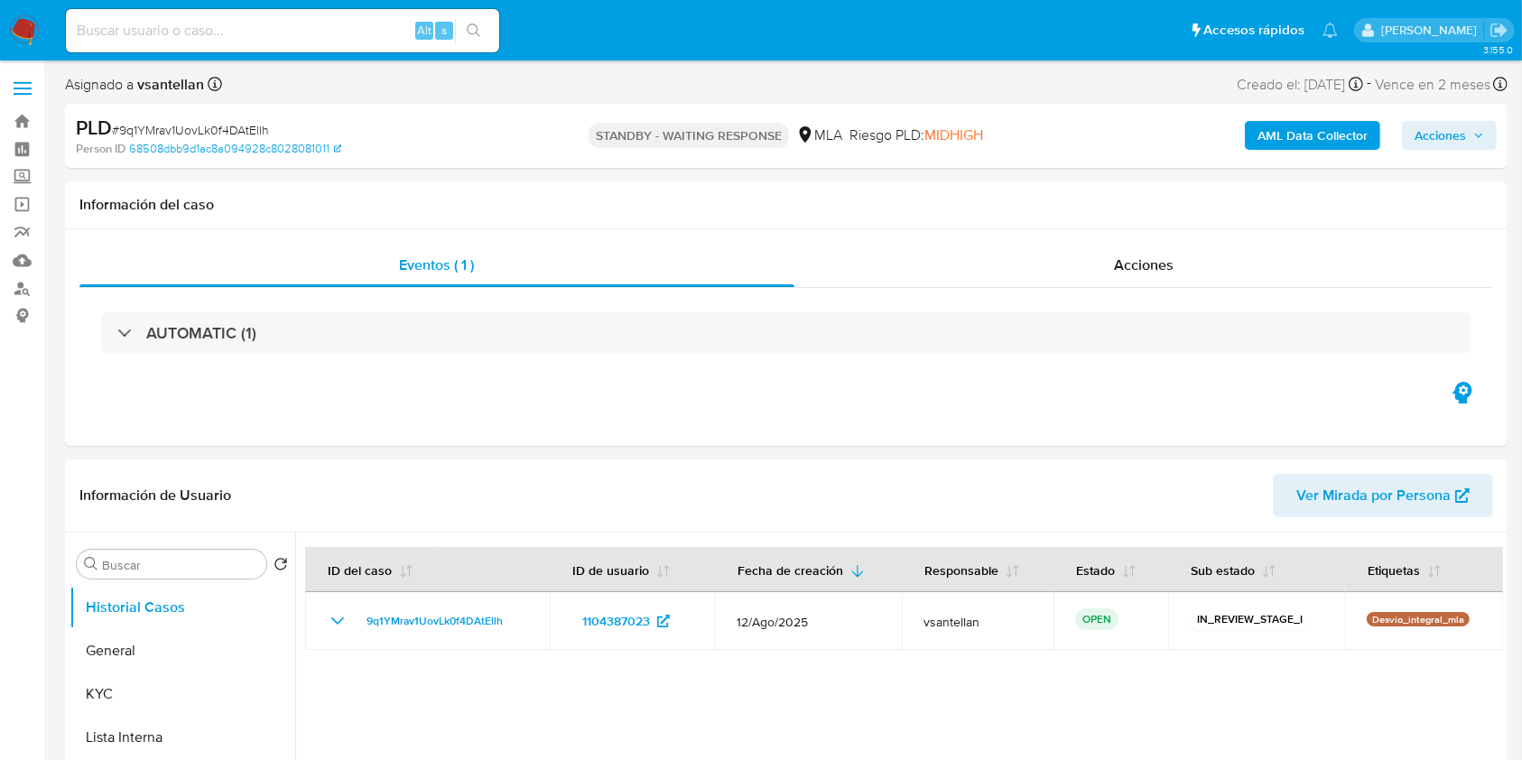
select select "10"
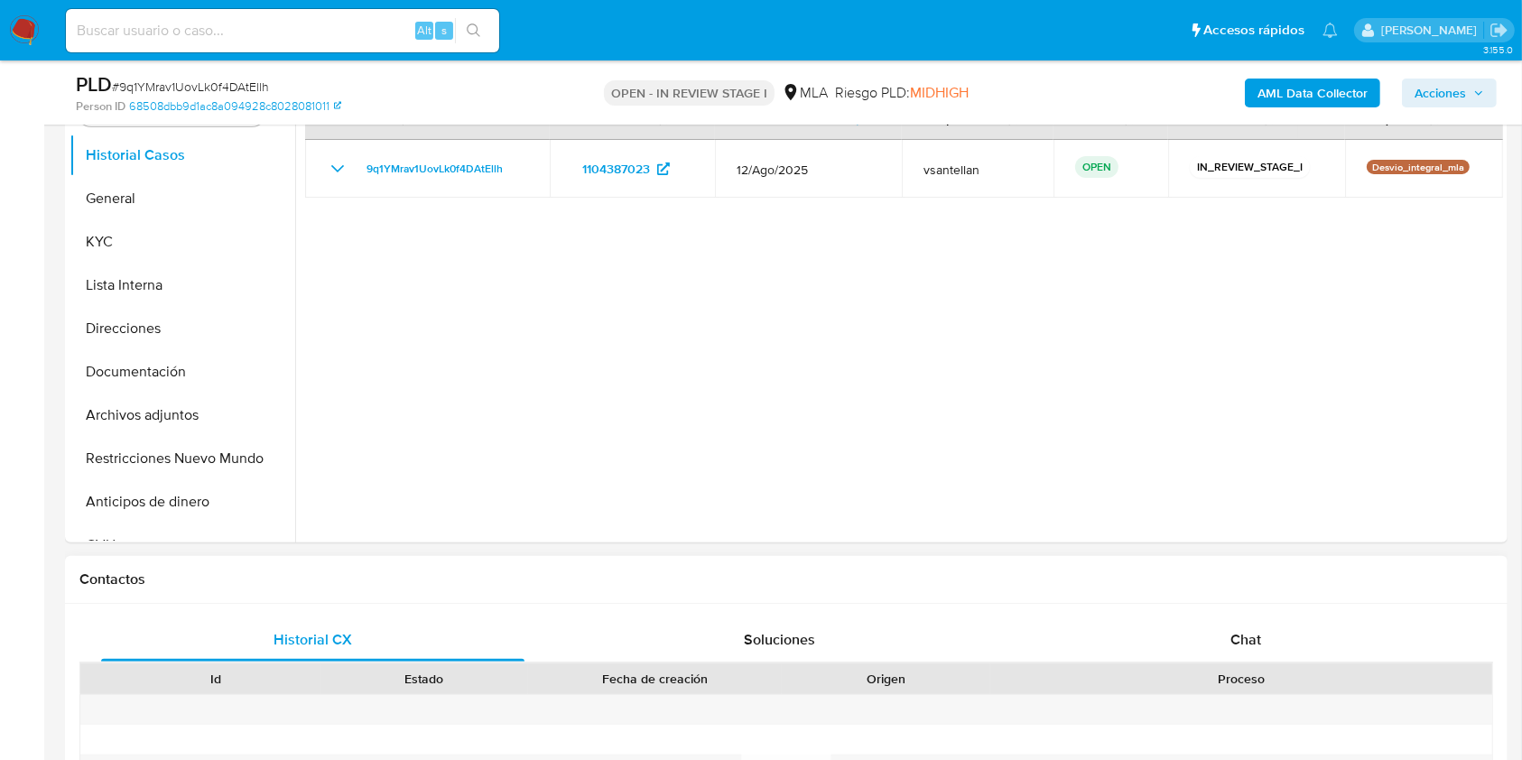
scroll to position [601, 0]
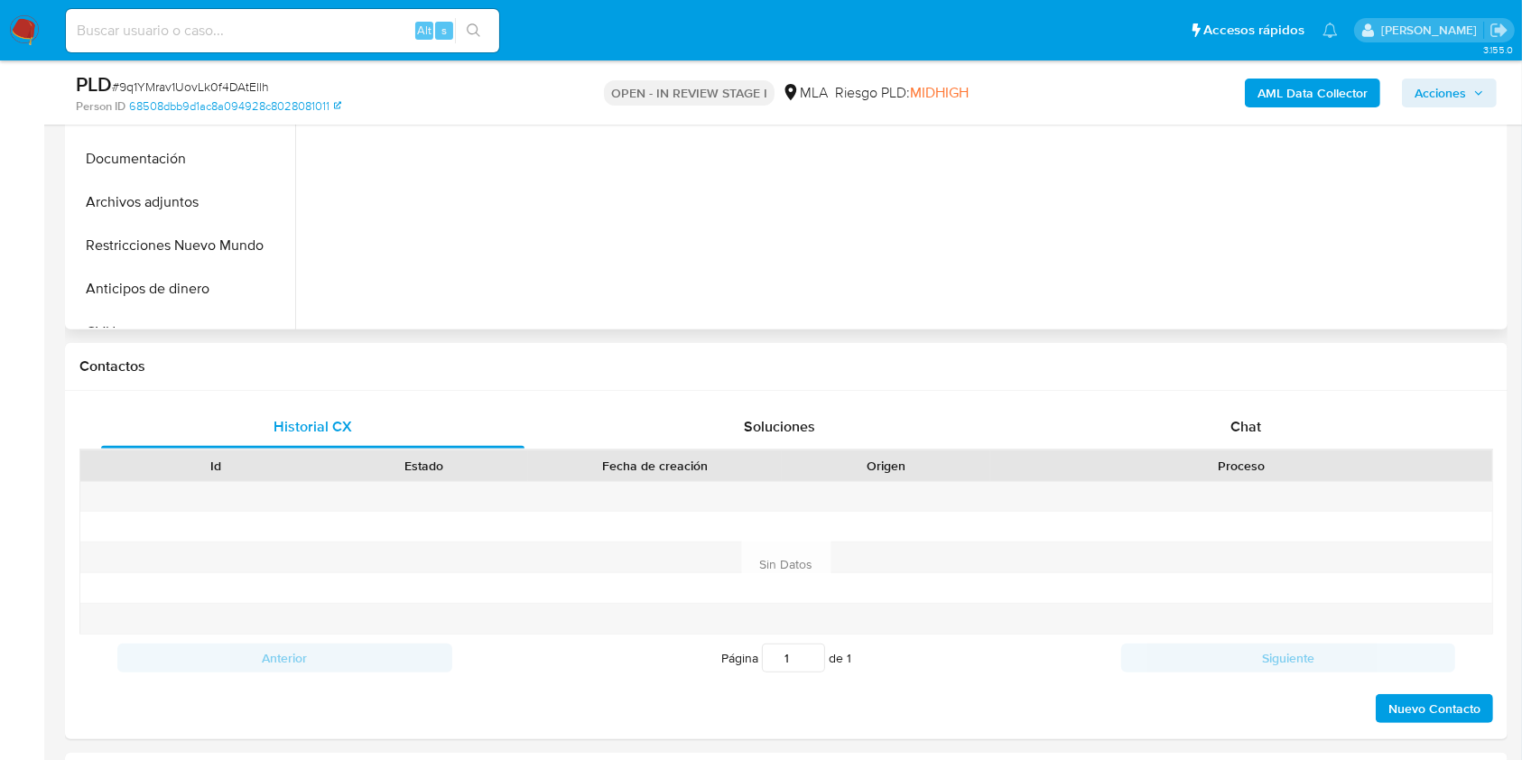
drag, startPoint x: 1242, startPoint y: 428, endPoint x: 1479, endPoint y: 228, distance: 309.5
click at [1242, 428] on span "Chat" at bounding box center [1246, 426] width 31 height 21
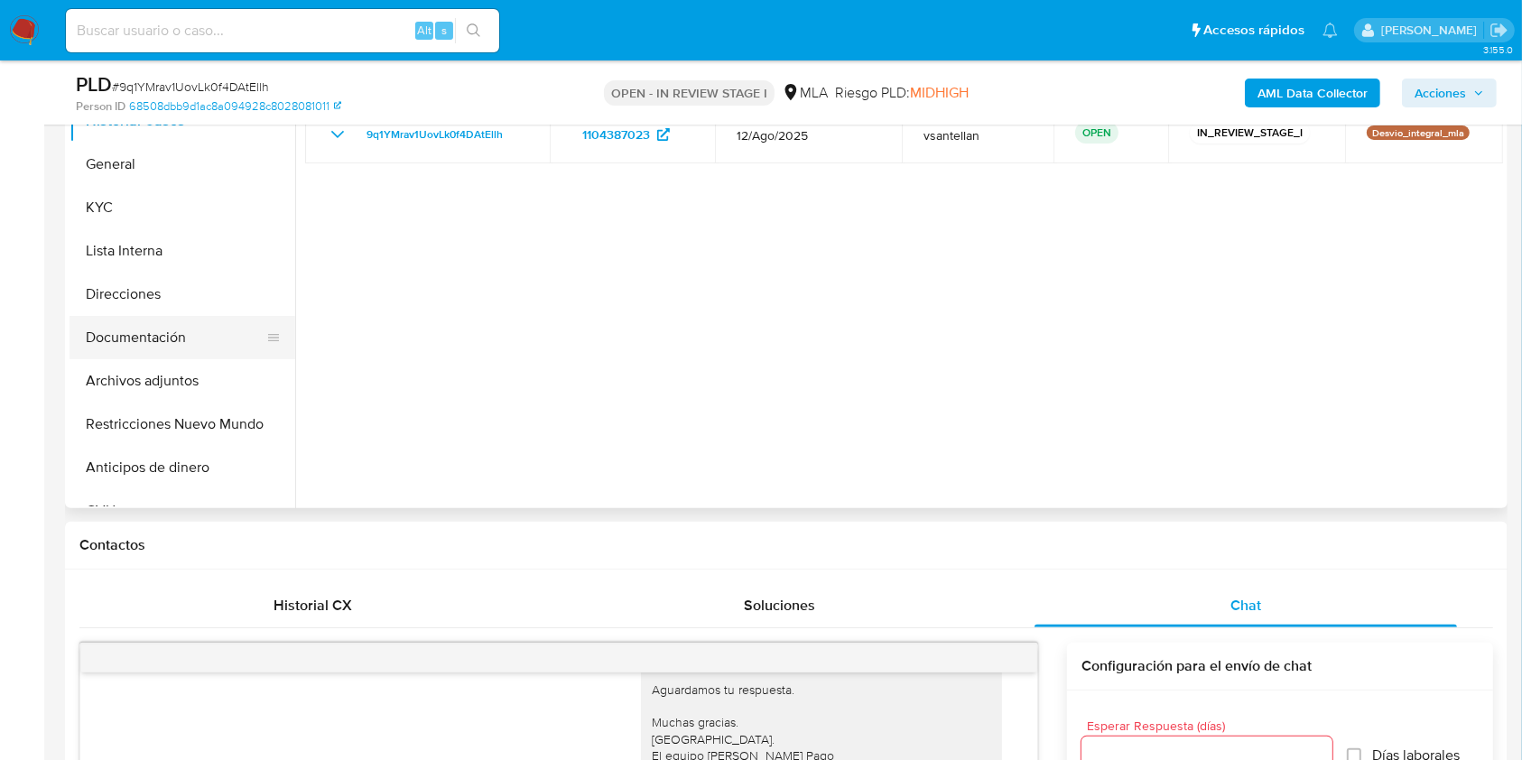
scroll to position [418, 0]
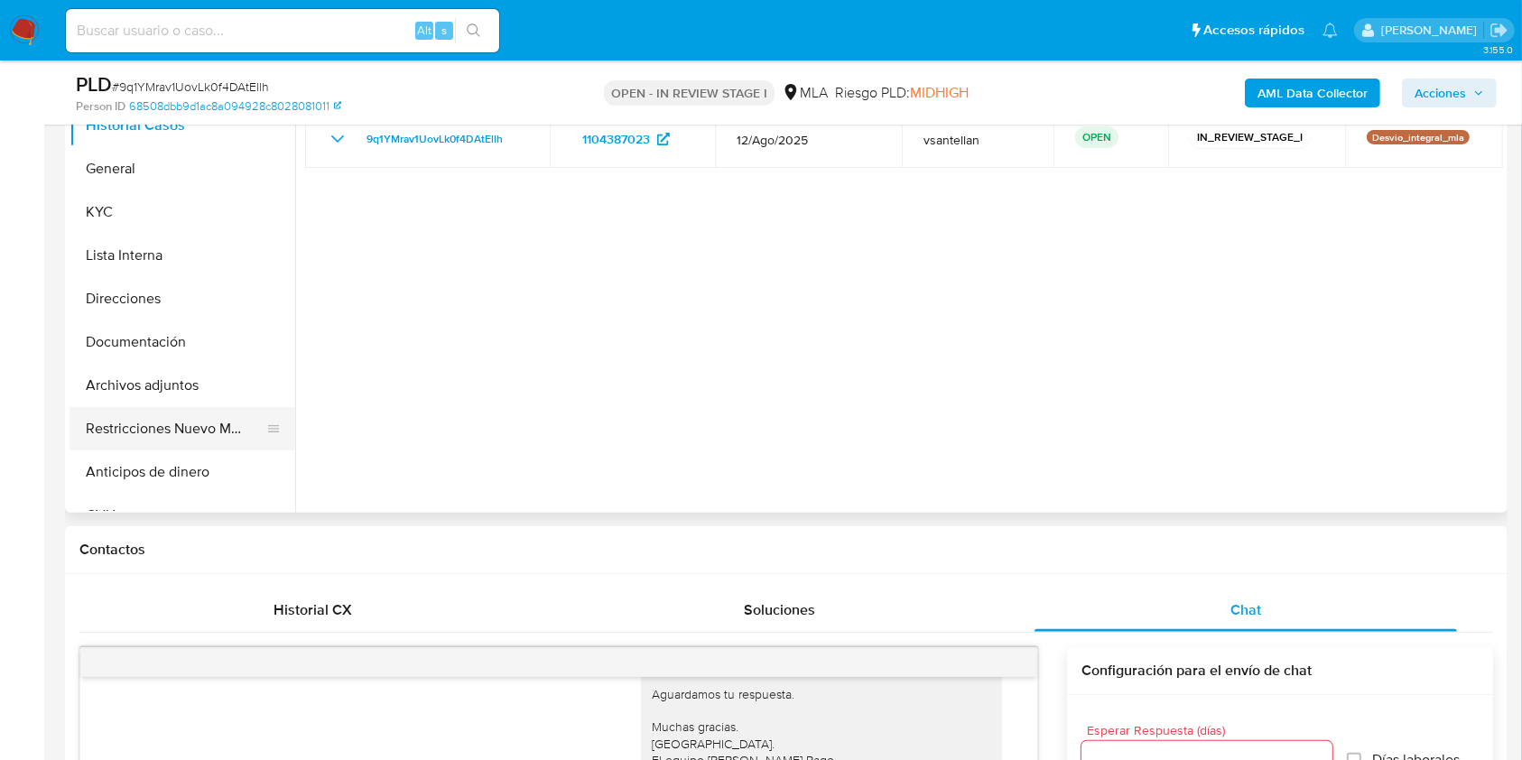
drag, startPoint x: 173, startPoint y: 426, endPoint x: 220, endPoint y: 416, distance: 48.0
click at [173, 427] on button "Restricciones Nuevo Mundo" at bounding box center [175, 428] width 211 height 43
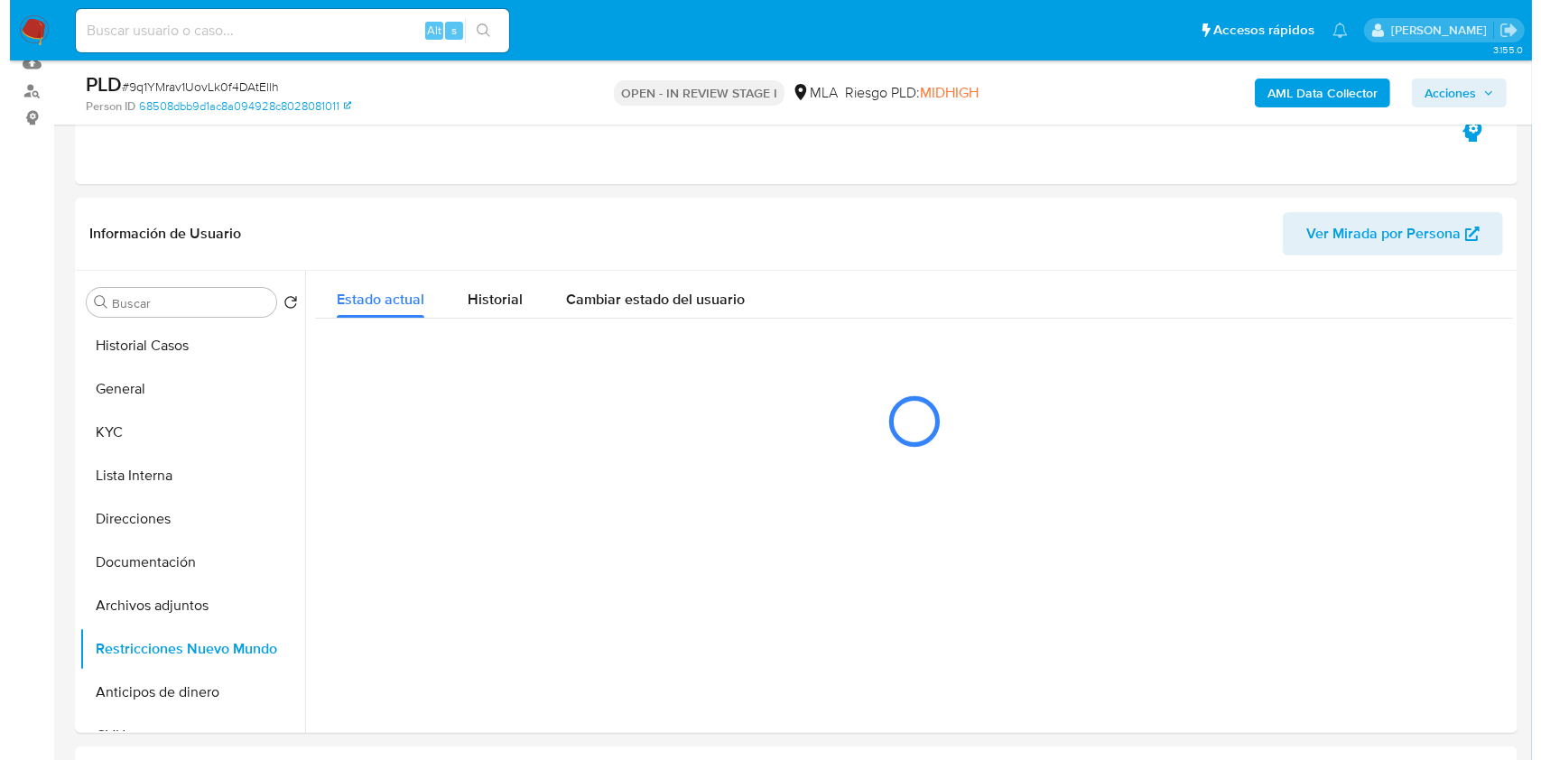
scroll to position [193, 0]
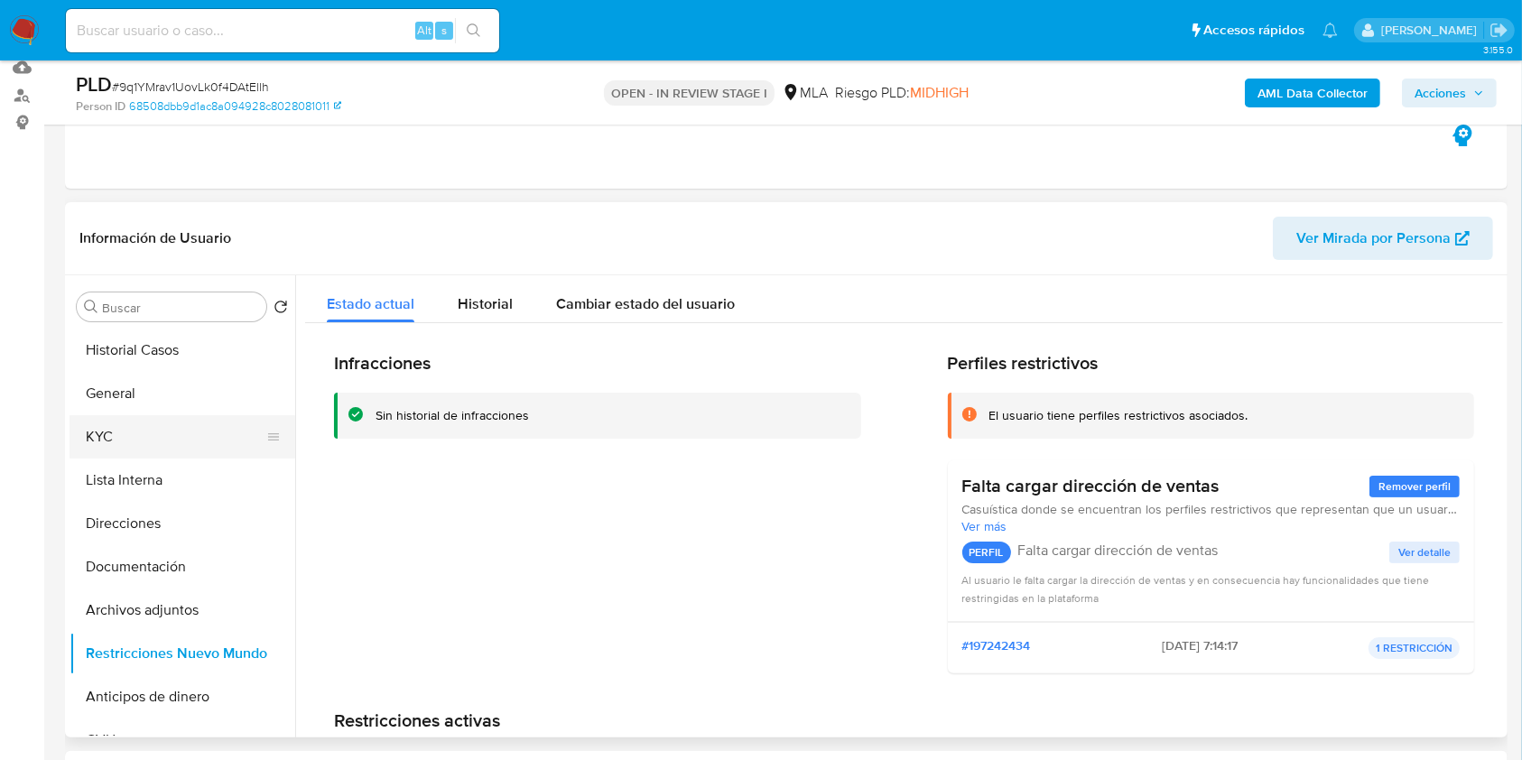
click at [138, 433] on button "KYC" at bounding box center [175, 436] width 211 height 43
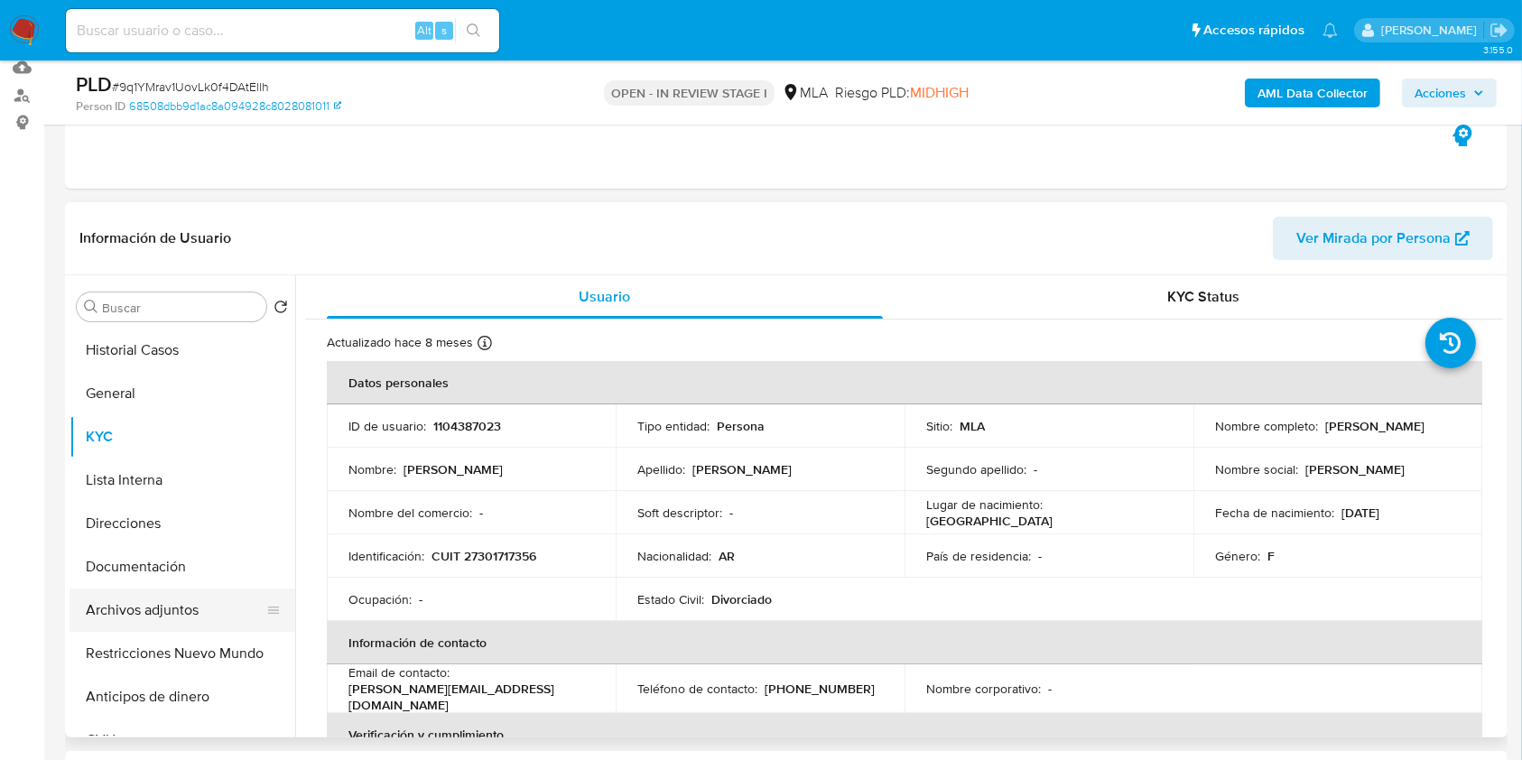
click at [176, 618] on button "Archivos adjuntos" at bounding box center [175, 610] width 211 height 43
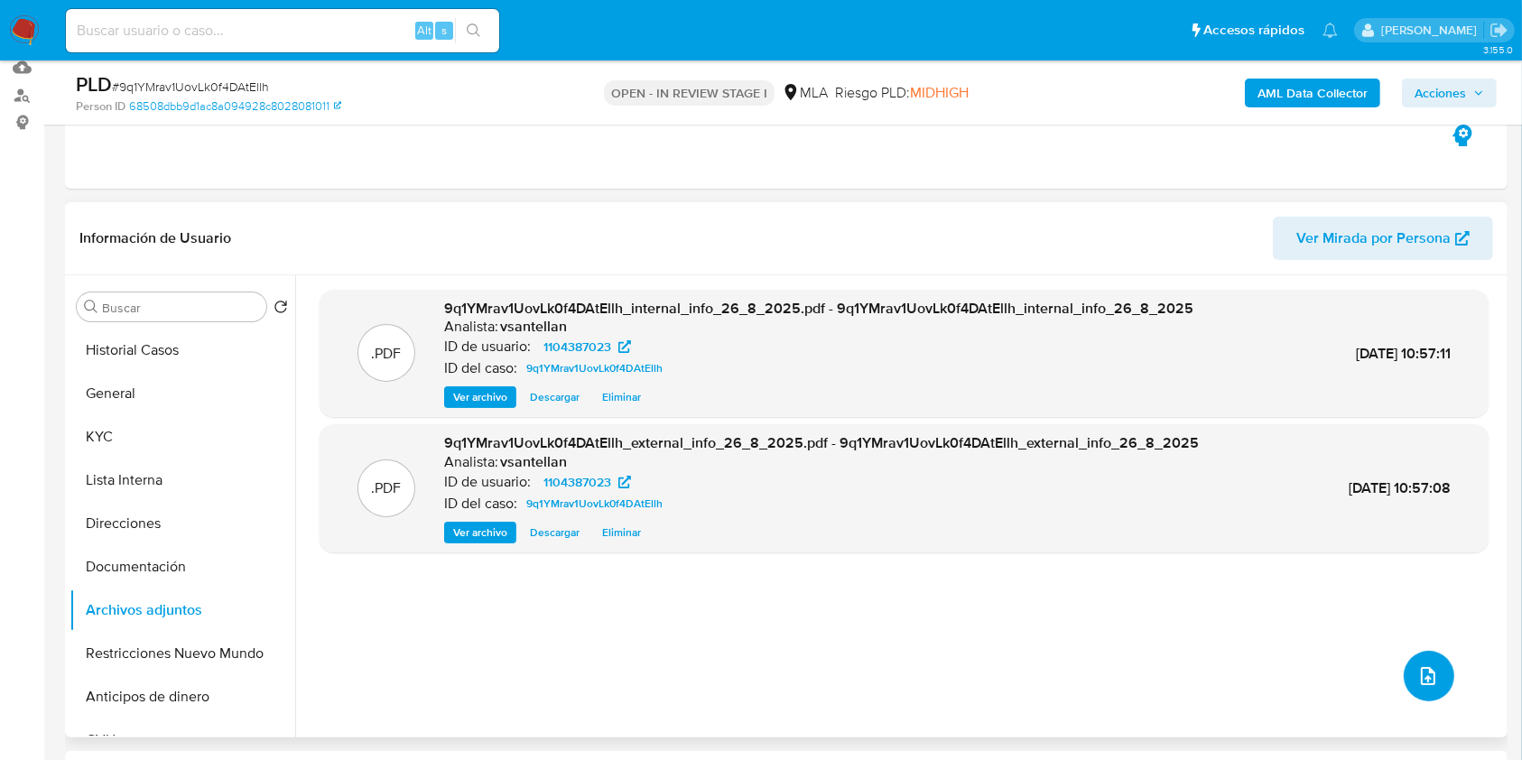
click at [1421, 667] on icon "upload-file" at bounding box center [1428, 676] width 14 height 18
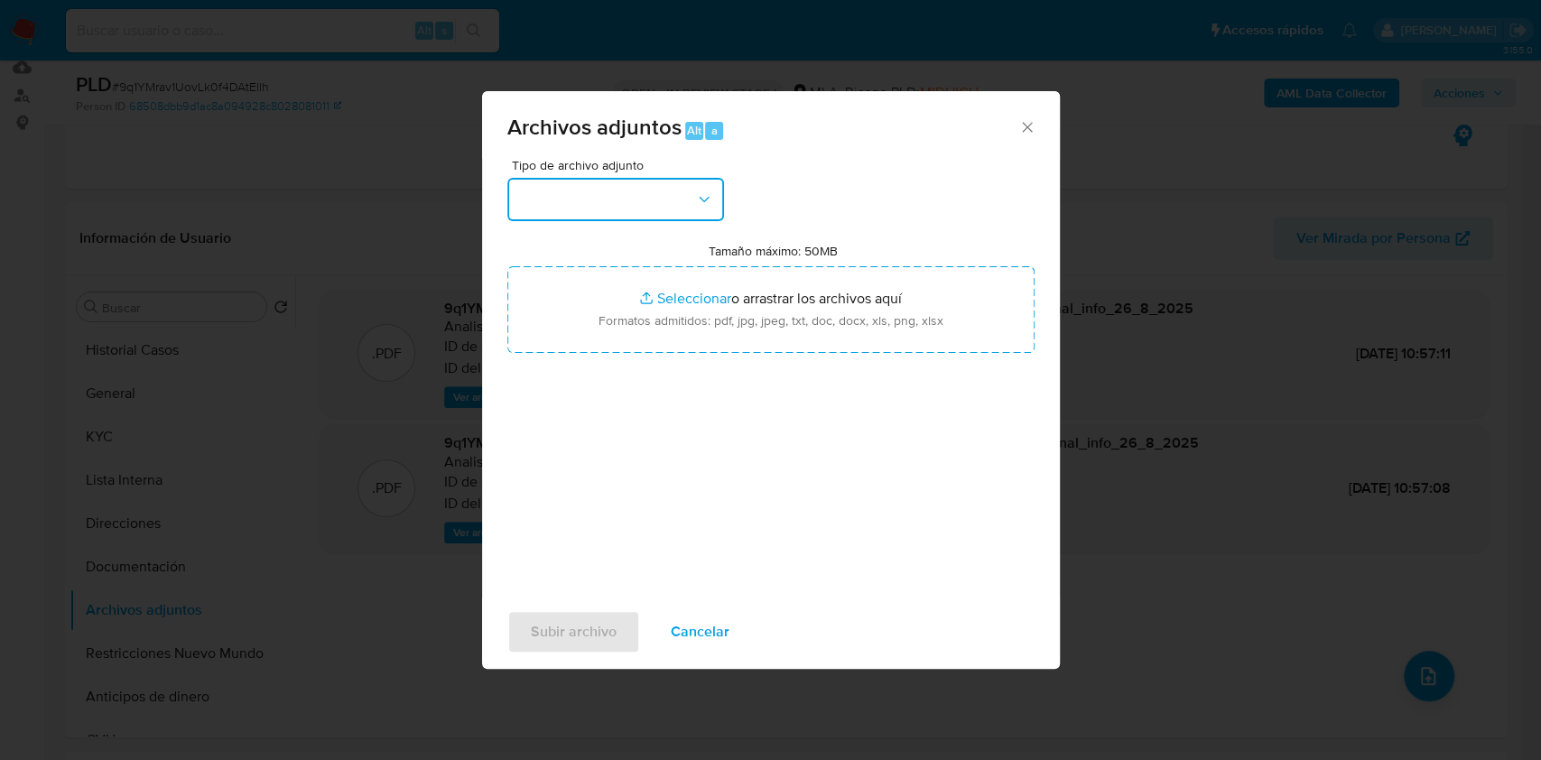
drag, startPoint x: 663, startPoint y: 198, endPoint x: 656, endPoint y: 210, distance: 14.1
click at [662, 199] on button "button" at bounding box center [615, 199] width 217 height 43
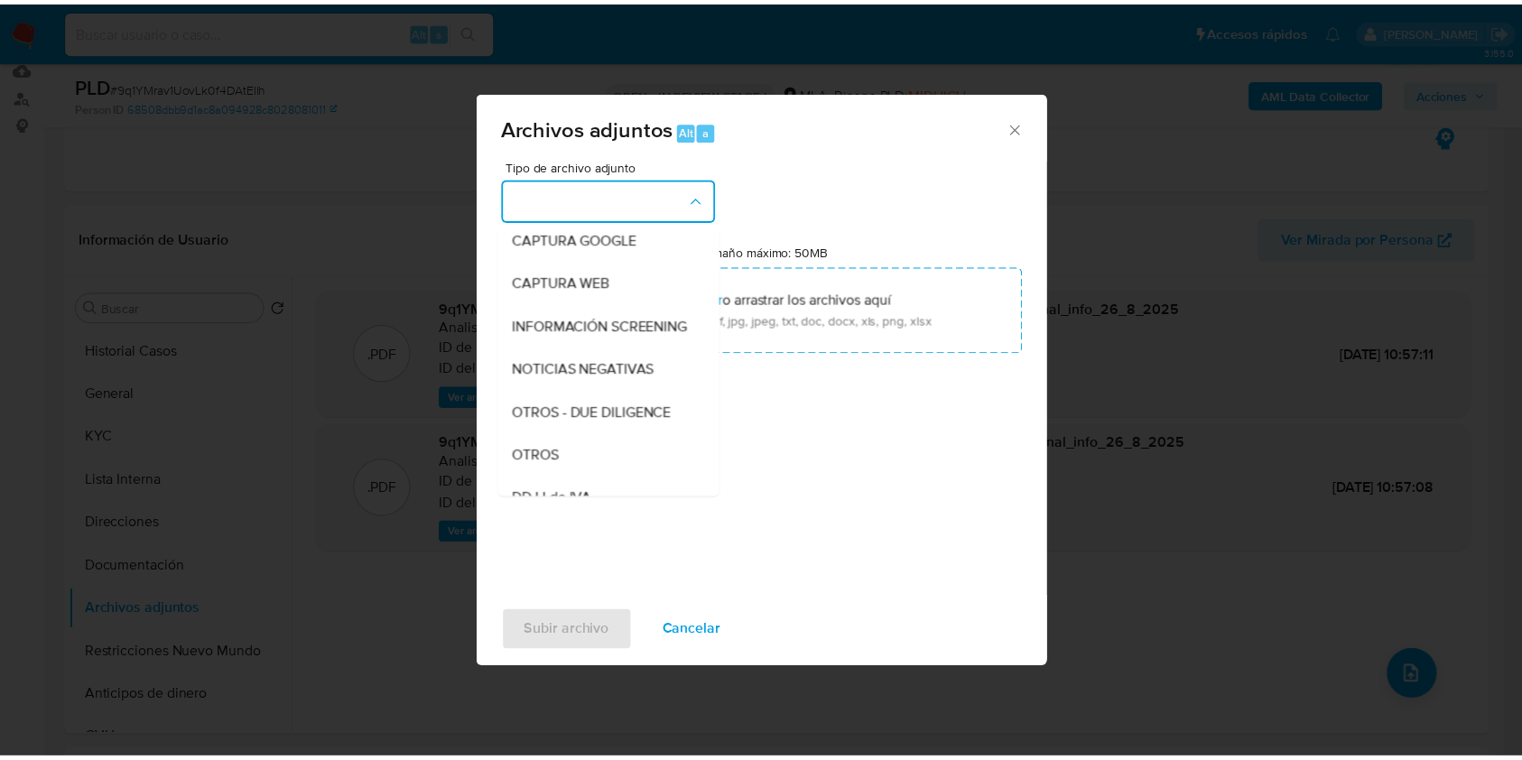
scroll to position [361, 0]
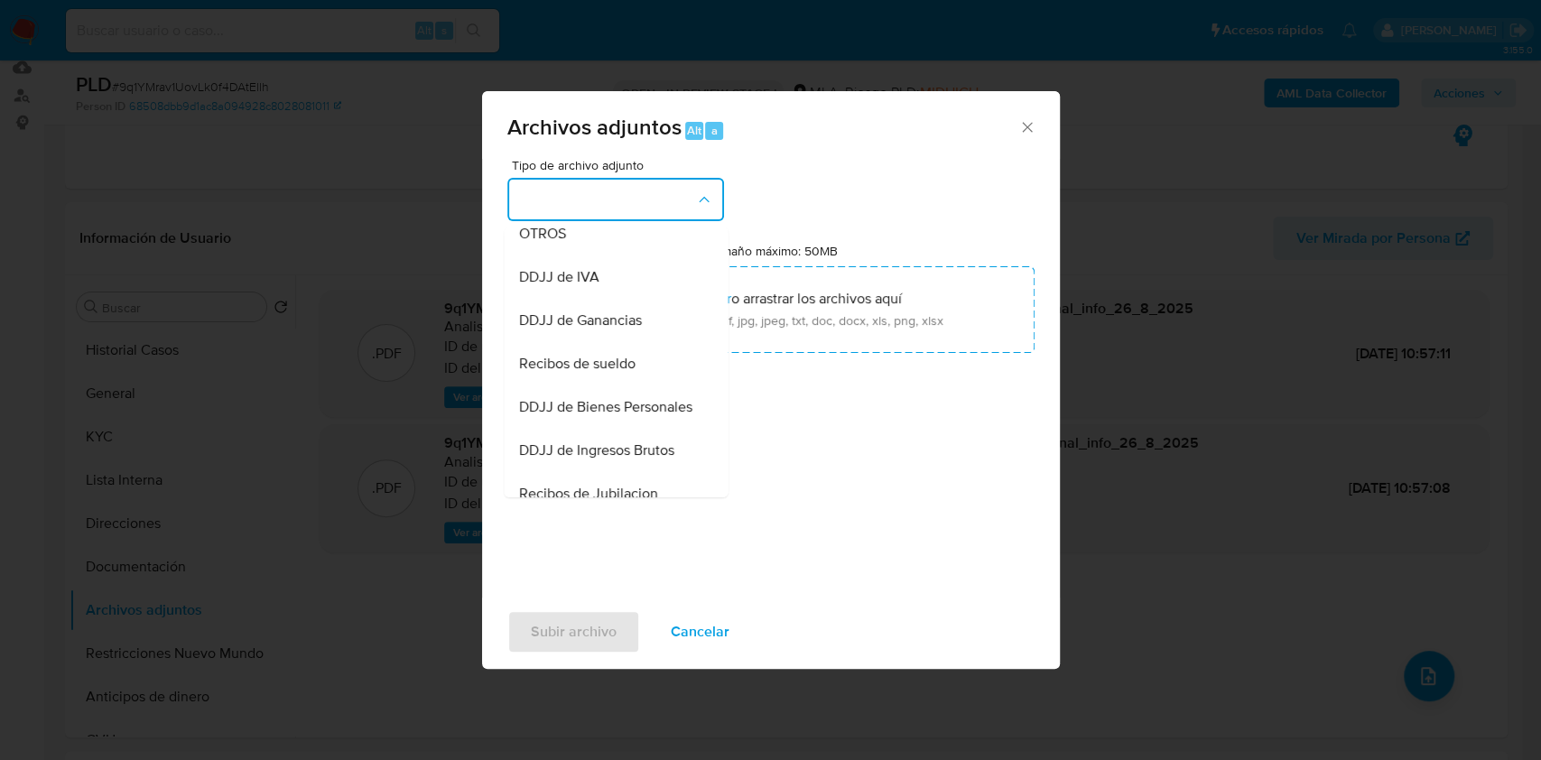
click at [569, 255] on div "OTROS" at bounding box center [610, 233] width 184 height 43
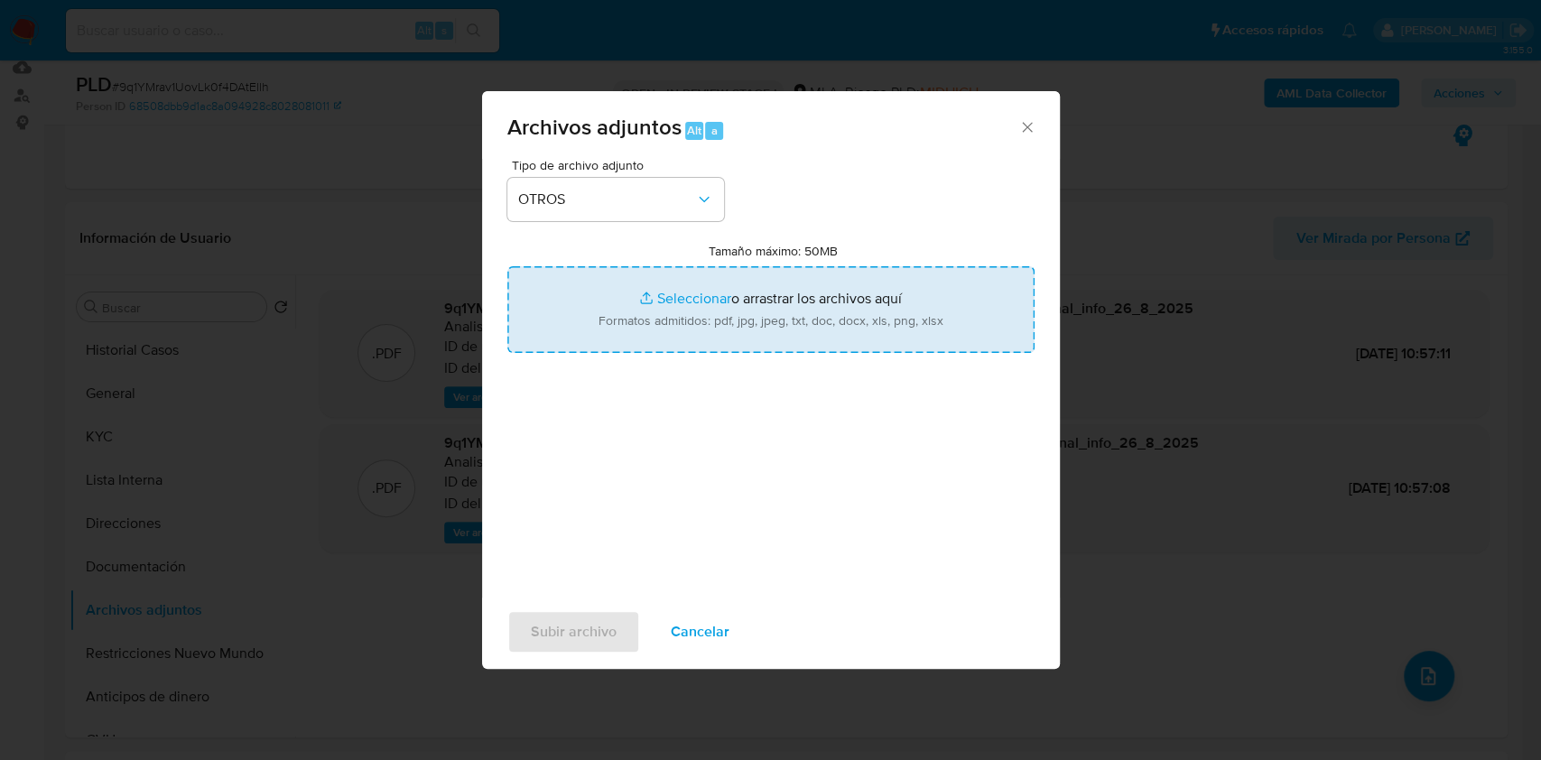
click at [652, 328] on input "Tamaño máximo: 50MB Seleccionar archivos" at bounding box center [770, 309] width 527 height 87
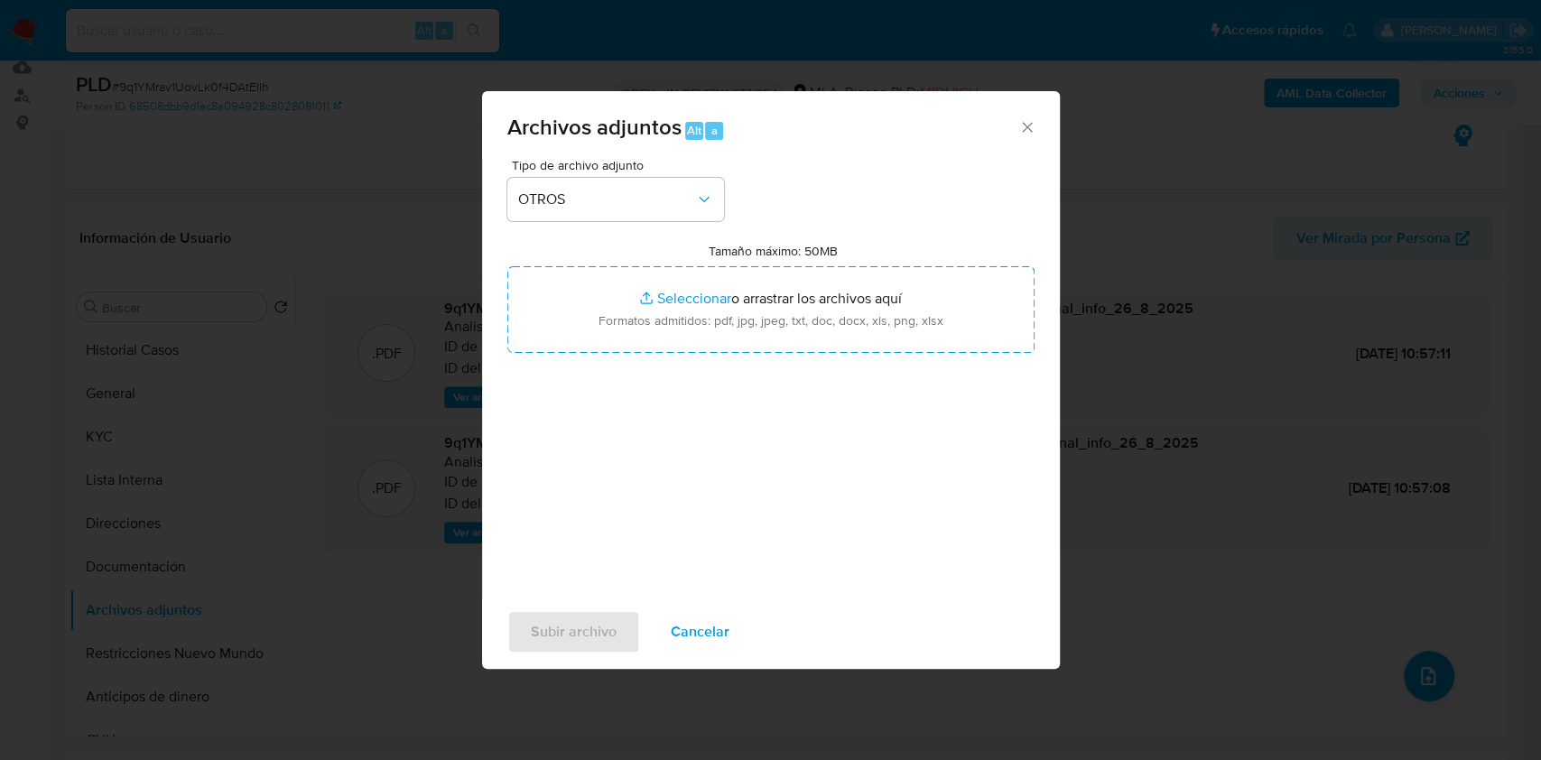
type input "C:\fakepath\Caselog-1104387023- NO ROI.docx"
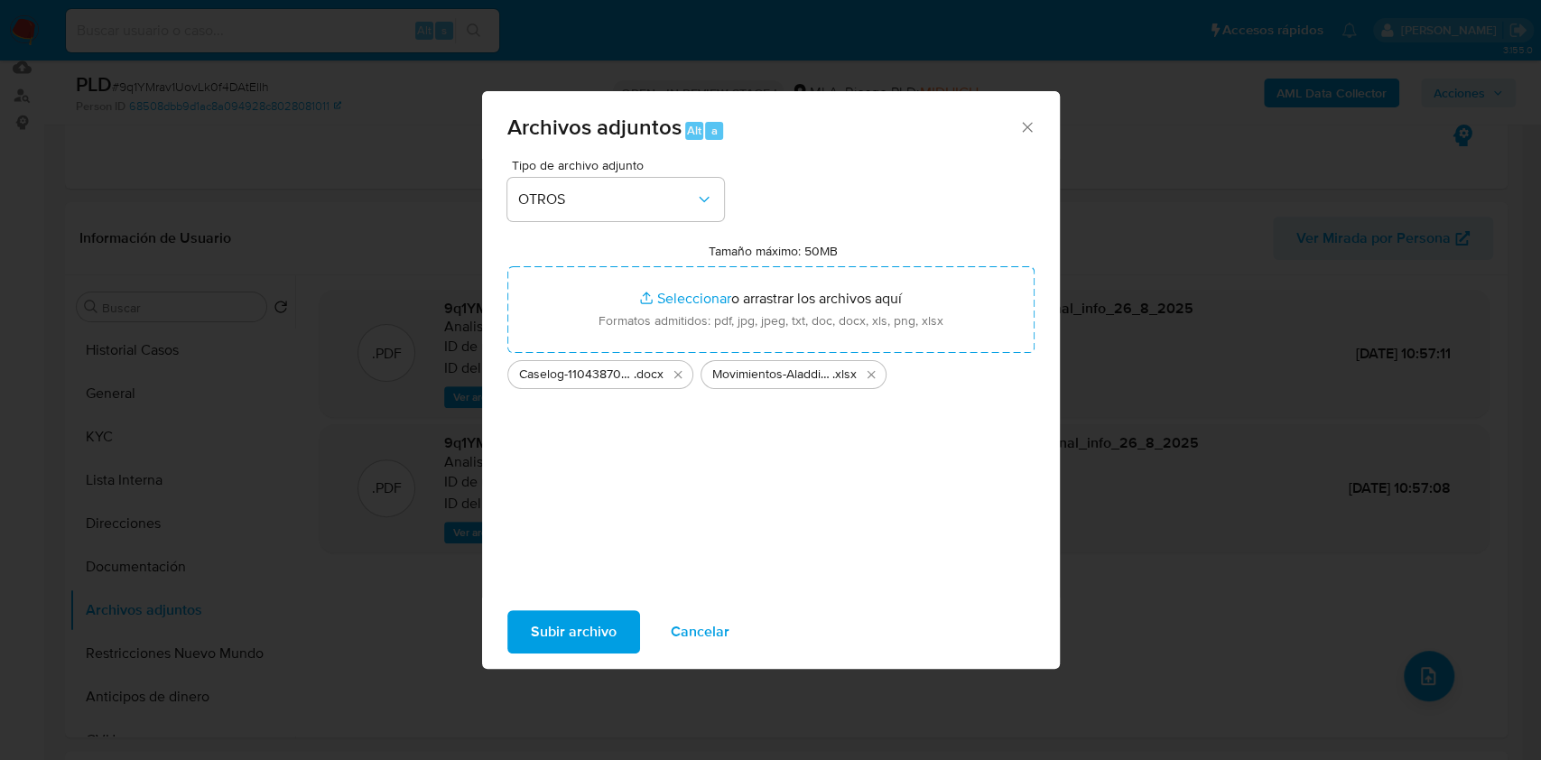
click at [600, 635] on span "Subir archivo" at bounding box center [574, 632] width 86 height 40
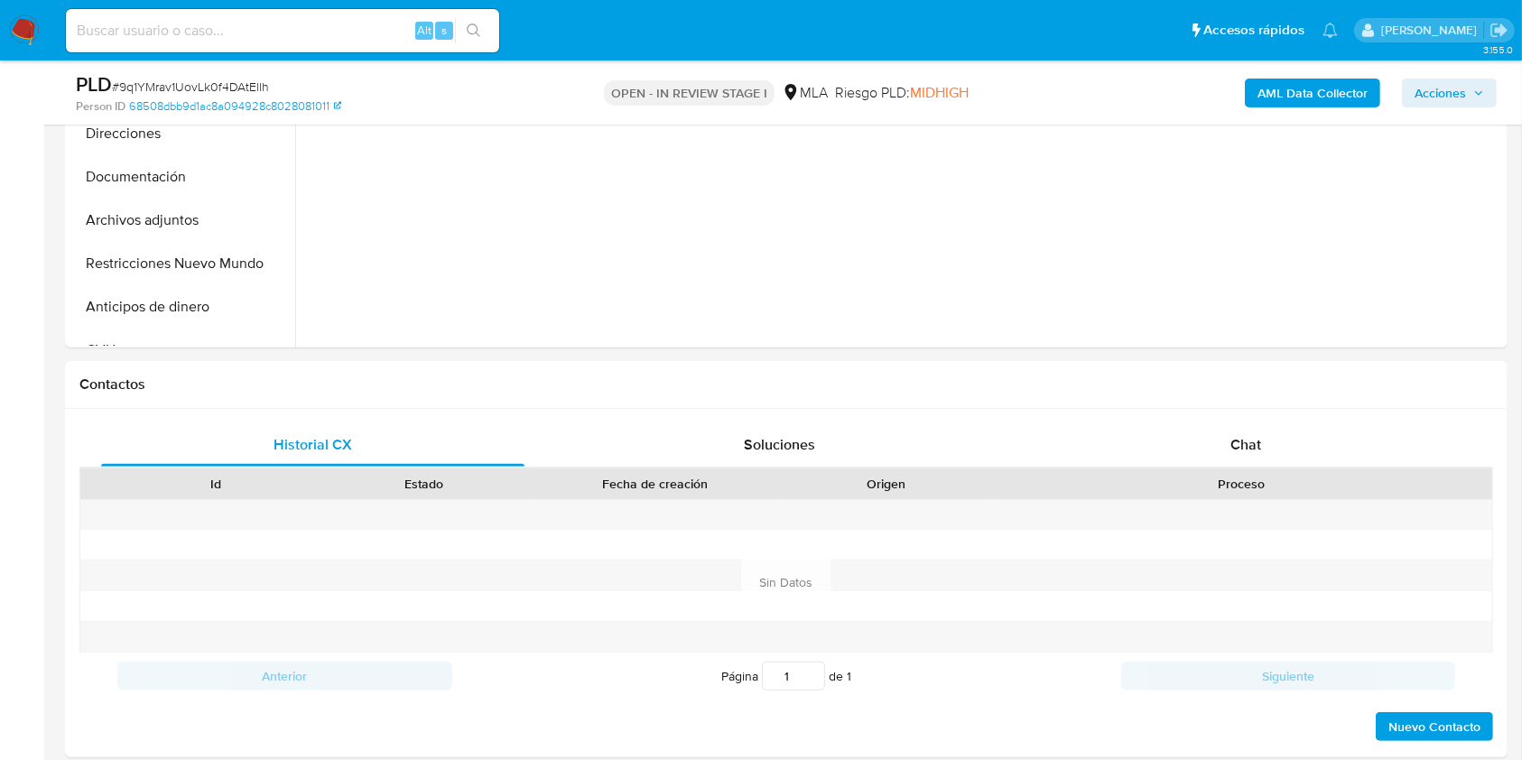
scroll to position [613, 0]
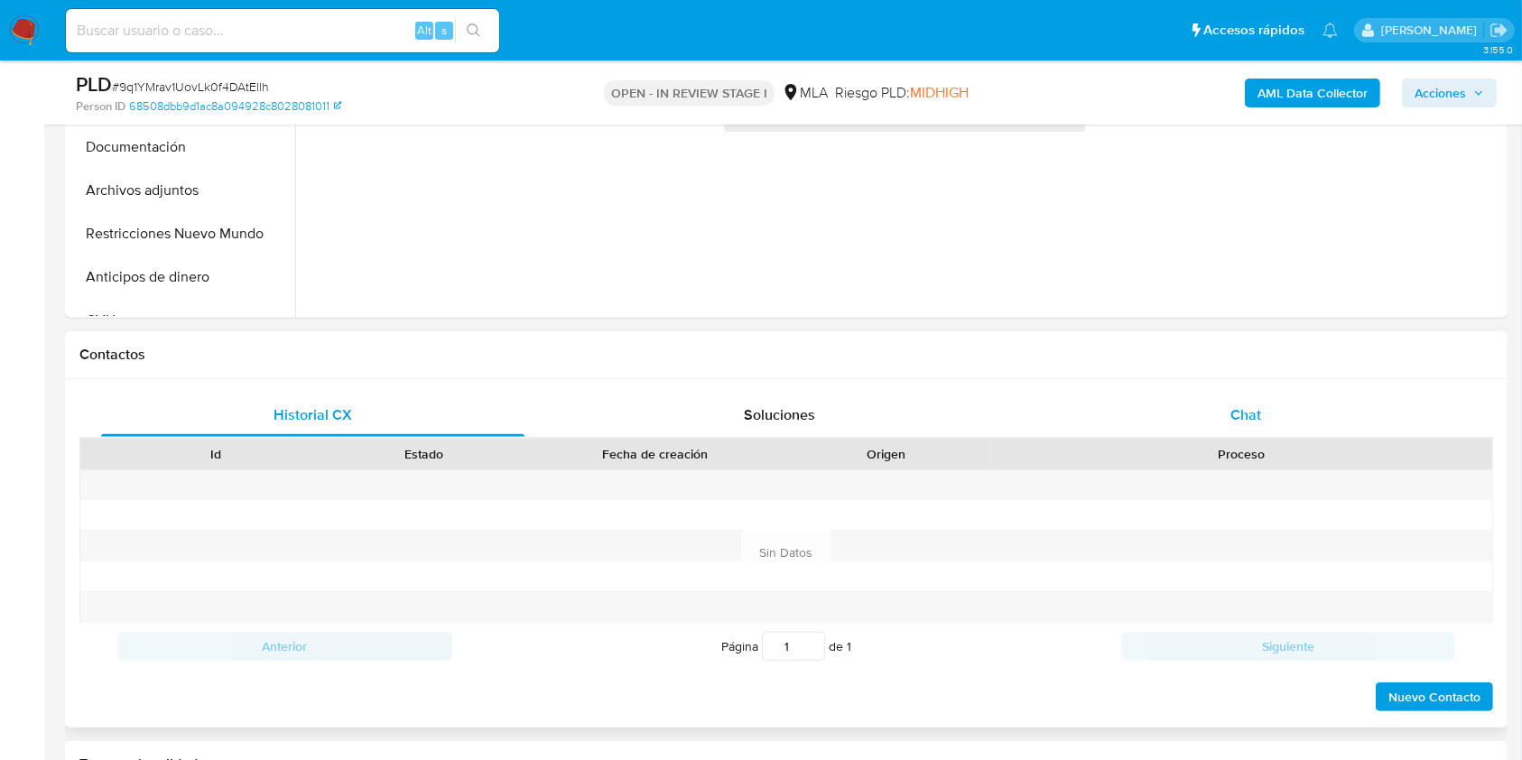
click at [1337, 421] on div "Chat" at bounding box center [1246, 415] width 423 height 43
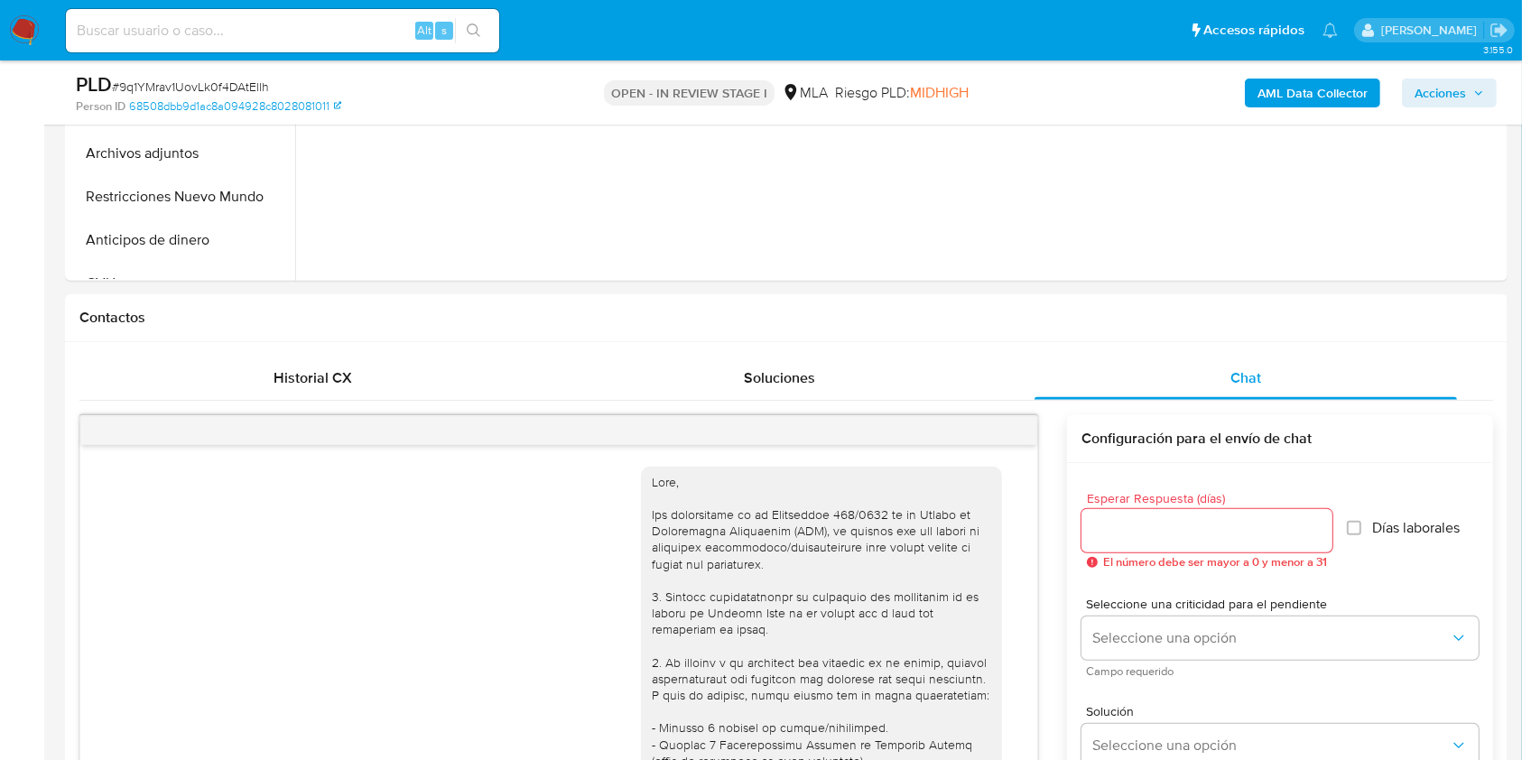
select select "10"
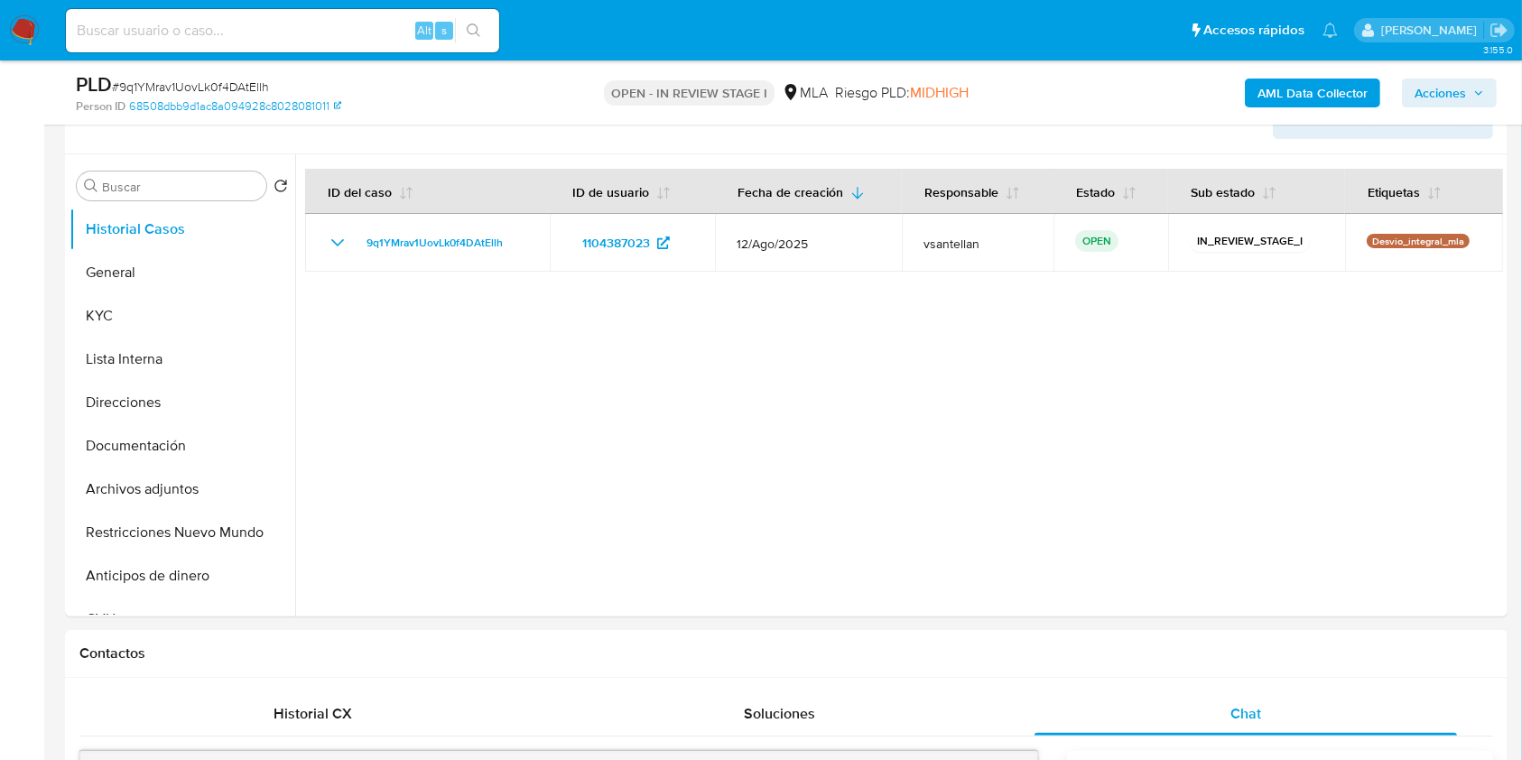
scroll to position [254, 0]
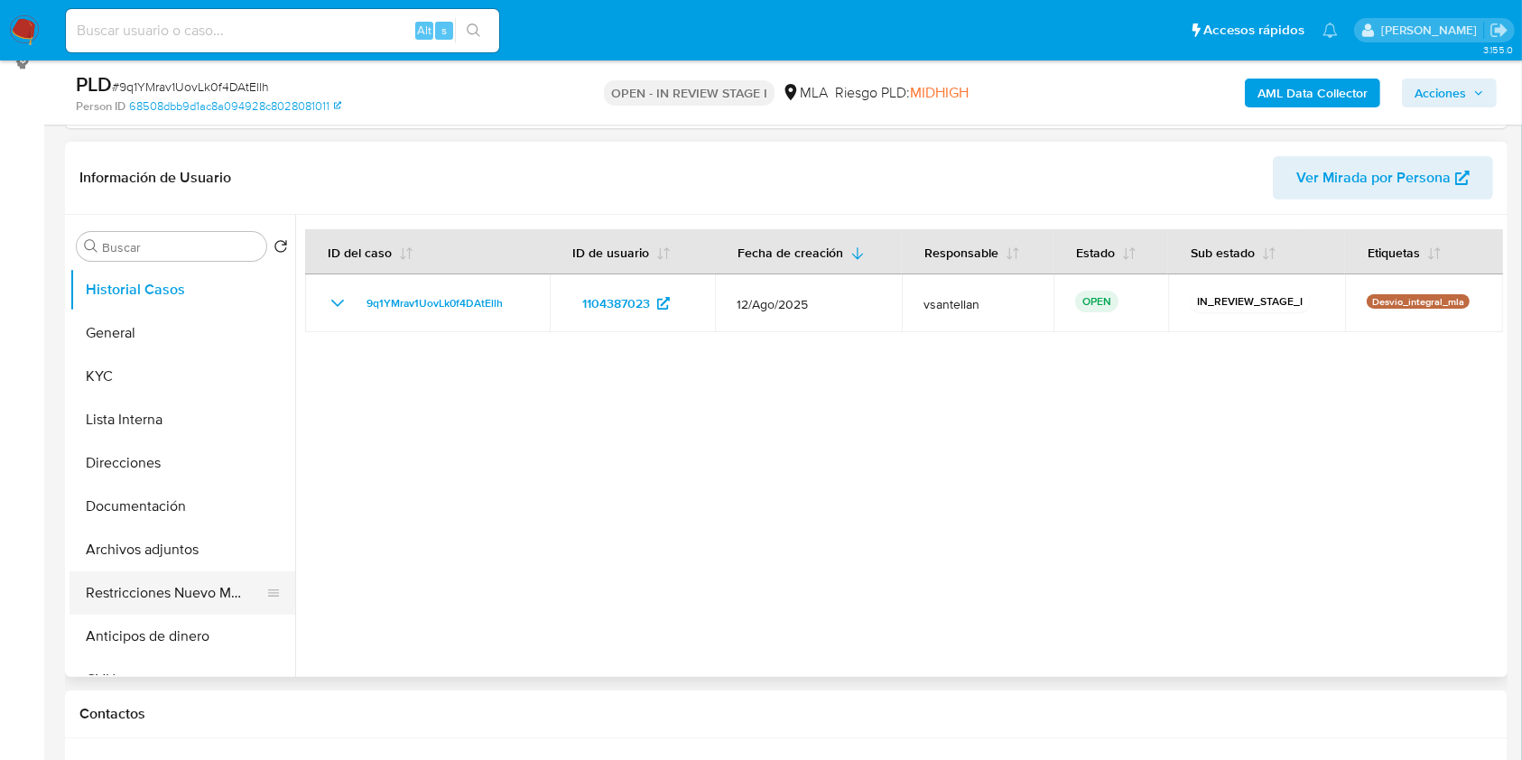
click at [213, 583] on button "Restricciones Nuevo Mundo" at bounding box center [175, 593] width 211 height 43
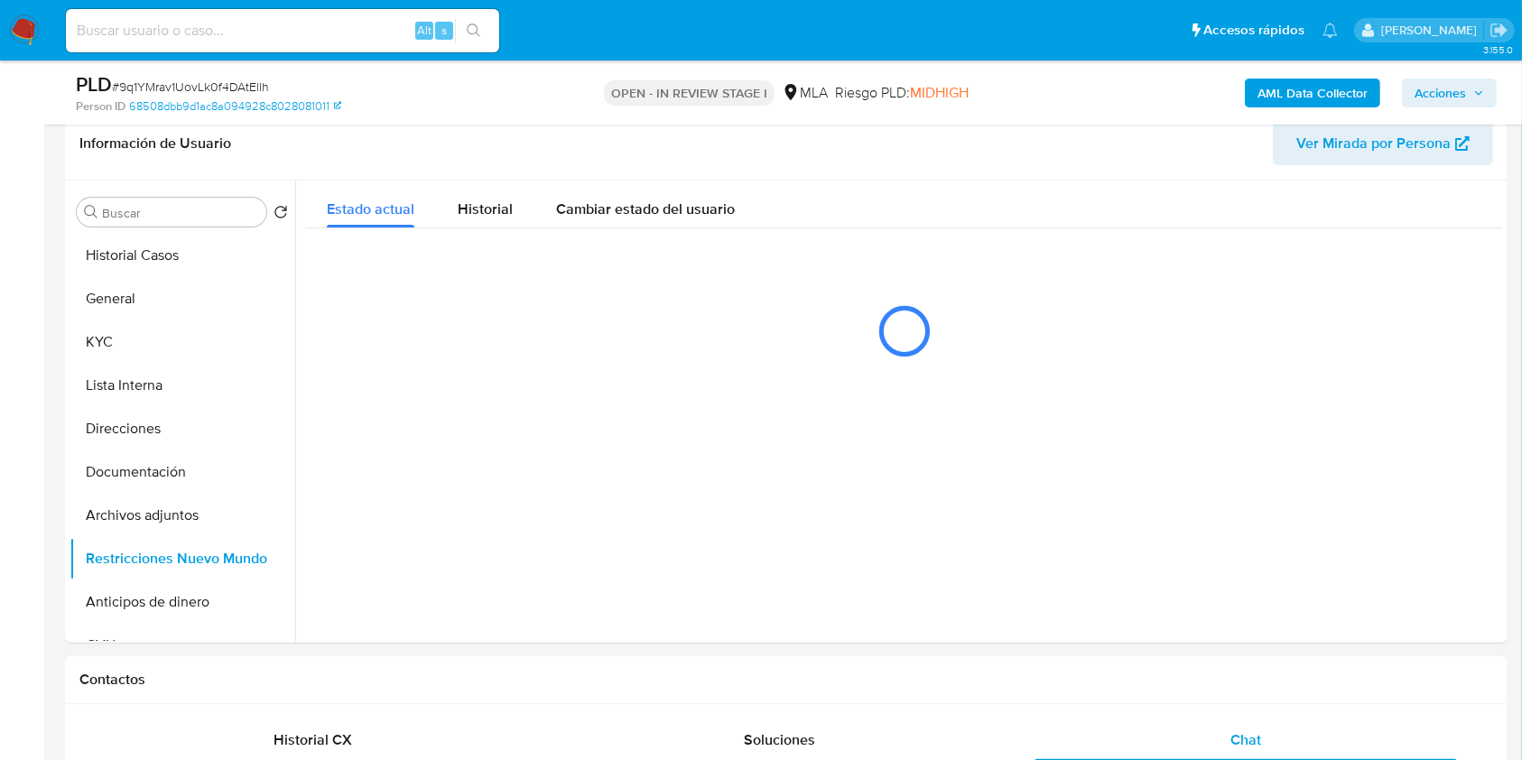
scroll to position [274, 0]
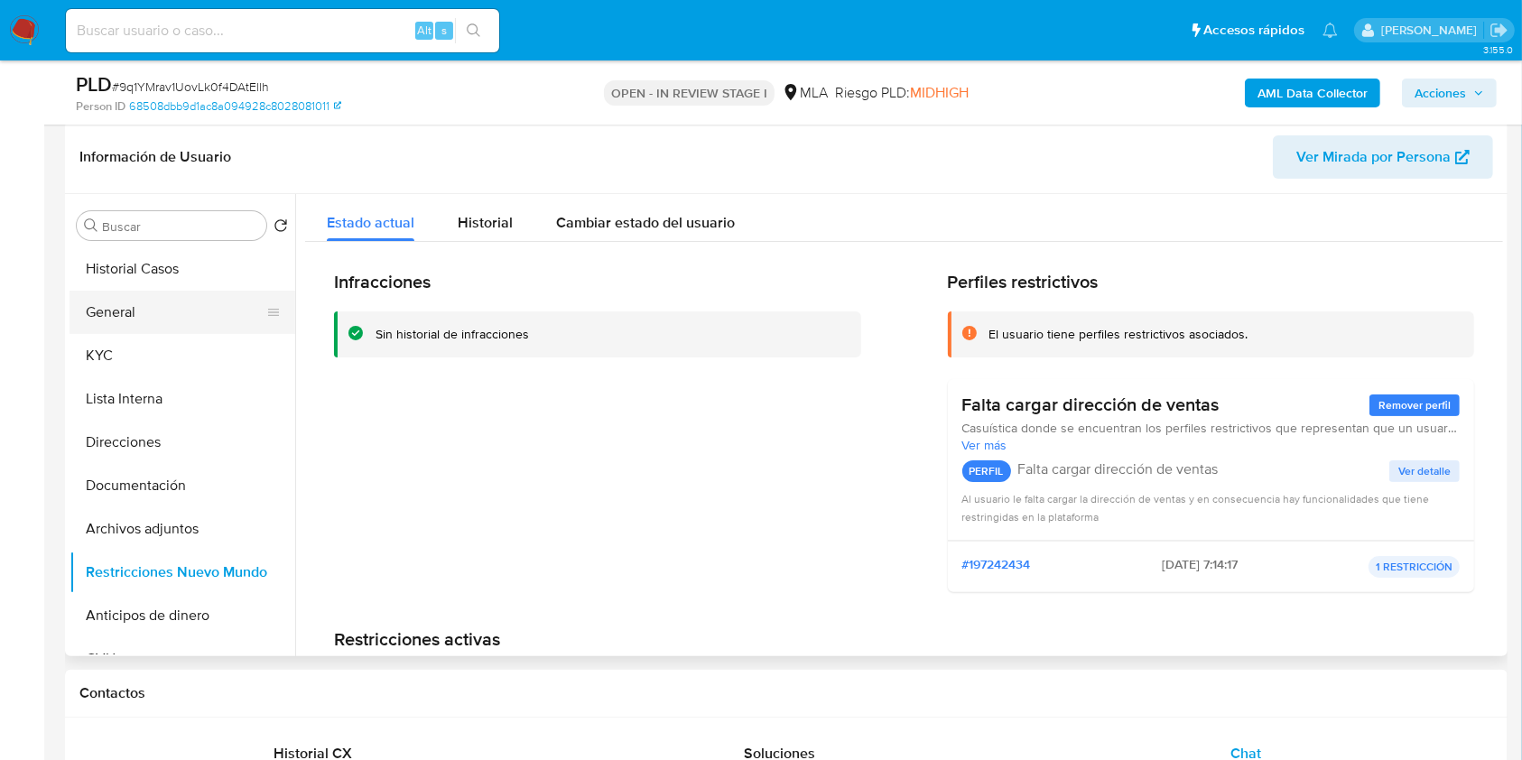
click at [164, 314] on button "General" at bounding box center [175, 312] width 211 height 43
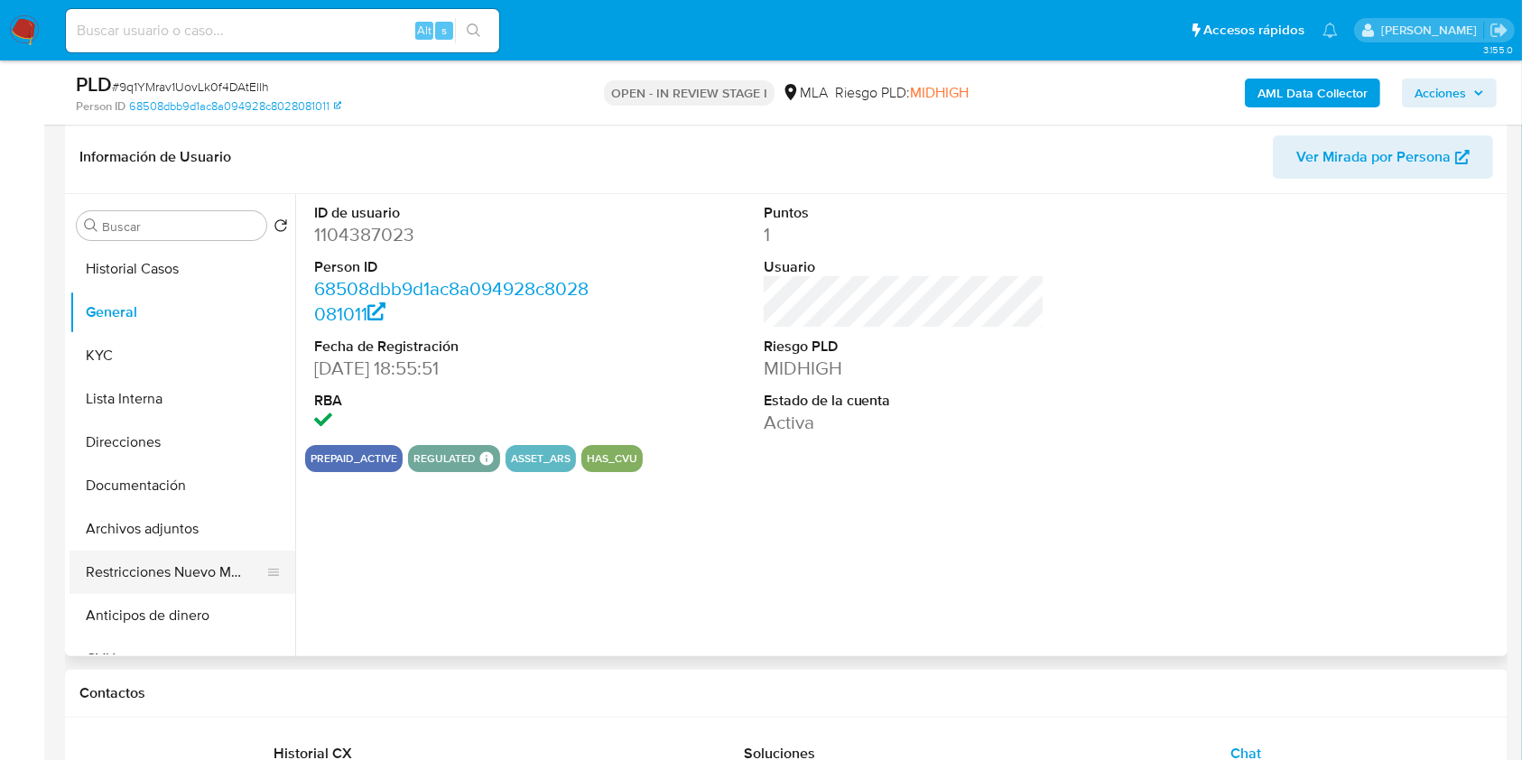
click at [144, 579] on button "Restricciones Nuevo Mundo" at bounding box center [175, 572] width 211 height 43
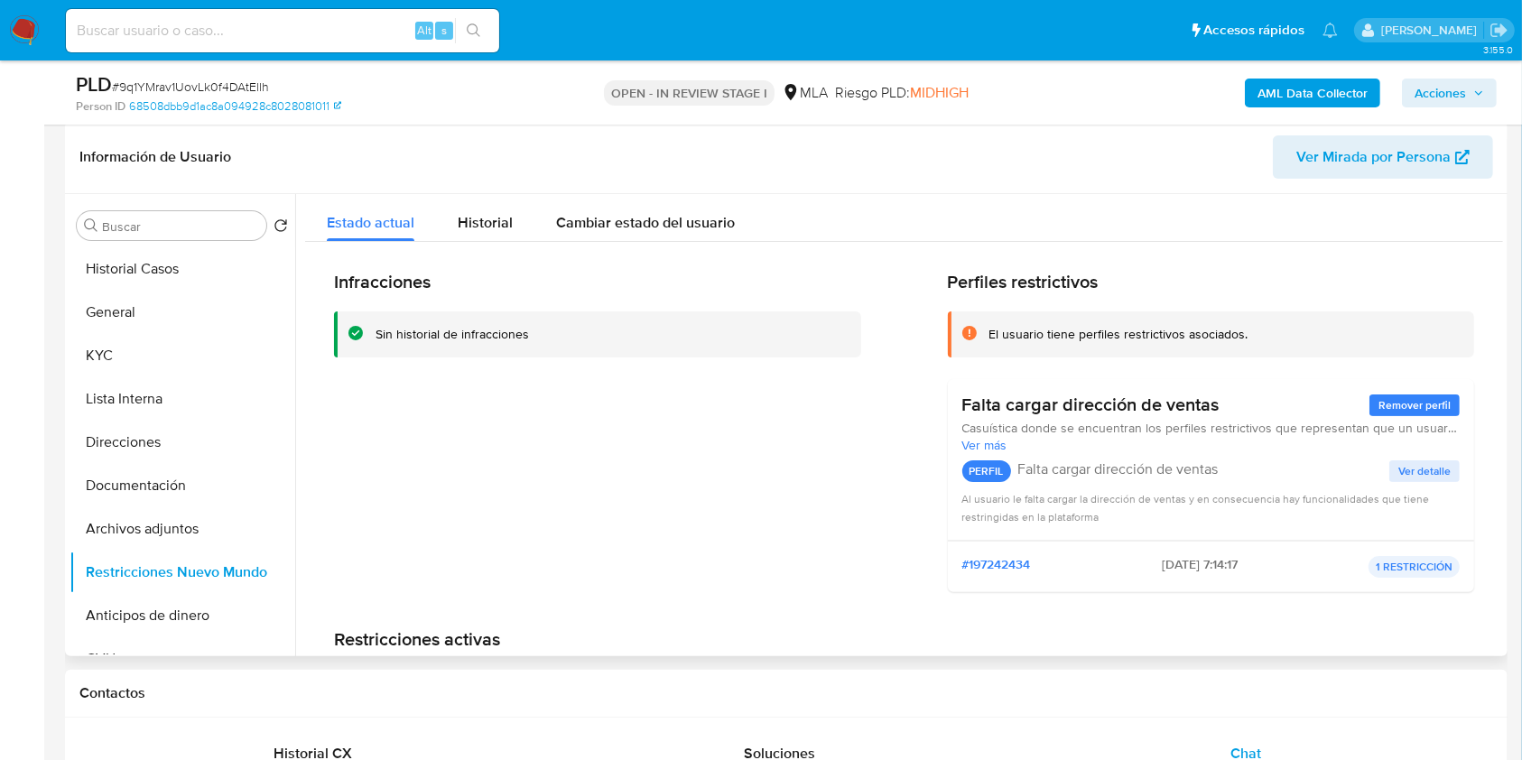
drag, startPoint x: 181, startPoint y: 525, endPoint x: 672, endPoint y: 386, distance: 509.4
click at [181, 526] on button "Archivos adjuntos" at bounding box center [183, 528] width 226 height 43
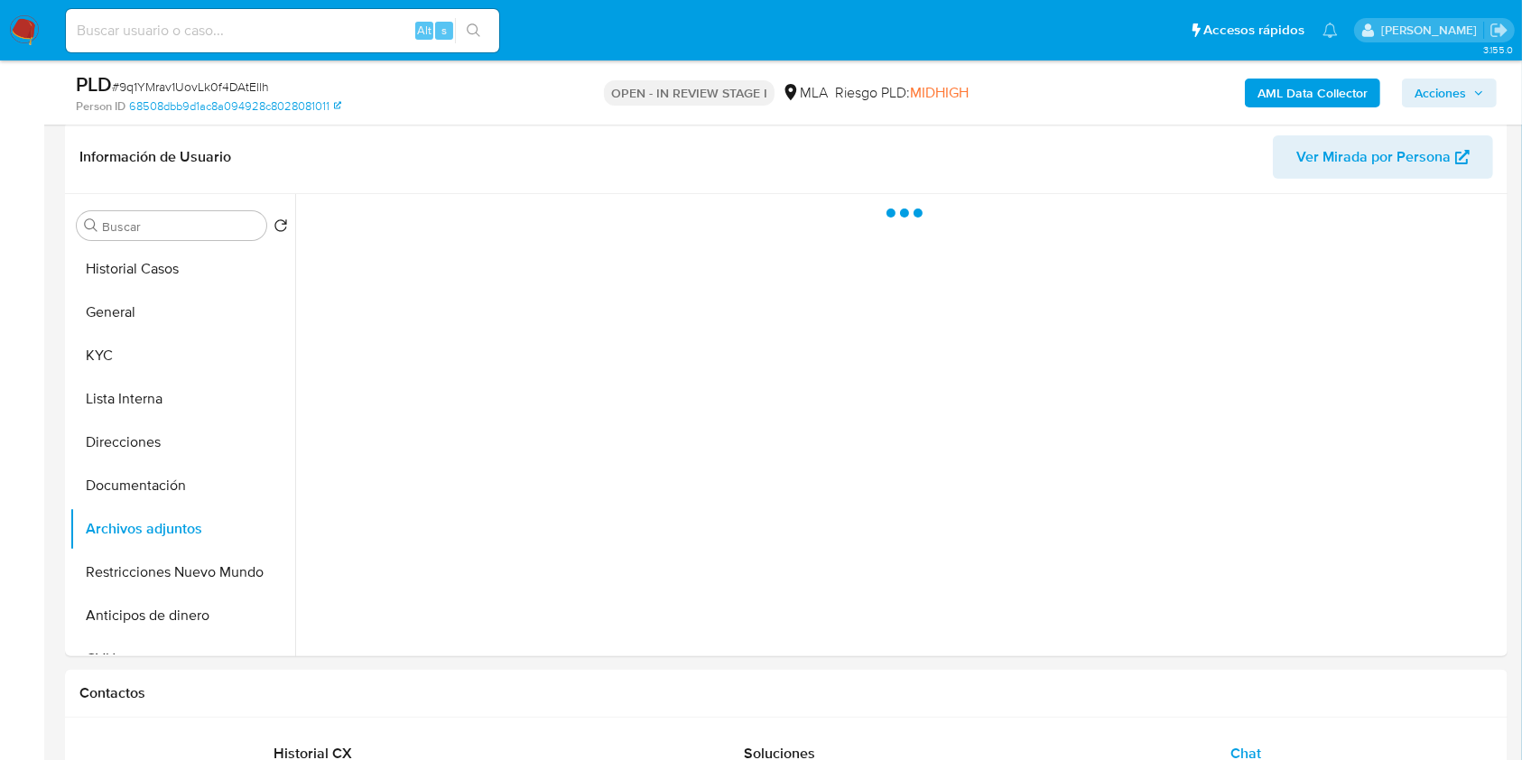
drag, startPoint x: 1458, startPoint y: 90, endPoint x: 1402, endPoint y: 107, distance: 58.6
click at [1458, 89] on span "Acciones" at bounding box center [1440, 93] width 51 height 29
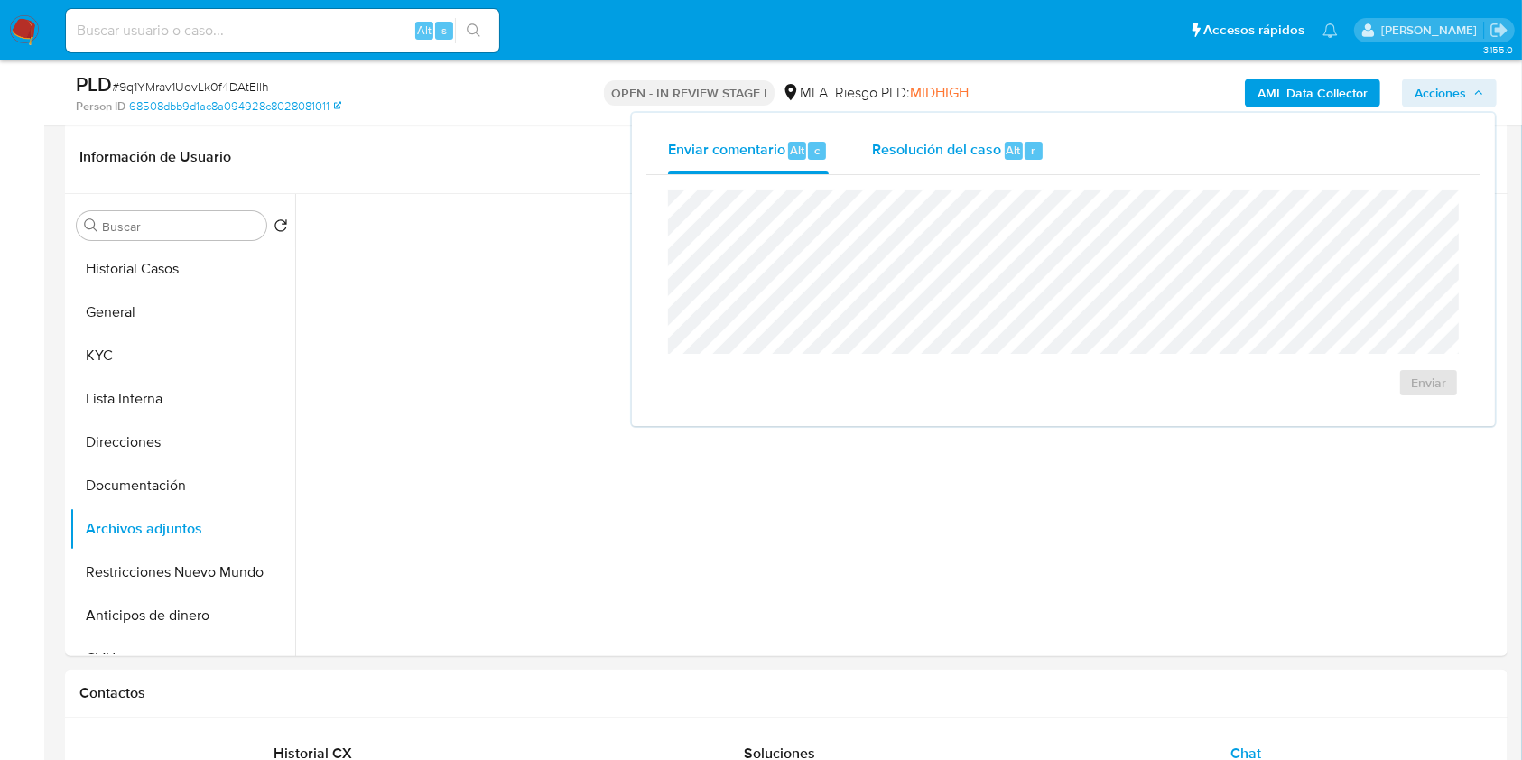
click at [1001, 138] on div "Resolución del caso Alt r" at bounding box center [958, 150] width 172 height 47
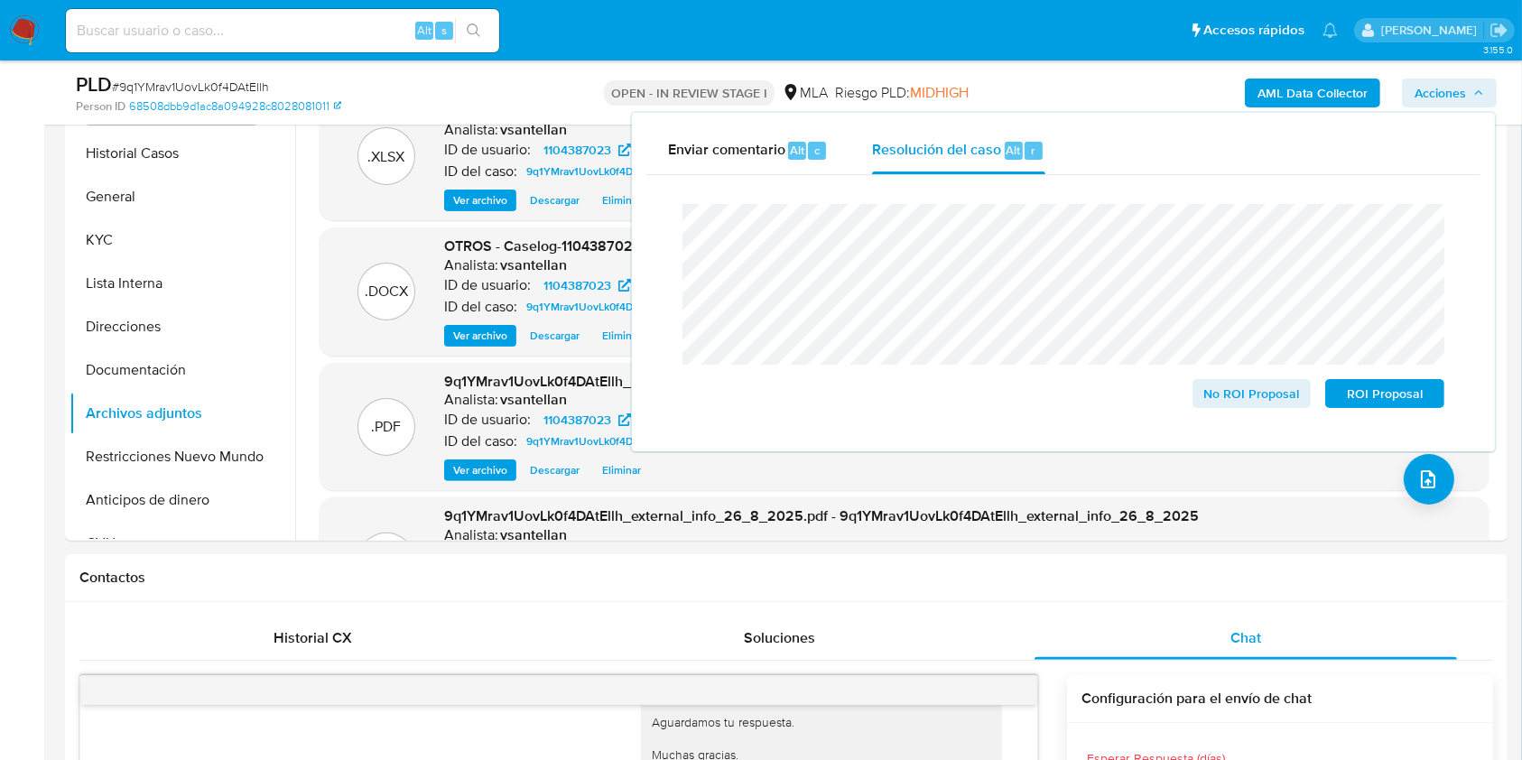
scroll to position [399, 0]
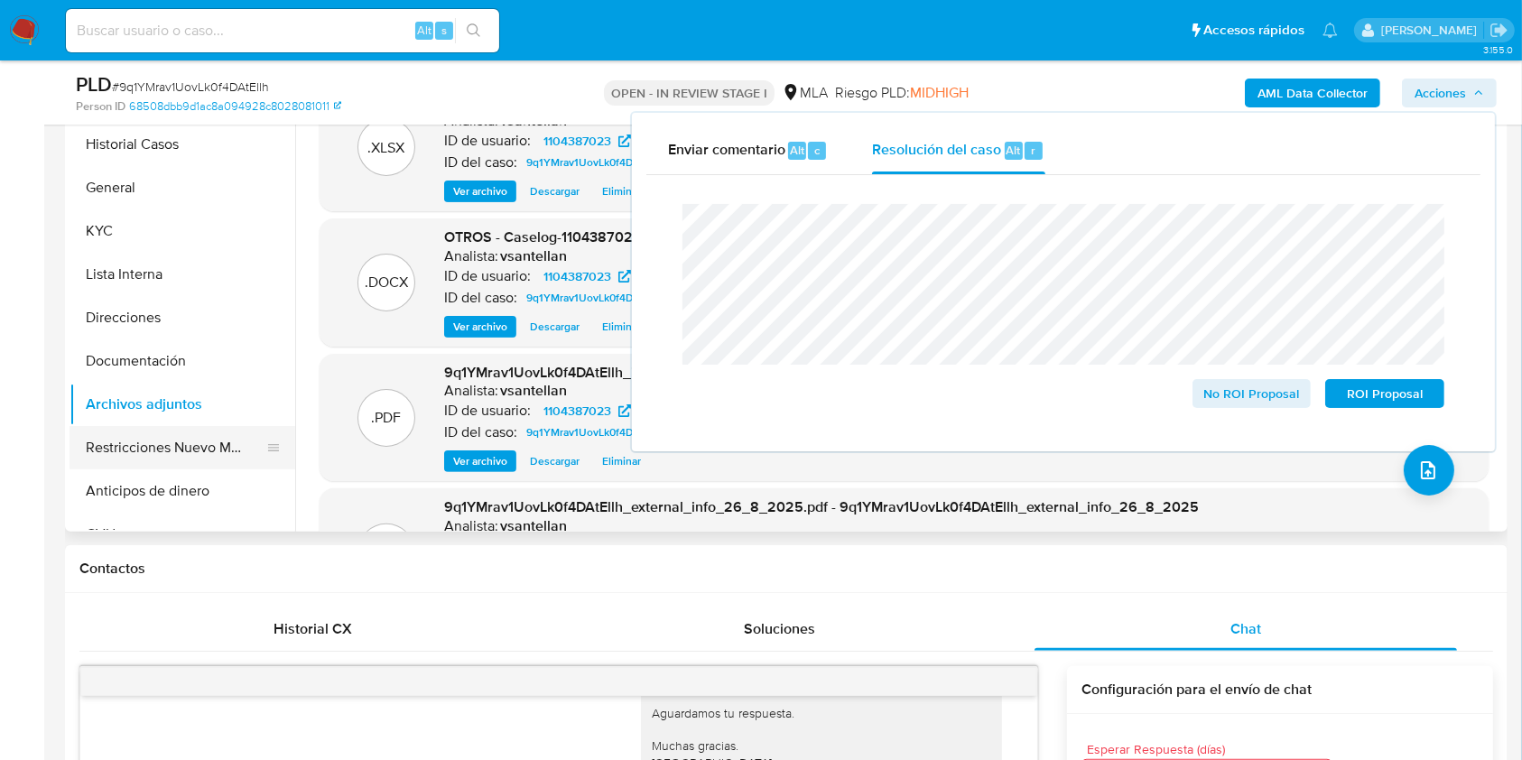
click at [176, 437] on button "Restricciones Nuevo Mundo" at bounding box center [175, 447] width 211 height 43
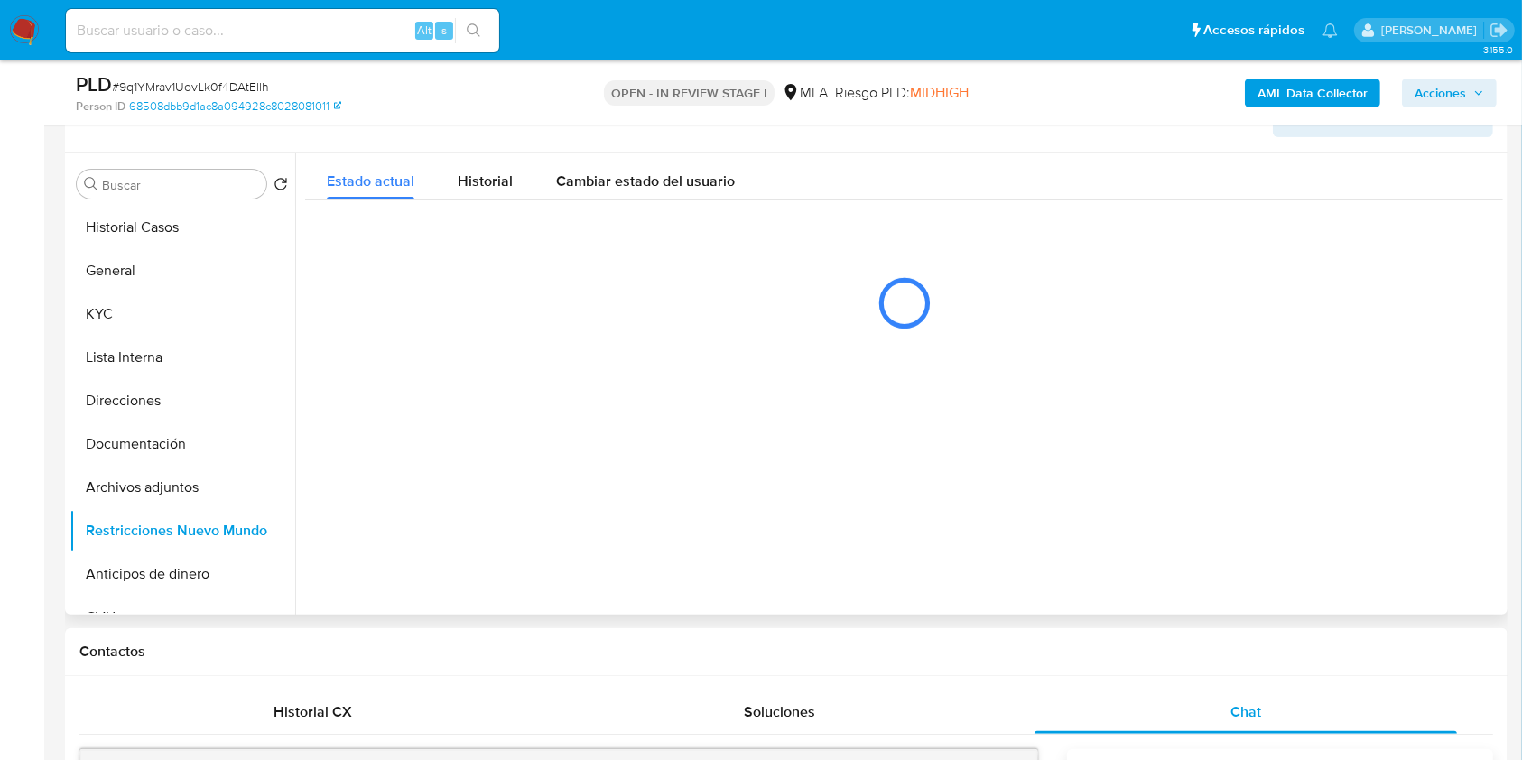
scroll to position [279, 0]
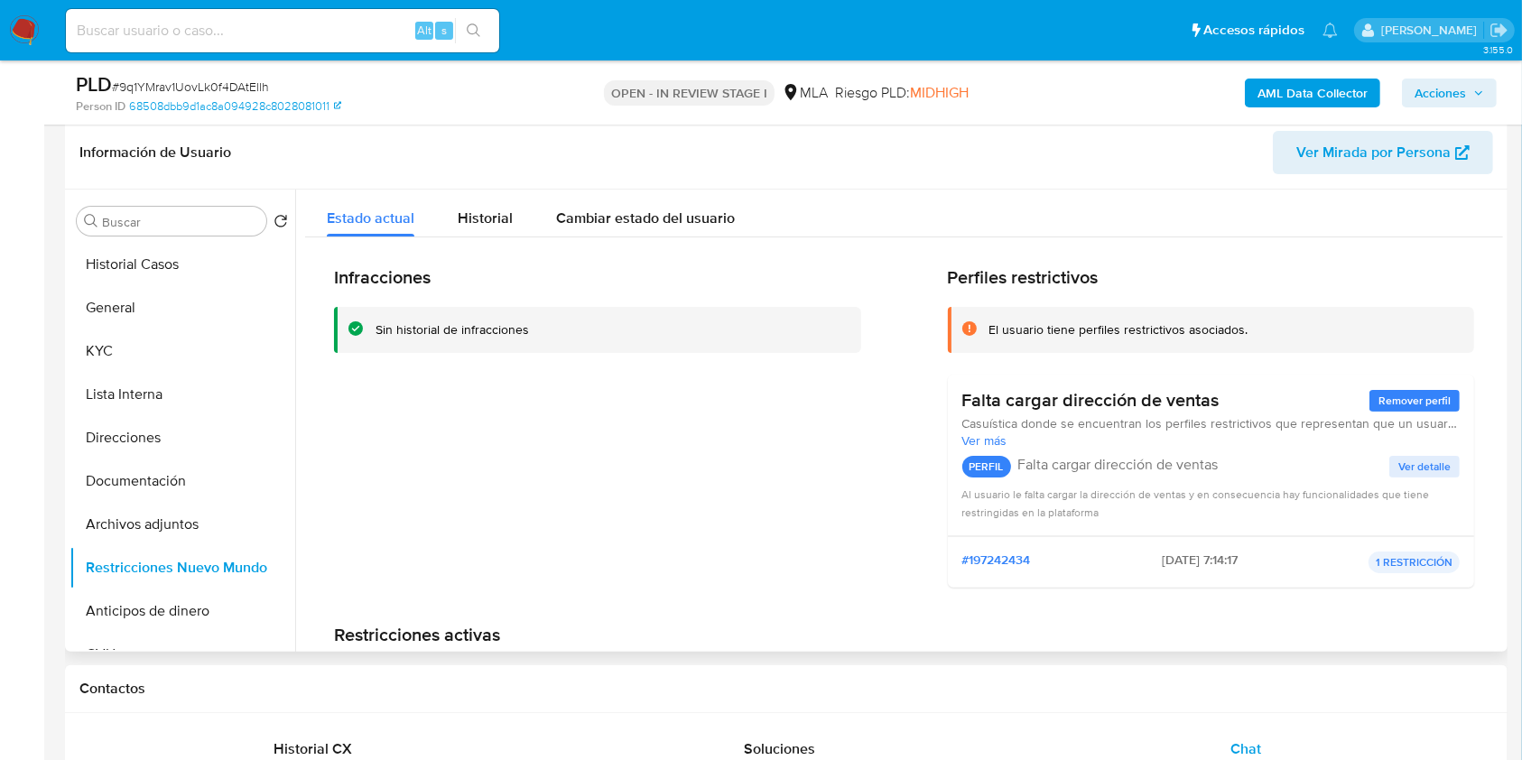
drag, startPoint x: 142, startPoint y: 518, endPoint x: 925, endPoint y: 294, distance: 814.2
click at [143, 519] on button "Archivos adjuntos" at bounding box center [183, 524] width 226 height 43
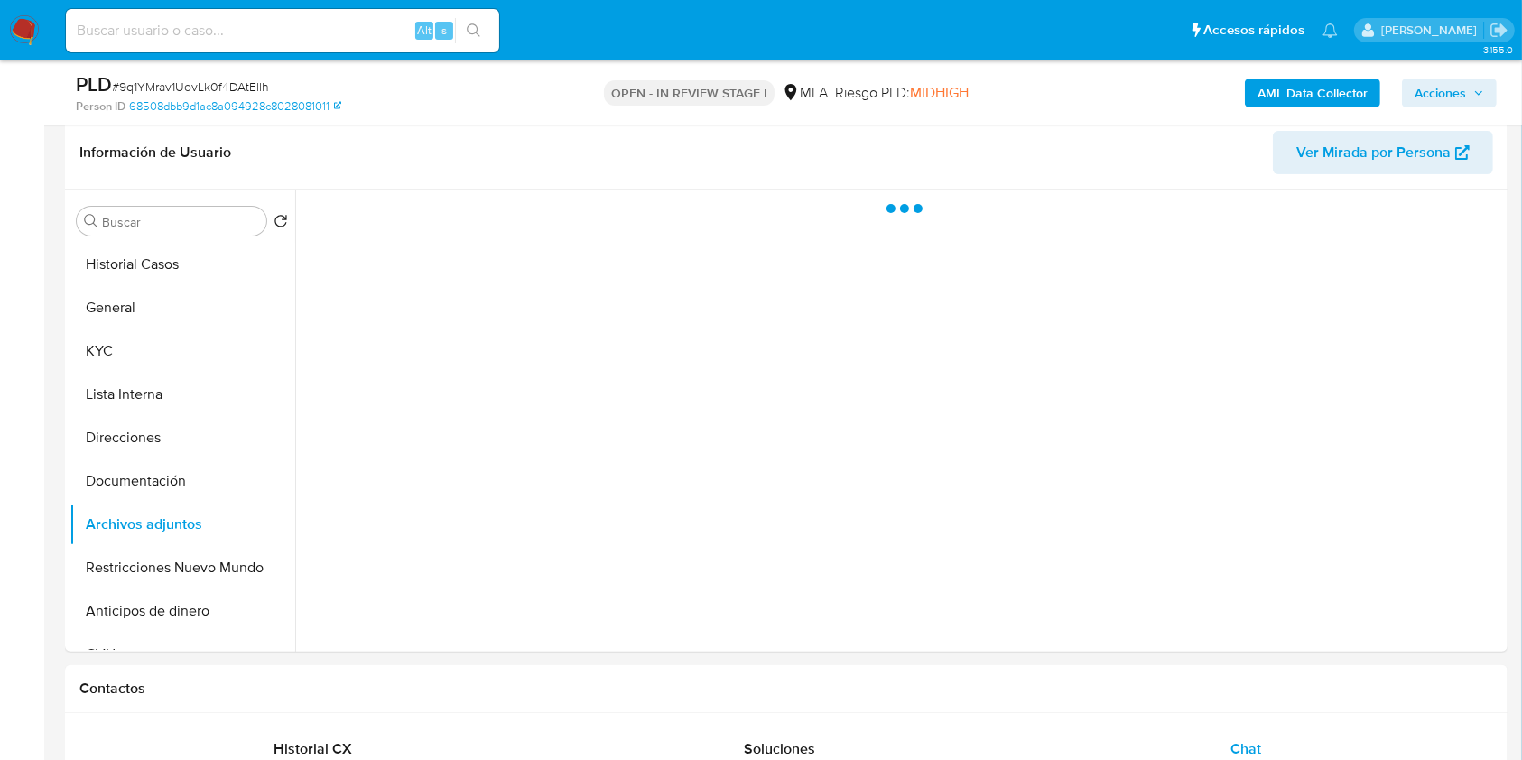
click at [1454, 83] on span "Acciones" at bounding box center [1440, 93] width 51 height 29
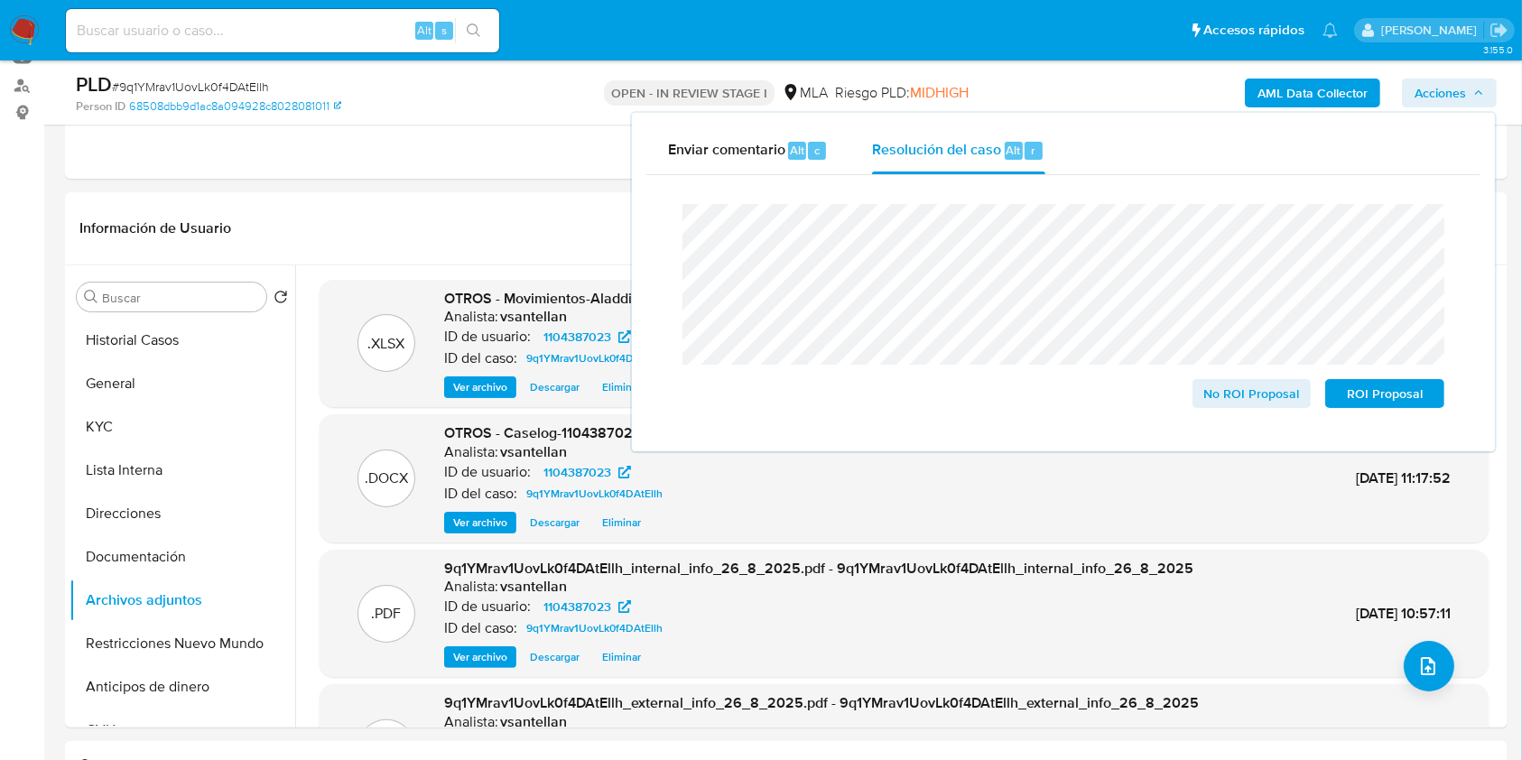
scroll to position [159, 0]
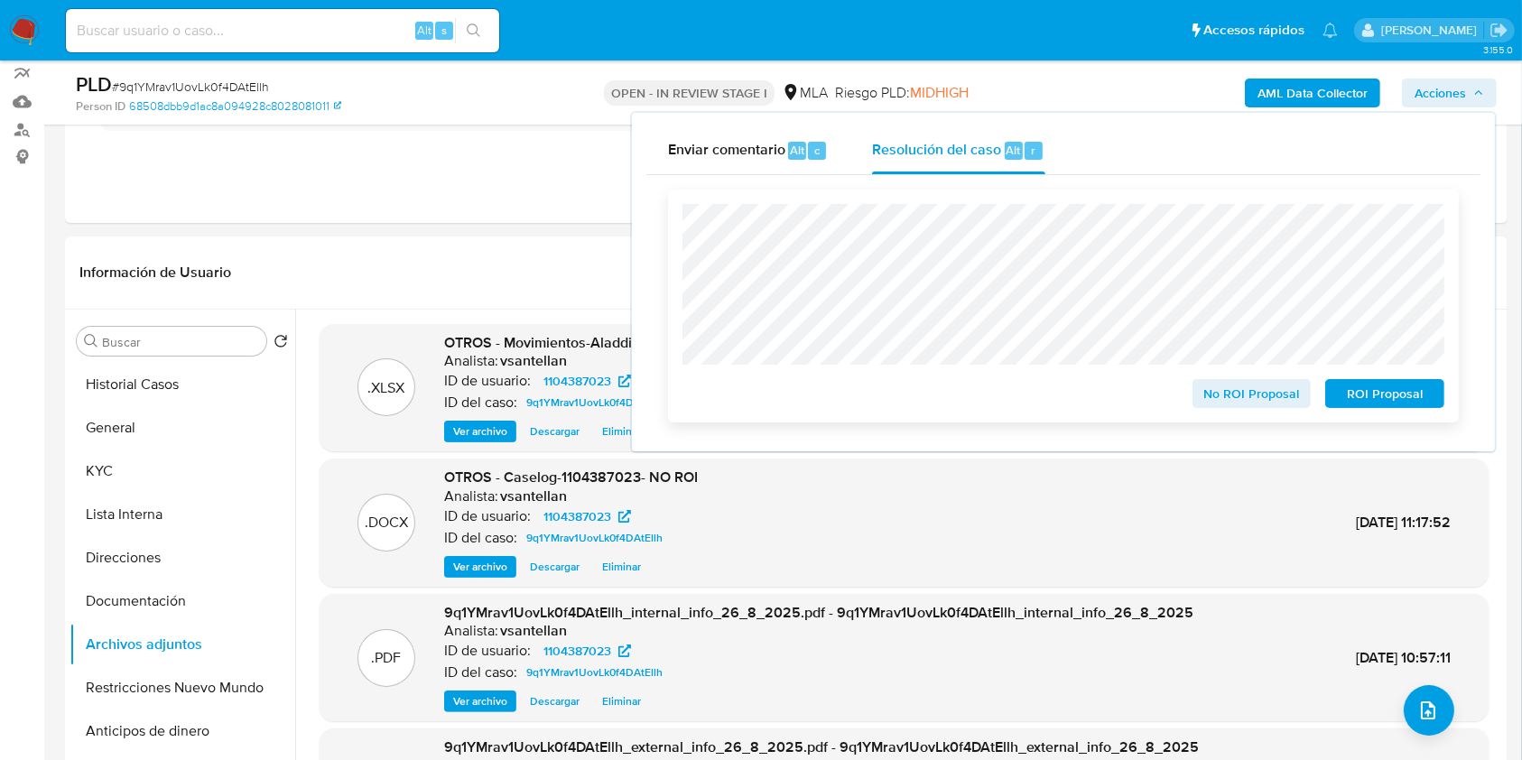
click at [1214, 388] on span "No ROI Proposal" at bounding box center [1252, 393] width 94 height 25
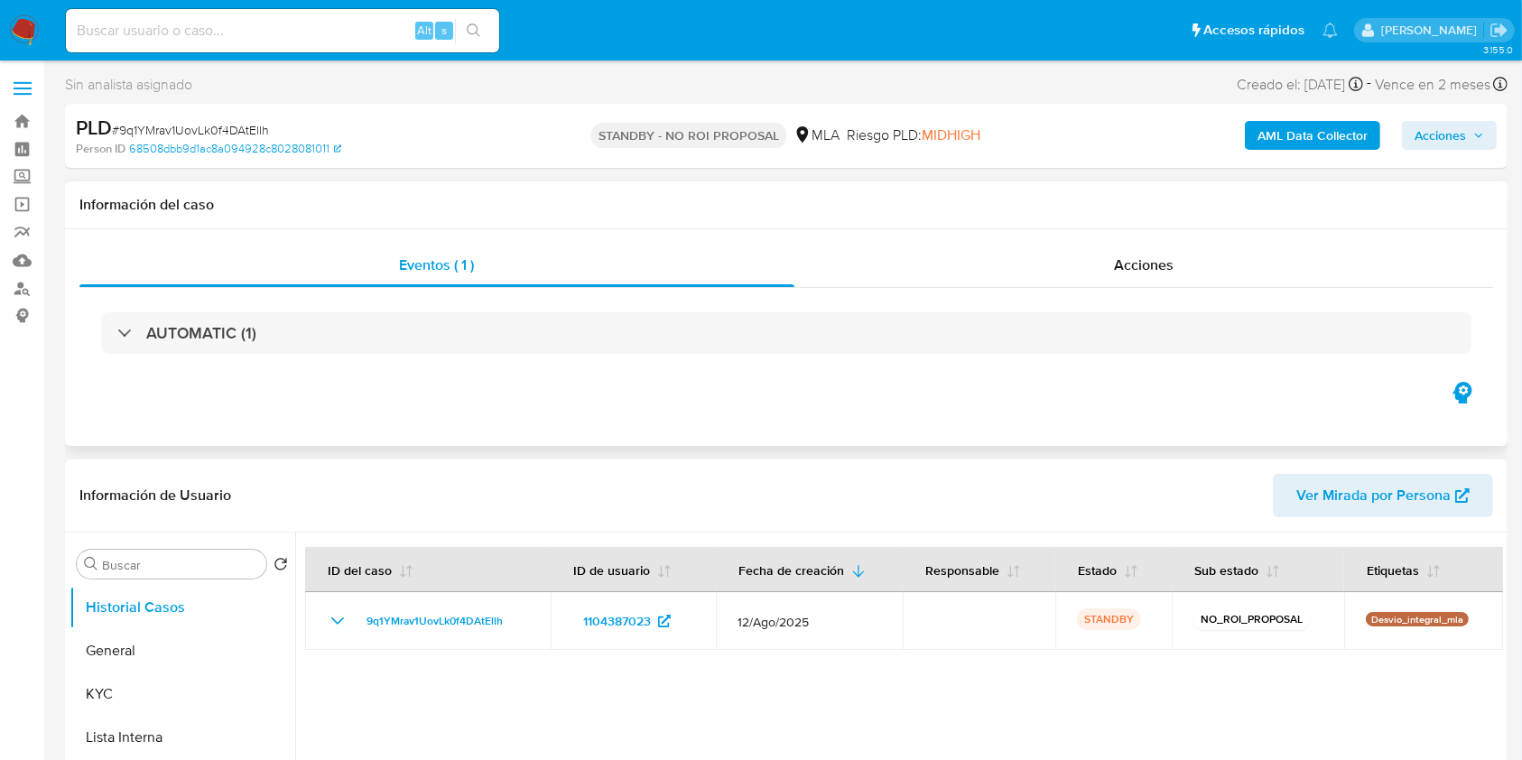
select select "10"
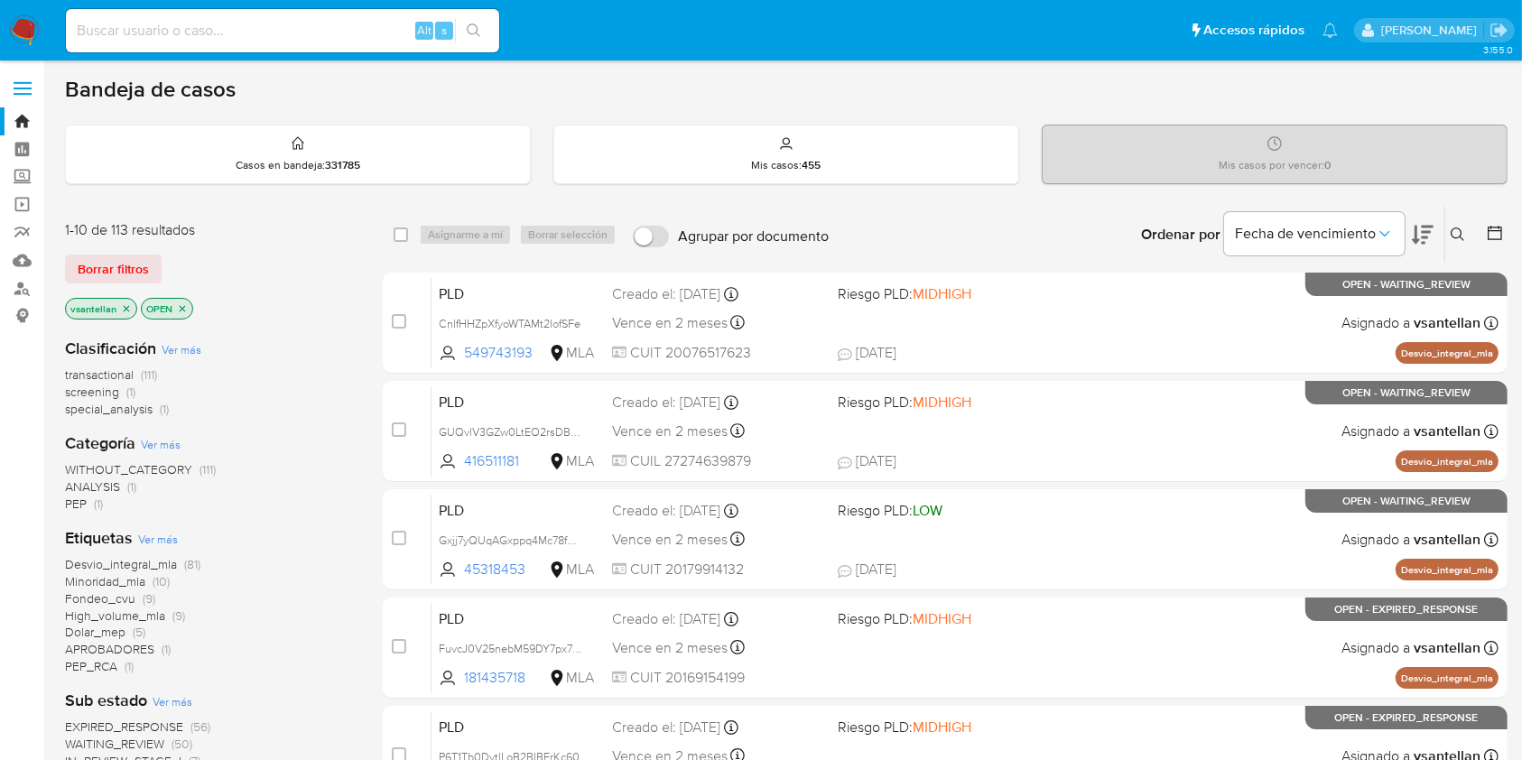
click at [1454, 237] on icon at bounding box center [1458, 235] width 14 height 14
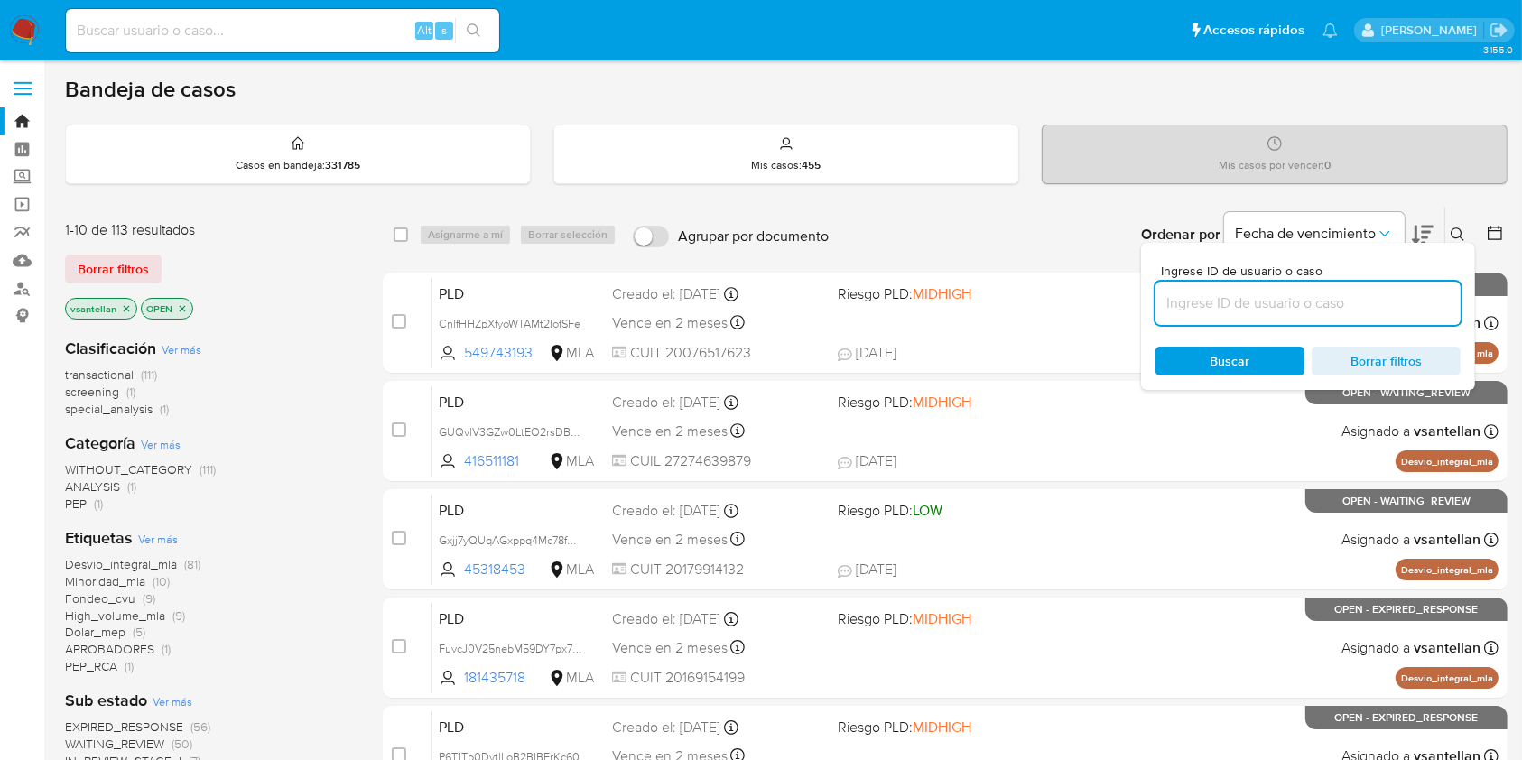
drag, startPoint x: 1242, startPoint y: 300, endPoint x: 1316, endPoint y: 291, distance: 73.7
click at [1242, 301] on input at bounding box center [1308, 303] width 305 height 23
type input "416511181"
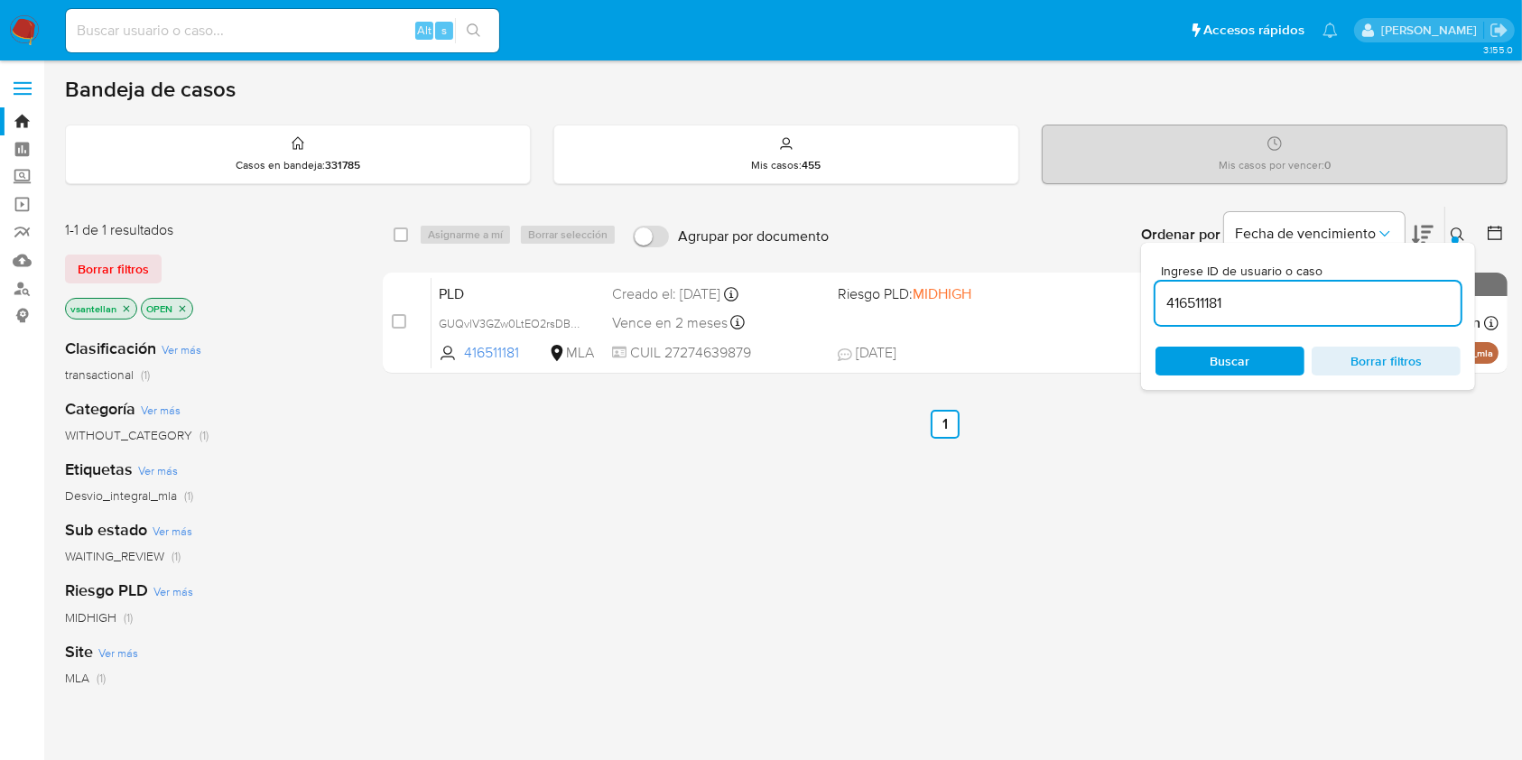
click at [1455, 229] on icon at bounding box center [1458, 235] width 14 height 14
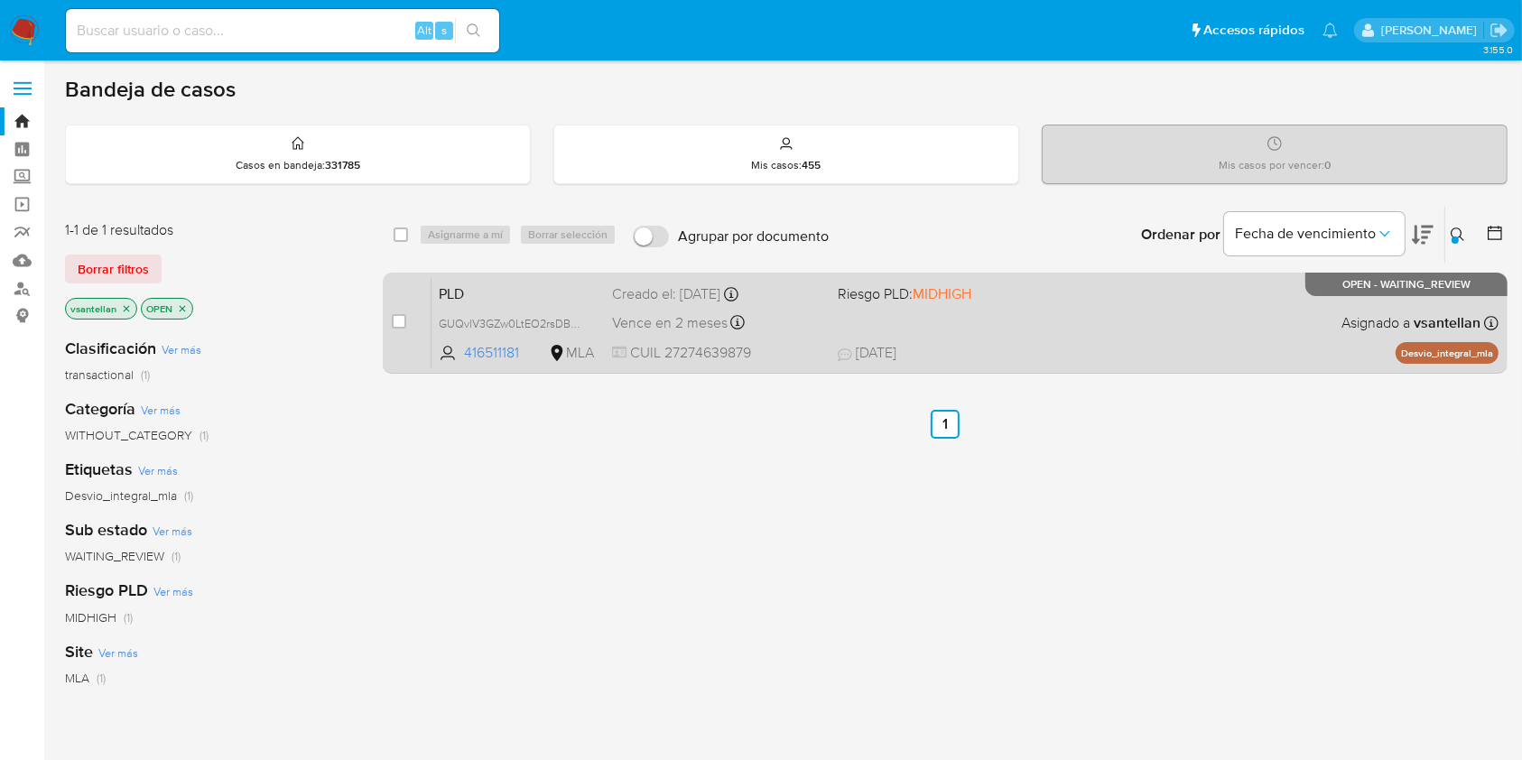
click at [1232, 347] on span "22/08/2025 22/08/2025 10:57" at bounding box center [1056, 353] width 436 height 20
click at [397, 319] on input "checkbox" at bounding box center [399, 321] width 14 height 14
checkbox input "true"
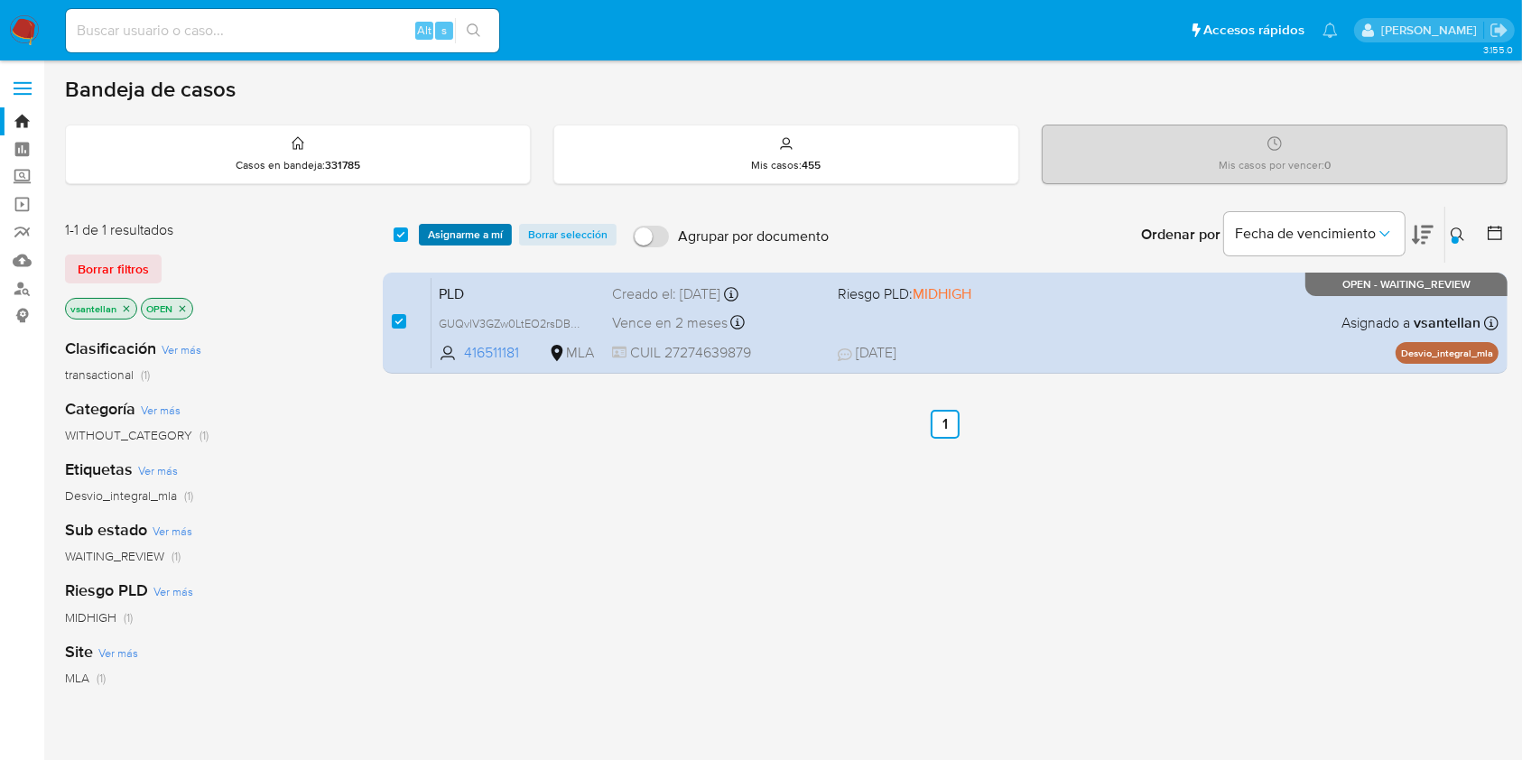
click at [470, 235] on span "Asignarme a mí" at bounding box center [465, 235] width 75 height 18
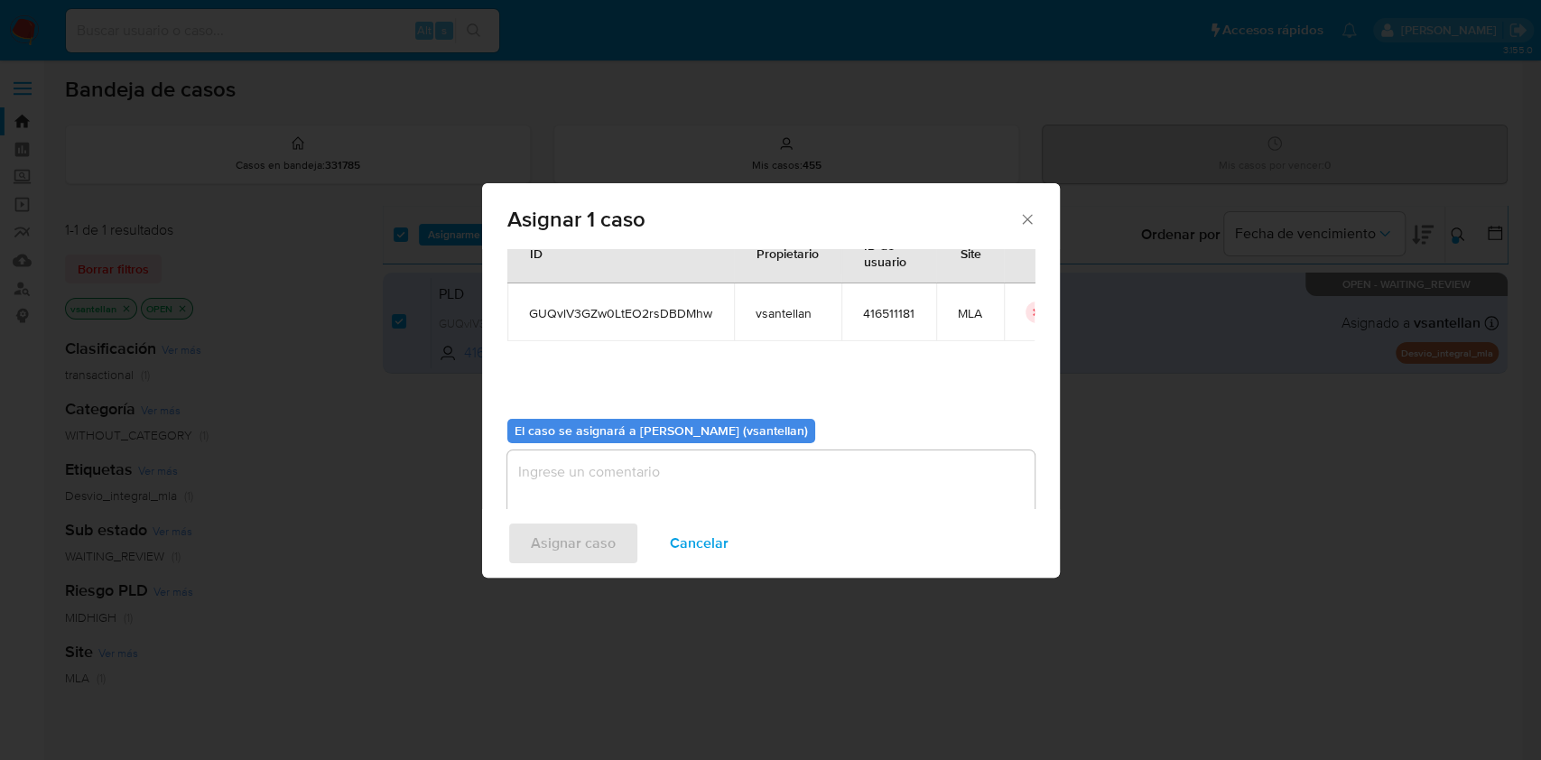
scroll to position [92, 0]
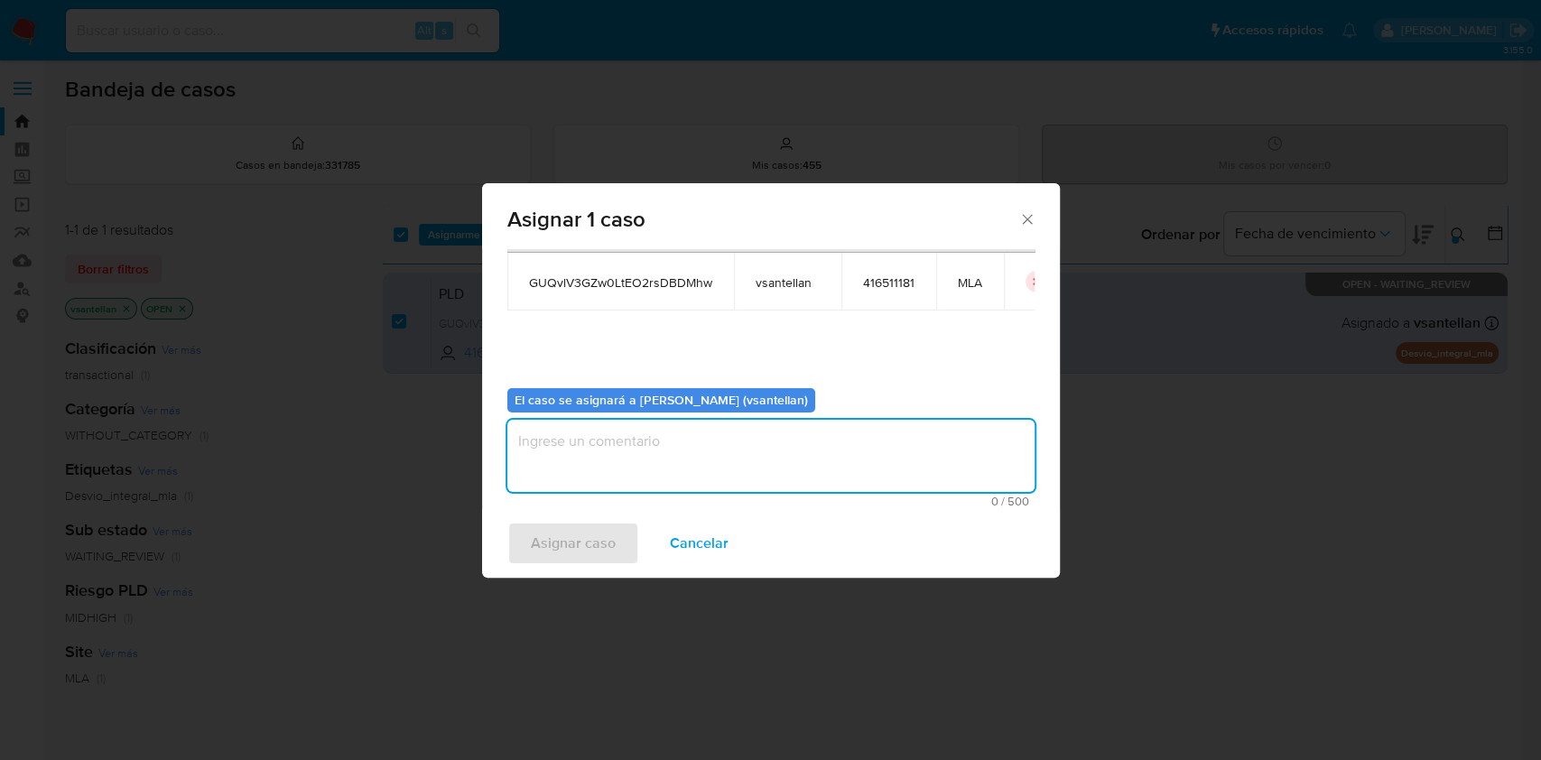
drag, startPoint x: 563, startPoint y: 461, endPoint x: 549, endPoint y: 530, distance: 70.1
click at [563, 462] on textarea "assign-modal" at bounding box center [770, 456] width 527 height 72
type textarea "1"
click at [548, 533] on span "Asignar caso" at bounding box center [573, 544] width 85 height 40
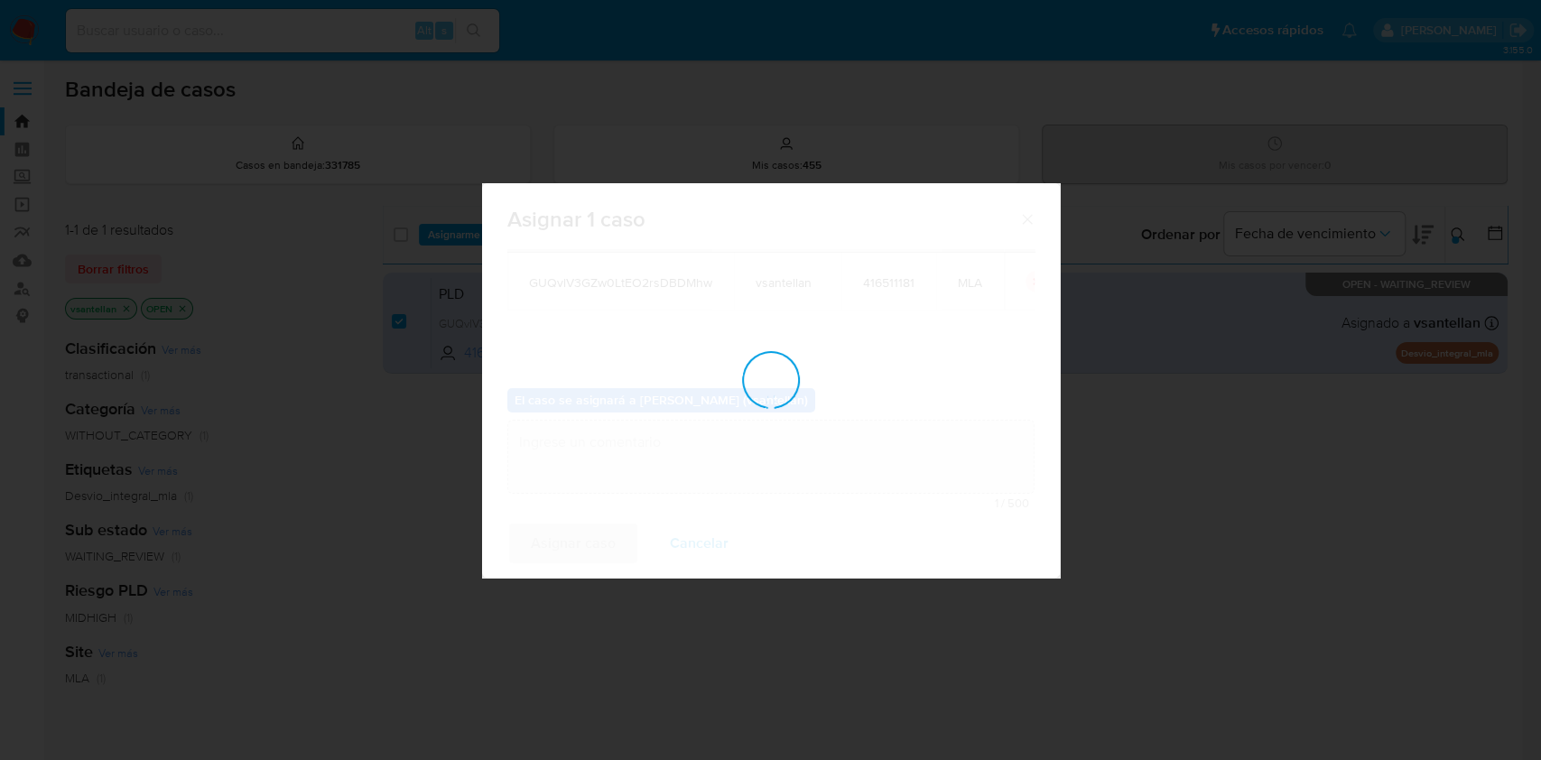
checkbox input "false"
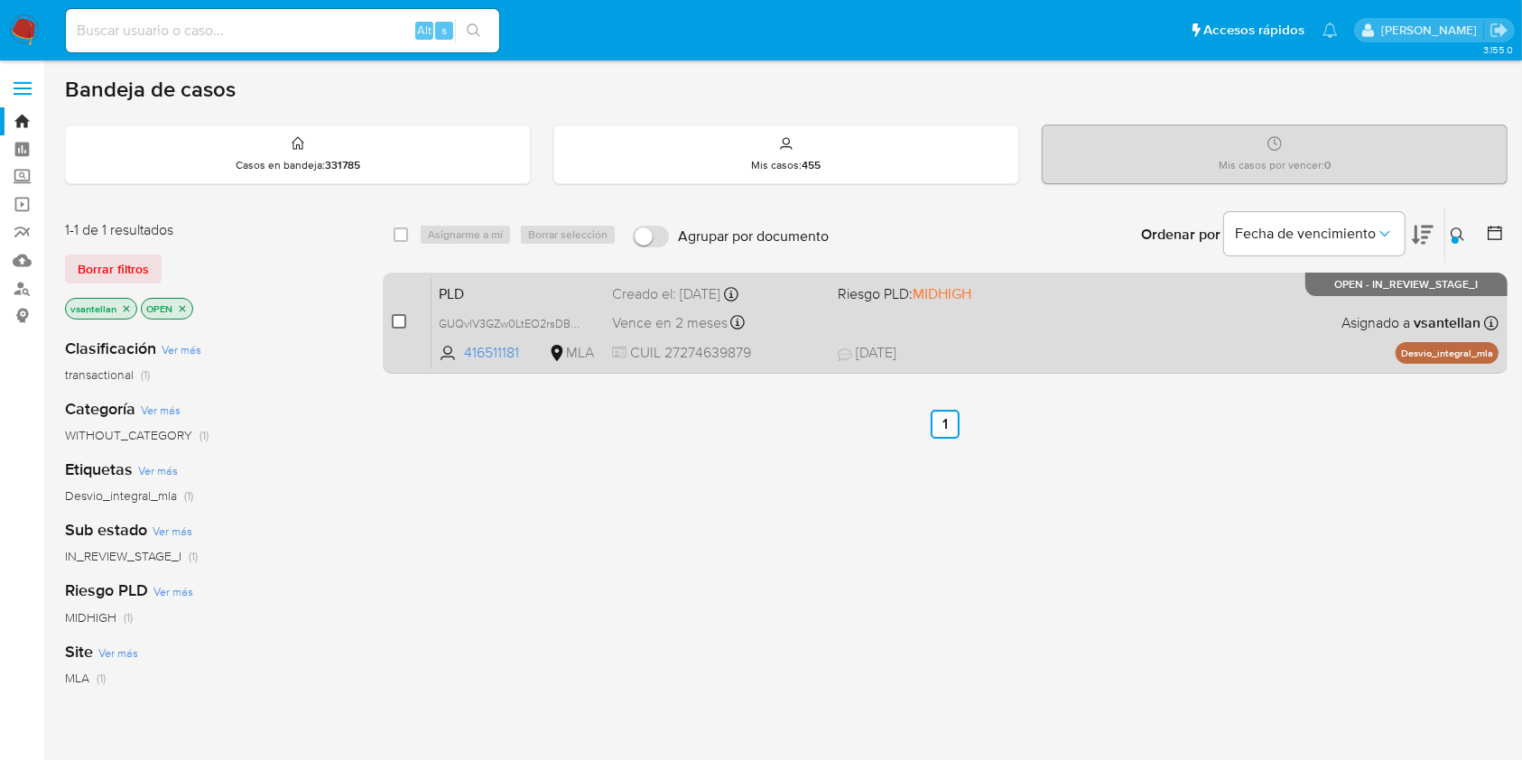
click at [395, 314] on input "checkbox" at bounding box center [399, 321] width 14 height 14
checkbox input "true"
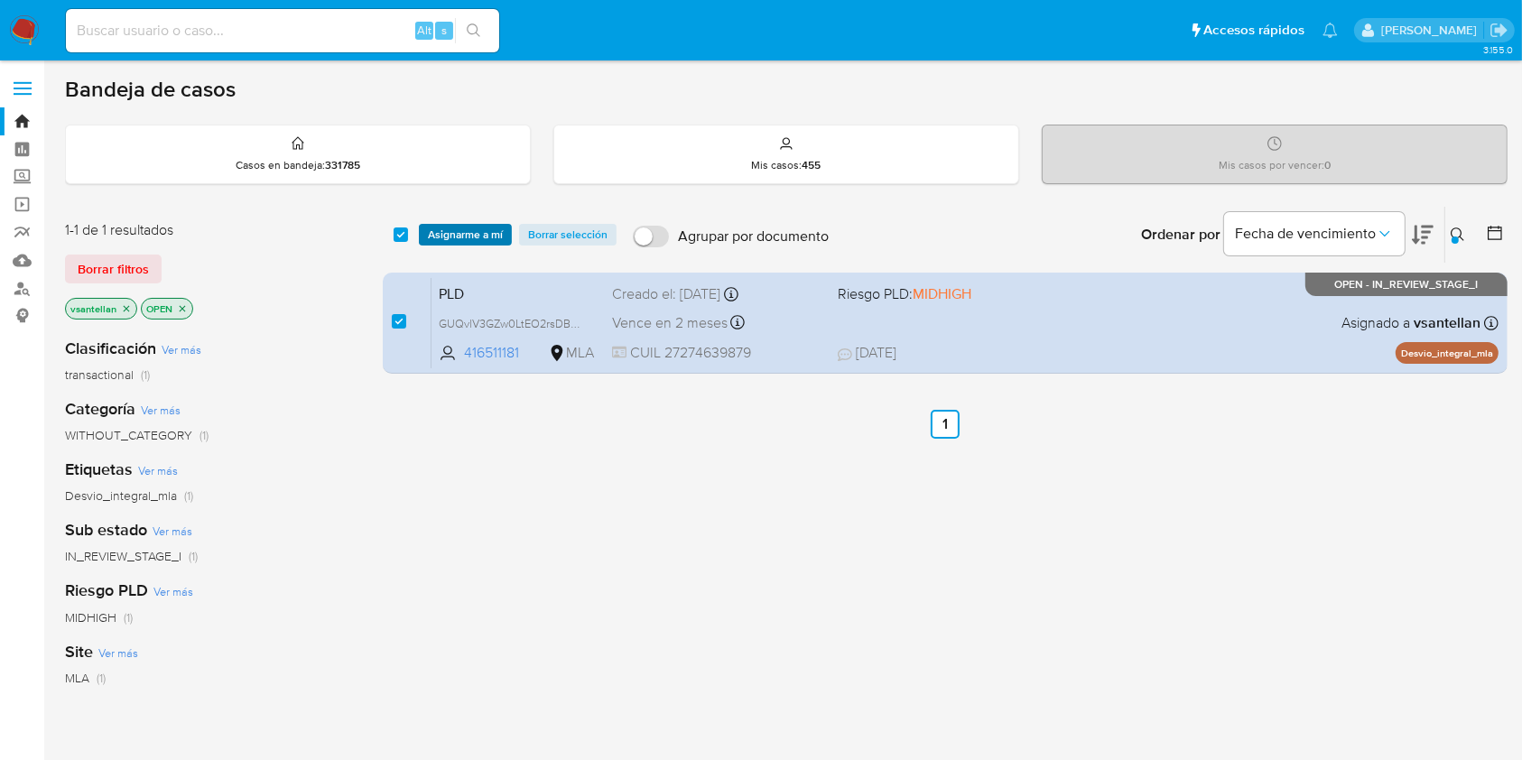
click at [474, 238] on span "Asignarme a mí" at bounding box center [465, 235] width 75 height 18
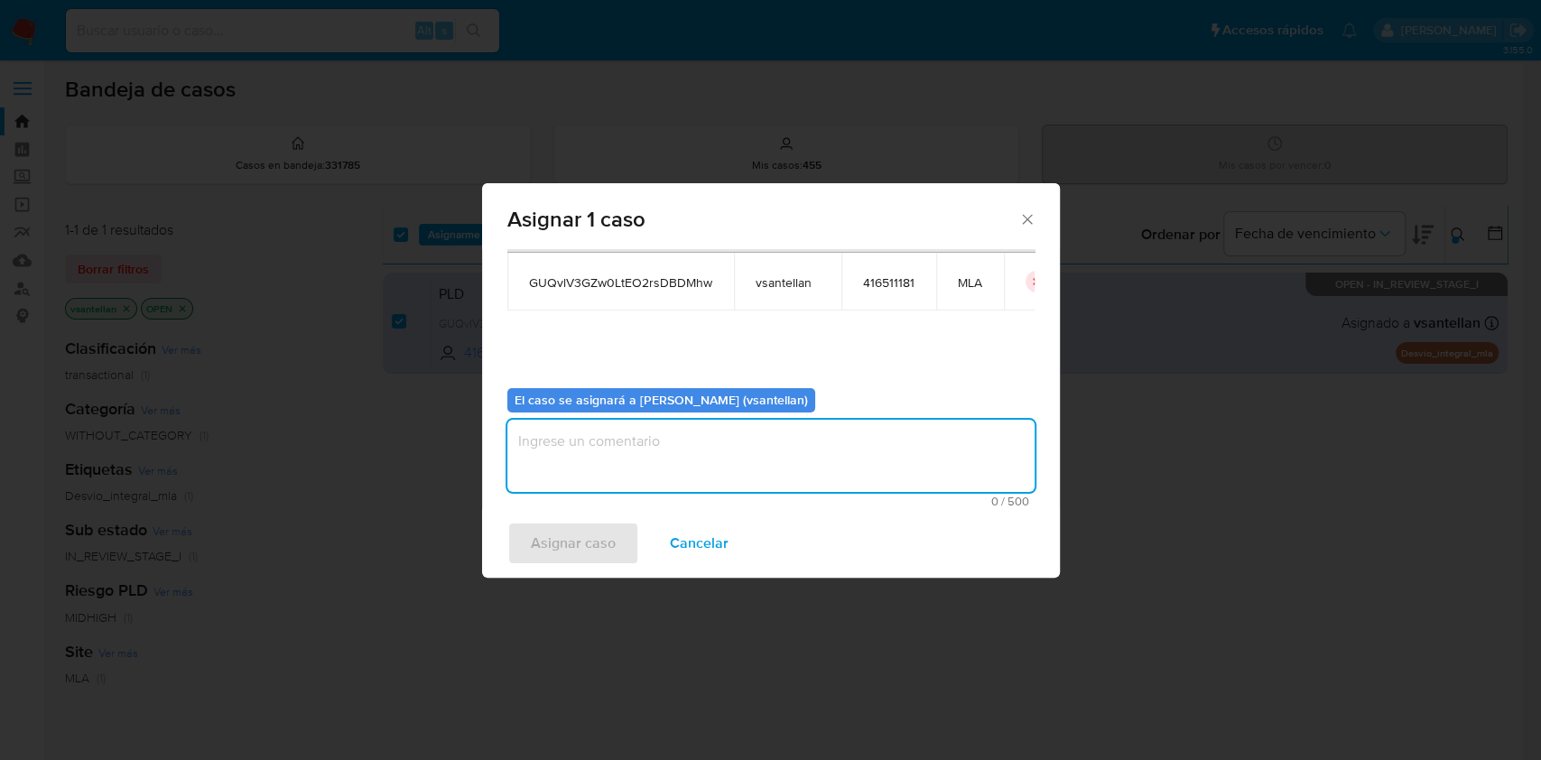
drag, startPoint x: 507, startPoint y: 460, endPoint x: 592, endPoint y: 522, distance: 104.8
click at [507, 460] on textarea "assign-modal" at bounding box center [770, 456] width 527 height 72
type textarea "1"
click at [593, 524] on span "Asignar caso" at bounding box center [573, 544] width 85 height 40
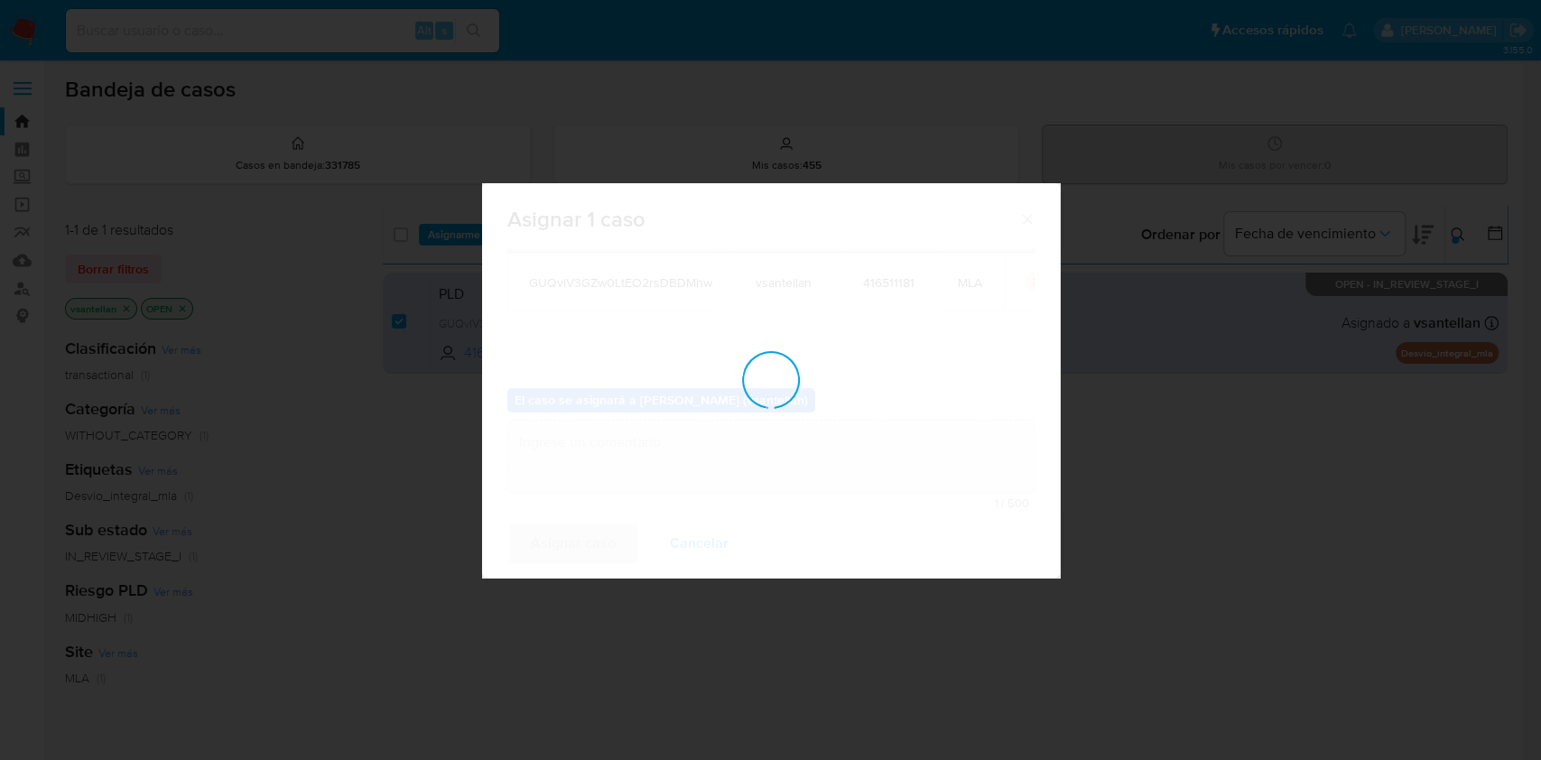
checkbox input "false"
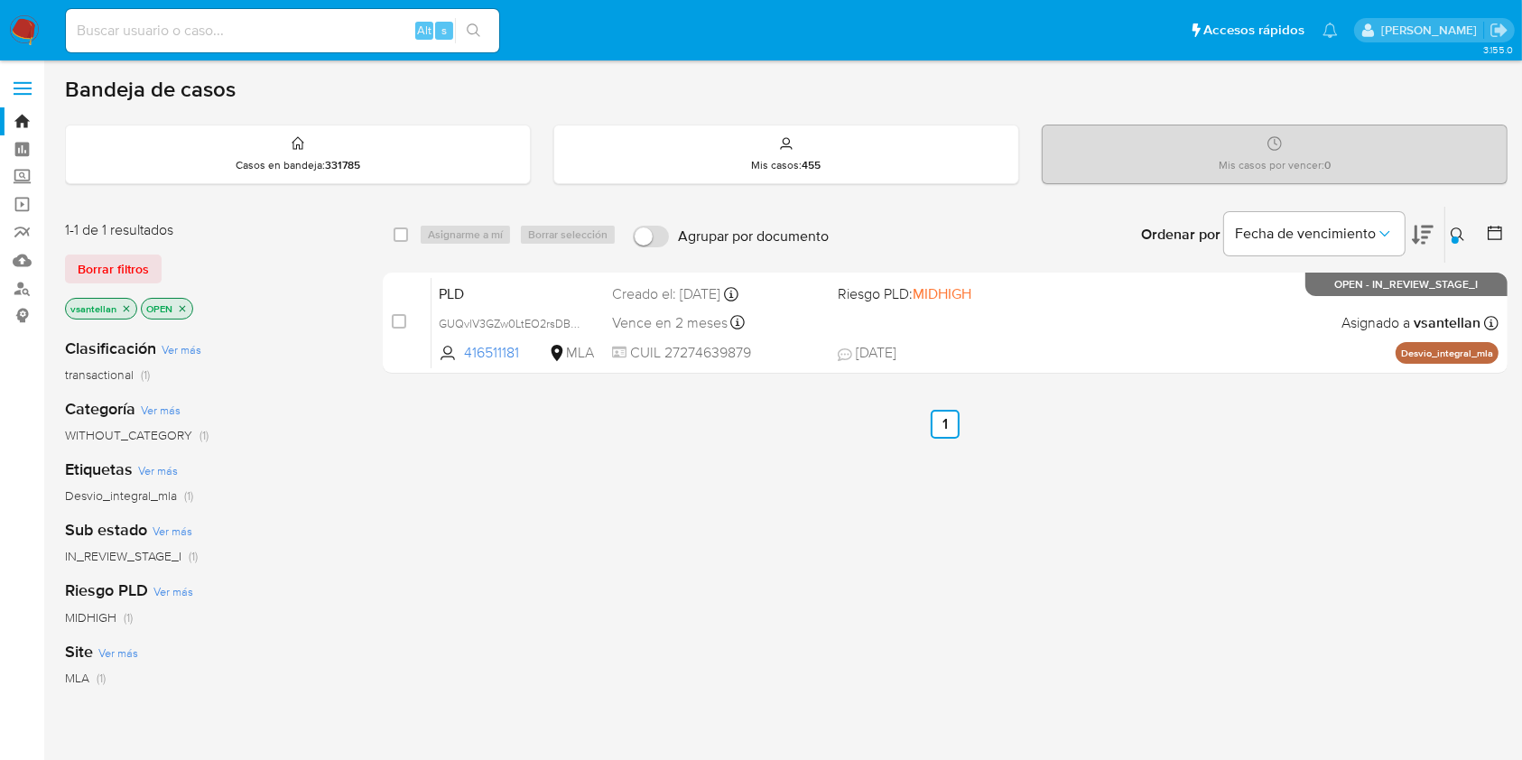
click at [28, 26] on img at bounding box center [24, 30] width 31 height 31
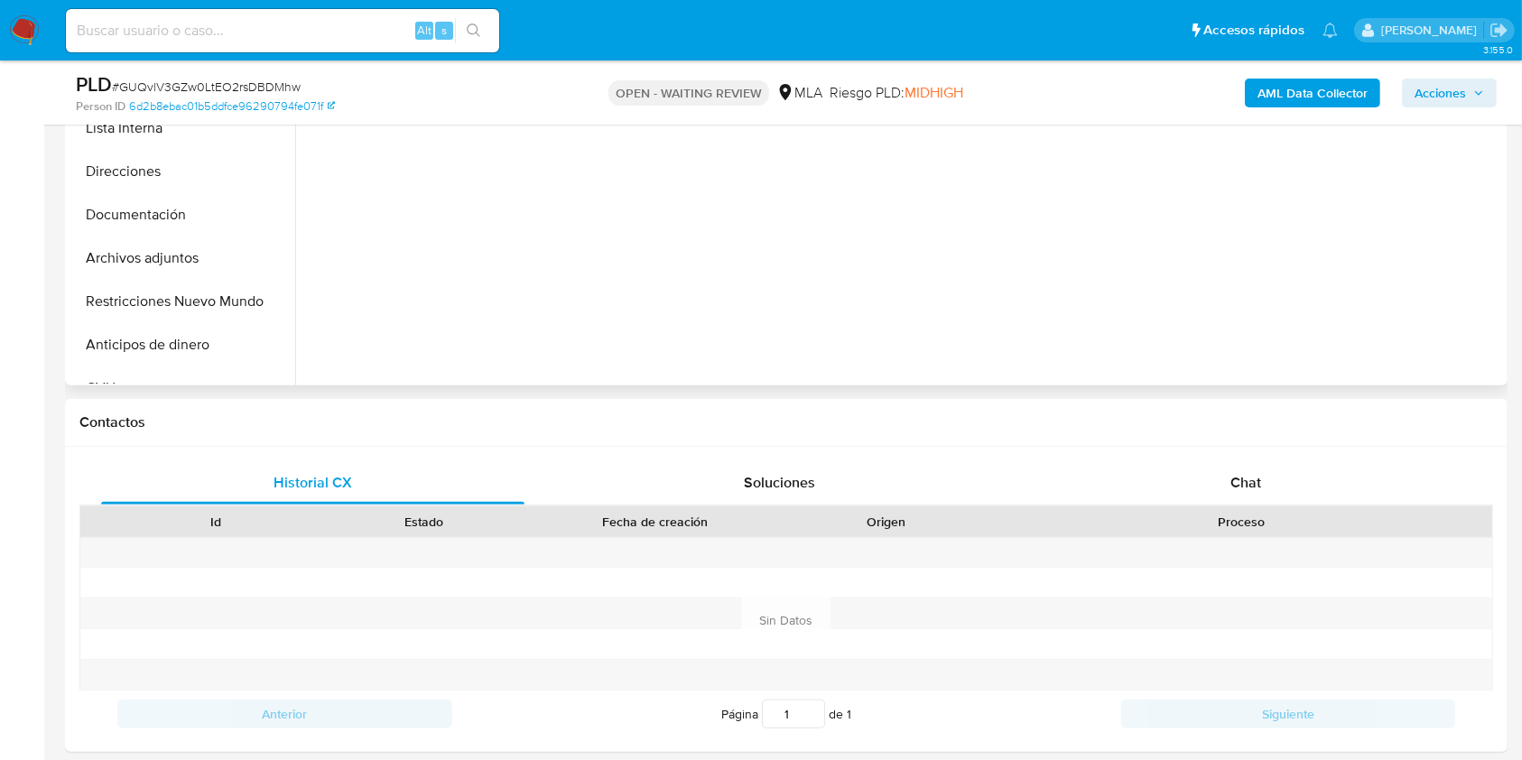
select select "10"
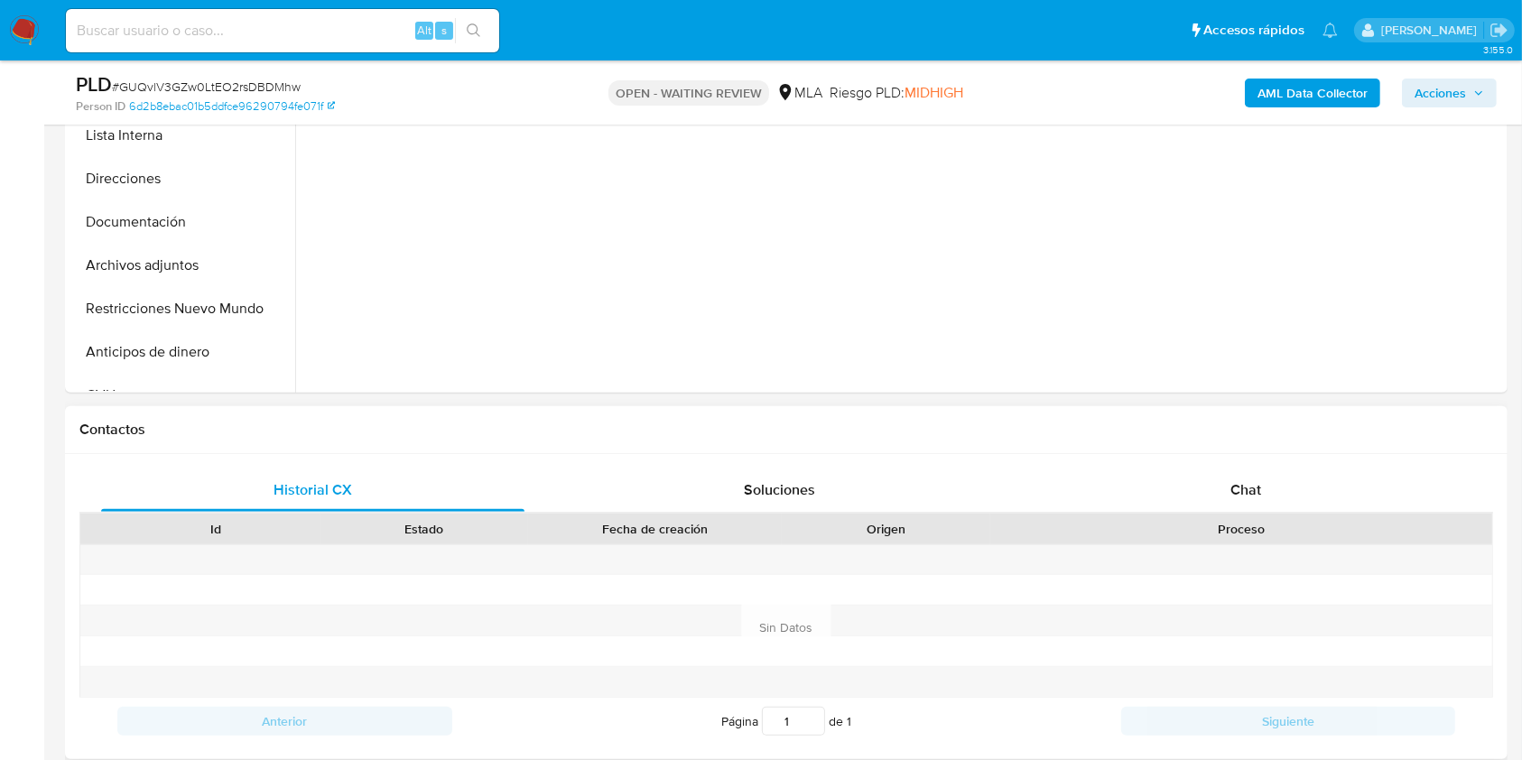
scroll to position [722, 0]
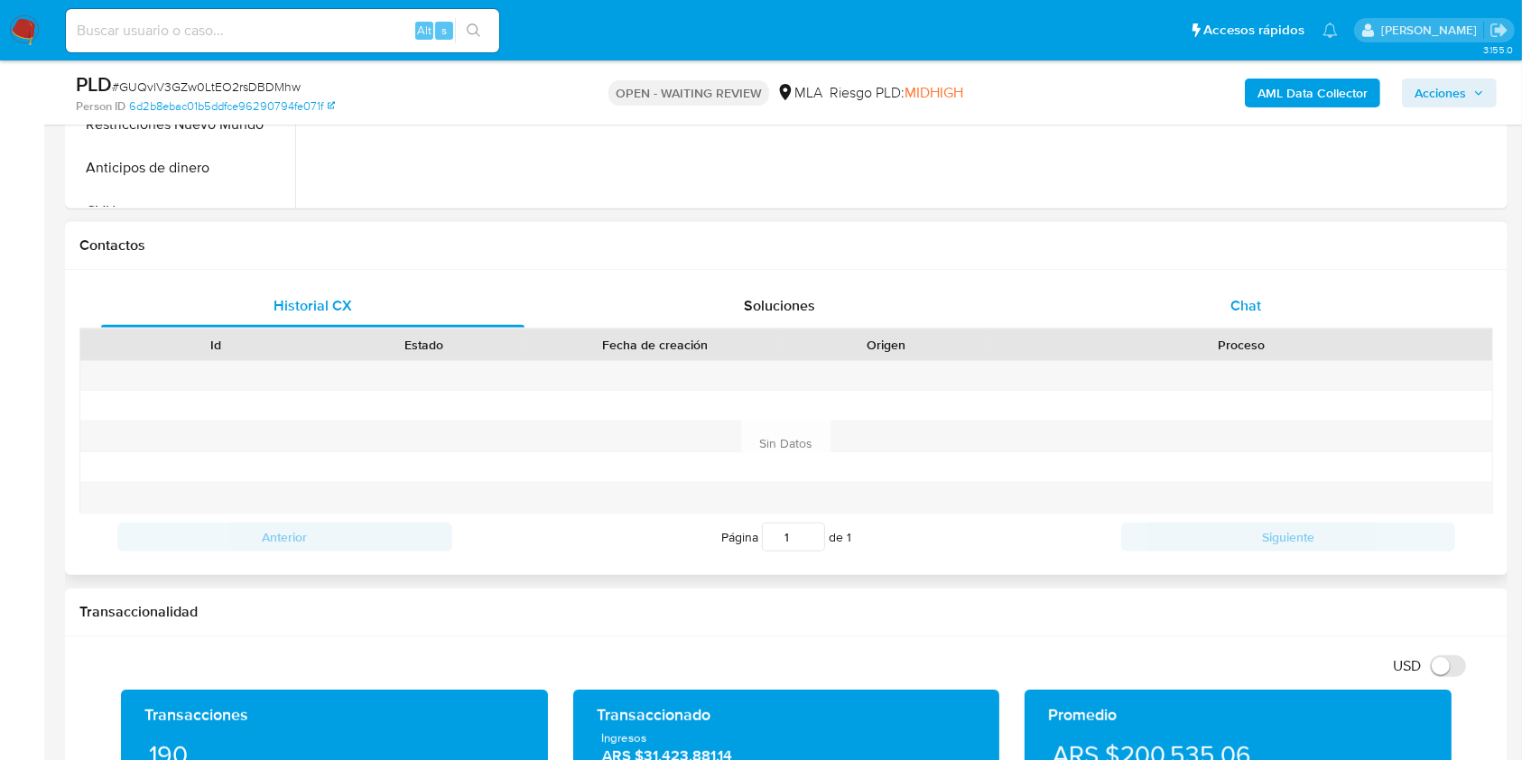
click at [1281, 299] on div "Chat" at bounding box center [1246, 305] width 423 height 43
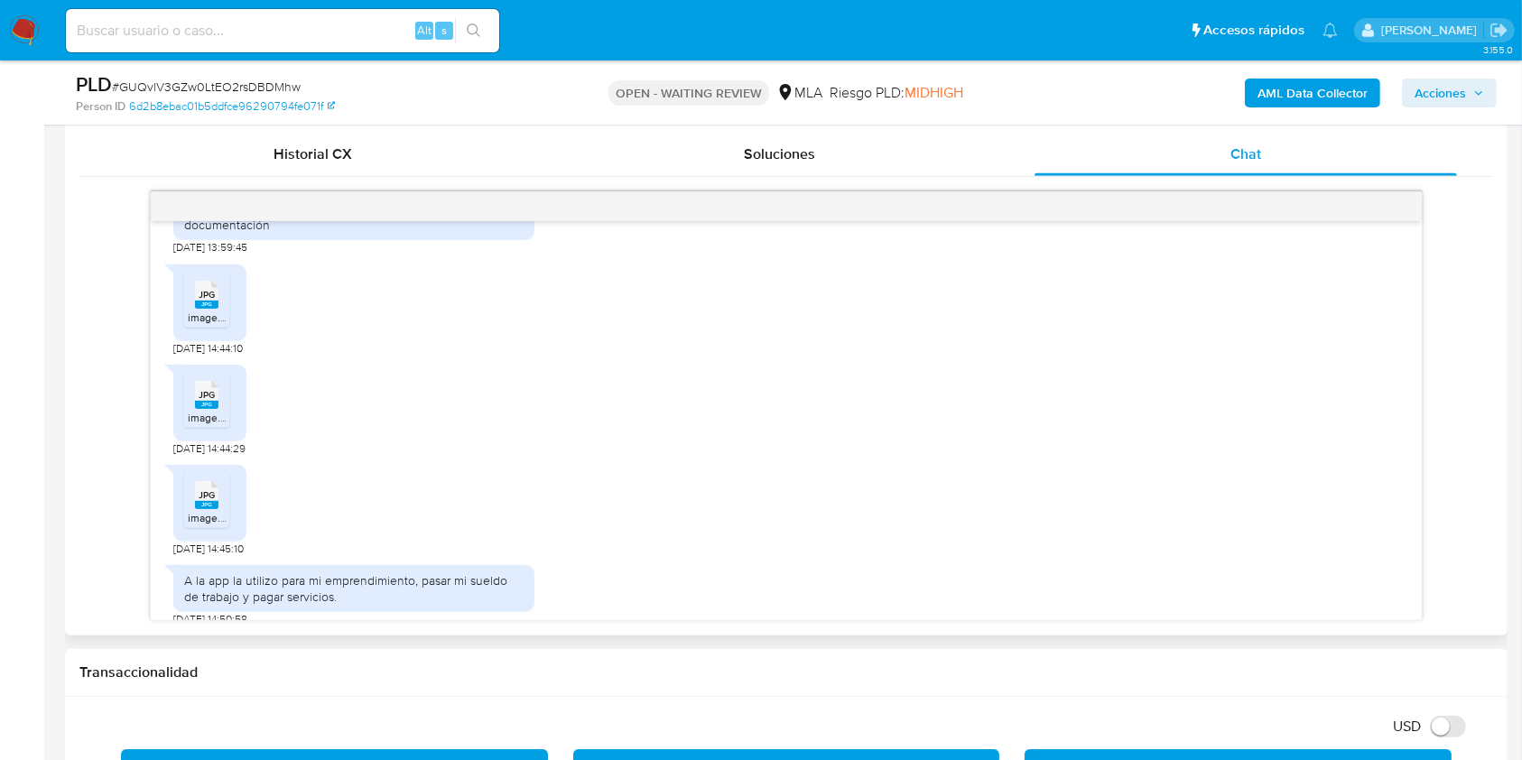
scroll to position [1570, 0]
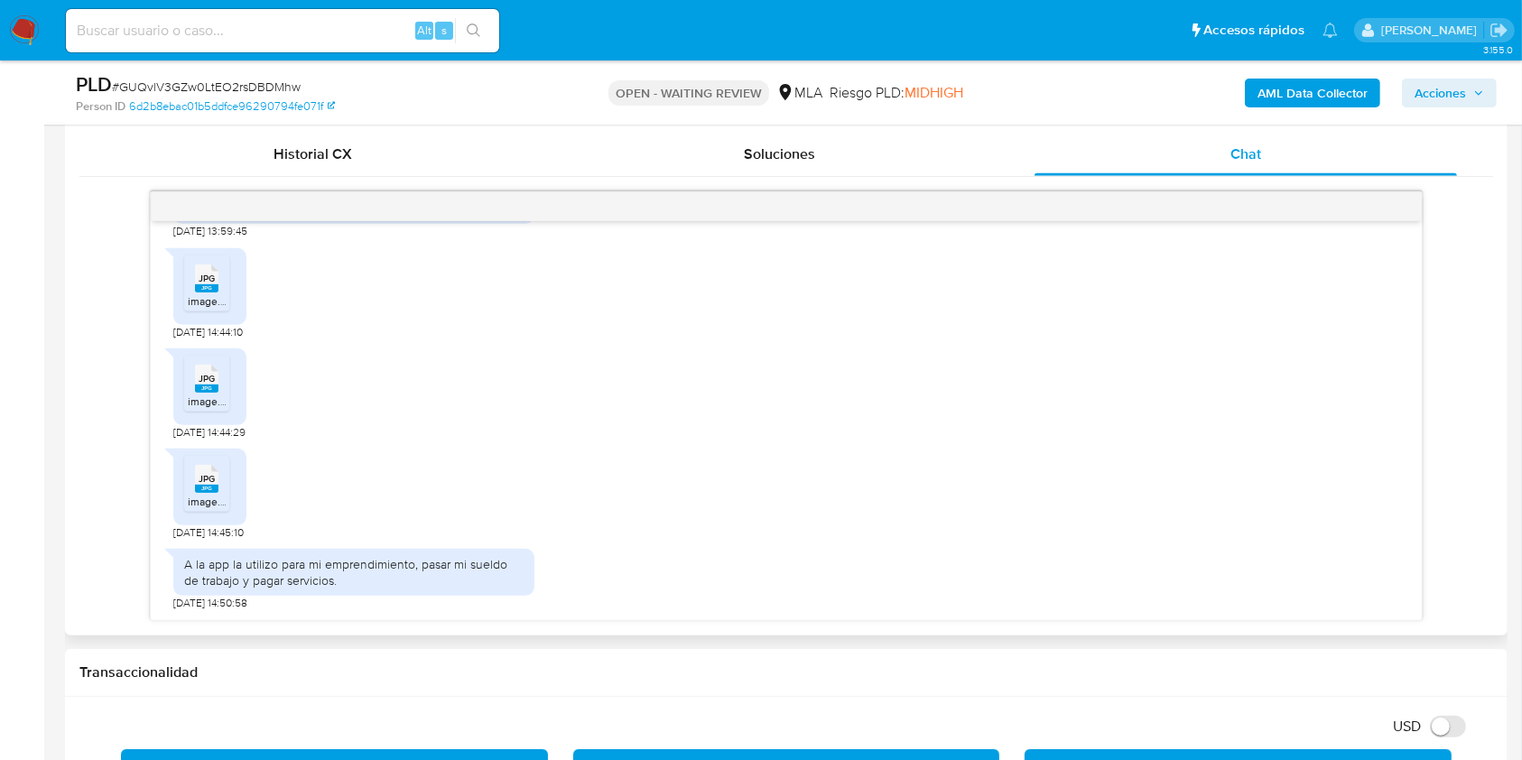
click at [199, 292] on rect at bounding box center [206, 288] width 23 height 8
click at [216, 390] on rect at bounding box center [206, 389] width 23 height 8
click at [202, 479] on span "JPG" at bounding box center [207, 479] width 16 height 12
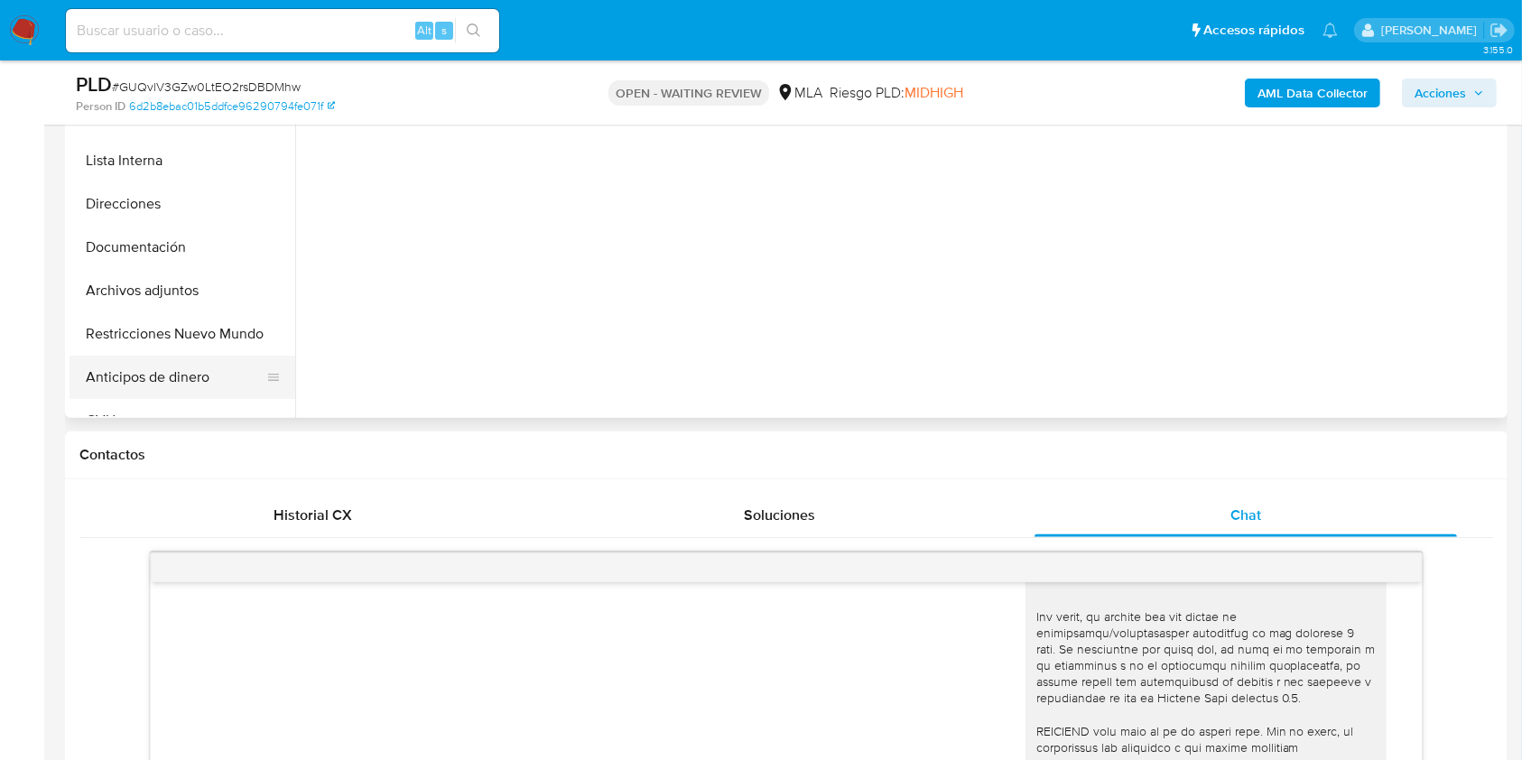
scroll to position [513, 0]
drag, startPoint x: 152, startPoint y: 232, endPoint x: 245, endPoint y: 248, distance: 94.4
click at [152, 234] on button "Documentación" at bounding box center [175, 247] width 211 height 43
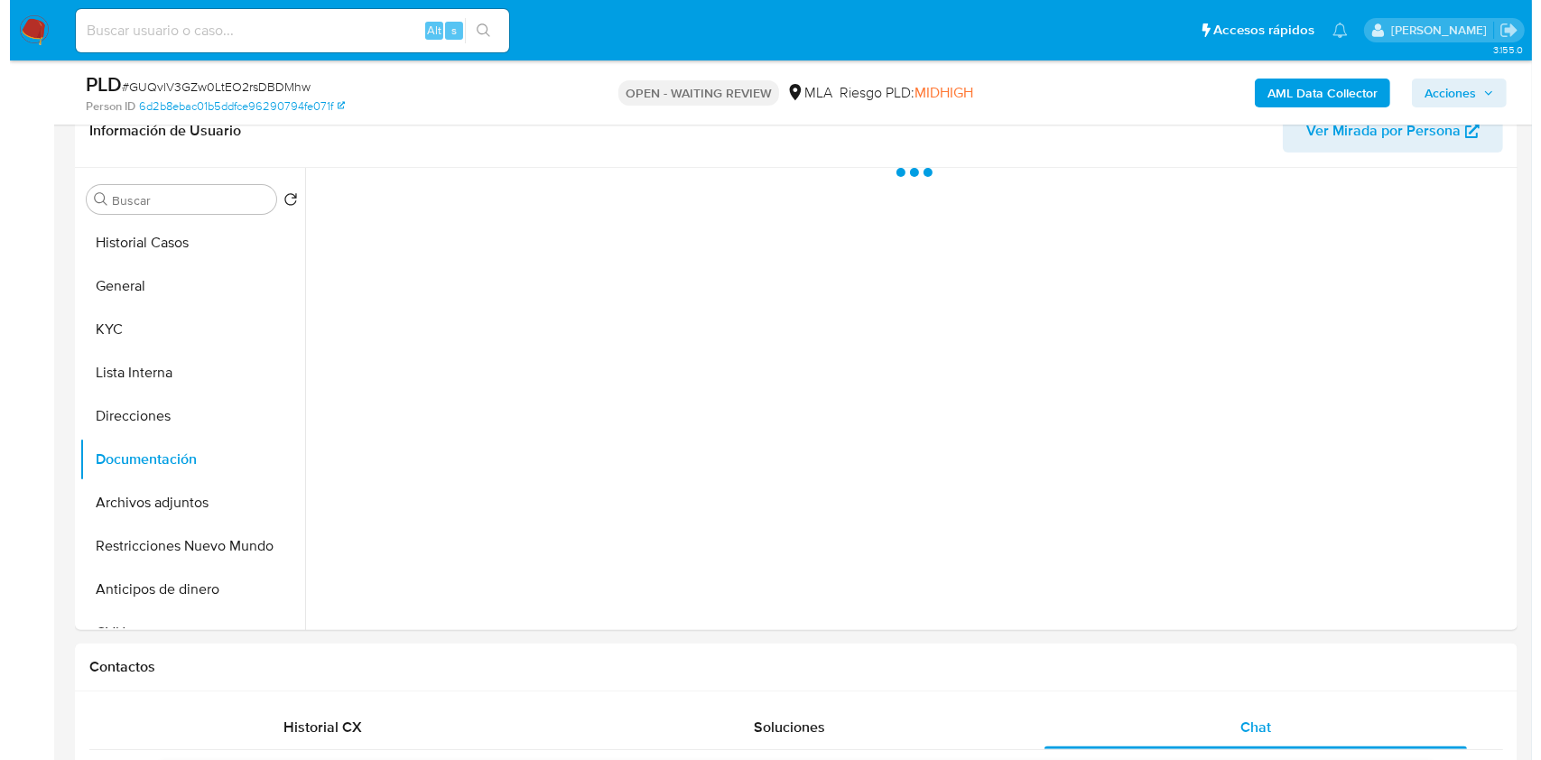
scroll to position [293, 0]
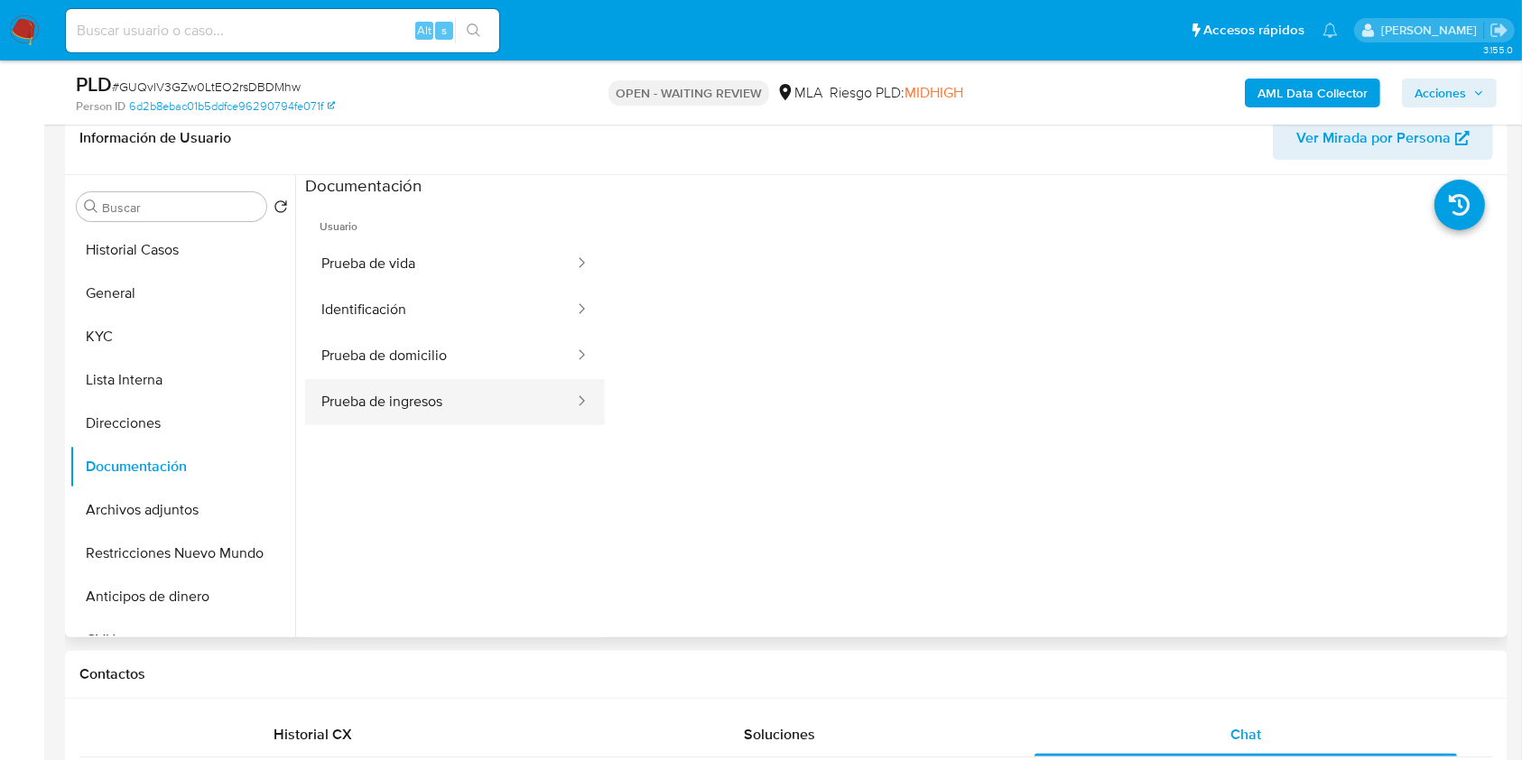
click at [390, 401] on button "Prueba de ingresos" at bounding box center [440, 402] width 271 height 46
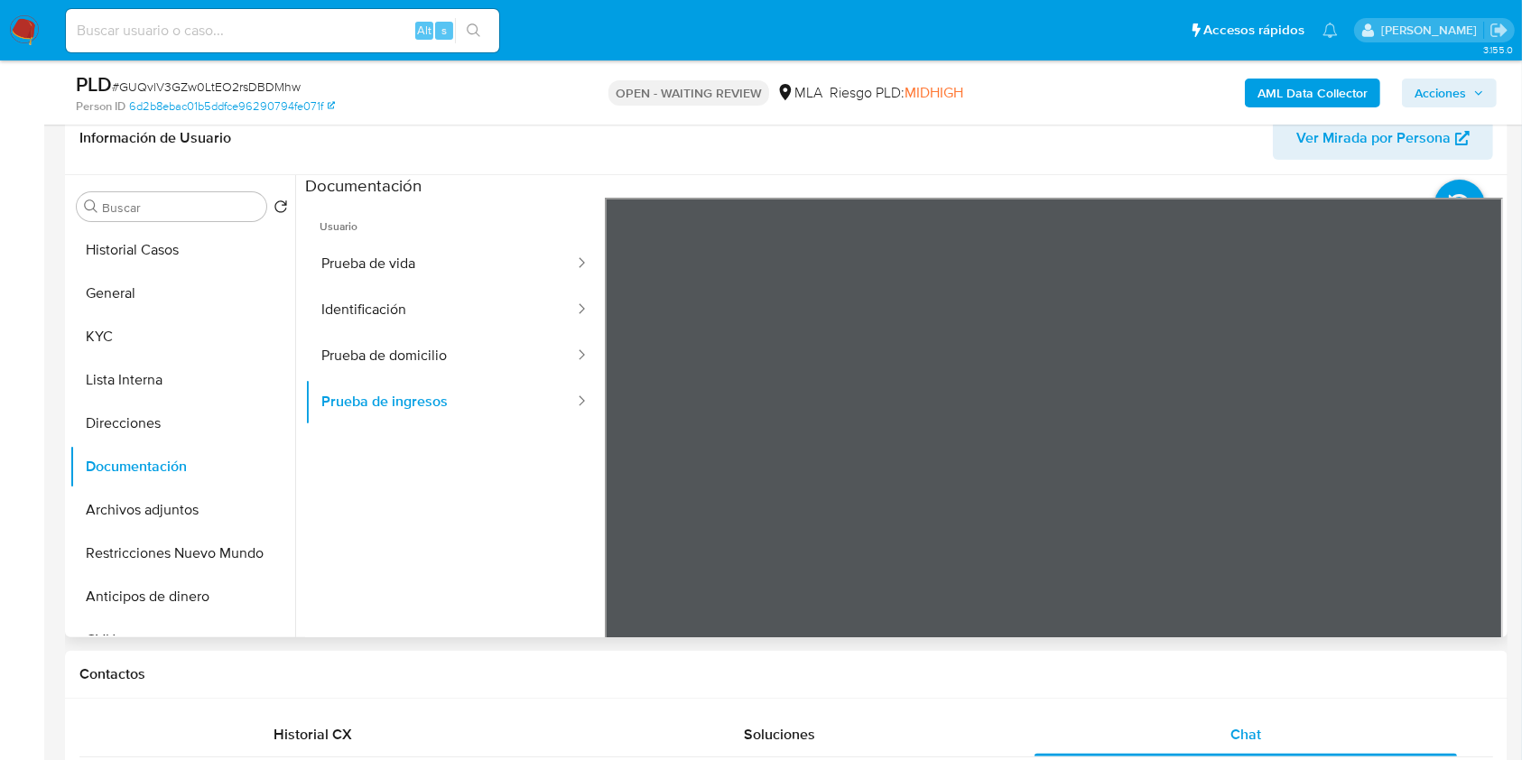
click at [949, 140] on div "Información de Usuario Ver Mirada por Persona Buscar Volver al orden por defect…" at bounding box center [786, 369] width 1443 height 535
drag, startPoint x: 98, startPoint y: 351, endPoint x: 108, endPoint y: 350, distance: 10.0
click at [98, 350] on button "KYC" at bounding box center [175, 336] width 211 height 43
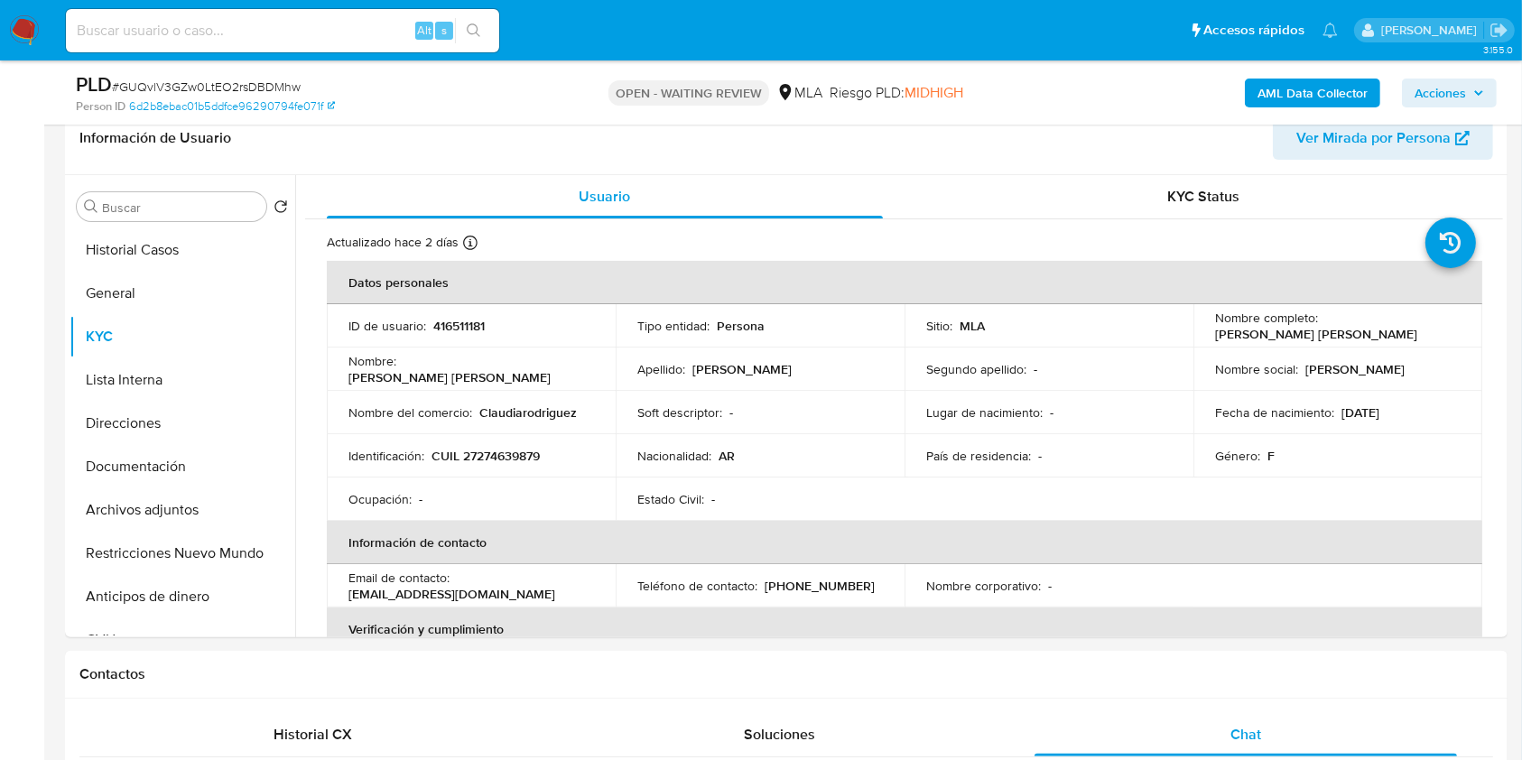
click at [1322, 98] on b "AML Data Collector" at bounding box center [1313, 93] width 110 height 29
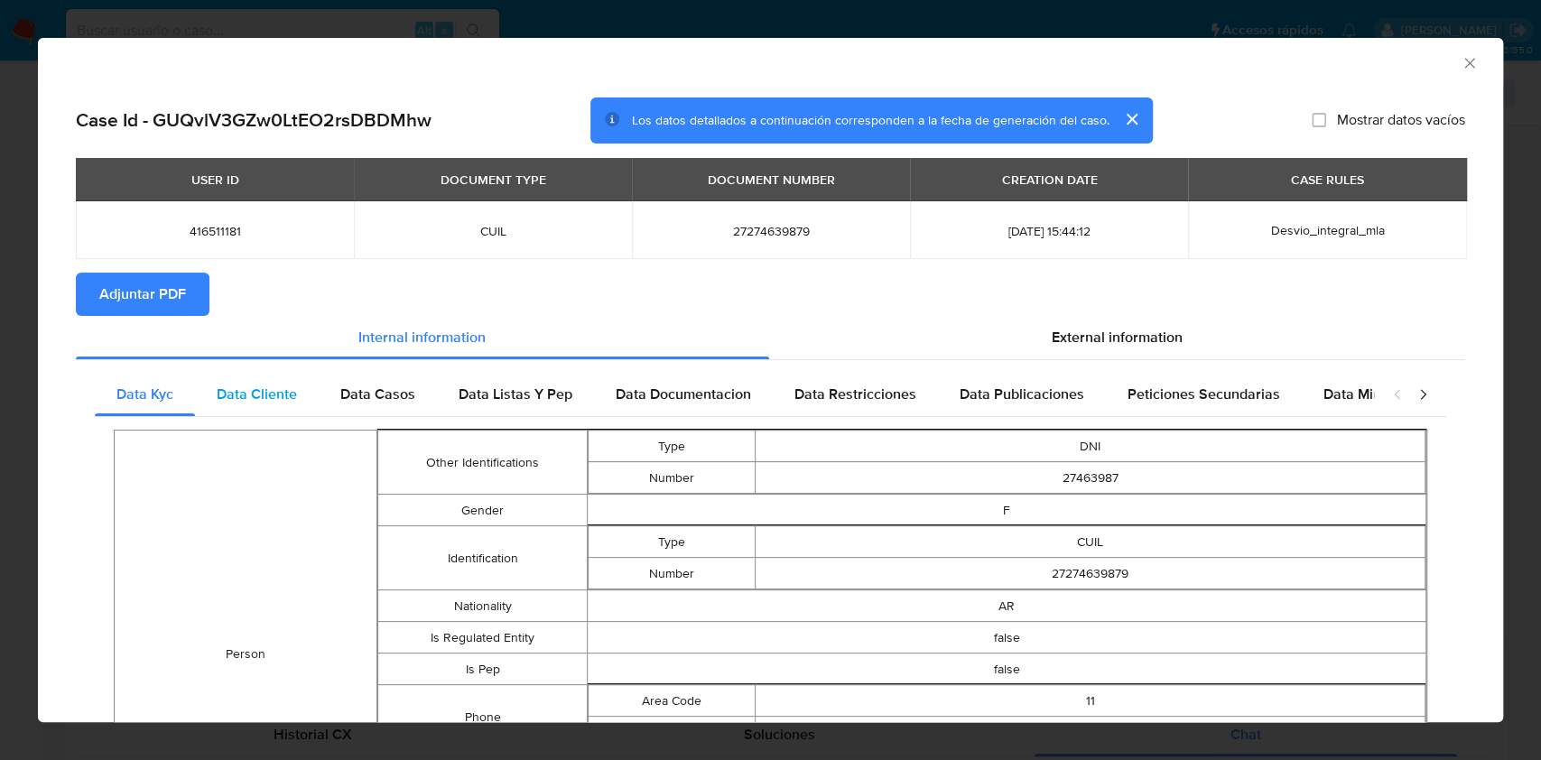
click at [235, 388] on span "Data Cliente" at bounding box center [257, 394] width 80 height 21
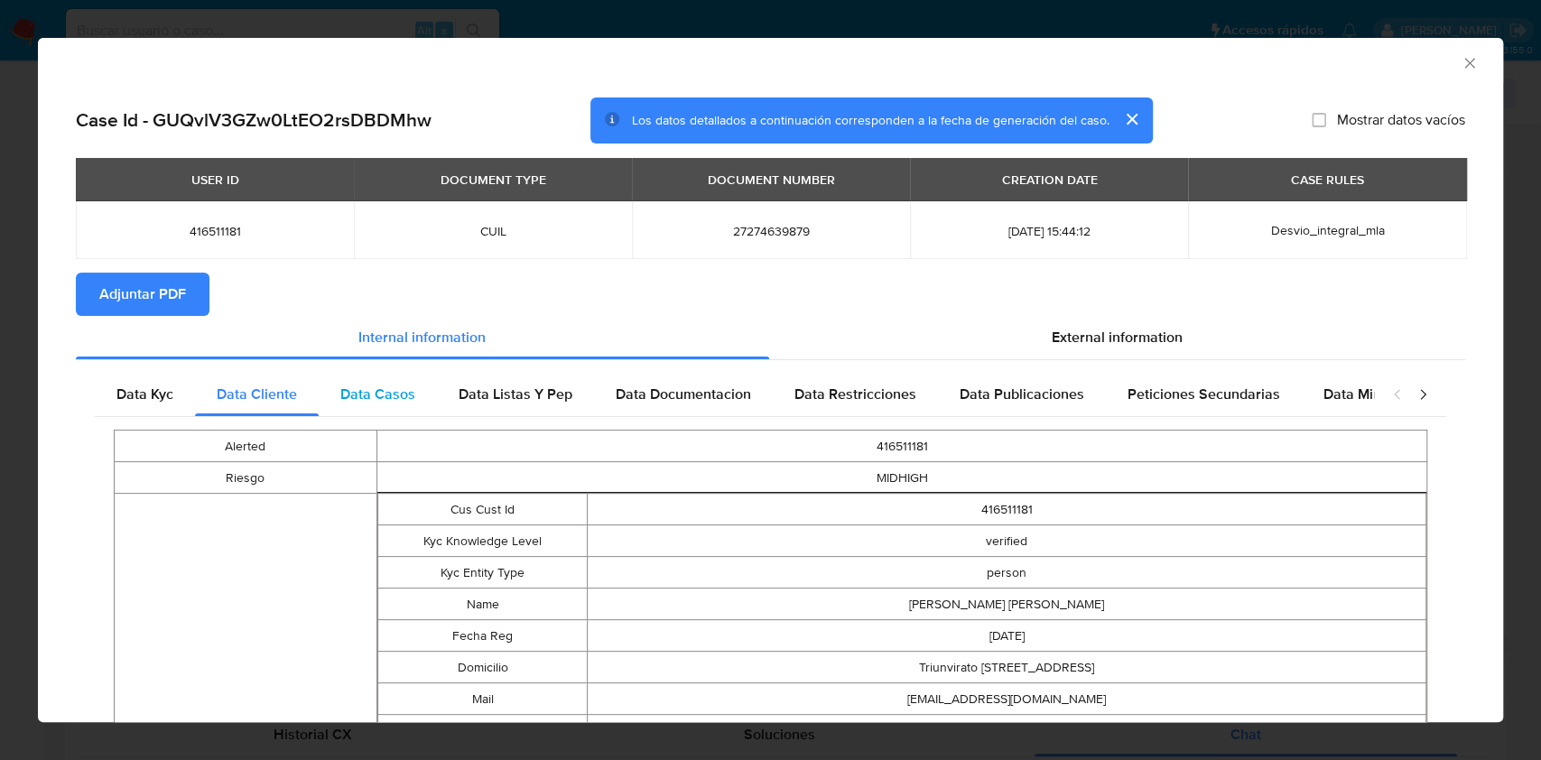
click at [380, 410] on div "Data Casos" at bounding box center [378, 394] width 118 height 43
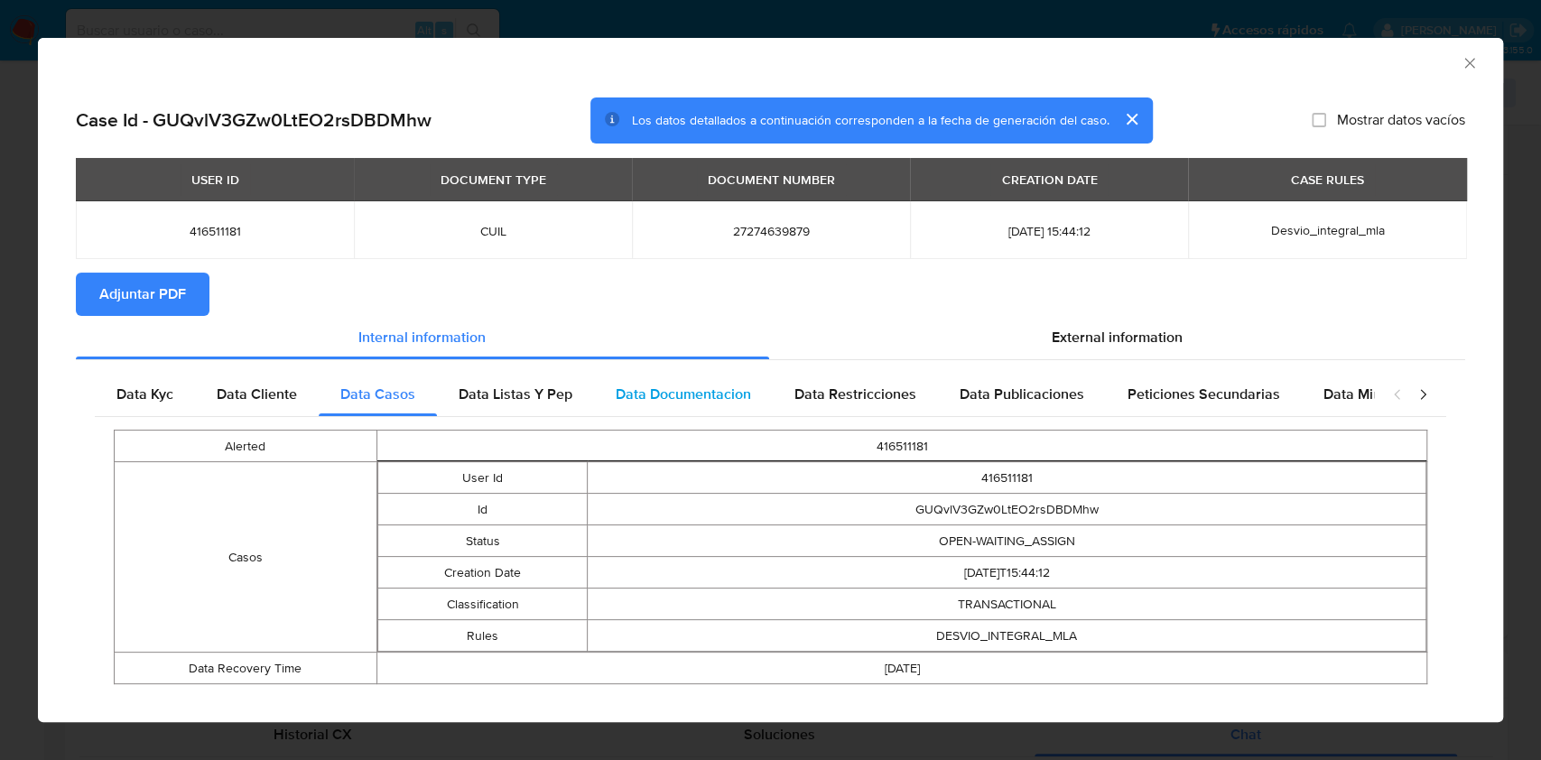
drag, startPoint x: 522, startPoint y: 404, endPoint x: 638, endPoint y: 408, distance: 116.6
click at [520, 404] on span "Data Listas Y Pep" at bounding box center [516, 394] width 114 height 21
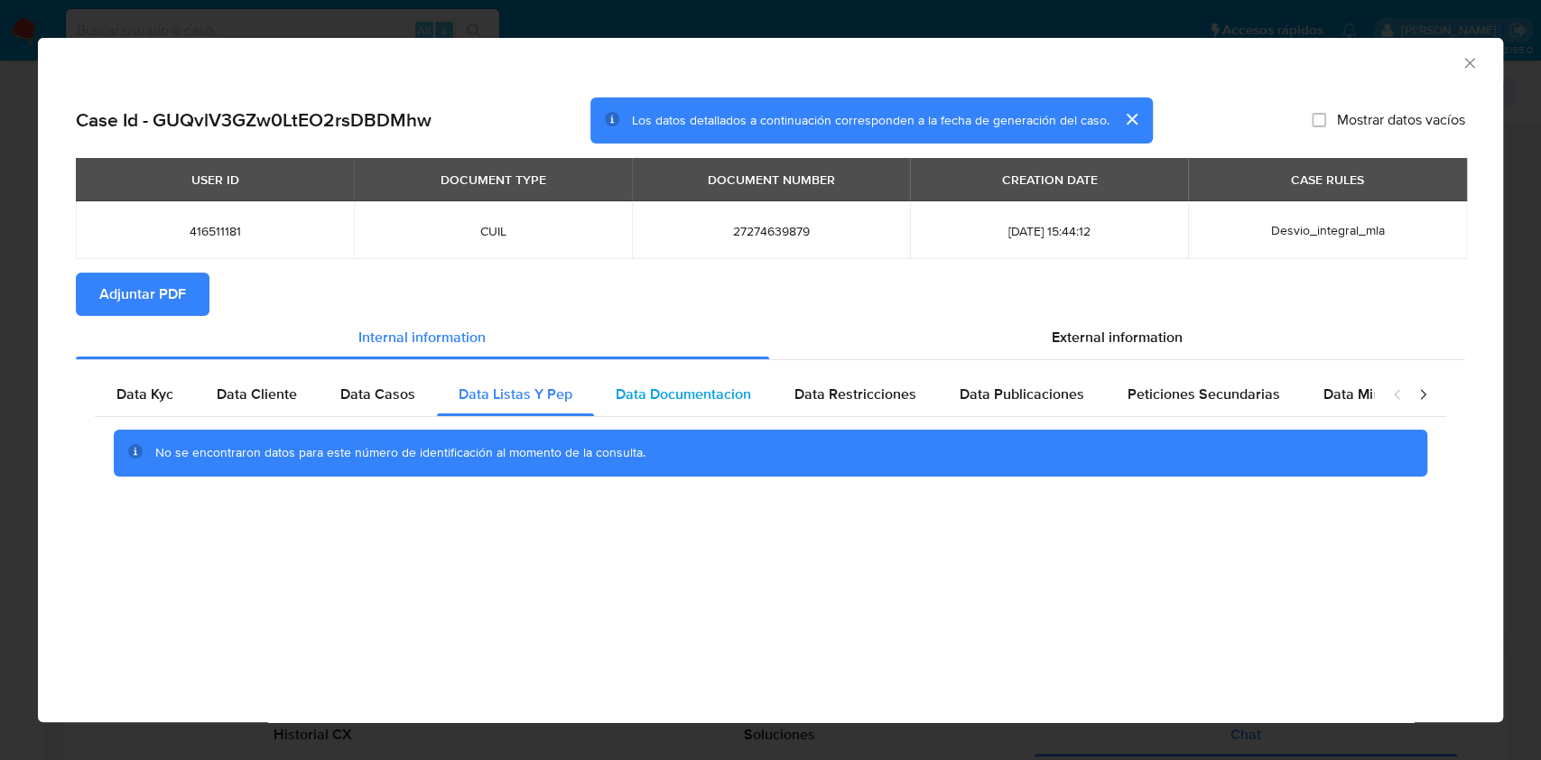
click at [715, 411] on div "Data Documentacion" at bounding box center [683, 394] width 179 height 43
click at [828, 390] on span "Data Restricciones" at bounding box center [856, 394] width 122 height 21
click at [1025, 397] on span "Data Publicaciones" at bounding box center [1022, 394] width 125 height 21
drag, startPoint x: 1199, startPoint y: 397, endPoint x: 1216, endPoint y: 395, distance: 17.4
click at [1206, 395] on span "Peticiones Secundarias" at bounding box center [1204, 394] width 153 height 21
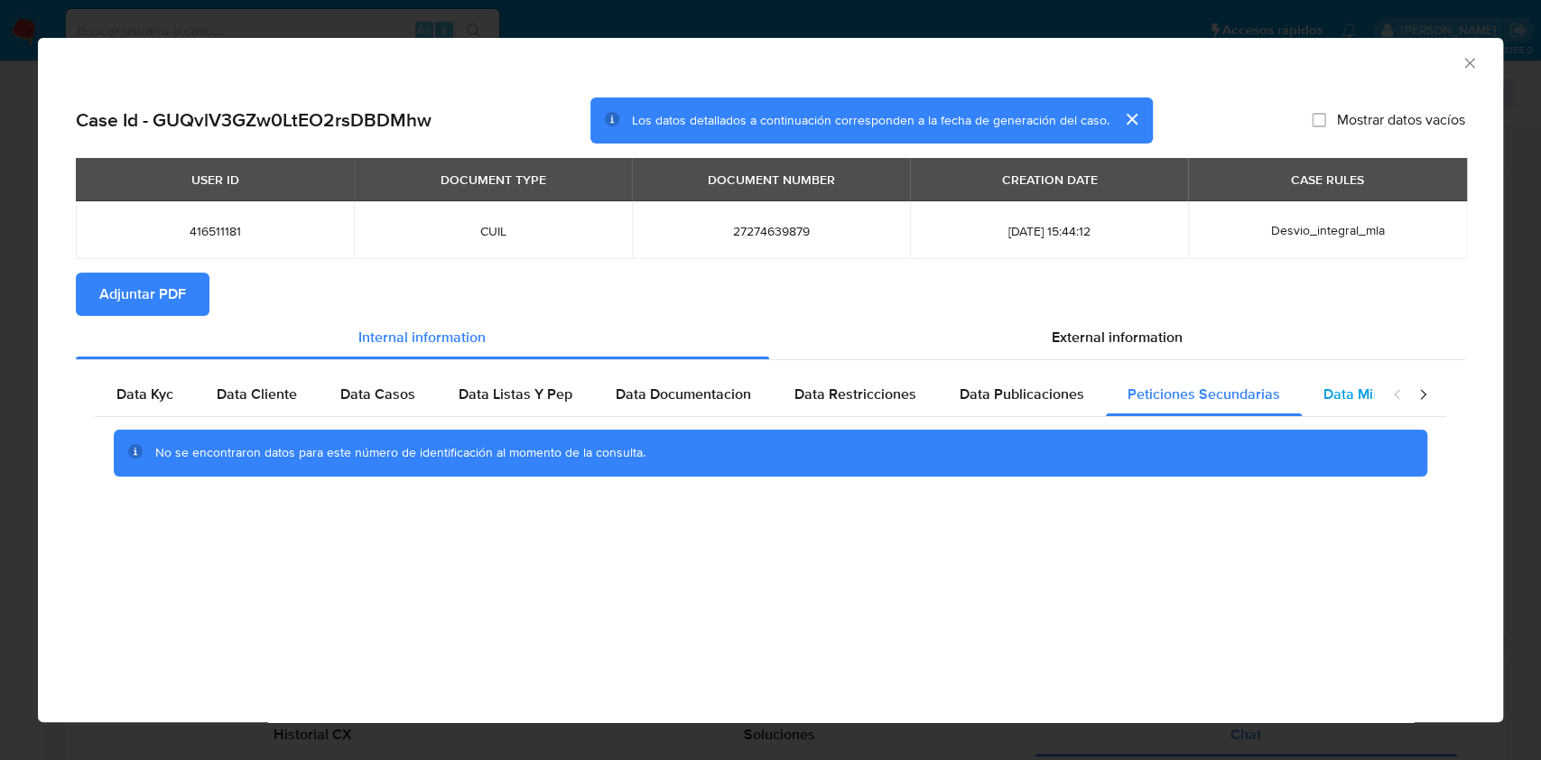
click at [1369, 401] on span "Data Minoridad" at bounding box center [1373, 394] width 99 height 21
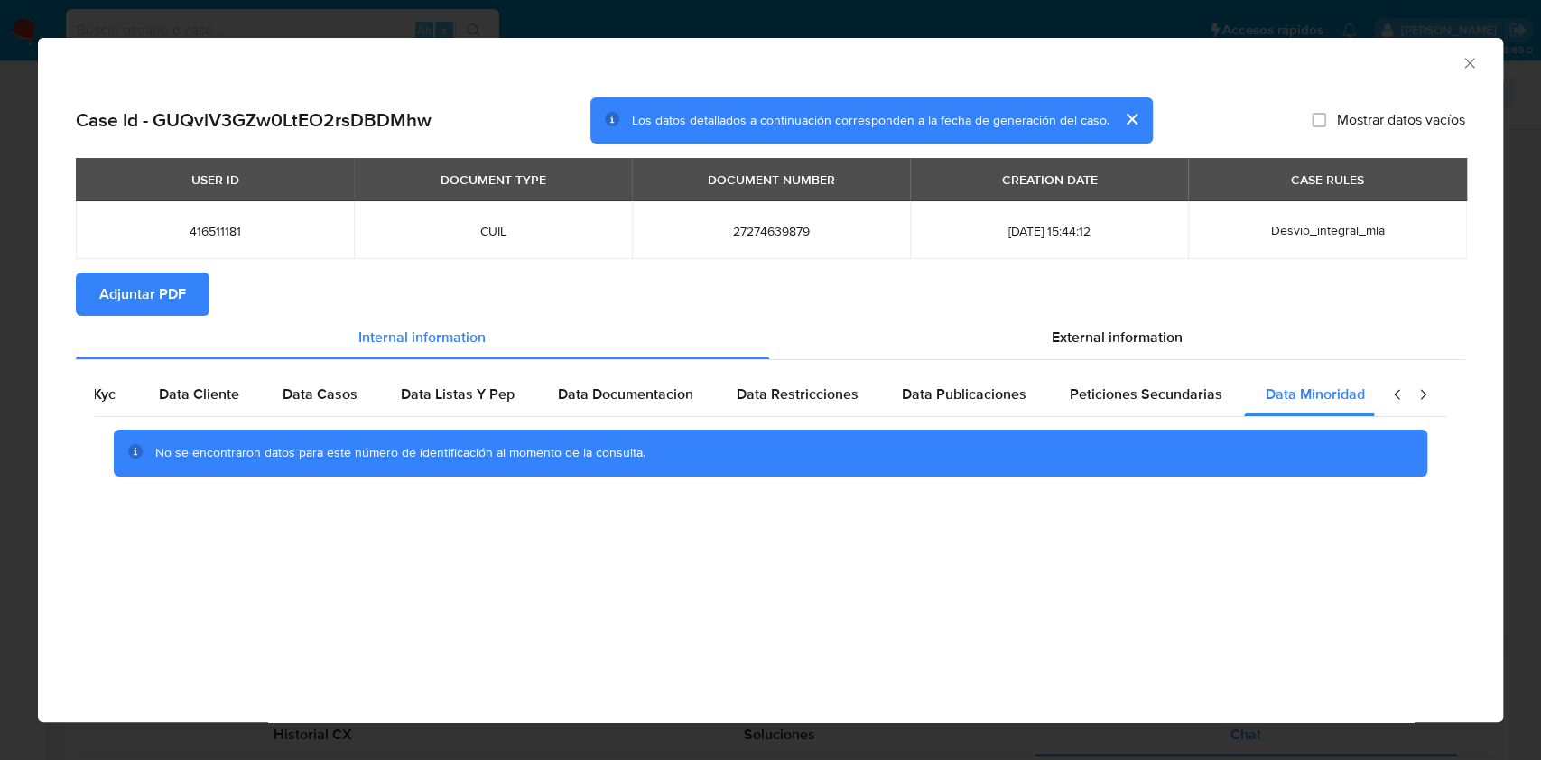
scroll to position [0, 60]
click at [1427, 390] on icon "closure-recommendation-modal" at bounding box center [1423, 395] width 18 height 18
drag, startPoint x: 1070, startPoint y: 336, endPoint x: 957, endPoint y: 354, distance: 114.3
click at [1070, 334] on span "External information" at bounding box center [1117, 337] width 131 height 21
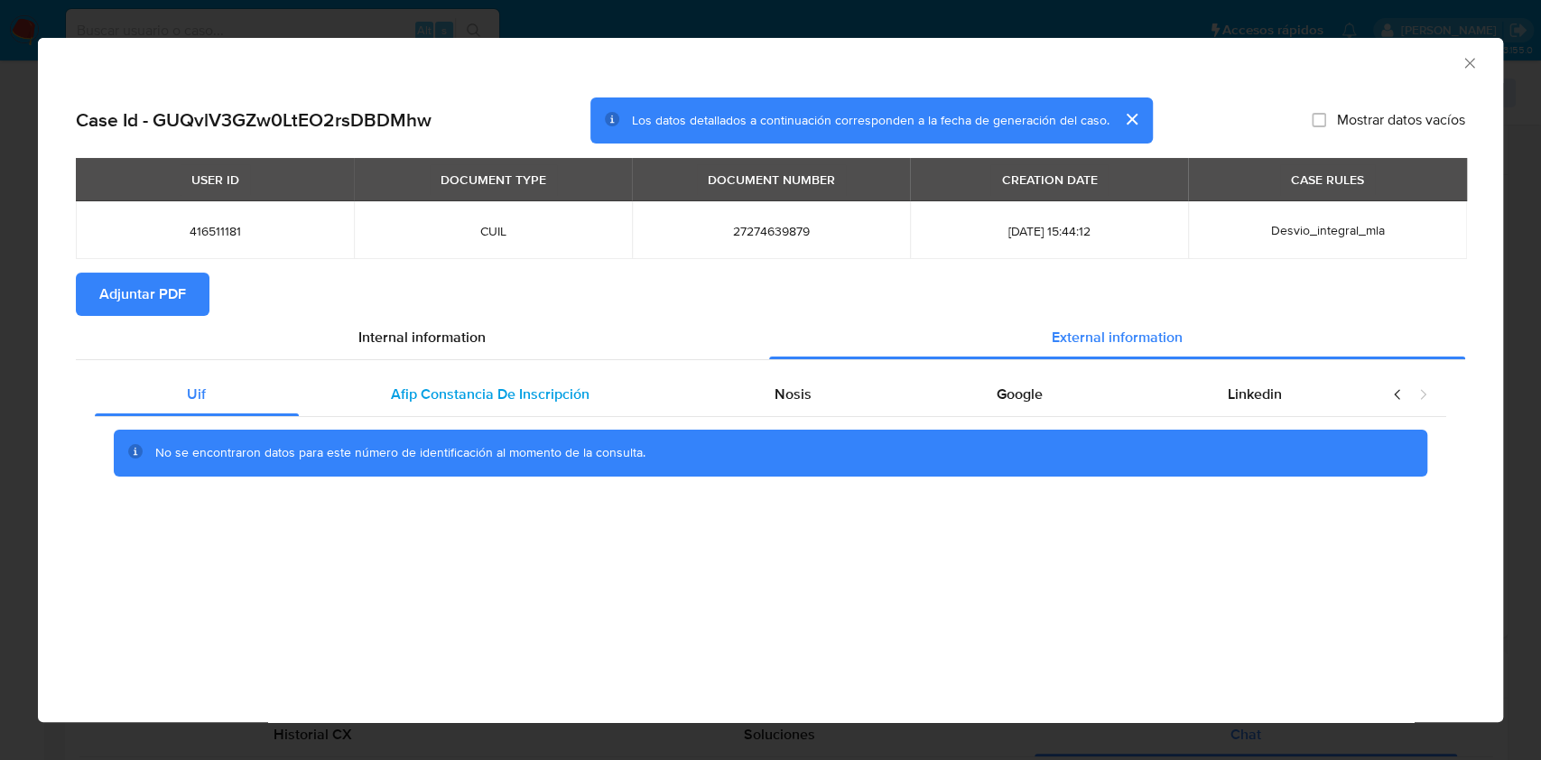
drag, startPoint x: 615, startPoint y: 405, endPoint x: 621, endPoint y: 415, distance: 12.5
click at [614, 405] on div "Afip Constancia De Inscripción" at bounding box center [491, 394] width 384 height 43
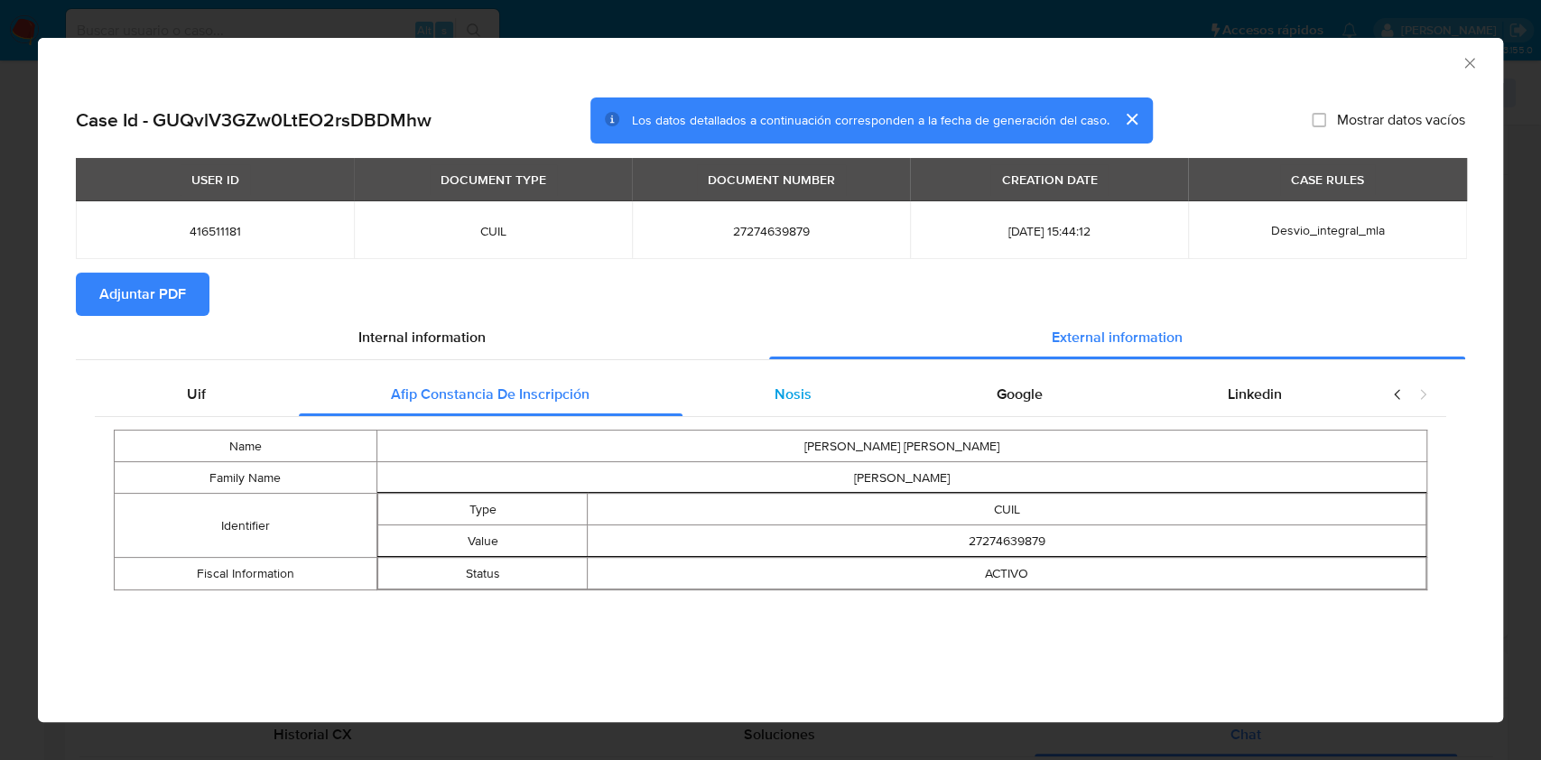
click at [761, 399] on div "Nosis" at bounding box center [794, 394] width 222 height 43
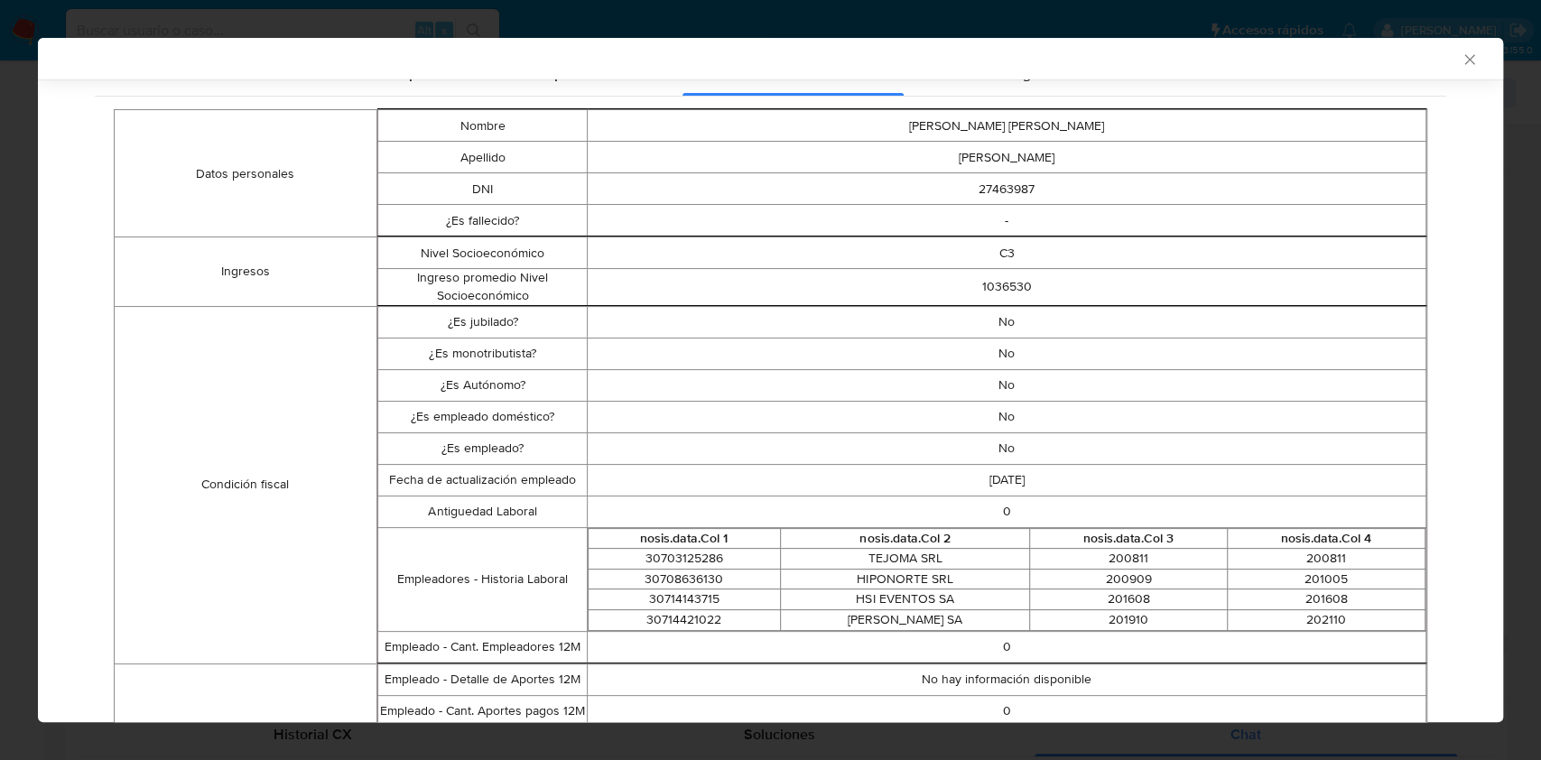
scroll to position [117, 0]
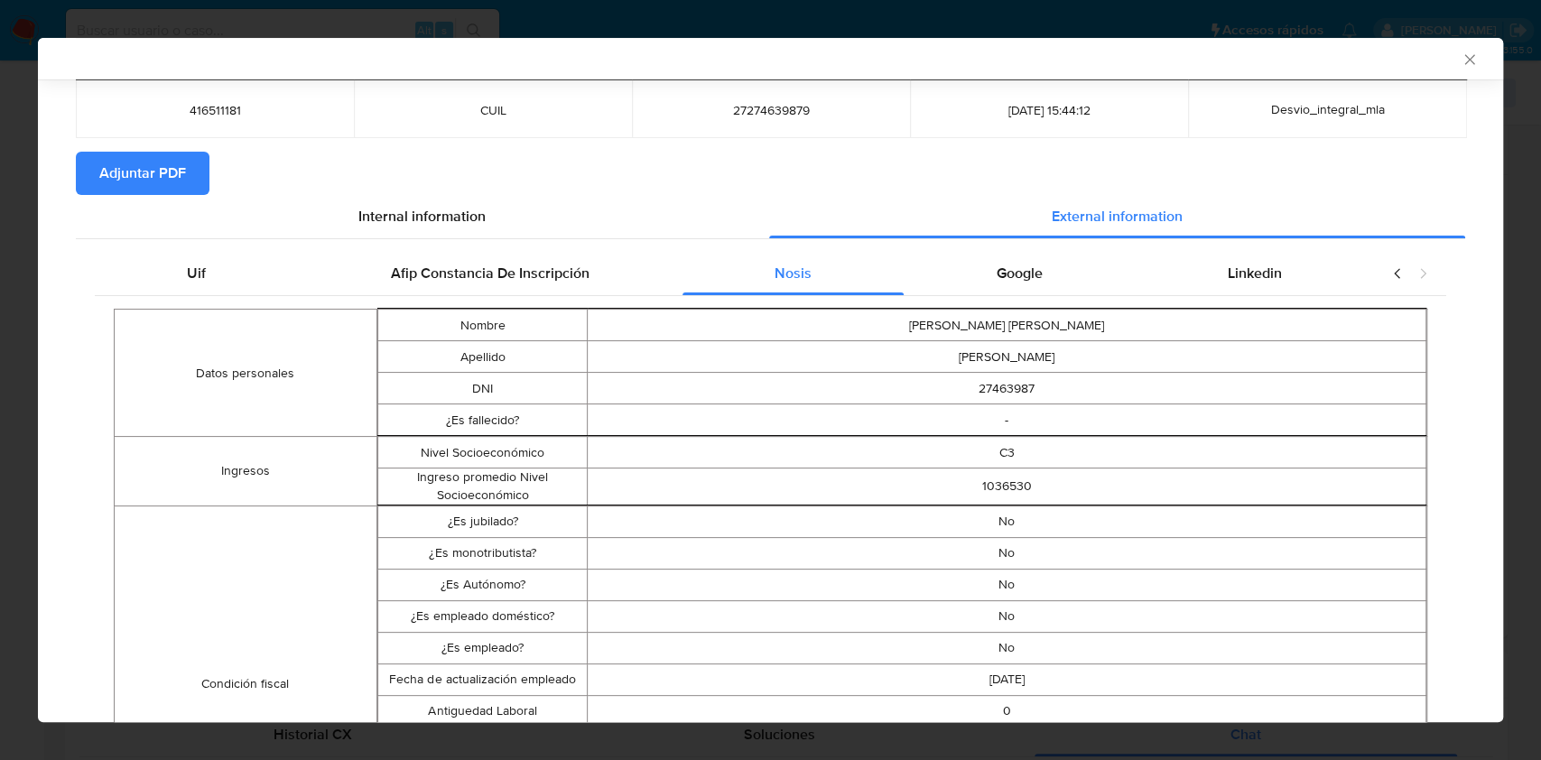
drag, startPoint x: 1011, startPoint y: 275, endPoint x: 1347, endPoint y: 301, distance: 336.8
click at [1039, 276] on div "Google" at bounding box center [1019, 273] width 231 height 43
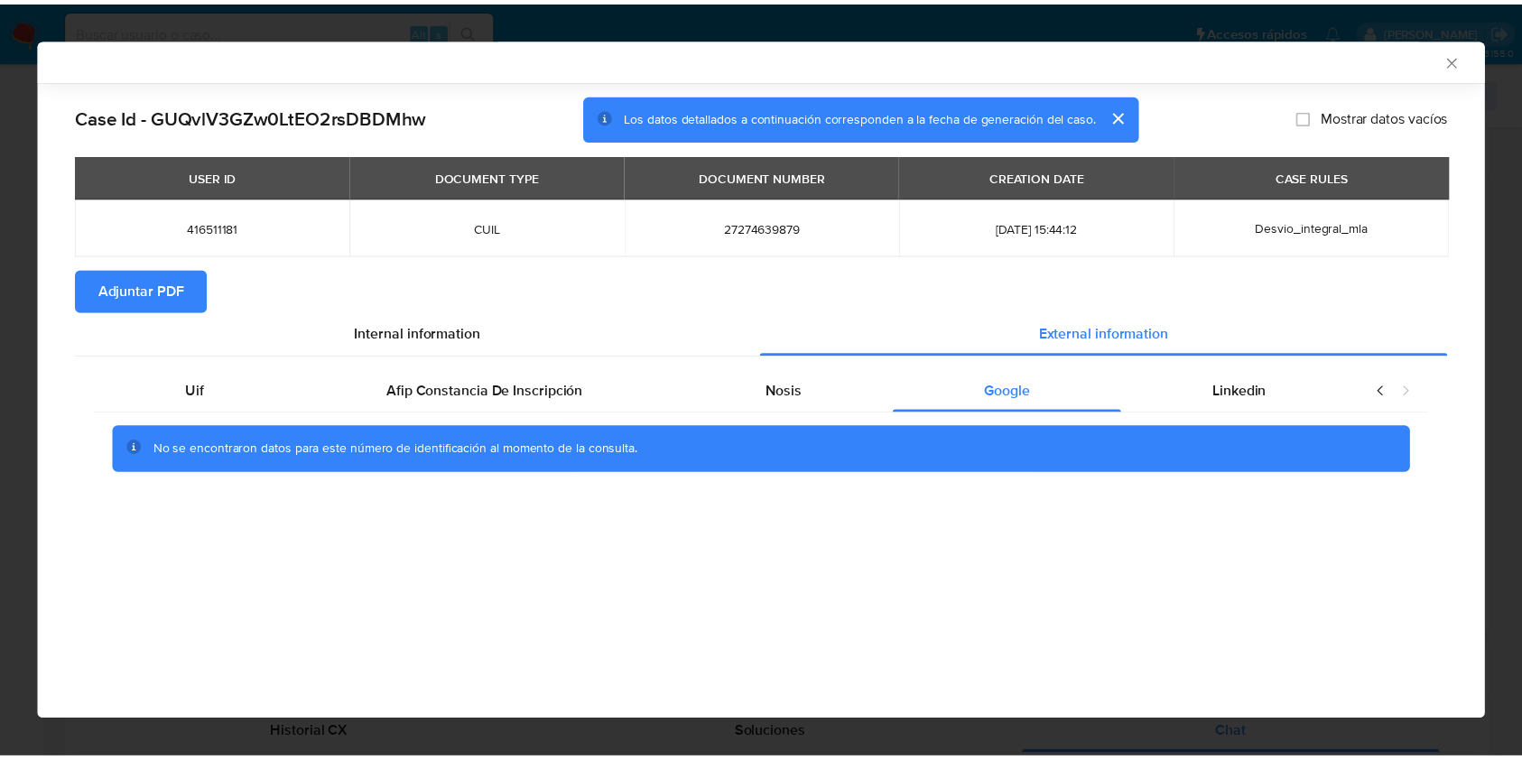
scroll to position [0, 0]
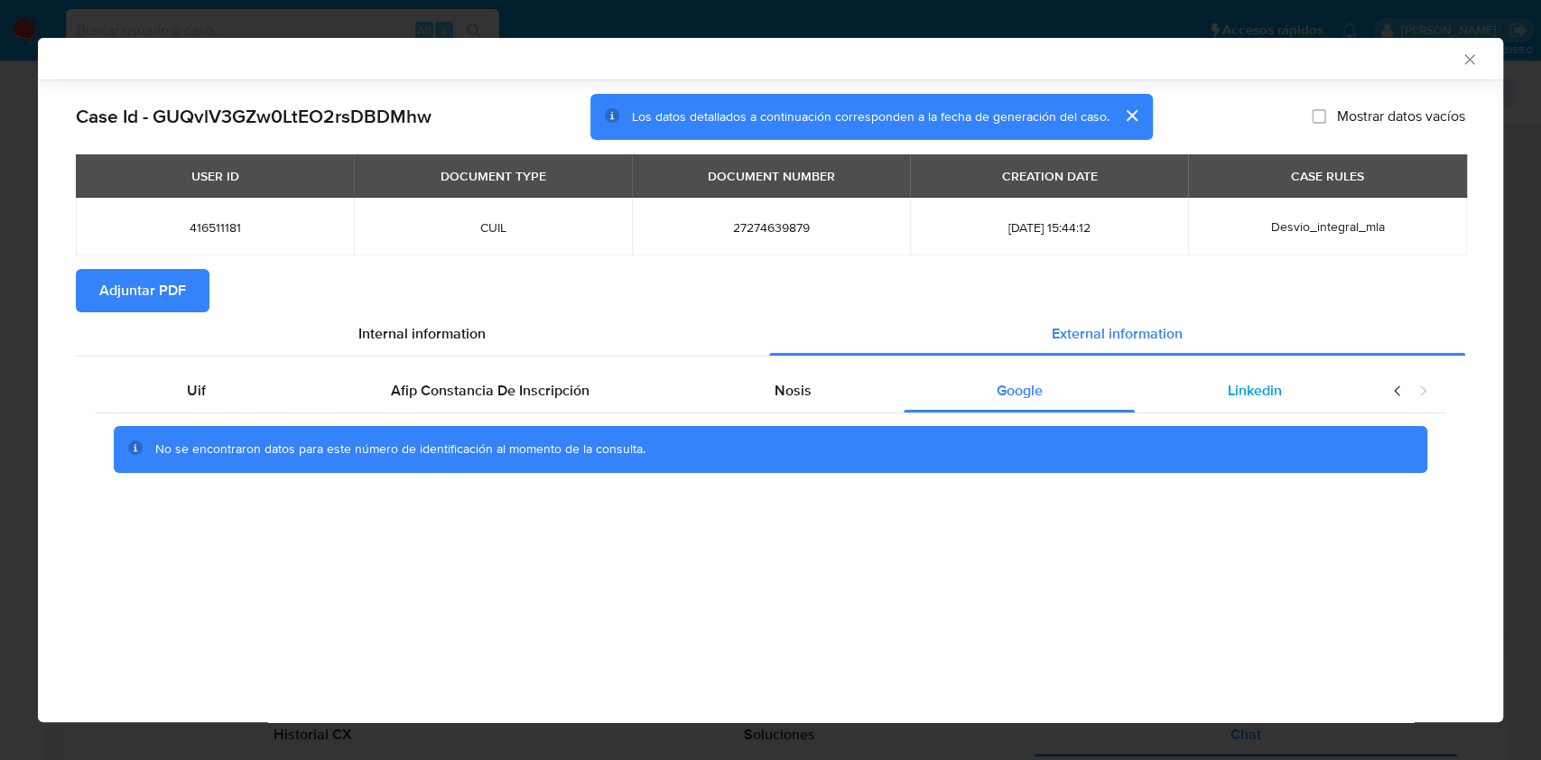
click at [1322, 373] on div "Linkedin" at bounding box center [1254, 390] width 239 height 43
click at [172, 273] on span "Adjuntar PDF" at bounding box center [142, 291] width 87 height 40
click at [1461, 54] on icon "Cerrar ventana" at bounding box center [1470, 60] width 18 height 18
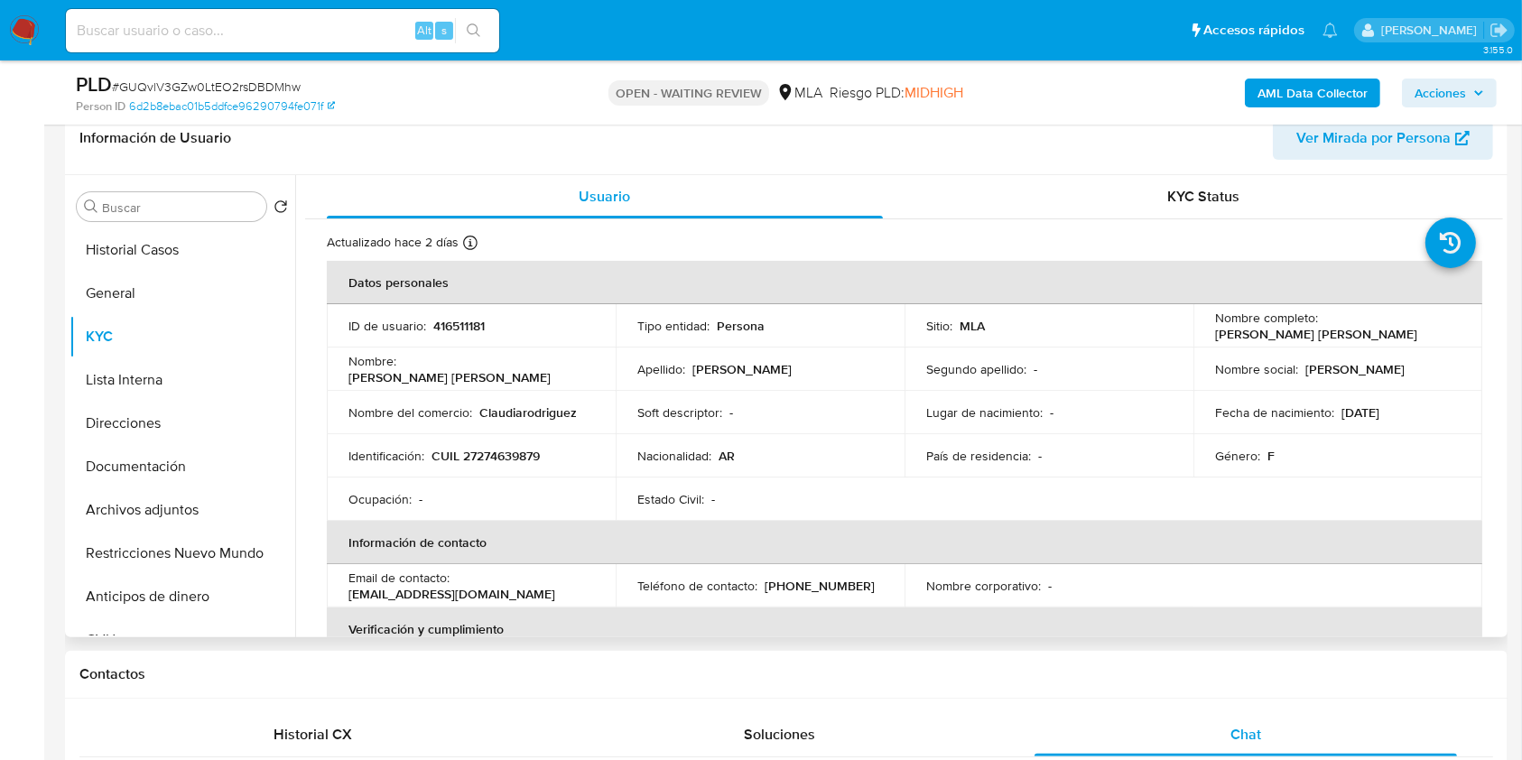
click at [498, 453] on p "CUIL 27274639879" at bounding box center [486, 456] width 108 height 16
copy p "27274639879"
drag, startPoint x: 547, startPoint y: 545, endPoint x: 538, endPoint y: 528, distance: 19.4
click at [546, 545] on th "Información de contacto" at bounding box center [905, 542] width 1156 height 43
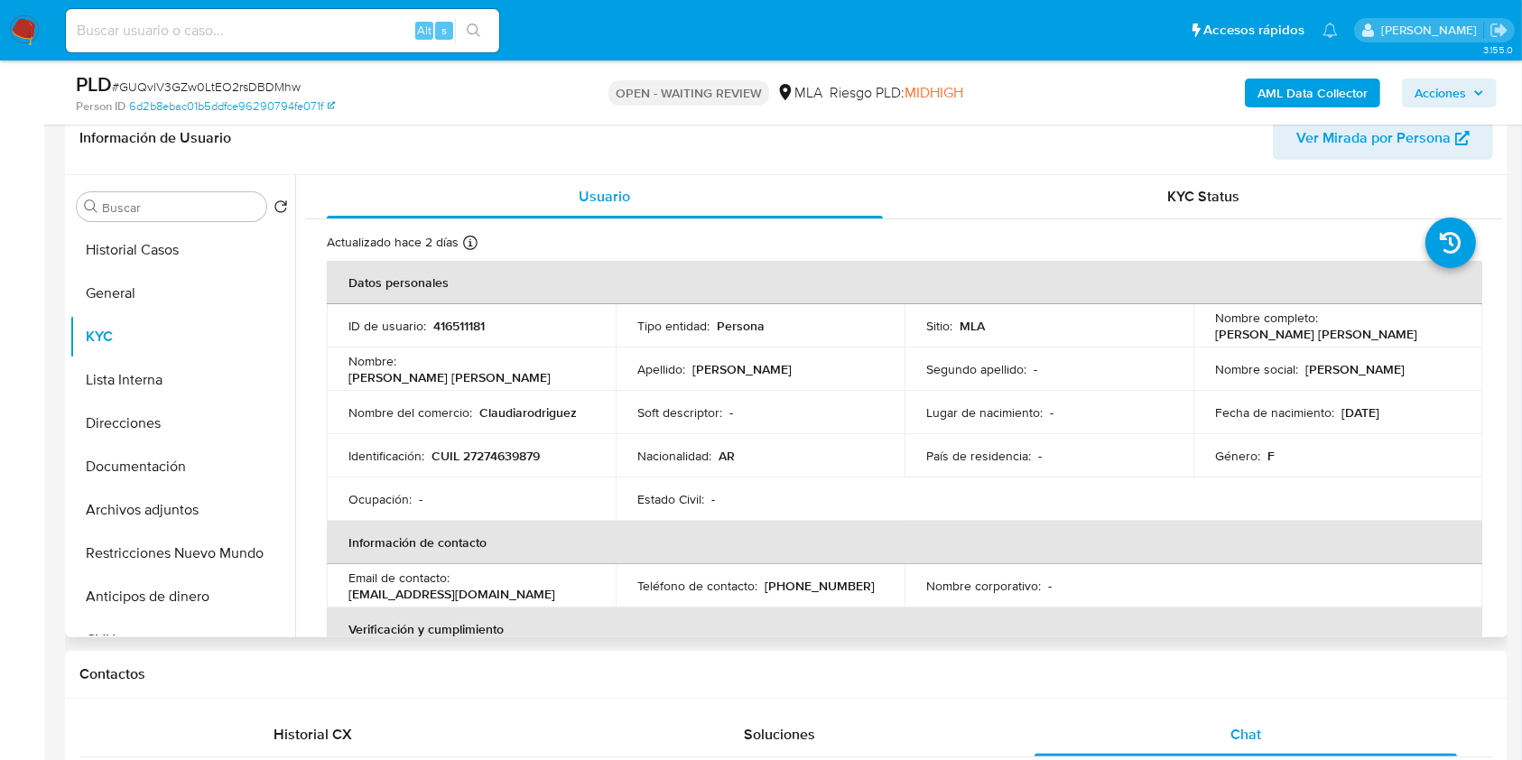
click at [517, 451] on p "CUIL 27274639879" at bounding box center [486, 456] width 108 height 16
copy p "27274639879"
drag, startPoint x: 205, startPoint y: 466, endPoint x: 208, endPoint y: 408, distance: 57.9
click at [204, 467] on button "Documentación" at bounding box center [183, 466] width 226 height 43
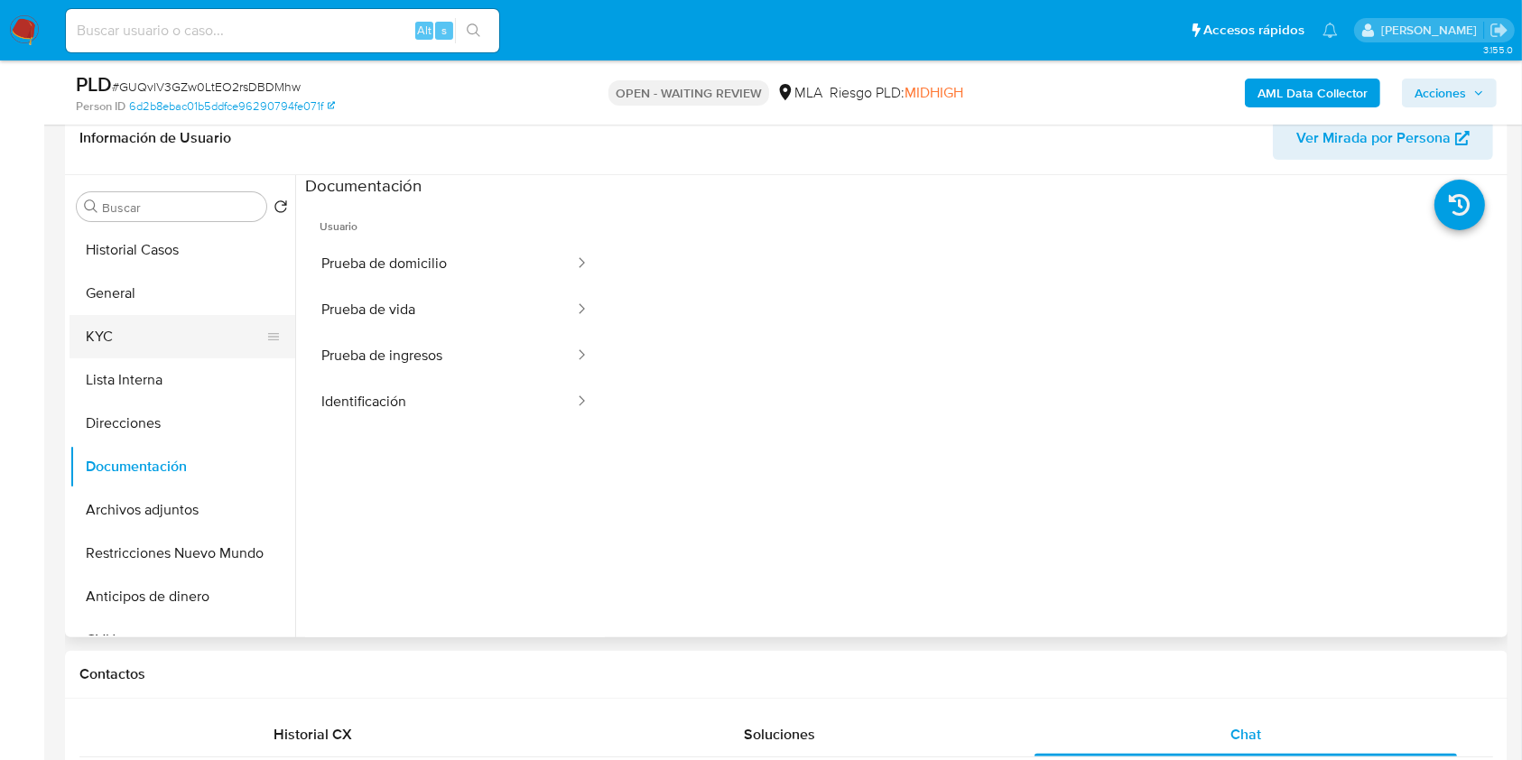
click at [198, 327] on button "KYC" at bounding box center [175, 336] width 211 height 43
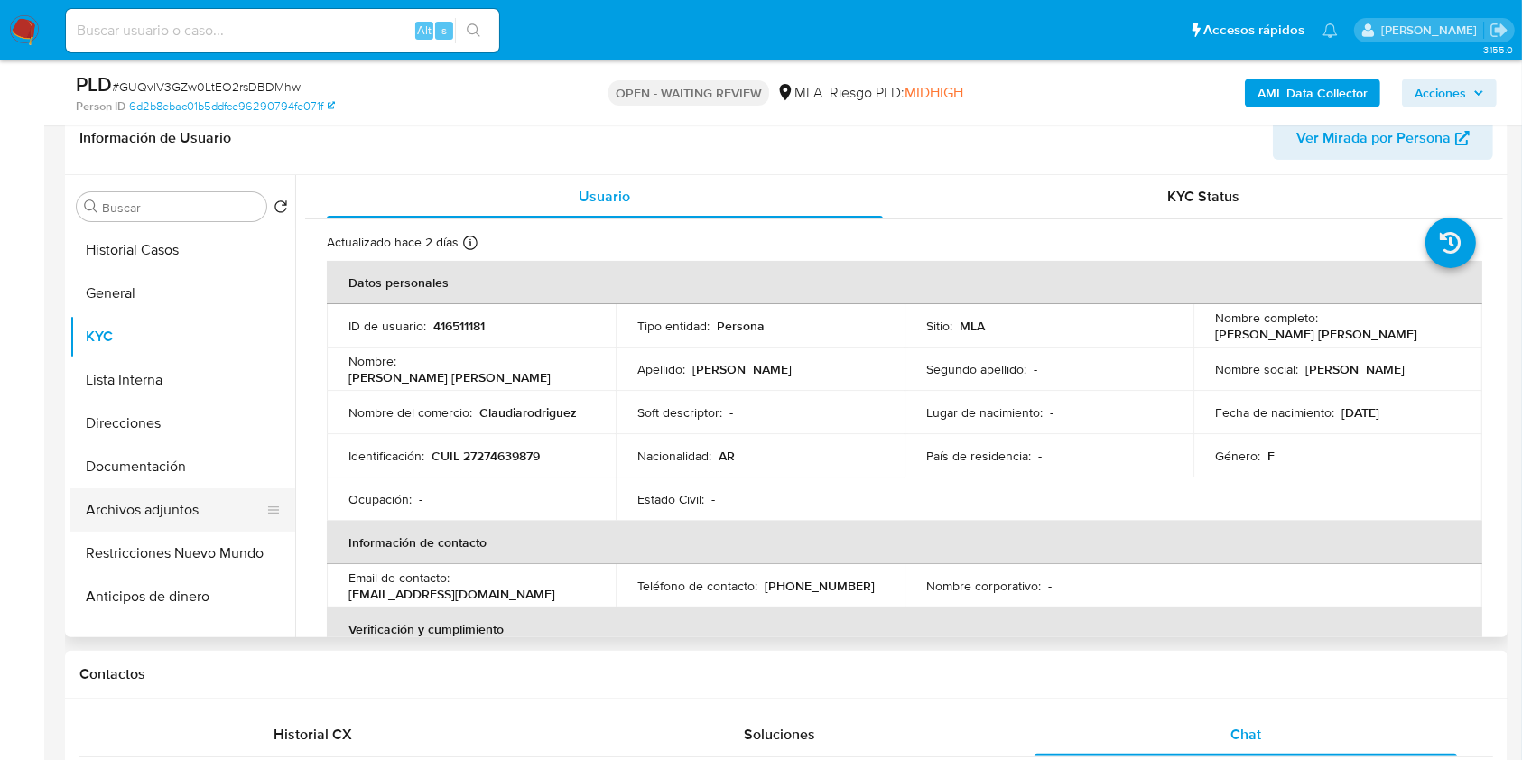
click at [166, 503] on button "Archivos adjuntos" at bounding box center [175, 509] width 211 height 43
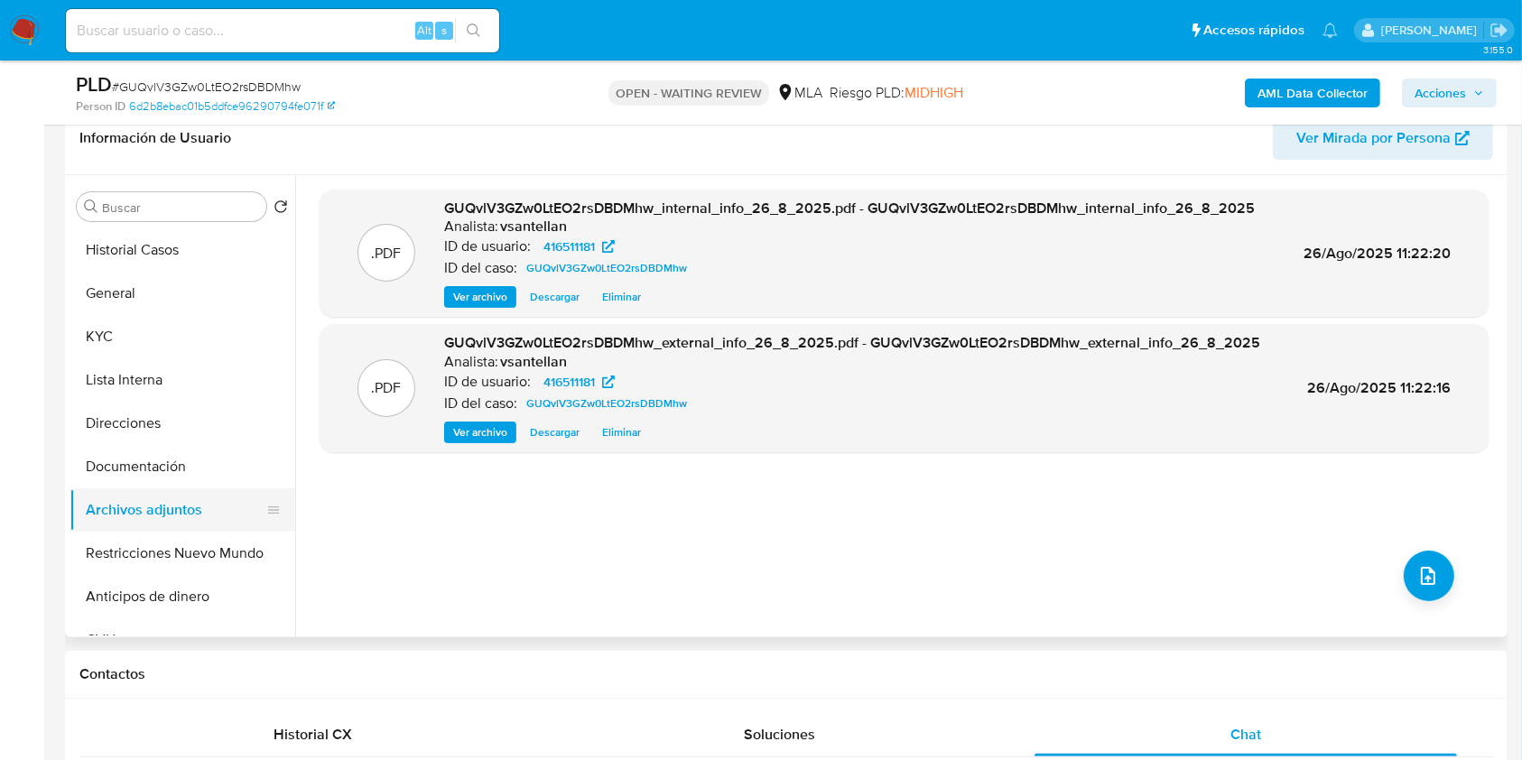
click at [184, 514] on button "Archivos adjuntos" at bounding box center [175, 509] width 211 height 43
click at [170, 330] on button "KYC" at bounding box center [175, 336] width 211 height 43
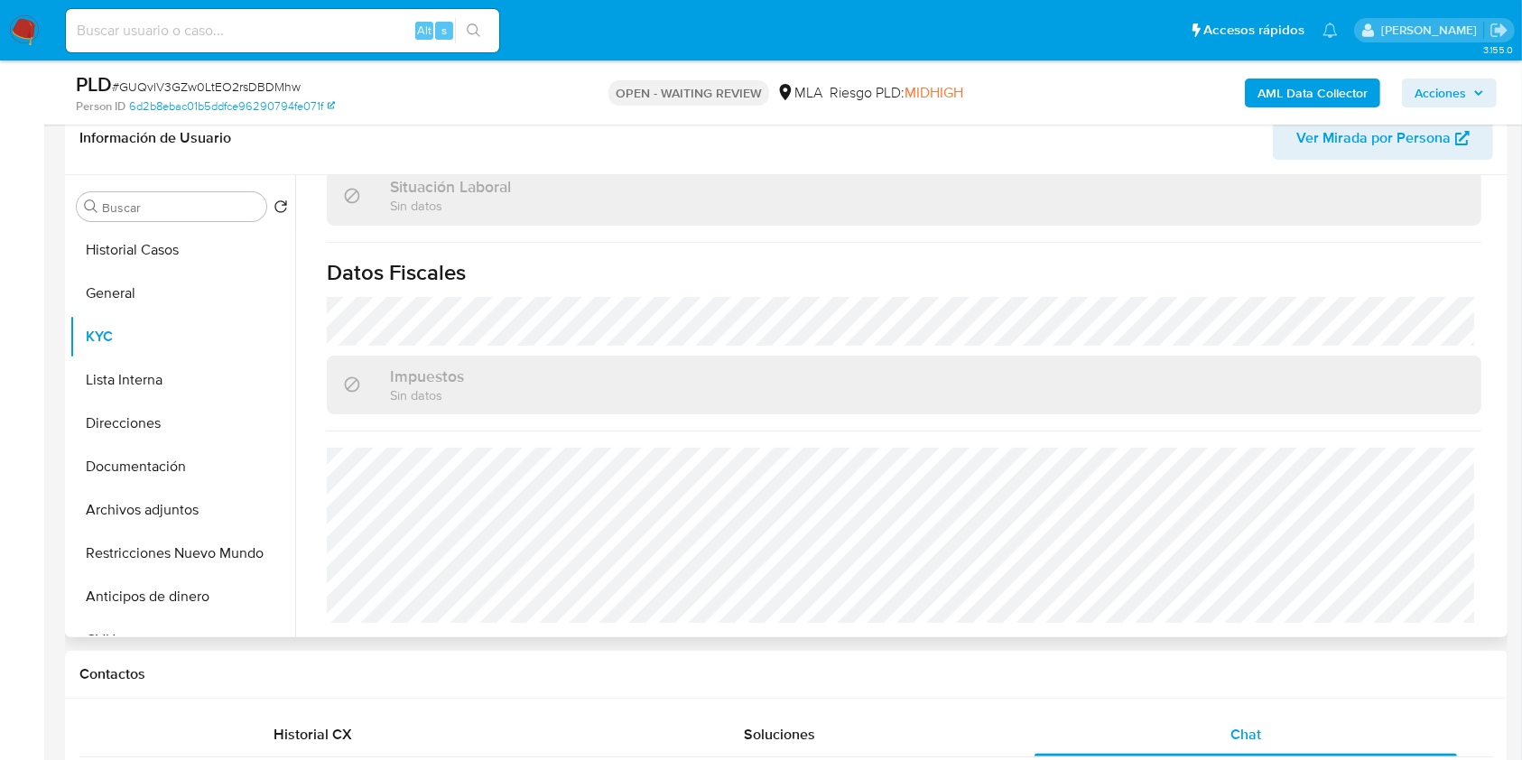
scroll to position [907, 0]
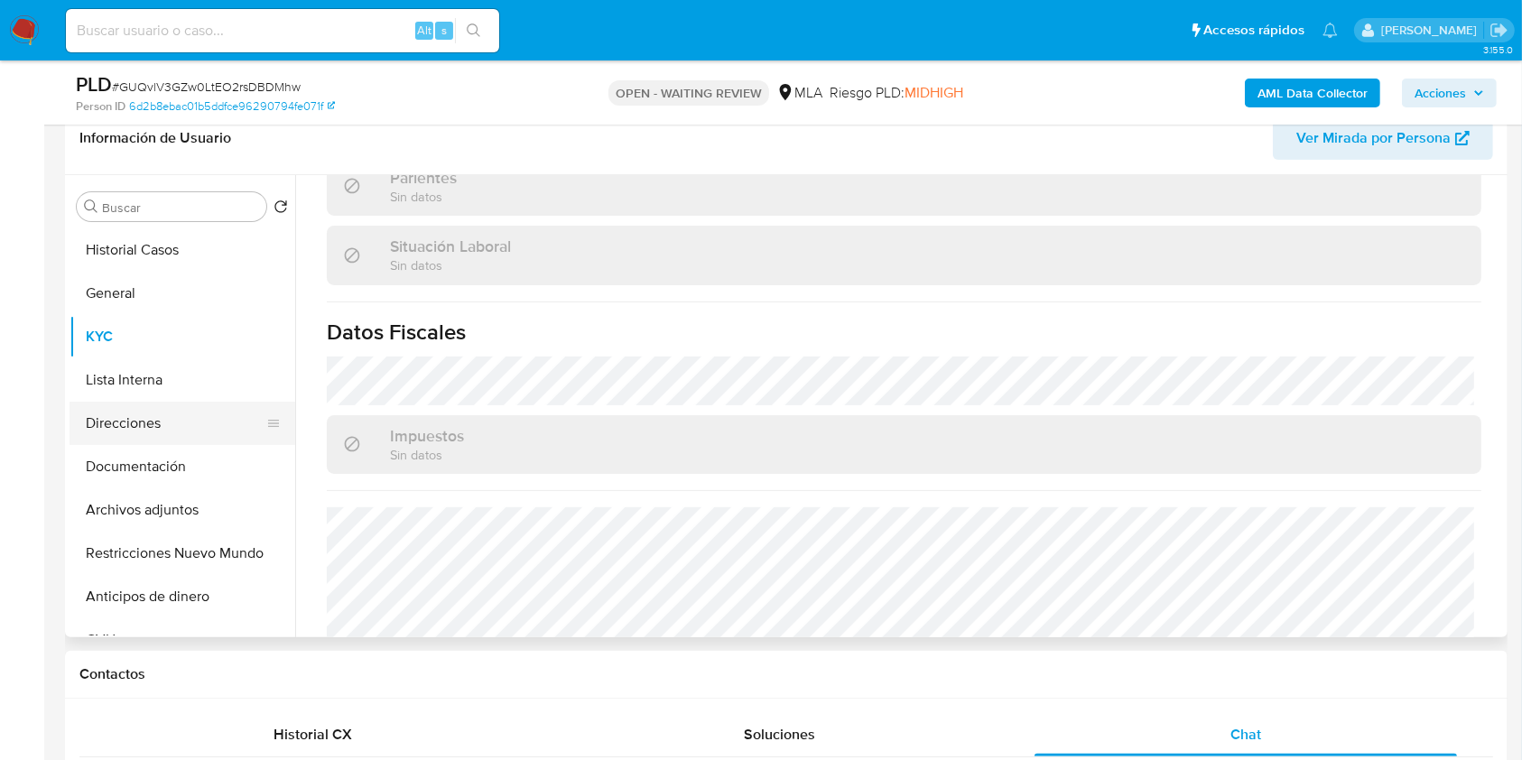
click at [191, 424] on button "Direcciones" at bounding box center [175, 423] width 211 height 43
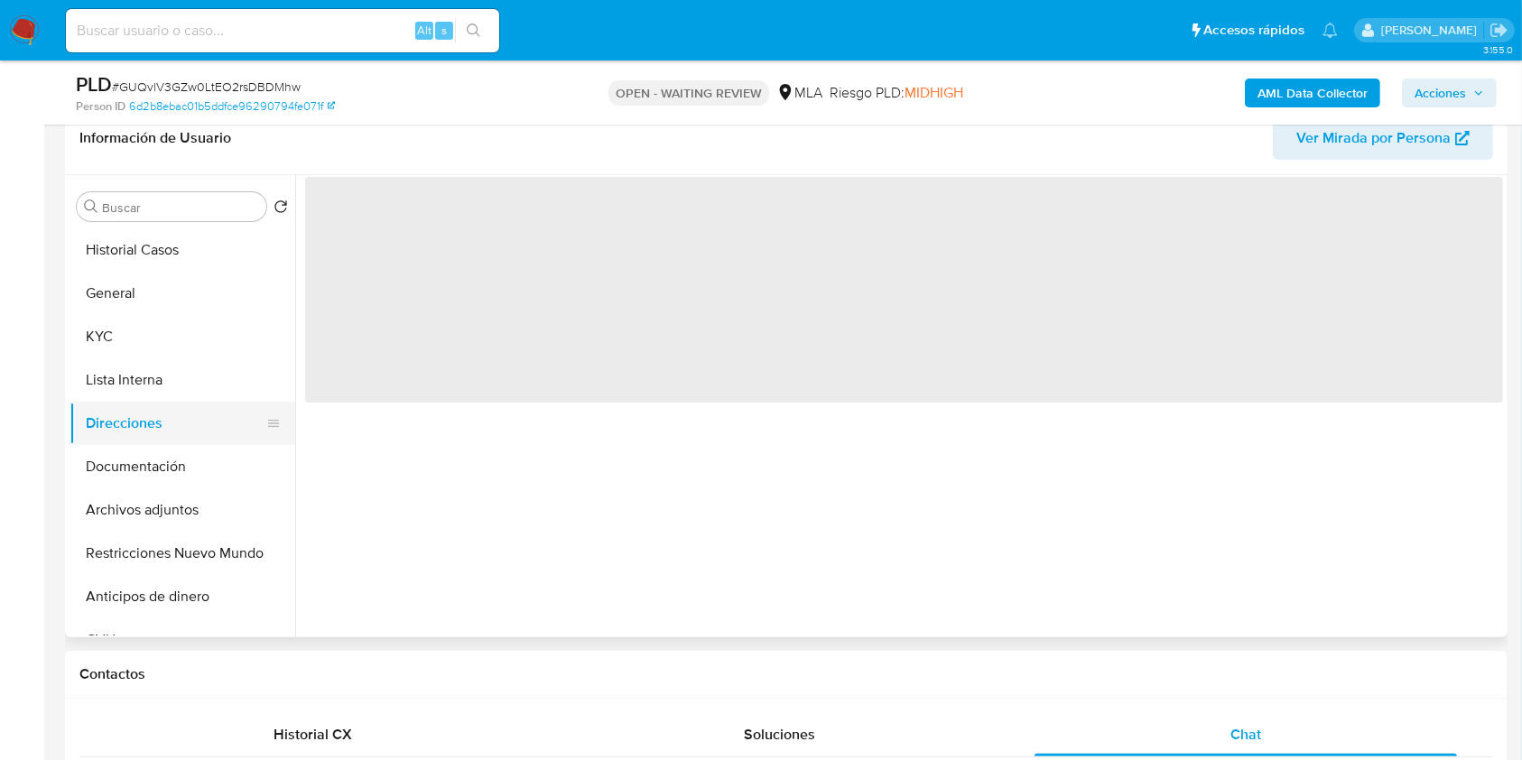
scroll to position [0, 0]
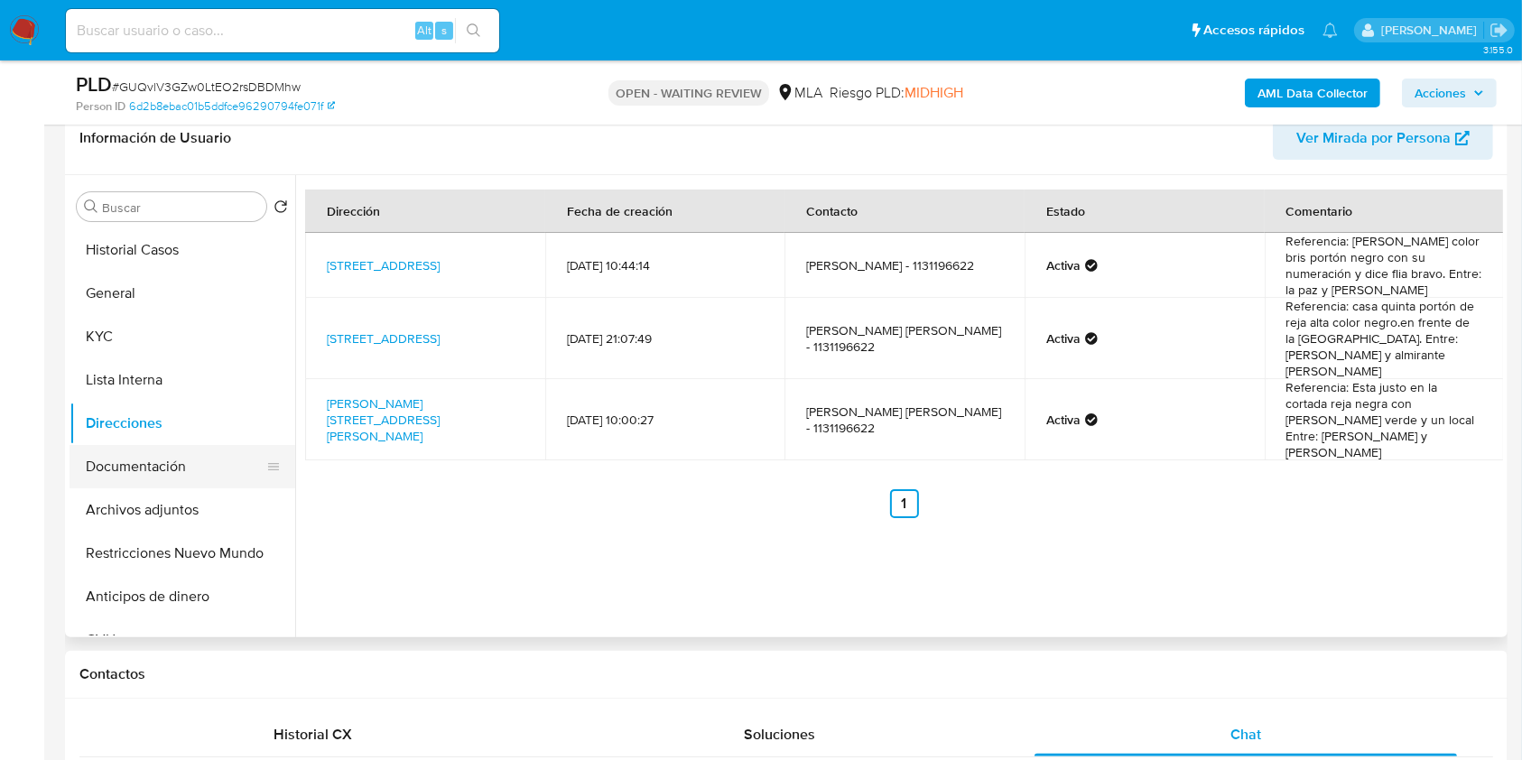
click at [194, 460] on button "Documentación" at bounding box center [175, 466] width 211 height 43
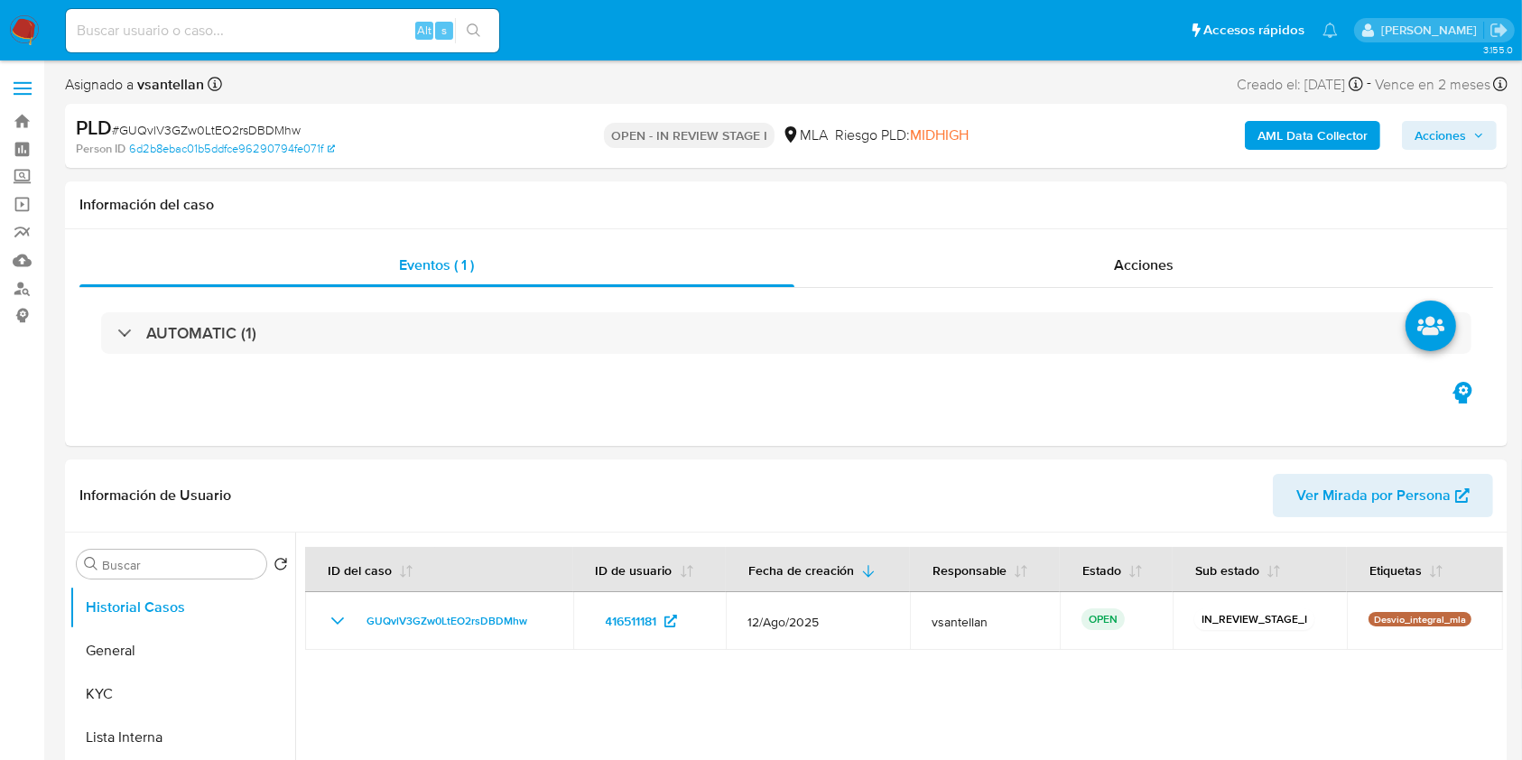
select select "10"
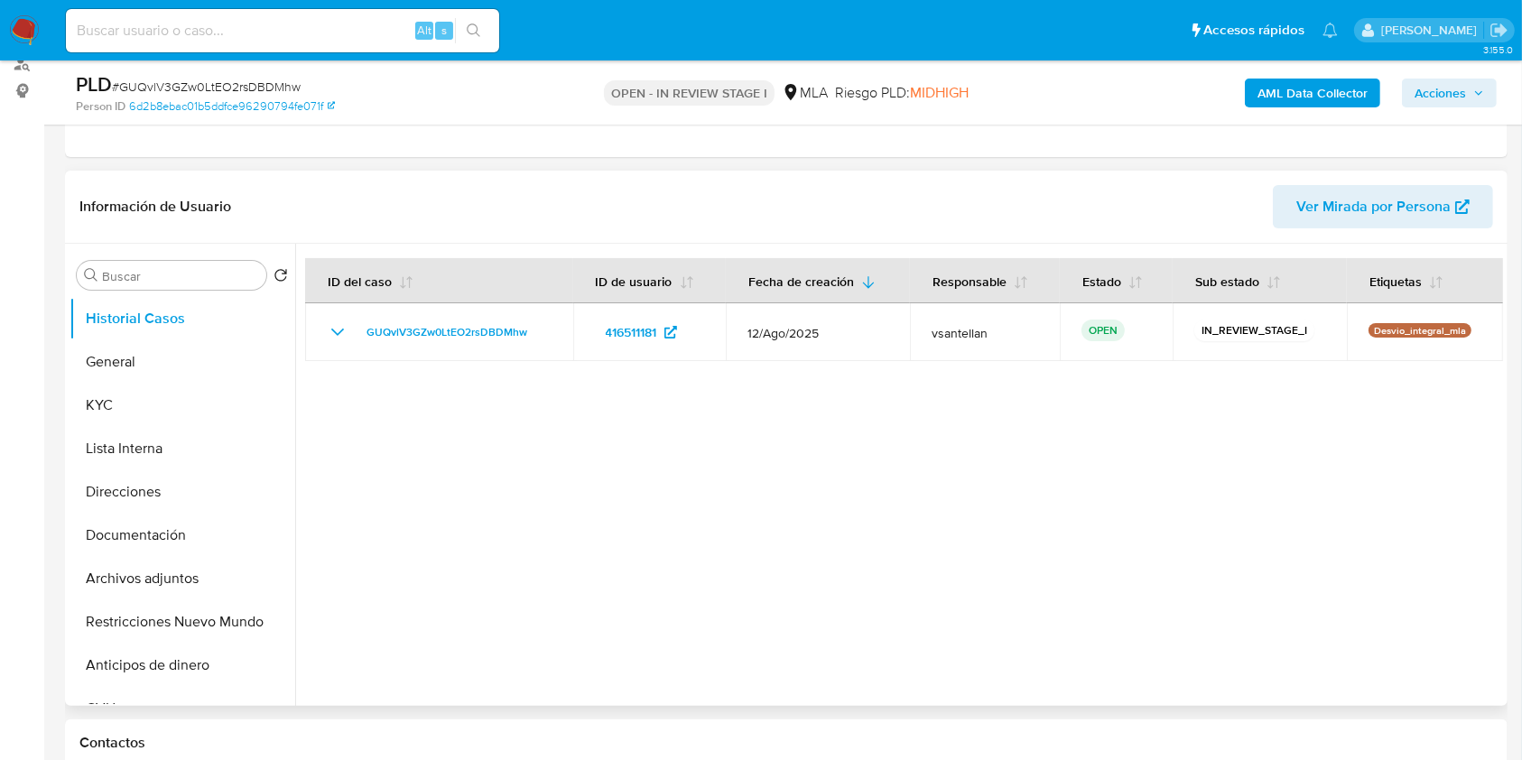
scroll to position [361, 0]
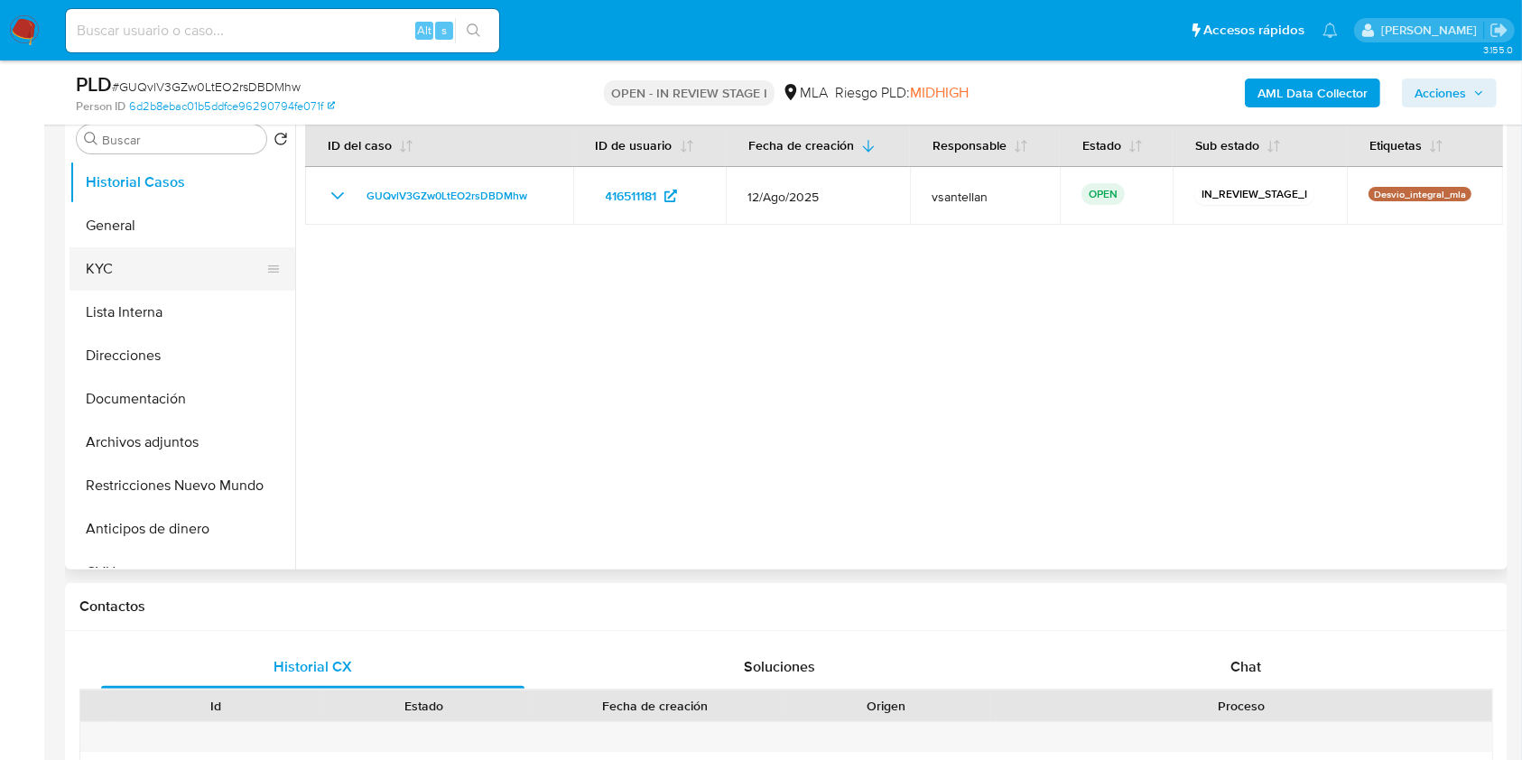
click at [164, 276] on button "KYC" at bounding box center [175, 268] width 211 height 43
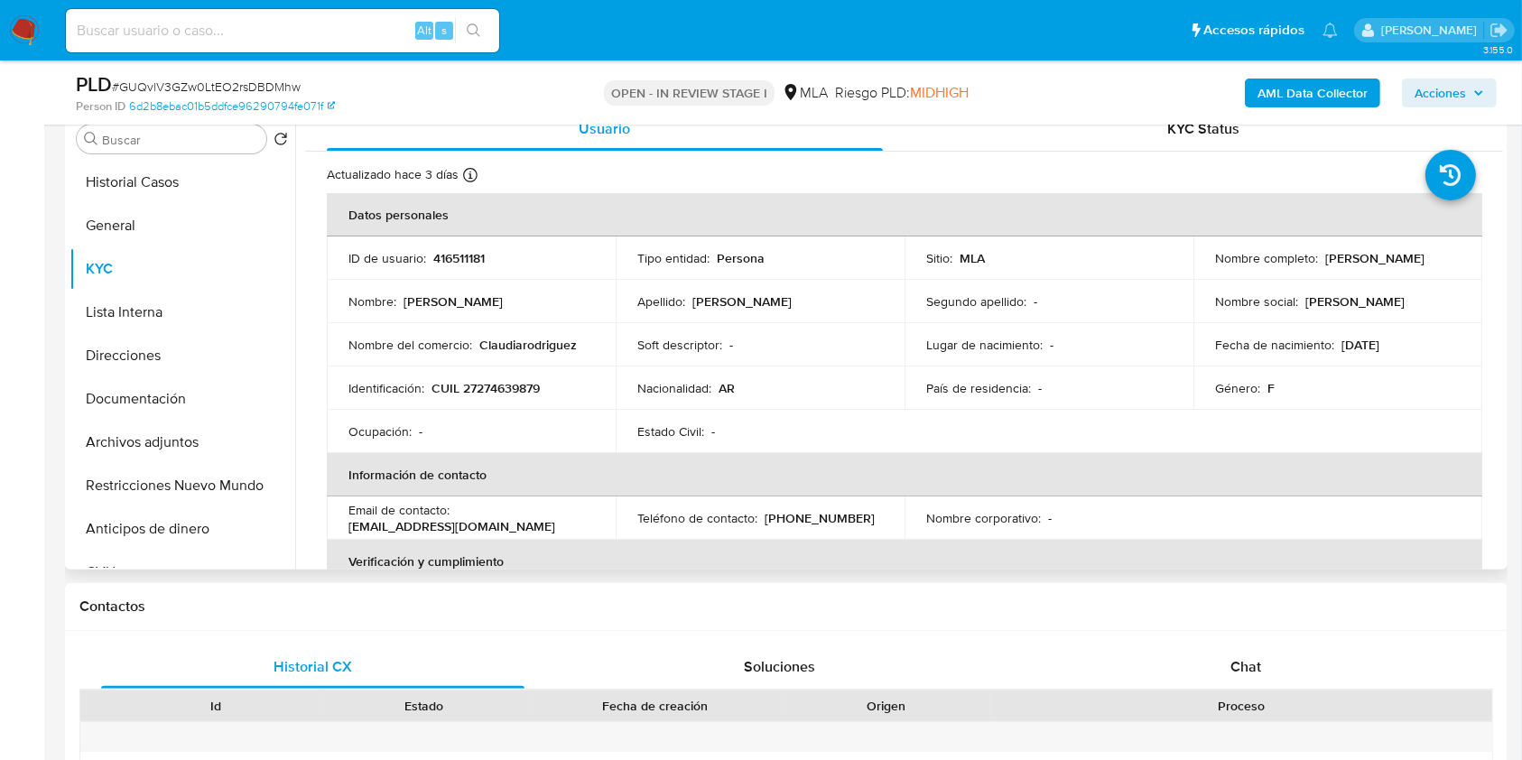
drag, startPoint x: 1207, startPoint y: 264, endPoint x: 1379, endPoint y: 263, distance: 171.6
click at [1379, 263] on td "Nombre completo : [PERSON_NAME]" at bounding box center [1338, 258] width 289 height 43
copy p "[PERSON_NAME]"
click at [1210, 664] on div "Chat" at bounding box center [1246, 667] width 423 height 43
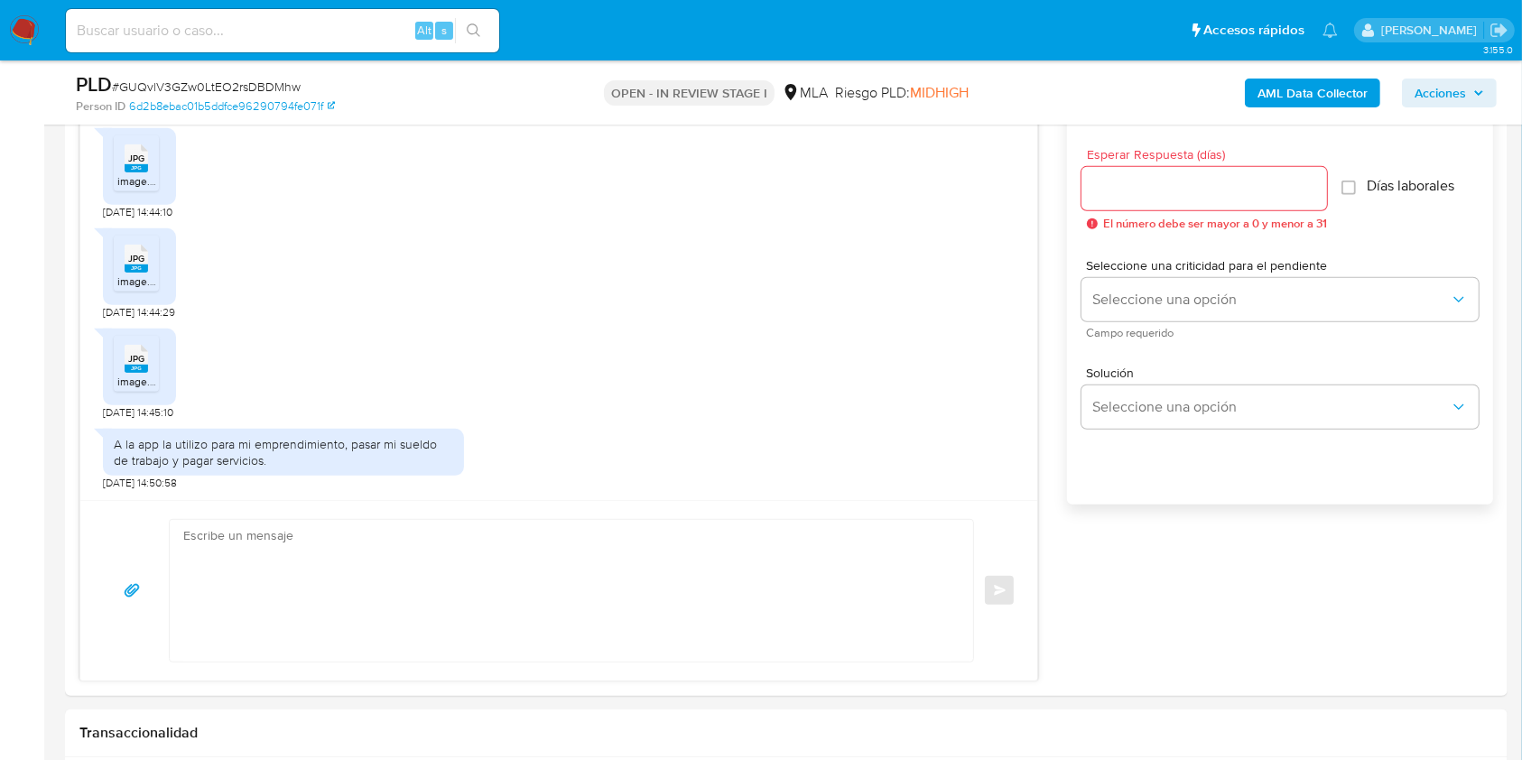
scroll to position [1007, 0]
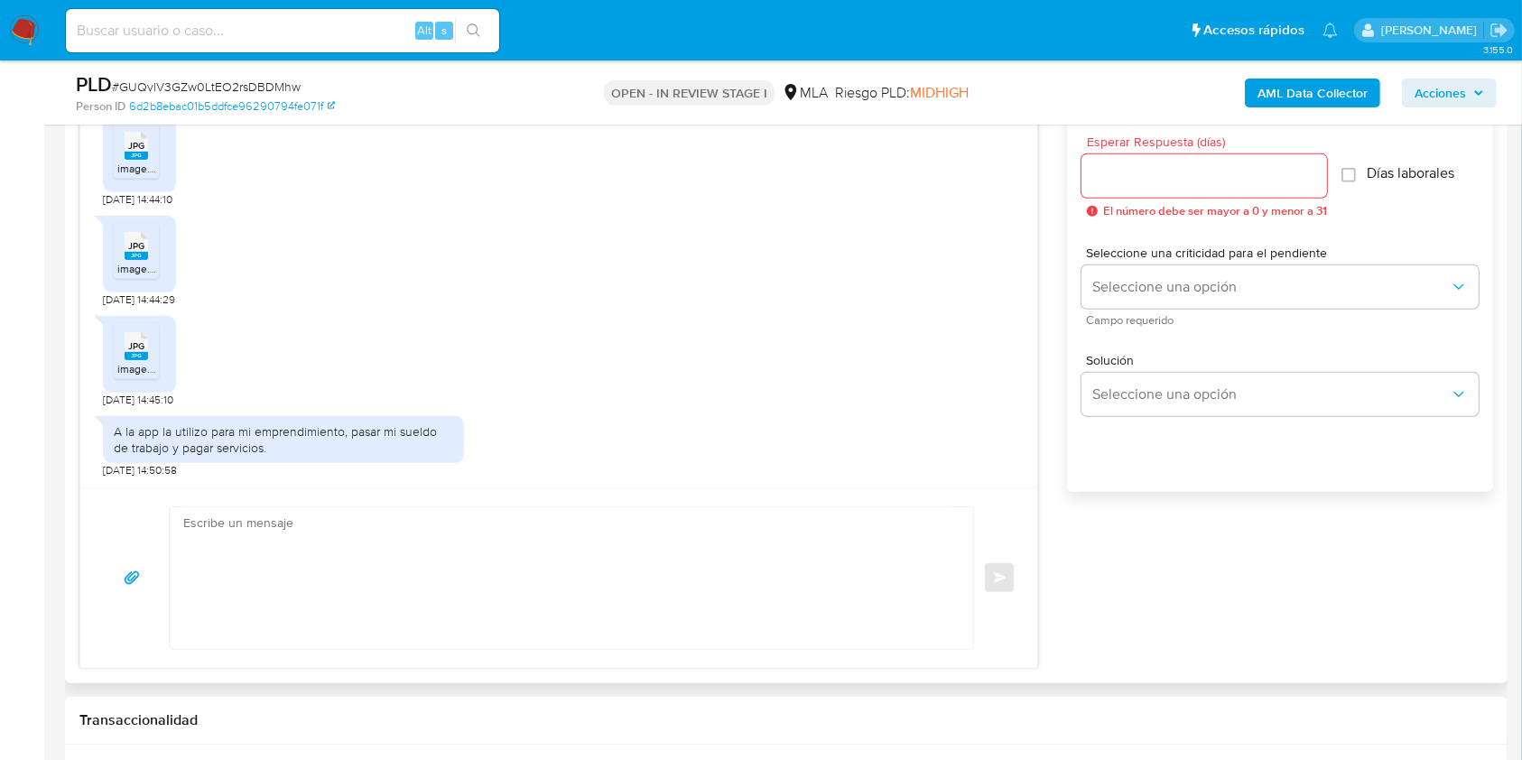
click at [244, 581] on textarea at bounding box center [566, 578] width 767 height 142
paste textarea "Hola [PERSON_NAME], Muchas gracias por la respuesta. Te confirmamos la recepció…"
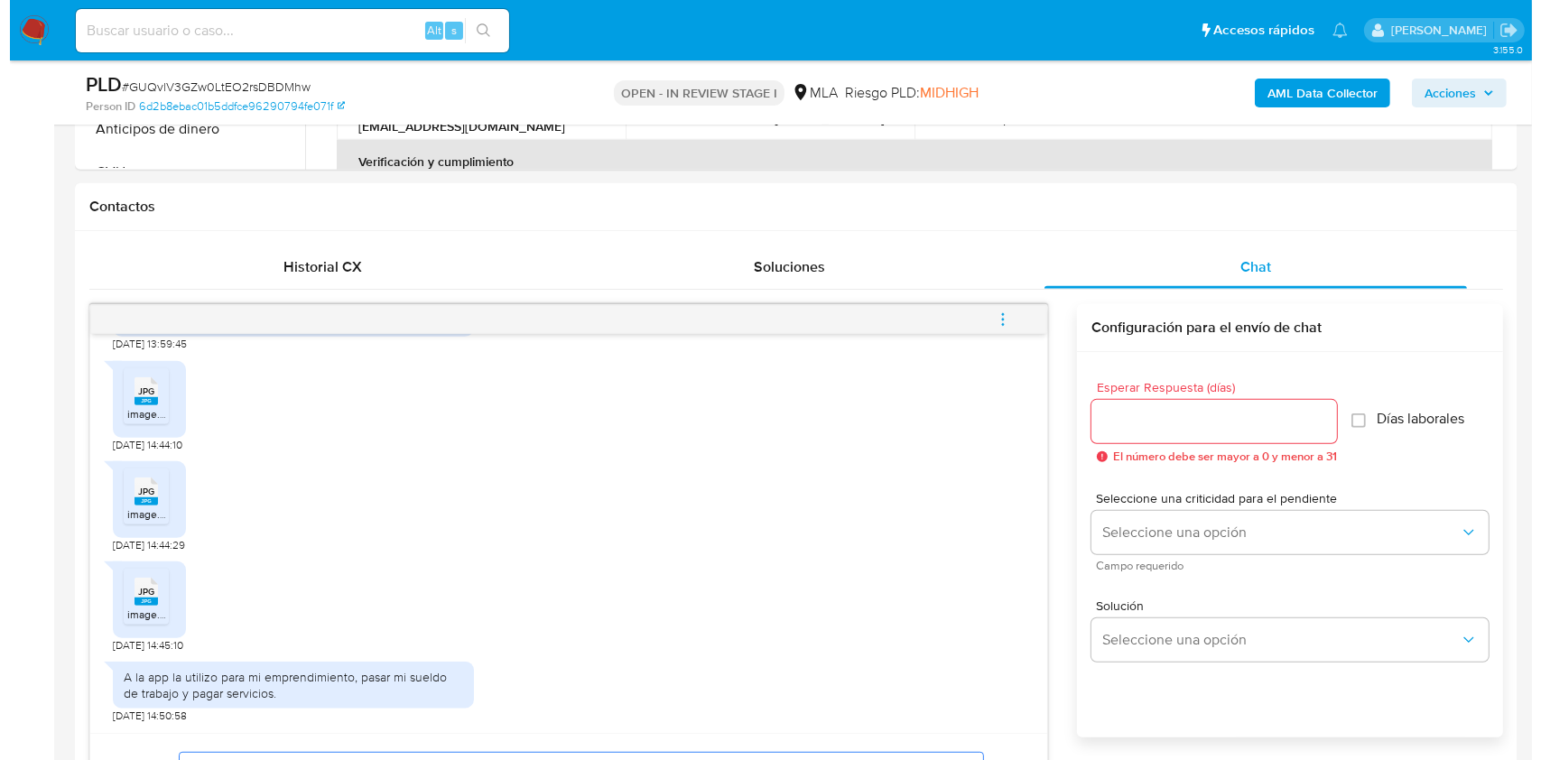
scroll to position [919, 0]
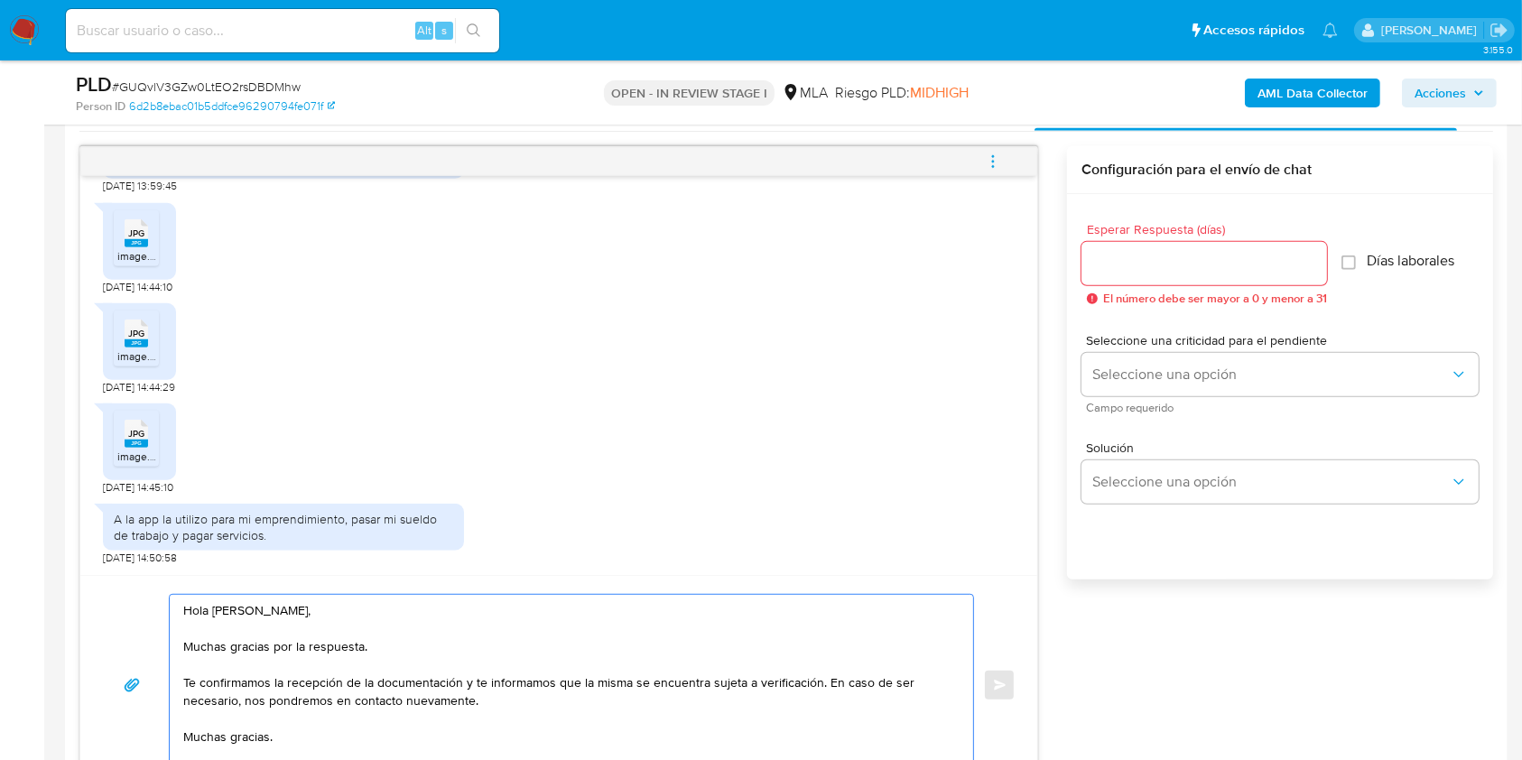
type textarea "Hola [PERSON_NAME], Muchas gracias por la respuesta. Te confirmamos la recepció…"
click at [1093, 273] on input "Esperar Respuesta (días)" at bounding box center [1205, 263] width 246 height 23
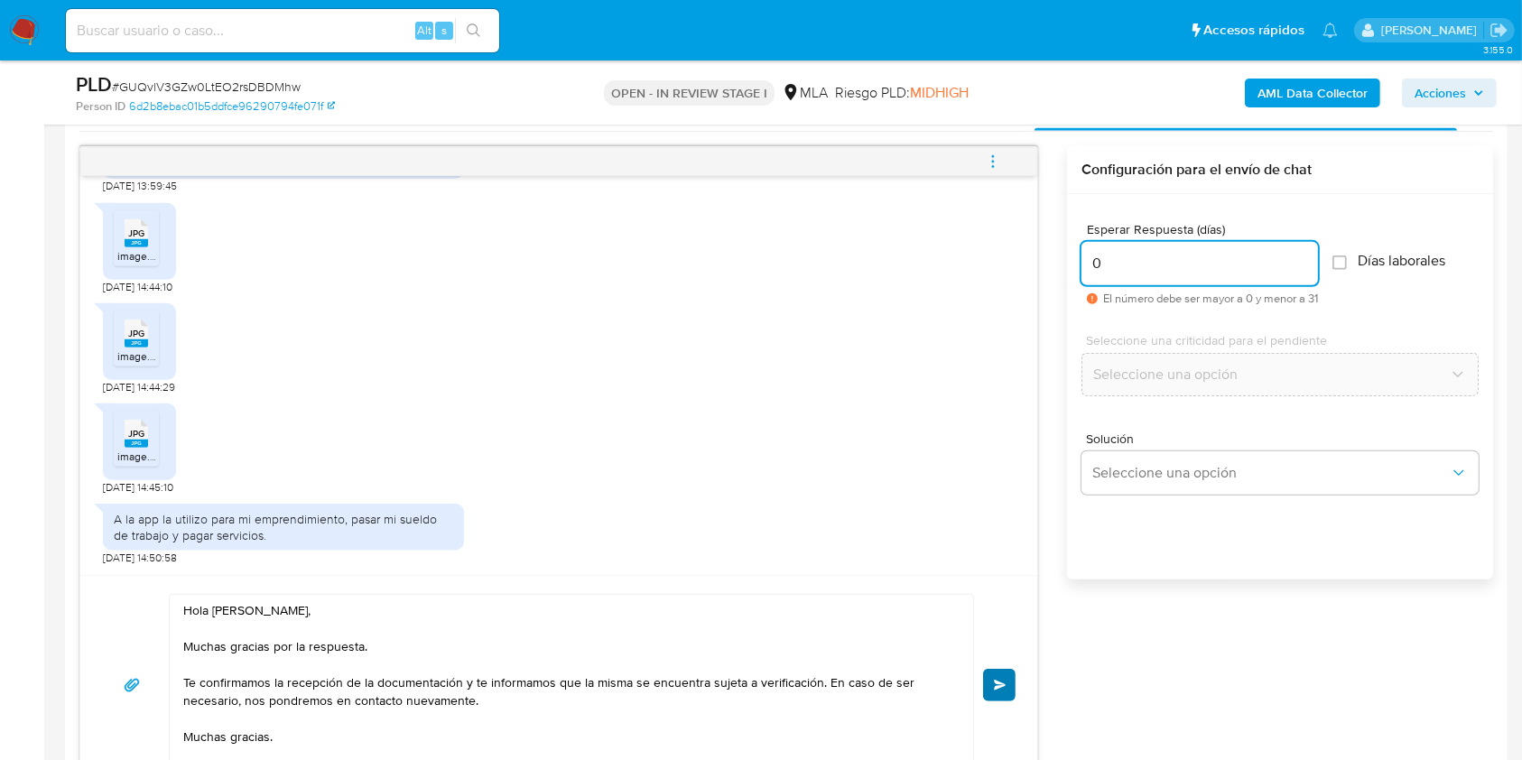
type input "0"
click at [1001, 680] on span "Enviar" at bounding box center [1000, 685] width 13 height 11
click at [994, 157] on icon "menu-action" at bounding box center [993, 161] width 16 height 16
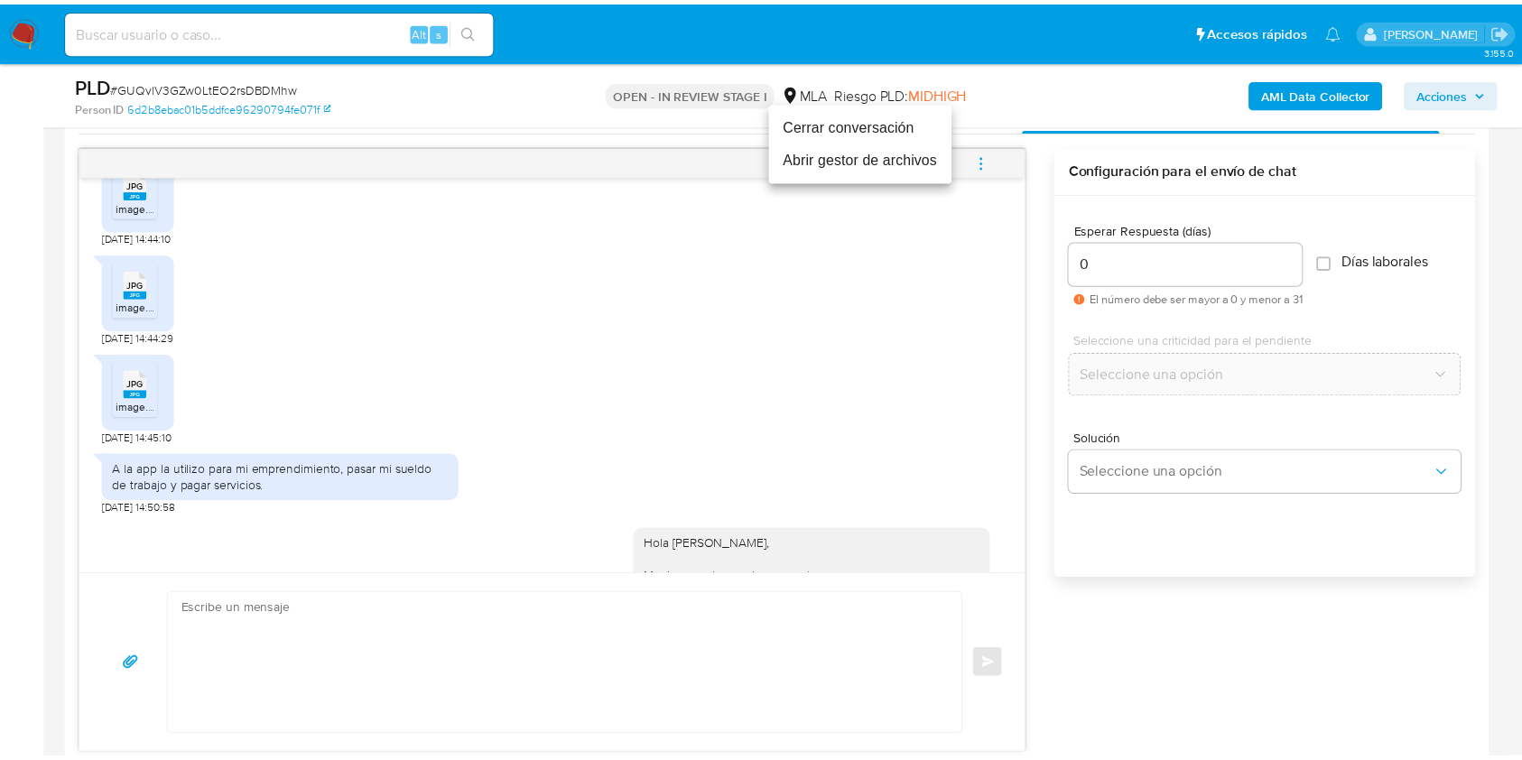
scroll to position [1856, 0]
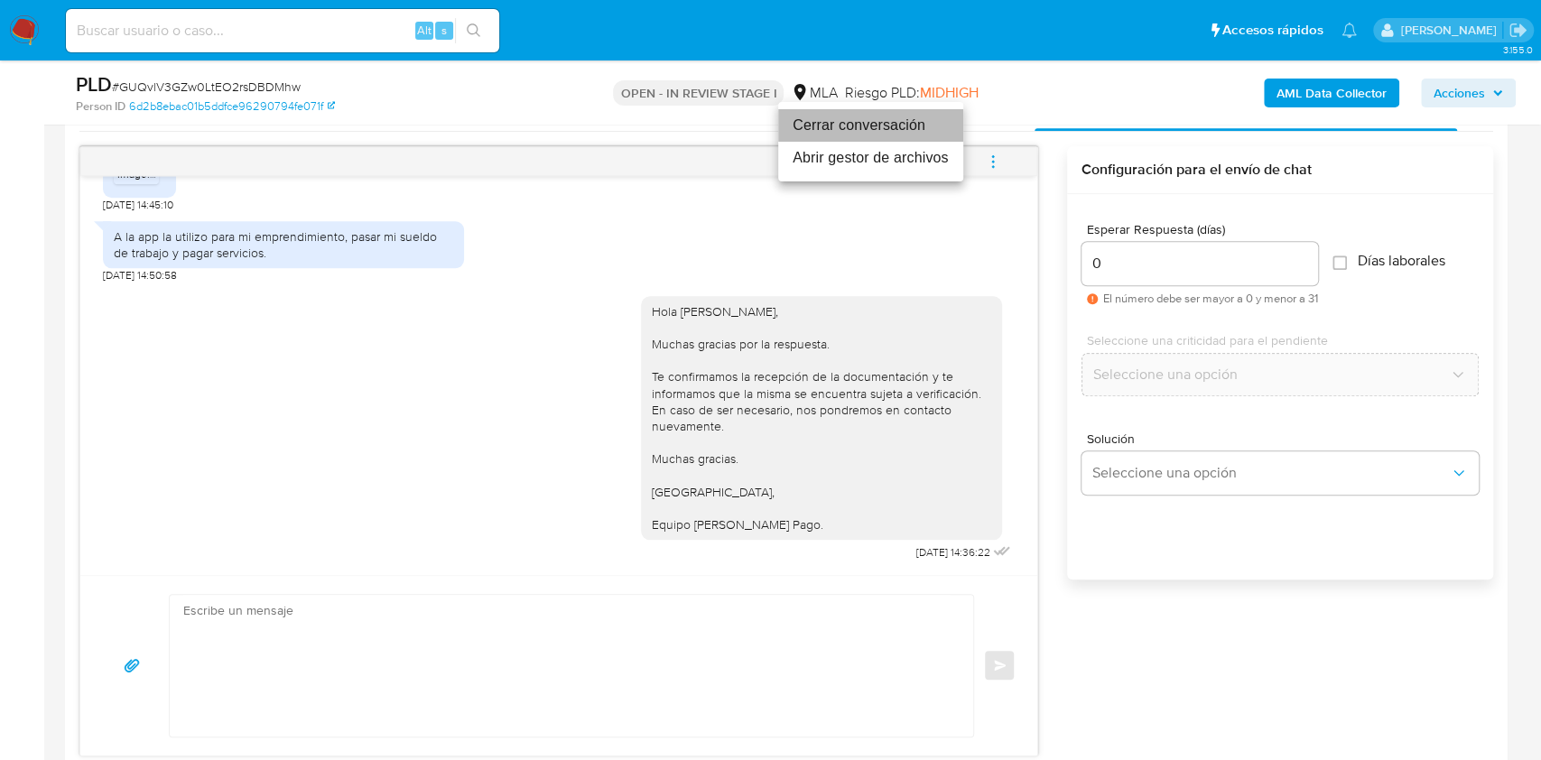
click at [826, 125] on li "Cerrar conversación" at bounding box center [870, 125] width 185 height 33
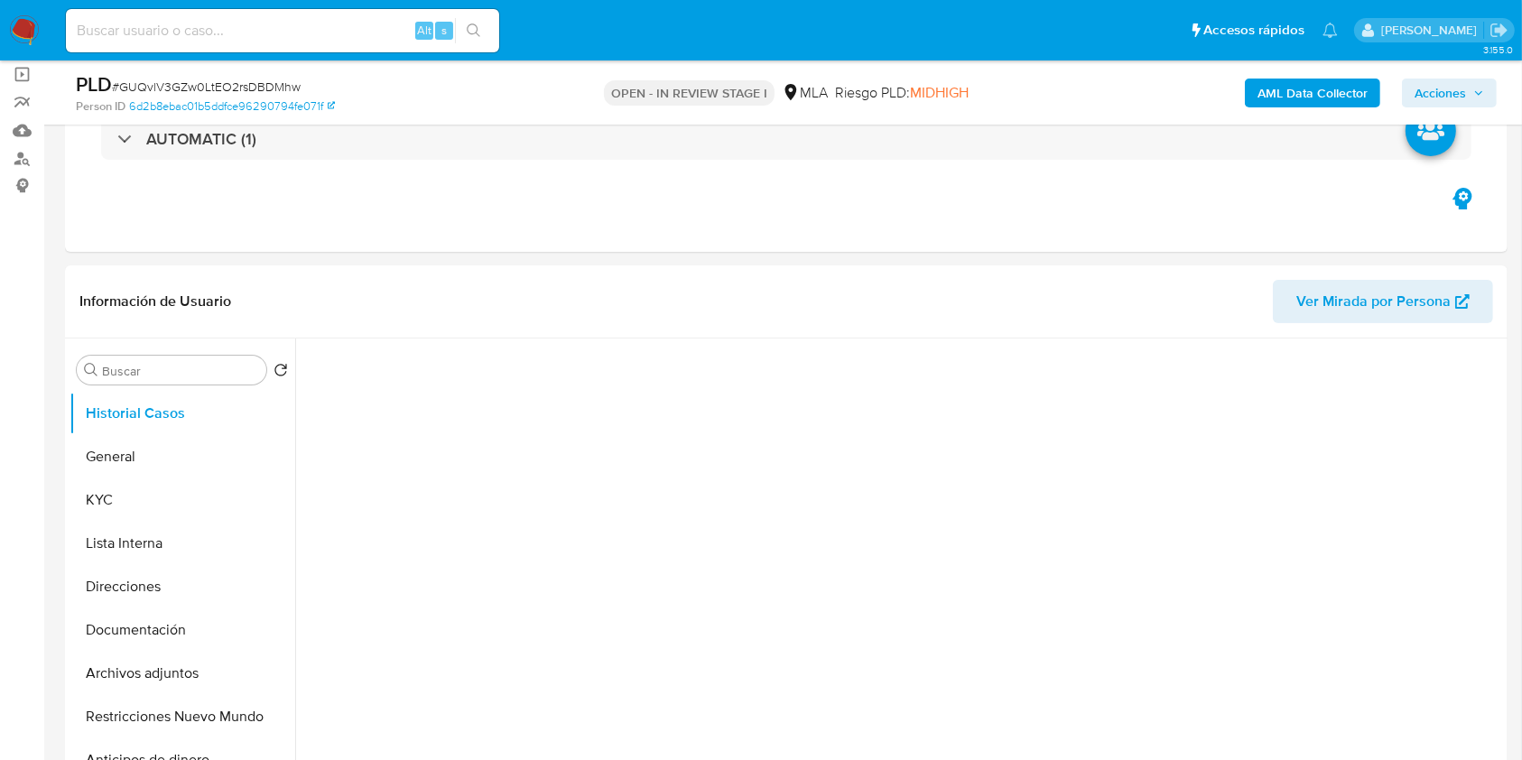
scroll to position [240, 0]
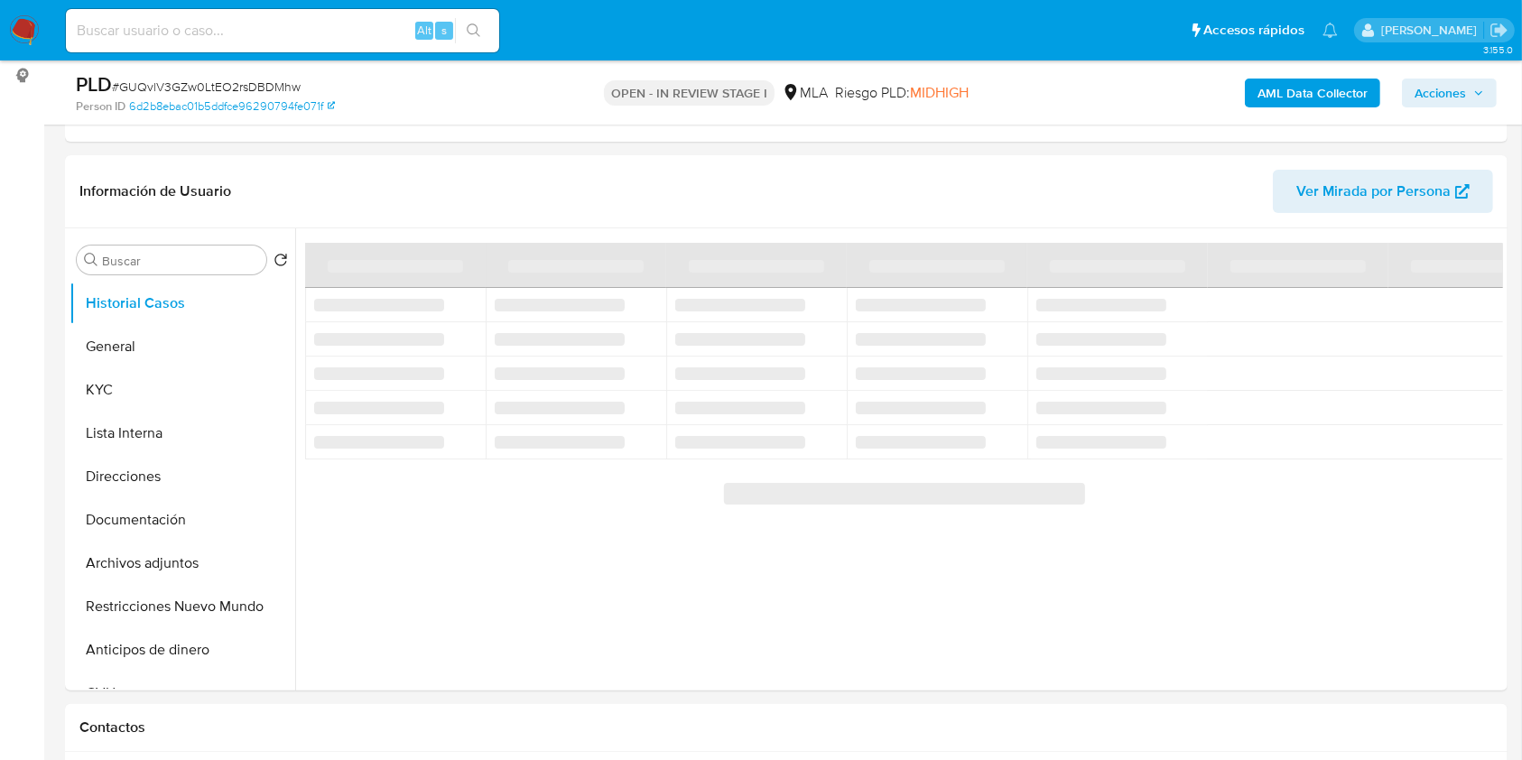
select select "10"
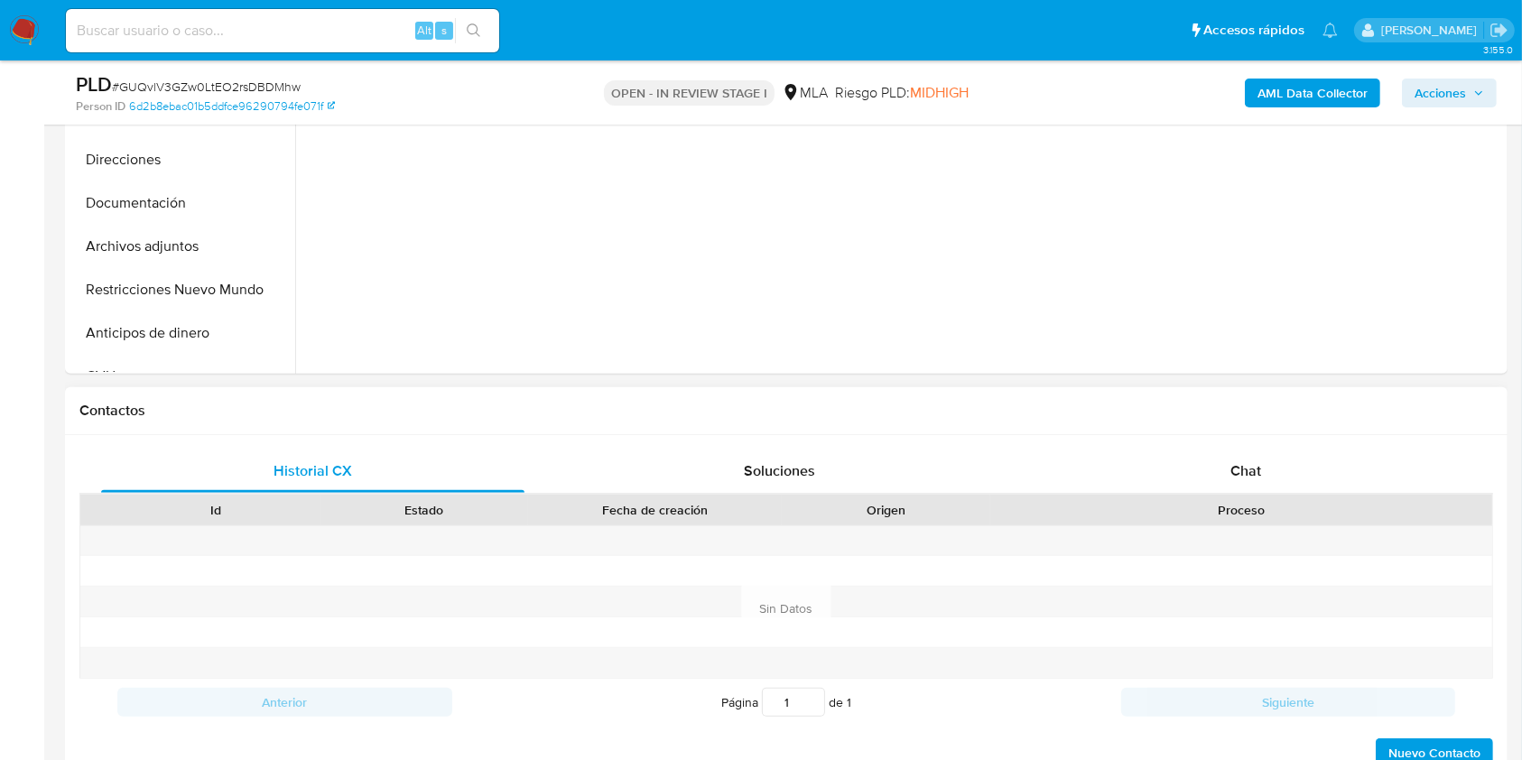
scroll to position [601, 0]
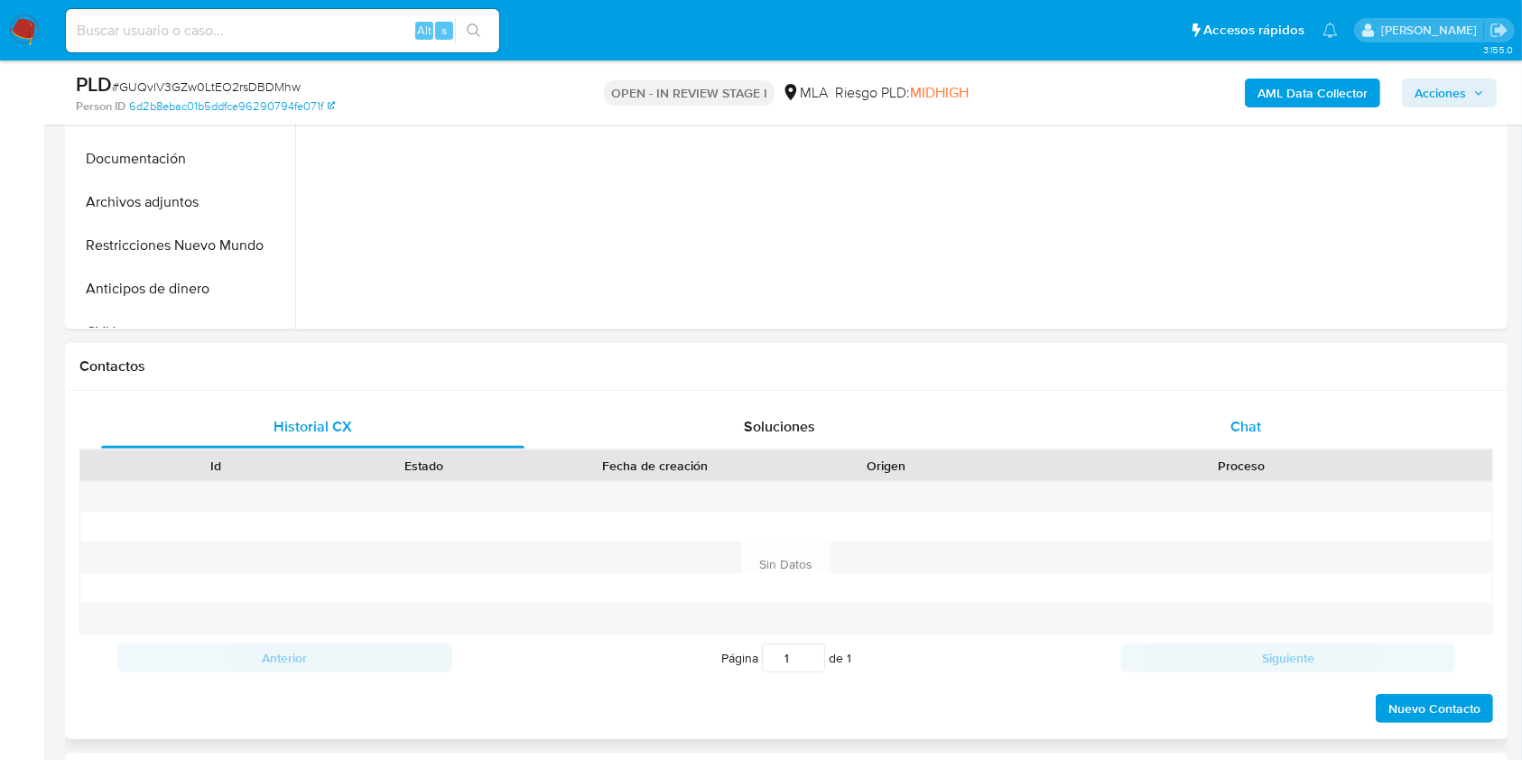
click at [1213, 429] on div "Chat" at bounding box center [1246, 426] width 423 height 43
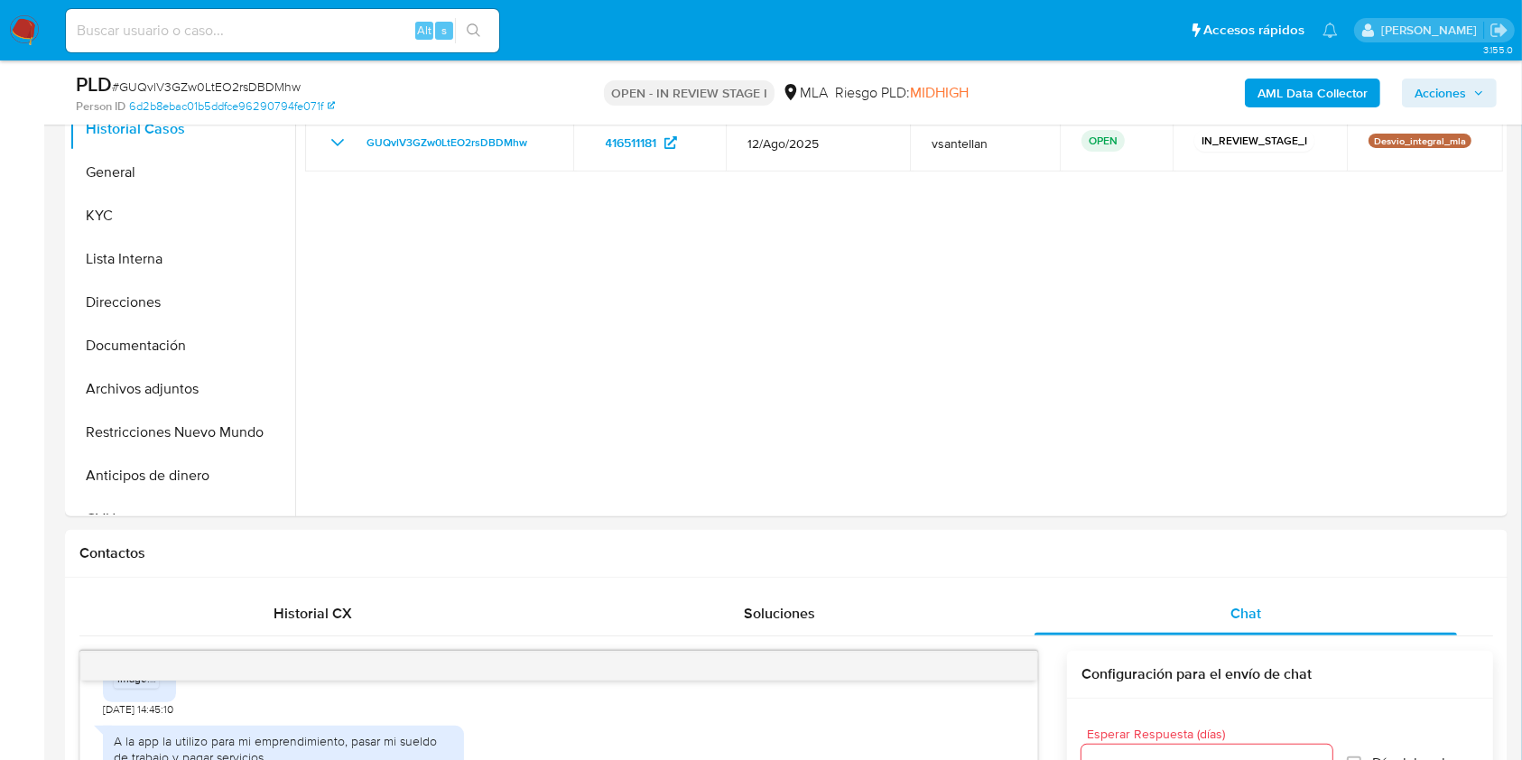
scroll to position [378, 0]
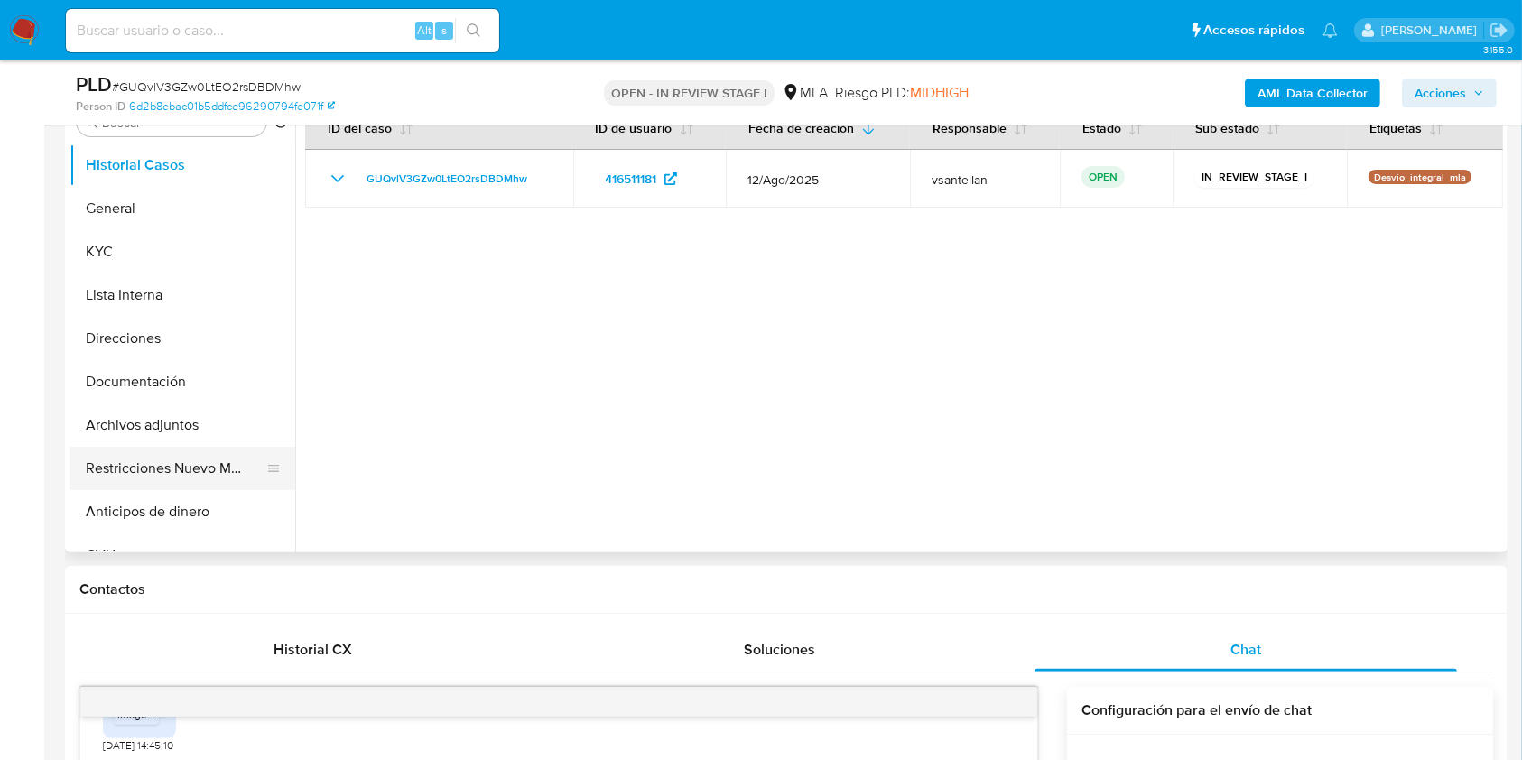
drag, startPoint x: 108, startPoint y: 466, endPoint x: 152, endPoint y: 457, distance: 44.3
click at [108, 466] on button "Restricciones Nuevo Mundo" at bounding box center [175, 468] width 211 height 43
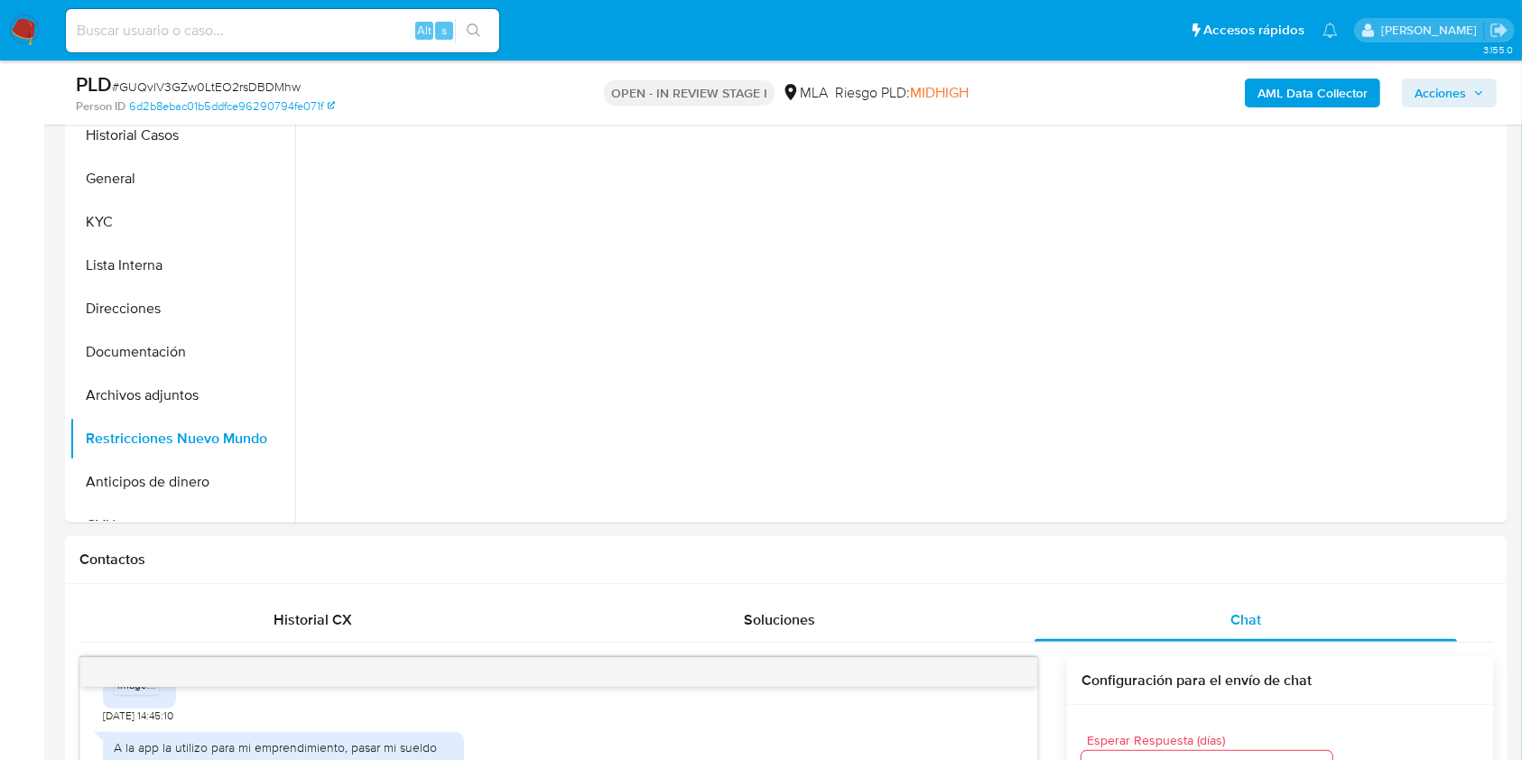
scroll to position [354, 0]
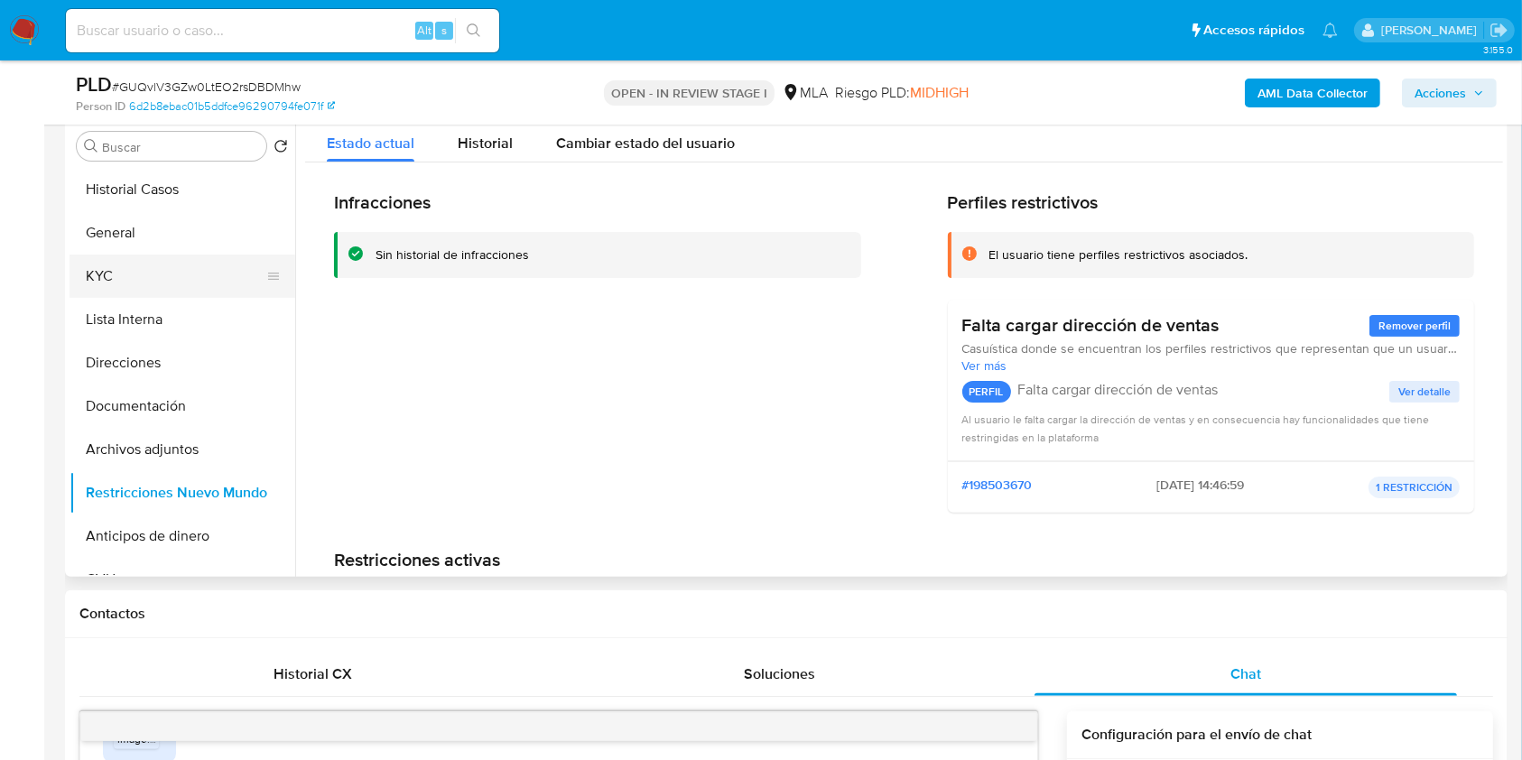
click at [126, 284] on button "KYC" at bounding box center [175, 276] width 211 height 43
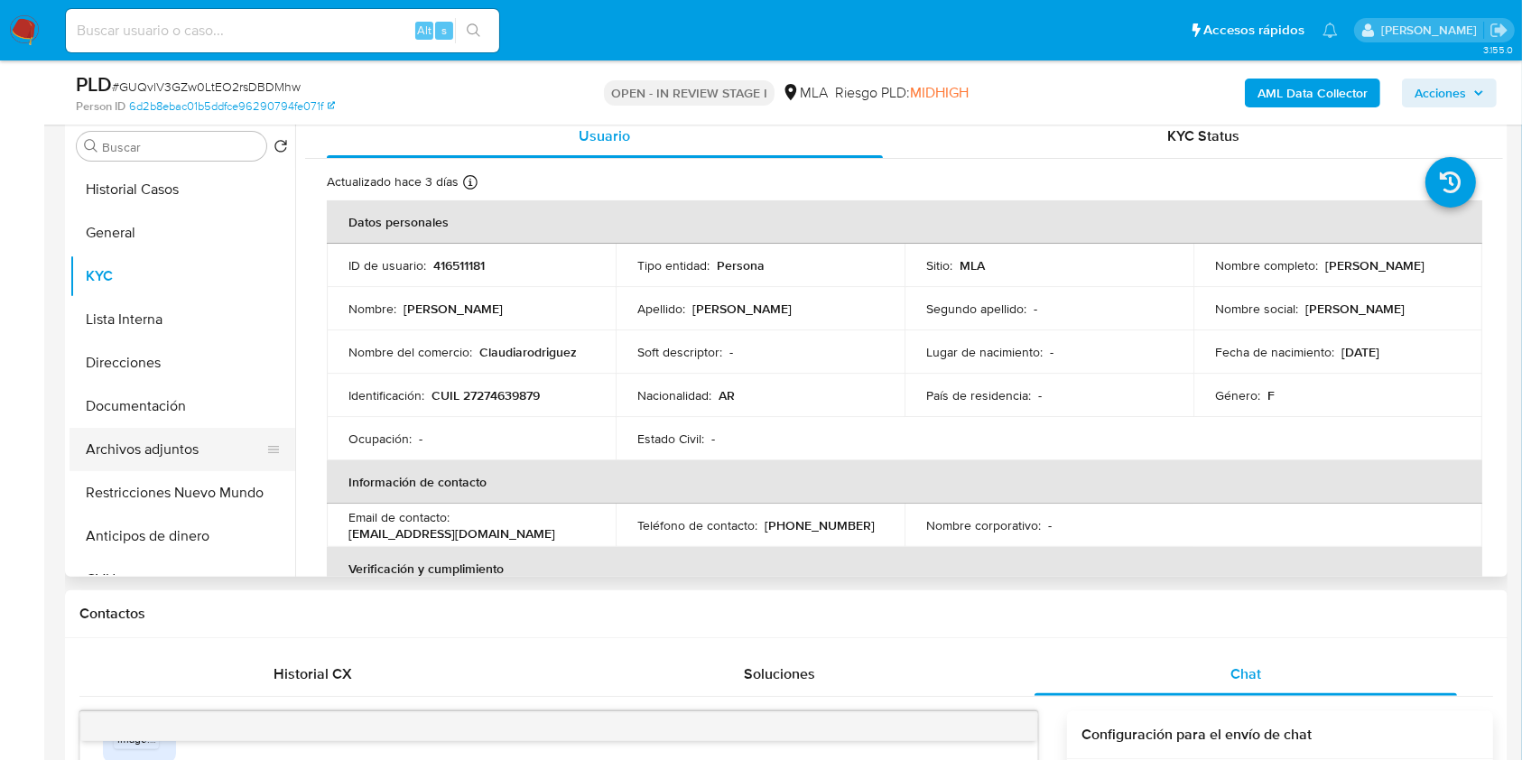
click at [126, 444] on button "Archivos adjuntos" at bounding box center [175, 449] width 211 height 43
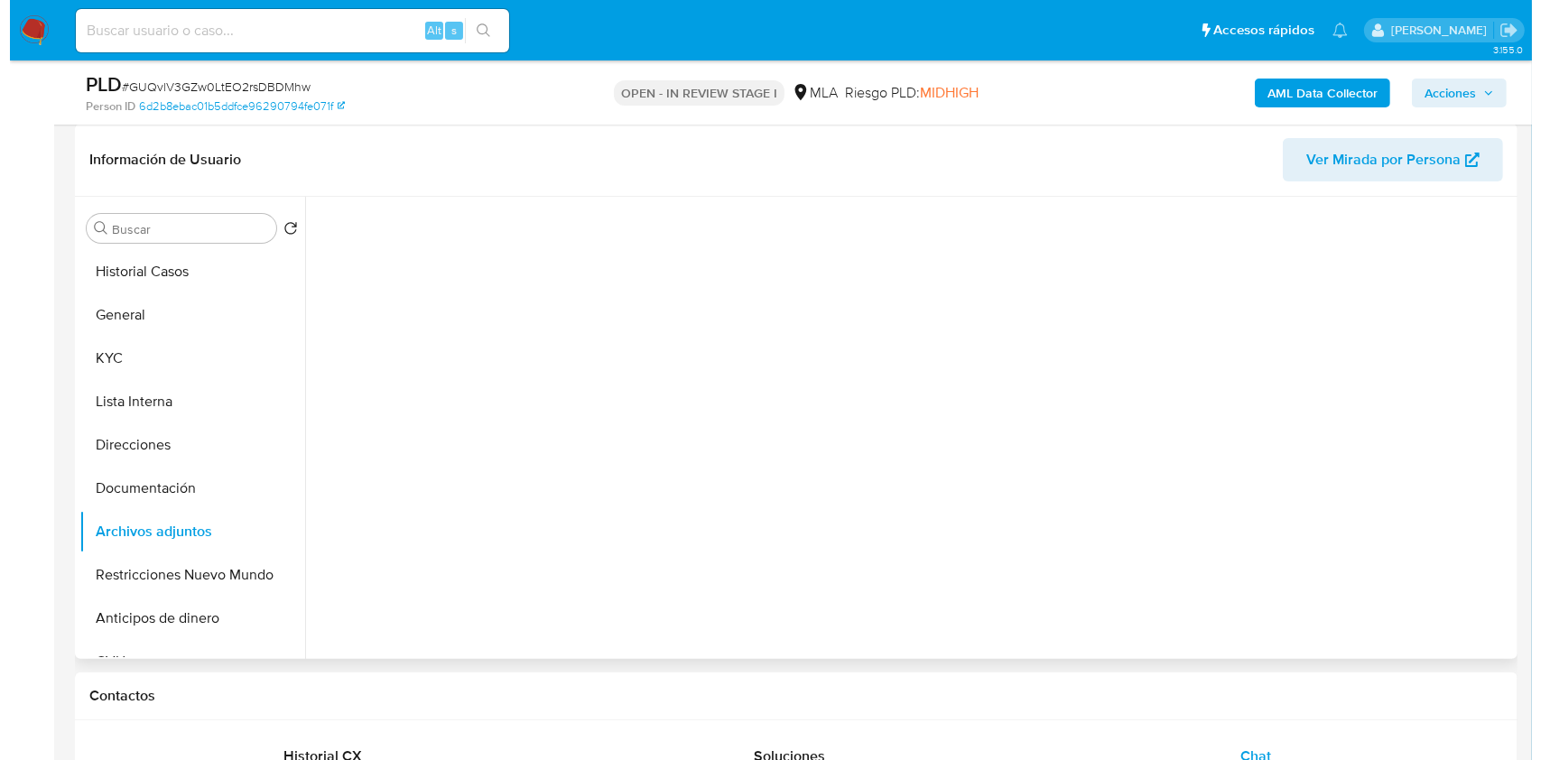
scroll to position [234, 0]
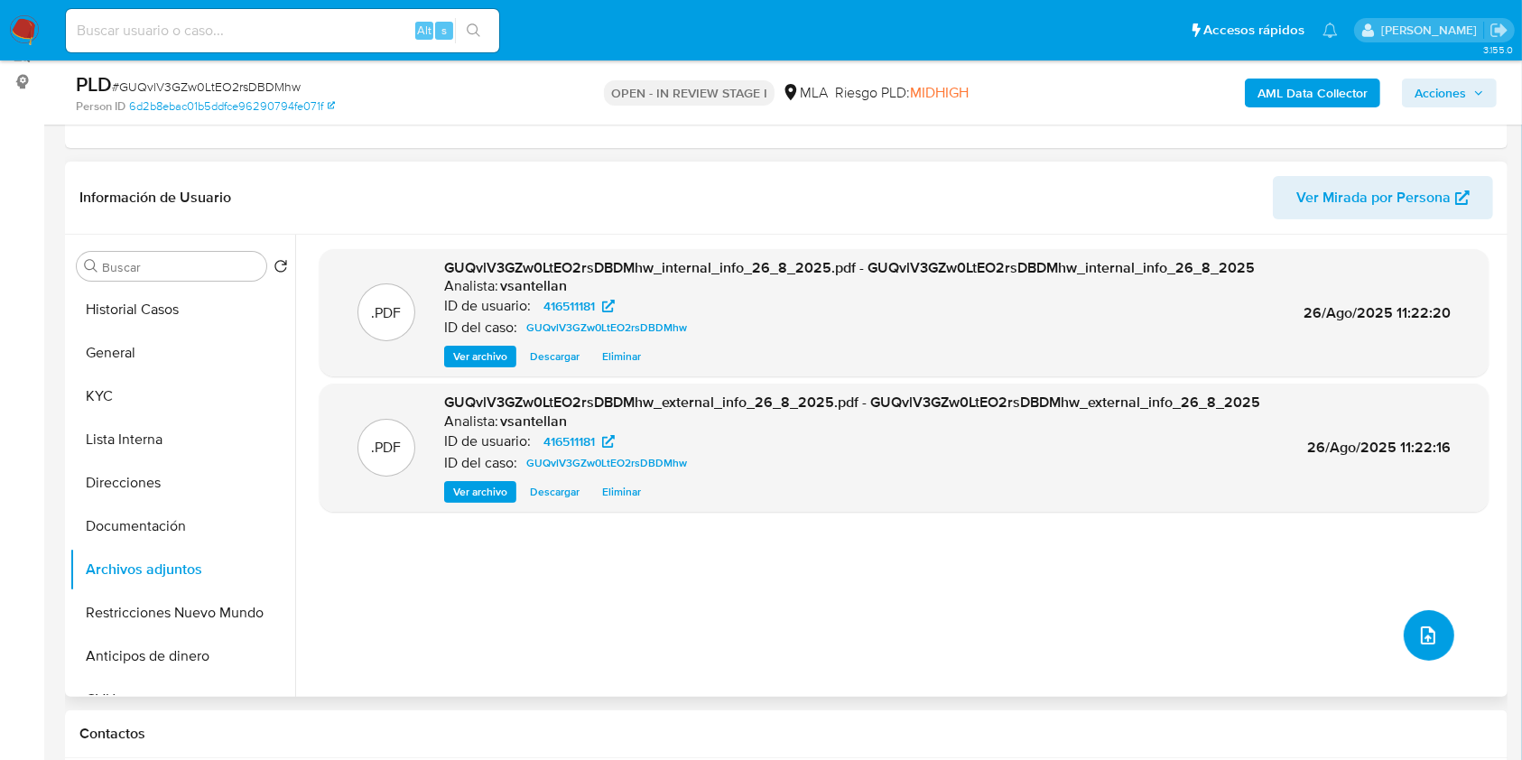
click at [1423, 650] on button "upload-file" at bounding box center [1429, 635] width 51 height 51
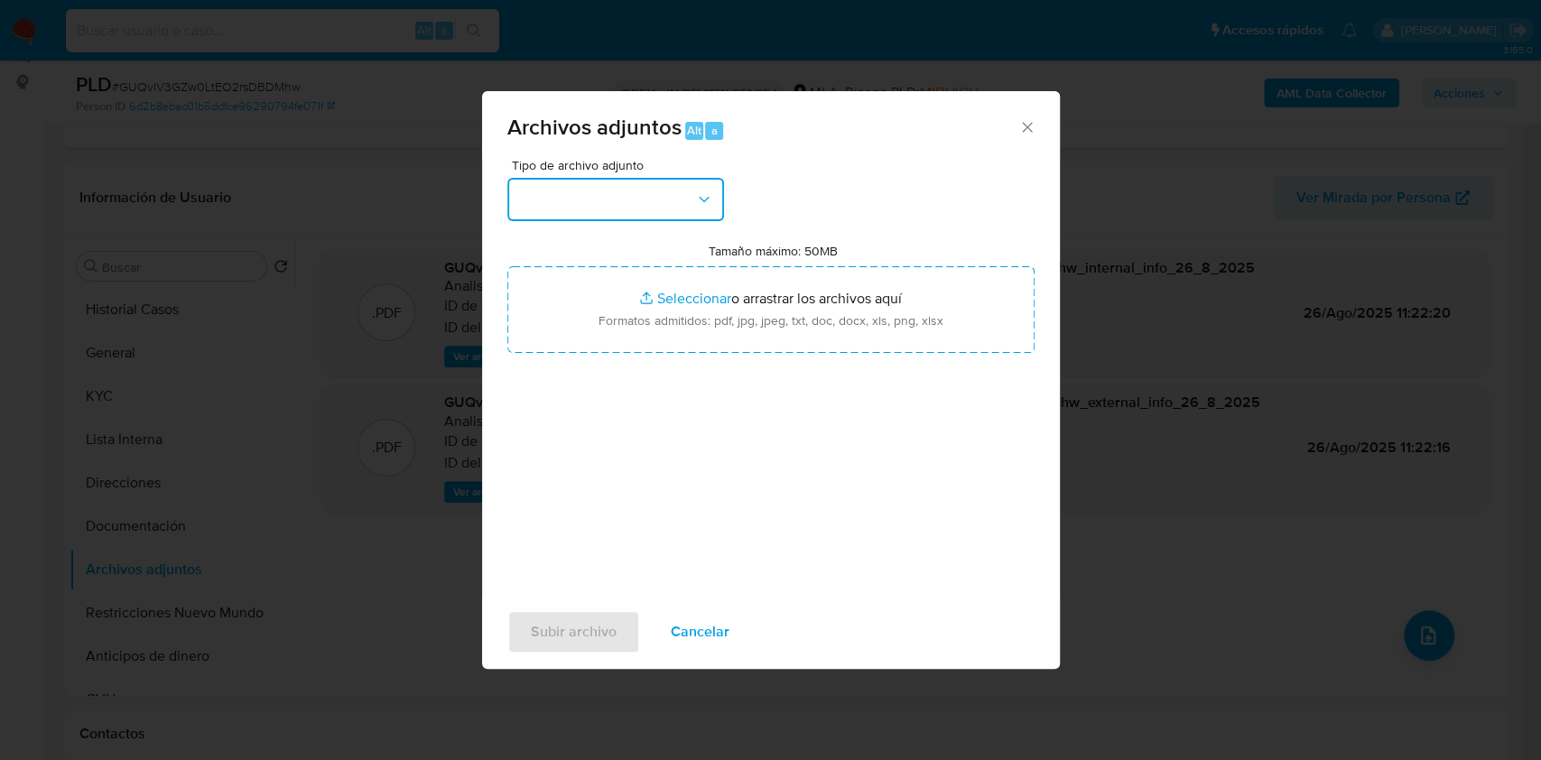
click at [600, 194] on button "button" at bounding box center [615, 199] width 217 height 43
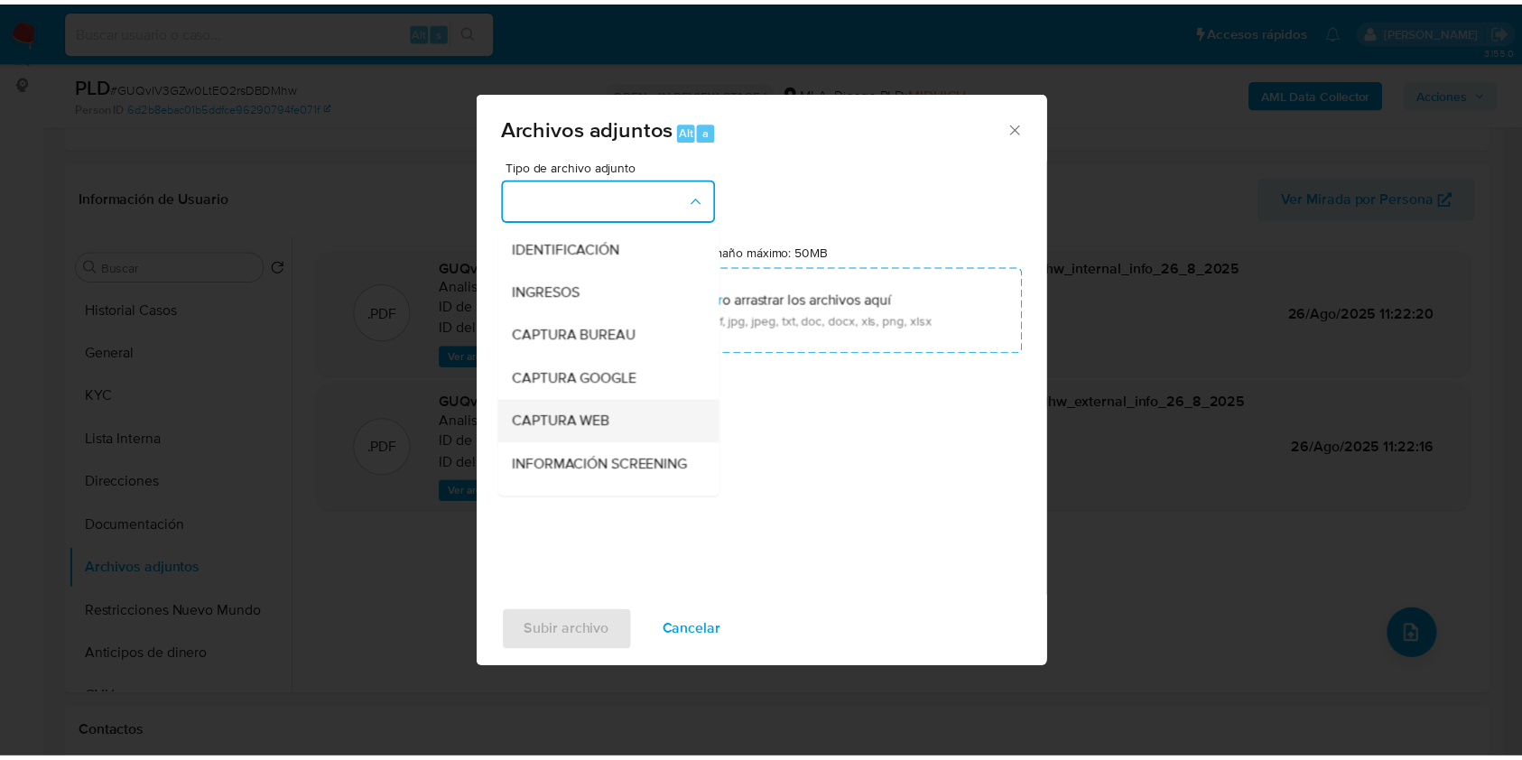
scroll to position [240, 0]
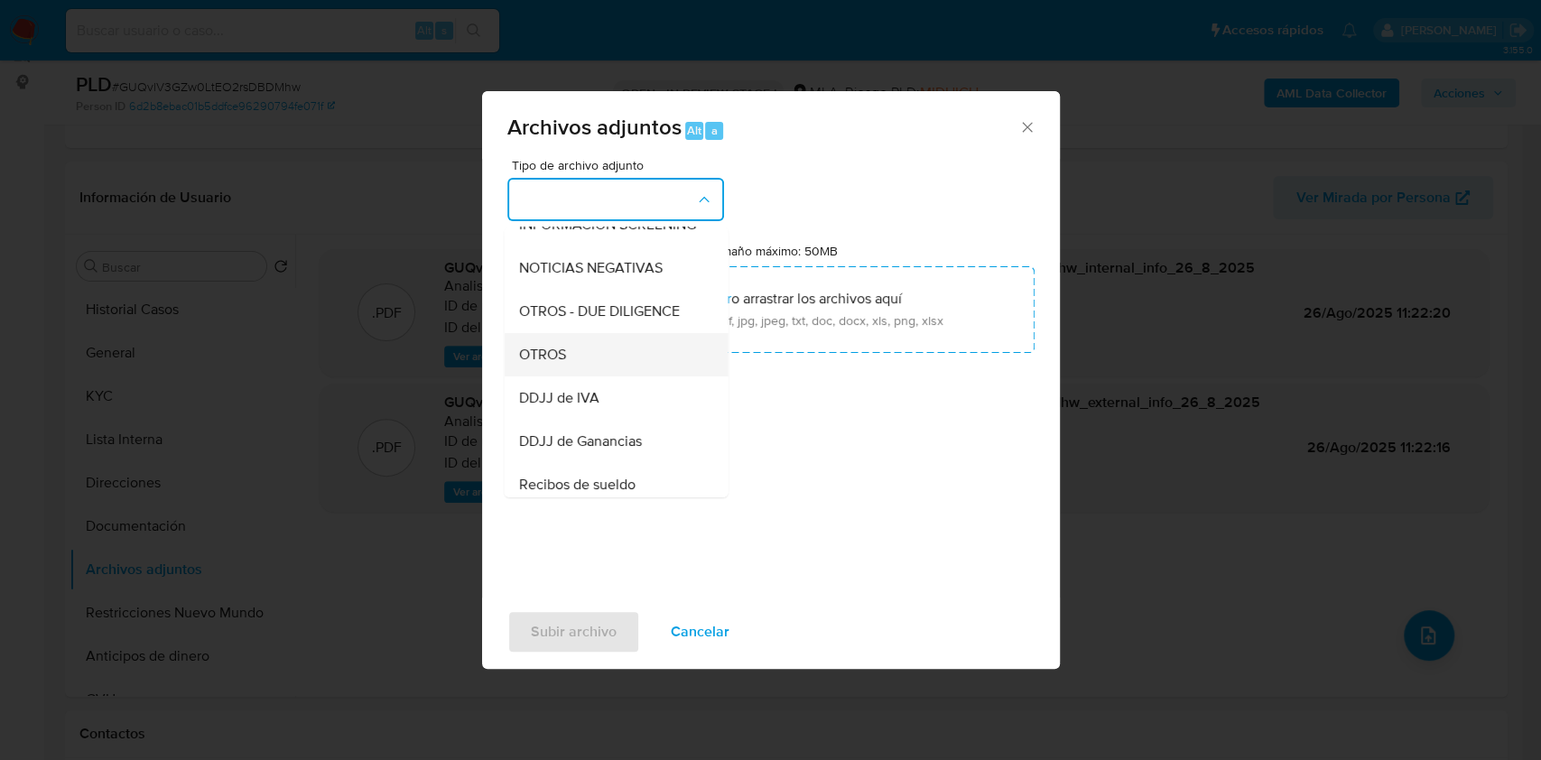
click at [544, 364] on span "OTROS" at bounding box center [541, 355] width 47 height 18
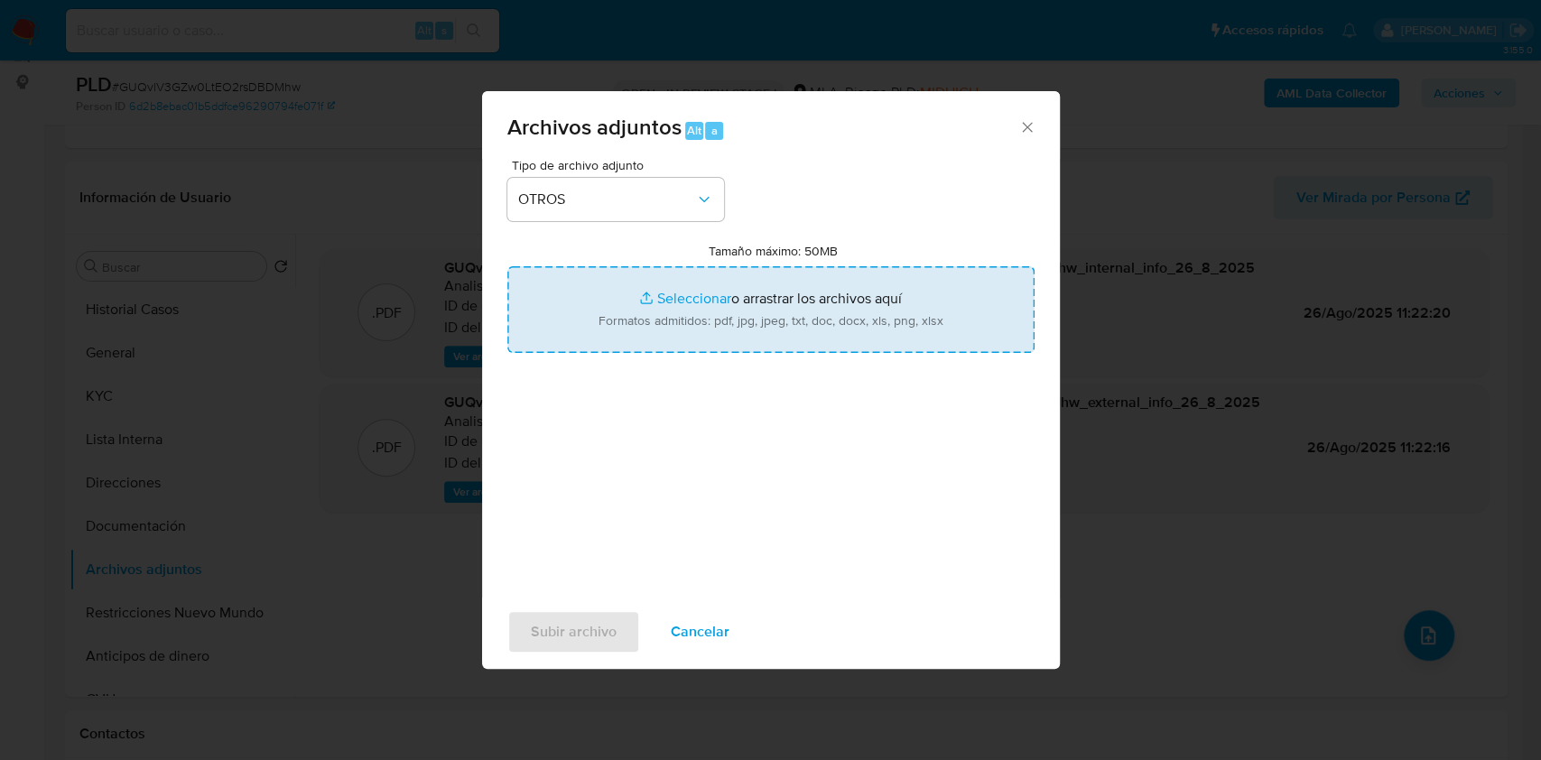
click at [695, 321] on input "Tamaño máximo: 50MB Seleccionar archivos" at bounding box center [770, 309] width 527 height 87
type input "C:\fakepath\Caselog-416511181- NO ROI.docx"
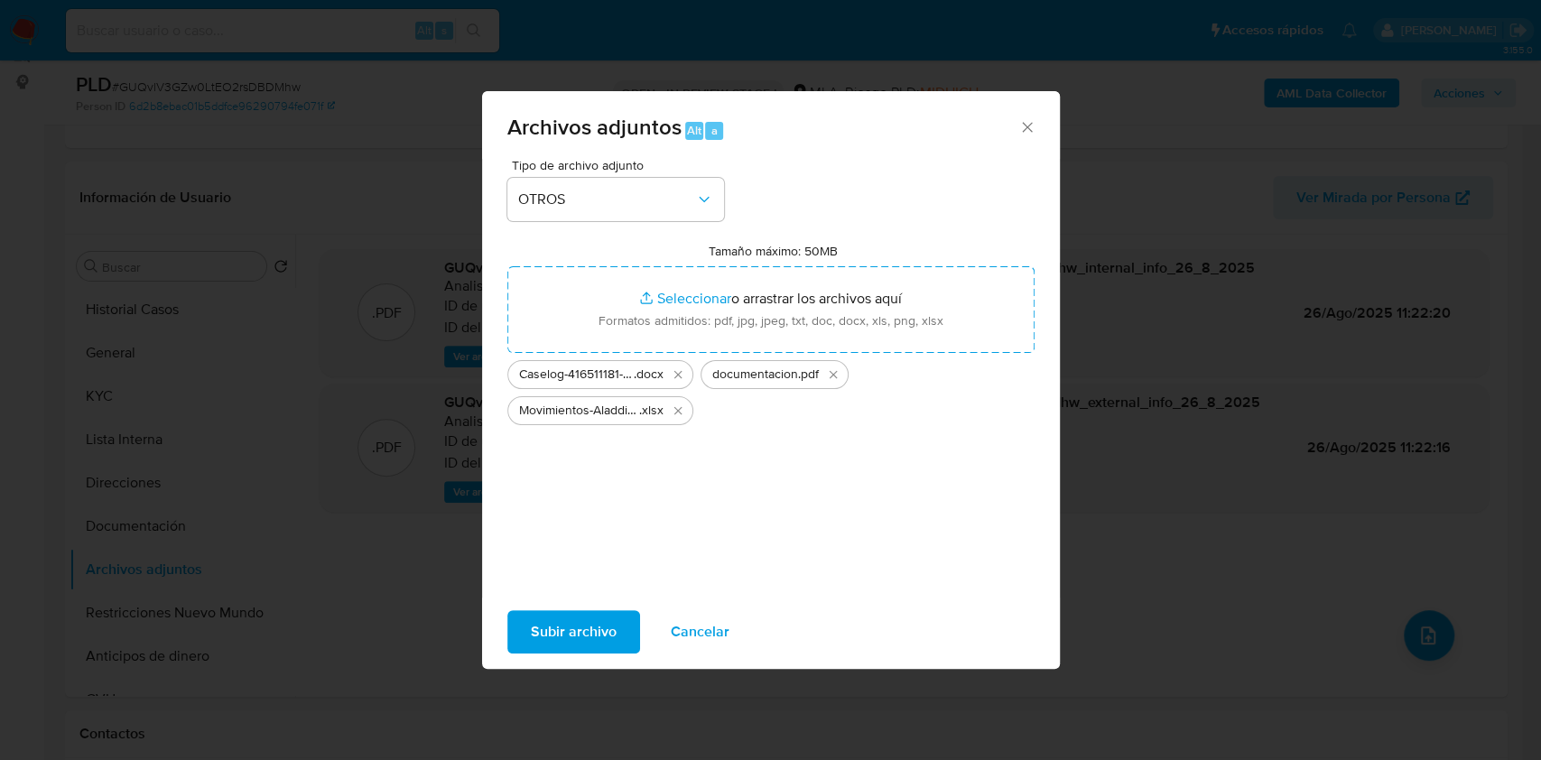
click at [591, 639] on span "Subir archivo" at bounding box center [574, 632] width 86 height 40
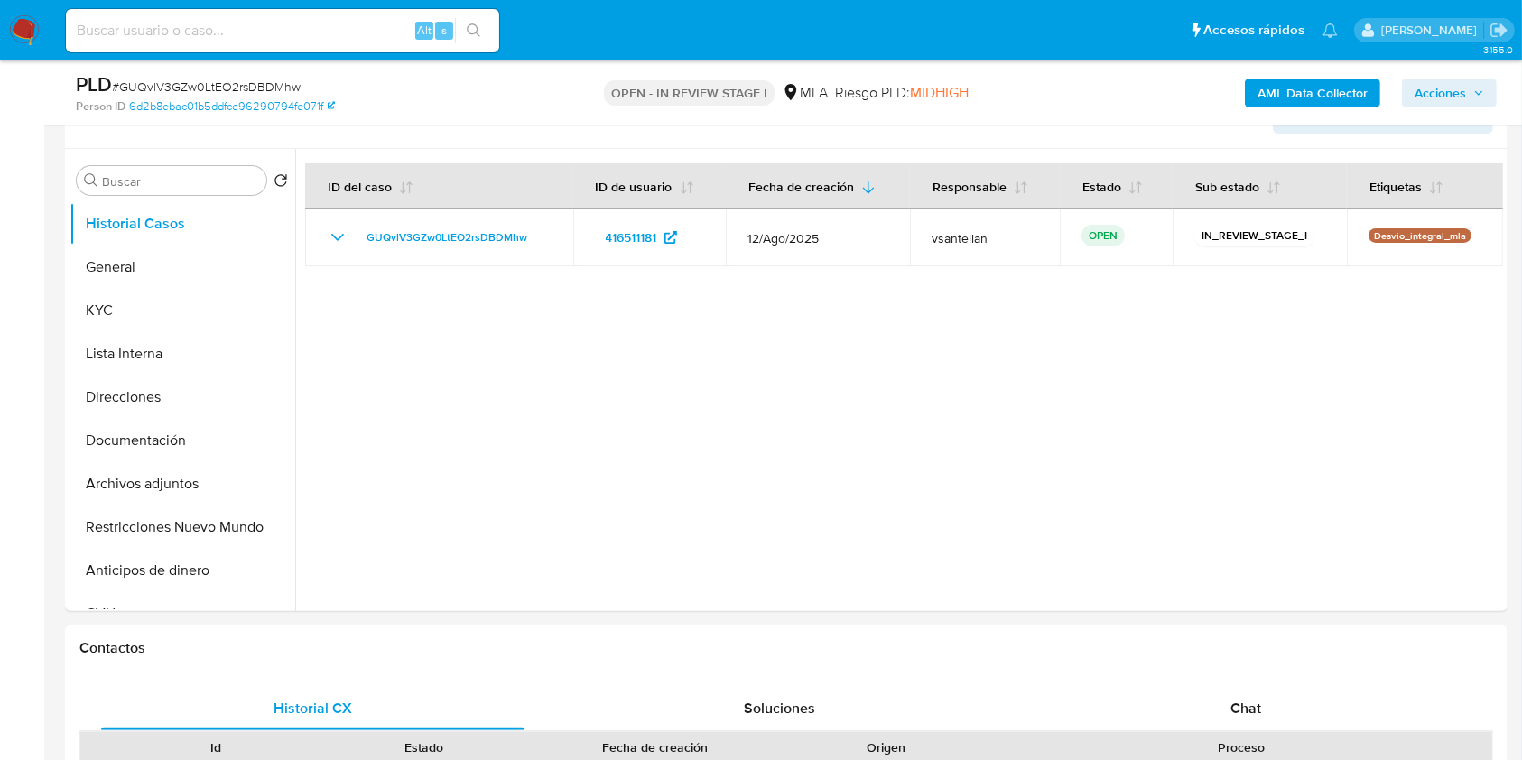
scroll to position [330, 0]
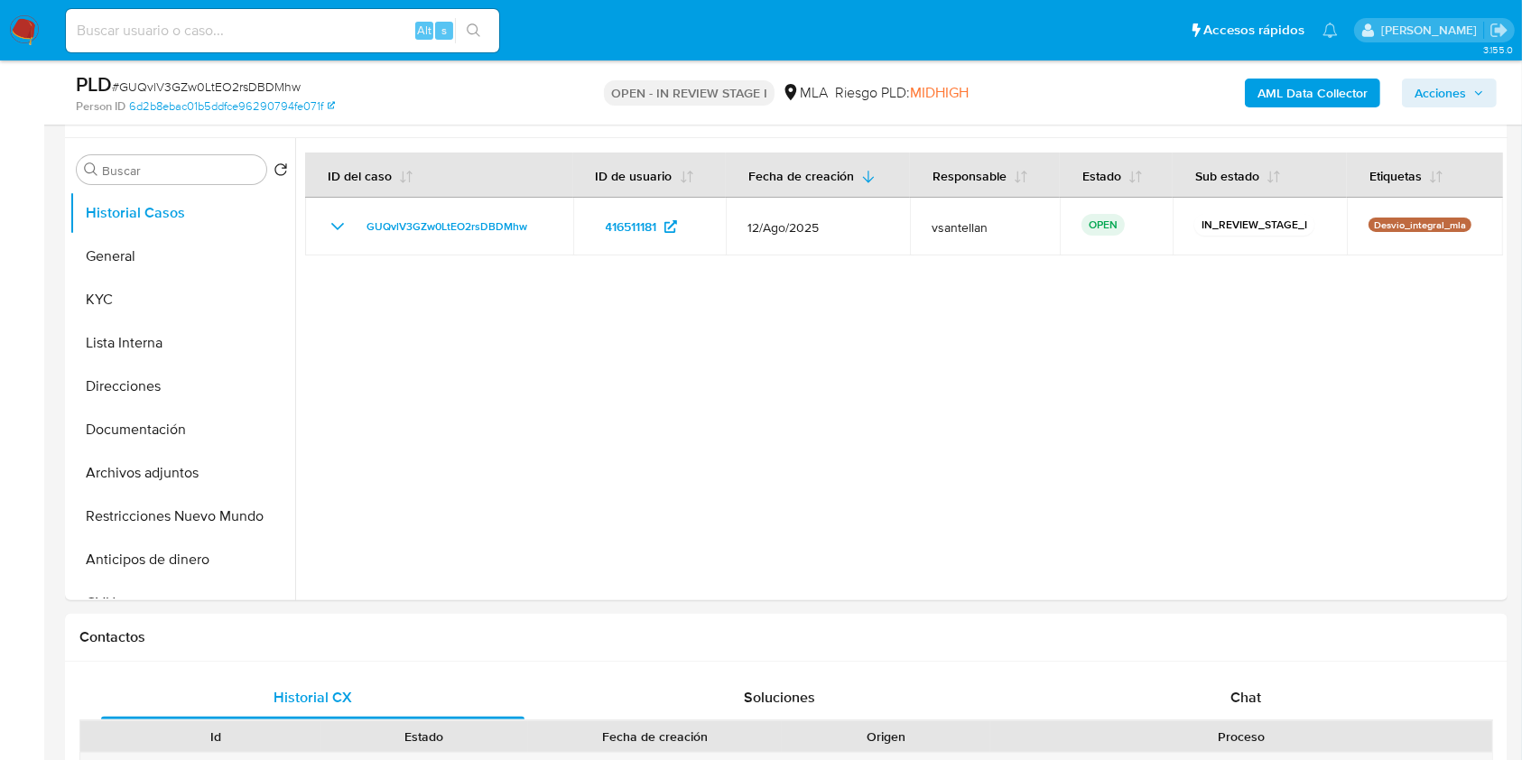
select select "10"
drag, startPoint x: 1294, startPoint y: 694, endPoint x: 1340, endPoint y: 644, distance: 68.4
click at [1295, 697] on div "Chat" at bounding box center [1246, 697] width 423 height 43
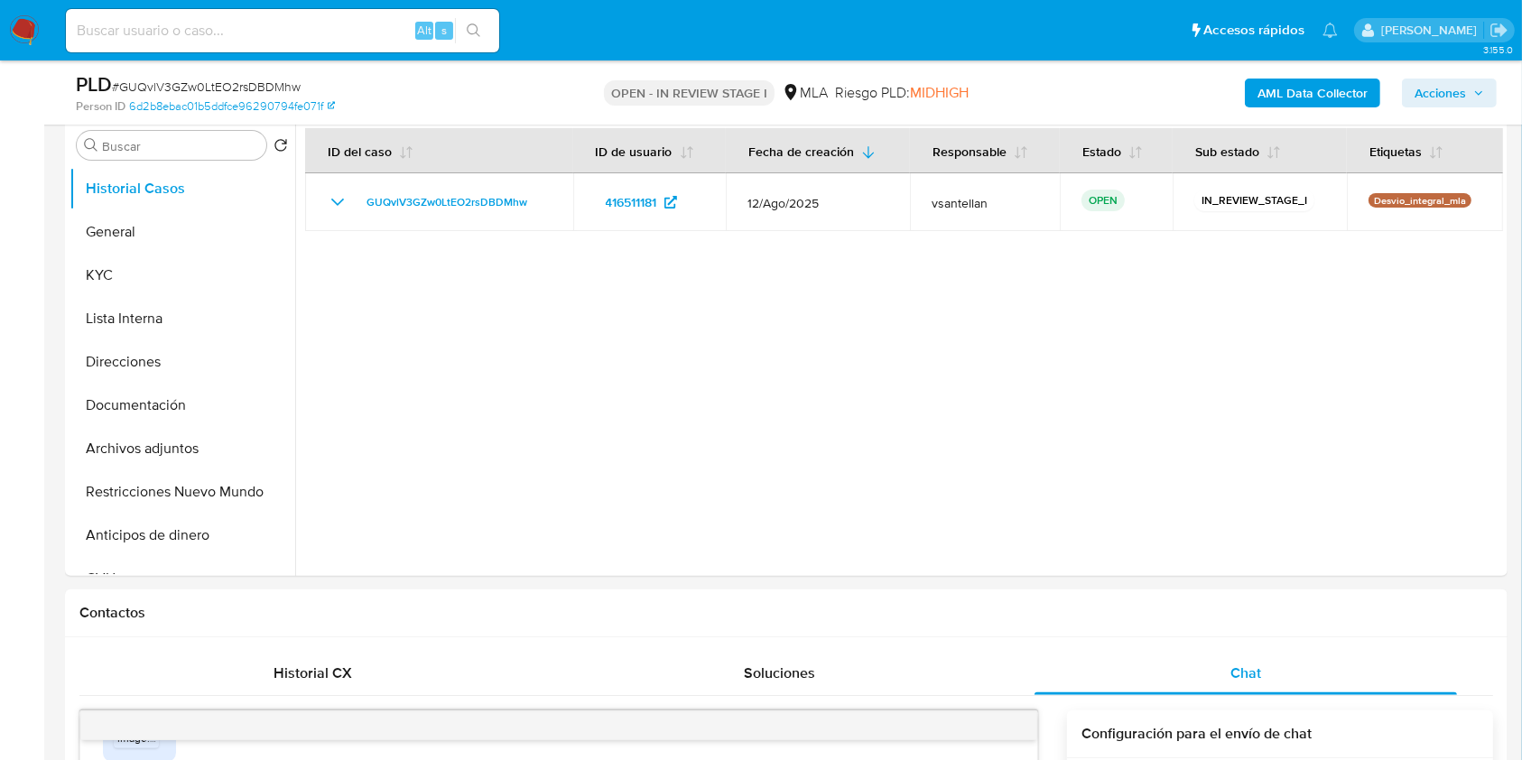
scroll to position [350, 0]
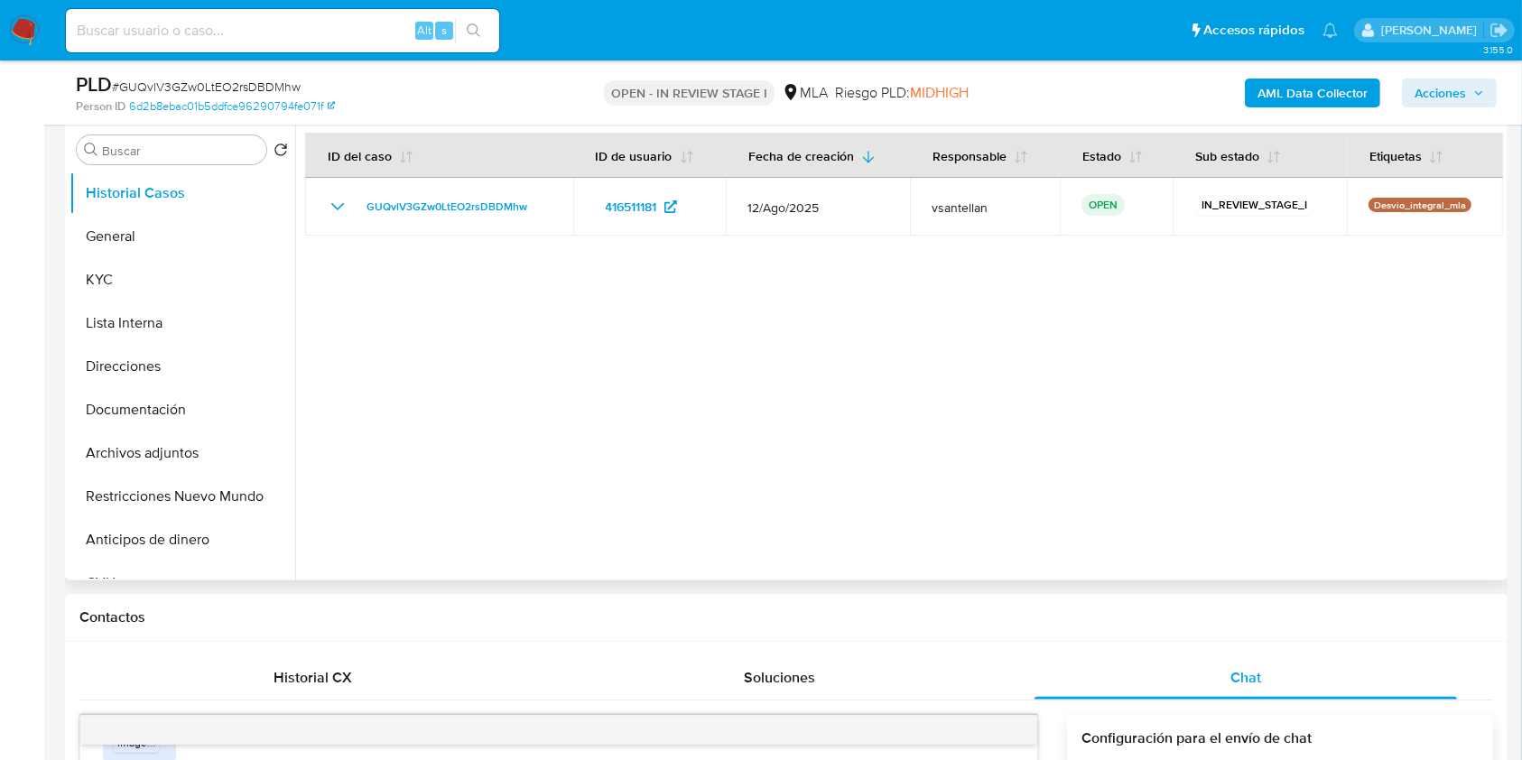
drag, startPoint x: 174, startPoint y: 495, endPoint x: 420, endPoint y: 450, distance: 249.7
click at [175, 497] on button "Restricciones Nuevo Mundo" at bounding box center [183, 496] width 226 height 43
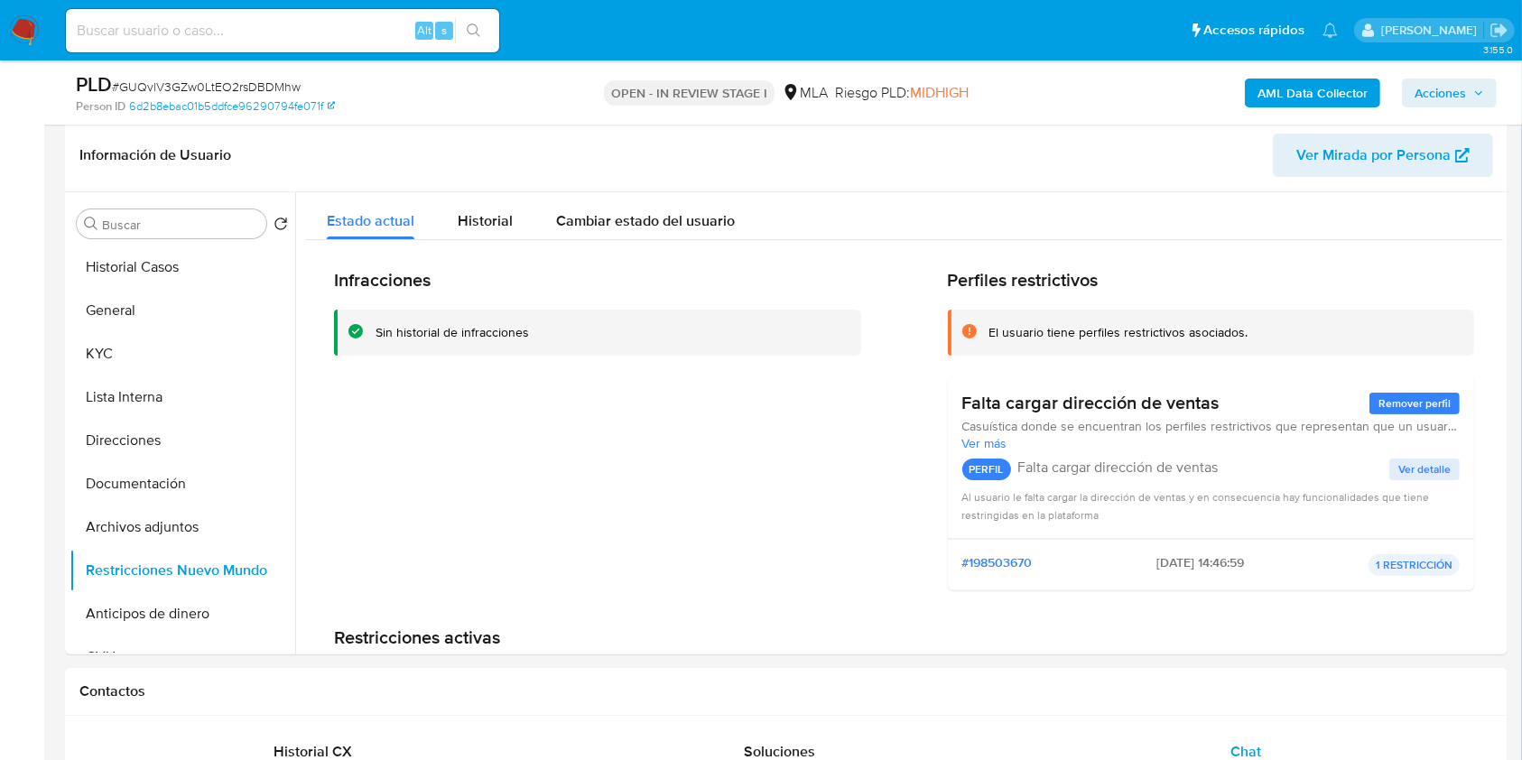
scroll to position [259, 0]
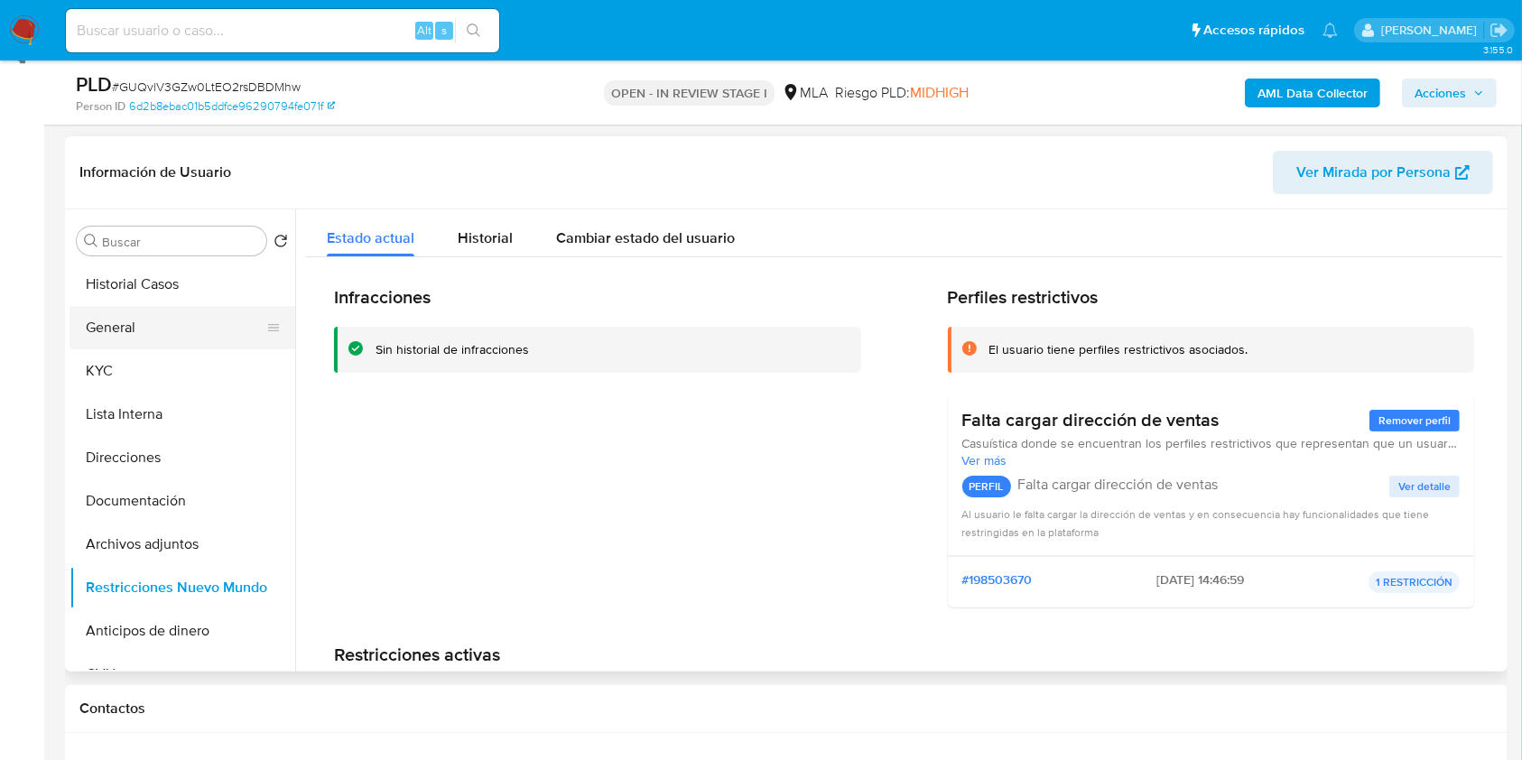
click at [195, 331] on button "General" at bounding box center [175, 327] width 211 height 43
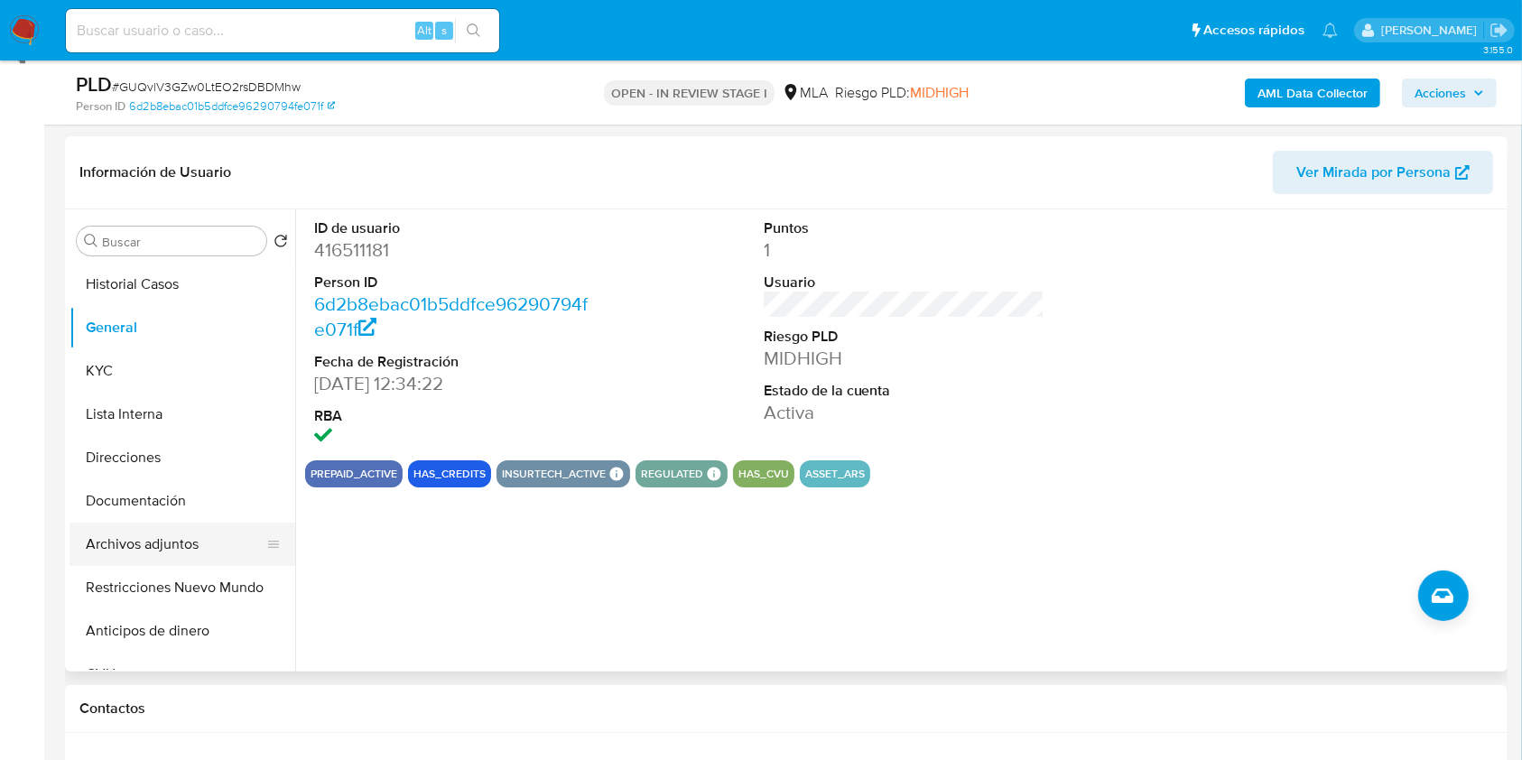
click at [187, 544] on button "Archivos adjuntos" at bounding box center [175, 544] width 211 height 43
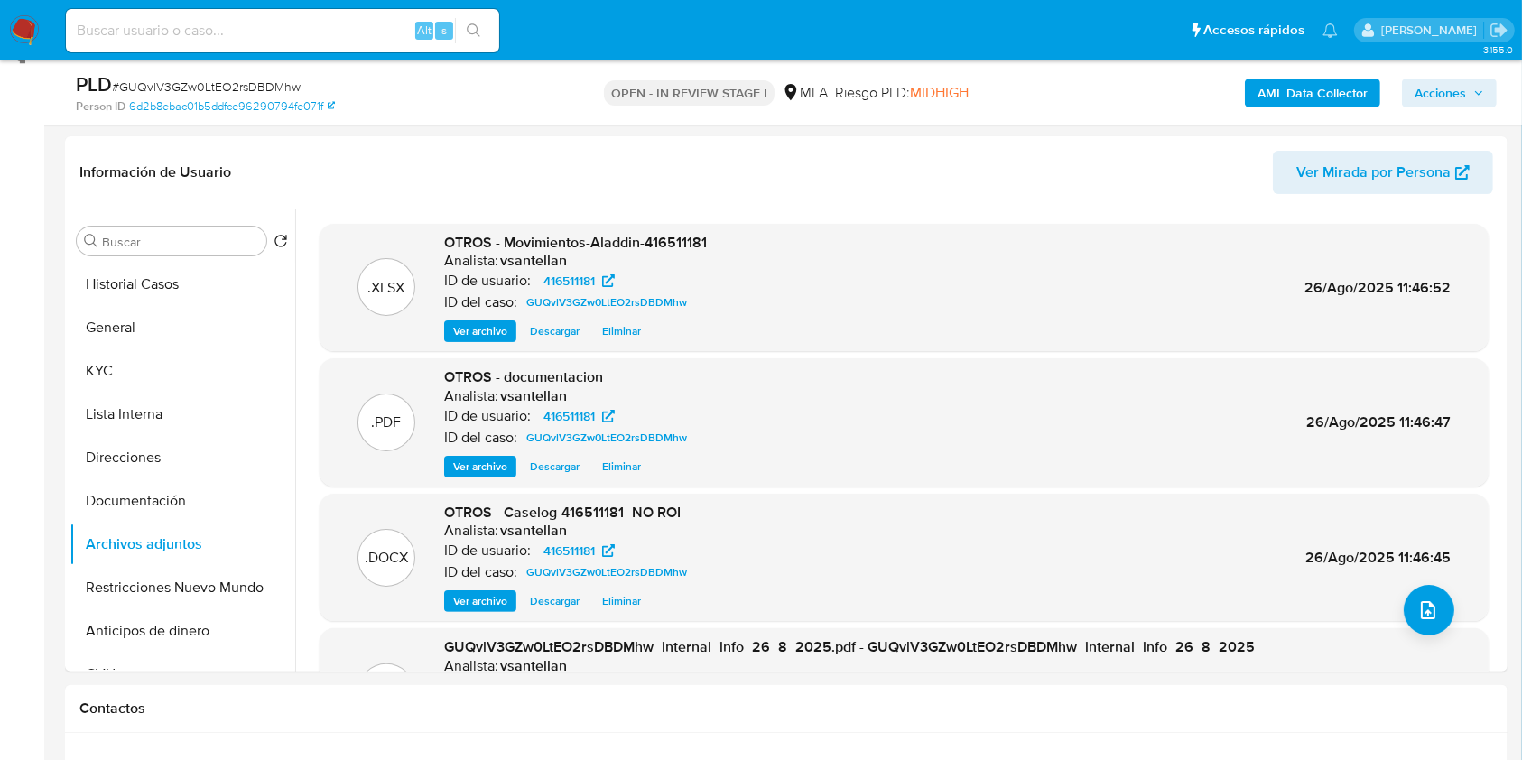
click at [1476, 97] on icon "button" at bounding box center [1479, 93] width 11 height 11
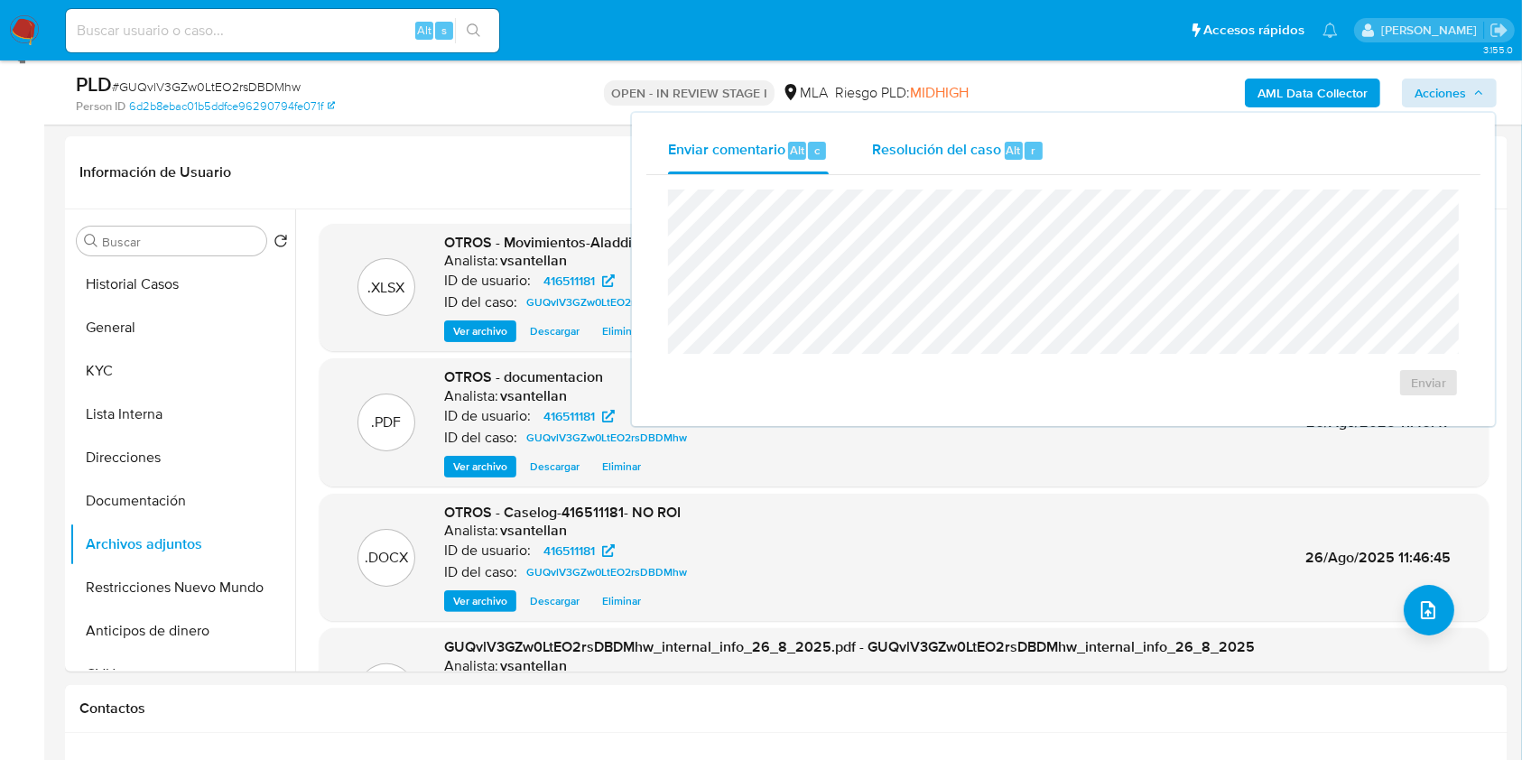
click at [1047, 140] on button "Resolución del caso Alt r" at bounding box center [959, 150] width 216 height 47
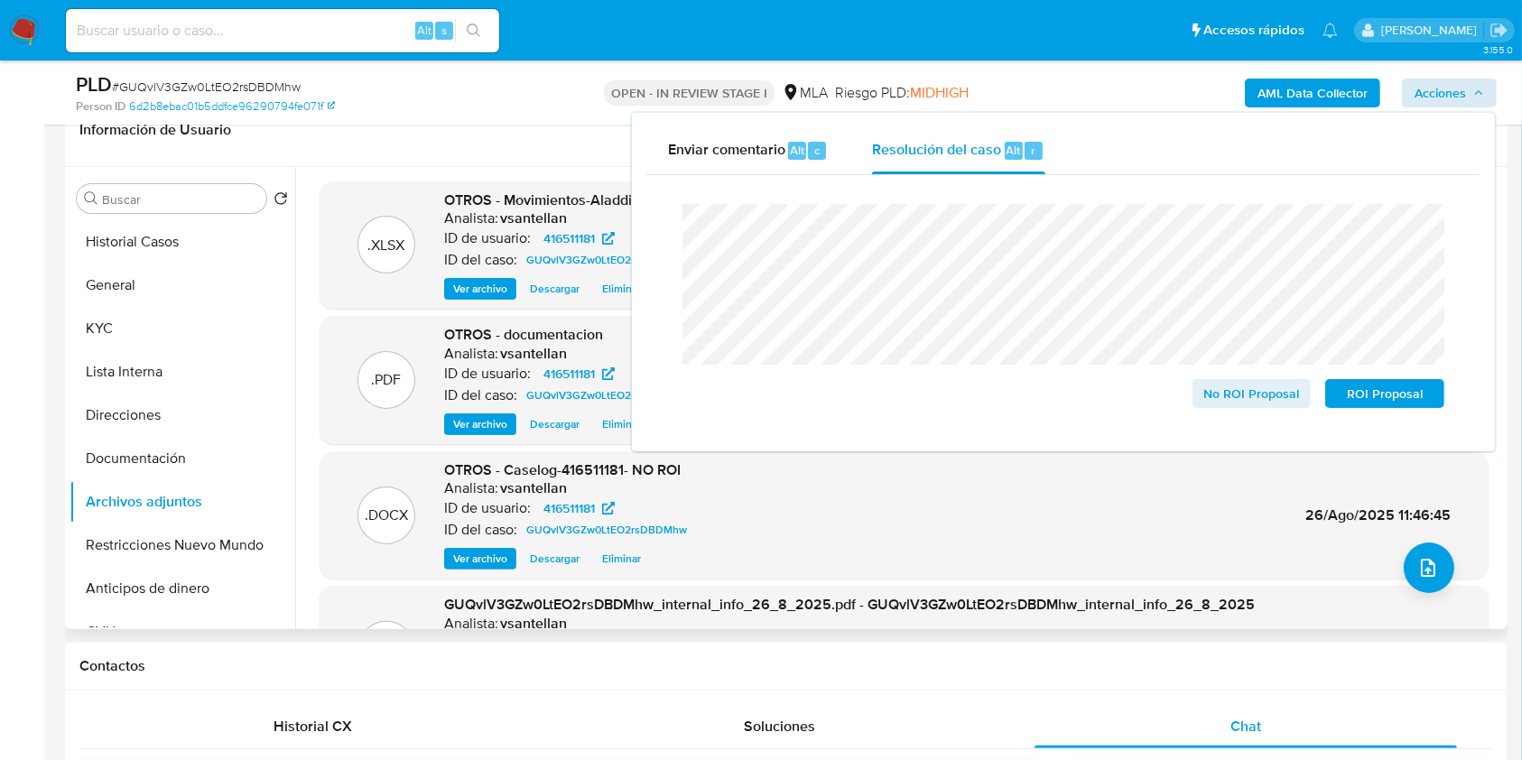
scroll to position [293, 0]
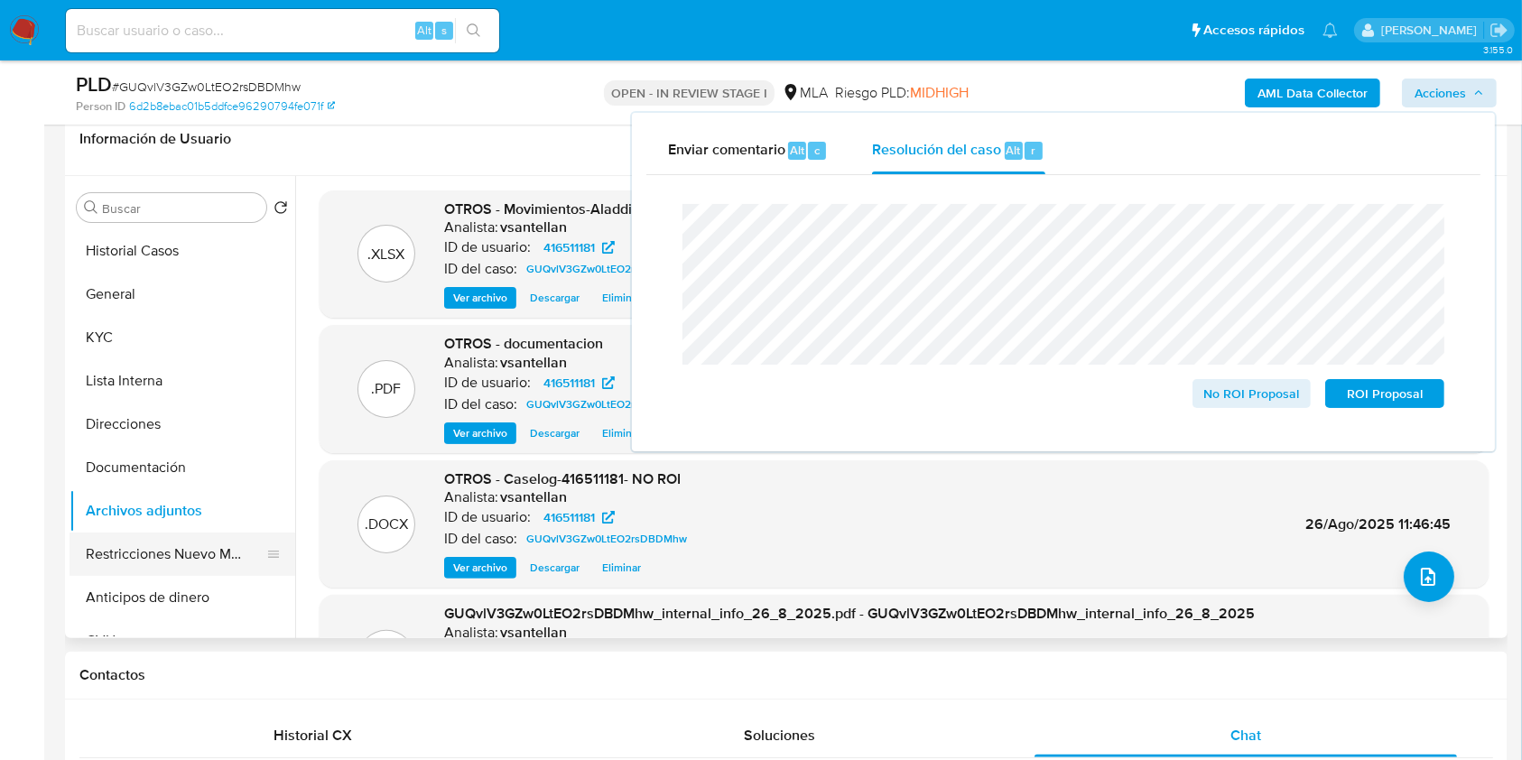
drag, startPoint x: 156, startPoint y: 573, endPoint x: 185, endPoint y: 564, distance: 30.3
click at [155, 574] on button "Restricciones Nuevo Mundo" at bounding box center [175, 554] width 211 height 43
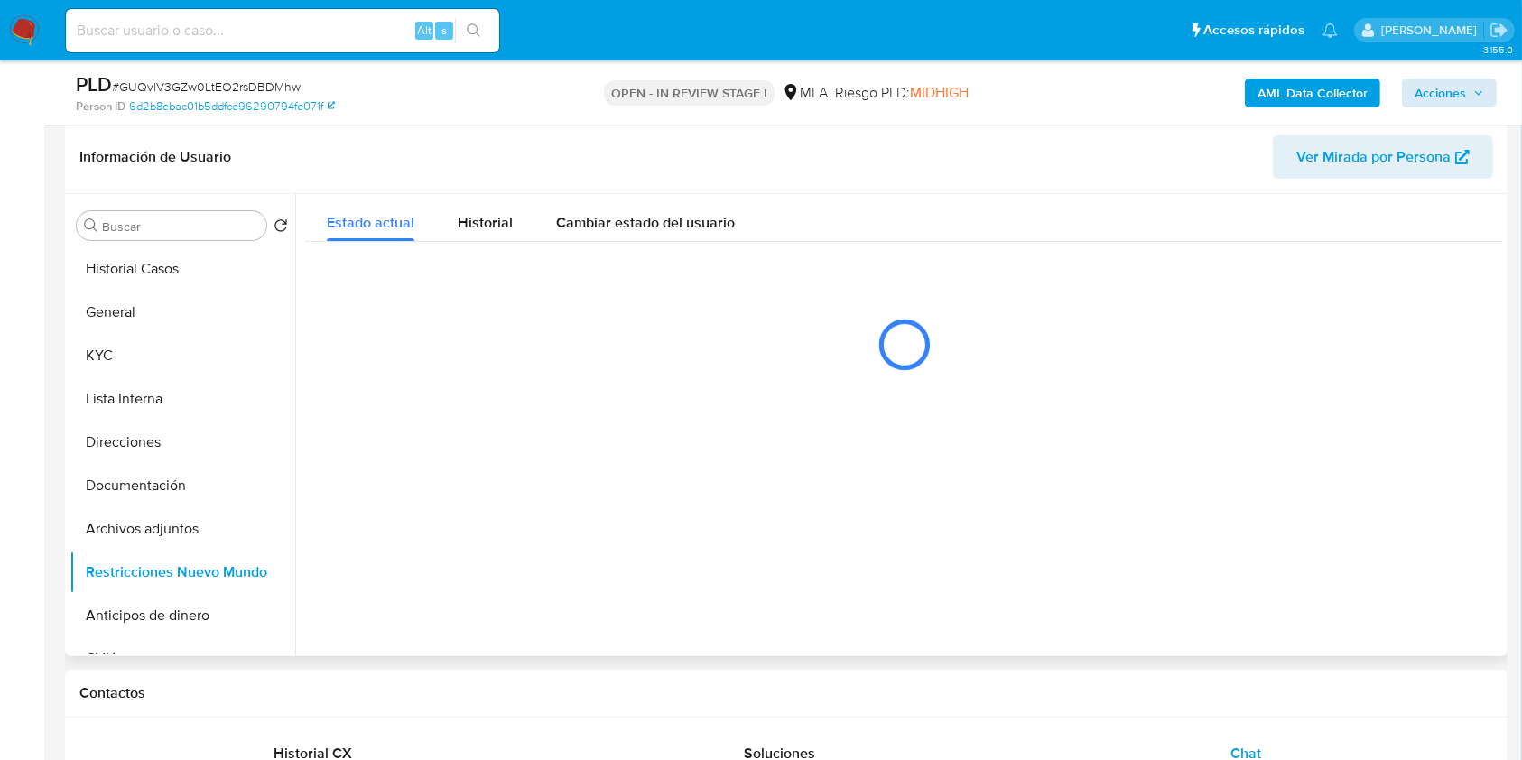
scroll to position [172, 0]
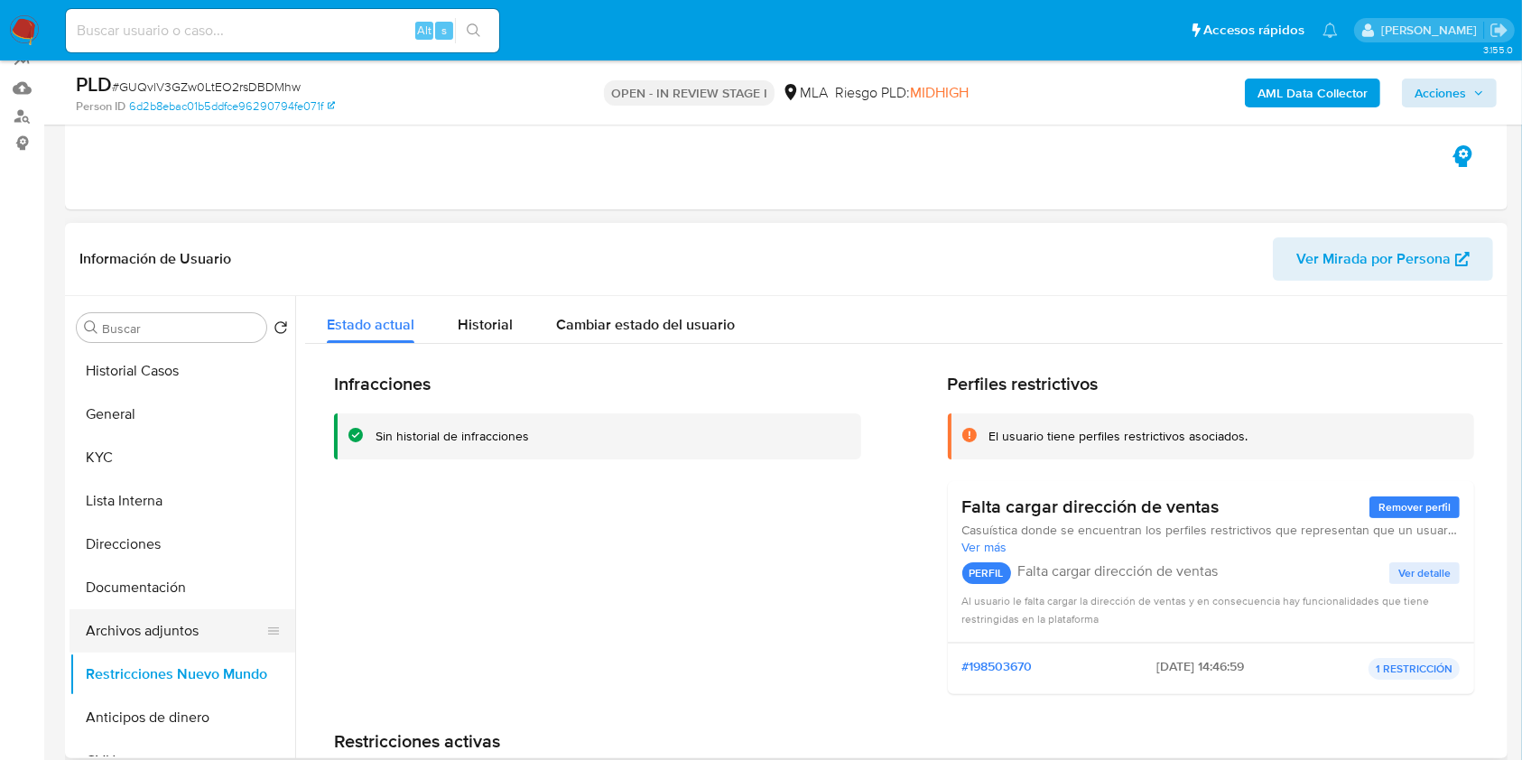
click at [181, 641] on button "Archivos adjuntos" at bounding box center [175, 630] width 211 height 43
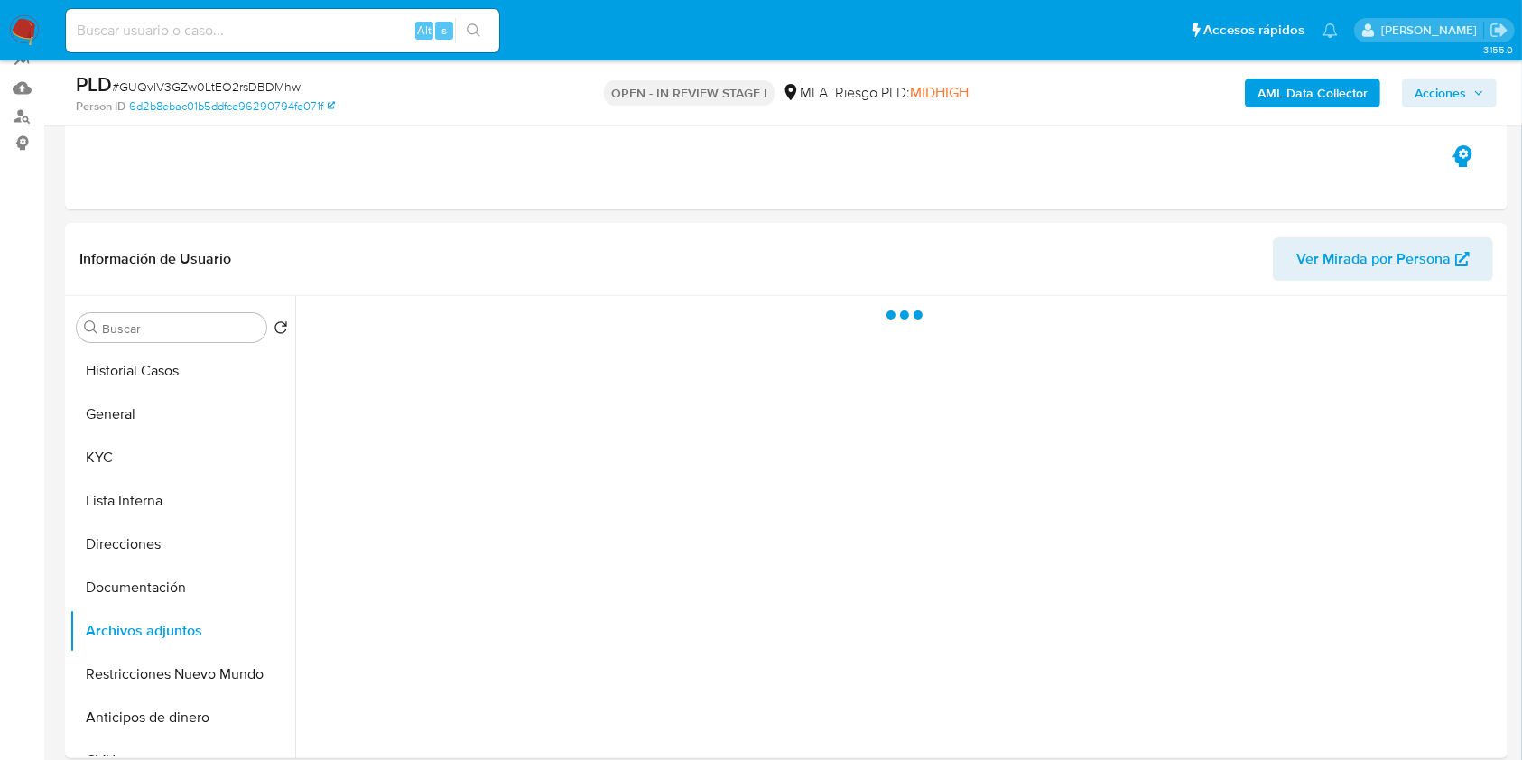
click at [1422, 90] on span "Acciones" at bounding box center [1440, 93] width 51 height 29
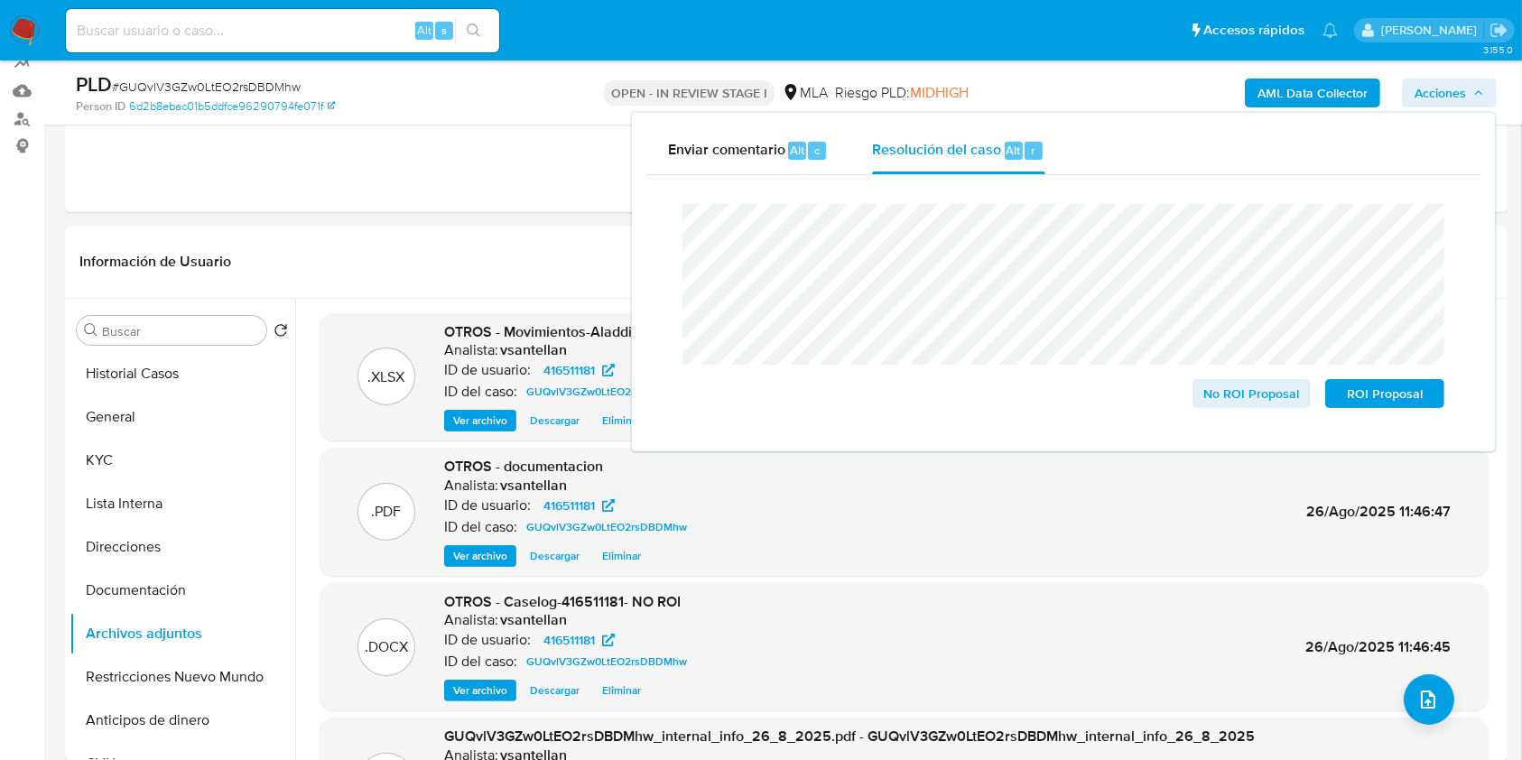
scroll to position [237, 0]
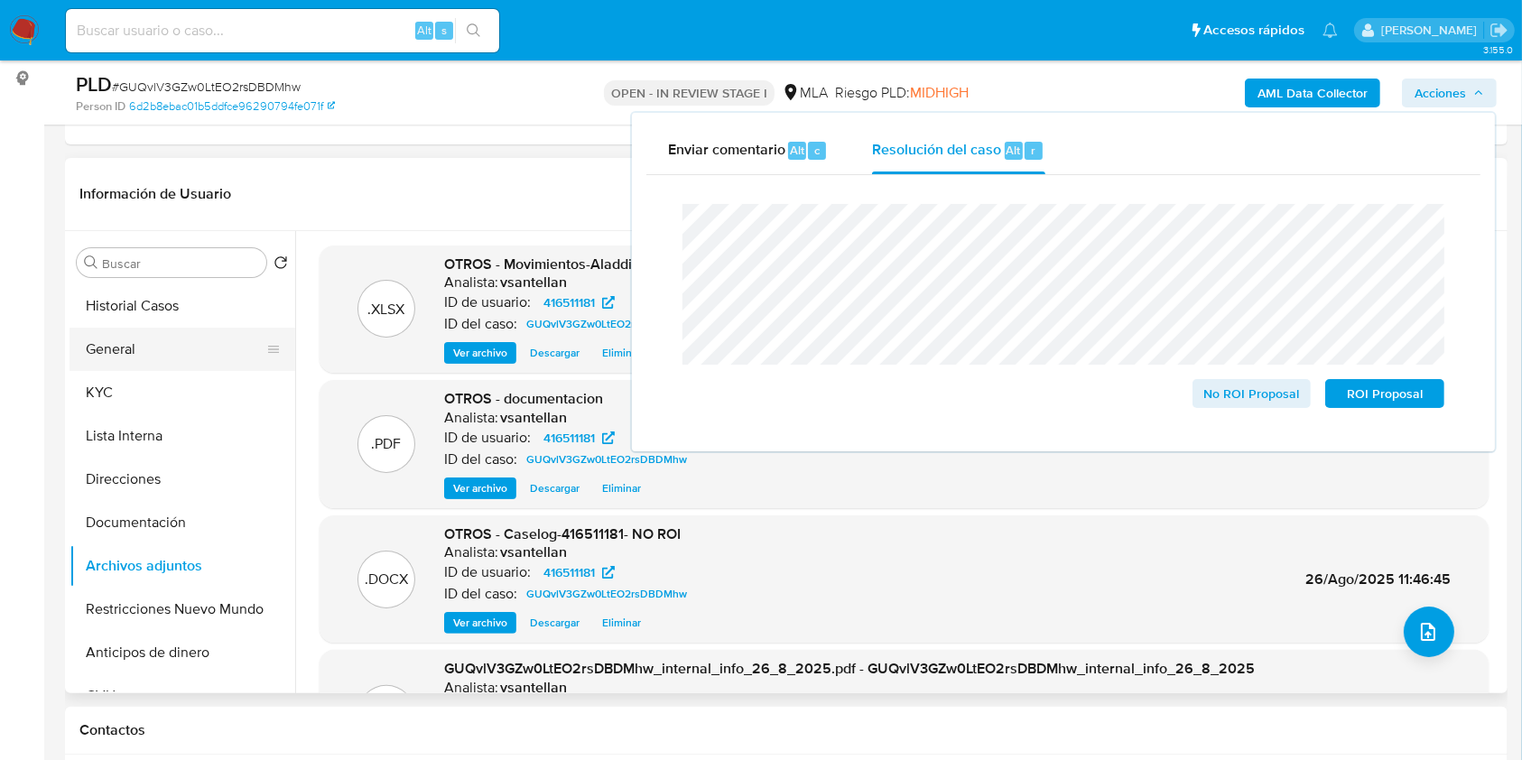
click at [91, 340] on button "General" at bounding box center [175, 349] width 211 height 43
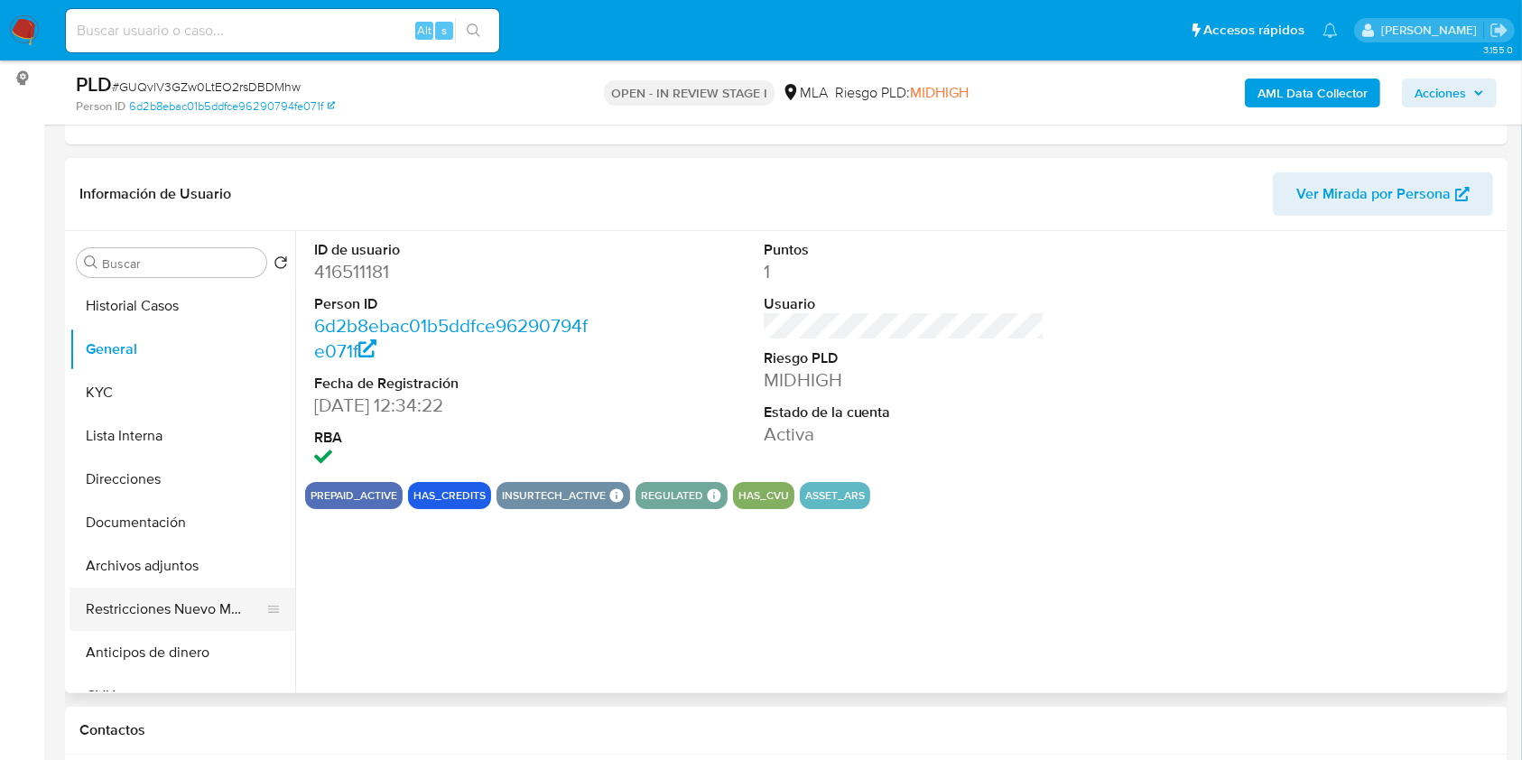
click at [174, 610] on button "Restricciones Nuevo Mundo" at bounding box center [175, 609] width 211 height 43
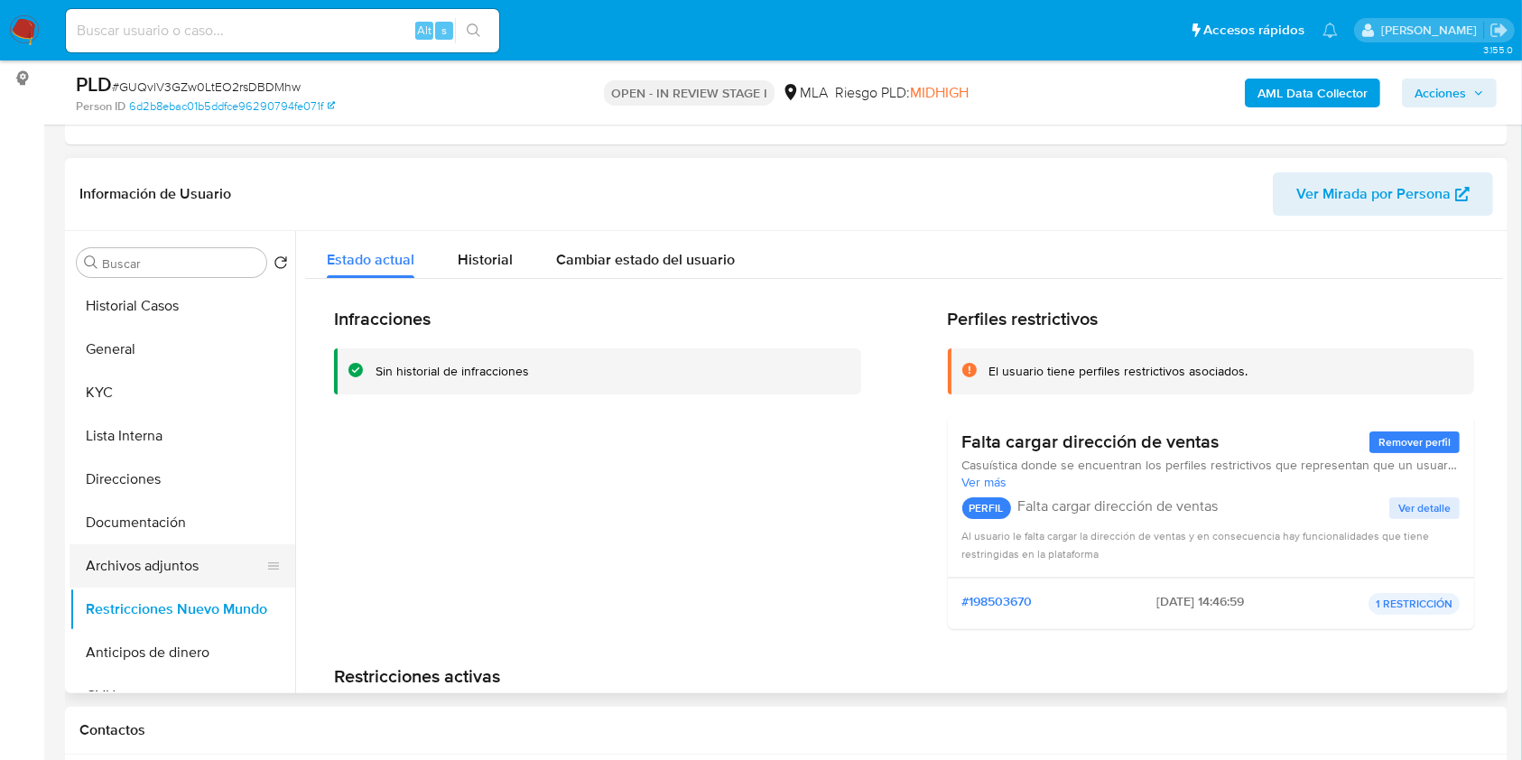
click at [181, 567] on button "Archivos adjuntos" at bounding box center [175, 565] width 211 height 43
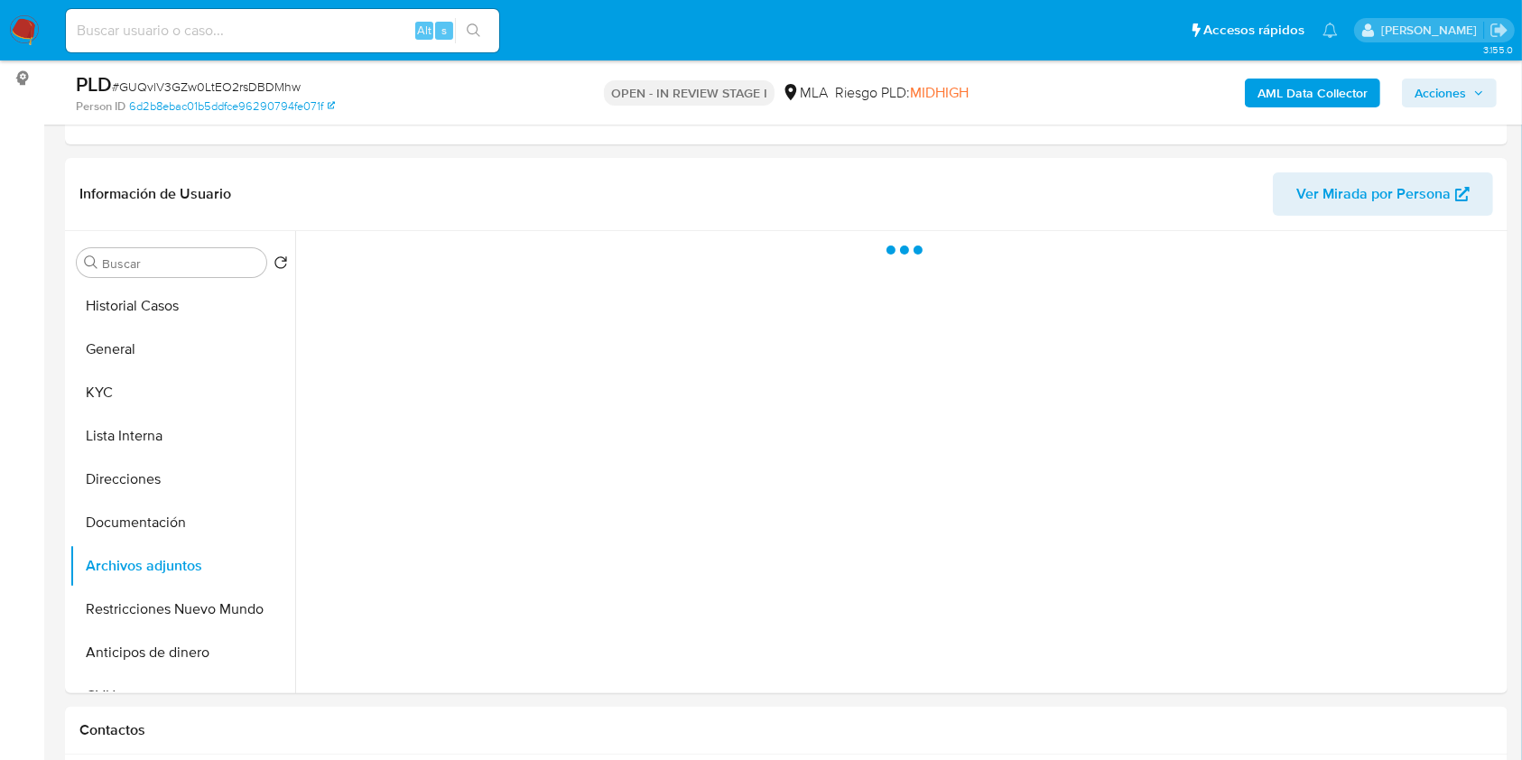
click at [1437, 94] on span "Acciones" at bounding box center [1440, 93] width 51 height 29
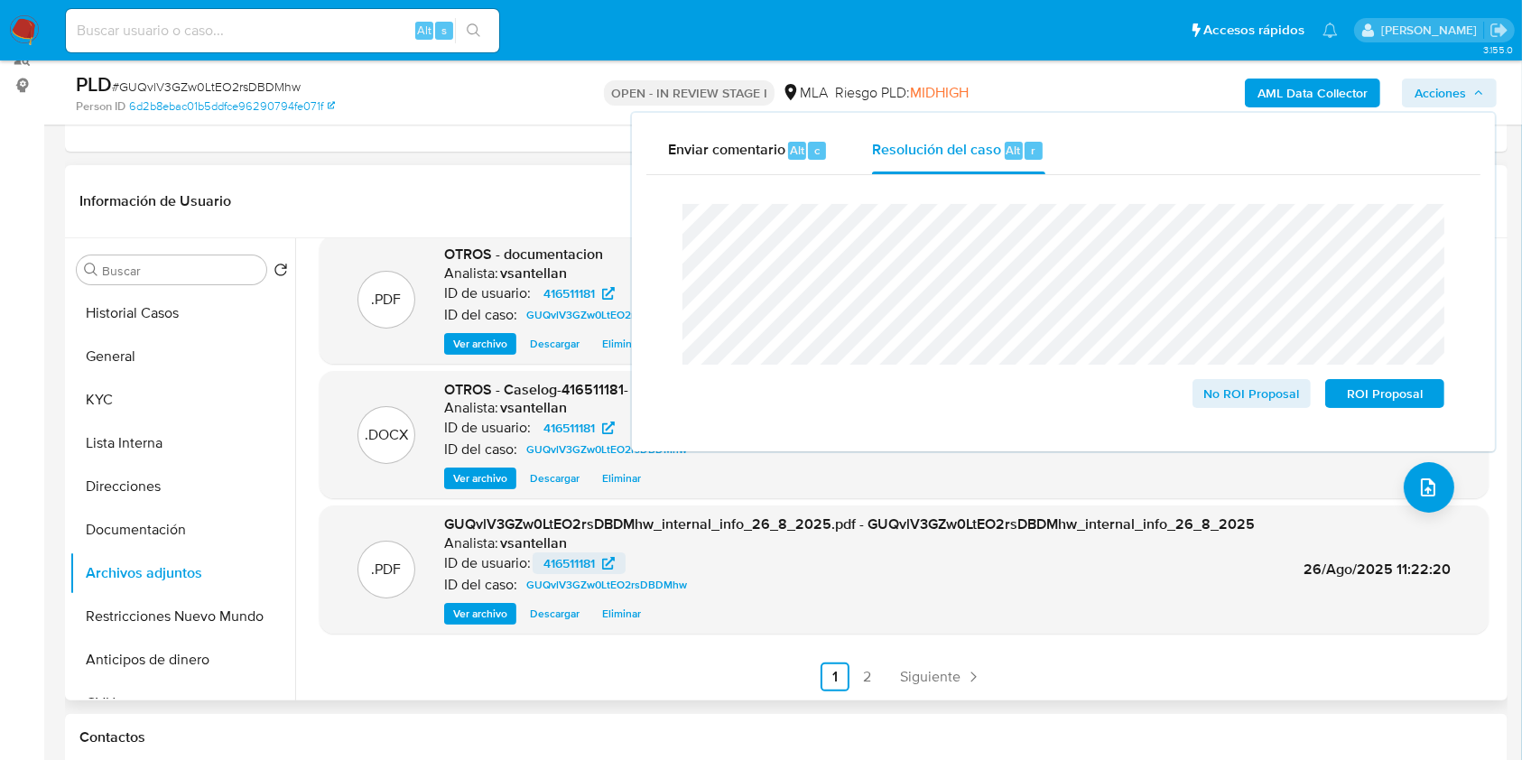
scroll to position [0, 0]
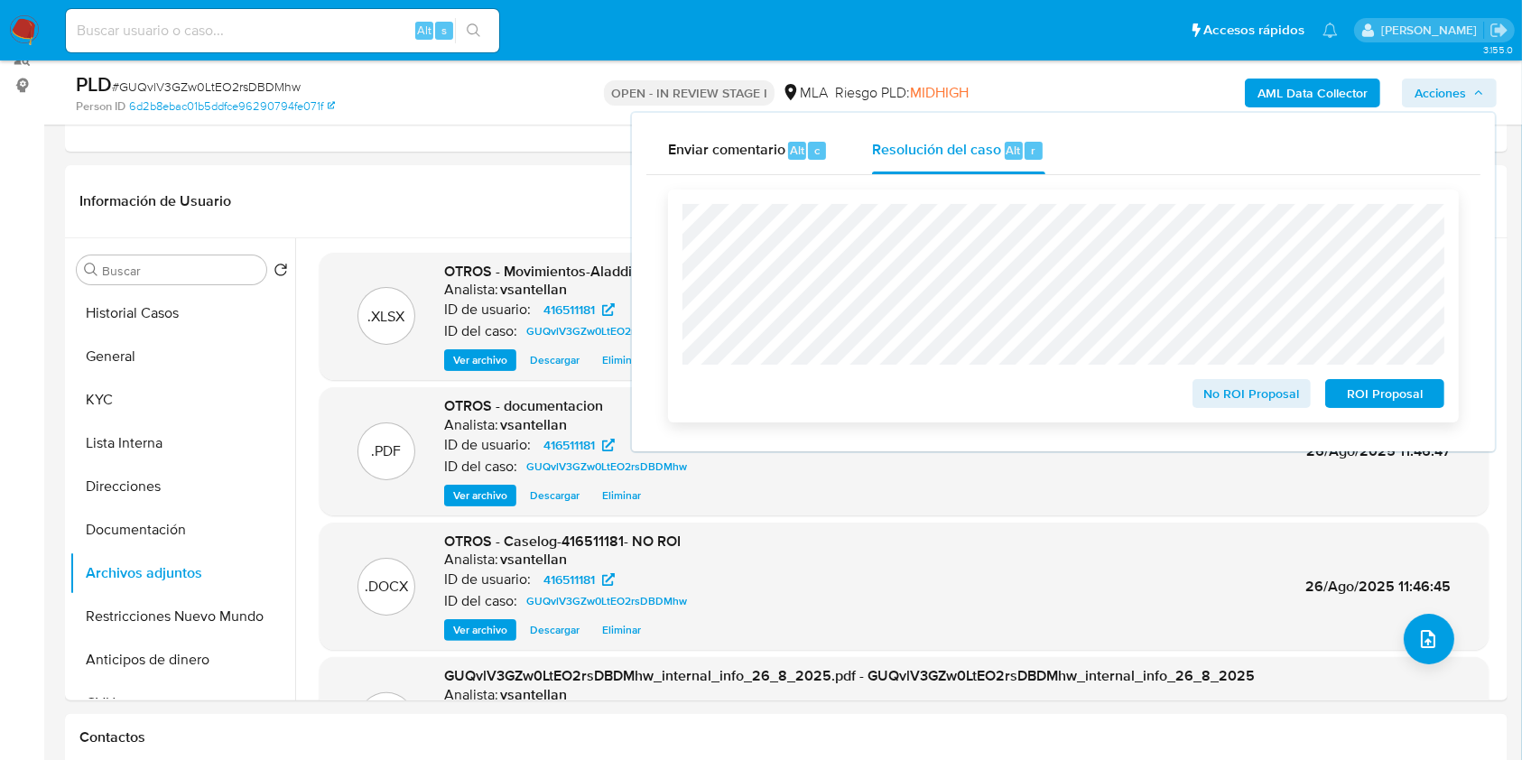
click at [1212, 398] on span "No ROI Proposal" at bounding box center [1252, 393] width 94 height 25
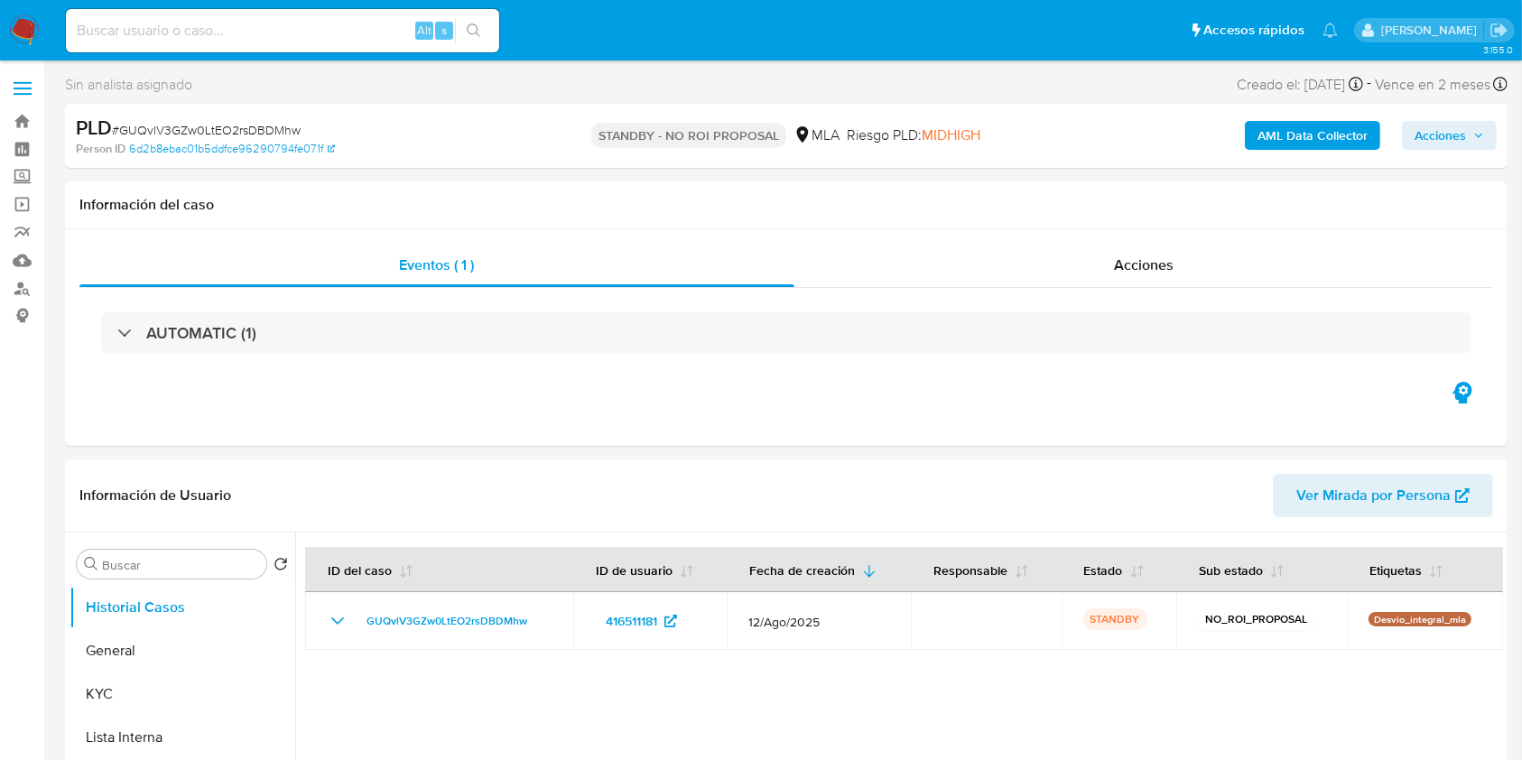
select select "10"
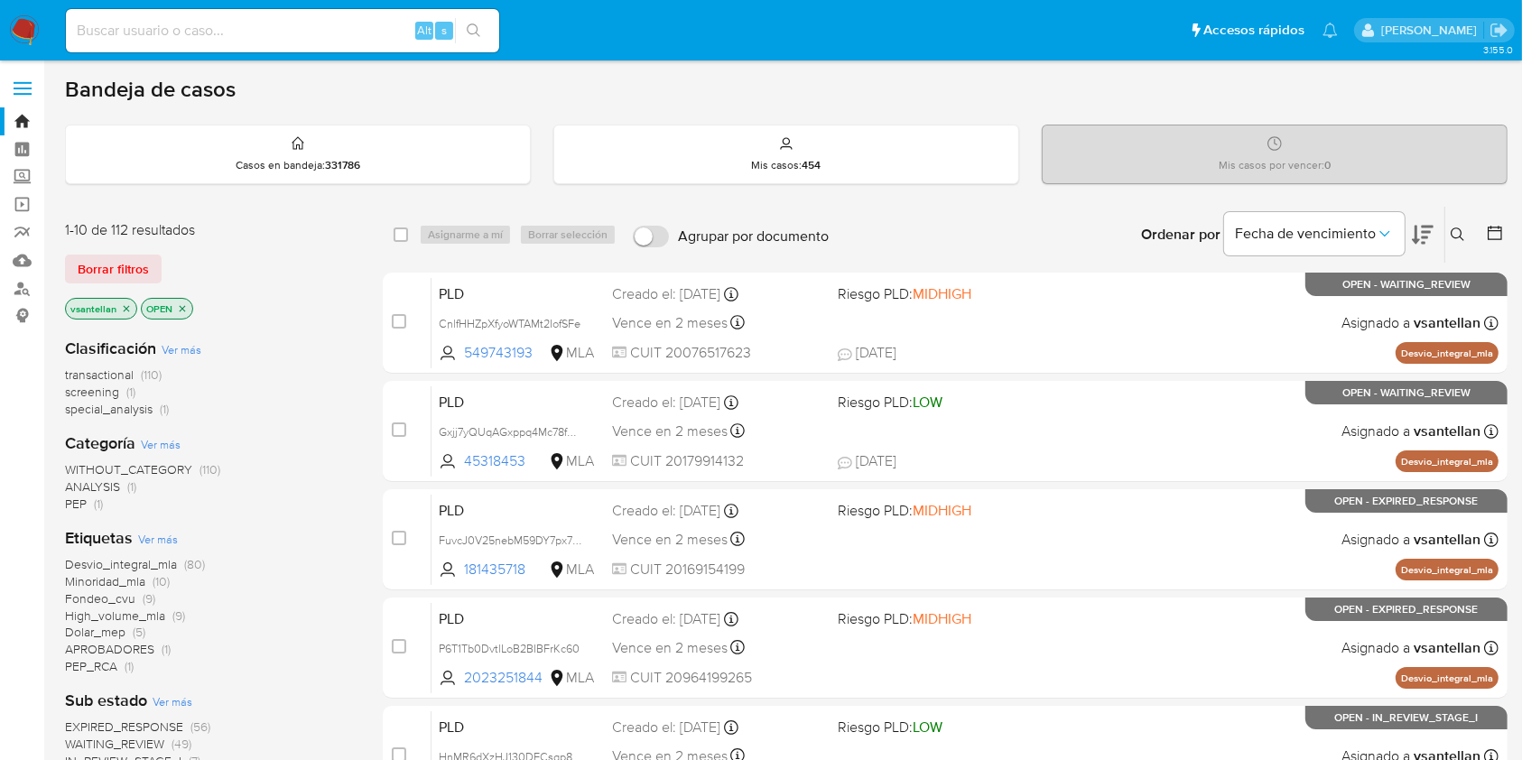
click at [1409, 107] on div "Bandeja de casos Casos en bandeja : 331786 Mis casos : 454 Mis casos por vencer…" at bounding box center [786, 745] width 1443 height 1338
drag, startPoint x: 1456, startPoint y: 233, endPoint x: 1445, endPoint y: 240, distance: 13.0
click at [1456, 233] on icon at bounding box center [1458, 235] width 14 height 14
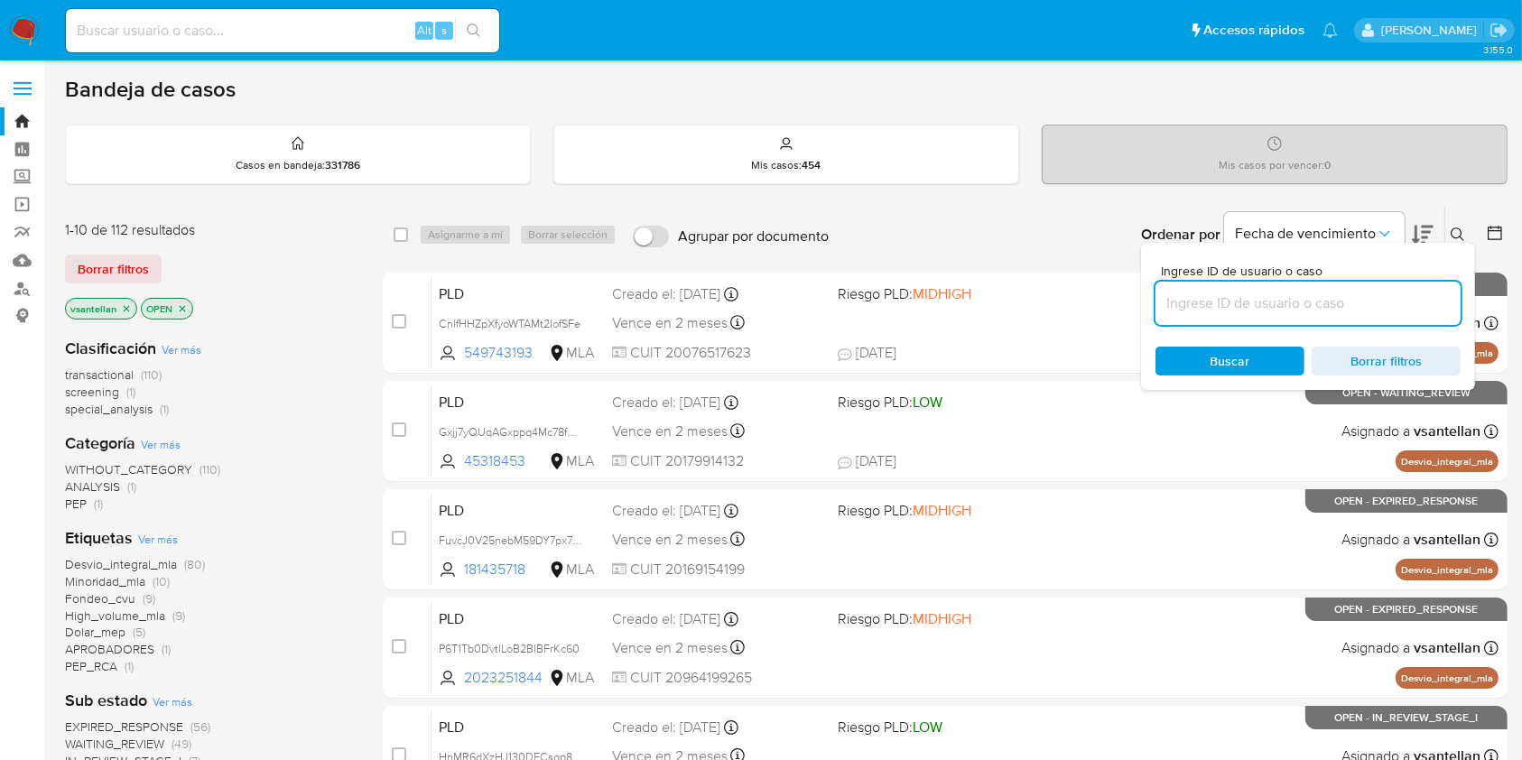
click at [1200, 308] on input at bounding box center [1308, 303] width 305 height 23
type input "727220315"
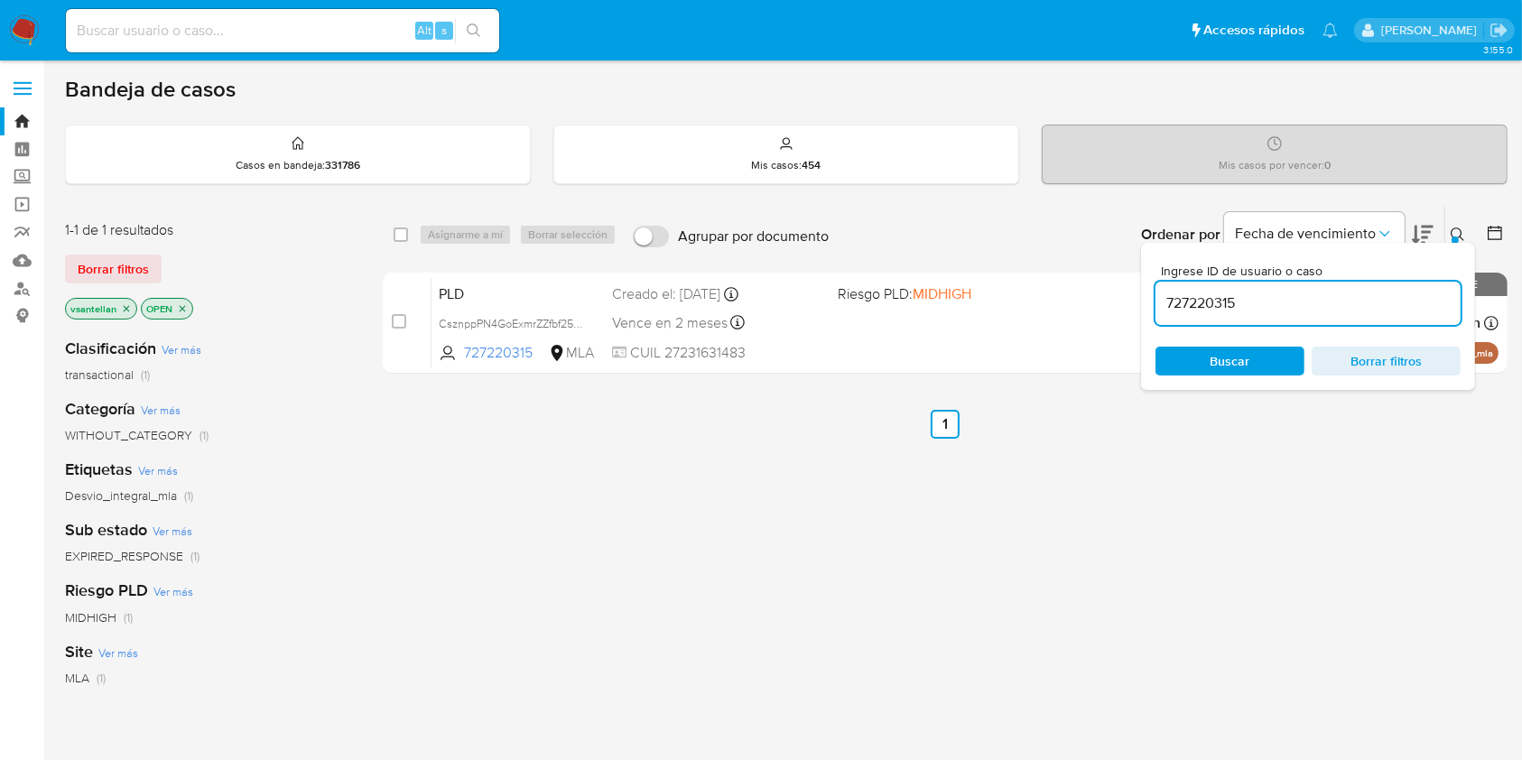
click at [1462, 228] on icon at bounding box center [1458, 235] width 14 height 14
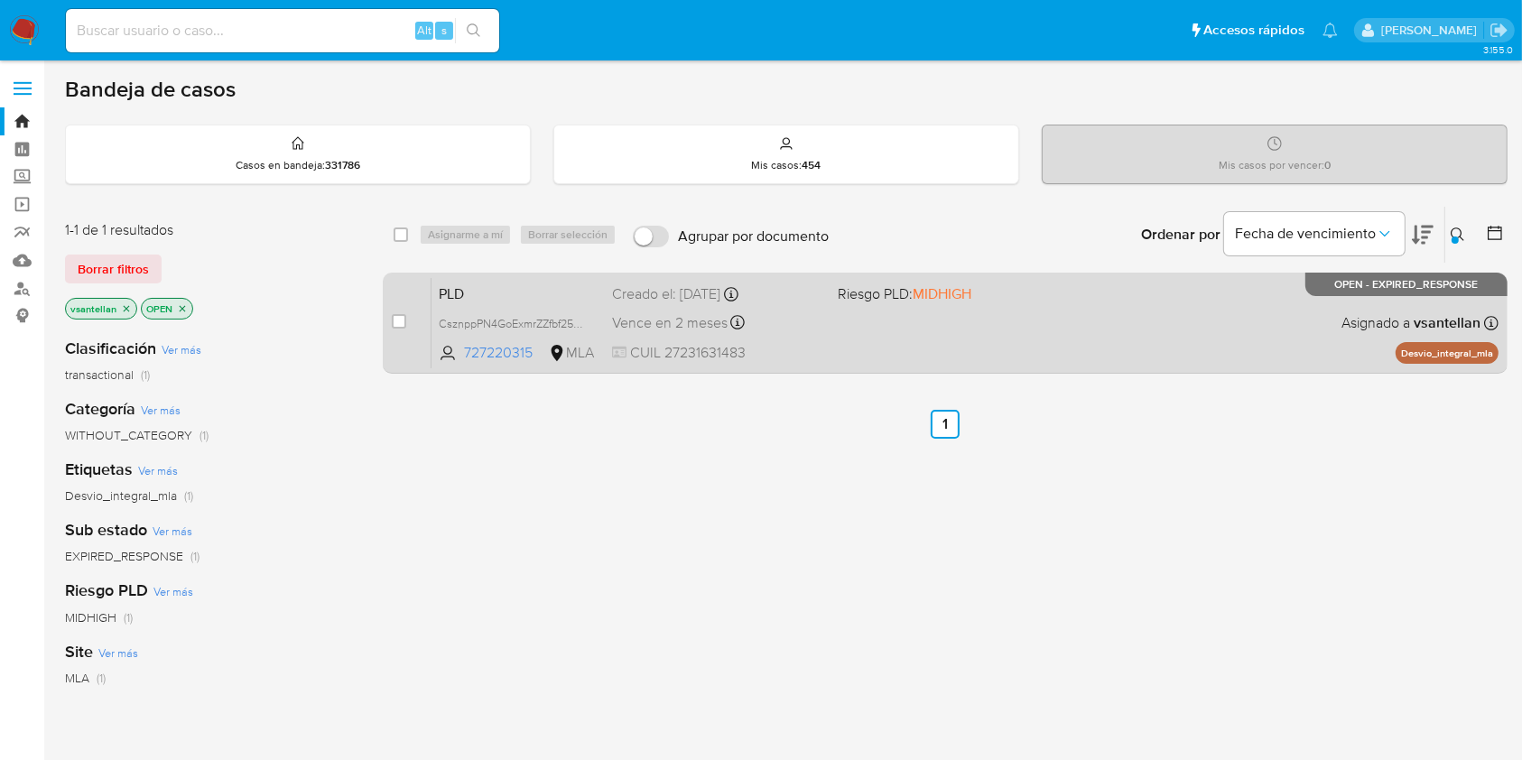
click at [1185, 339] on div "PLD CsznppPN4GoExmrZZfbf25X8 727220315 MLA Riesgo PLD: MIDHIGH Creado el: 12/08…" at bounding box center [965, 322] width 1067 height 91
click at [399, 319] on input "checkbox" at bounding box center [399, 321] width 14 height 14
checkbox input "true"
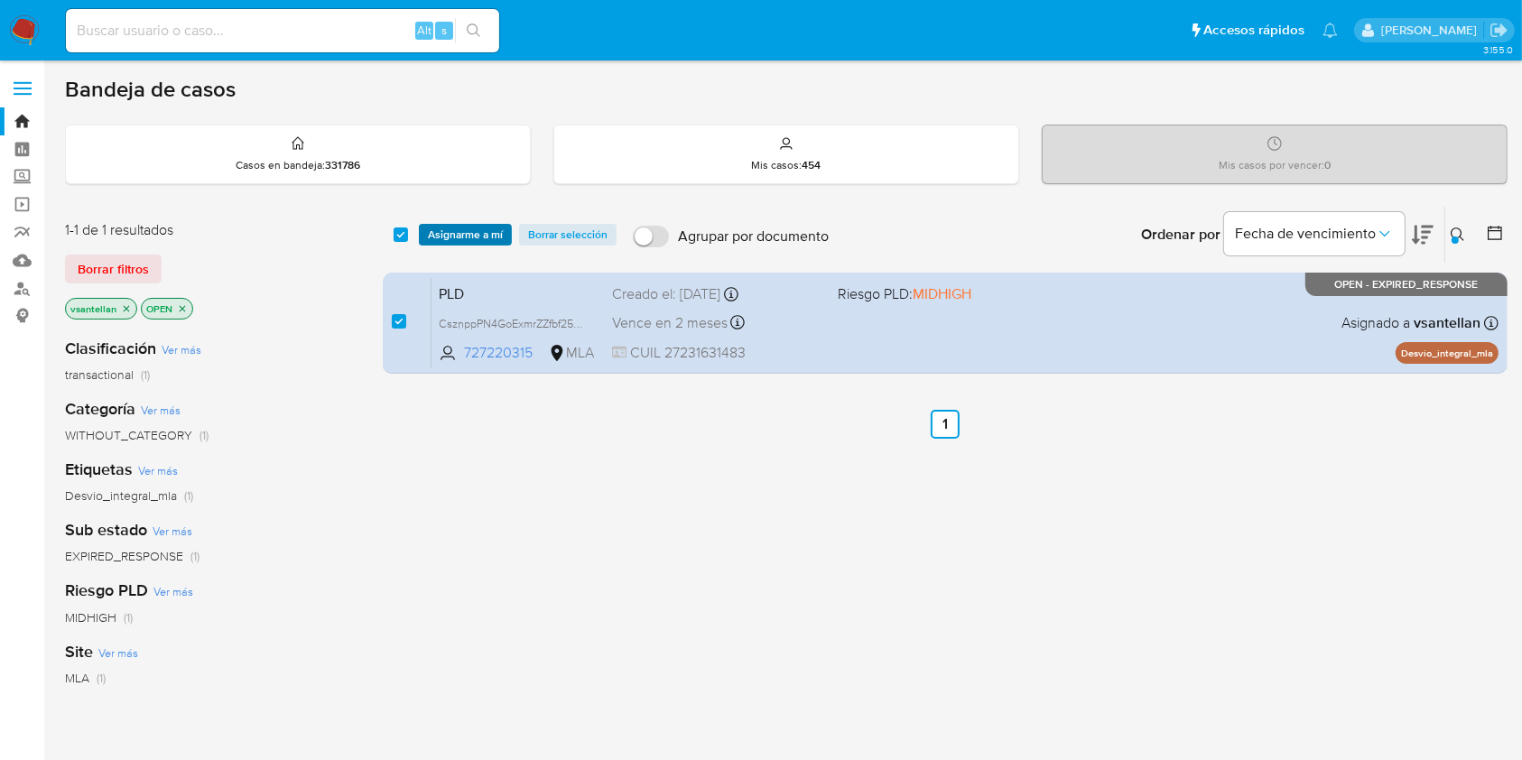
click at [460, 235] on span "Asignarme a mí" at bounding box center [465, 235] width 75 height 18
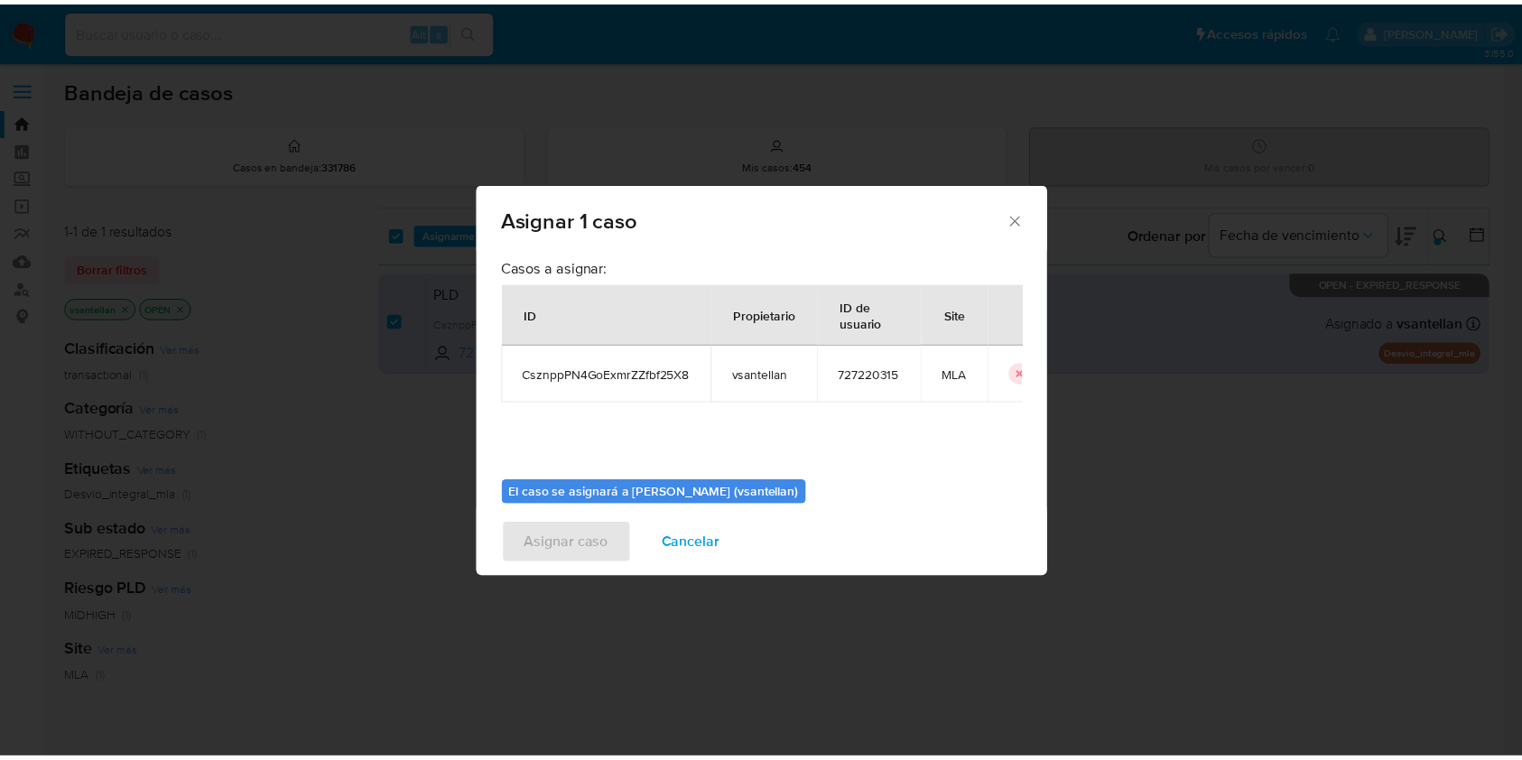
scroll to position [92, 0]
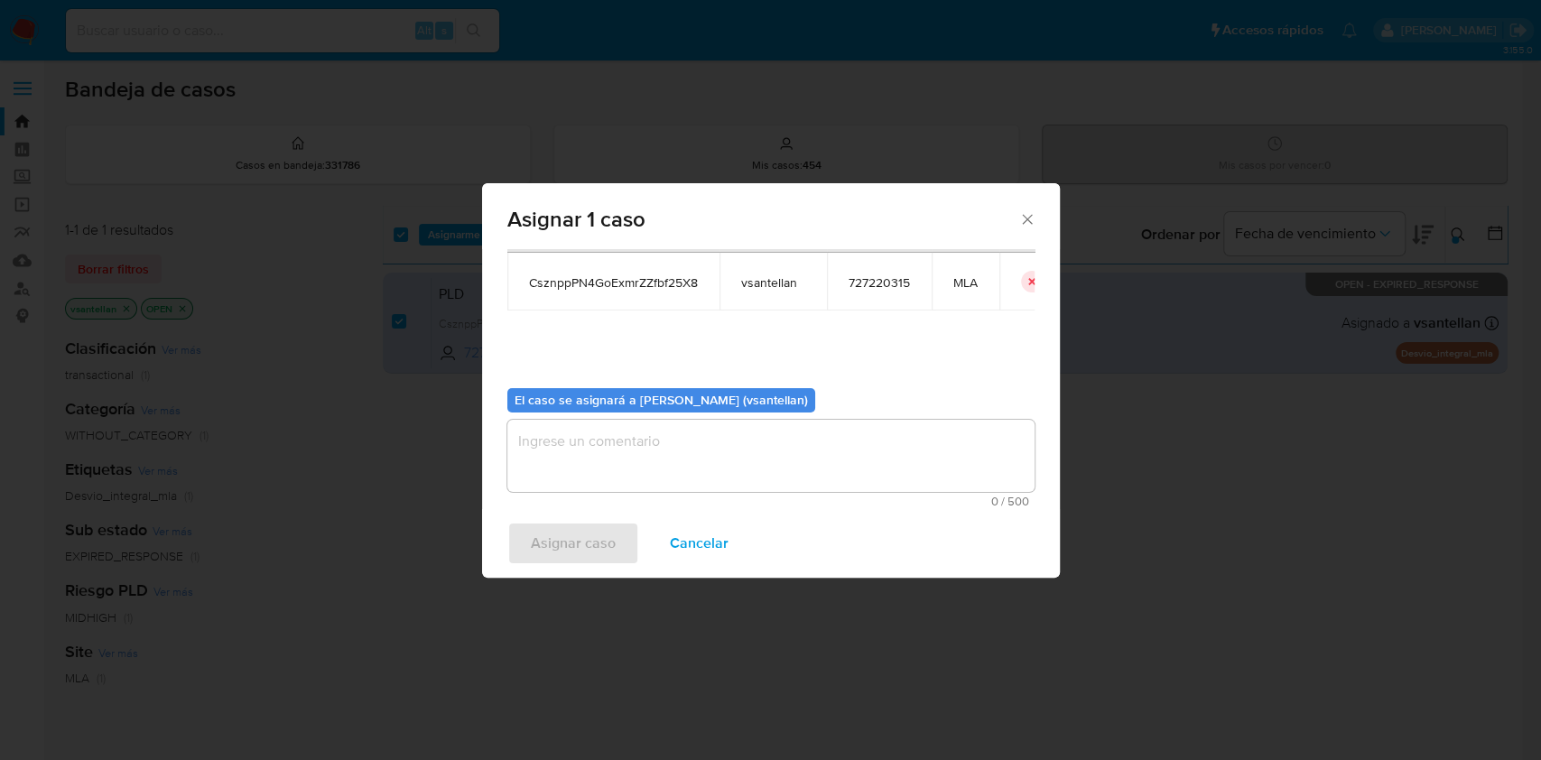
click at [591, 476] on textarea "assign-modal" at bounding box center [770, 456] width 527 height 72
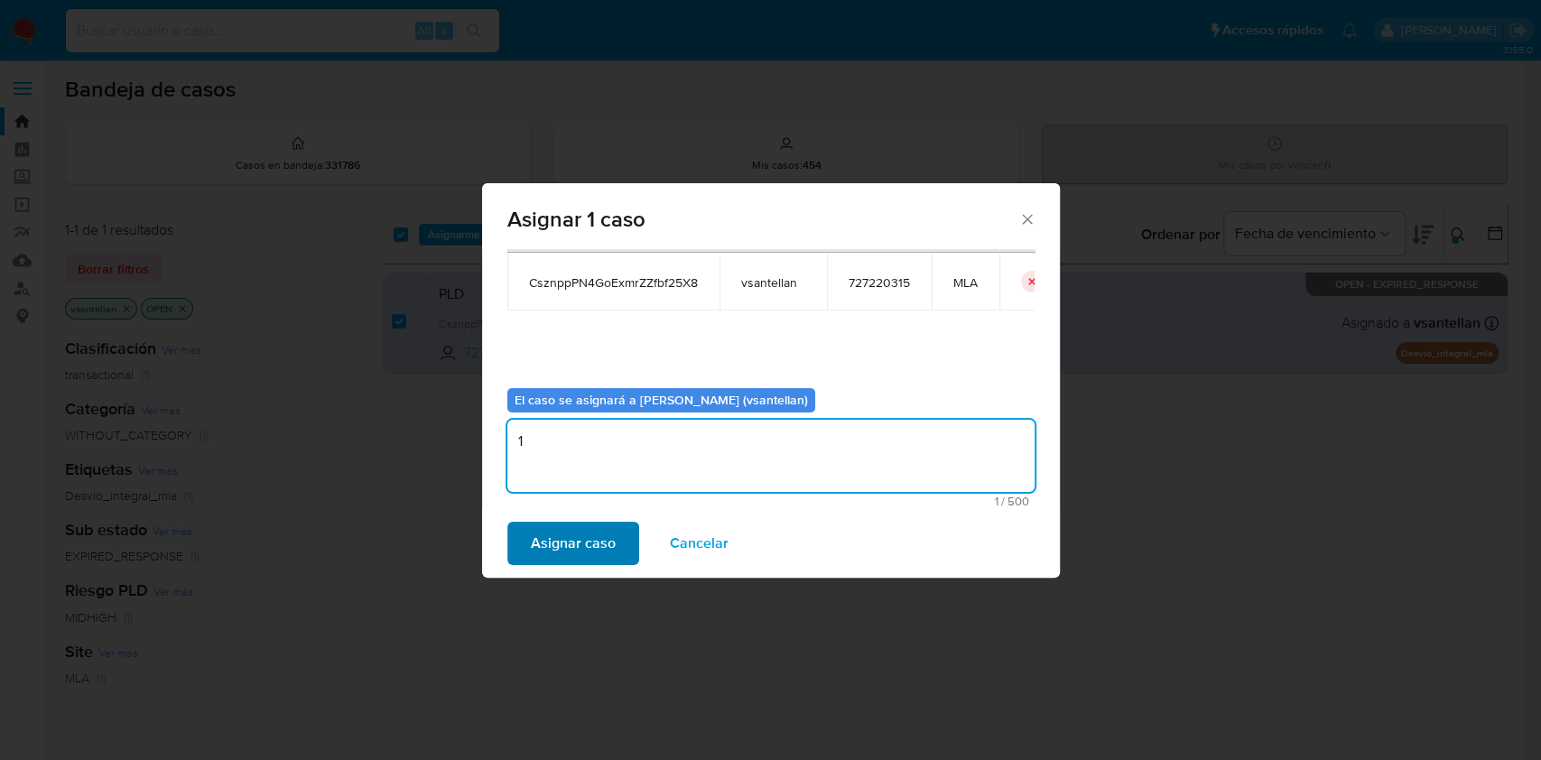
type textarea "1"
click at [572, 553] on span "Asignar caso" at bounding box center [573, 544] width 85 height 40
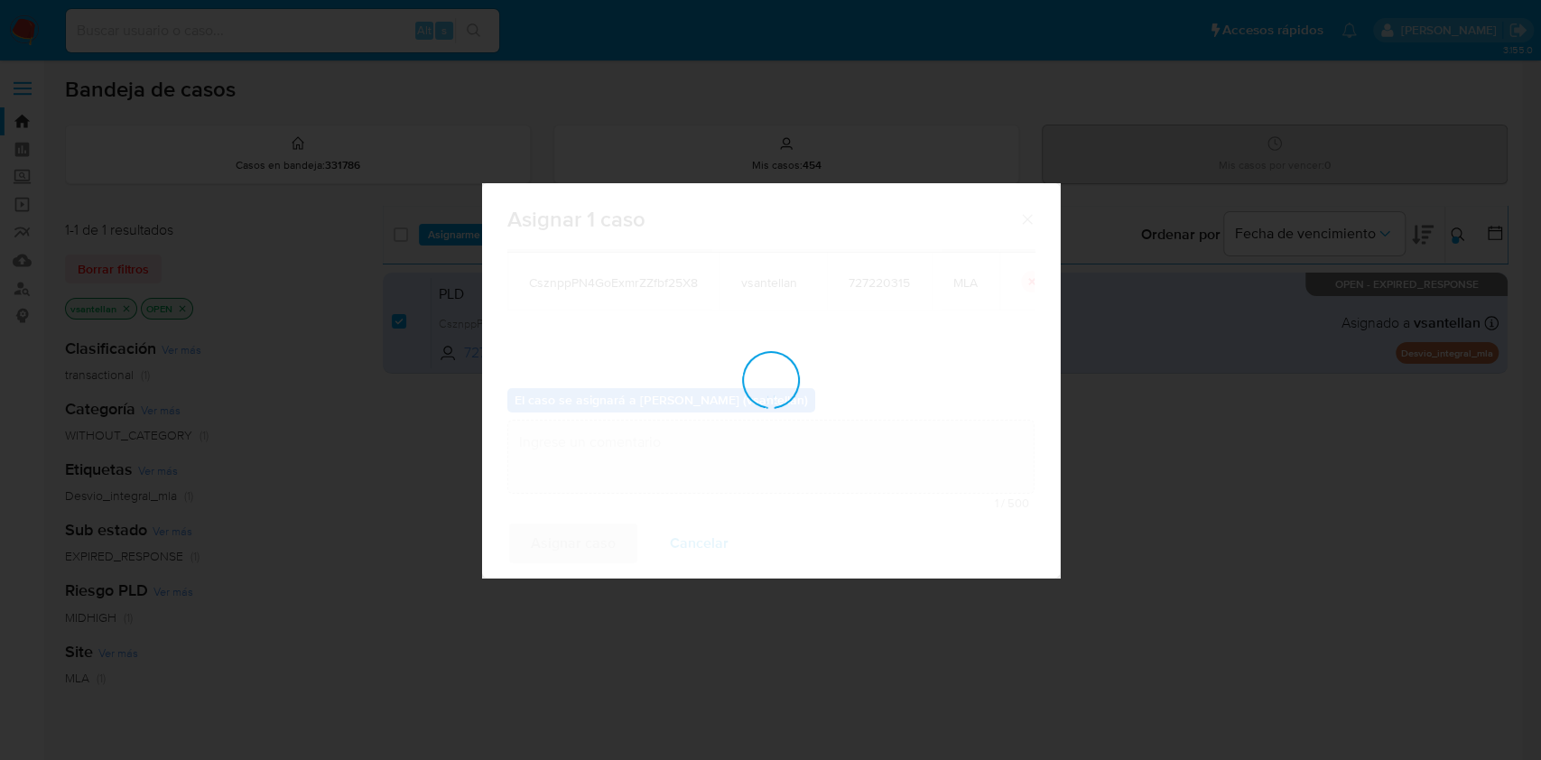
checkbox input "false"
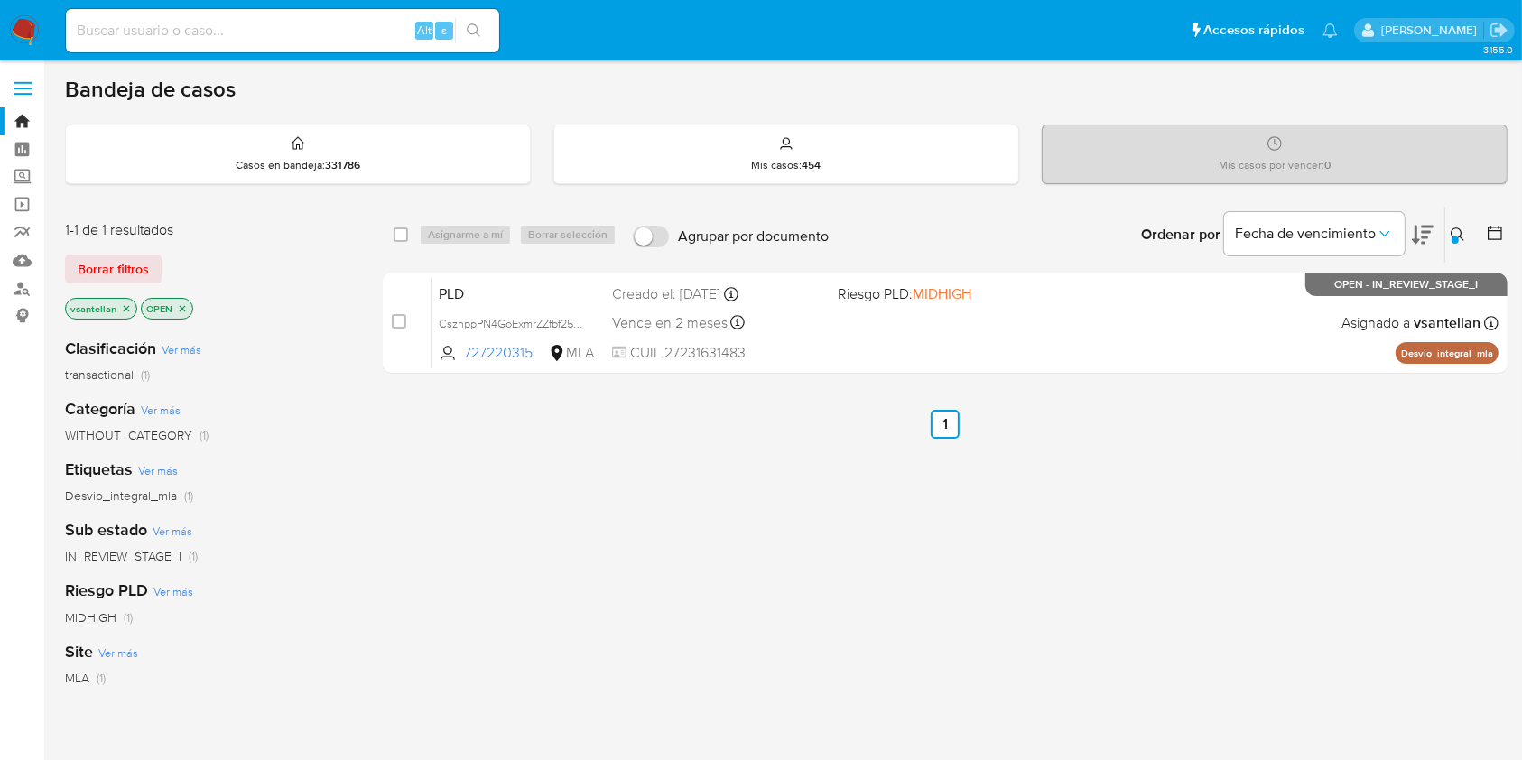
click at [20, 30] on img at bounding box center [24, 30] width 31 height 31
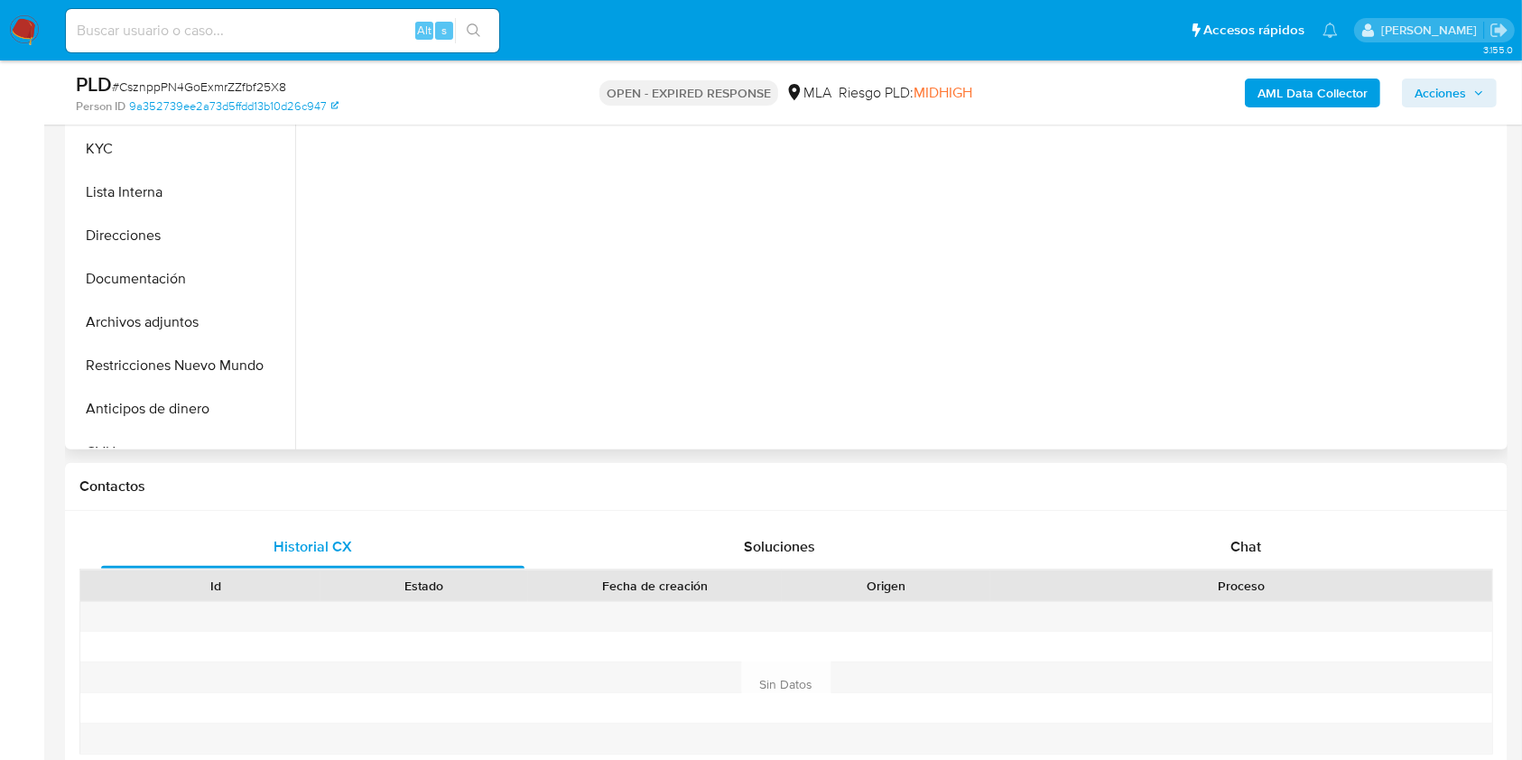
select select "10"
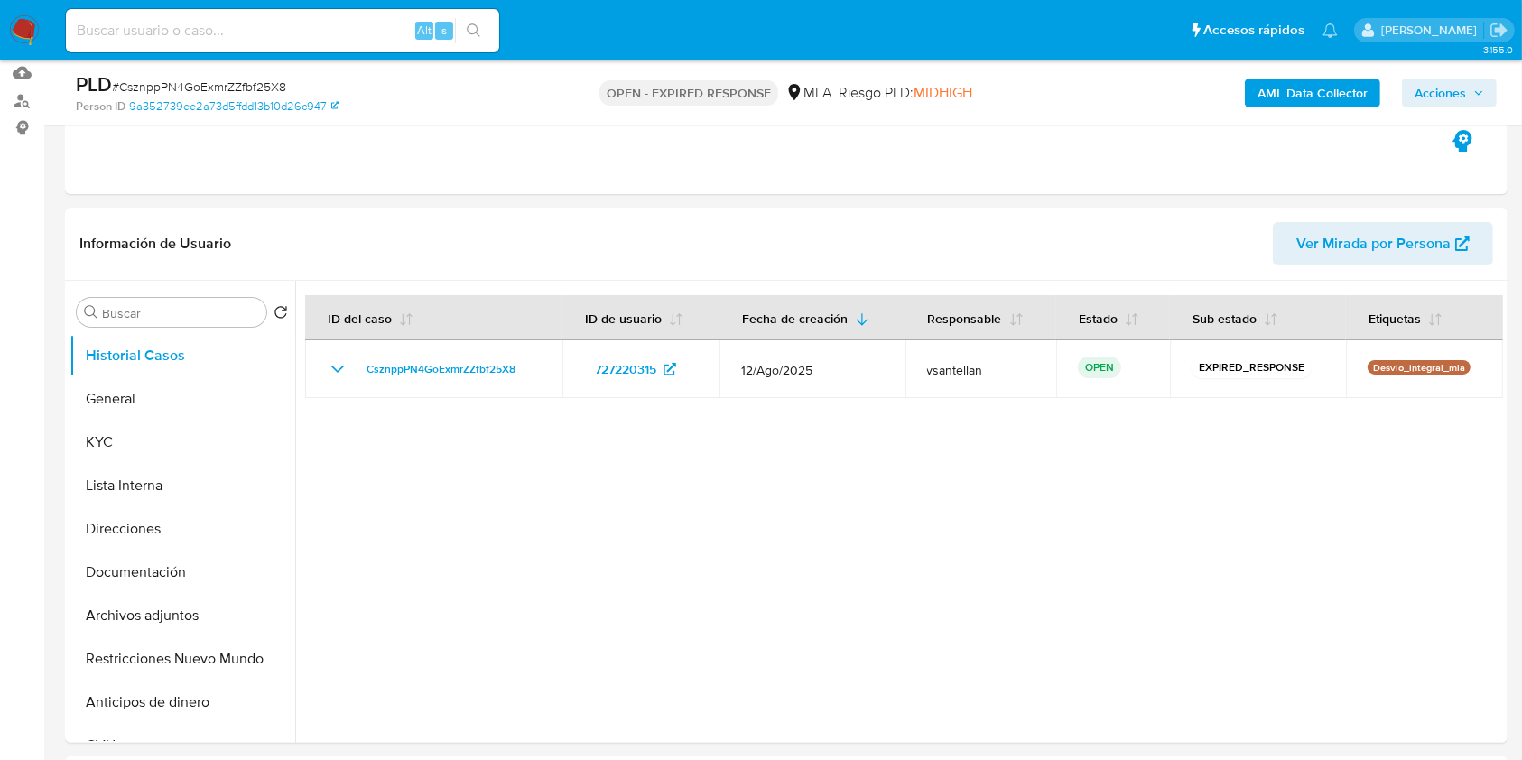
scroll to position [601, 0]
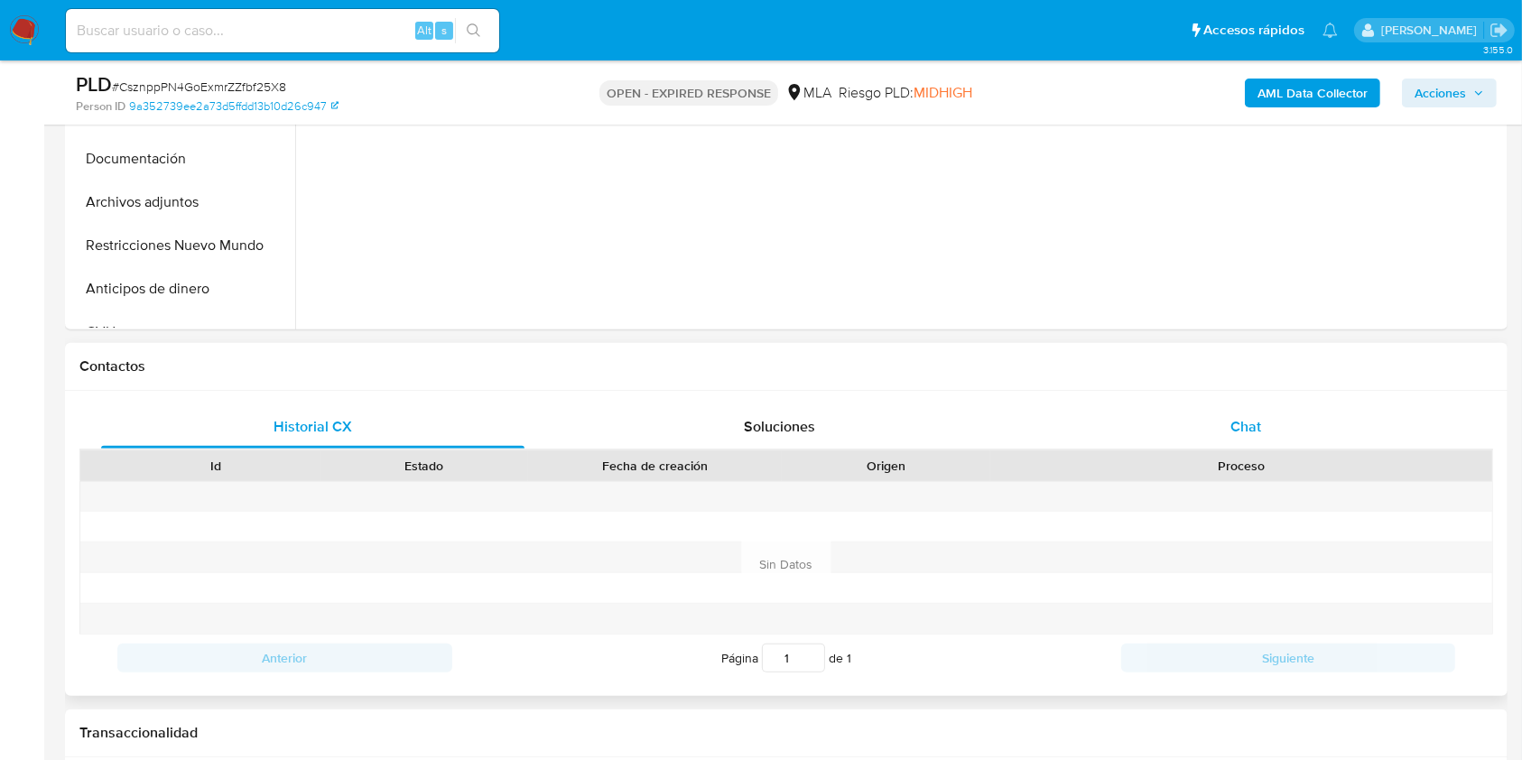
click at [1326, 420] on div "Chat" at bounding box center [1246, 426] width 423 height 43
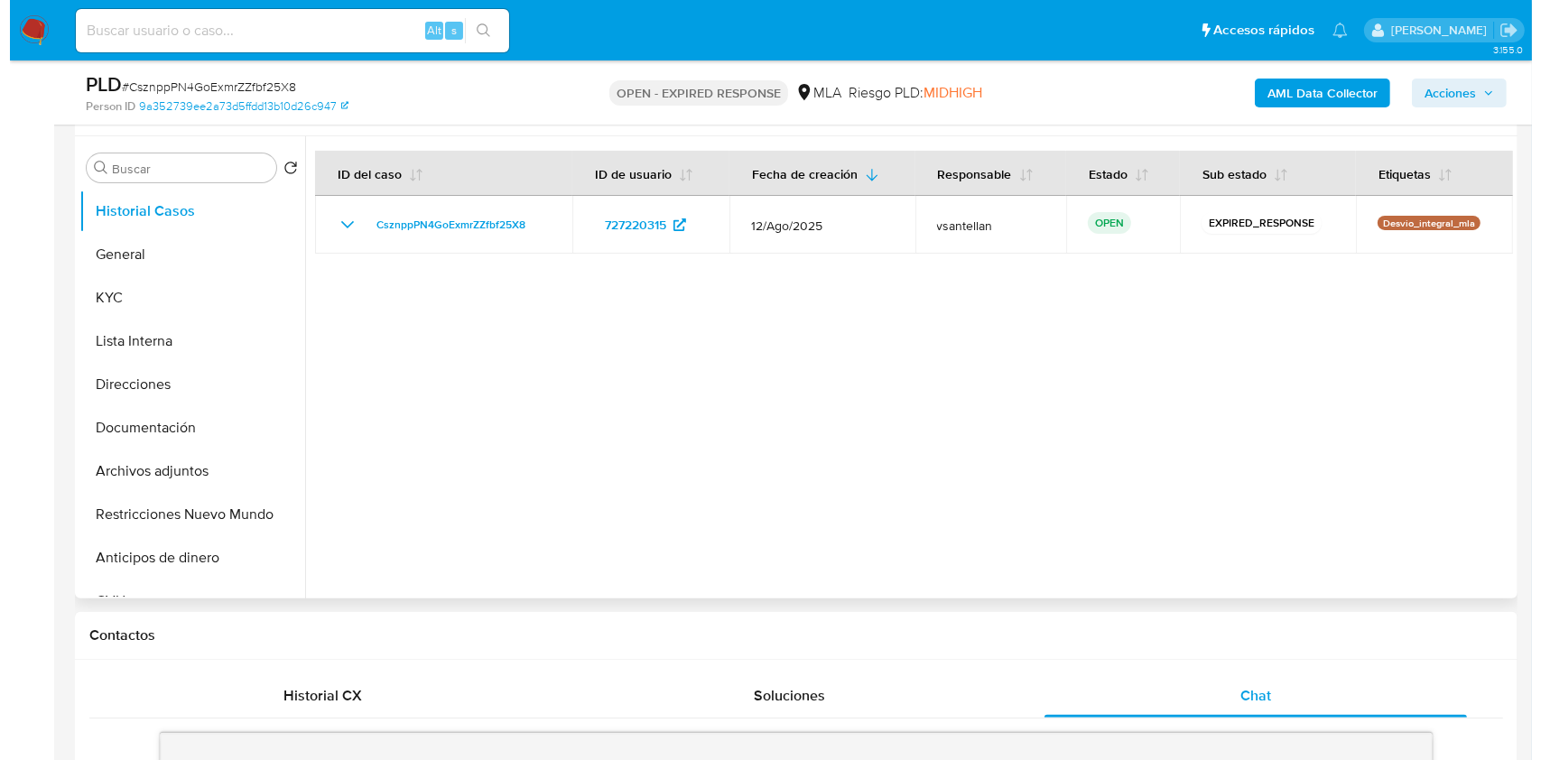
scroll to position [329, 0]
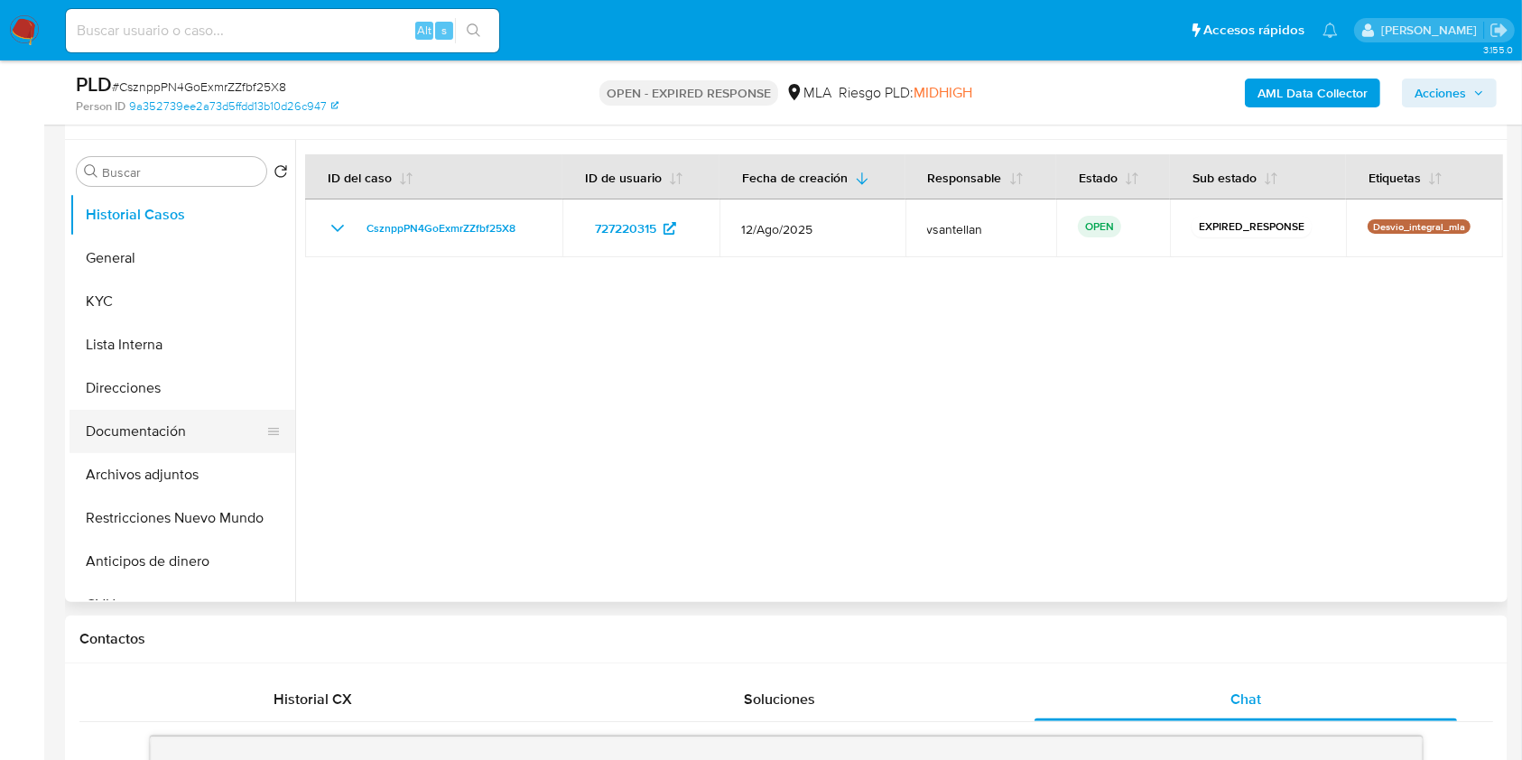
click at [202, 423] on button "Documentación" at bounding box center [175, 431] width 211 height 43
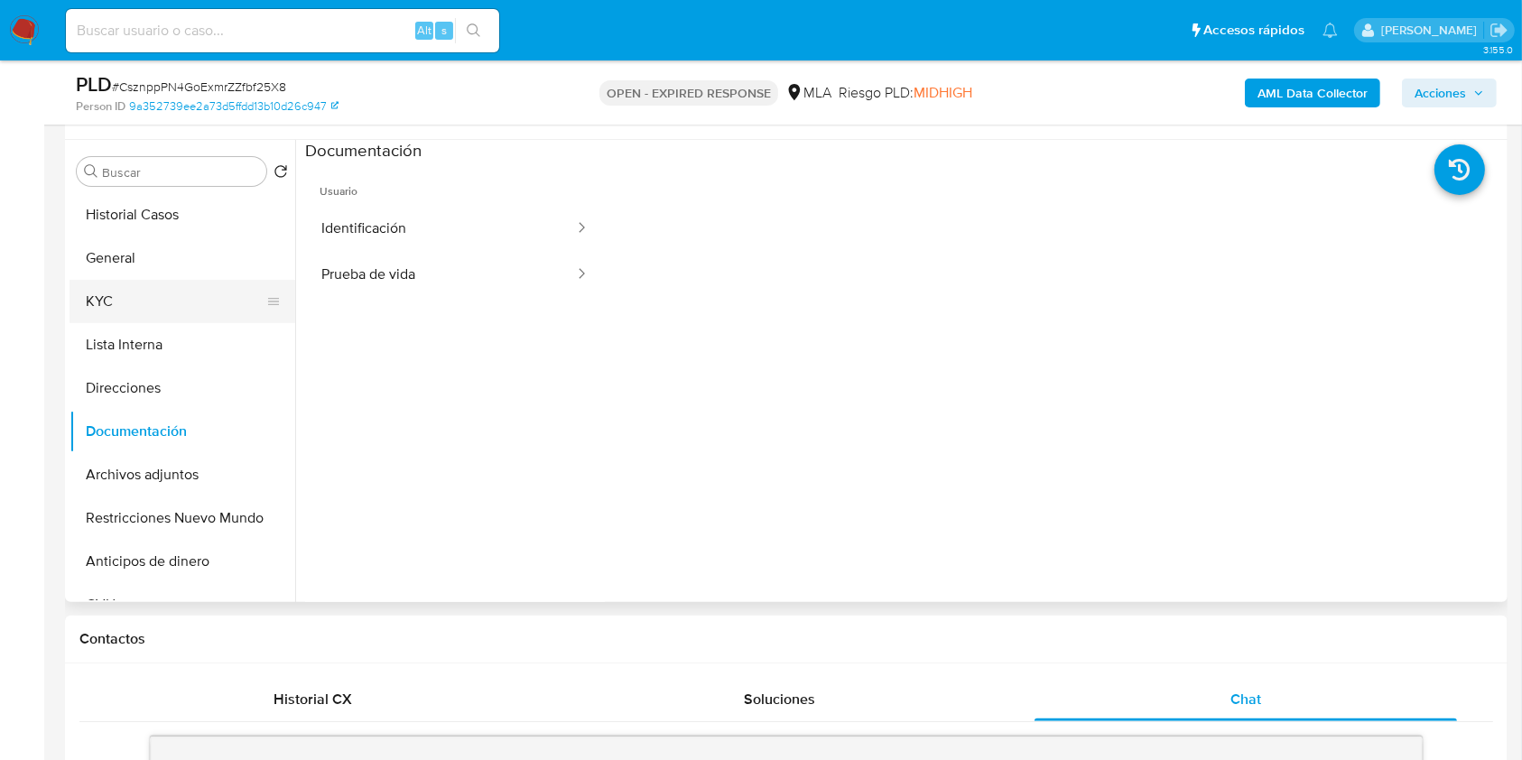
click at [123, 313] on button "KYC" at bounding box center [175, 301] width 211 height 43
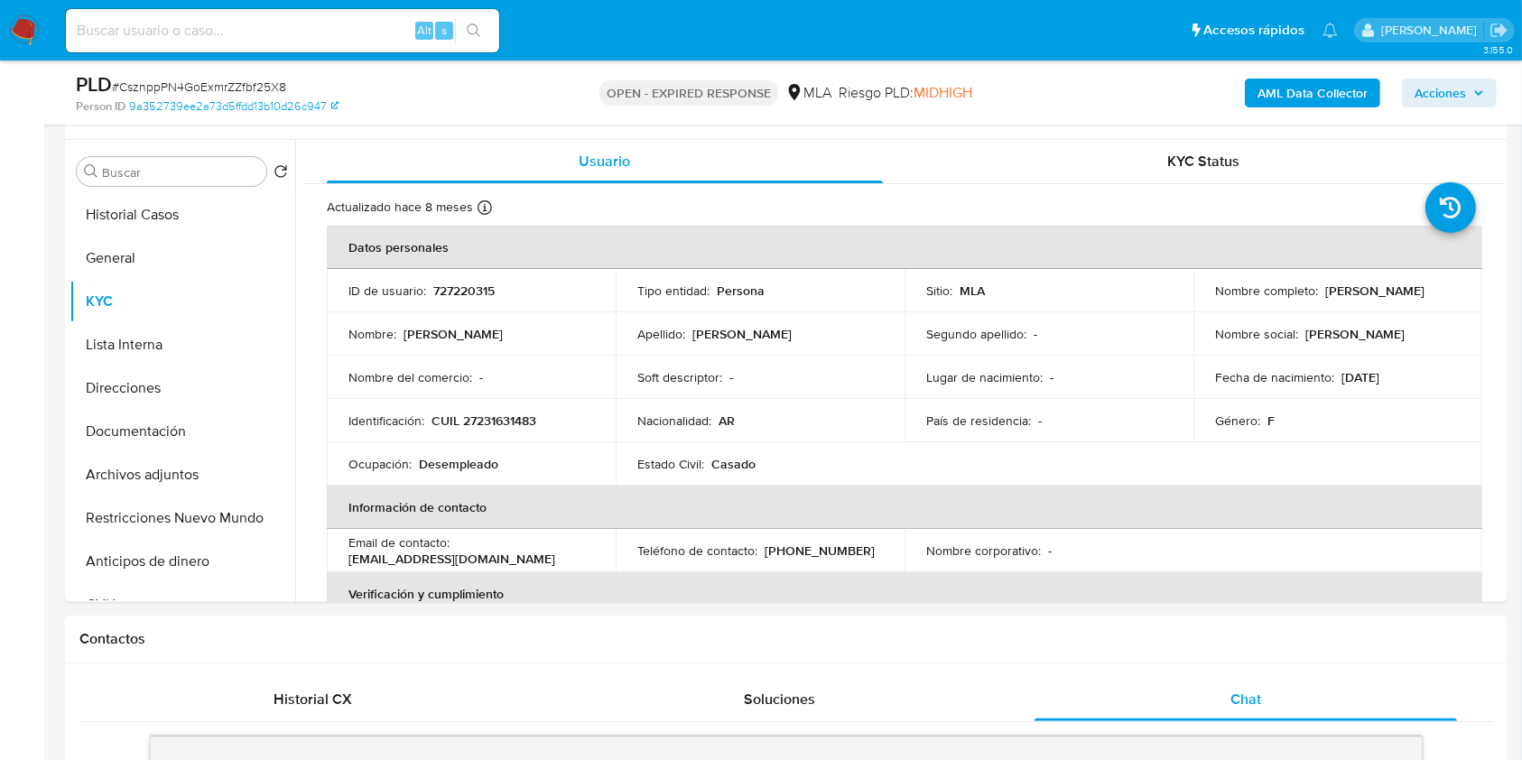
click at [1262, 88] on b "AML Data Collector" at bounding box center [1313, 93] width 110 height 29
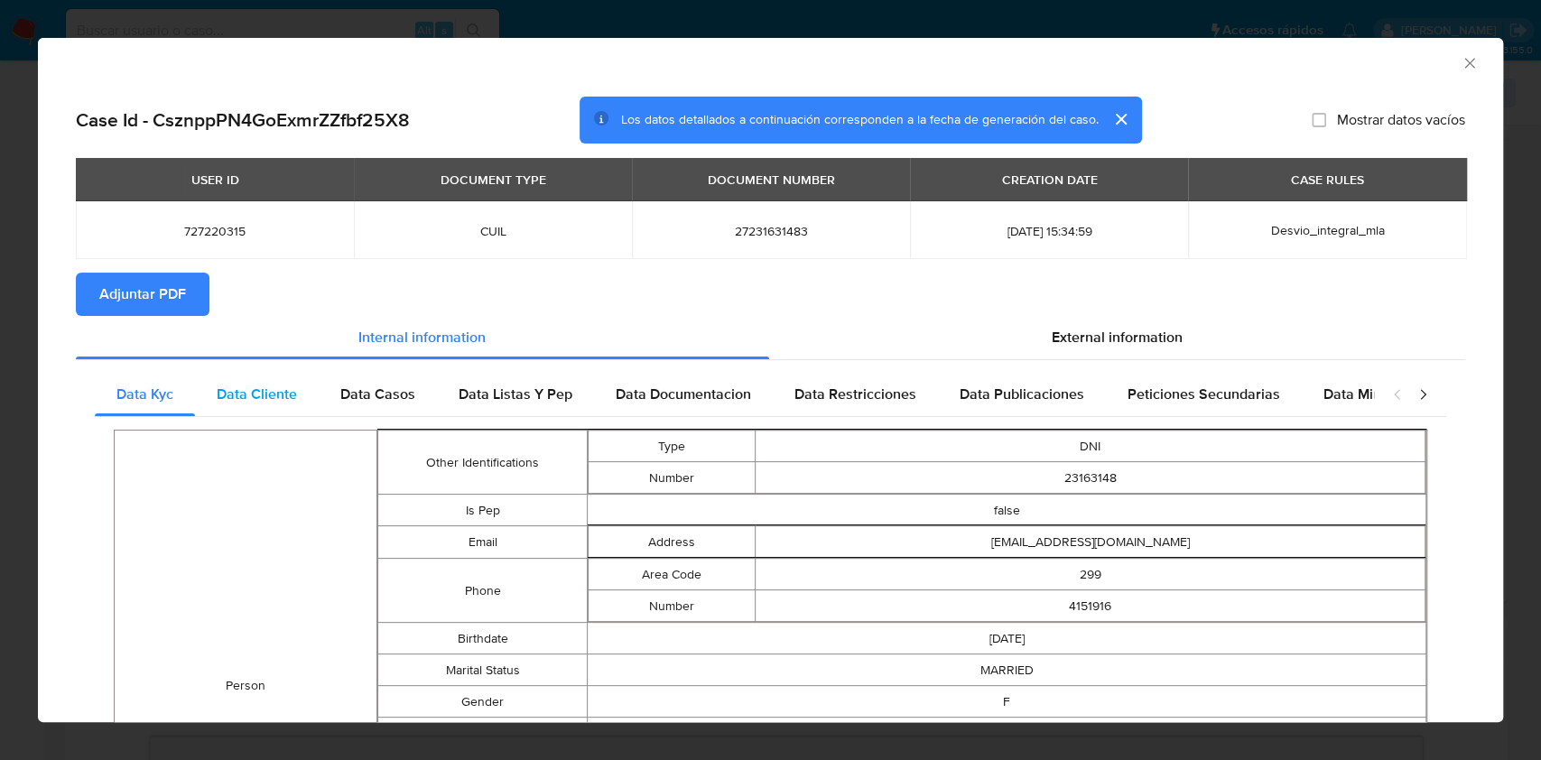
click at [312, 385] on div "Data Cliente" at bounding box center [257, 394] width 124 height 43
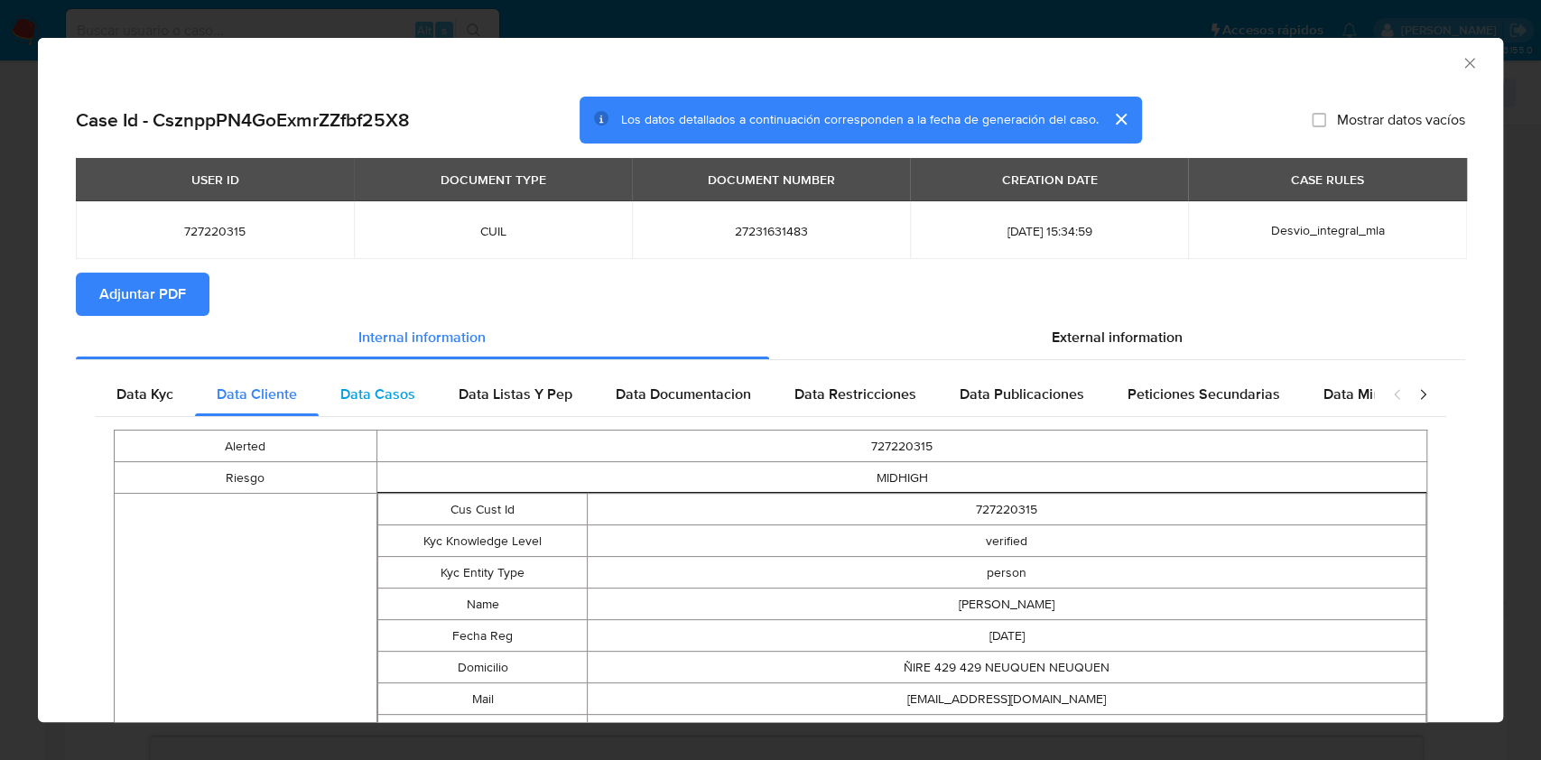
click at [405, 400] on span "Data Casos" at bounding box center [377, 394] width 75 height 21
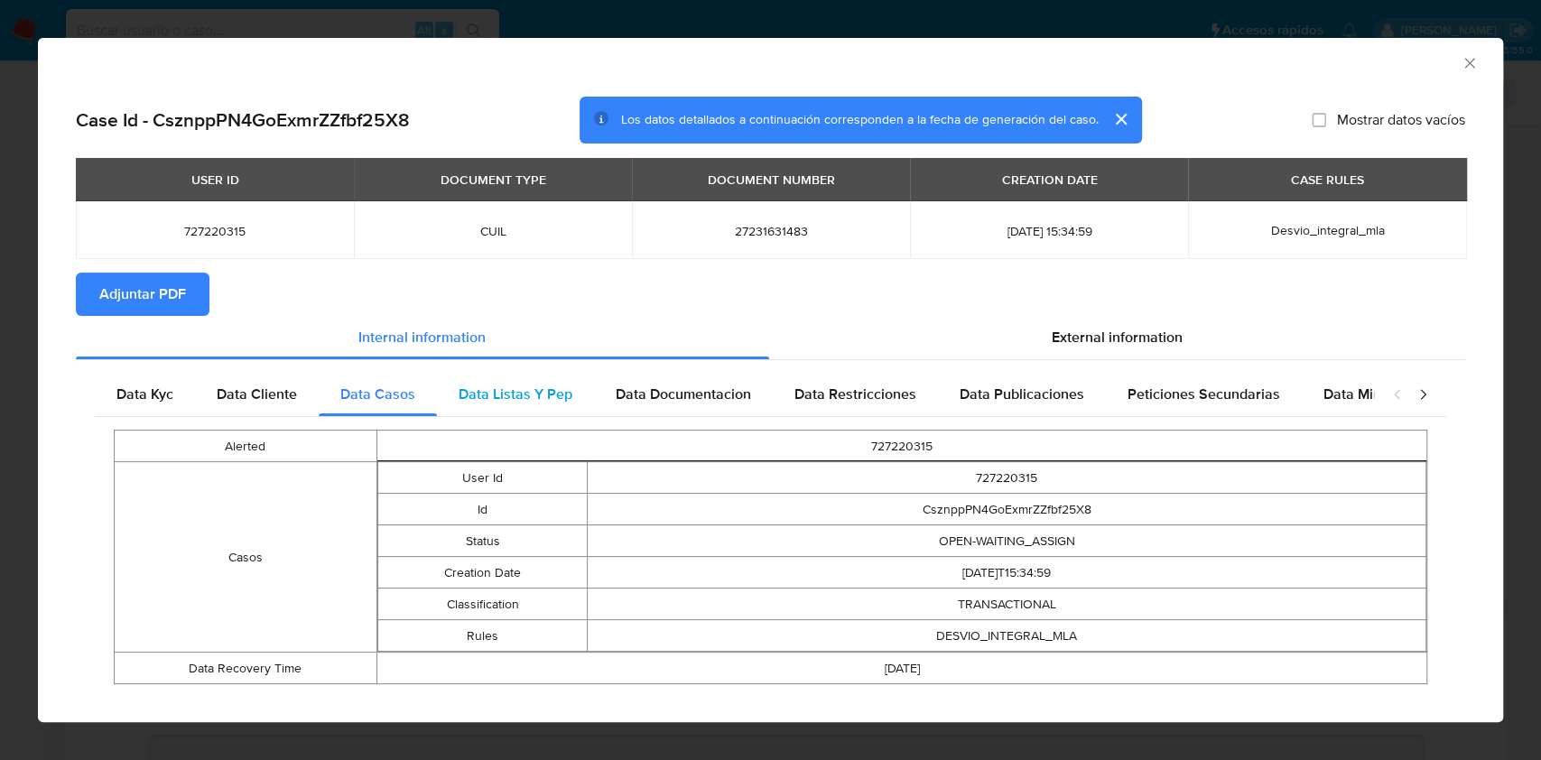
click at [496, 399] on span "Data Listas Y Pep" at bounding box center [516, 394] width 114 height 21
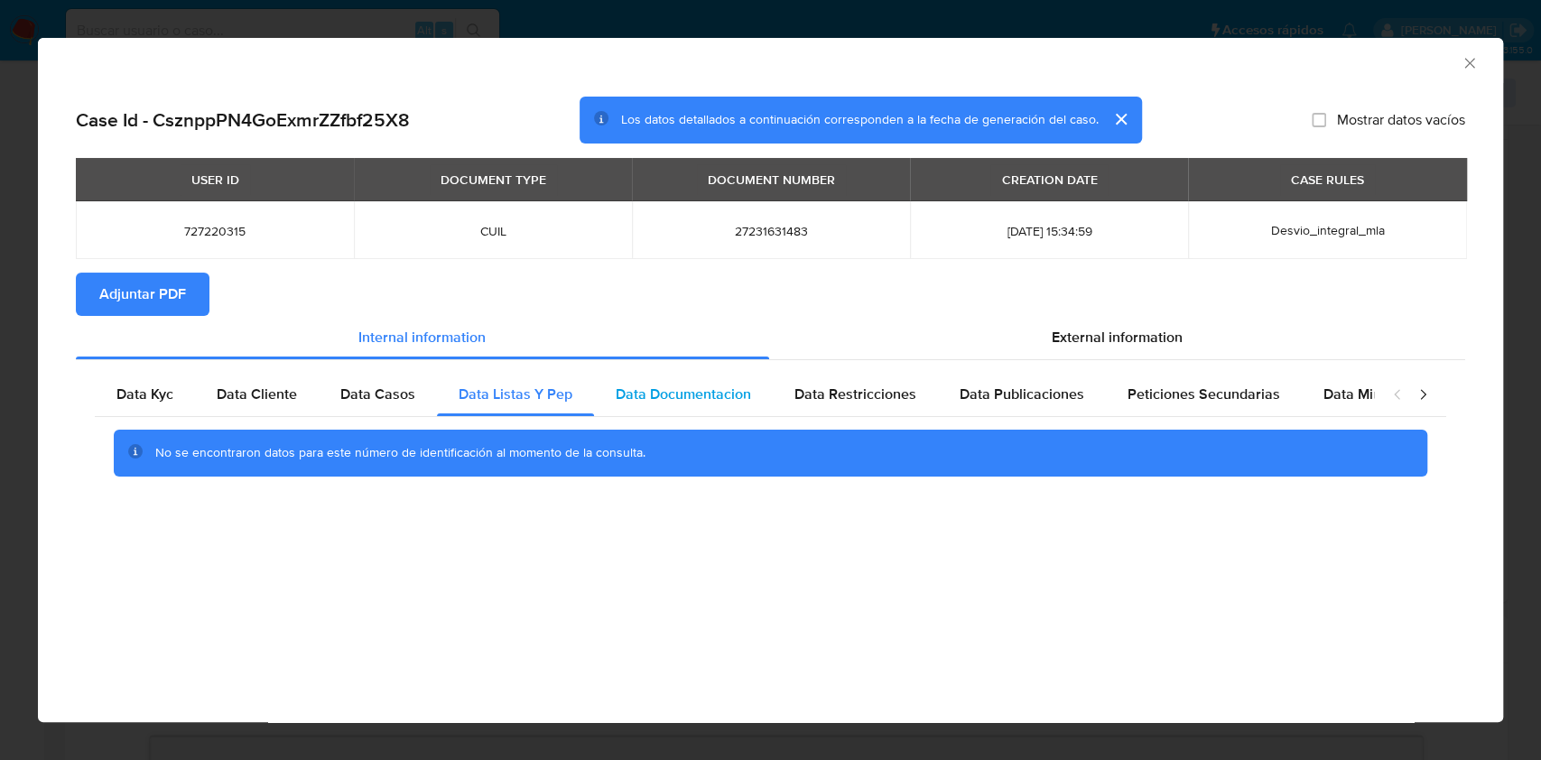
click at [721, 404] on span "Data Documentacion" at bounding box center [683, 394] width 135 height 21
drag, startPoint x: 969, startPoint y: 430, endPoint x: 946, endPoint y: 416, distance: 26.3
click at [968, 430] on div "No se encontraron datos para este número de identificación al momento de la con…" at bounding box center [771, 453] width 1314 height 47
click at [929, 410] on div "Data Restricciones" at bounding box center [855, 394] width 165 height 43
click at [1030, 394] on span "Data Publicaciones" at bounding box center [1022, 394] width 125 height 21
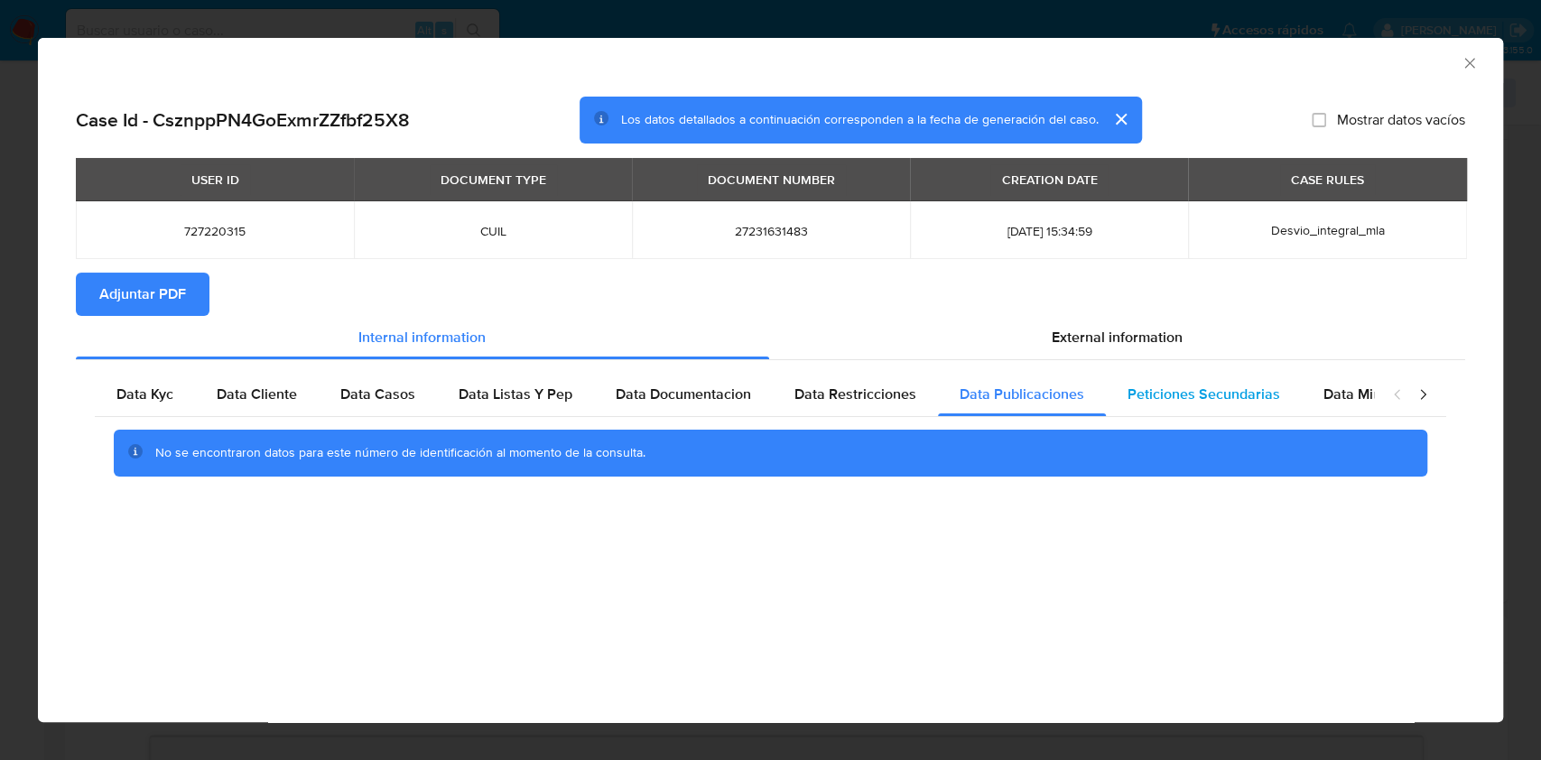
click at [1177, 394] on span "Peticiones Secundarias" at bounding box center [1204, 394] width 153 height 21
click at [1353, 380] on div "Data Minoridad" at bounding box center [1373, 394] width 143 height 43
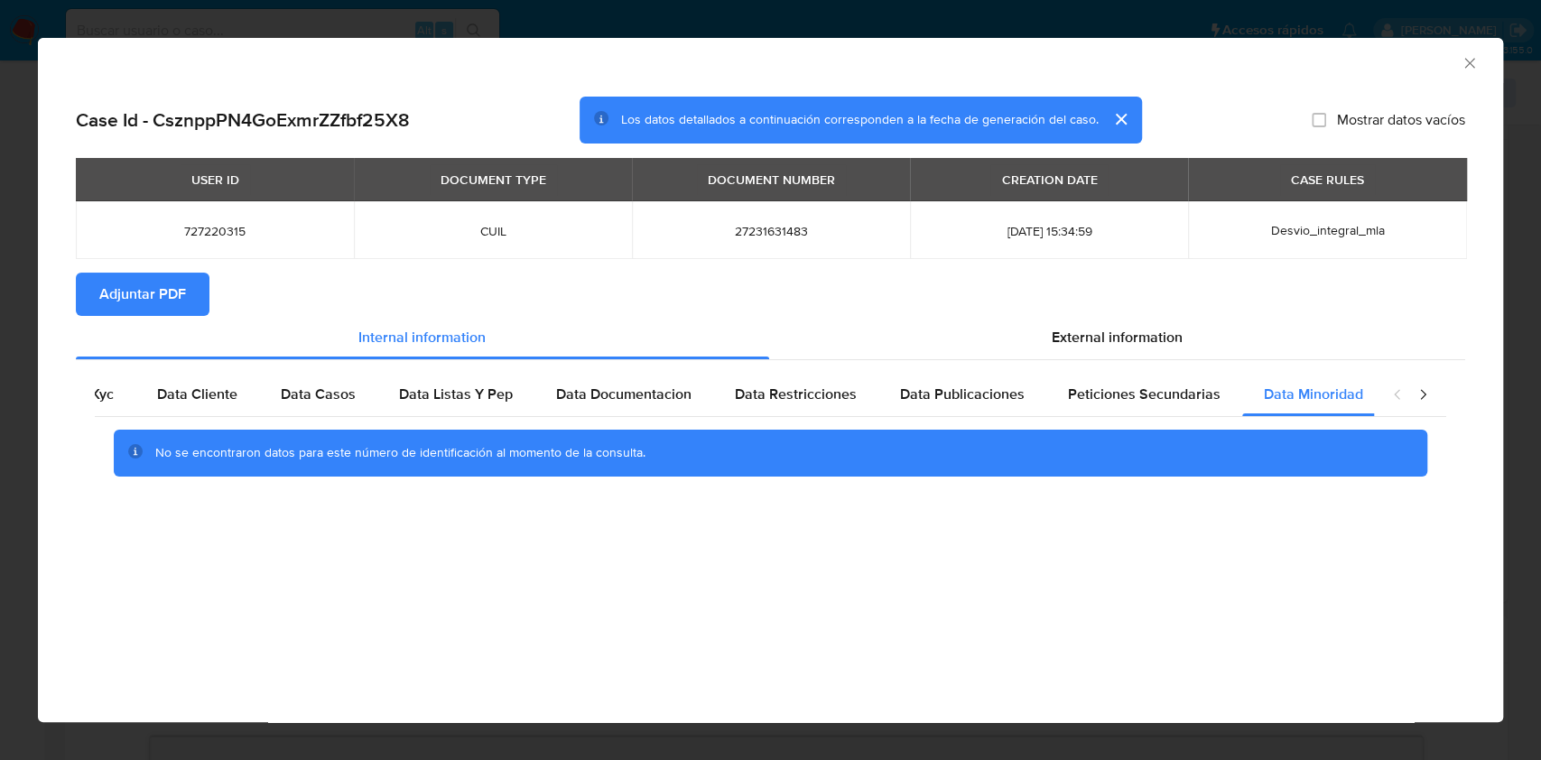
scroll to position [0, 60]
drag, startPoint x: 1130, startPoint y: 338, endPoint x: 1062, endPoint y: 385, distance: 82.4
click at [1130, 340] on span "External information" at bounding box center [1117, 337] width 131 height 21
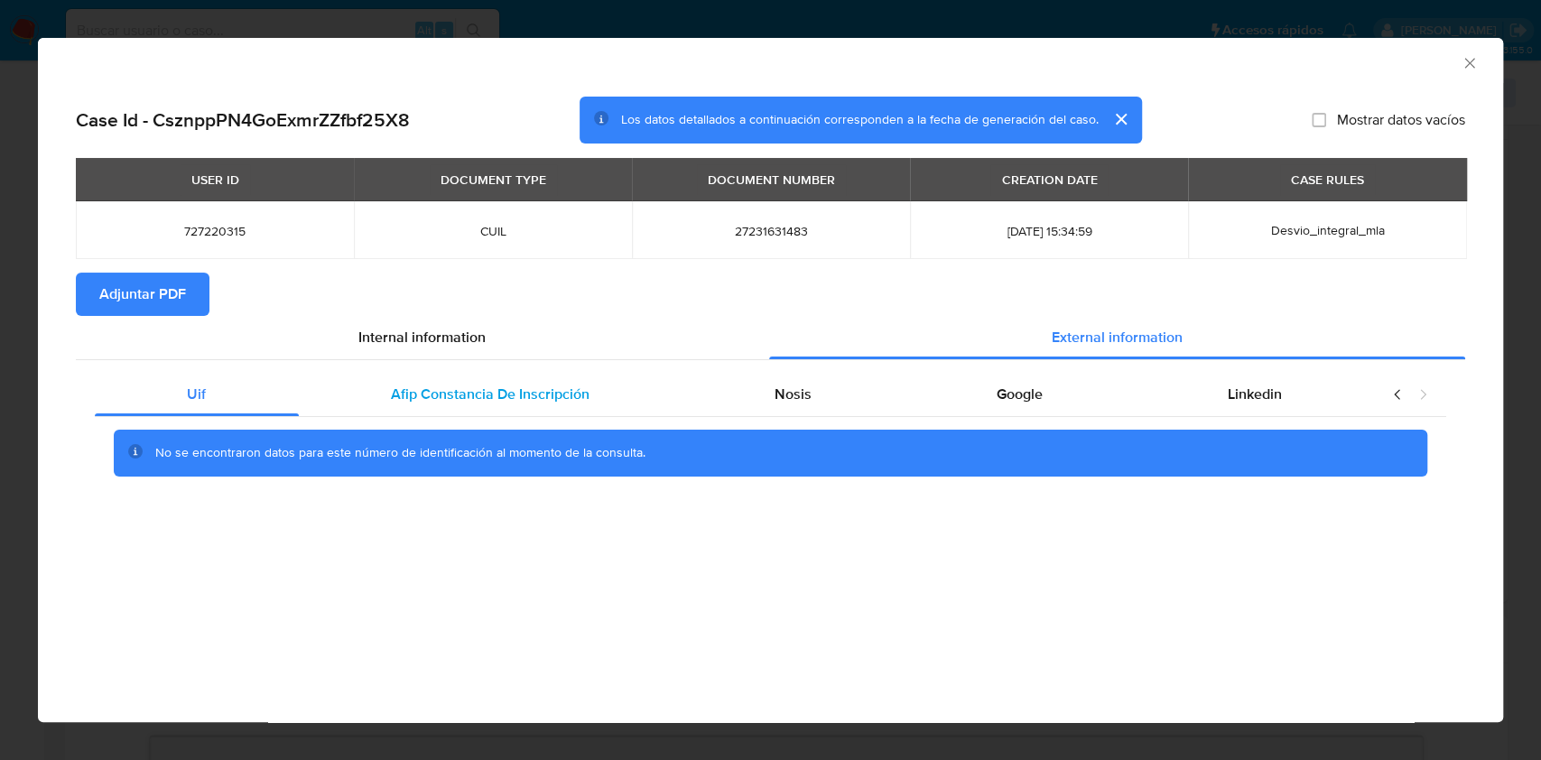
click at [679, 379] on div "Uif Afip Constancia De Inscripción Nosis Google Linkedin" at bounding box center [734, 394] width 1279 height 43
click at [560, 383] on div "Afip Constancia De Inscripción" at bounding box center [491, 394] width 384 height 43
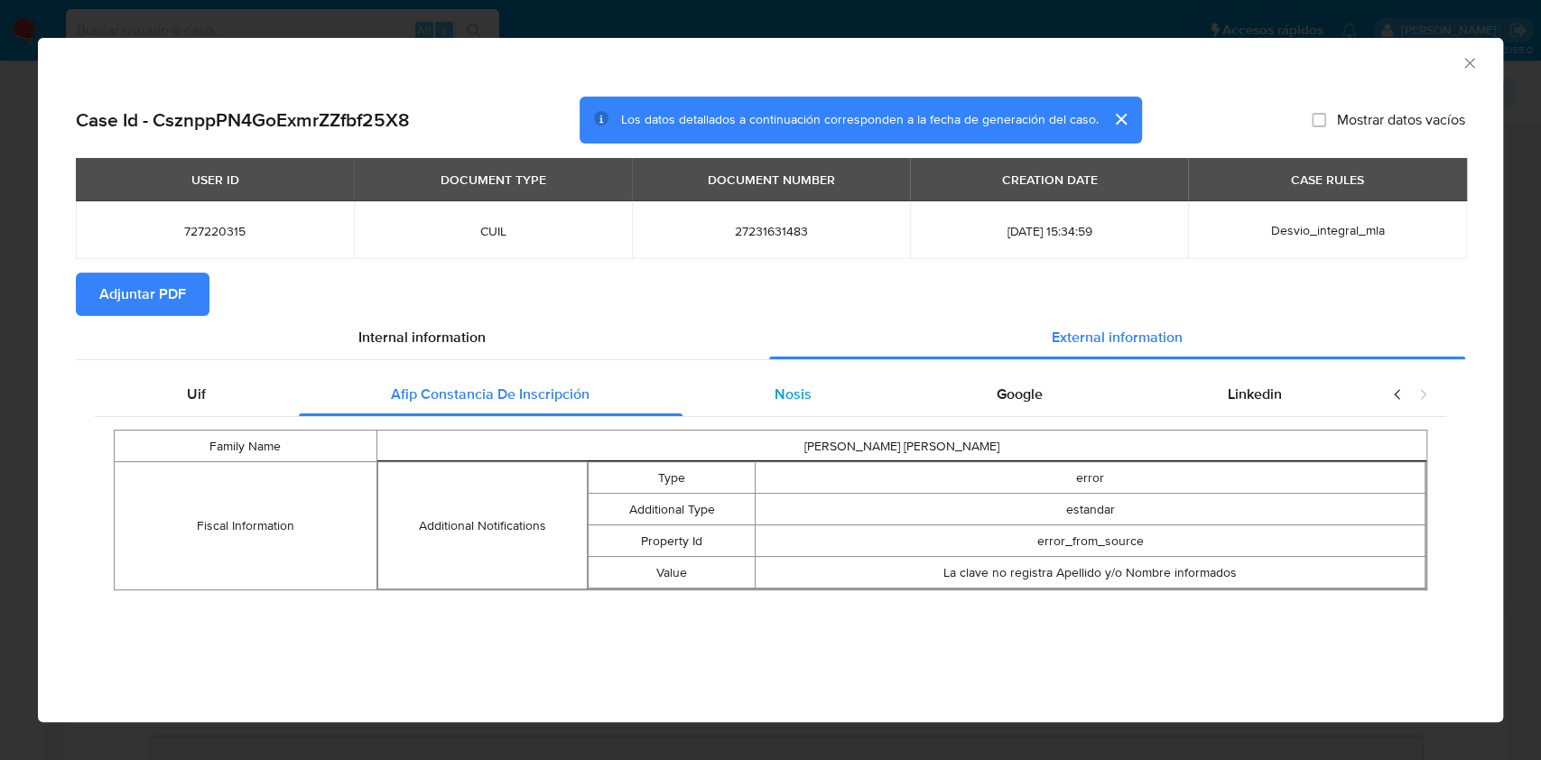
click at [828, 395] on div "Nosis" at bounding box center [794, 394] width 222 height 43
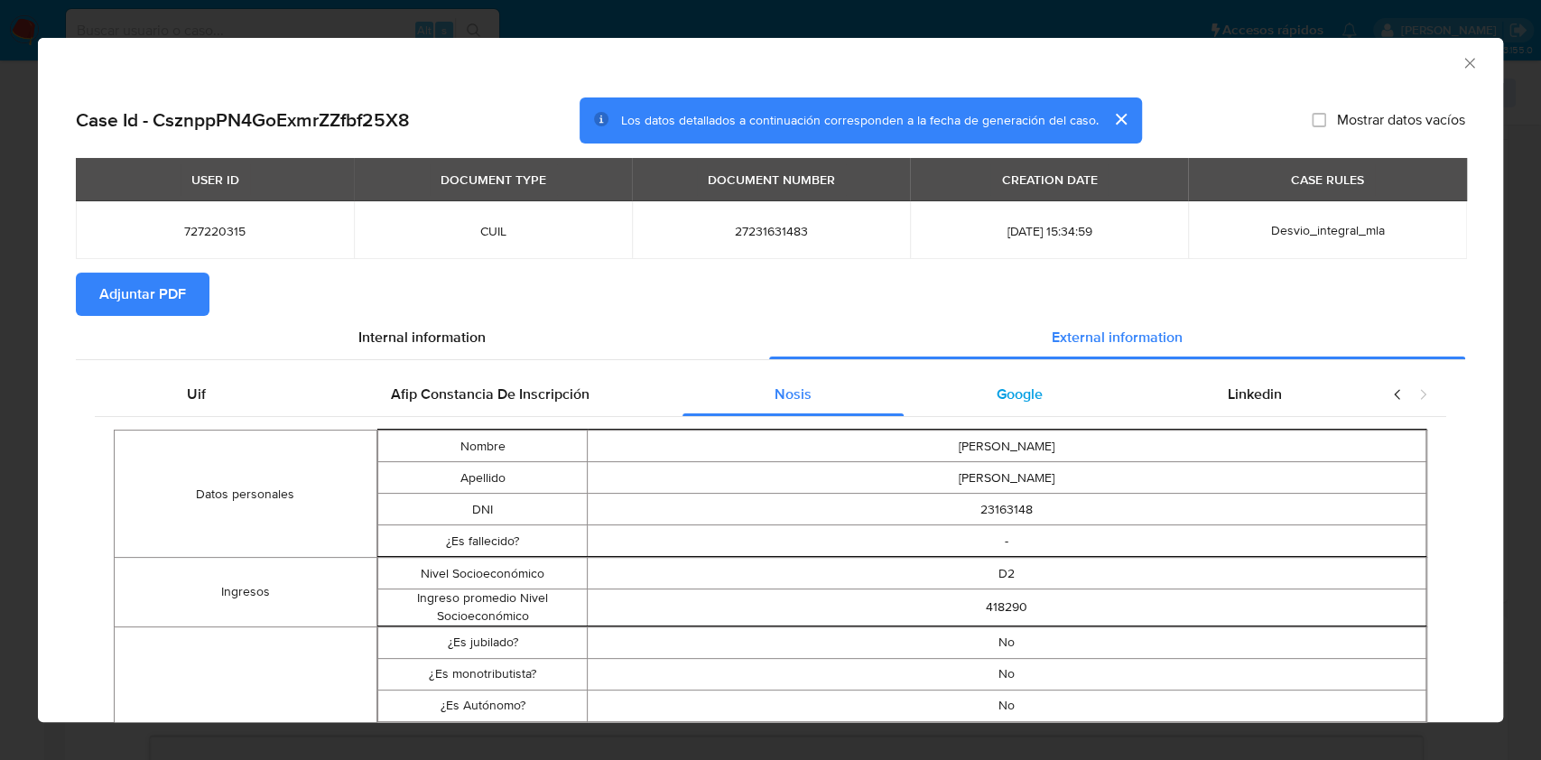
click at [1038, 387] on div "Google" at bounding box center [1019, 394] width 231 height 43
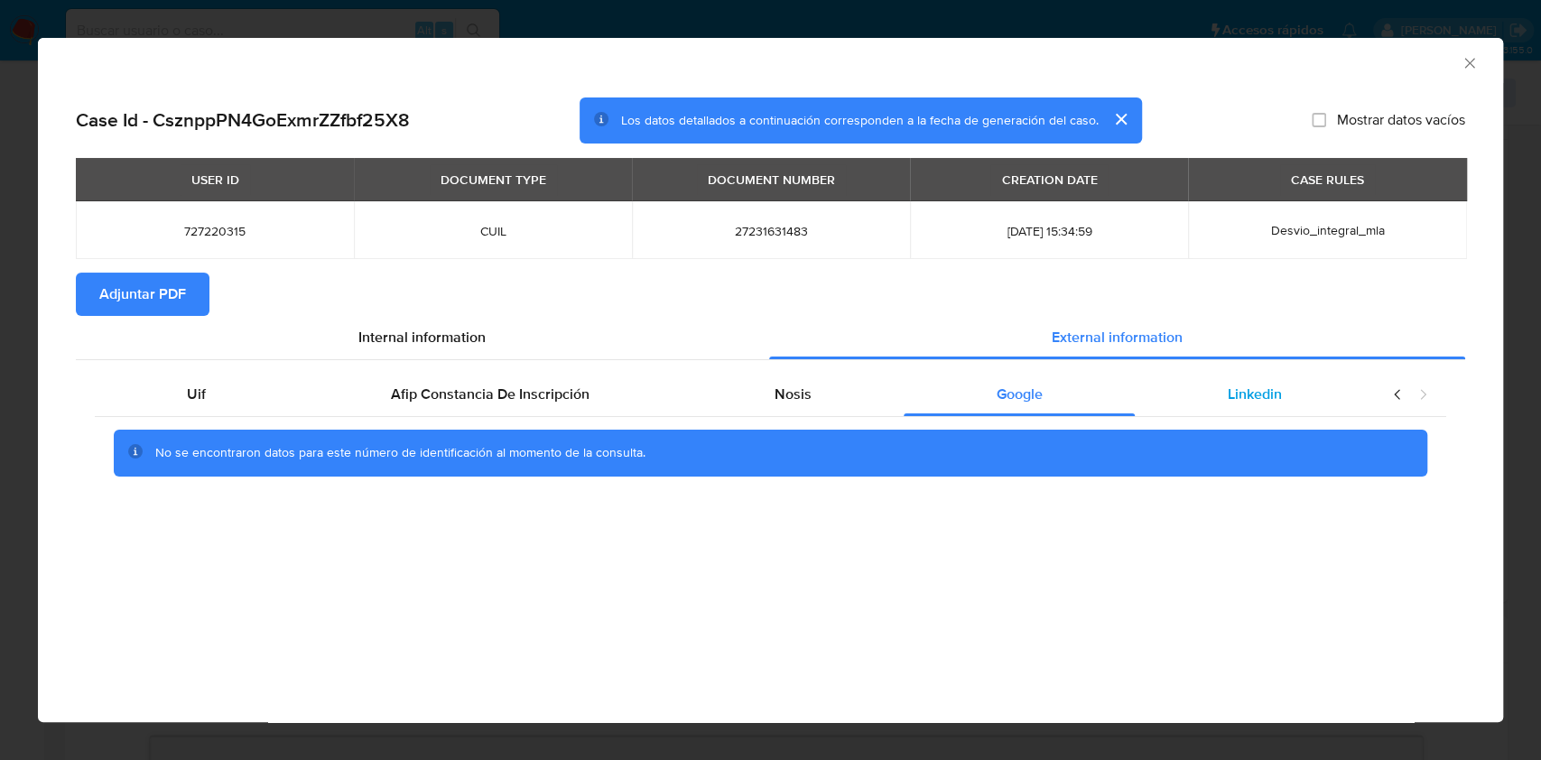
click at [1248, 399] on span "Linkedin" at bounding box center [1255, 394] width 54 height 21
click at [109, 274] on span "Adjuntar PDF" at bounding box center [142, 294] width 87 height 40
click at [1465, 69] on icon "Cerrar ventana" at bounding box center [1470, 63] width 18 height 18
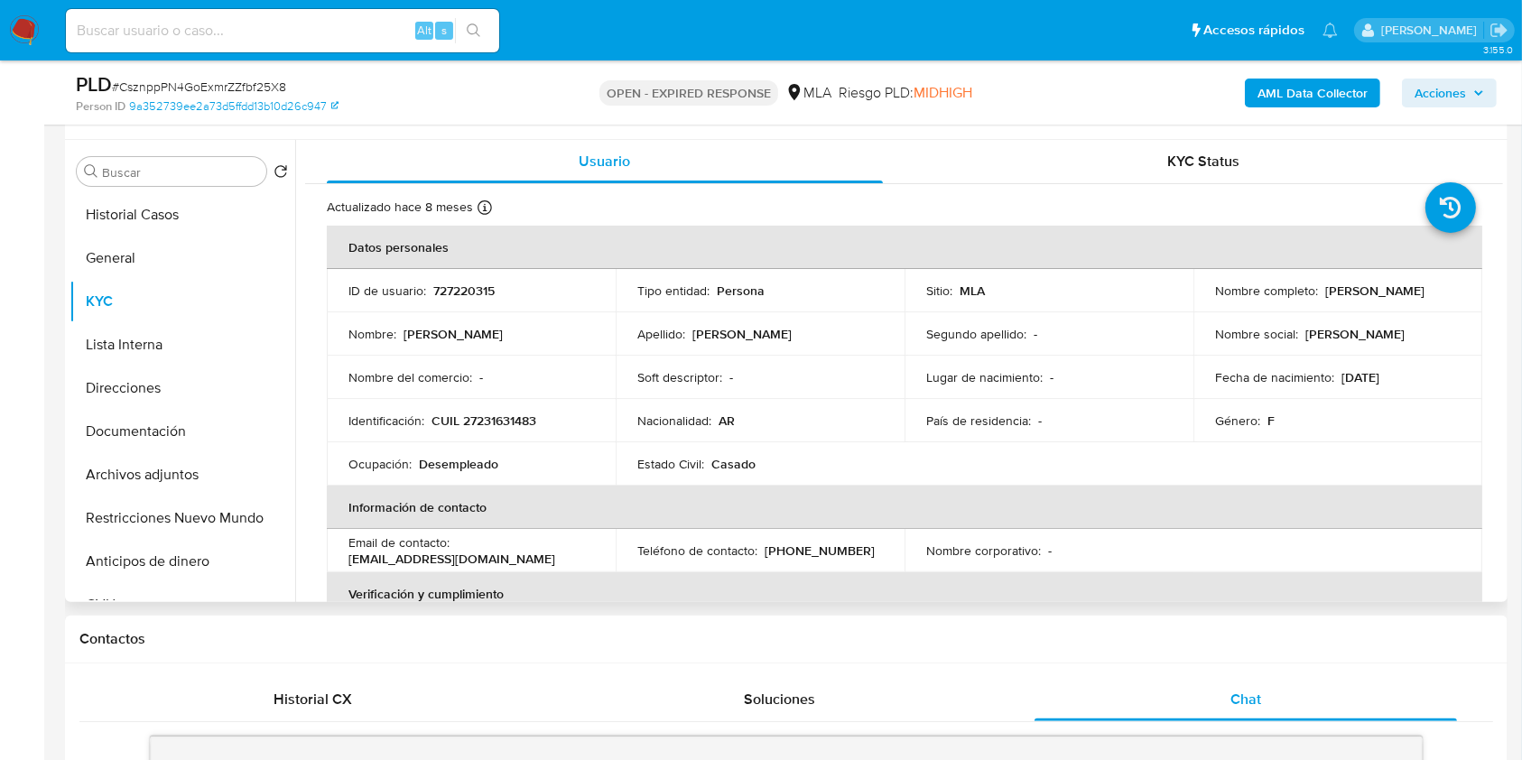
click at [500, 421] on p "CUIL 27231631483" at bounding box center [484, 421] width 105 height 16
copy p "27231631483"
click at [149, 444] on button "Documentación" at bounding box center [175, 431] width 211 height 43
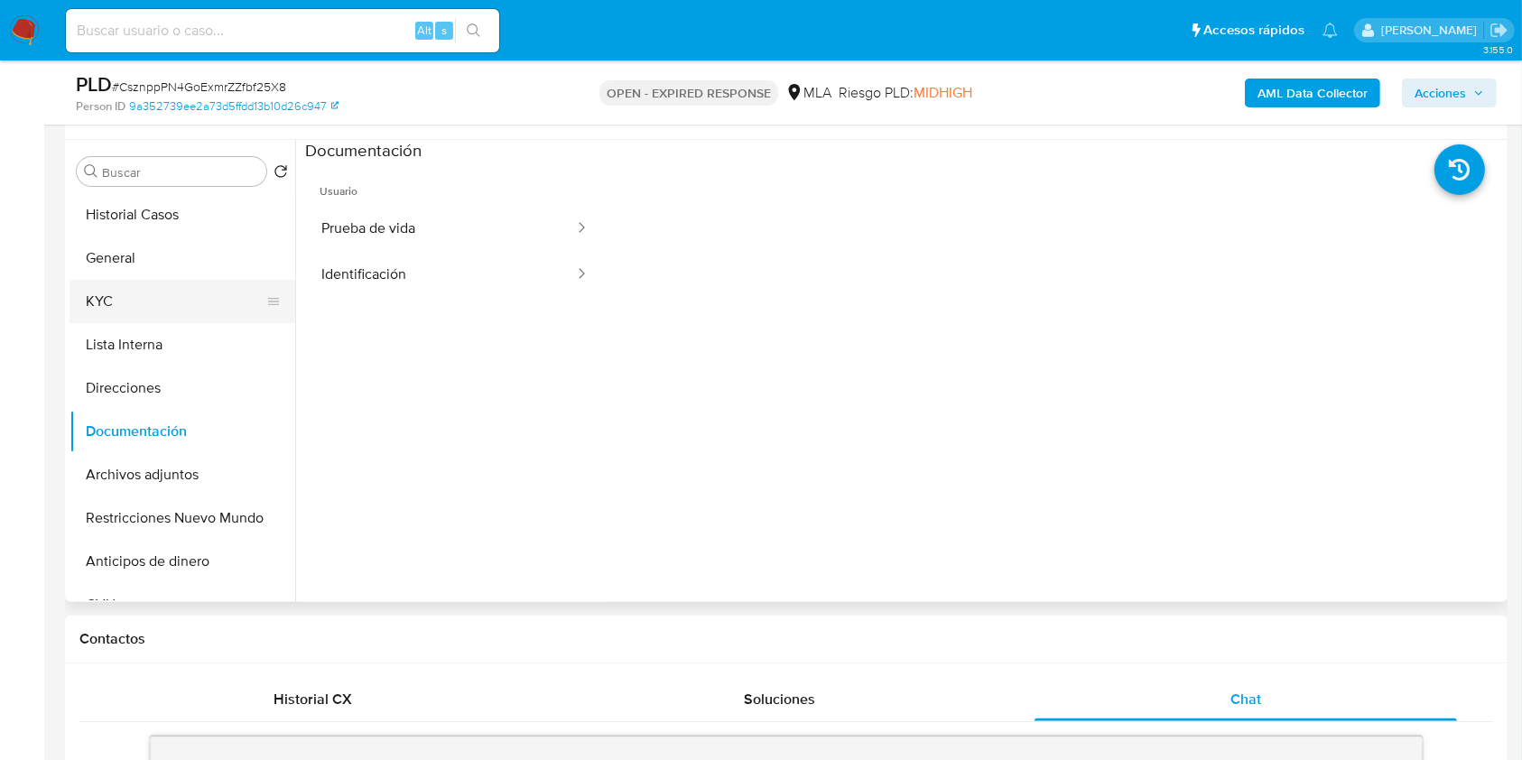
click at [165, 300] on button "KYC" at bounding box center [175, 301] width 211 height 43
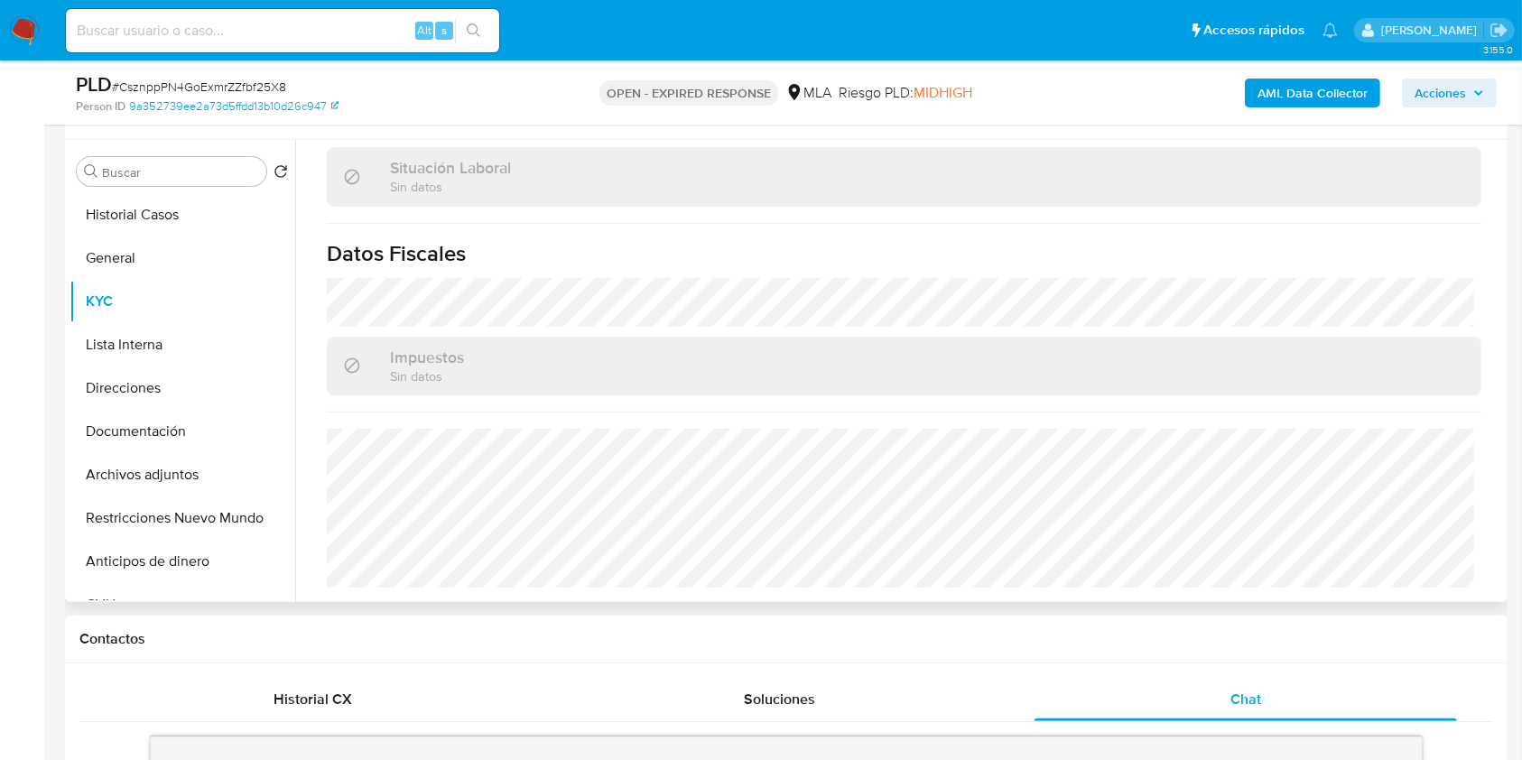
scroll to position [951, 0]
click at [202, 406] on button "Direcciones" at bounding box center [175, 388] width 211 height 43
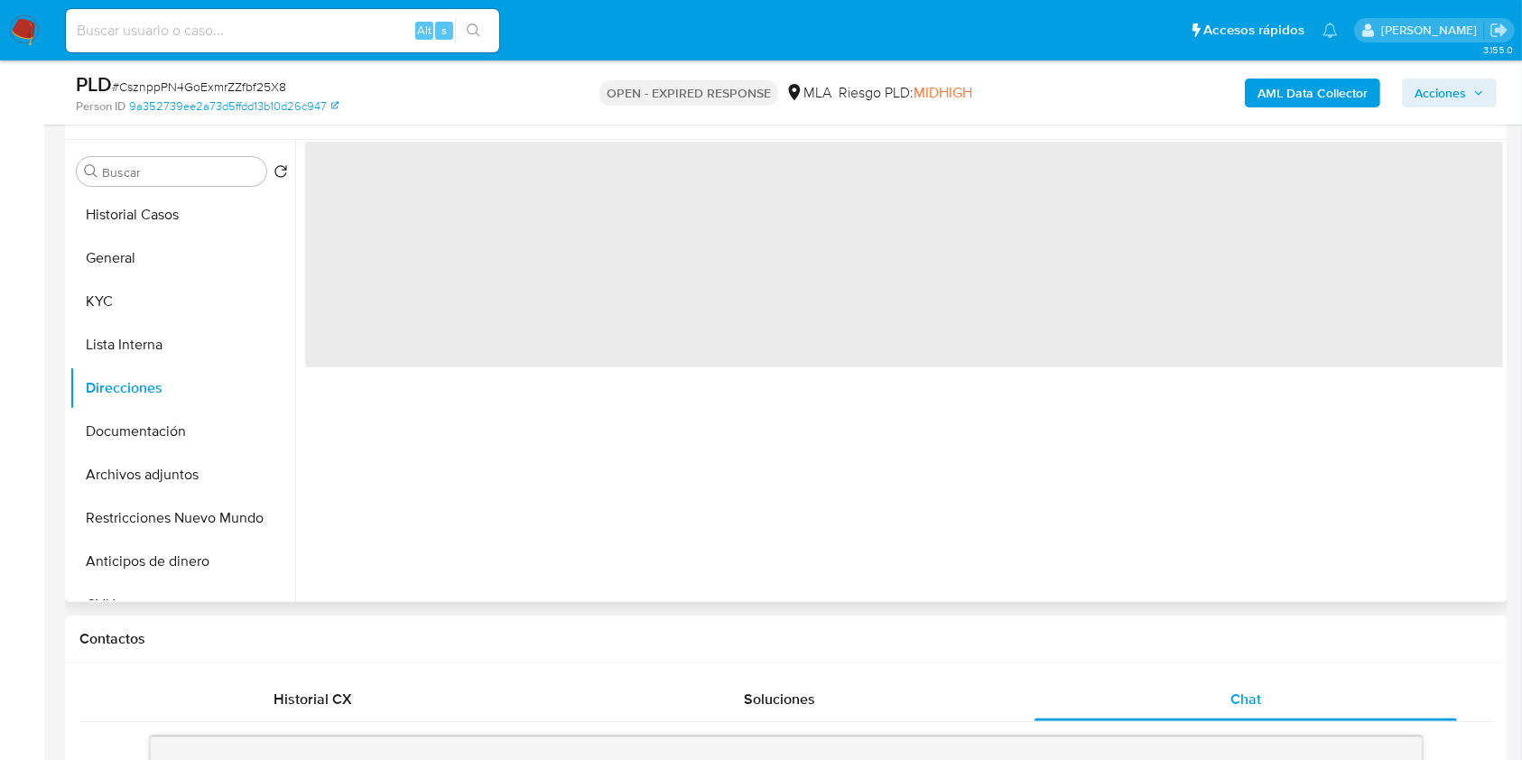
scroll to position [0, 0]
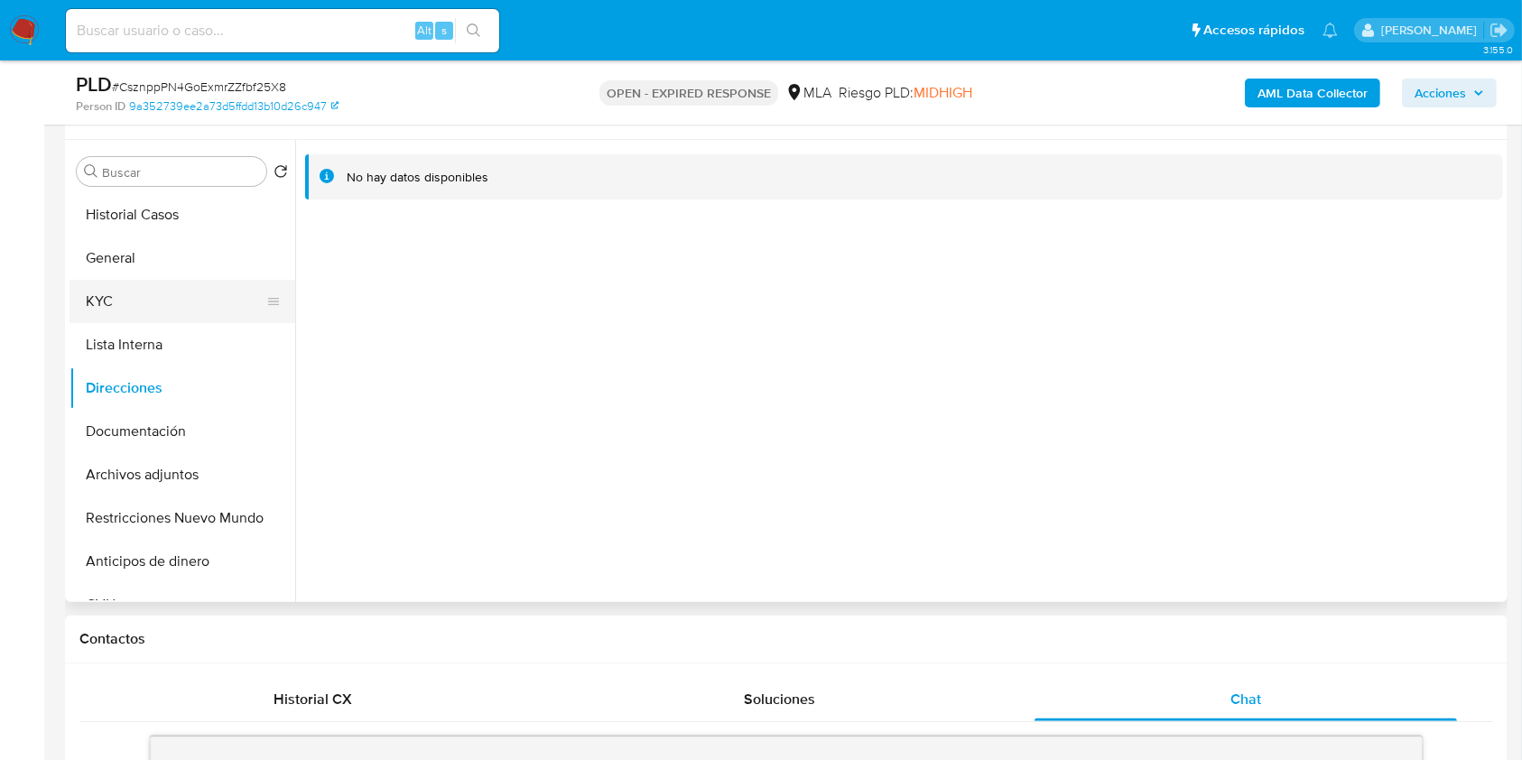
click at [188, 310] on button "KYC" at bounding box center [175, 301] width 211 height 43
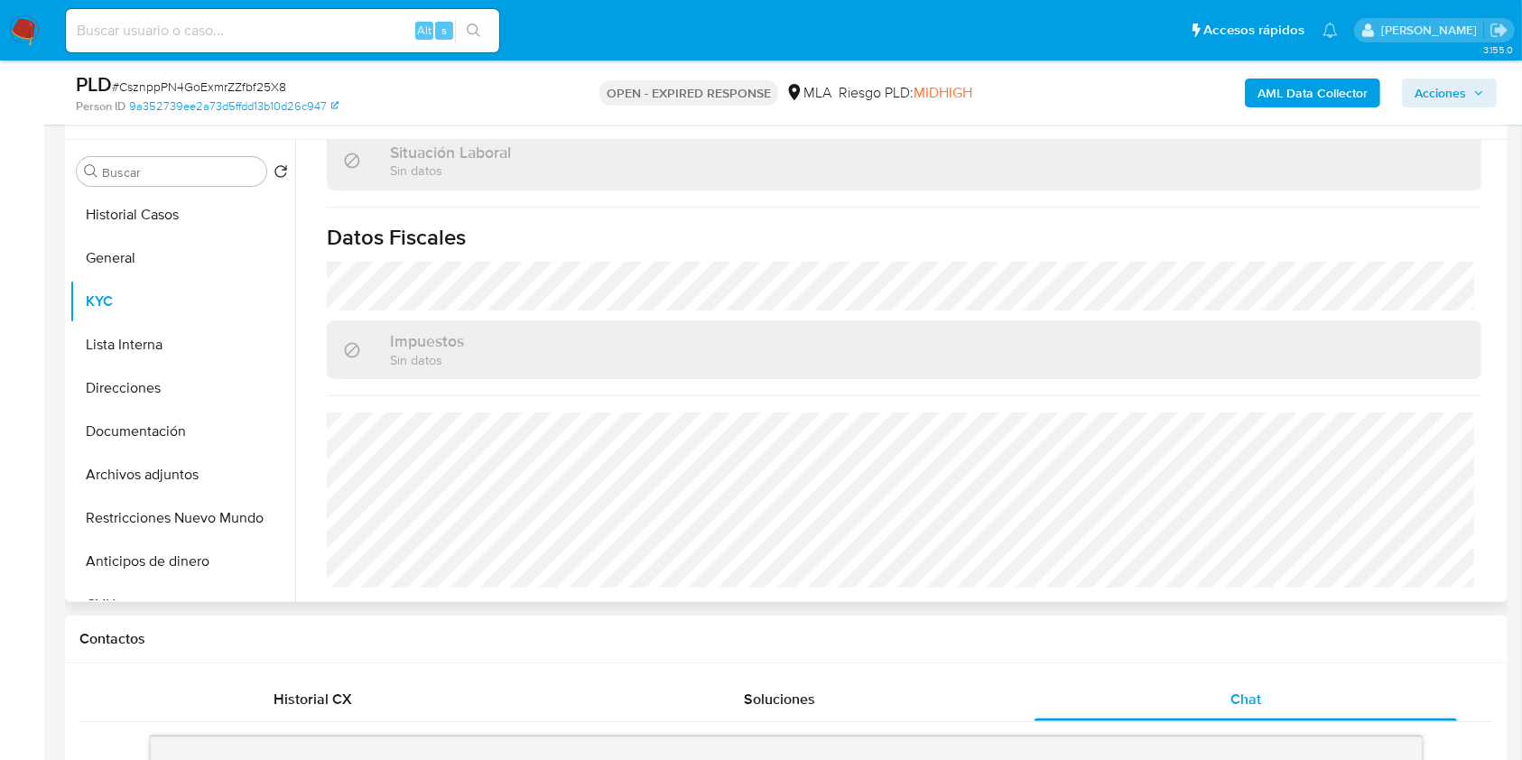
scroll to position [951, 0]
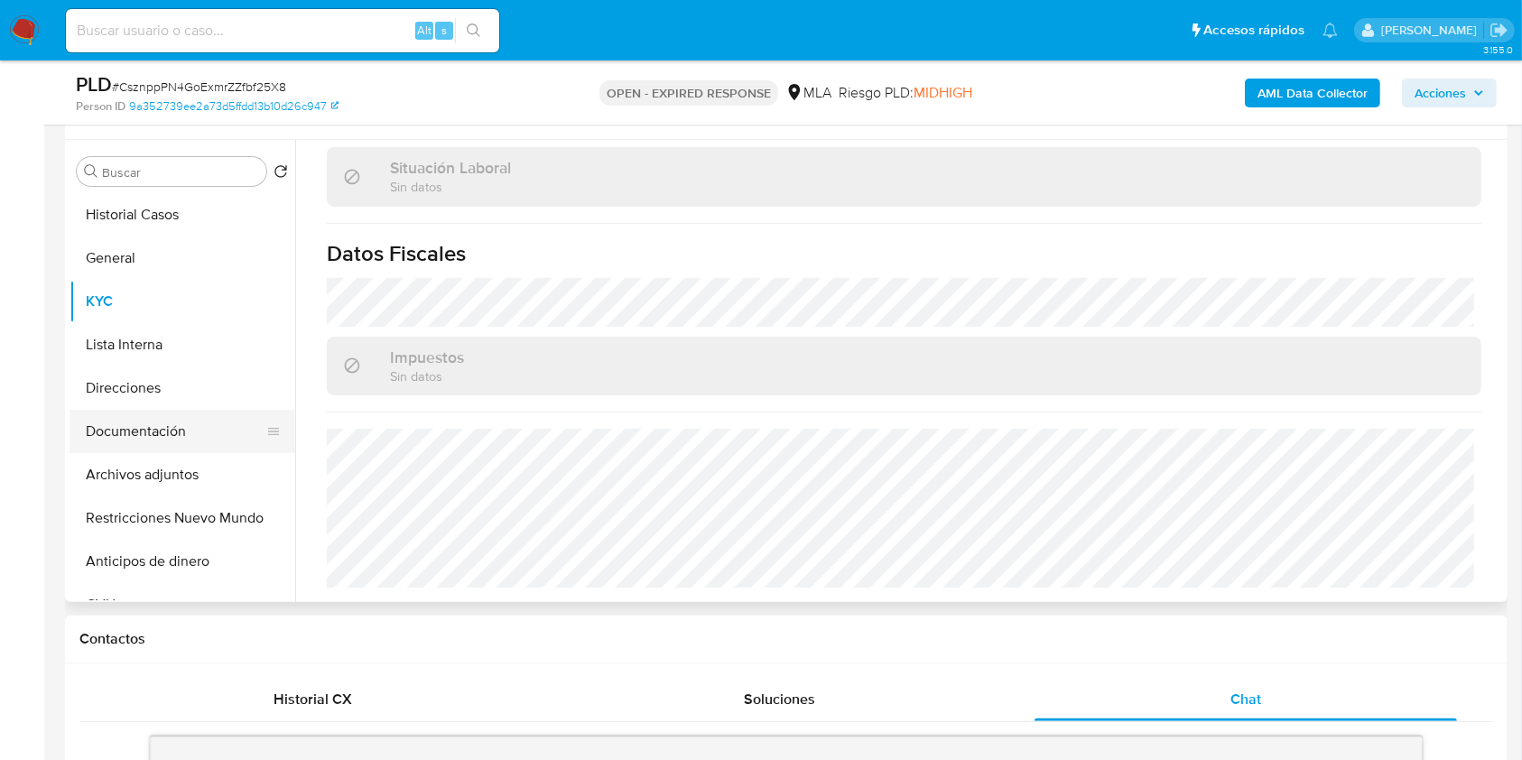
click at [217, 433] on button "Documentación" at bounding box center [175, 431] width 211 height 43
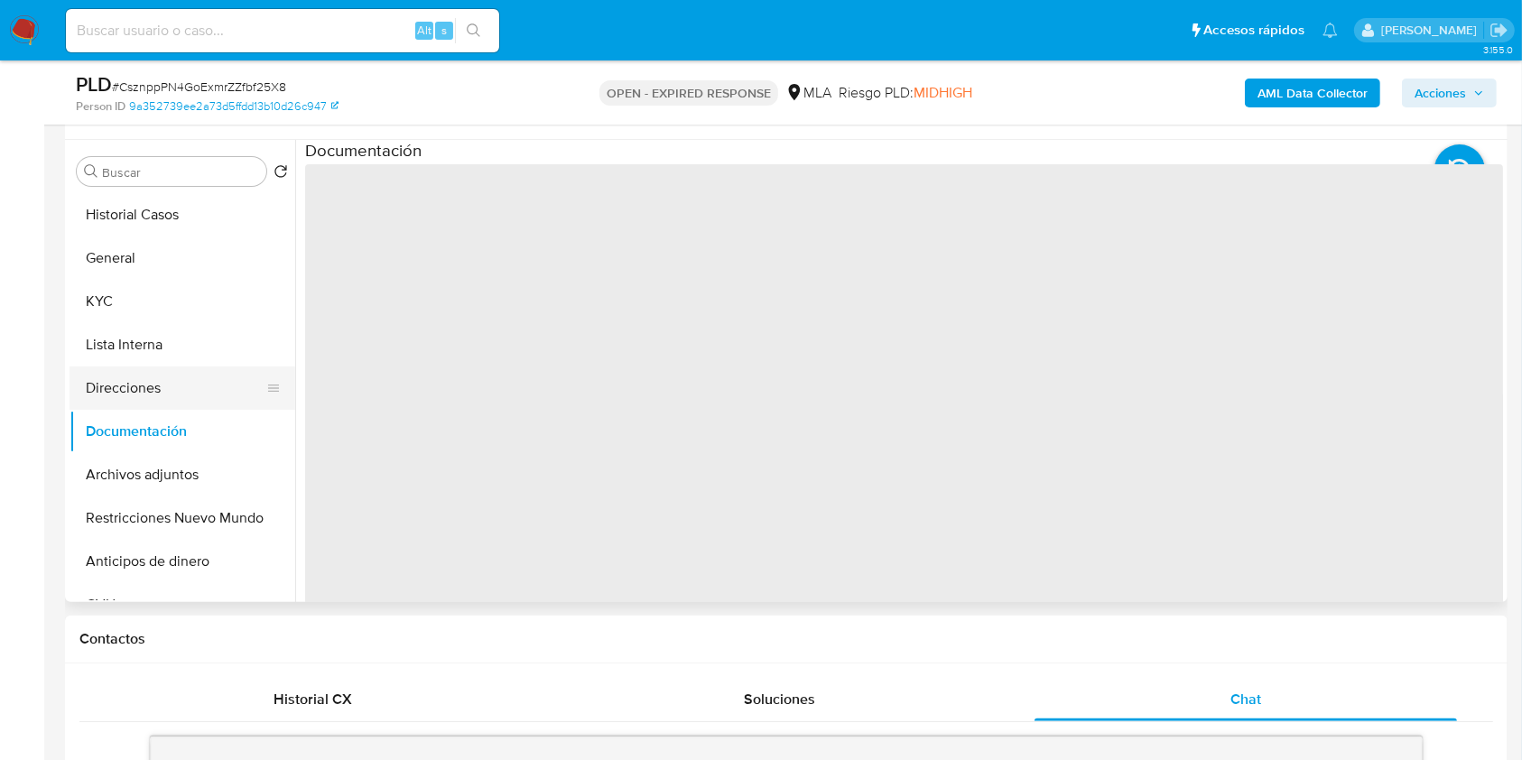
click at [202, 394] on button "Direcciones" at bounding box center [175, 388] width 211 height 43
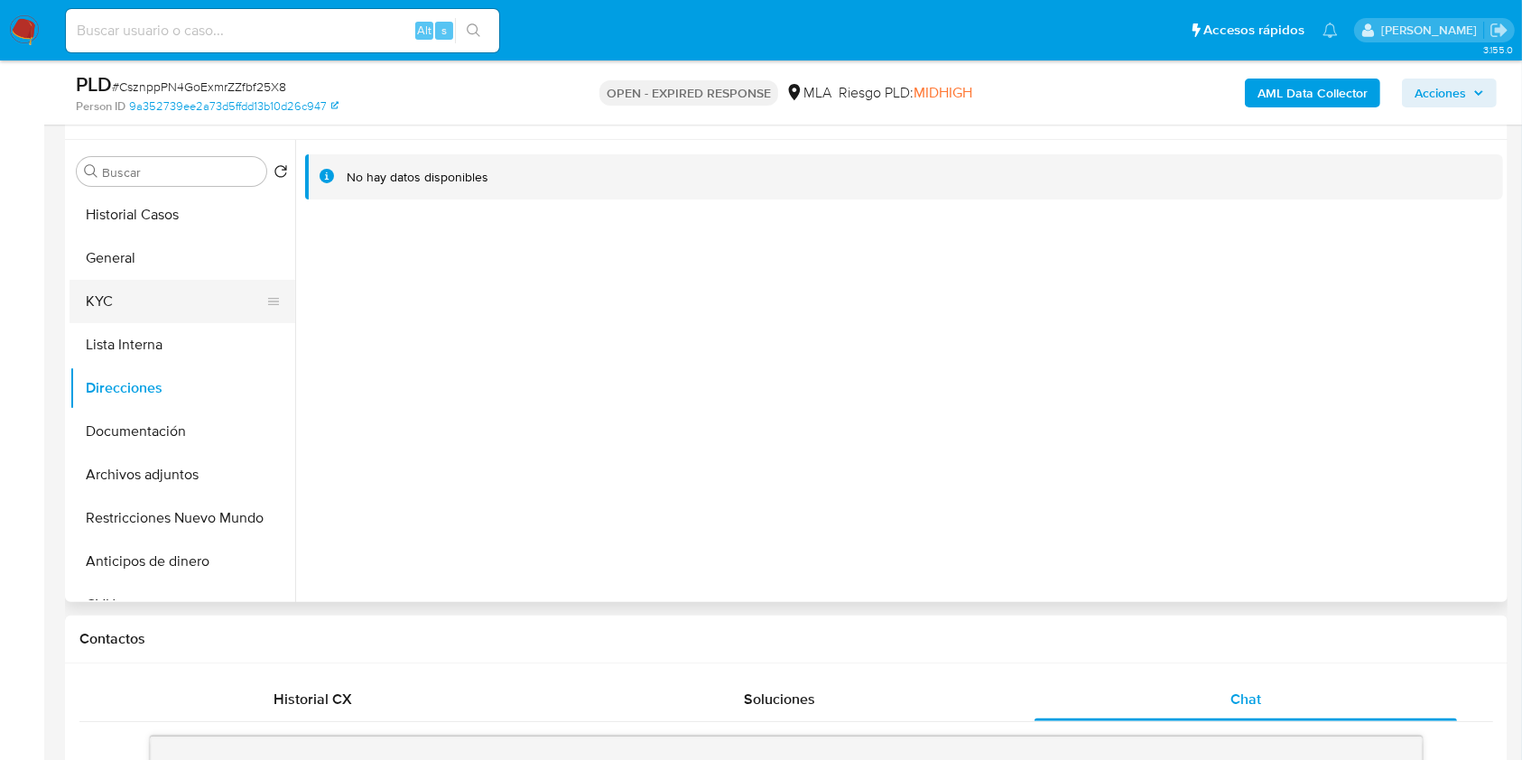
click at [155, 293] on button "KYC" at bounding box center [175, 301] width 211 height 43
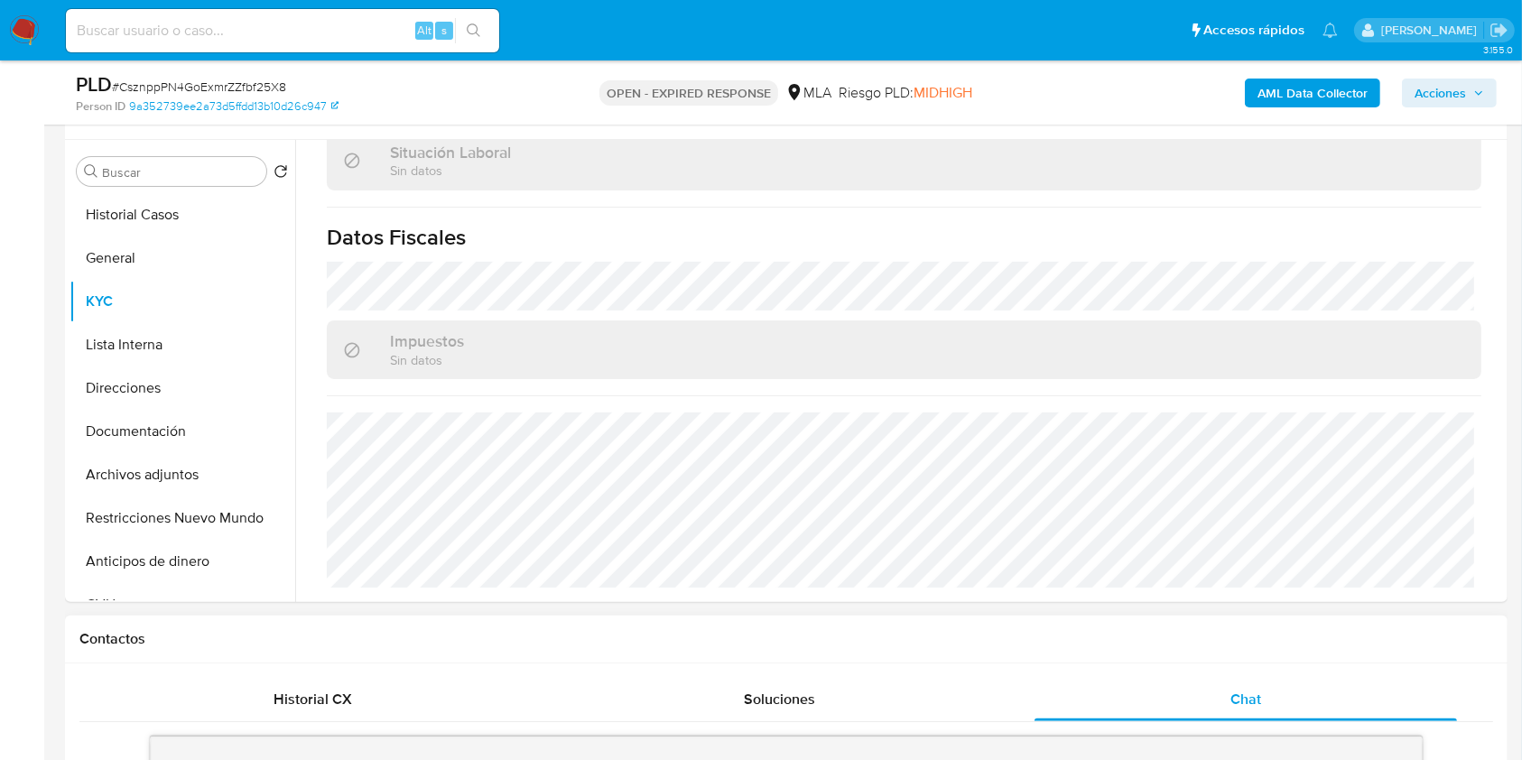
scroll to position [951, 0]
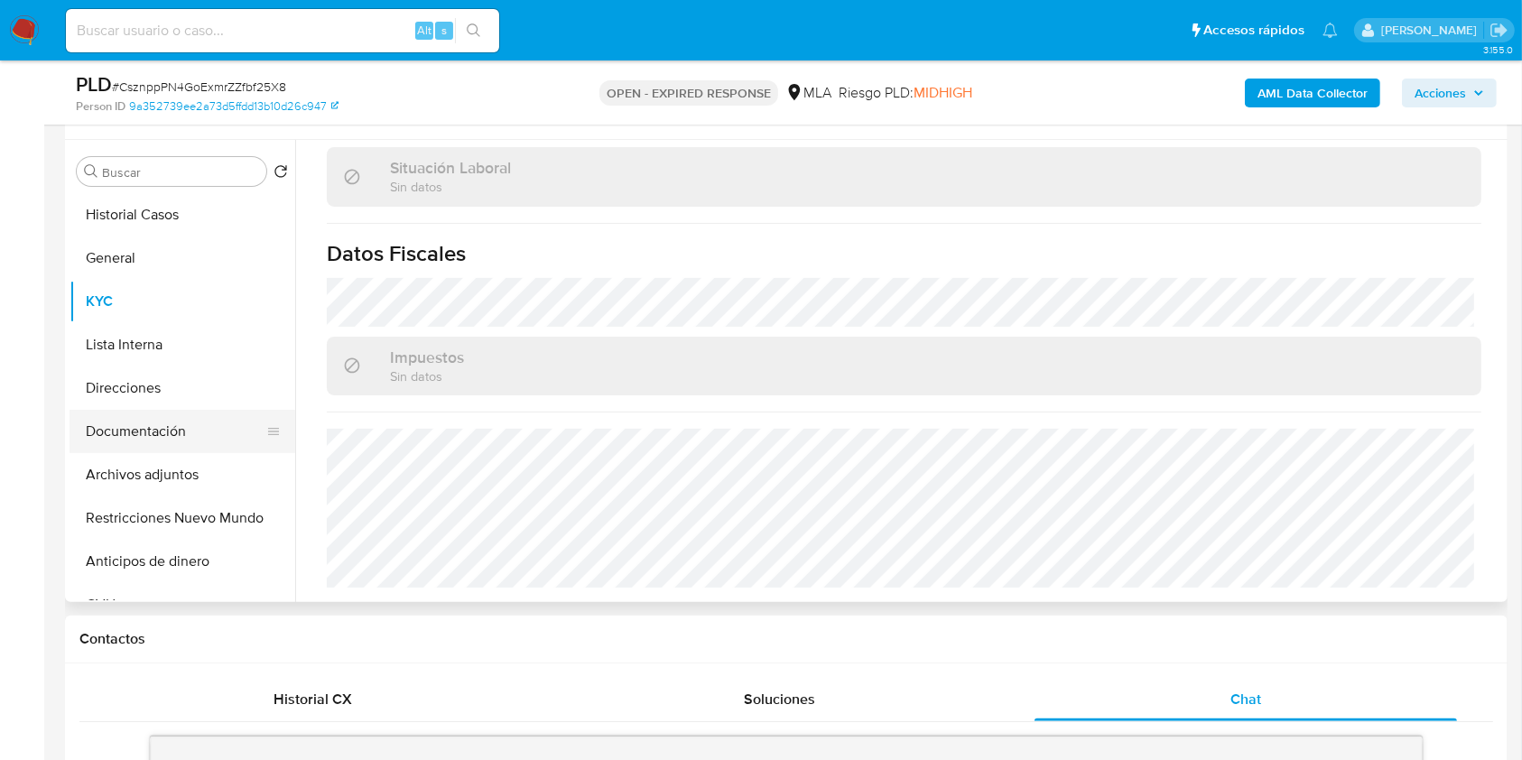
click at [179, 426] on button "Documentación" at bounding box center [175, 431] width 211 height 43
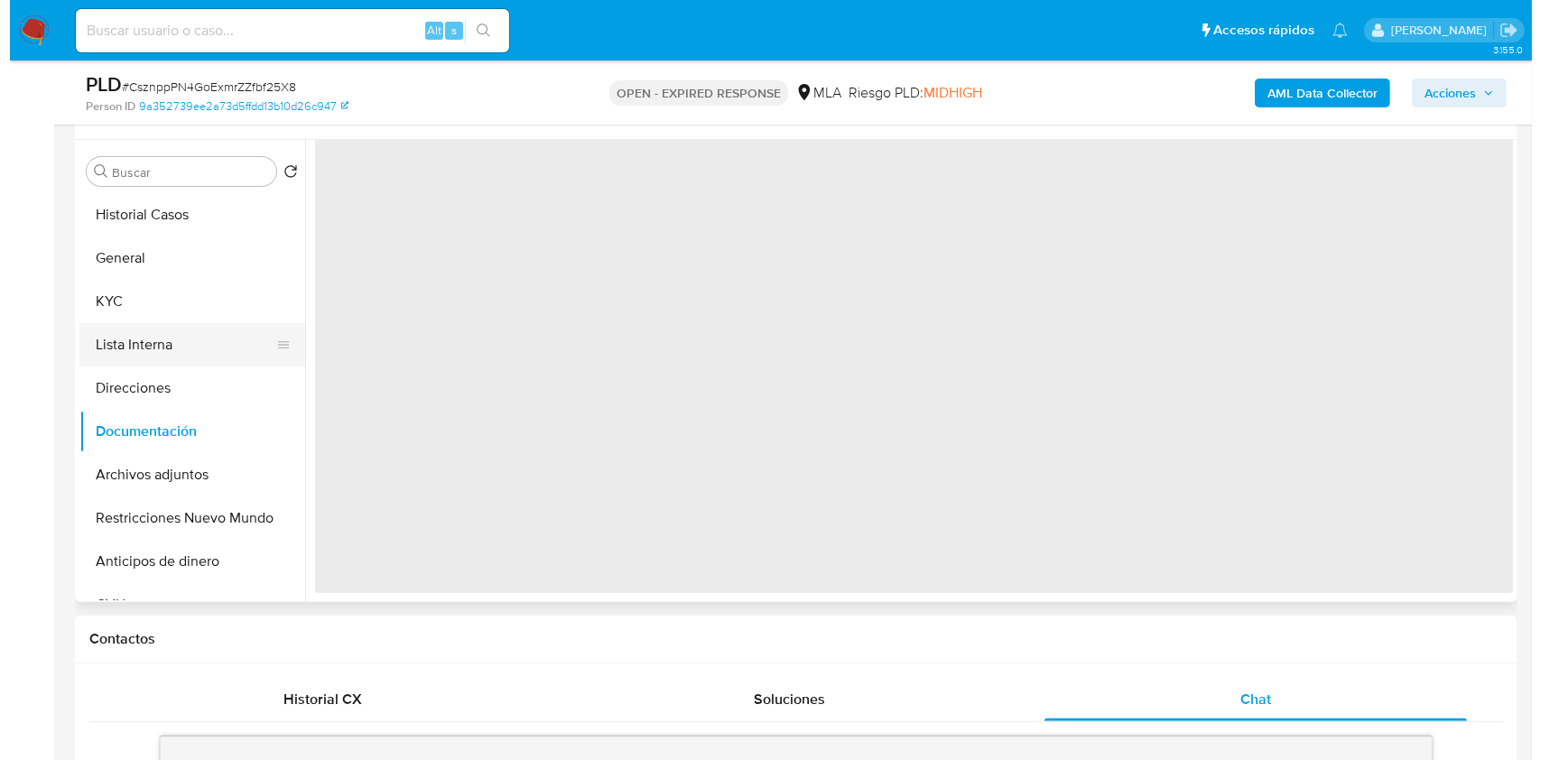
scroll to position [0, 0]
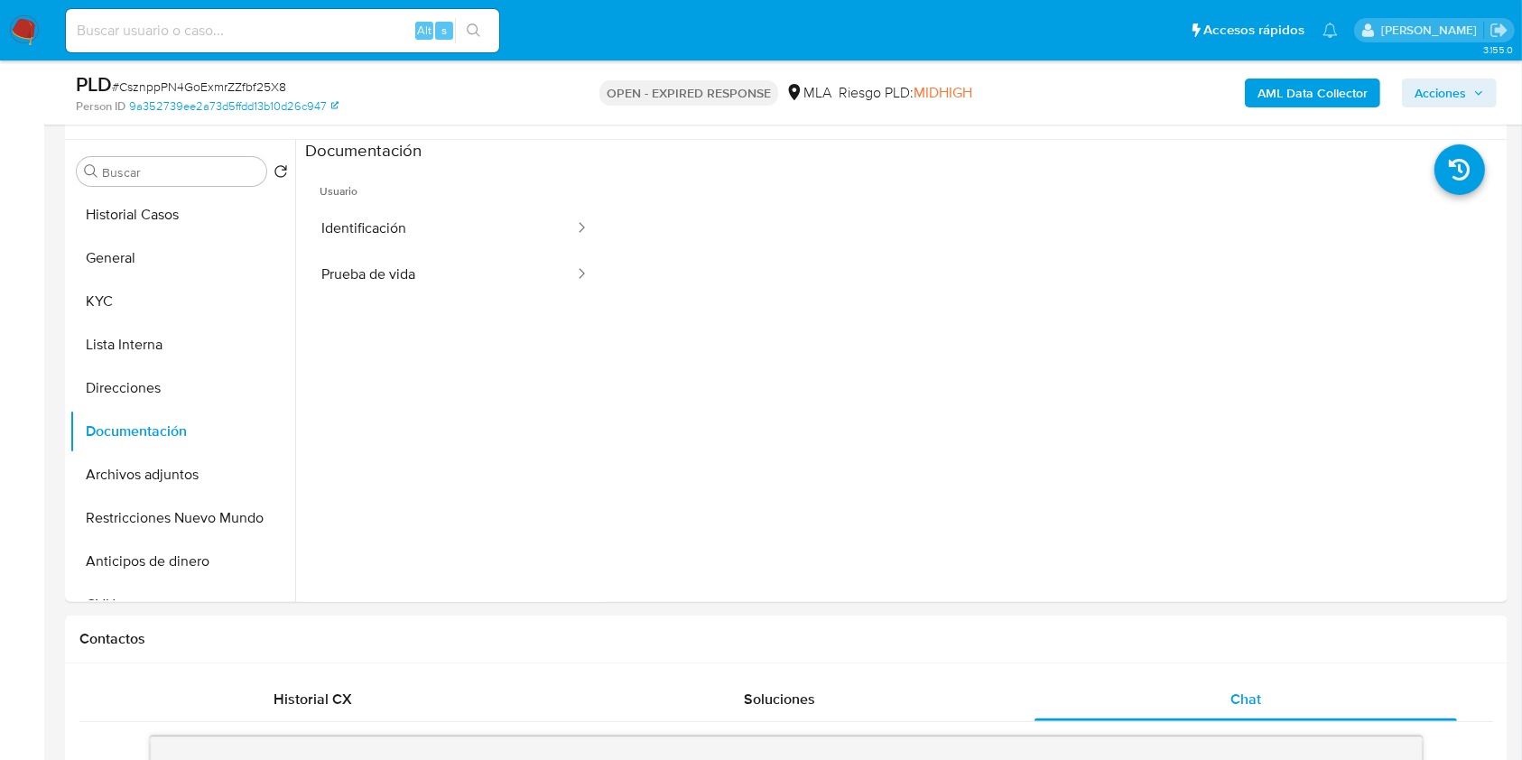
click at [1263, 92] on b "AML Data Collector" at bounding box center [1313, 93] width 110 height 29
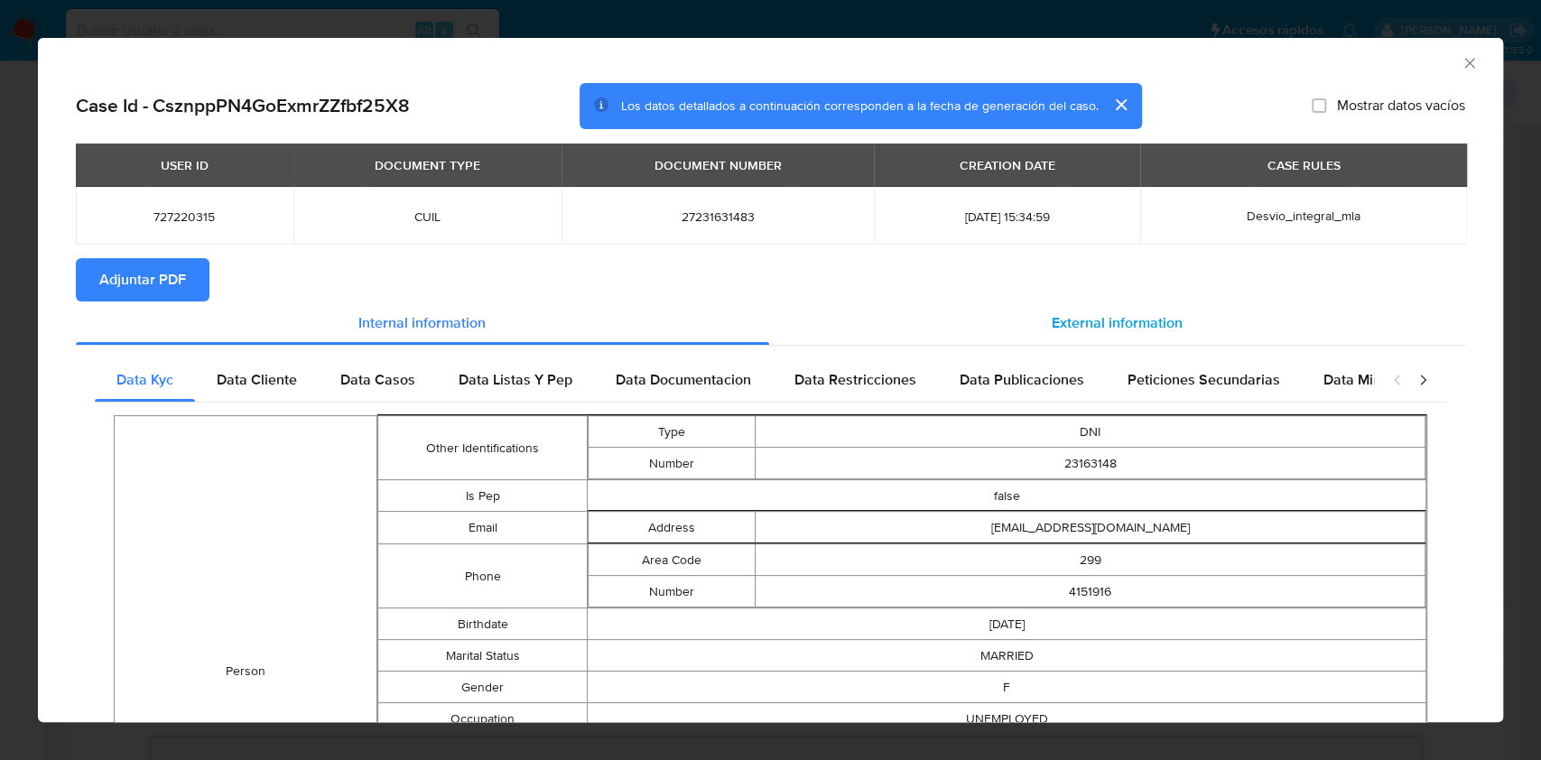
click at [1020, 329] on div "External information" at bounding box center [1117, 323] width 697 height 43
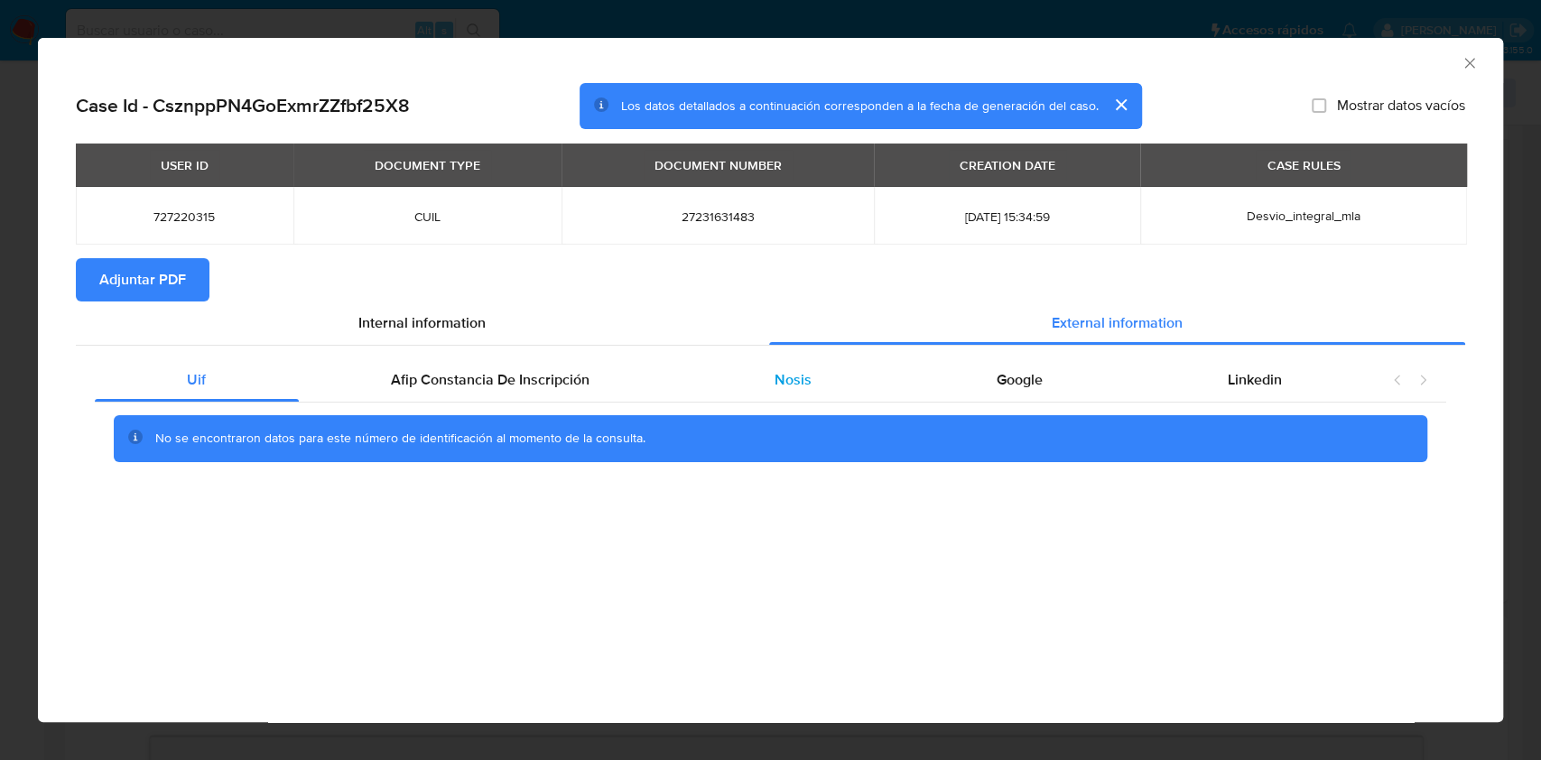
click at [773, 365] on div "Nosis" at bounding box center [794, 379] width 222 height 43
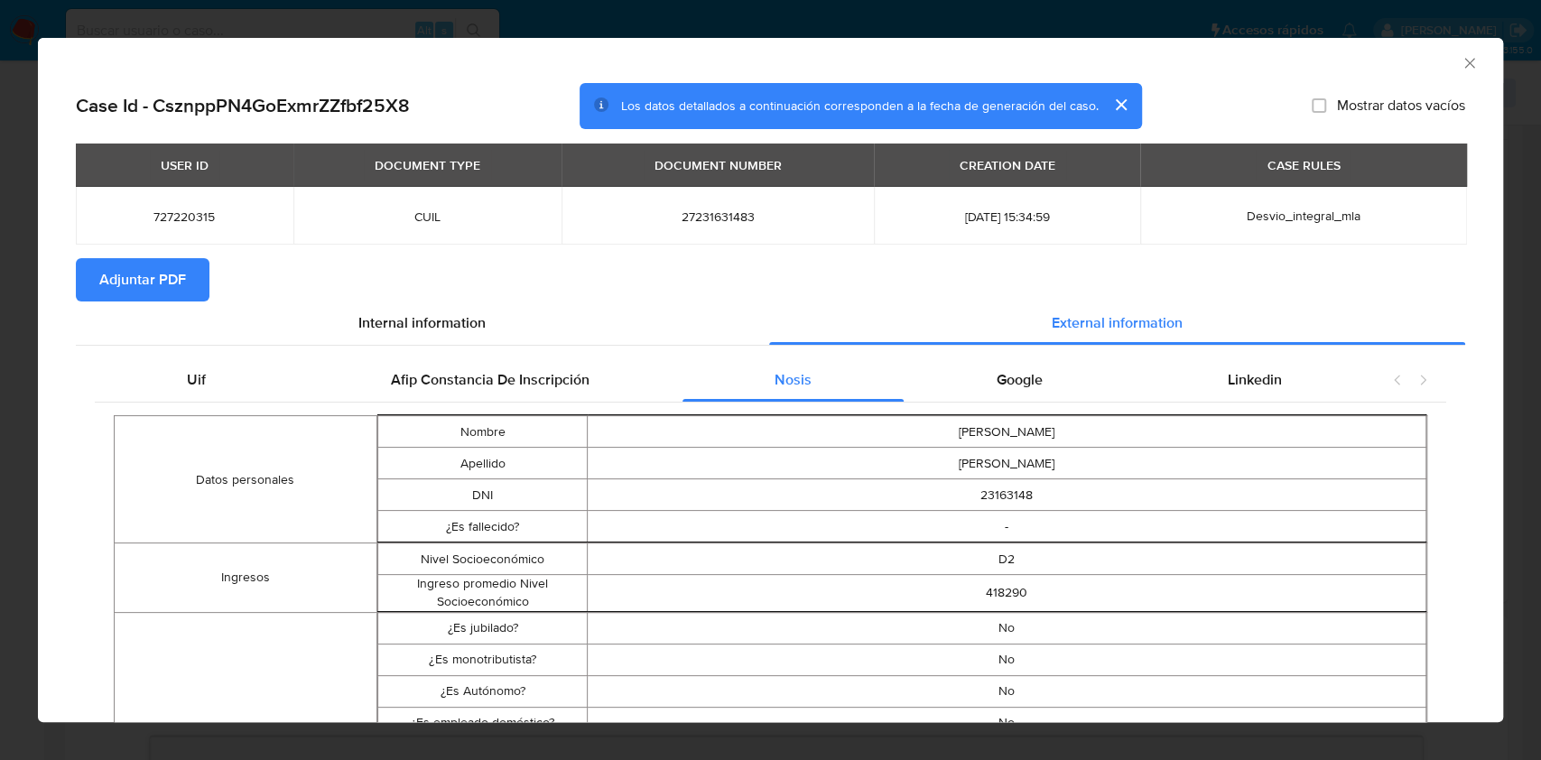
click at [1461, 60] on icon "Cerrar ventana" at bounding box center [1470, 63] width 18 height 18
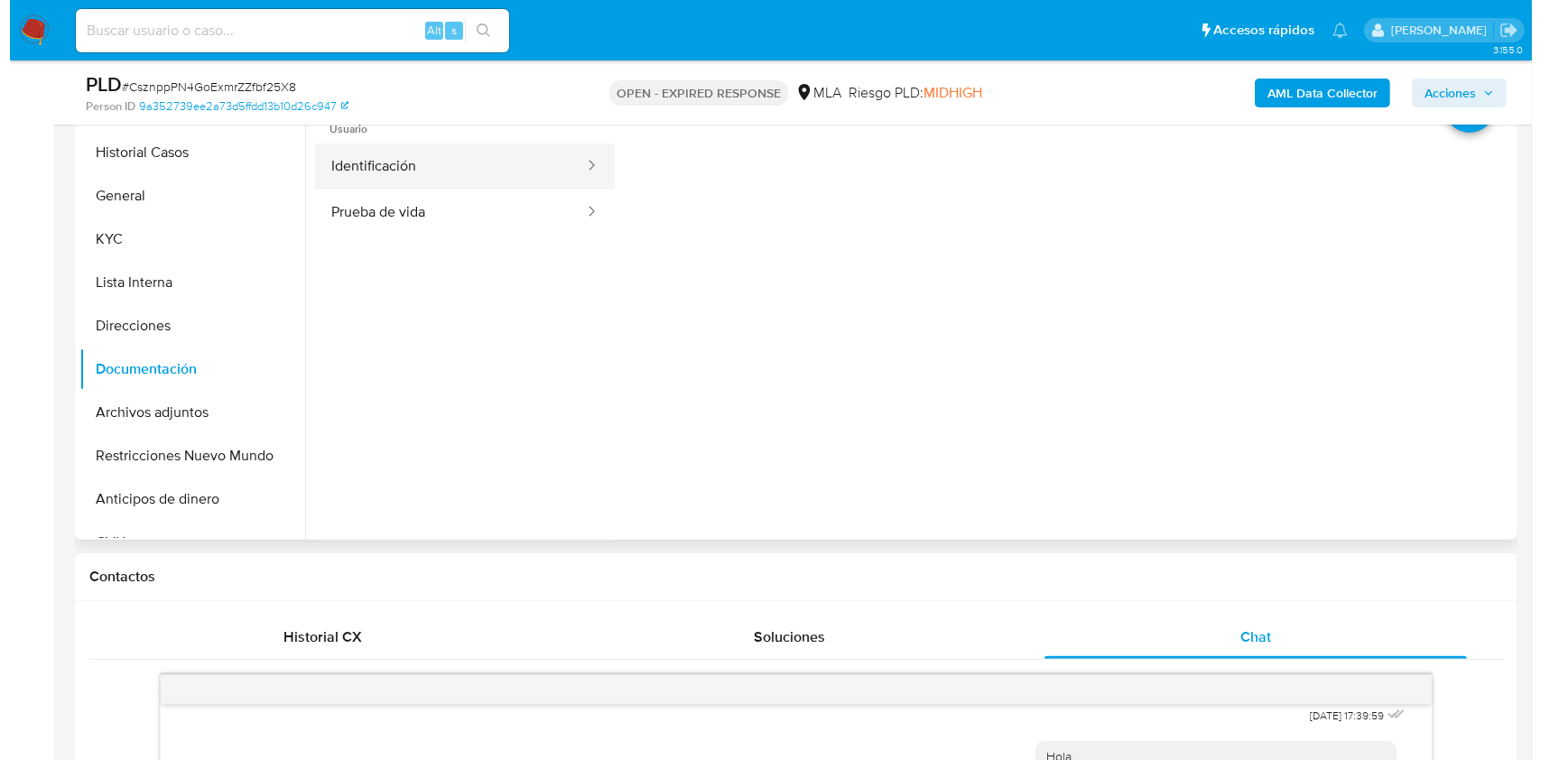
scroll to position [209, 0]
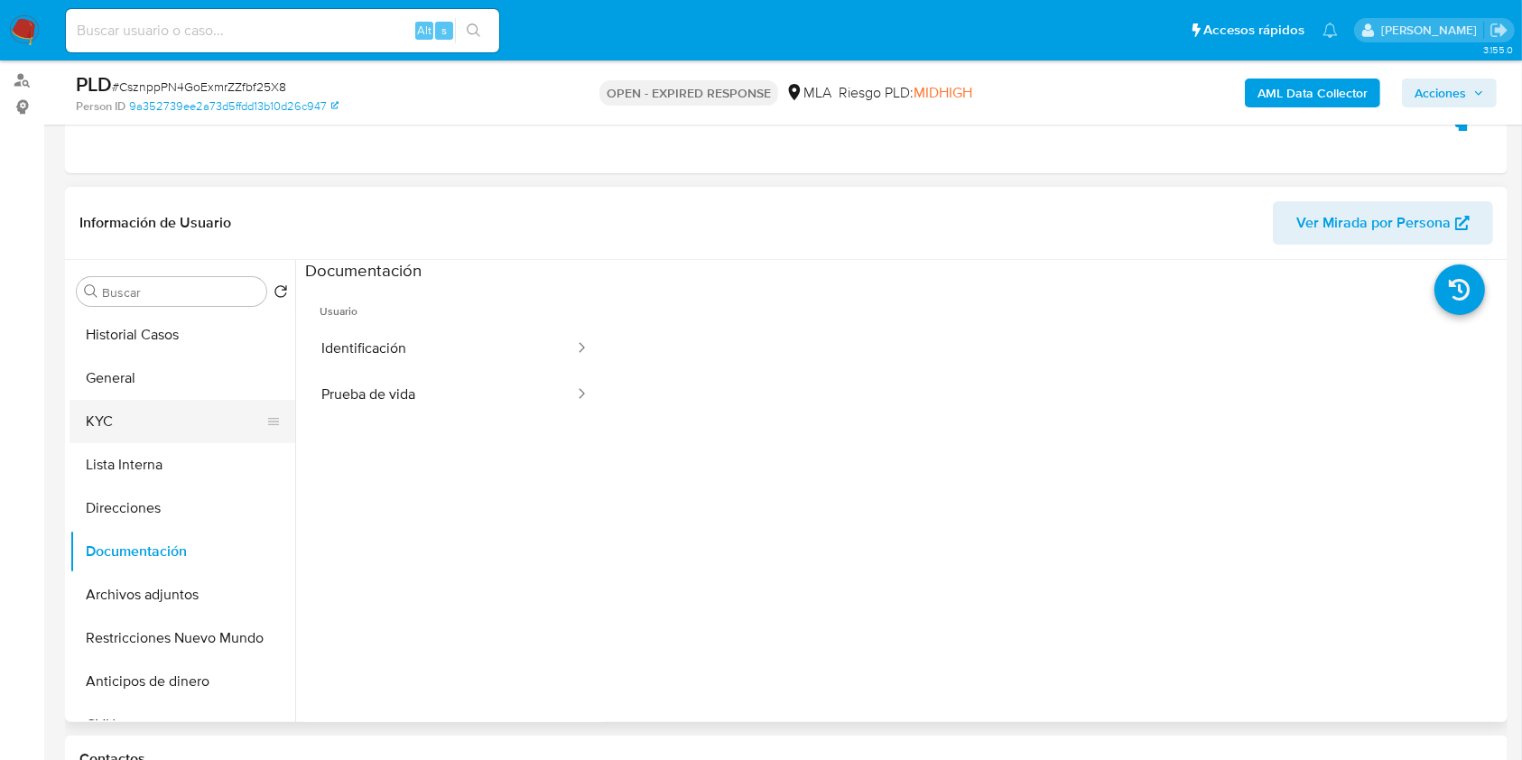
click at [183, 423] on button "KYC" at bounding box center [175, 421] width 211 height 43
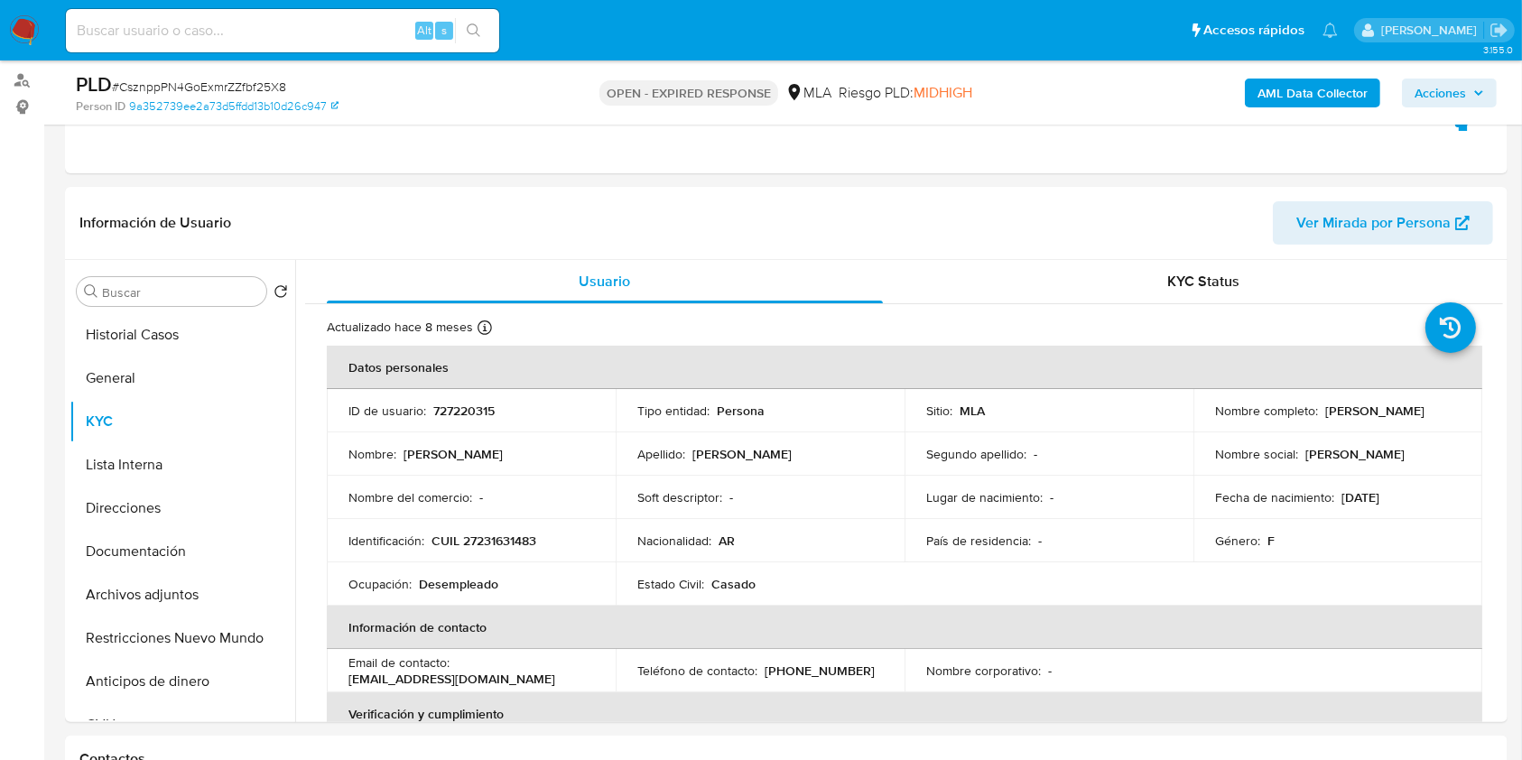
click at [1276, 83] on b "AML Data Collector" at bounding box center [1313, 93] width 110 height 29
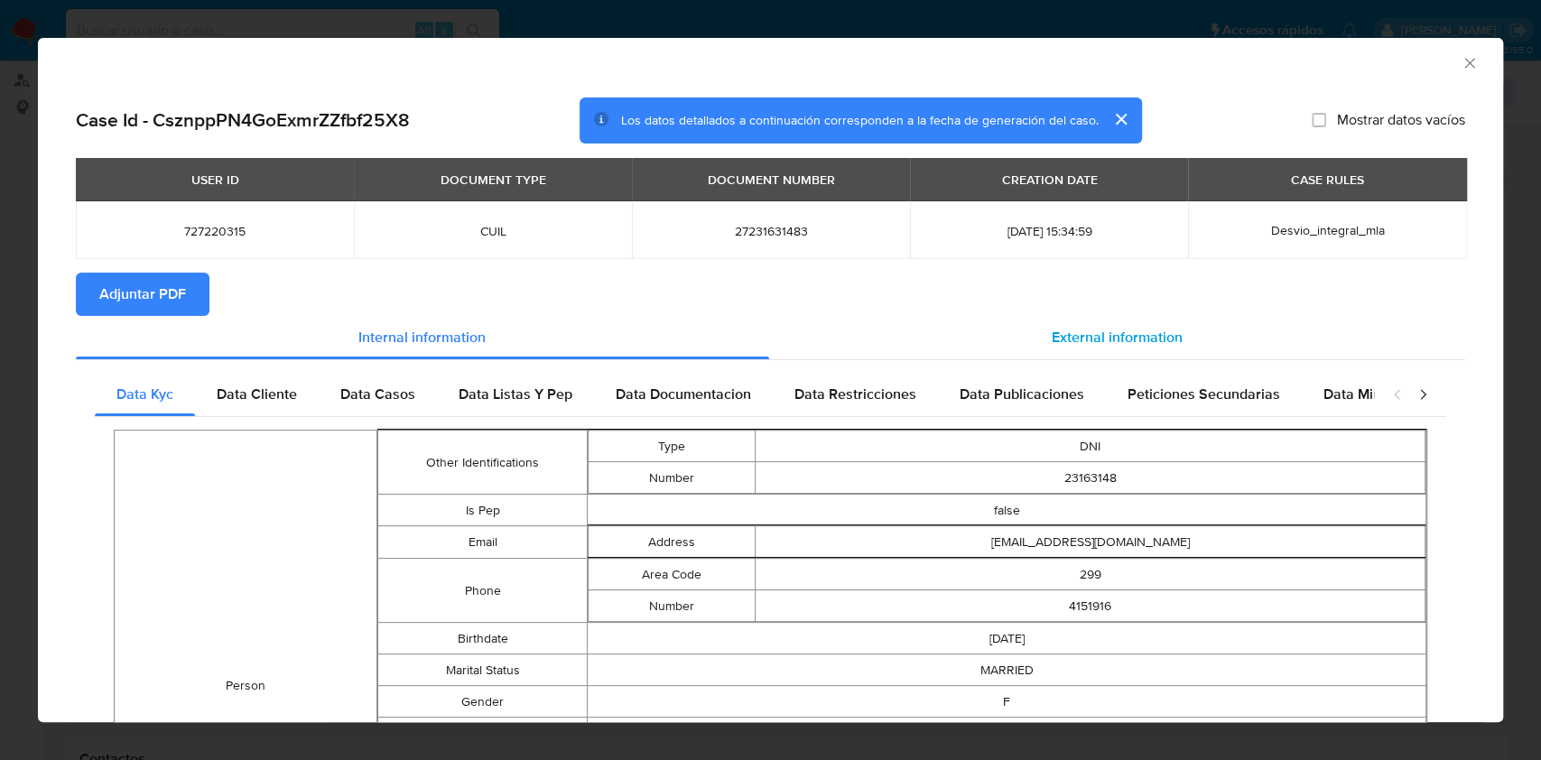
click at [1000, 330] on div "External information" at bounding box center [1117, 337] width 697 height 43
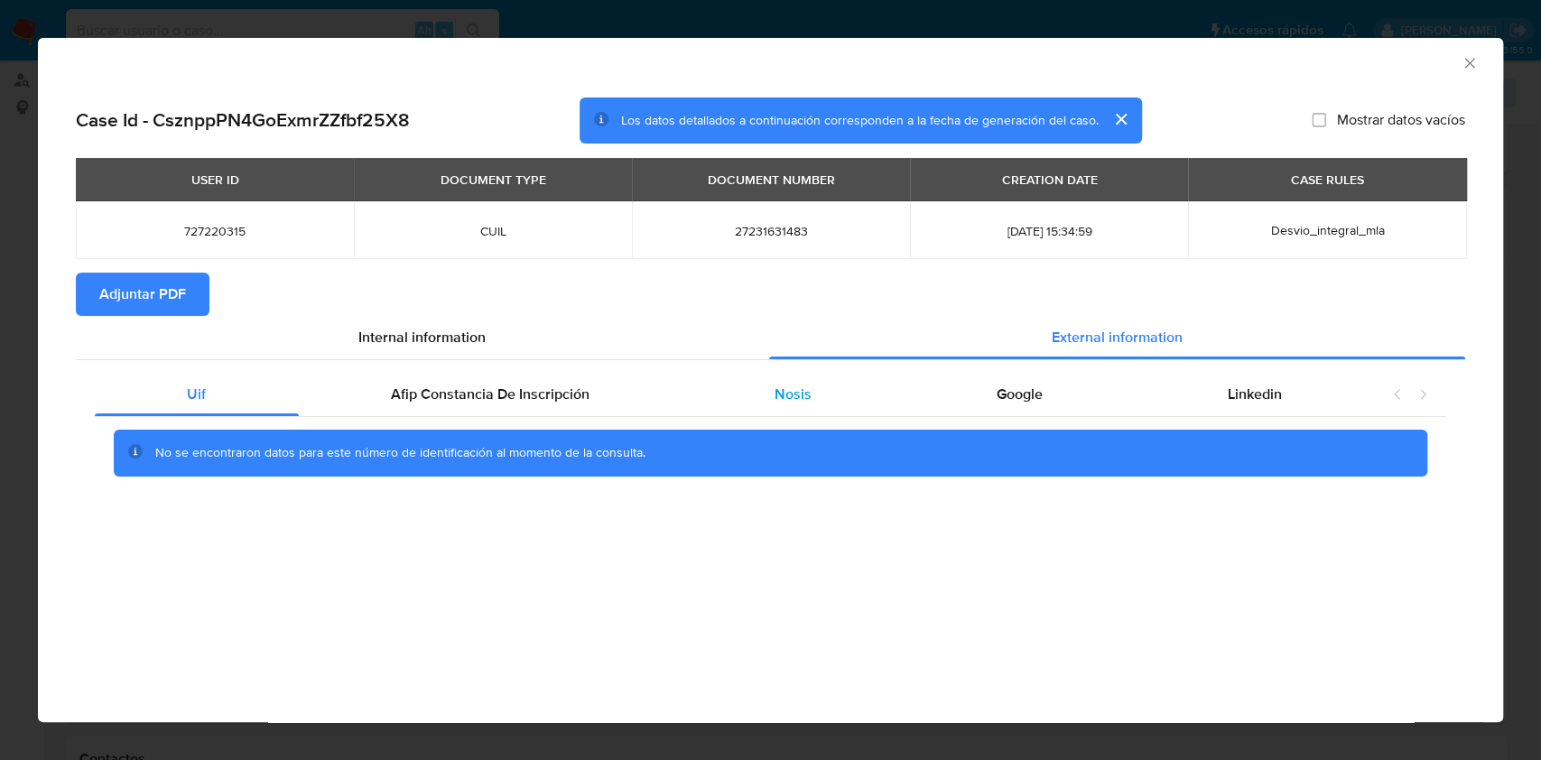
click at [795, 415] on div "Nosis" at bounding box center [794, 394] width 222 height 43
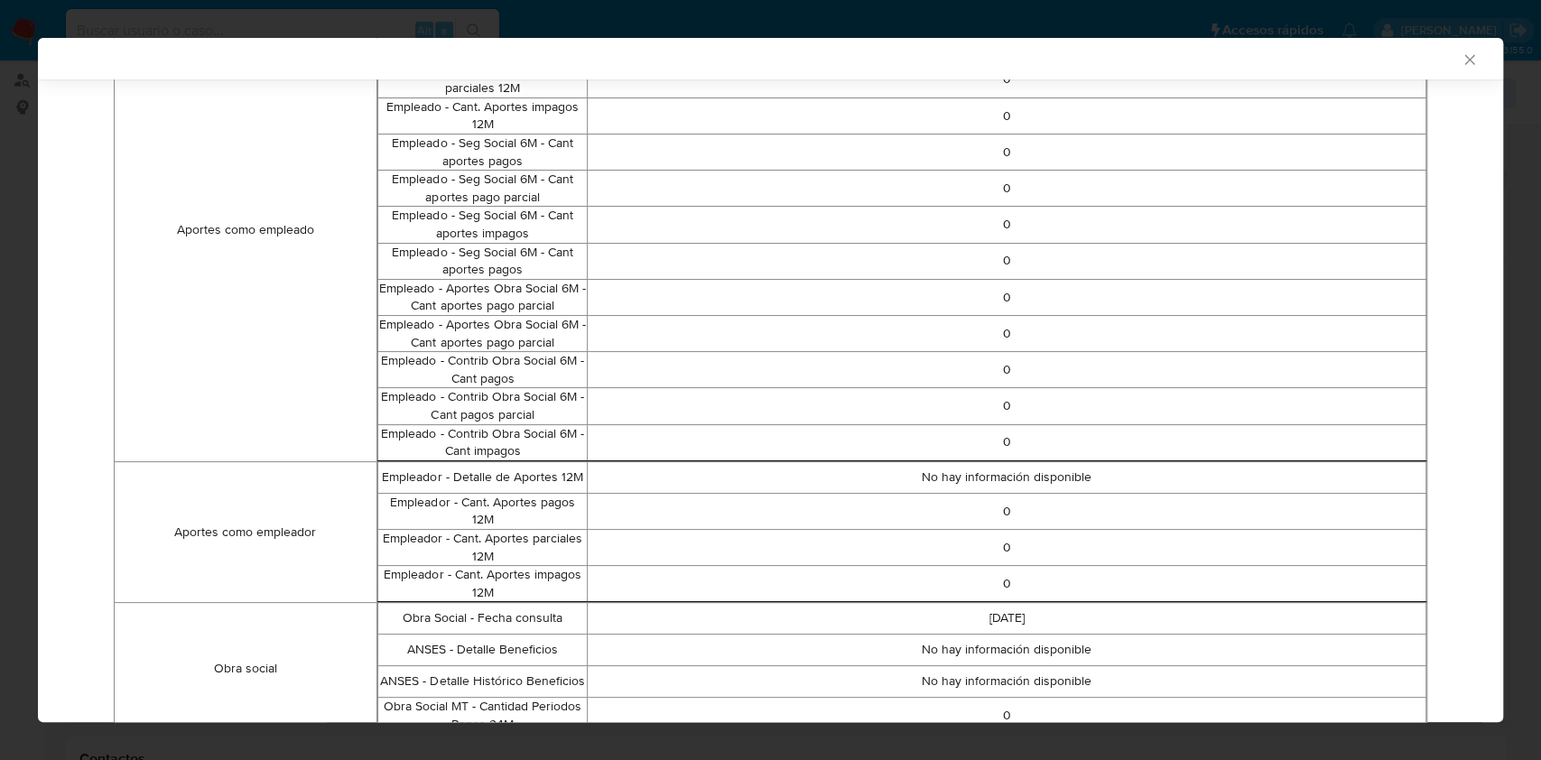
scroll to position [1014, 0]
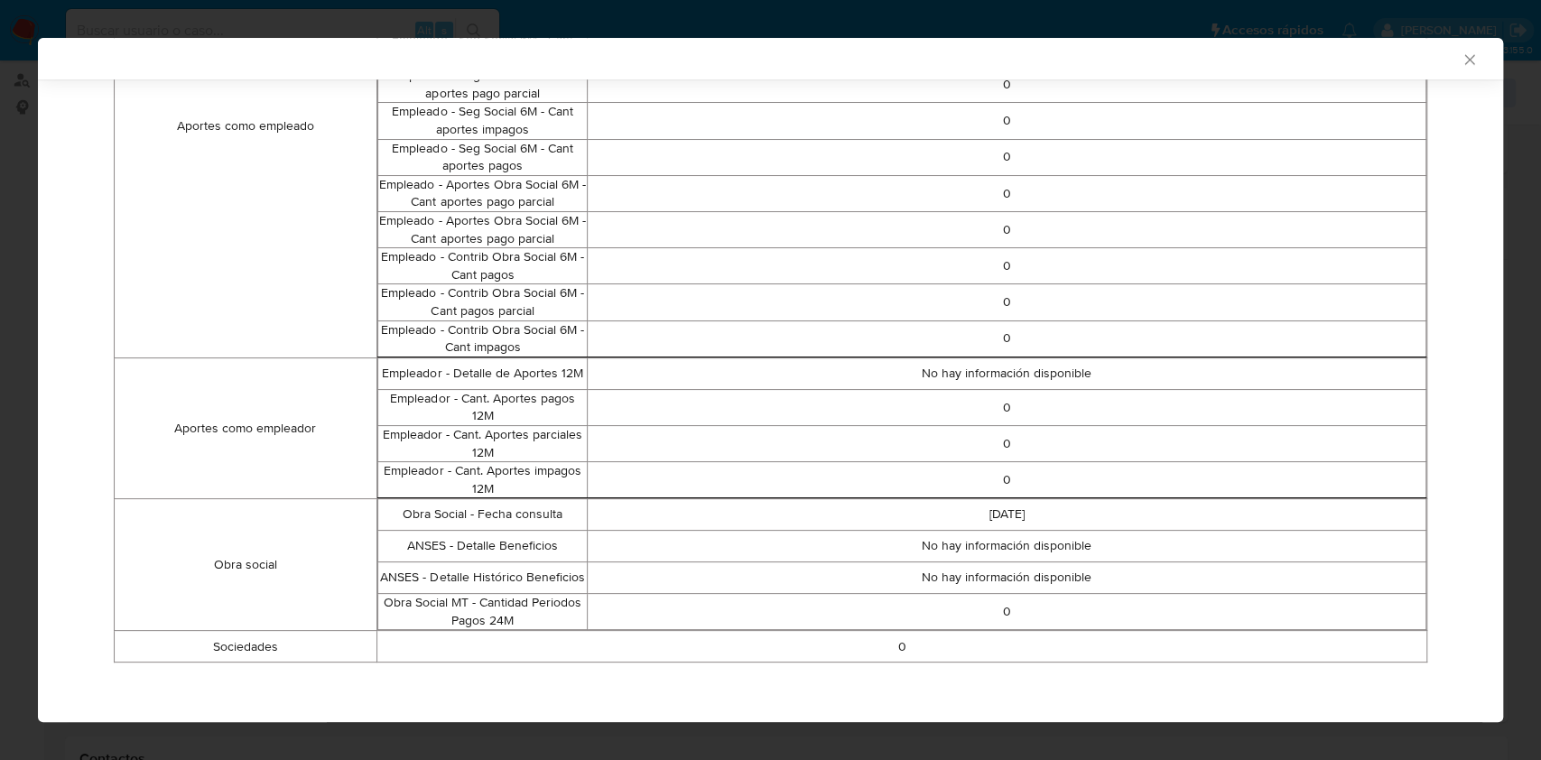
click at [1438, 51] on div "AML Data Collector" at bounding box center [756, 59] width 1410 height 16
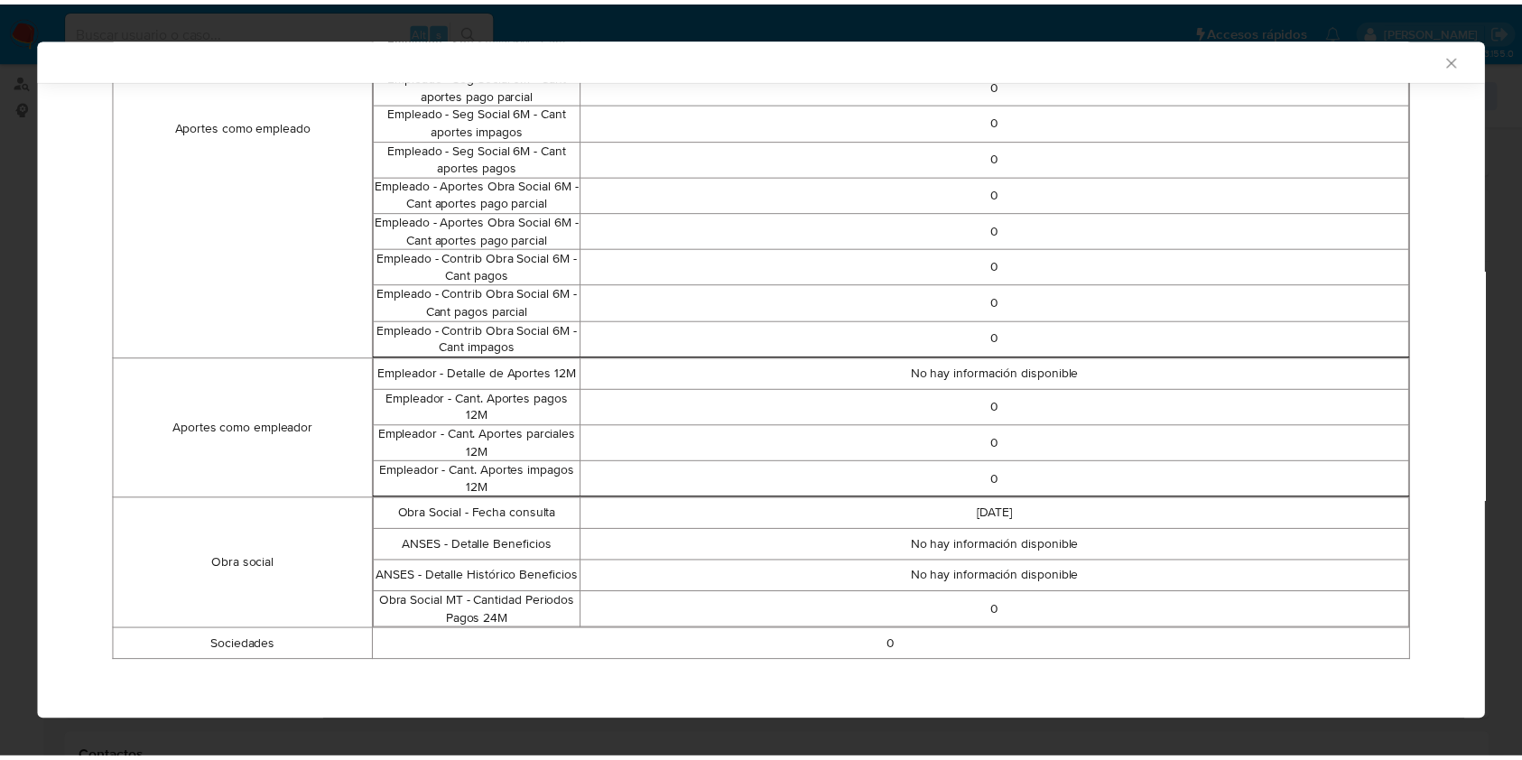
scroll to position [1011, 0]
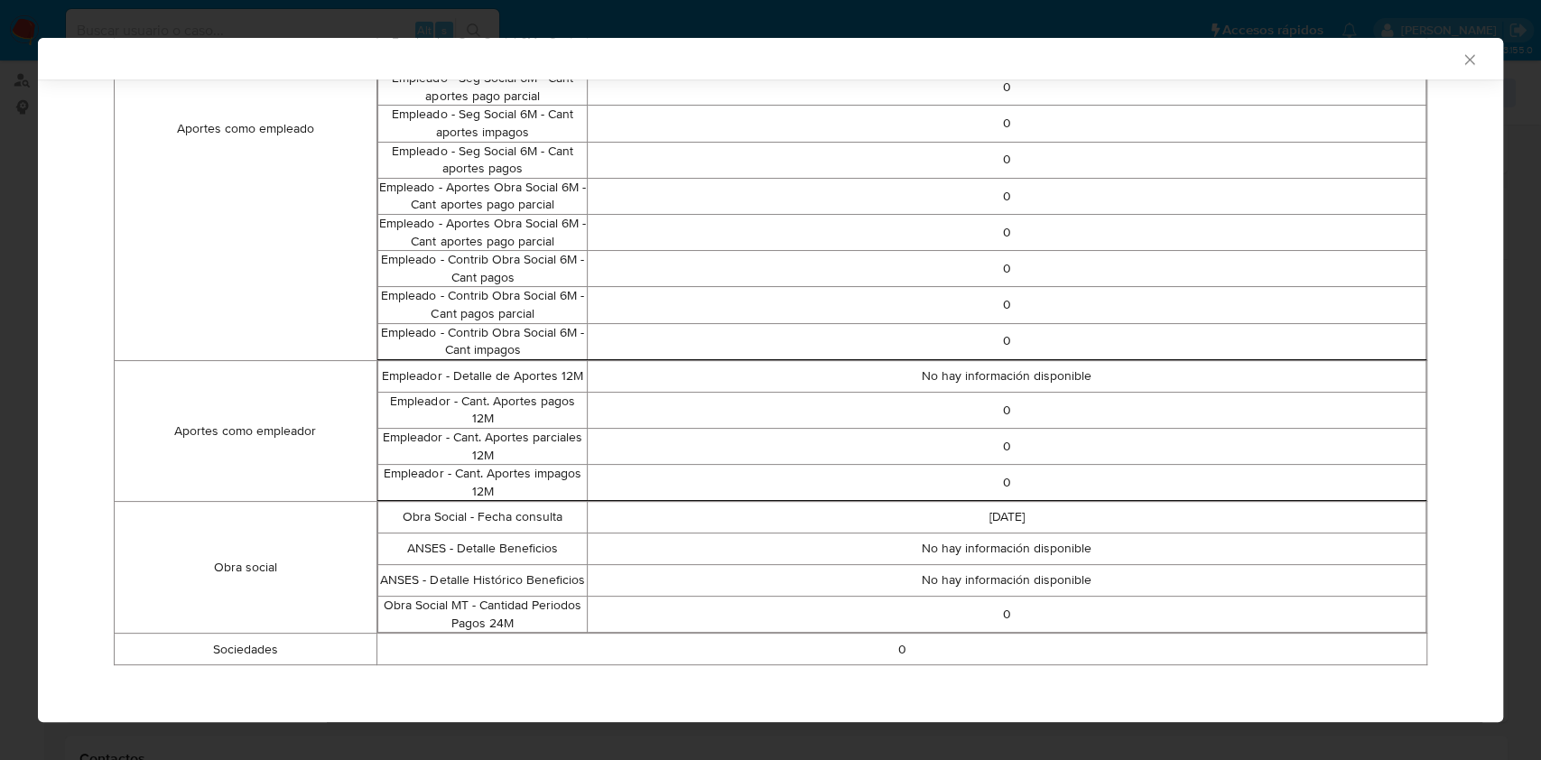
click at [1461, 65] on icon "Cerrar ventana" at bounding box center [1470, 60] width 18 height 18
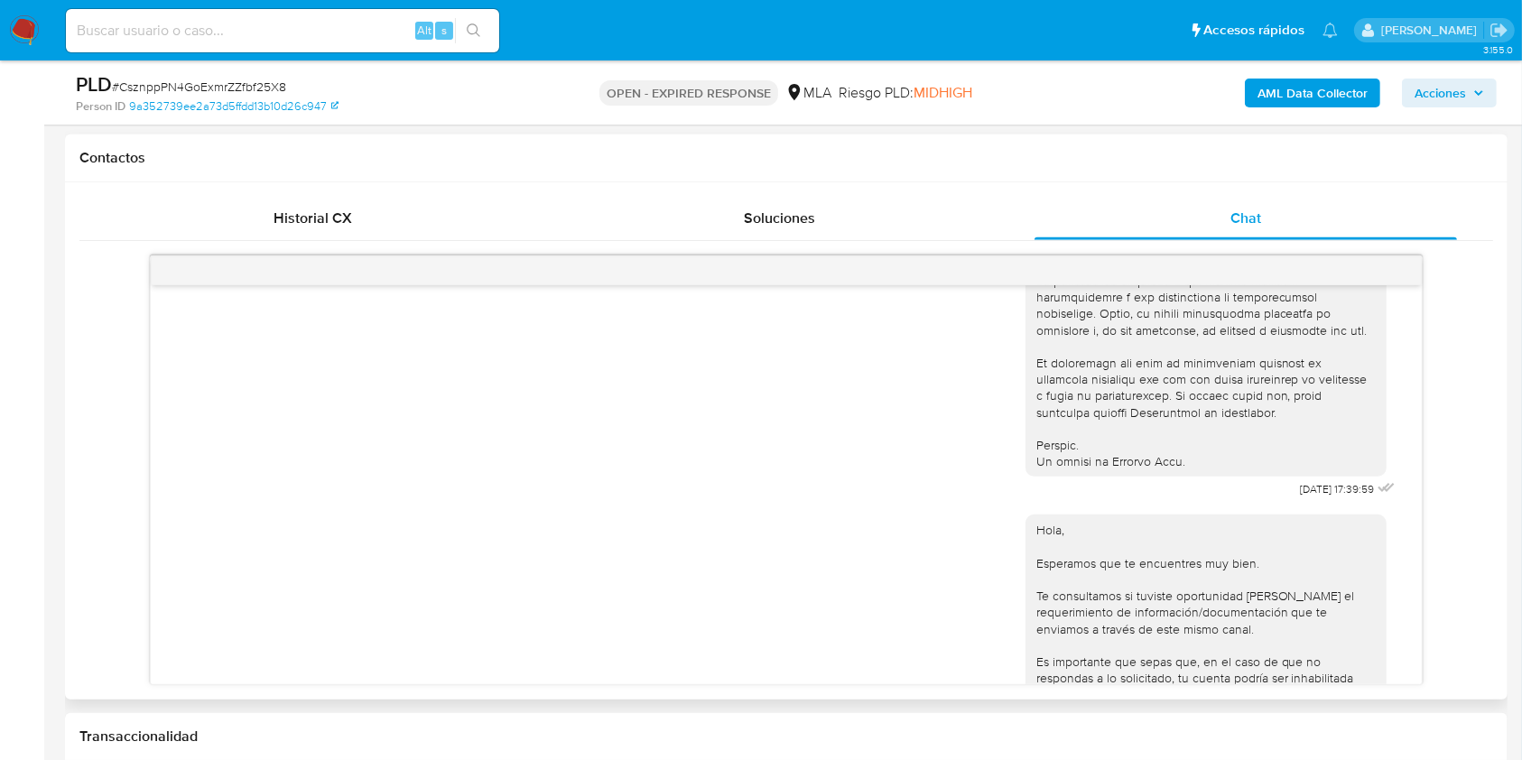
scroll to position [773, 0]
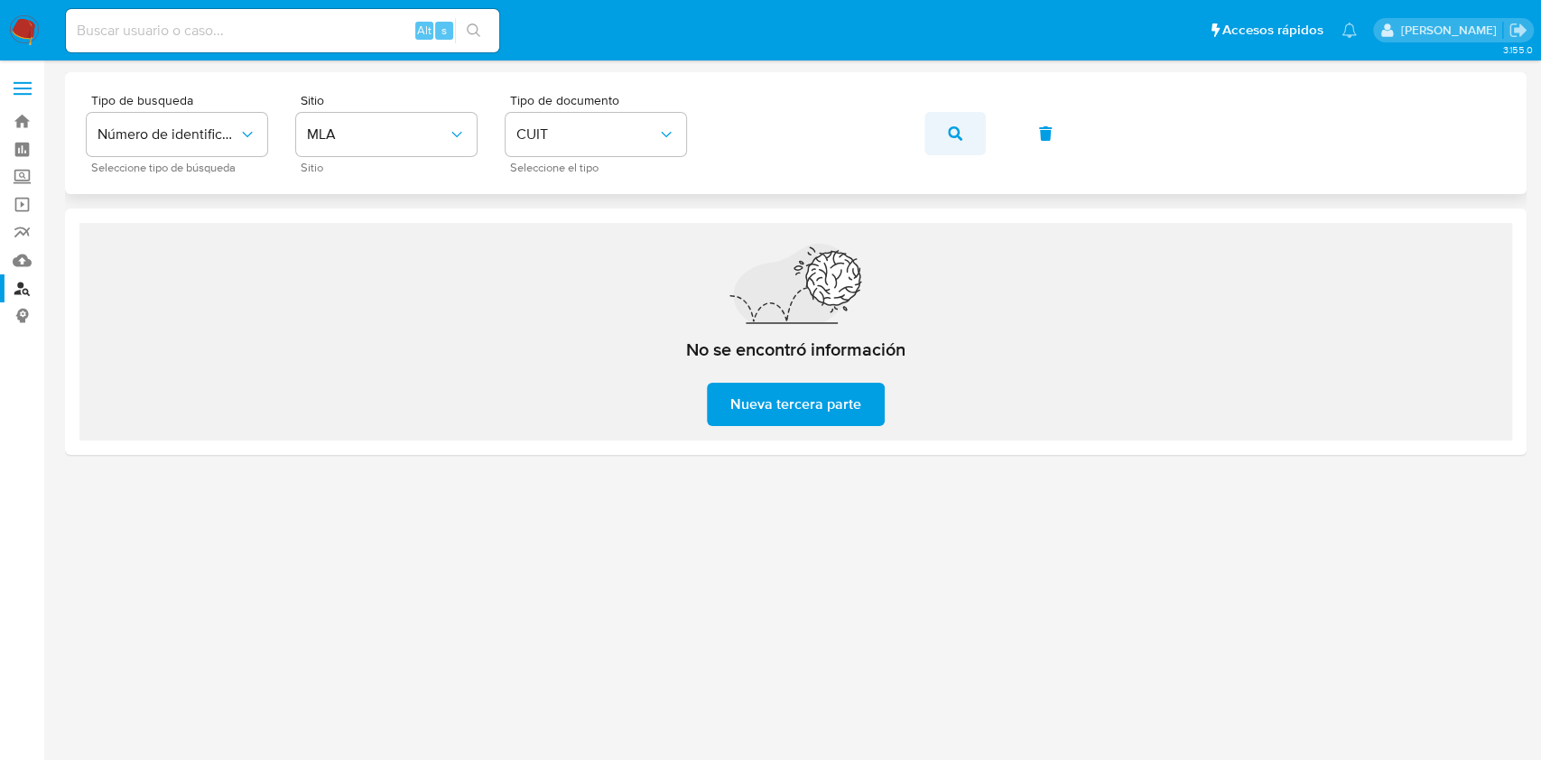
click at [629, 135] on div "Tipo de busqueda Número de identificación Seleccione tipo de búsqueda Sitio MLA…" at bounding box center [796, 133] width 1419 height 79
drag, startPoint x: 945, startPoint y: 130, endPoint x: 921, endPoint y: 181, distance: 56.1
click at [945, 129] on button "button" at bounding box center [955, 133] width 61 height 43
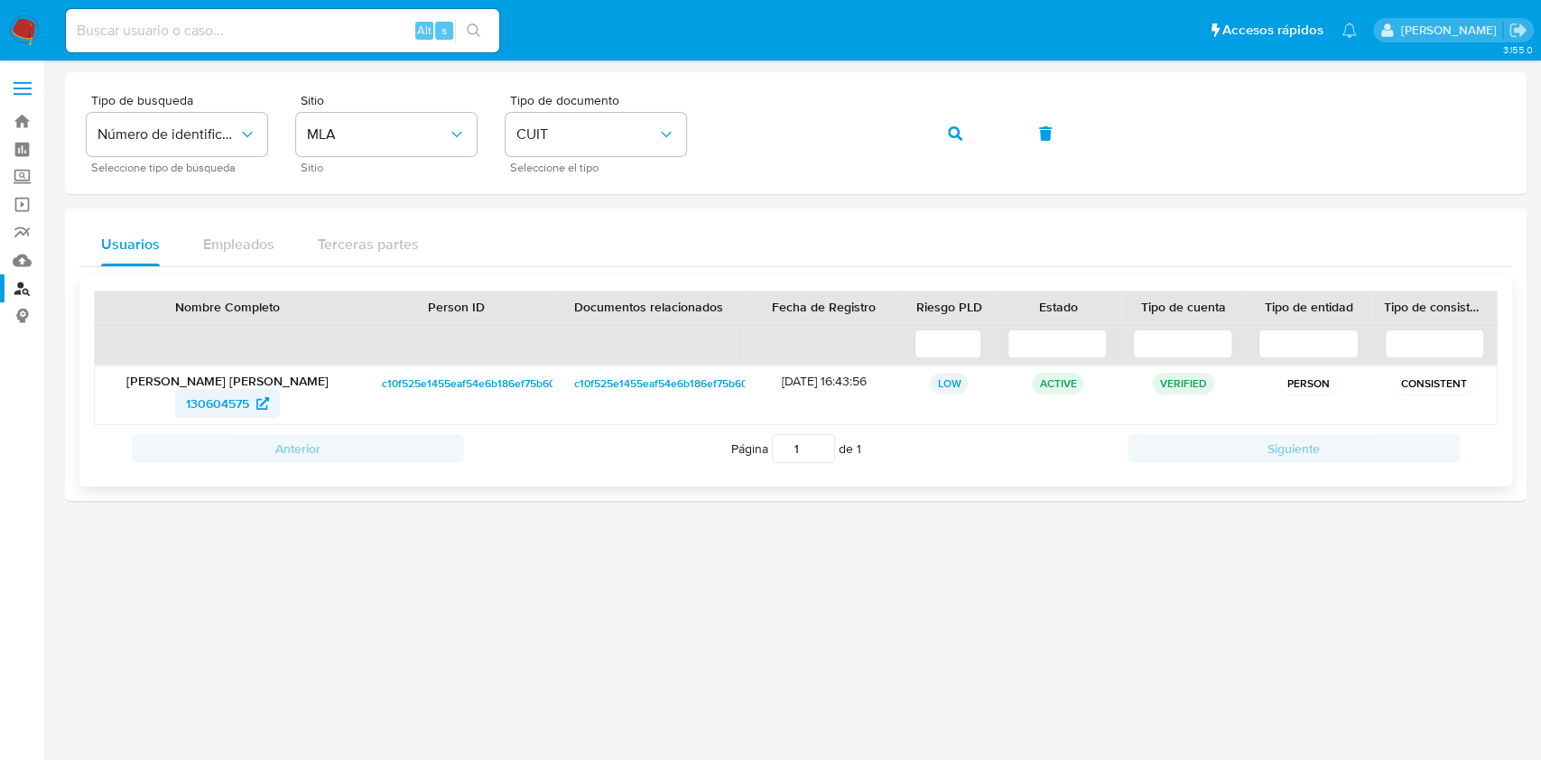
click at [193, 405] on span "130604575" at bounding box center [217, 403] width 63 height 29
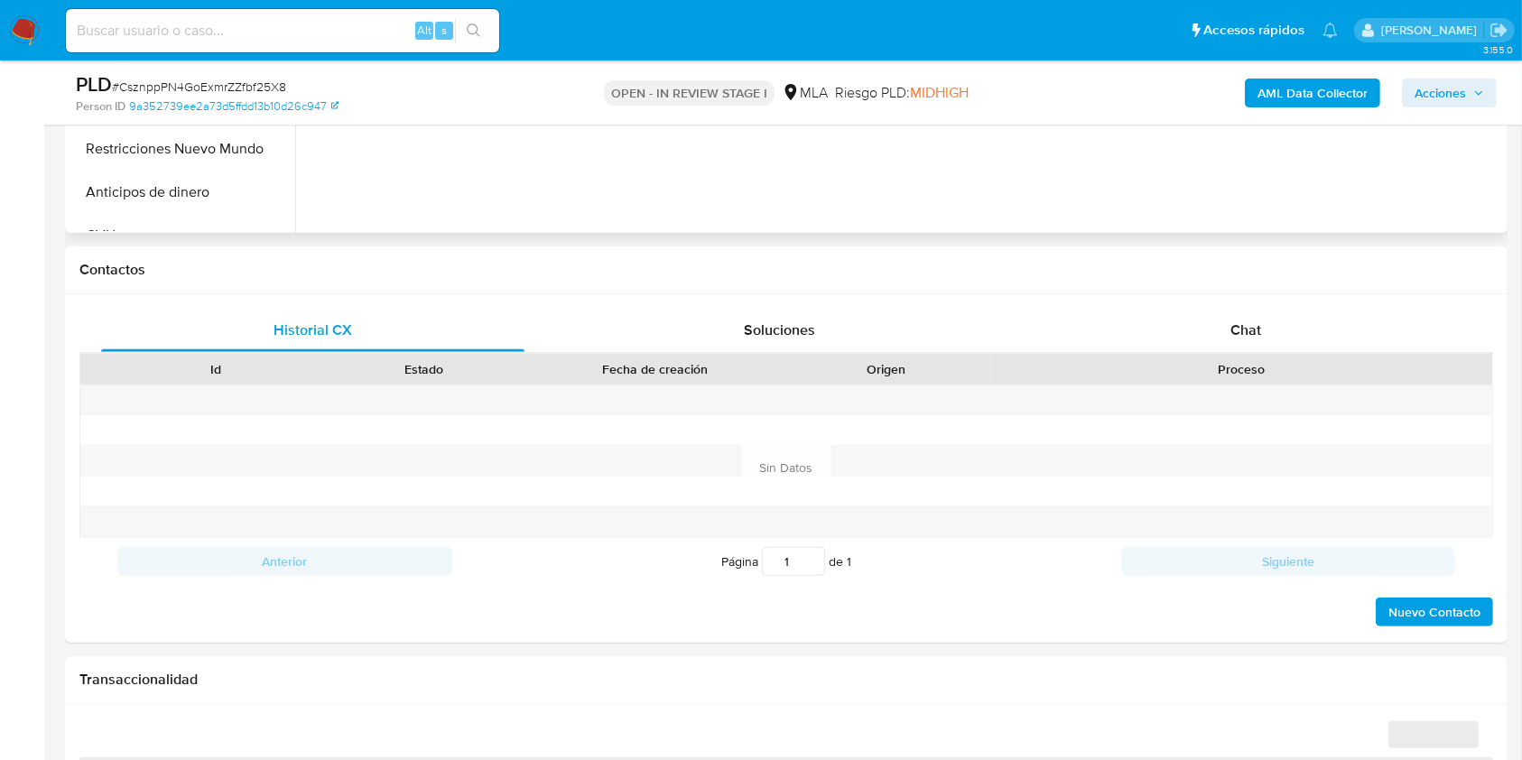
scroll to position [722, 0]
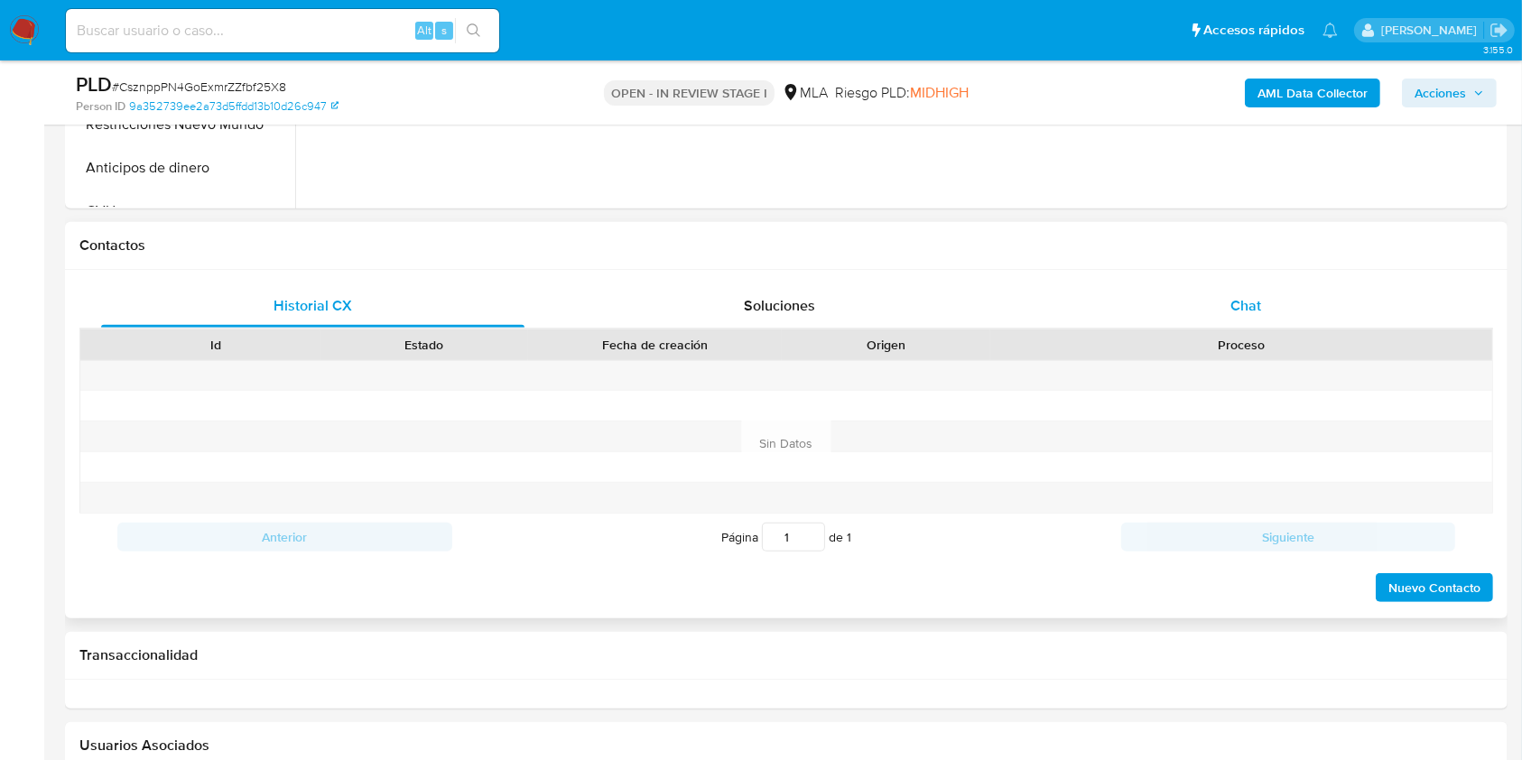
click at [1251, 297] on span "Chat" at bounding box center [1246, 305] width 31 height 21
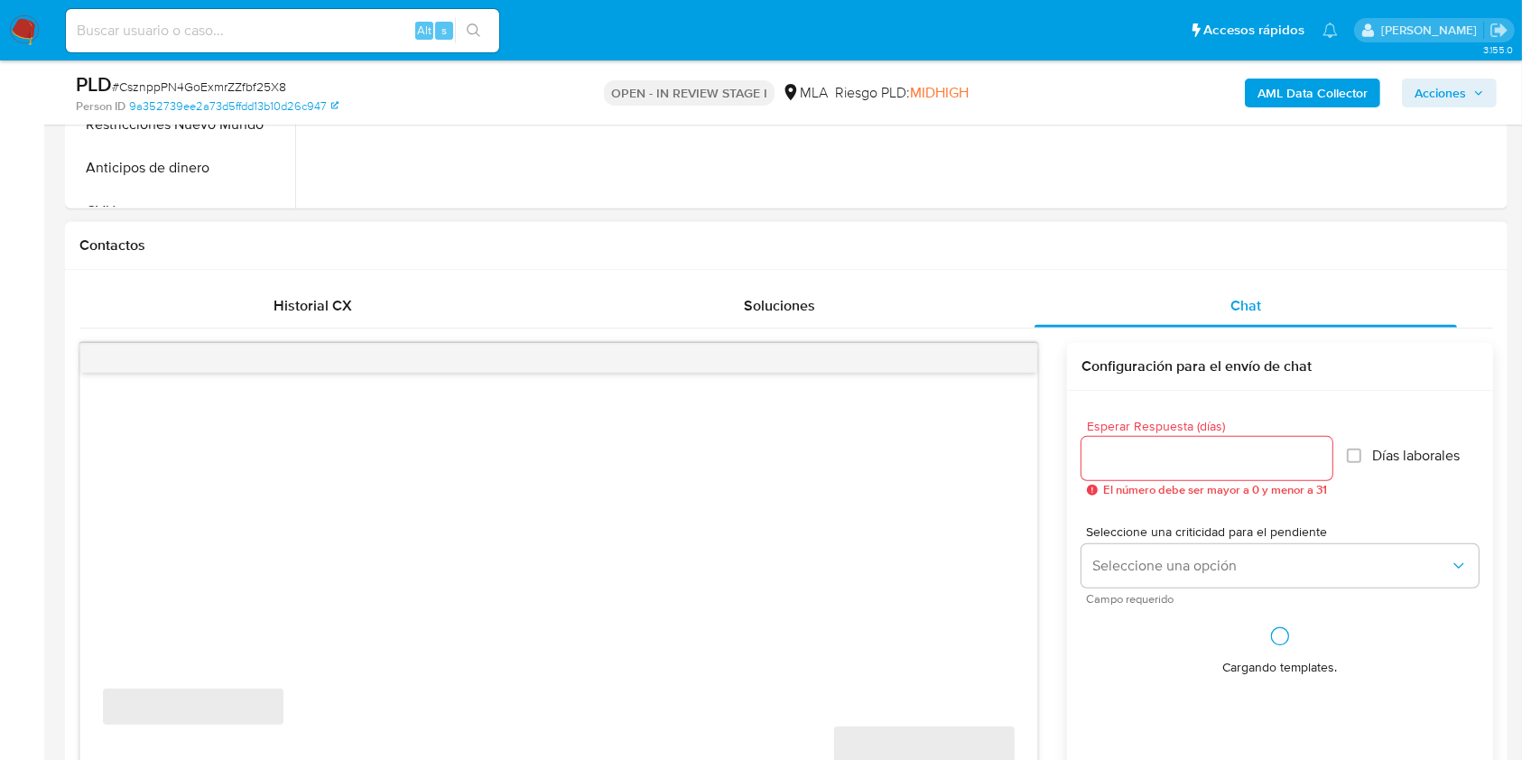
select select "10"
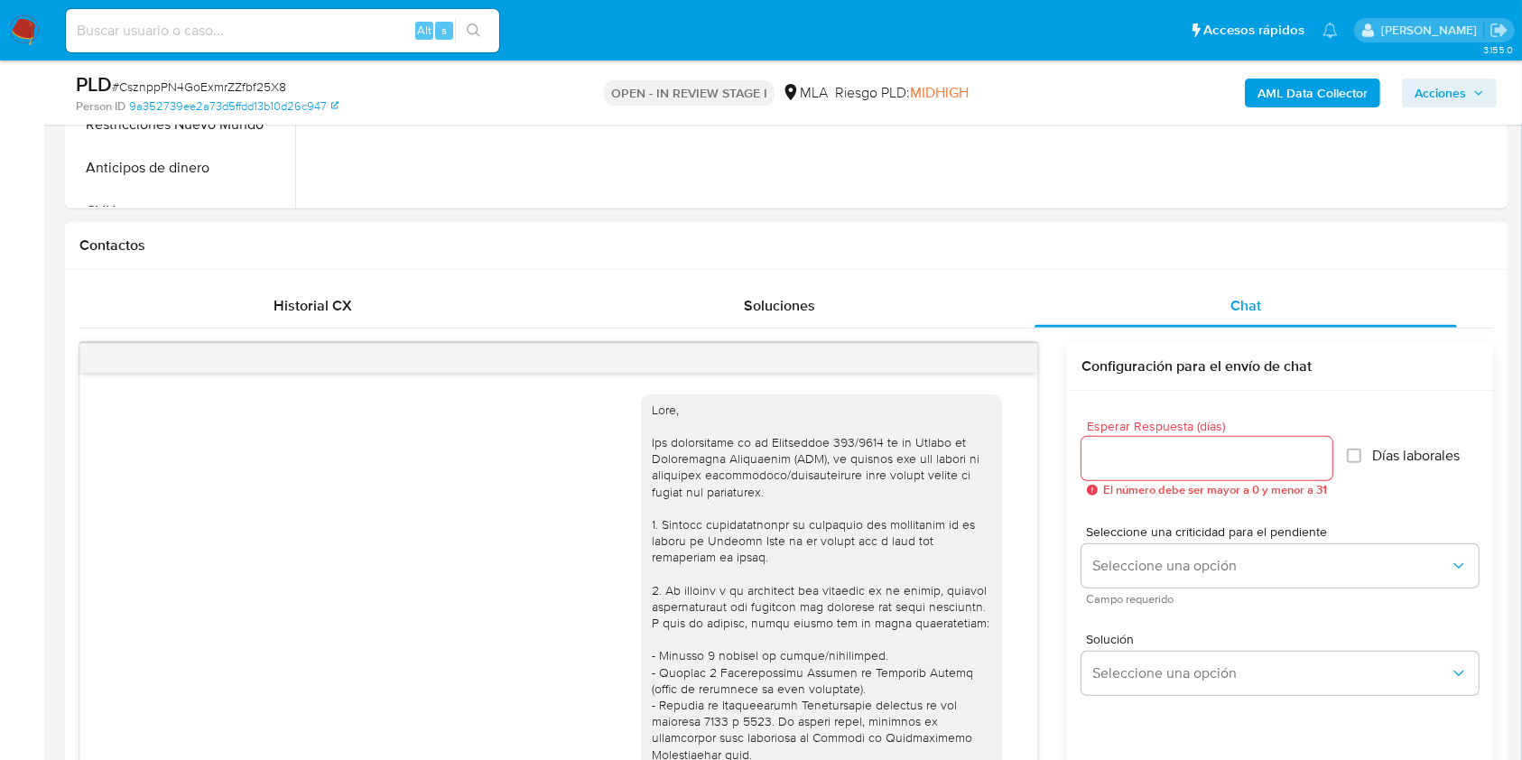
scroll to position [1020, 0]
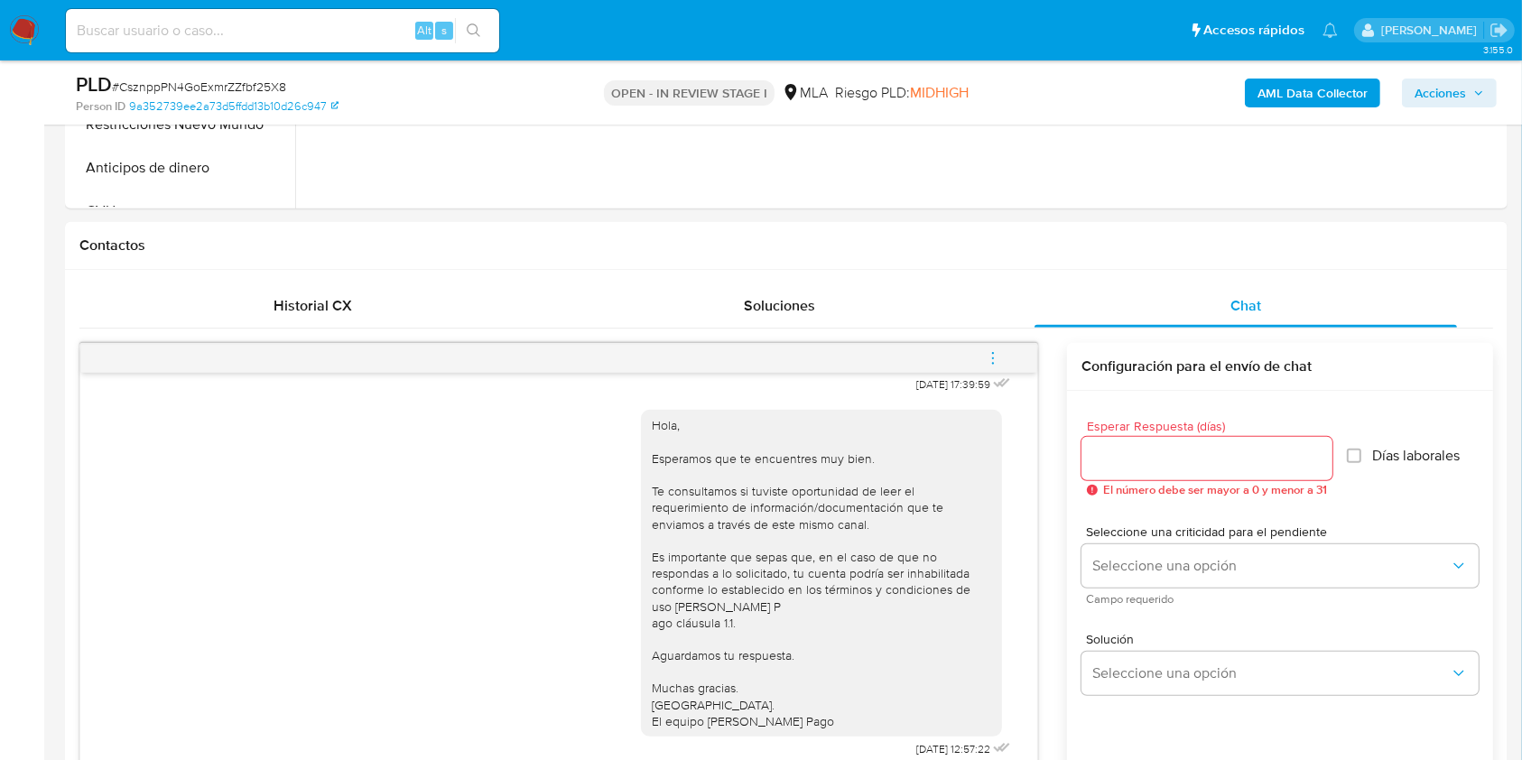
click at [994, 364] on icon "menu-action" at bounding box center [993, 358] width 16 height 16
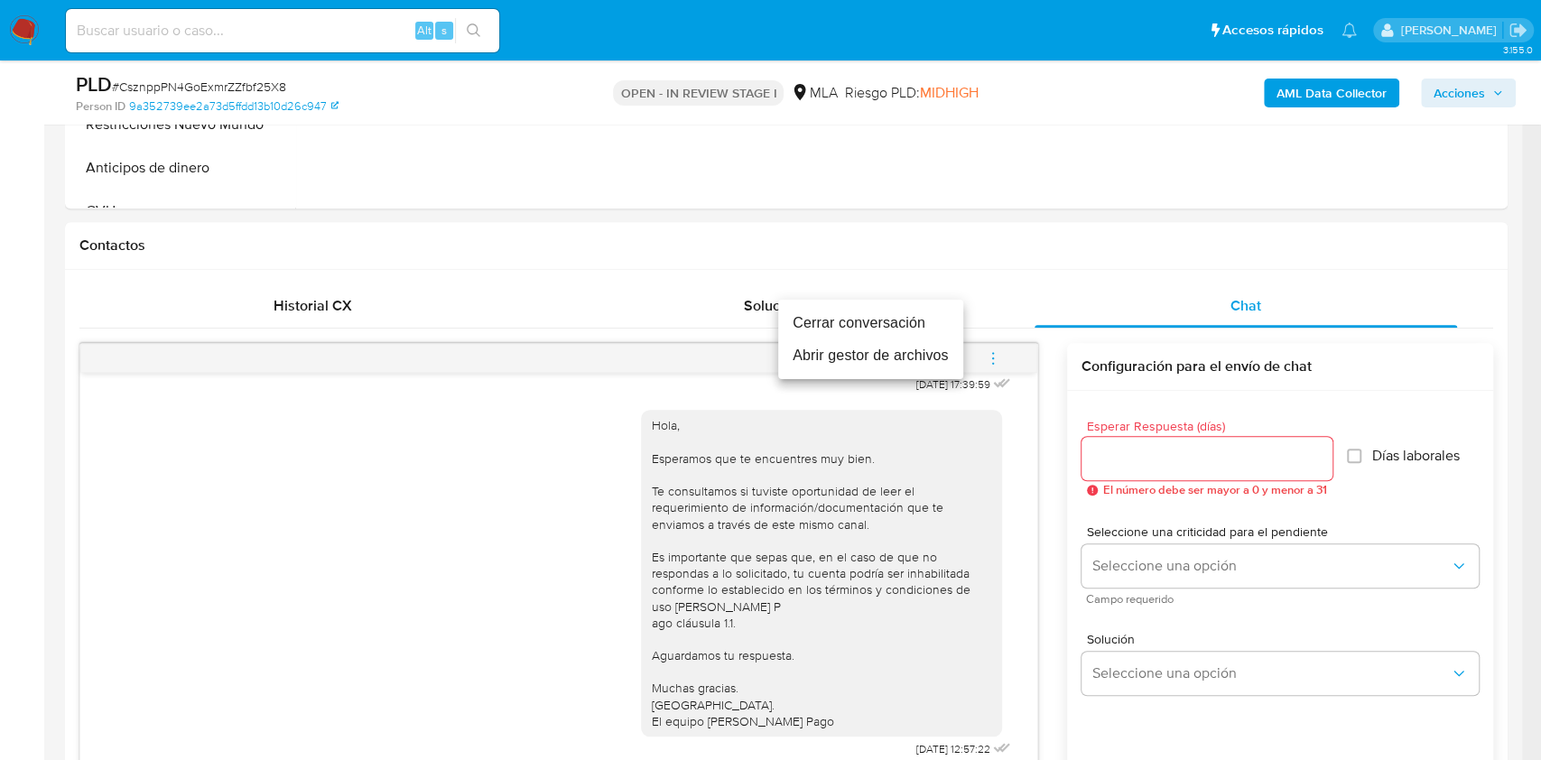
drag, startPoint x: 909, startPoint y: 309, endPoint x: 1079, endPoint y: 395, distance: 190.2
click at [909, 311] on li "Cerrar conversación" at bounding box center [870, 323] width 185 height 33
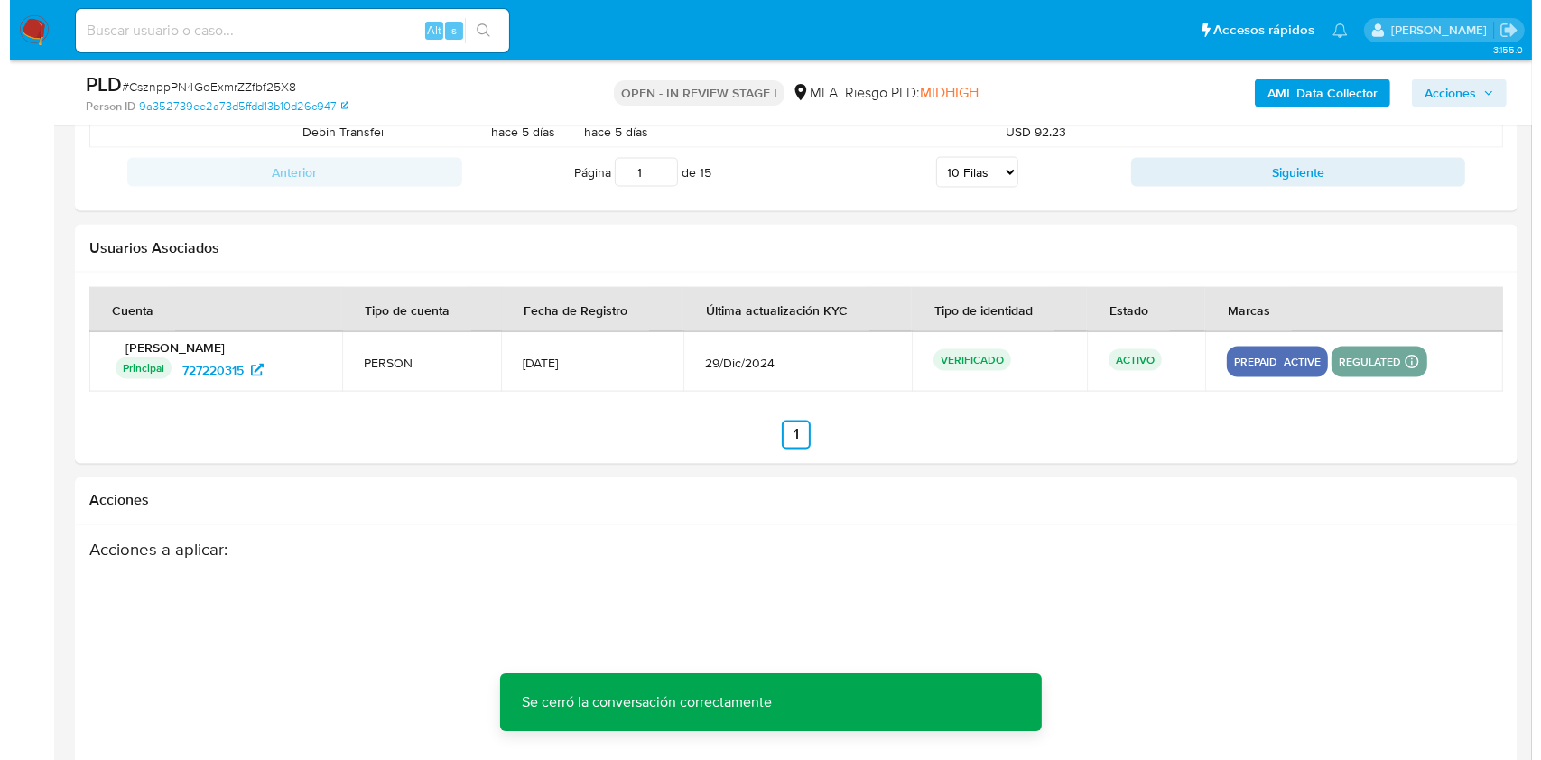
scroll to position [3176, 0]
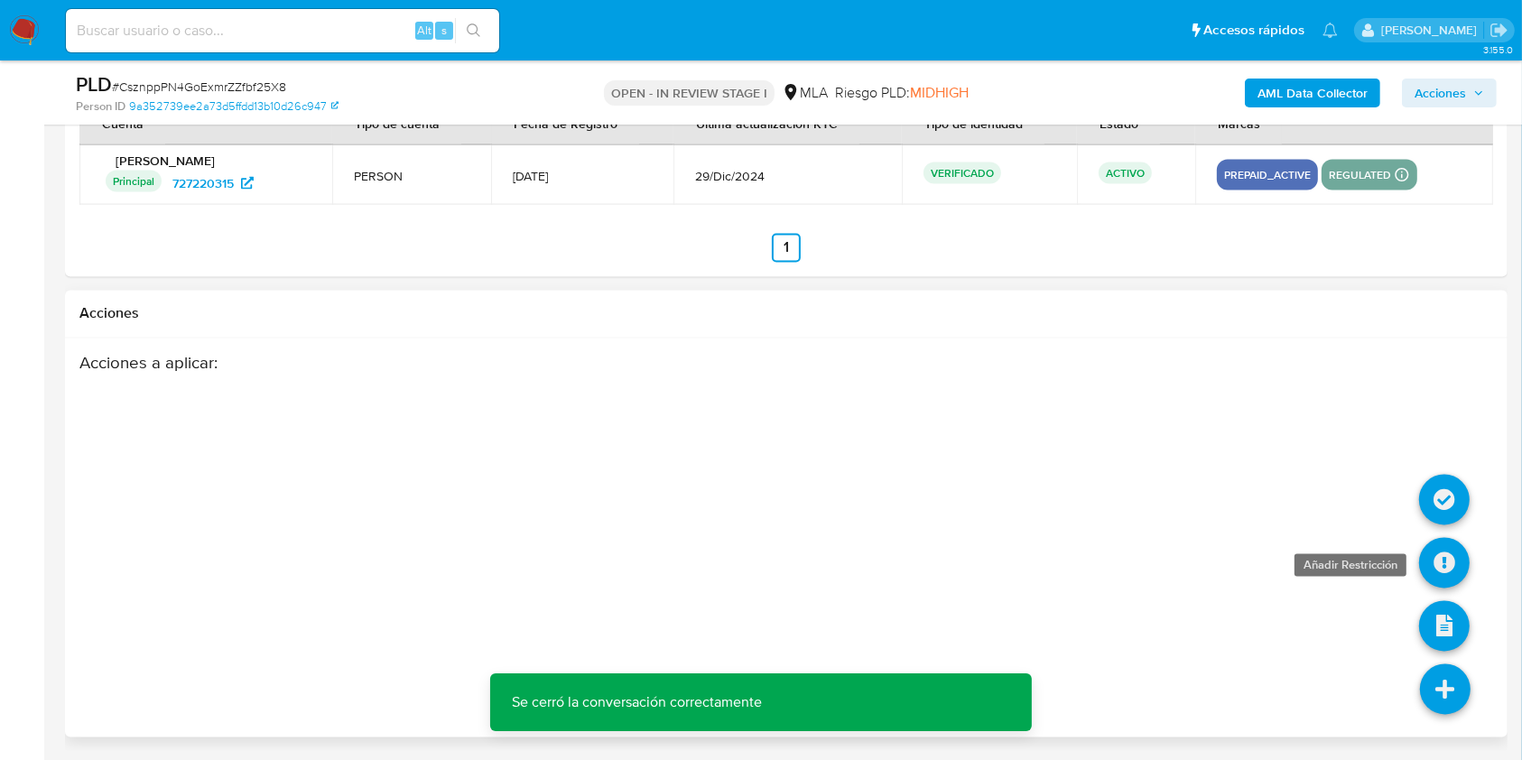
click at [1423, 566] on icon at bounding box center [1444, 563] width 51 height 51
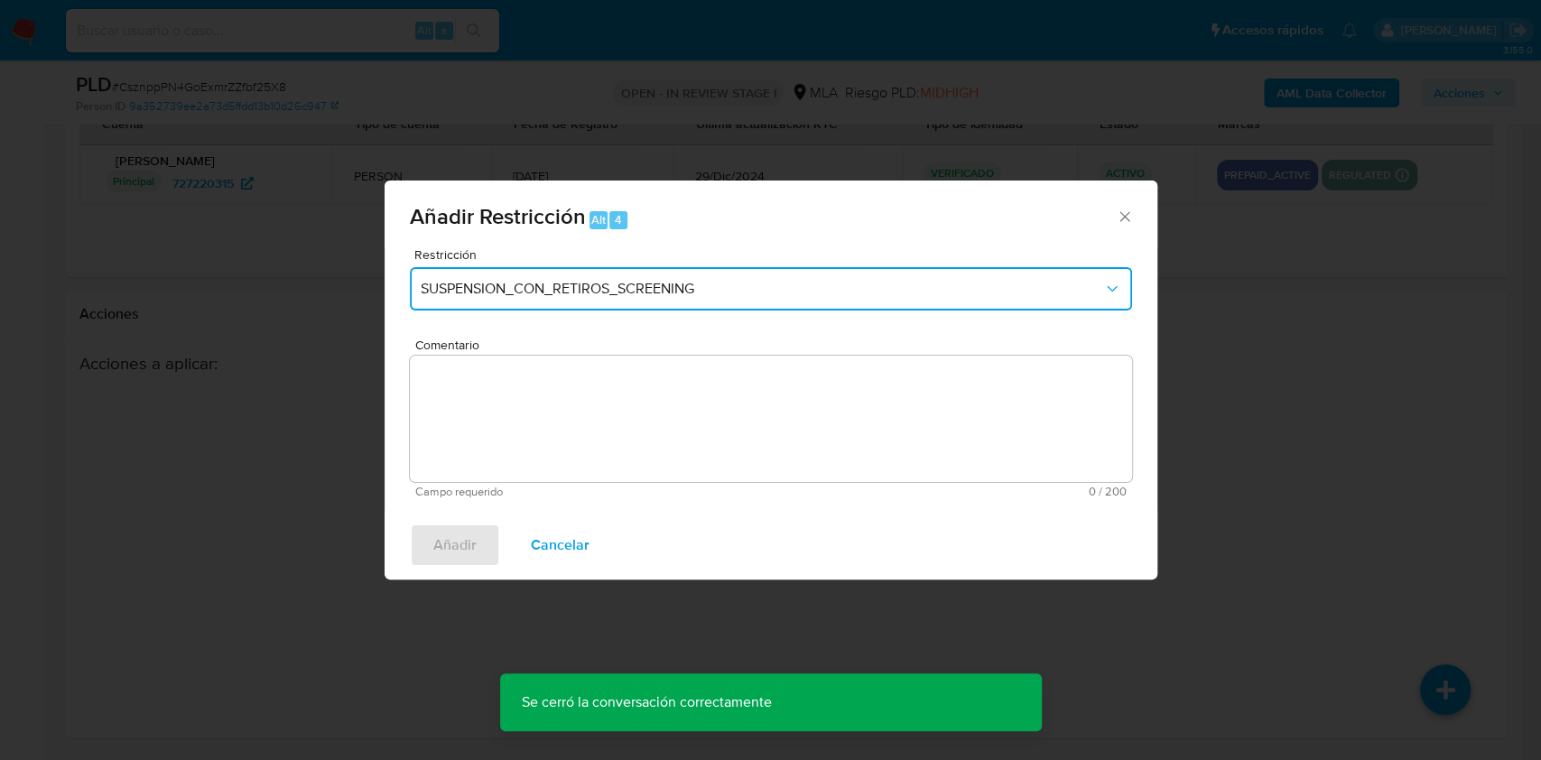
click at [666, 290] on span "SUSPENSION_CON_RETIROS_SCREENING" at bounding box center [762, 289] width 683 height 18
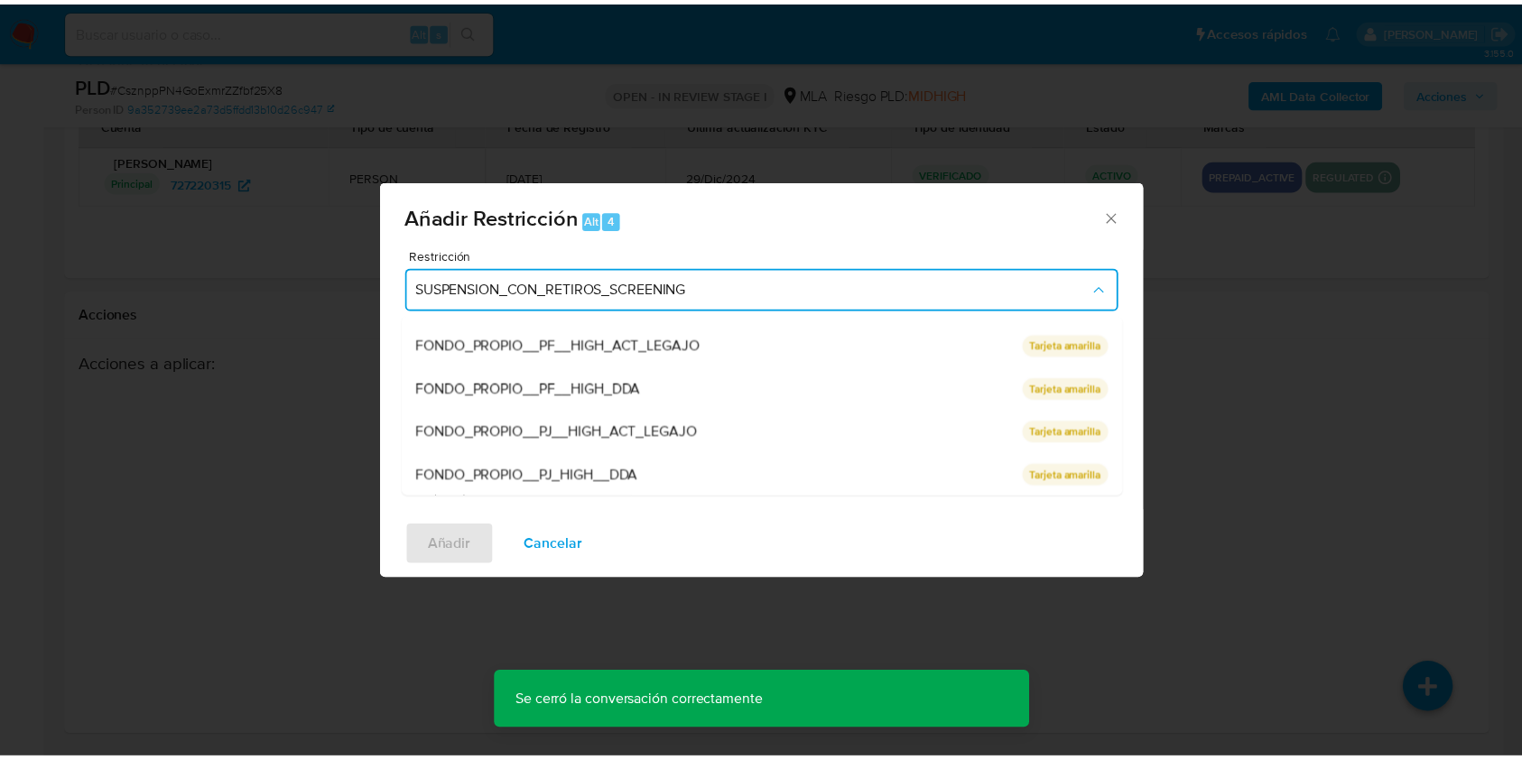
scroll to position [383, 0]
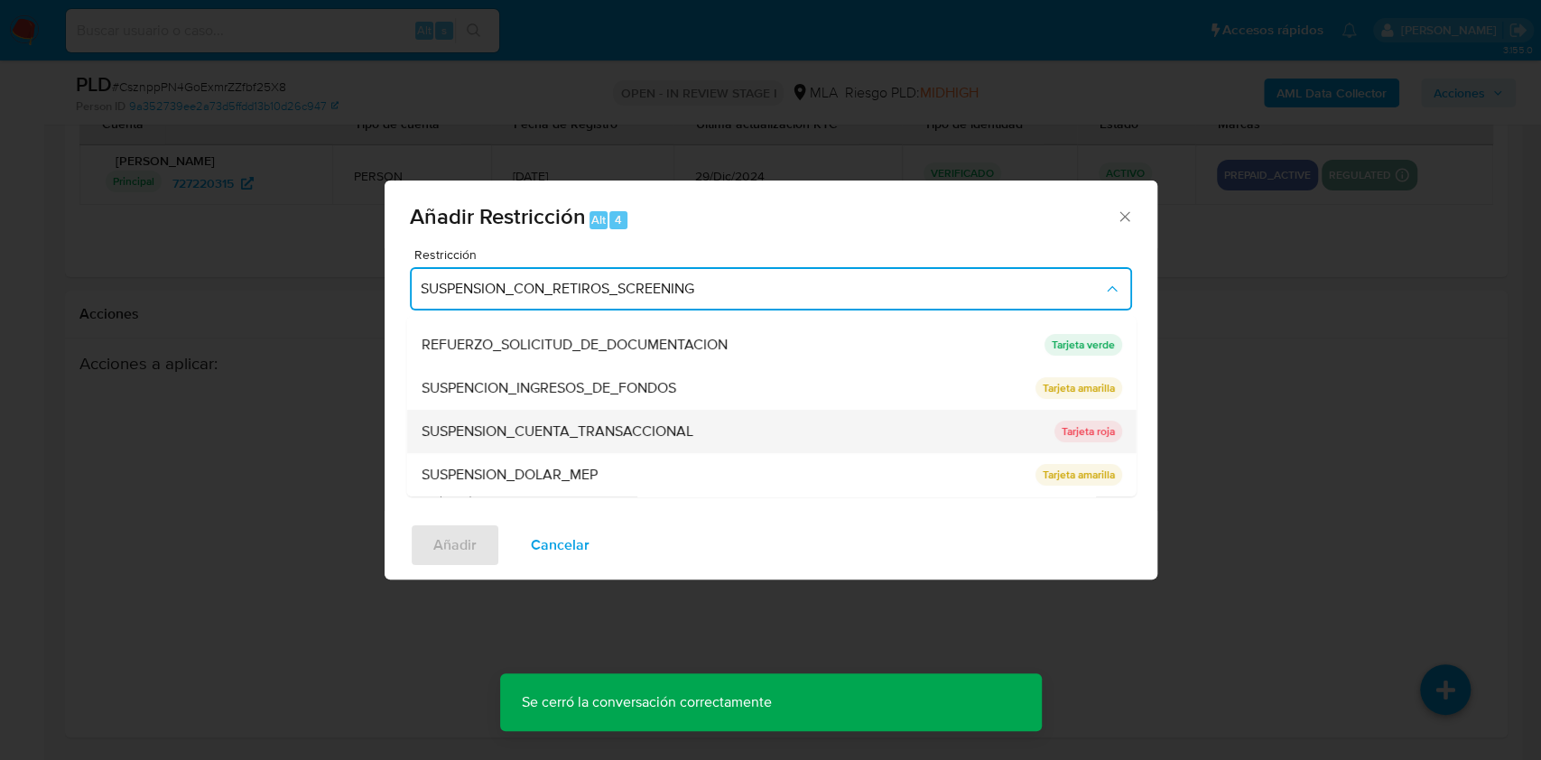
click at [649, 428] on span "SUSPENSION_CUENTA_TRANSACCIONAL" at bounding box center [557, 432] width 272 height 18
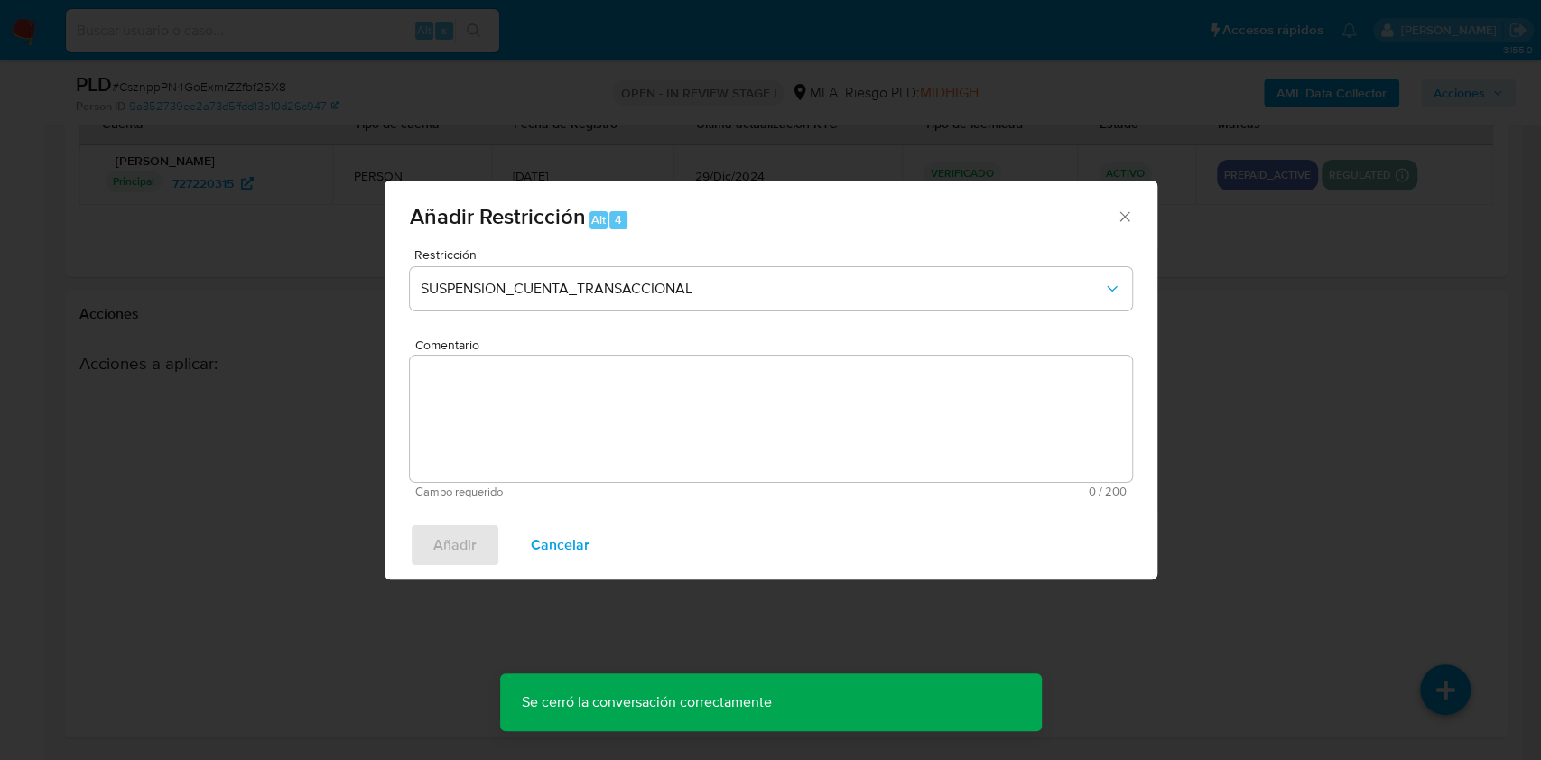
click at [606, 437] on textarea "Comentario" at bounding box center [771, 419] width 722 height 126
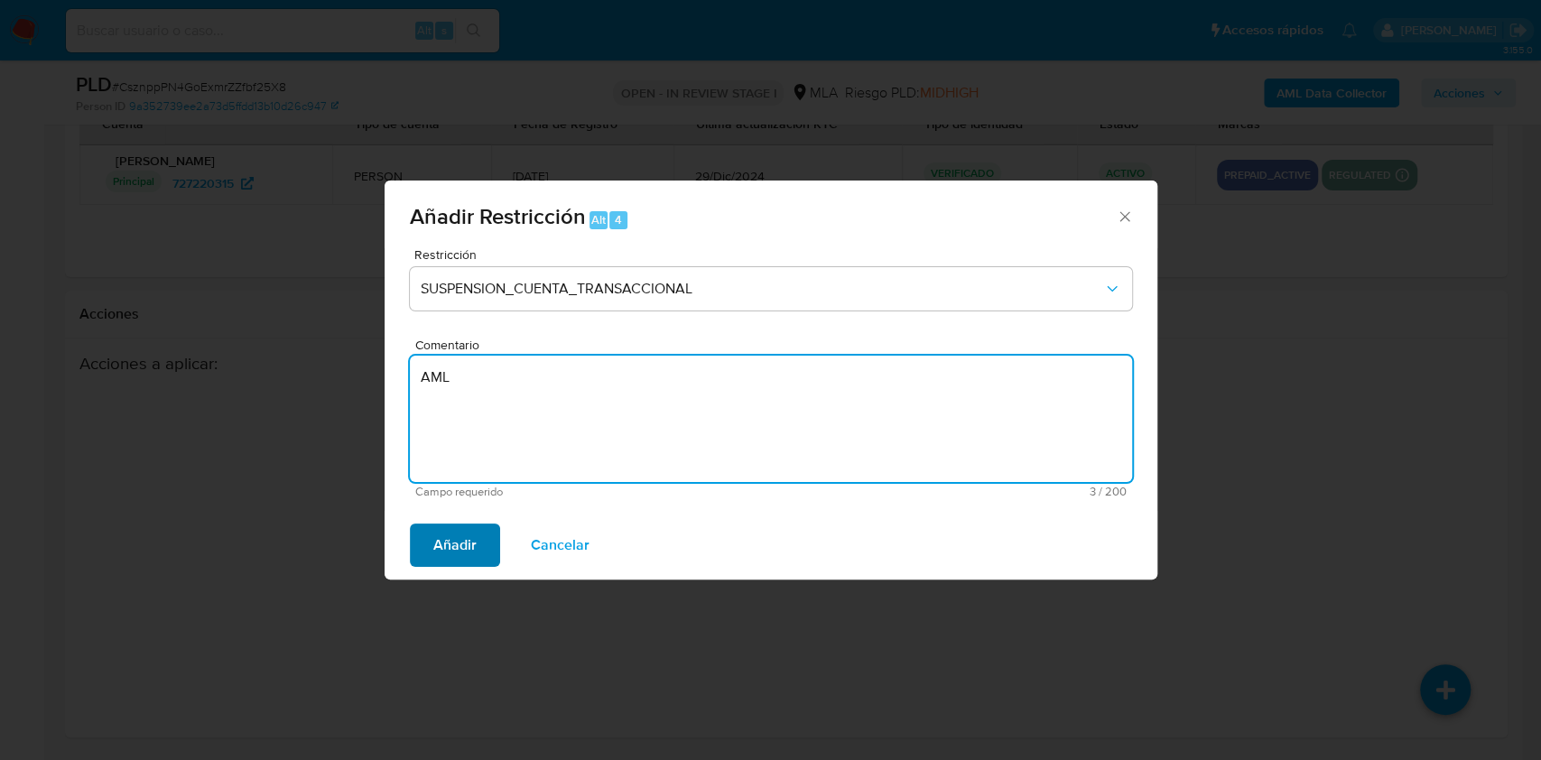
type textarea "AML"
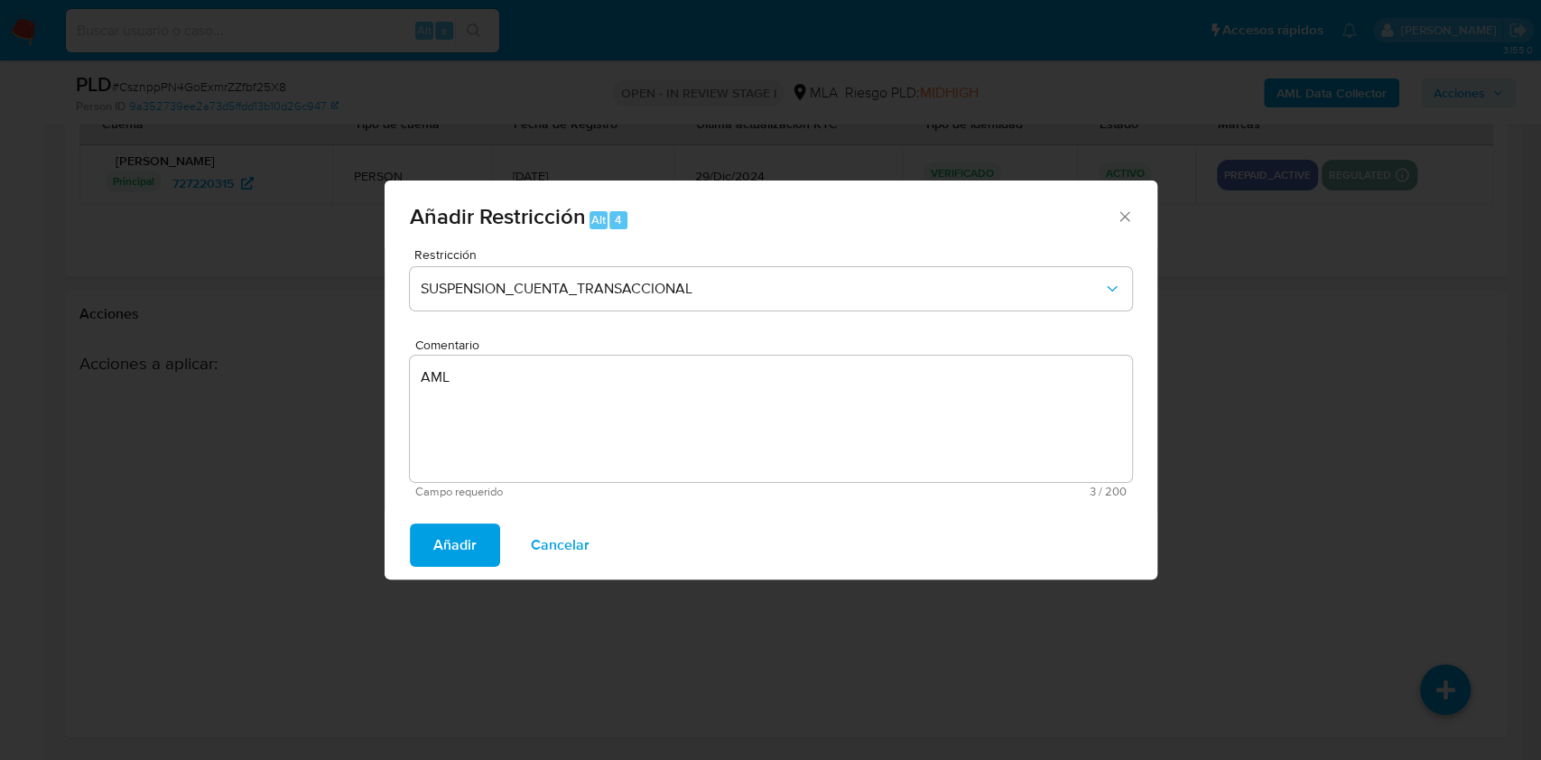
click at [477, 540] on button "Añadir" at bounding box center [455, 545] width 90 height 43
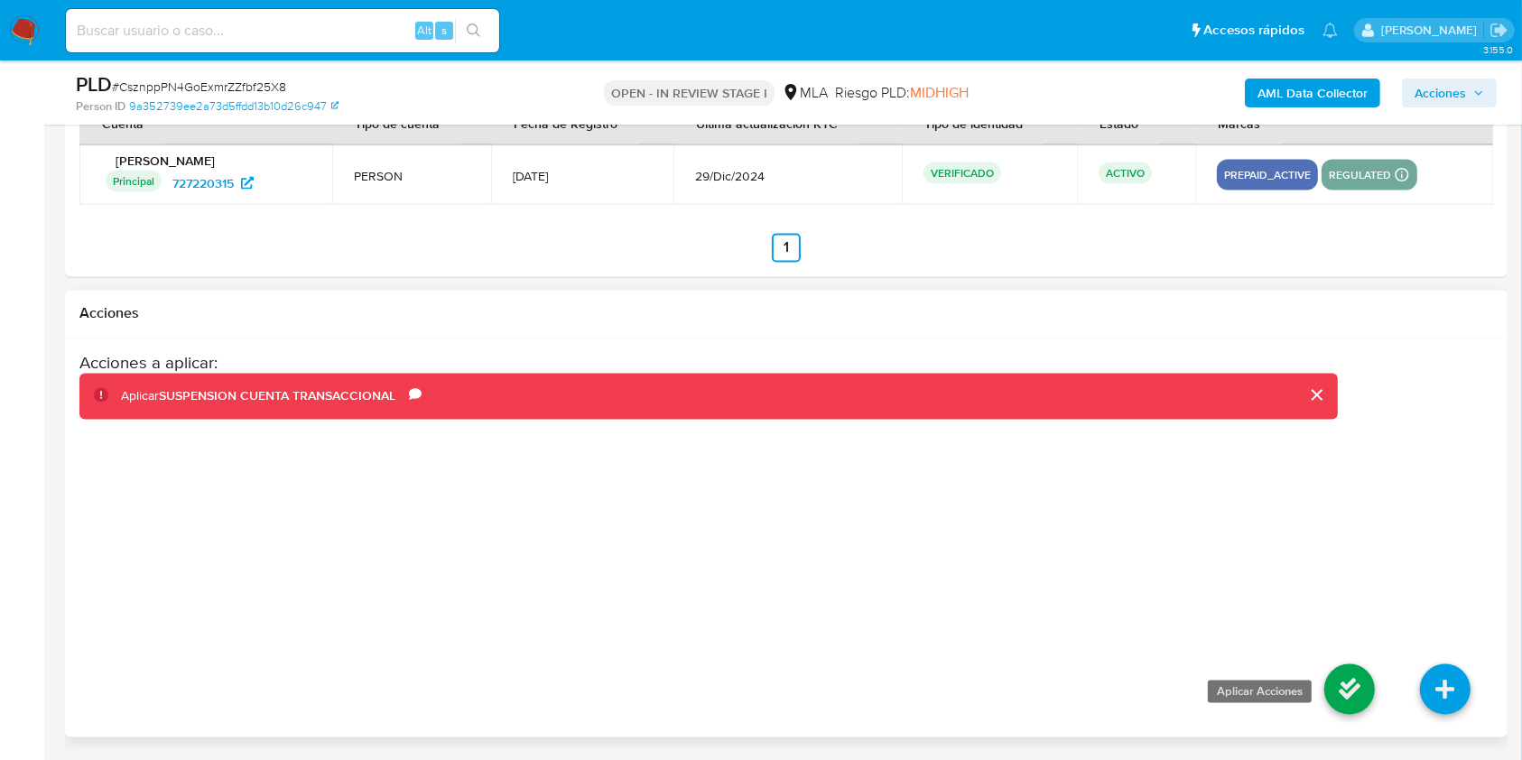
click at [1340, 681] on icon at bounding box center [1350, 690] width 51 height 51
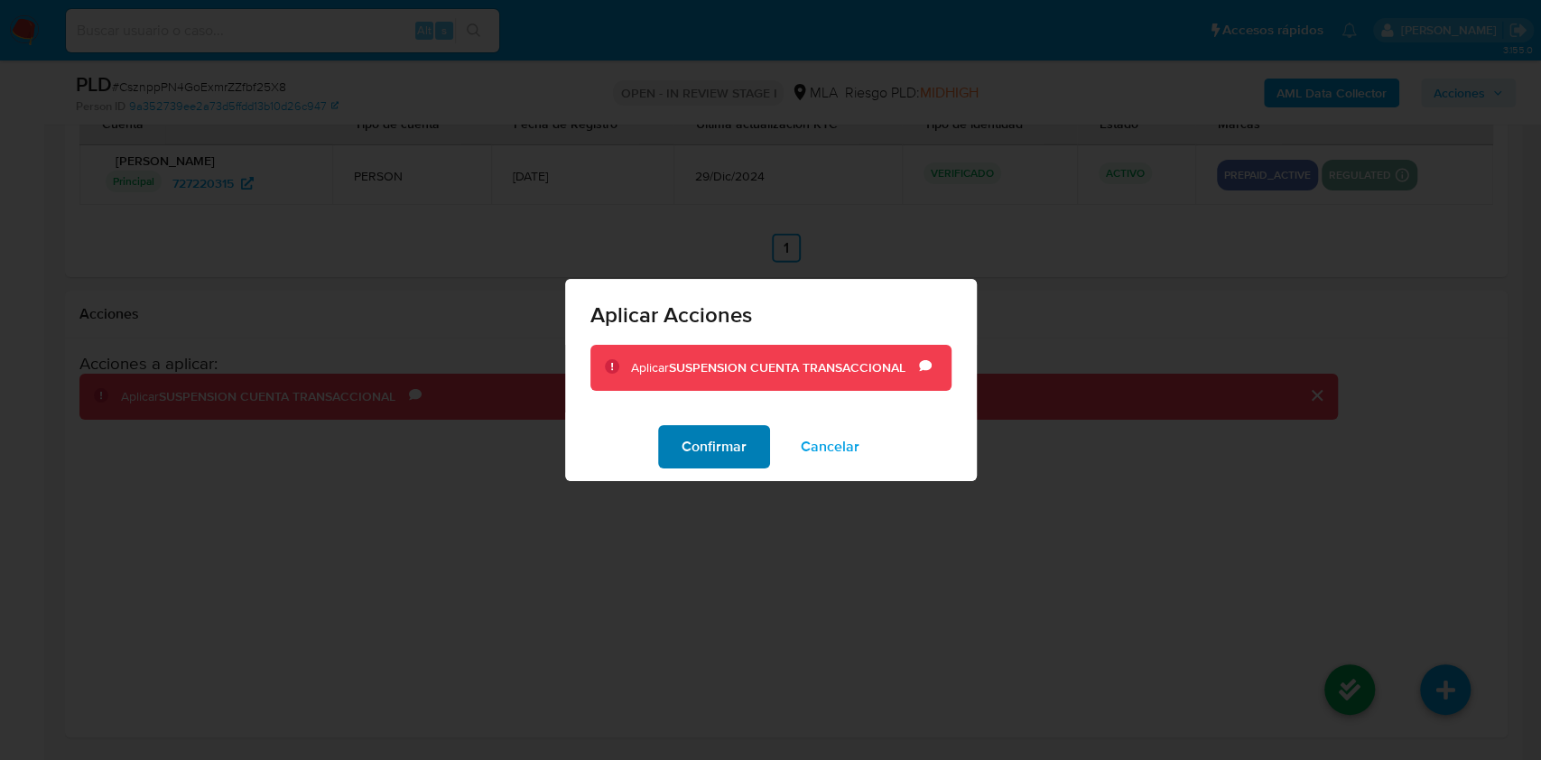
click at [754, 447] on button "Confirmar" at bounding box center [714, 446] width 112 height 43
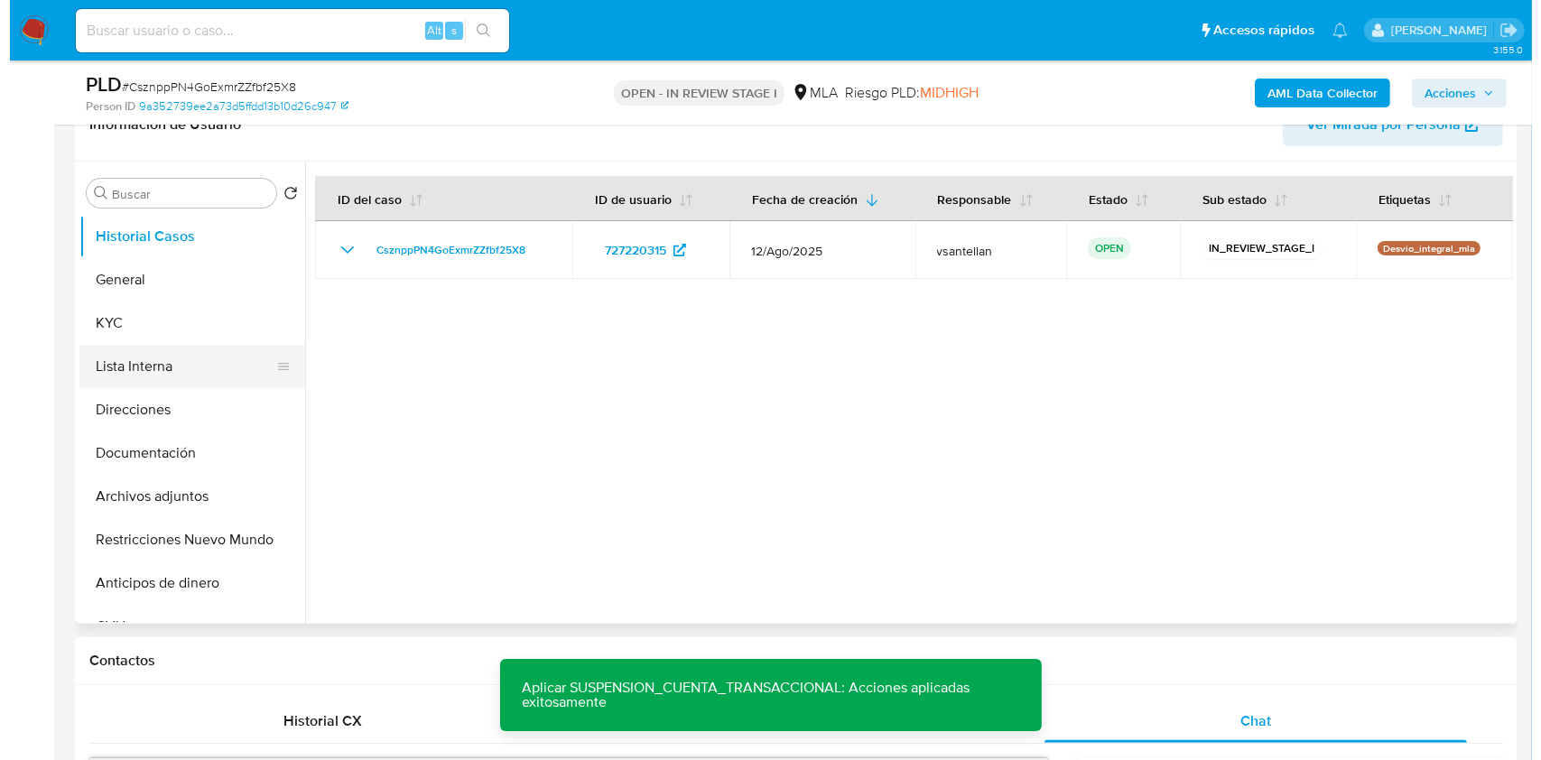
scroll to position [281, 0]
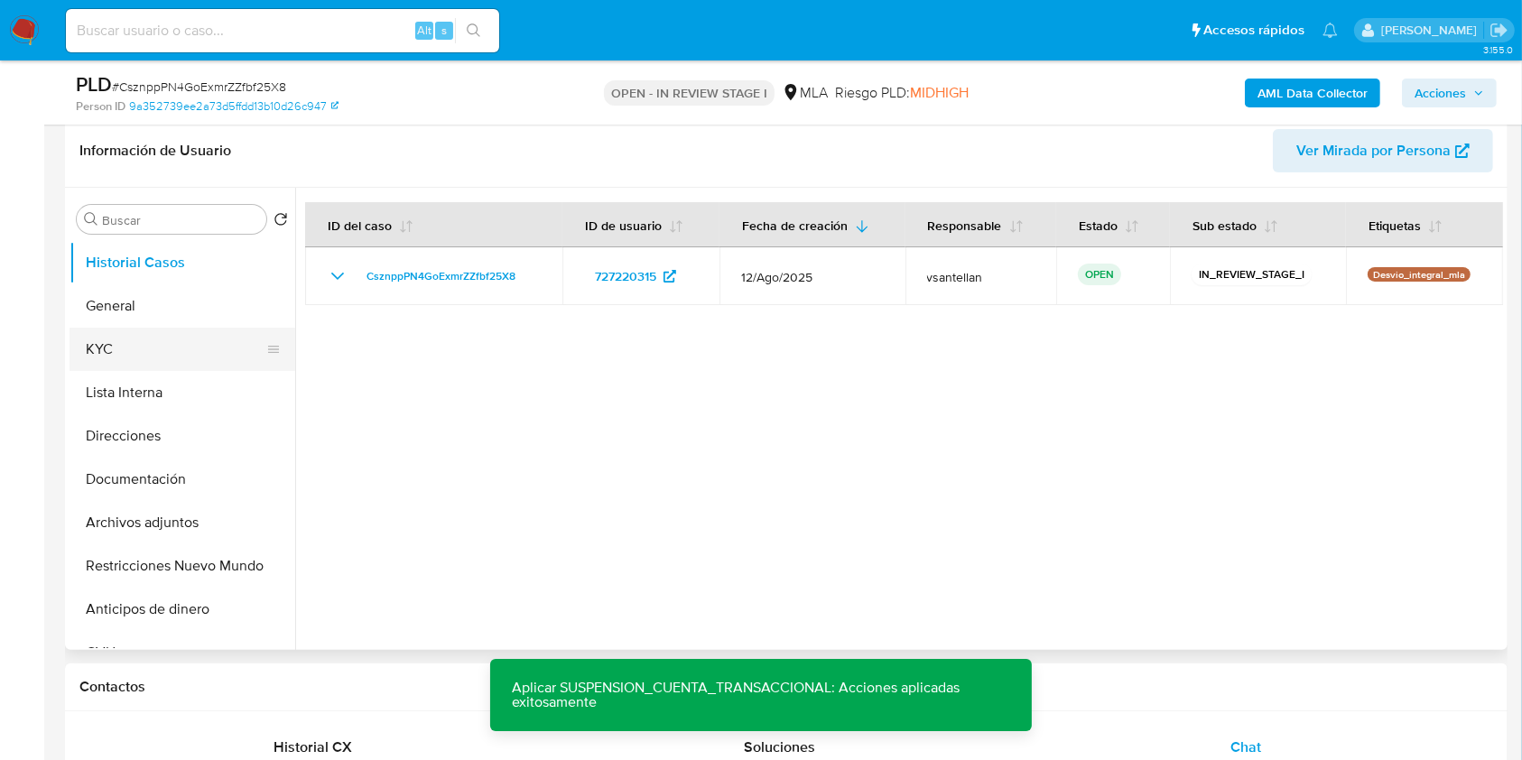
click at [111, 347] on button "KYC" at bounding box center [175, 349] width 211 height 43
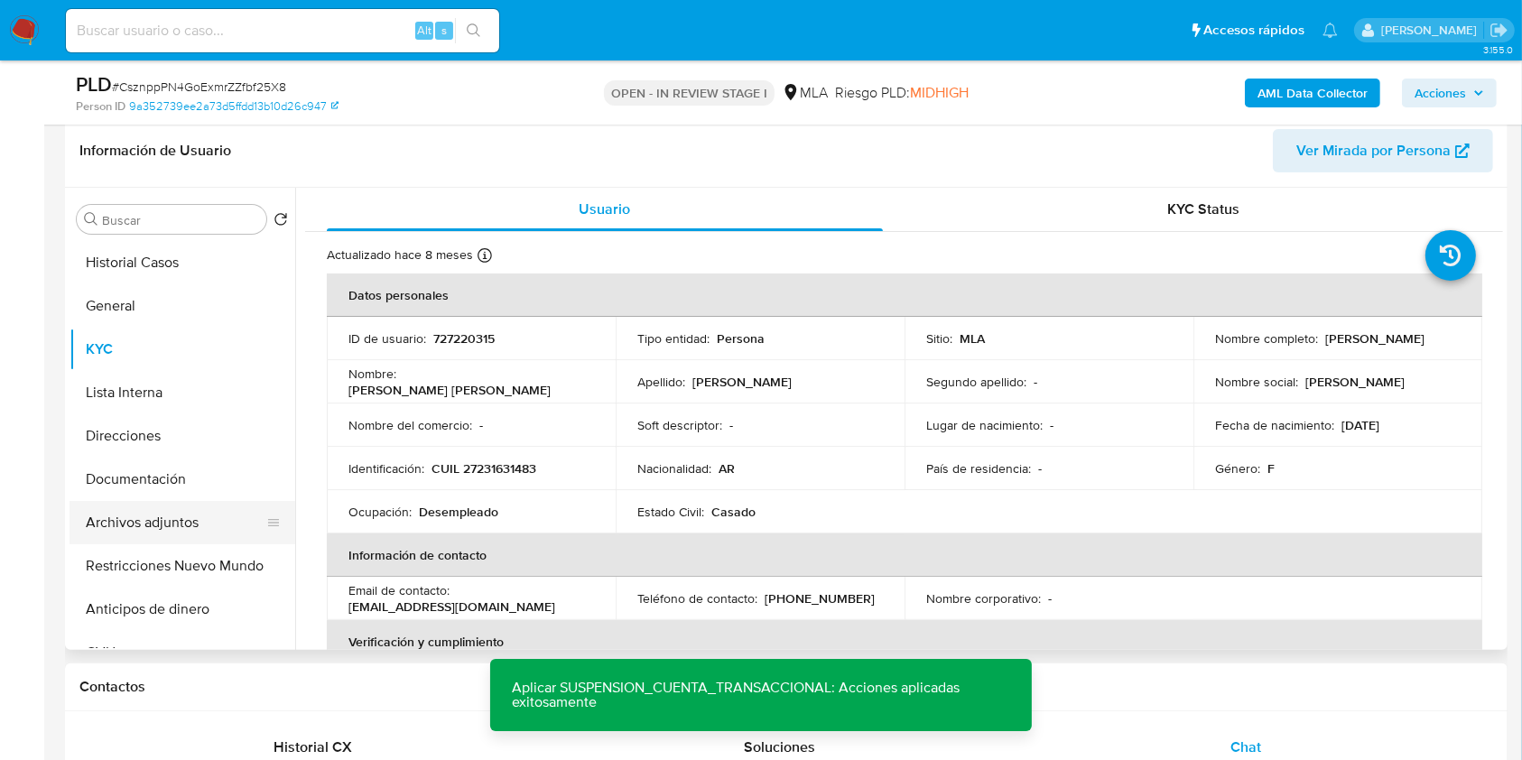
click at [179, 528] on button "Archivos adjuntos" at bounding box center [175, 522] width 211 height 43
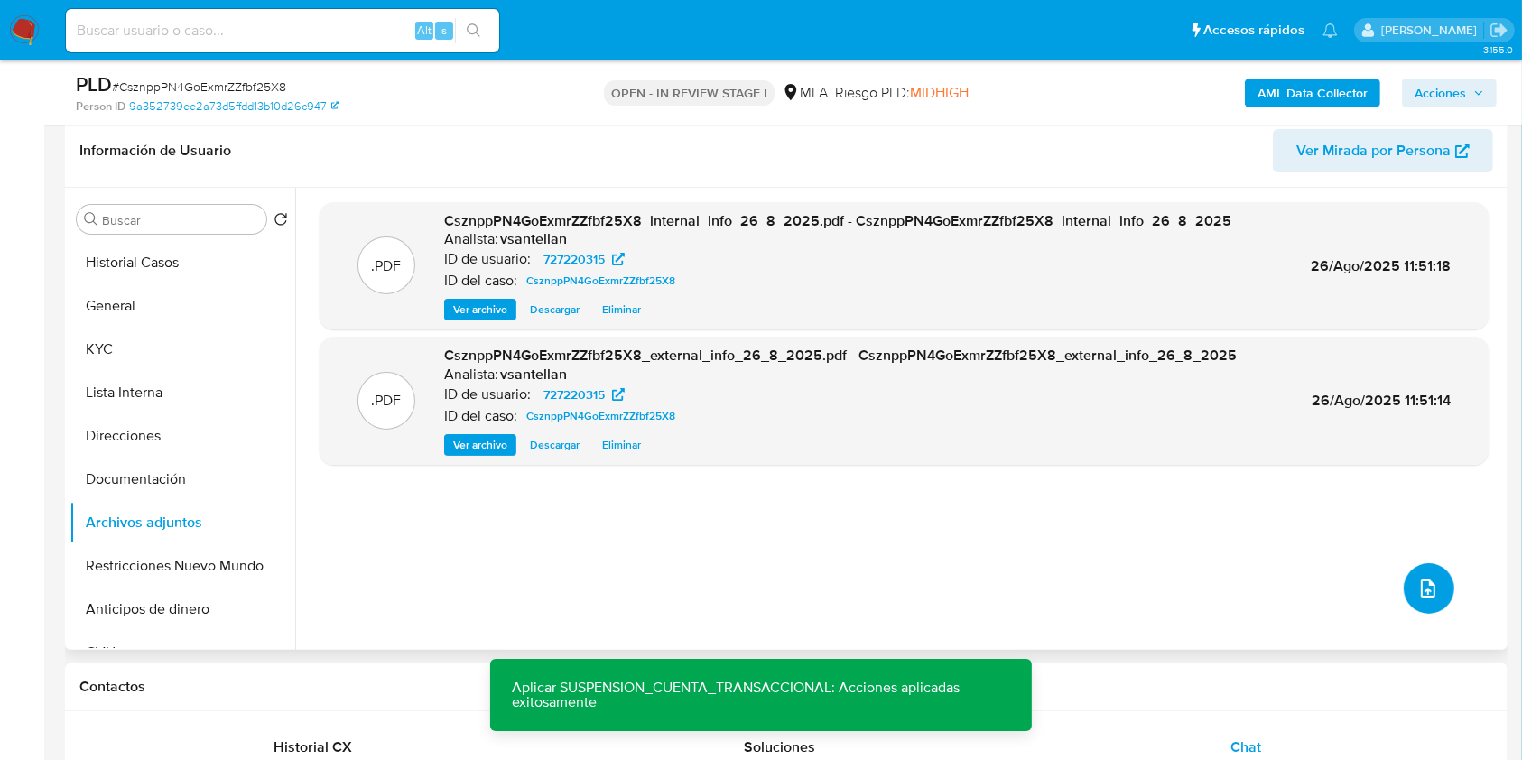
click at [1423, 581] on icon "upload-file" at bounding box center [1429, 589] width 22 height 22
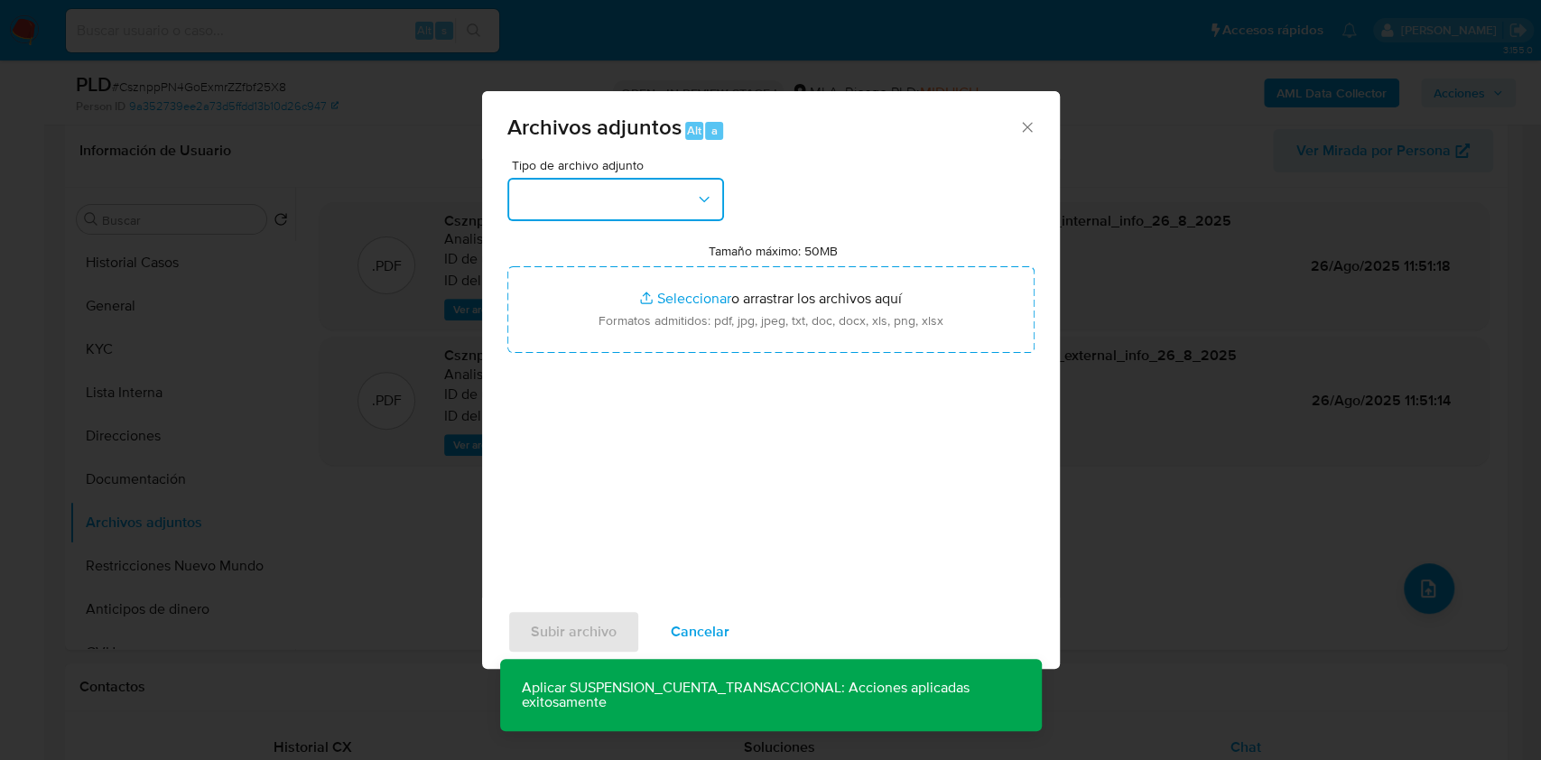
click at [575, 185] on button "button" at bounding box center [615, 199] width 217 height 43
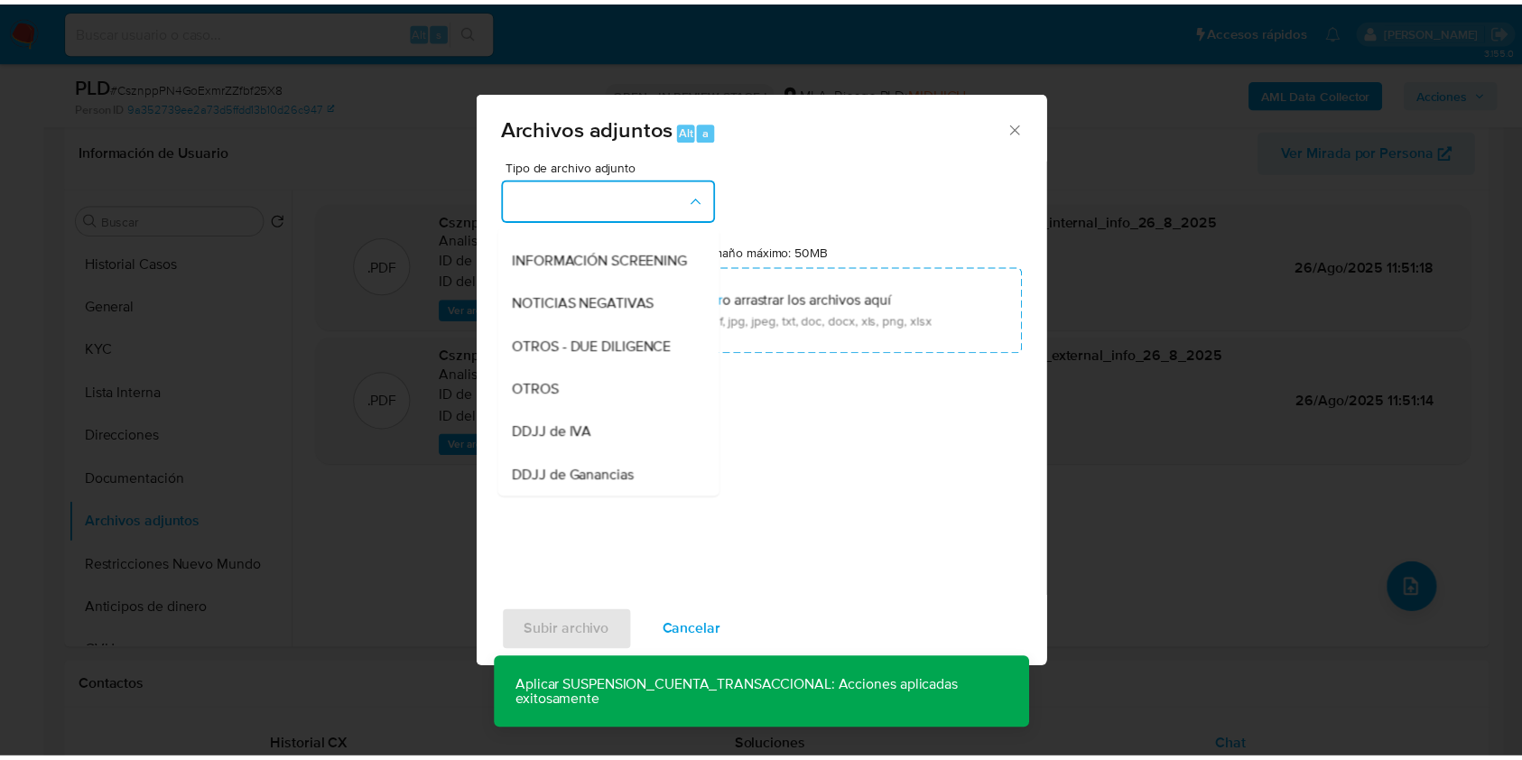
scroll to position [361, 0]
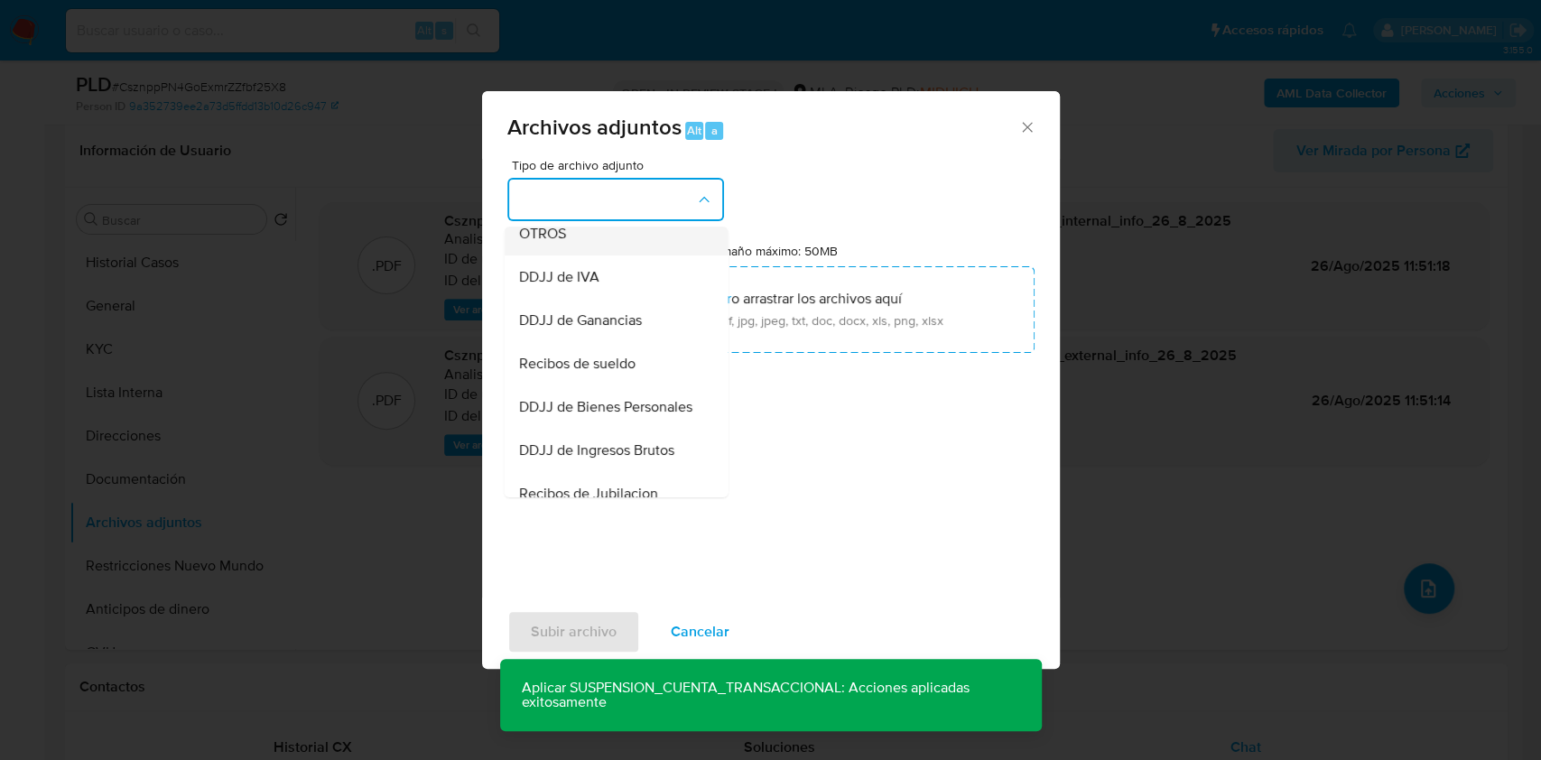
click at [557, 243] on span "OTROS" at bounding box center [541, 234] width 47 height 18
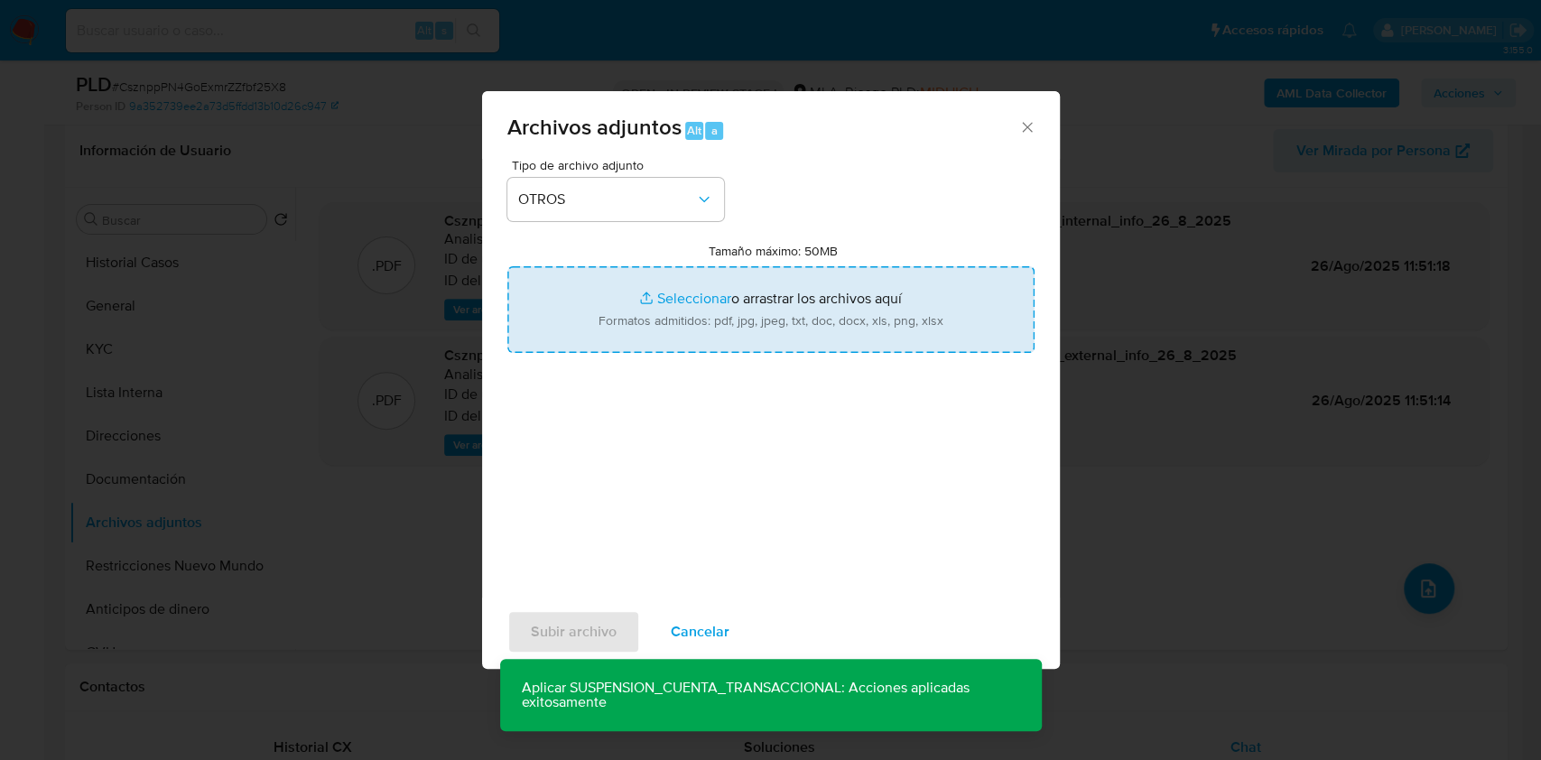
click at [670, 294] on input "Tamaño máximo: 50MB Seleccionar archivos" at bounding box center [770, 309] width 527 height 87
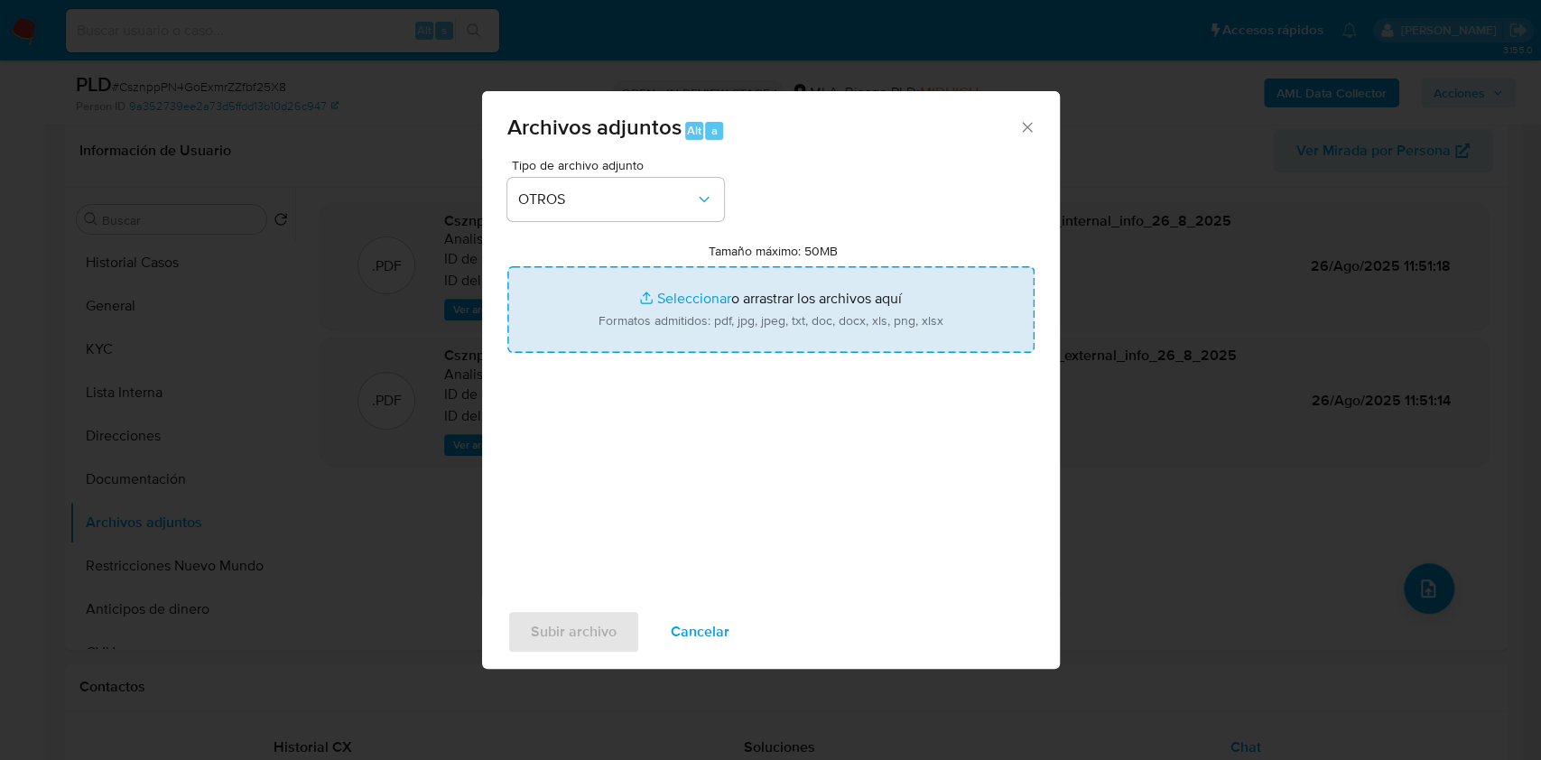
type input "C:\fakepath\Caselog CsznppPN4GoExmrZZfbf25X8_2025_08_19_09_51_51.docx"
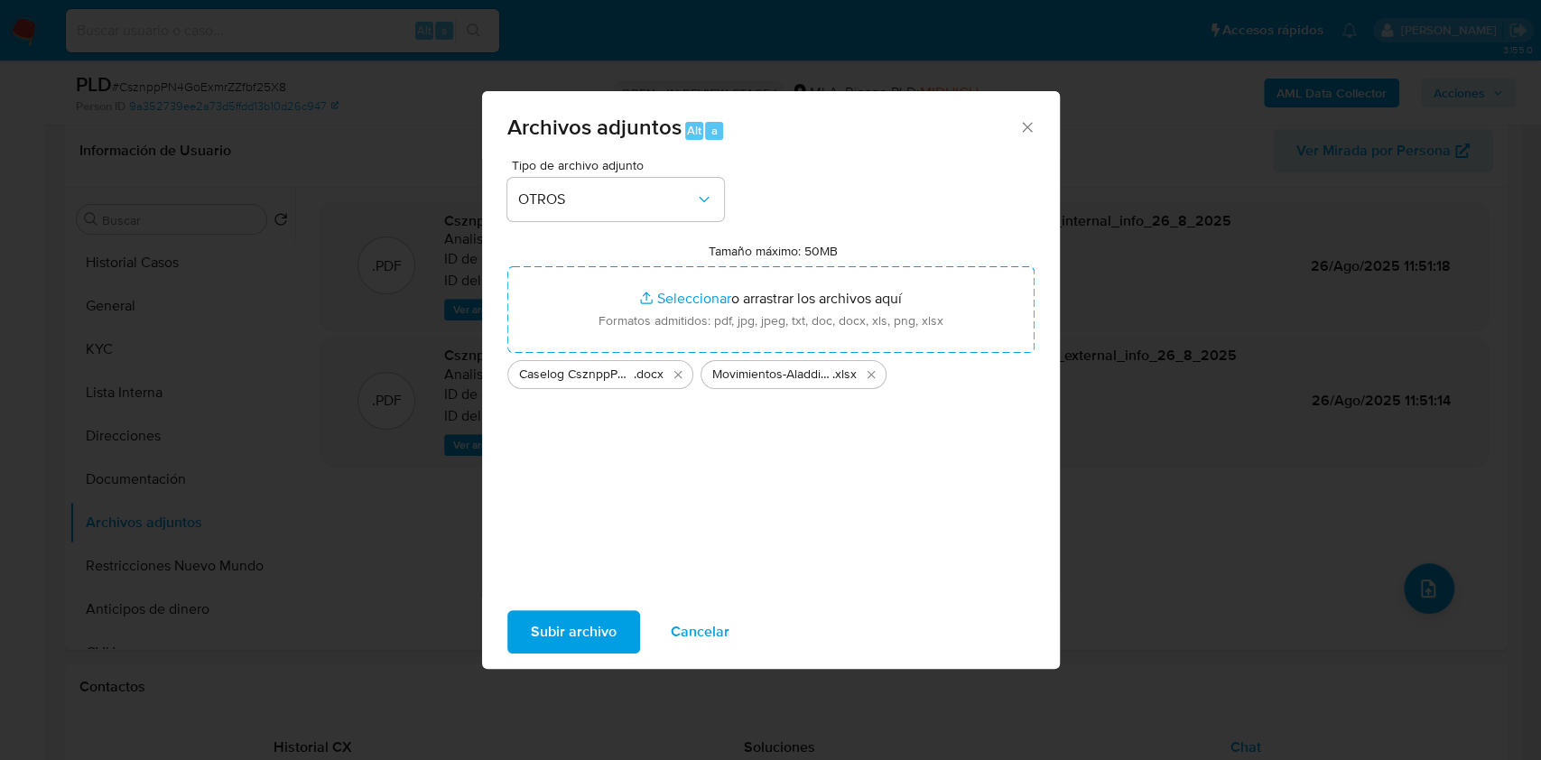
click at [533, 623] on span "Subir archivo" at bounding box center [574, 632] width 86 height 40
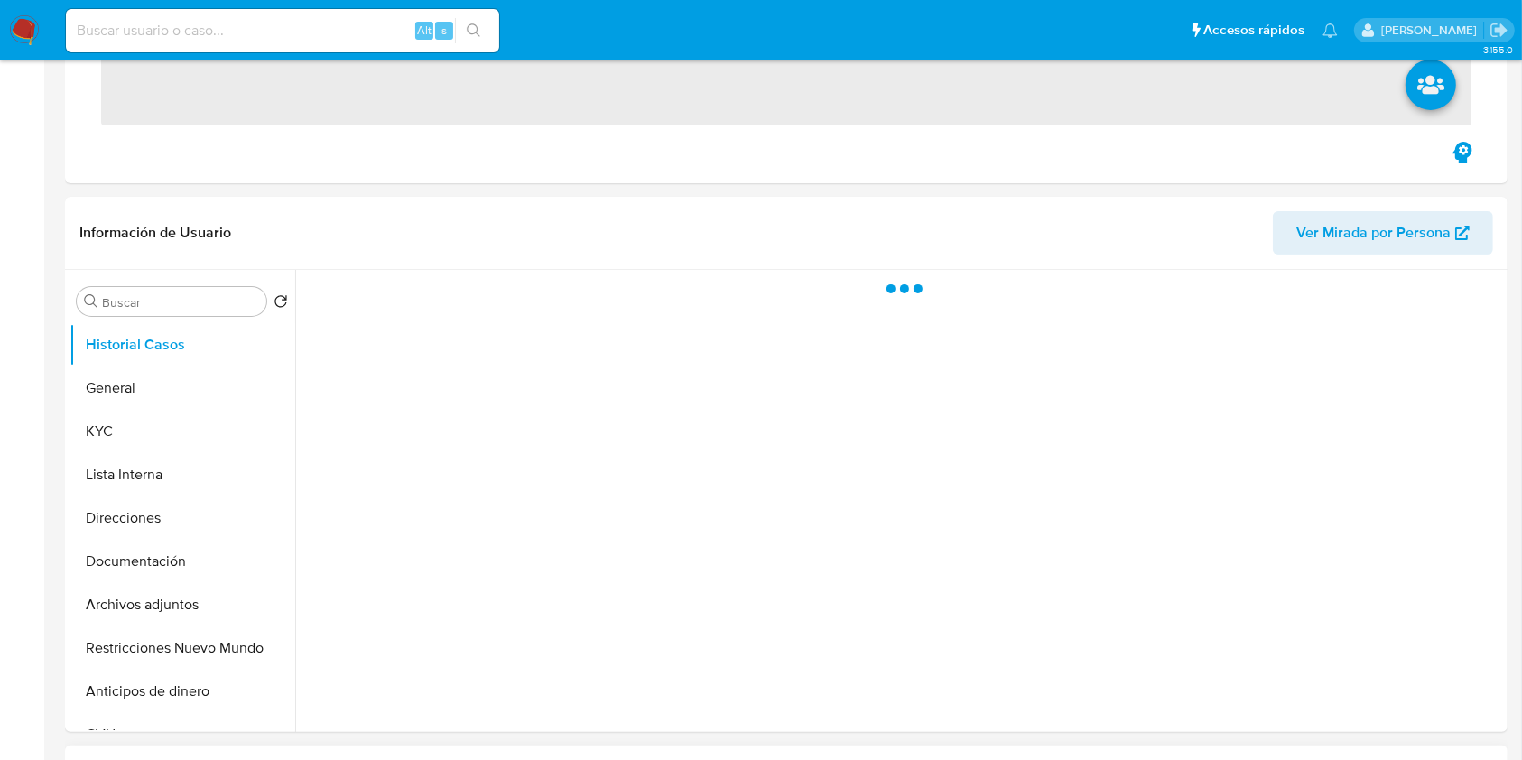
scroll to position [601, 0]
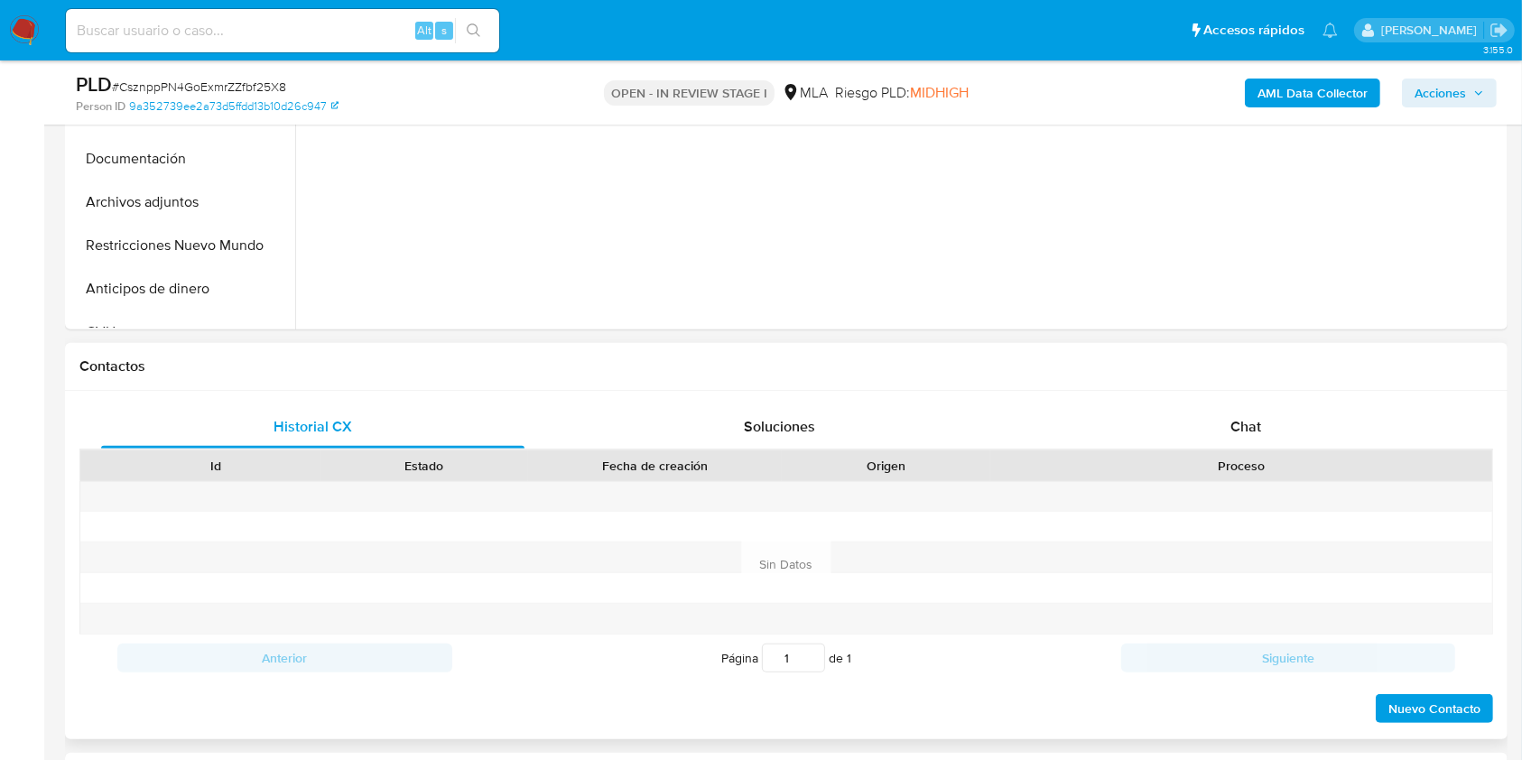
click at [1281, 454] on div "Proceso" at bounding box center [1242, 466] width 502 height 31
click at [1284, 447] on div "Chat" at bounding box center [1246, 426] width 423 height 43
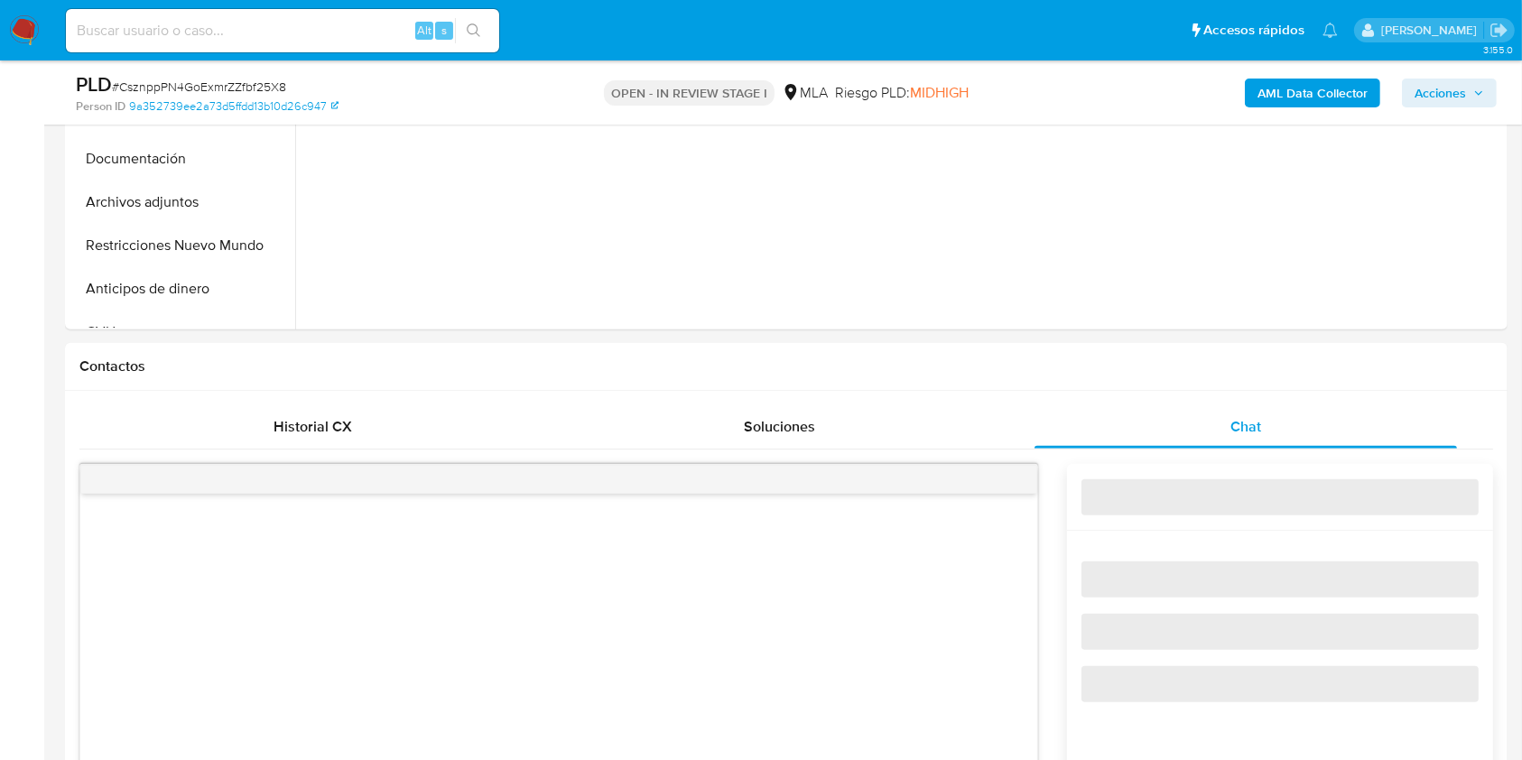
select select "10"
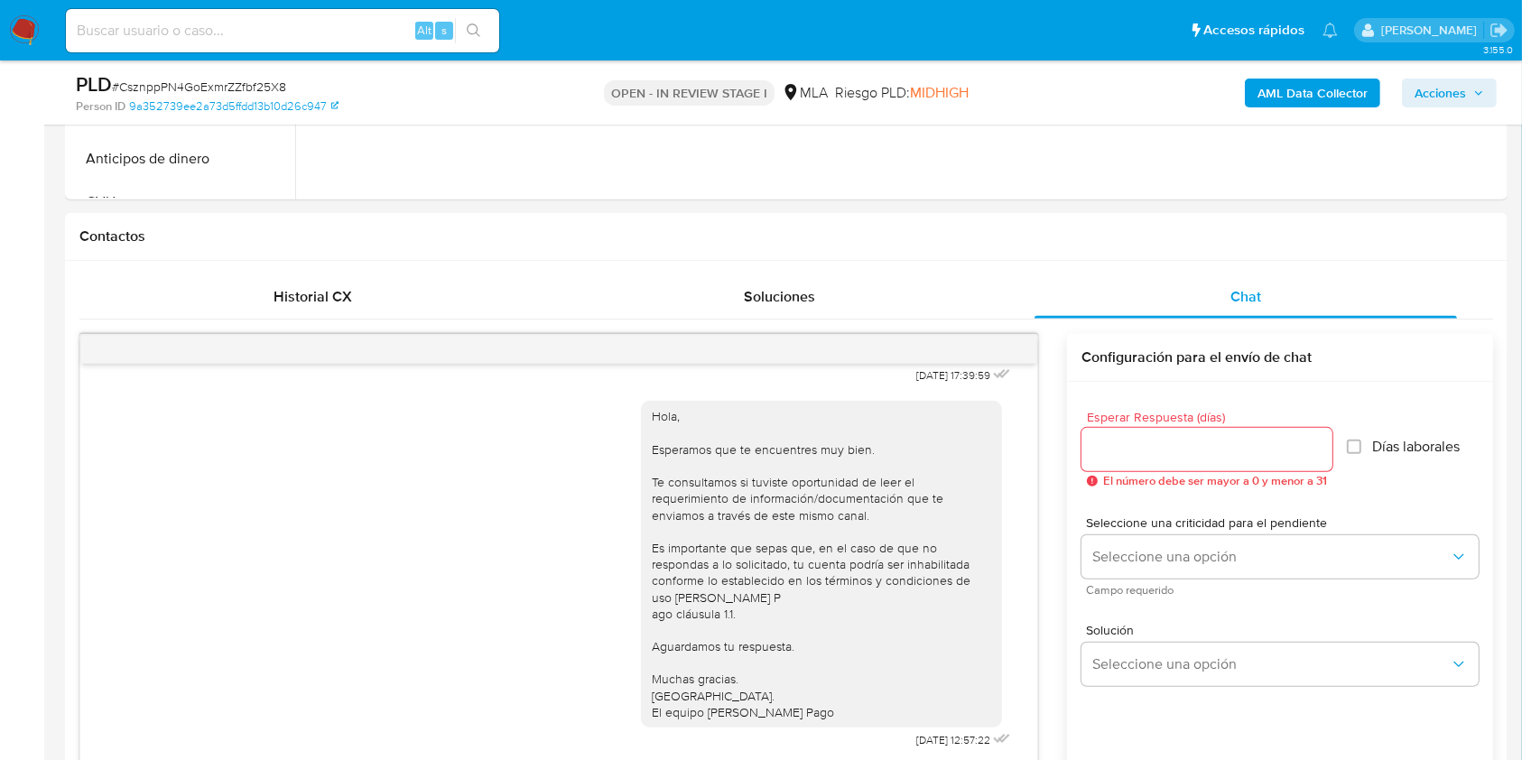
scroll to position [405, 0]
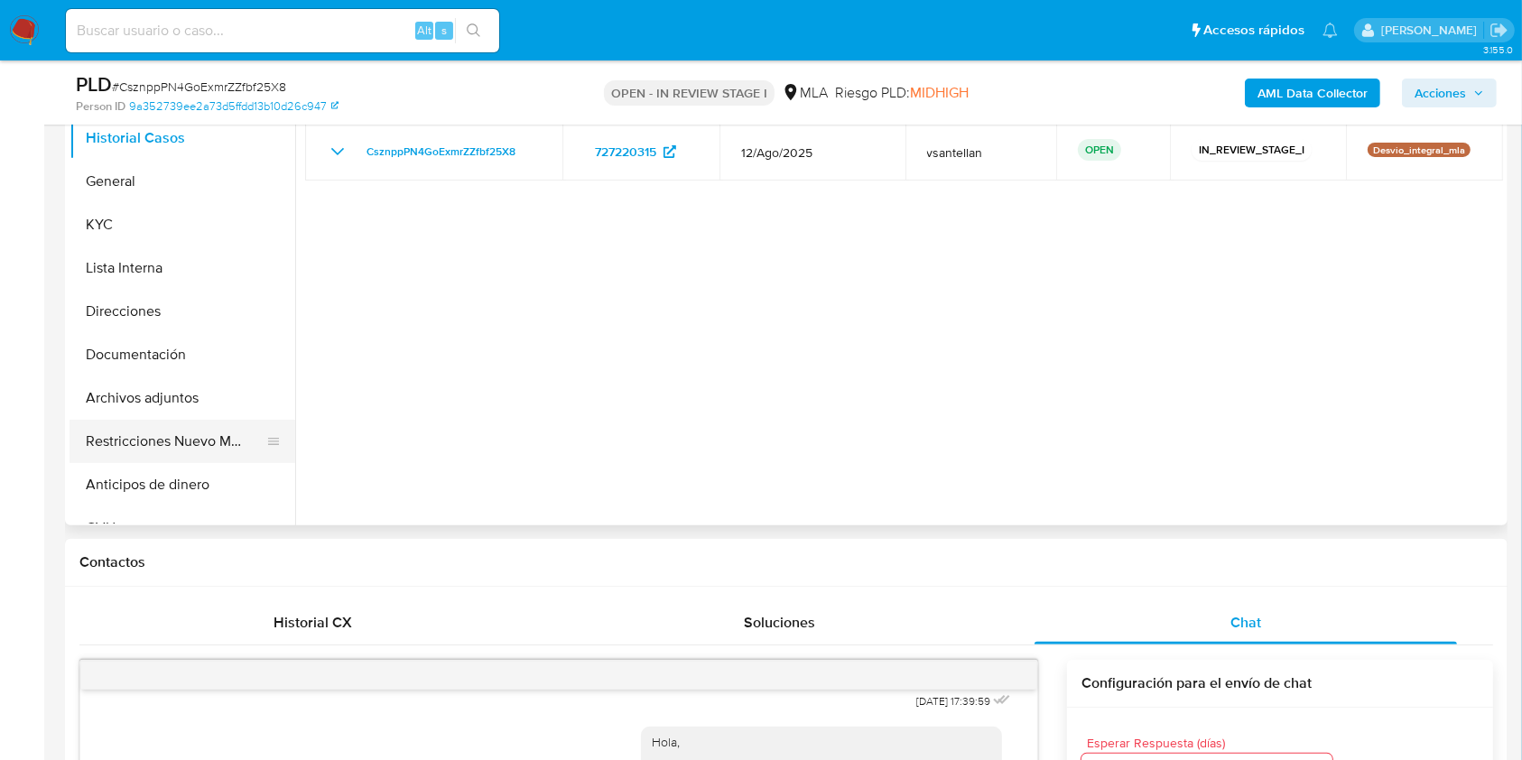
click at [173, 437] on button "Restricciones Nuevo Mundo" at bounding box center [175, 441] width 211 height 43
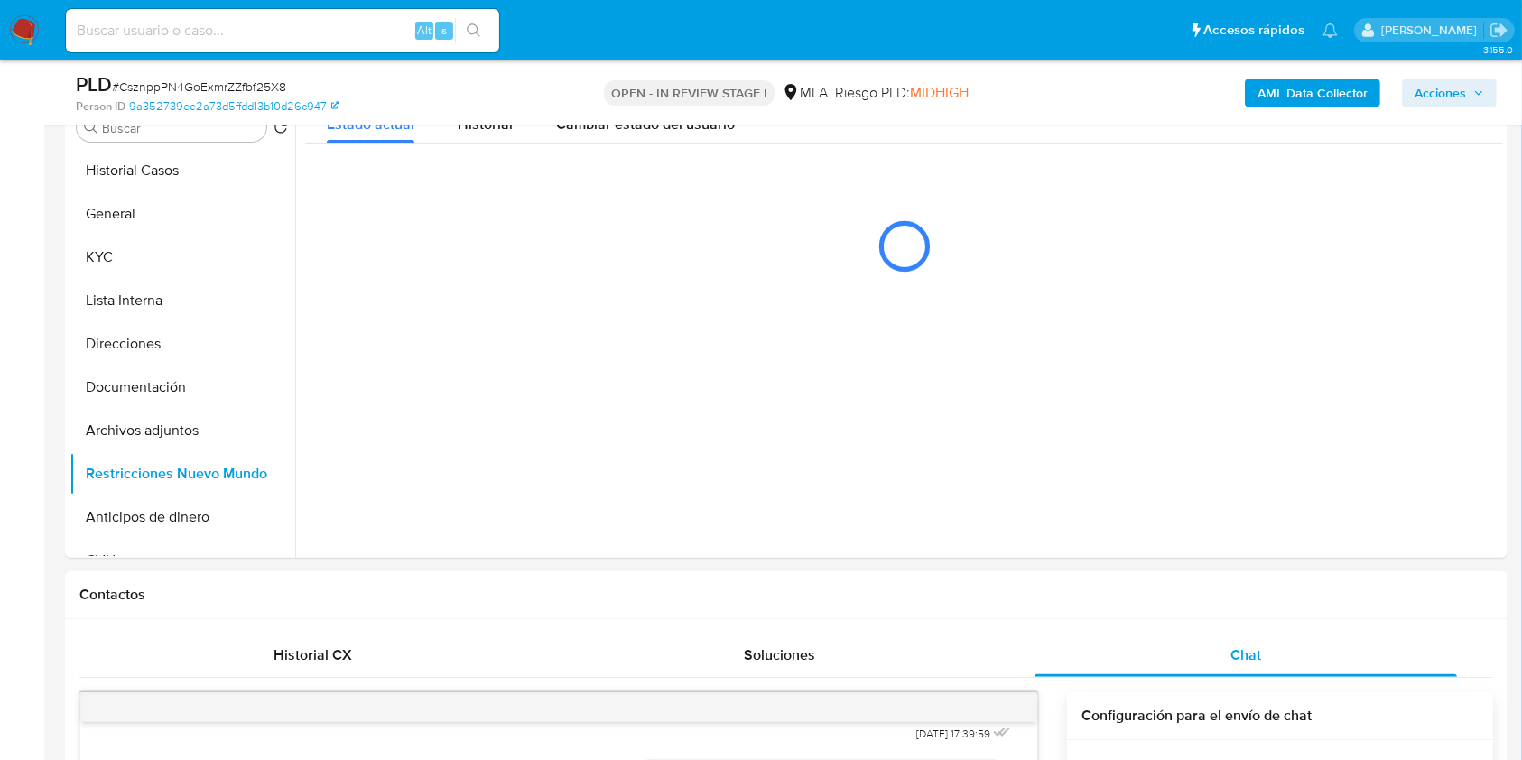
scroll to position [332, 0]
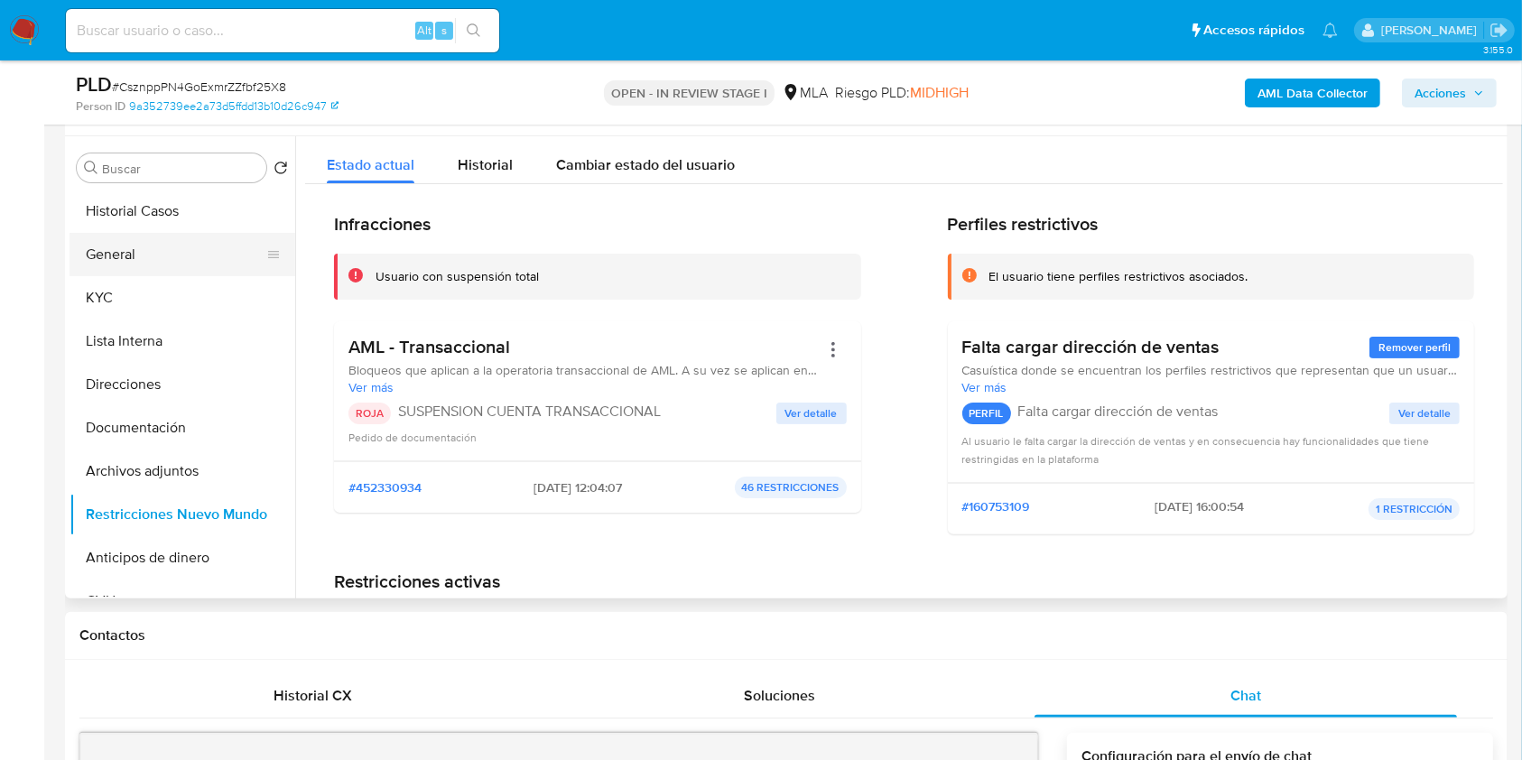
click at [208, 245] on button "General" at bounding box center [175, 254] width 211 height 43
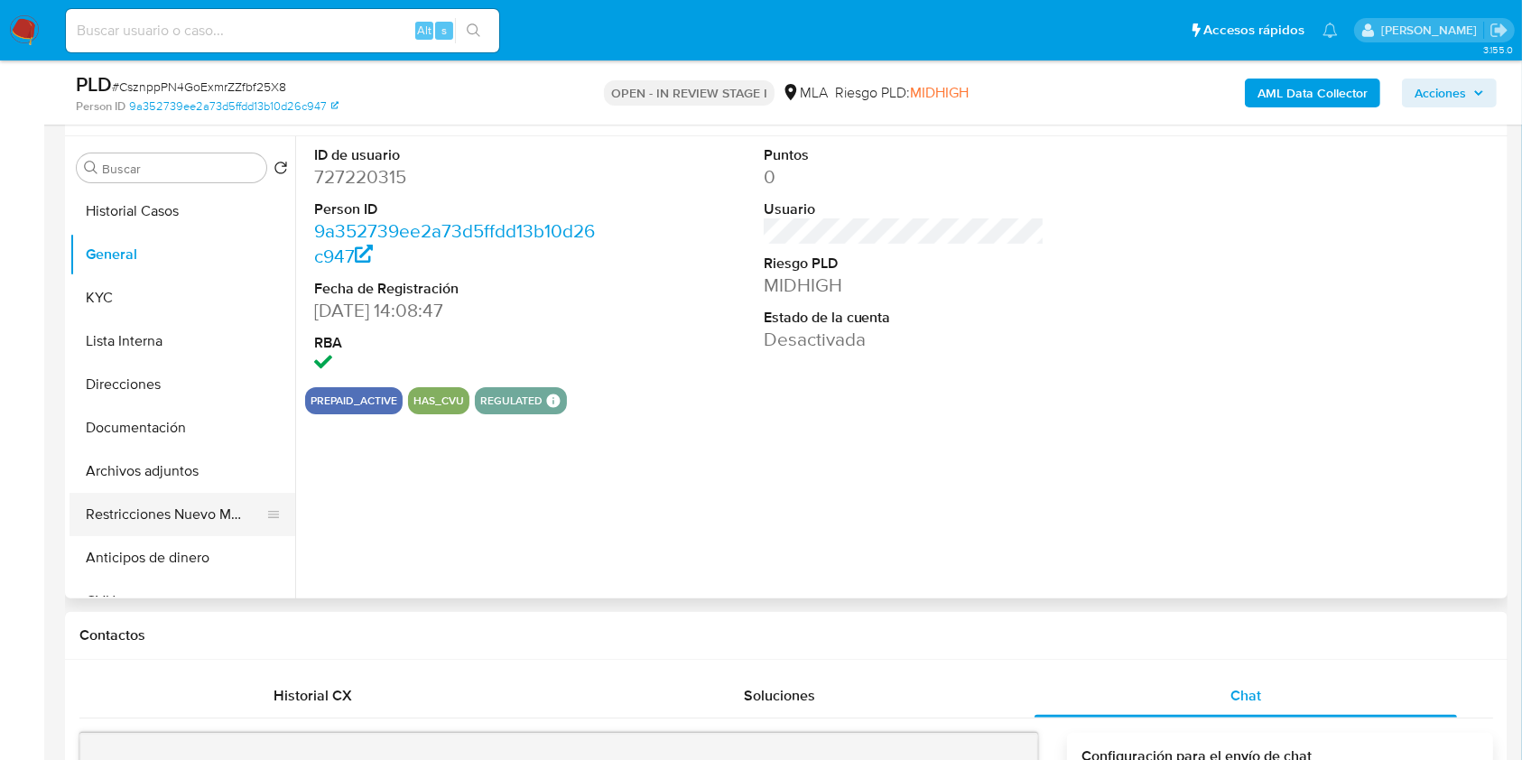
click at [209, 502] on button "Restricciones Nuevo Mundo" at bounding box center [175, 514] width 211 height 43
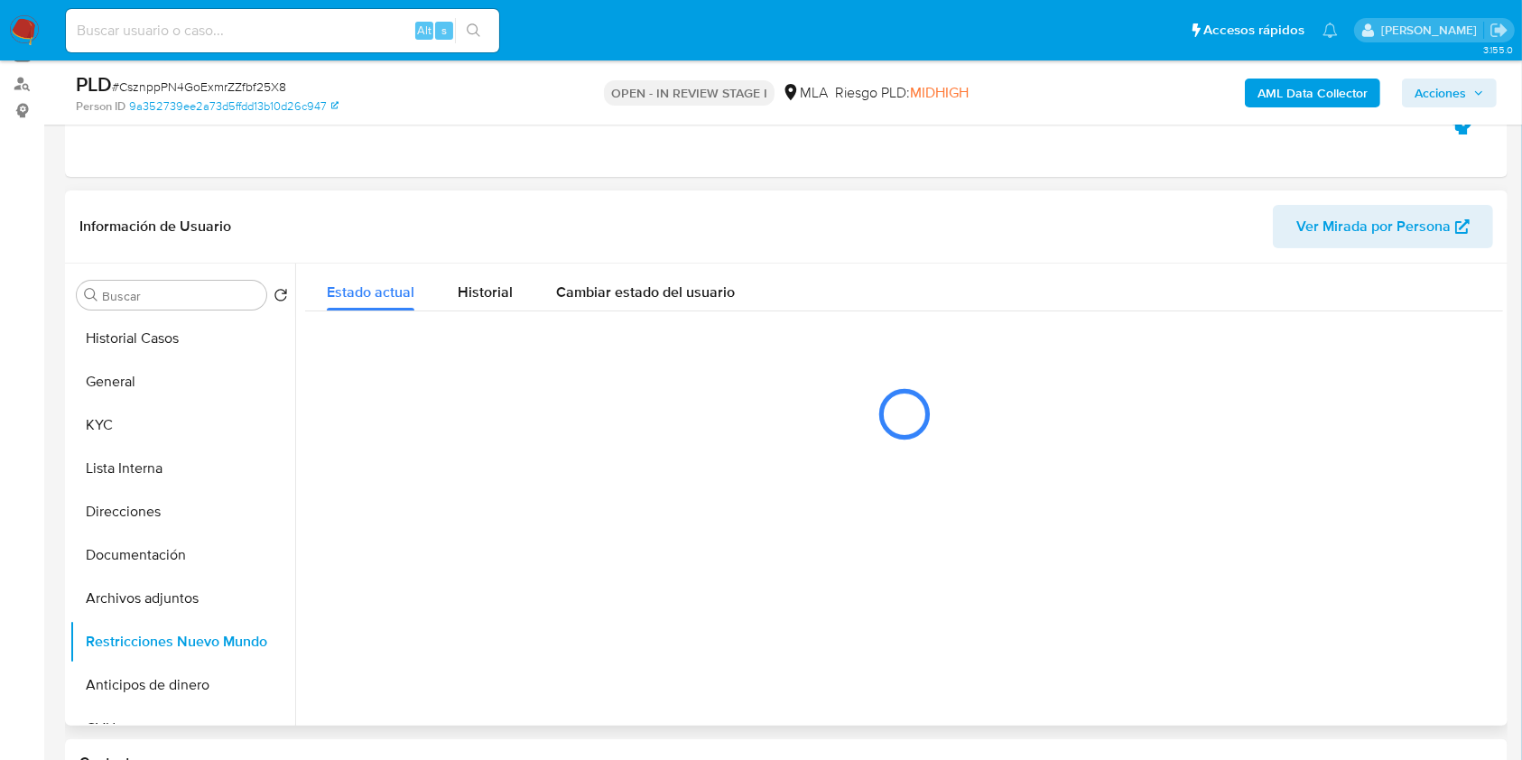
scroll to position [92, 0]
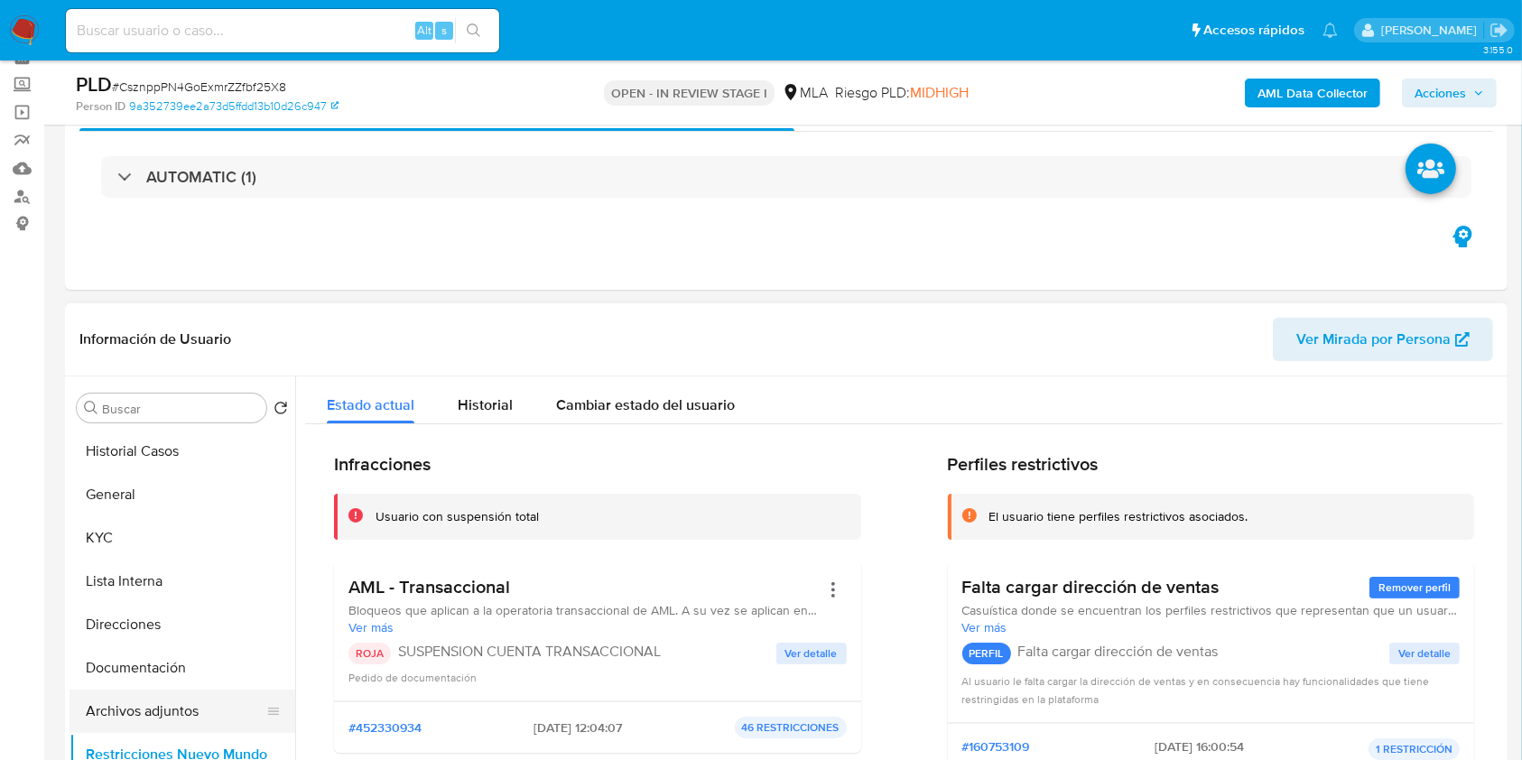
click at [197, 697] on button "Archivos adjuntos" at bounding box center [175, 711] width 211 height 43
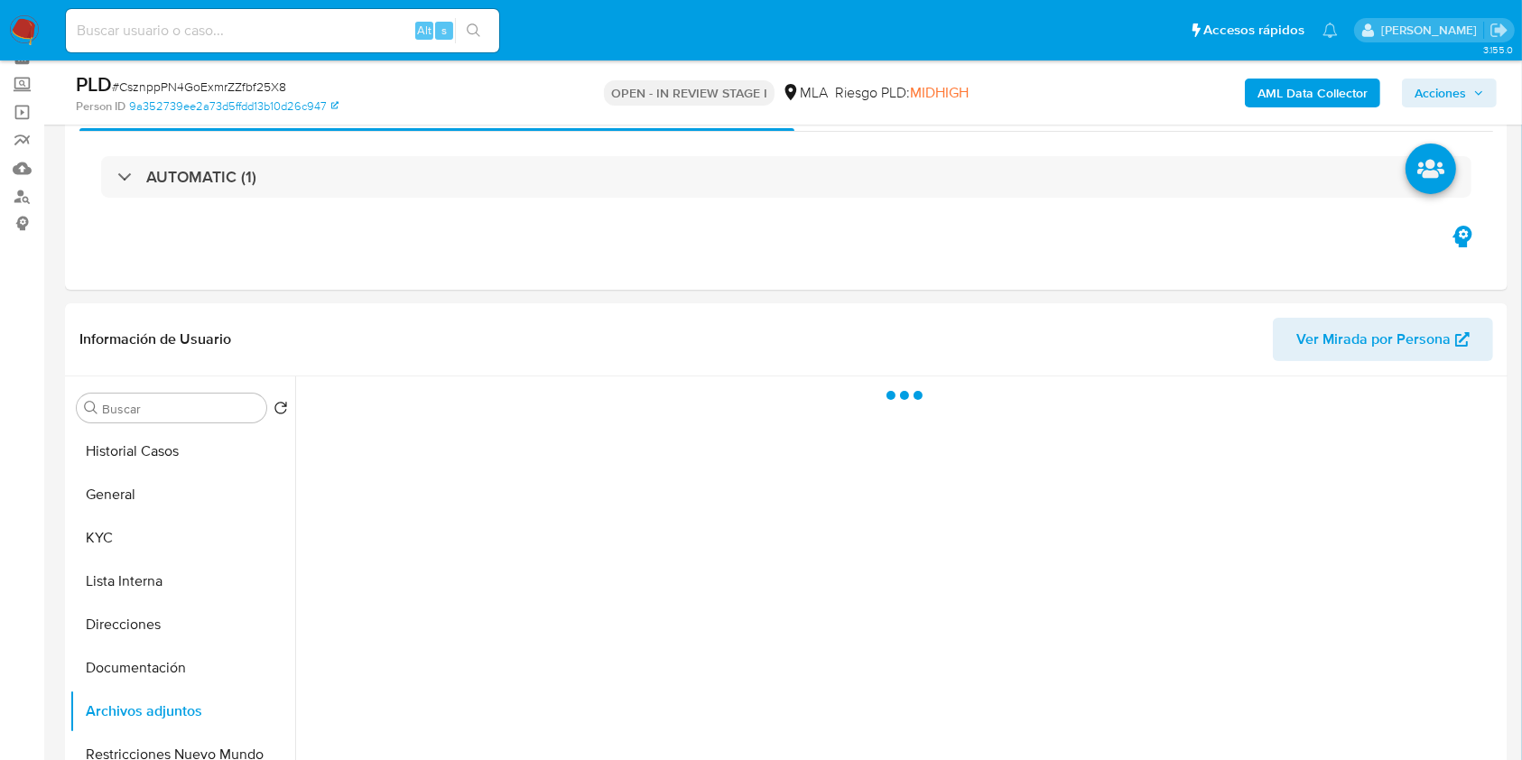
drag, startPoint x: 1427, startPoint y: 82, endPoint x: 1111, endPoint y: 107, distance: 317.0
click at [1427, 80] on span "Acciones" at bounding box center [1440, 93] width 51 height 29
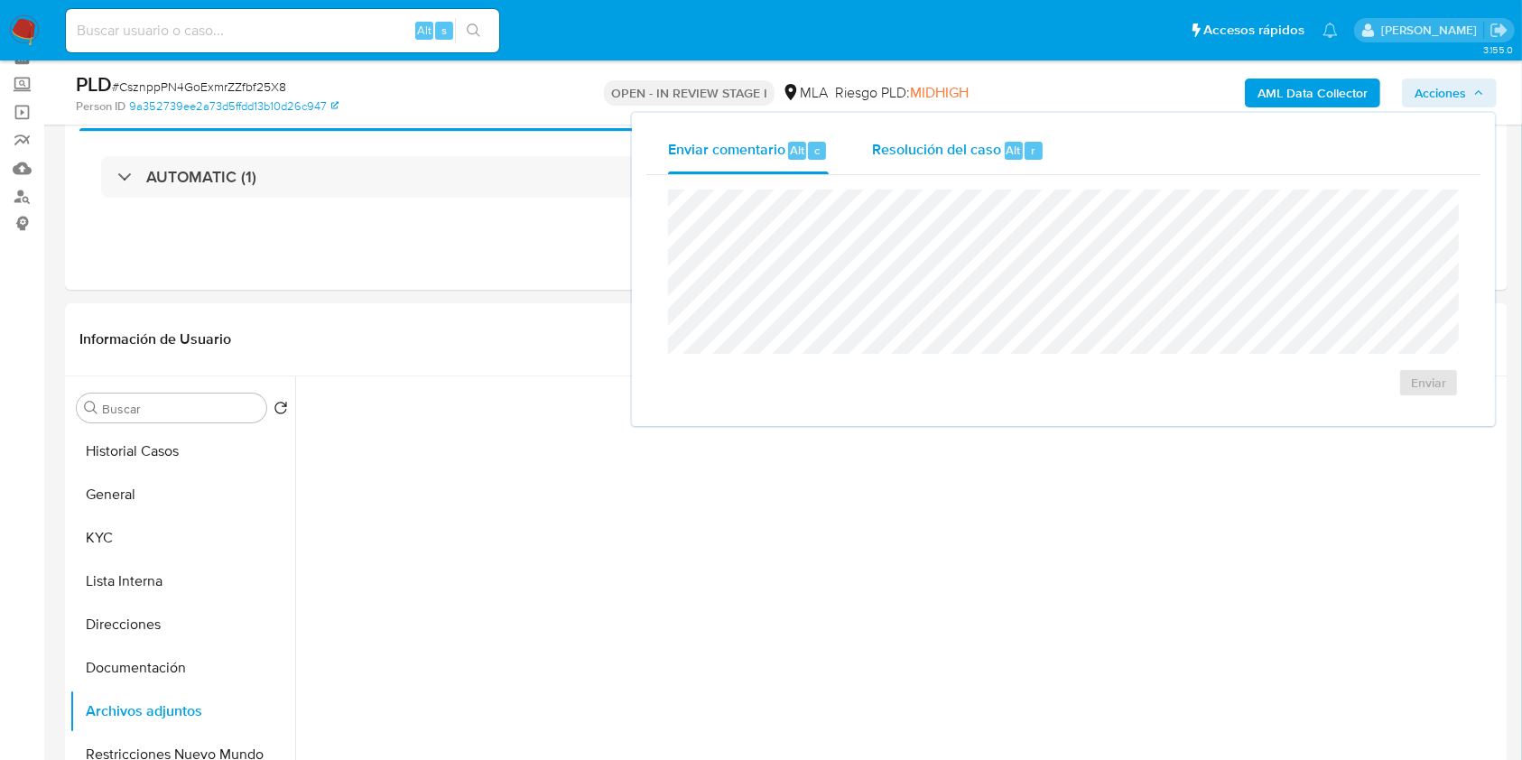
drag, startPoint x: 969, startPoint y: 118, endPoint x: 969, endPoint y: 148, distance: 29.8
click at [968, 118] on div "Enviar comentario Alt c Resolución del caso Alt r Enviar" at bounding box center [1063, 269] width 863 height 313
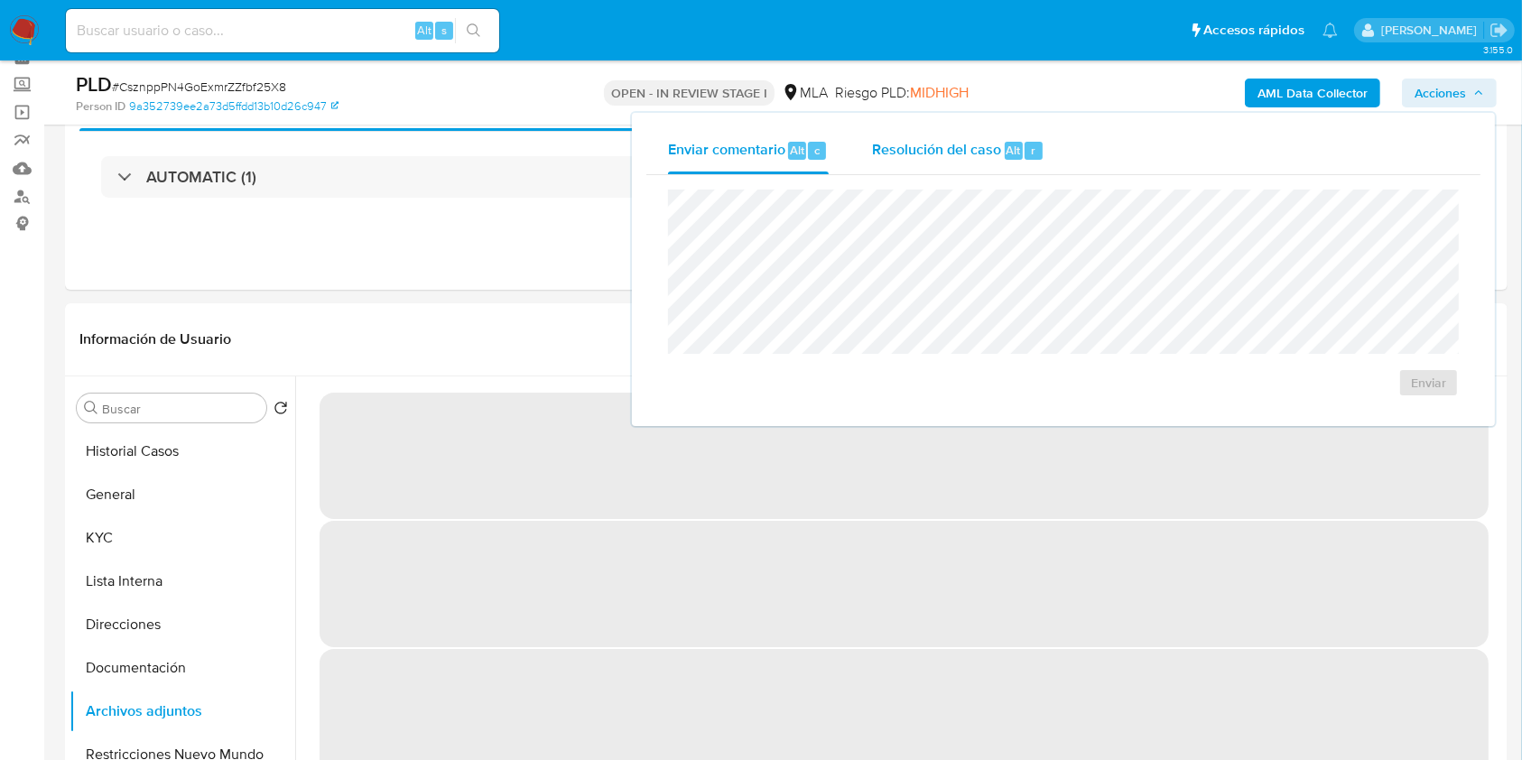
drag, startPoint x: 969, startPoint y: 148, endPoint x: 968, endPoint y: 170, distance: 21.7
click at [976, 149] on span "Resolución del caso" at bounding box center [936, 149] width 129 height 21
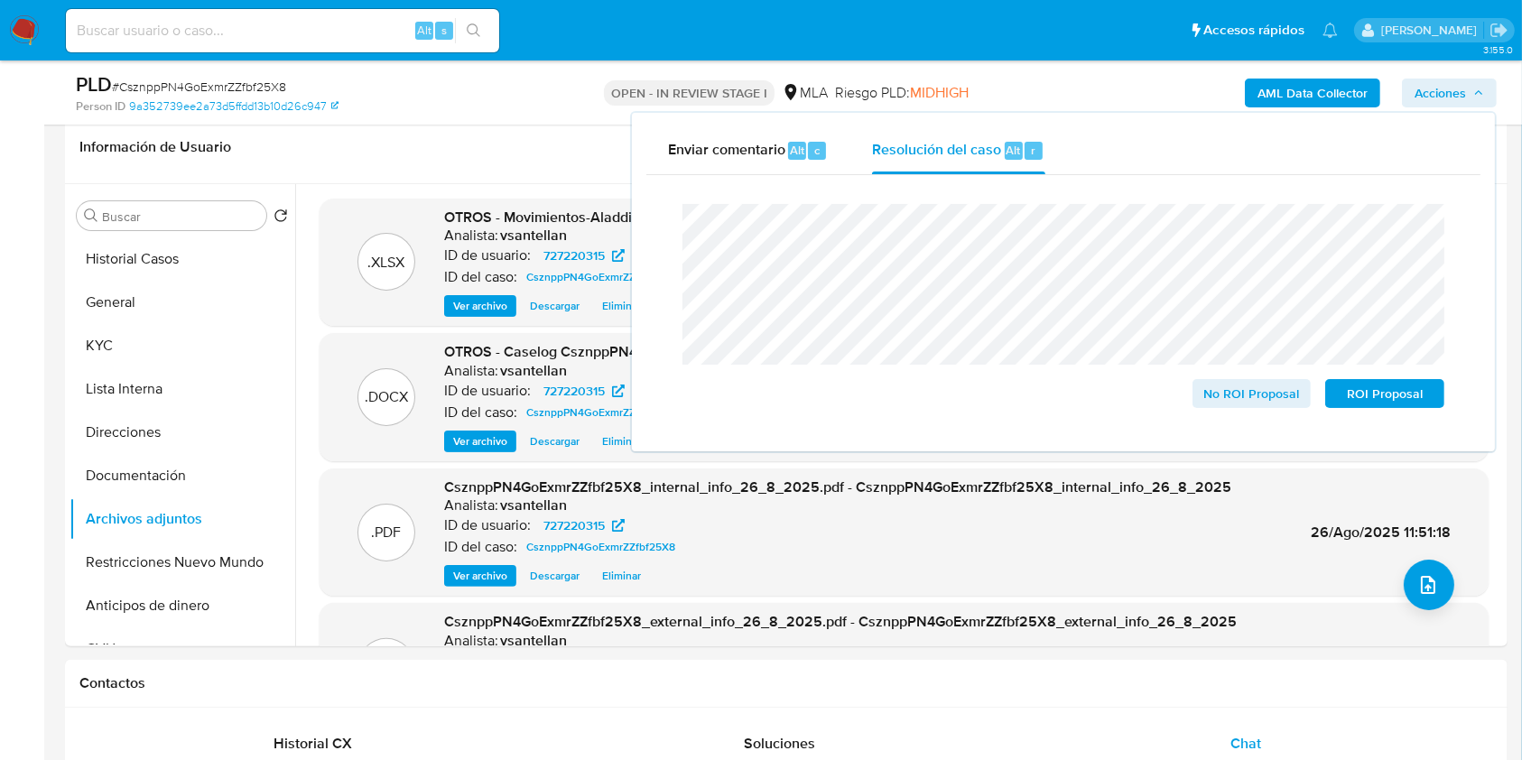
scroll to position [329, 0]
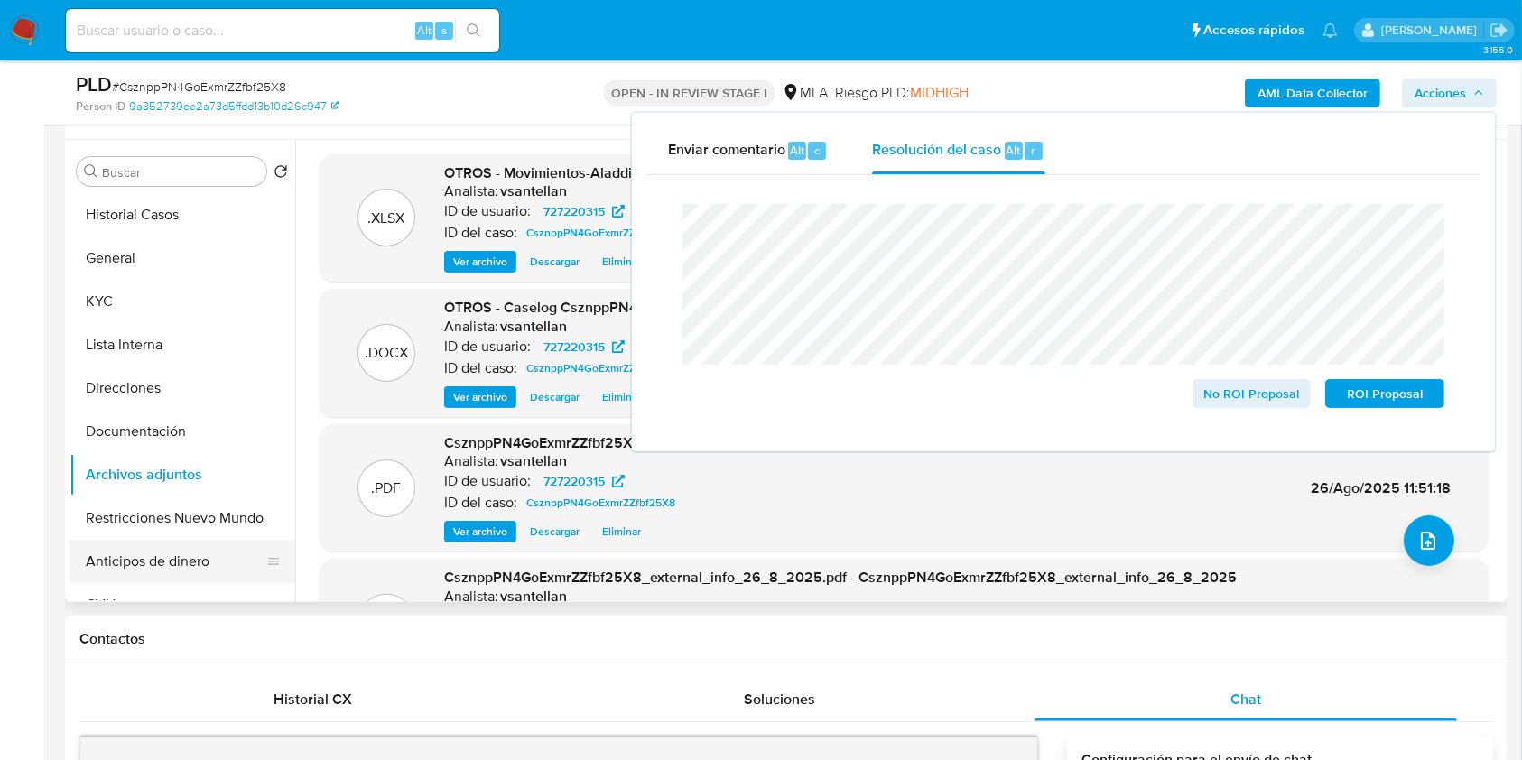
click at [147, 540] on button "Anticipos de dinero" at bounding box center [175, 561] width 211 height 43
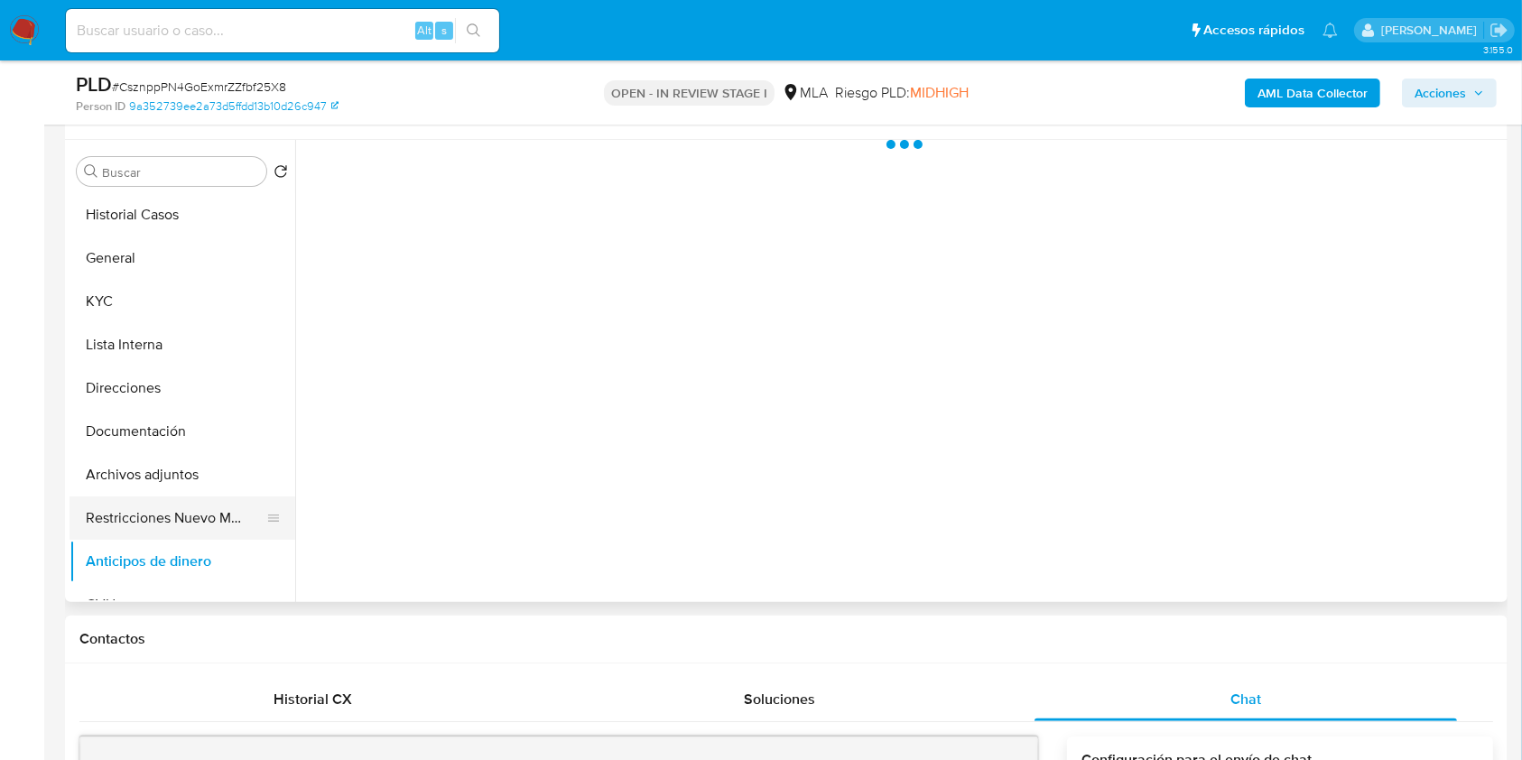
click at [152, 522] on button "Restricciones Nuevo Mundo" at bounding box center [175, 518] width 211 height 43
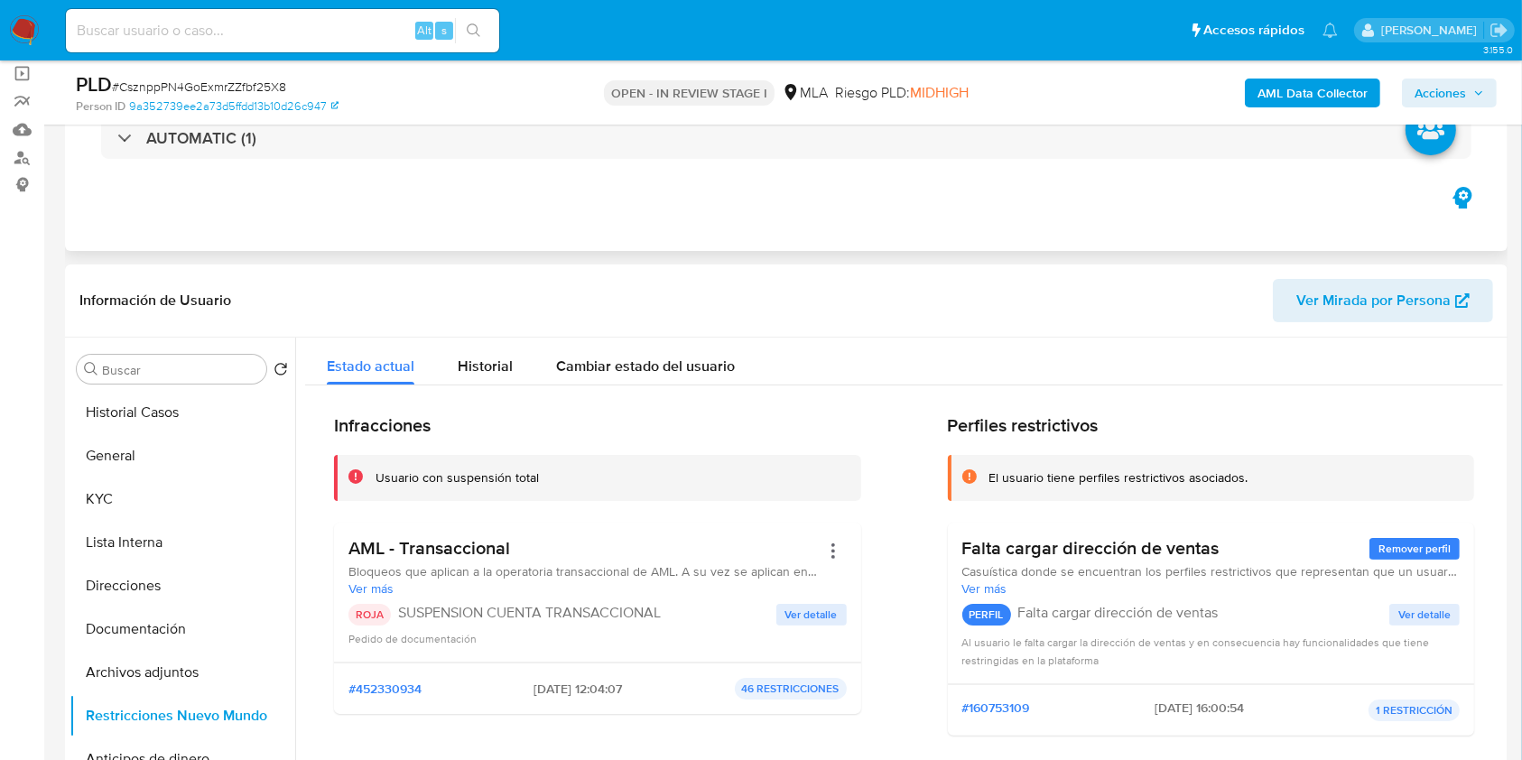
scroll to position [120, 0]
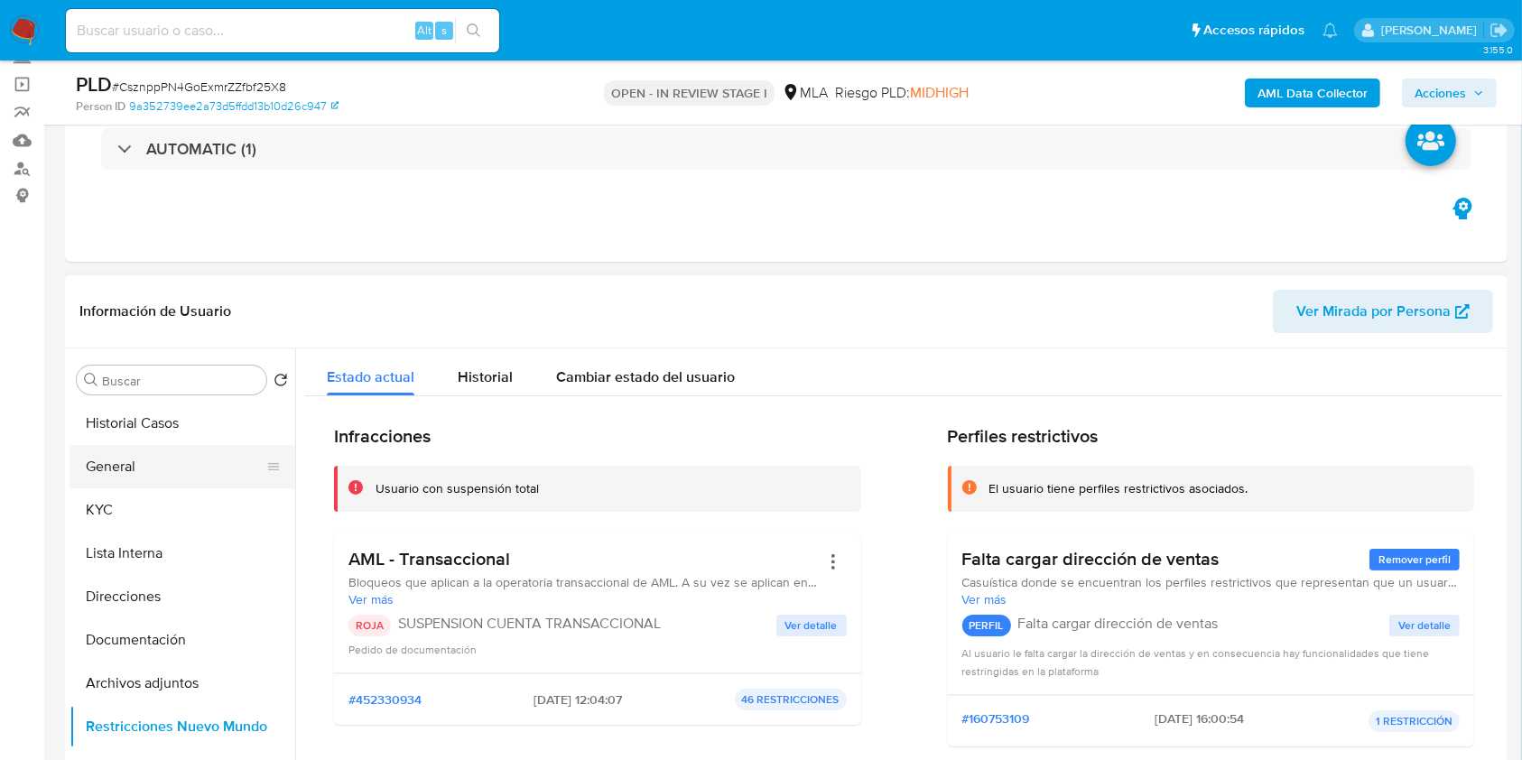
click at [149, 471] on button "General" at bounding box center [175, 466] width 211 height 43
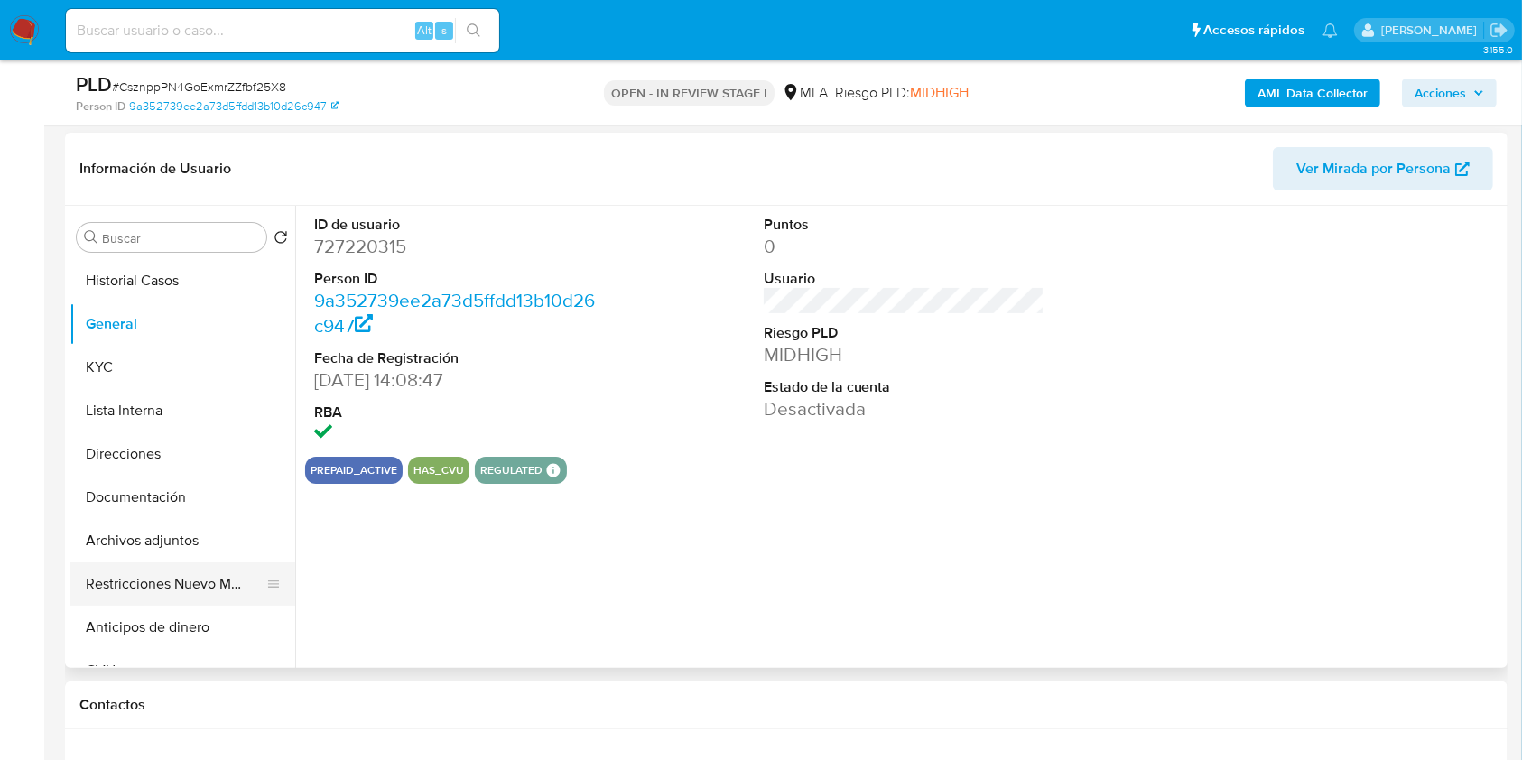
scroll to position [240, 0]
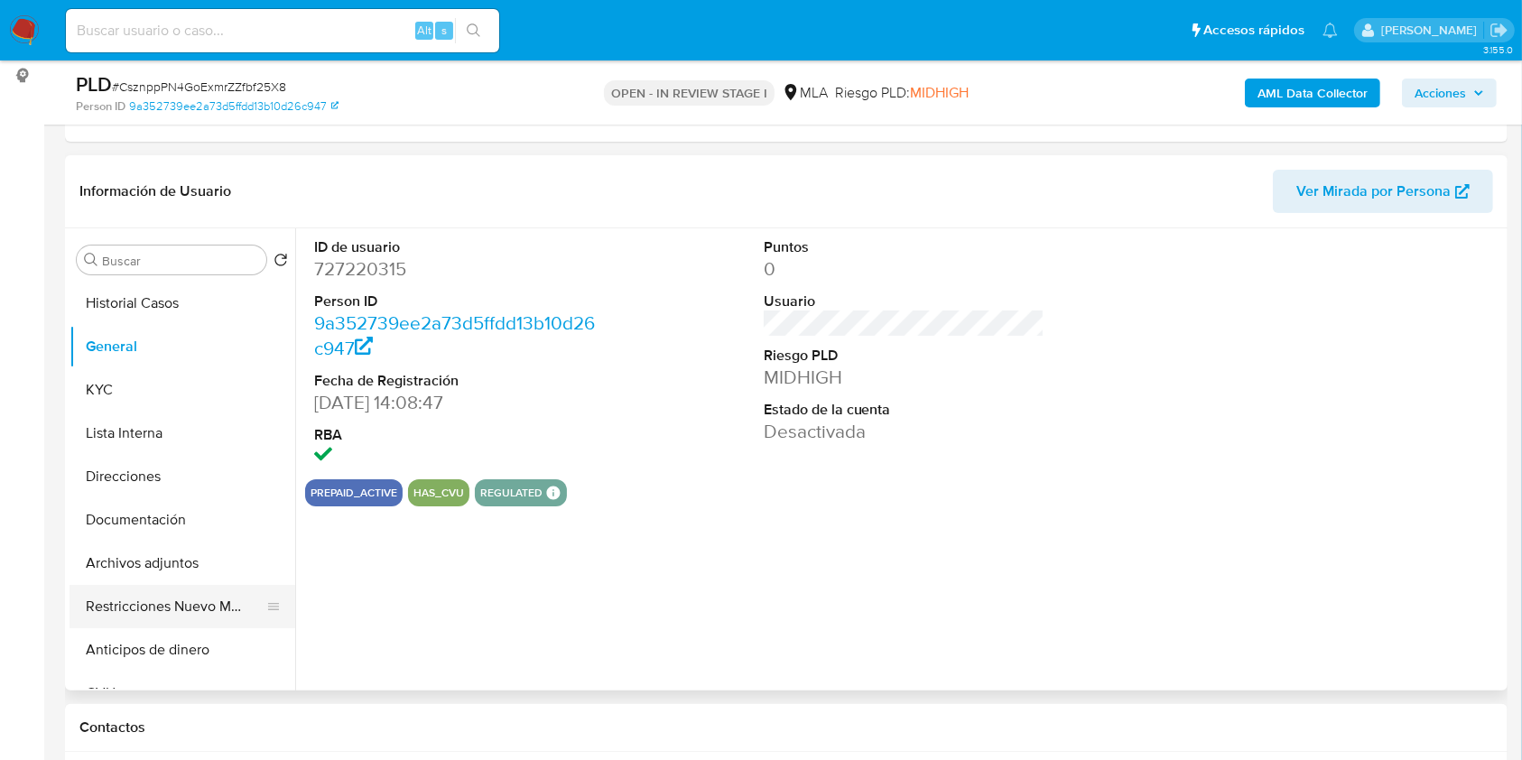
click at [188, 610] on button "Restricciones Nuevo Mundo" at bounding box center [175, 606] width 211 height 43
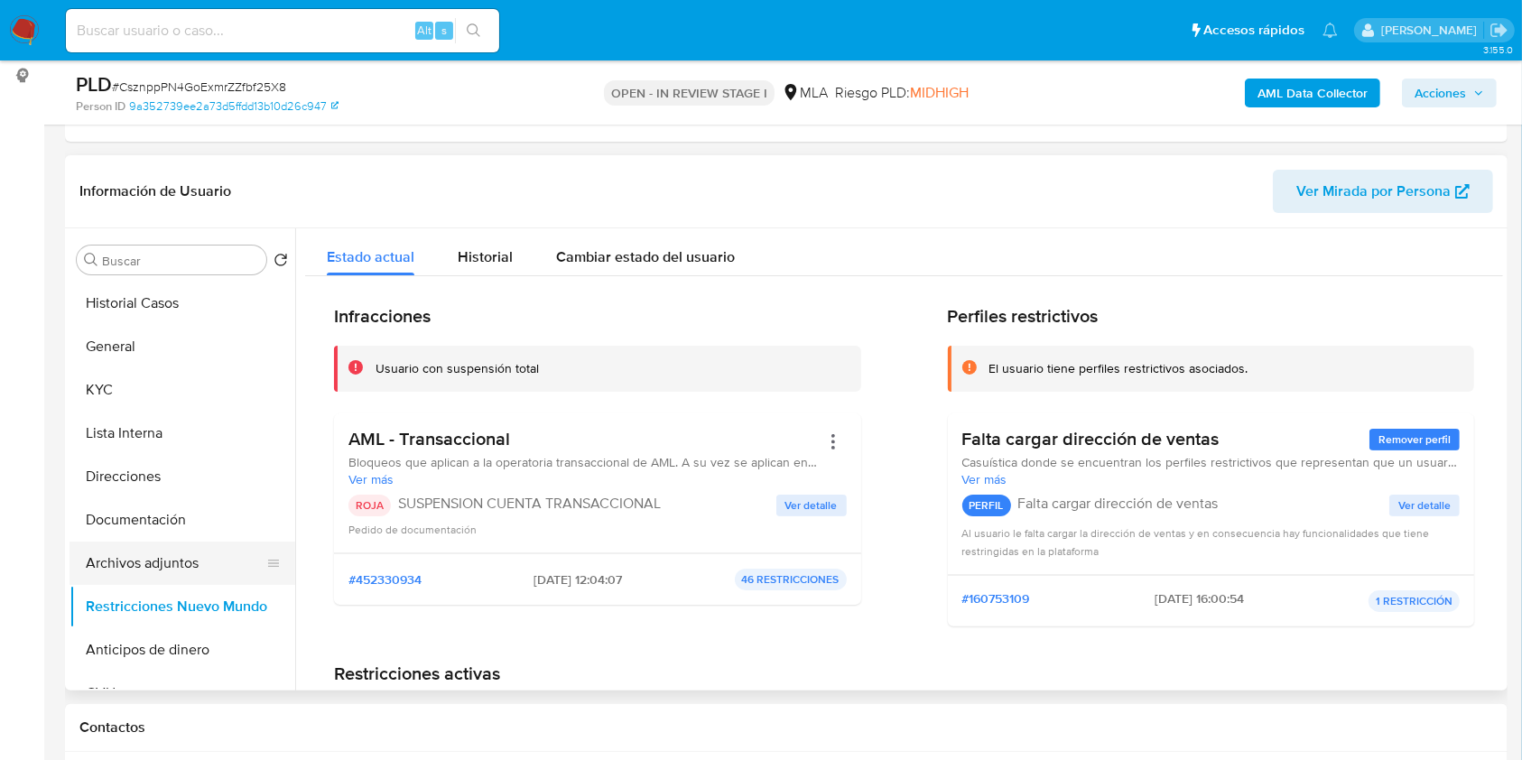
click at [197, 556] on button "Archivos adjuntos" at bounding box center [175, 563] width 211 height 43
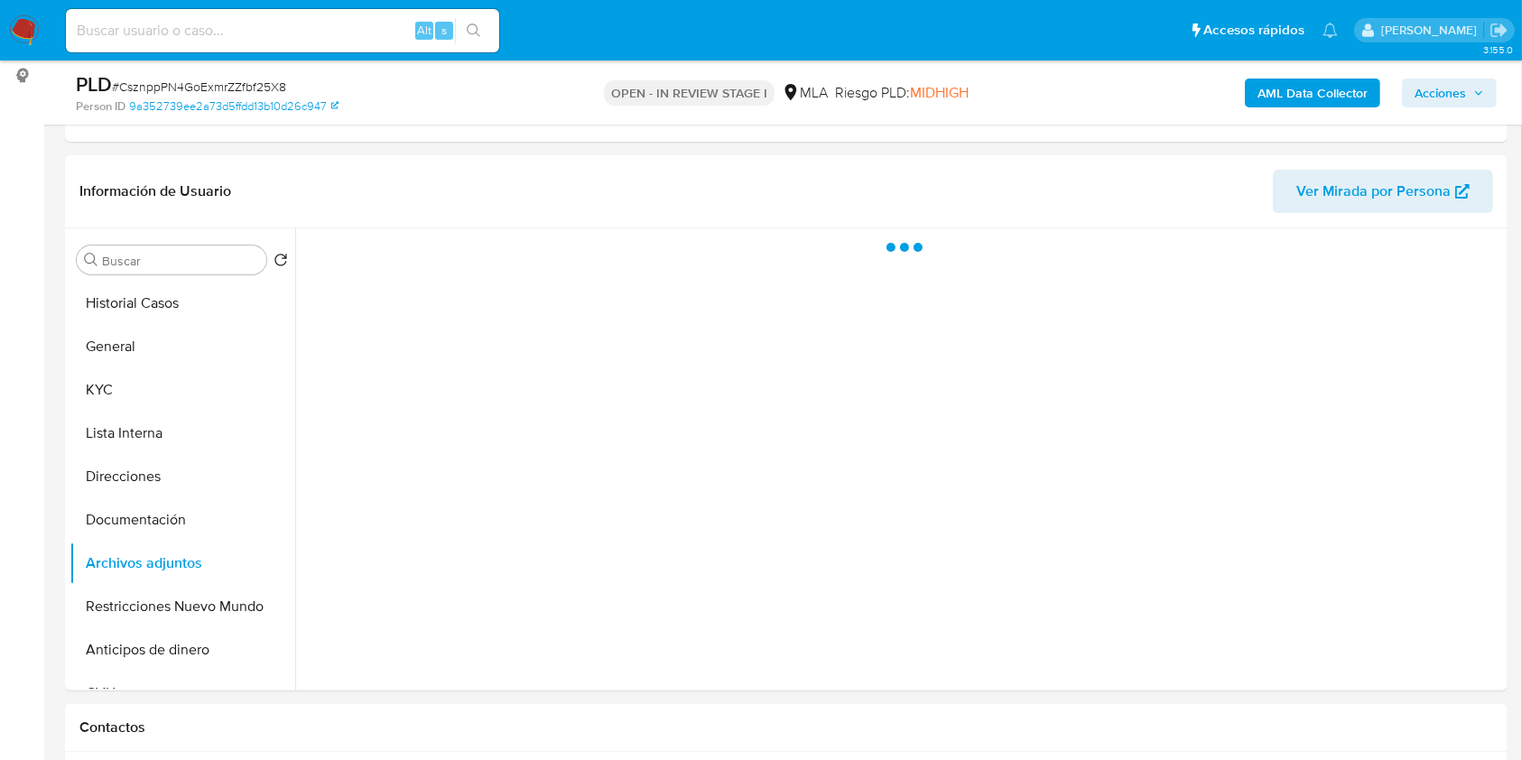
drag, startPoint x: 1441, startPoint y: 83, endPoint x: 1488, endPoint y: 109, distance: 53.8
click at [1441, 82] on span "Acciones" at bounding box center [1440, 93] width 51 height 29
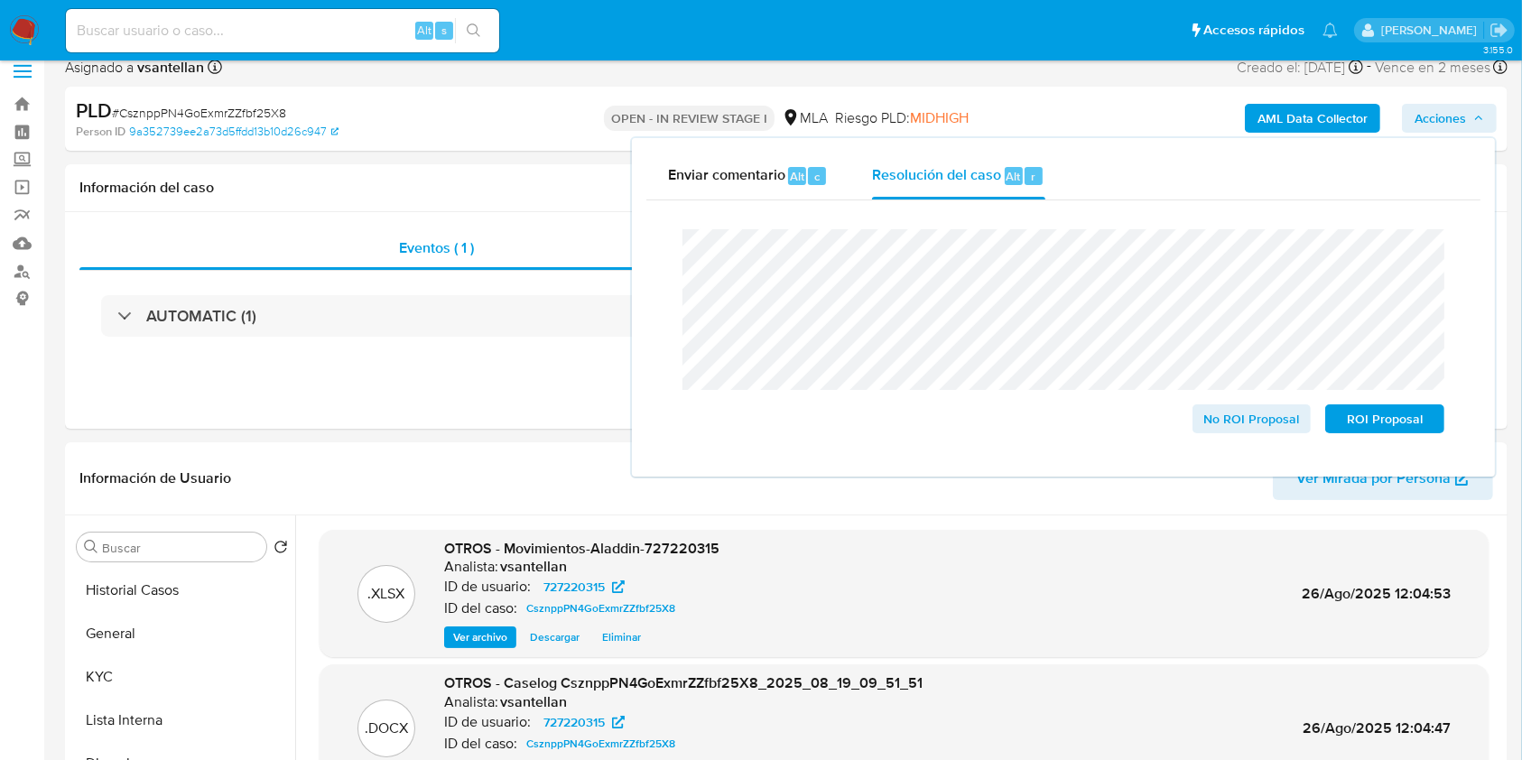
scroll to position [76, 0]
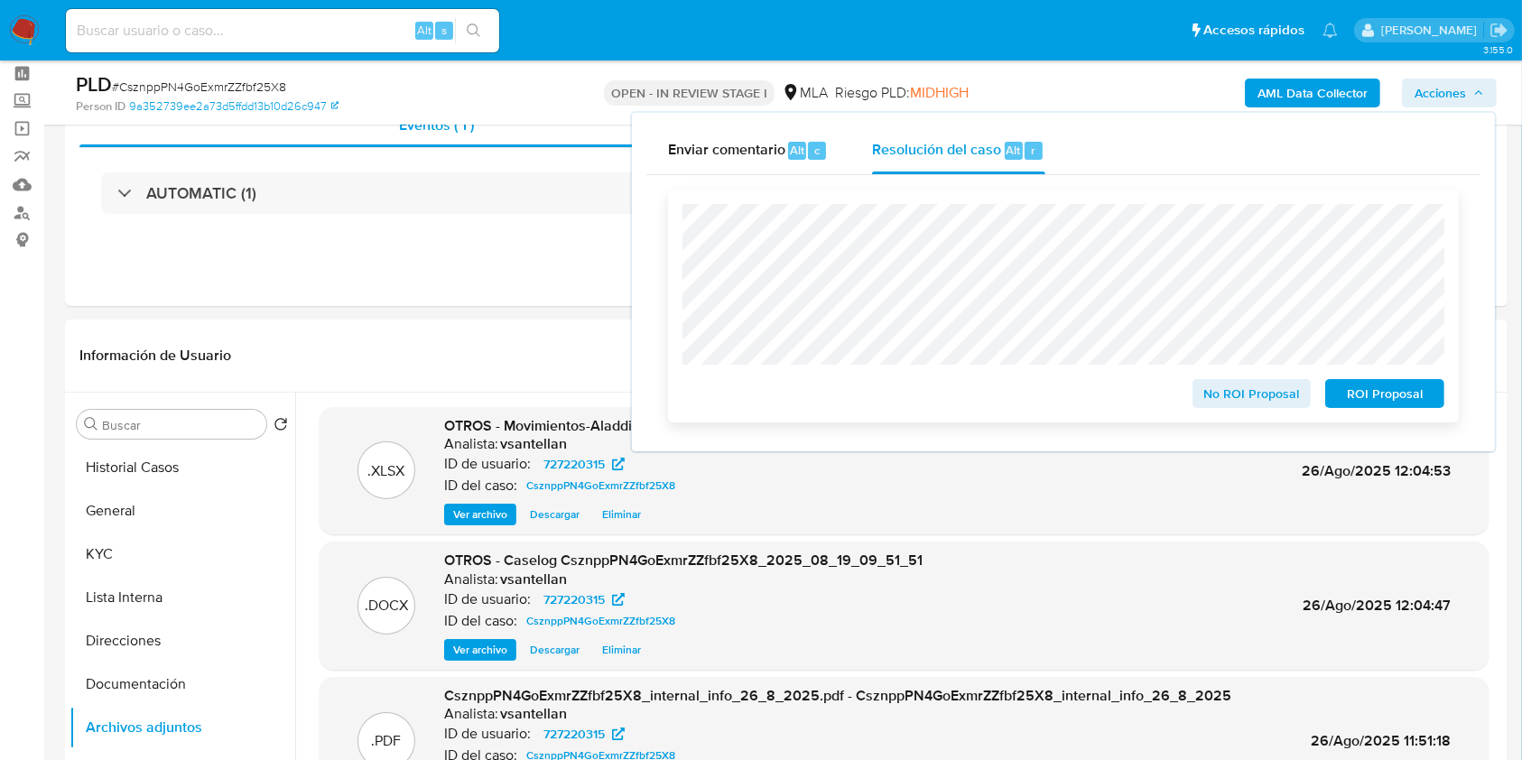
click at [1387, 391] on span "ROI Proposal" at bounding box center [1385, 393] width 94 height 25
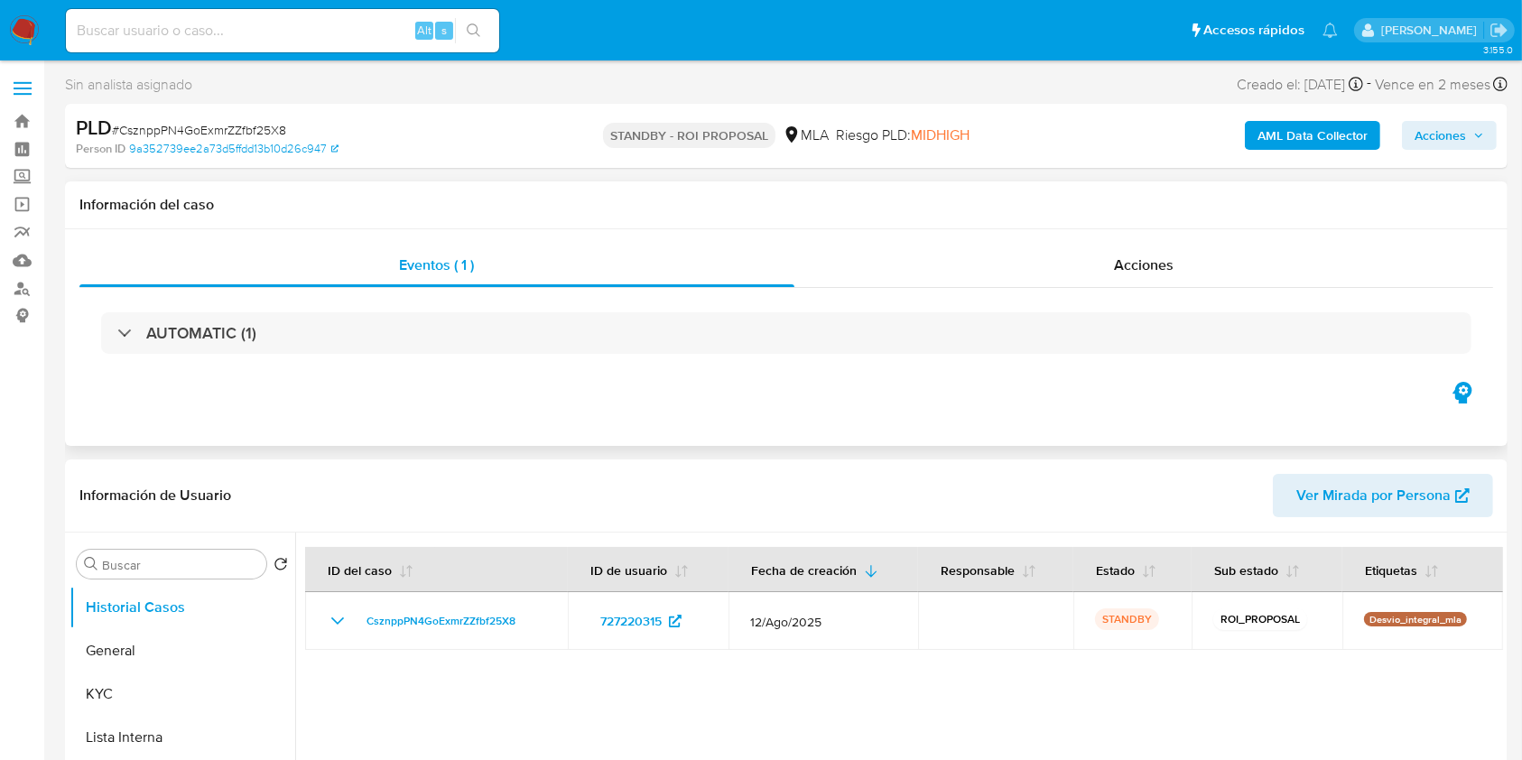
select select "10"
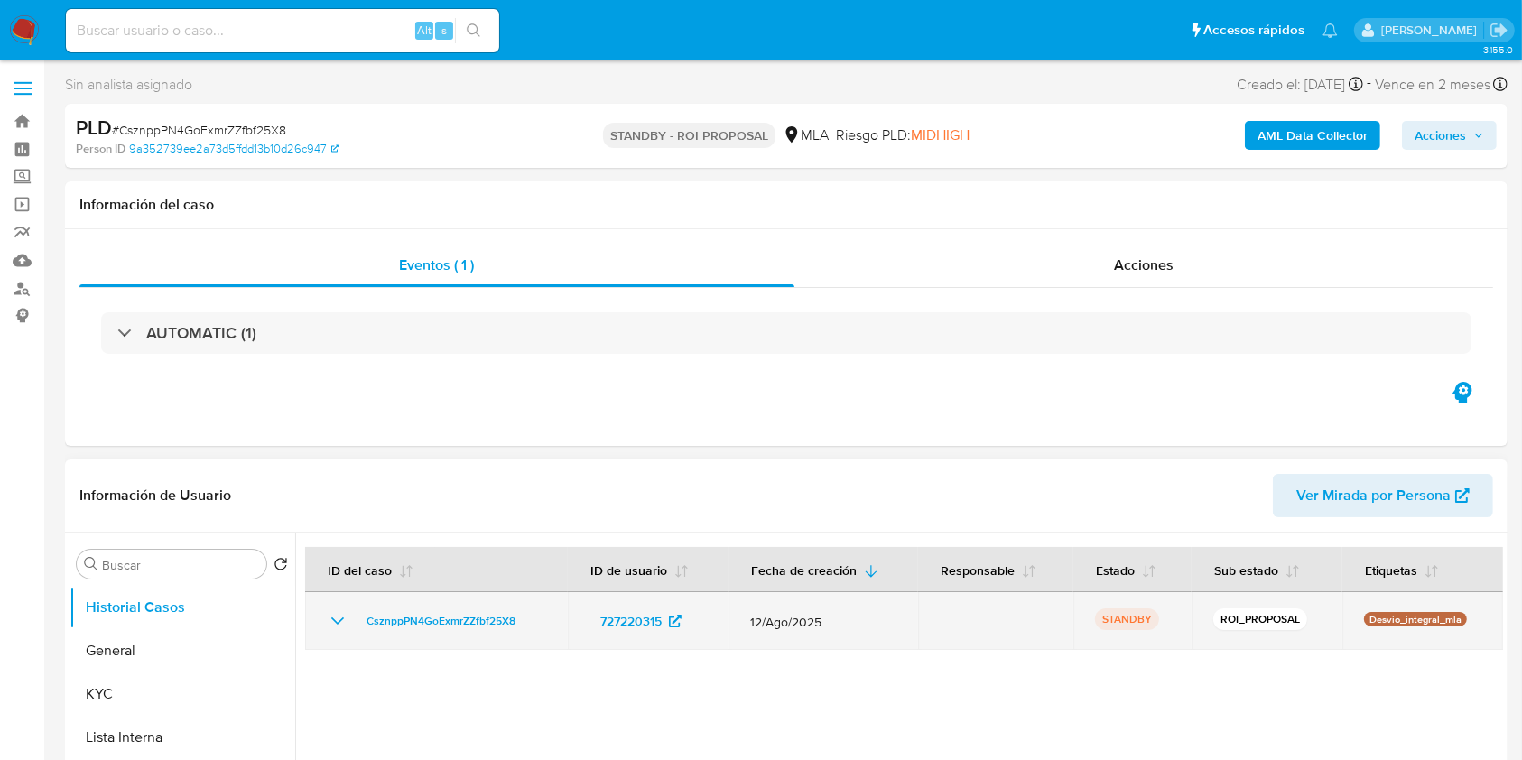
drag, startPoint x: 1217, startPoint y: 689, endPoint x: 1314, endPoint y: 637, distance: 109.5
click at [1217, 691] on div at bounding box center [899, 764] width 1208 height 462
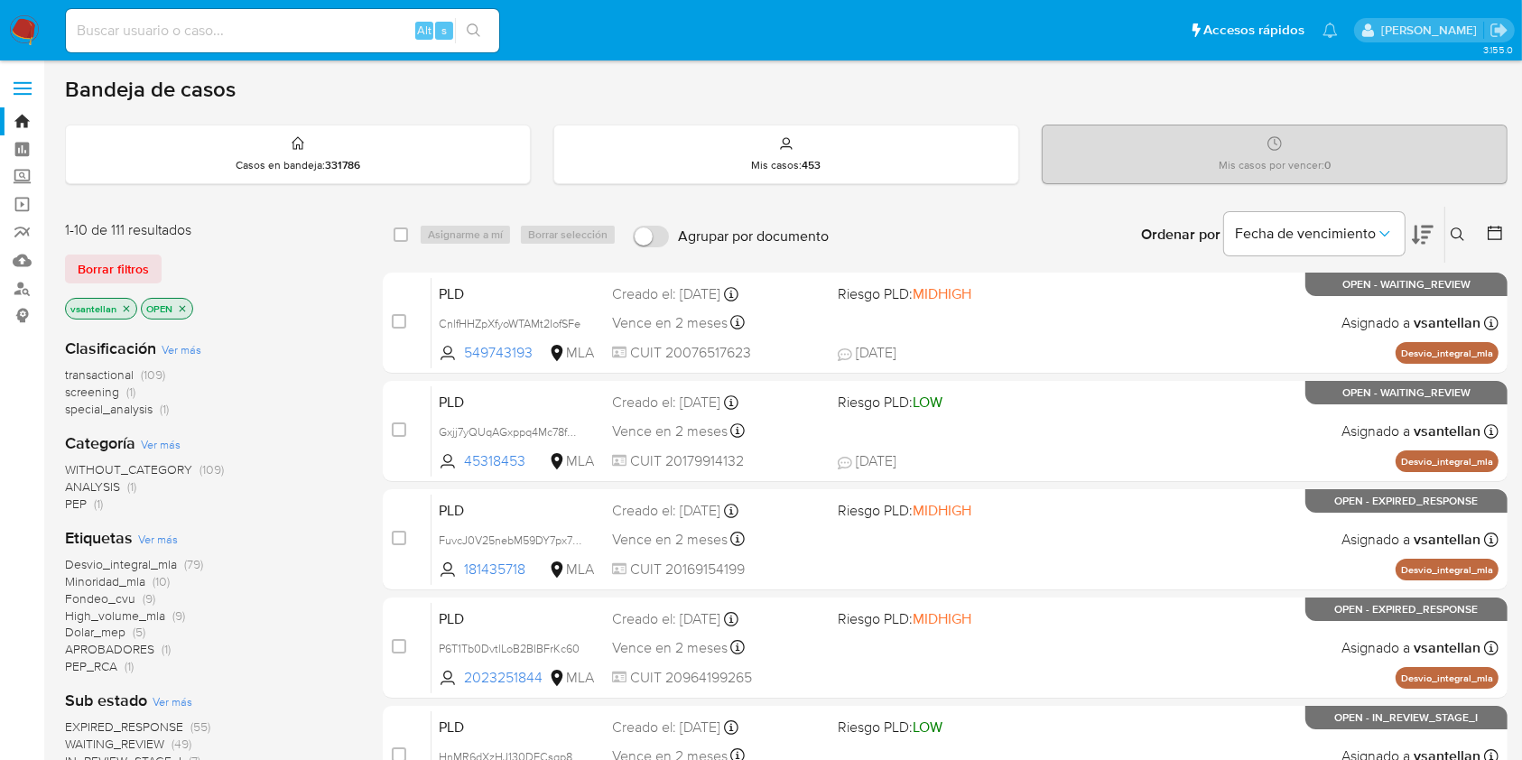
drag, startPoint x: 1456, startPoint y: 237, endPoint x: 1338, endPoint y: 278, distance: 124.5
click at [1456, 238] on icon at bounding box center [1458, 235] width 14 height 14
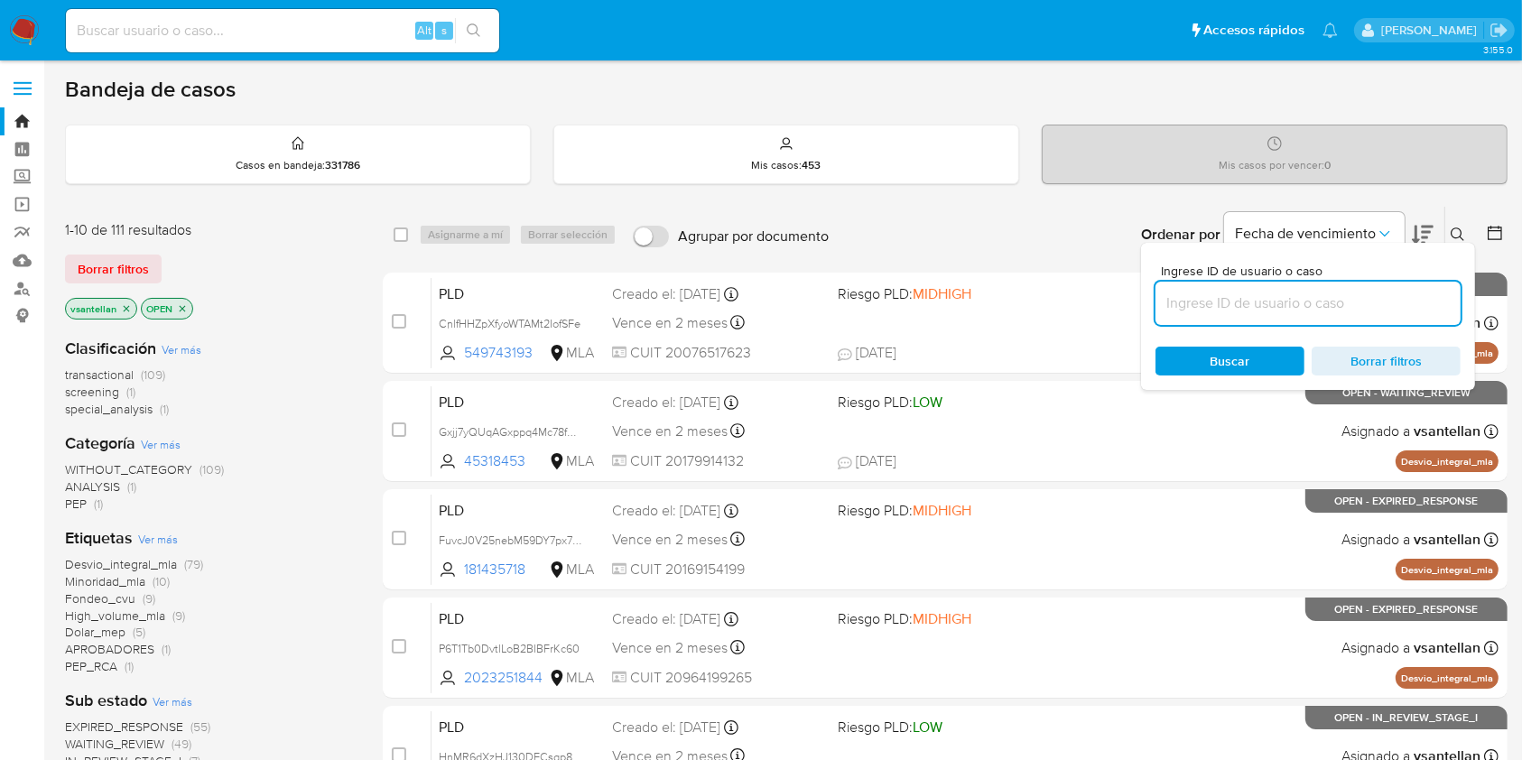
click at [1302, 296] on input at bounding box center [1308, 303] width 305 height 23
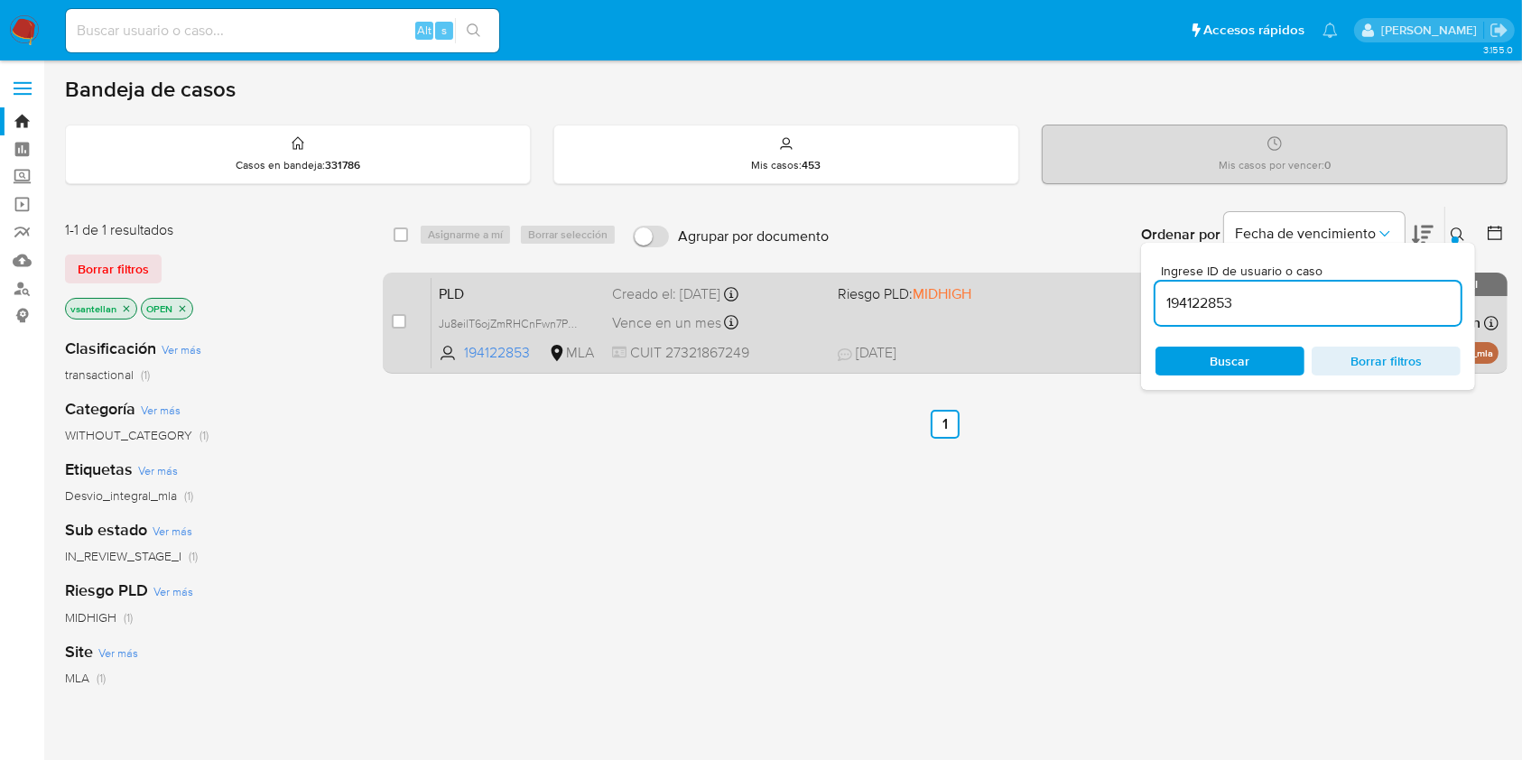
drag, startPoint x: 1453, startPoint y: 228, endPoint x: 1358, endPoint y: 292, distance: 114.4
click at [1453, 228] on icon at bounding box center [1458, 235] width 14 height 14
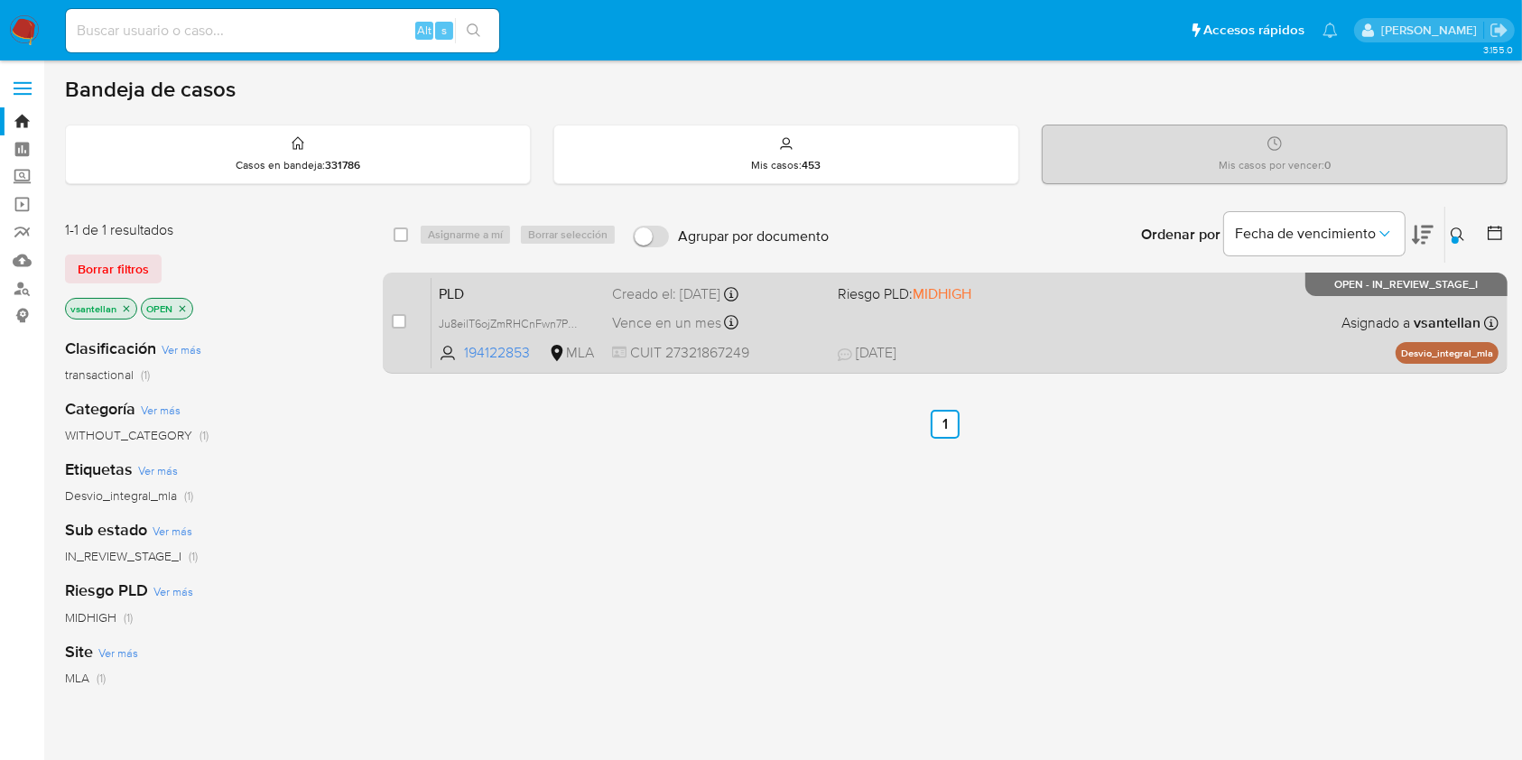
click at [1185, 321] on div "PLD Ju8eilT6ojZmRHCnFwn7PagN 194122853 MLA Riesgo PLD: MIDHIGH Creado el: 12/07…" at bounding box center [965, 322] width 1067 height 91
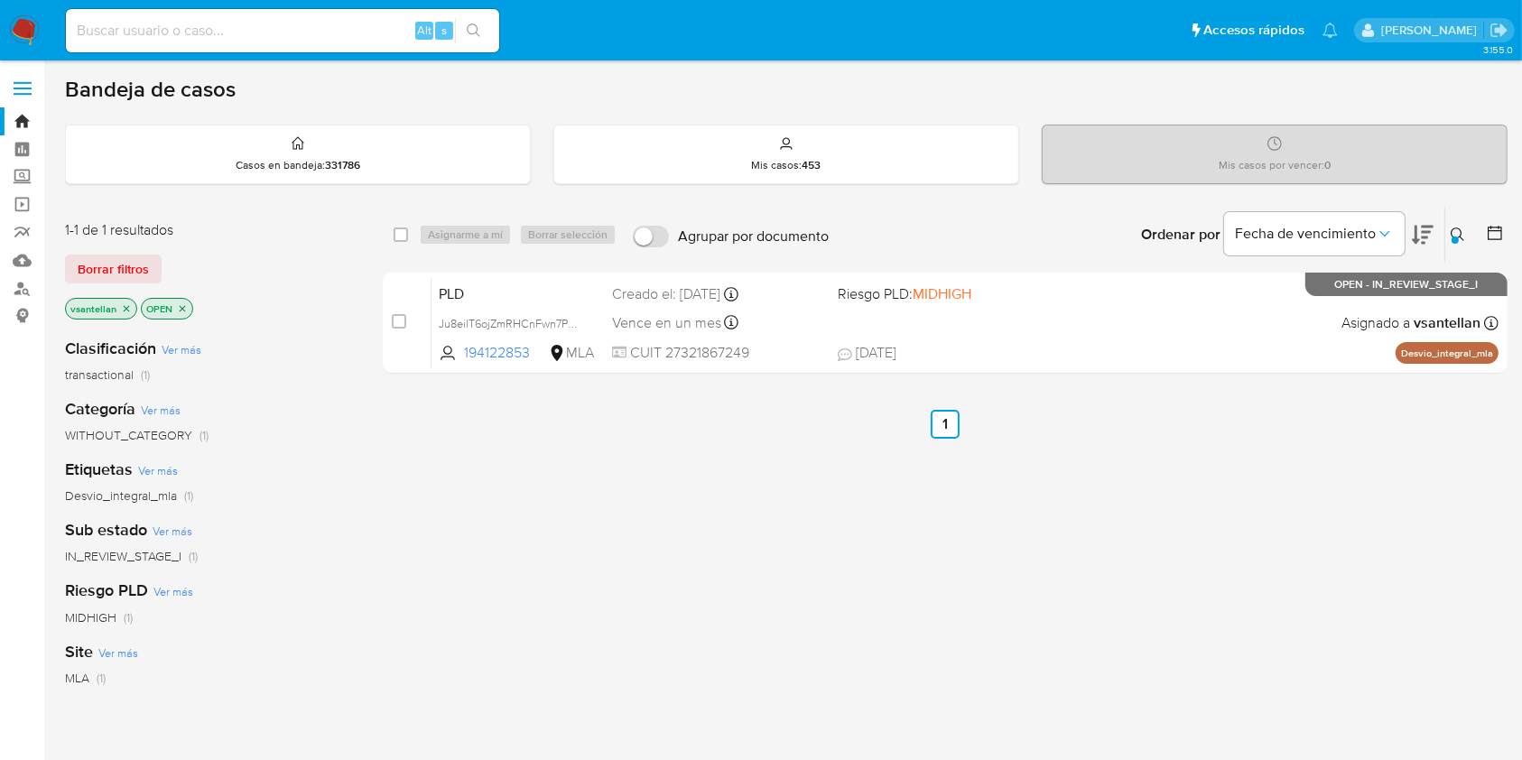
drag, startPoint x: 1461, startPoint y: 235, endPoint x: 1360, endPoint y: 300, distance: 120.2
click at [1461, 235] on icon at bounding box center [1458, 235] width 14 height 14
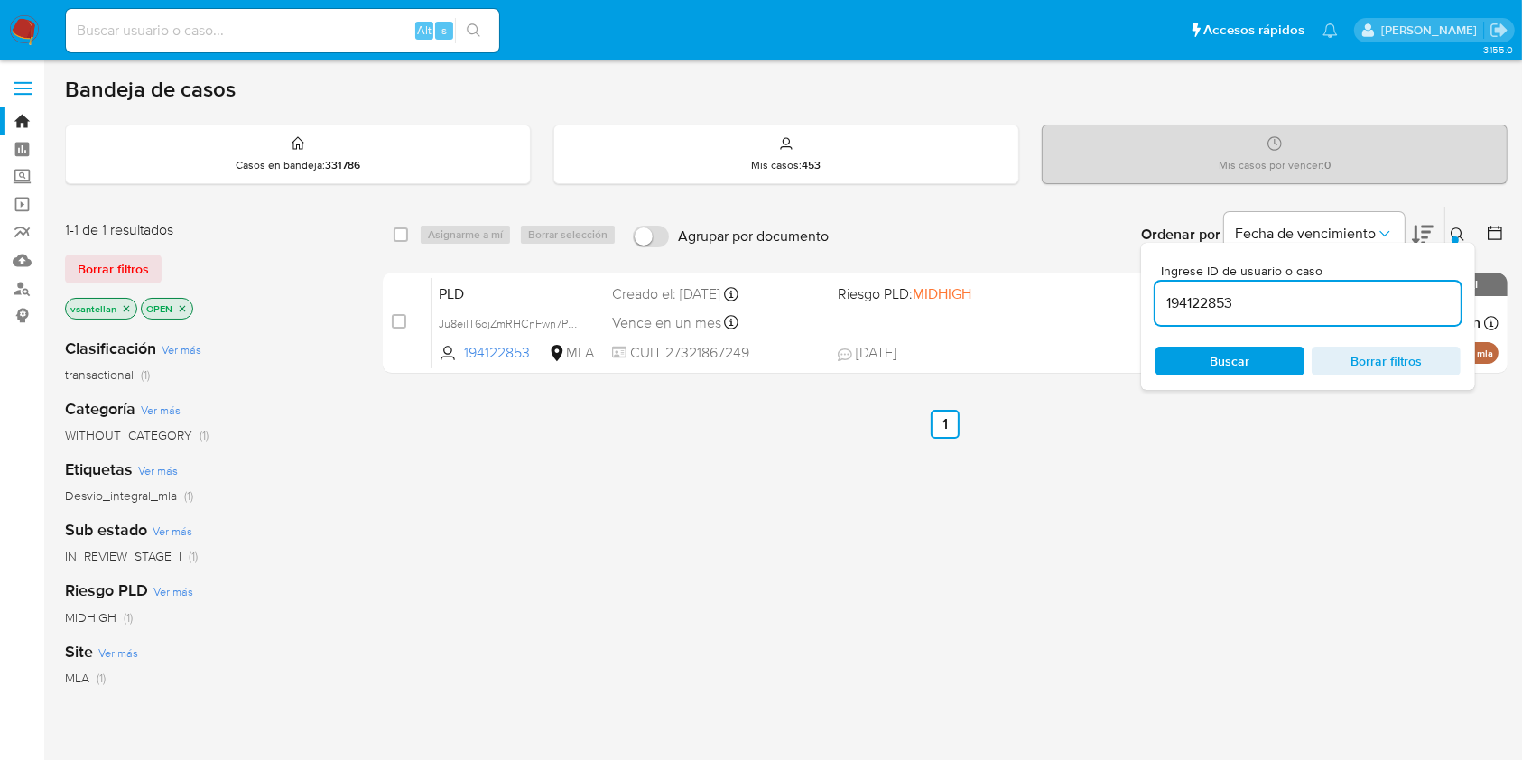
click at [1346, 305] on input "194122853" at bounding box center [1308, 303] width 305 height 23
click at [1345, 307] on input "194122853" at bounding box center [1308, 303] width 305 height 23
type input "2275127126"
click at [1459, 231] on icon at bounding box center [1458, 235] width 14 height 14
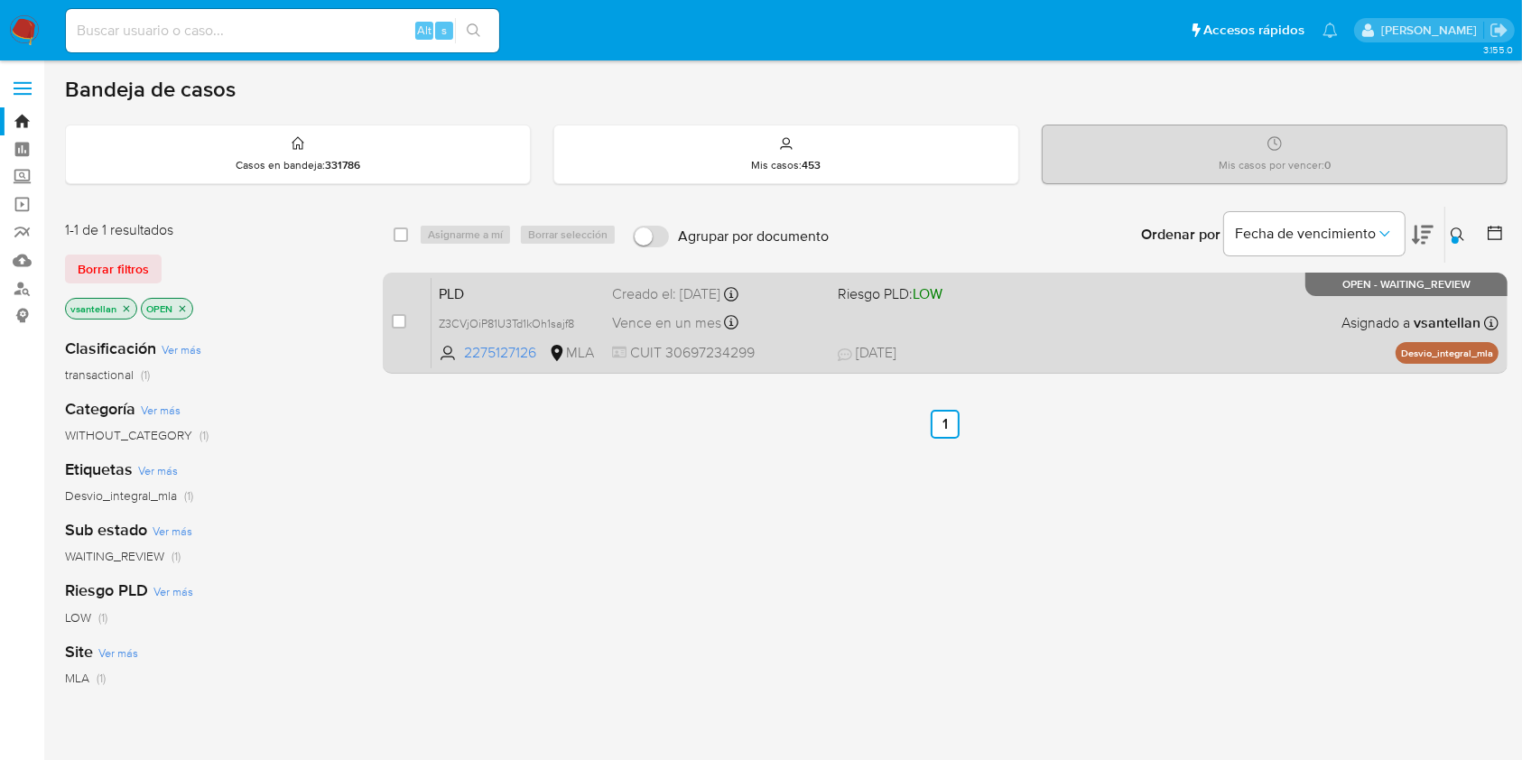
drag, startPoint x: 396, startPoint y: 322, endPoint x: 433, endPoint y: 283, distance: 53.7
click at [395, 322] on input "checkbox" at bounding box center [399, 321] width 14 height 14
checkbox input "true"
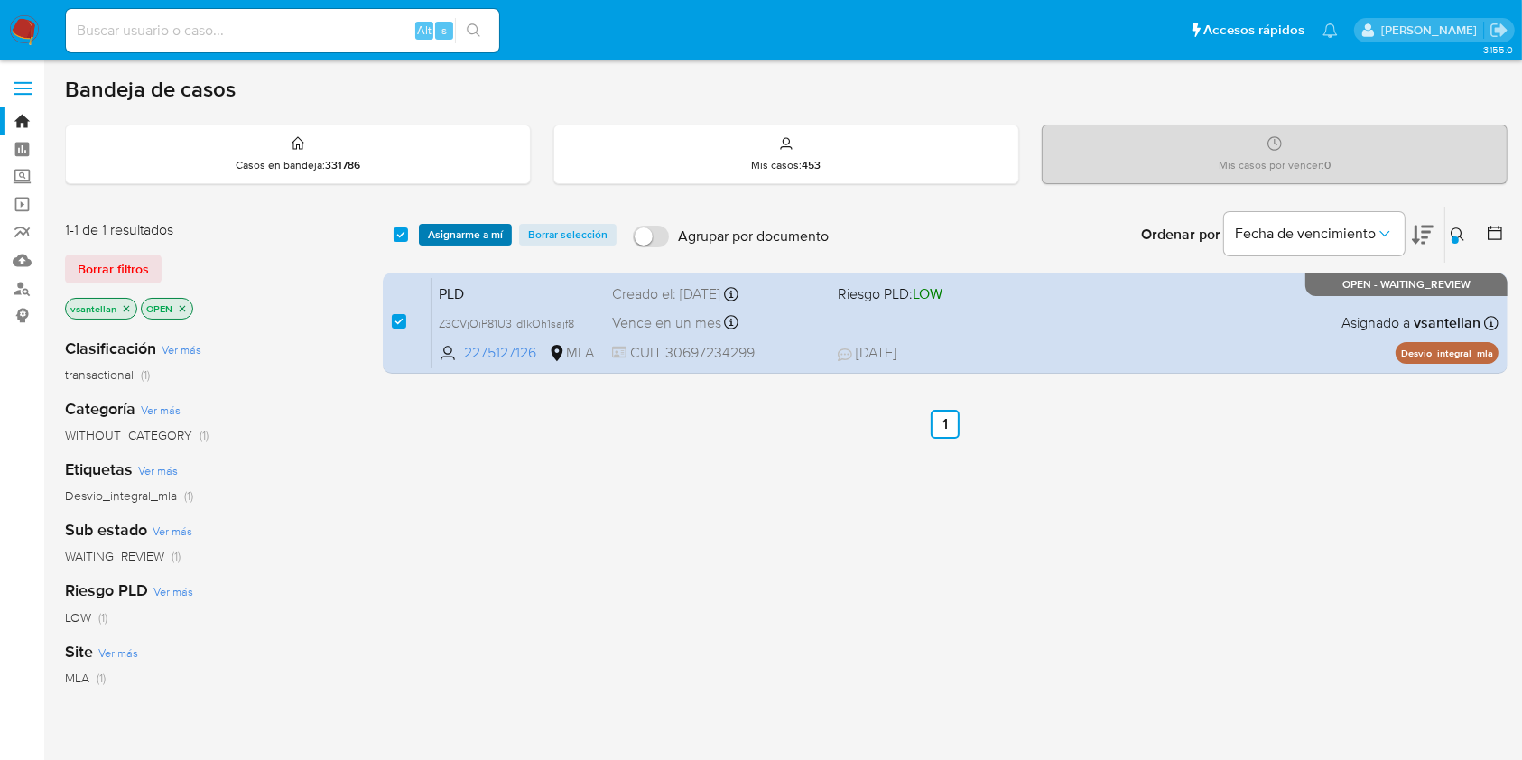
click at [474, 226] on span "Asignarme a mí" at bounding box center [465, 235] width 75 height 18
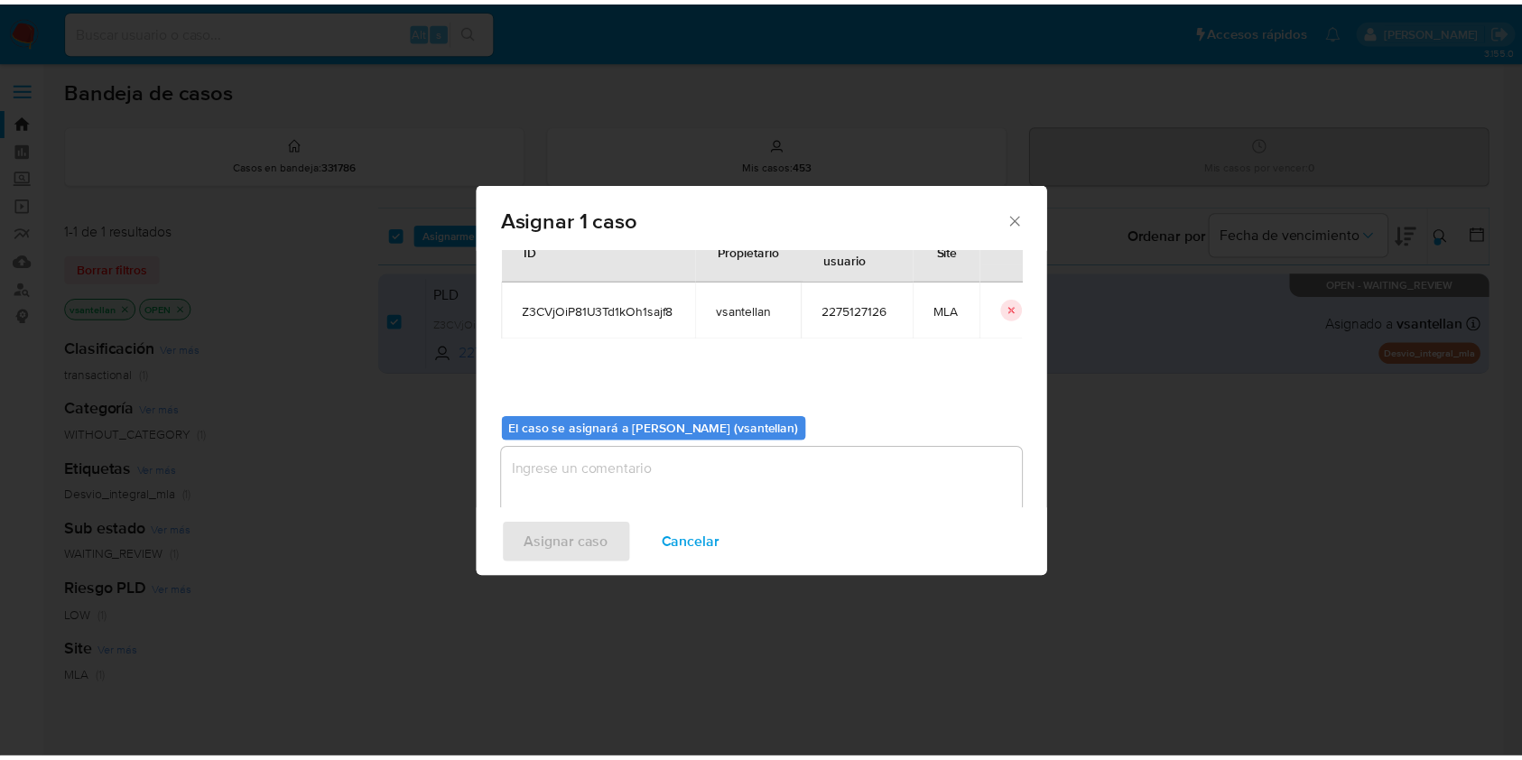
scroll to position [92, 0]
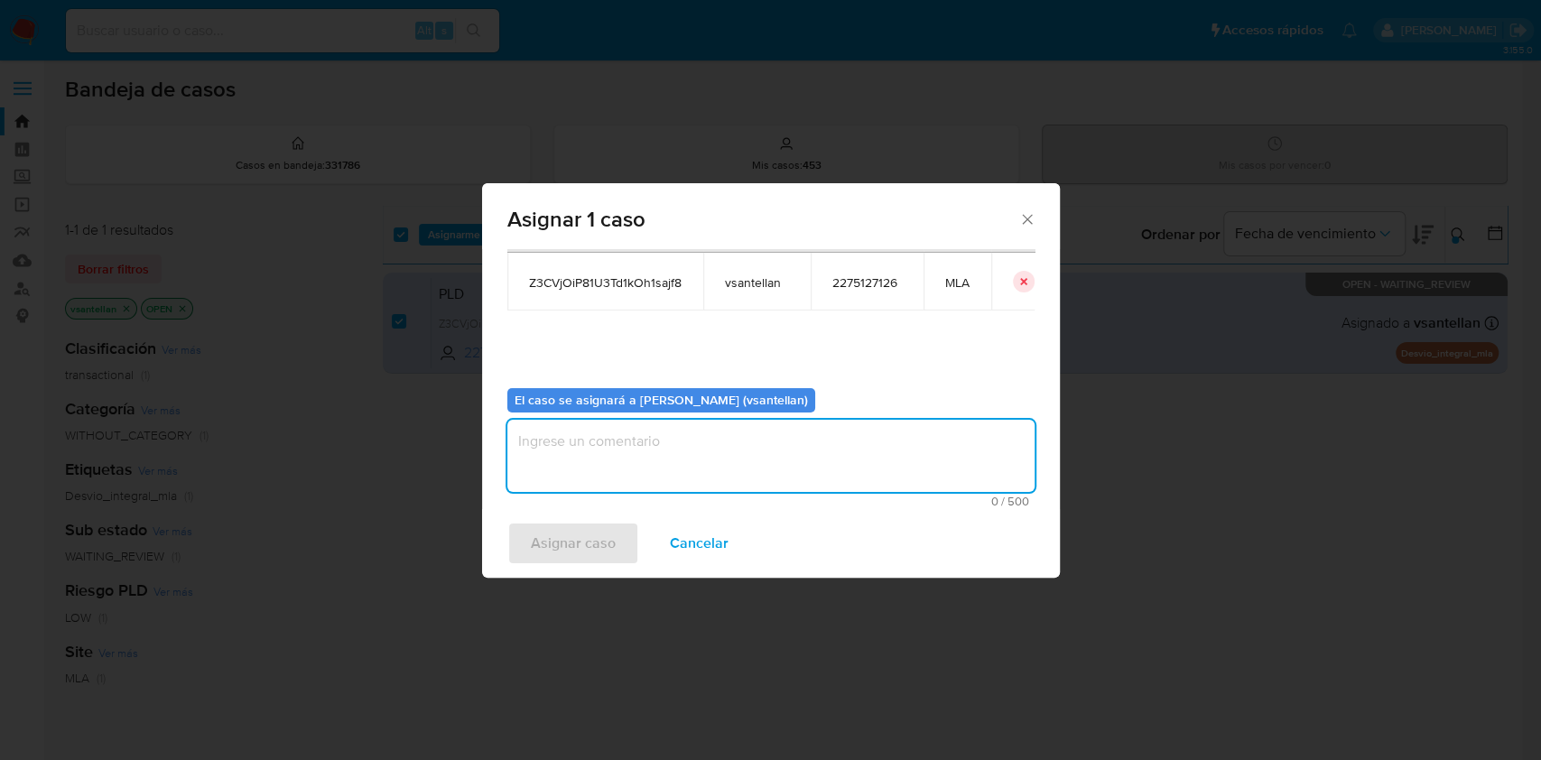
drag, startPoint x: 563, startPoint y: 451, endPoint x: 559, endPoint y: 516, distance: 66.1
click at [563, 451] on textarea "assign-modal" at bounding box center [770, 456] width 527 height 72
type textarea "1"
click at [559, 535] on span "Asignar caso" at bounding box center [573, 544] width 85 height 40
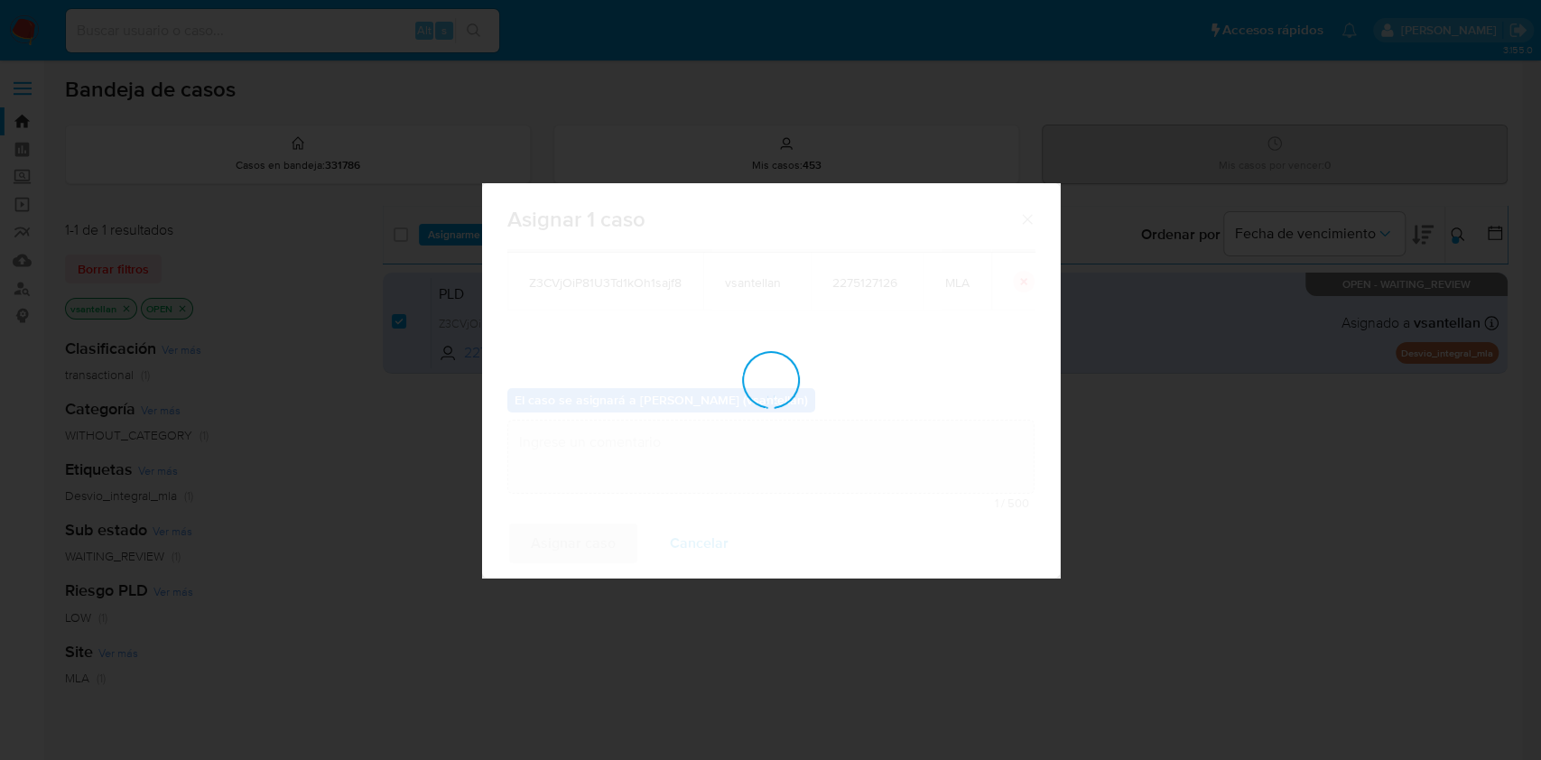
checkbox input "false"
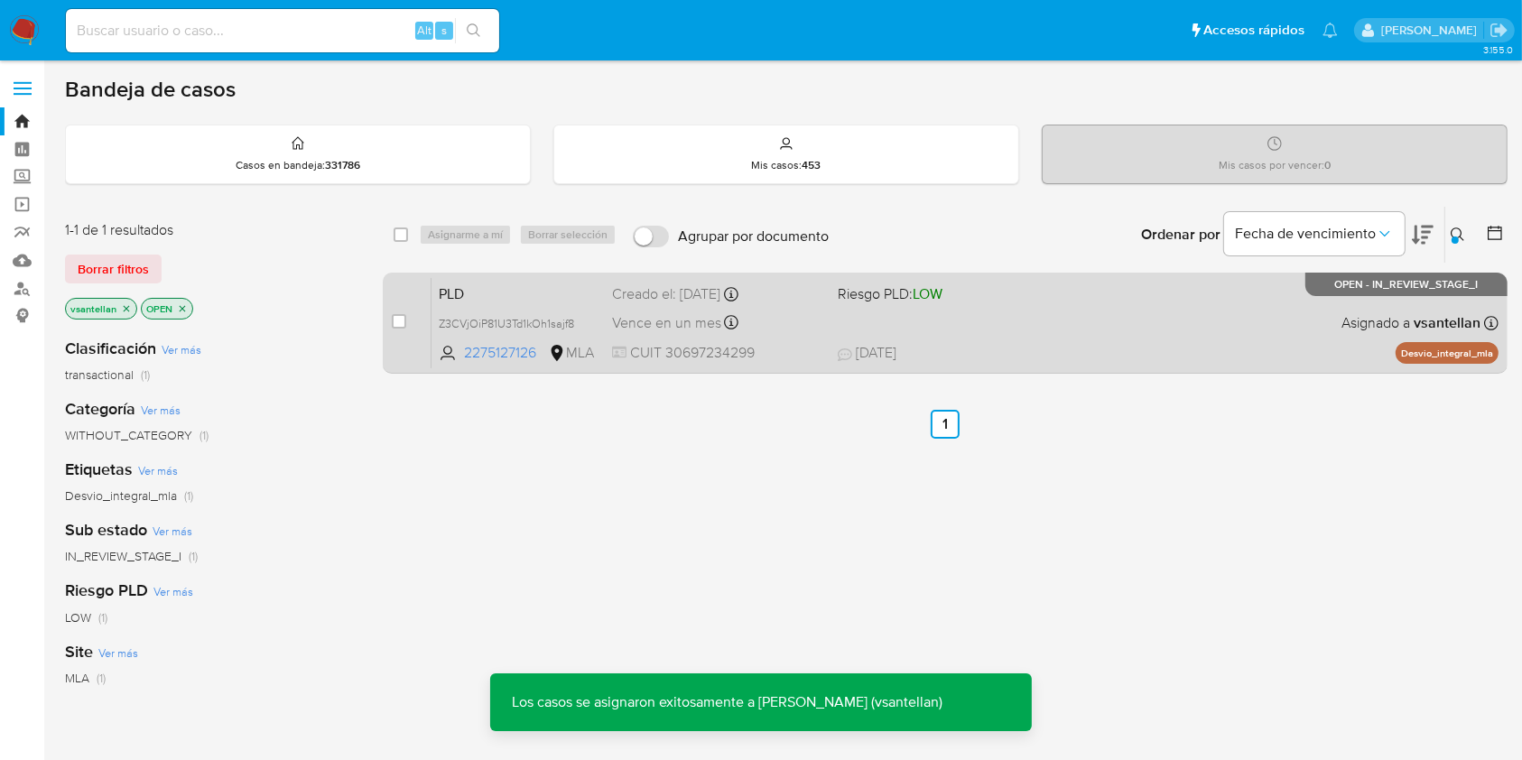
click at [1065, 340] on div "PLD Z3CVjOiP81U3Td1kOh1sajf8 2275127126 MLA Riesgo PLD: LOW Creado el: 12/07/20…" at bounding box center [965, 322] width 1067 height 91
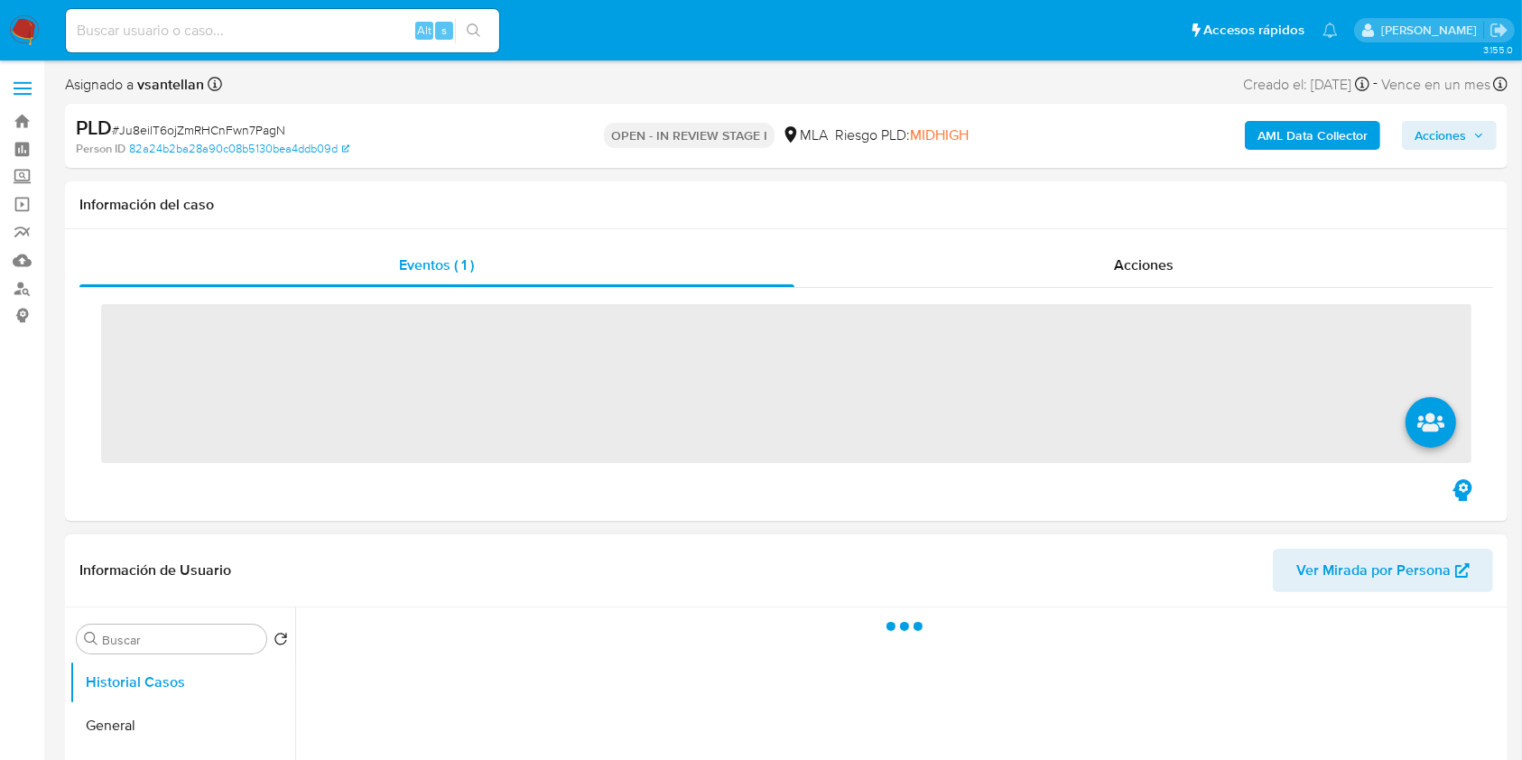
scroll to position [240, 0]
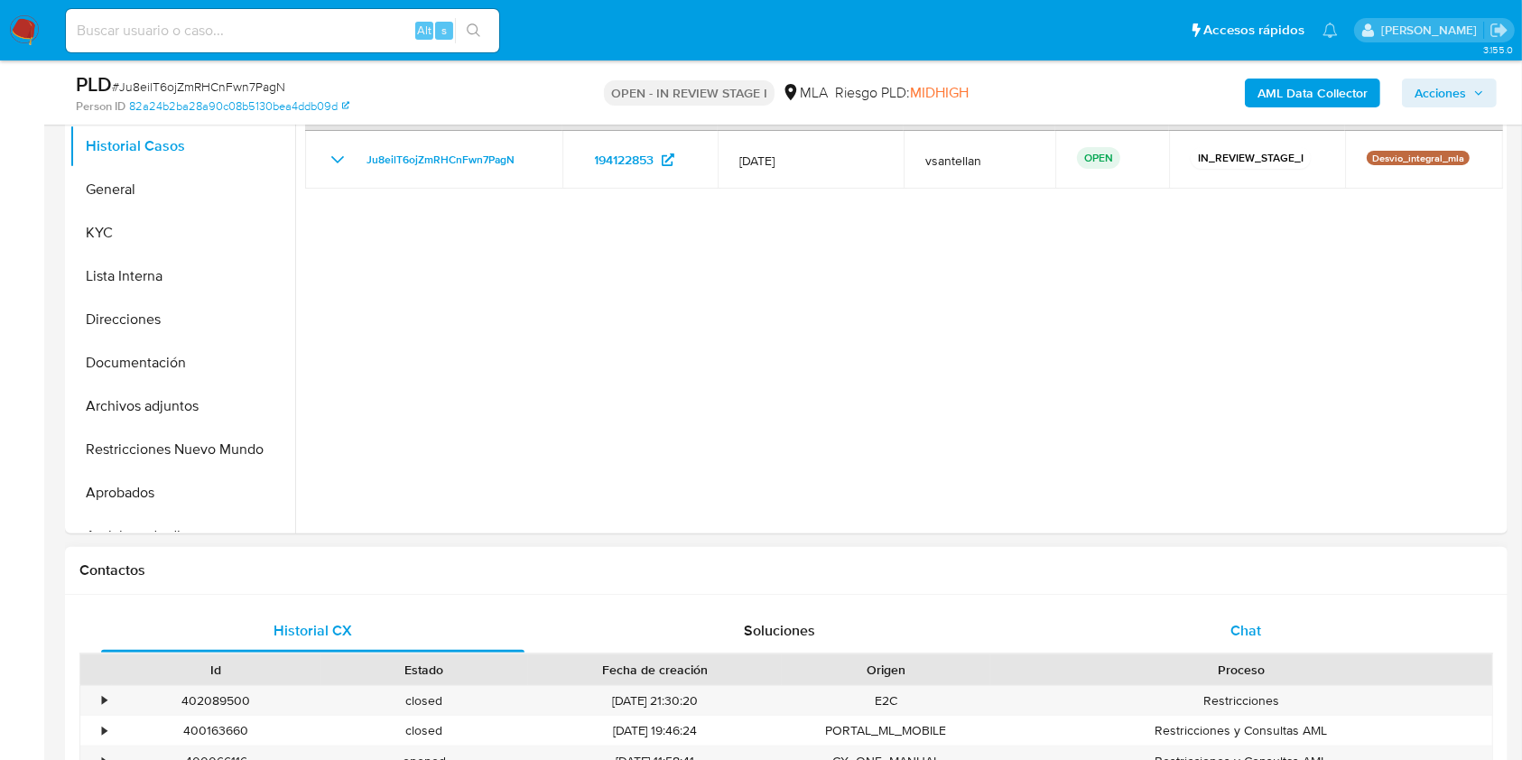
select select "10"
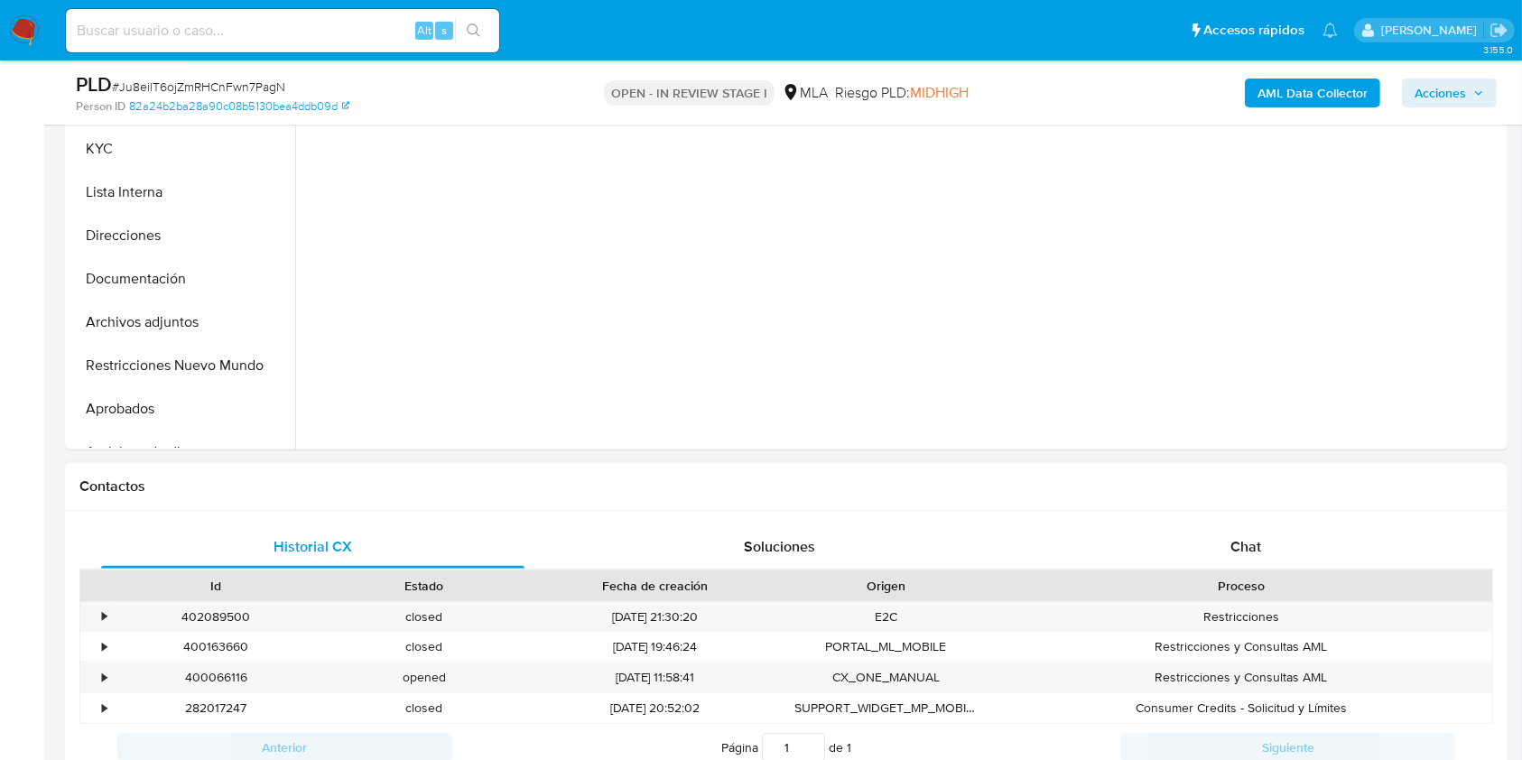
click at [1298, 533] on div "Chat" at bounding box center [1246, 547] width 423 height 43
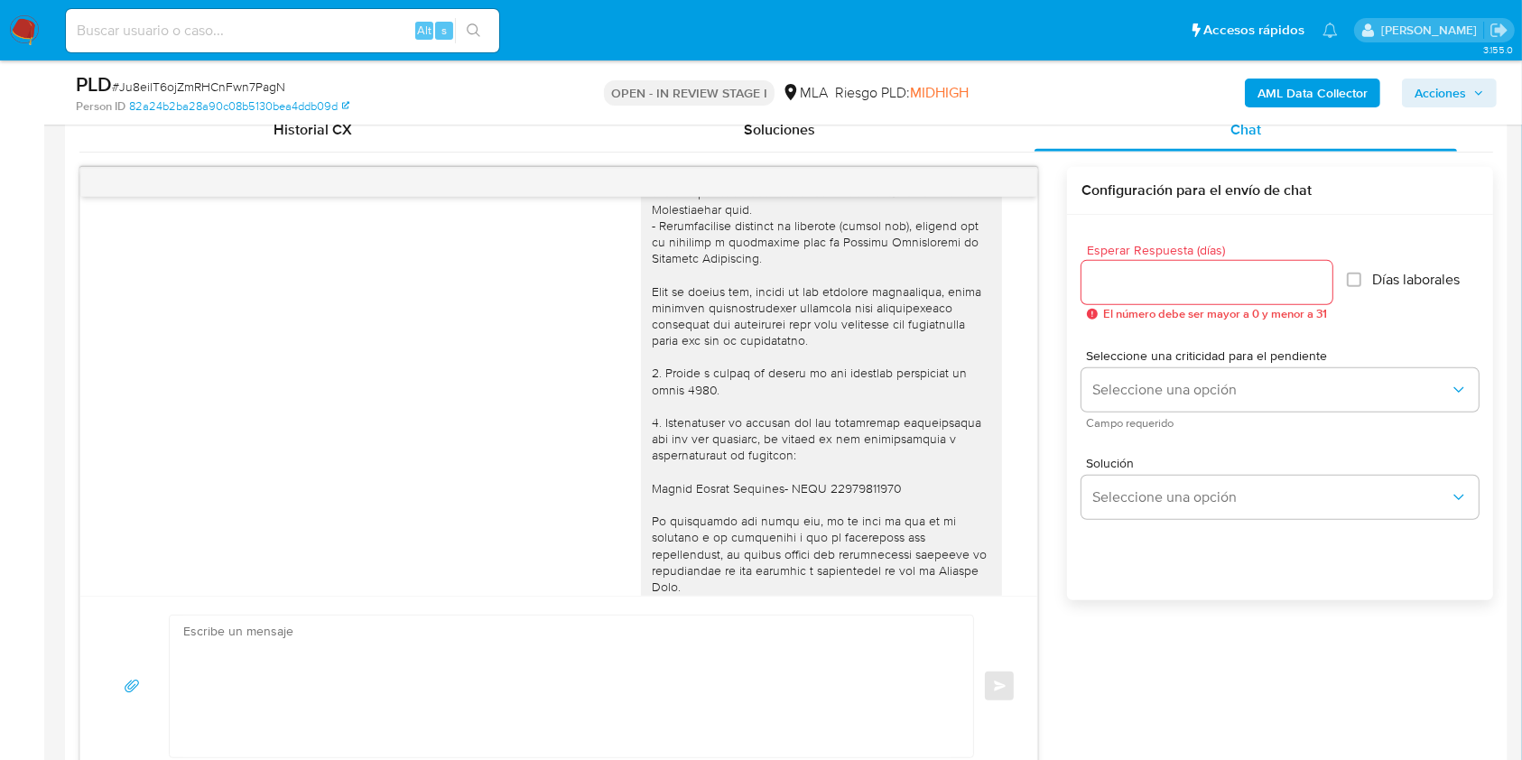
scroll to position [2008, 0]
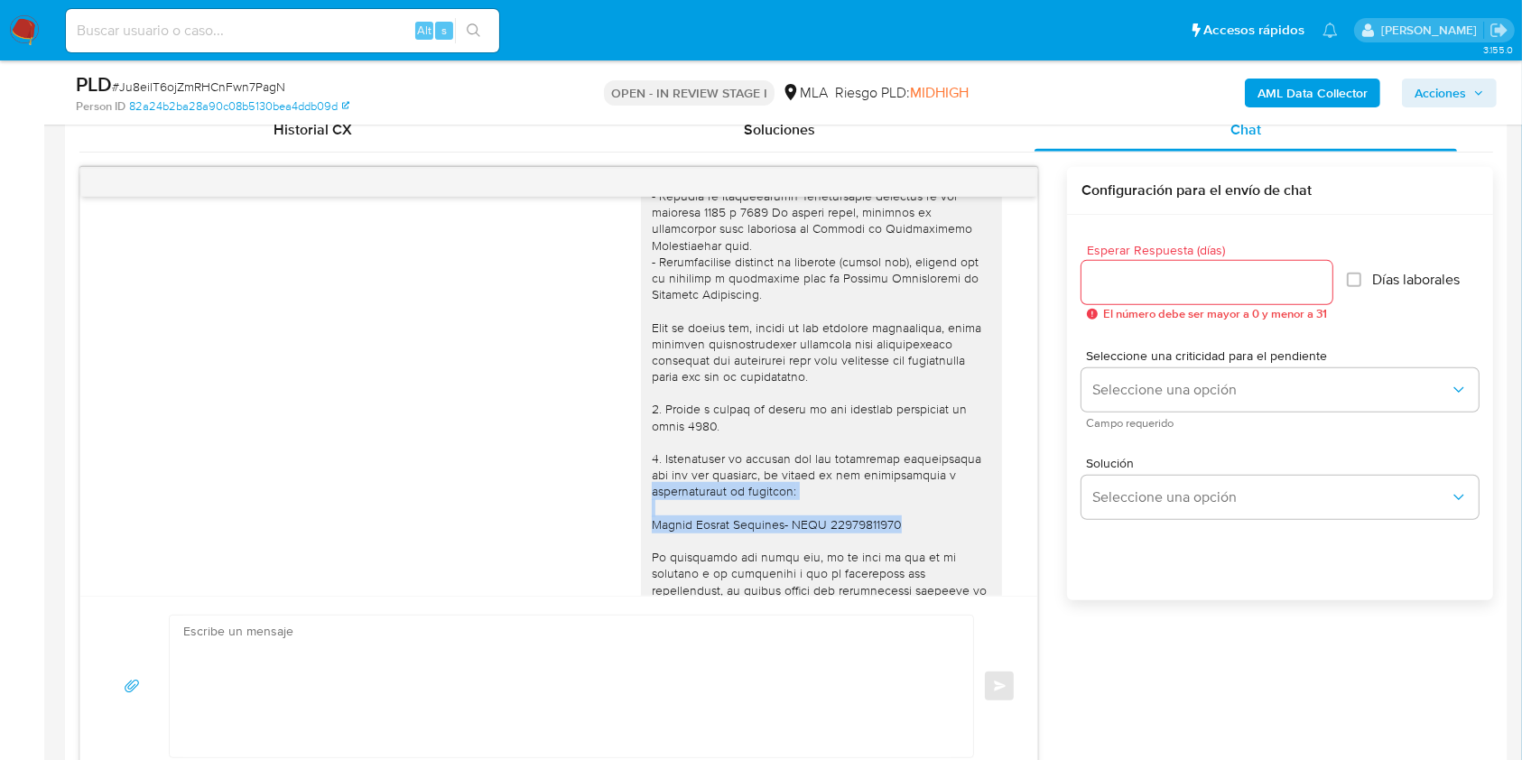
drag, startPoint x: 1040, startPoint y: 522, endPoint x: 1039, endPoint y: 554, distance: 32.5
click at [1039, 567] on div "17/07/2025 19:50:28 Hola, Esperamos que te encuentres muy bien. Te consultamos …" at bounding box center [786, 472] width 1414 height 610
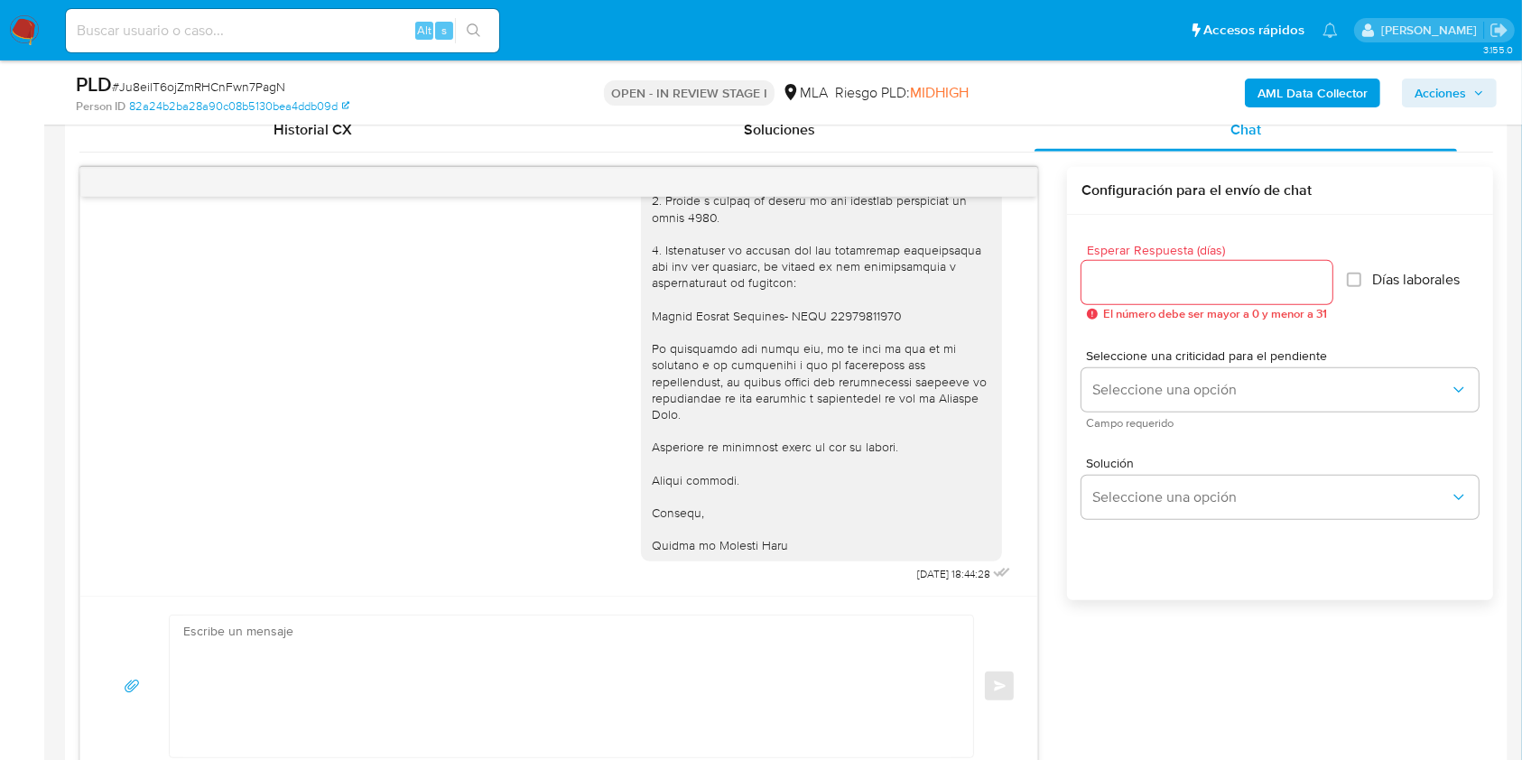
click at [839, 502] on div at bounding box center [822, 119] width 340 height 870
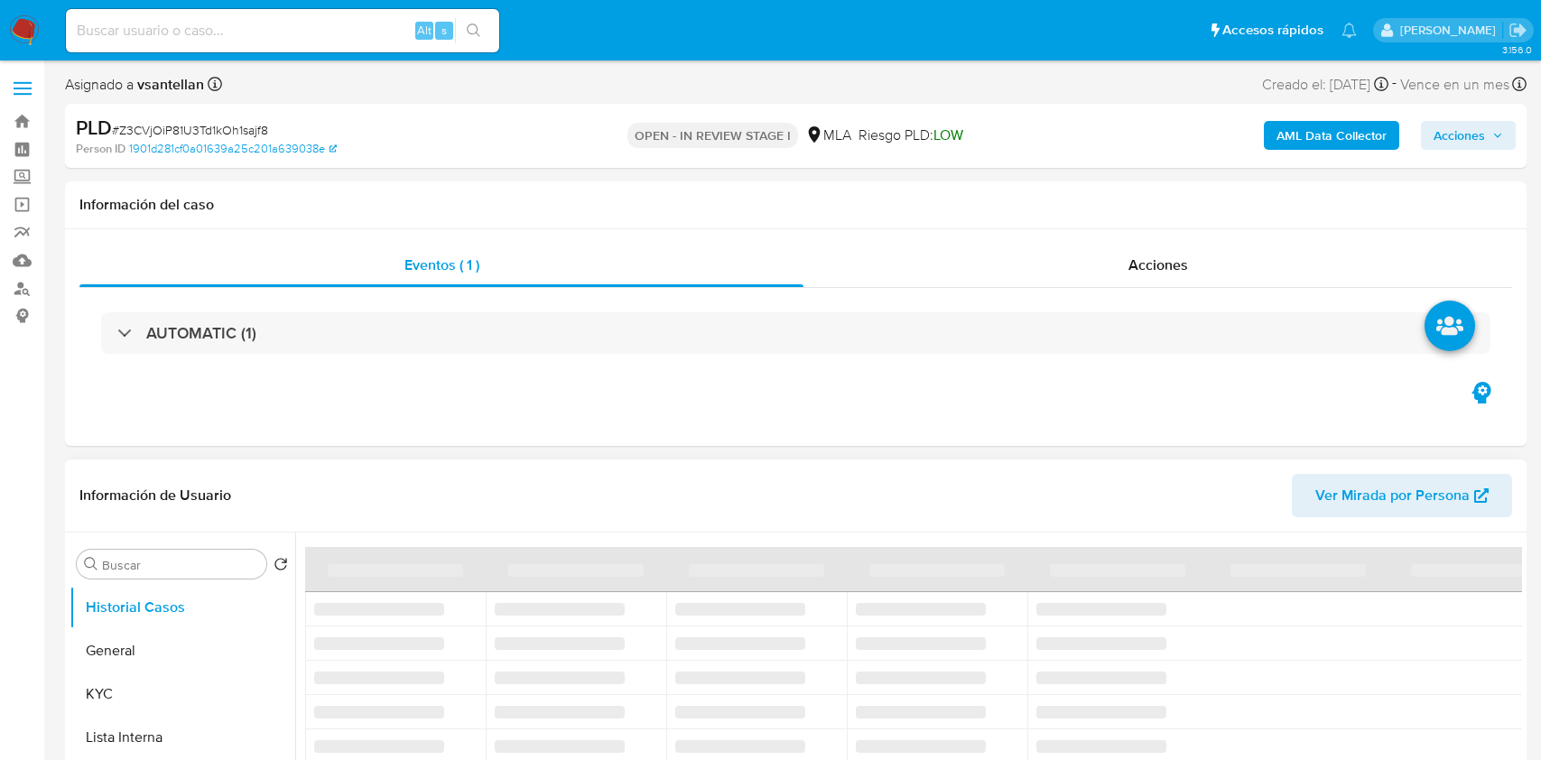
select select "10"
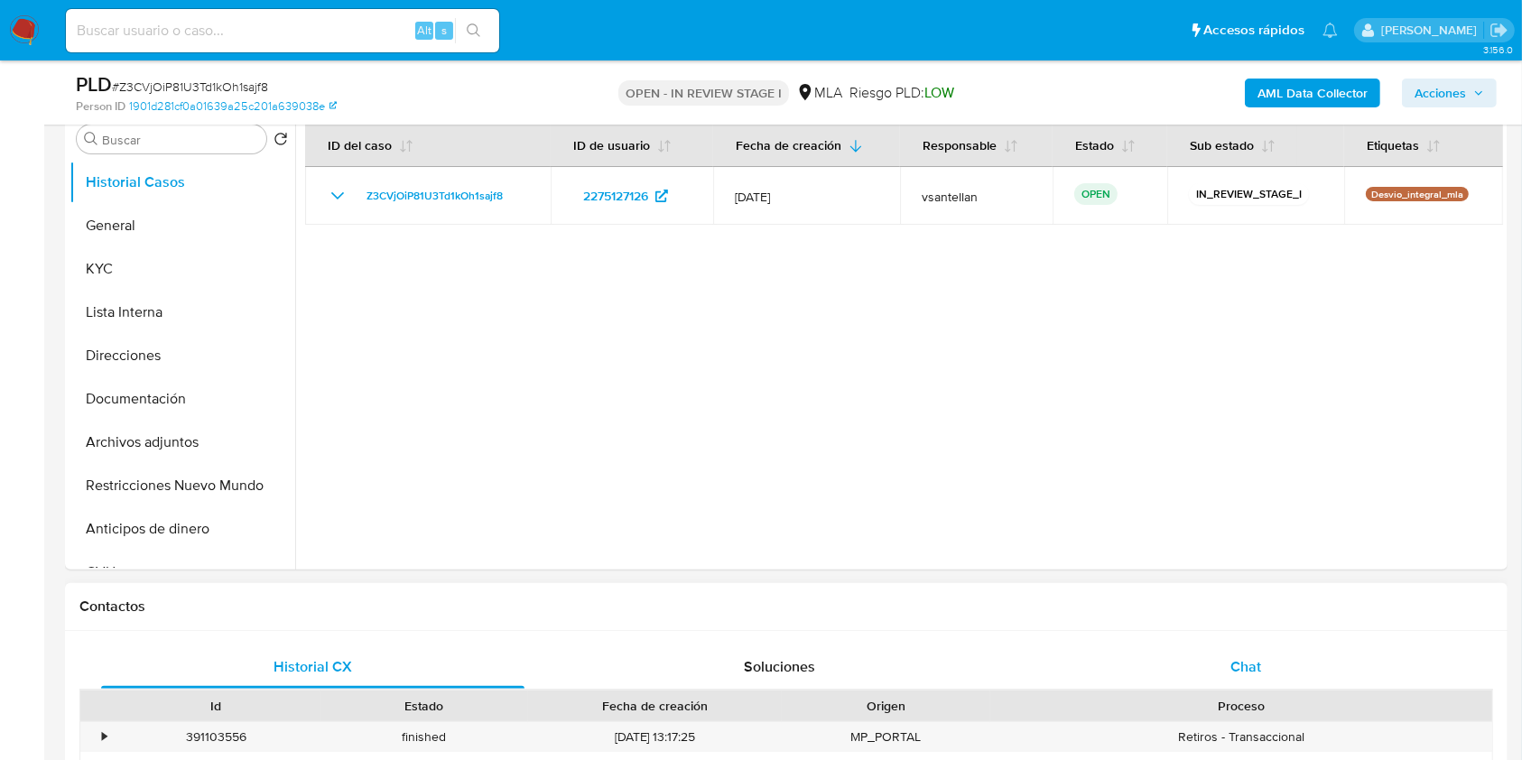
drag, startPoint x: 1224, startPoint y: 666, endPoint x: 1233, endPoint y: 649, distance: 19.4
click at [1224, 667] on div "Chat" at bounding box center [1246, 667] width 423 height 43
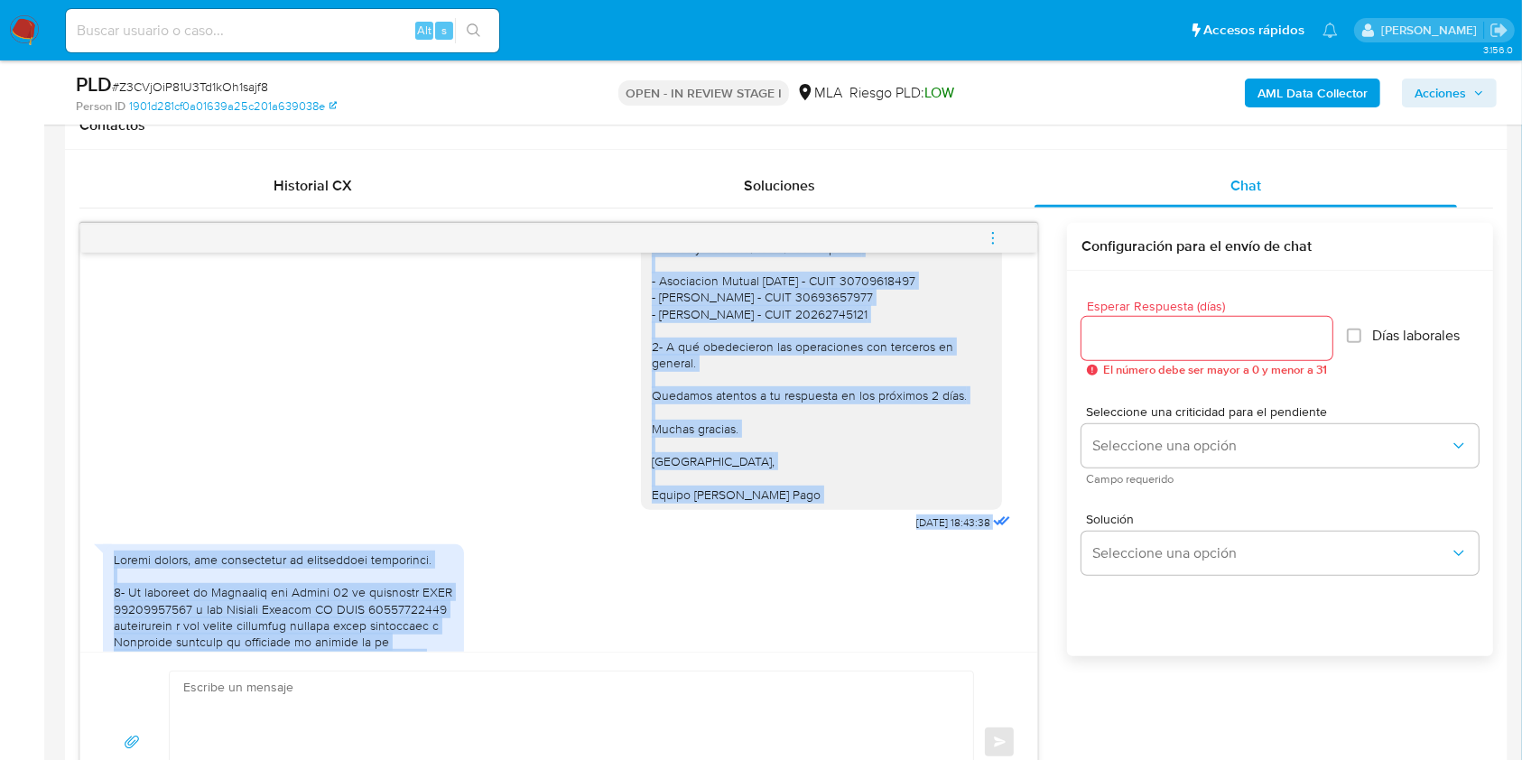
scroll to position [2437, 0]
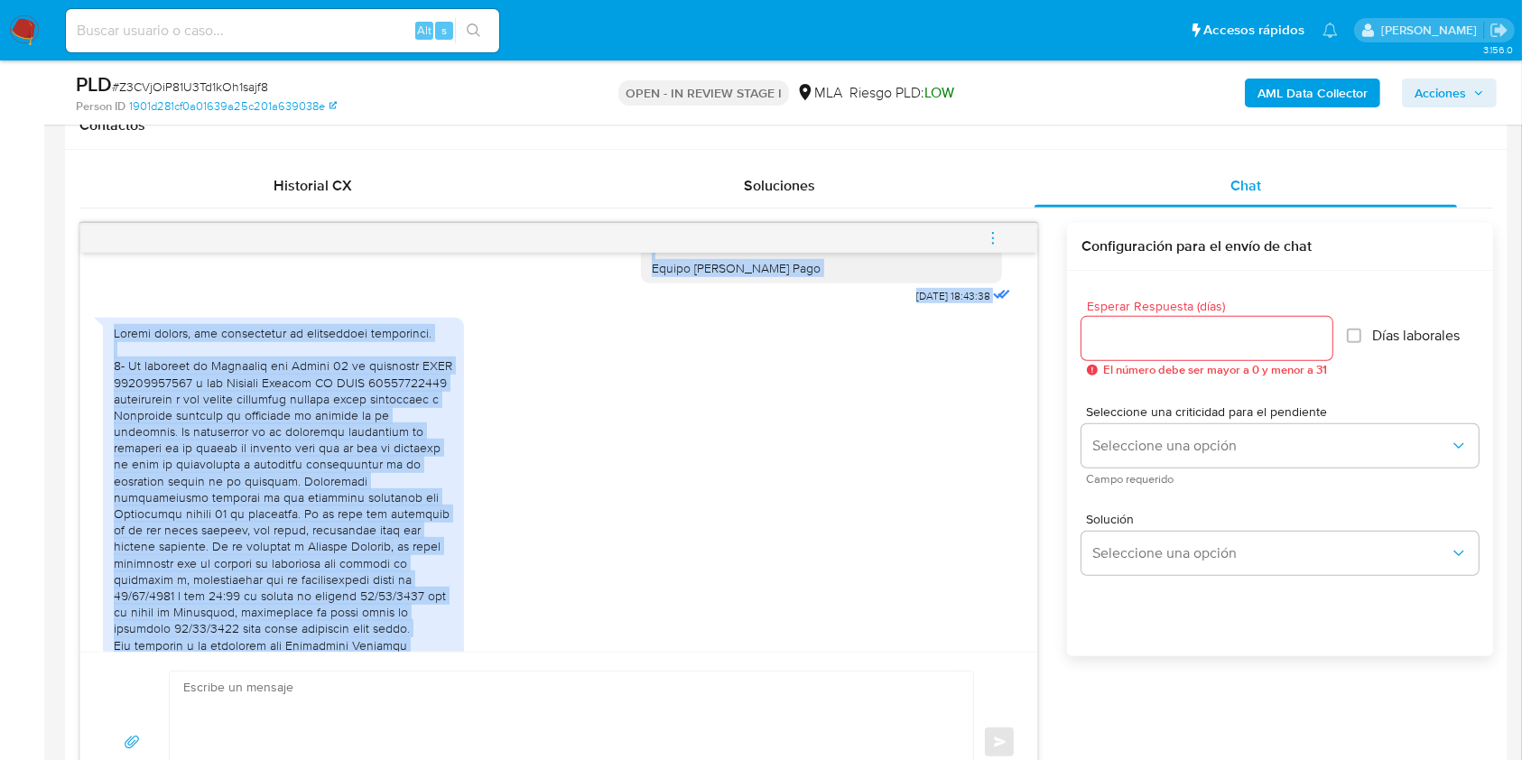
drag, startPoint x: 631, startPoint y: 274, endPoint x: 801, endPoint y: 300, distance: 171.8
click at [801, 284] on div "Hola NOSTALGIE AMSUD SA, Muchas gracias por tu respuesta. En este caso, te pedi…" at bounding box center [821, 78] width 361 height 409
copy div "Hola NOSTALGIE AMSUD SA, Muchas gracias por tu respuesta. En este caso, te pedi…"
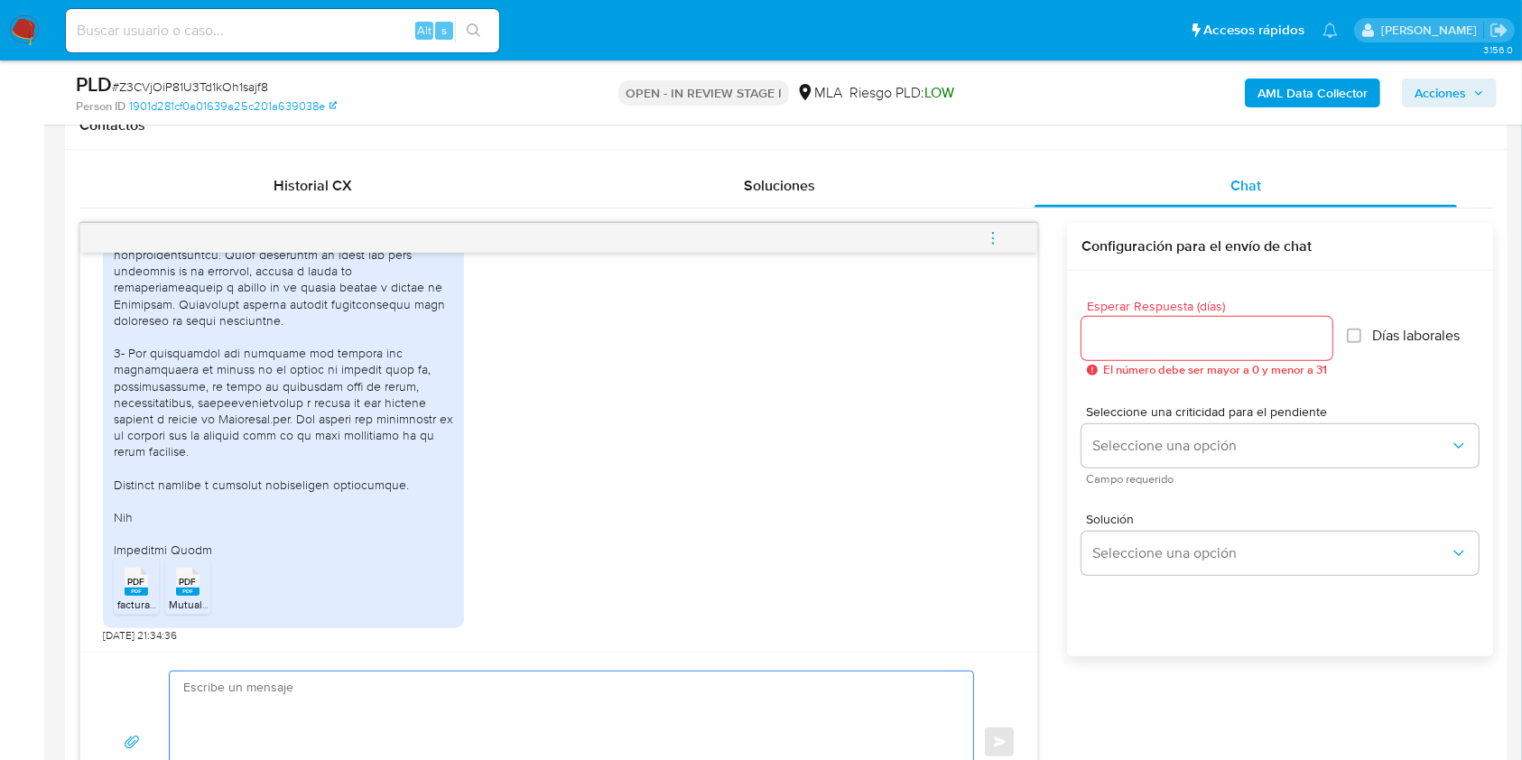
click at [534, 712] on textarea at bounding box center [566, 743] width 767 height 142
paste textarea "Hola NOSTALGIE AMSUD SA, Muchas gracias por tu respuesta. En este caso, te pedi…"
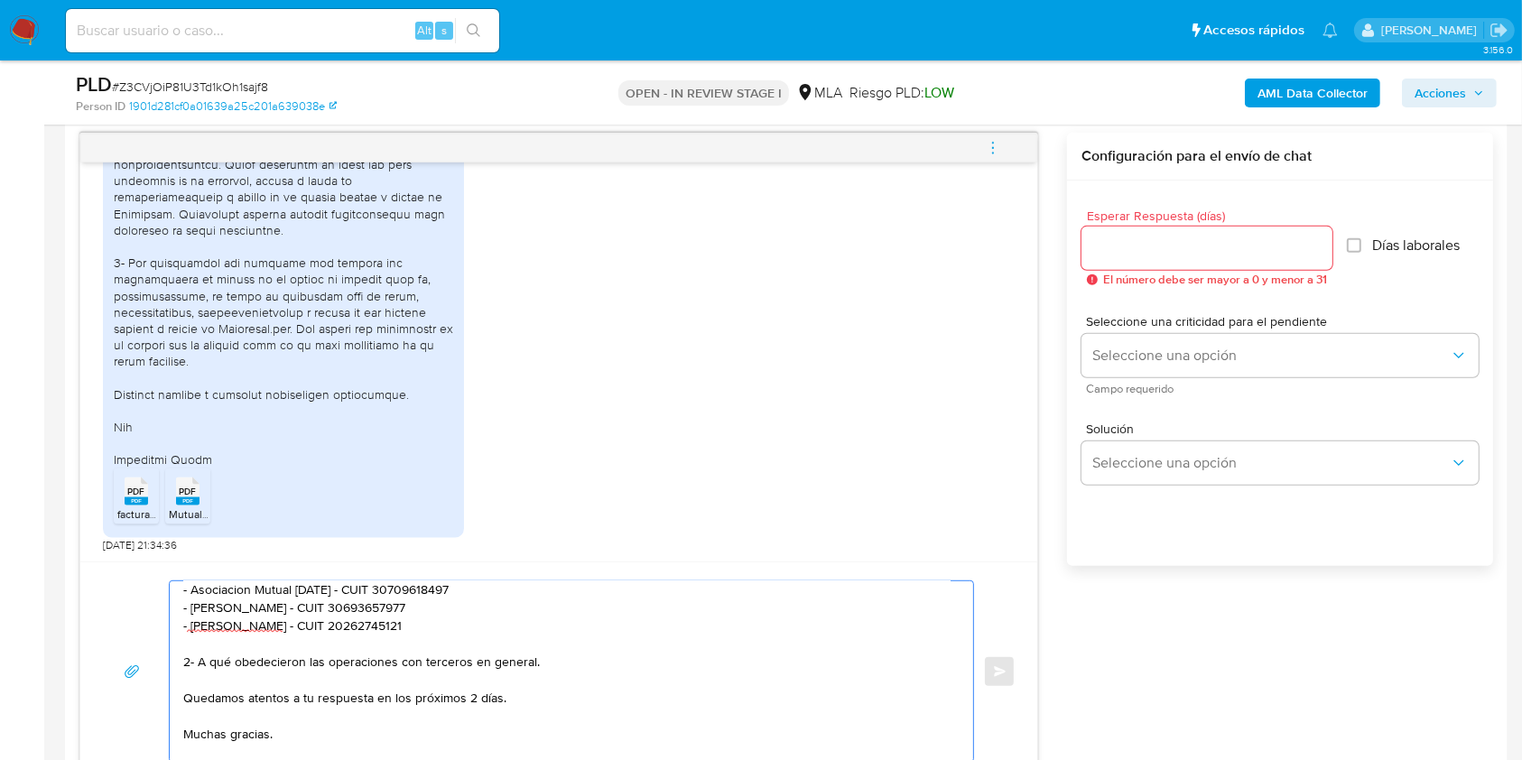
scroll to position [0, 0]
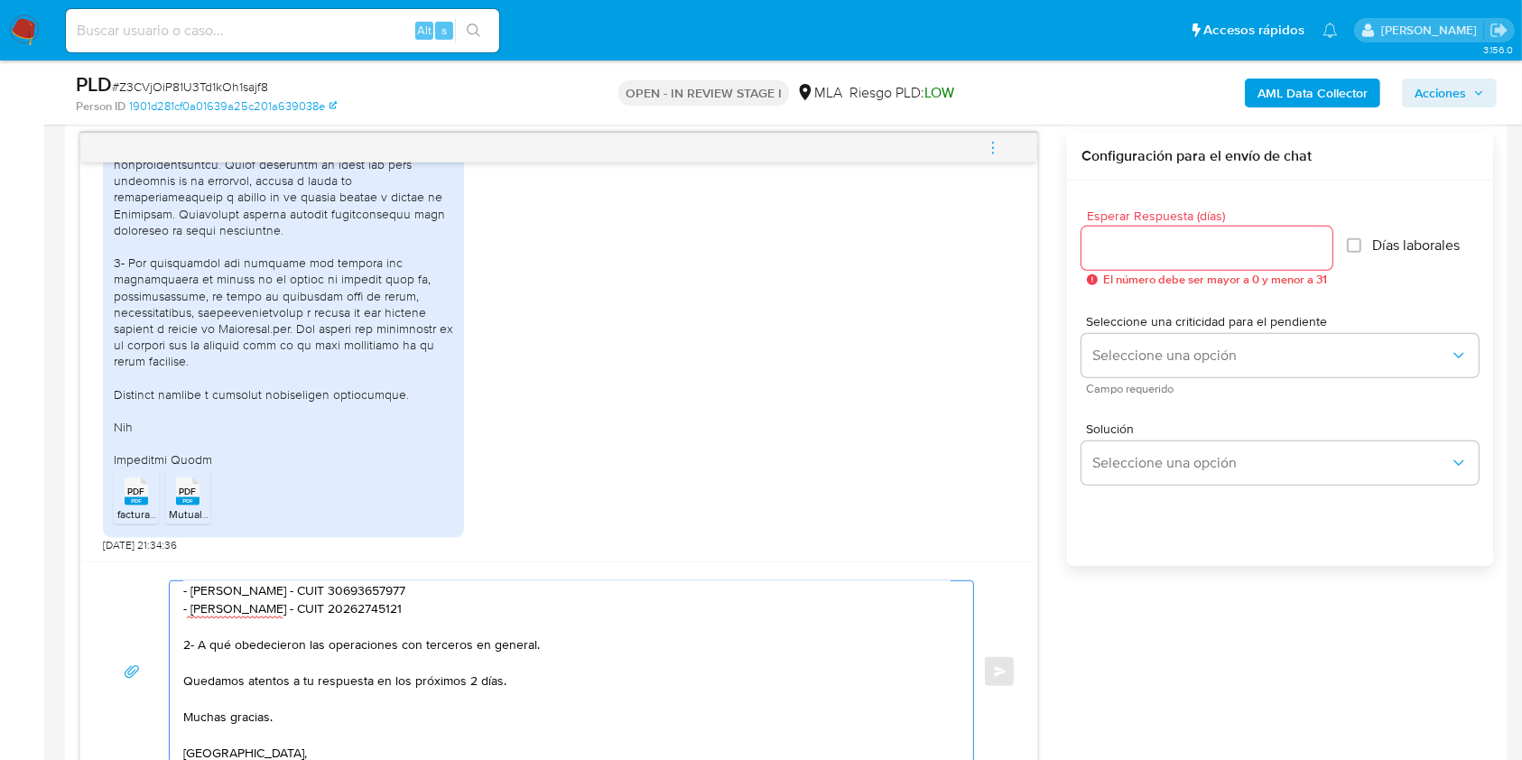
drag, startPoint x: 544, startPoint y: 653, endPoint x: 164, endPoint y: 647, distance: 380.2
click at [164, 647] on div "Hola NOSTALGIE AMSUD SA, Muchas gracias por tu respuesta. En este caso, te pedi…" at bounding box center [559, 672] width 914 height 182
paste textarea "1. Estatuto actualizado donde figure la actividad comercial actual de la compañ…"
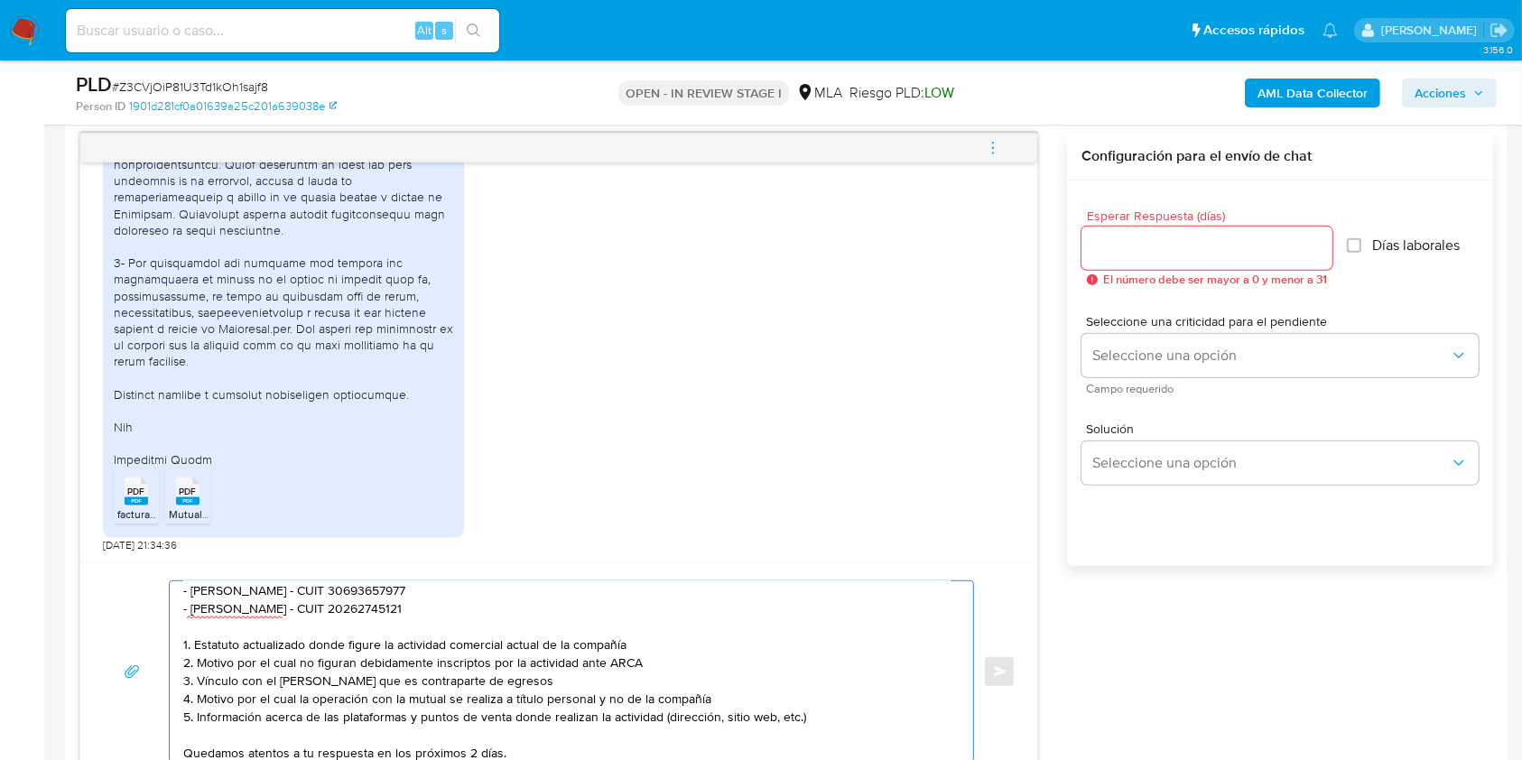
scroll to position [130, 0]
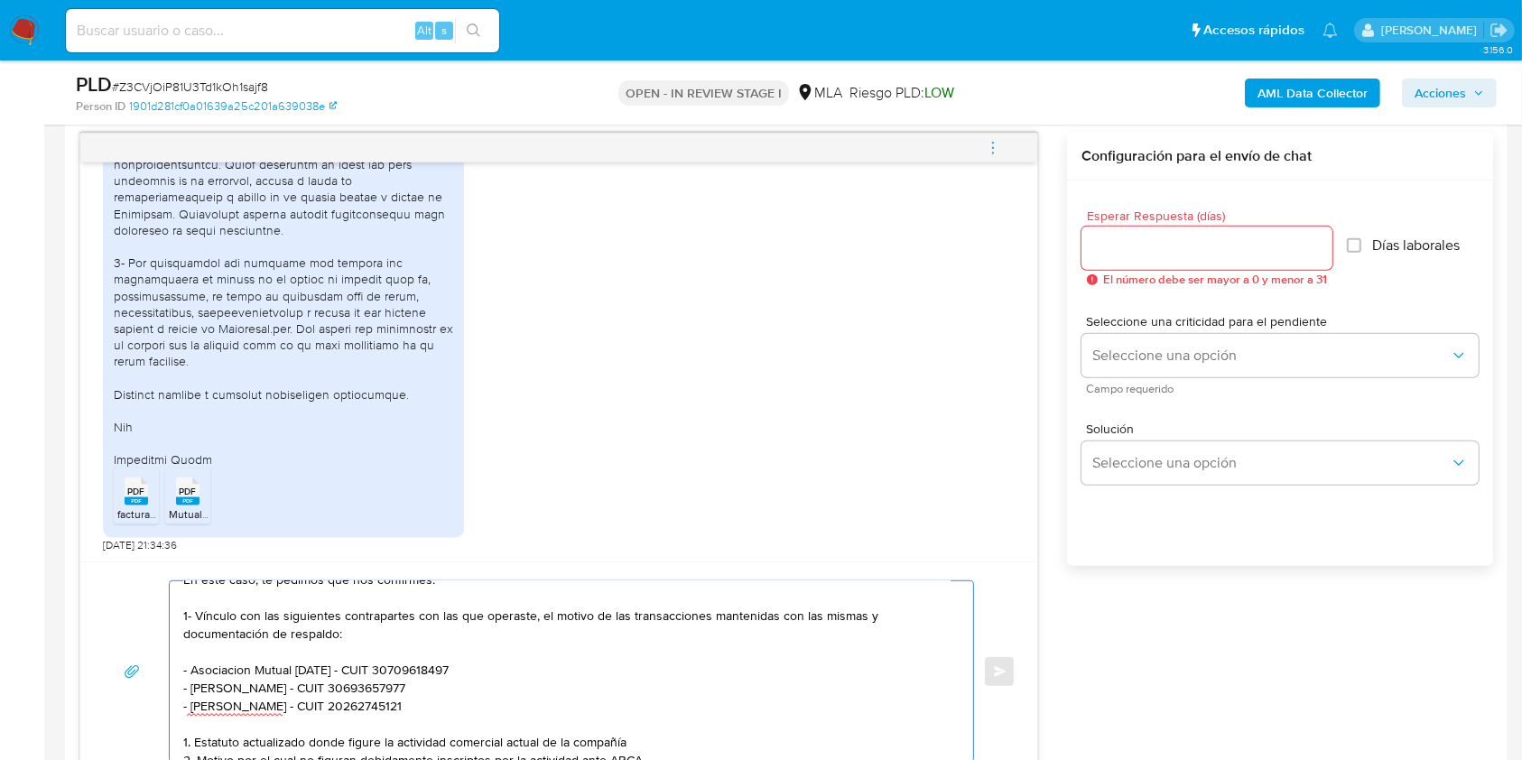
drag, startPoint x: 291, startPoint y: 678, endPoint x: 195, endPoint y: 666, distance: 96.4
click at [195, 666] on textarea "Hola NOSTALGIE AMSUD SA, Muchas gracias por tu respuesta. En este caso, te pedi…" at bounding box center [566, 671] width 767 height 181
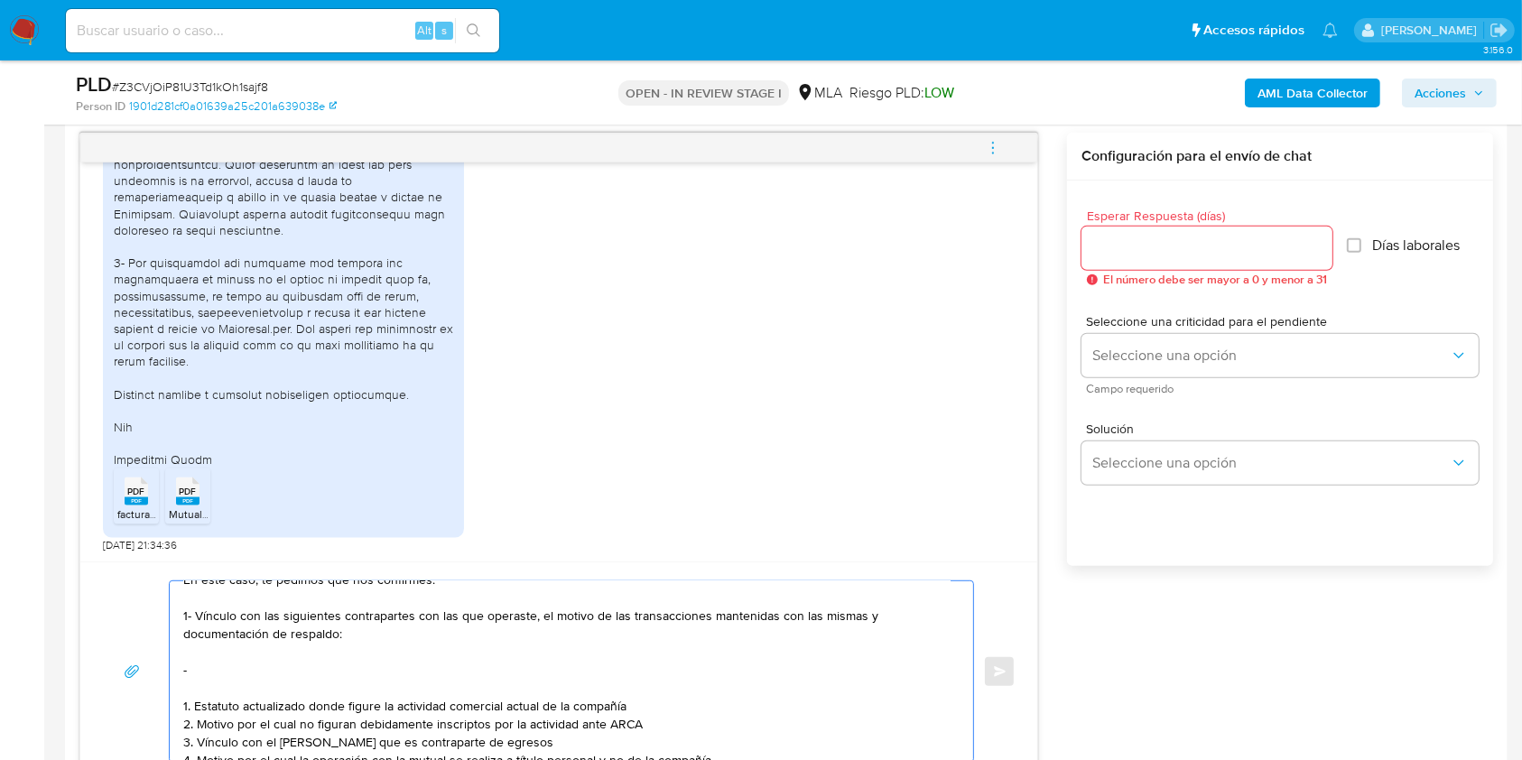
paste textarea "[PERSON_NAME]"
paste textarea "20234705262"
click at [949, 656] on div "Hola NOSTALGIE AMSUD SA, Muchas gracias por tu respuesta. En este caso, te pedi…" at bounding box center [567, 671] width 795 height 181
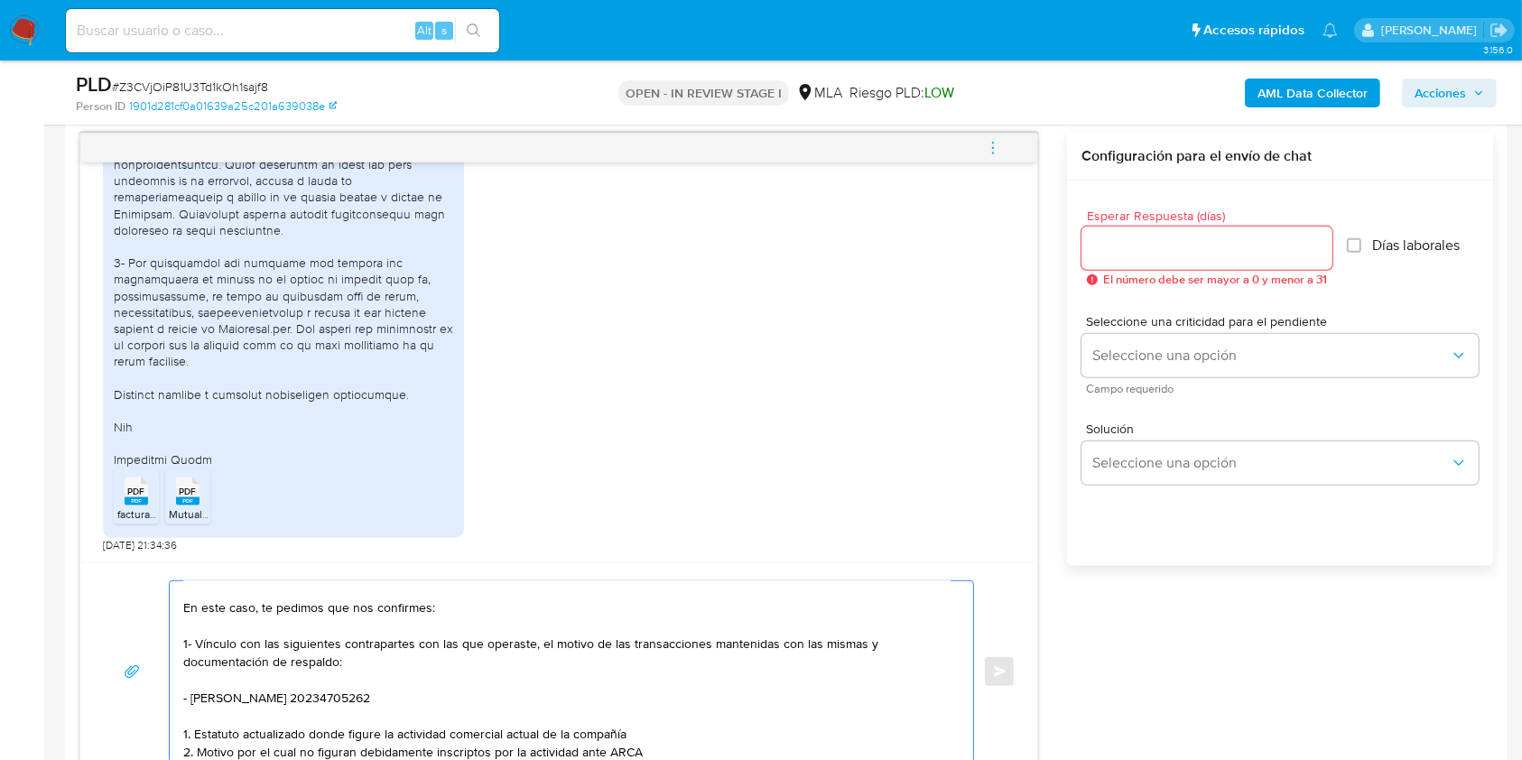
click at [426, 609] on textarea "Hola NOSTALGIE AMSUD SA, Muchas gracias por tu respuesta. En este caso, te pedi…" at bounding box center [566, 671] width 767 height 181
click at [188, 740] on textarea "Hola NOSTALGIE AMSUD SA, Muchas gracias por tu respuesta. En este caso, te pedi…" at bounding box center [566, 671] width 767 height 181
click at [197, 733] on textarea "Hola NOSTALGIE AMSUD SA, Muchas gracias por tu respuesta. En este caso, te pedi…" at bounding box center [566, 671] width 767 height 181
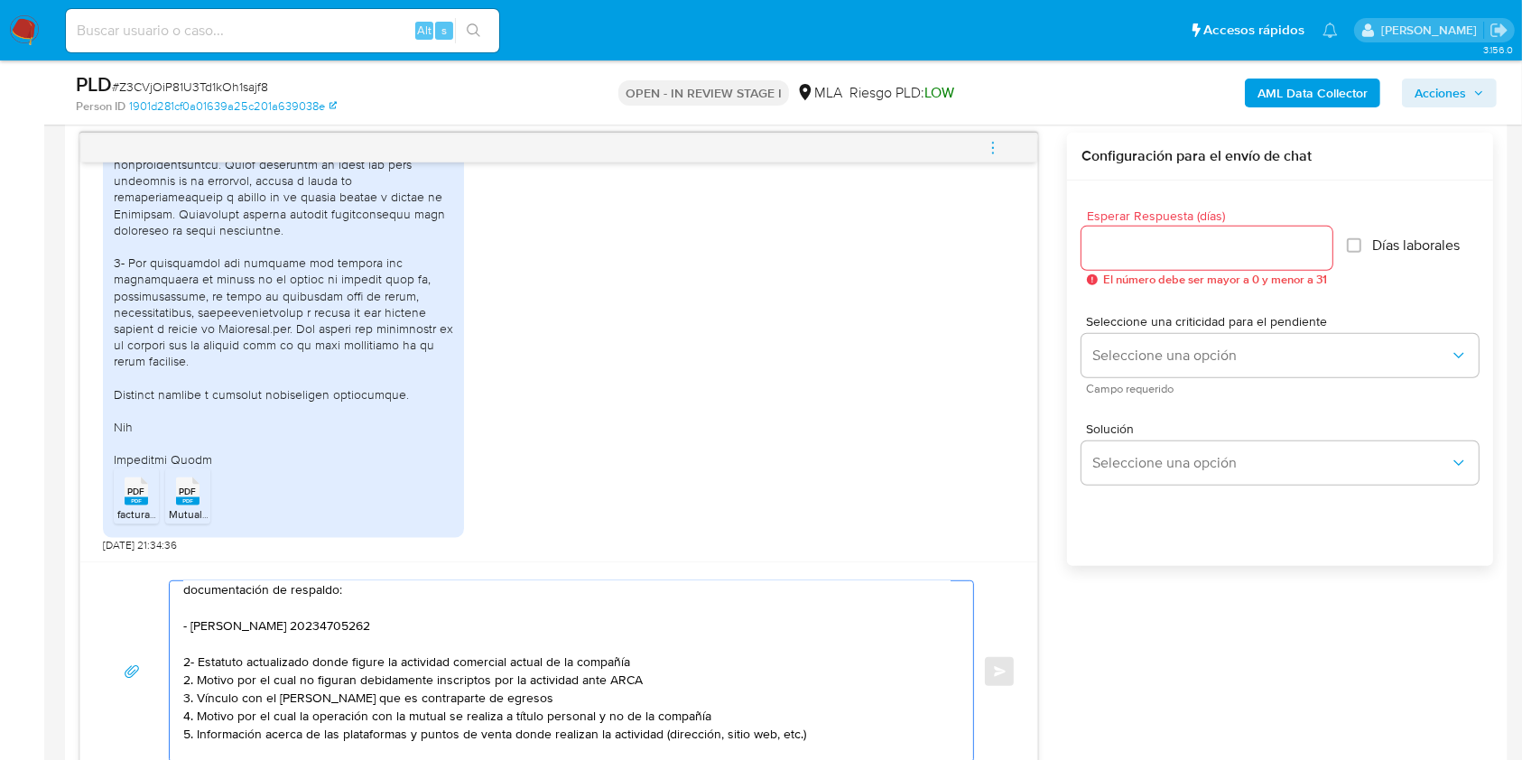
click at [647, 668] on textarea "Hola NOSTALGIE AMSUD SA, Muchas gracias por tu respuesta. En este caso, te pedi…" at bounding box center [566, 671] width 767 height 181
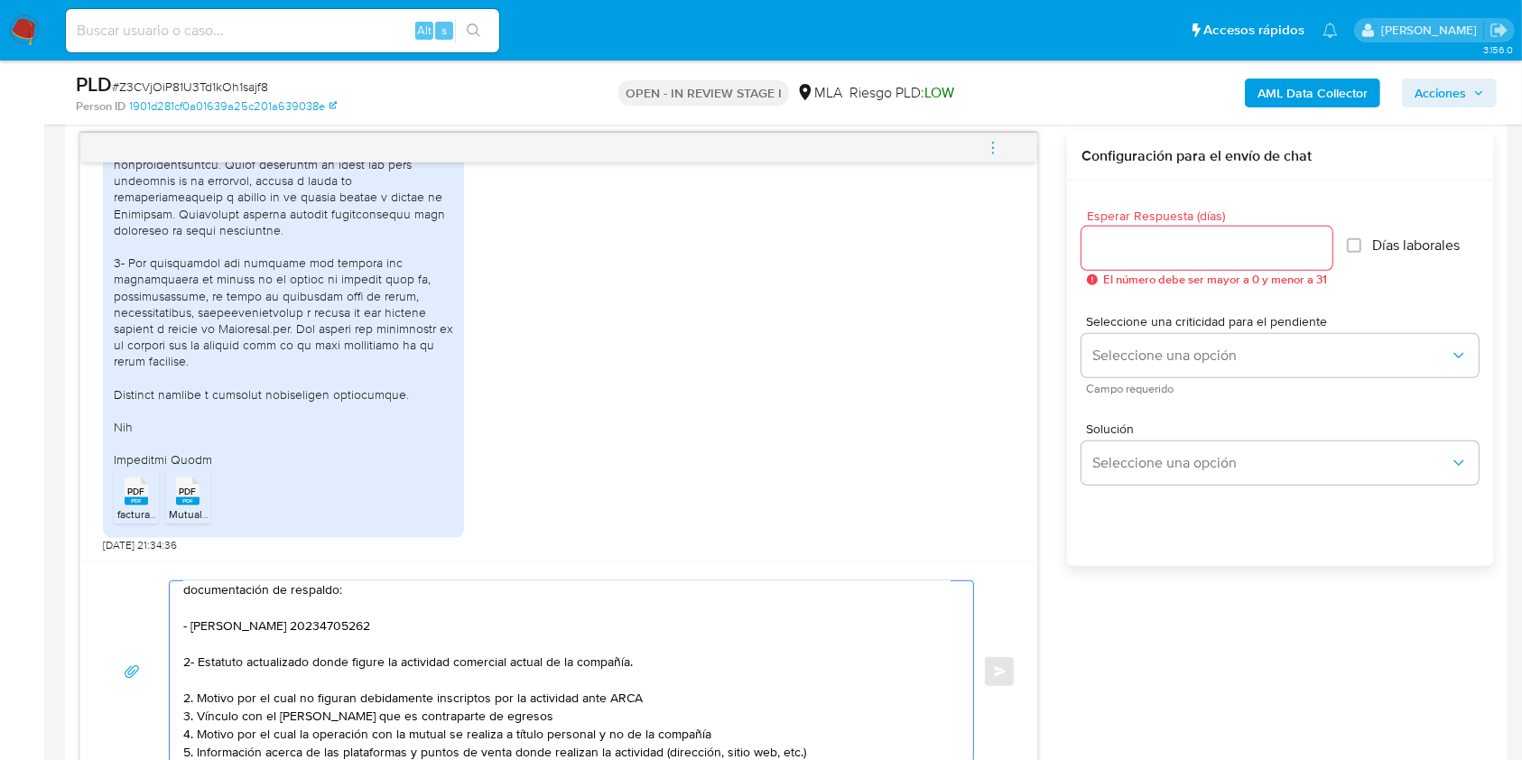
click at [198, 702] on textarea "Hola NOSTALGIE AMSUD SA, Muchas gracias por tu respuesta. En este caso, te pedi…" at bounding box center [566, 671] width 767 height 181
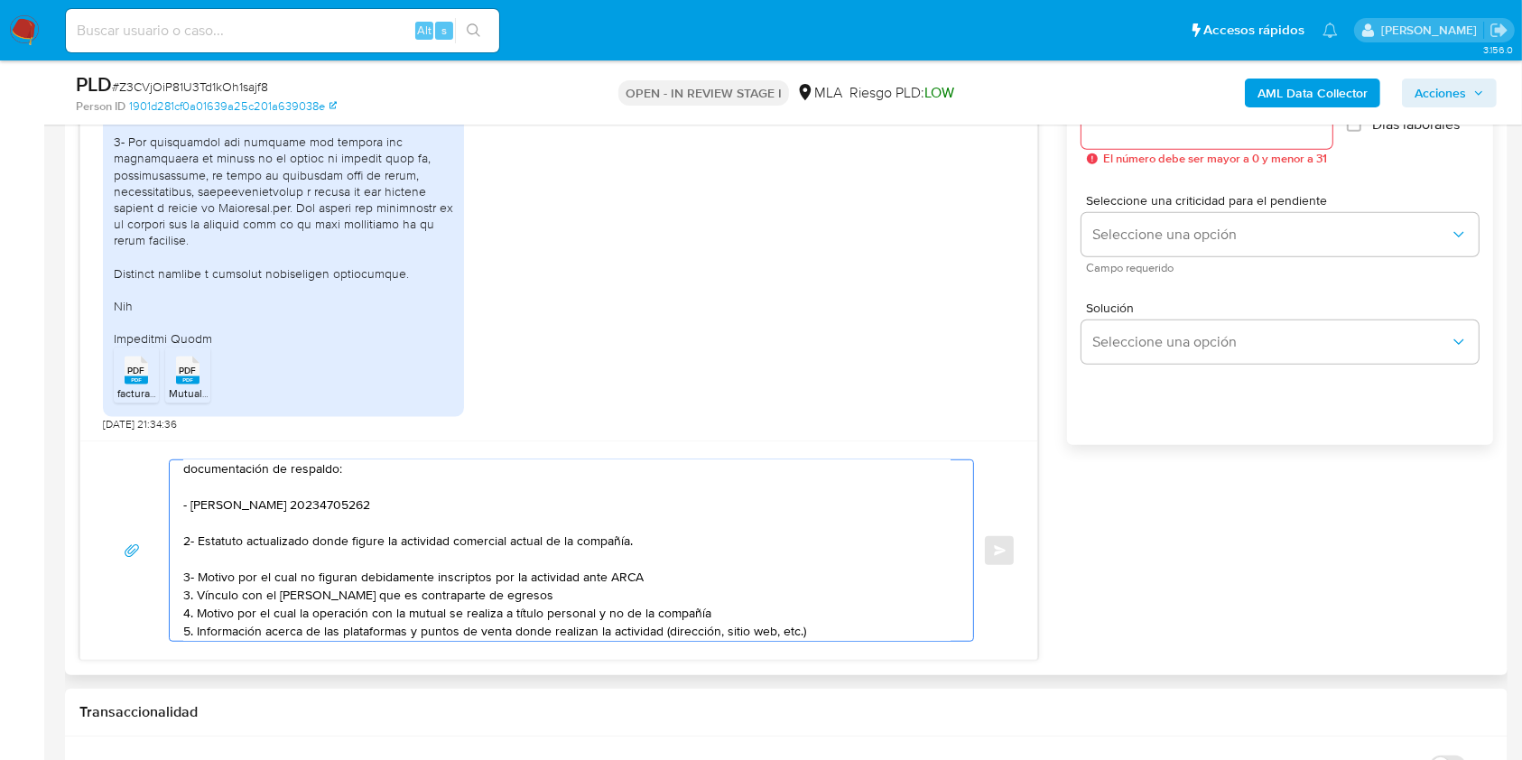
click at [658, 578] on textarea "Hola NOSTALGIE AMSUD SA, Muchas gracias por tu respuesta. En este caso, te pedi…" at bounding box center [566, 550] width 767 height 181
drag, startPoint x: 482, startPoint y: 601, endPoint x: 177, endPoint y: 600, distance: 305.2
click at [177, 600] on div "Hola NOSTALGIE AMSUD SA, Muchas gracias por tu respuesta. En este caso, te pedi…" at bounding box center [567, 550] width 795 height 181
click at [197, 618] on textarea "Hola NOSTALGIE AMSUD SA, Muchas gracias por tu respuesta. En este caso, te pedi…" at bounding box center [566, 550] width 767 height 181
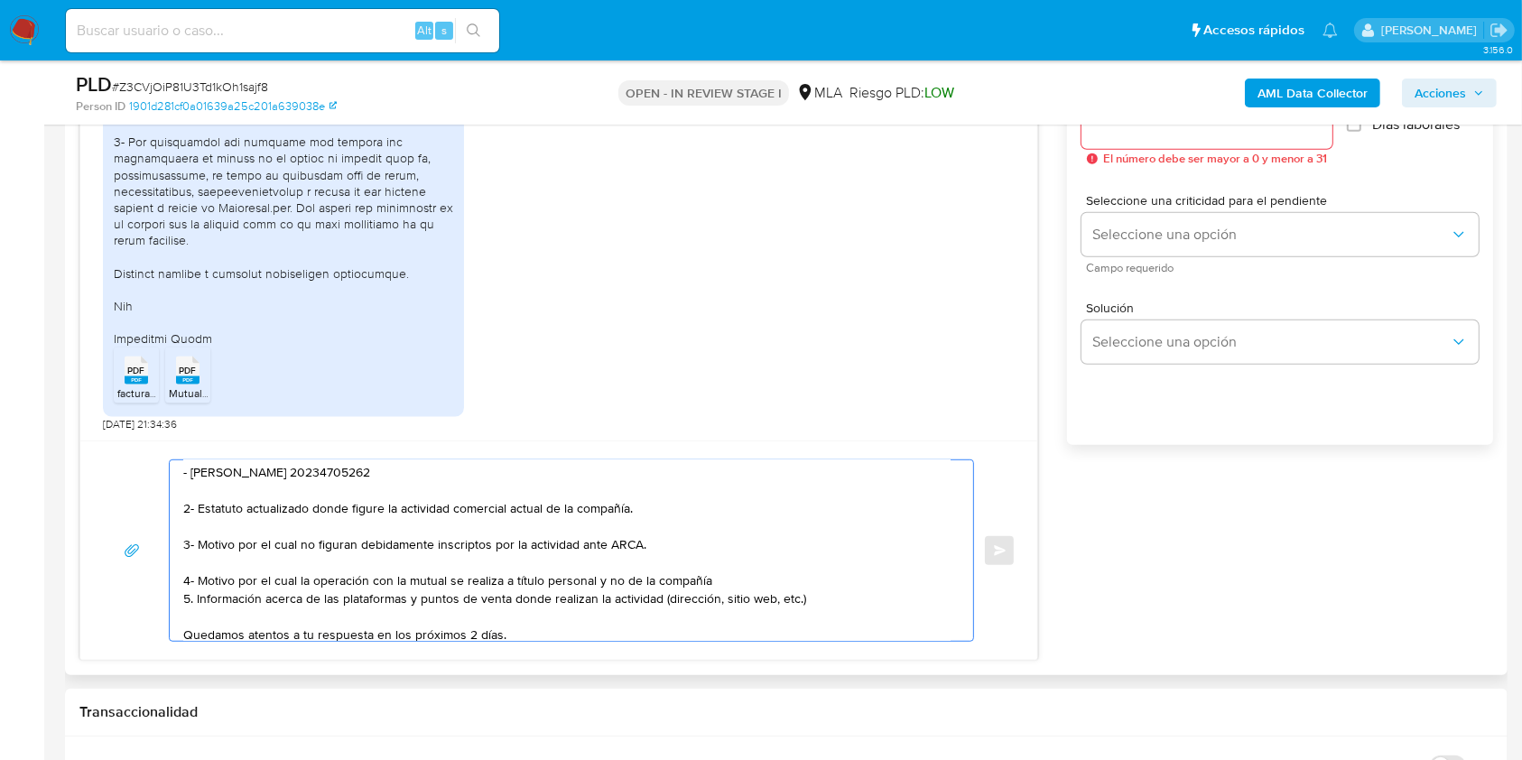
drag, startPoint x: 395, startPoint y: 582, endPoint x: 448, endPoint y: 586, distance: 52.5
click at [448, 586] on textarea "Hola NOSTALGIE AMSUD SA, Muchas gracias por tu respuesta. En este caso, te pedi…" at bounding box center [566, 550] width 767 height 181
paste textarea "ASOCIACION MUTUAL [DATE]"
click at [908, 585] on textarea "Hola NOSTALGIE AMSUD SA, Muchas gracias por tu respuesta. En este caso, te pedi…" at bounding box center [566, 550] width 767 height 181
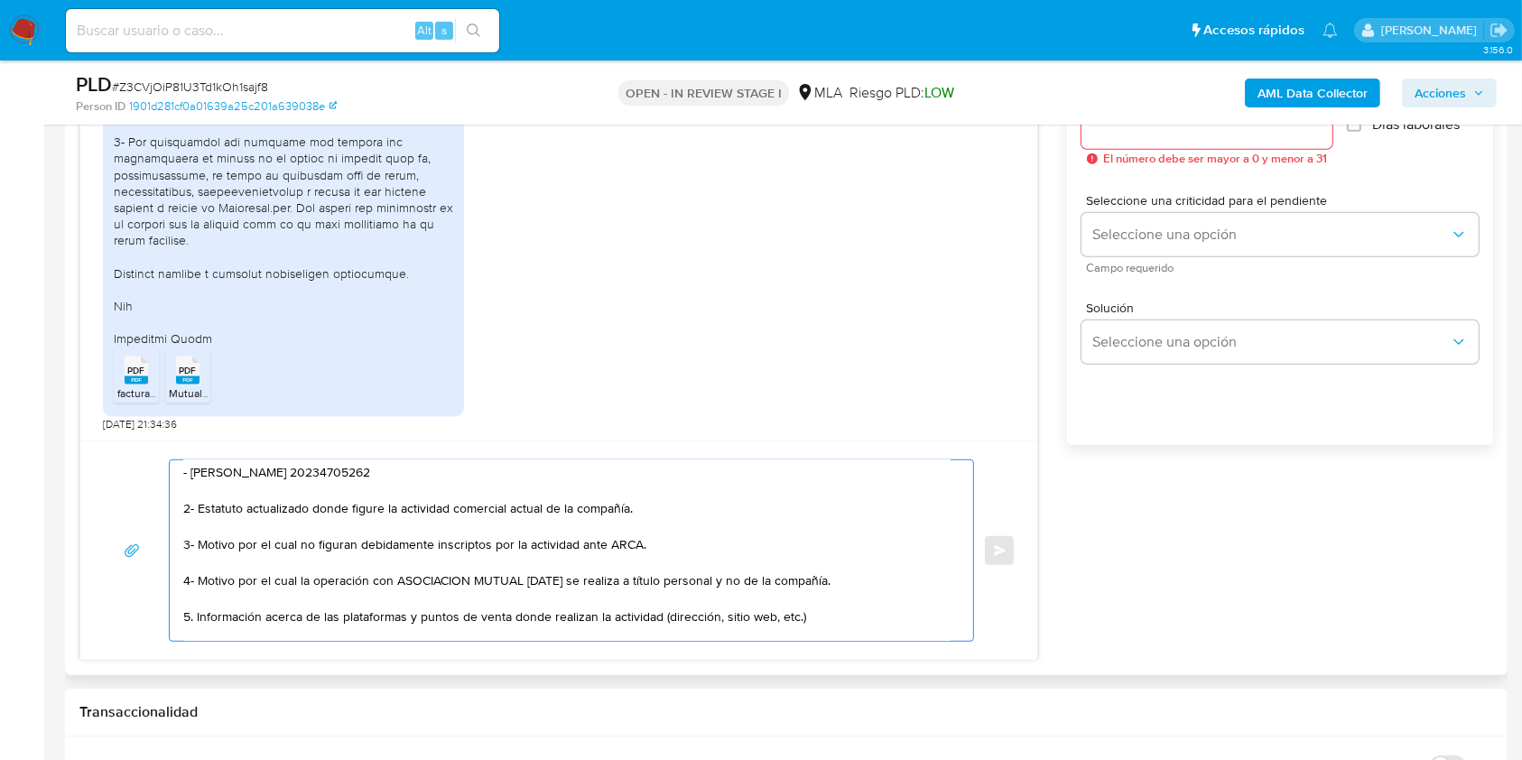
click at [195, 617] on textarea "Hola NOSTALGIE AMSUD SA, Muchas gracias por tu respuesta. En este caso, te pedi…" at bounding box center [566, 550] width 767 height 181
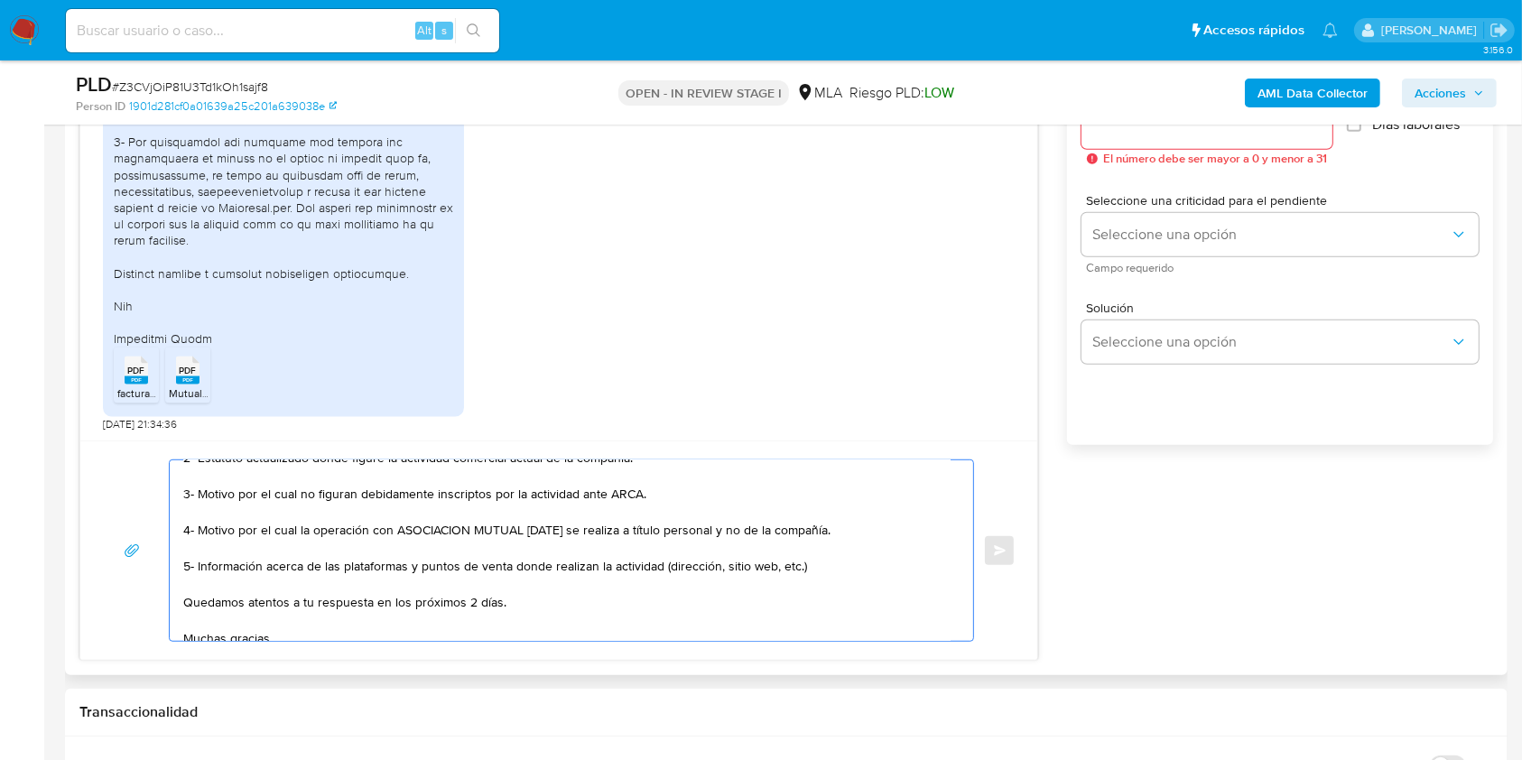
scroll to position [231, 0]
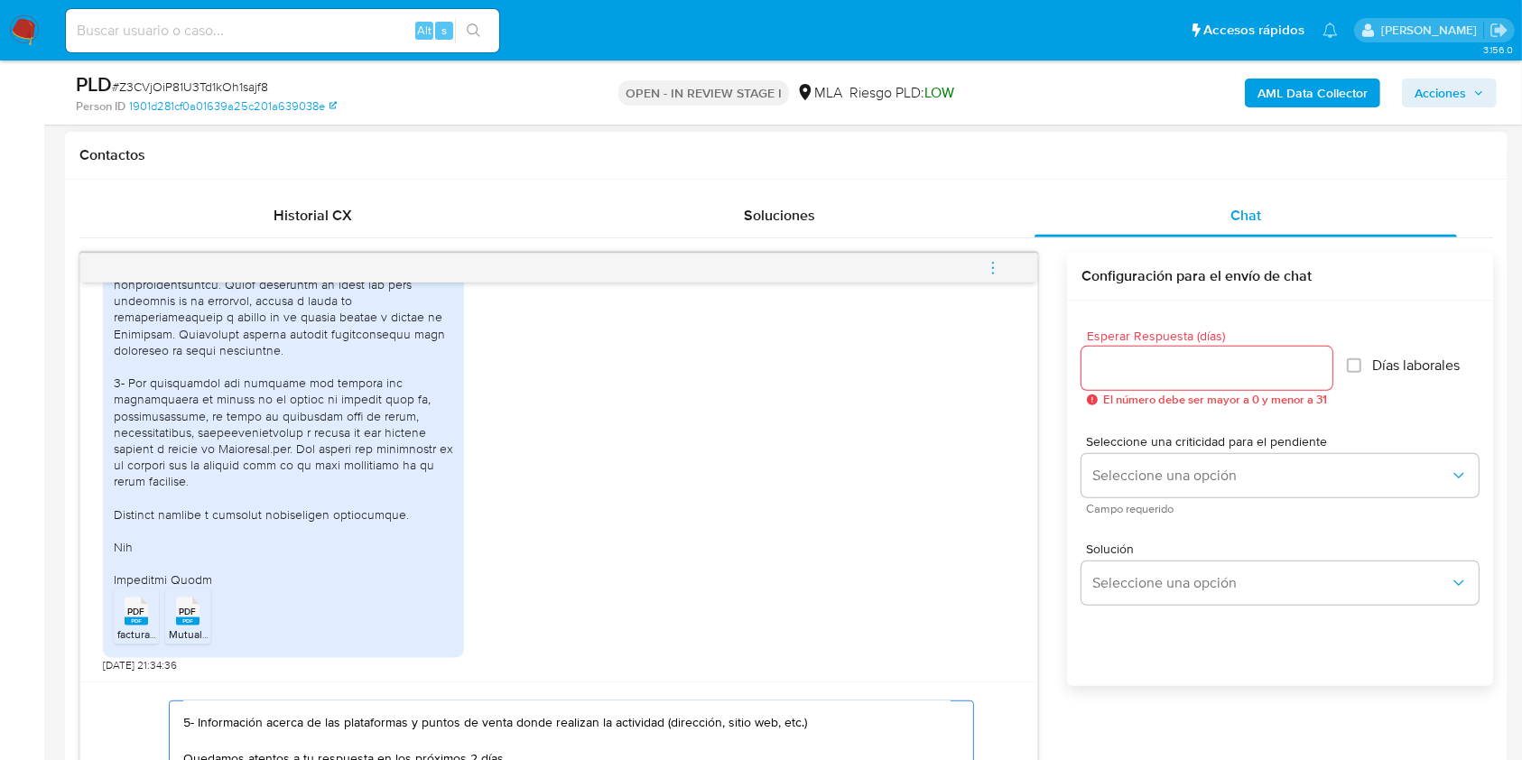
type textarea "Hola NOSTALGIE AMSUD SA, Muchas gracias por tu respuesta. En este caso, te pedi…"
click at [1121, 378] on input "Esperar Respuesta (días)" at bounding box center [1207, 368] width 251 height 23
type input "2"
click at [1143, 440] on span "Seleccione una criticidad para el pendiente" at bounding box center [1284, 441] width 397 height 13
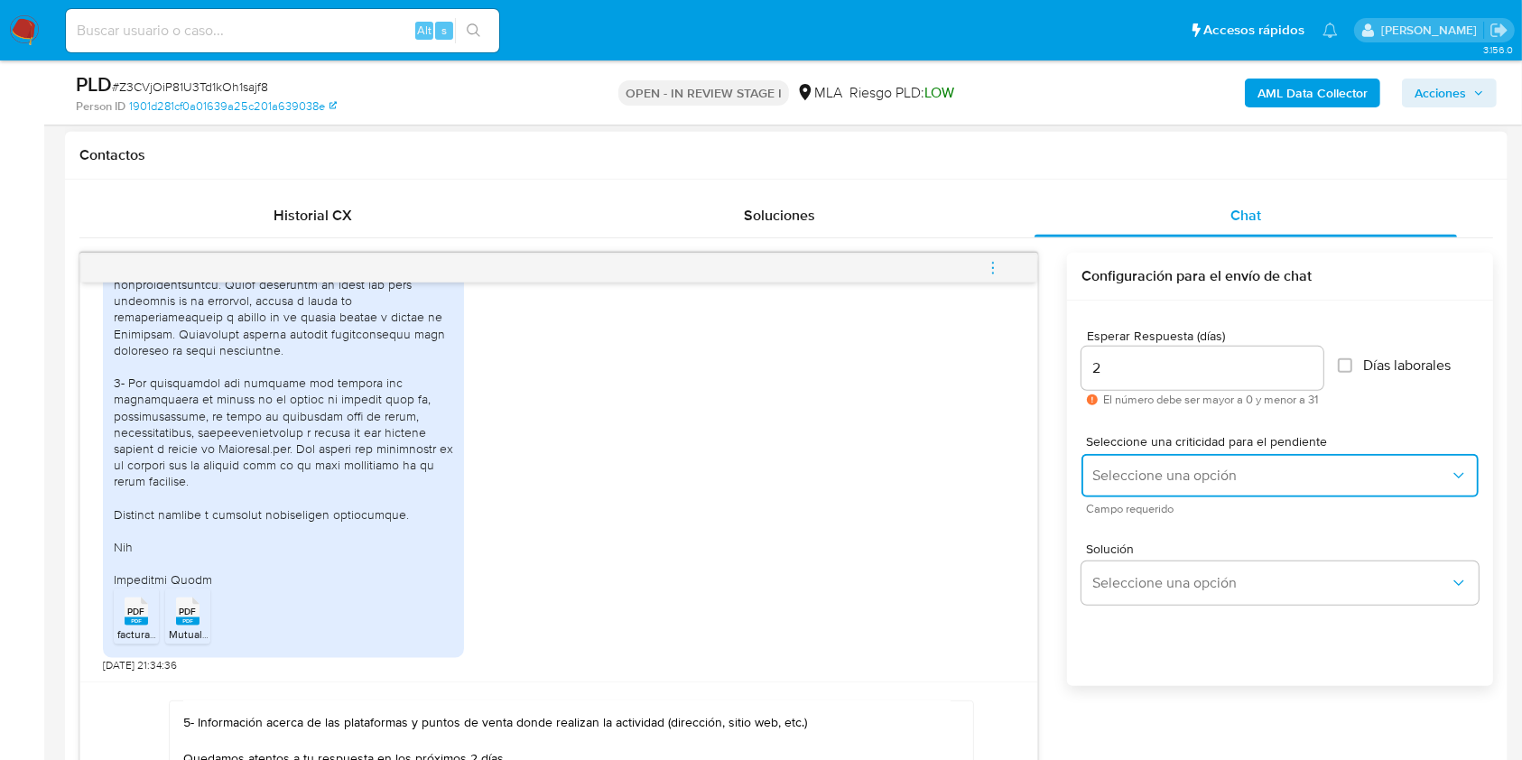
click at [1149, 487] on button "Seleccione una opción" at bounding box center [1280, 475] width 397 height 43
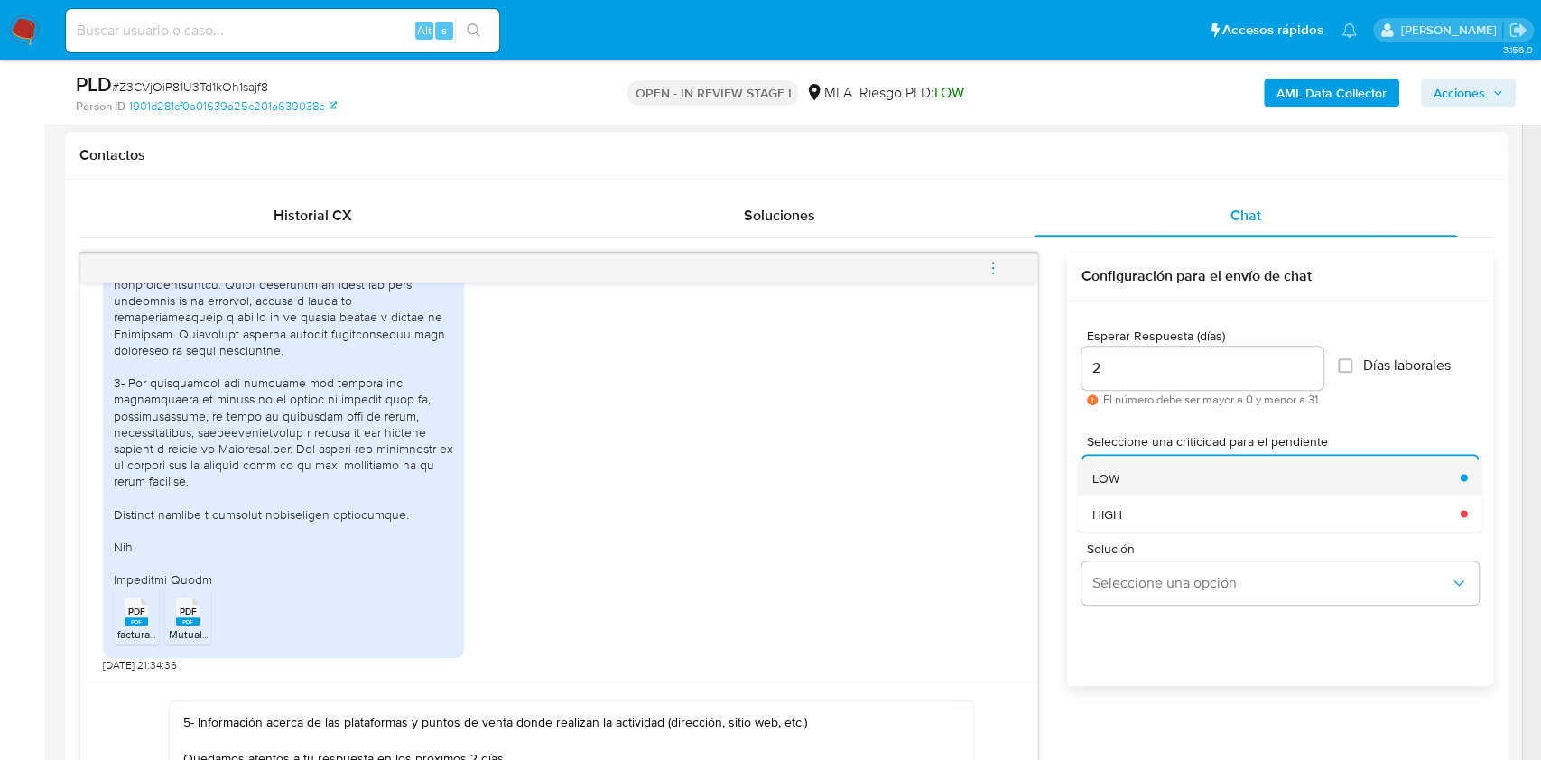
click at [1128, 466] on div "LOW" at bounding box center [1272, 478] width 358 height 36
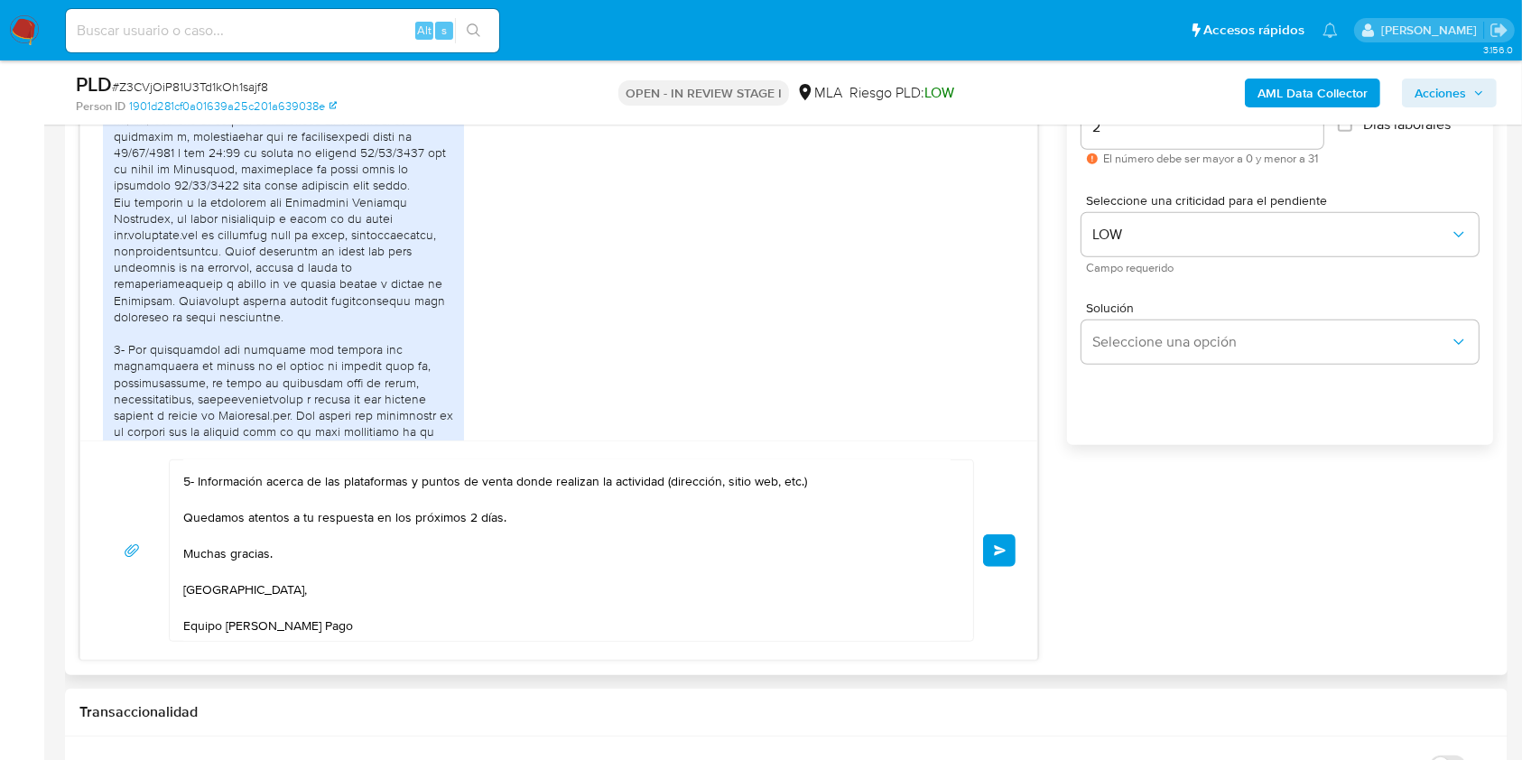
click at [997, 538] on button "Enviar" at bounding box center [999, 551] width 33 height 33
